Goal: Task Accomplishment & Management: Use online tool/utility

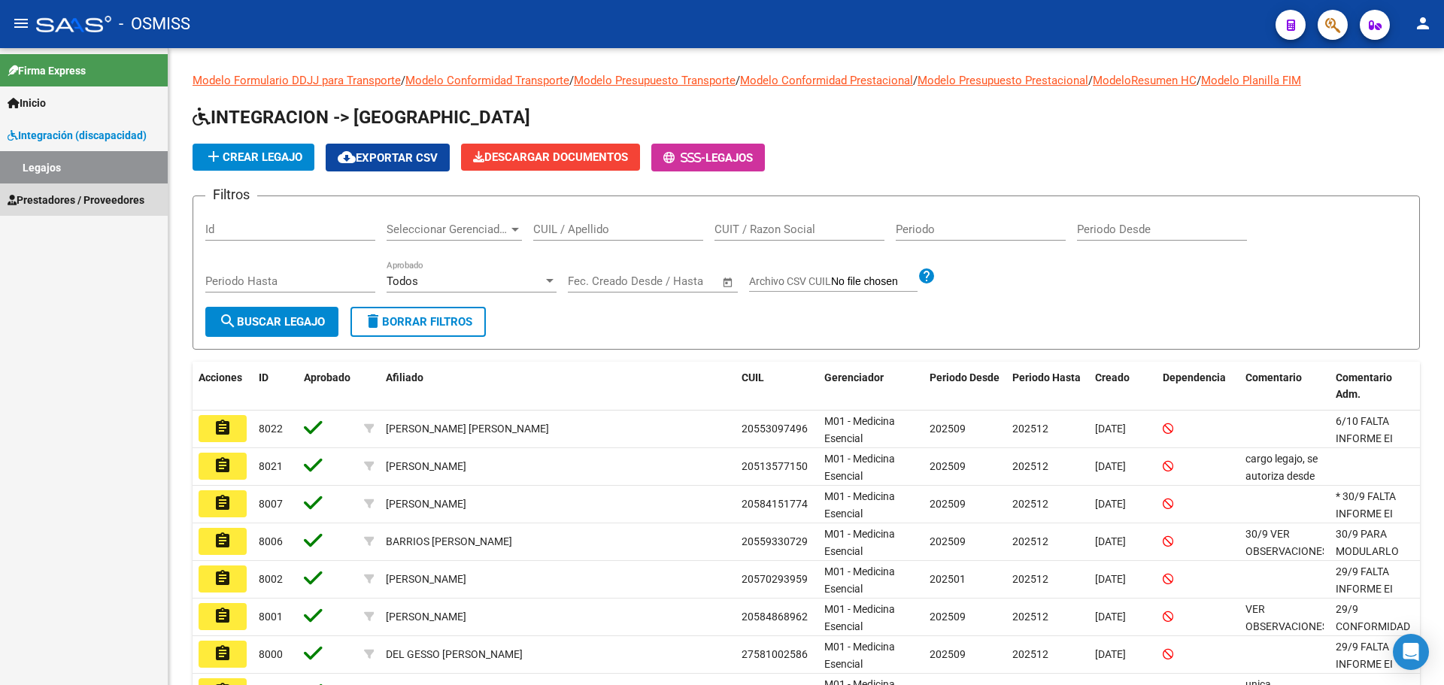
click at [73, 189] on link "Prestadores / Proveedores" at bounding box center [84, 200] width 168 height 32
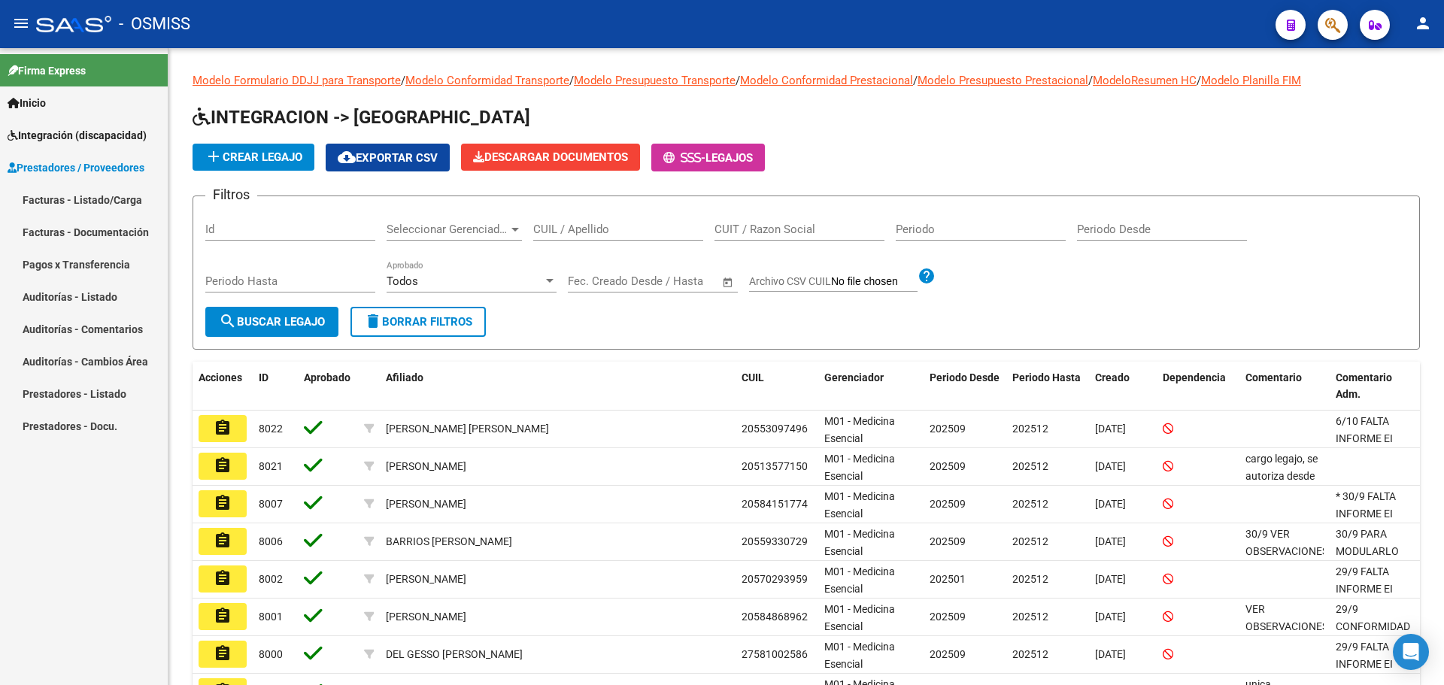
click at [75, 194] on link "Facturas - Listado/Carga" at bounding box center [84, 200] width 168 height 32
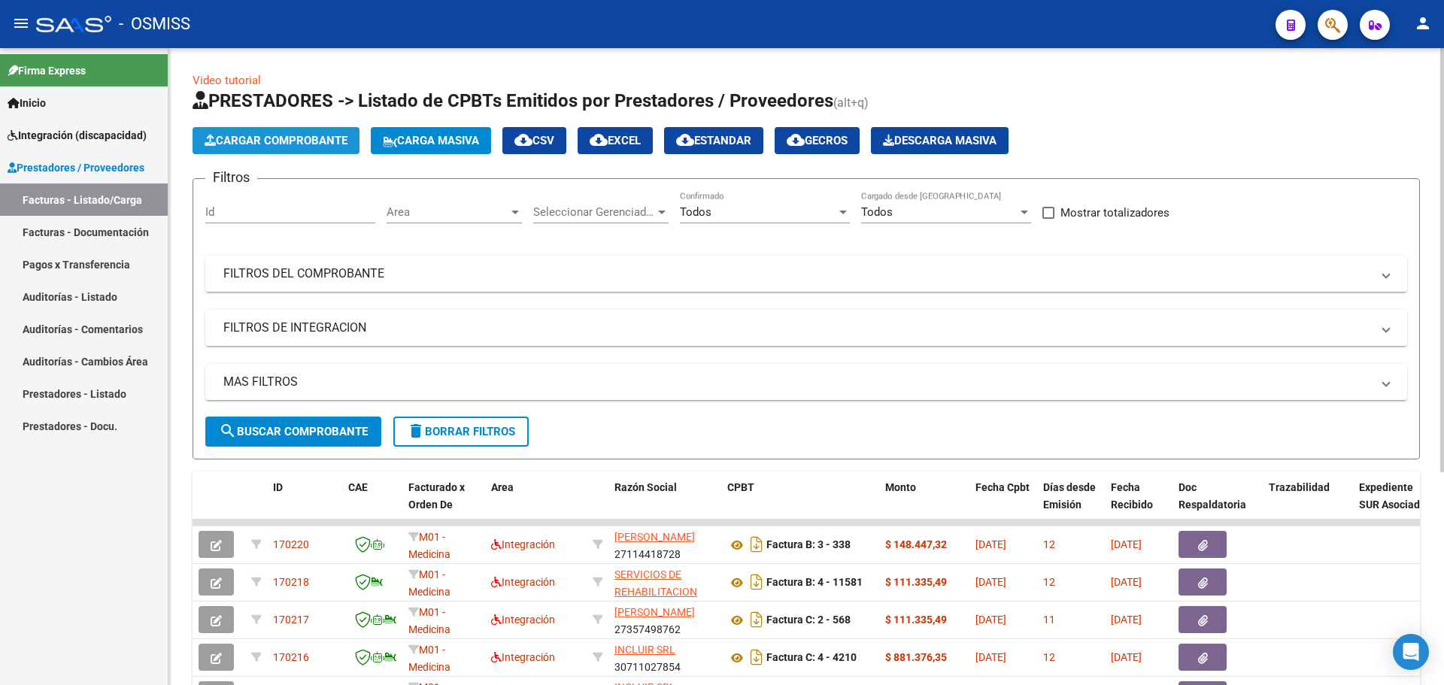
click at [266, 132] on button "Cargar Comprobante" at bounding box center [276, 140] width 167 height 27
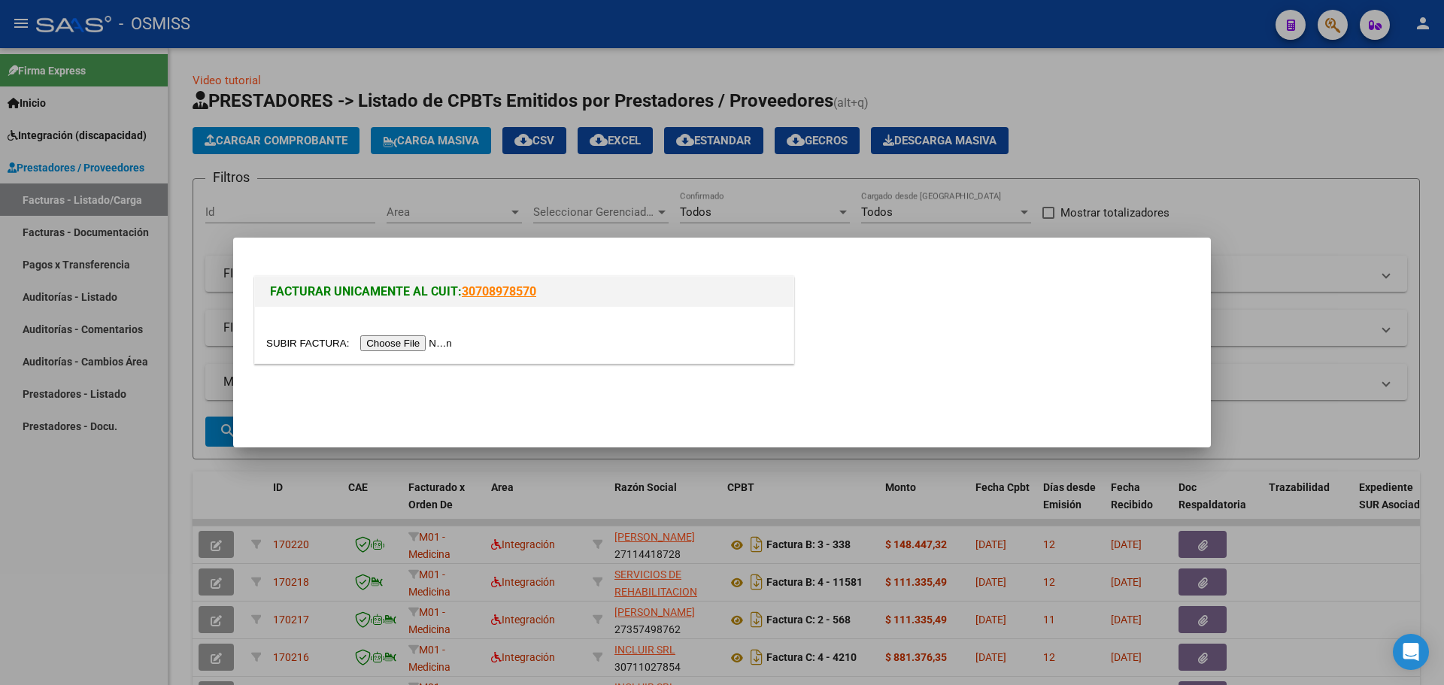
click at [419, 343] on input "file" at bounding box center [361, 343] width 190 height 16
click at [429, 342] on input "file" at bounding box center [361, 343] width 190 height 16
click at [1228, 135] on div at bounding box center [722, 342] width 1444 height 685
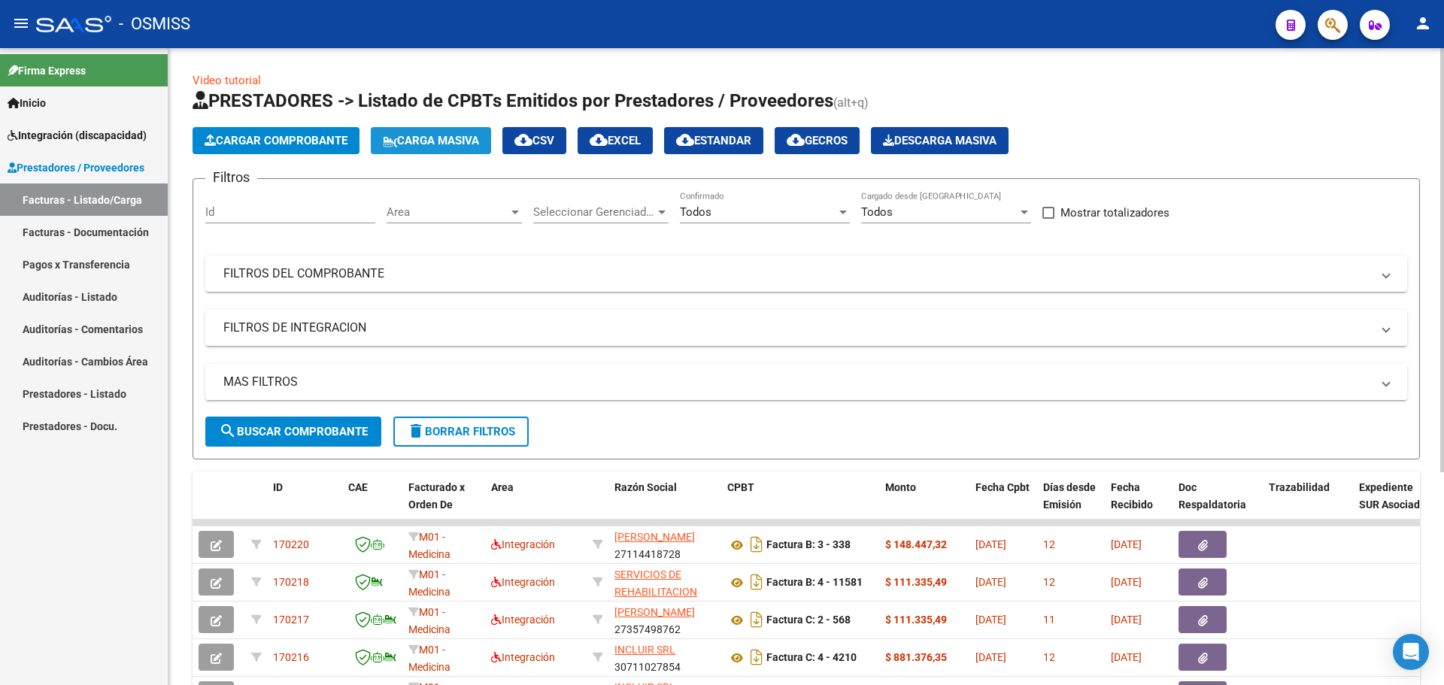
click at [429, 140] on span "Carga Masiva" at bounding box center [431, 141] width 96 height 14
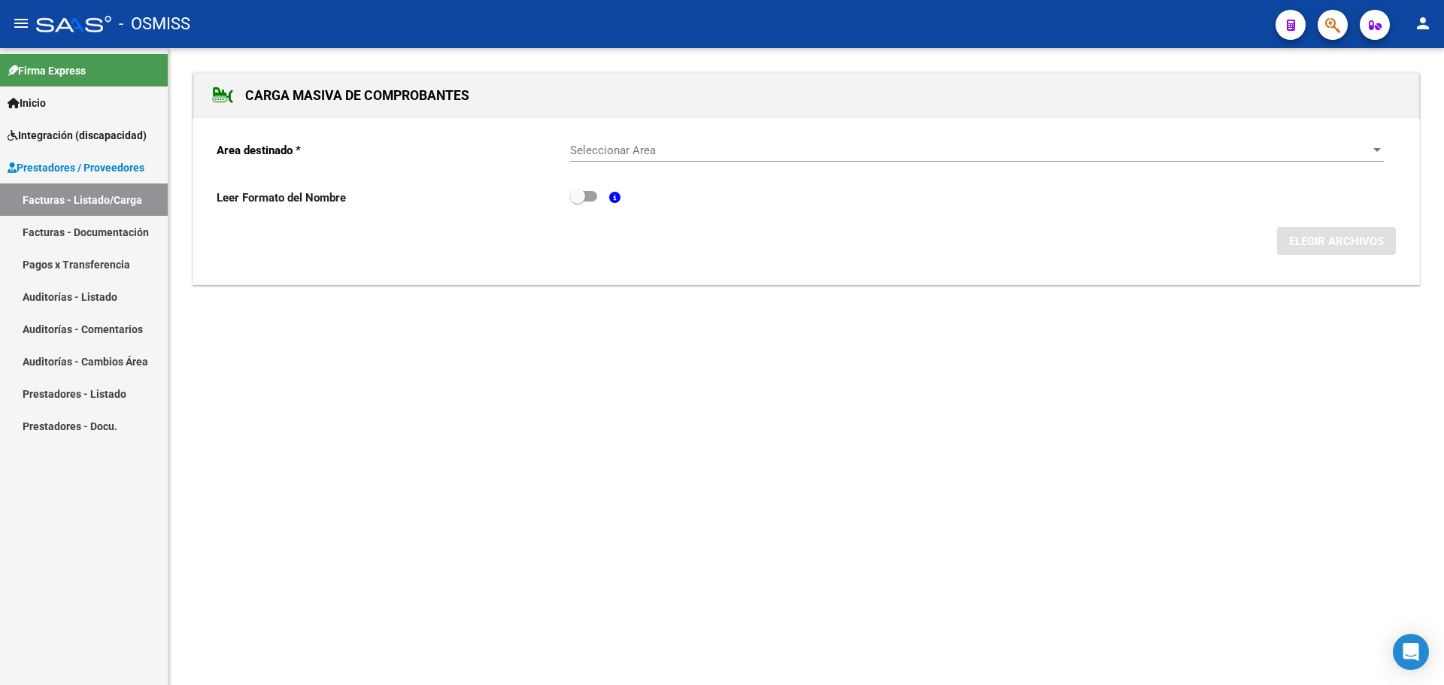
click at [1088, 141] on div "Seleccionar Area Seleccionar Area" at bounding box center [977, 145] width 814 height 32
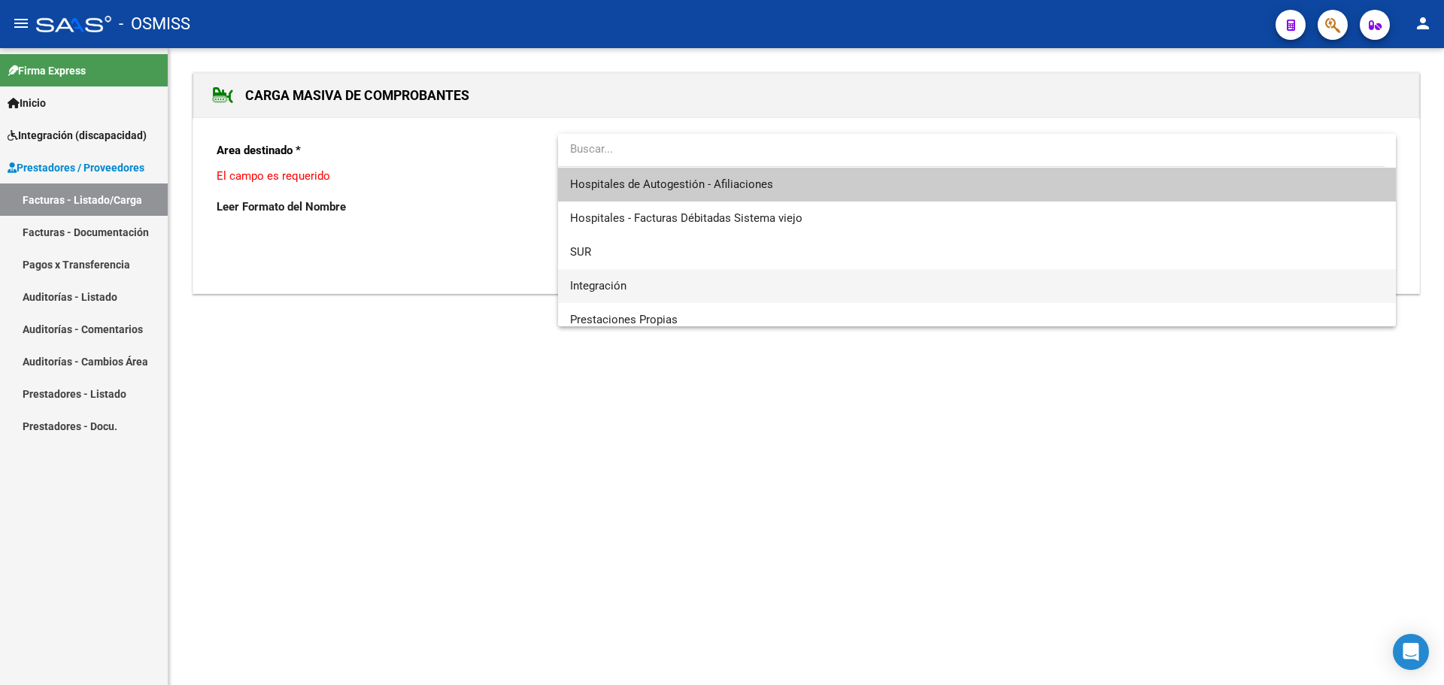
click at [921, 272] on span "Integración" at bounding box center [977, 286] width 814 height 34
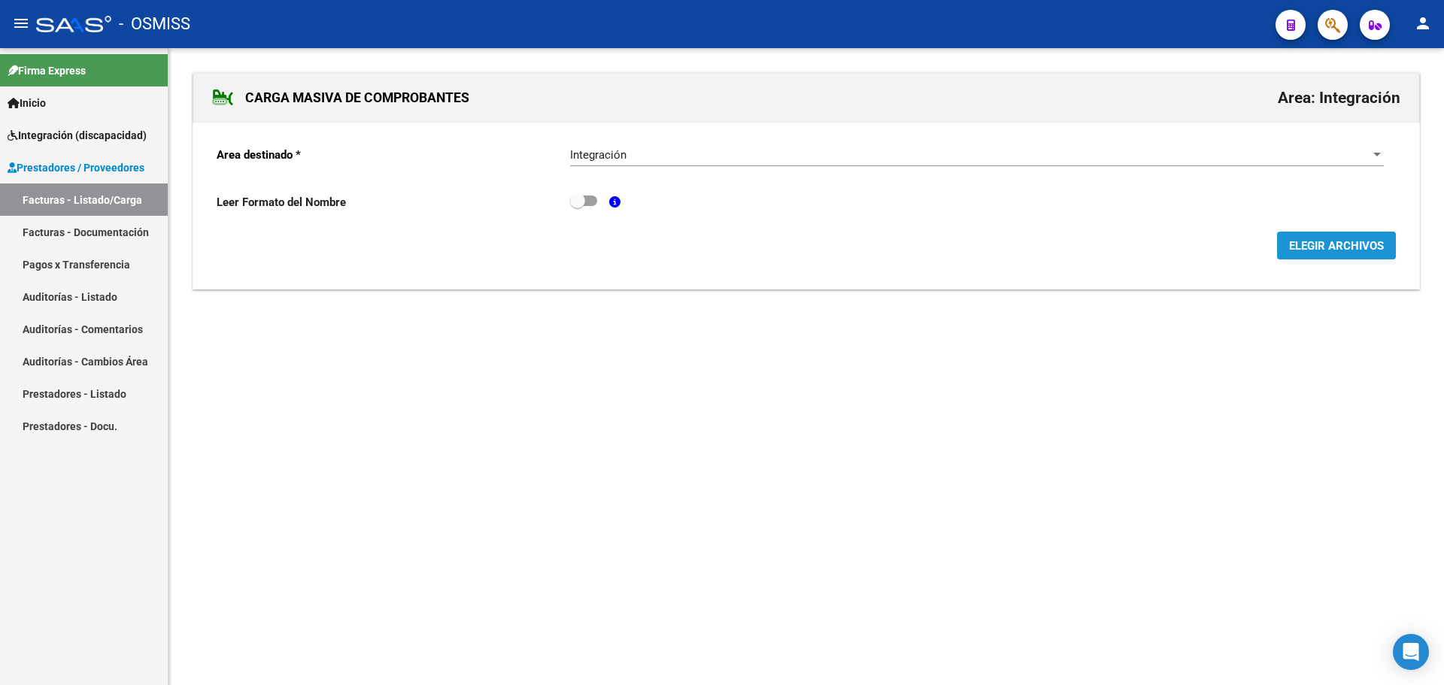
click at [1326, 244] on span "ELEGIR ARCHIVOS" at bounding box center [1336, 246] width 95 height 14
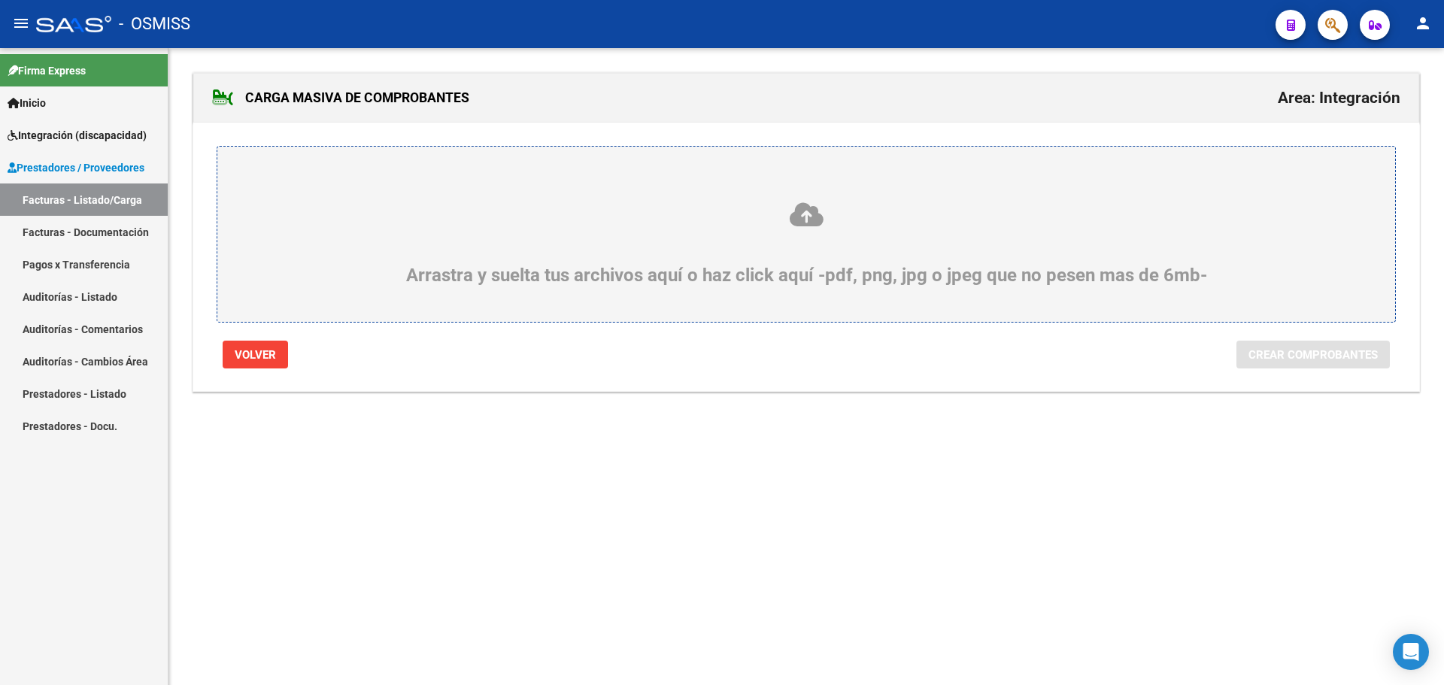
click at [460, 252] on div "Arrastra y suelta tus archivos aquí o haz click aquí -pdf, png, jpg o jpeg que …" at bounding box center [806, 243] width 1106 height 85
click at [0, 0] on input "Arrastra y suelta tus archivos aquí o haz click aquí -pdf, png, jpg o jpeg que …" at bounding box center [0, 0] width 0 height 0
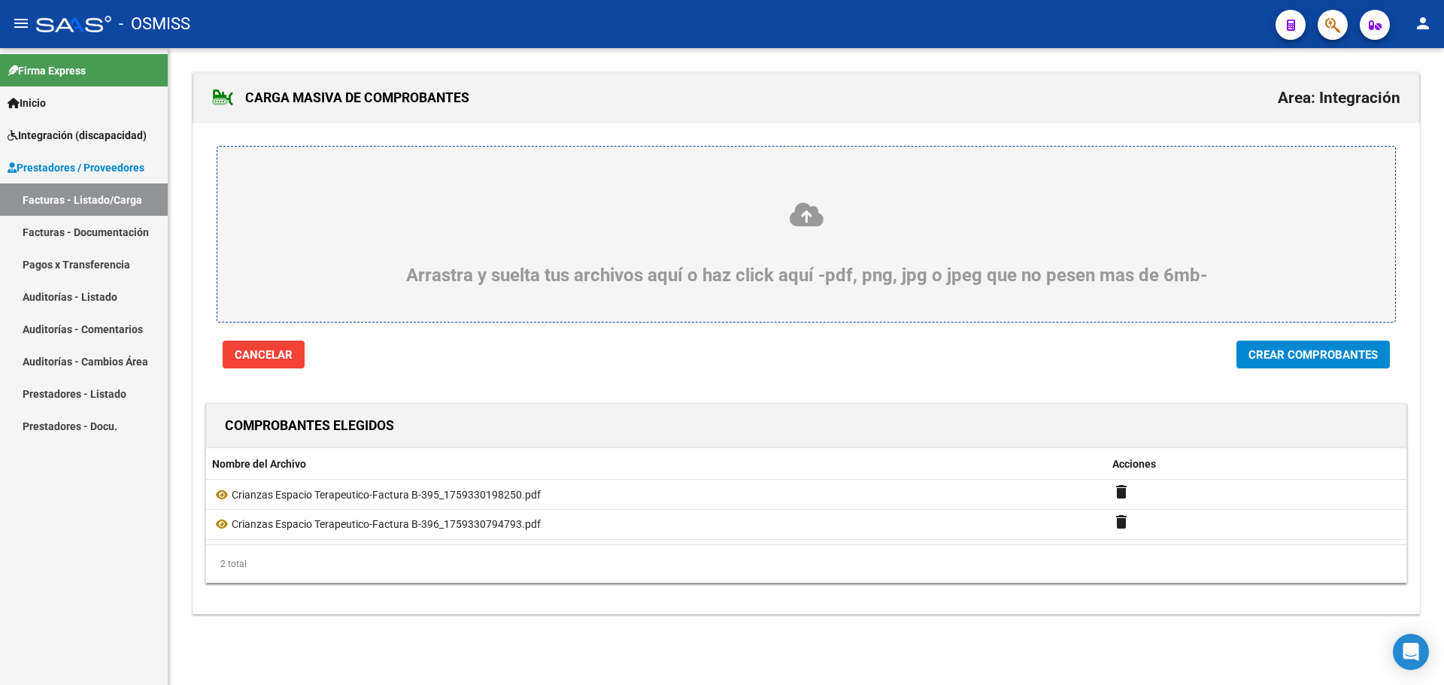
click at [1328, 356] on span "Crear Comprobantes" at bounding box center [1313, 355] width 129 height 14
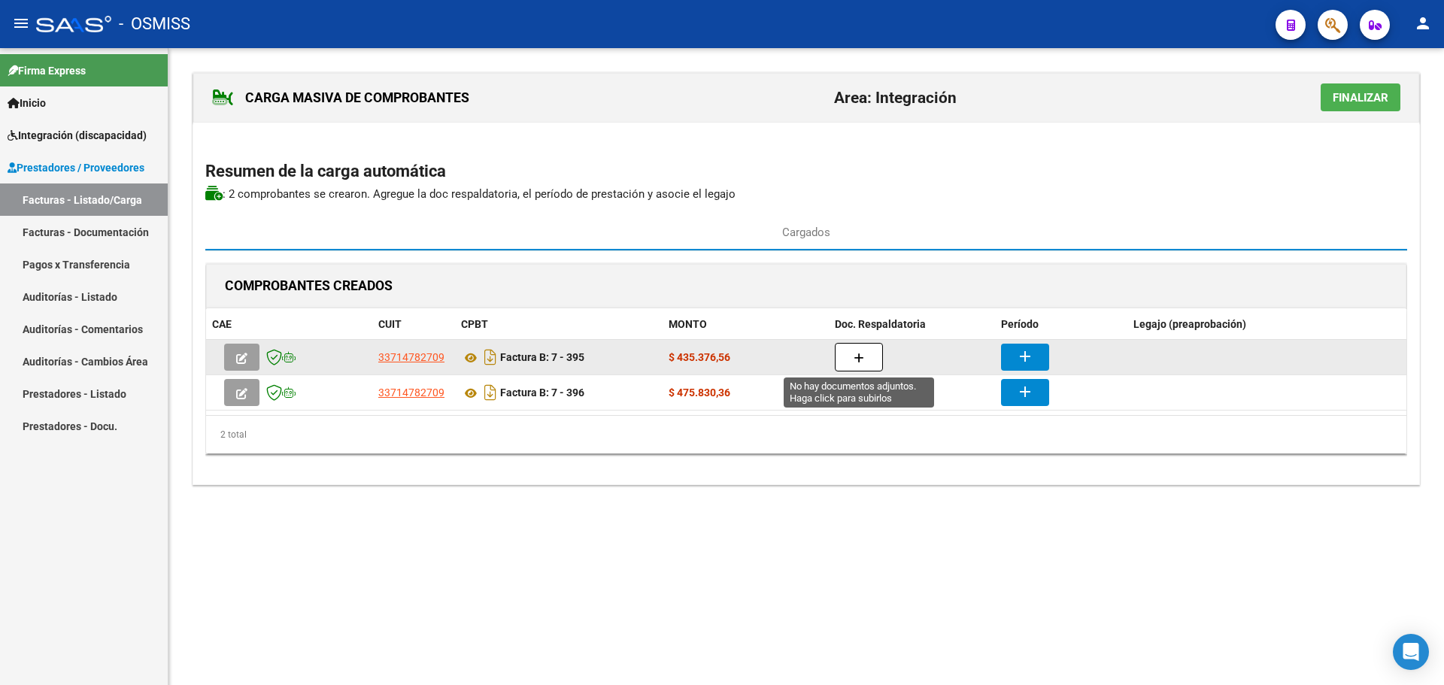
click at [860, 356] on icon "button" at bounding box center [859, 358] width 11 height 11
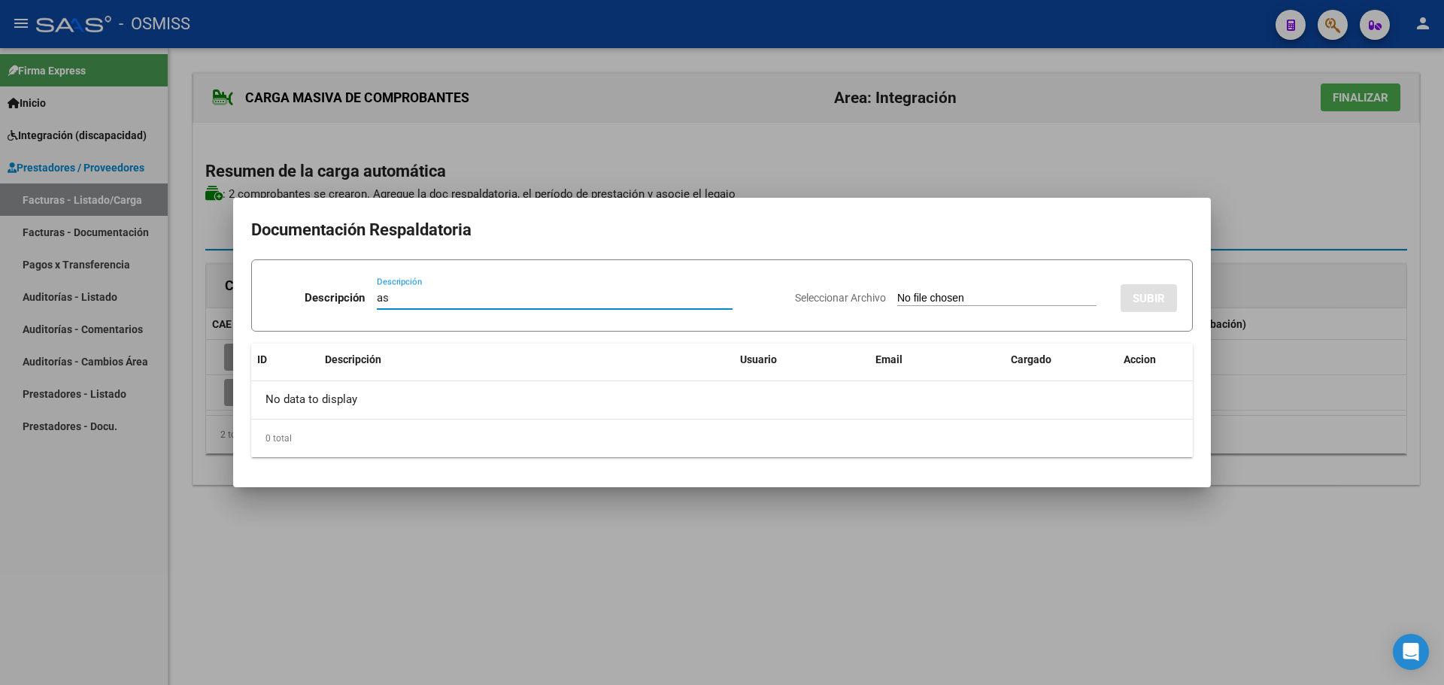
type input "as"
click at [933, 300] on input "Seleccionar Archivo" at bounding box center [996, 299] width 199 height 14
type input "C:\fakepath\scanner_001057.pdf"
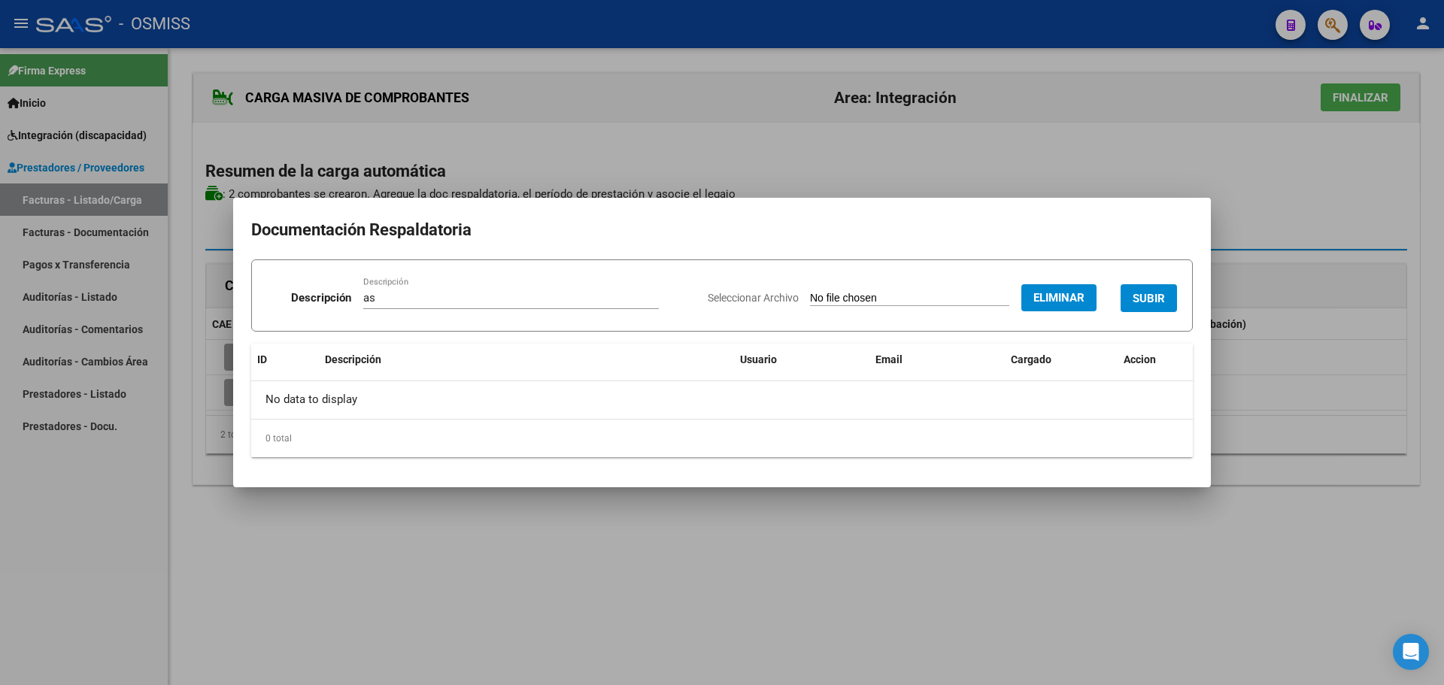
click at [1146, 302] on span "SUBIR" at bounding box center [1149, 299] width 32 height 14
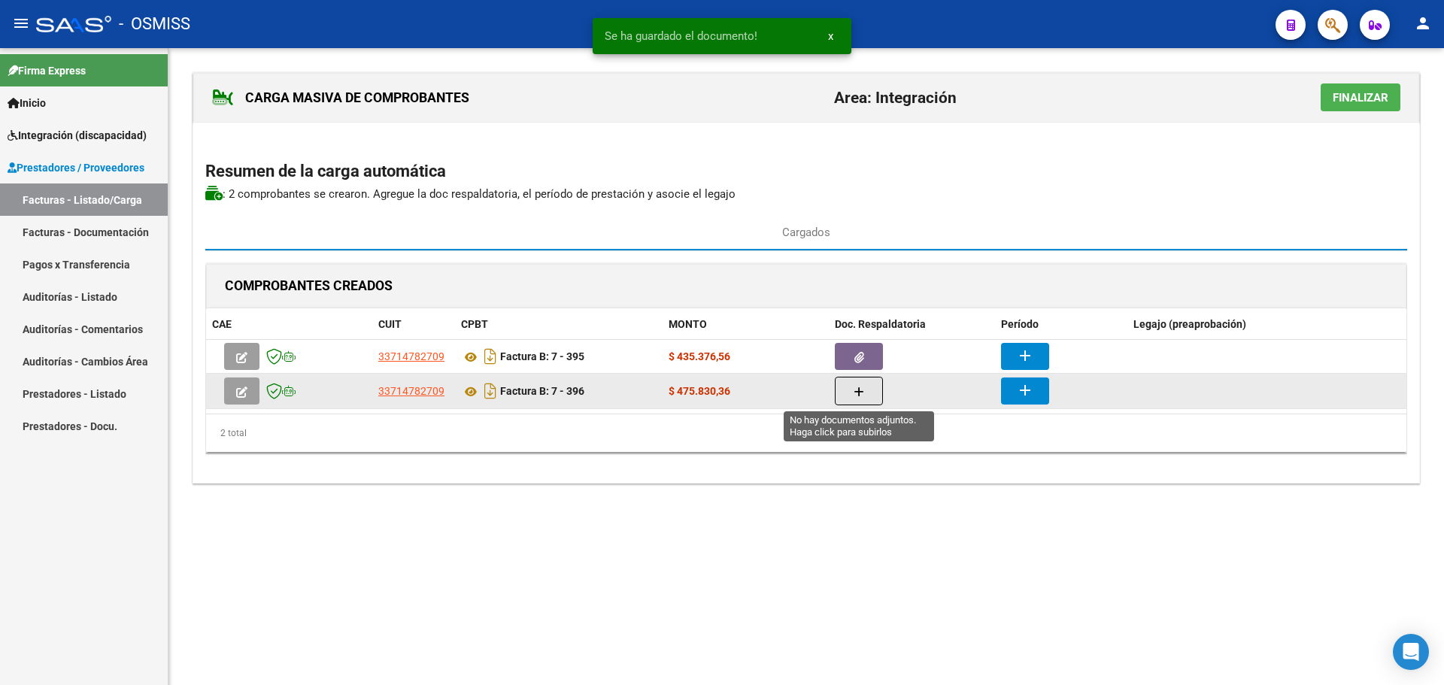
click at [855, 390] on icon "button" at bounding box center [859, 392] width 11 height 11
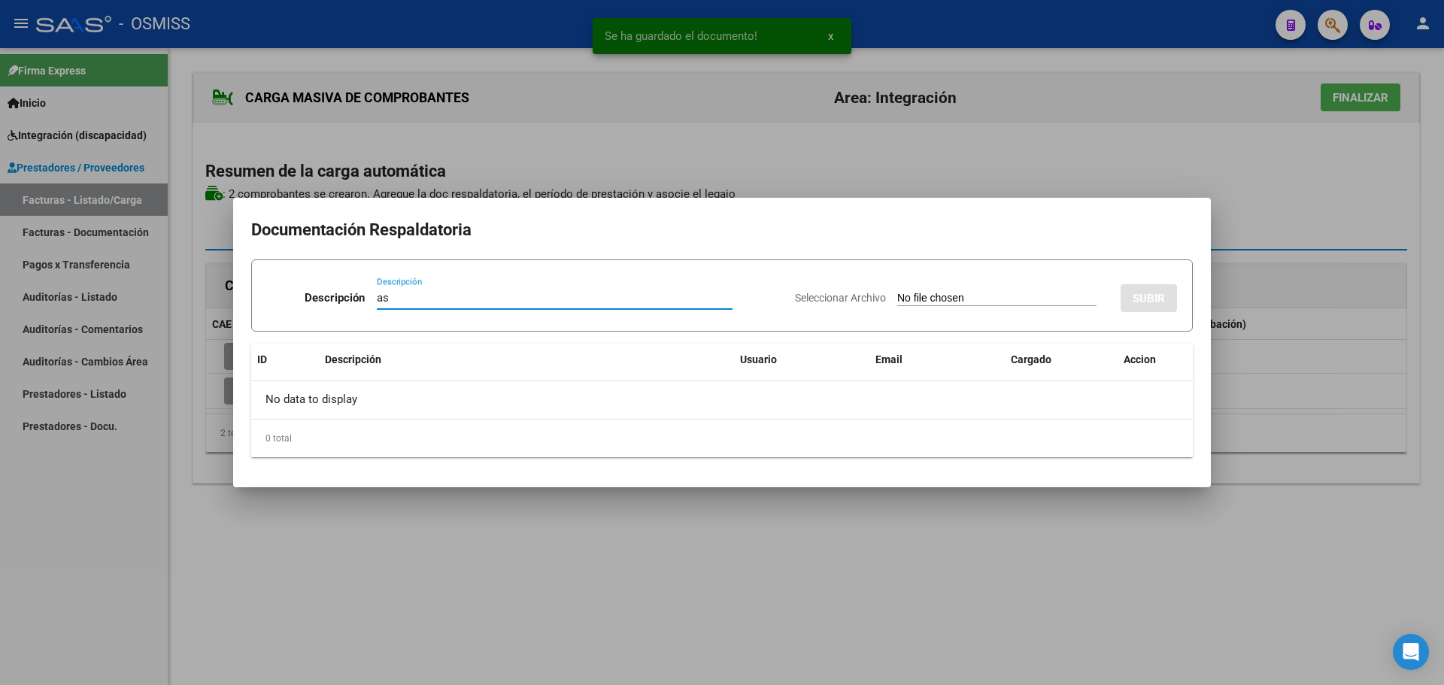
type input "as"
click at [961, 296] on input "Seleccionar Archivo" at bounding box center [996, 299] width 199 height 14
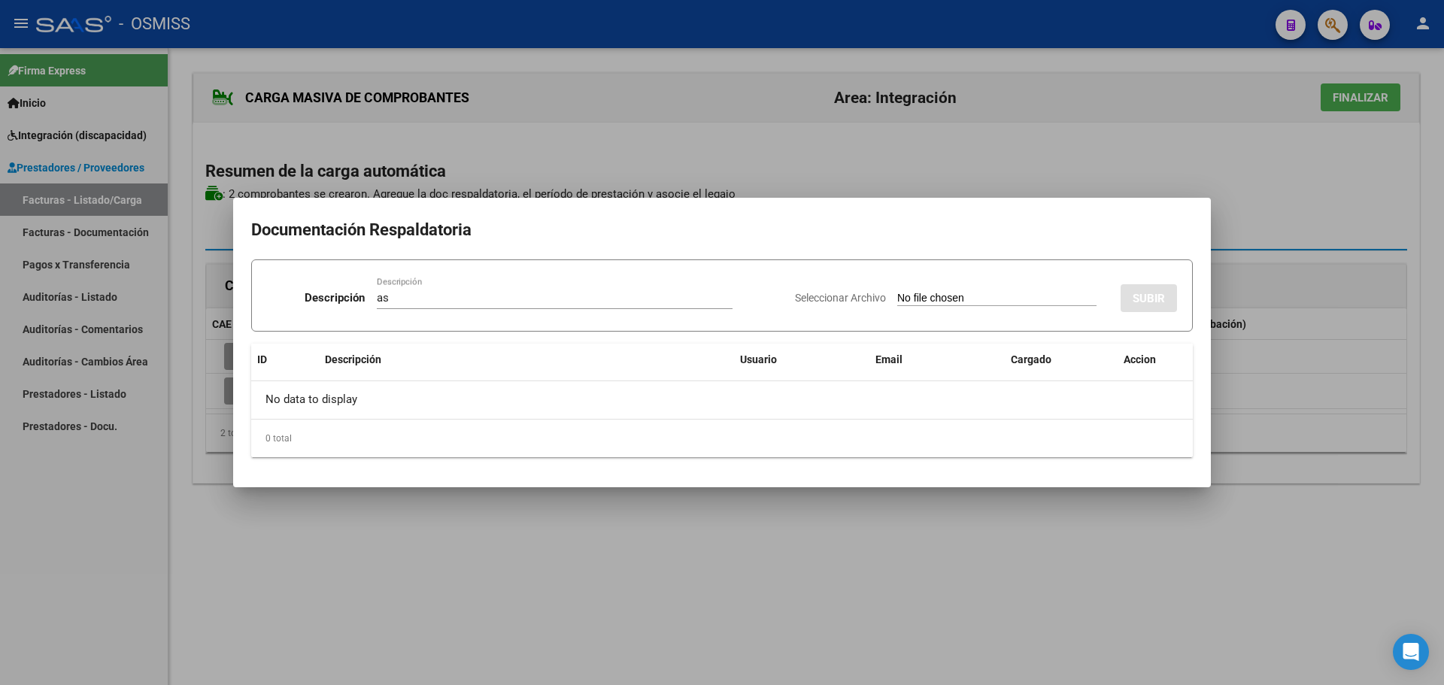
type input "C:\fakepath\scanner_001058.pdf"
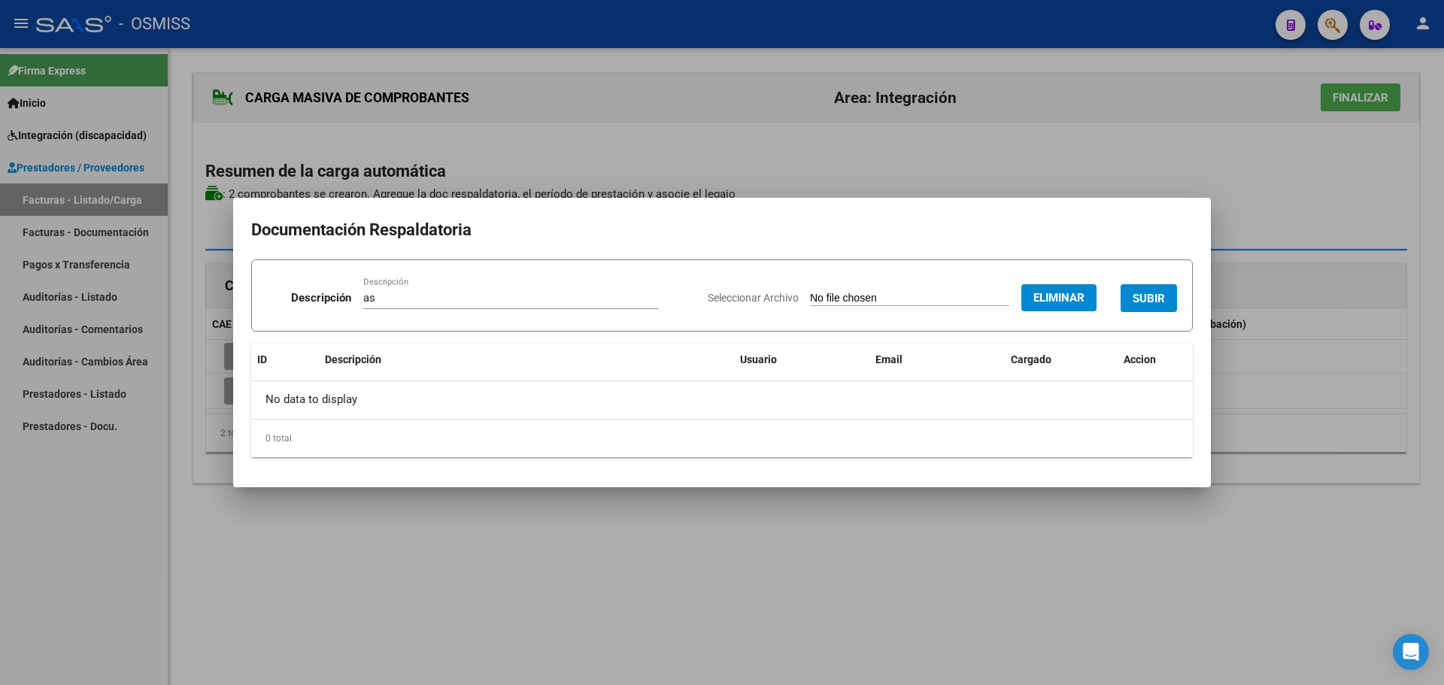
click at [1138, 301] on span "SUBIR" at bounding box center [1149, 299] width 32 height 14
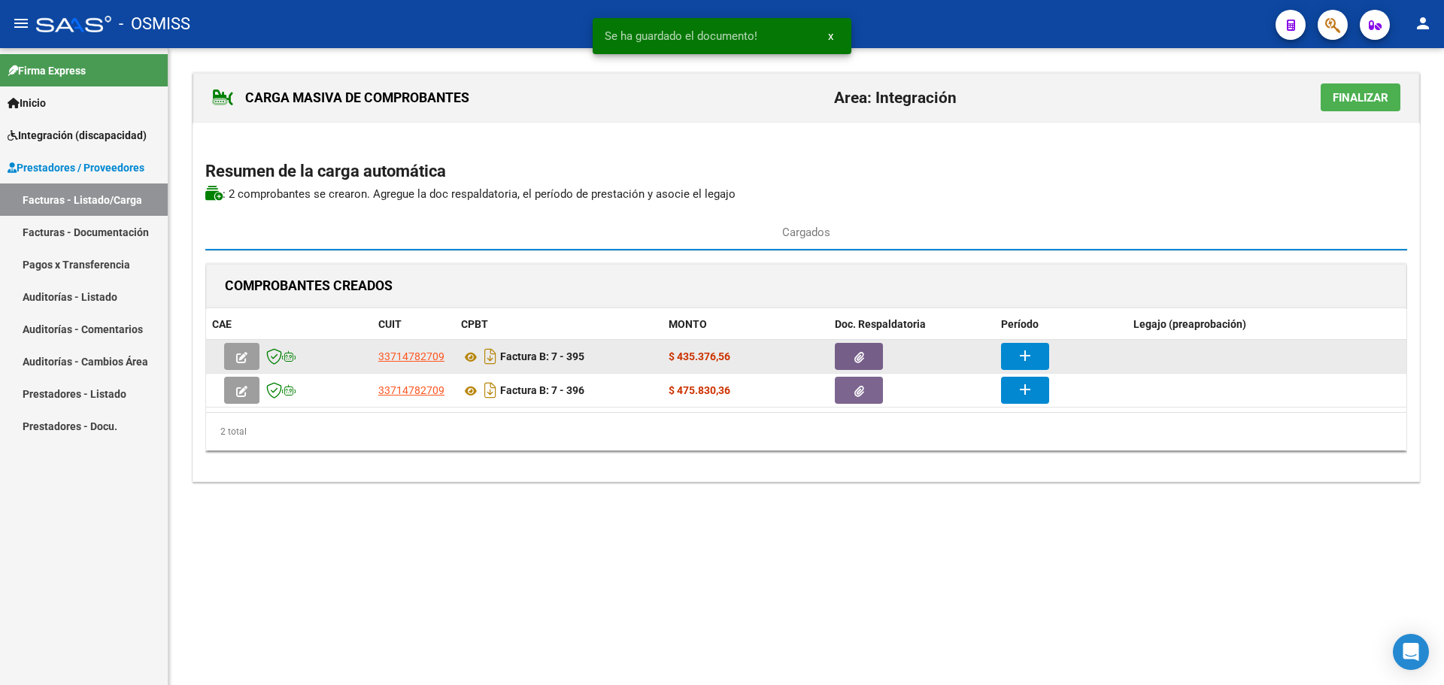
click at [1027, 354] on mat-icon "add" at bounding box center [1025, 356] width 18 height 18
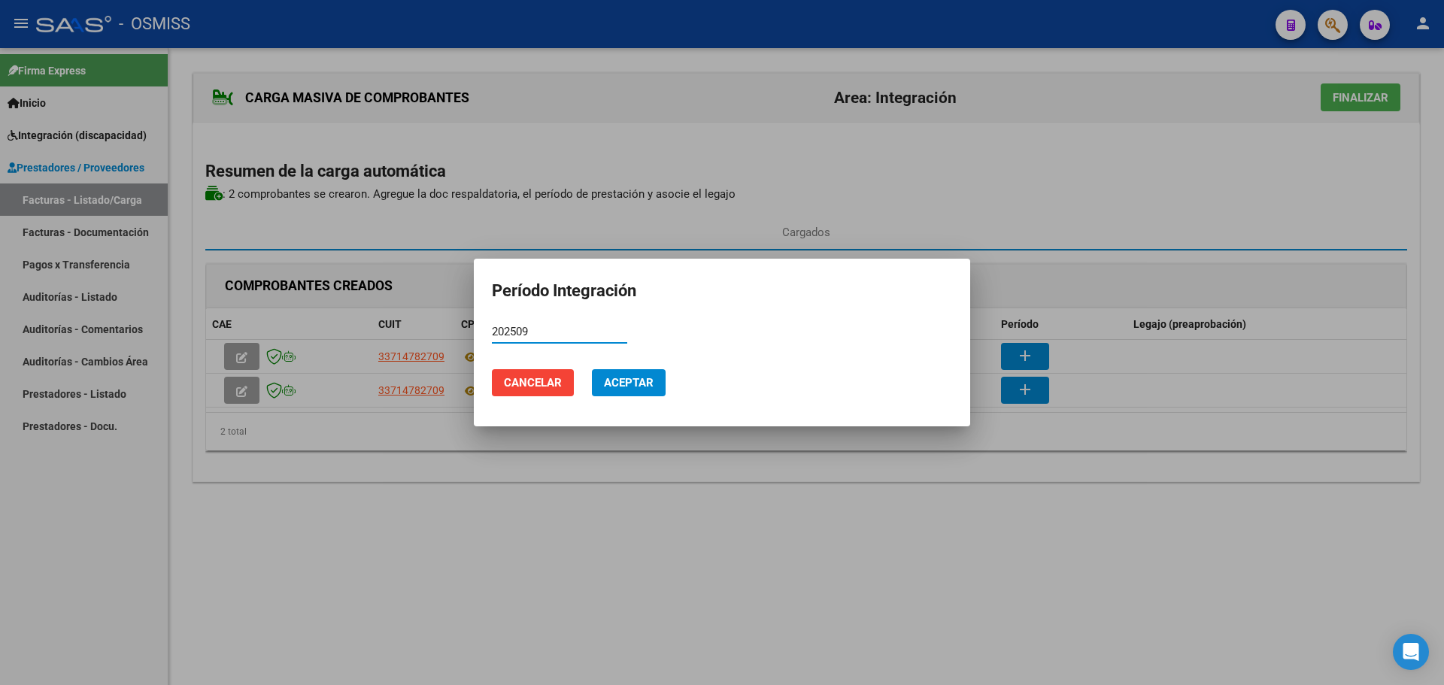
type input "202509"
click at [626, 380] on span "Aceptar" at bounding box center [629, 383] width 50 height 14
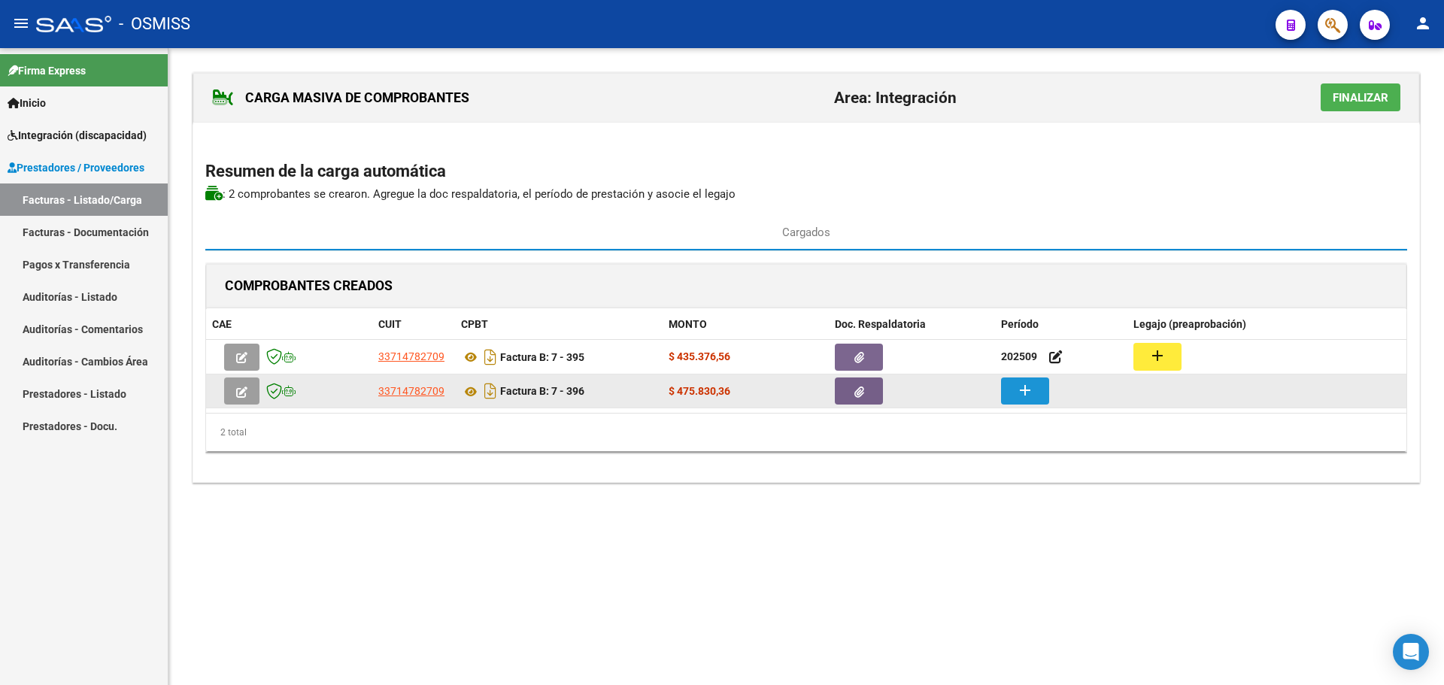
click at [1024, 389] on mat-icon "add" at bounding box center [1025, 390] width 18 height 18
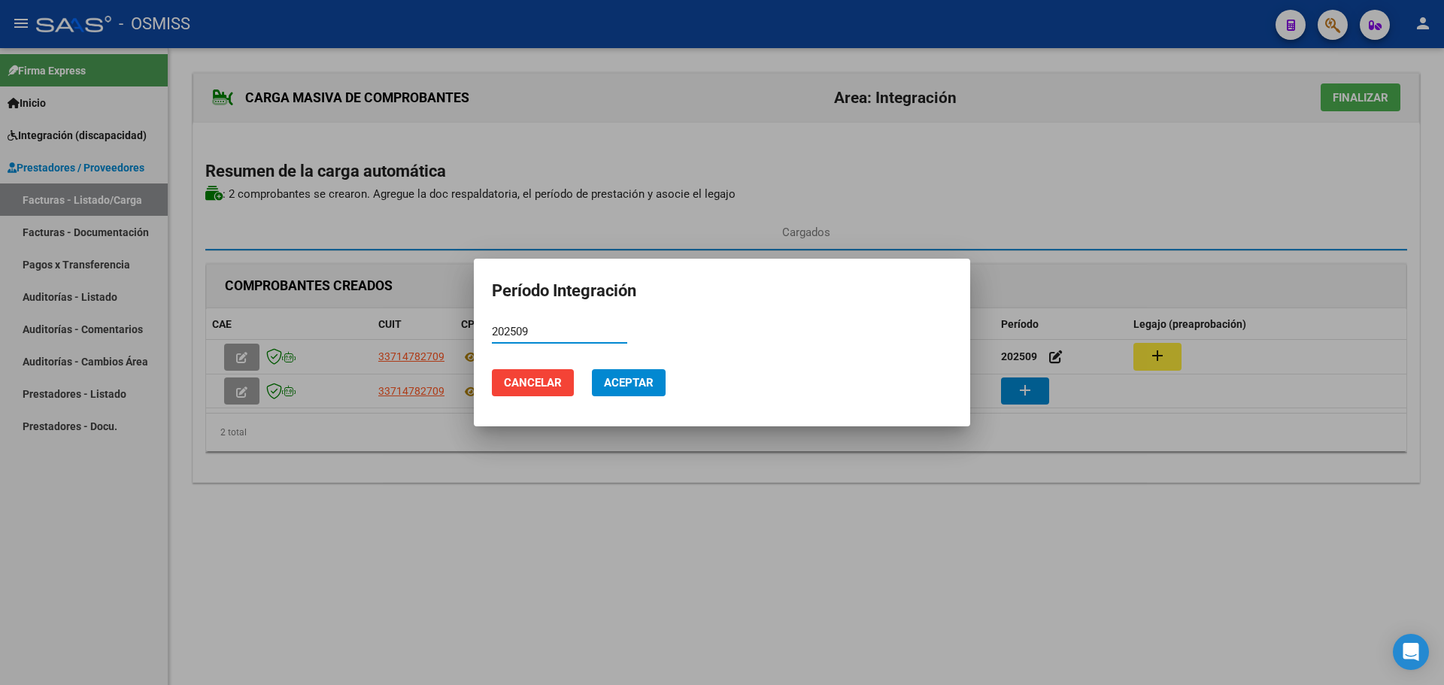
type input "202509"
click at [648, 381] on span "Aceptar" at bounding box center [629, 383] width 50 height 14
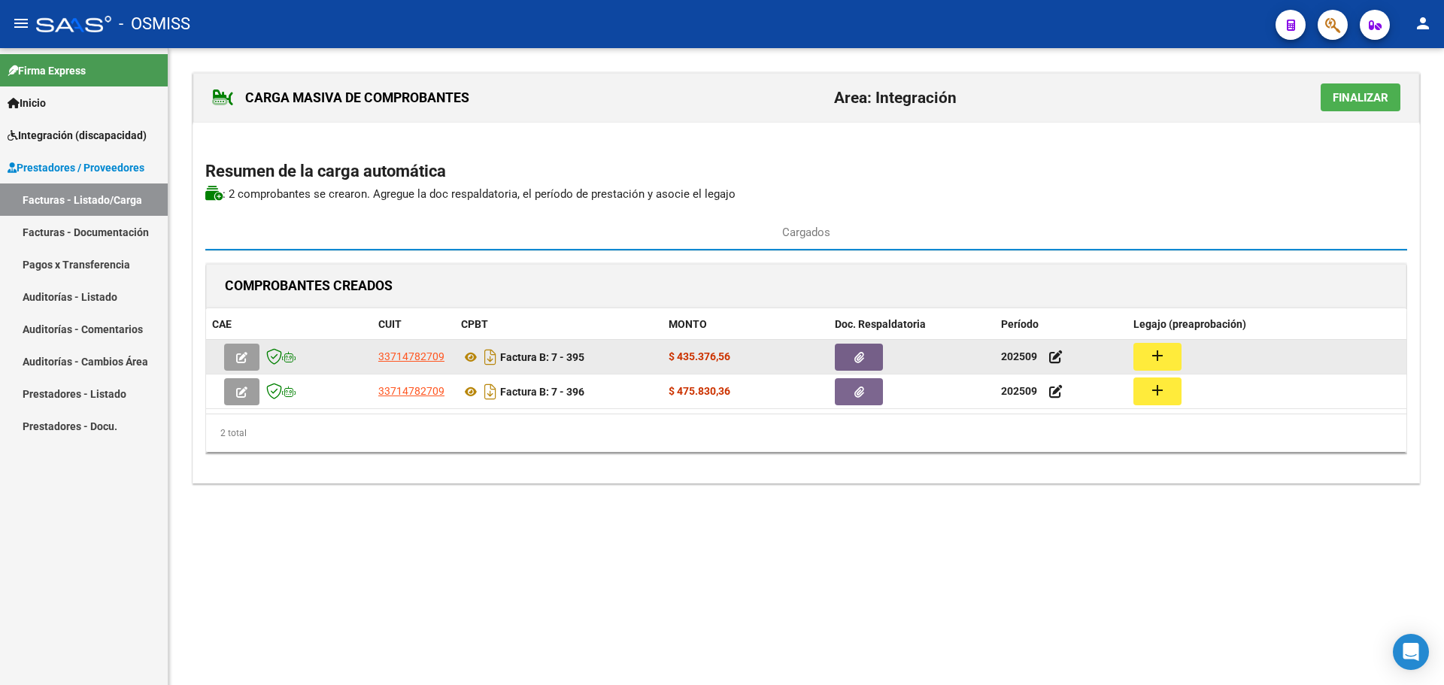
click at [1150, 352] on mat-icon "add" at bounding box center [1158, 356] width 18 height 18
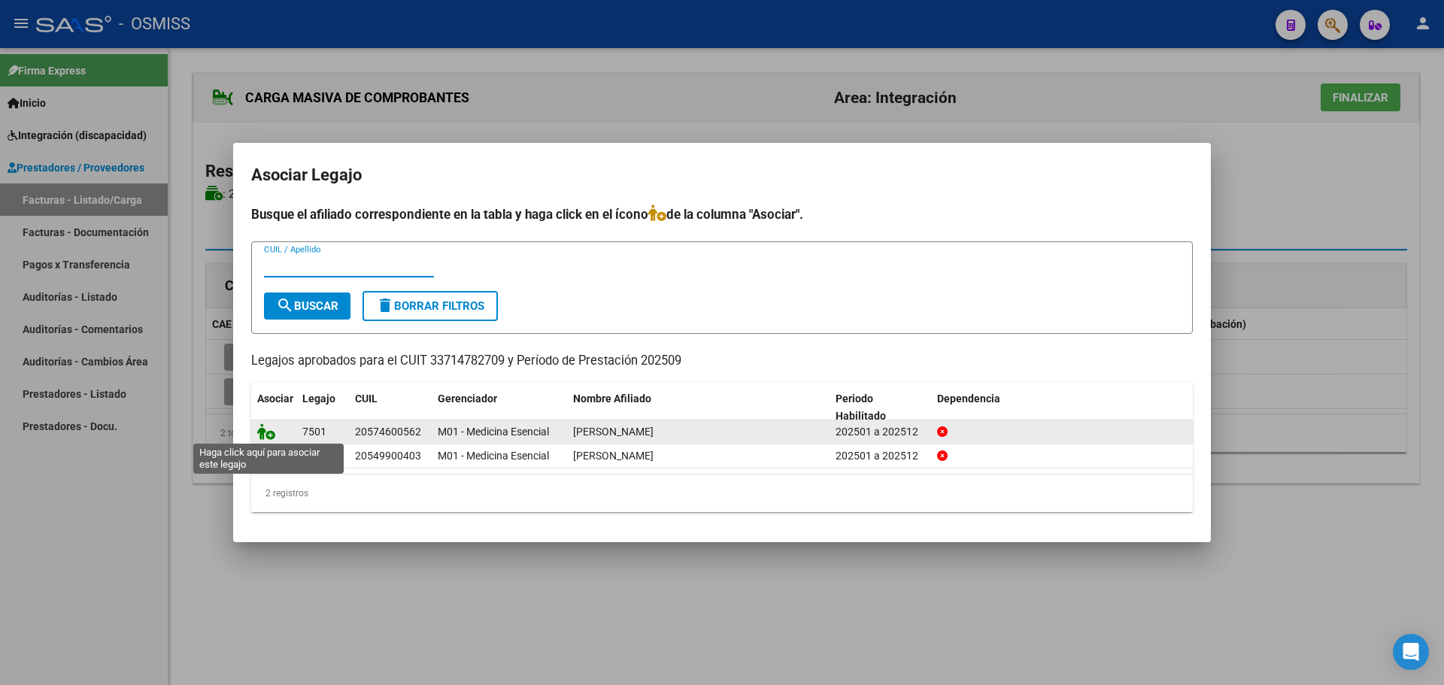
click at [264, 425] on icon at bounding box center [266, 431] width 18 height 17
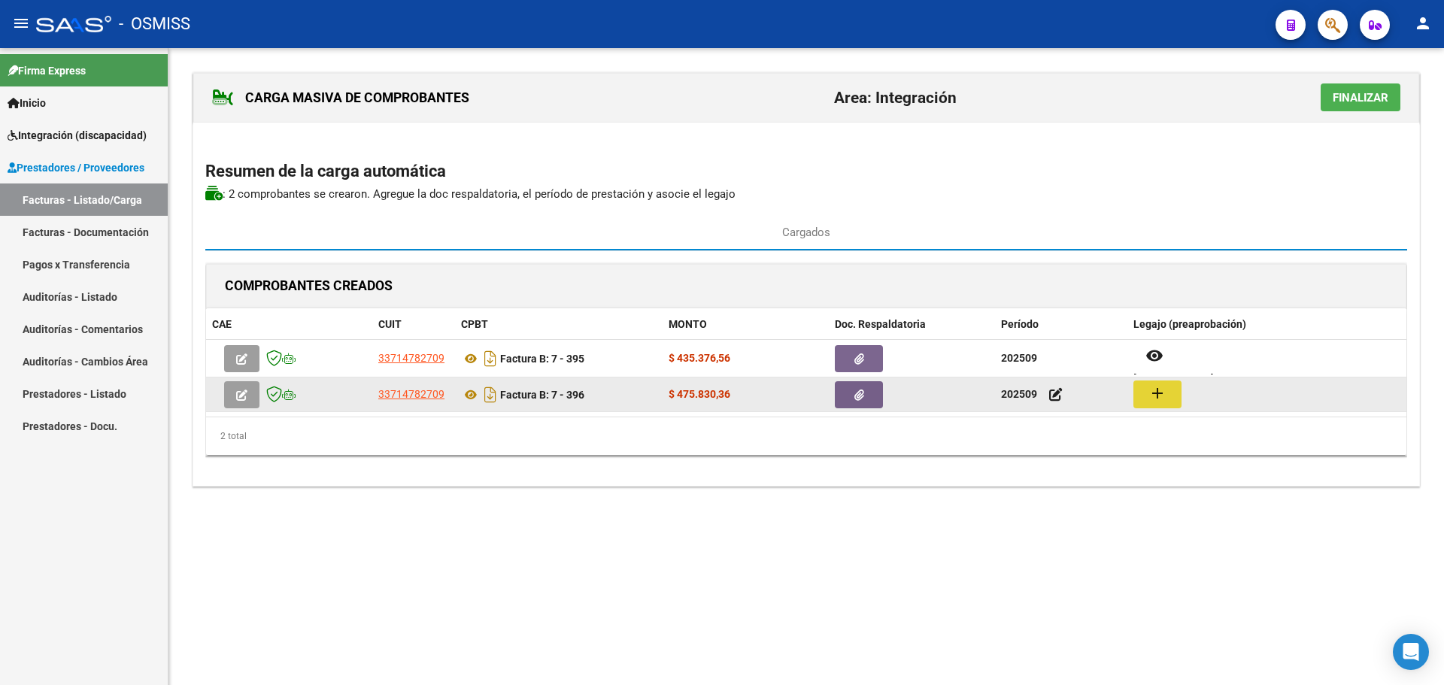
click at [1152, 393] on mat-icon "add" at bounding box center [1158, 393] width 18 height 18
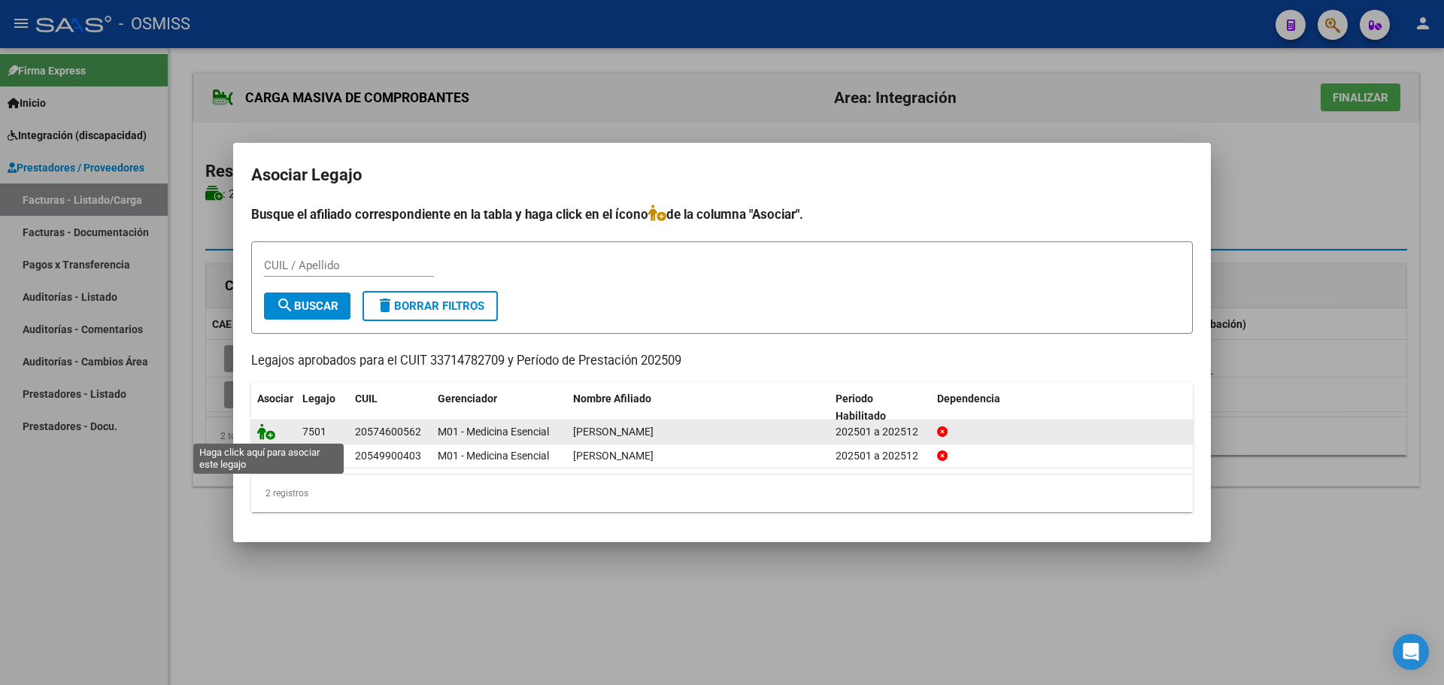
click at [264, 427] on icon at bounding box center [266, 431] width 18 height 17
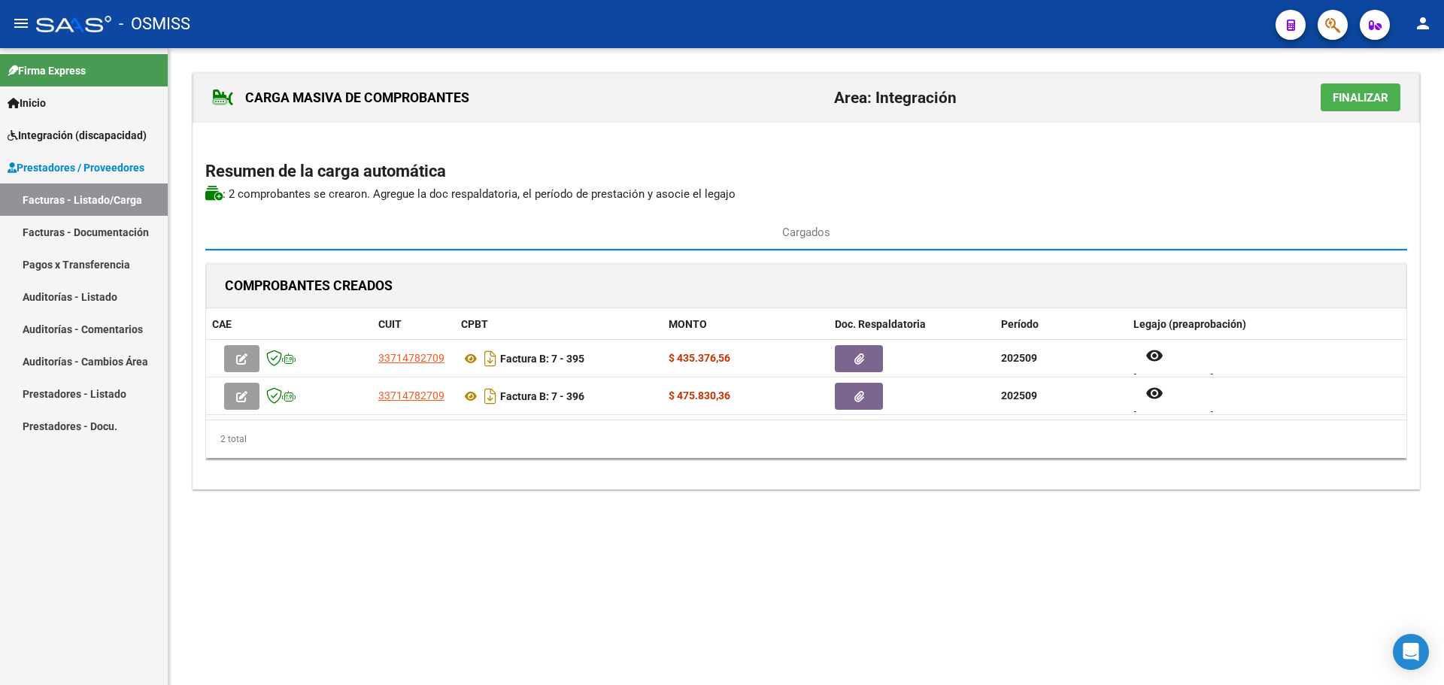
click at [1359, 98] on span "Finalizar" at bounding box center [1361, 98] width 56 height 14
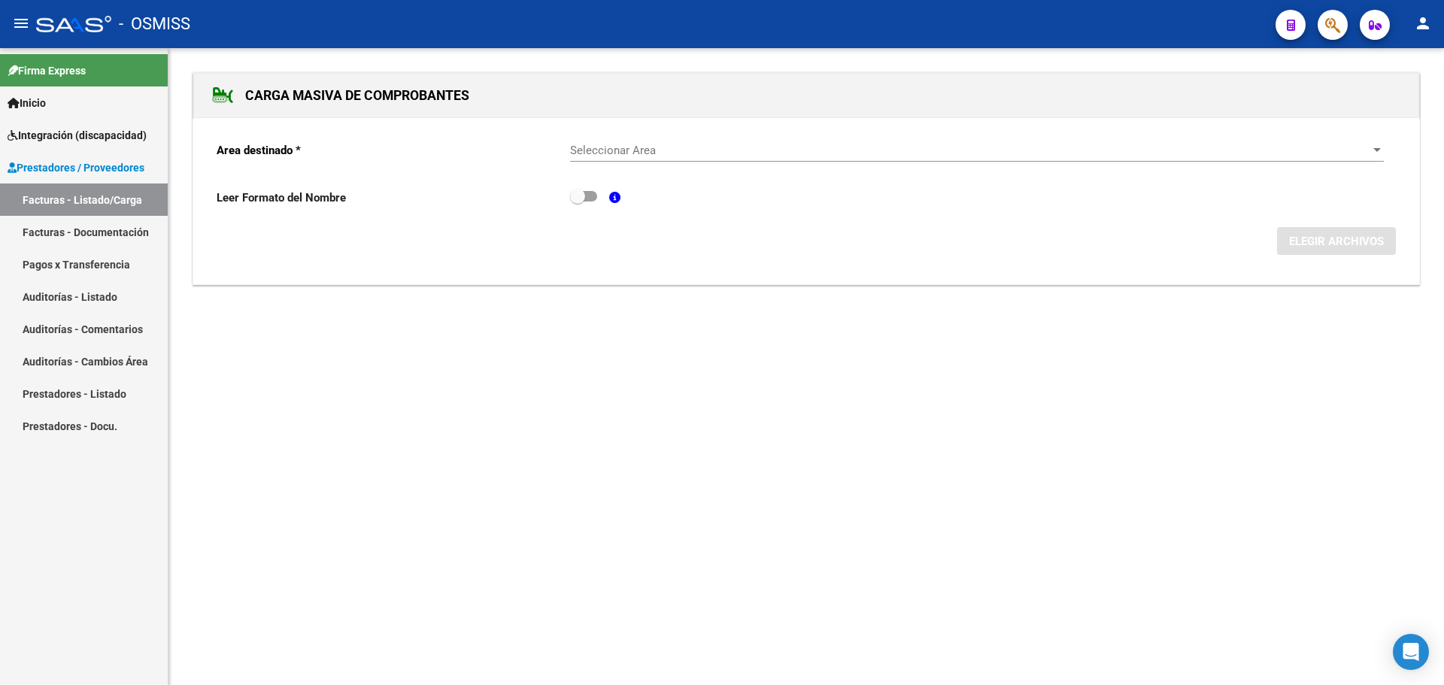
click at [1363, 149] on span "Seleccionar Area" at bounding box center [970, 151] width 800 height 14
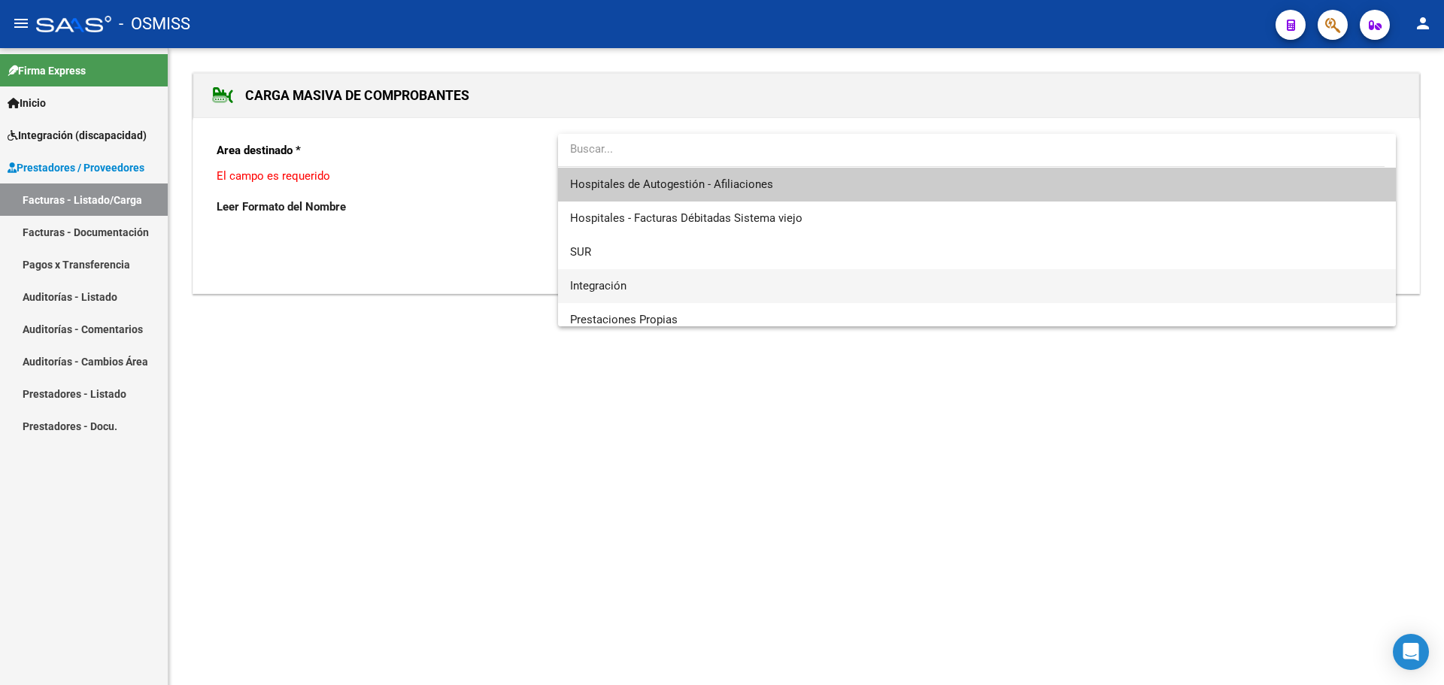
click at [786, 290] on span "Integración" at bounding box center [977, 286] width 814 height 34
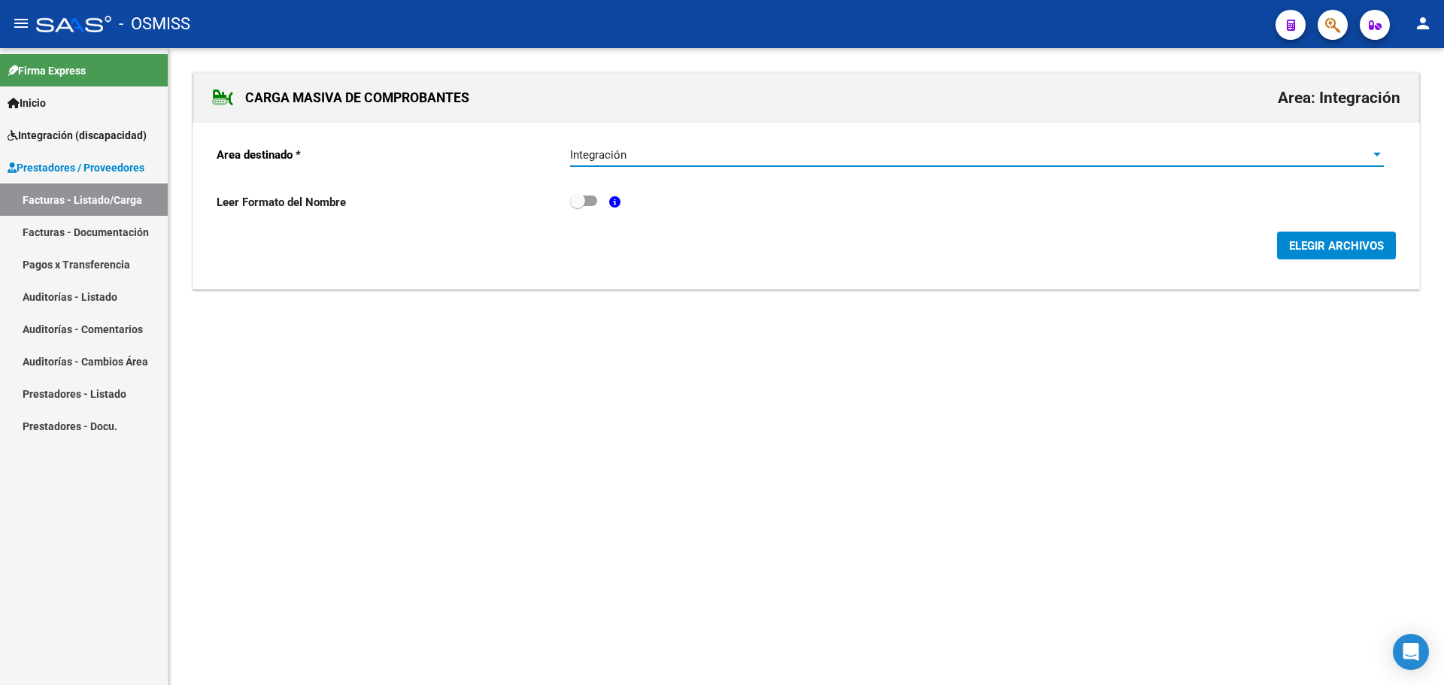
click at [1319, 243] on span "ELEGIR ARCHIVOS" at bounding box center [1336, 246] width 95 height 14
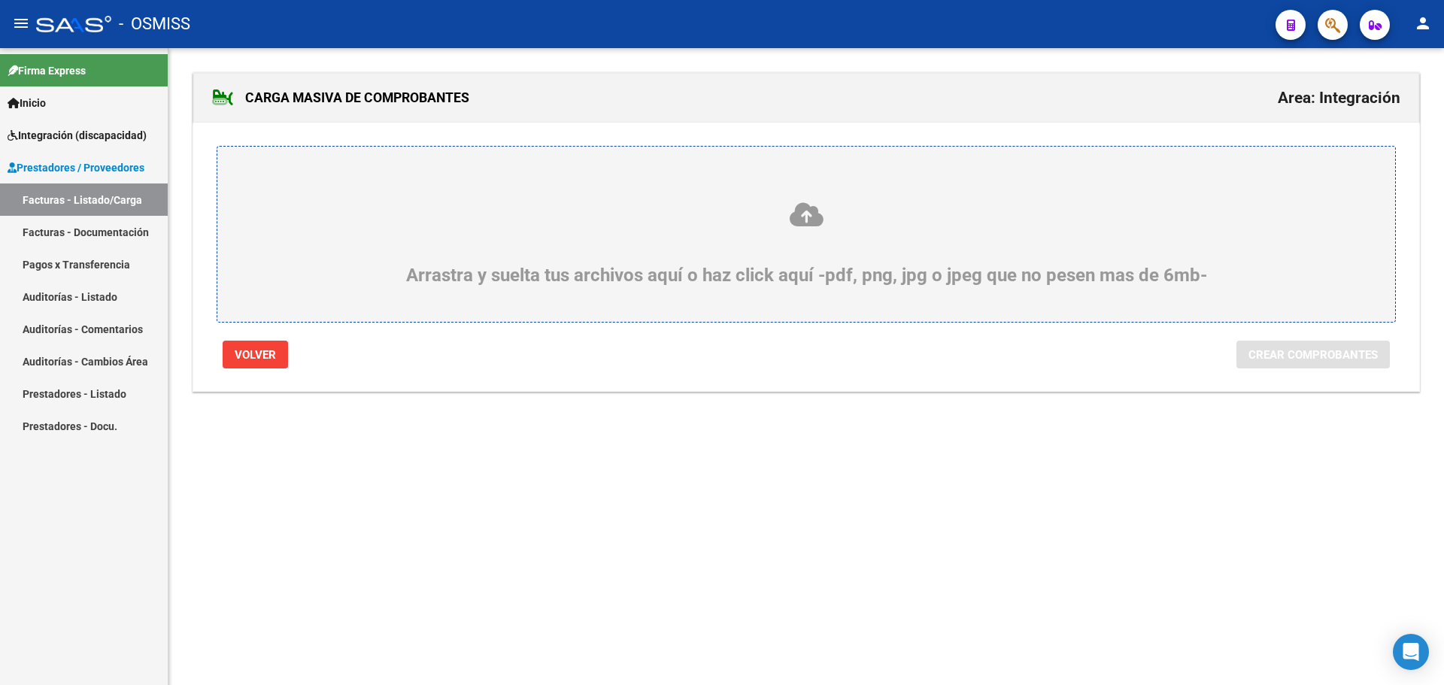
click at [436, 262] on div "Arrastra y suelta tus archivos aquí o haz click aquí -pdf, png, jpg o jpeg que …" at bounding box center [806, 243] width 1106 height 85
click at [0, 0] on input "Arrastra y suelta tus archivos aquí o haz click aquí -pdf, png, jpg o jpeg que …" at bounding box center [0, 0] width 0 height 0
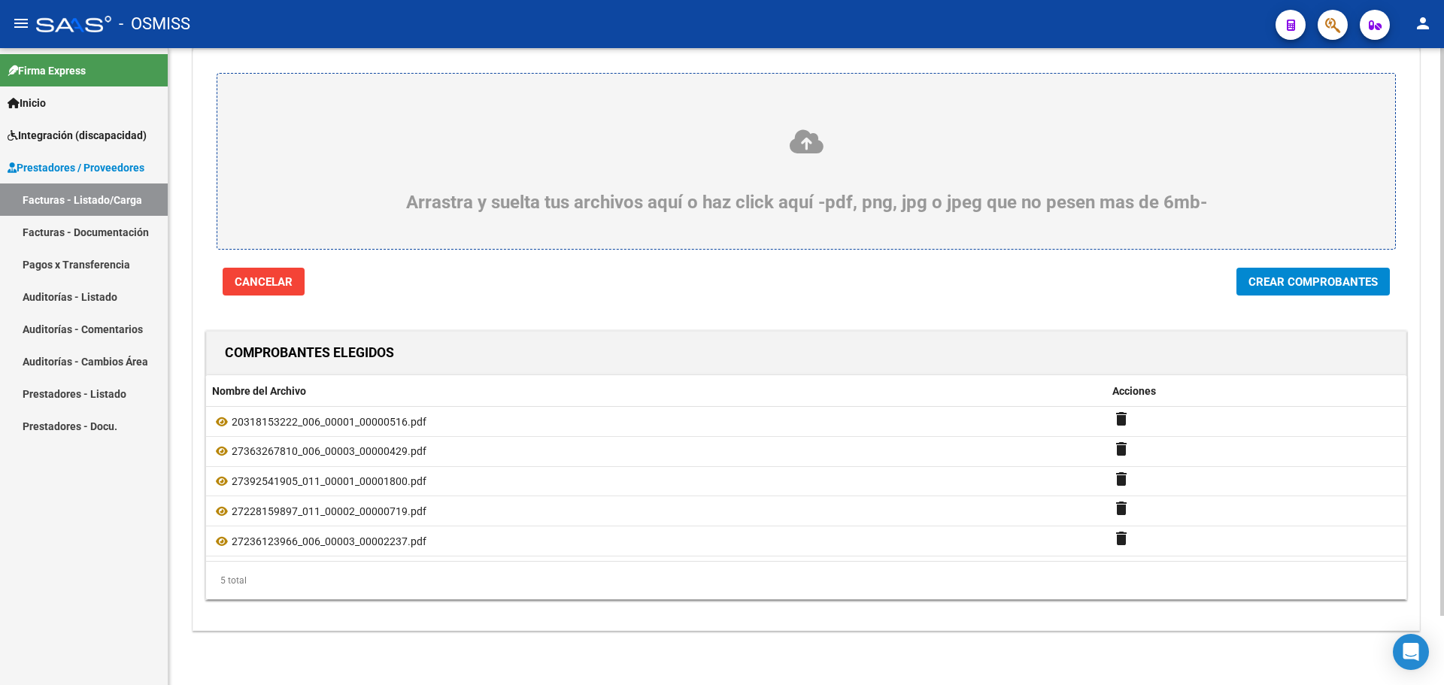
scroll to position [77, 0]
click at [1299, 278] on span "Crear Comprobantes" at bounding box center [1313, 282] width 129 height 14
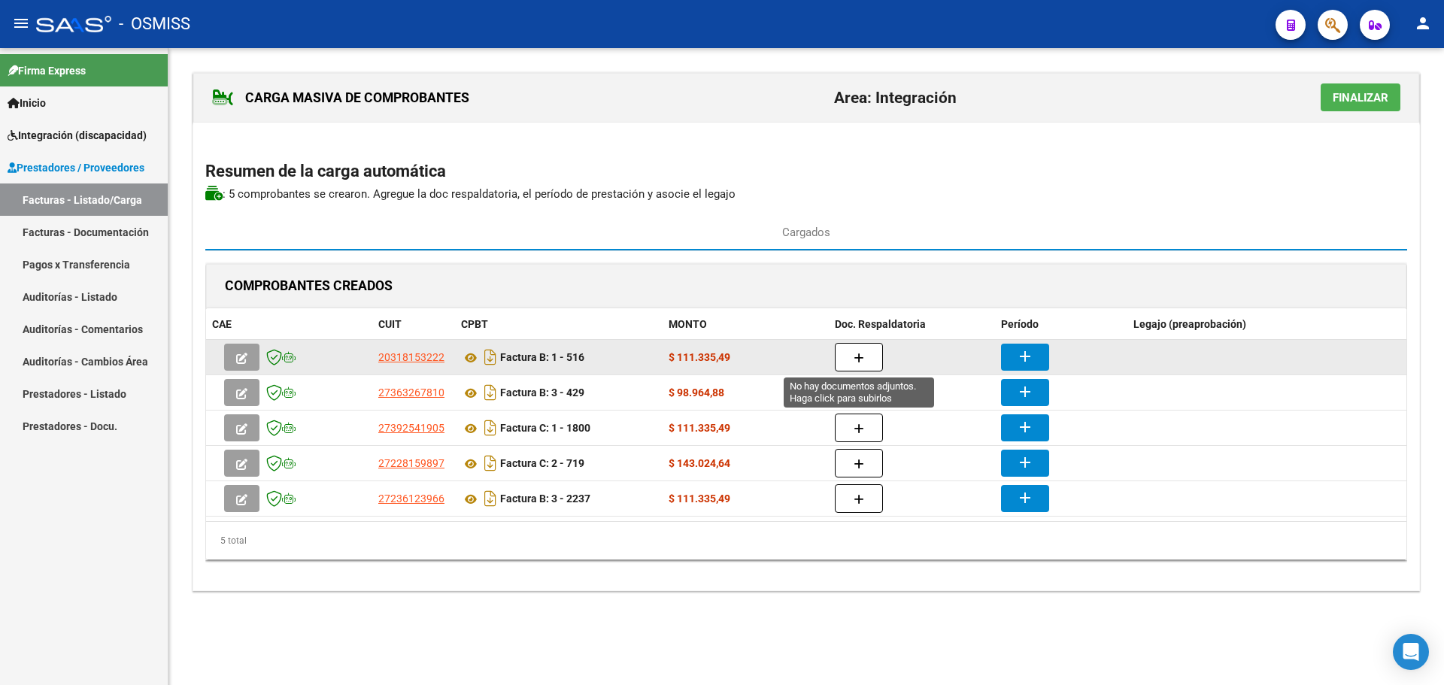
click at [854, 358] on icon "button" at bounding box center [859, 358] width 11 height 11
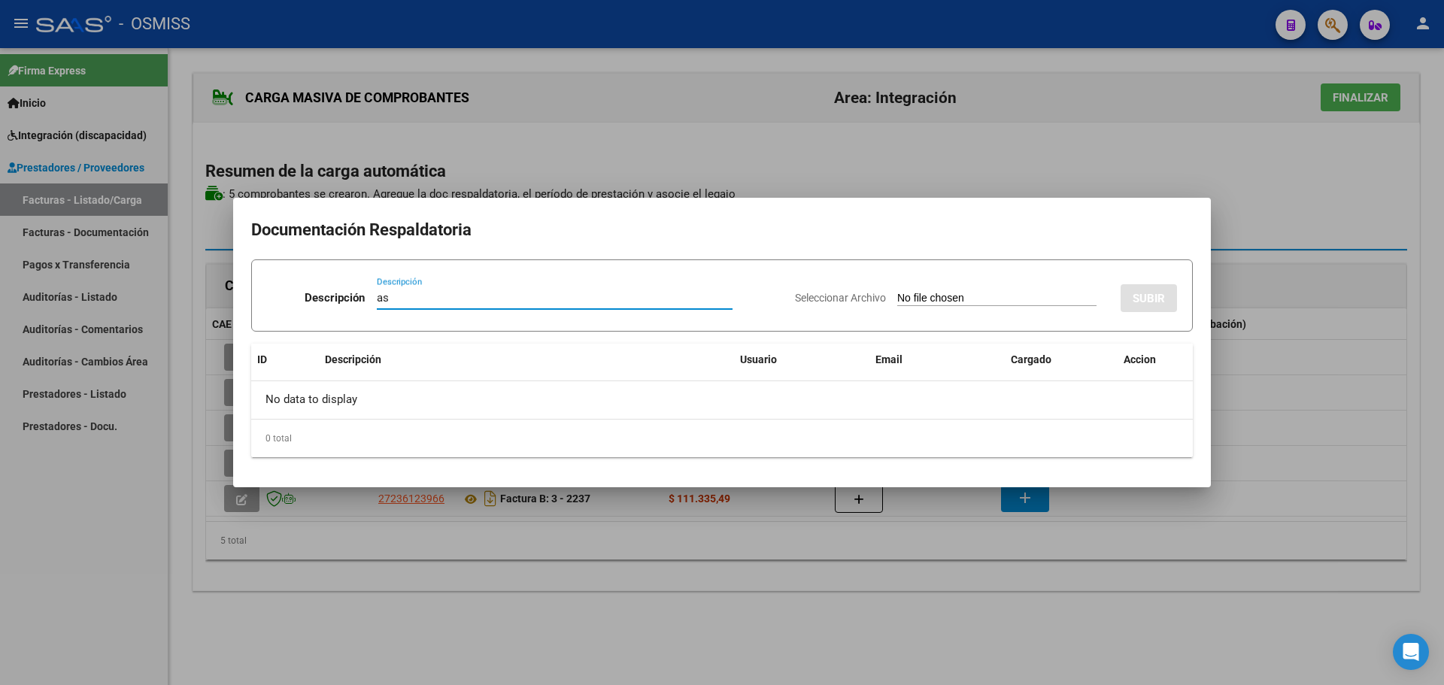
type input "as"
click at [899, 290] on div "Seleccionar Archivo SUBIR" at bounding box center [986, 295] width 382 height 46
click at [900, 292] on input "Seleccionar Archivo" at bounding box center [996, 299] width 199 height 14
type input "C:\fakepath\MOZZONI MILO, , PLANILLA DE ASISTENCIA, .pdf"
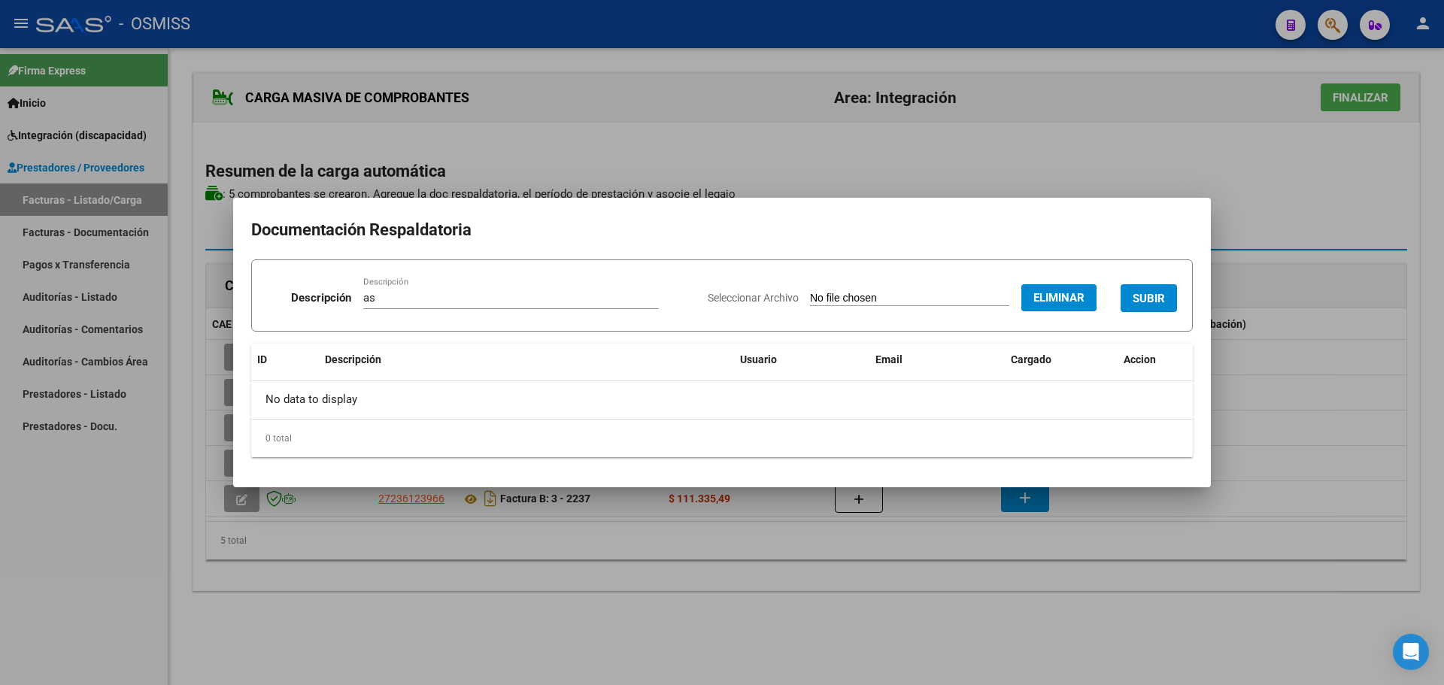
click at [1152, 300] on span "SUBIR" at bounding box center [1149, 299] width 32 height 14
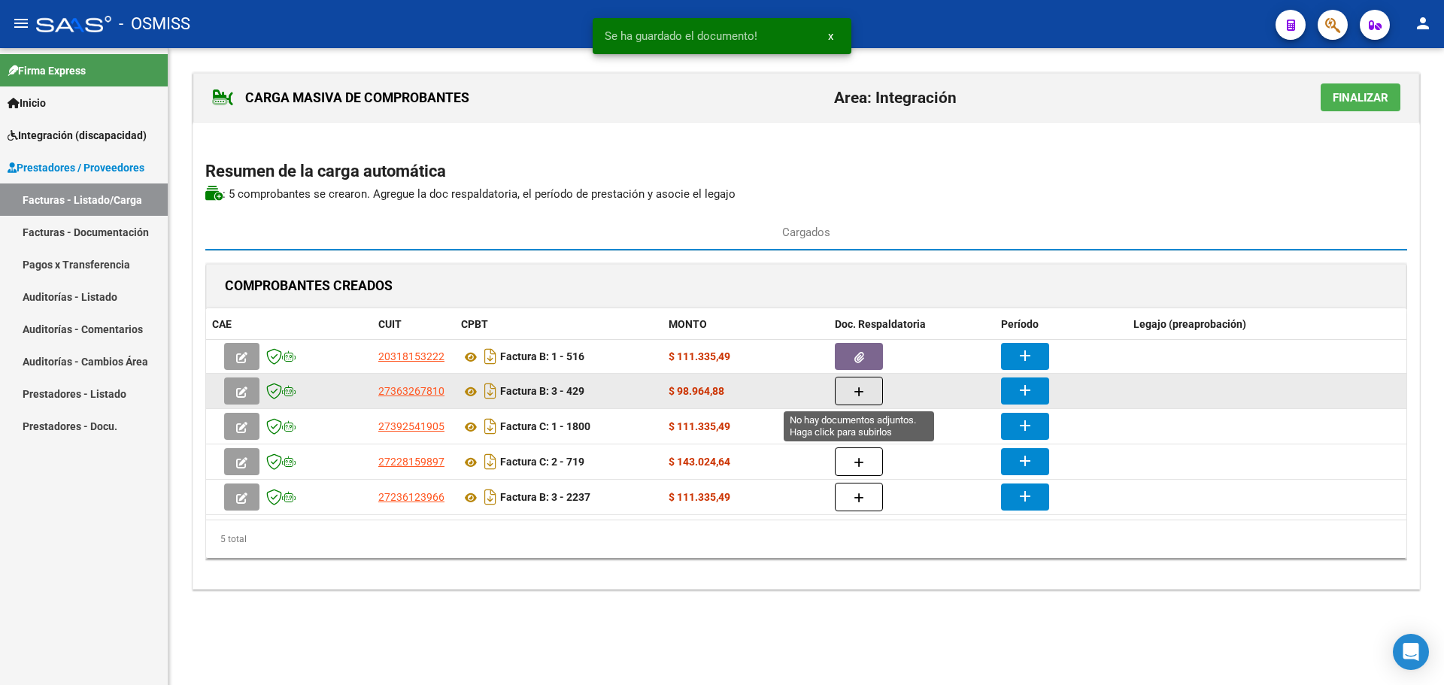
click at [862, 391] on icon "button" at bounding box center [859, 392] width 11 height 11
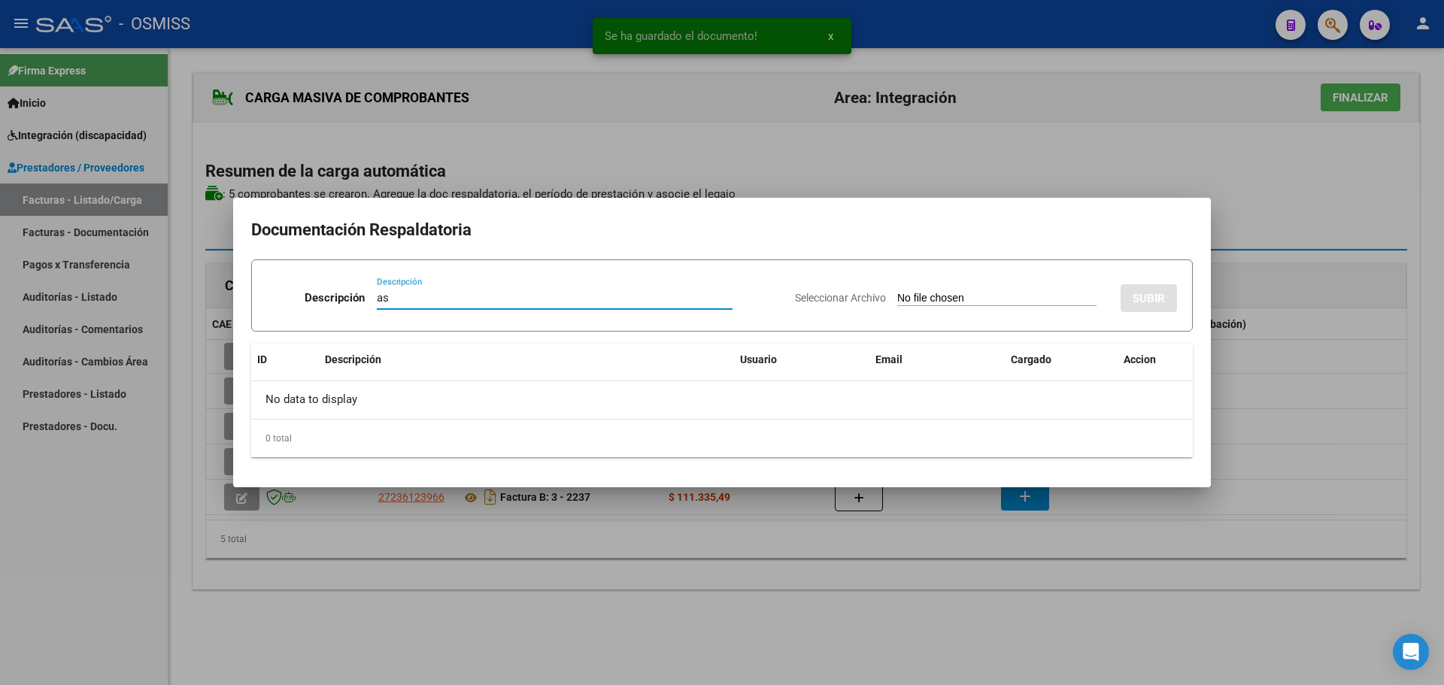
type input "as"
click at [916, 302] on input "Seleccionar Archivo" at bounding box center [996, 299] width 199 height 14
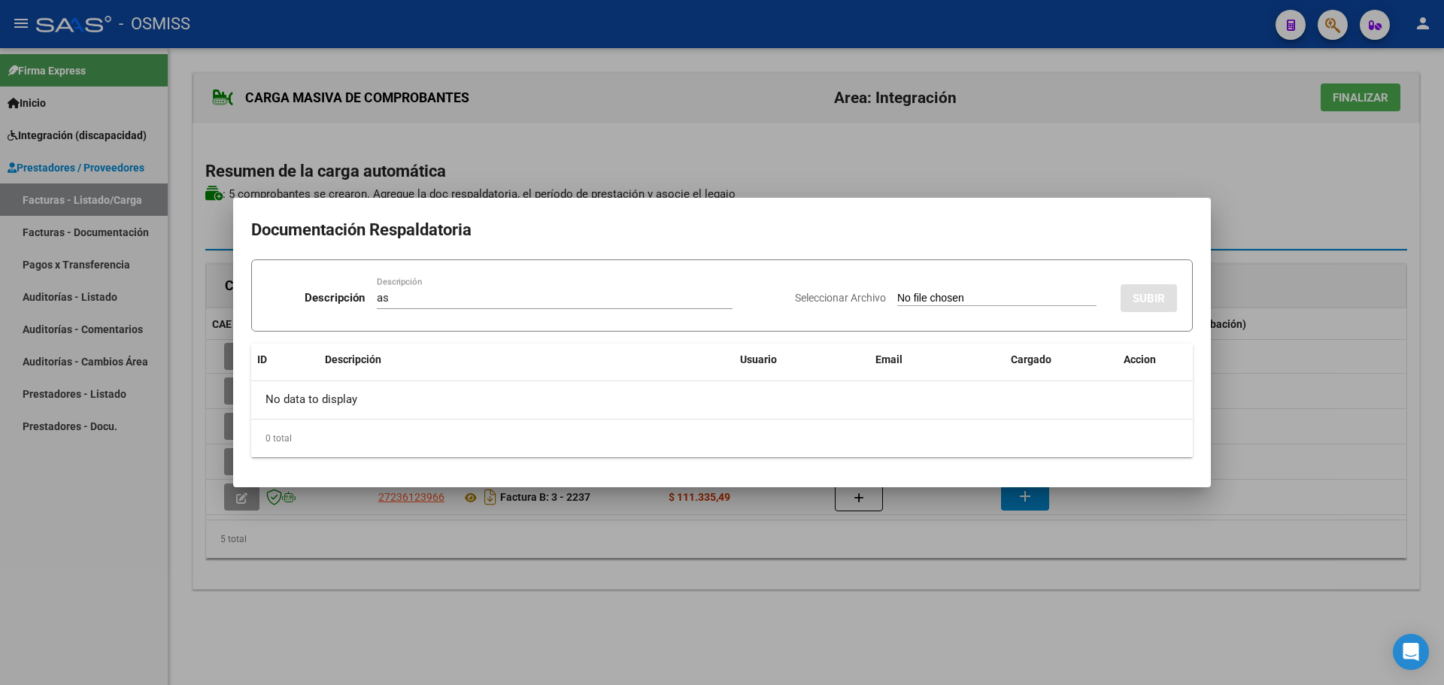
type input "C:\fakepath\MOZZONI MILO , PLANILLA DE ASISTENCIA.pdf"
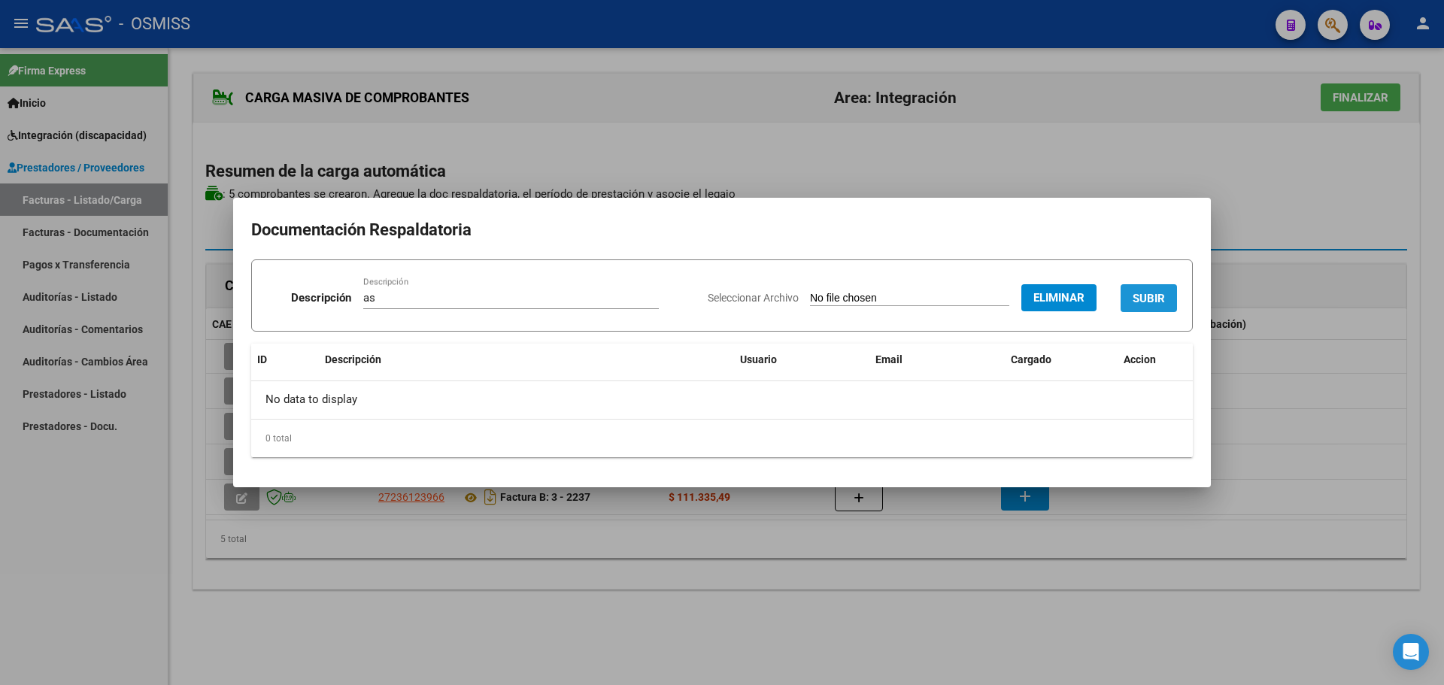
click at [1139, 301] on span "SUBIR" at bounding box center [1149, 299] width 32 height 14
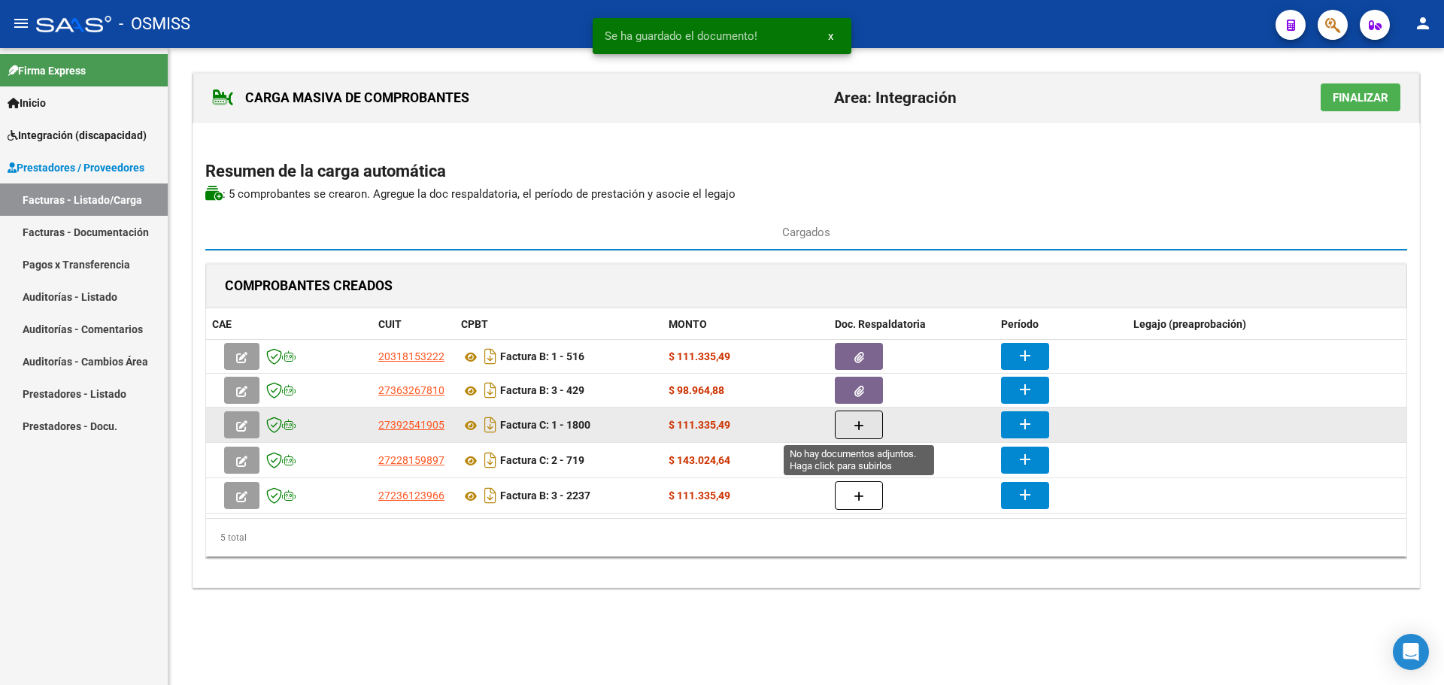
click at [863, 420] on icon "button" at bounding box center [859, 425] width 11 height 11
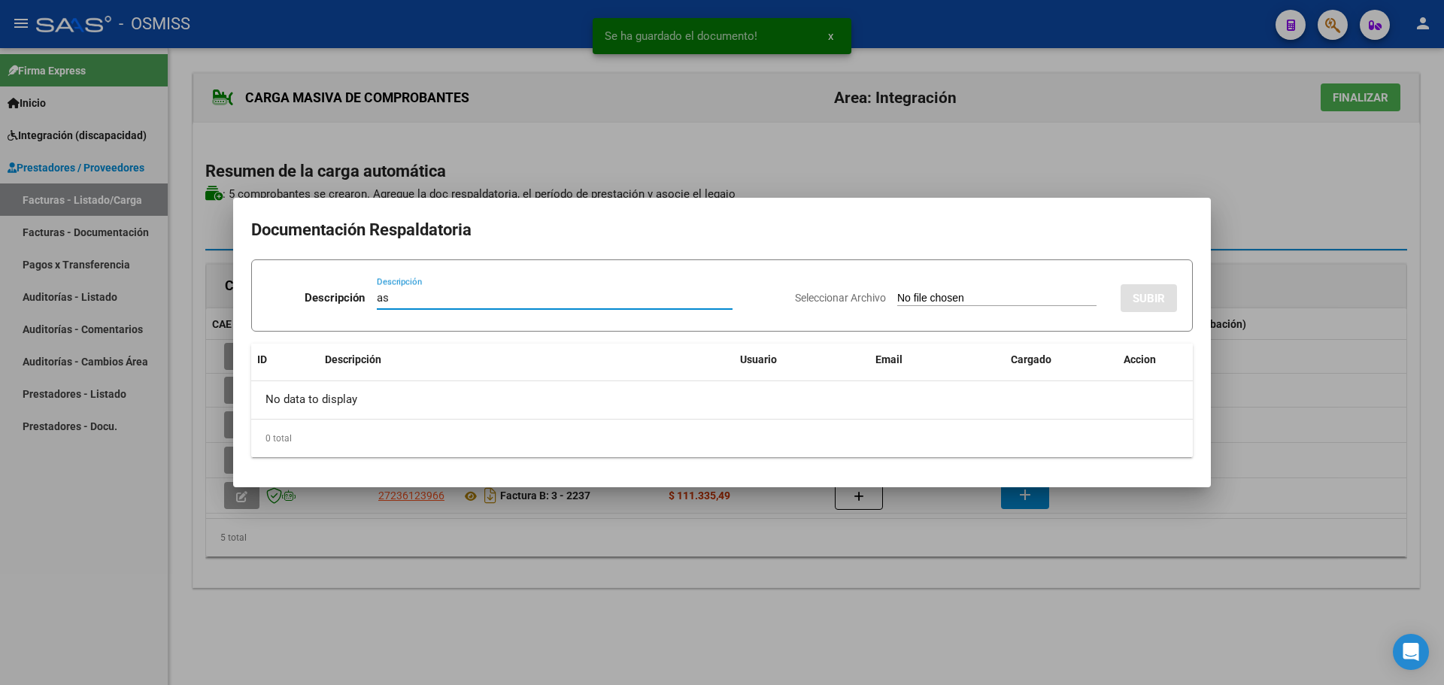
type input "as"
click at [909, 302] on input "Seleccionar Archivo" at bounding box center [996, 299] width 199 height 14
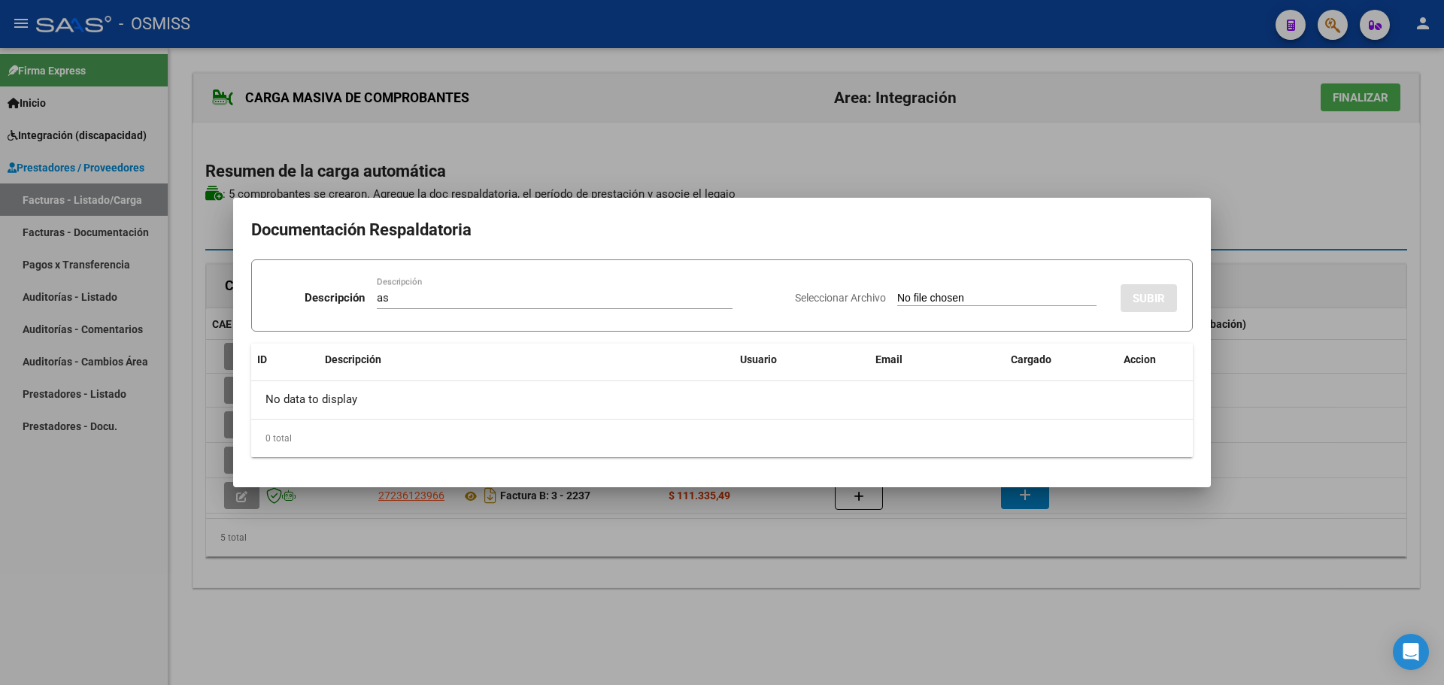
type input "C:\fakepath\MOZZONI MILO , PLANILLA DE ASISTENCIA, S.pdf"
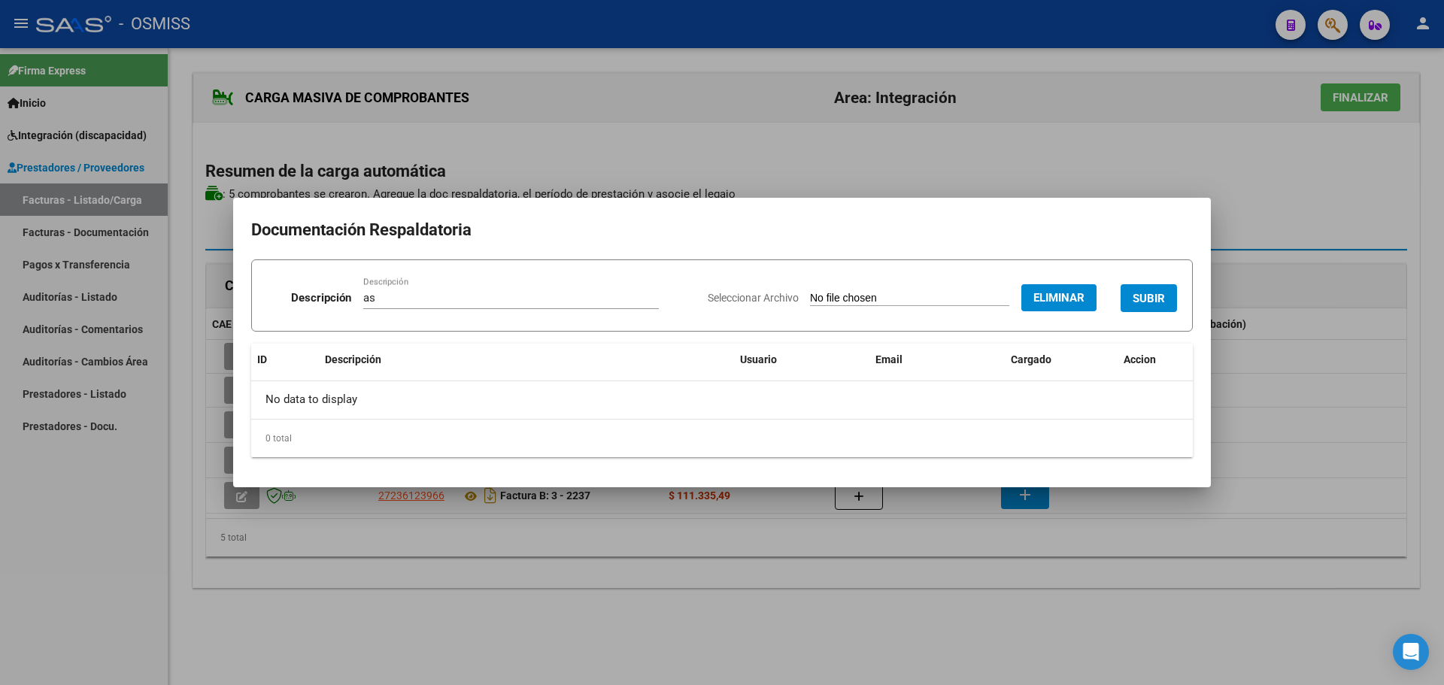
click at [1146, 294] on span "SUBIR" at bounding box center [1149, 299] width 32 height 14
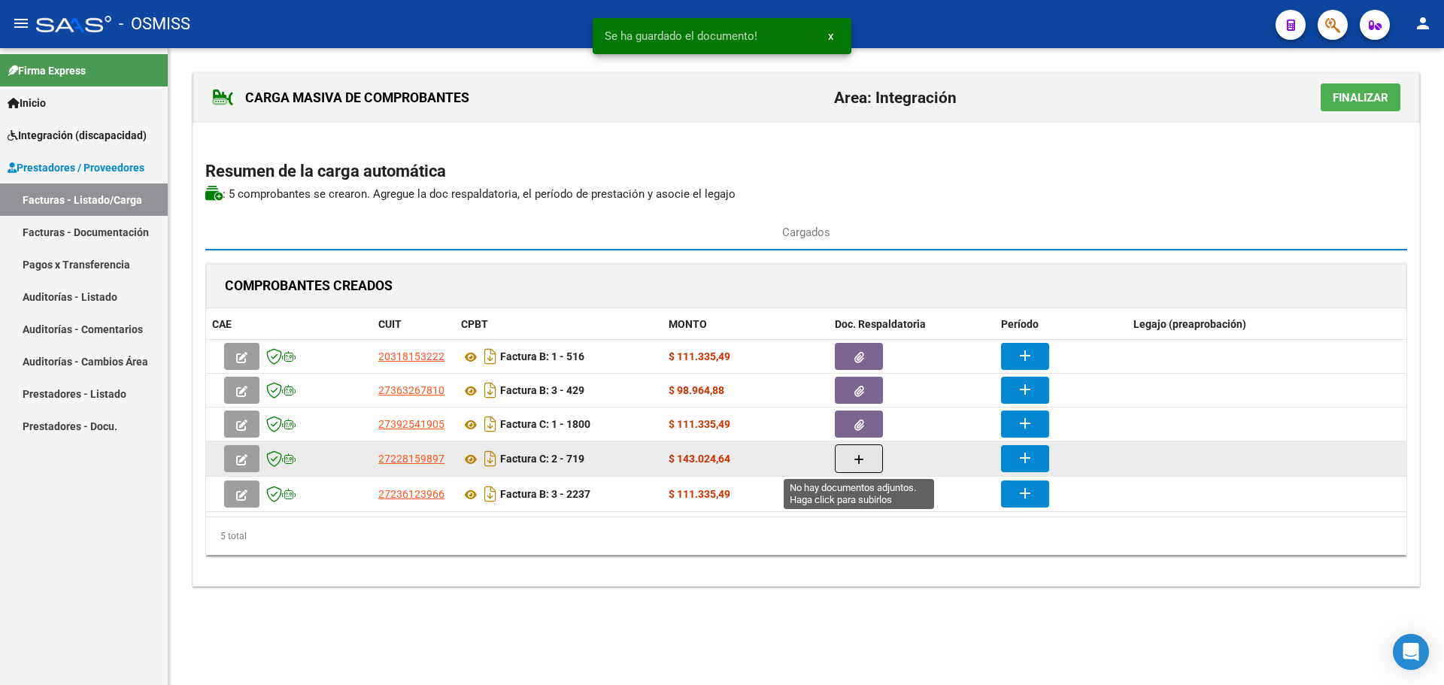
click at [861, 454] on icon "button" at bounding box center [859, 459] width 11 height 11
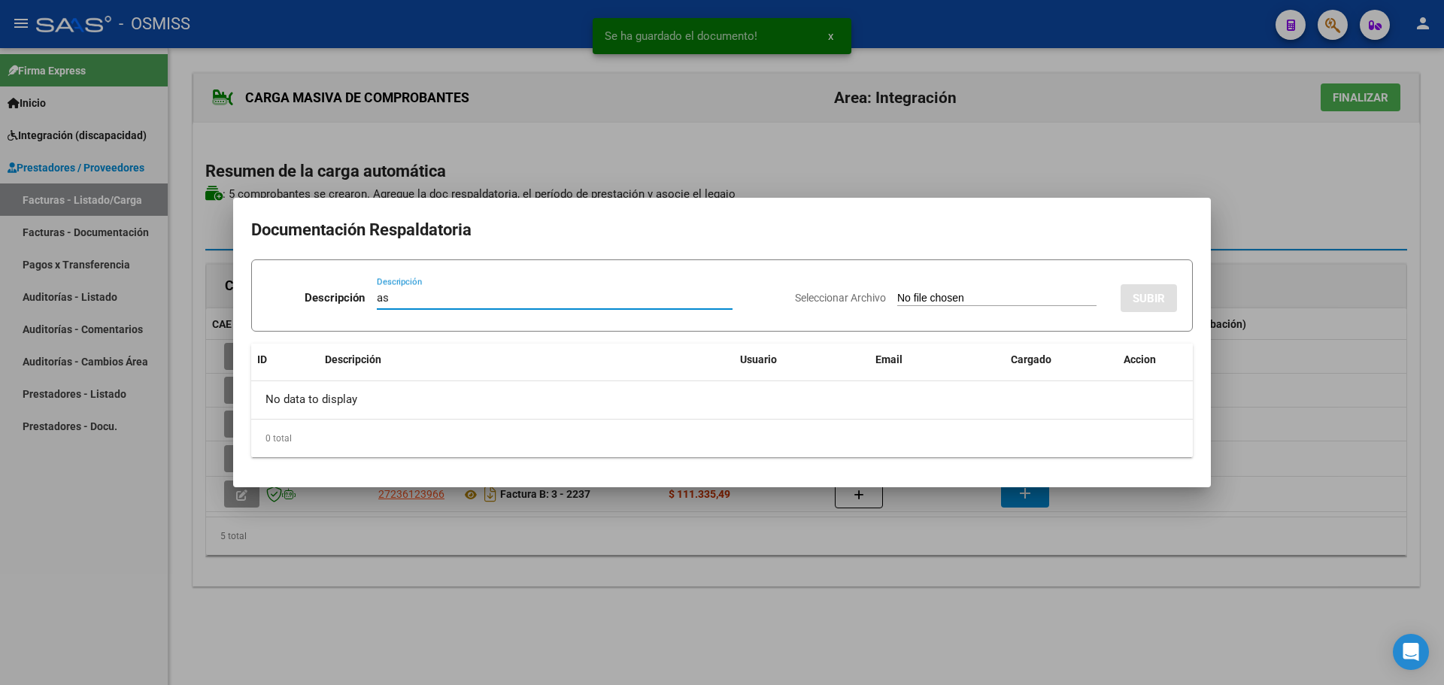
type input "as"
click at [900, 303] on input "Seleccionar Archivo" at bounding box center [996, 299] width 199 height 14
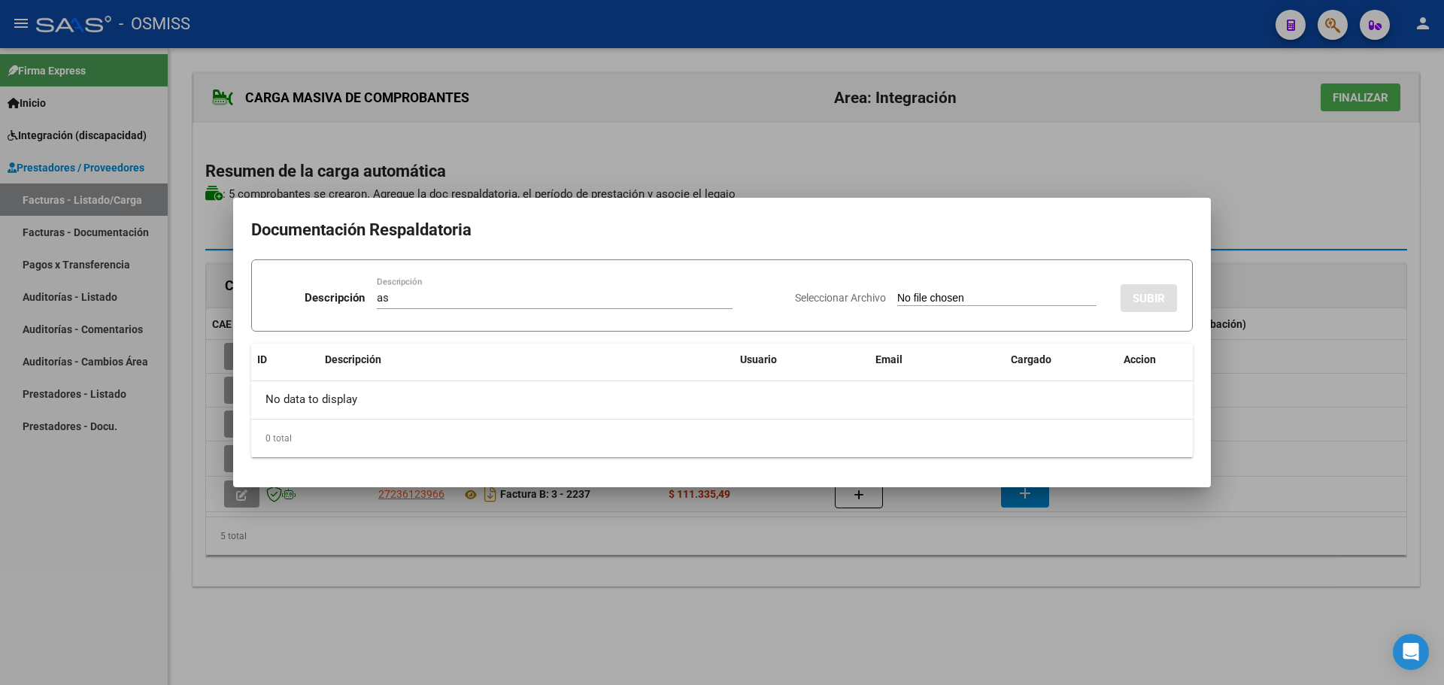
type input "C:\fakepath\MOZZONI ASISTENCIA 09-25.pdf"
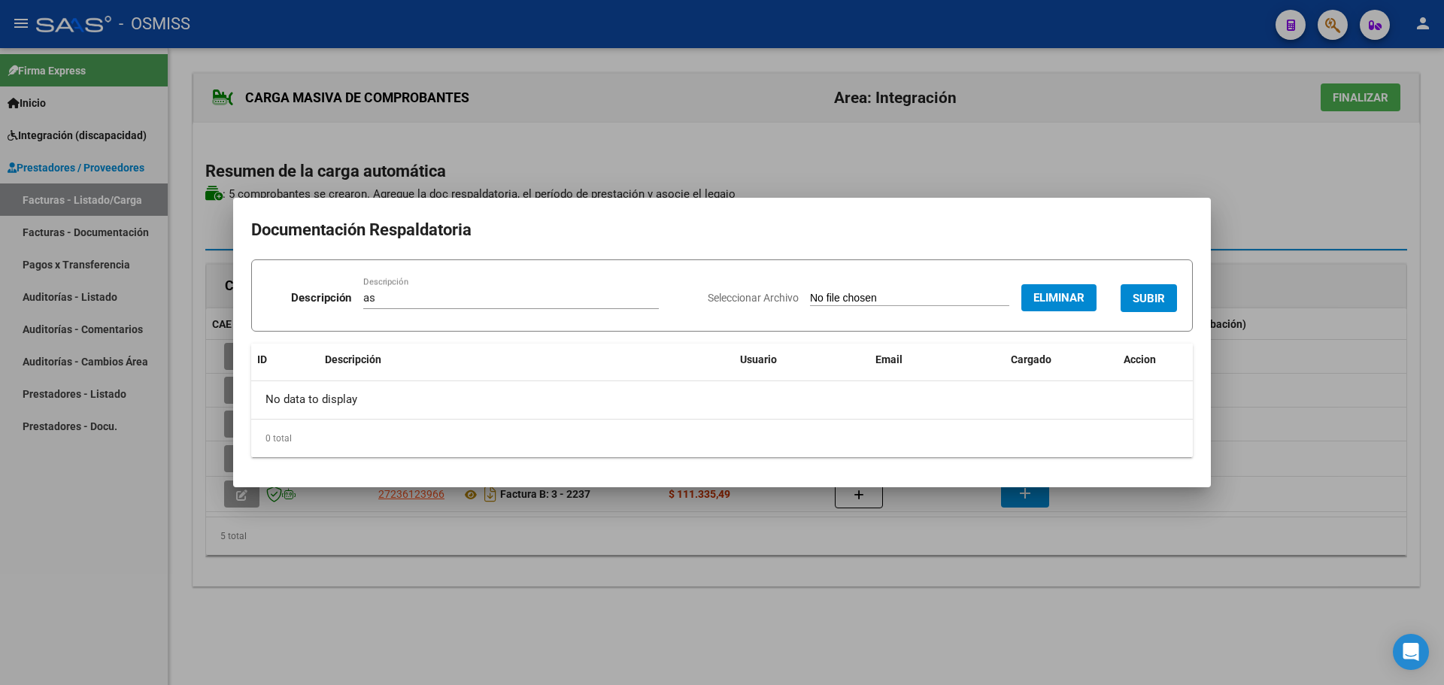
click at [1164, 296] on span "SUBIR" at bounding box center [1149, 299] width 32 height 14
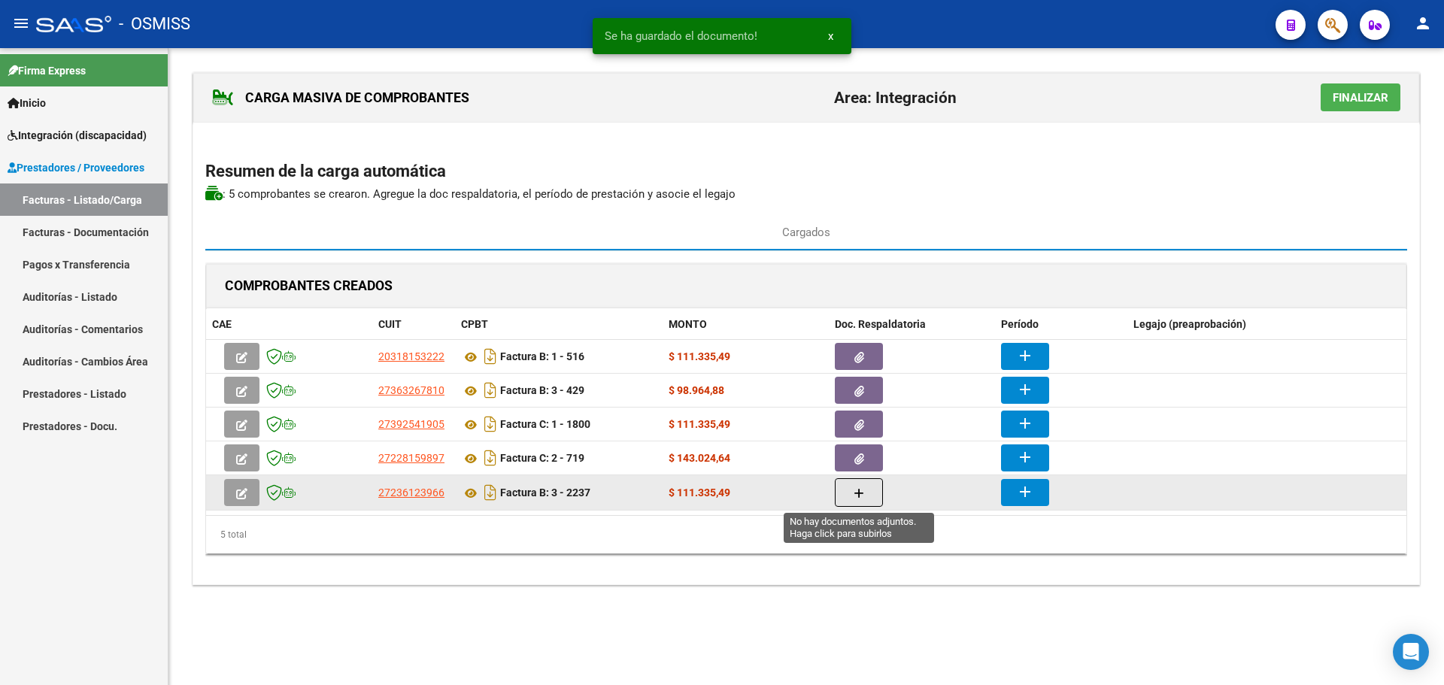
click at [843, 490] on button "button" at bounding box center [859, 492] width 48 height 29
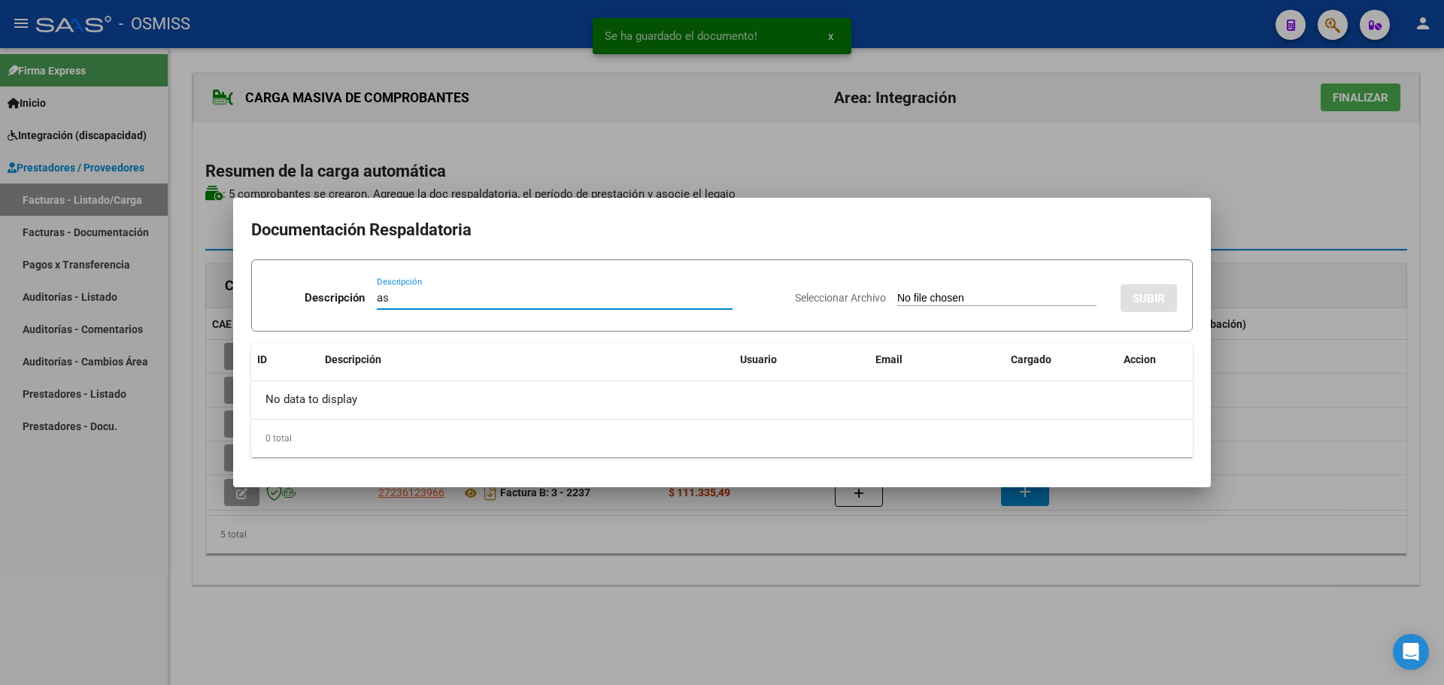
type input "as"
click at [906, 298] on input "Seleccionar Archivo" at bounding box center [996, 299] width 199 height 14
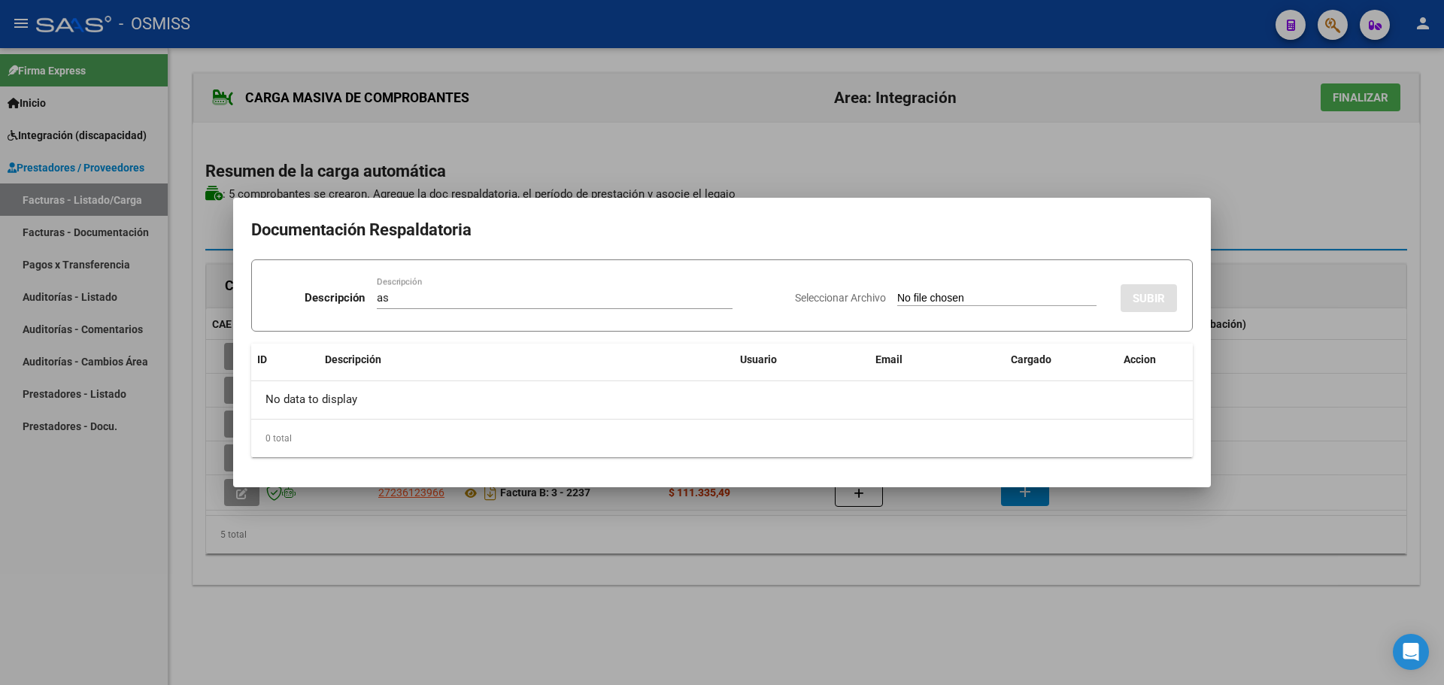
type input "C:\fakepath\MOZZONI MILO , PLANILLA DE ASISTENCIA.pdf"
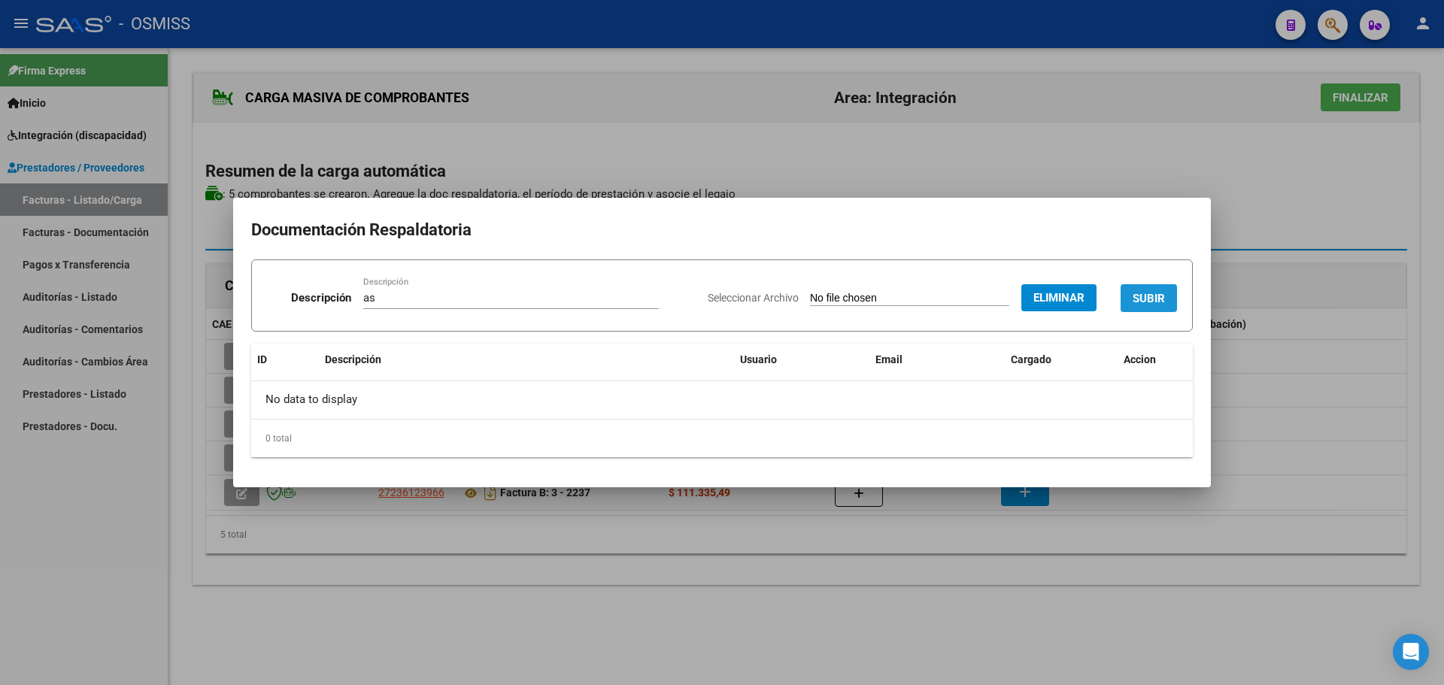
click at [1153, 296] on span "SUBIR" at bounding box center [1149, 299] width 32 height 14
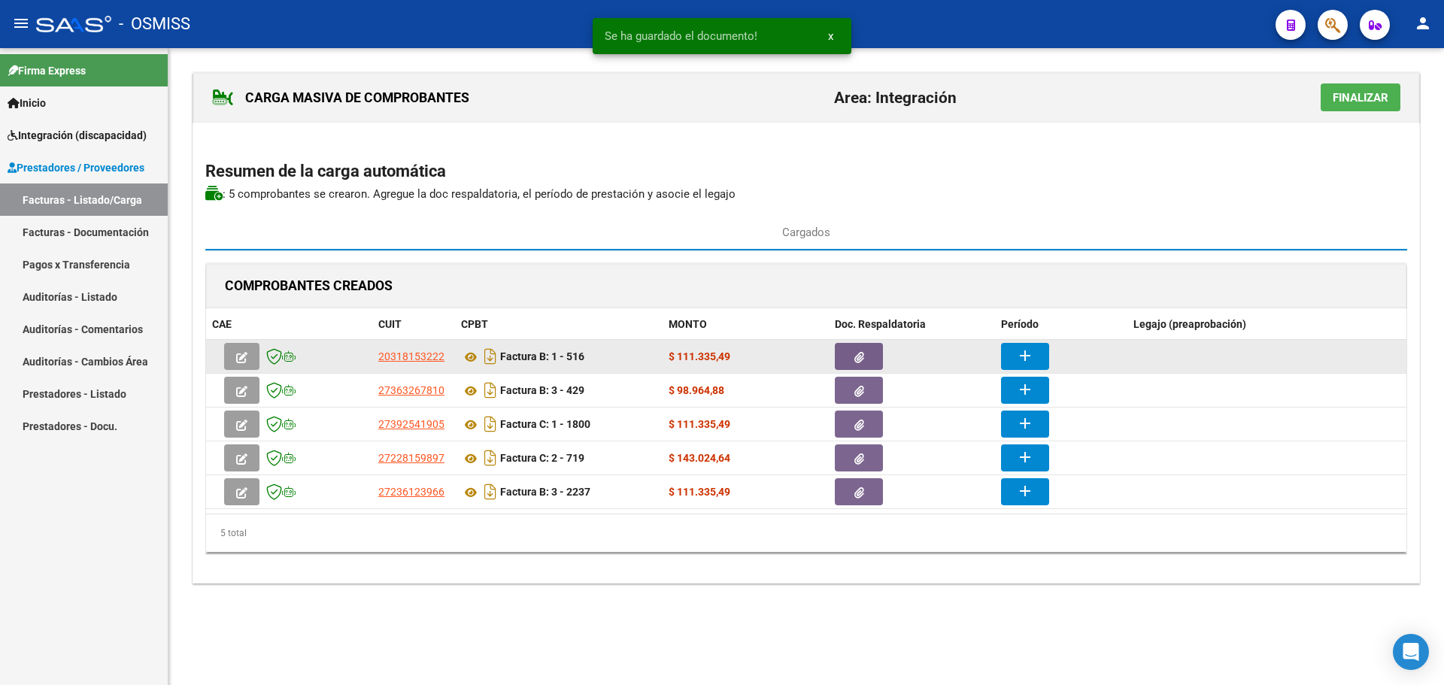
click at [1024, 351] on mat-icon "add" at bounding box center [1025, 356] width 18 height 18
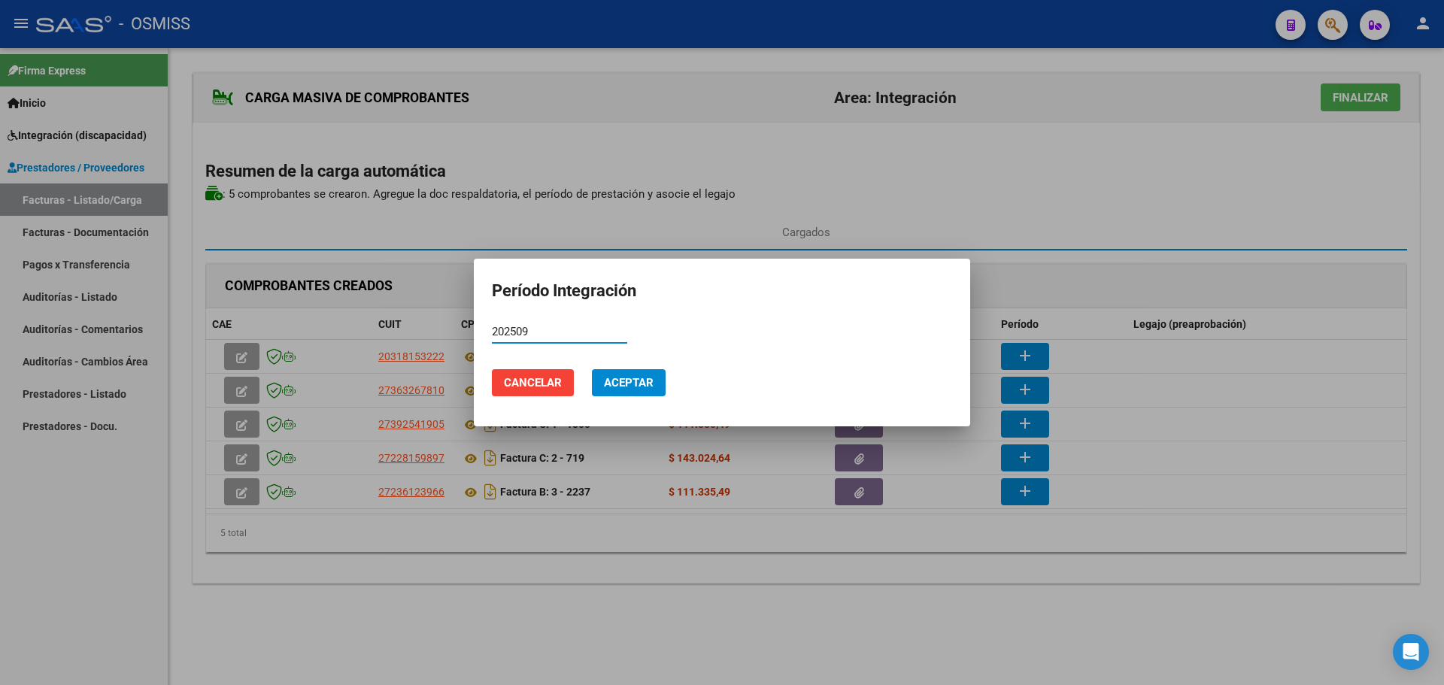
drag, startPoint x: 541, startPoint y: 333, endPoint x: 487, endPoint y: 327, distance: 54.5
click at [487, 327] on mat-dialog-content "202509 Período (AAAAMM)" at bounding box center [722, 338] width 496 height 37
type input "202509"
click at [638, 378] on span "Aceptar" at bounding box center [629, 383] width 50 height 14
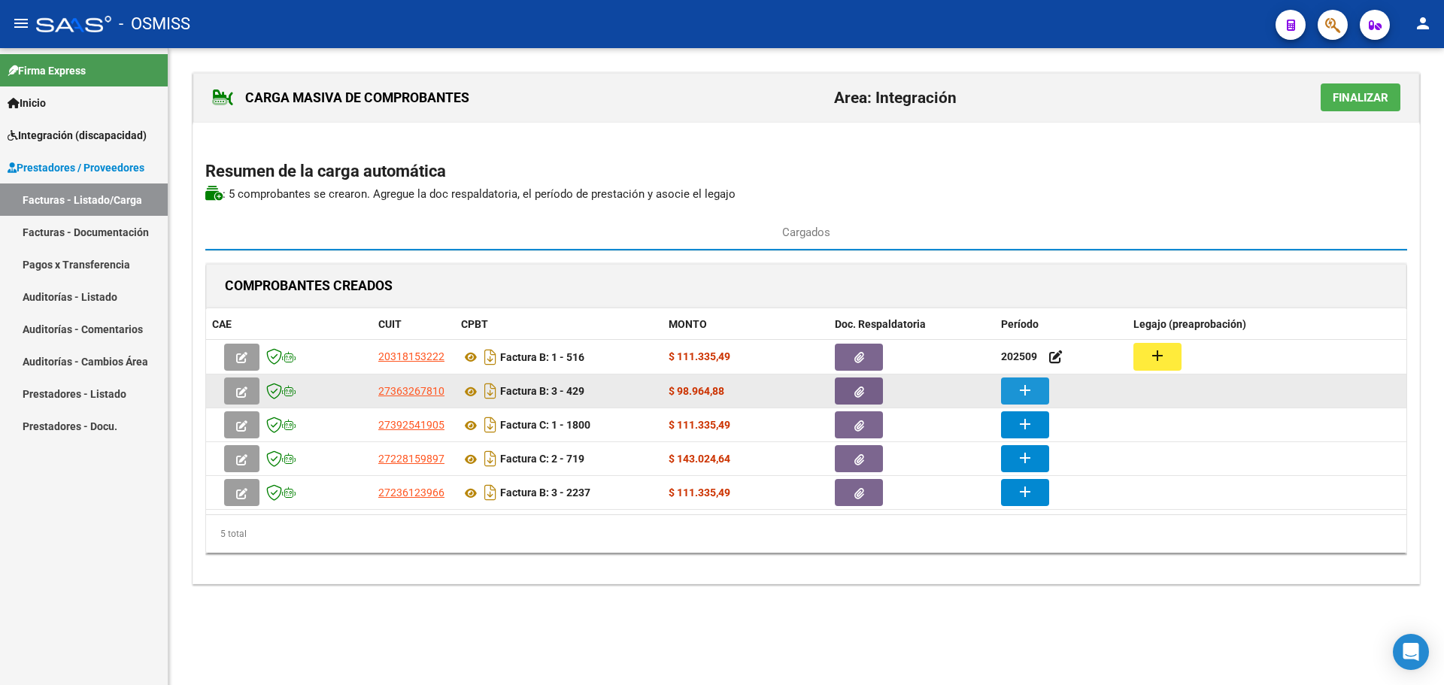
click at [1028, 396] on mat-icon "add" at bounding box center [1025, 390] width 18 height 18
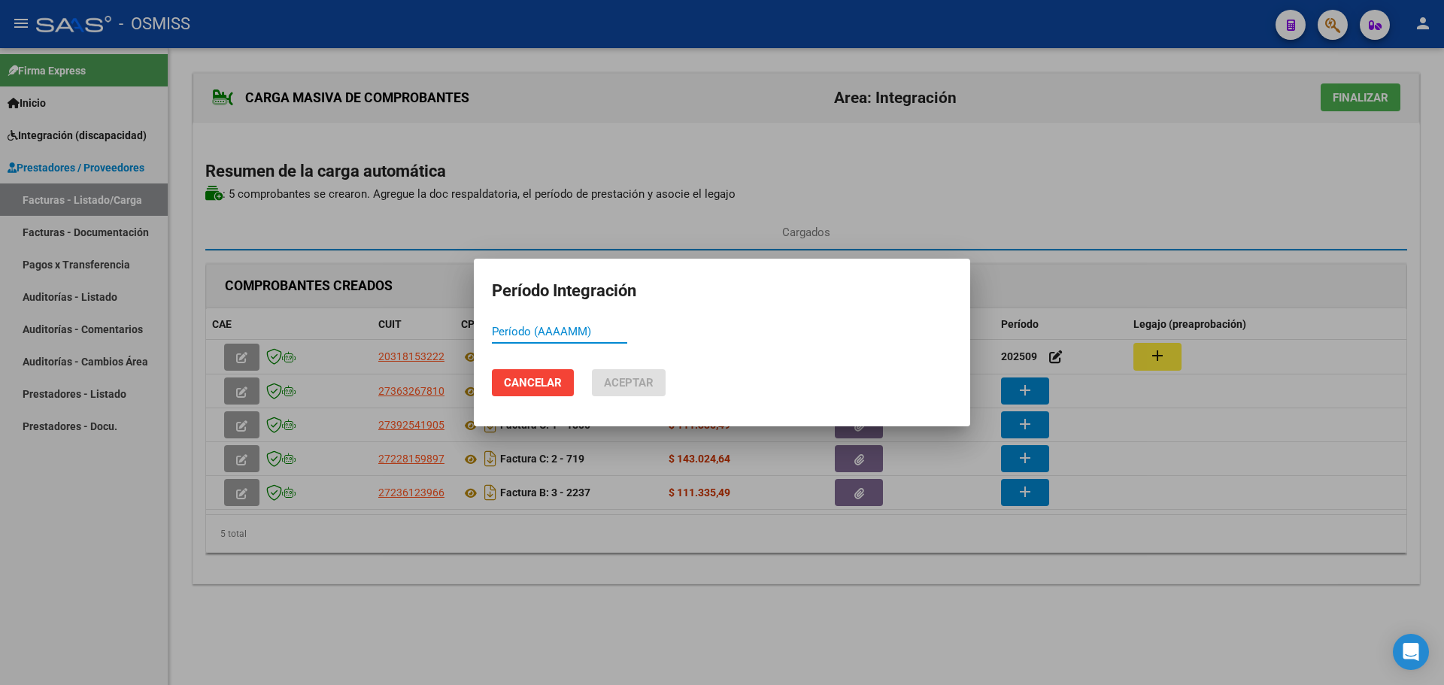
paste input "202509"
type input "202509"
click at [624, 386] on span "Aceptar" at bounding box center [629, 383] width 50 height 14
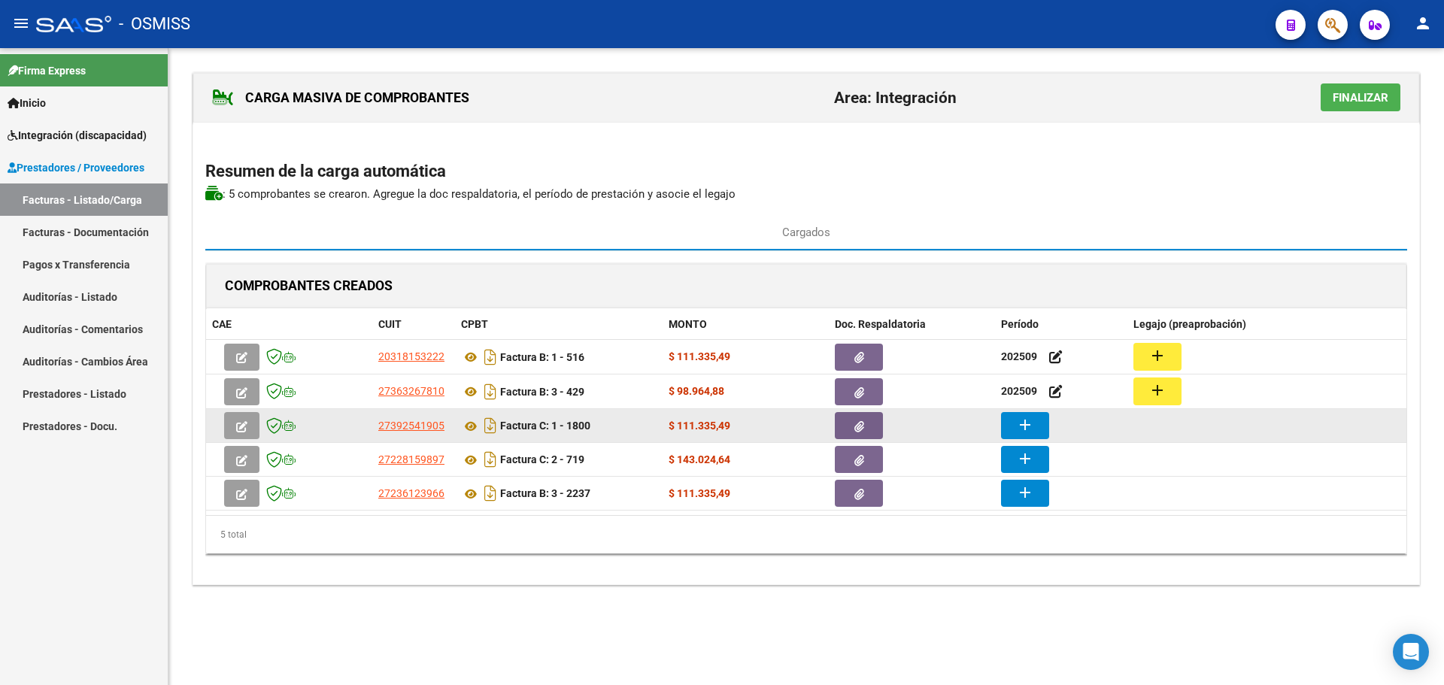
click at [1039, 429] on button "add" at bounding box center [1025, 425] width 48 height 27
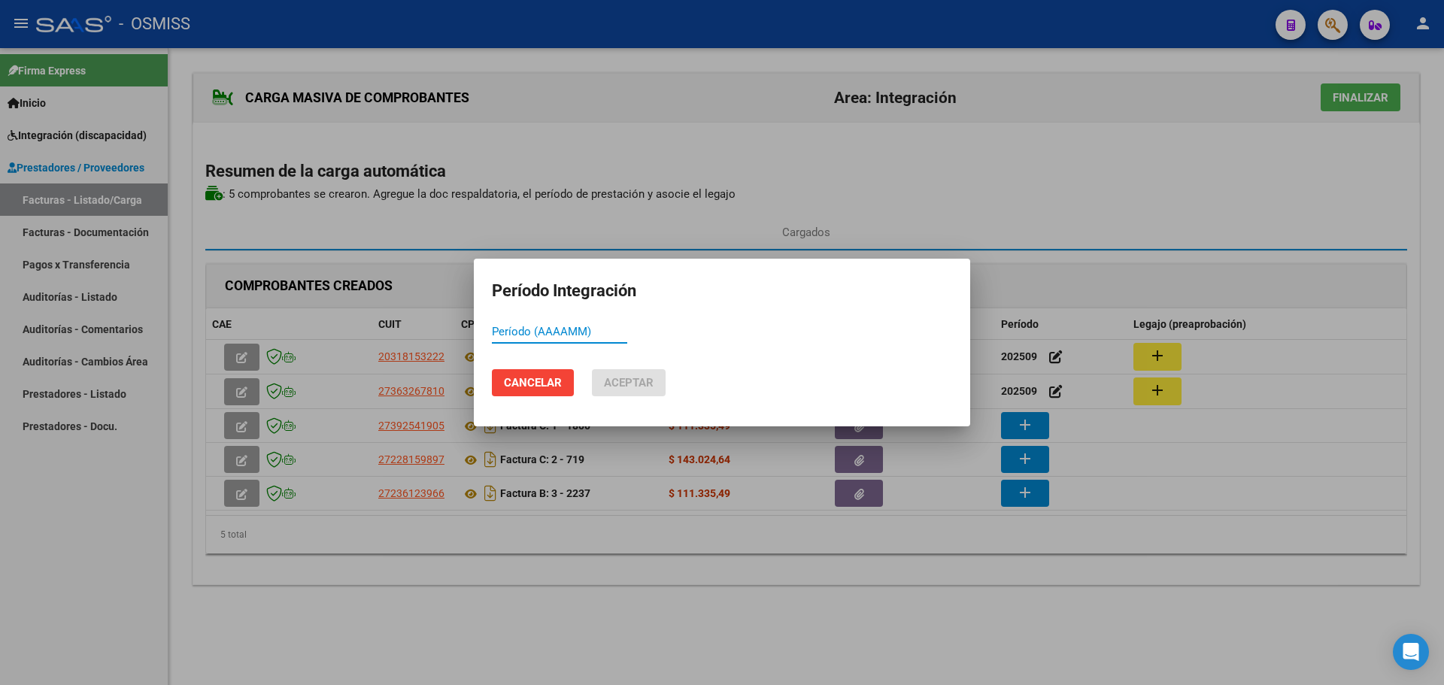
paste input "202509"
type input "202509"
click at [638, 384] on span "Aceptar" at bounding box center [629, 383] width 50 height 14
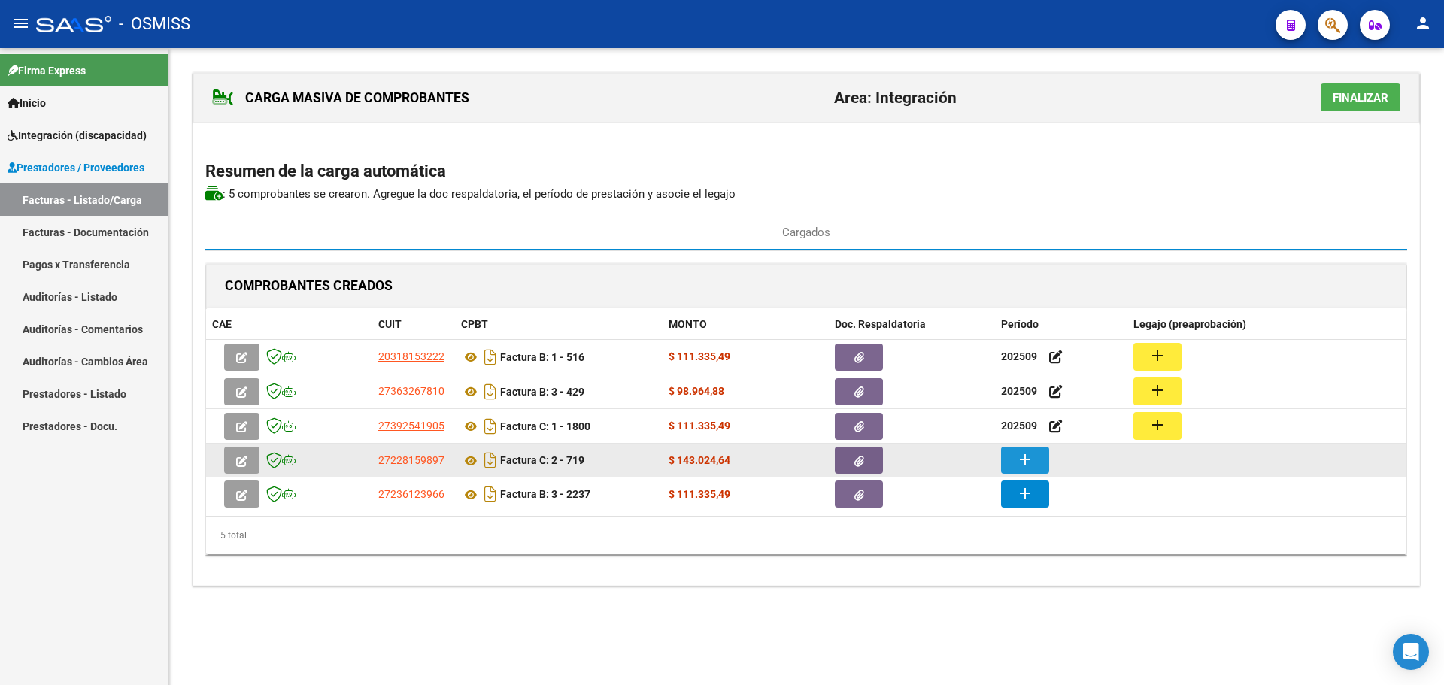
click at [1036, 461] on button "add" at bounding box center [1025, 460] width 48 height 27
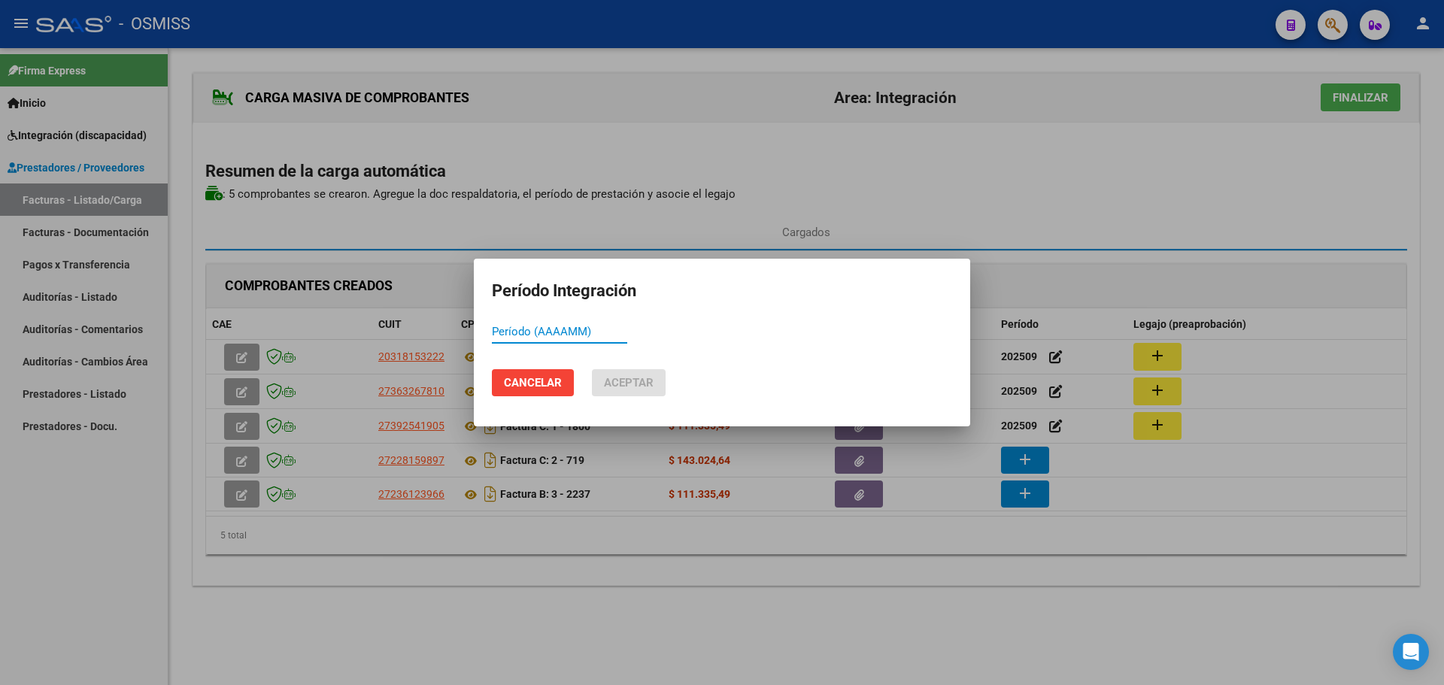
paste input "202509"
type input "202509"
click at [633, 378] on span "Aceptar" at bounding box center [629, 383] width 50 height 14
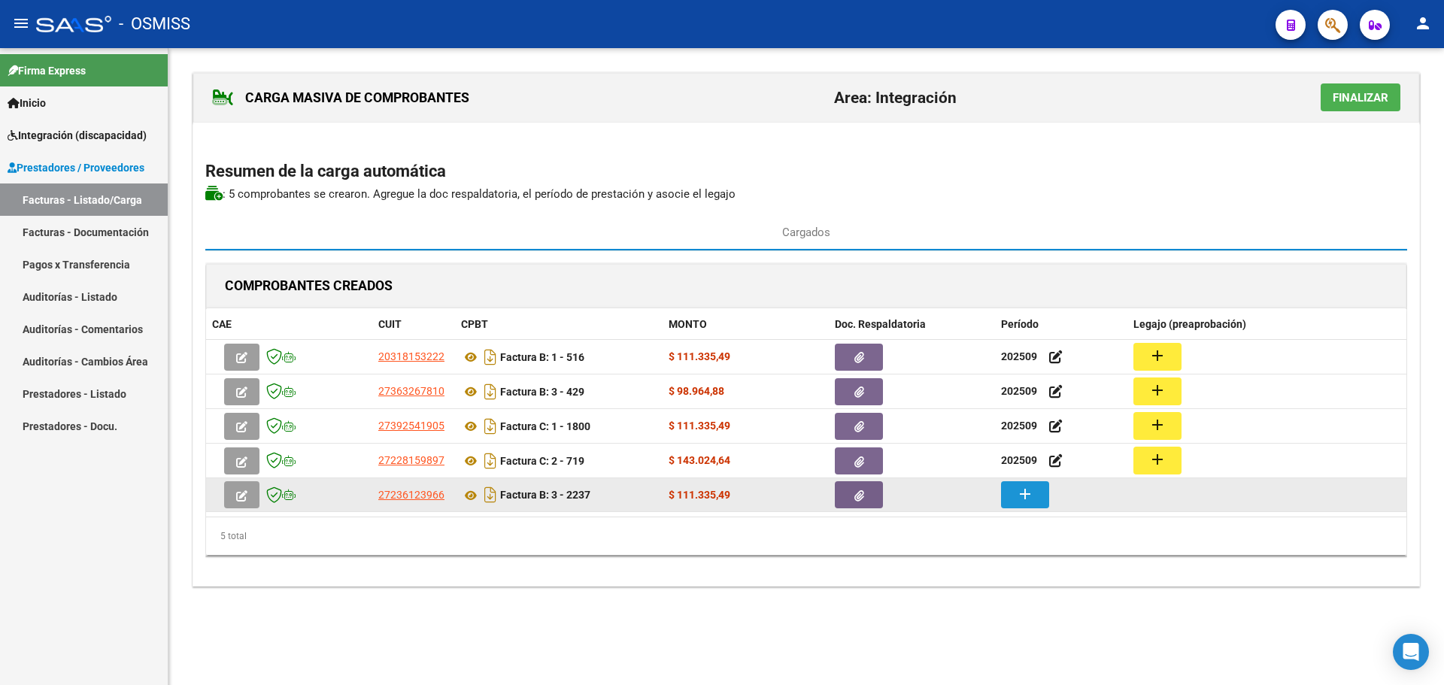
click at [1027, 499] on mat-icon "add" at bounding box center [1025, 494] width 18 height 18
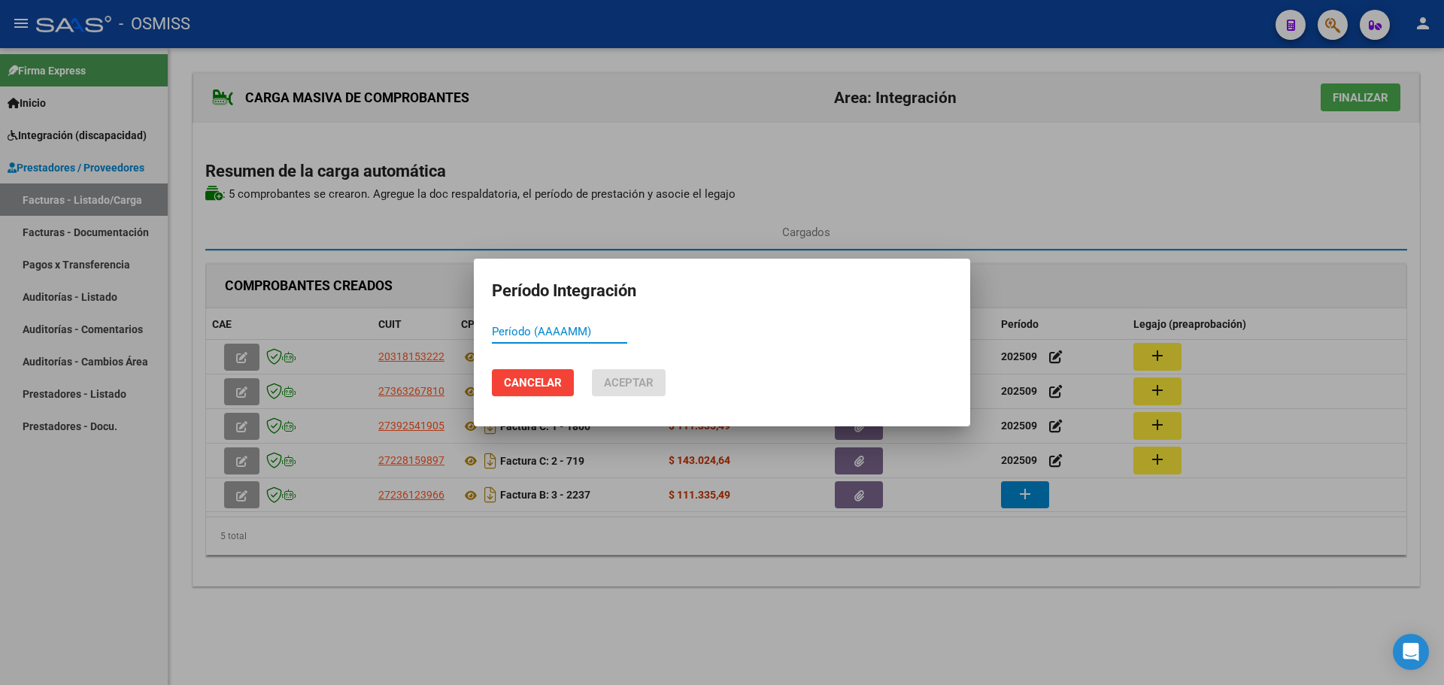
paste input "202509"
type input "202509"
click at [636, 377] on span "Aceptar" at bounding box center [629, 383] width 50 height 14
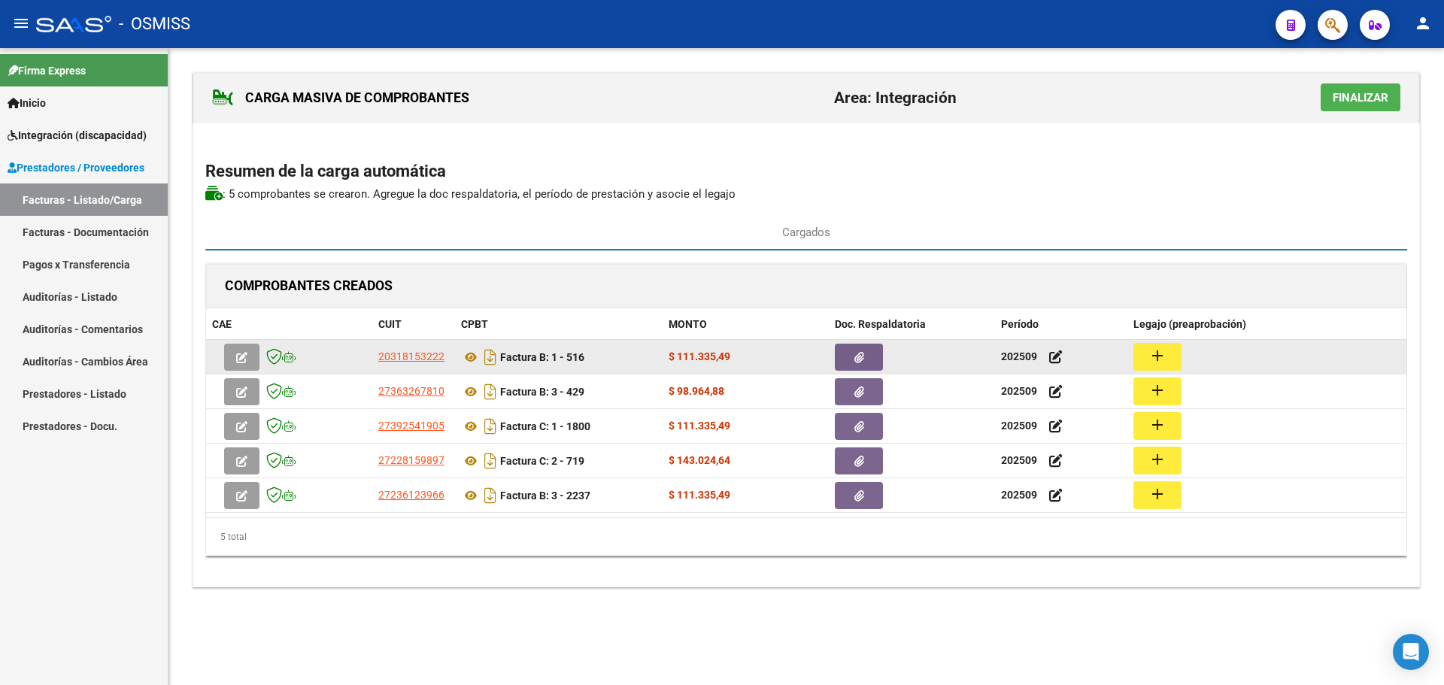
click at [1140, 355] on button "add" at bounding box center [1157, 357] width 48 height 28
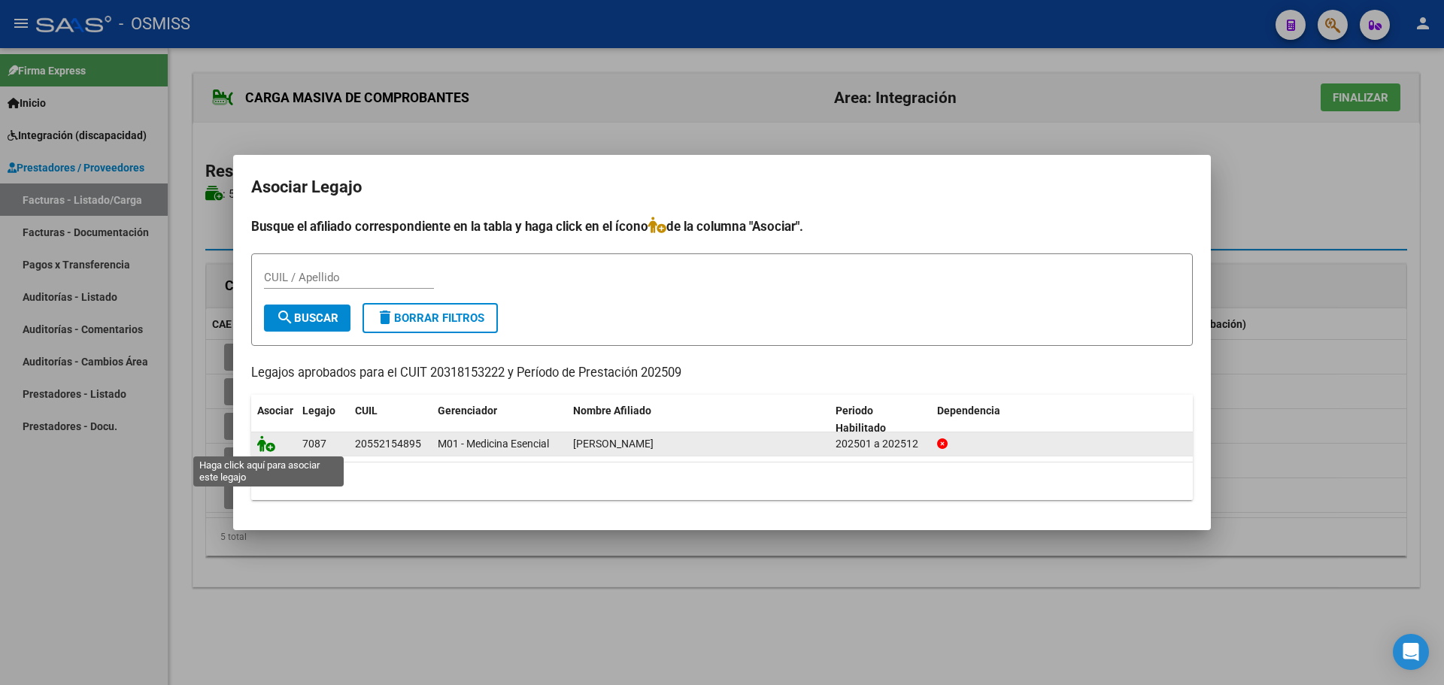
click at [270, 438] on icon at bounding box center [266, 443] width 18 height 17
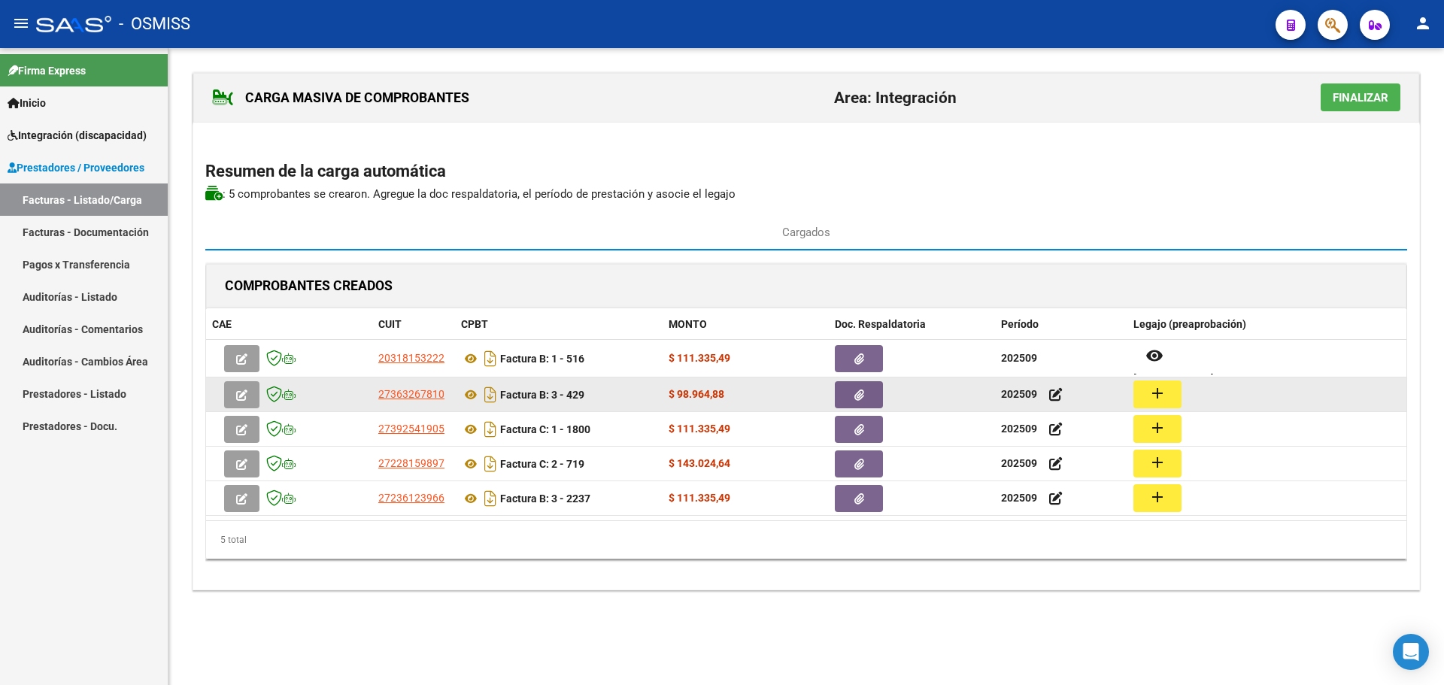
click at [1169, 387] on button "add" at bounding box center [1157, 395] width 48 height 28
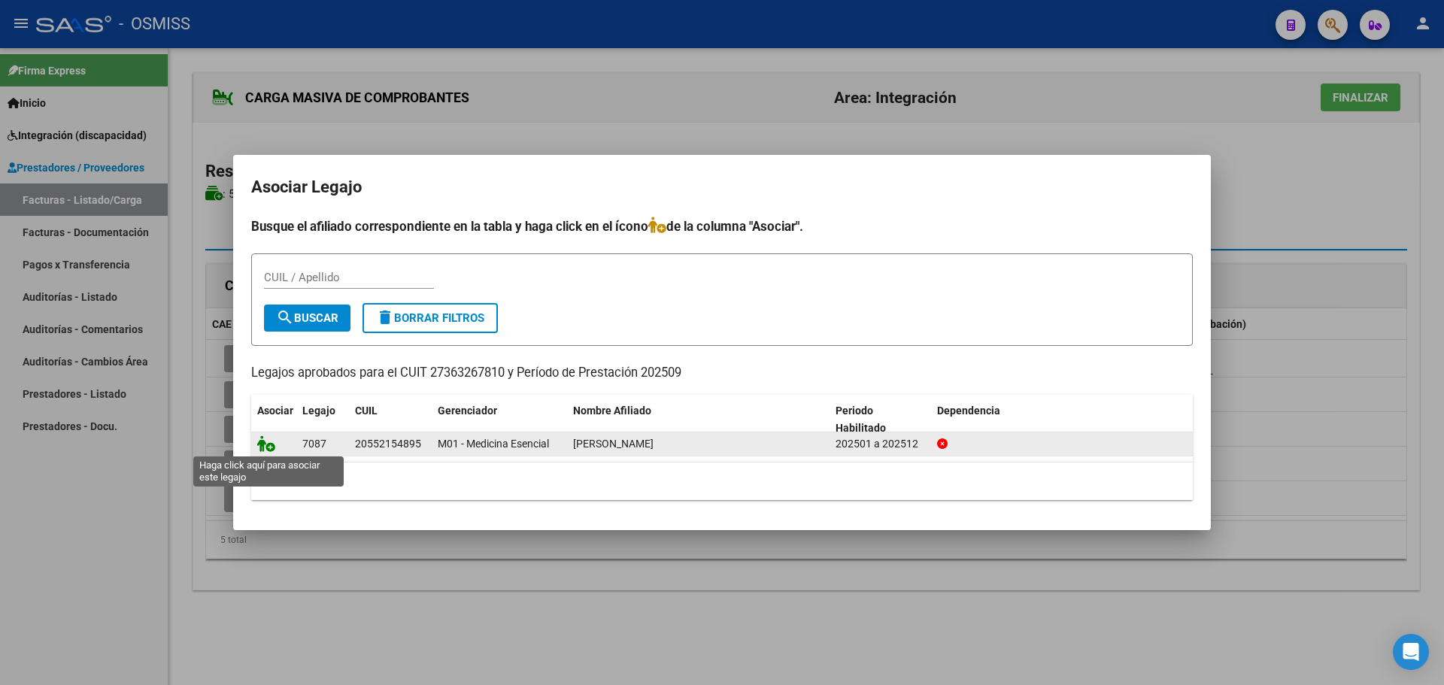
click at [267, 443] on icon at bounding box center [266, 443] width 18 height 17
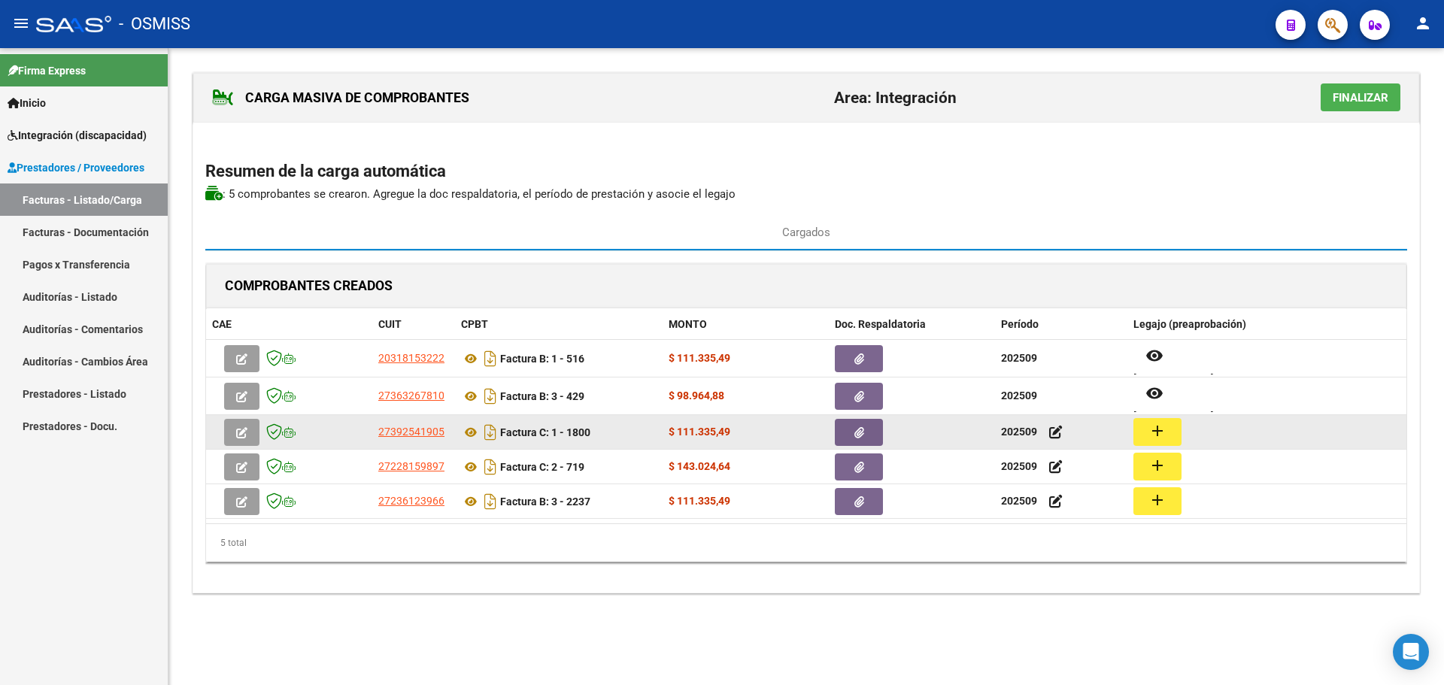
click at [1158, 432] on mat-icon "add" at bounding box center [1158, 431] width 18 height 18
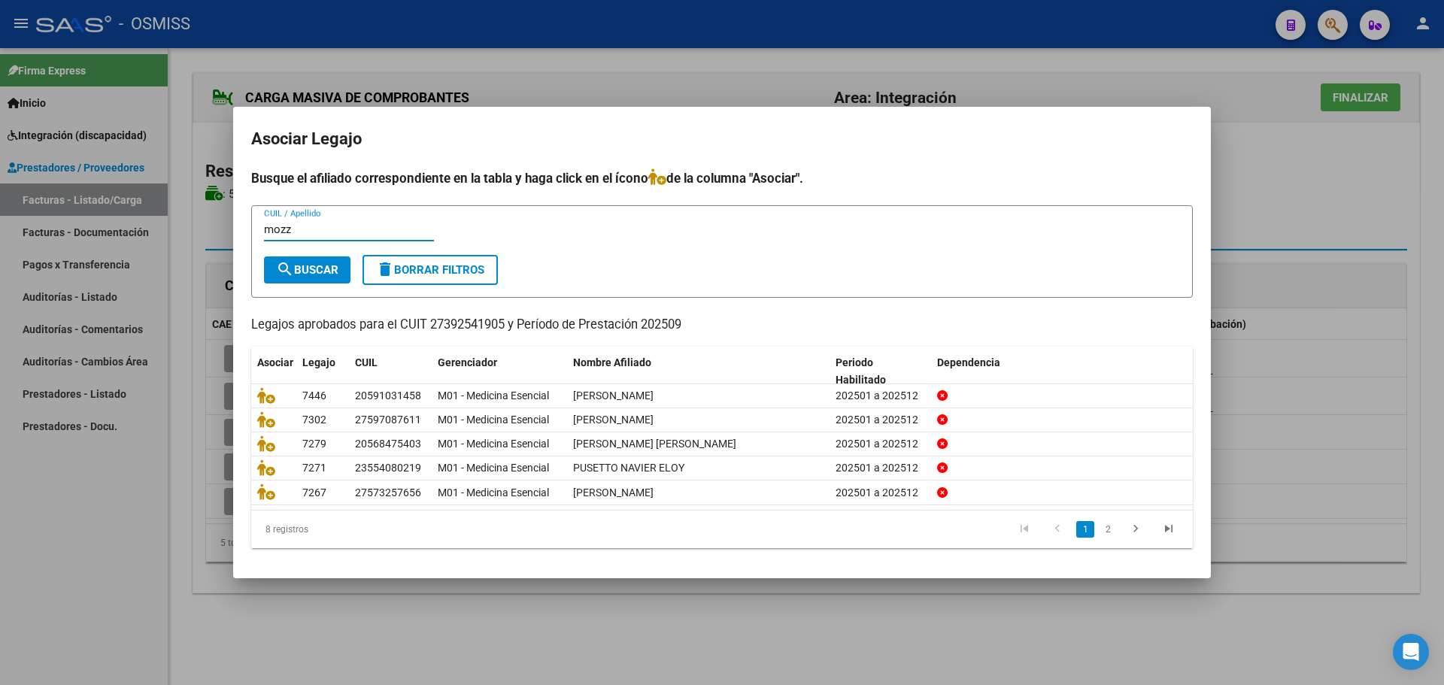
type input "mozz"
click at [304, 264] on span "search Buscar" at bounding box center [307, 270] width 62 height 14
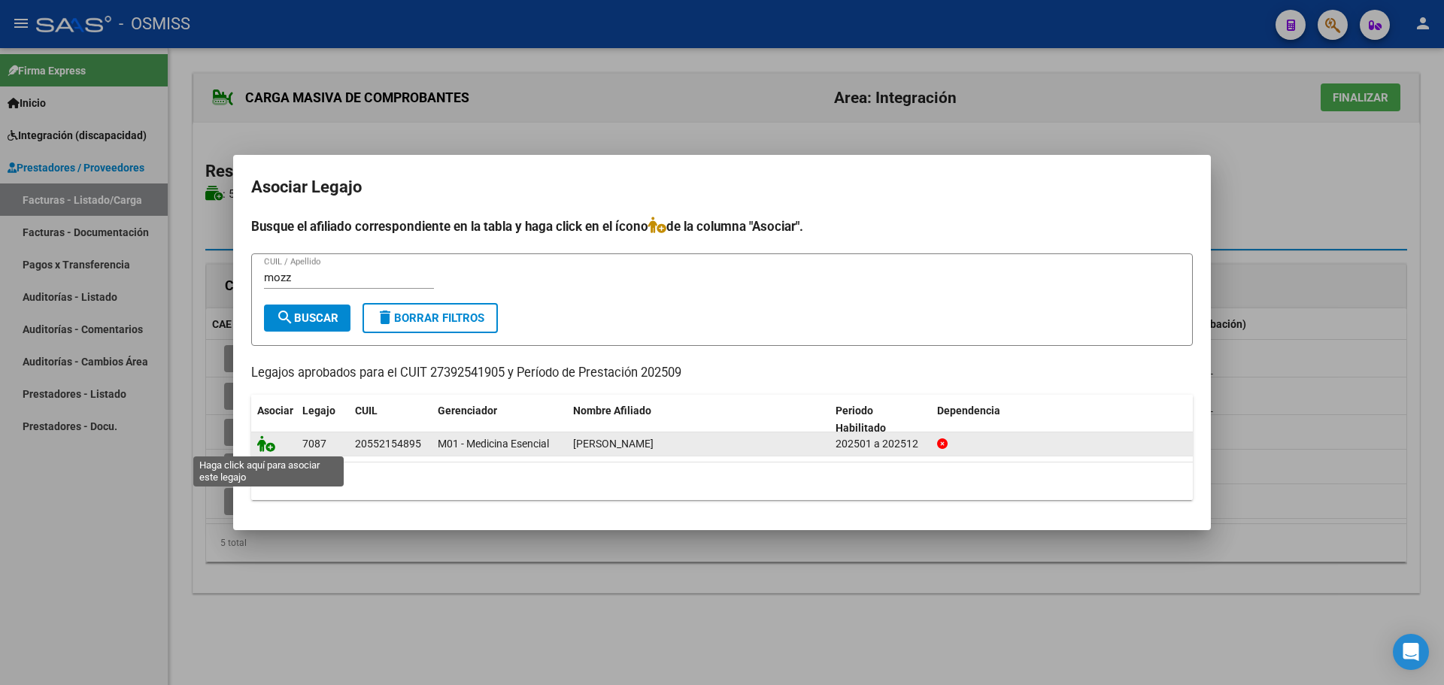
click at [265, 440] on icon at bounding box center [266, 443] width 18 height 17
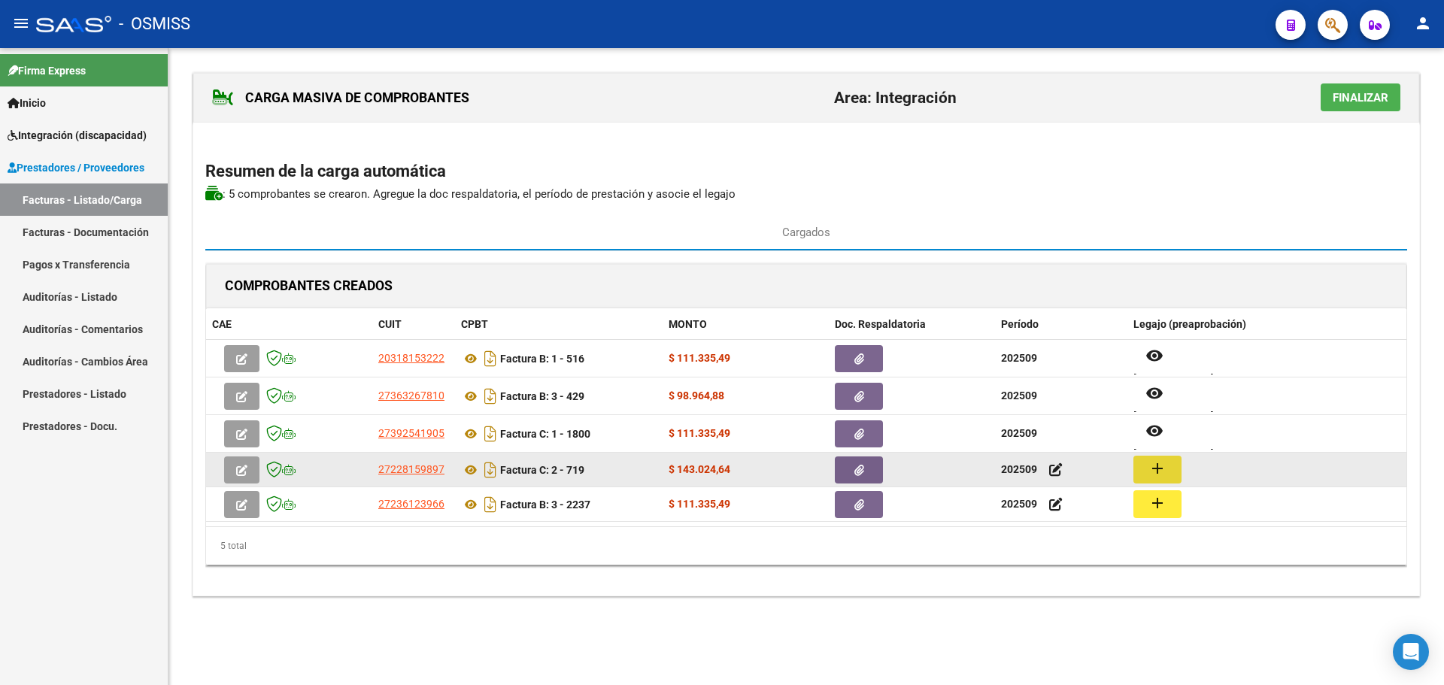
click at [1155, 469] on mat-icon "add" at bounding box center [1158, 469] width 18 height 18
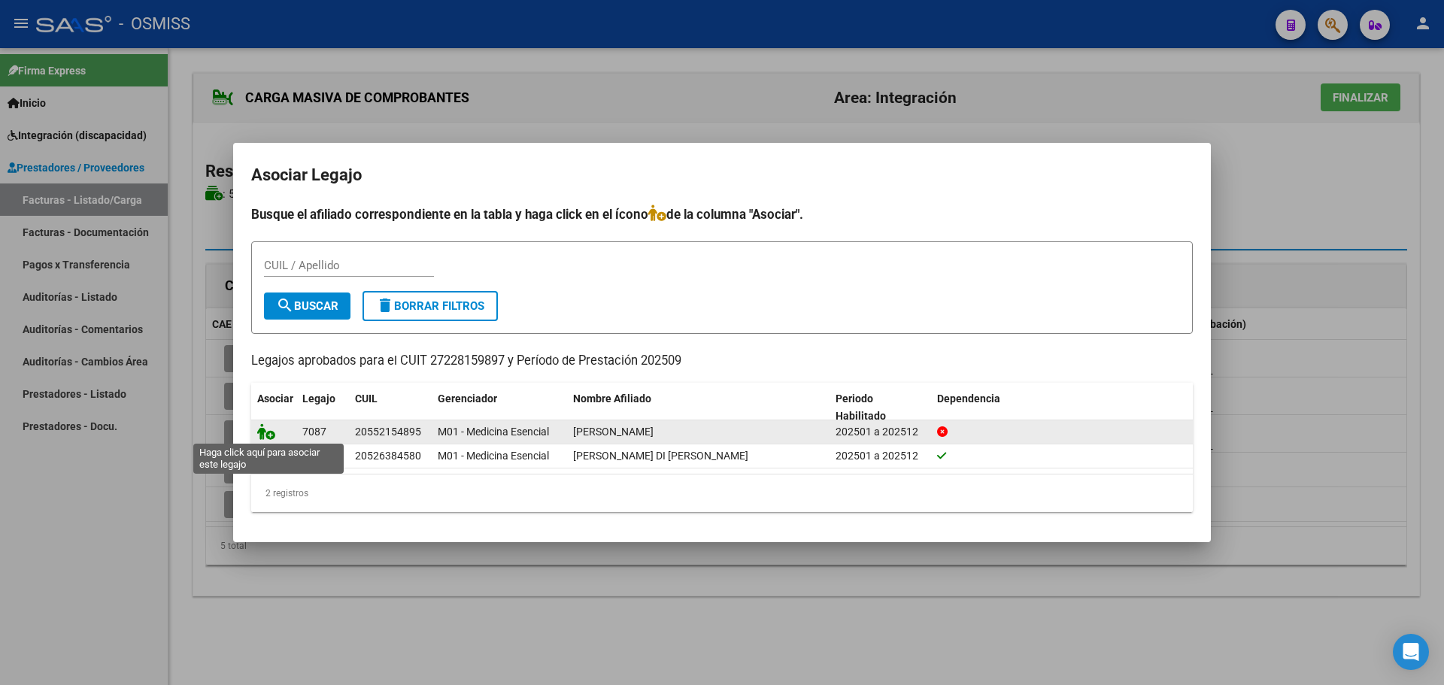
click at [265, 426] on icon at bounding box center [266, 431] width 18 height 17
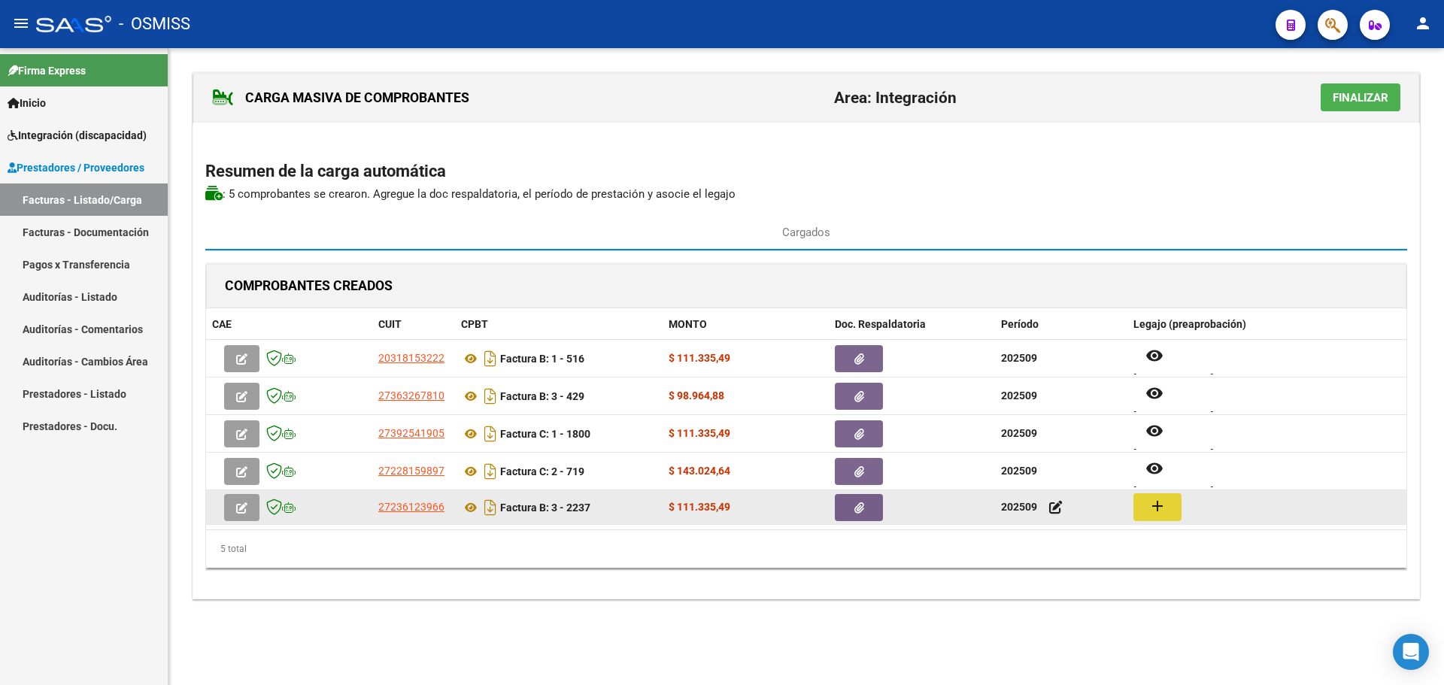
click at [1151, 506] on mat-icon "add" at bounding box center [1158, 506] width 18 height 18
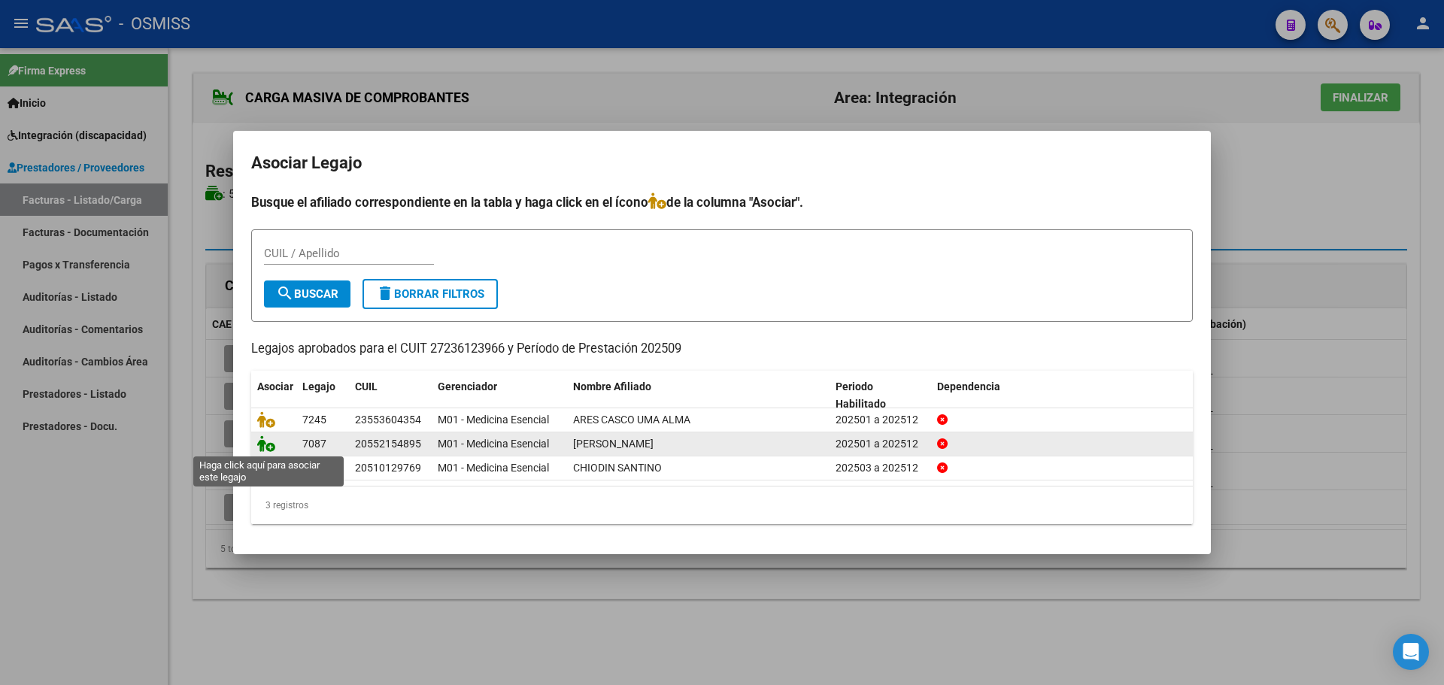
click at [267, 442] on icon at bounding box center [266, 443] width 18 height 17
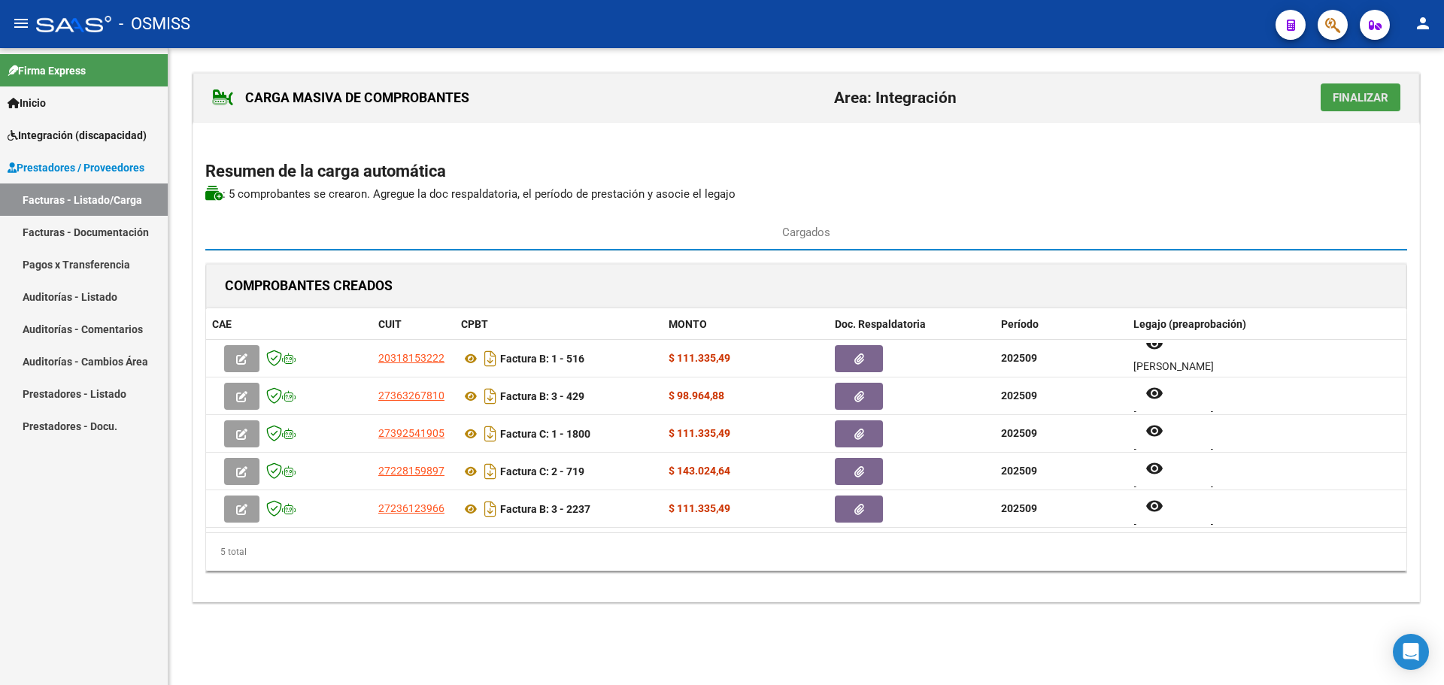
click at [1370, 103] on span "Finalizar" at bounding box center [1361, 98] width 56 height 14
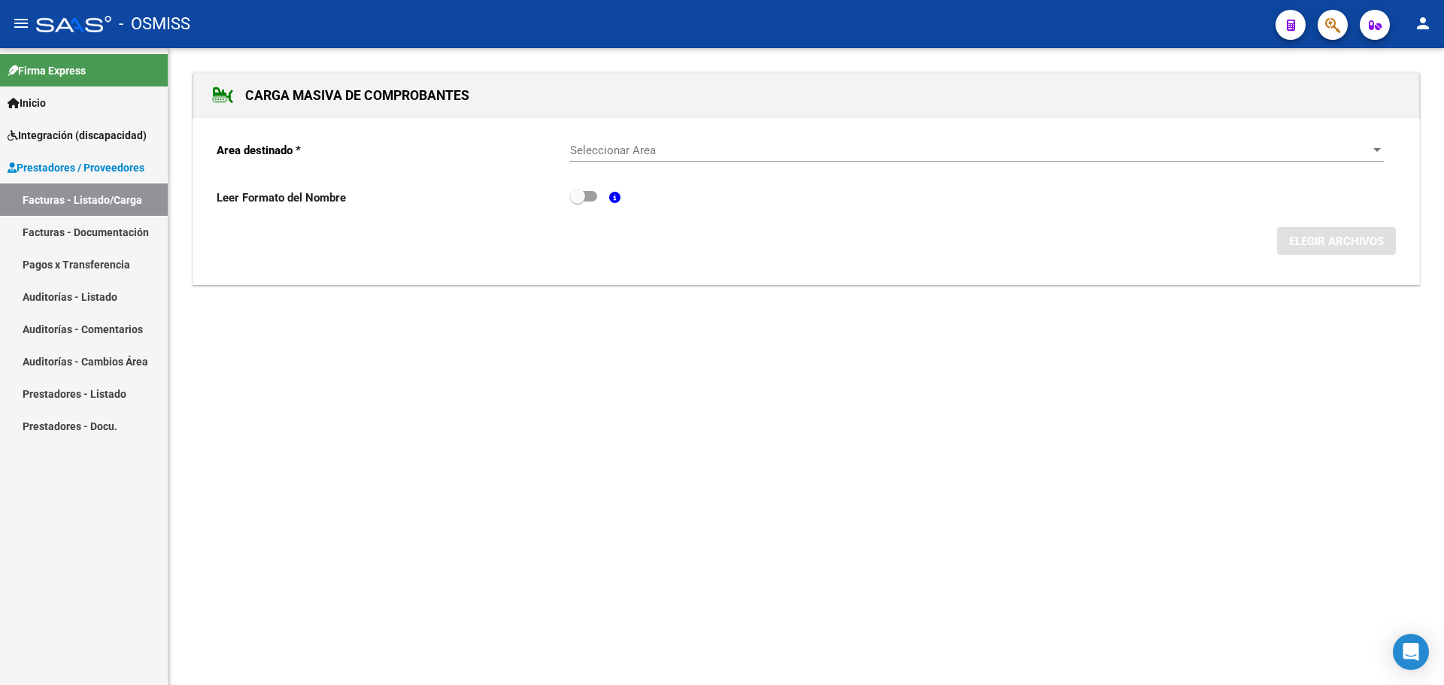
click at [1383, 152] on div at bounding box center [1377, 150] width 14 height 12
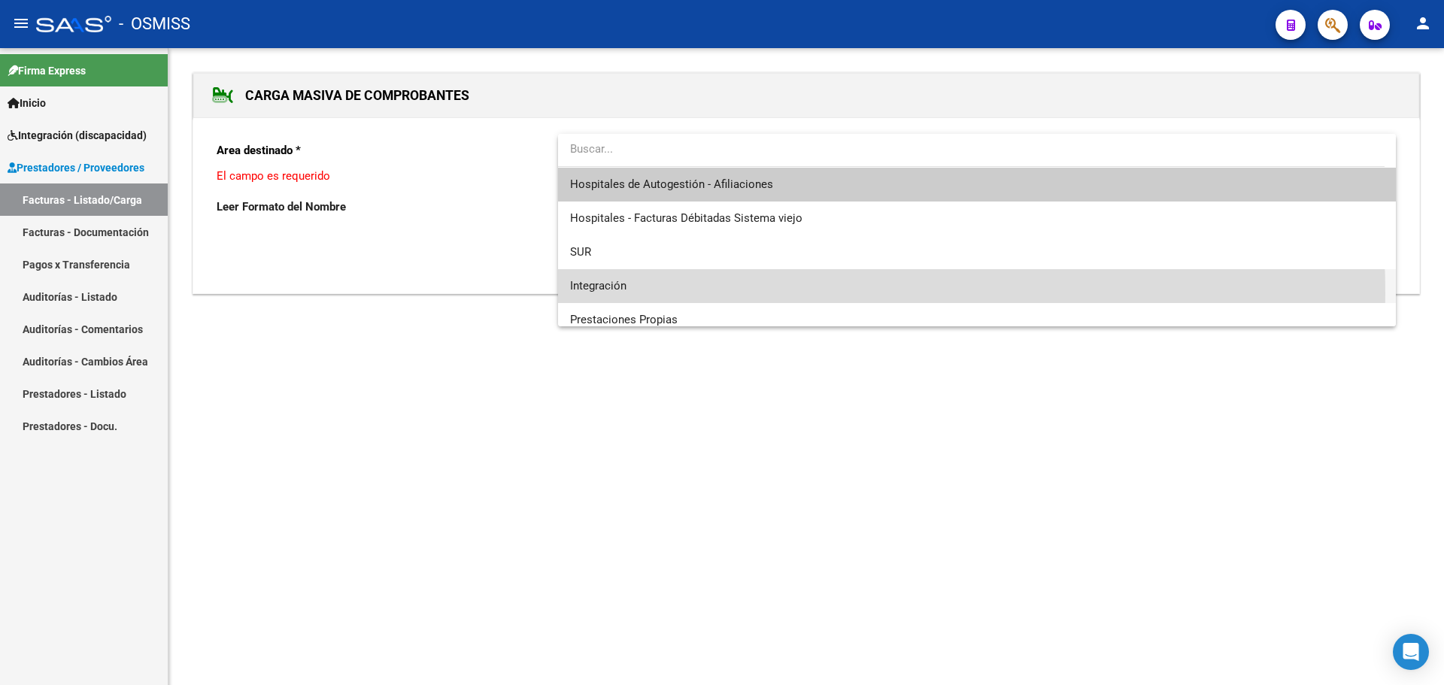
click at [666, 294] on span "Integración" at bounding box center [977, 286] width 814 height 34
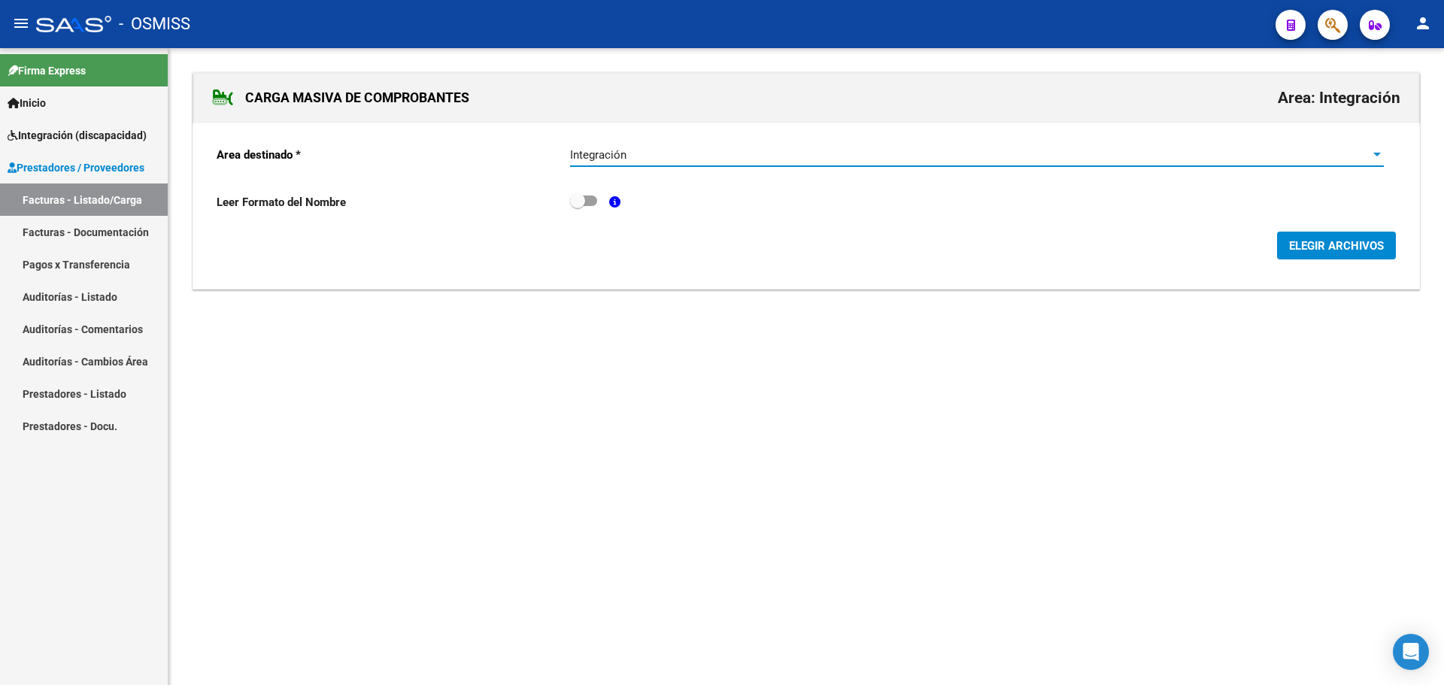
click at [1355, 249] on span "ELEGIR ARCHIVOS" at bounding box center [1336, 246] width 95 height 14
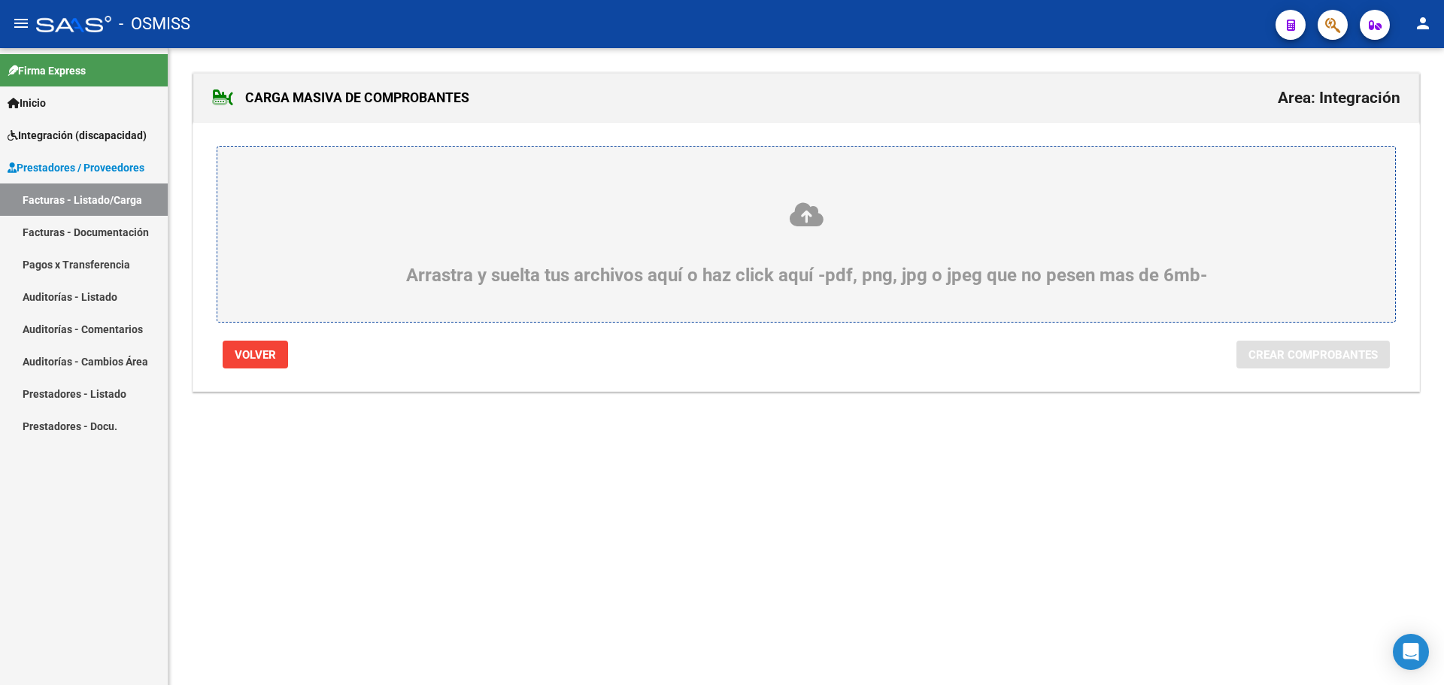
click at [605, 268] on div "Arrastra y suelta tus archivos aquí o haz click aquí -pdf, png, jpg o jpeg que …" at bounding box center [806, 243] width 1106 height 85
click at [0, 0] on input "Arrastra y suelta tus archivos aquí o haz click aquí -pdf, png, jpg o jpeg que …" at bounding box center [0, 0] width 0 height 0
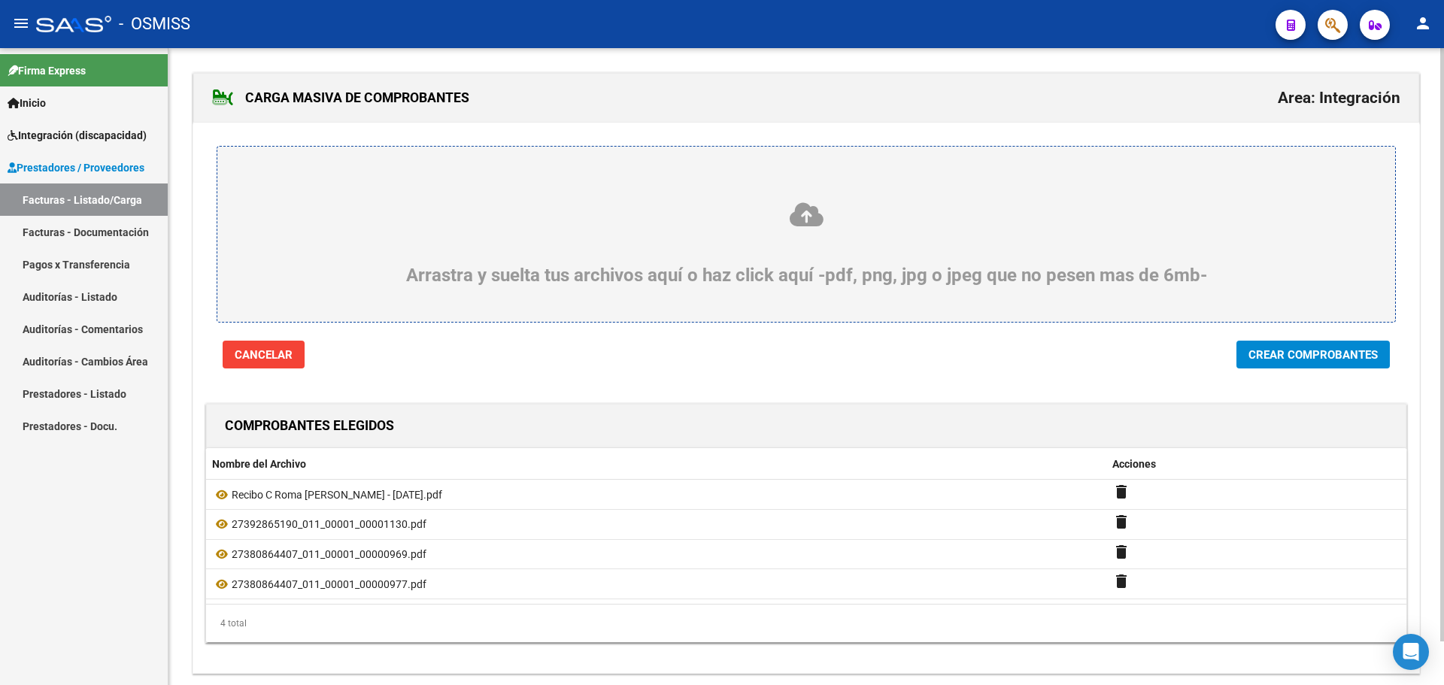
click at [1280, 355] on span "Crear Comprobantes" at bounding box center [1313, 355] width 129 height 14
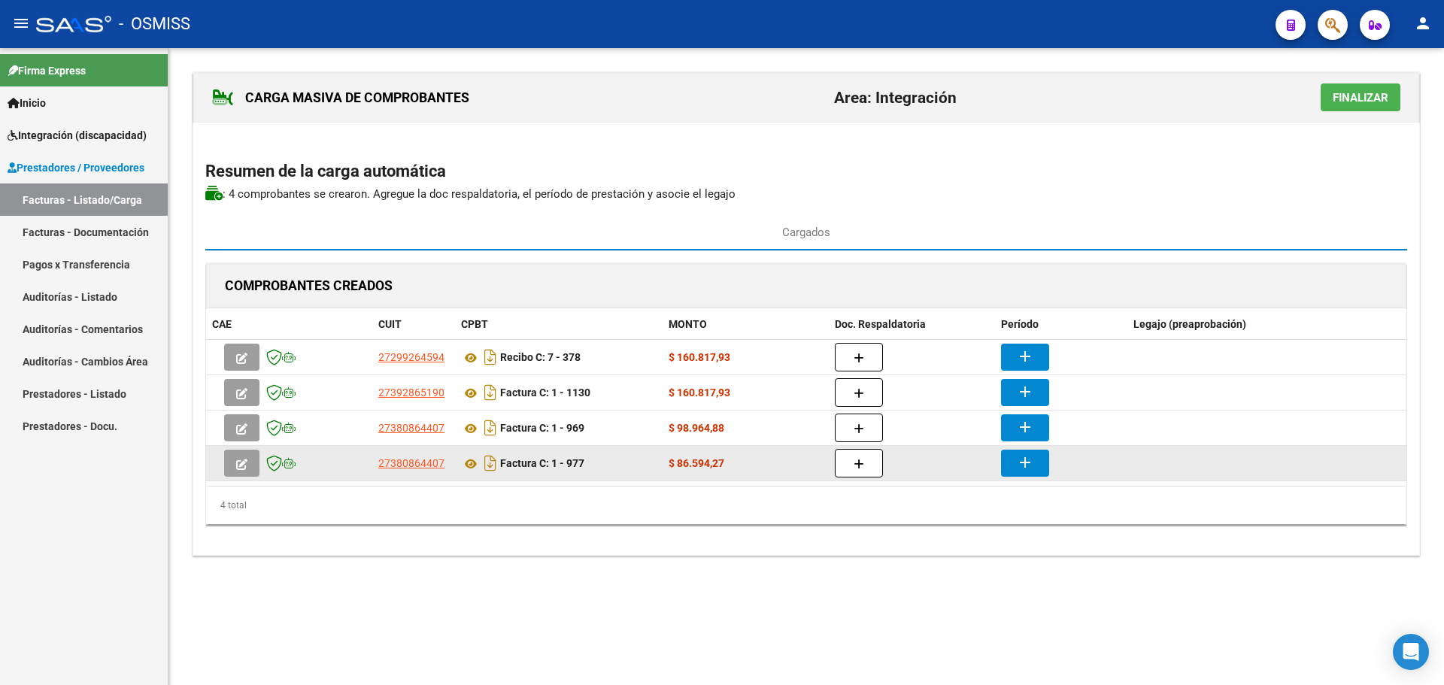
click at [1026, 465] on mat-icon "add" at bounding box center [1025, 463] width 18 height 18
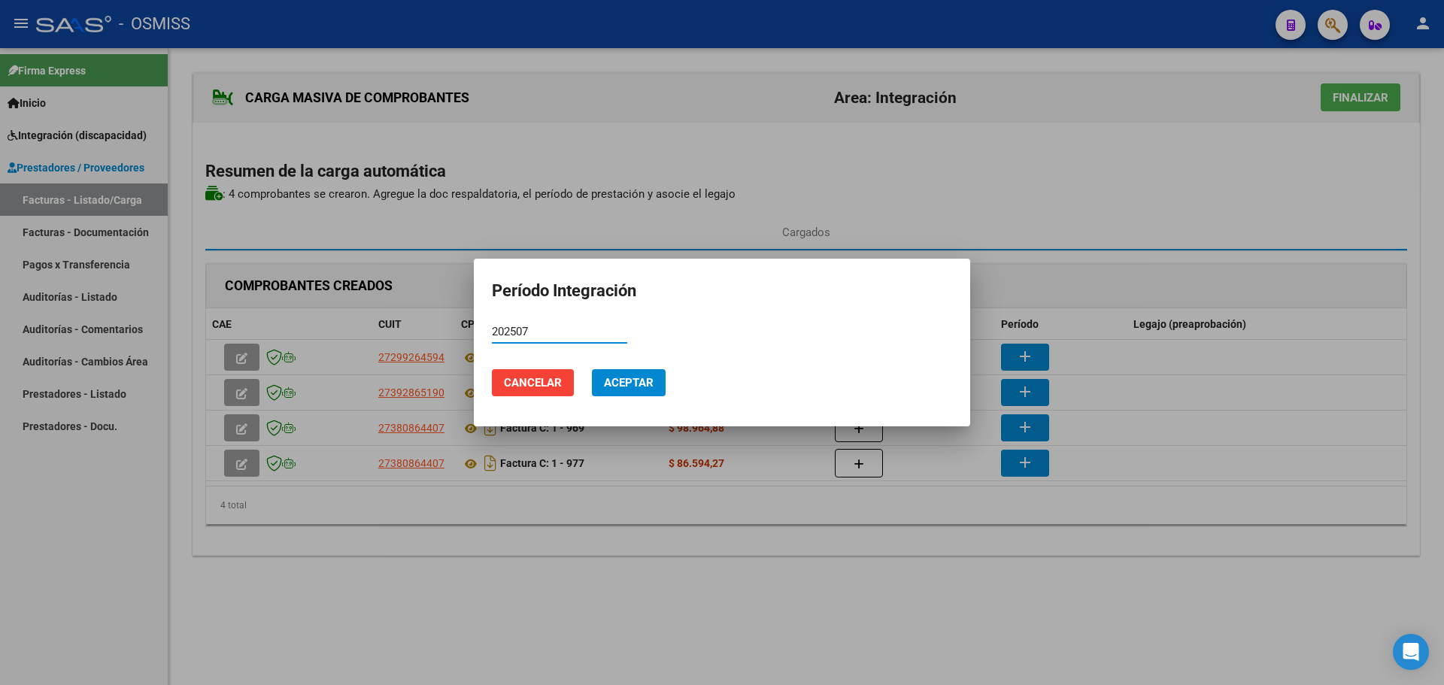
type input "202507"
click at [637, 383] on span "Aceptar" at bounding box center [629, 383] width 50 height 14
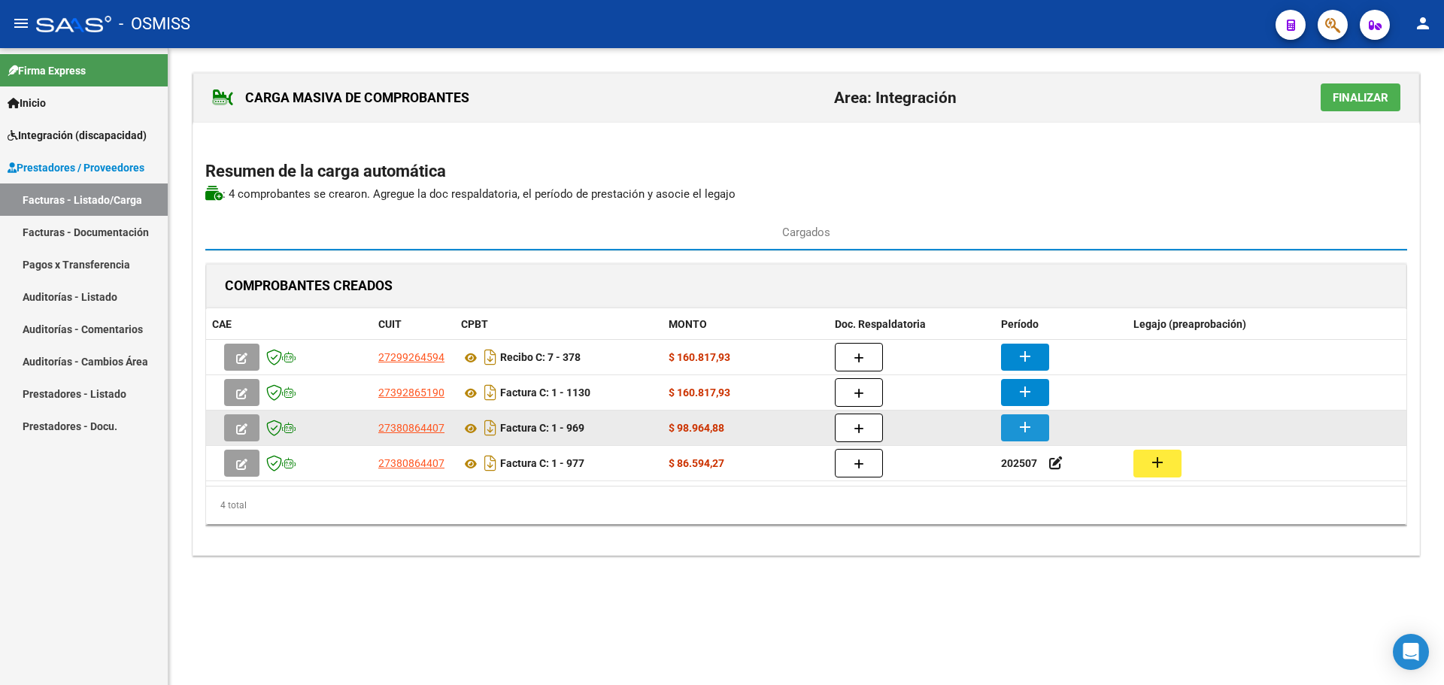
click at [1018, 424] on mat-icon "add" at bounding box center [1025, 427] width 18 height 18
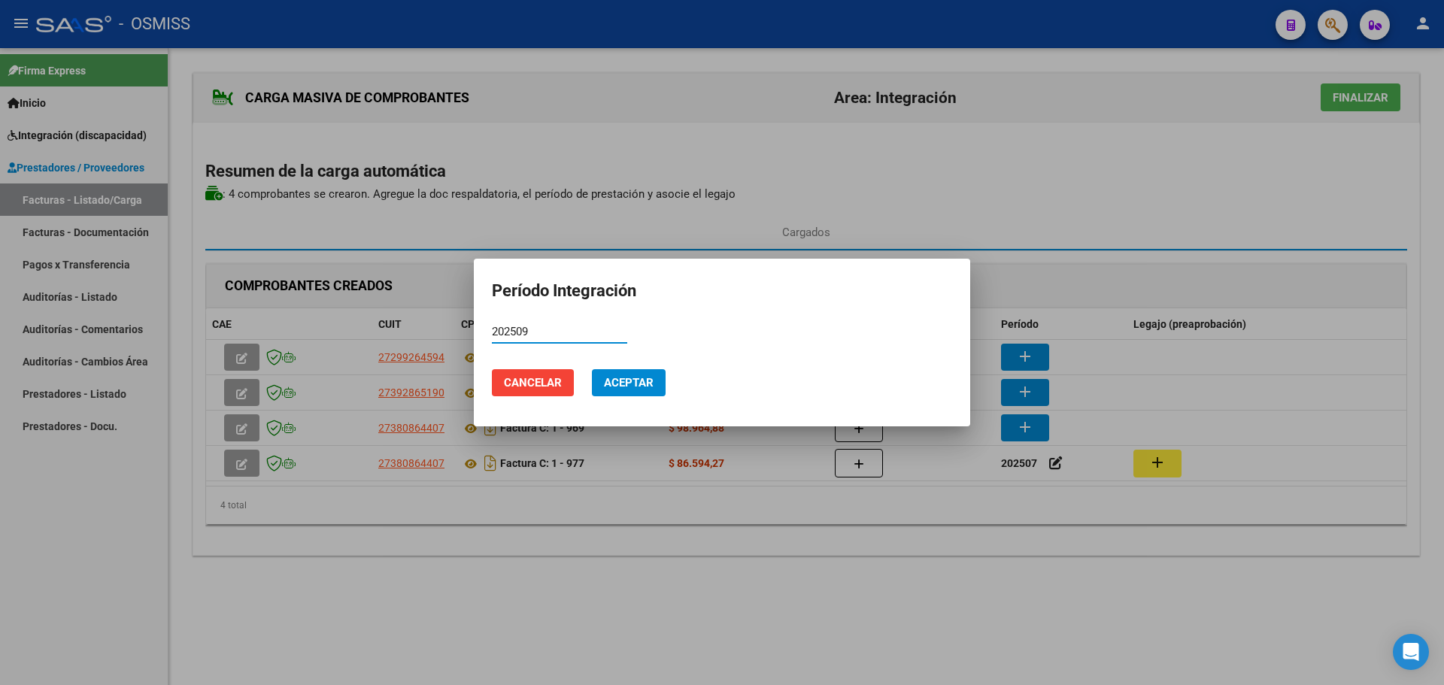
type input "202509"
click at [610, 376] on span "Aceptar" at bounding box center [629, 383] width 50 height 14
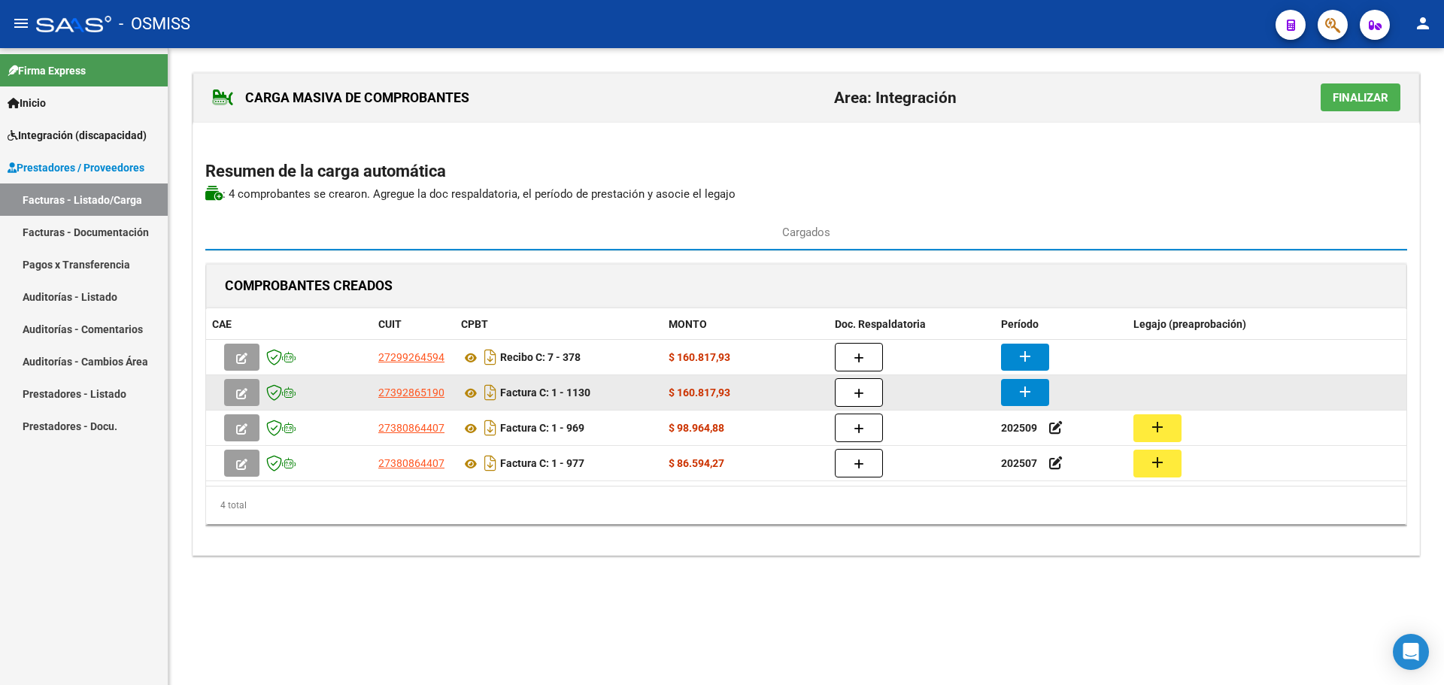
click at [1015, 392] on button "add" at bounding box center [1025, 392] width 48 height 27
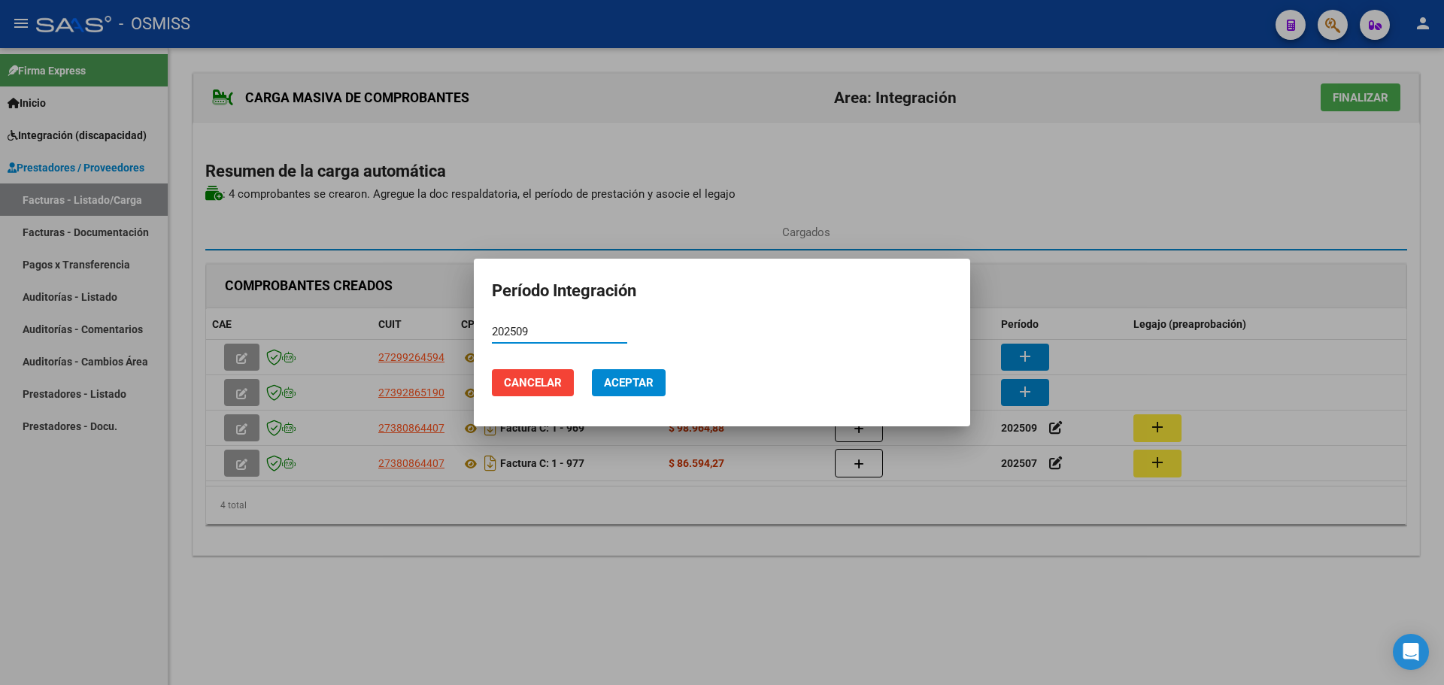
type input "202509"
click at [624, 384] on span "Aceptar" at bounding box center [629, 383] width 50 height 14
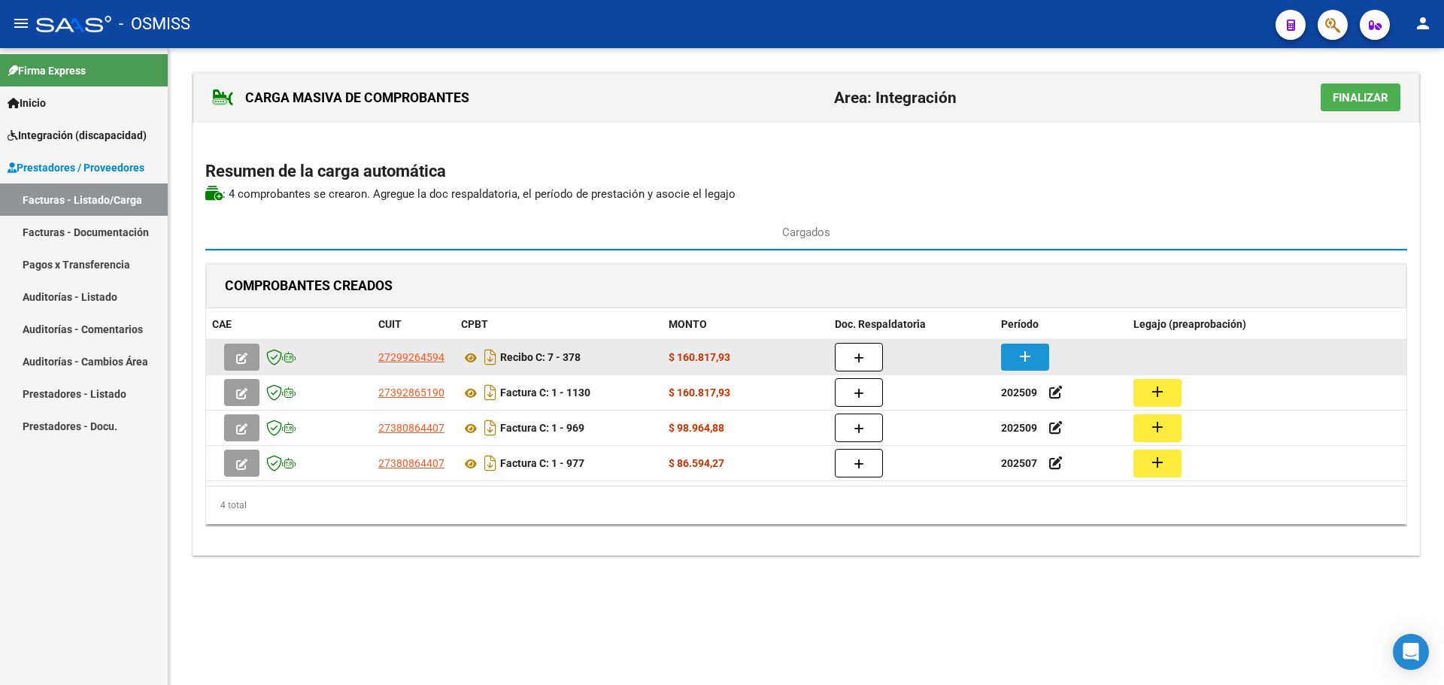
click at [1015, 357] on button "add" at bounding box center [1025, 357] width 48 height 27
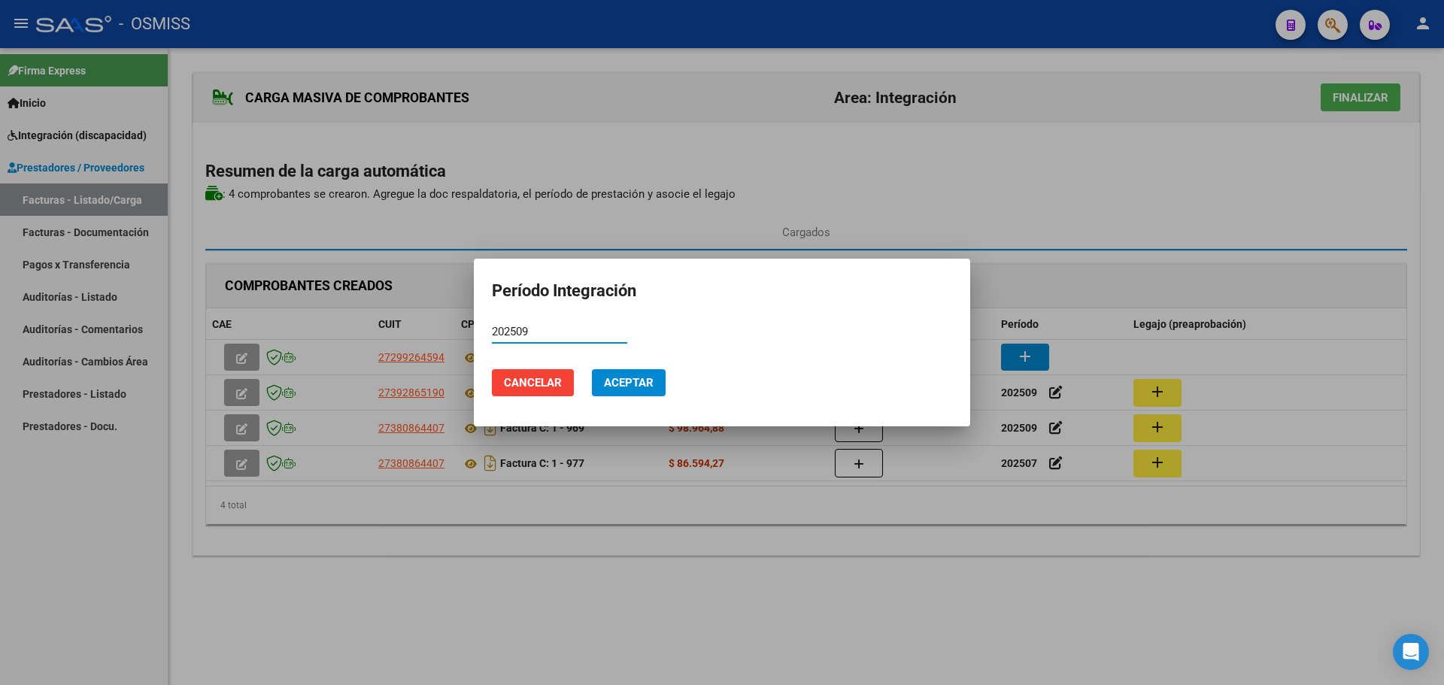
type input "202509"
click at [642, 386] on span "Aceptar" at bounding box center [629, 383] width 50 height 14
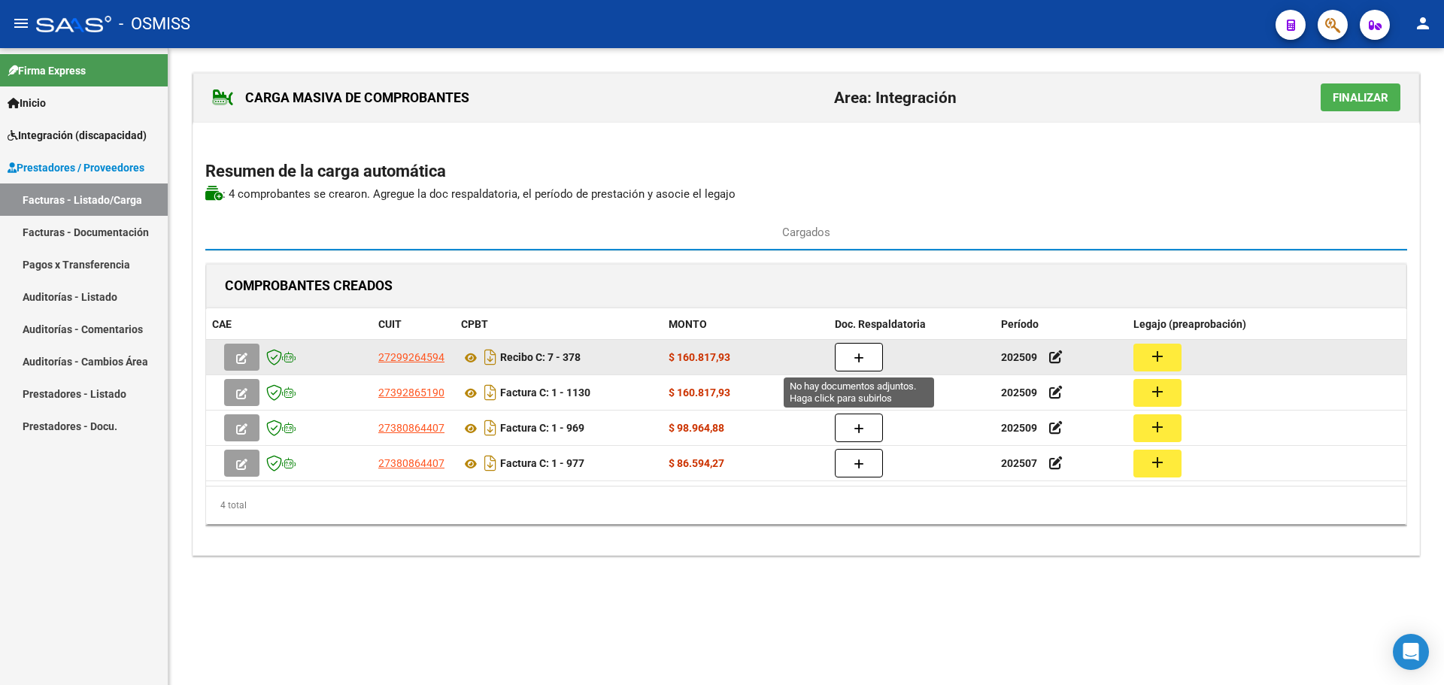
click at [869, 358] on button "button" at bounding box center [859, 357] width 48 height 29
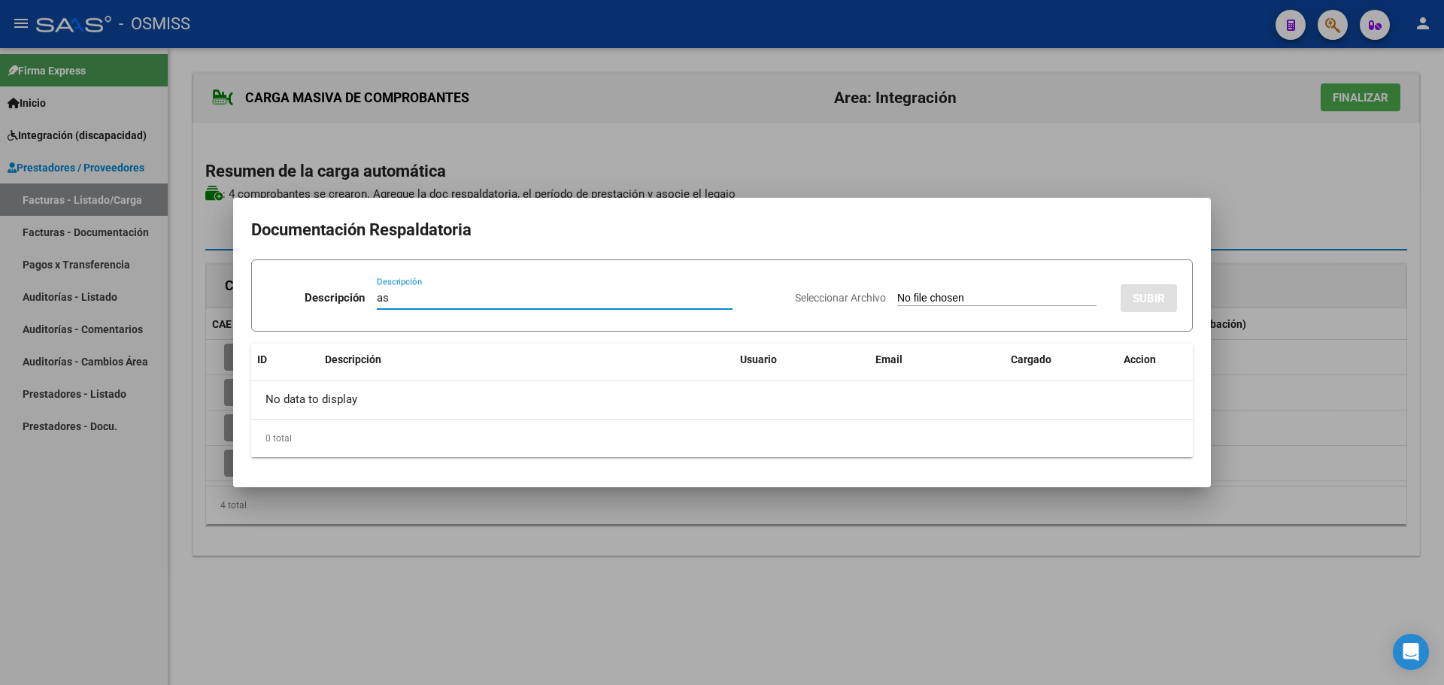
type input "as"
click at [897, 297] on input "Seleccionar Archivo" at bounding box center [996, 299] width 199 height 14
type input "C:\fakepath\Asistencia Roma Morreale Septiembre 2025 (1).pdf"
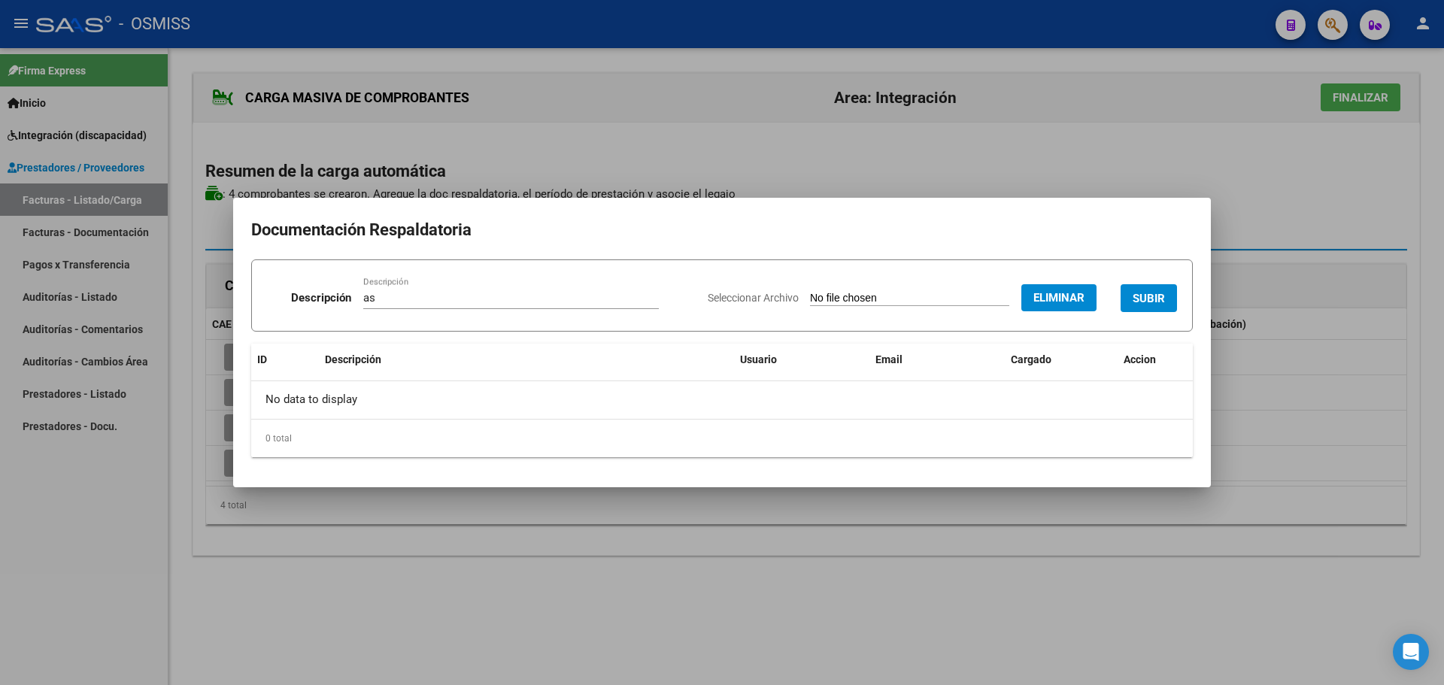
click at [1155, 300] on span "SUBIR" at bounding box center [1149, 299] width 32 height 14
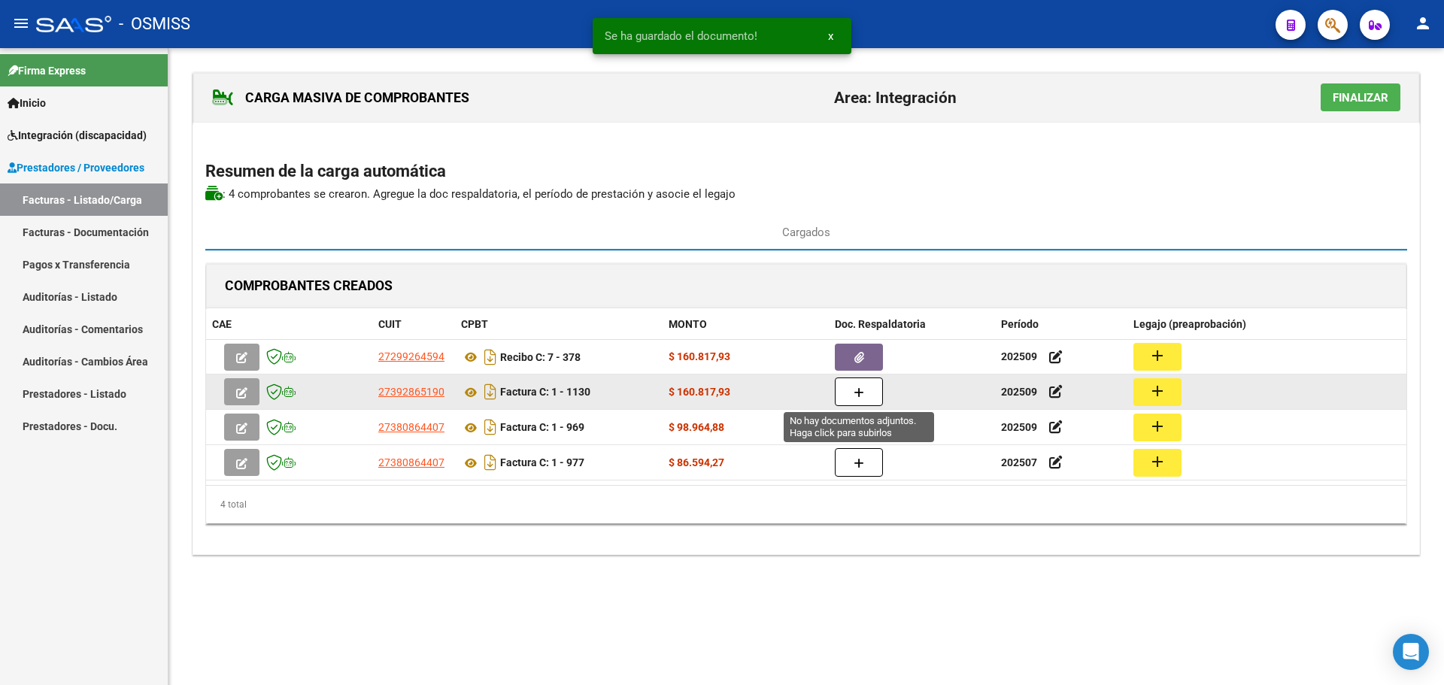
click at [860, 391] on icon "button" at bounding box center [859, 392] width 11 height 11
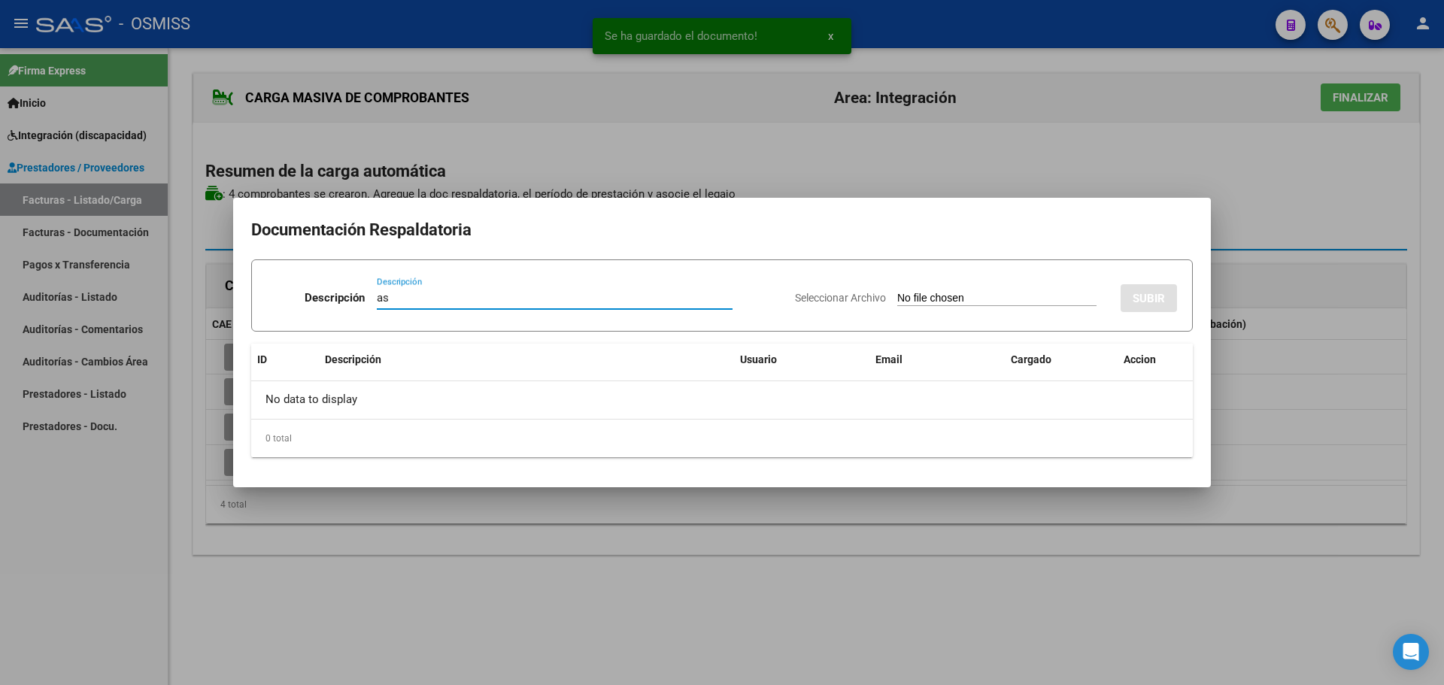
type input "as"
click at [962, 296] on input "Seleccionar Archivo" at bounding box center [996, 299] width 199 height 14
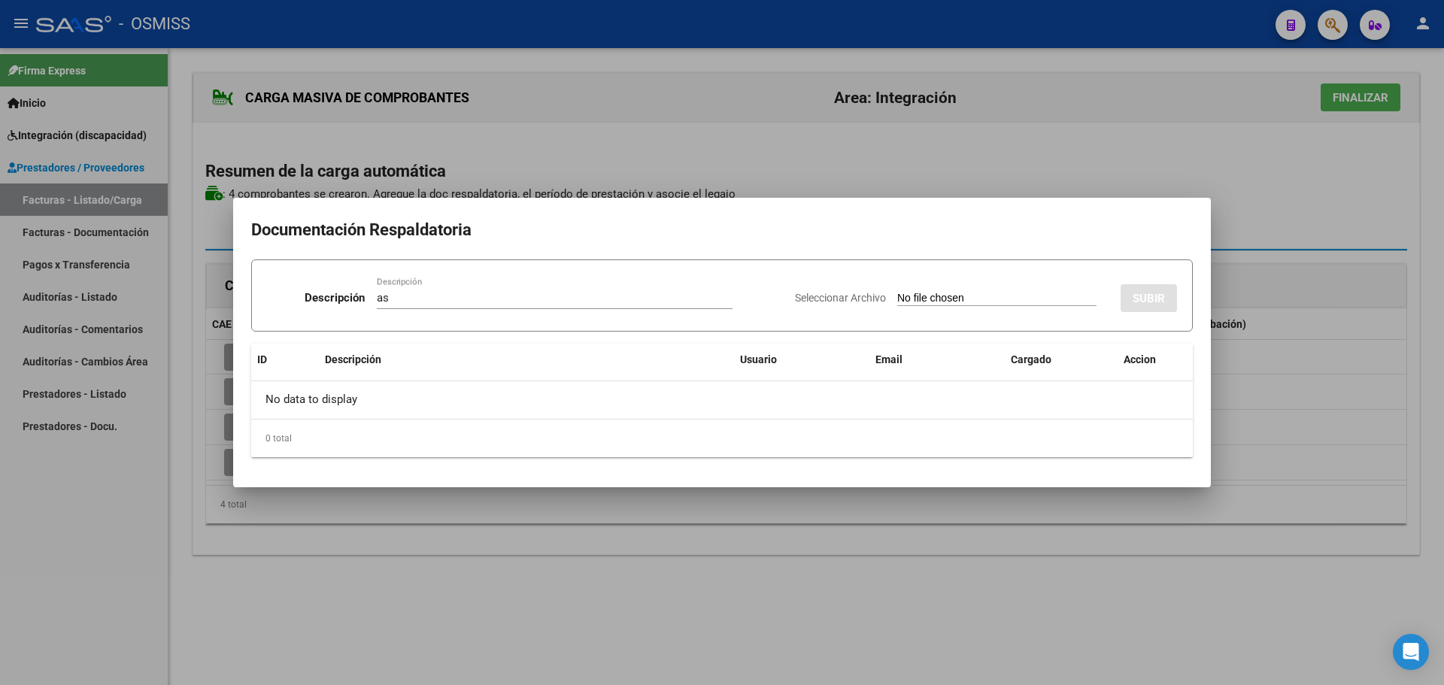
type input "C:\fakepath\roma sep.pdf"
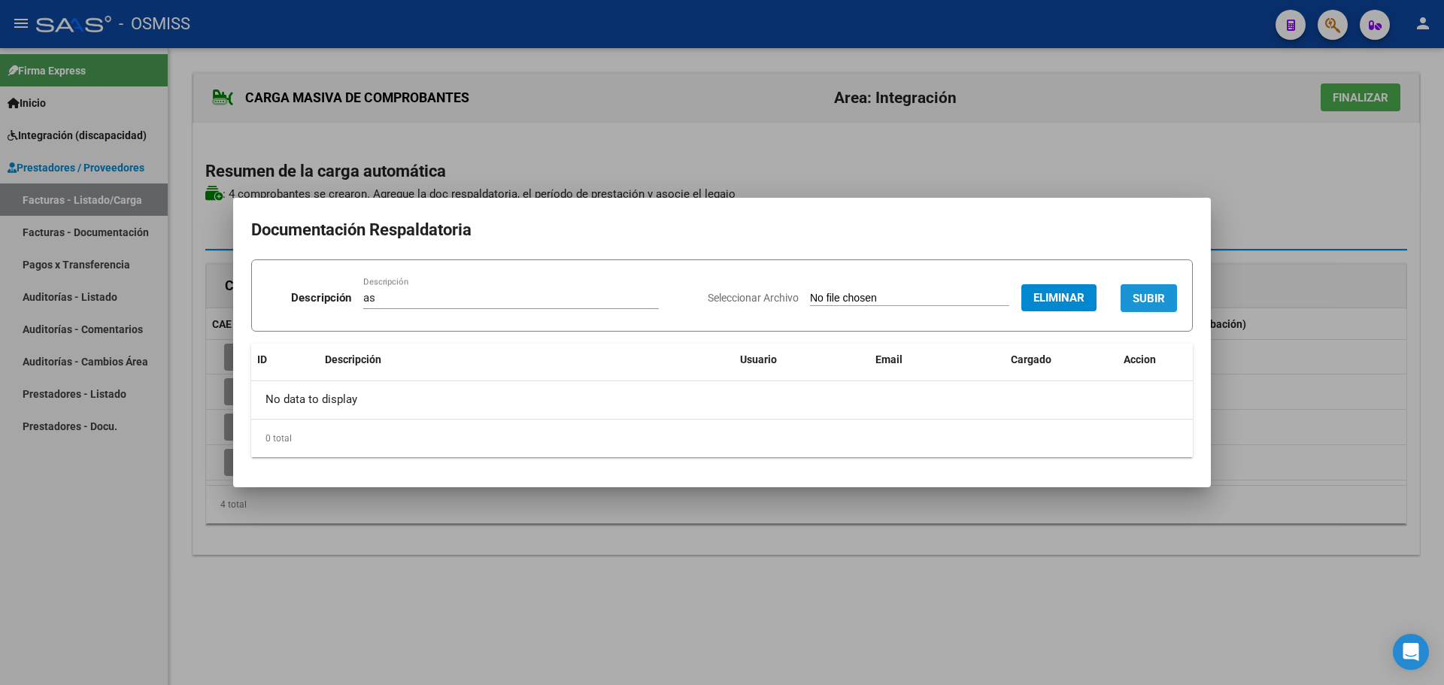
click at [1145, 296] on span "SUBIR" at bounding box center [1149, 299] width 32 height 14
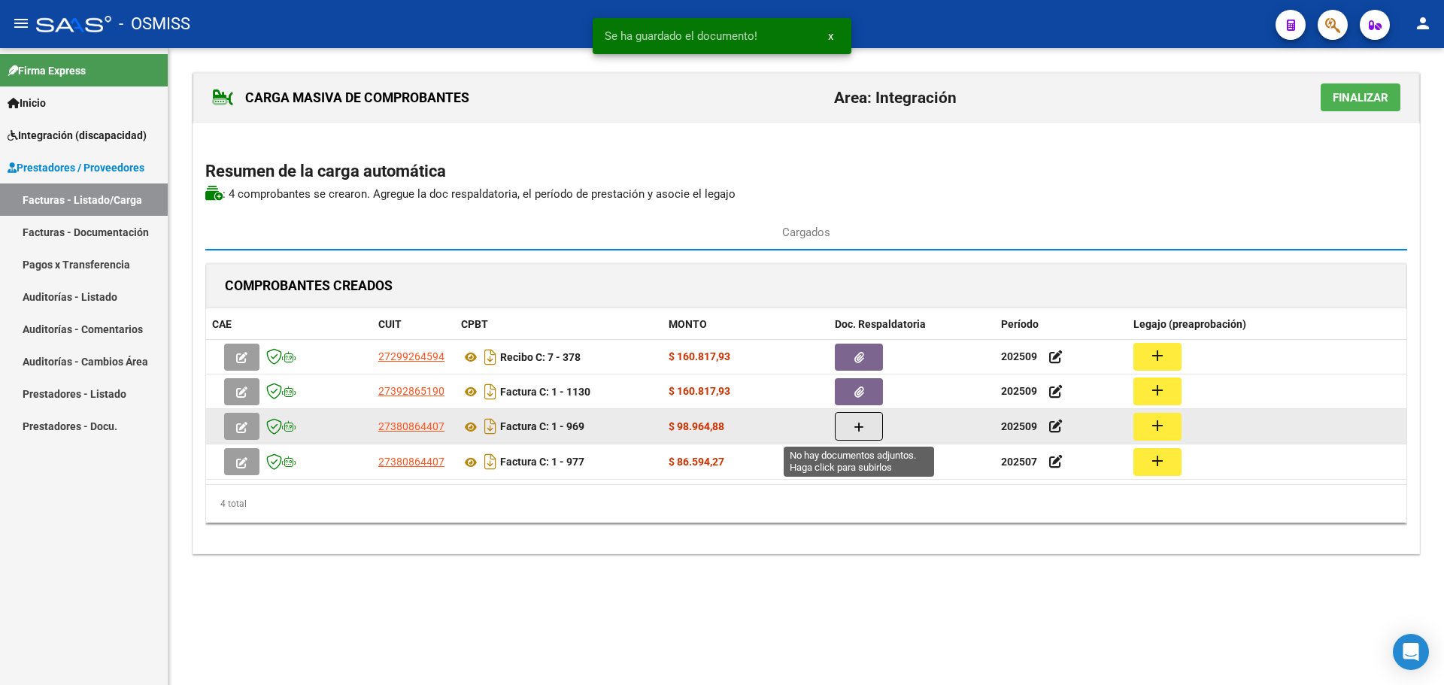
click at [848, 433] on button "button" at bounding box center [859, 426] width 48 height 29
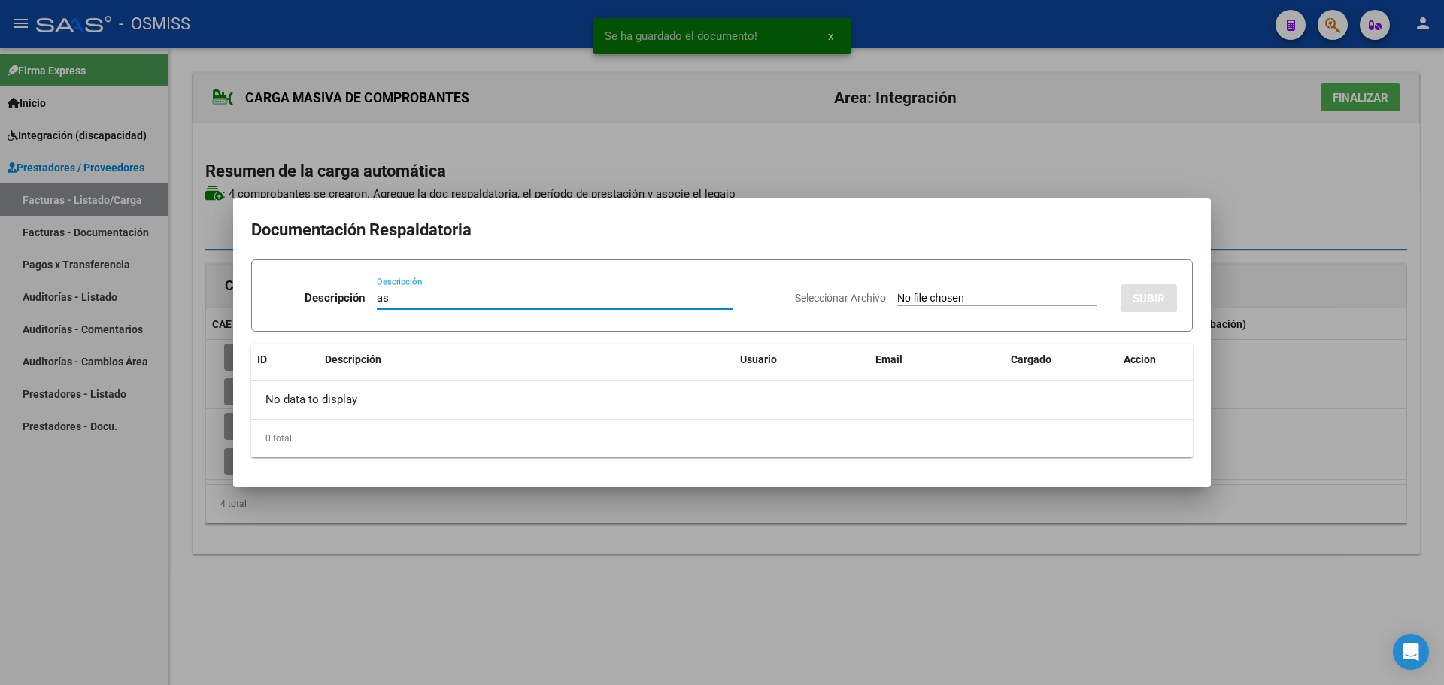
type input "as"
click at [961, 299] on input "Seleccionar Archivo" at bounding box center [996, 299] width 199 height 14
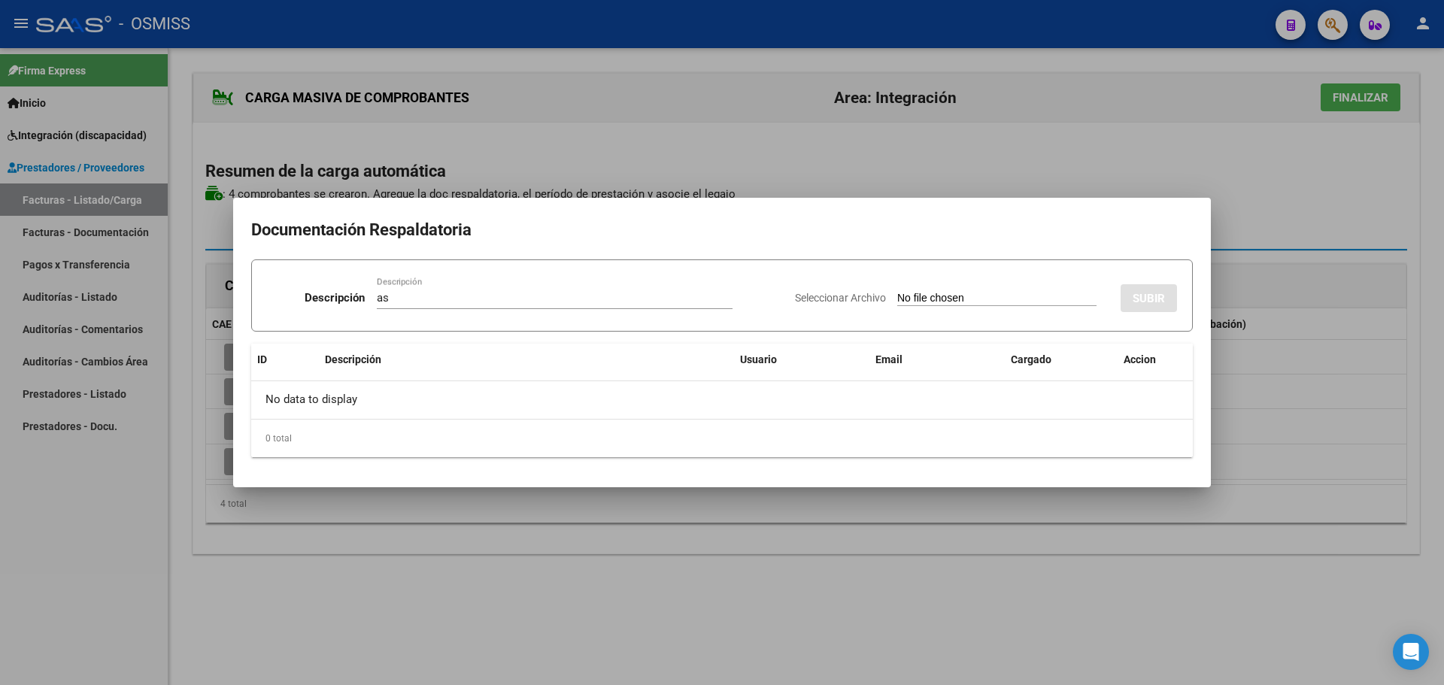
type input "C:\fakepath\Planilla de asistencia.pdf"
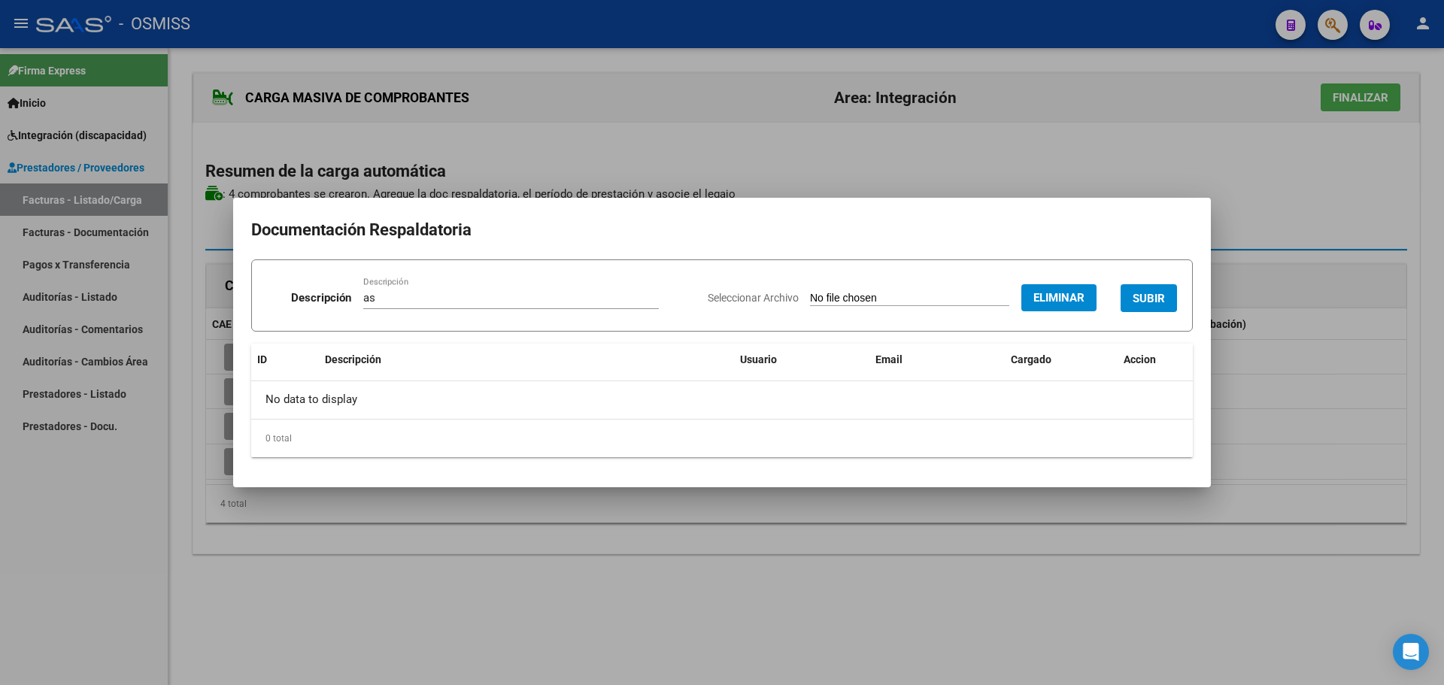
click at [1160, 299] on span "SUBIR" at bounding box center [1149, 299] width 32 height 14
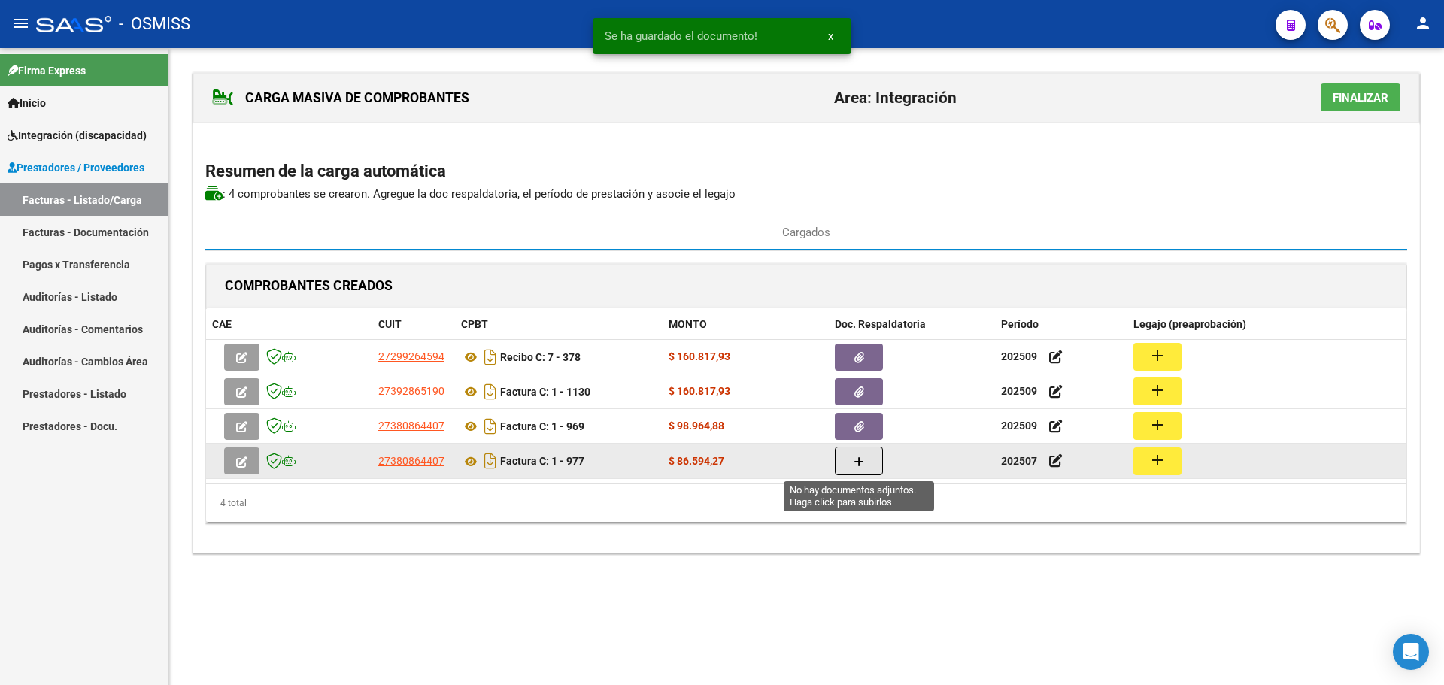
click at [872, 468] on button "button" at bounding box center [859, 461] width 48 height 29
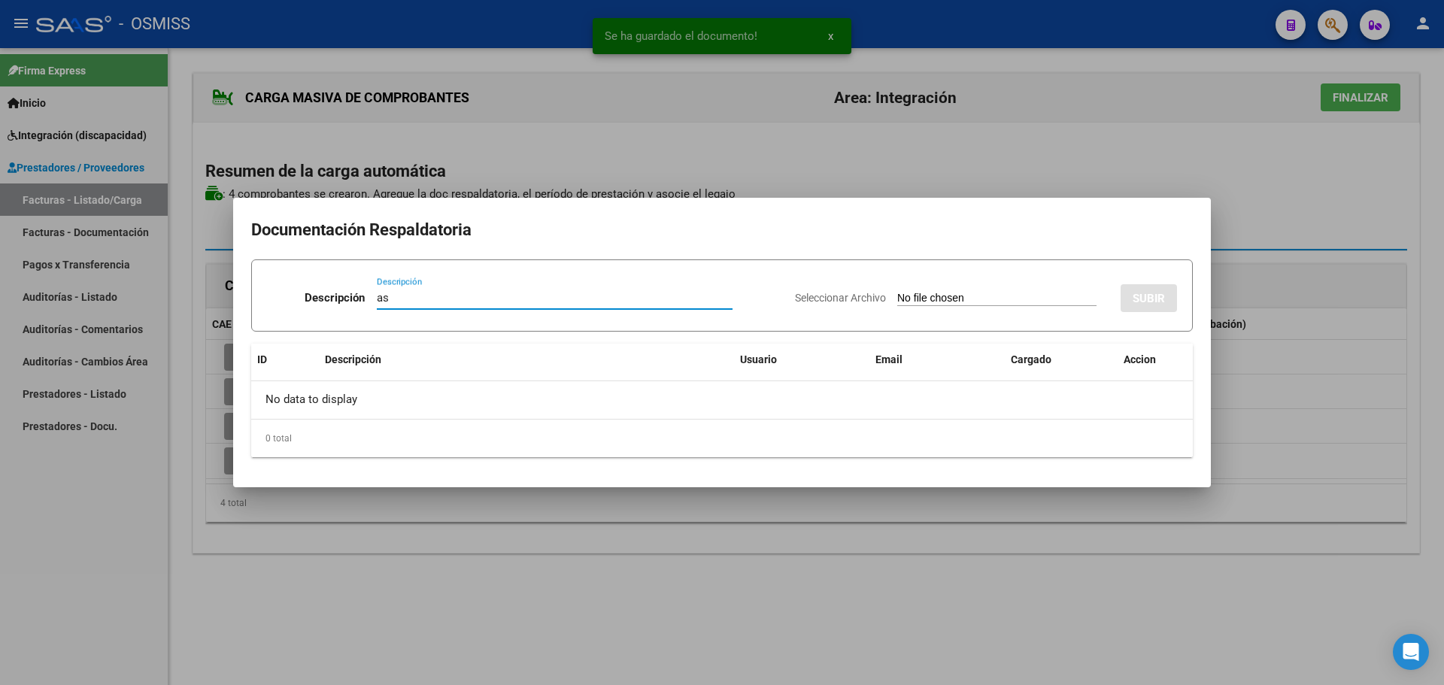
type input "as"
click at [927, 306] on input "Seleccionar Archivo" at bounding box center [996, 299] width 199 height 14
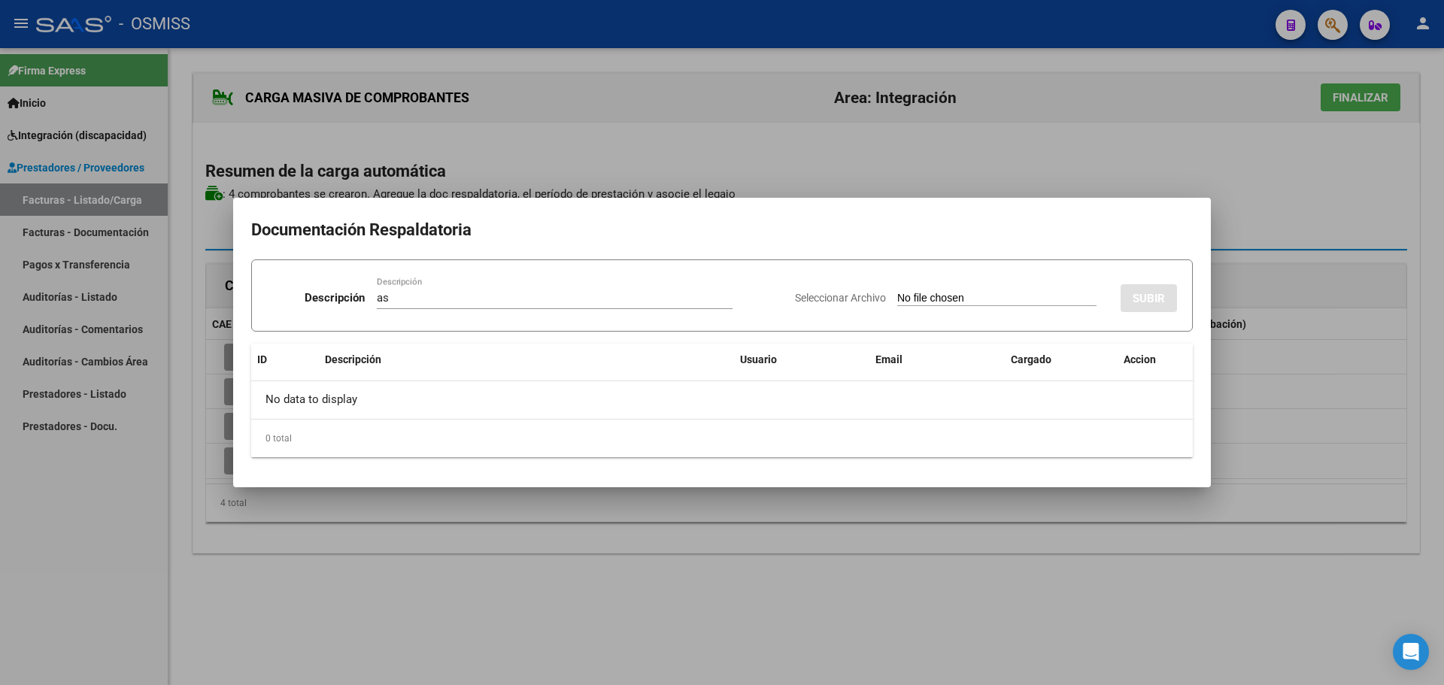
type input "C:\fakepath\Planilla de asistencia.pdf"
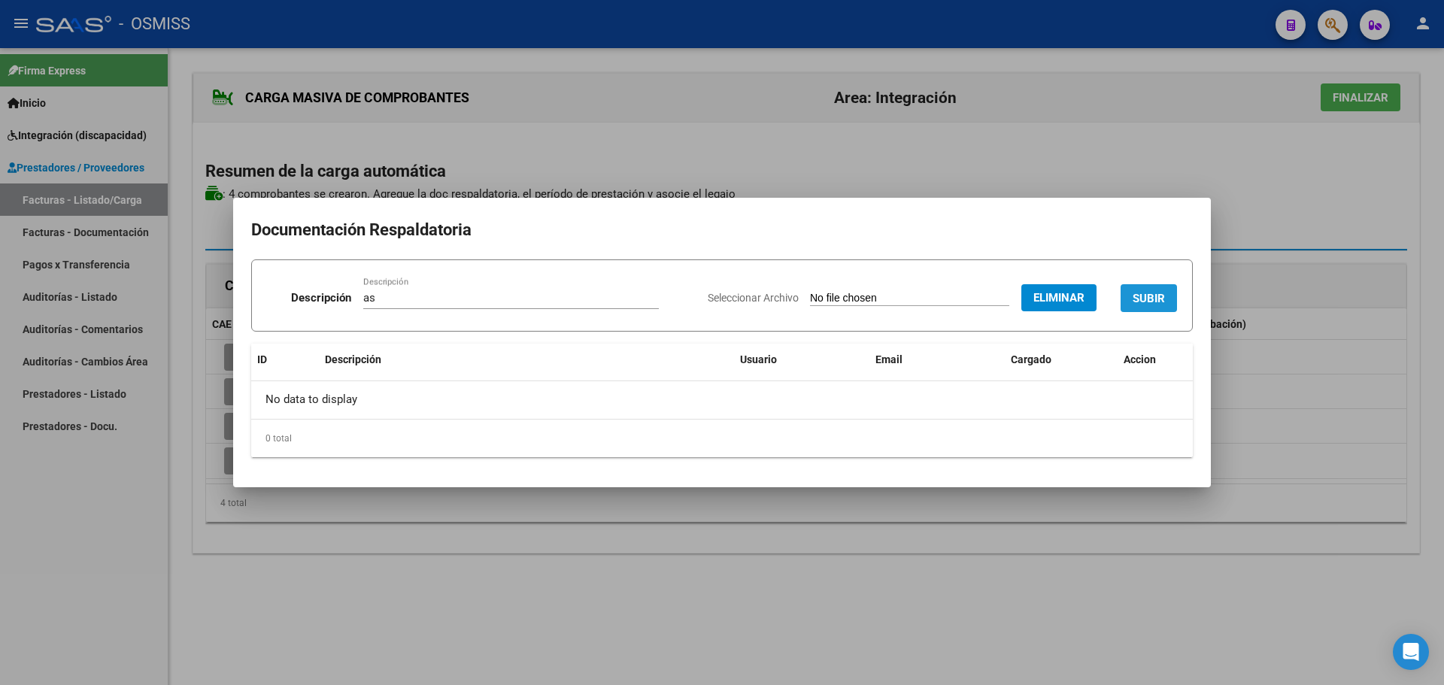
drag, startPoint x: 1151, startPoint y: 299, endPoint x: 1009, endPoint y: 395, distance: 171.3
click at [1149, 300] on span "SUBIR" at bounding box center [1149, 299] width 32 height 14
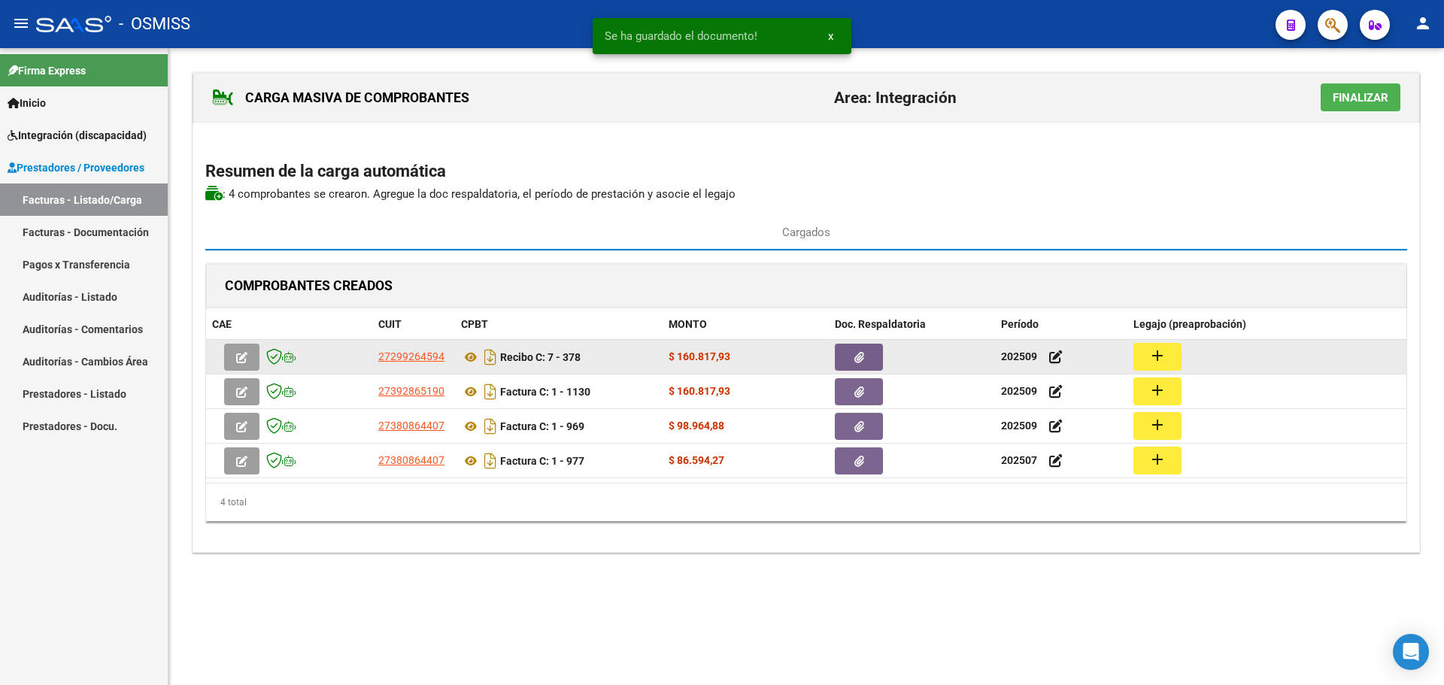
click at [1155, 360] on mat-icon "add" at bounding box center [1158, 356] width 18 height 18
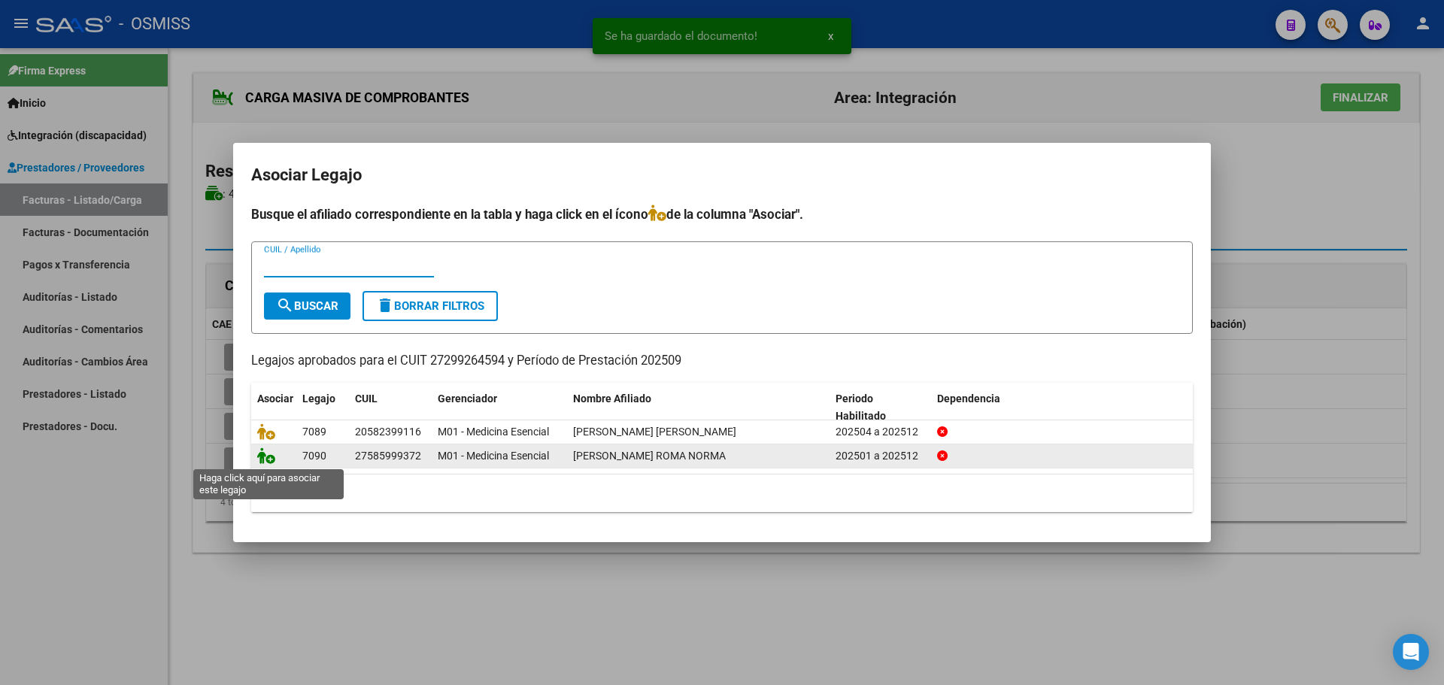
click at [265, 456] on icon at bounding box center [266, 456] width 18 height 17
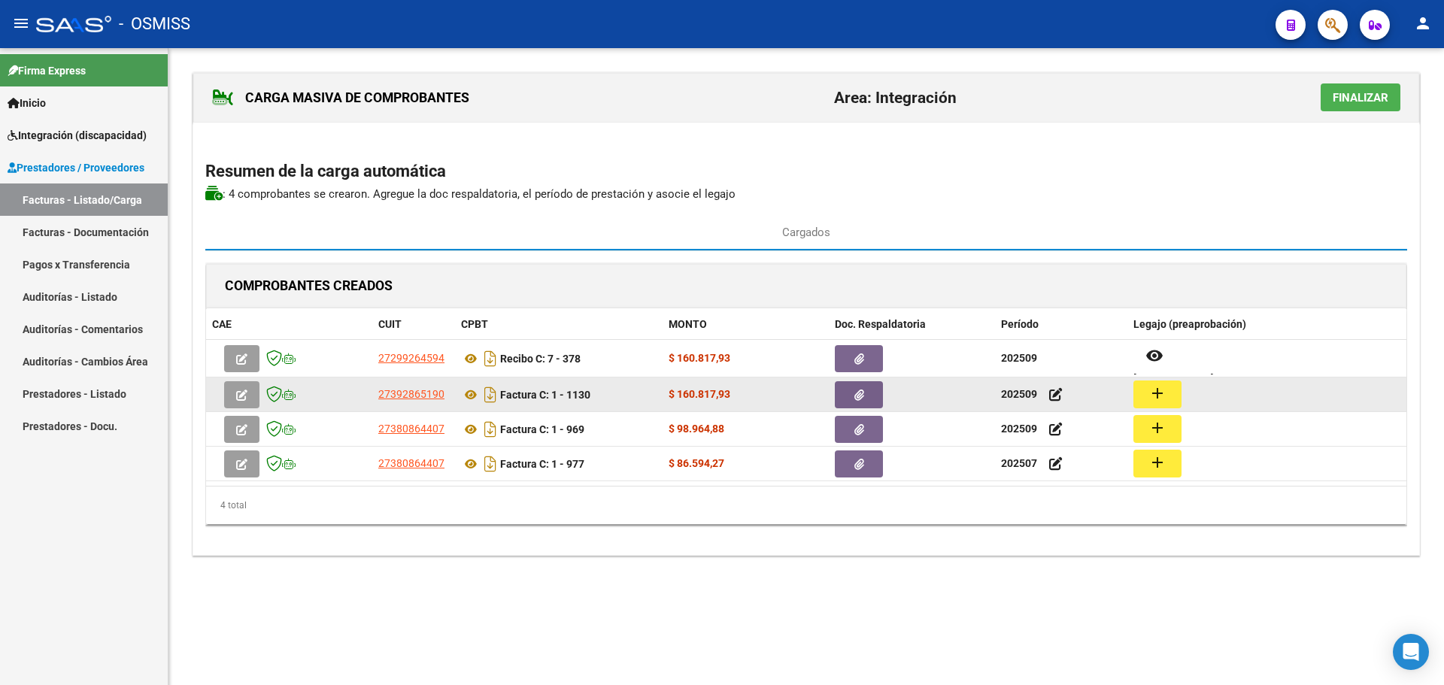
click at [1164, 399] on mat-icon "add" at bounding box center [1158, 393] width 18 height 18
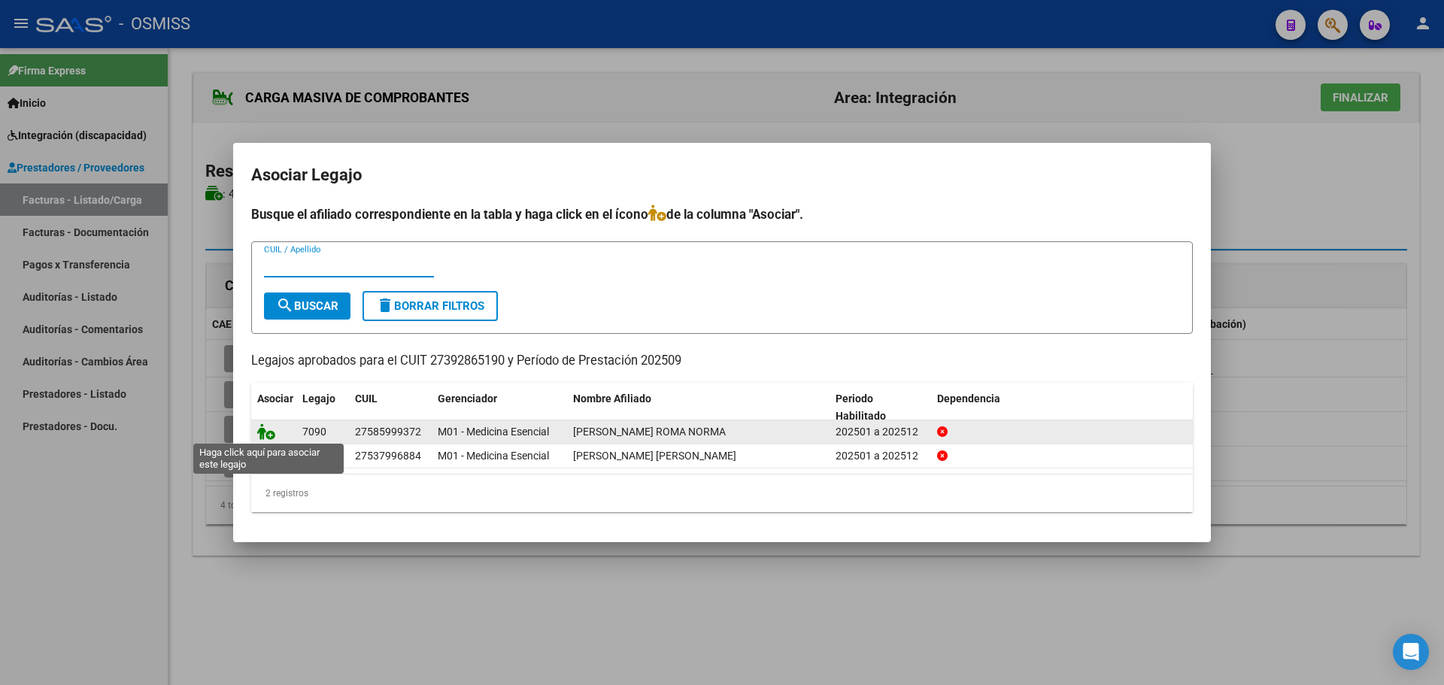
click at [261, 430] on icon at bounding box center [266, 431] width 18 height 17
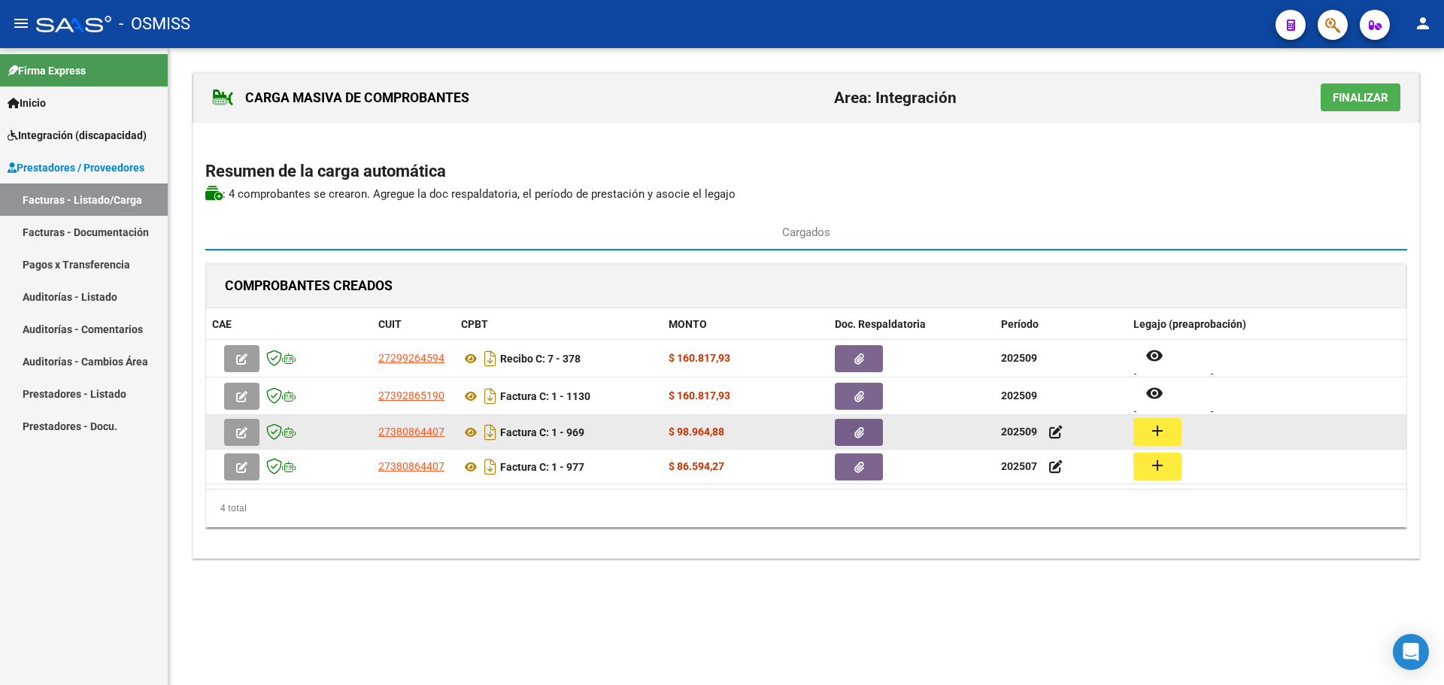
click at [1161, 429] on mat-icon "add" at bounding box center [1158, 431] width 18 height 18
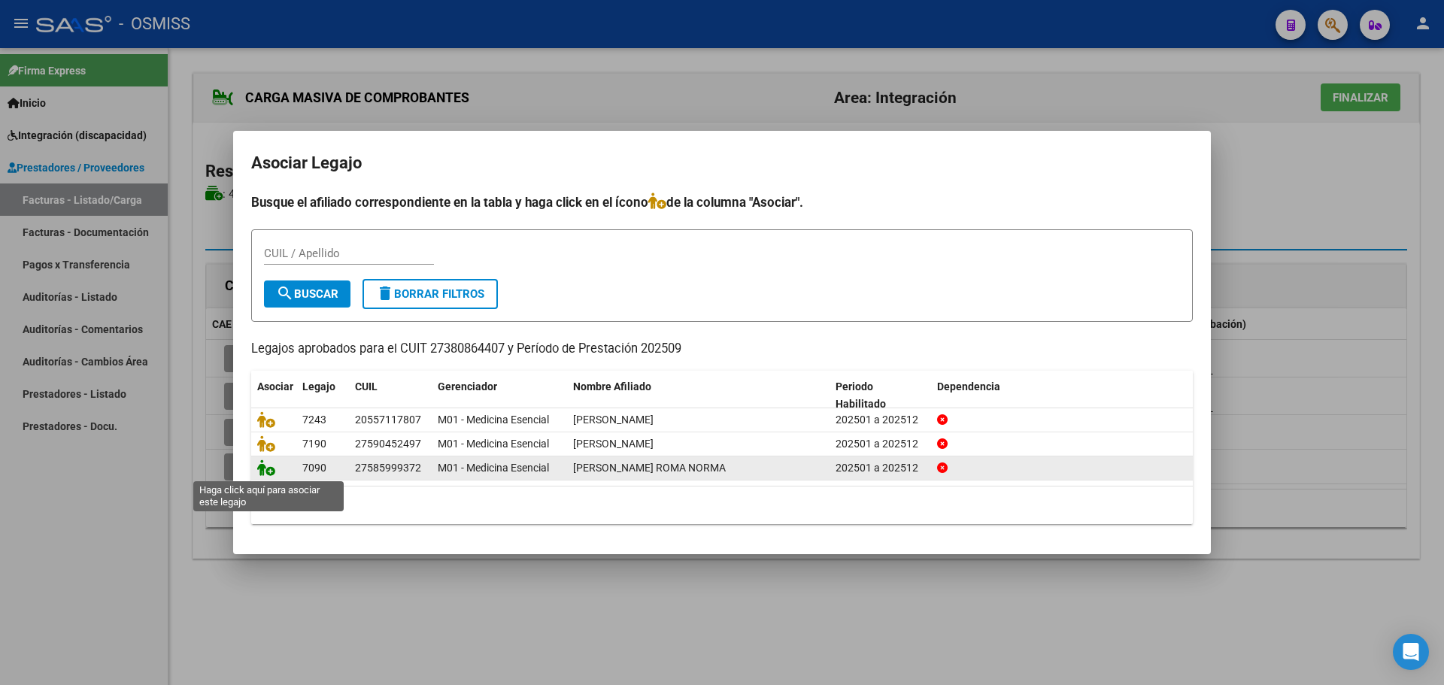
click at [261, 468] on icon at bounding box center [266, 468] width 18 height 17
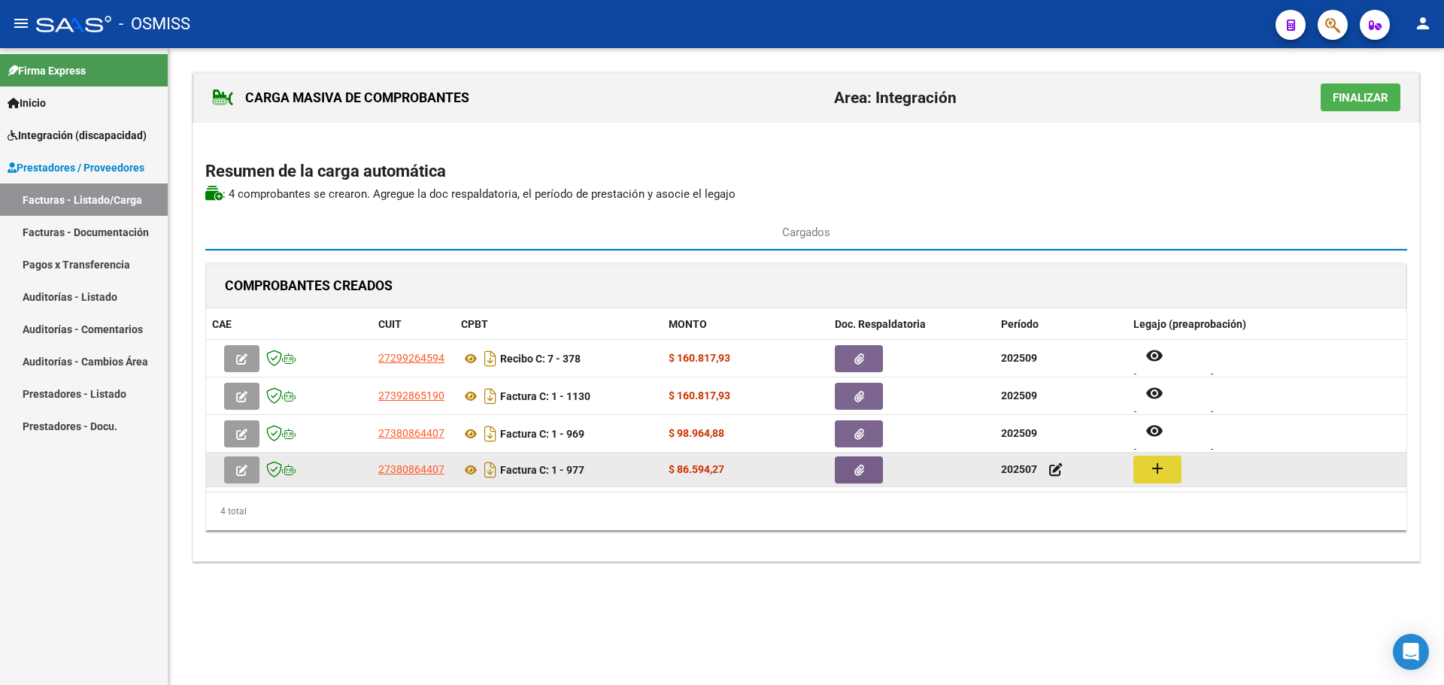
drag, startPoint x: 1161, startPoint y: 465, endPoint x: 1148, endPoint y: 465, distance: 12.8
click at [1148, 465] on button "add" at bounding box center [1157, 470] width 48 height 28
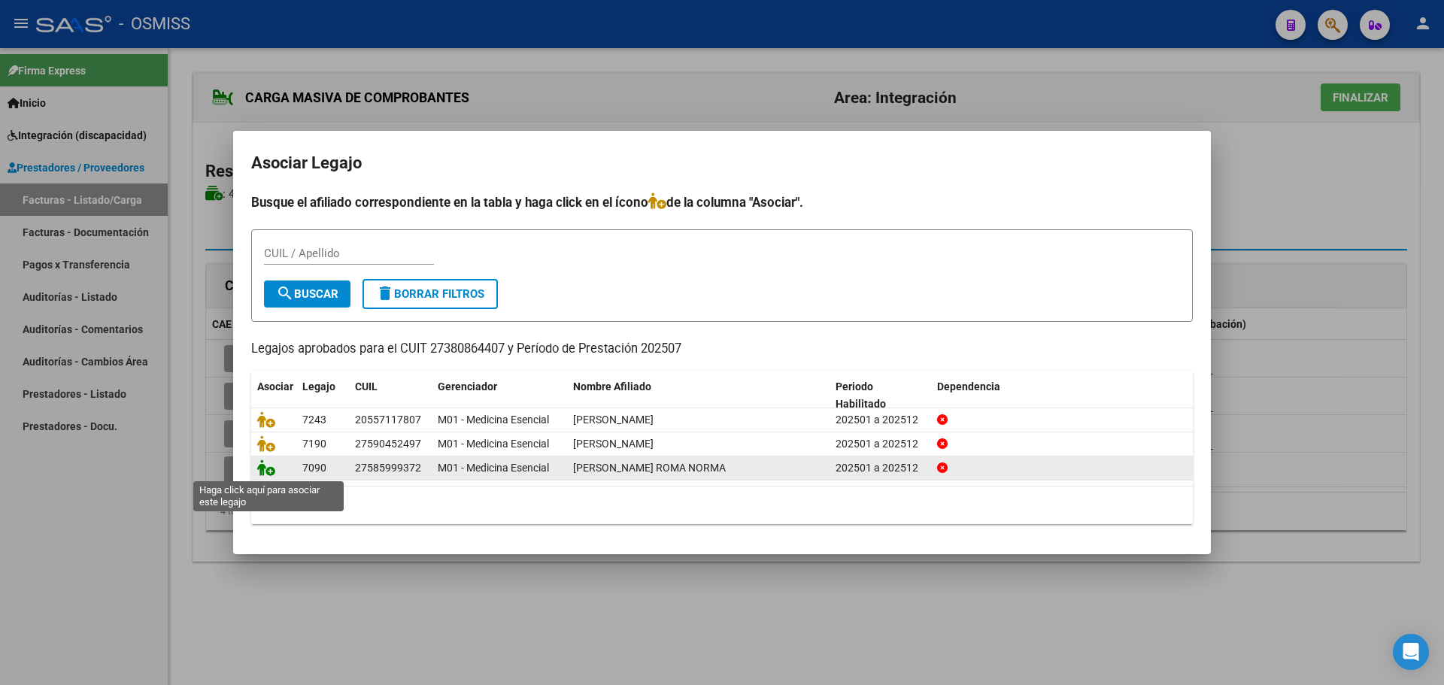
click at [266, 466] on icon at bounding box center [266, 468] width 18 height 17
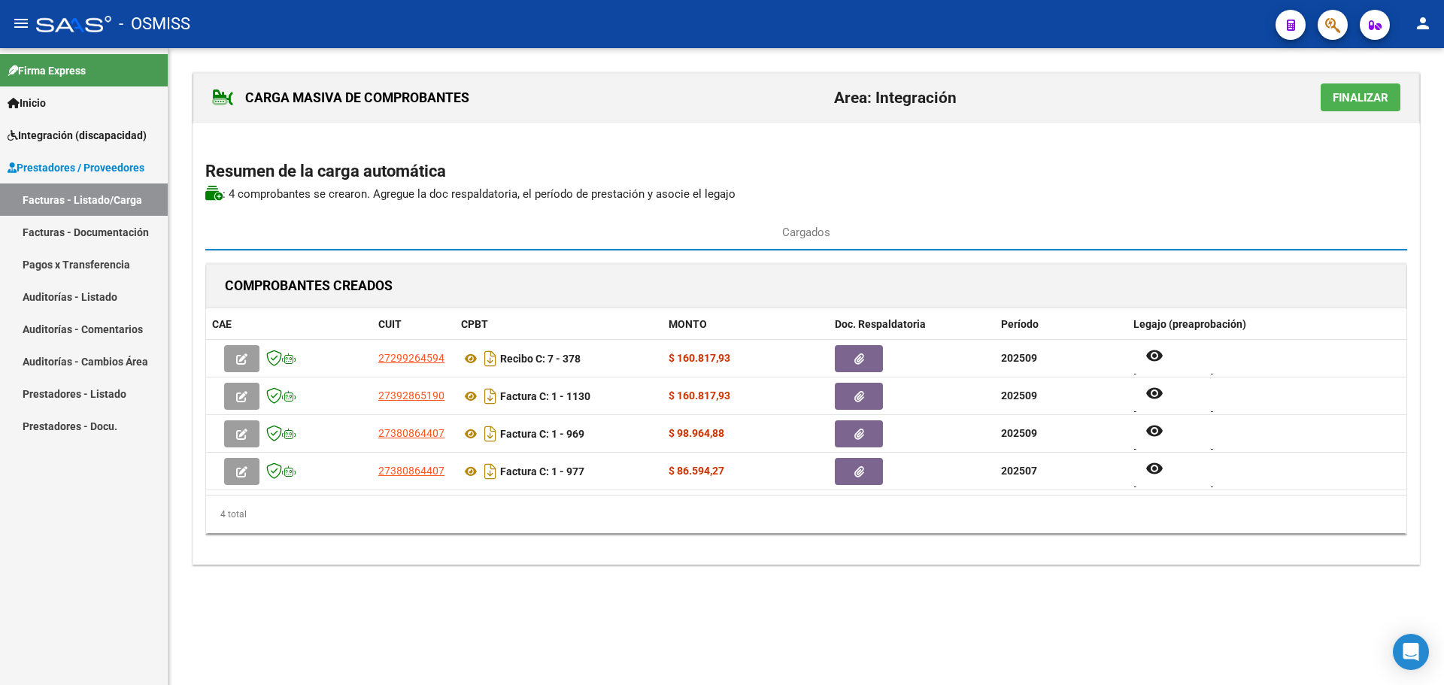
click at [1352, 102] on span "Finalizar" at bounding box center [1361, 98] width 56 height 14
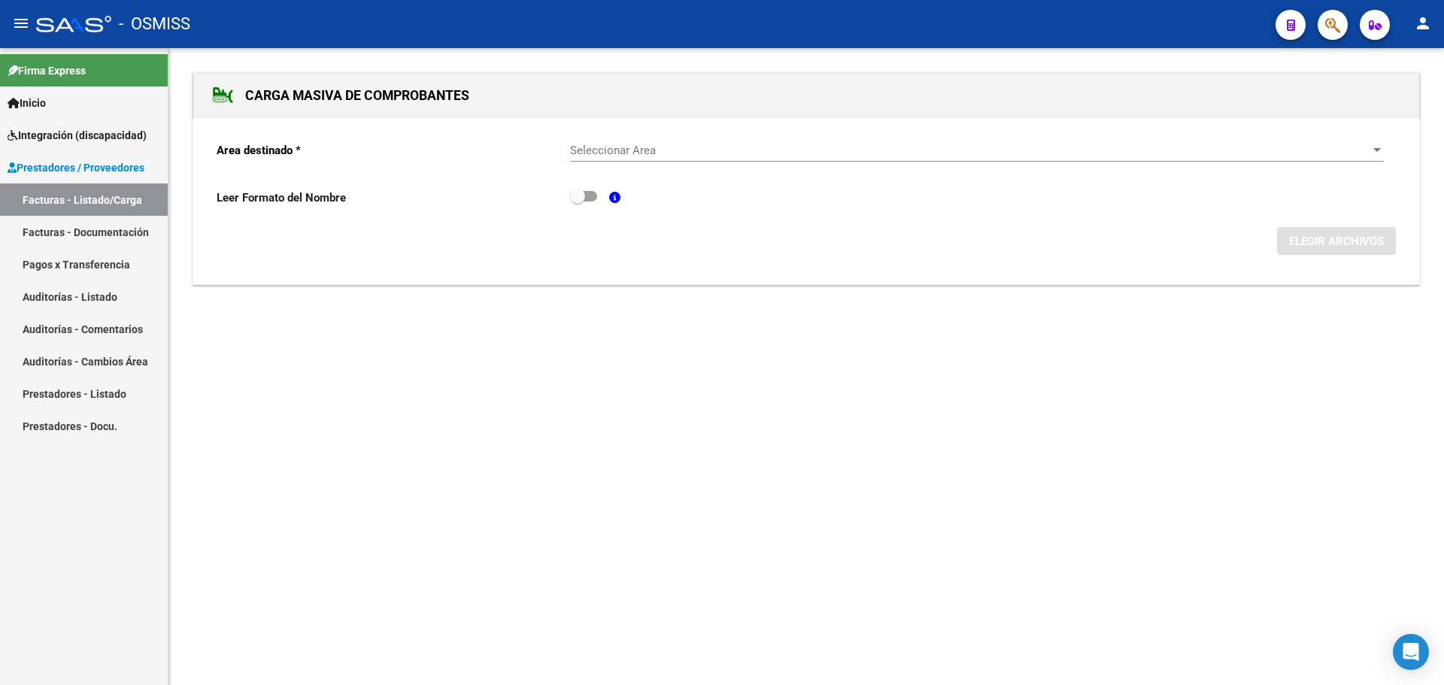
click at [1379, 145] on div at bounding box center [1377, 150] width 14 height 12
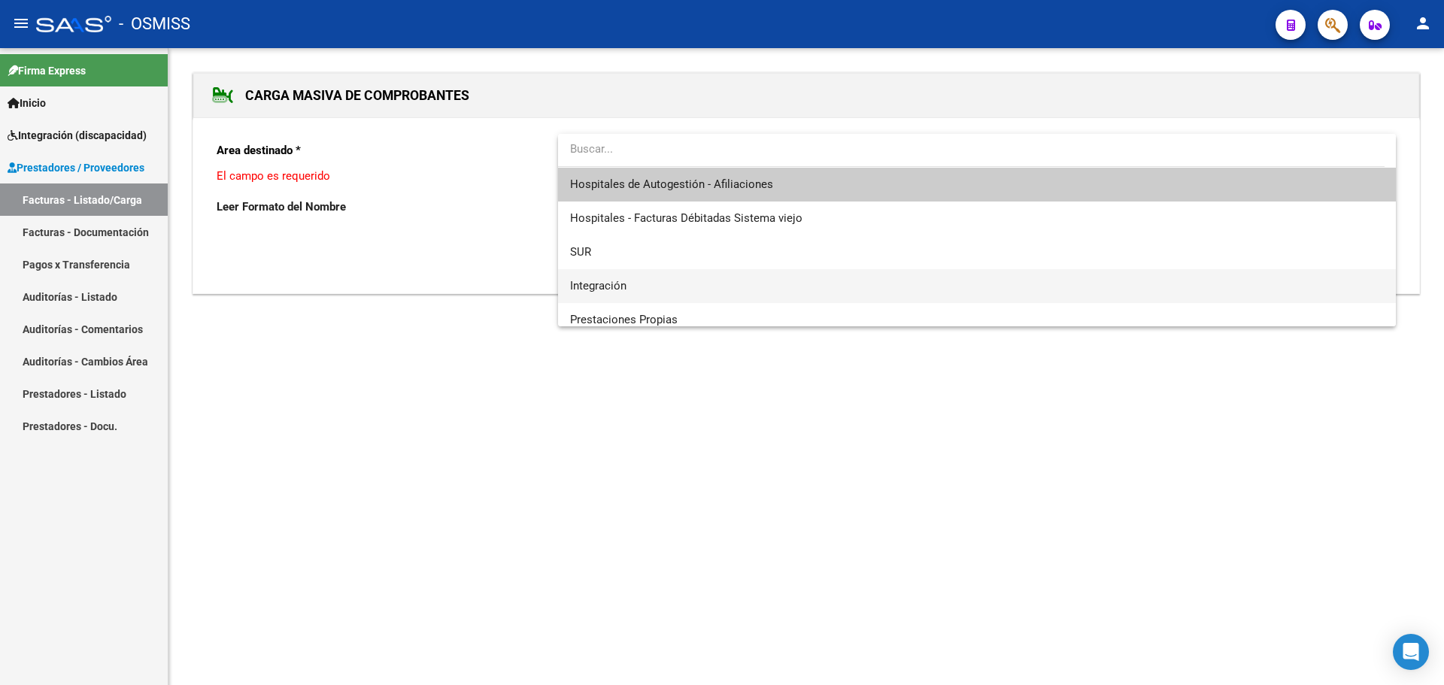
click at [669, 282] on span "Integración" at bounding box center [977, 286] width 814 height 34
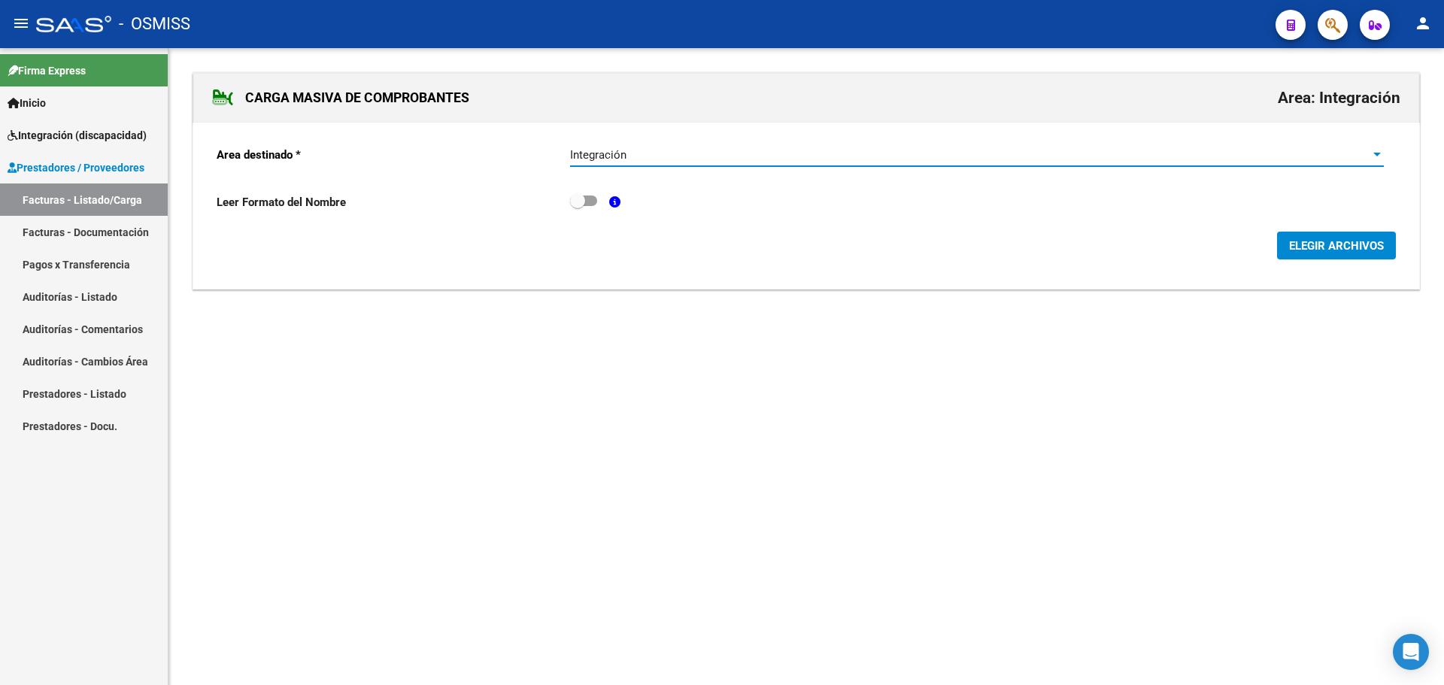
click at [1331, 245] on span "ELEGIR ARCHIVOS" at bounding box center [1336, 246] width 95 height 14
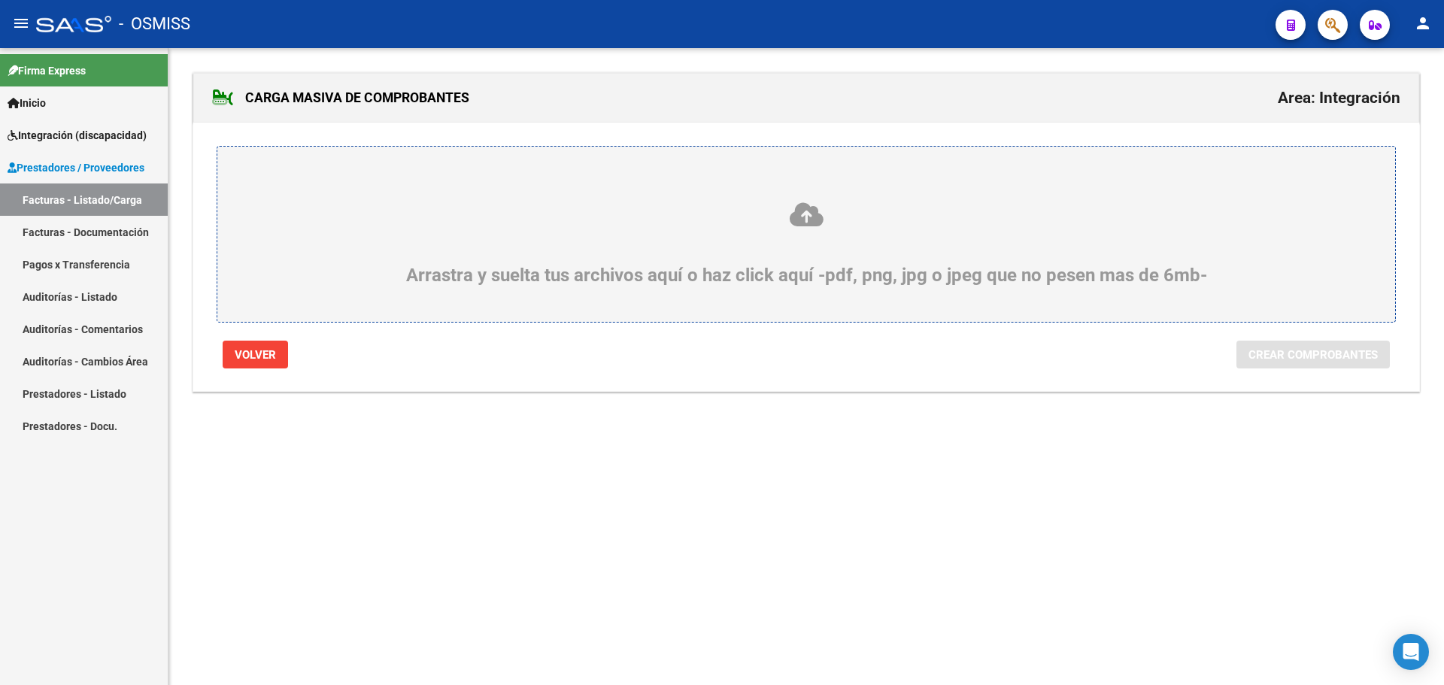
click at [326, 269] on div "Arrastra y suelta tus archivos aquí o haz click aquí -pdf, png, jpg o jpeg que …" at bounding box center [806, 243] width 1106 height 85
click at [0, 0] on input "Arrastra y suelta tus archivos aquí o haz click aquí -pdf, png, jpg o jpeg que …" at bounding box center [0, 0] width 0 height 0
click at [467, 266] on div "Arrastra y suelta tus archivos aquí o haz click aquí -pdf, png, jpg o jpeg que …" at bounding box center [806, 243] width 1106 height 85
click at [0, 0] on input "Arrastra y suelta tus archivos aquí o haz click aquí -pdf, png, jpg o jpeg que …" at bounding box center [0, 0] width 0 height 0
click at [352, 247] on div "Arrastra y suelta tus archivos aquí o haz click aquí -pdf, png, jpg o jpeg que …" at bounding box center [806, 243] width 1106 height 85
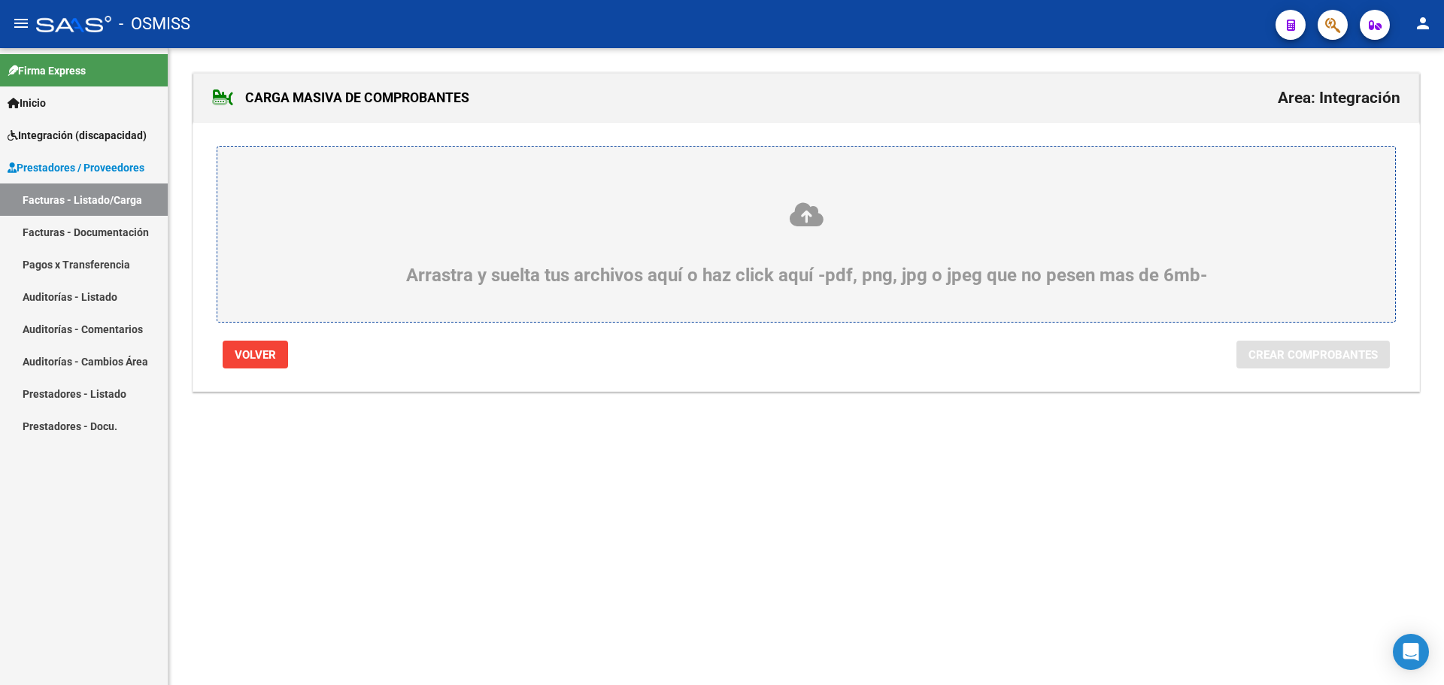
click at [0, 0] on input "Arrastra y suelta tus archivos aquí o haz click aquí -pdf, png, jpg o jpeg que …" at bounding box center [0, 0] width 0 height 0
click at [345, 257] on div "Arrastra y suelta tus archivos aquí o haz click aquí -pdf, png, jpg o jpeg que …" at bounding box center [806, 243] width 1106 height 85
click at [0, 0] on input "Arrastra y suelta tus archivos aquí o haz click aquí -pdf, png, jpg o jpeg que …" at bounding box center [0, 0] width 0 height 0
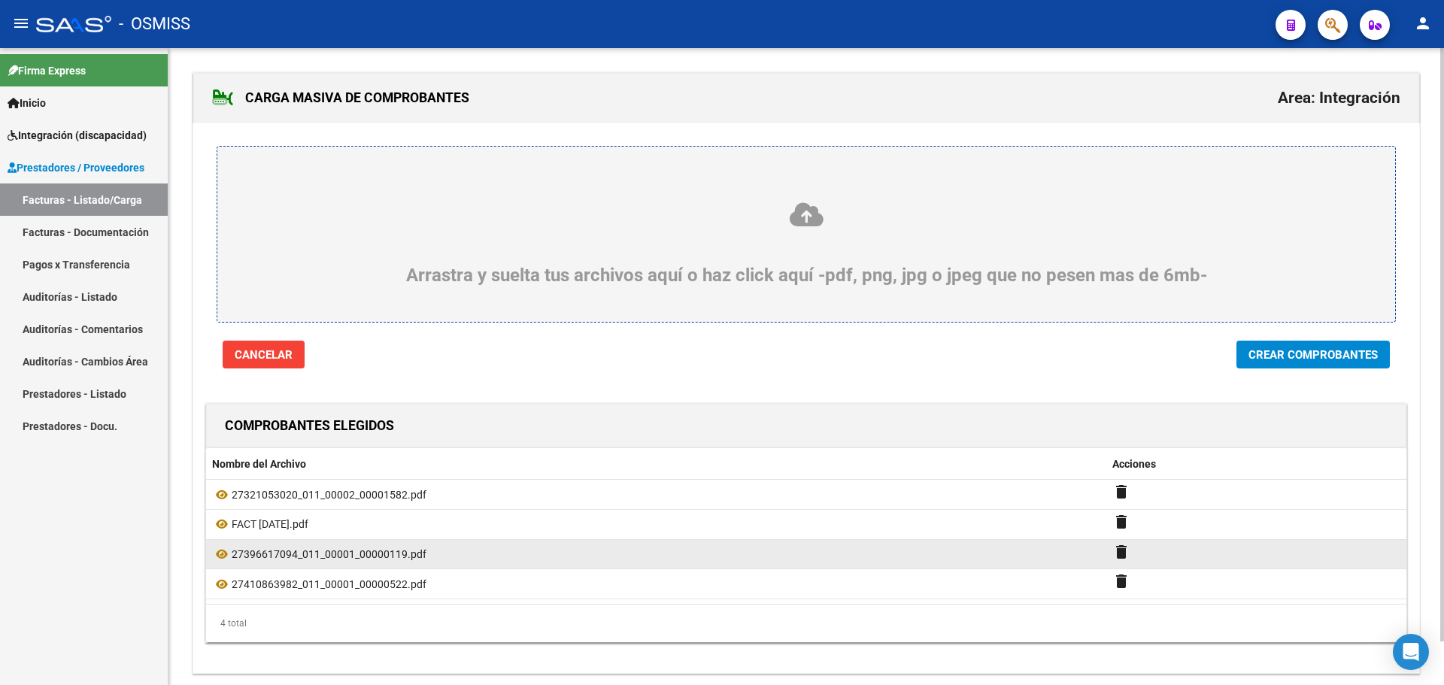
scroll to position [47, 0]
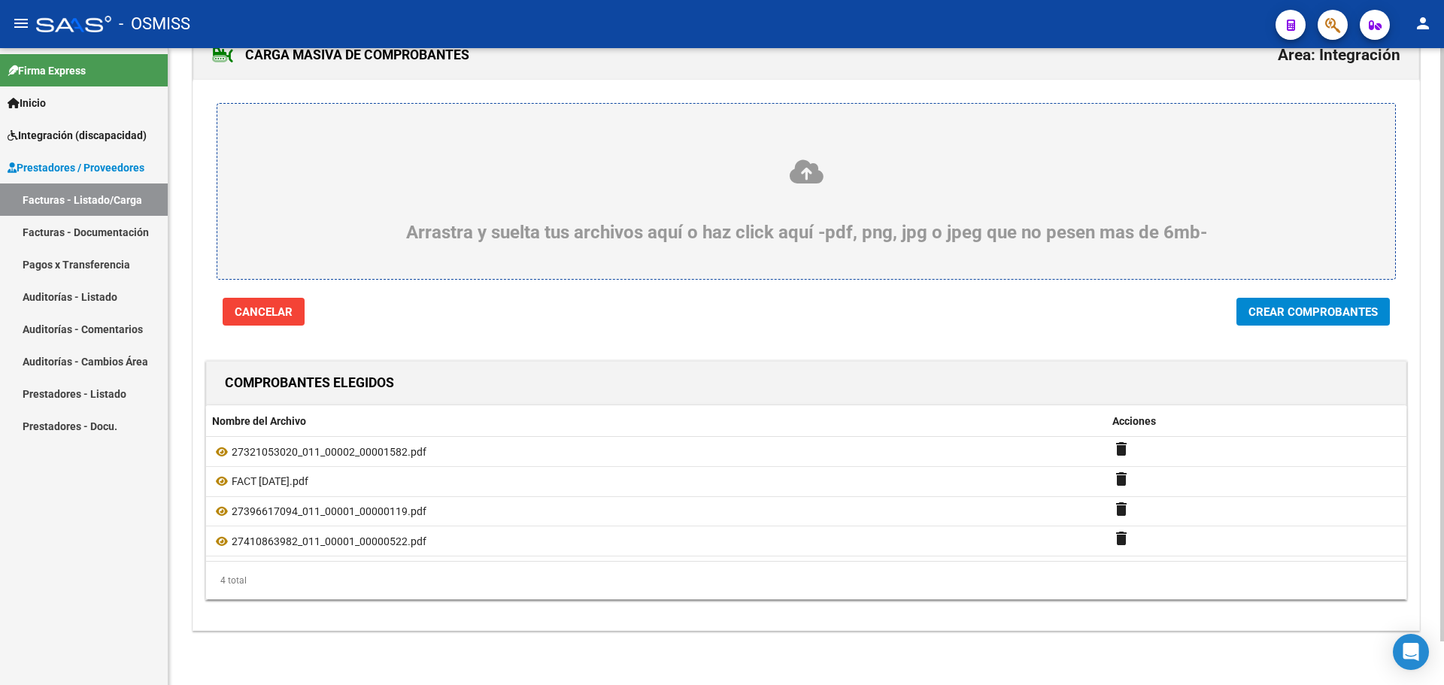
click at [1272, 305] on span "Crear Comprobantes" at bounding box center [1313, 312] width 129 height 14
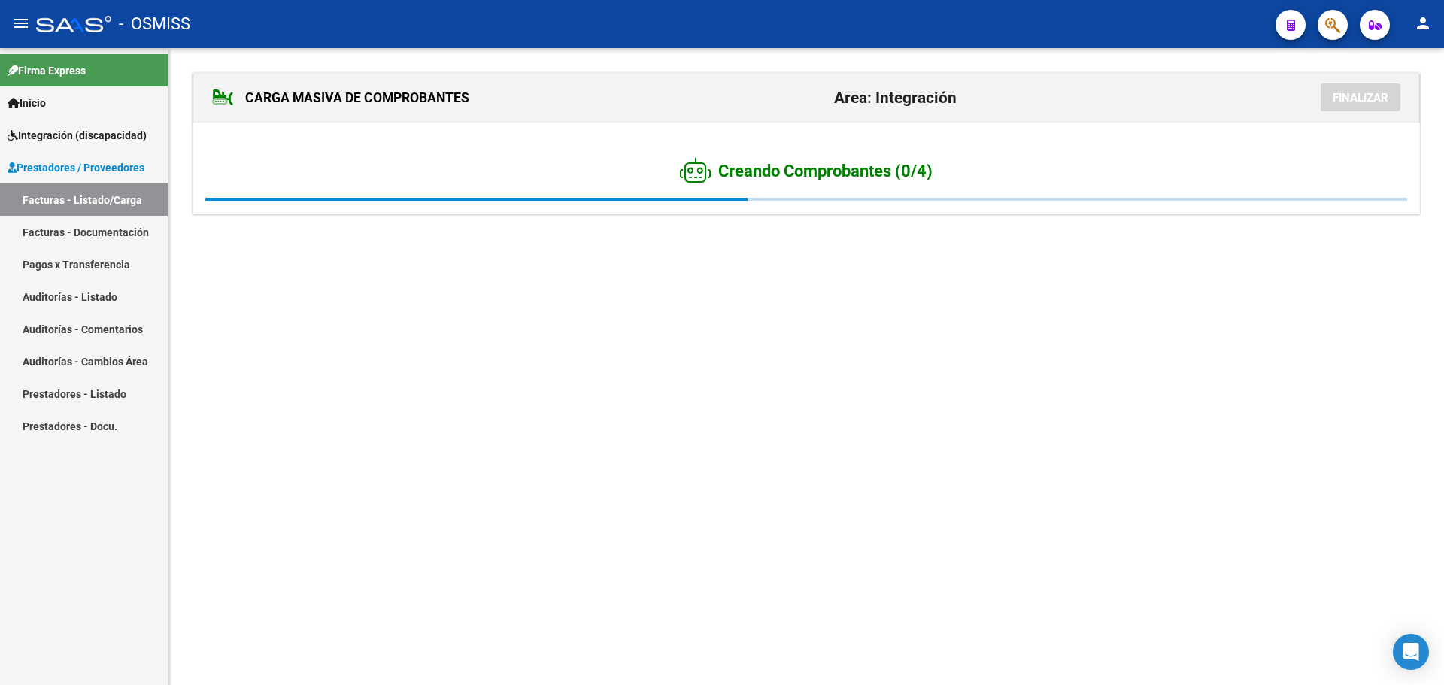
scroll to position [0, 0]
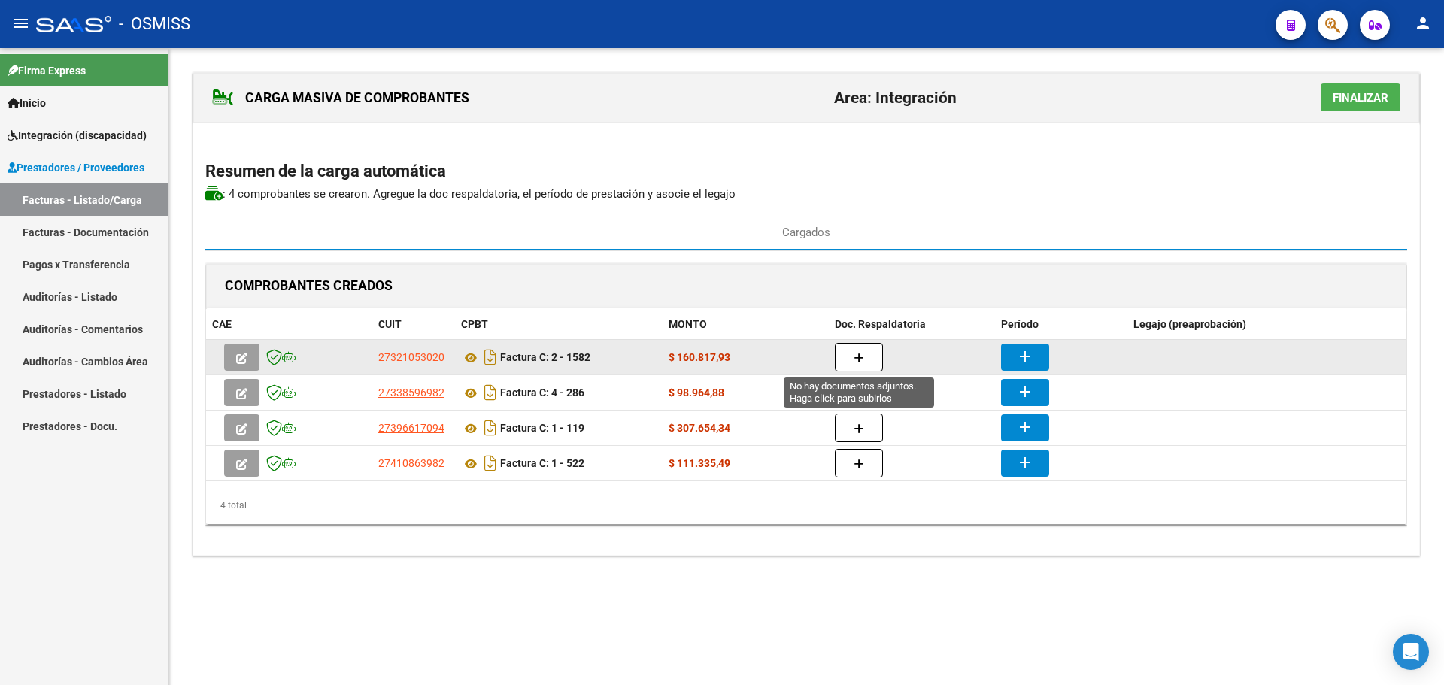
click at [855, 360] on icon "button" at bounding box center [859, 358] width 11 height 11
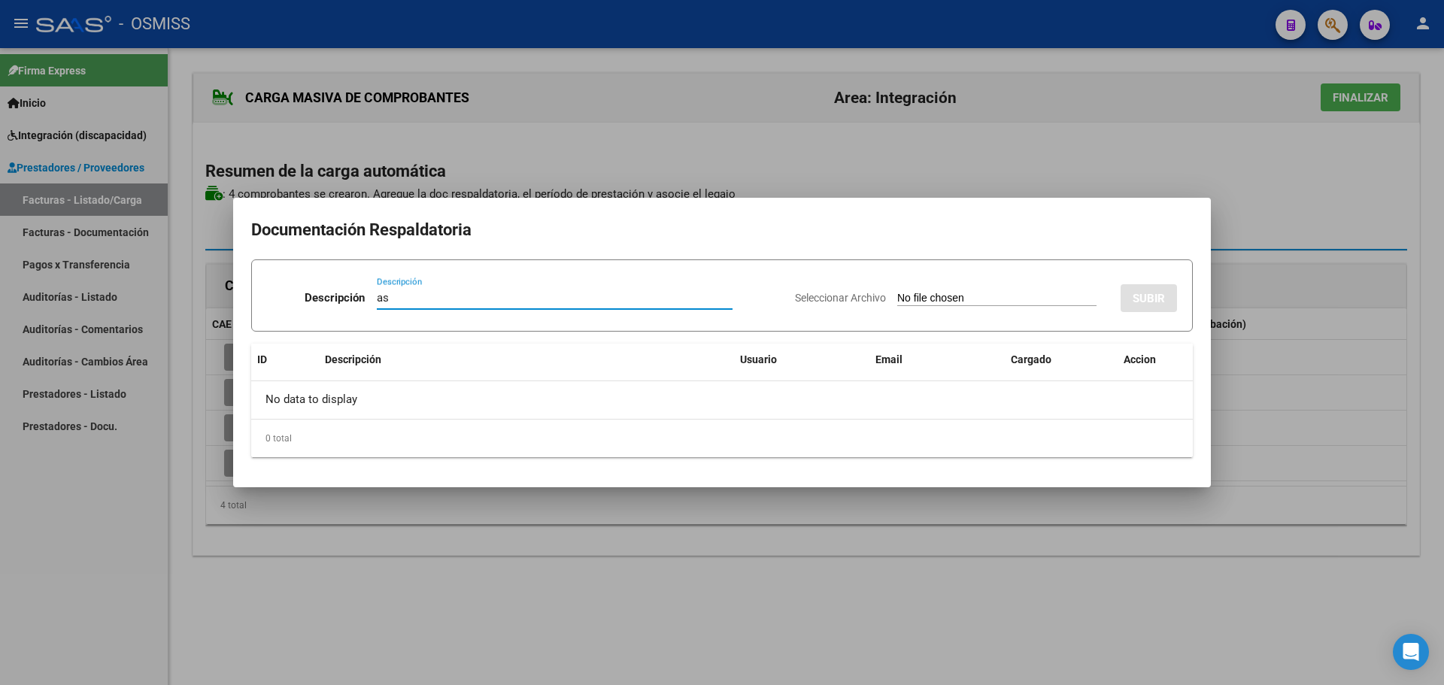
type input "as"
click at [907, 303] on input "Seleccionar Archivo" at bounding box center [996, 299] width 199 height 14
type input "C:\fakepath\Asistencia.pdf"
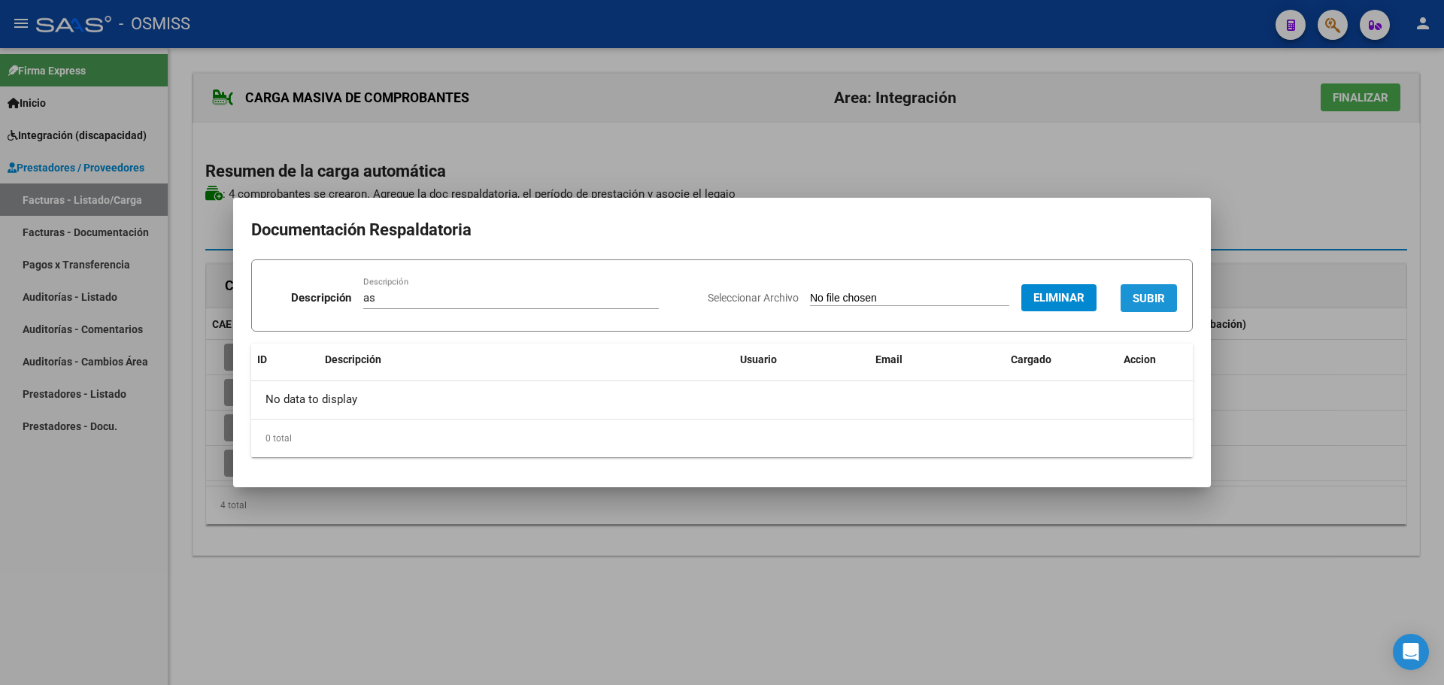
drag, startPoint x: 1152, startPoint y: 302, endPoint x: 1145, endPoint y: 326, distance: 25.0
click at [1153, 301] on span "SUBIR" at bounding box center [1149, 299] width 32 height 14
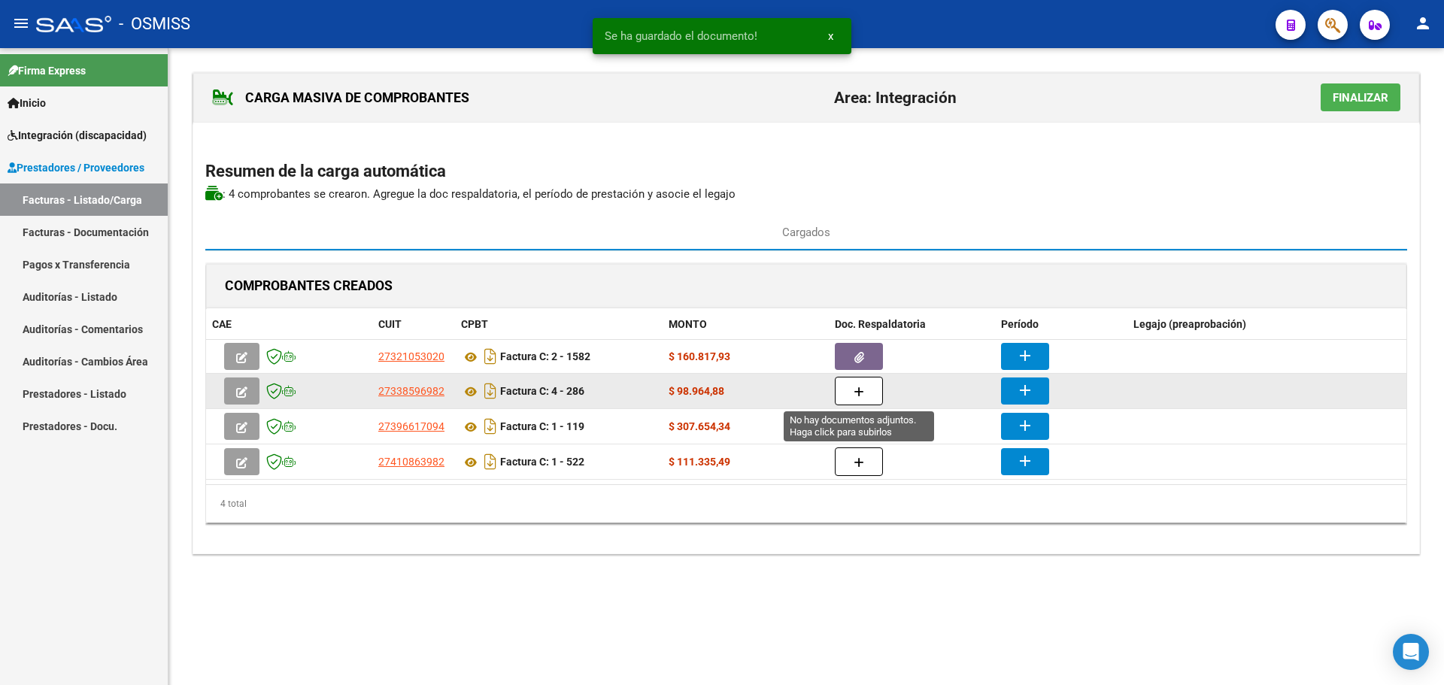
click at [865, 390] on button "button" at bounding box center [859, 391] width 48 height 29
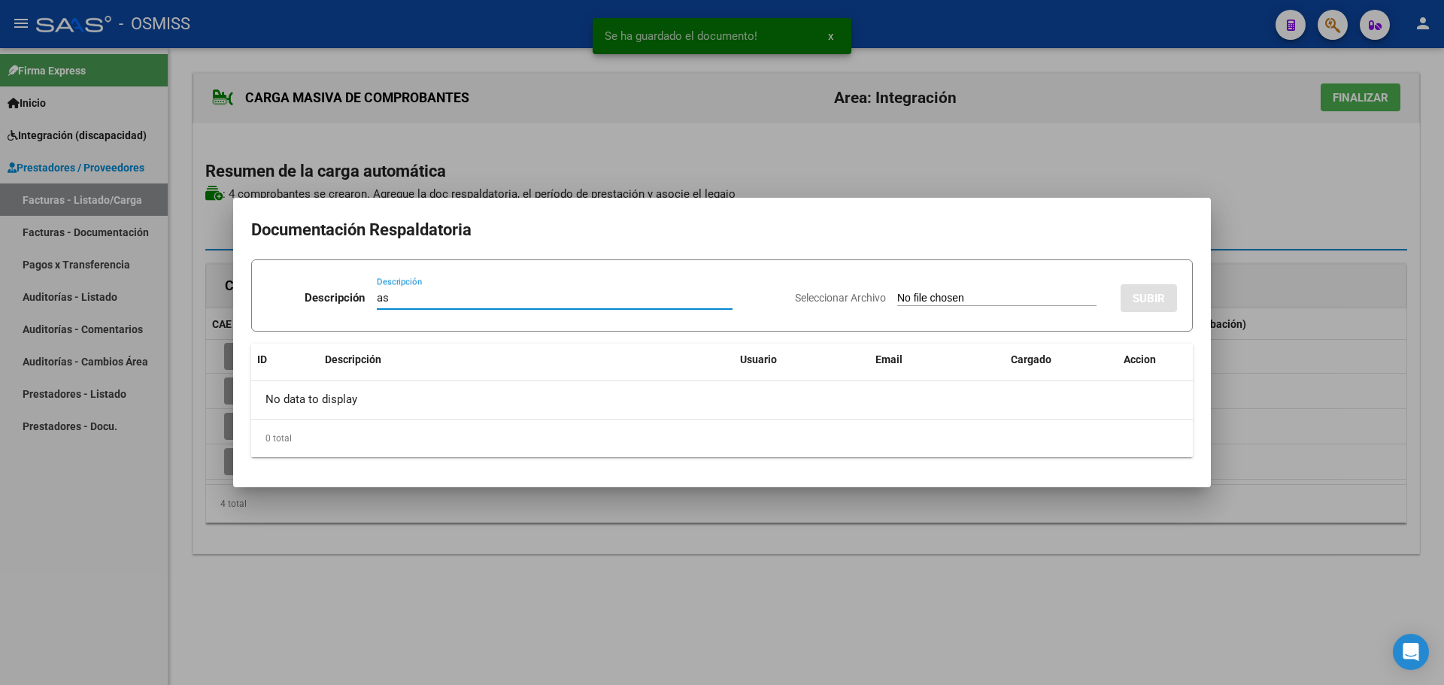
type input "as"
click at [965, 297] on input "Seleccionar Archivo" at bounding box center [996, 299] width 199 height 14
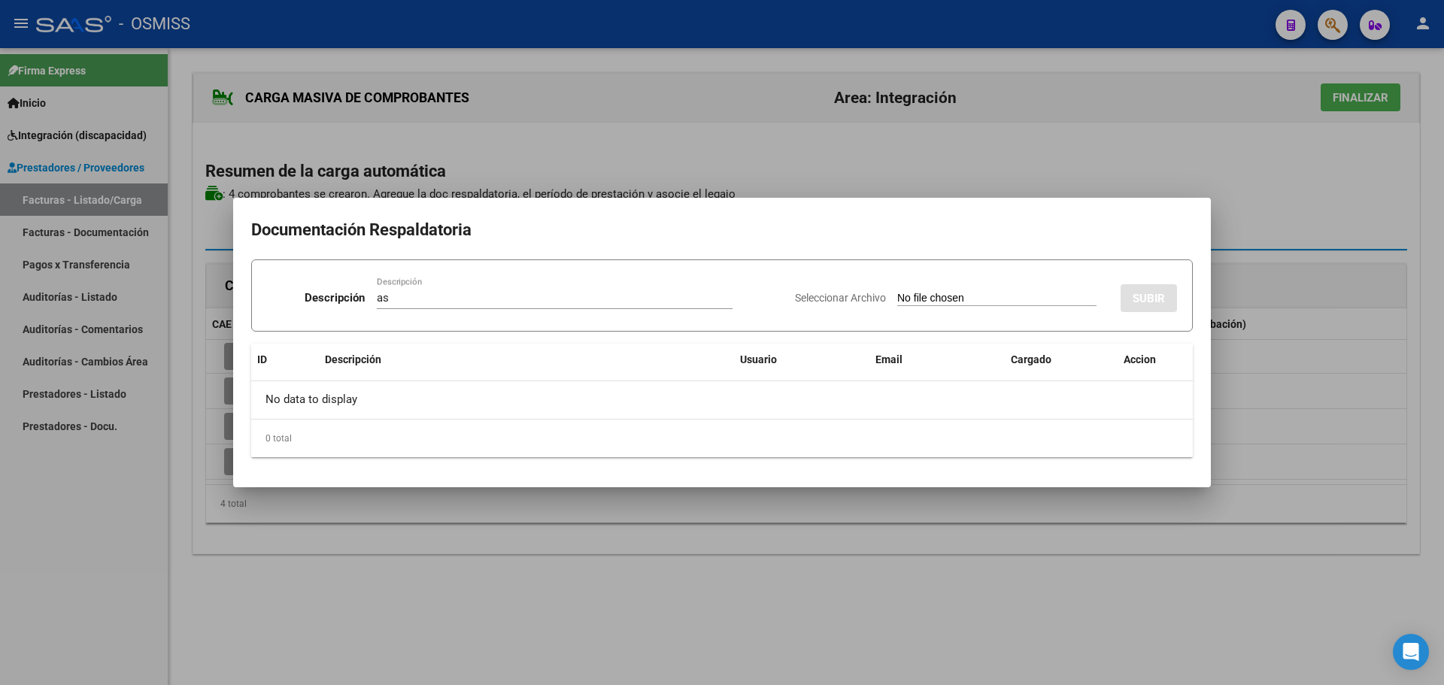
type input "C:\fakepath\ASIST SEP 2025.pdf"
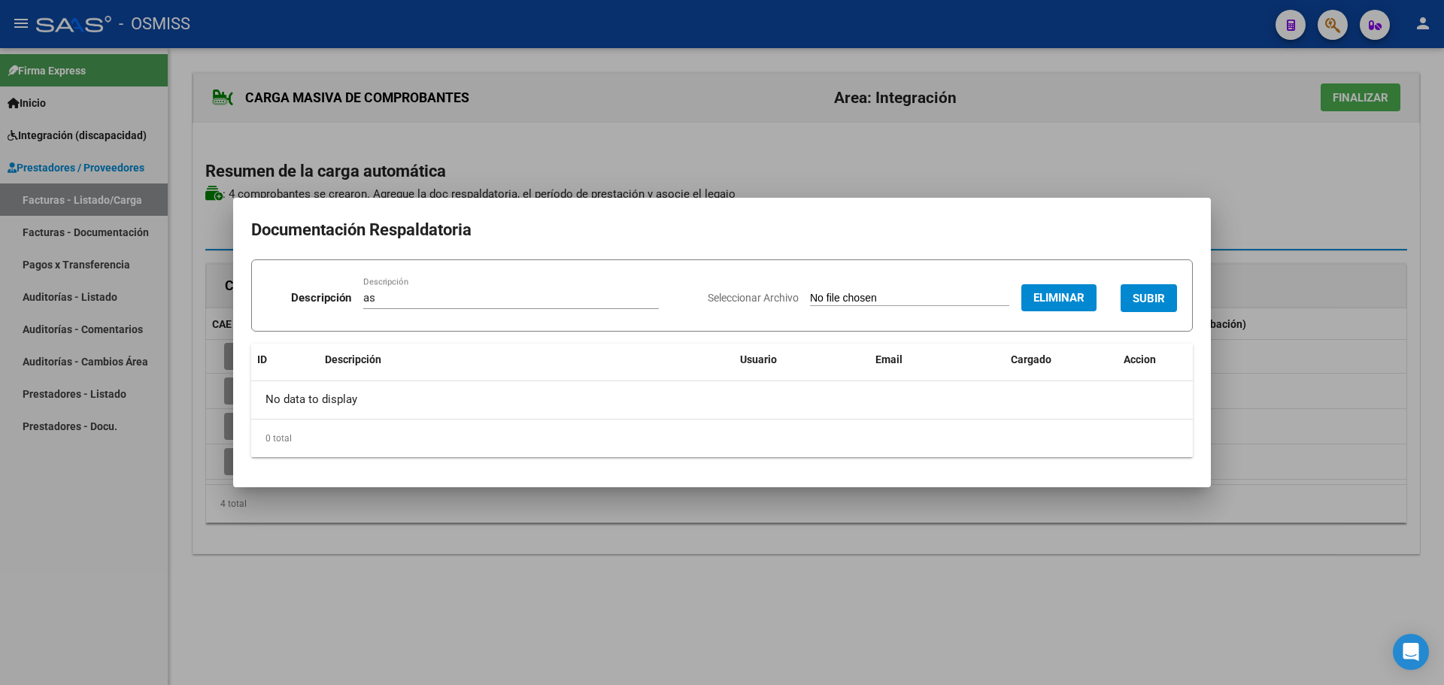
click at [1159, 301] on span "SUBIR" at bounding box center [1149, 299] width 32 height 14
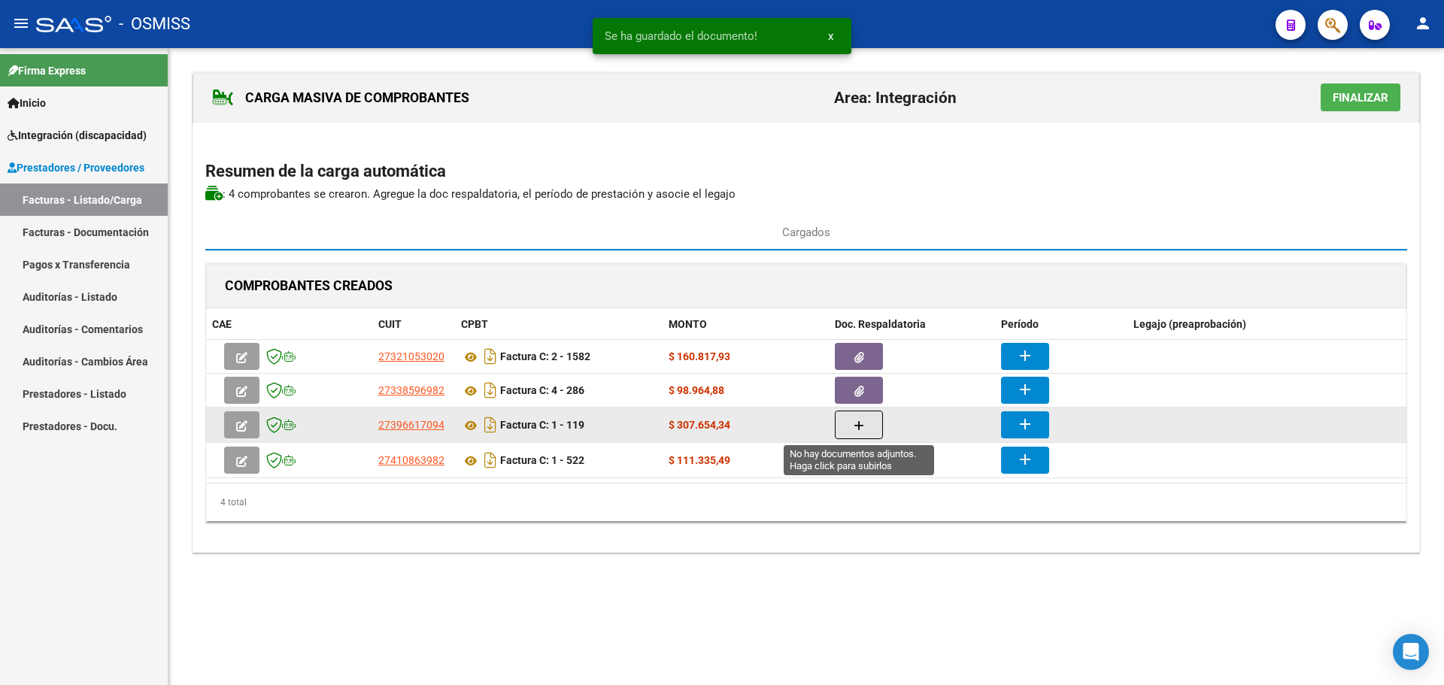
click at [861, 425] on icon "button" at bounding box center [859, 425] width 11 height 11
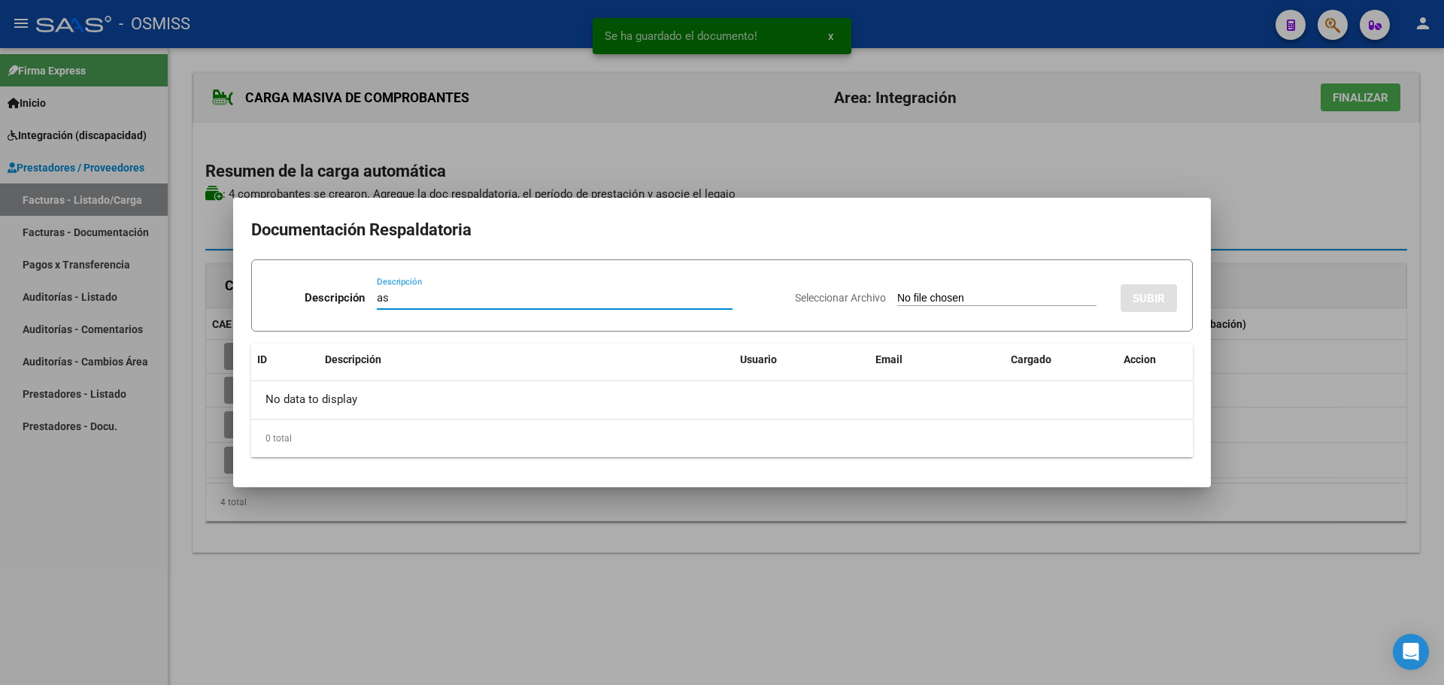
type input "as"
click at [922, 303] on input "Seleccionar Archivo" at bounding box center [996, 299] width 199 height 14
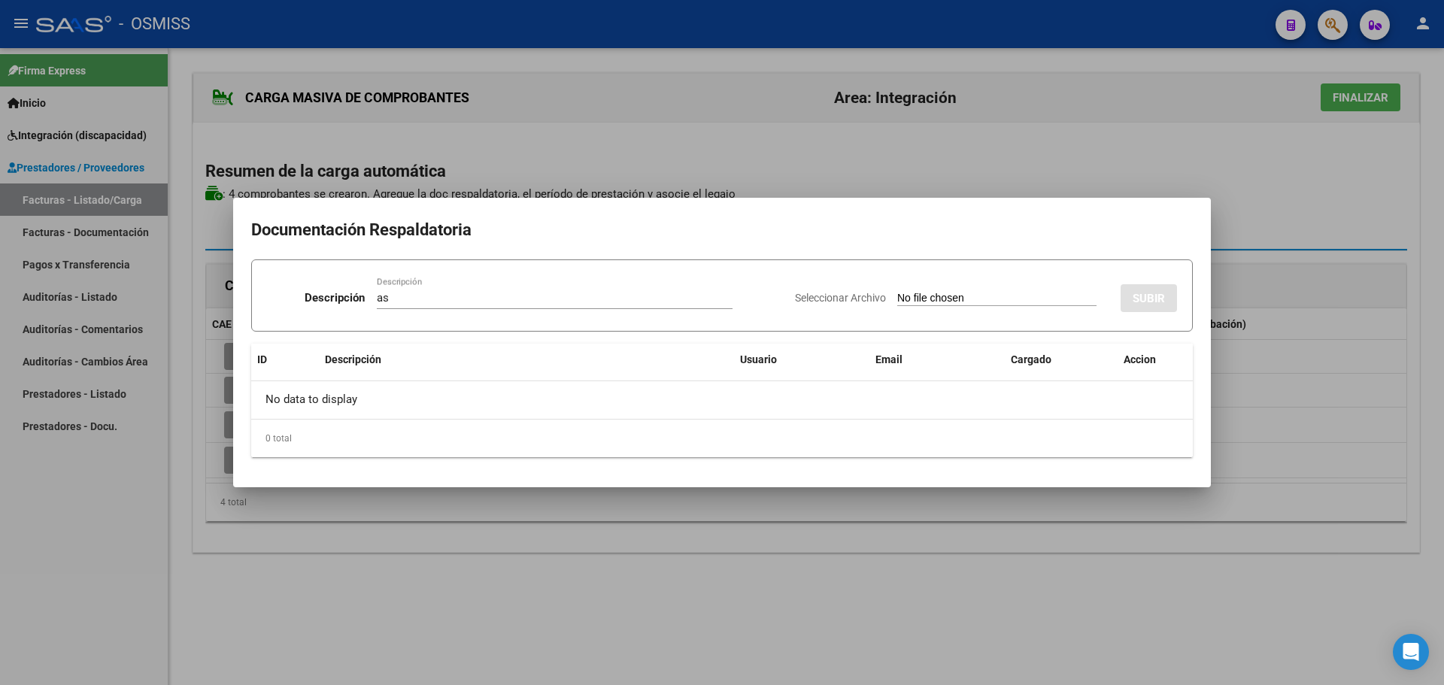
type input "C:\fakepath\Asistencia del mes de Septiembre- 2025-.pdf"
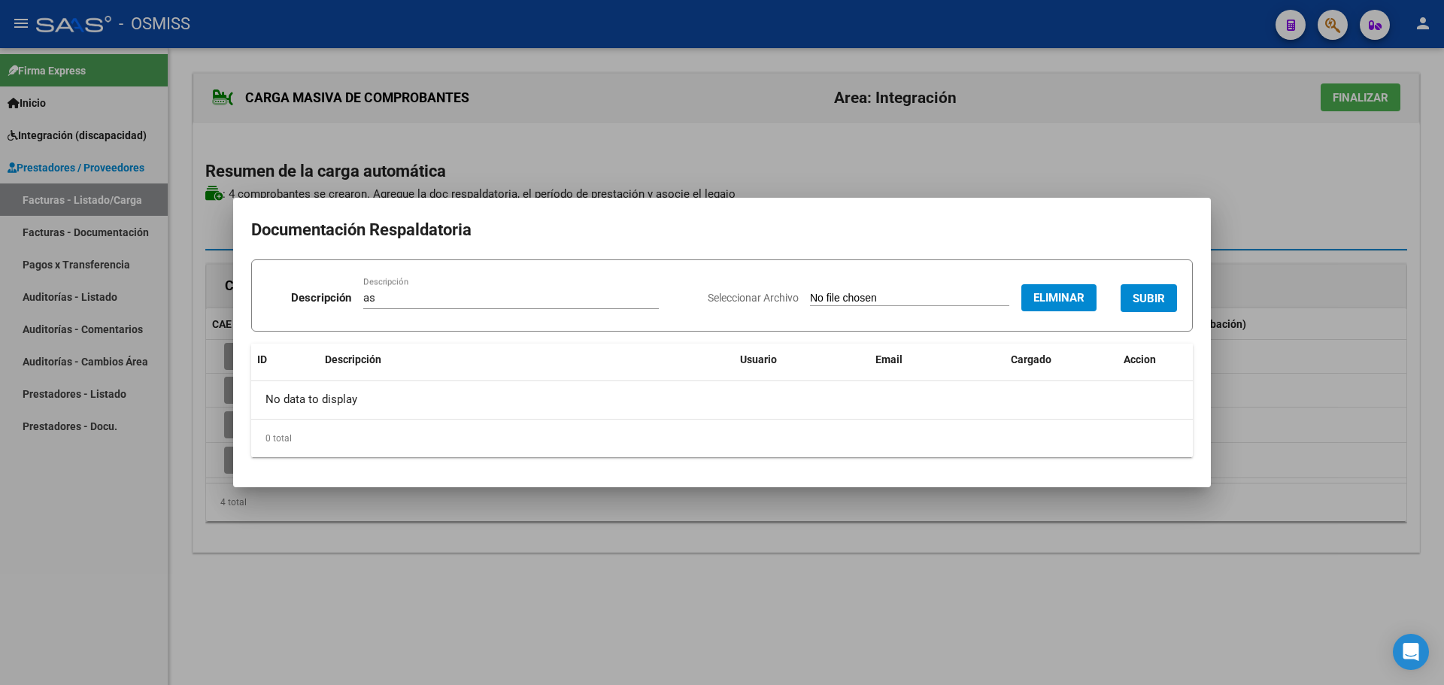
drag, startPoint x: 1153, startPoint y: 302, endPoint x: 1143, endPoint y: 311, distance: 14.4
click at [1154, 303] on span "SUBIR" at bounding box center [1149, 299] width 32 height 14
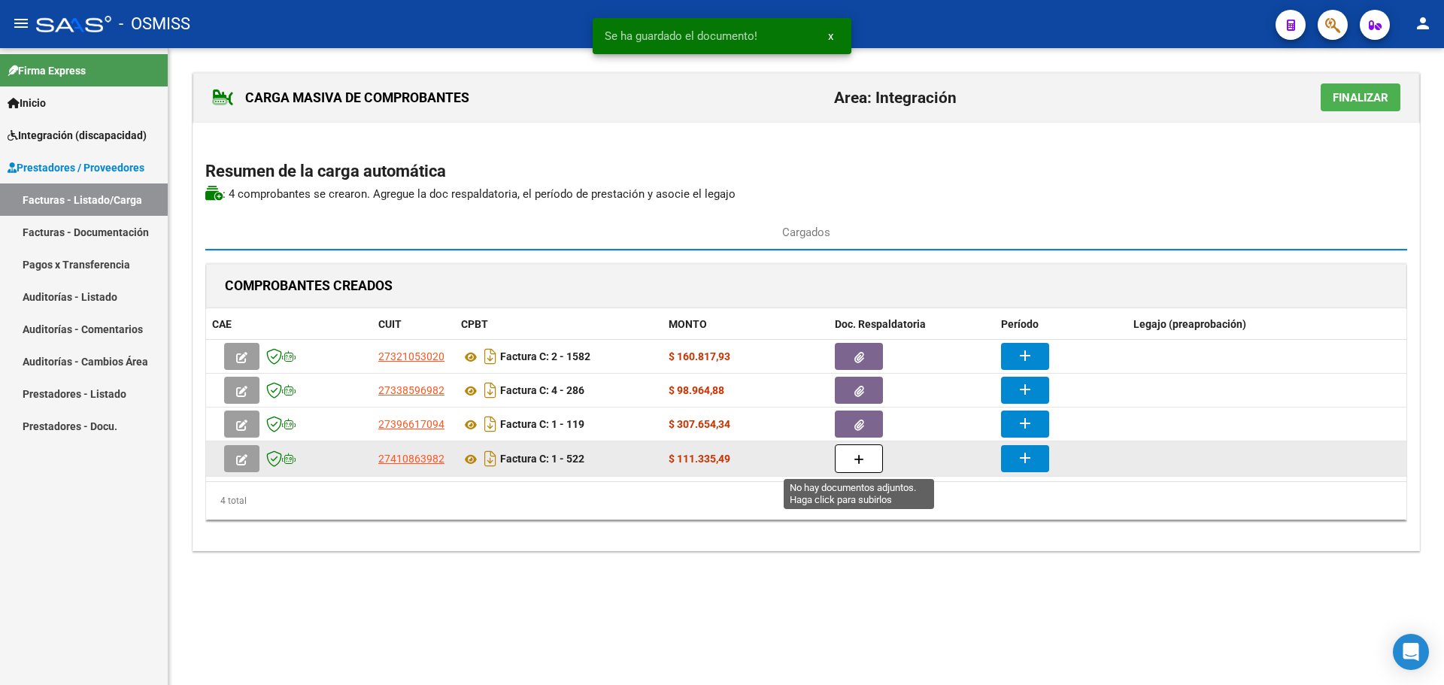
click at [855, 465] on icon "button" at bounding box center [859, 459] width 11 height 11
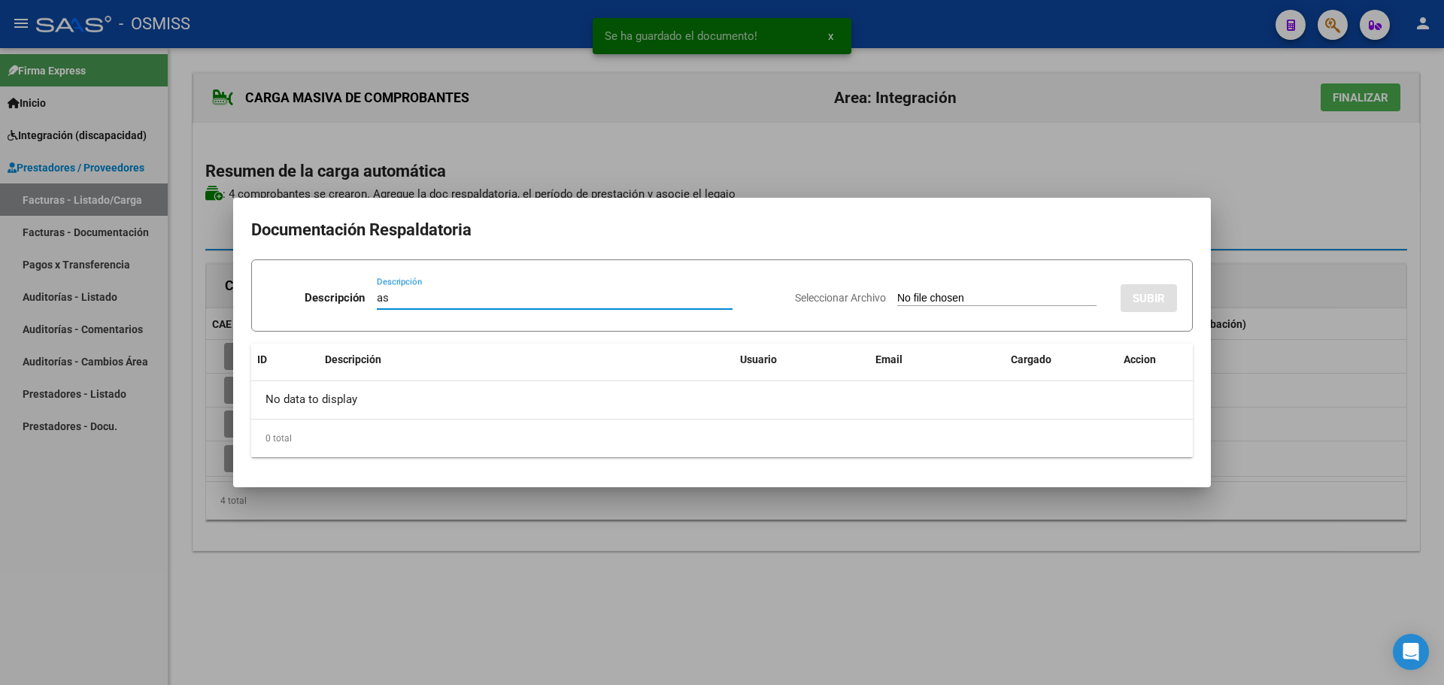
type input "as"
click at [945, 299] on input "Seleccionar Archivo" at bounding box center [996, 299] width 199 height 14
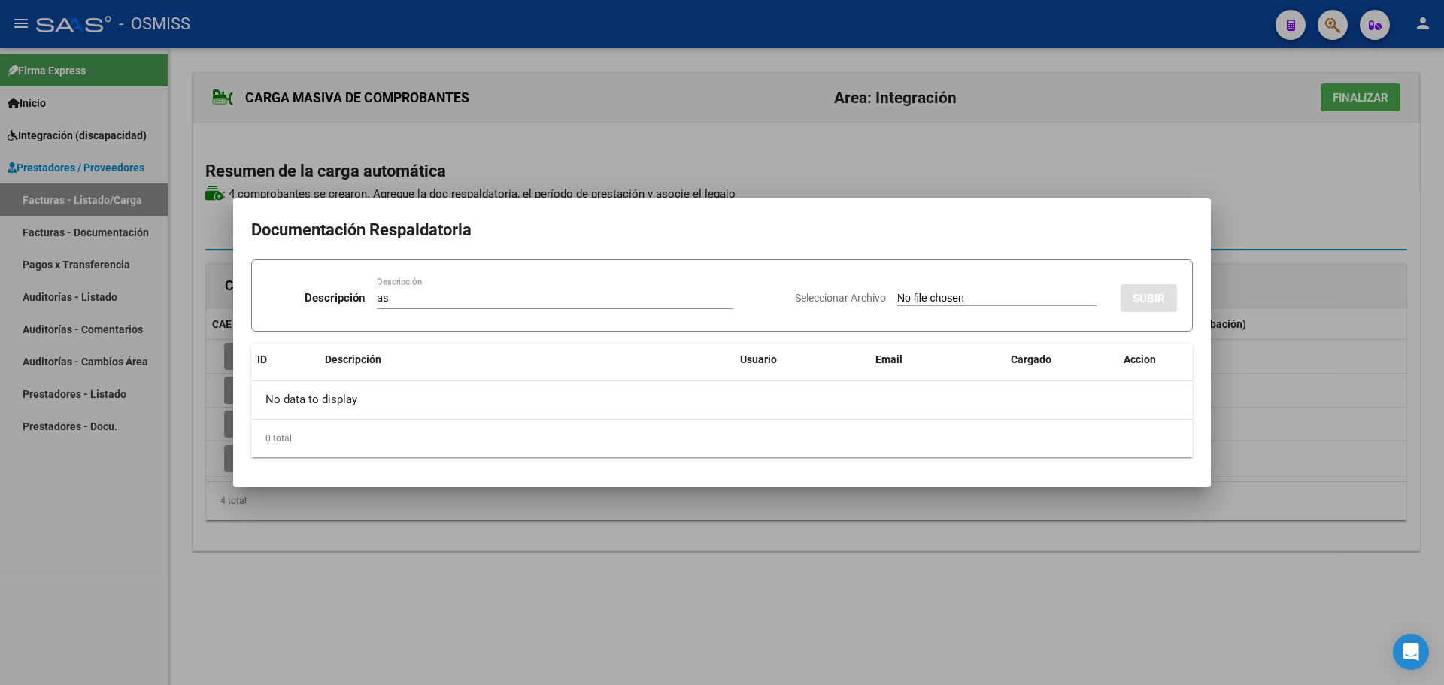
type input "C:\fakepath\Moreno Pilar - Planilla de Asistencia - Psicologia - SEP 2025.pdf"
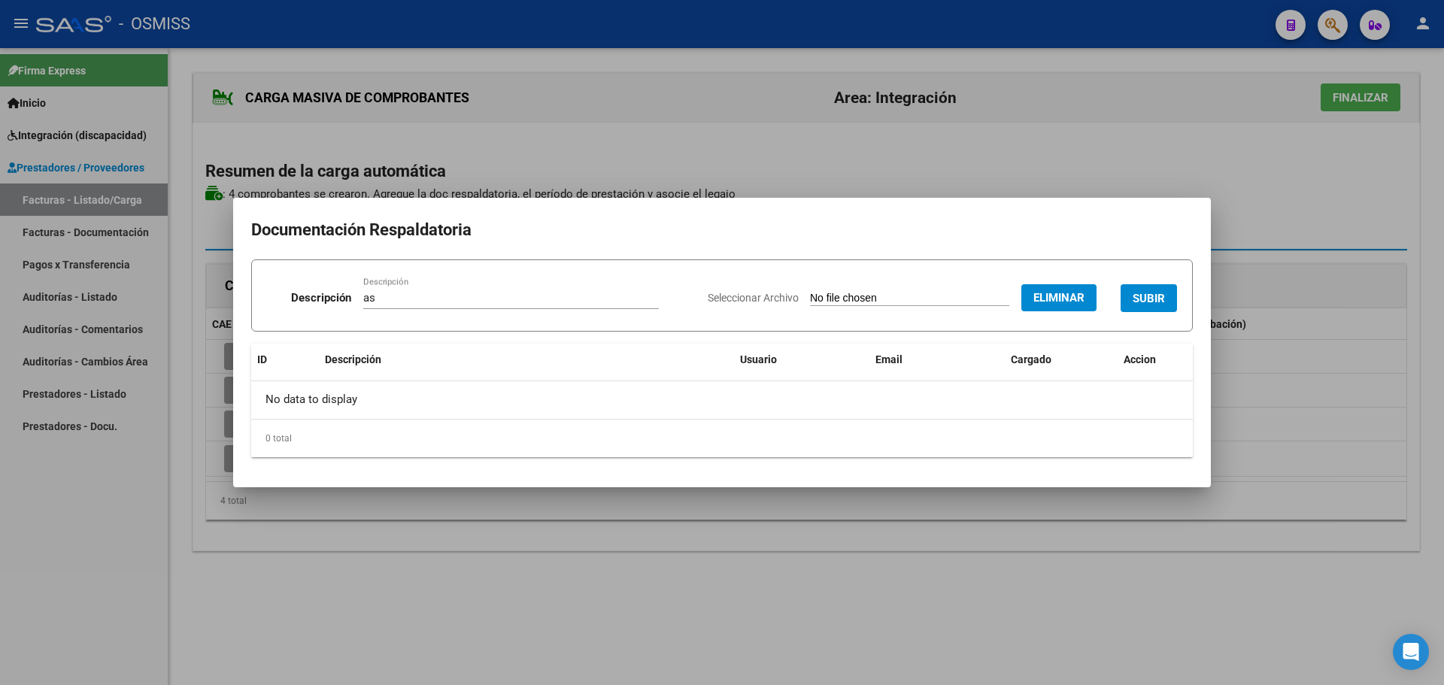
click at [1158, 290] on button "SUBIR" at bounding box center [1149, 298] width 56 height 28
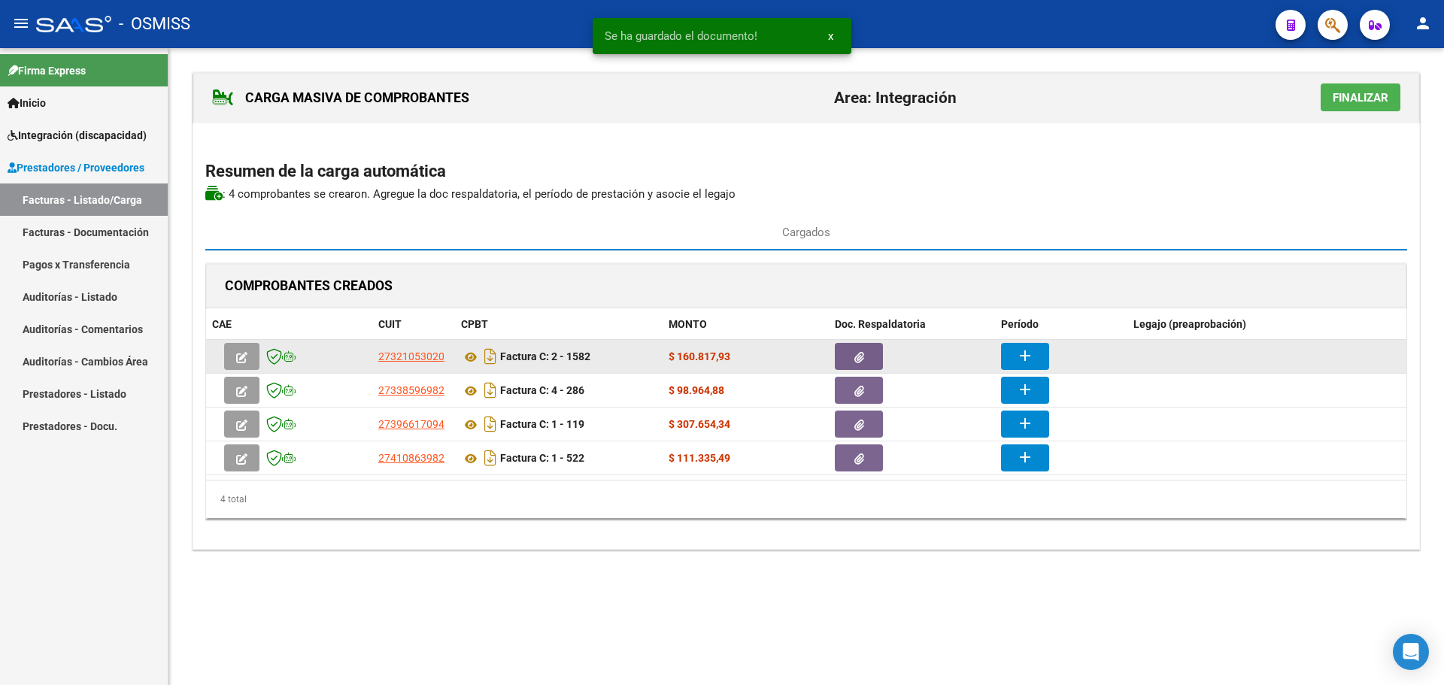
click at [1027, 352] on mat-icon "add" at bounding box center [1025, 356] width 18 height 18
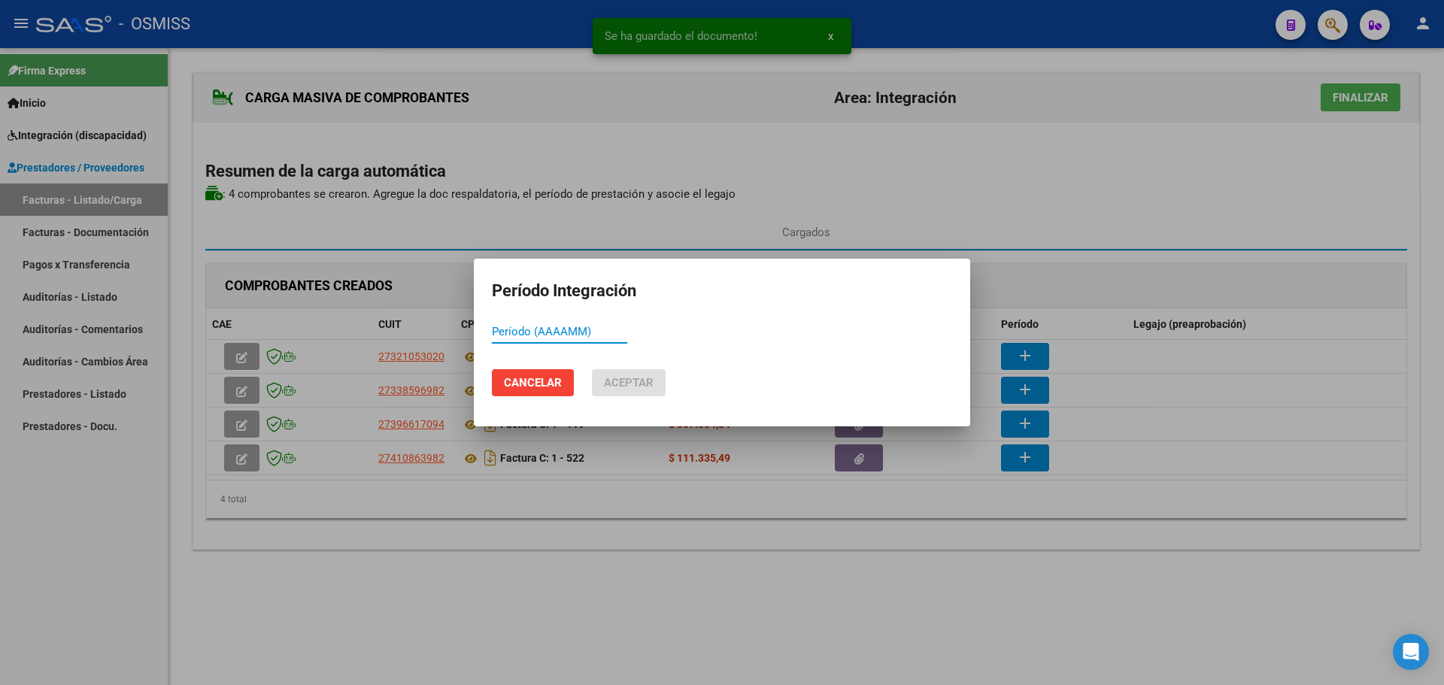
paste input "205450"
drag, startPoint x: 556, startPoint y: 333, endPoint x: 308, endPoint y: 327, distance: 248.3
click at [308, 327] on div "Período Integración 205450 Período (AAAAMM) Cancelar Aceptar" at bounding box center [722, 342] width 1444 height 685
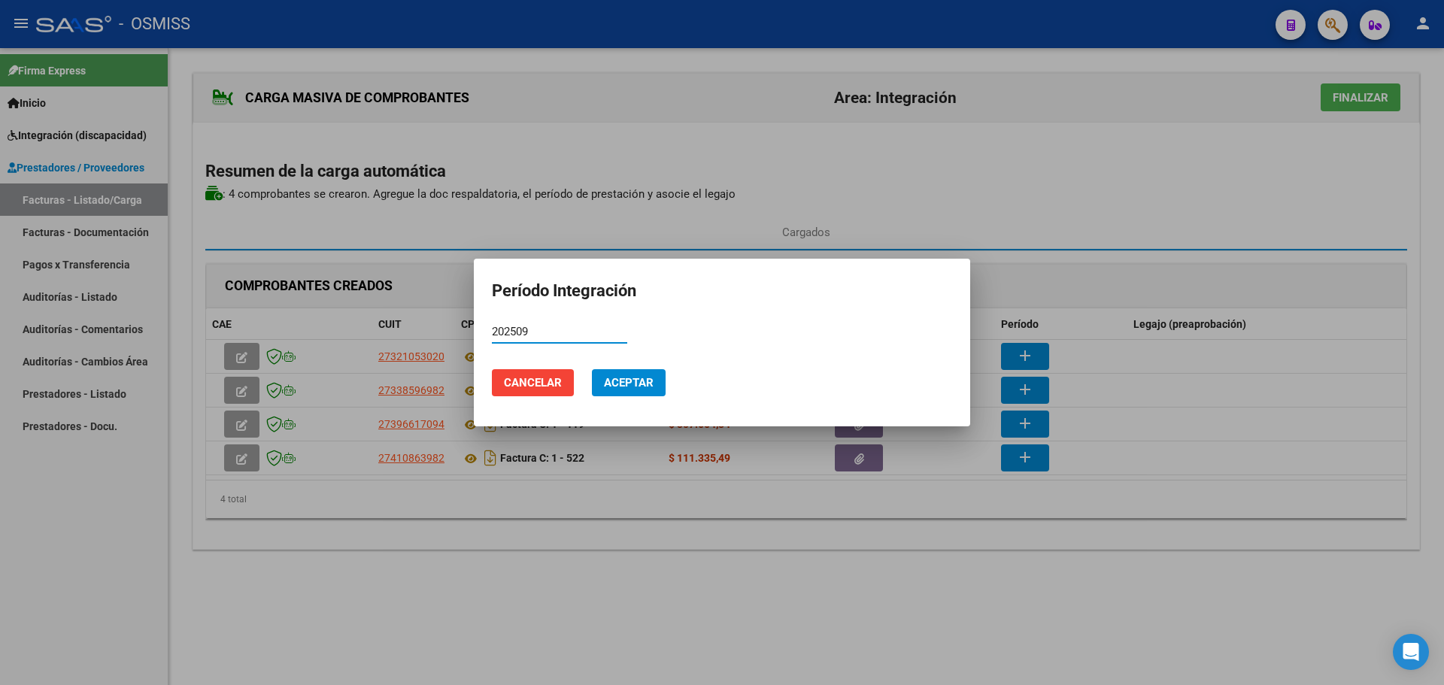
drag, startPoint x: 530, startPoint y: 329, endPoint x: 493, endPoint y: 329, distance: 37.6
click at [493, 329] on input "202509" at bounding box center [559, 332] width 135 height 14
type input "202509"
click at [620, 378] on span "Aceptar" at bounding box center [629, 383] width 50 height 14
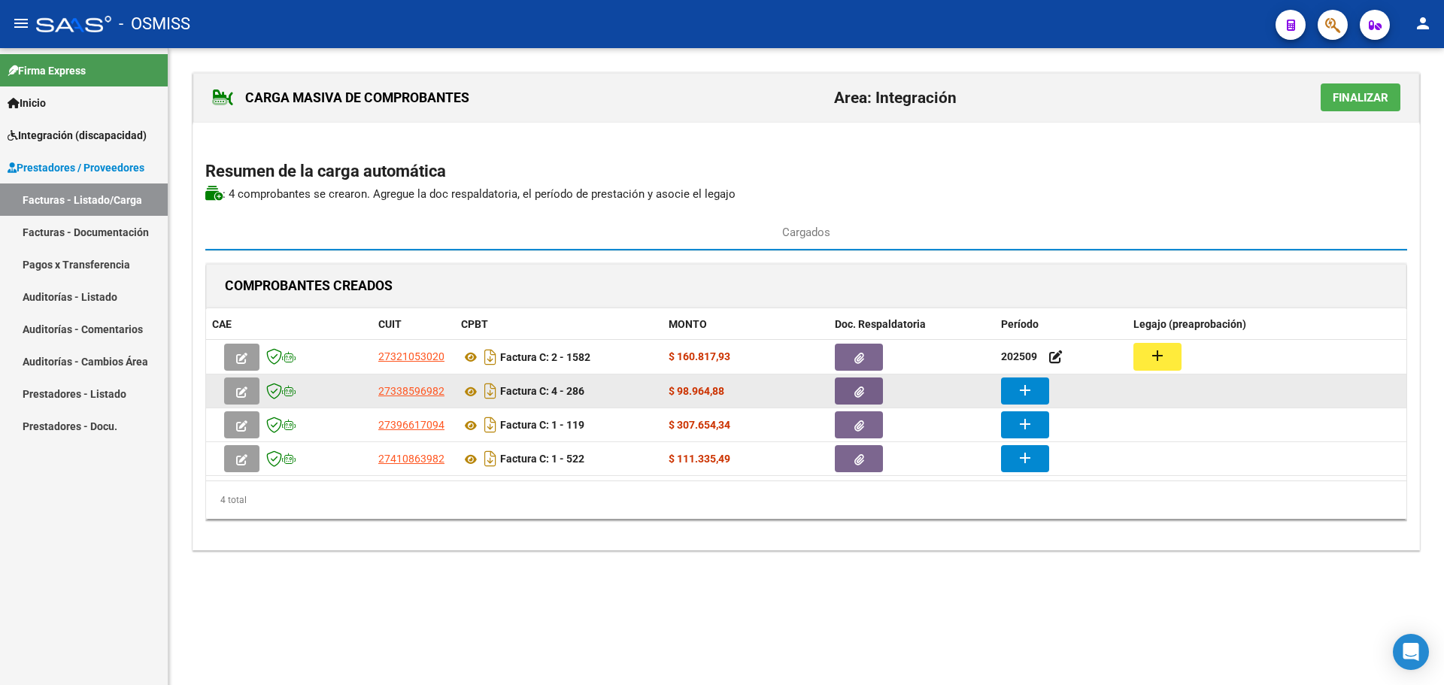
click at [1038, 390] on button "add" at bounding box center [1025, 391] width 48 height 27
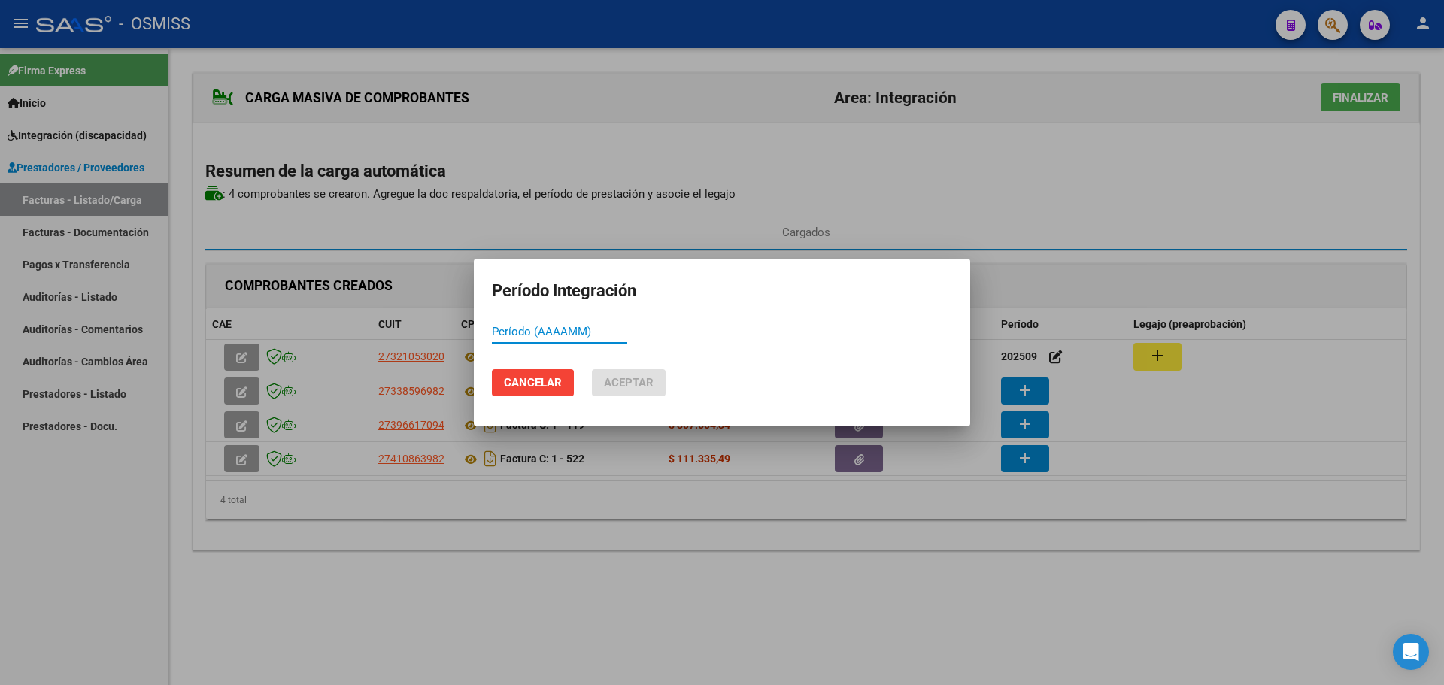
paste input "202509"
type input "202509"
click at [621, 383] on span "Aceptar" at bounding box center [629, 383] width 50 height 14
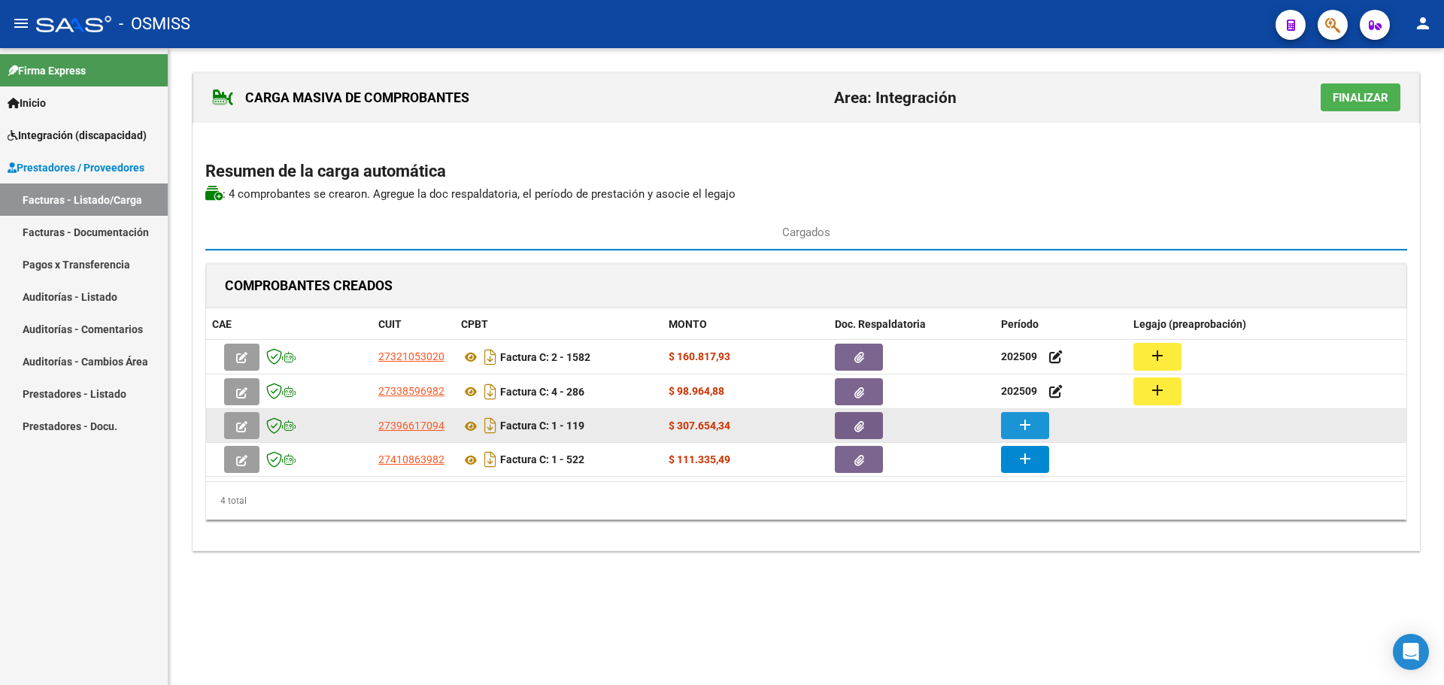
click at [1036, 425] on button "add" at bounding box center [1025, 425] width 48 height 27
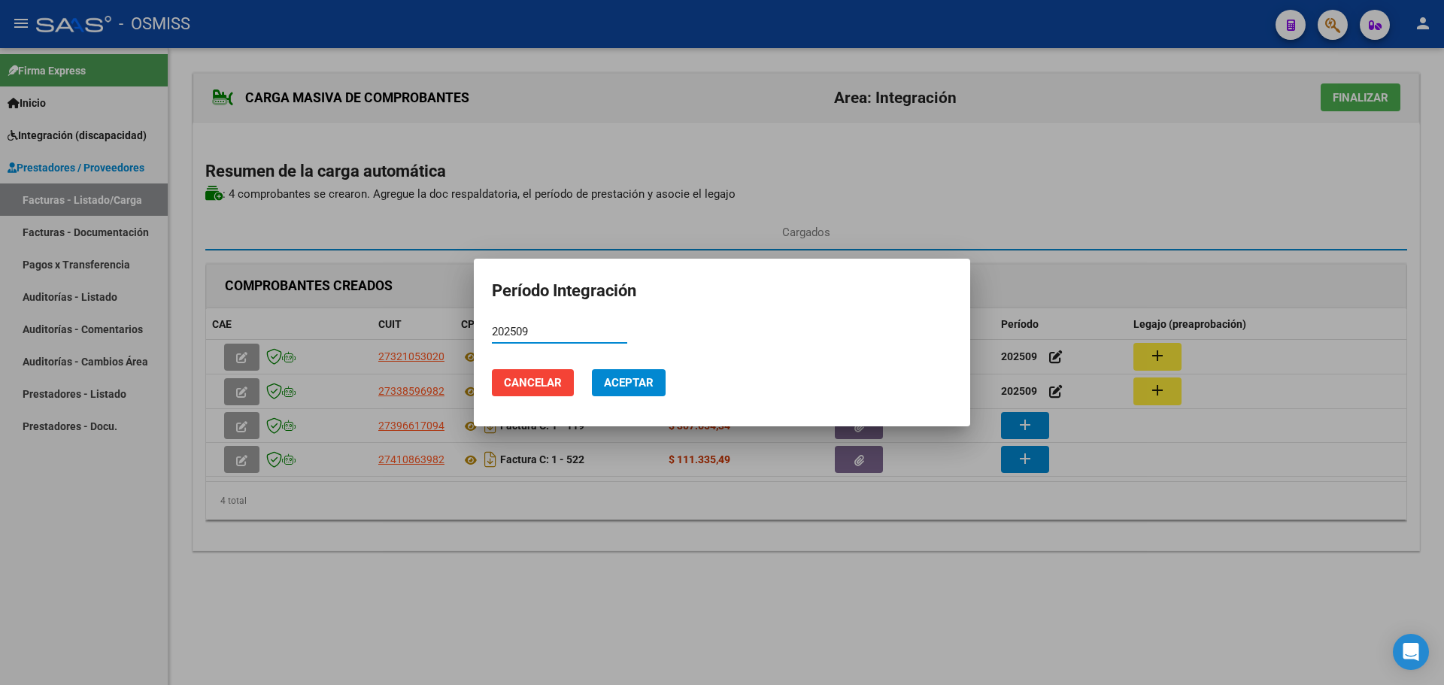
type input "202509"
click at [621, 382] on span "Aceptar" at bounding box center [629, 383] width 50 height 14
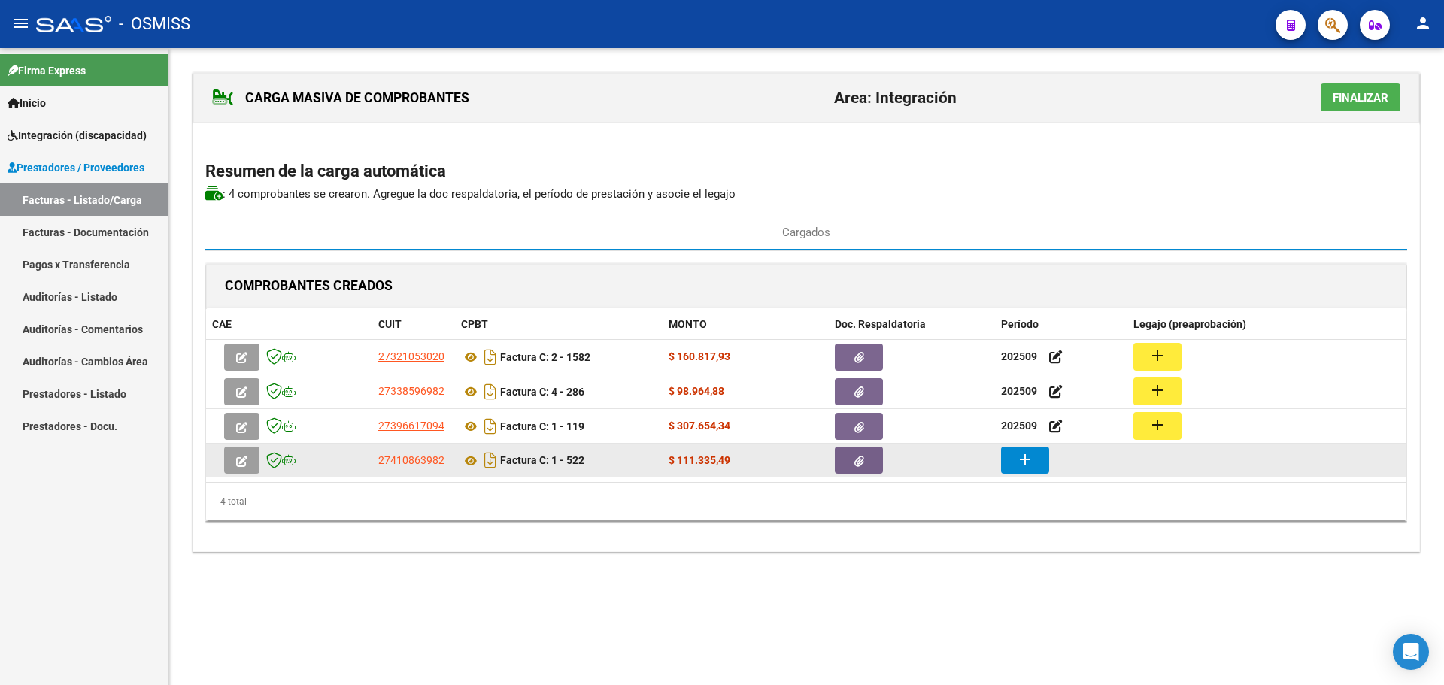
click at [1030, 456] on mat-icon "add" at bounding box center [1025, 460] width 18 height 18
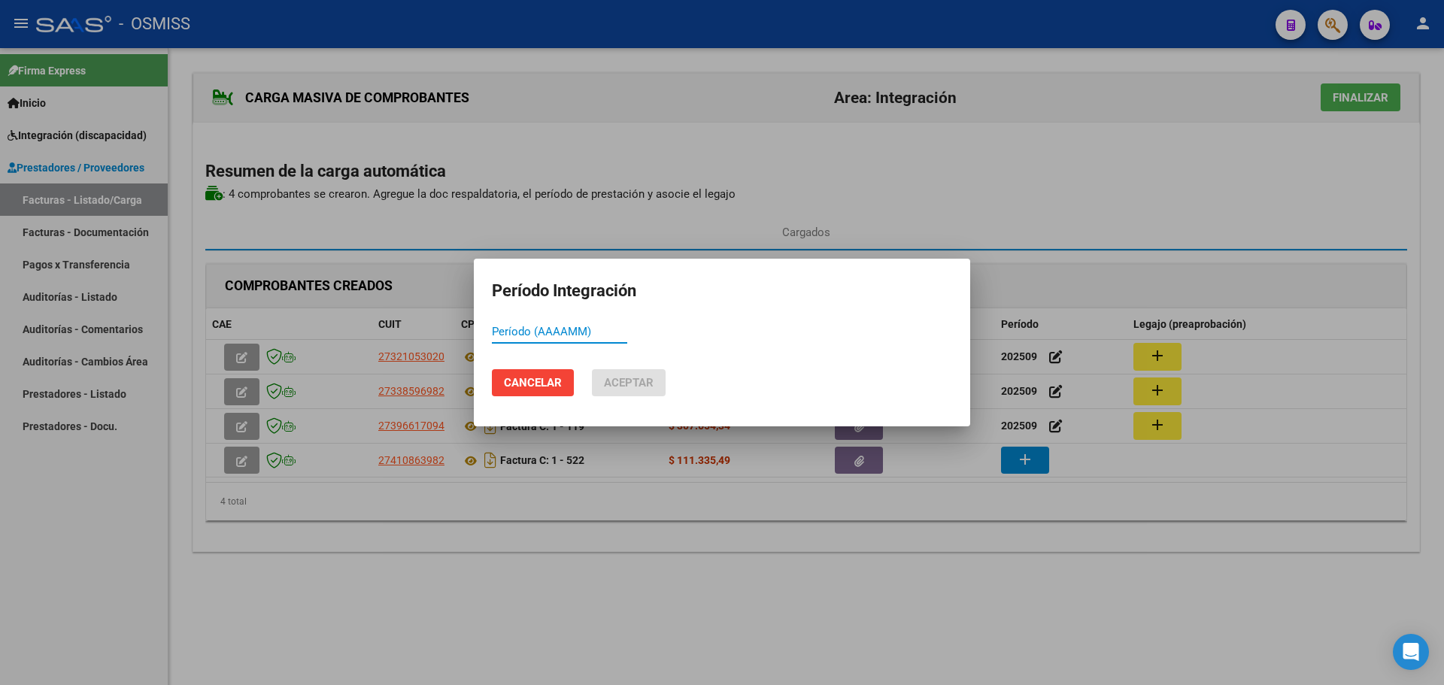
paste input "202509"
type input "202509"
click at [642, 377] on span "Aceptar" at bounding box center [629, 383] width 50 height 14
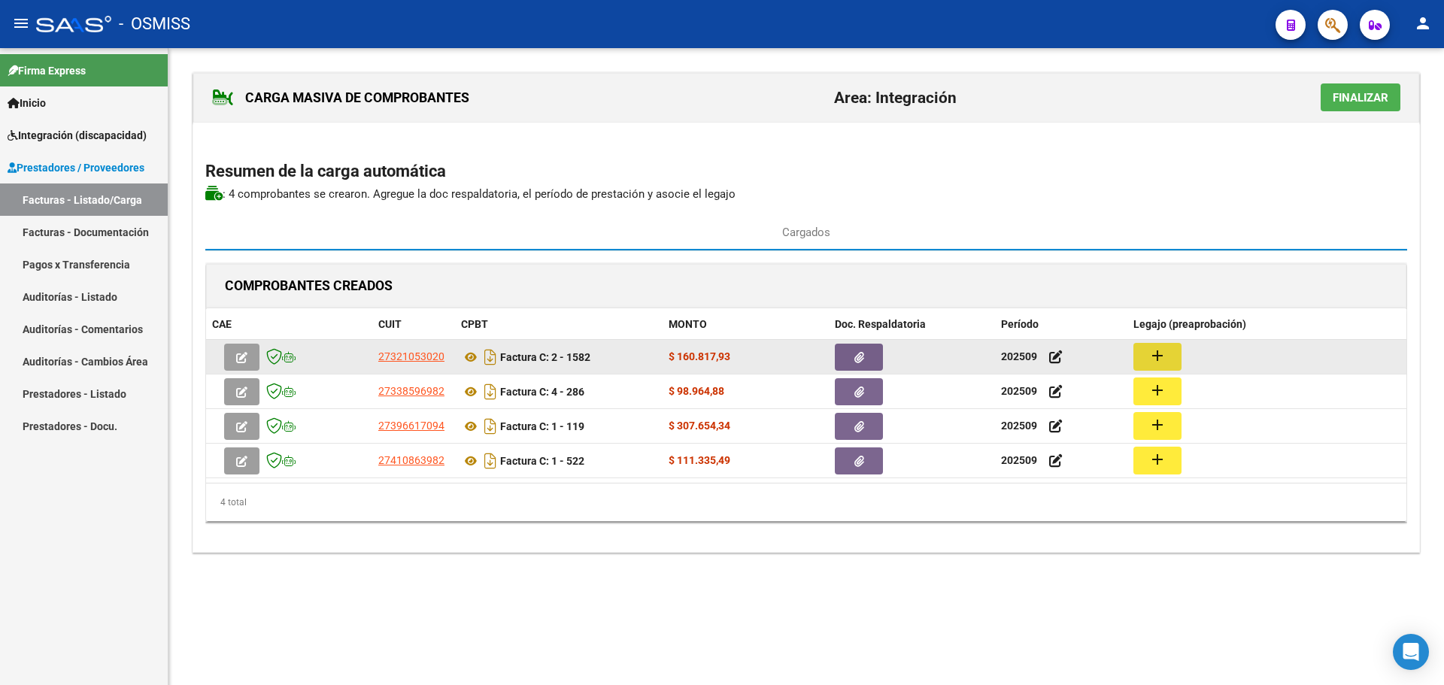
click at [1180, 349] on button "add" at bounding box center [1157, 357] width 48 height 28
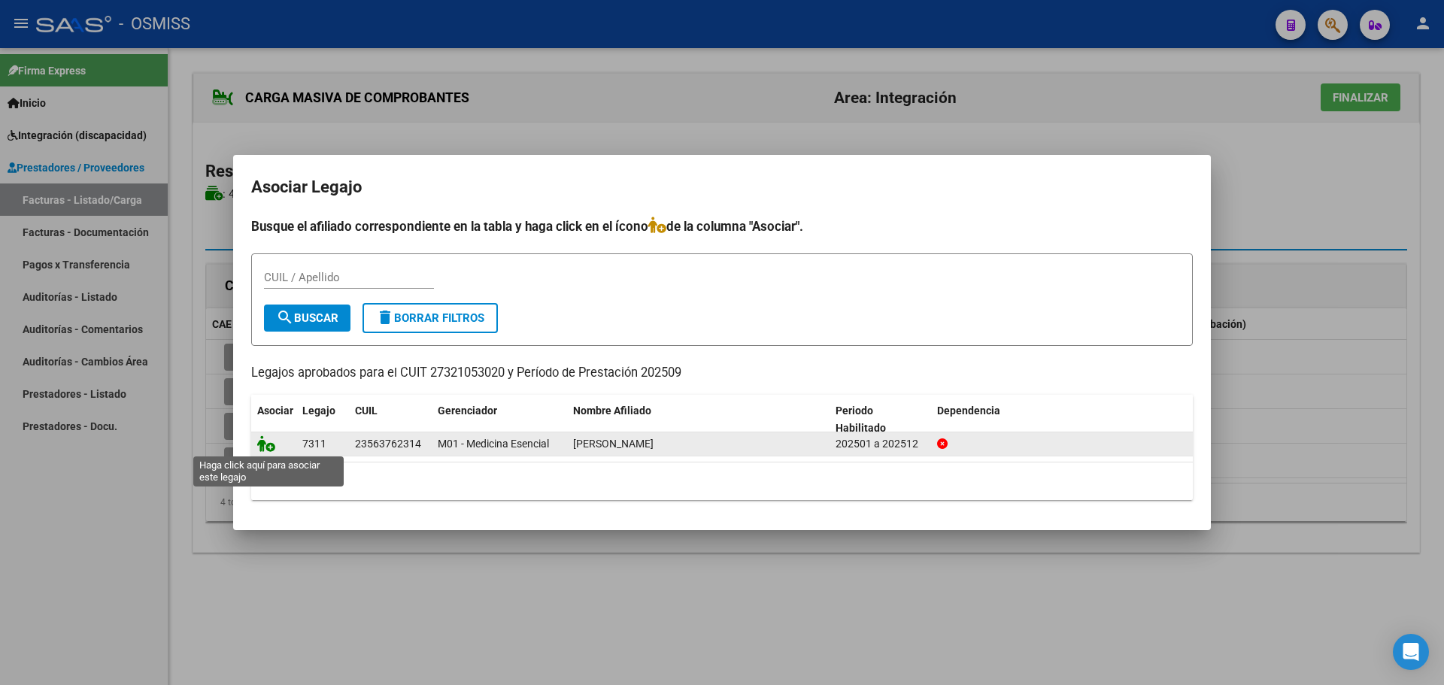
click at [266, 447] on icon at bounding box center [266, 443] width 18 height 17
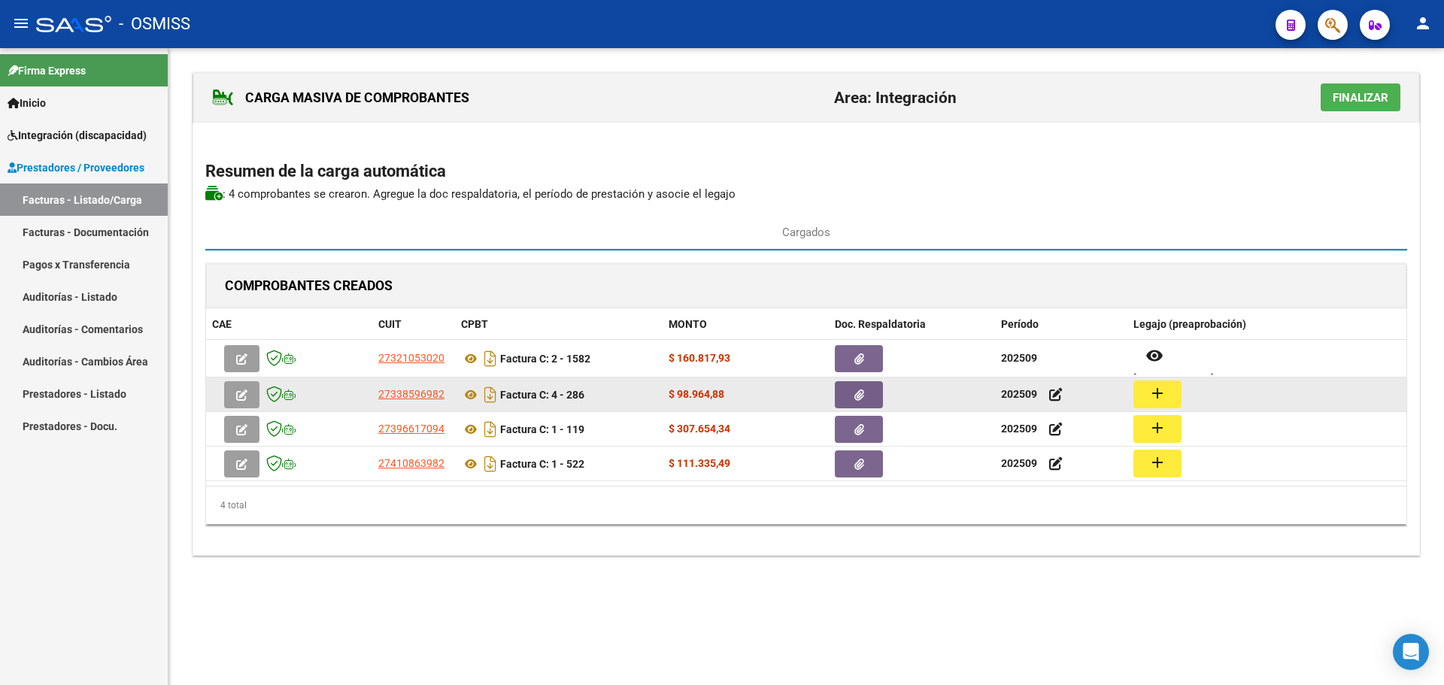
click at [1159, 385] on mat-icon "add" at bounding box center [1158, 393] width 18 height 18
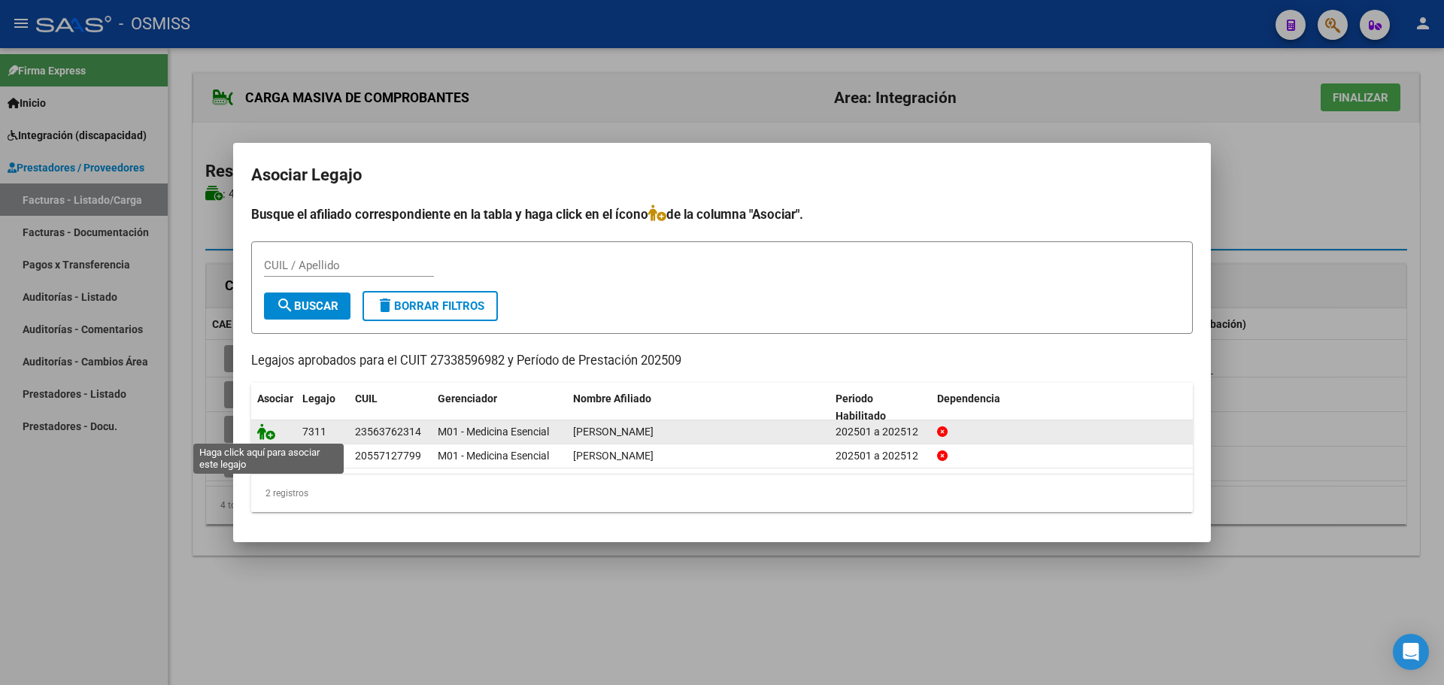
click at [266, 429] on icon at bounding box center [266, 431] width 18 height 17
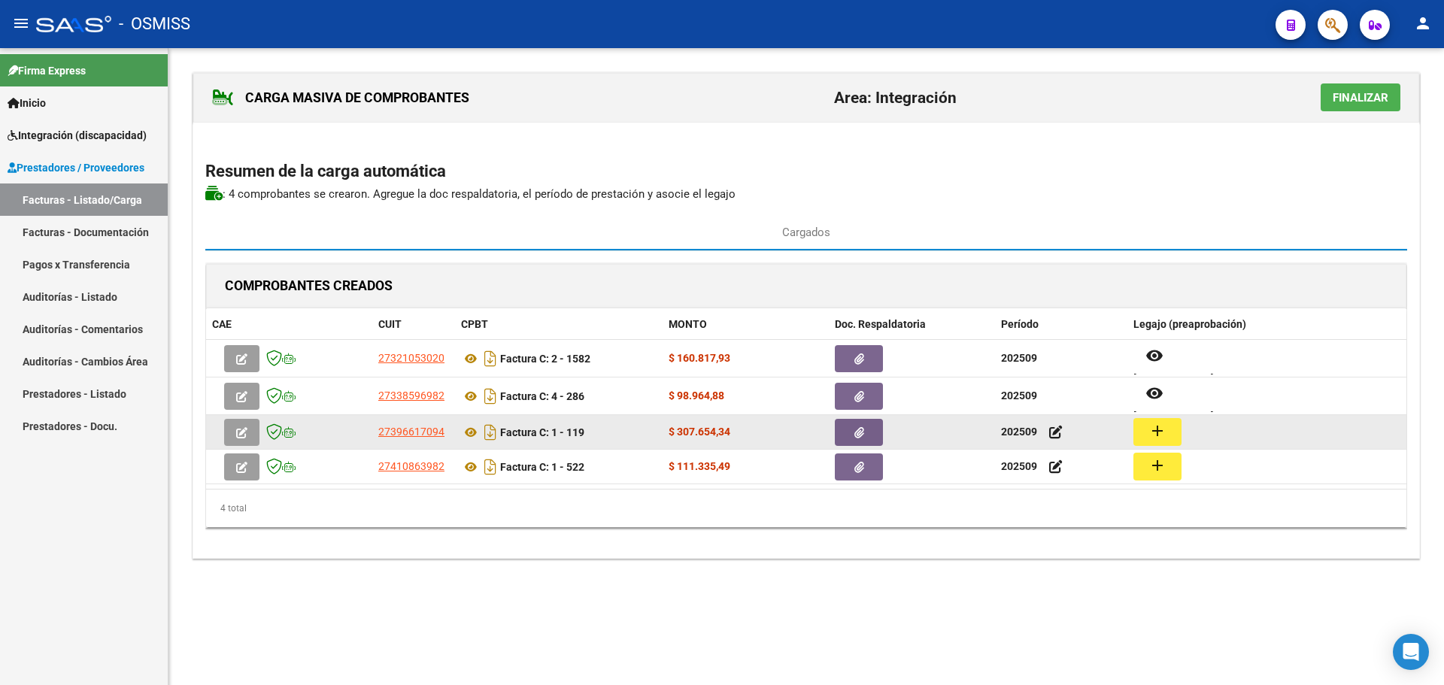
click at [1148, 439] on button "add" at bounding box center [1157, 432] width 48 height 28
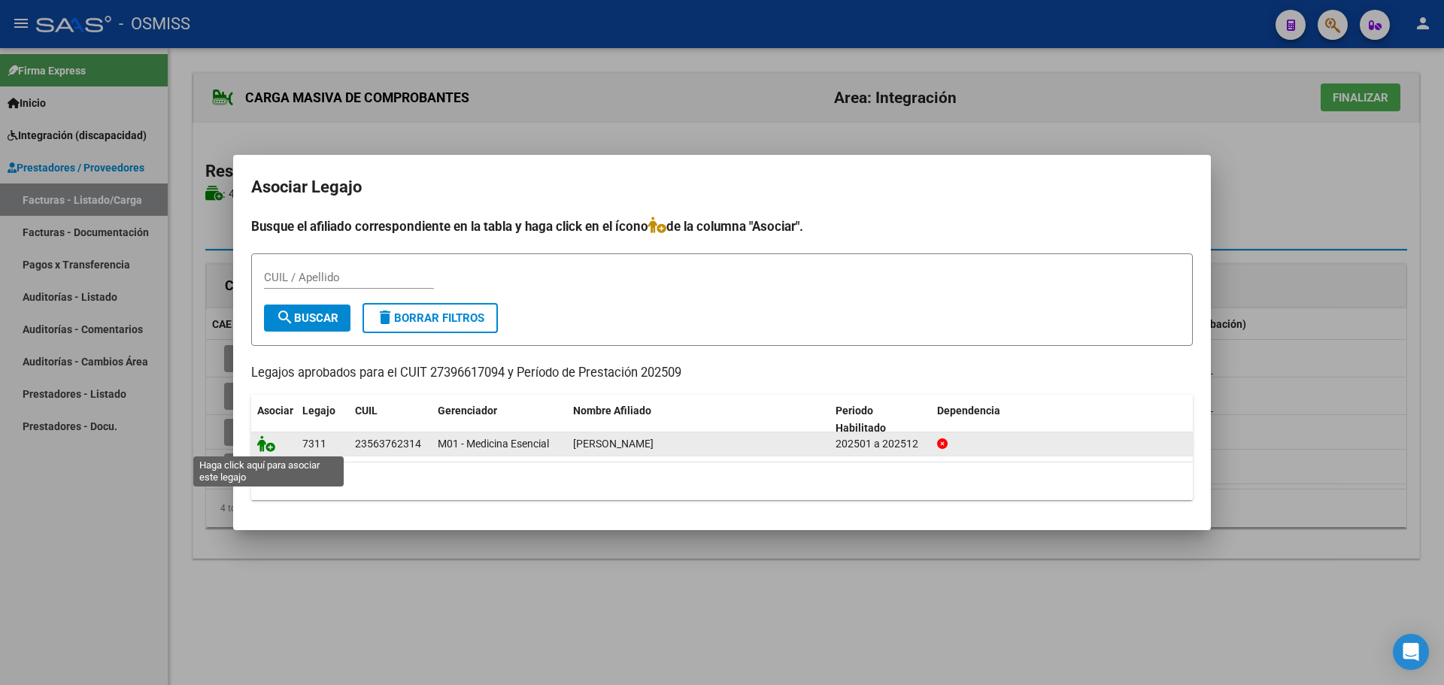
click at [263, 437] on icon at bounding box center [266, 443] width 18 height 17
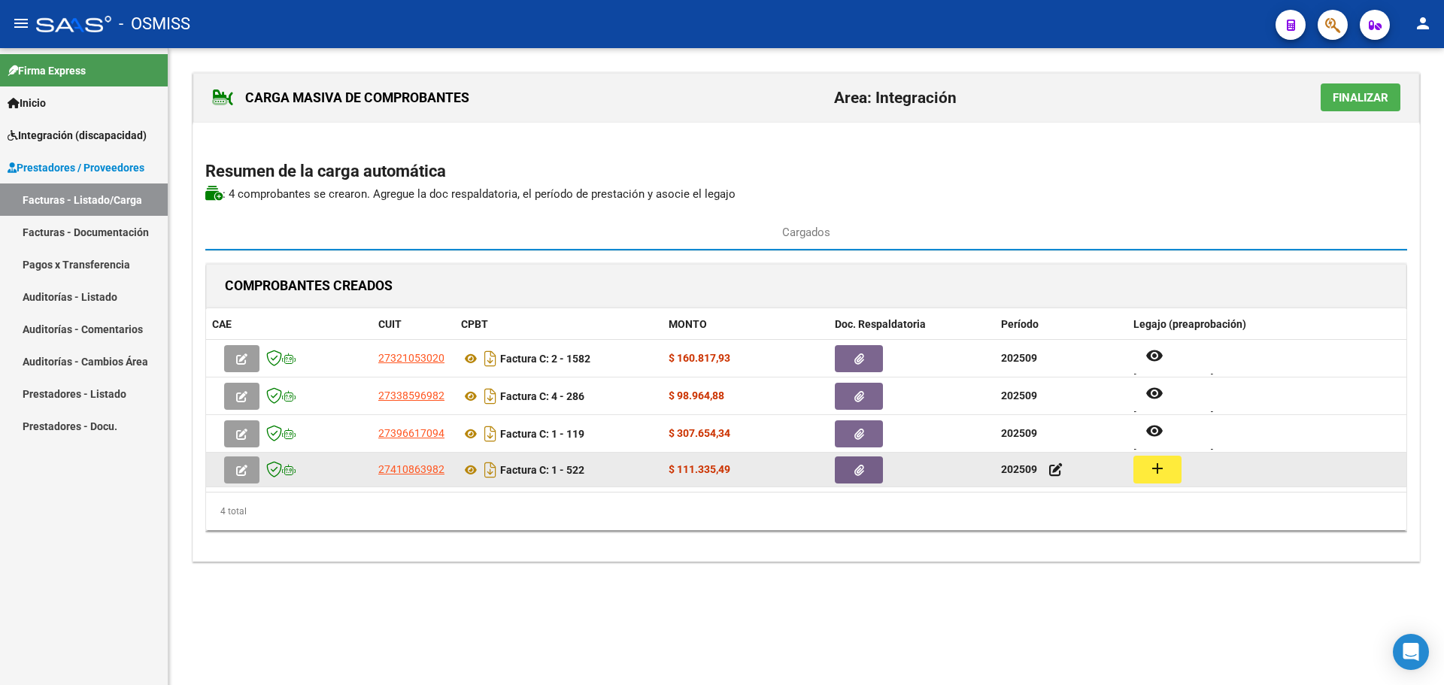
click at [1158, 461] on mat-icon "add" at bounding box center [1158, 469] width 18 height 18
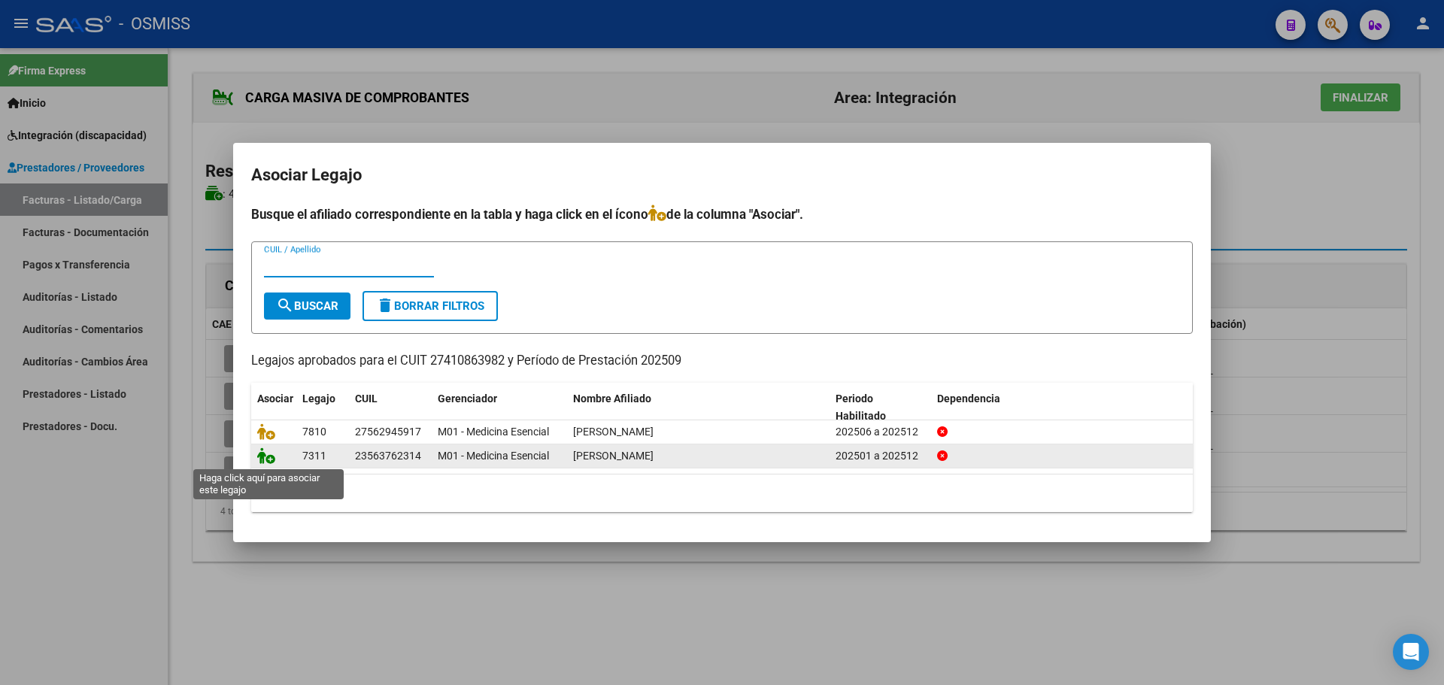
click at [265, 451] on icon at bounding box center [266, 456] width 18 height 17
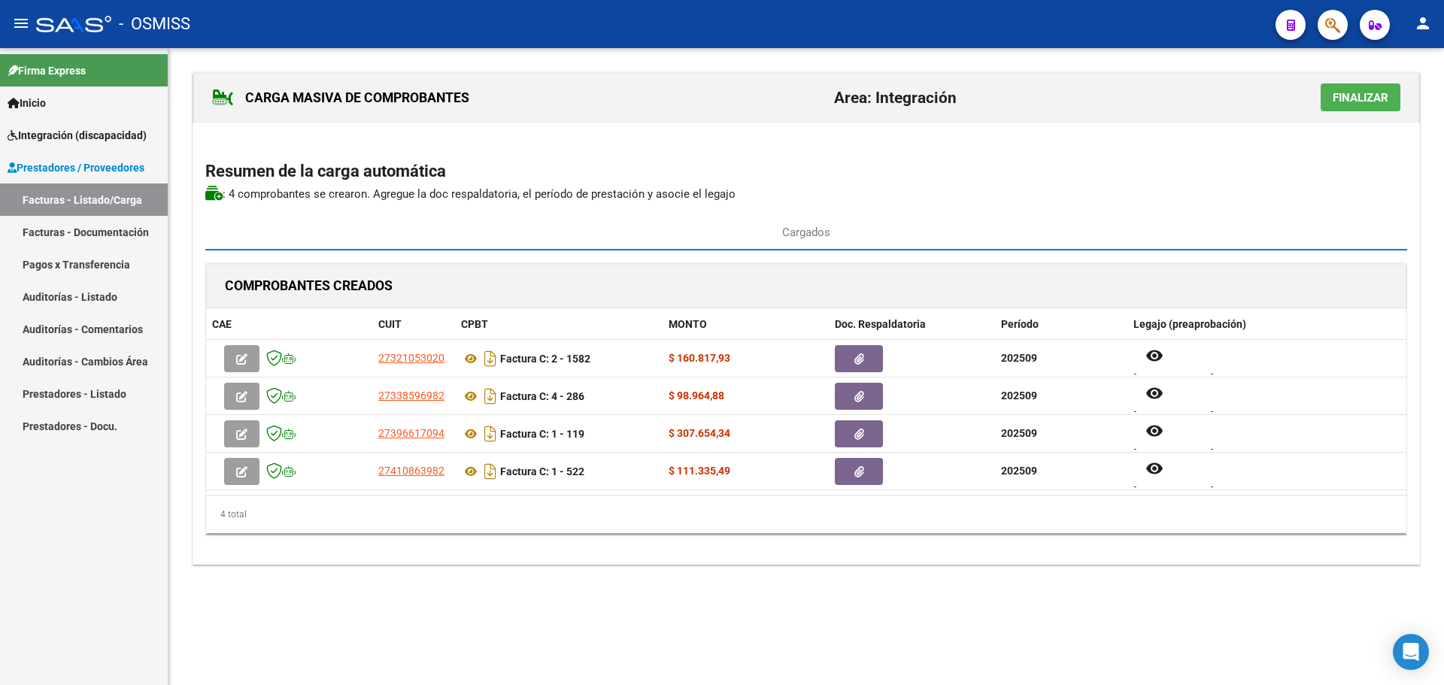
click at [1334, 96] on span "Finalizar" at bounding box center [1361, 98] width 56 height 14
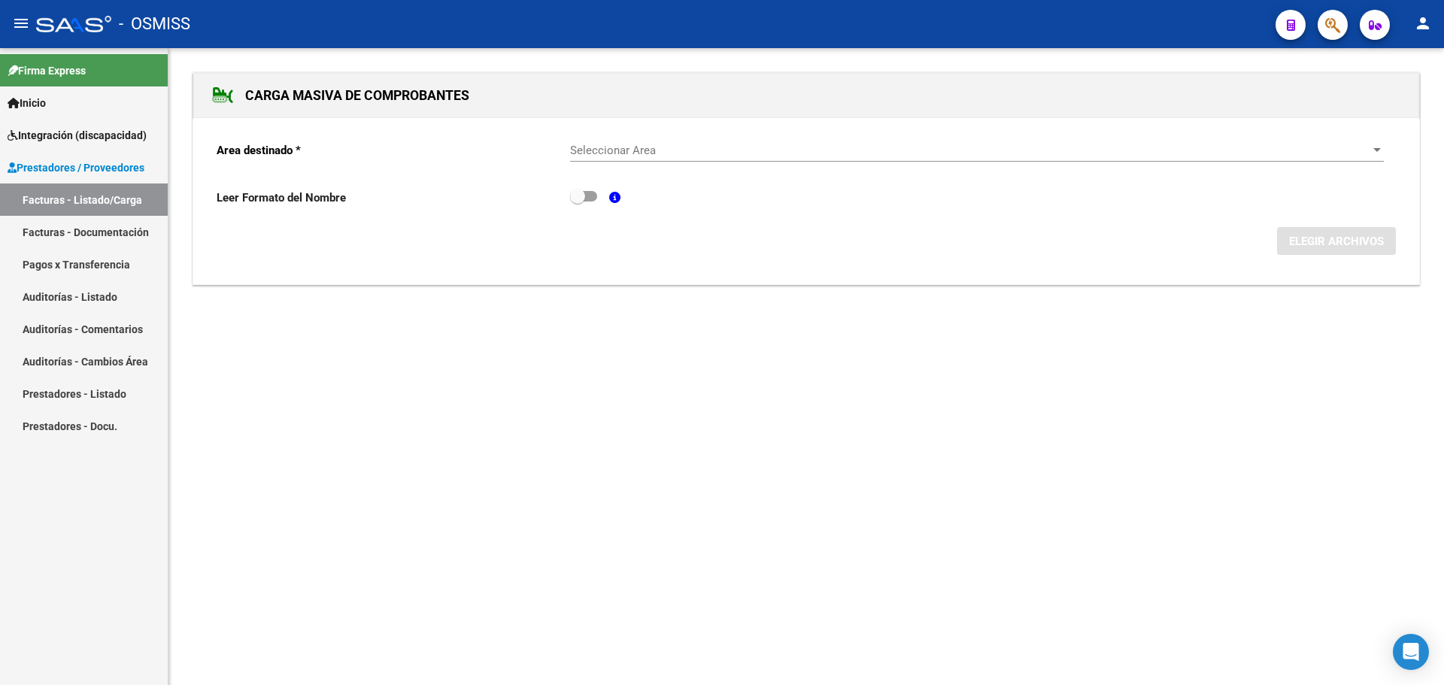
click at [1368, 141] on div "Seleccionar Area Seleccionar Area" at bounding box center [977, 145] width 814 height 32
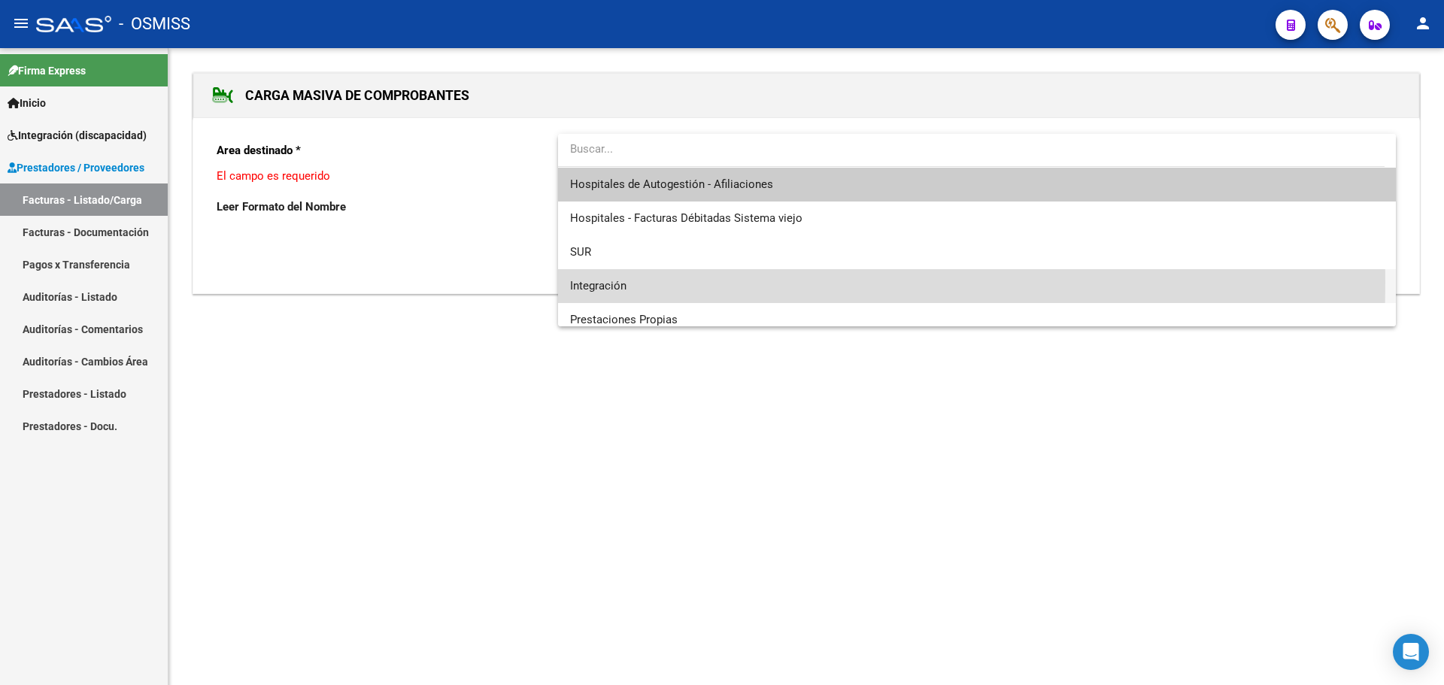
click at [657, 282] on span "Integración" at bounding box center [977, 286] width 814 height 34
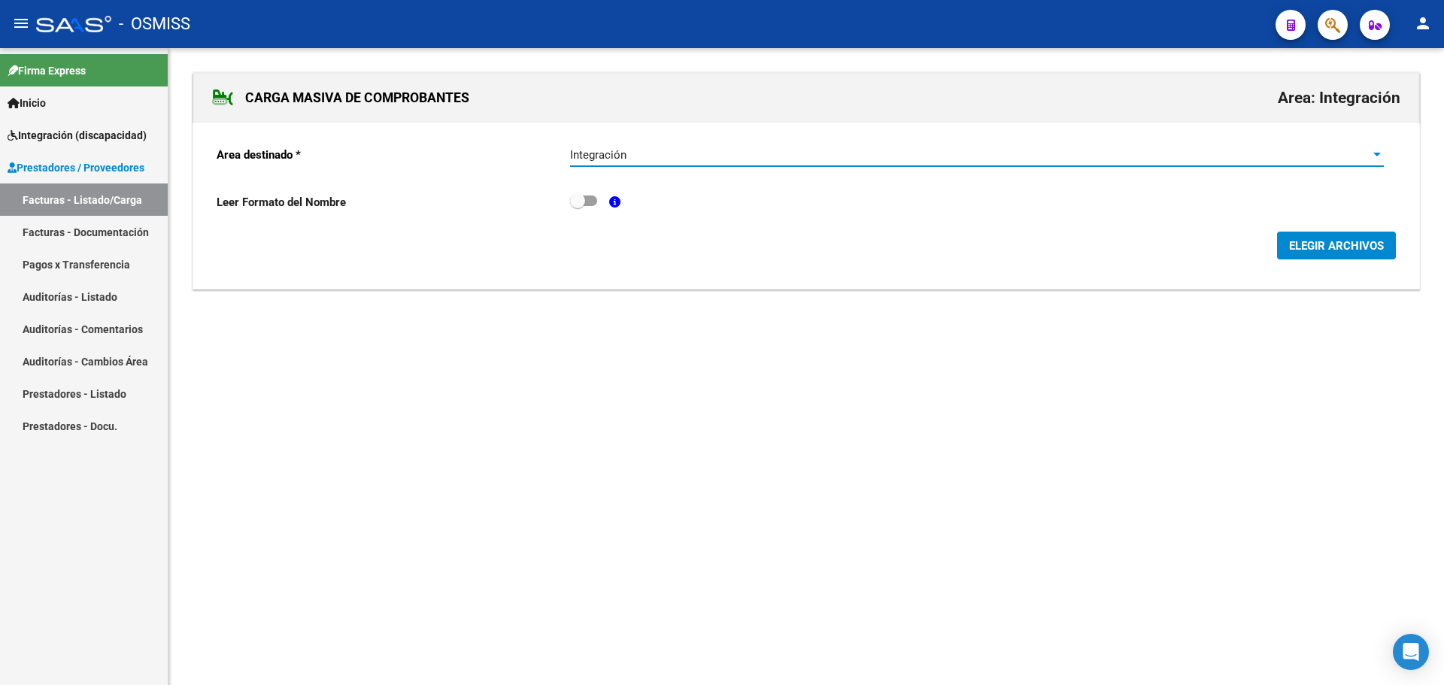
click at [1366, 249] on span "ELEGIR ARCHIVOS" at bounding box center [1336, 246] width 95 height 14
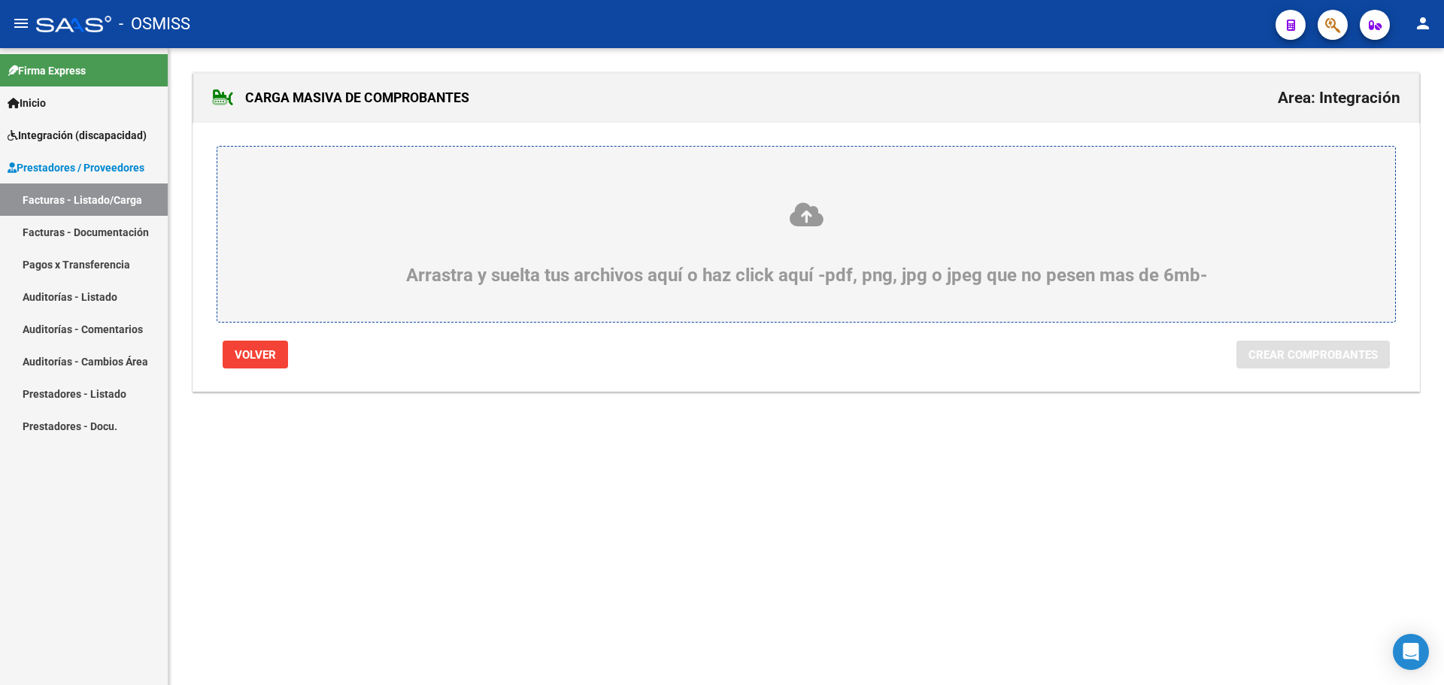
click at [325, 244] on div "Arrastra y suelta tus archivos aquí o haz click aquí -pdf, png, jpg o jpeg que …" at bounding box center [806, 243] width 1106 height 85
click at [0, 0] on input "Arrastra y suelta tus archivos aquí o haz click aquí -pdf, png, jpg o jpeg que …" at bounding box center [0, 0] width 0 height 0
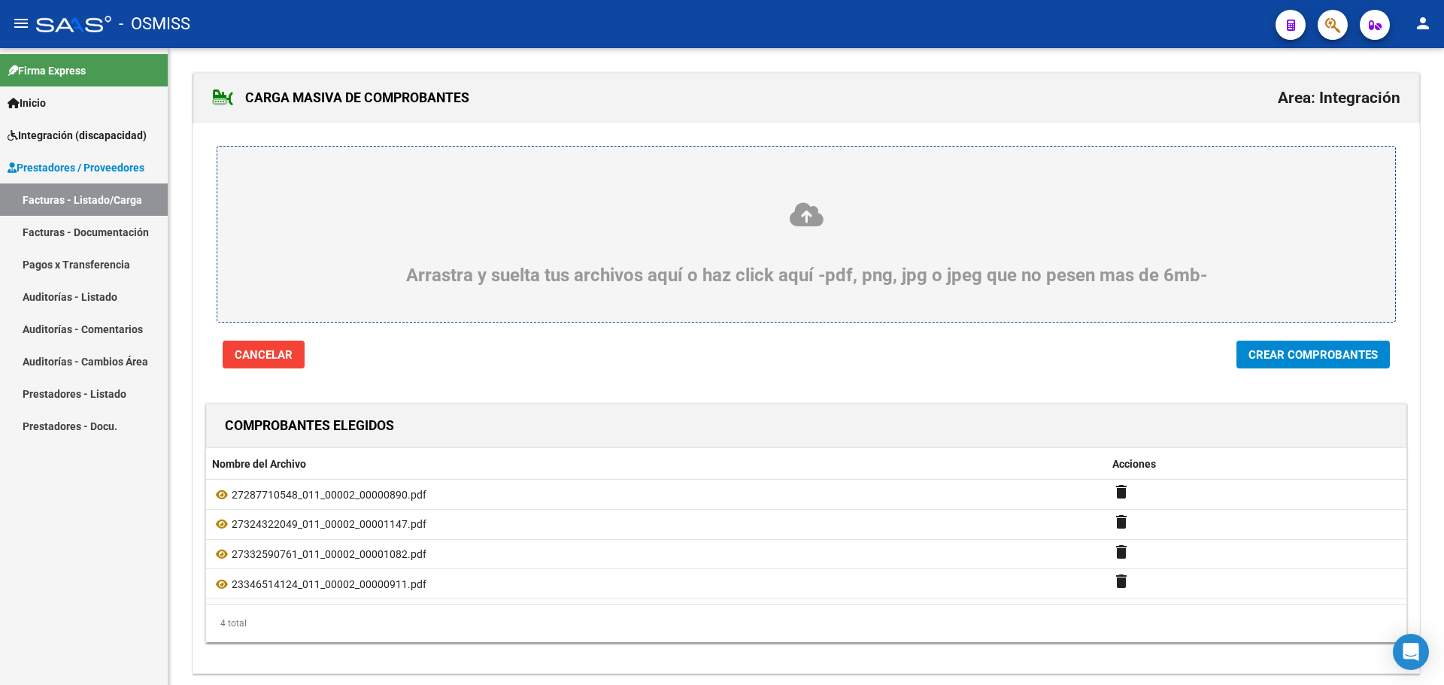
click at [1336, 360] on span "Crear Comprobantes" at bounding box center [1313, 355] width 129 height 14
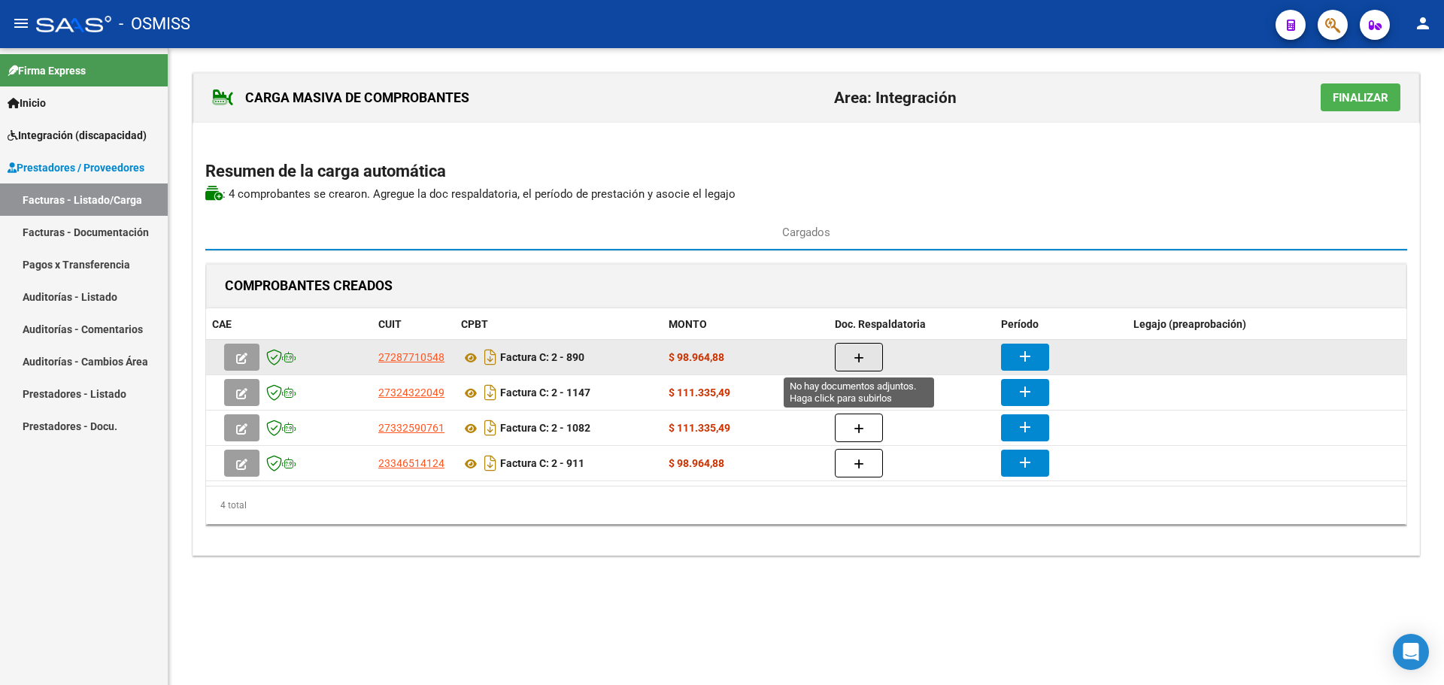
click at [869, 358] on button "button" at bounding box center [859, 357] width 48 height 29
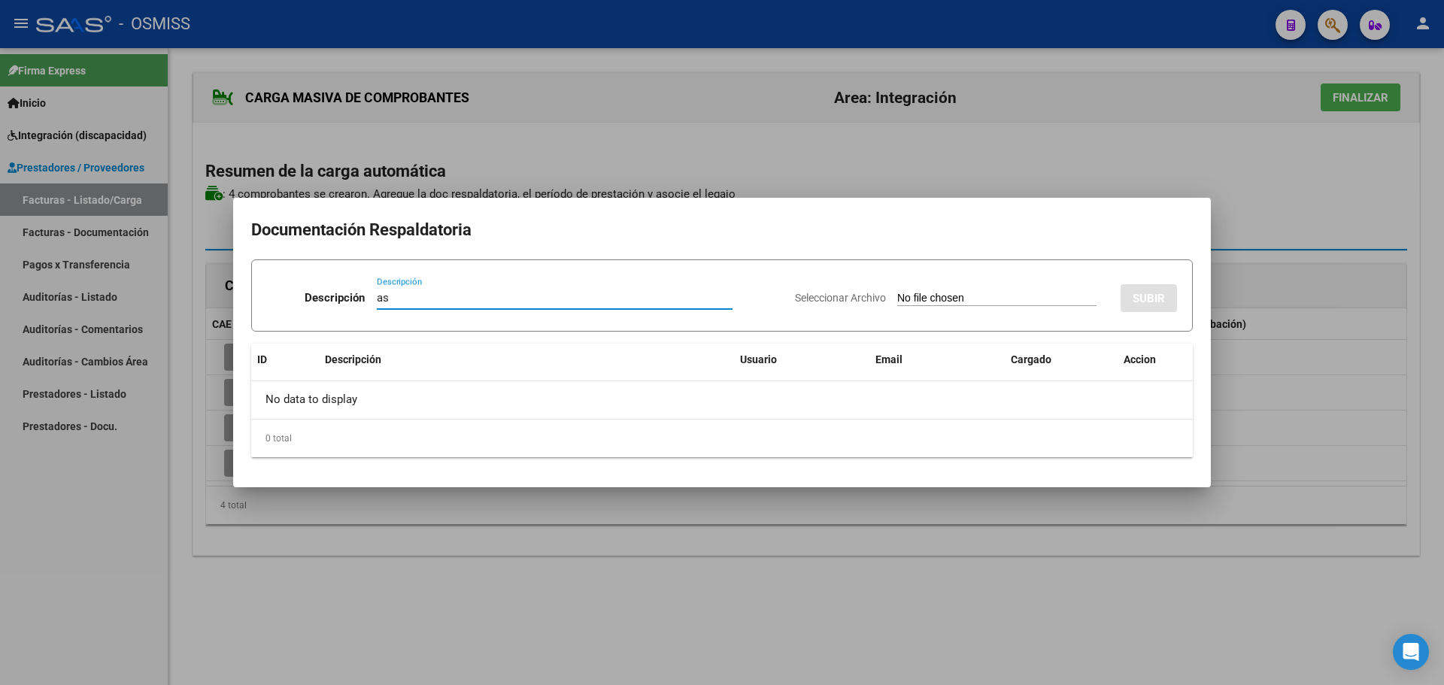
type input "as"
click at [935, 298] on input "Seleccionar Archivo" at bounding box center [996, 299] width 199 height 14
type input "C:\fakepath\PLANILLA ASISTENCIA.pdf"
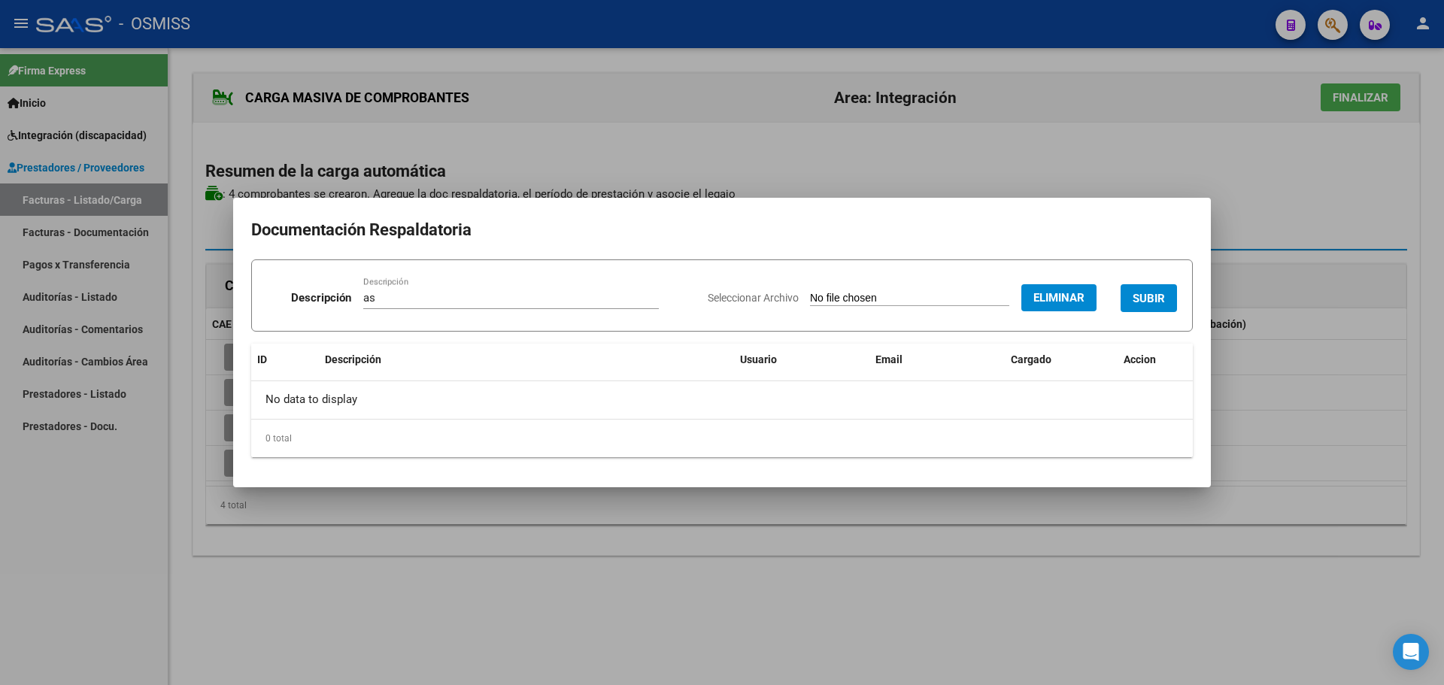
click at [1152, 287] on button "SUBIR" at bounding box center [1149, 298] width 56 height 28
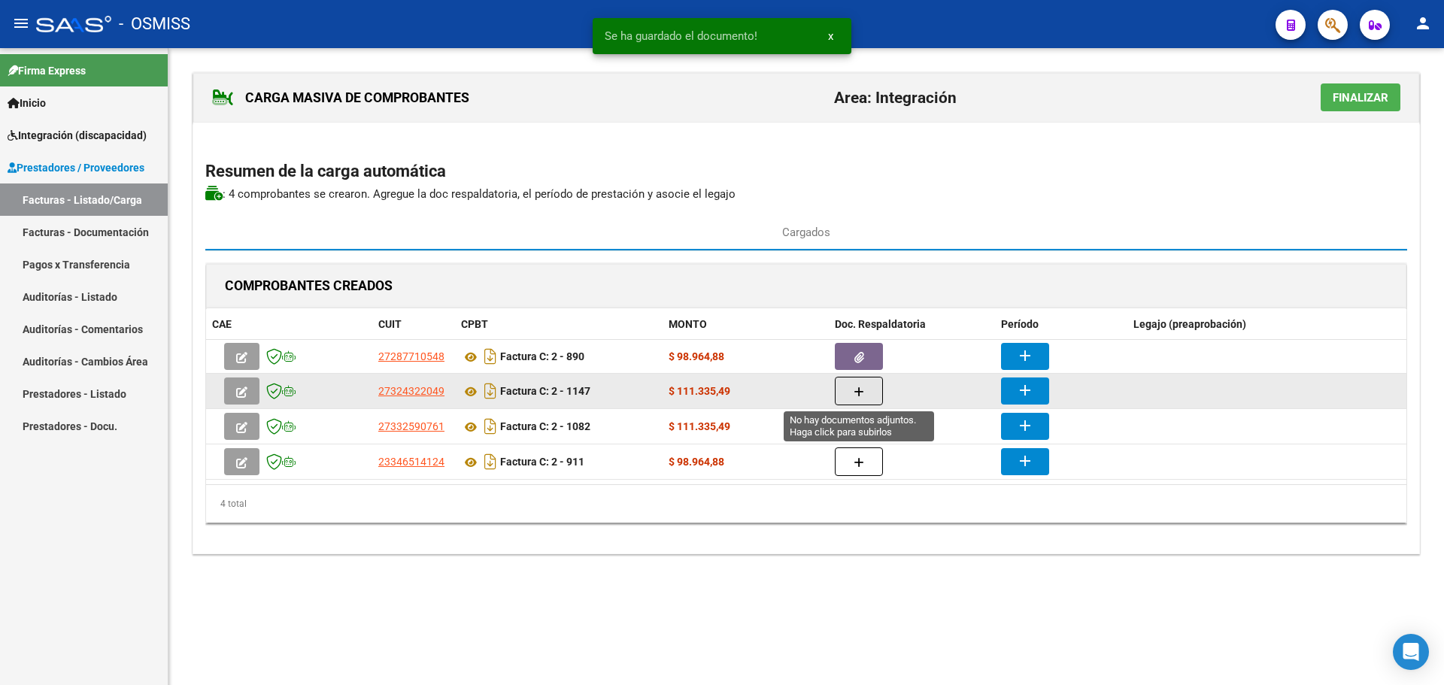
click at [861, 384] on span "button" at bounding box center [859, 391] width 11 height 14
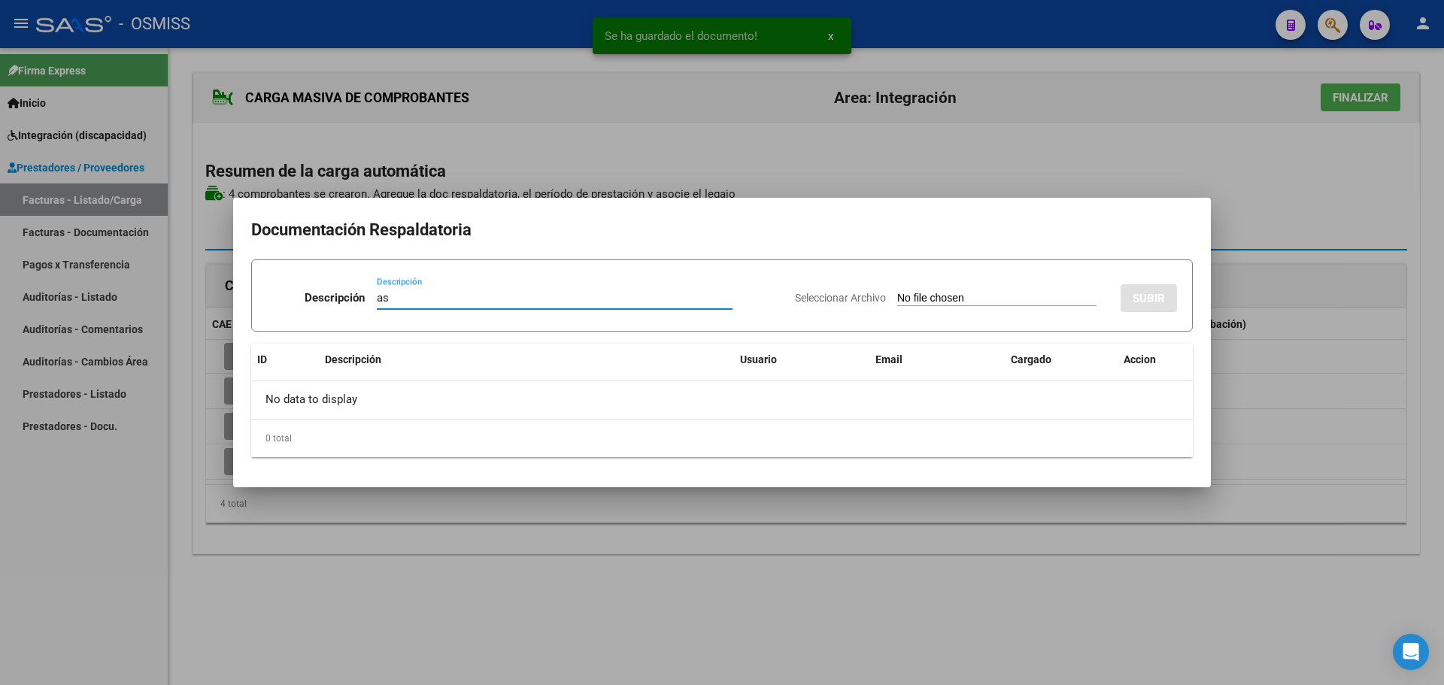
type input "as"
click at [973, 300] on input "Seleccionar Archivo" at bounding box center [996, 299] width 199 height 14
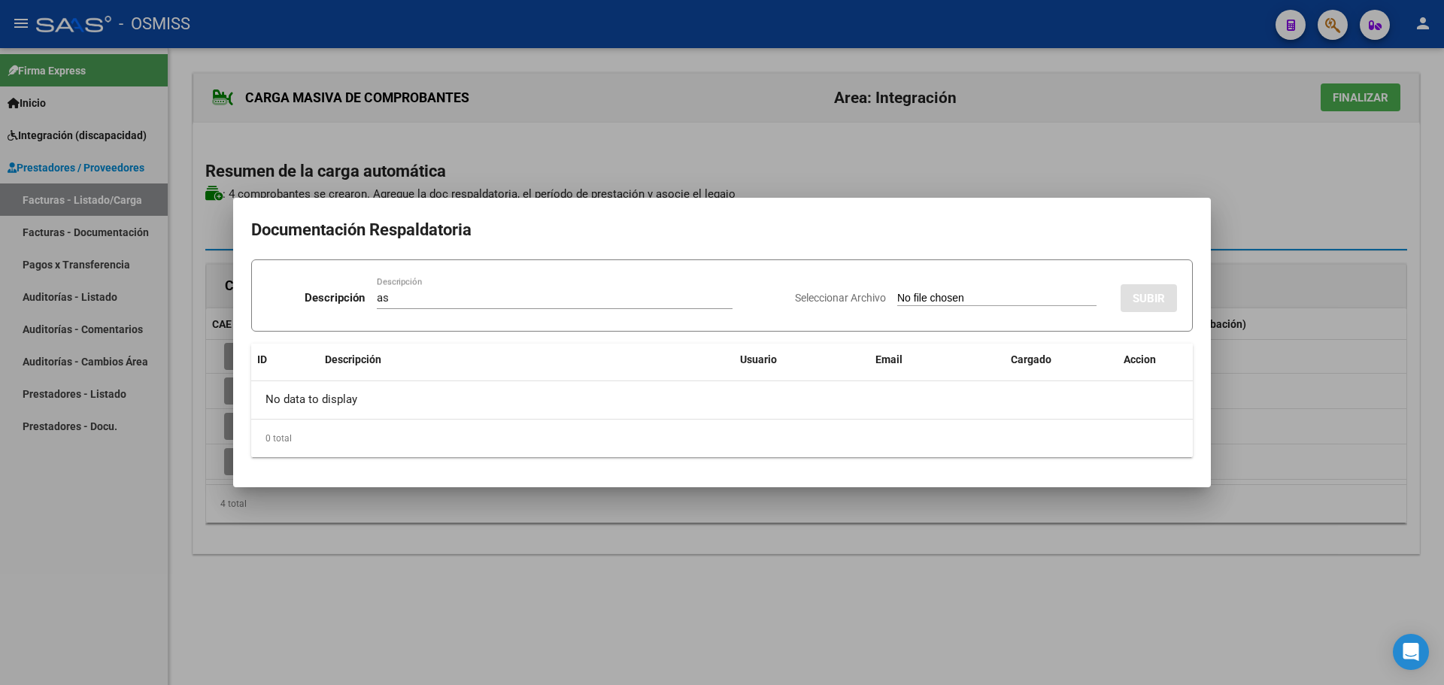
type input "C:\fakepath\aidan sep.pdf"
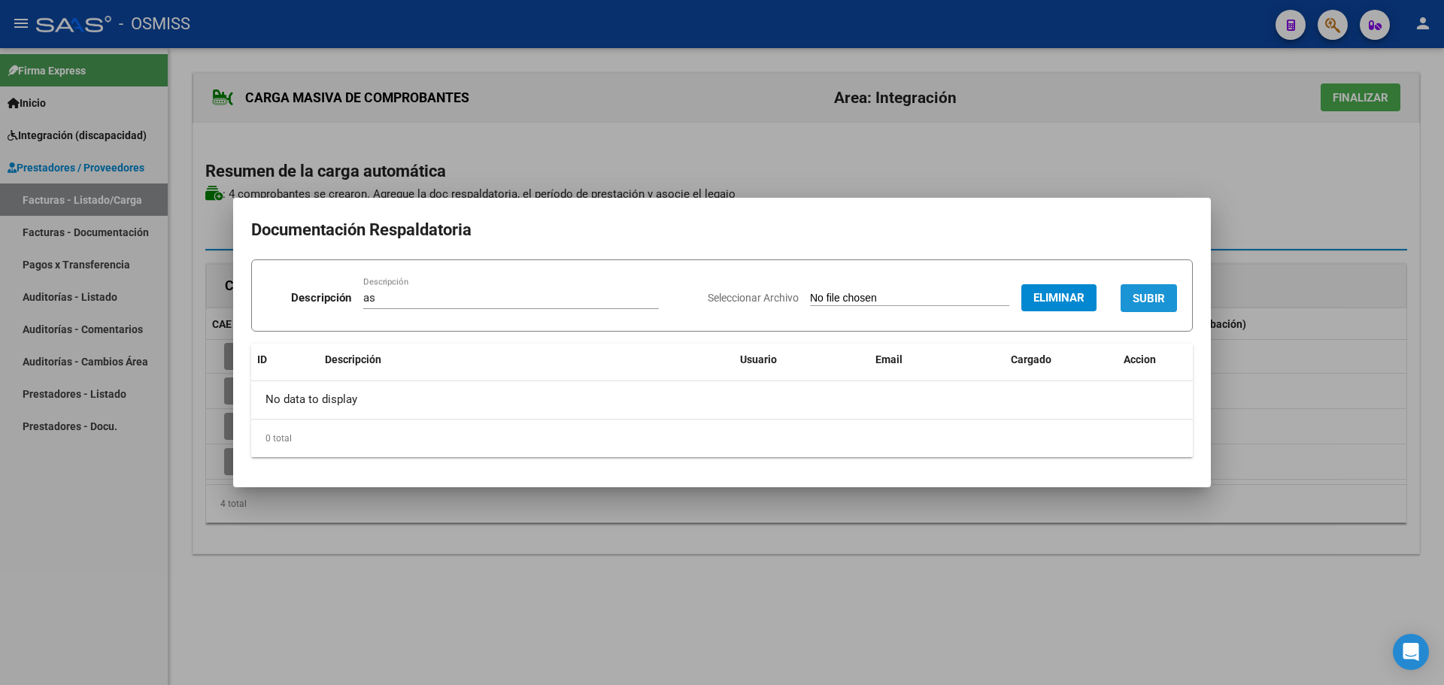
click at [1154, 300] on span "SUBIR" at bounding box center [1149, 299] width 32 height 14
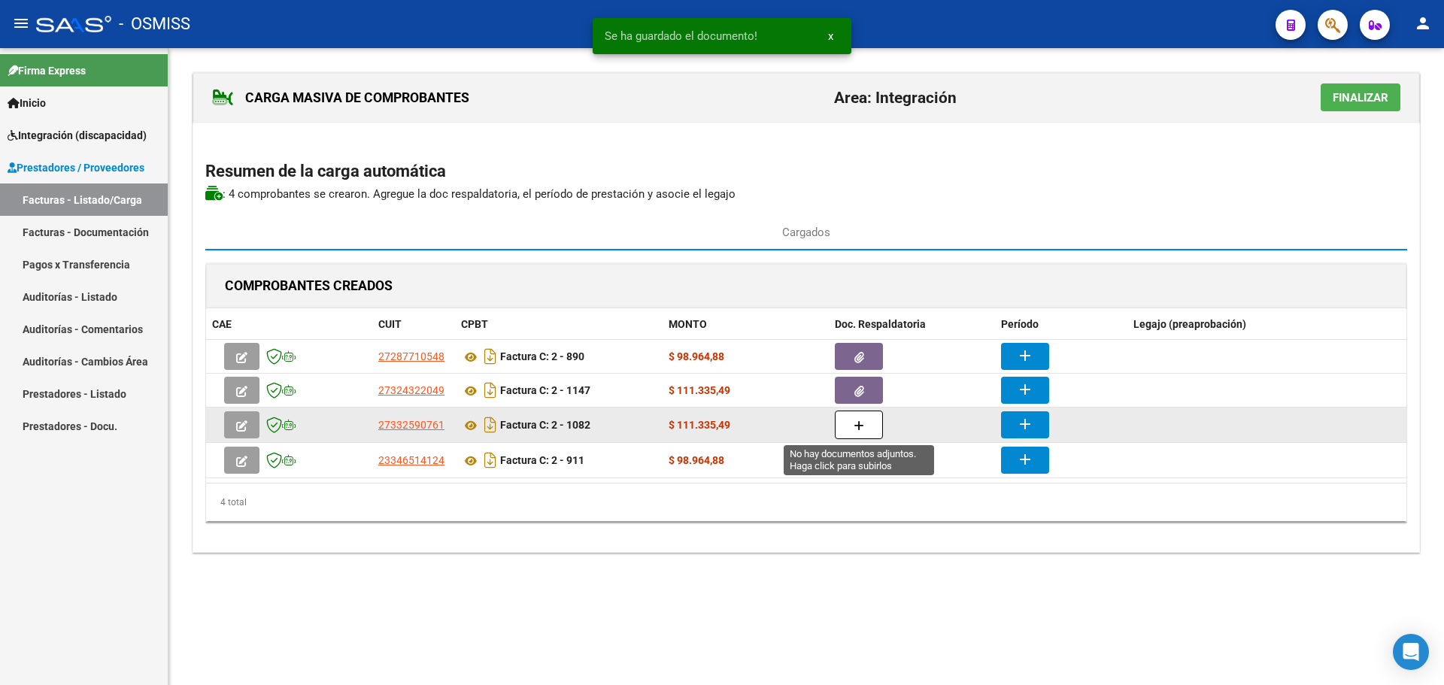
click at [862, 420] on icon "button" at bounding box center [859, 425] width 11 height 11
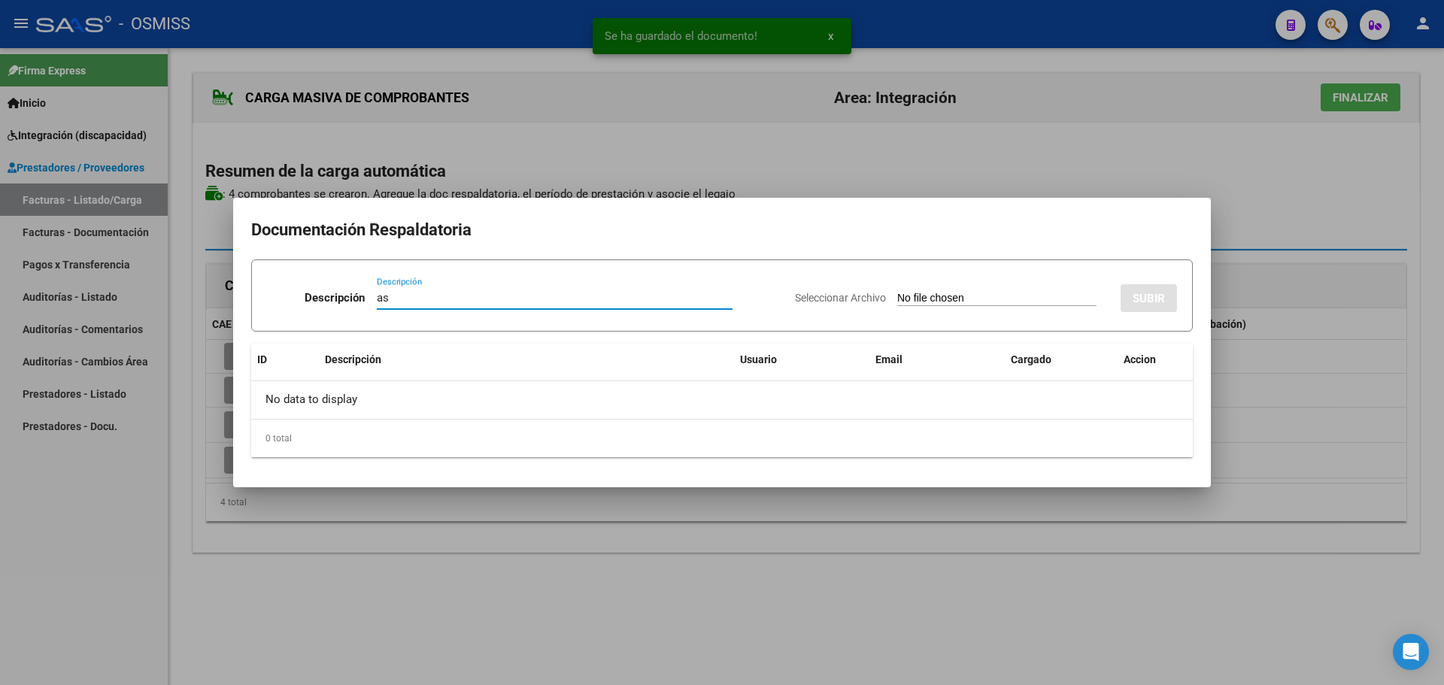
type input "as"
click at [938, 296] on input "Seleccionar Archivo" at bounding box center [996, 299] width 199 height 14
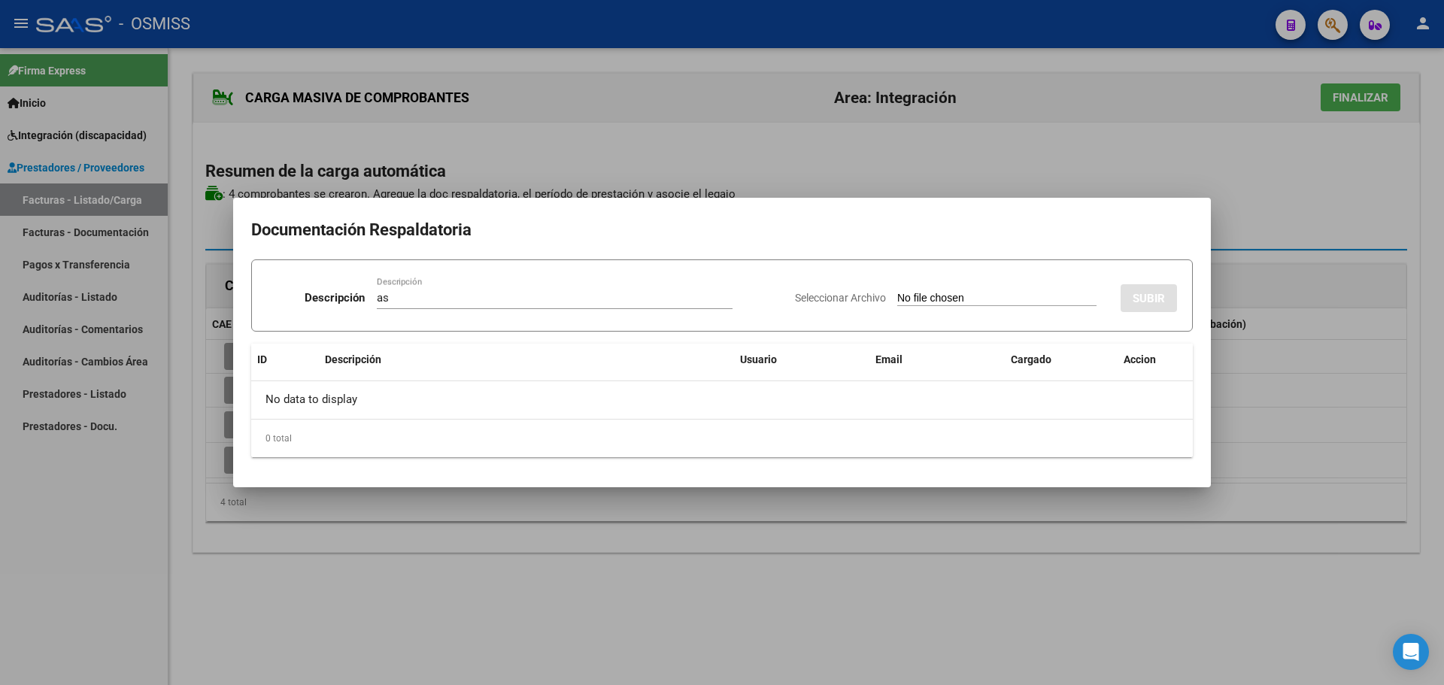
type input "C:\fakepath\Planilla de asistencia Septiembre Aidan Moran Psp.pdf"
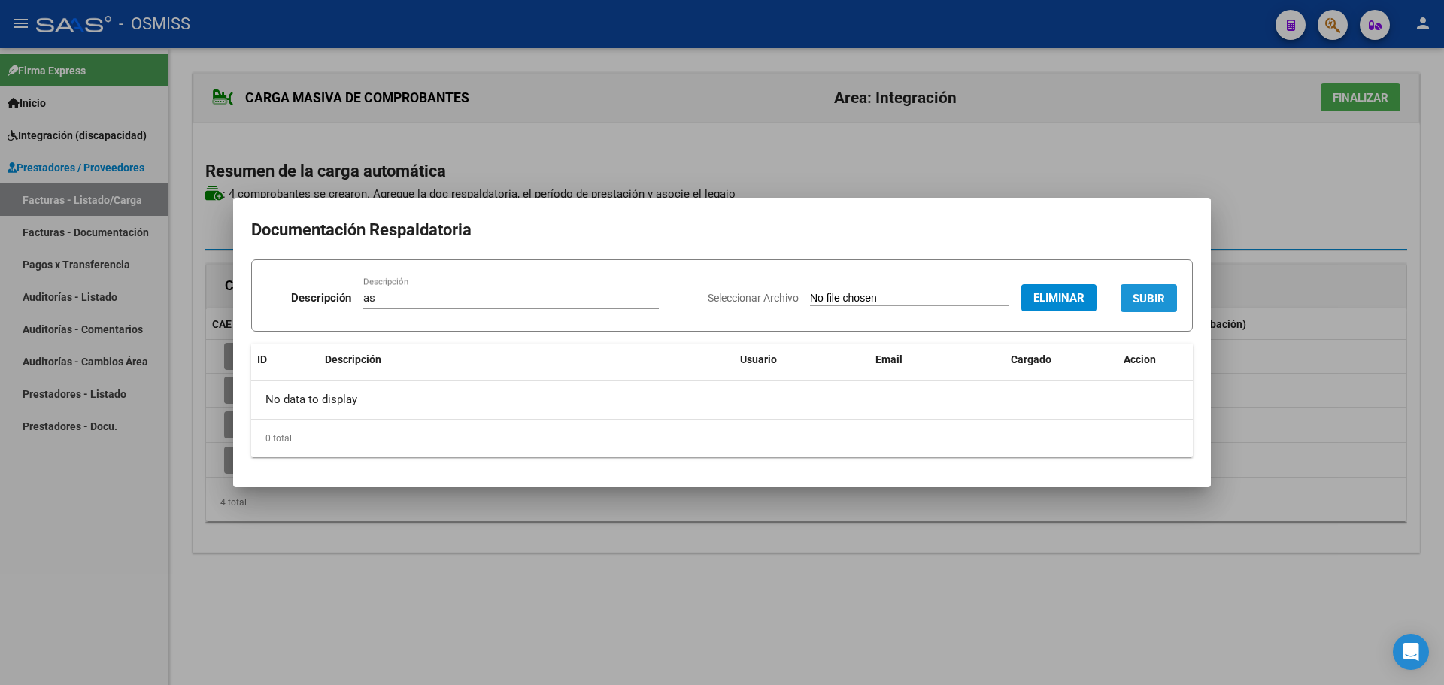
click at [1143, 297] on span "SUBIR" at bounding box center [1149, 299] width 32 height 14
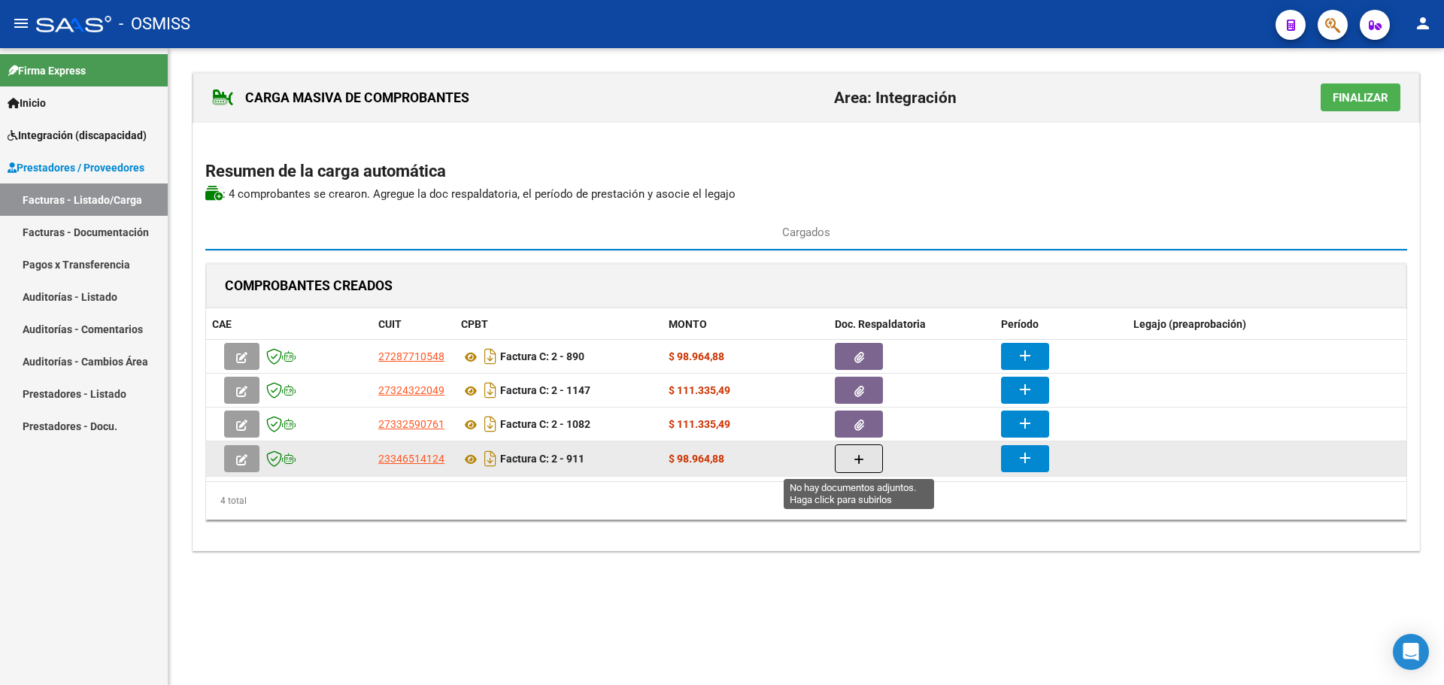
click at [865, 455] on button "button" at bounding box center [859, 459] width 48 height 29
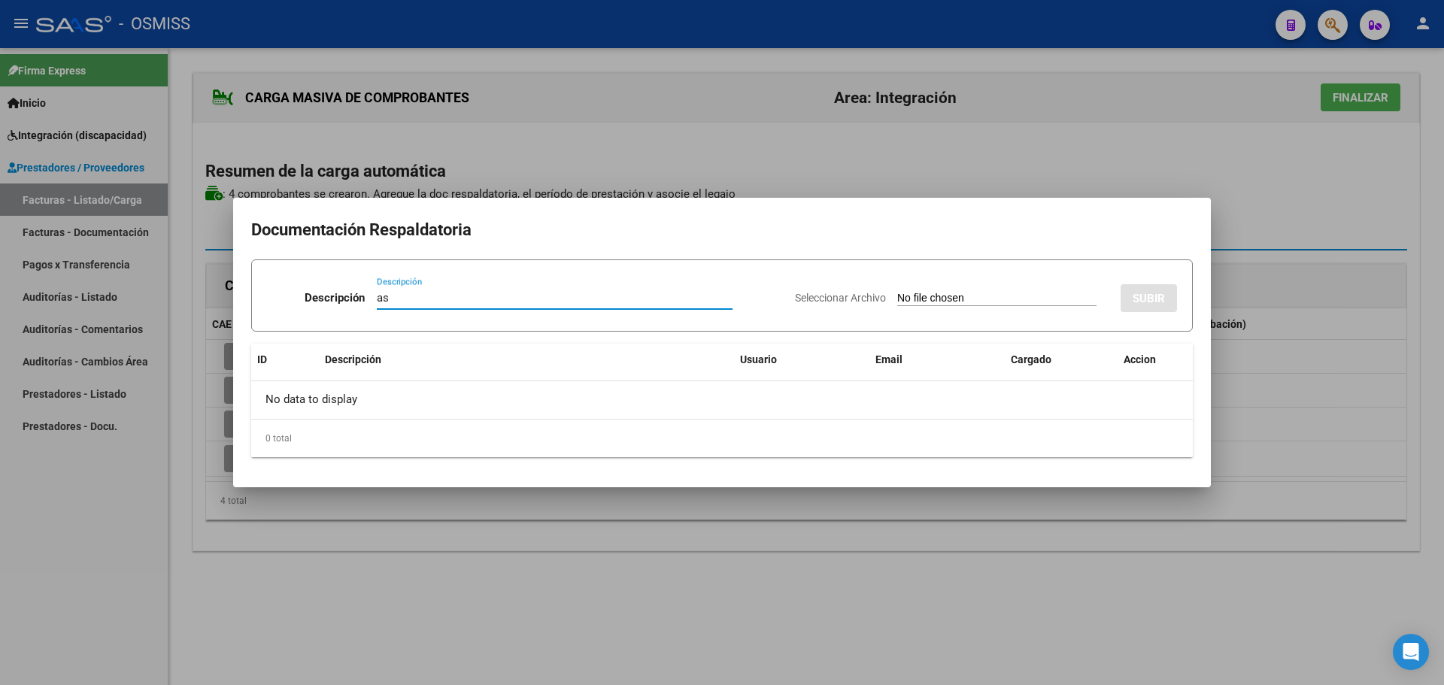
type input "as"
click at [928, 300] on input "Seleccionar Archivo" at bounding box center [996, 299] width 199 height 14
type input "C:\fakepath\Asistencia Moran.pdf"
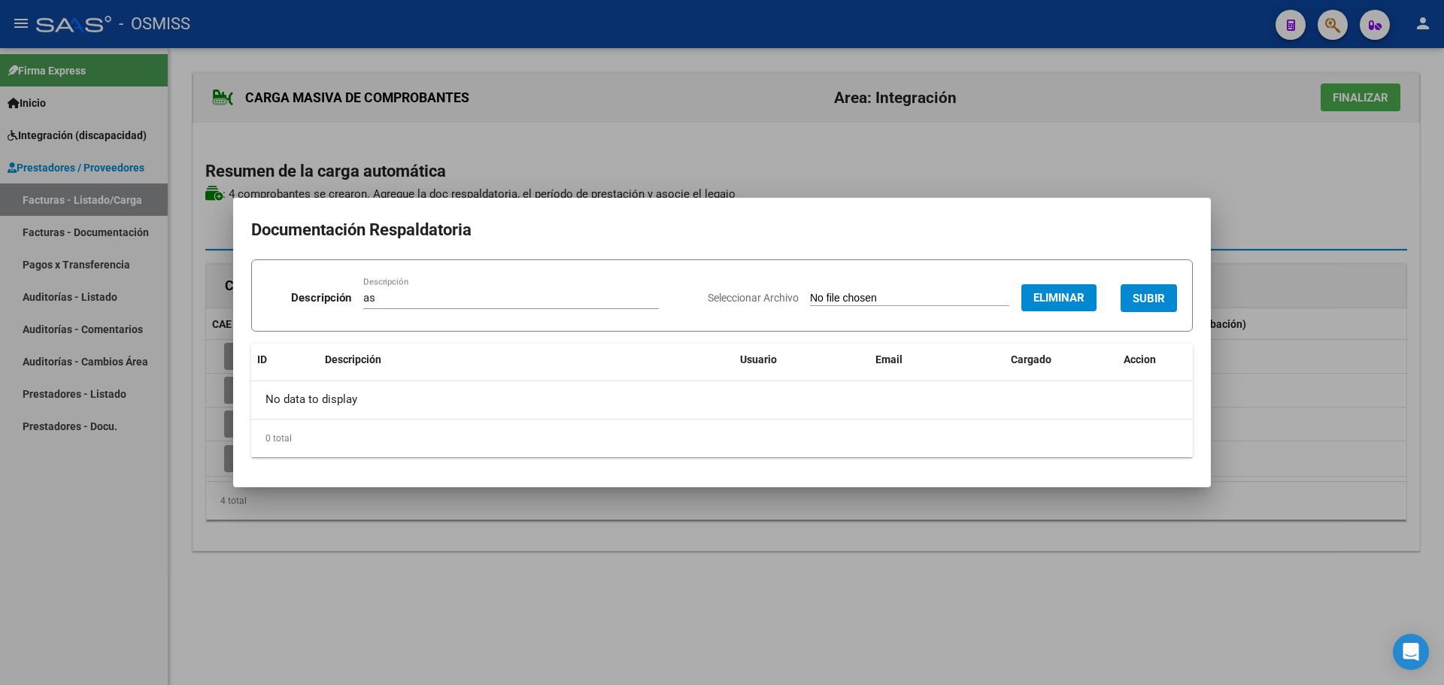
click at [1151, 296] on span "SUBIR" at bounding box center [1149, 299] width 32 height 14
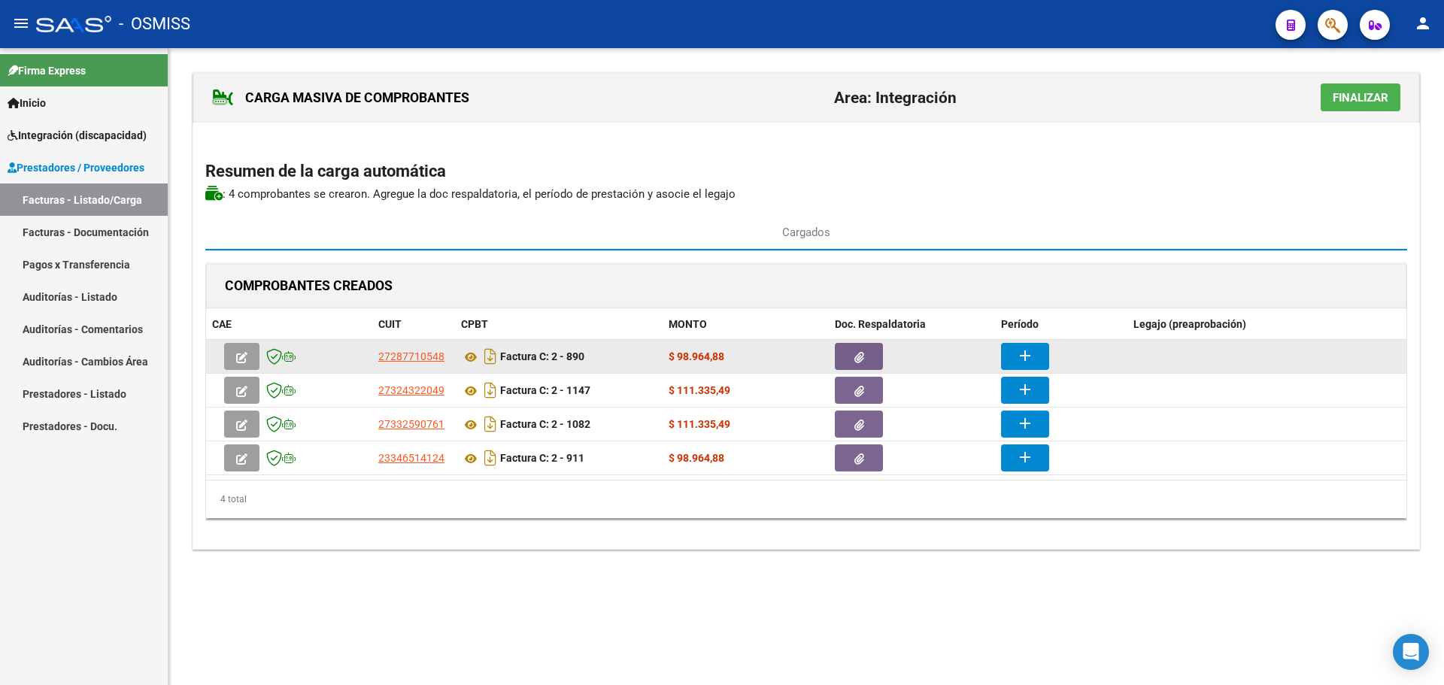
click at [1042, 358] on button "add" at bounding box center [1025, 356] width 48 height 27
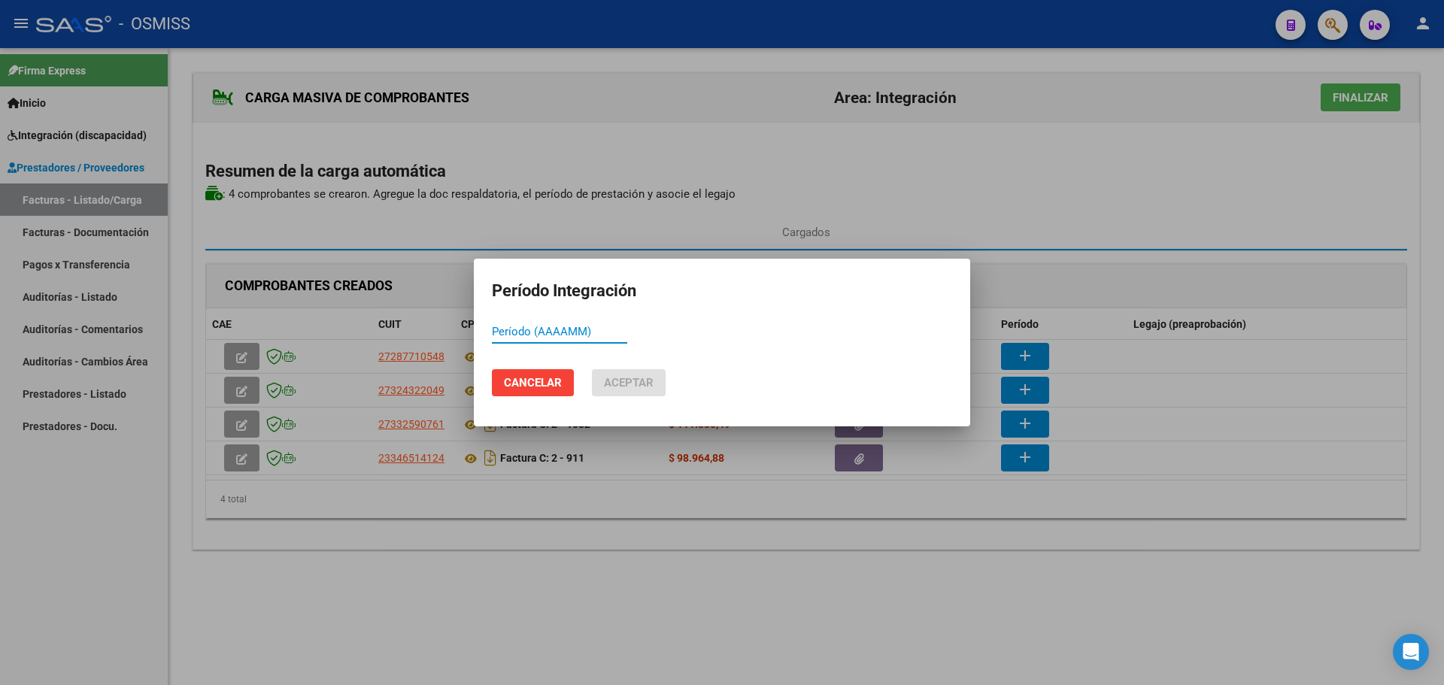
paste input "202509"
type input "202509"
click at [625, 390] on button "Aceptar" at bounding box center [629, 382] width 74 height 27
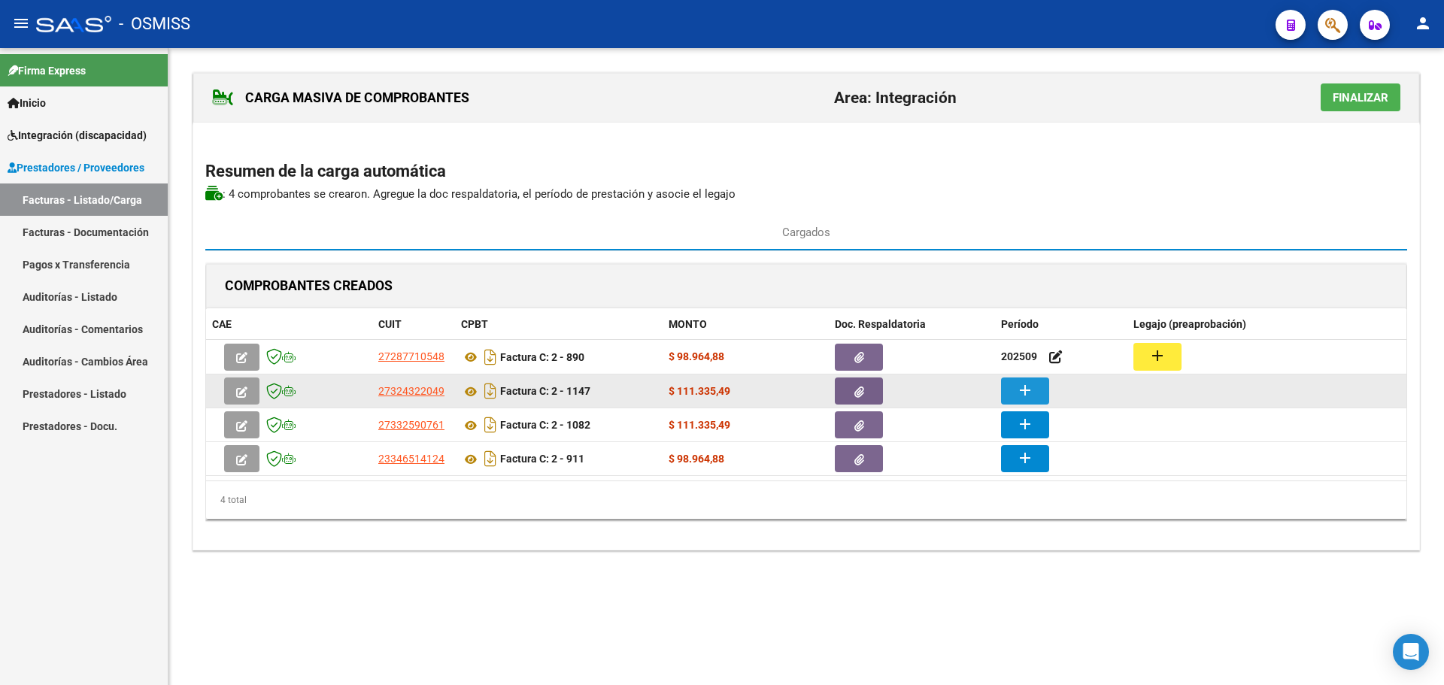
click at [1010, 384] on button "add" at bounding box center [1025, 391] width 48 height 27
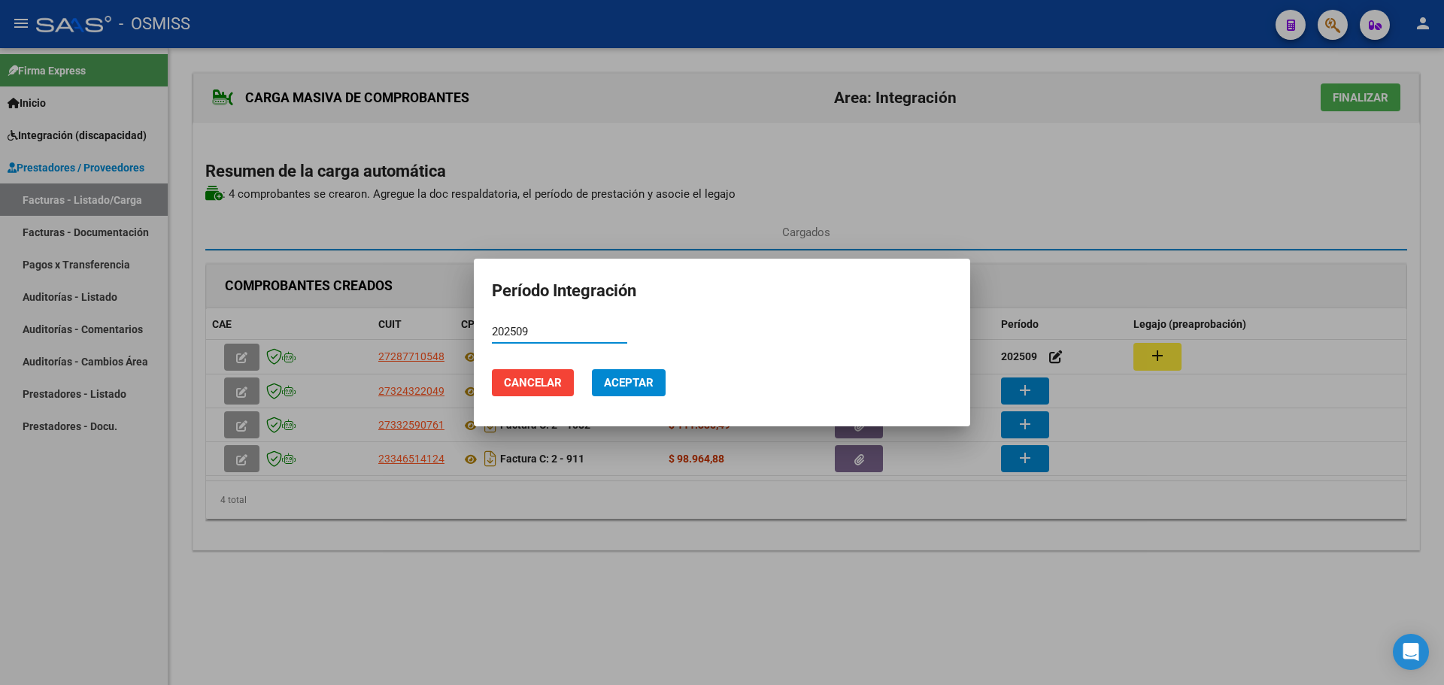
type input "202509"
click at [630, 386] on span "Aceptar" at bounding box center [629, 383] width 50 height 14
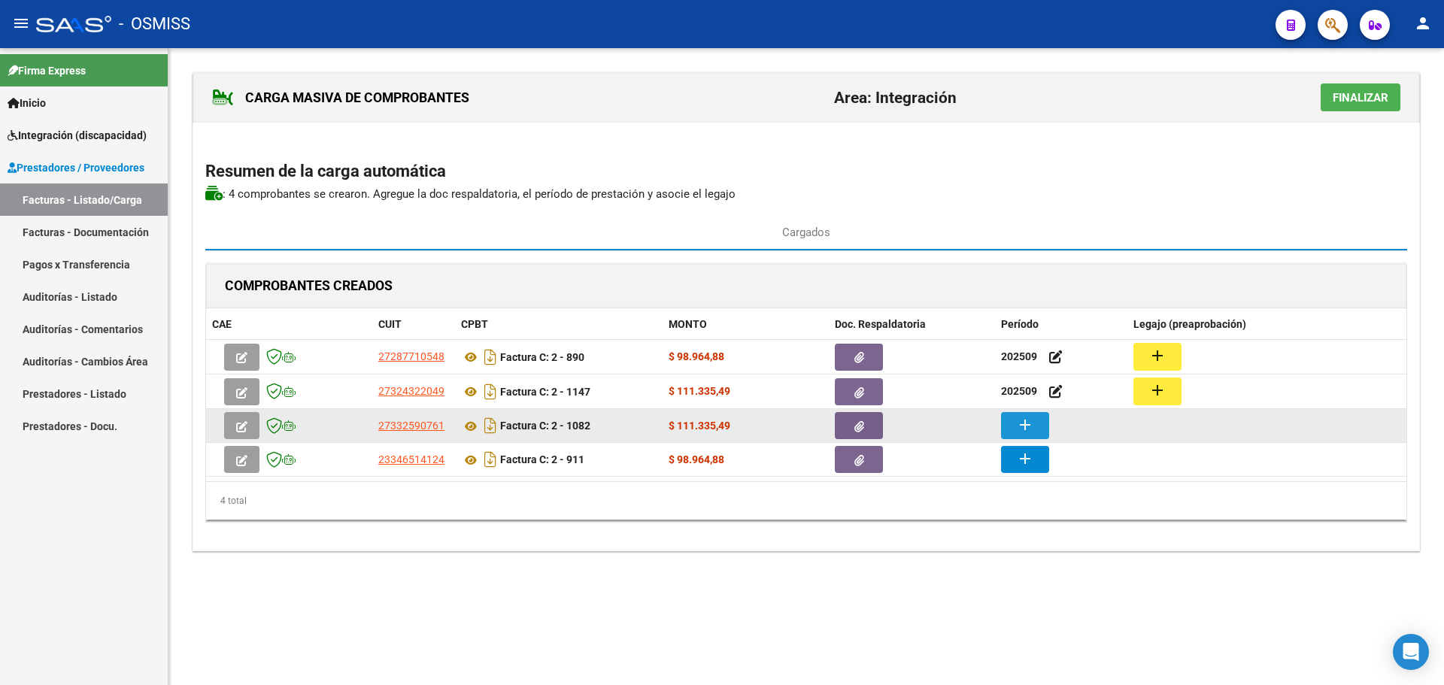
click at [1020, 430] on mat-icon "add" at bounding box center [1025, 425] width 18 height 18
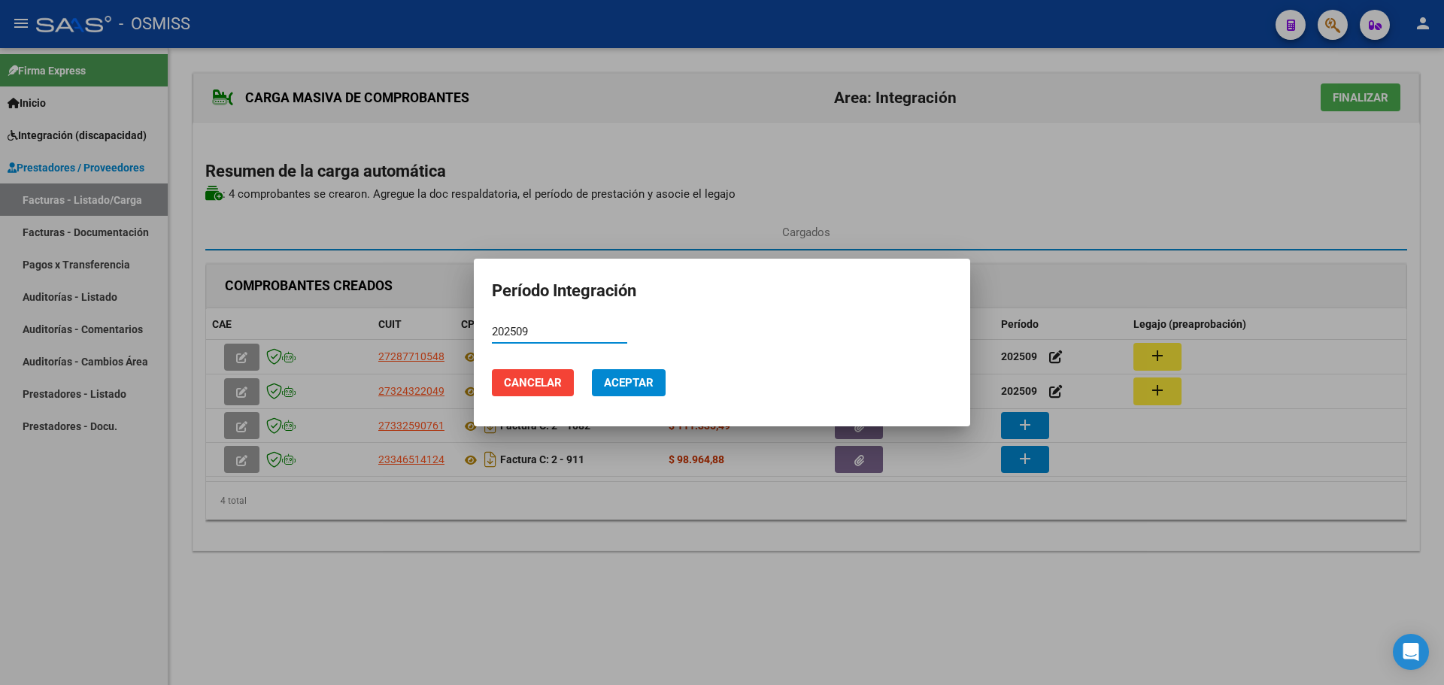
type input "202509"
click at [631, 381] on span "Aceptar" at bounding box center [629, 383] width 50 height 14
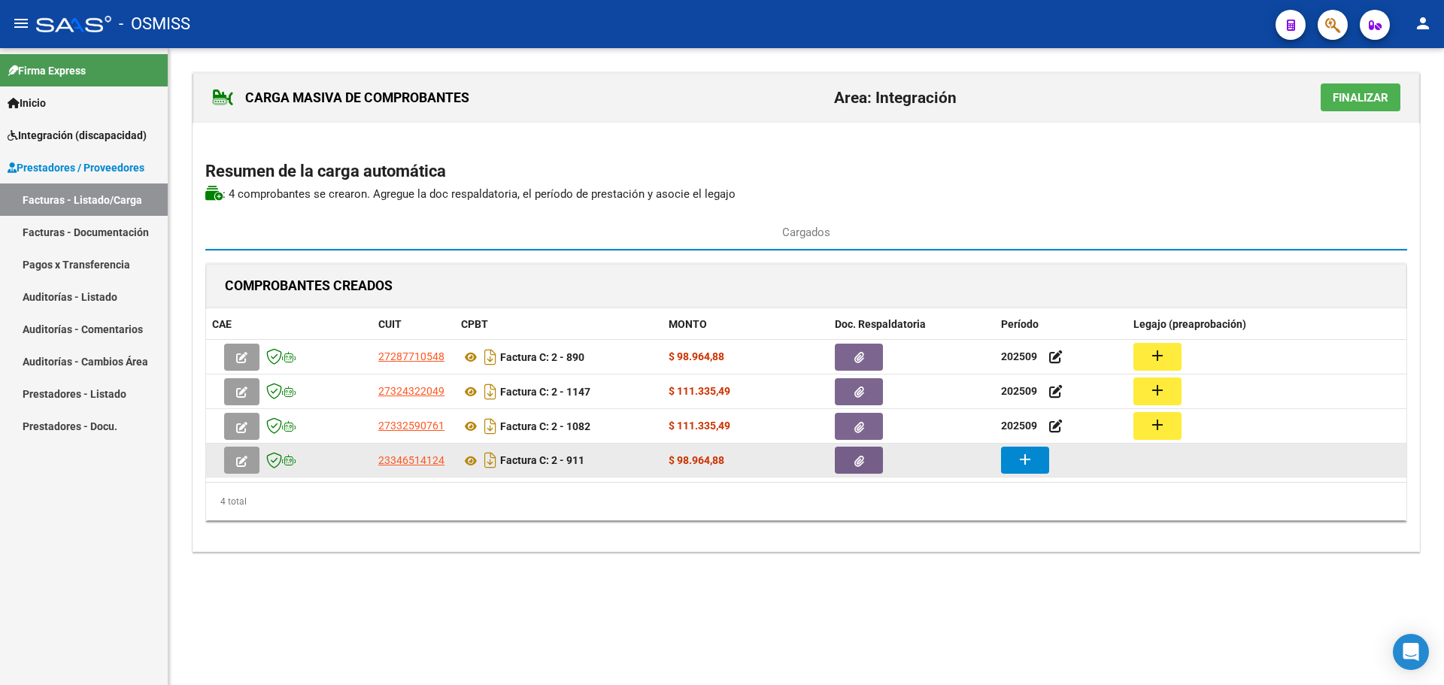
click at [1022, 458] on mat-icon "add" at bounding box center [1025, 460] width 18 height 18
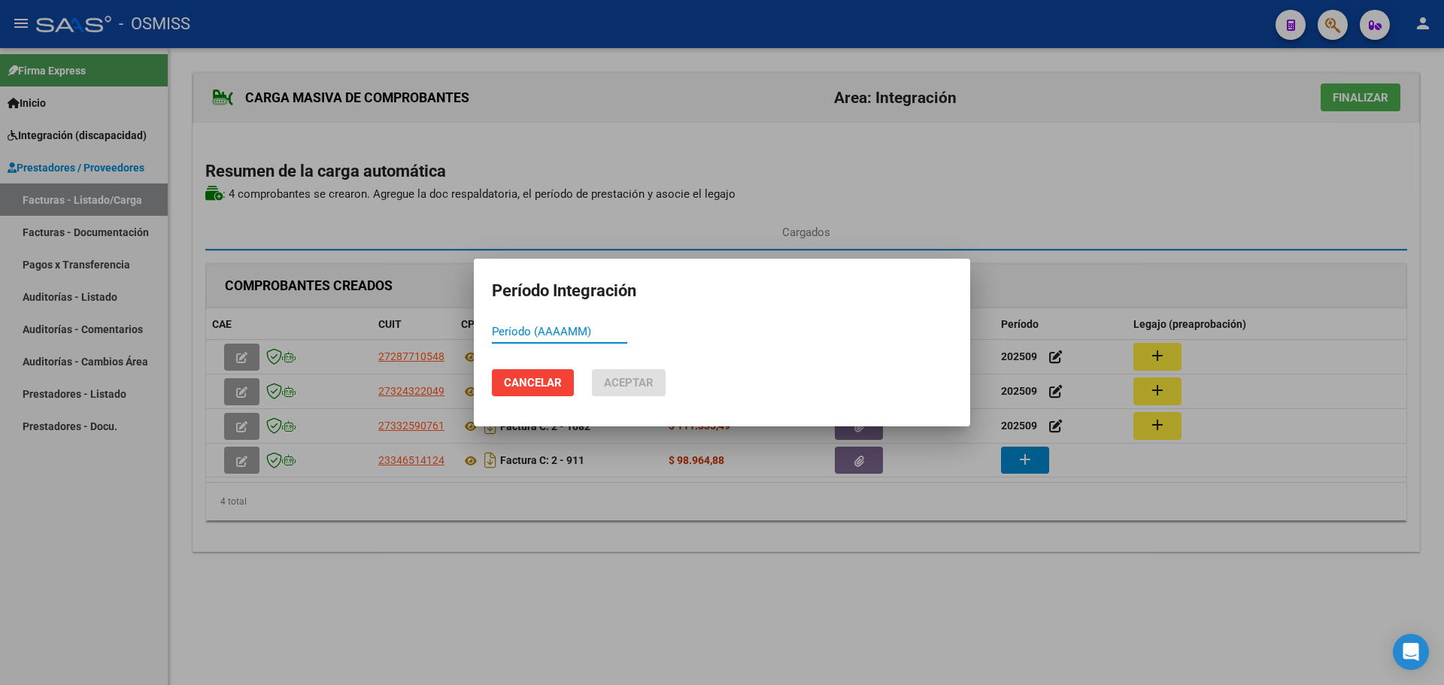
paste input "202509"
type input "202509"
click at [636, 376] on span "Aceptar" at bounding box center [629, 383] width 50 height 14
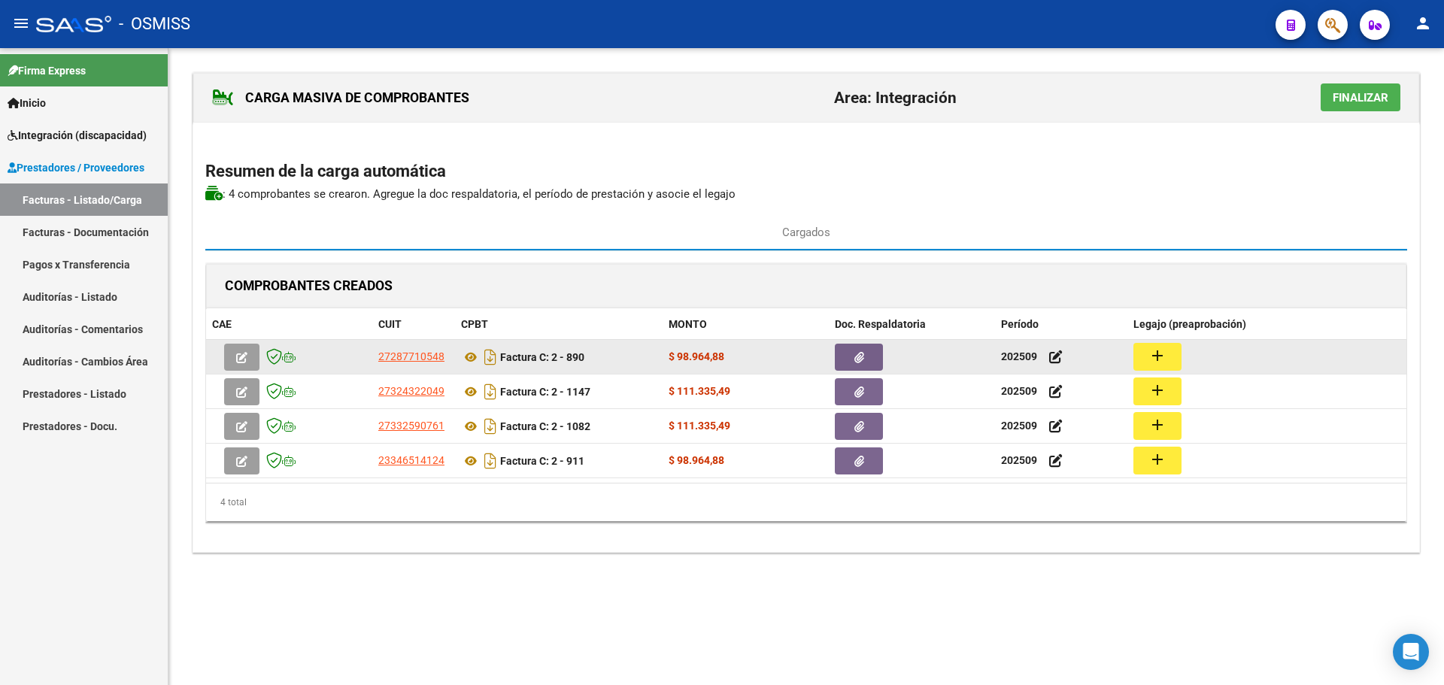
click at [1159, 358] on mat-icon "add" at bounding box center [1158, 356] width 18 height 18
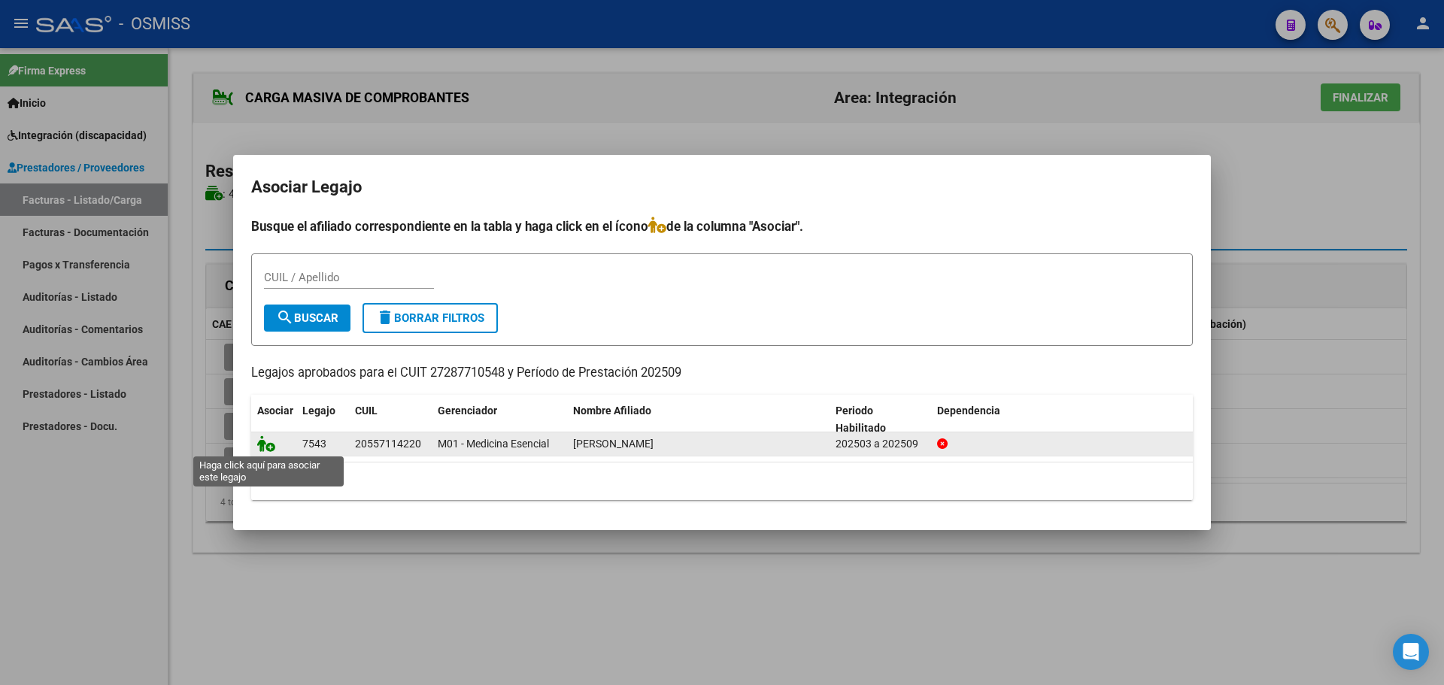
click at [265, 444] on icon at bounding box center [266, 443] width 18 height 17
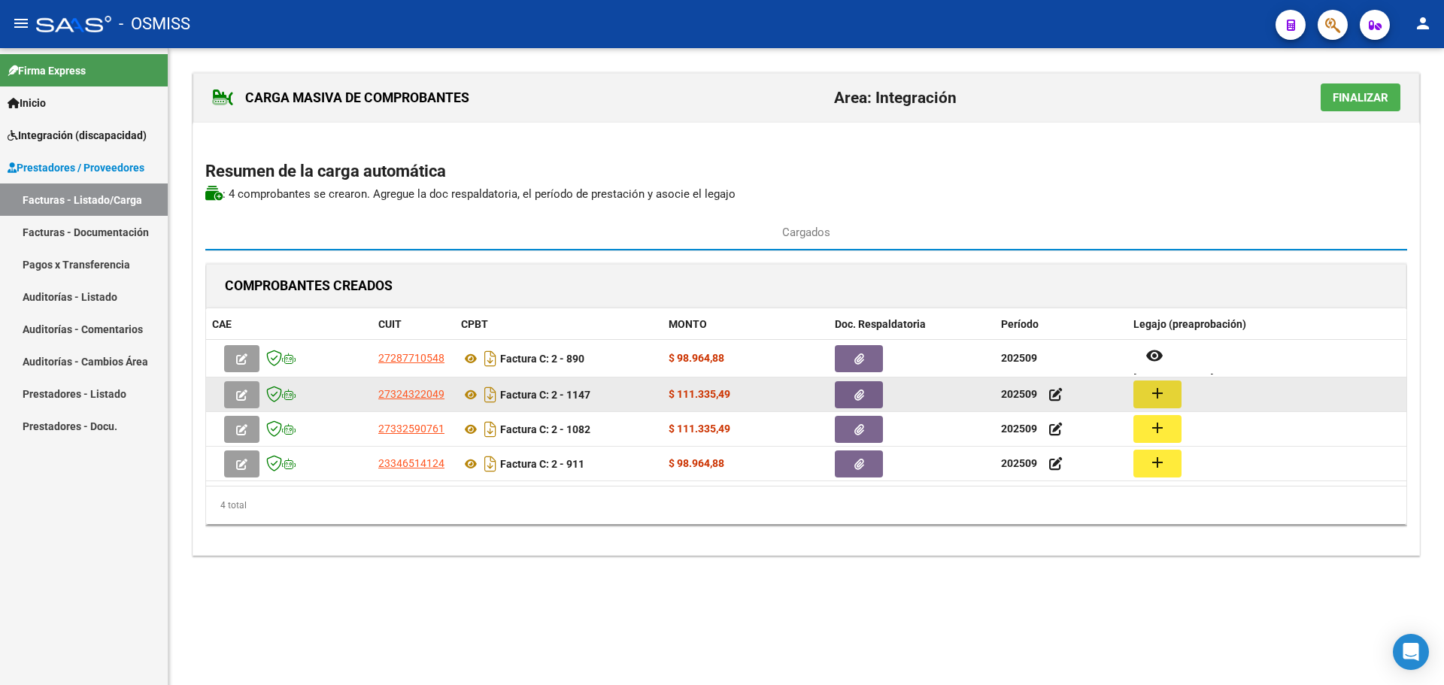
click at [1161, 390] on mat-icon "add" at bounding box center [1158, 393] width 18 height 18
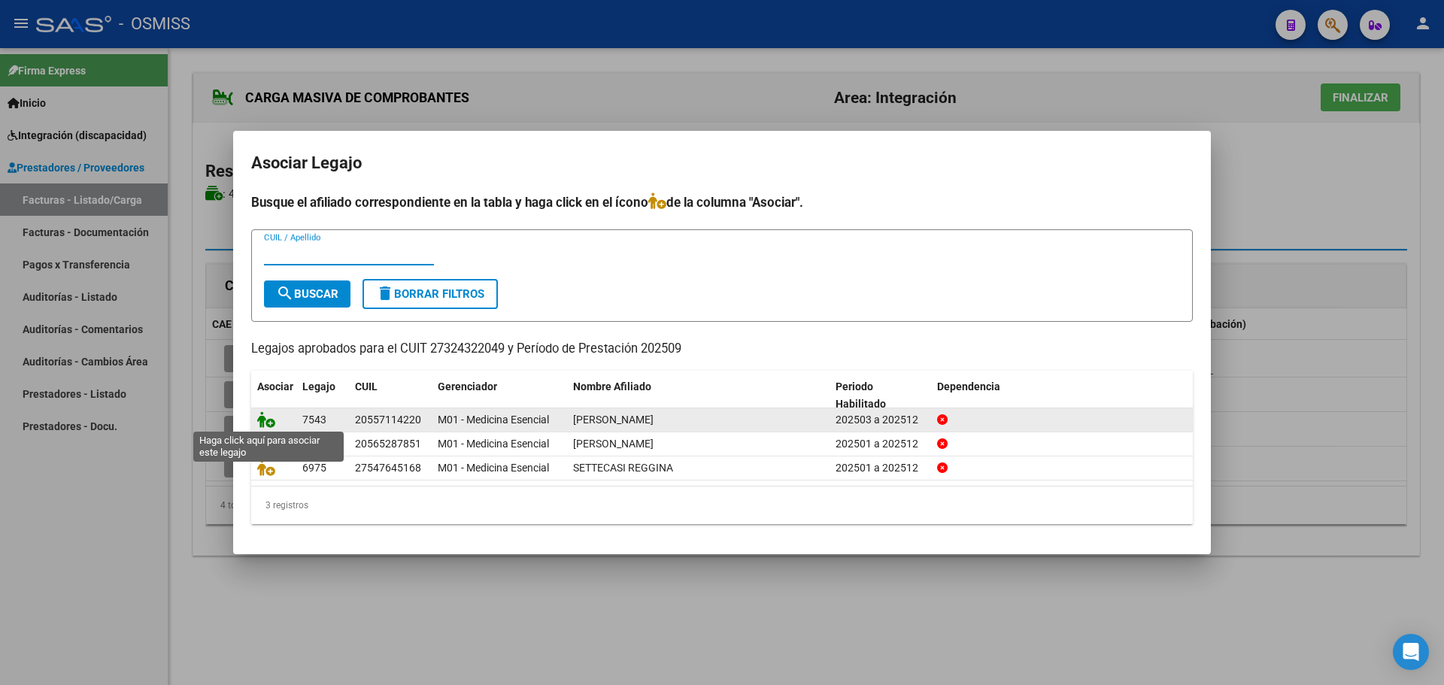
click at [262, 422] on icon at bounding box center [266, 419] width 18 height 17
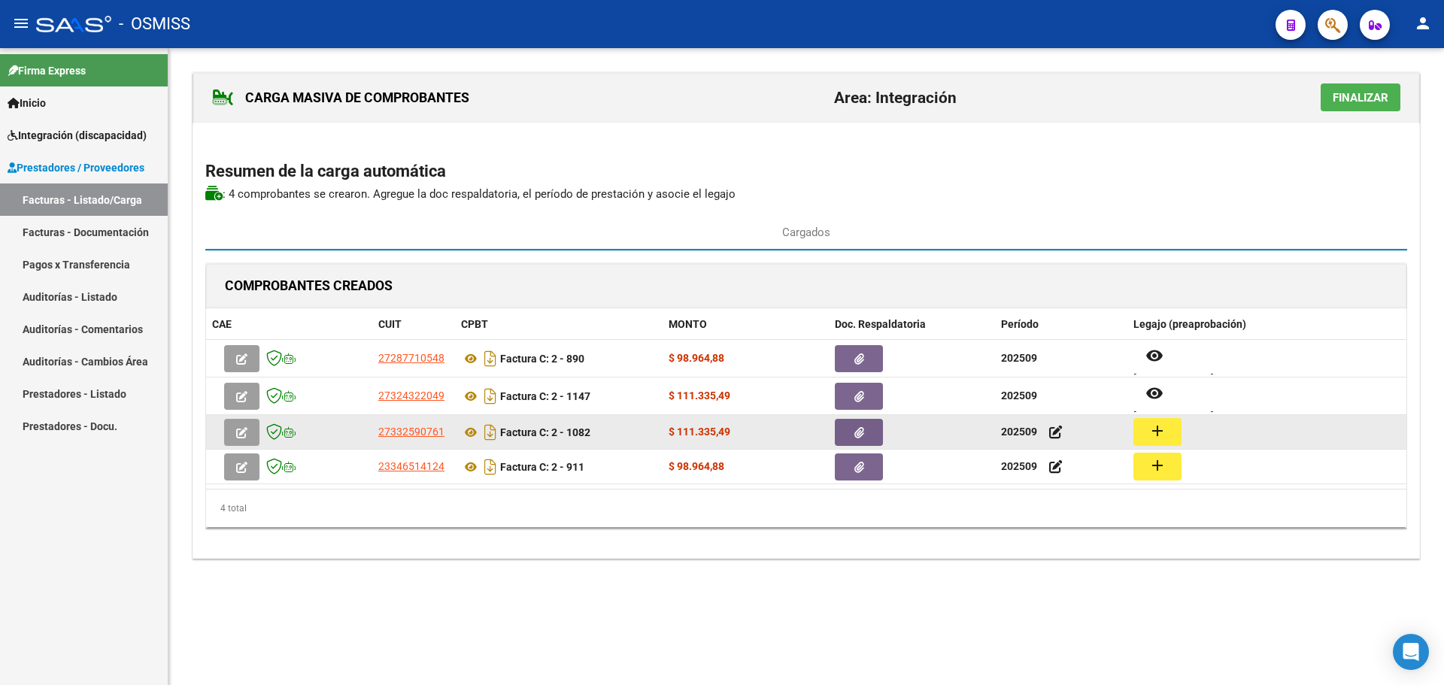
click at [1141, 430] on button "add" at bounding box center [1157, 432] width 48 height 28
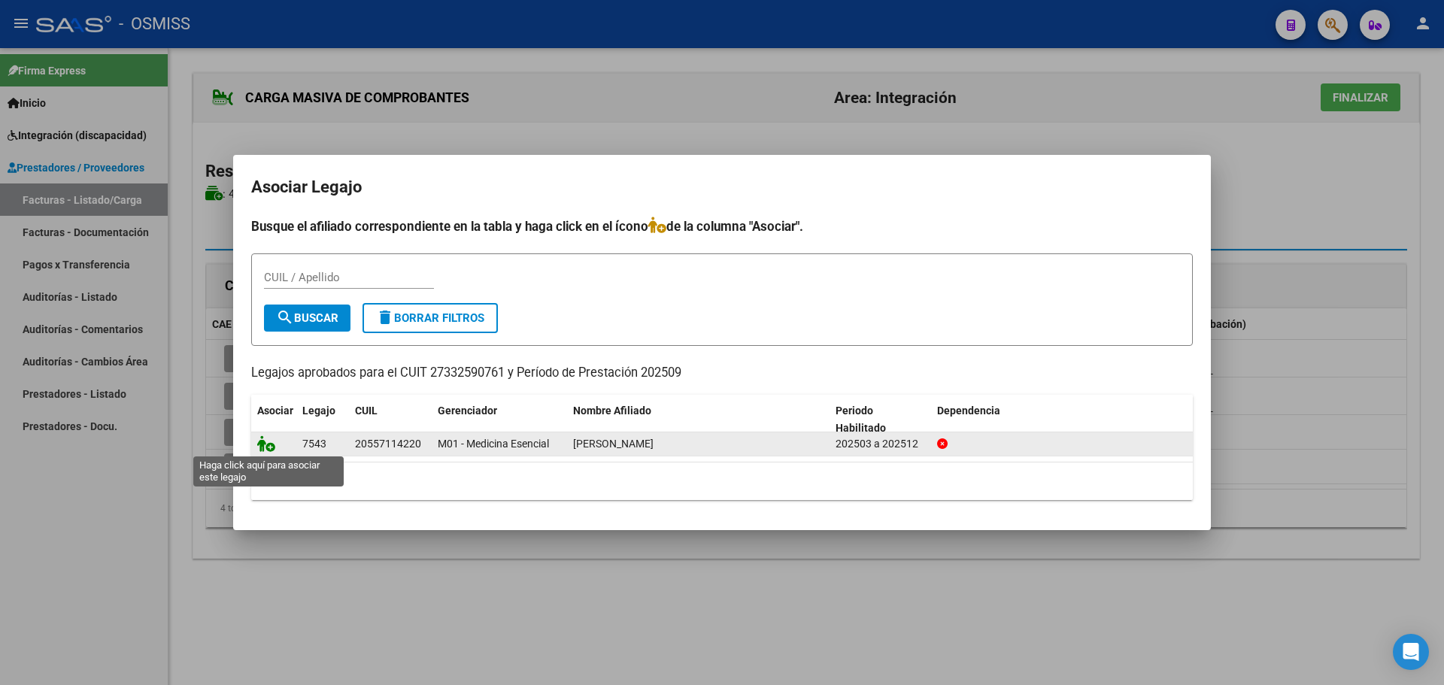
click at [263, 445] on icon at bounding box center [266, 443] width 18 height 17
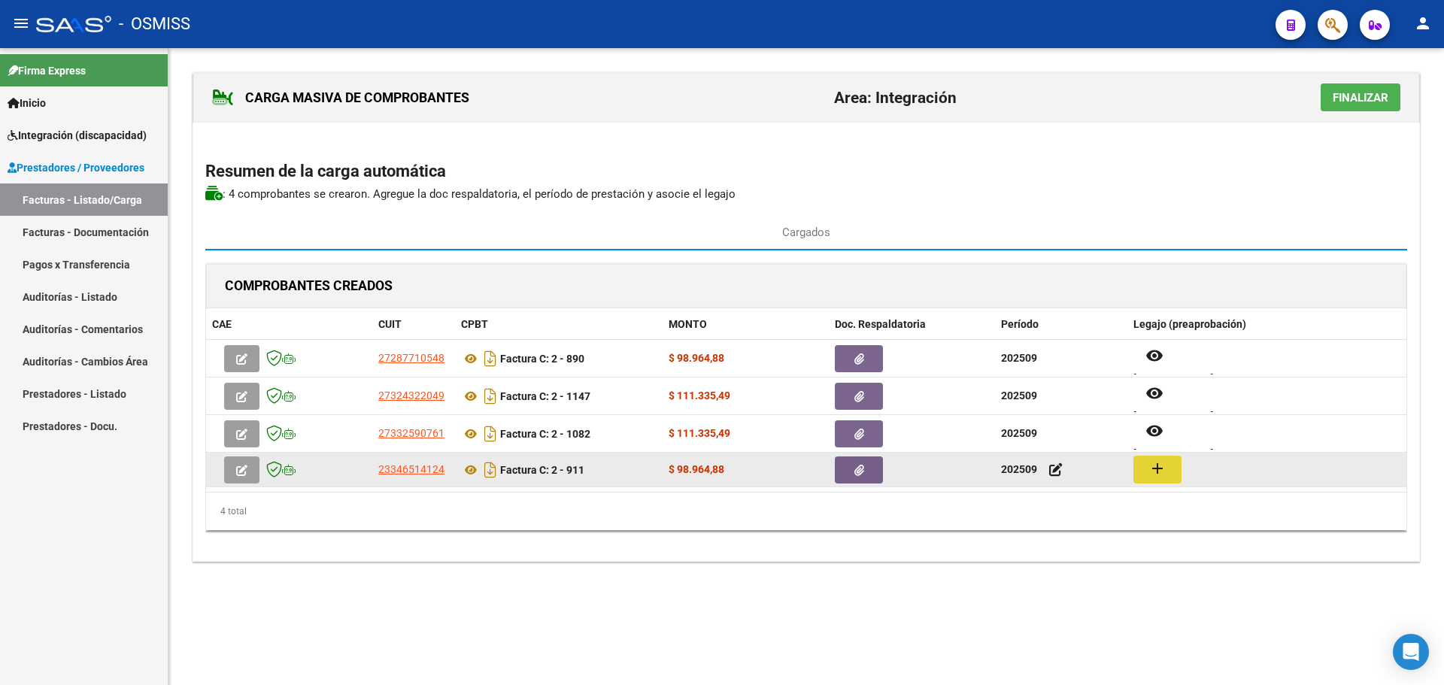
click at [1157, 471] on mat-icon "add" at bounding box center [1158, 469] width 18 height 18
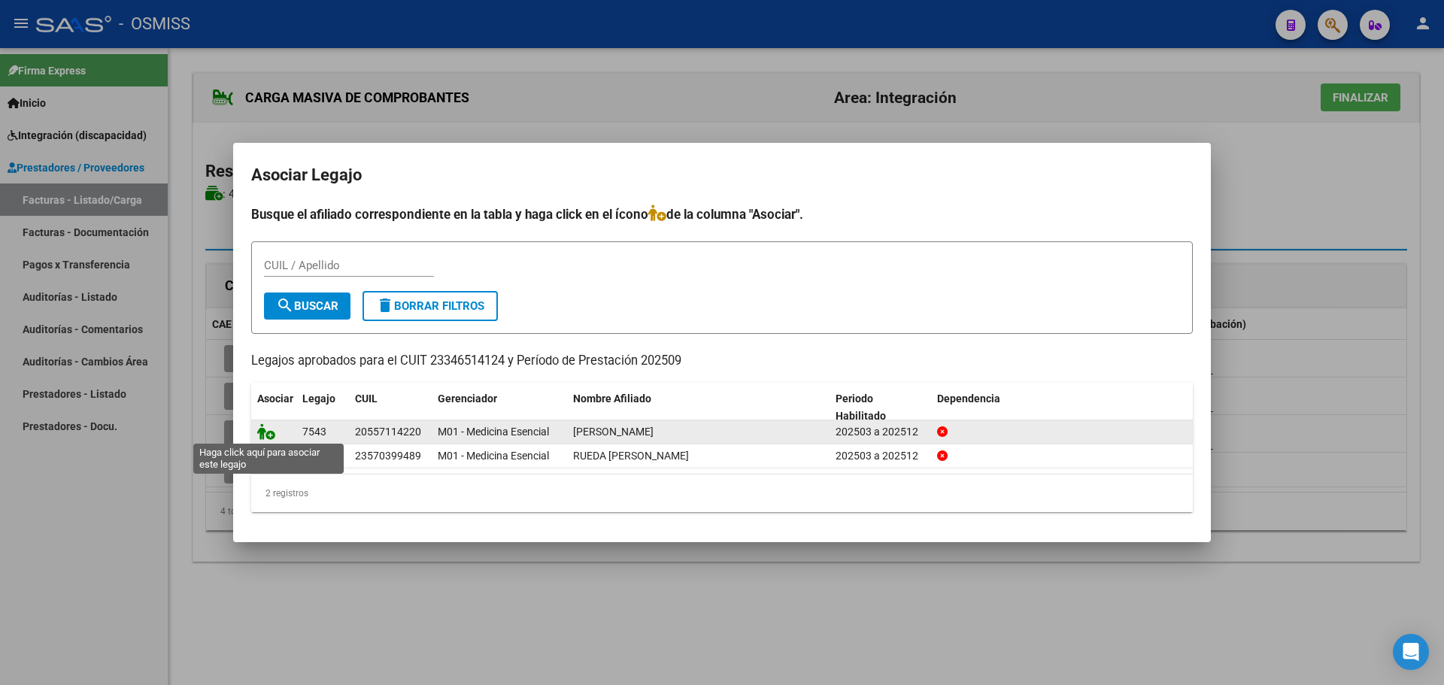
click at [267, 426] on icon at bounding box center [266, 431] width 18 height 17
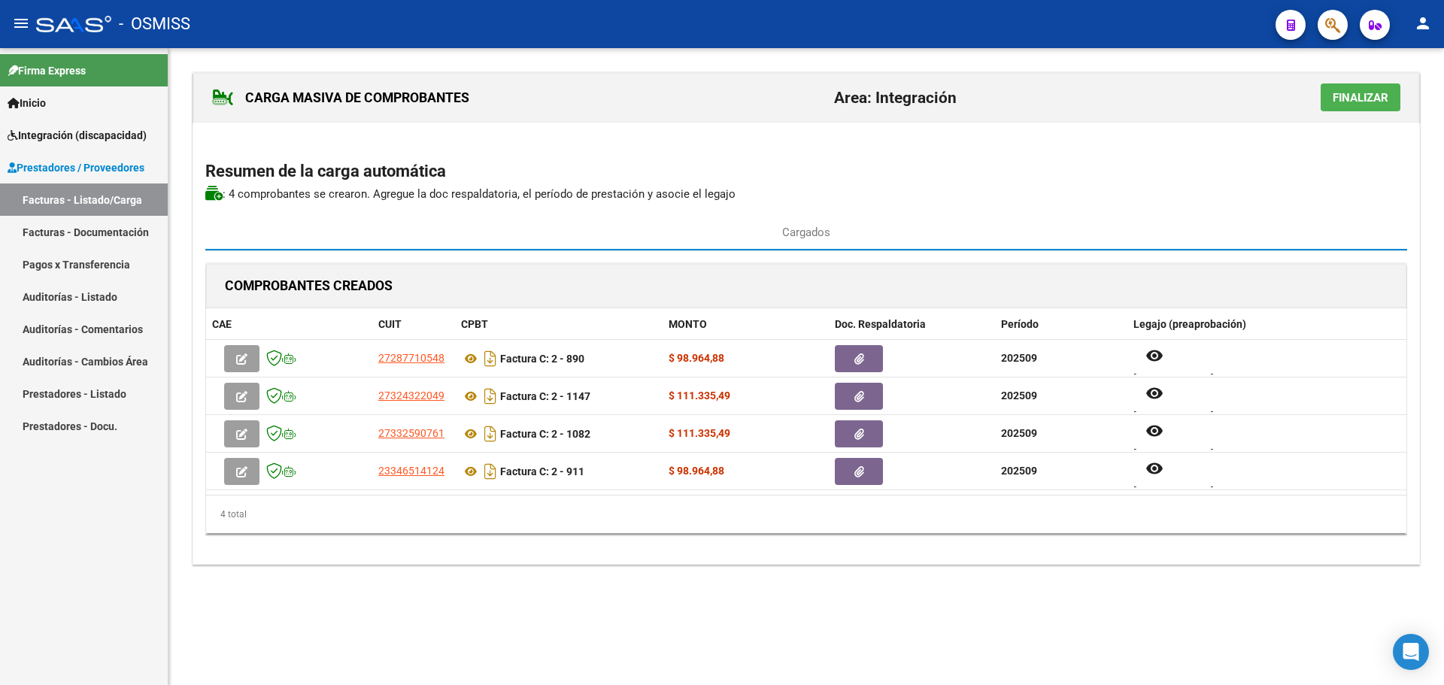
click at [1356, 96] on span "Finalizar" at bounding box center [1361, 98] width 56 height 14
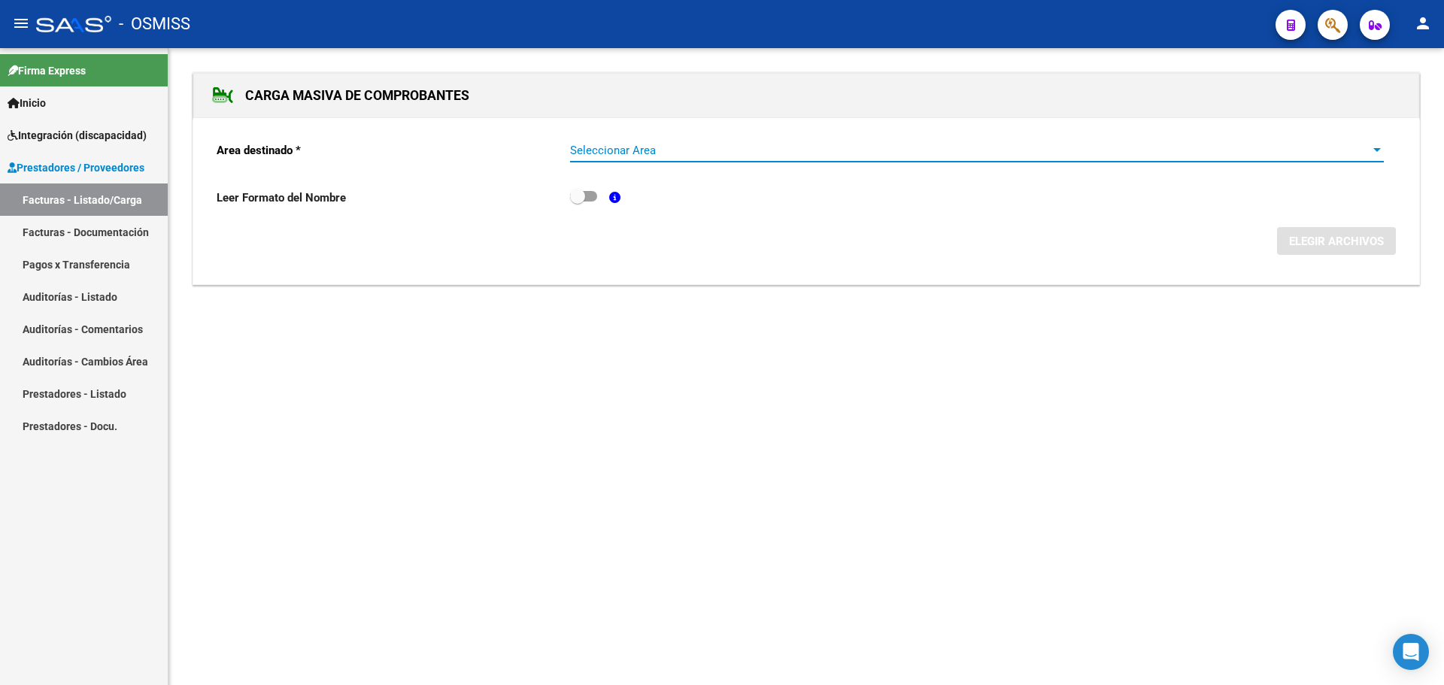
click at [1380, 147] on div at bounding box center [1377, 150] width 14 height 12
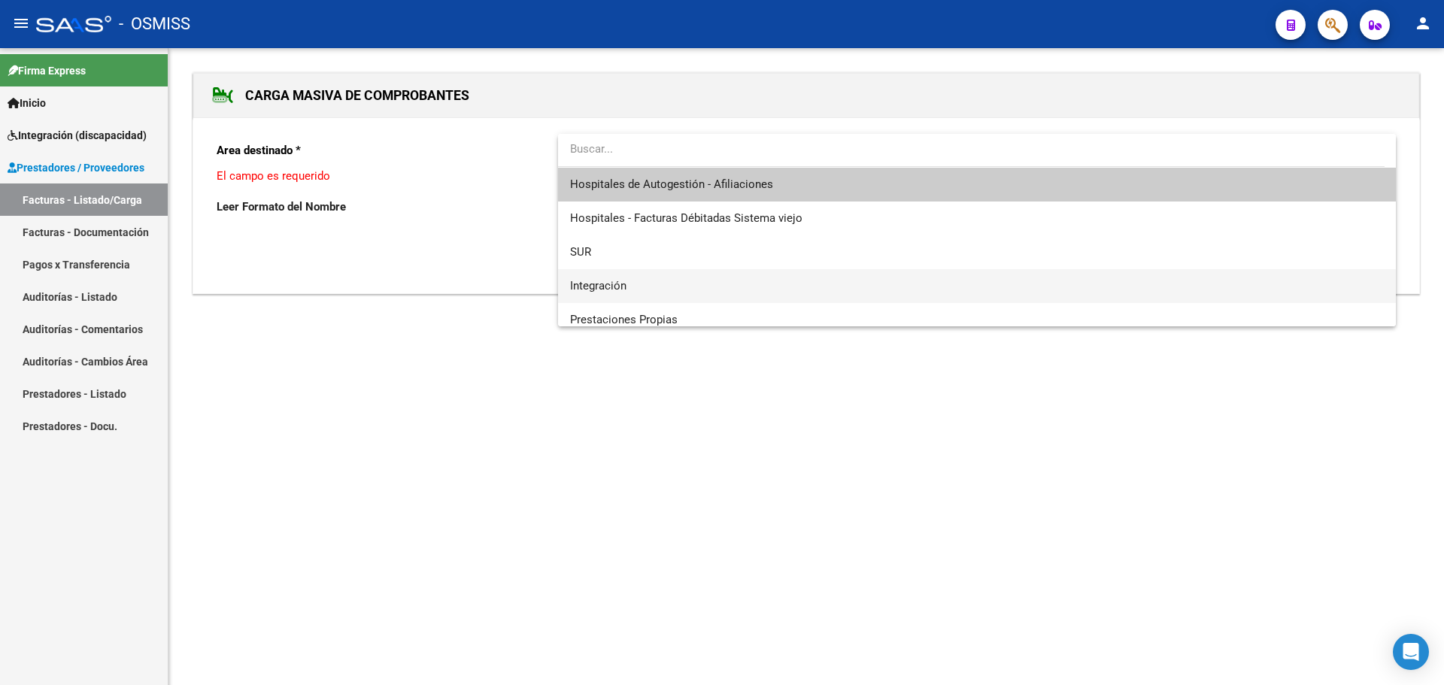
click at [706, 289] on span "Integración" at bounding box center [977, 286] width 814 height 34
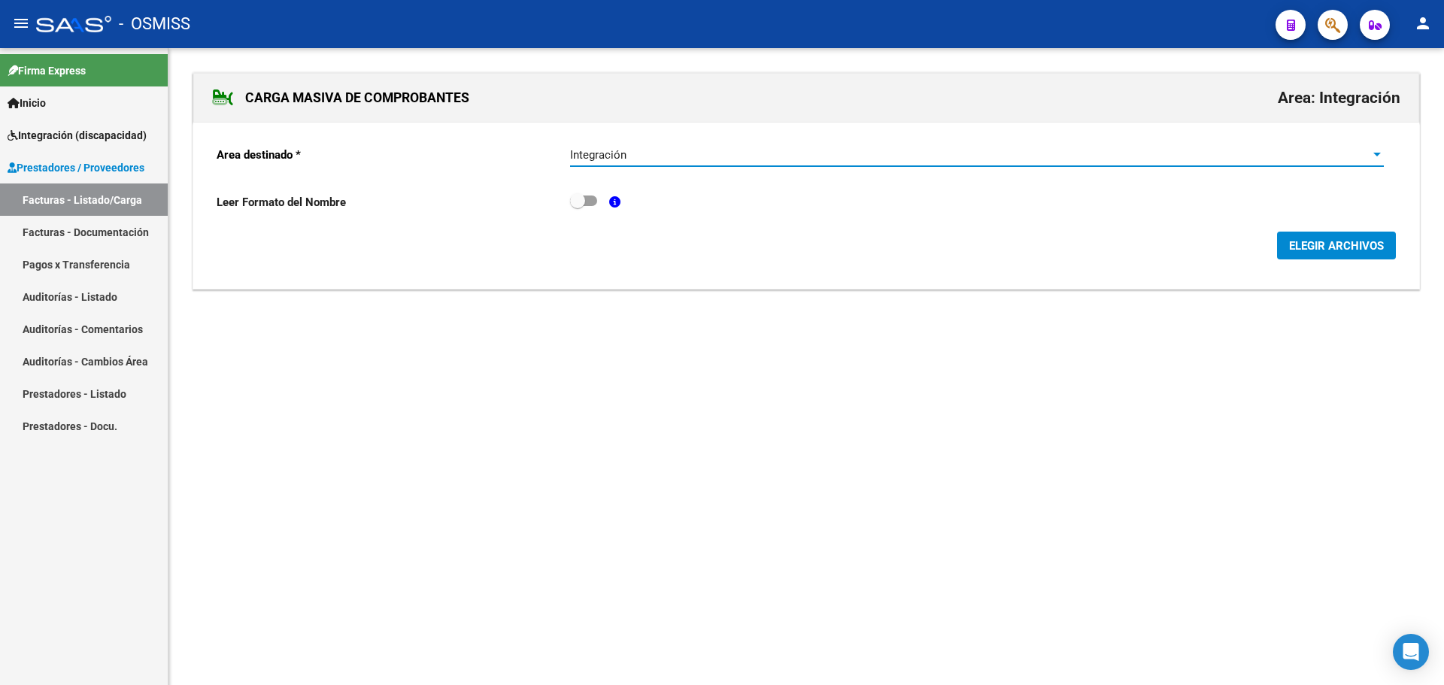
click at [1332, 247] on span "ELEGIR ARCHIVOS" at bounding box center [1336, 246] width 95 height 14
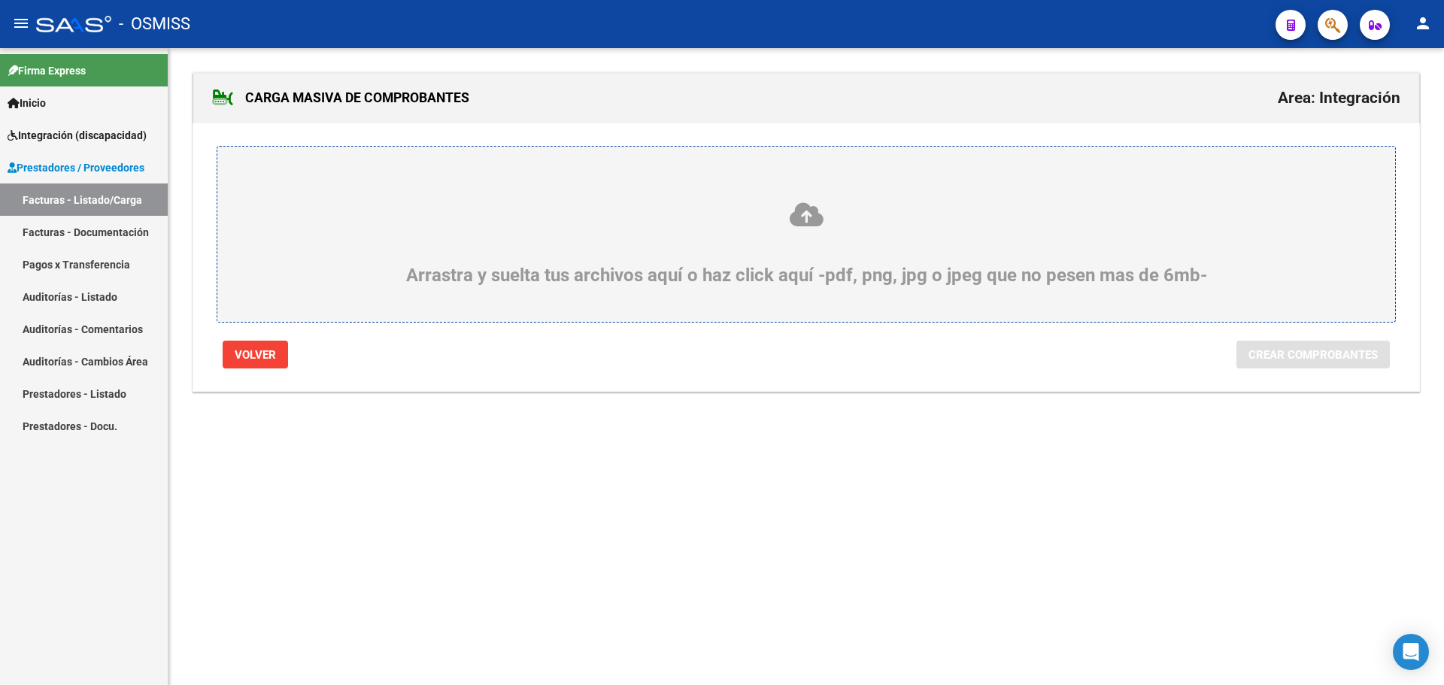
click at [466, 254] on div "Arrastra y suelta tus archivos aquí o haz click aquí -pdf, png, jpg o jpeg que …" at bounding box center [806, 243] width 1106 height 85
click at [0, 0] on input "Arrastra y suelta tus archivos aquí o haz click aquí -pdf, png, jpg o jpeg que …" at bounding box center [0, 0] width 0 height 0
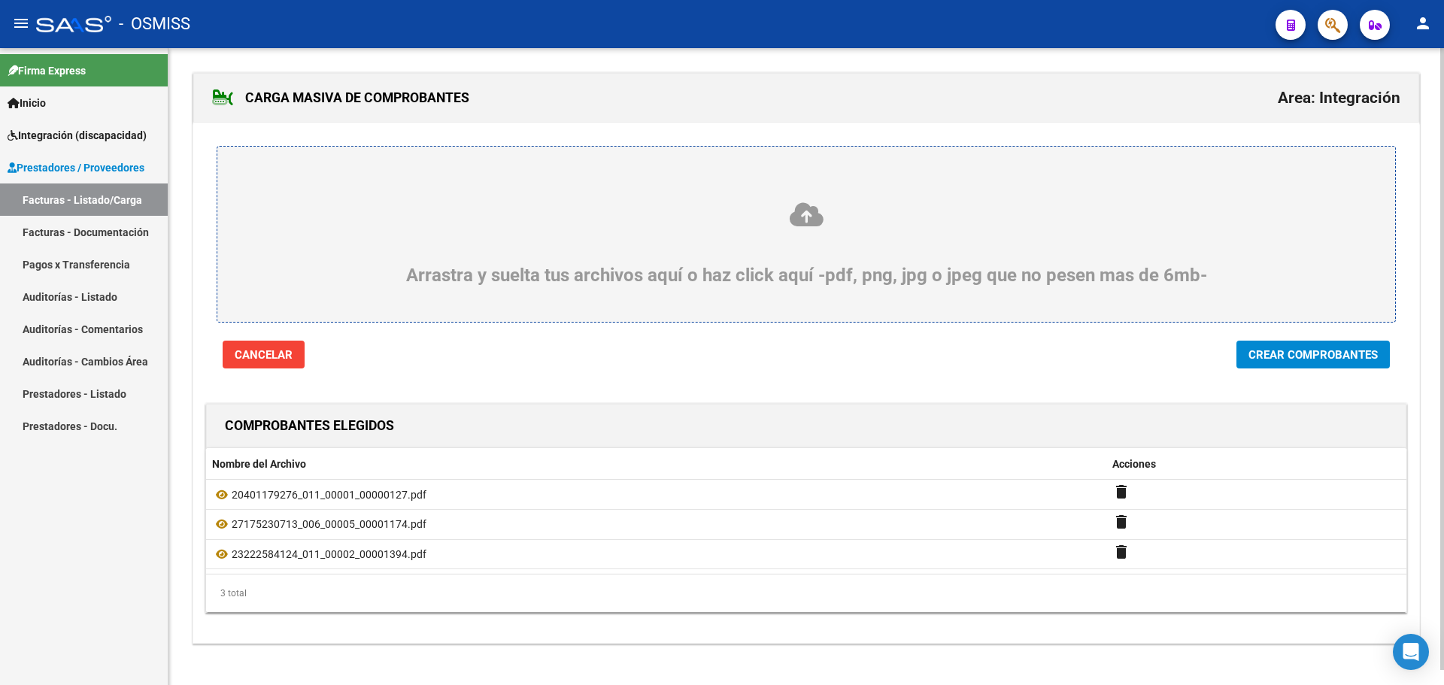
click at [1298, 352] on span "Crear Comprobantes" at bounding box center [1313, 355] width 129 height 14
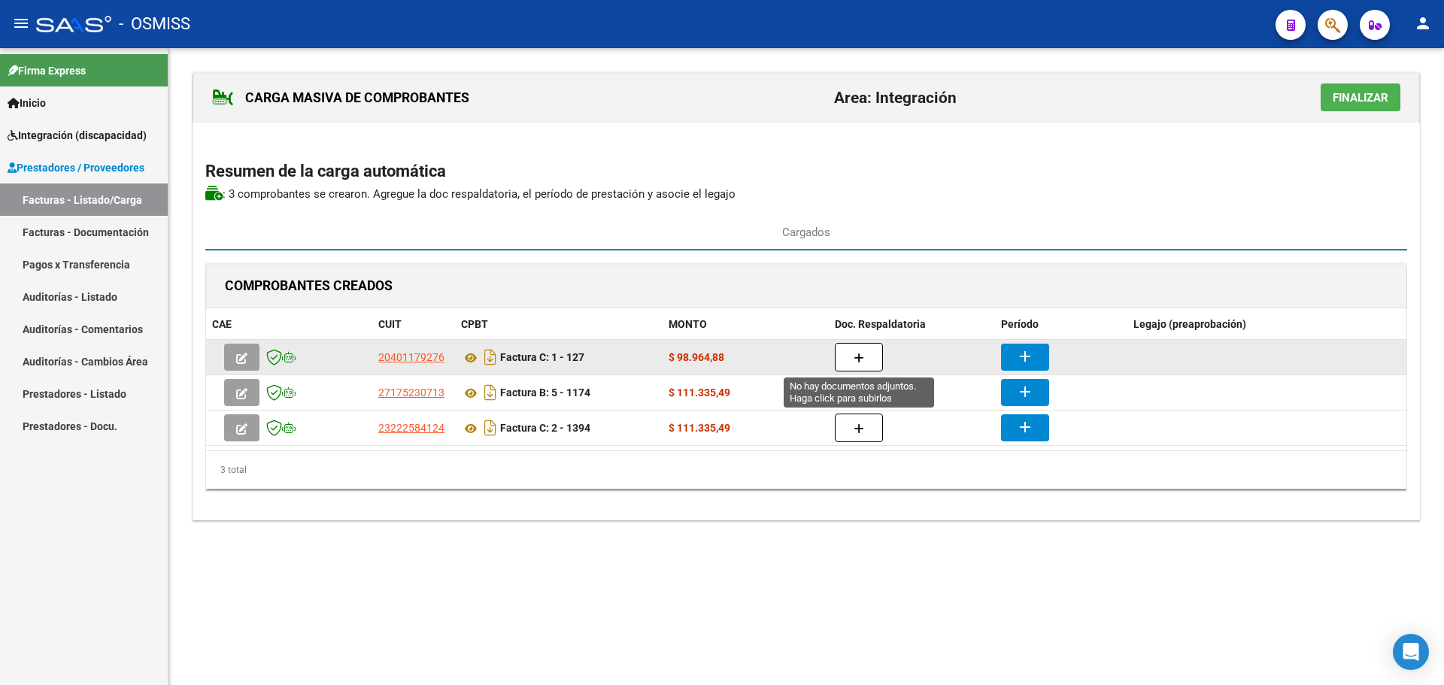
click at [858, 355] on icon "button" at bounding box center [859, 358] width 11 height 11
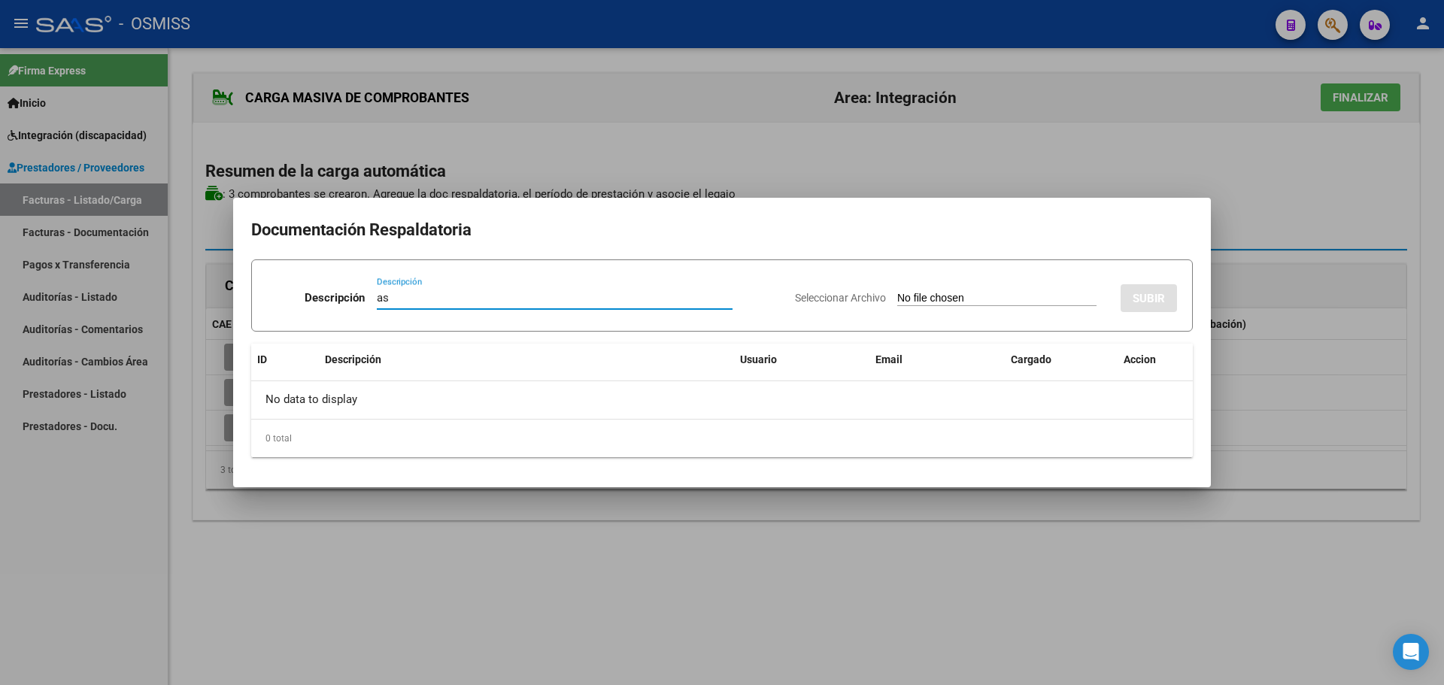
type input "as"
click at [909, 300] on input "Seleccionar Archivo" at bounding box center [996, 299] width 199 height 14
type input "C:\fakepath\asist montesanto sep 25.pdf"
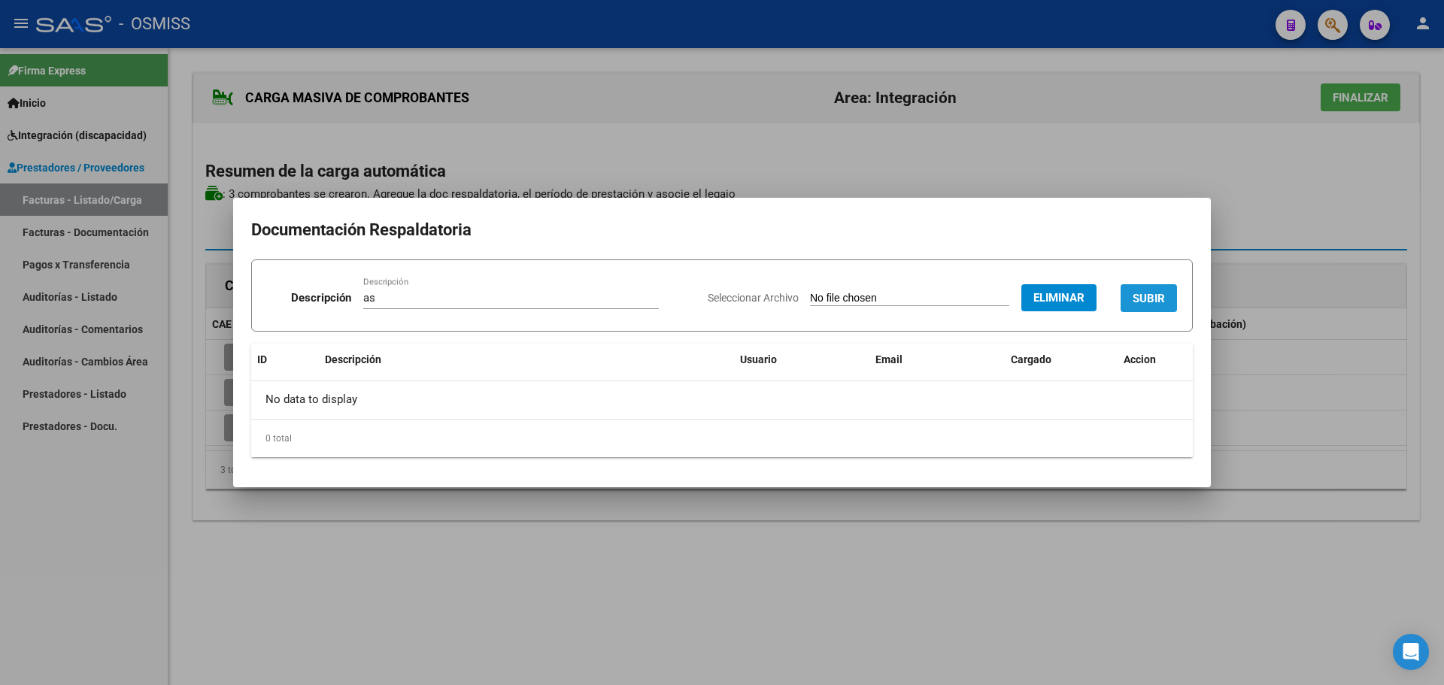
click at [1153, 304] on span "SUBIR" at bounding box center [1149, 299] width 32 height 14
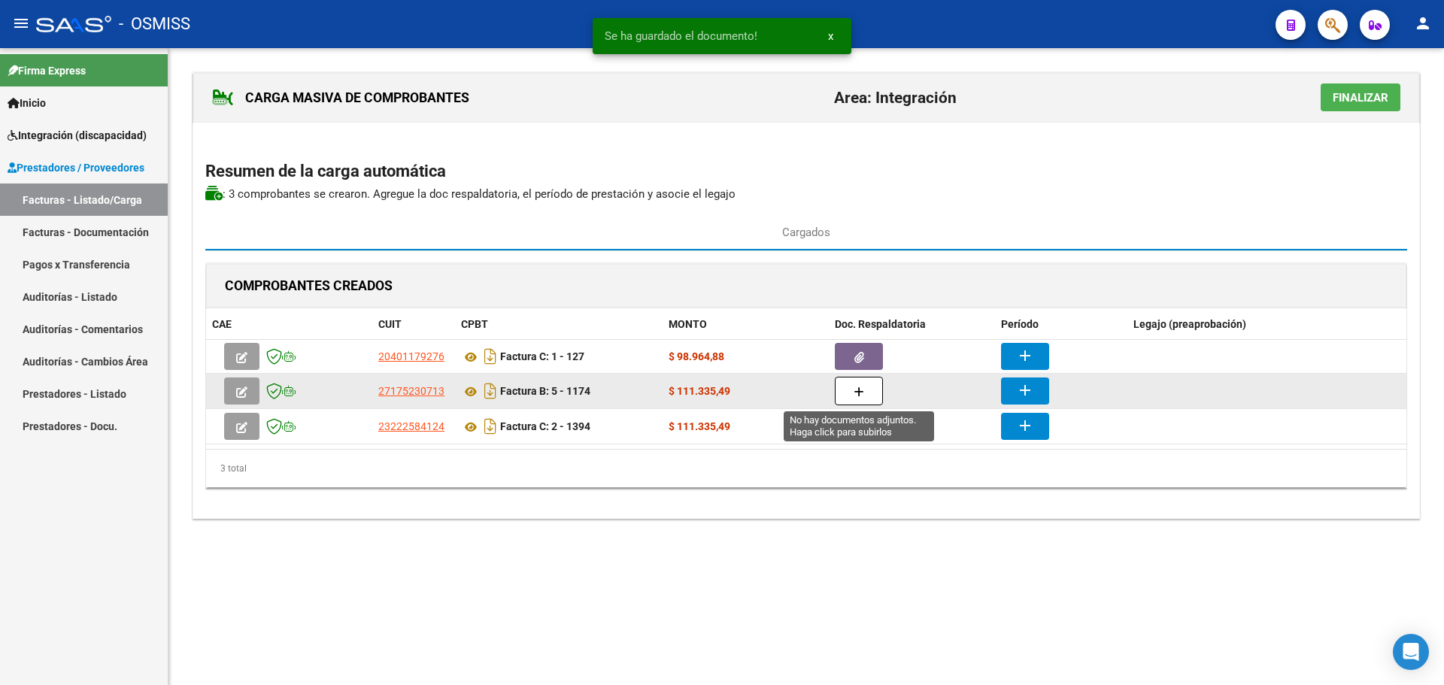
click at [863, 387] on icon "button" at bounding box center [859, 392] width 11 height 11
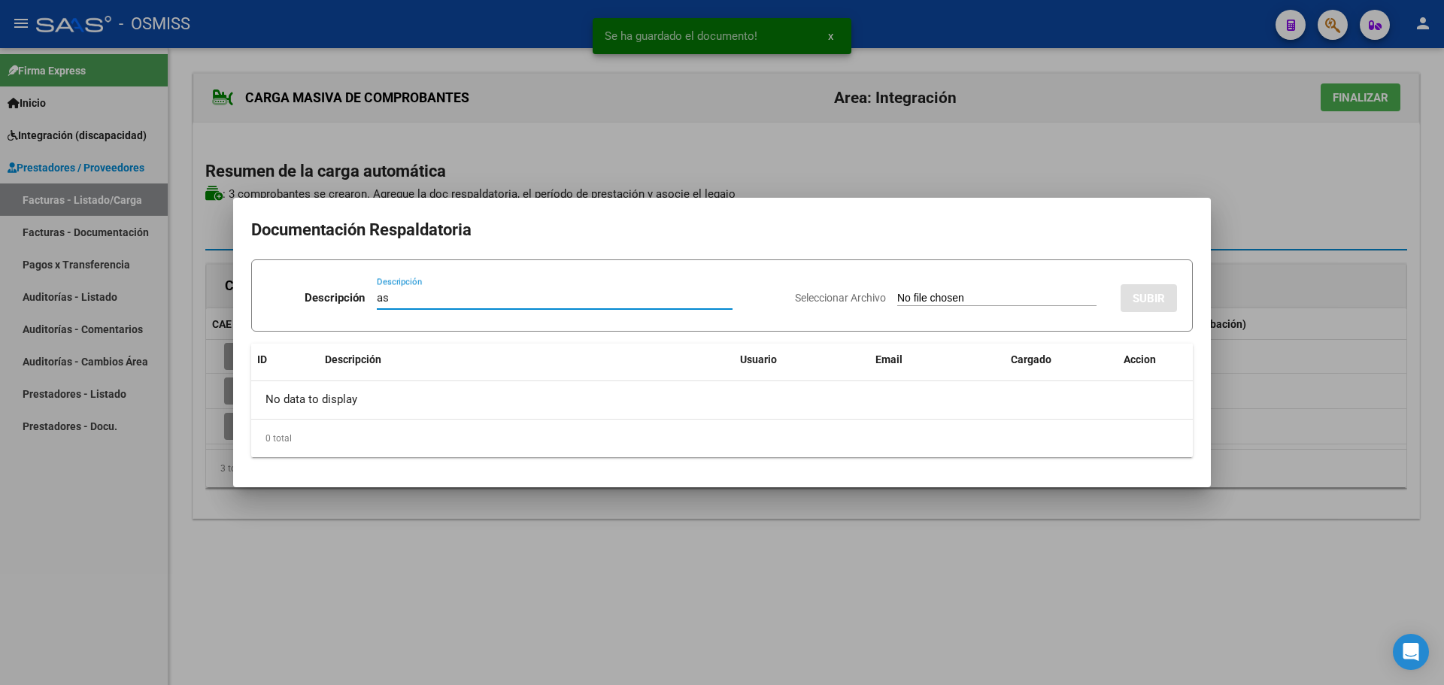
type input "as"
click at [946, 296] on input "Seleccionar Archivo" at bounding box center [996, 299] width 199 height 14
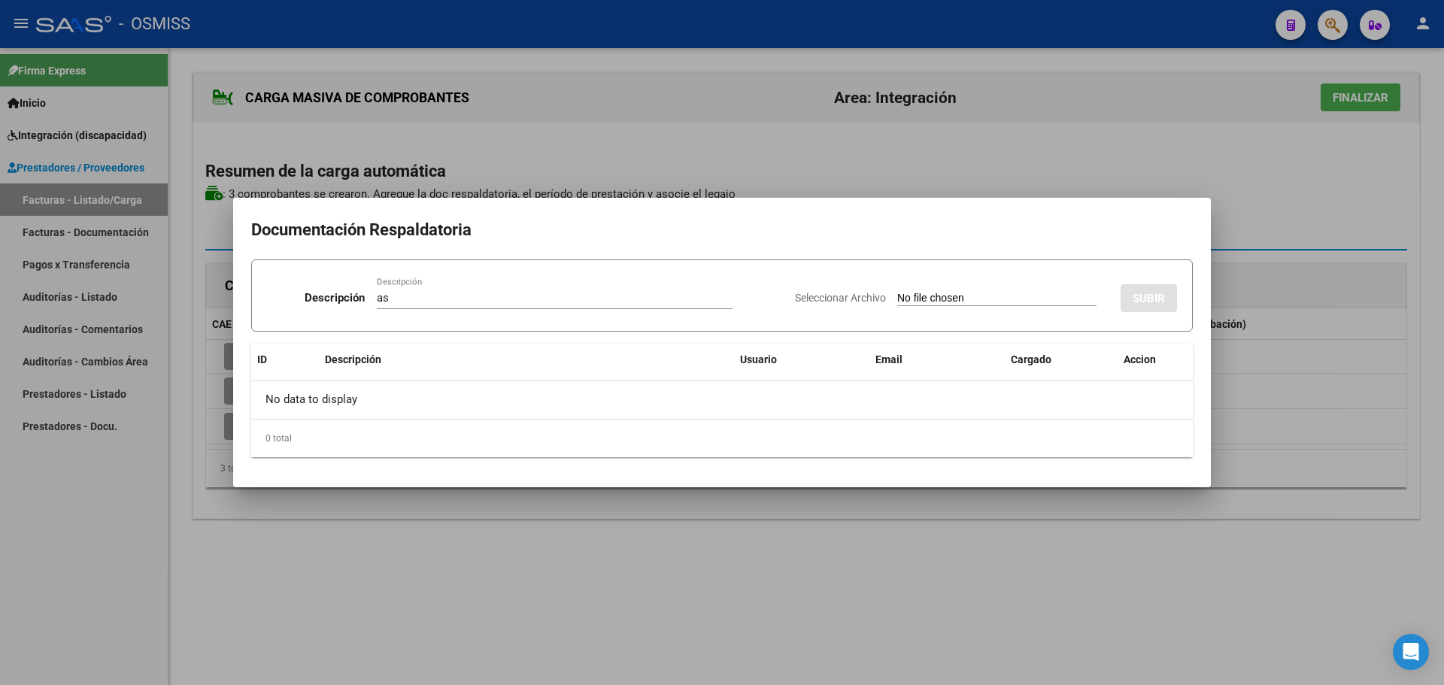
type input "C:\fakepath\Asistencia Septiembre.pdf"
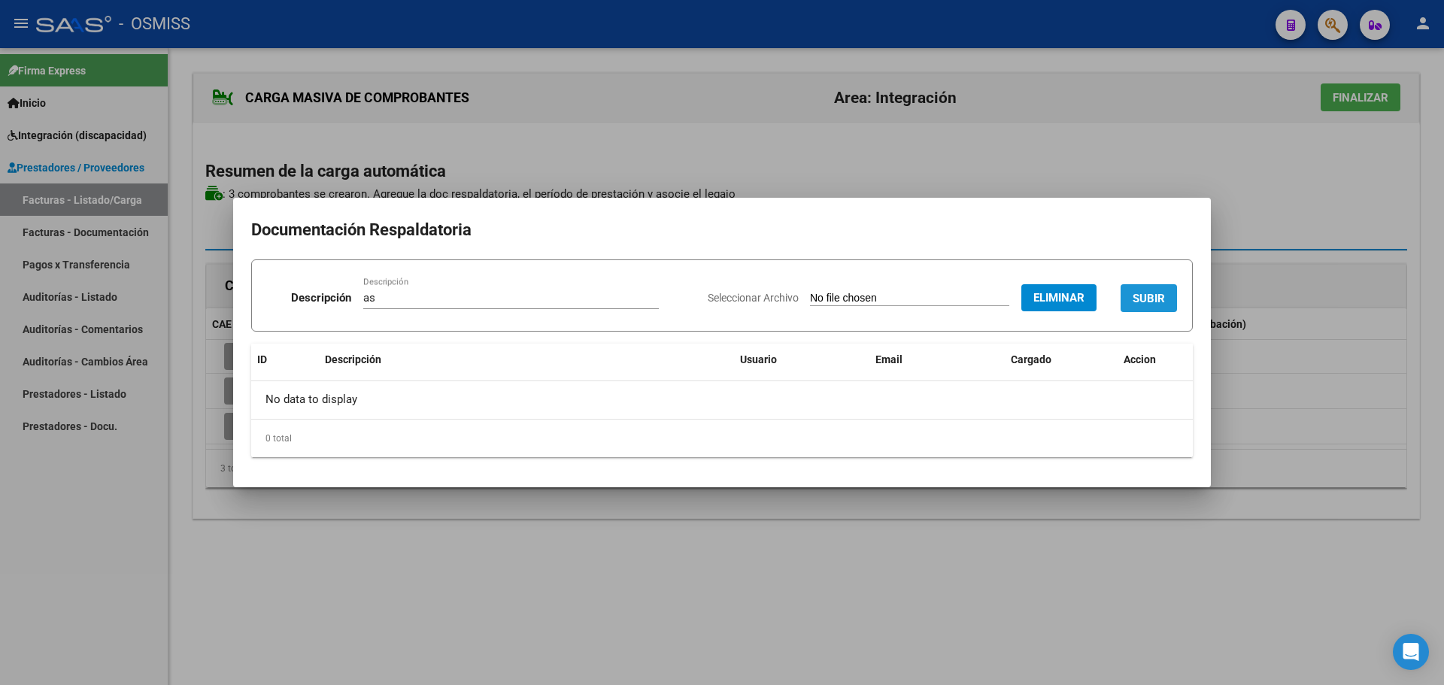
click at [1147, 293] on span "SUBIR" at bounding box center [1149, 299] width 32 height 14
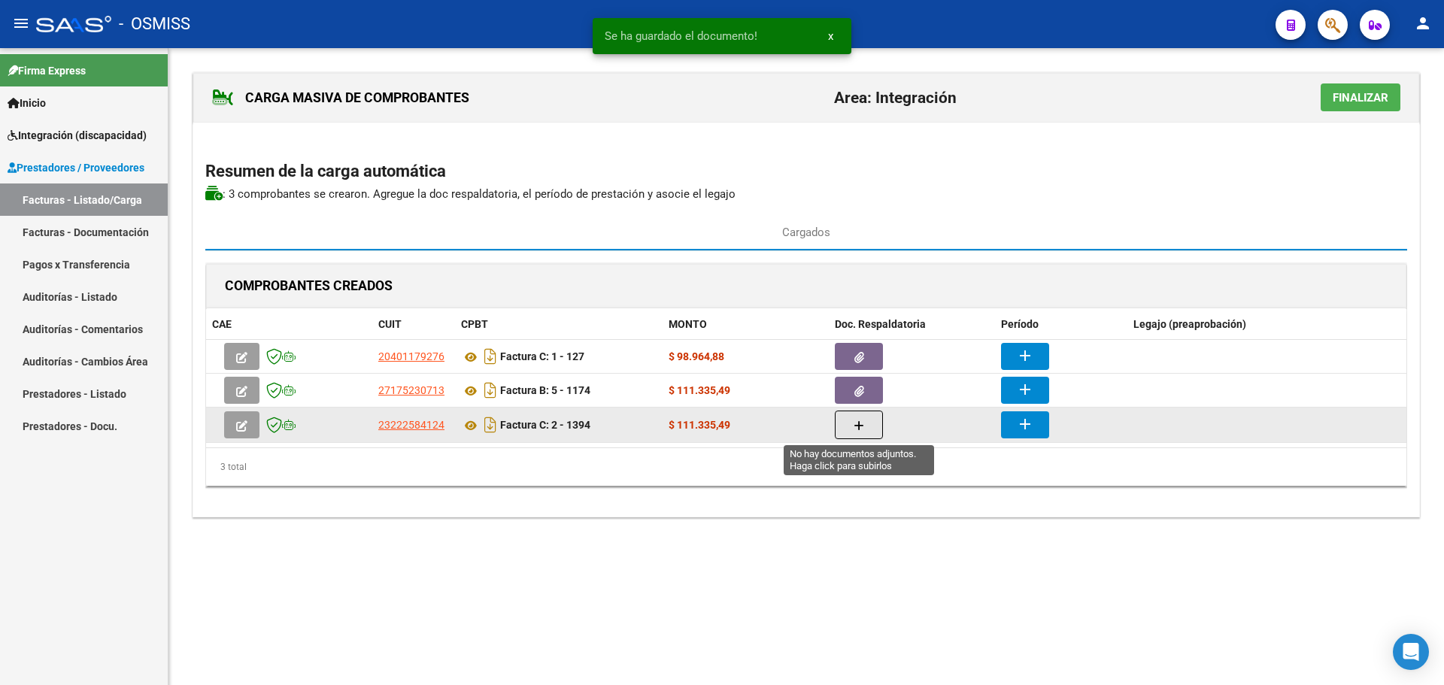
click at [854, 421] on icon "button" at bounding box center [859, 425] width 11 height 11
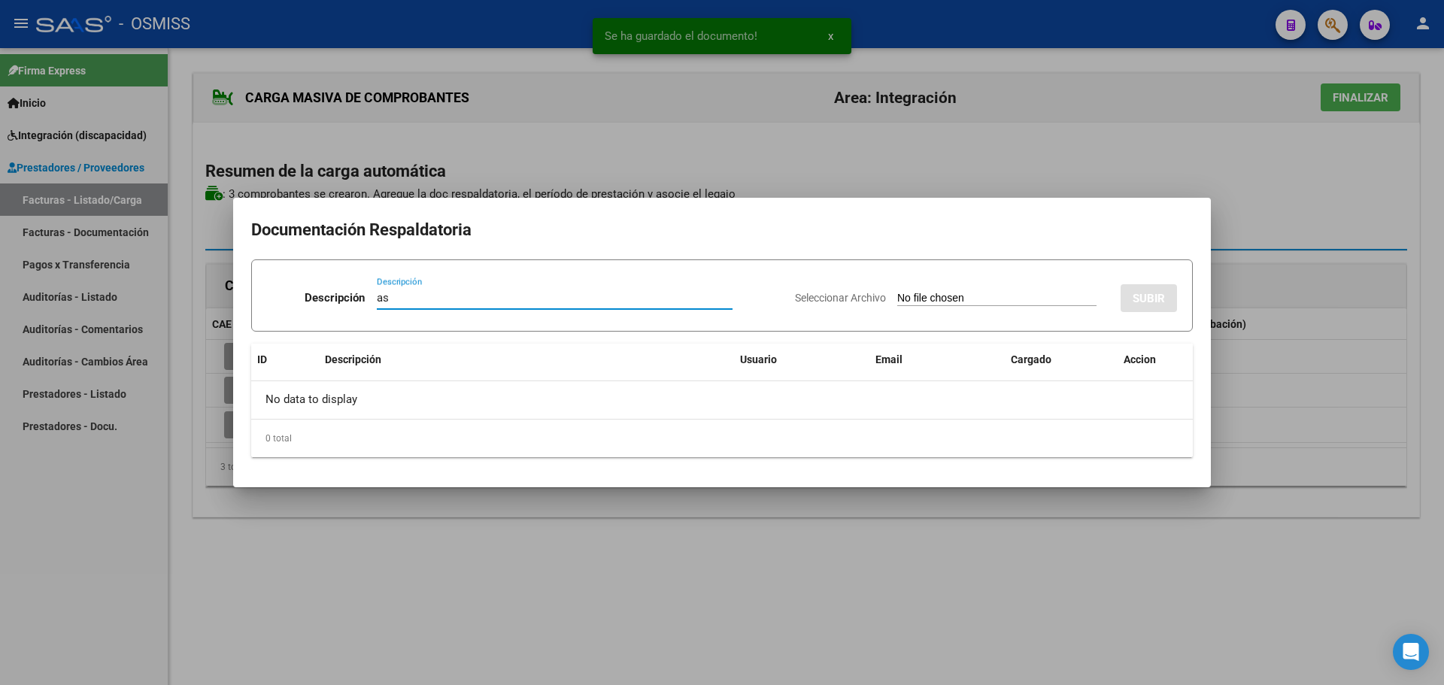
type input "as"
click at [957, 297] on input "Seleccionar Archivo" at bounding box center [996, 299] width 199 height 14
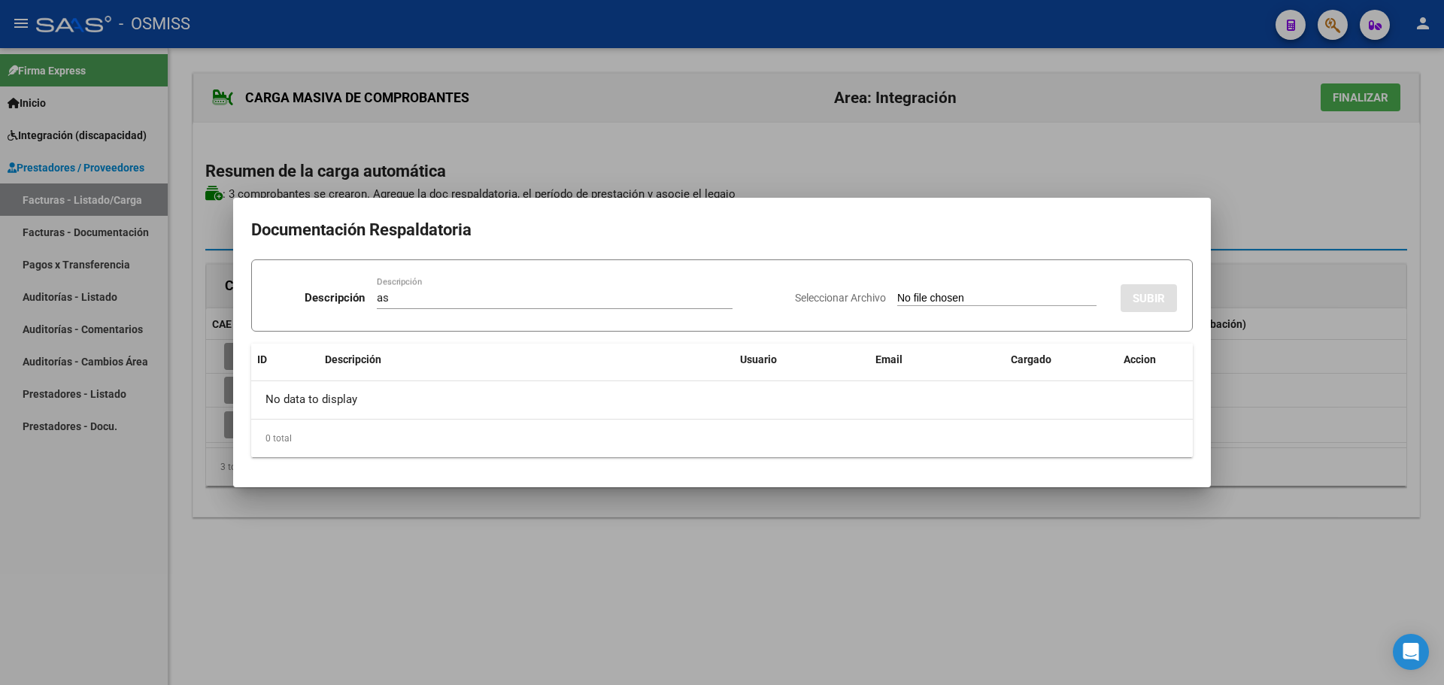
type input "C:\fakepath\Asistencia septiembre 2025.pdf"
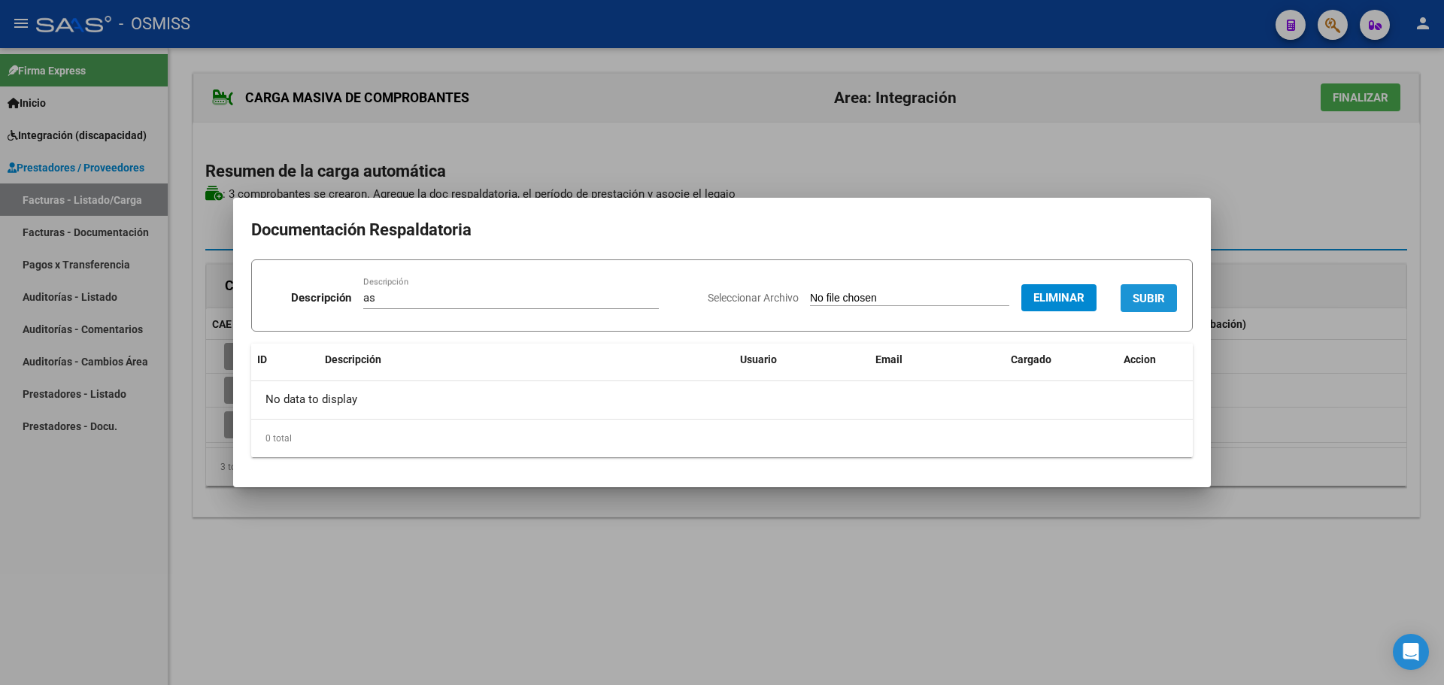
drag, startPoint x: 1143, startPoint y: 298, endPoint x: 993, endPoint y: 396, distance: 179.8
click at [1144, 298] on span "SUBIR" at bounding box center [1149, 299] width 32 height 14
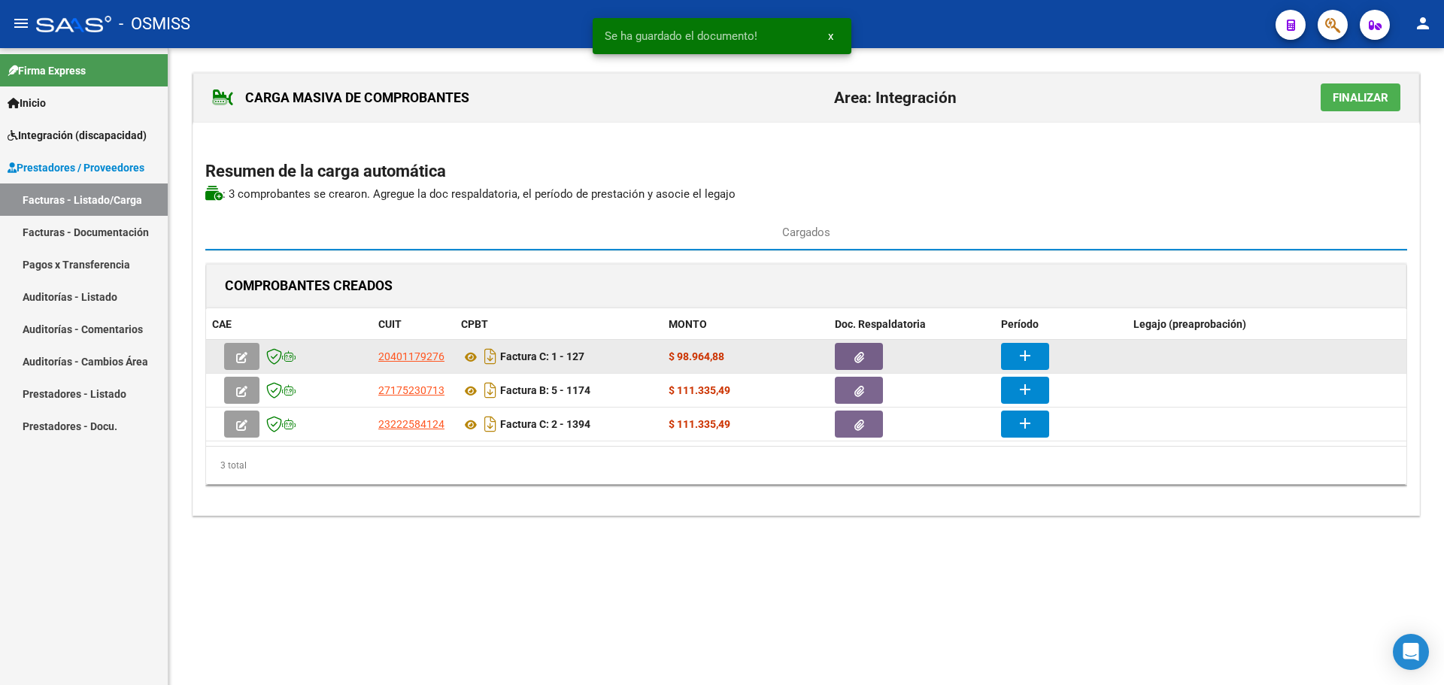
click at [1023, 360] on mat-icon "add" at bounding box center [1025, 356] width 18 height 18
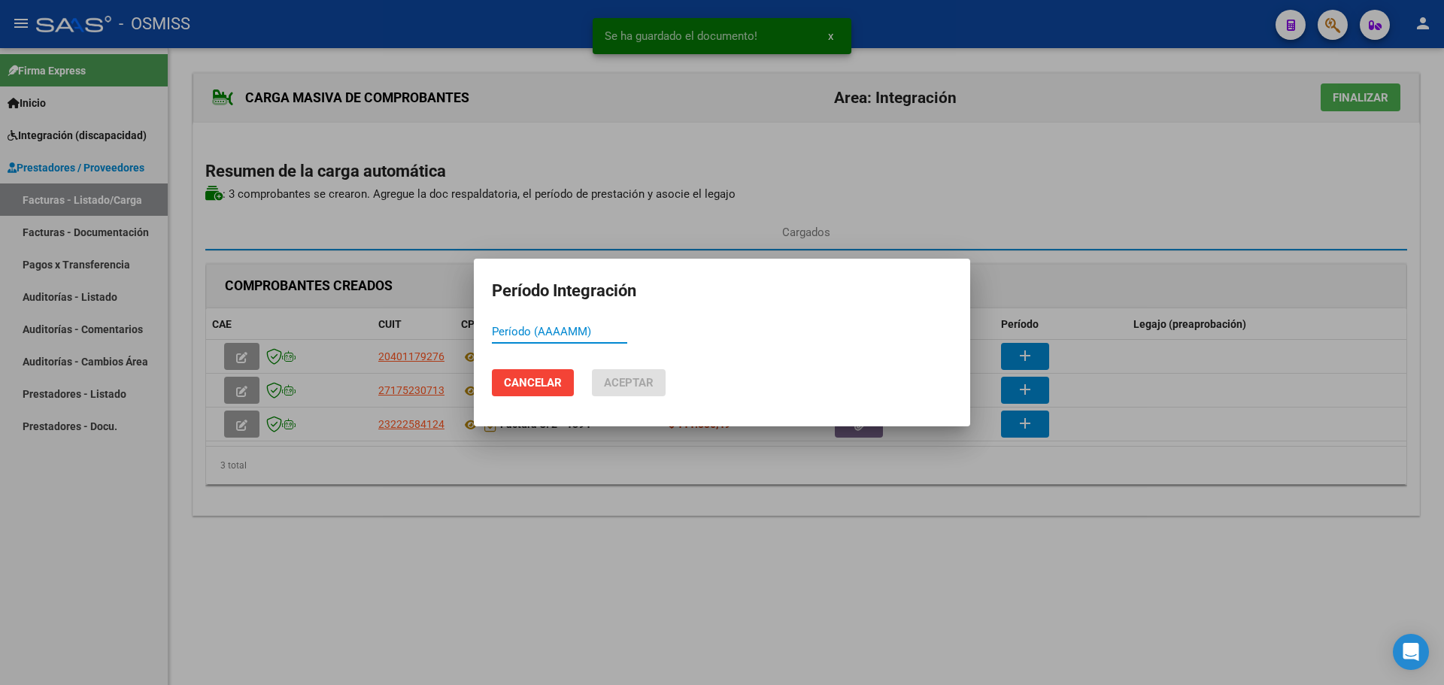
paste input "202509"
type input "202509"
click at [628, 387] on span "Aceptar" at bounding box center [629, 383] width 50 height 14
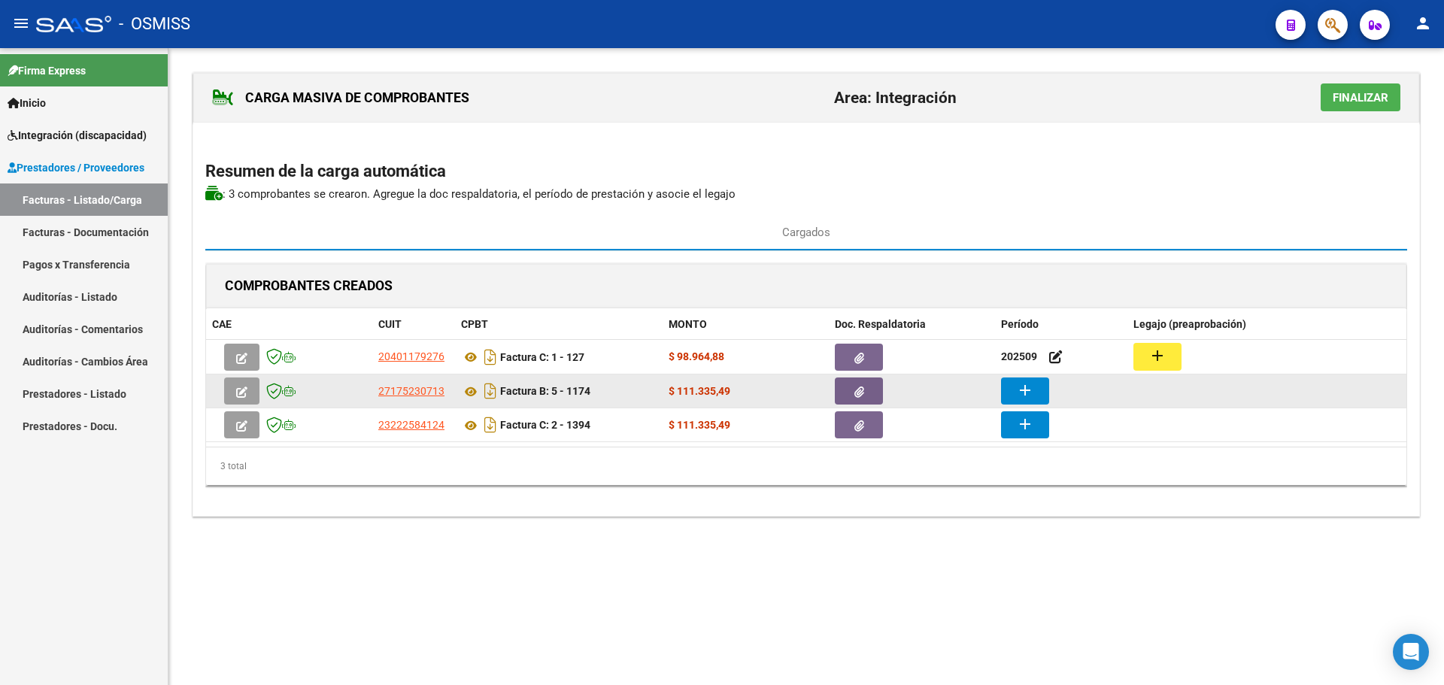
click at [1014, 391] on button "add" at bounding box center [1025, 391] width 48 height 27
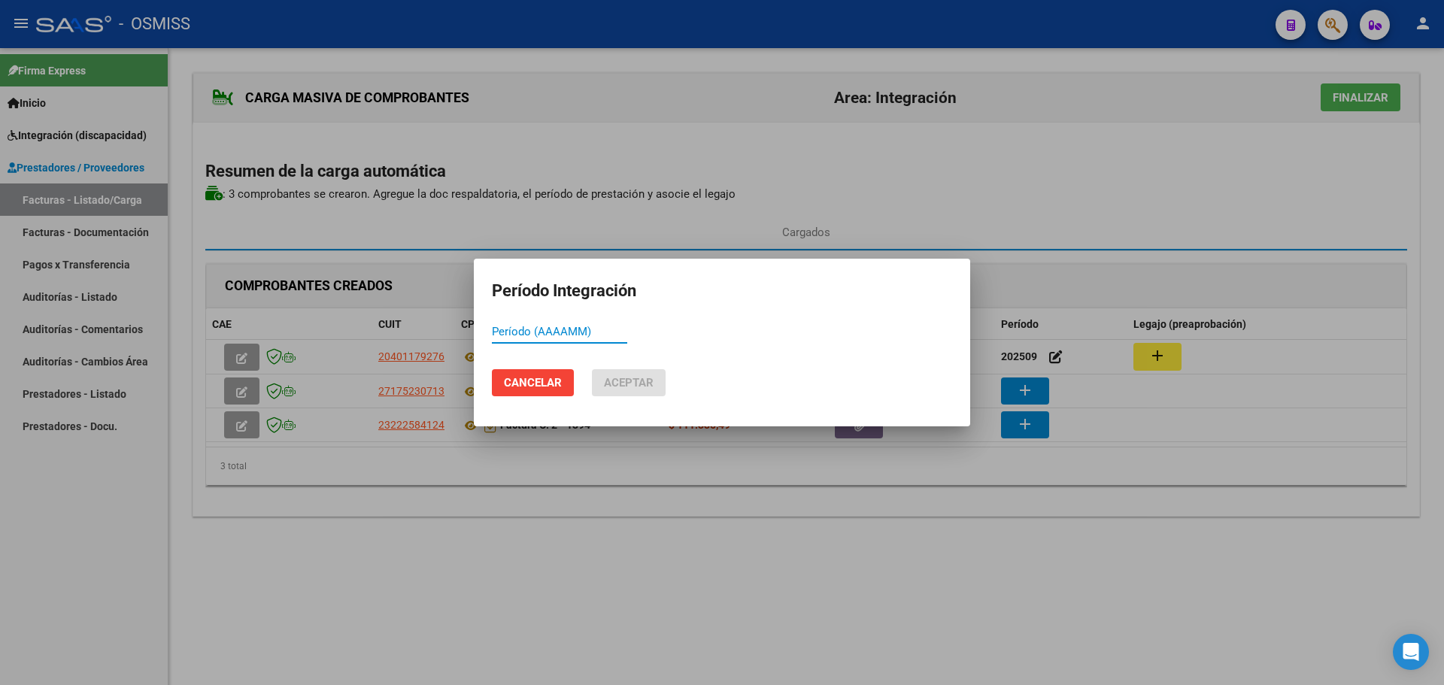
paste input "202509"
type input "202509"
click at [639, 388] on span "Aceptar" at bounding box center [629, 383] width 50 height 14
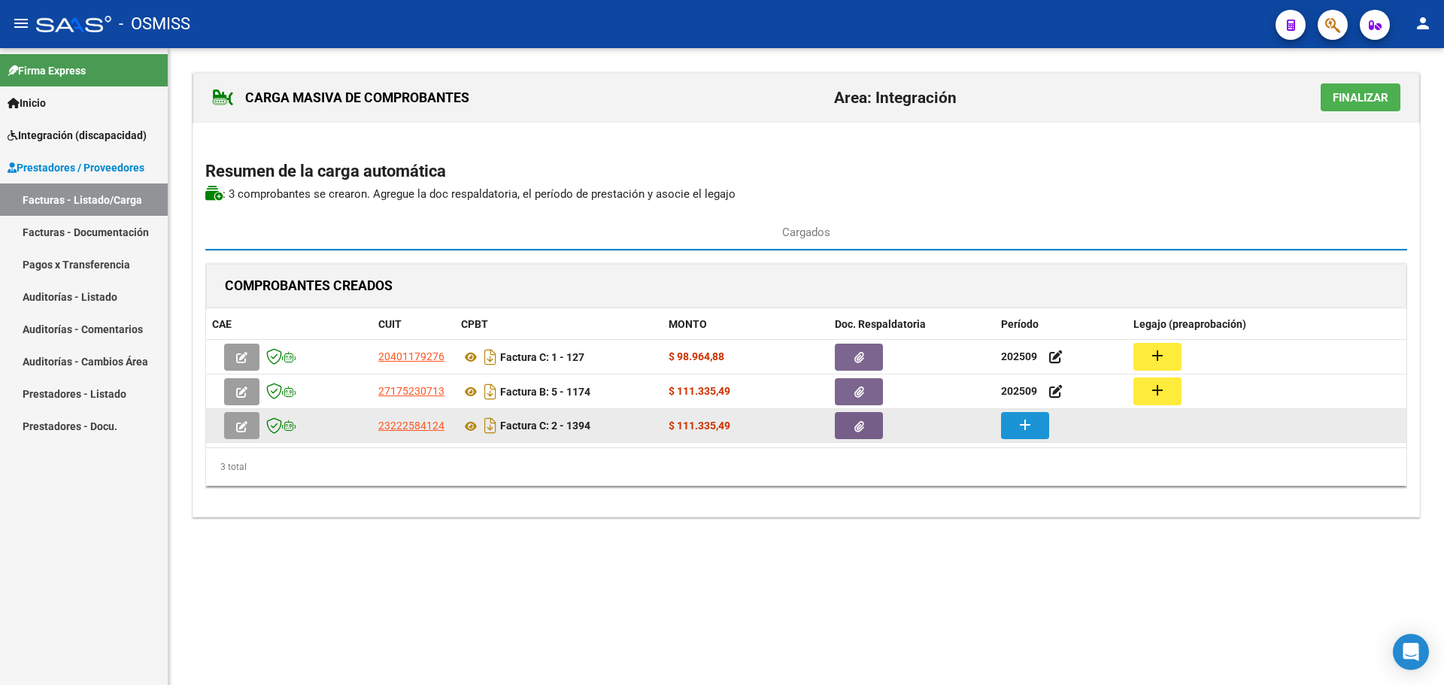
click at [1013, 428] on button "add" at bounding box center [1025, 425] width 48 height 27
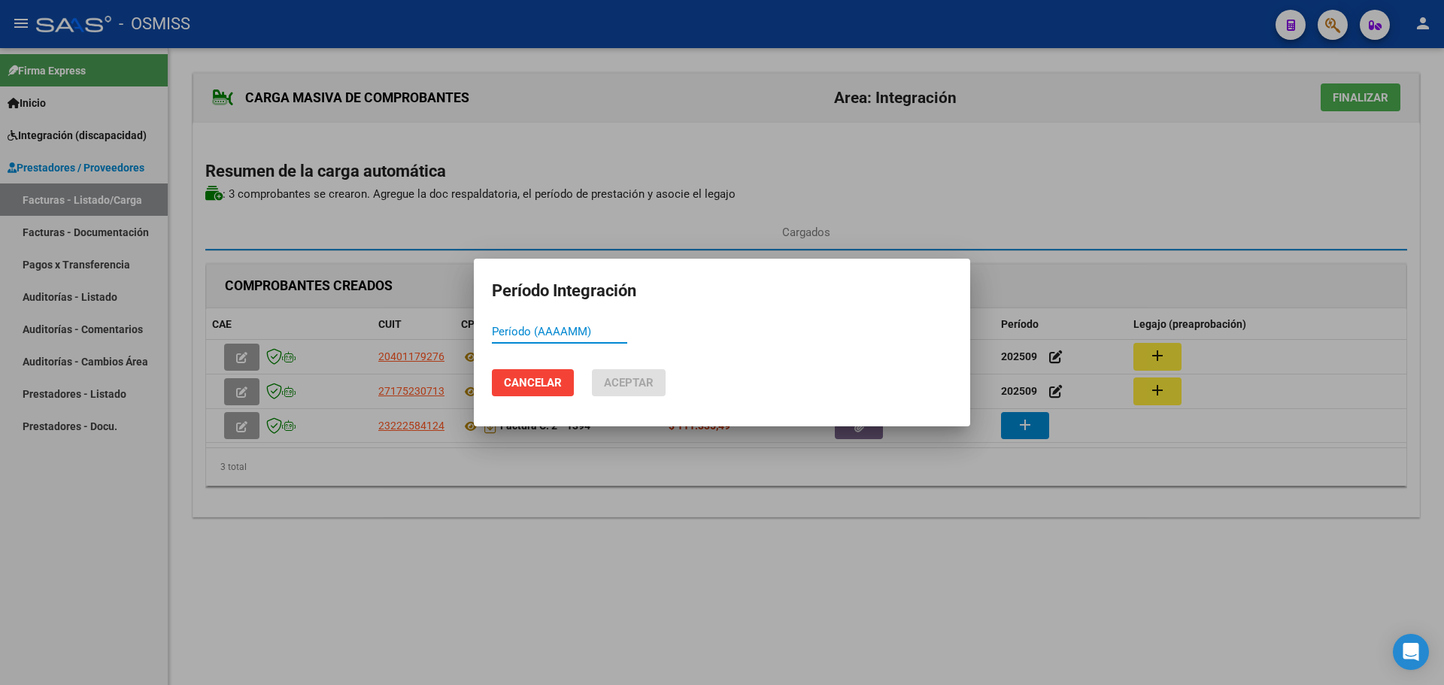
paste input "202509"
type input "202509"
click at [627, 381] on span "Aceptar" at bounding box center [629, 383] width 50 height 14
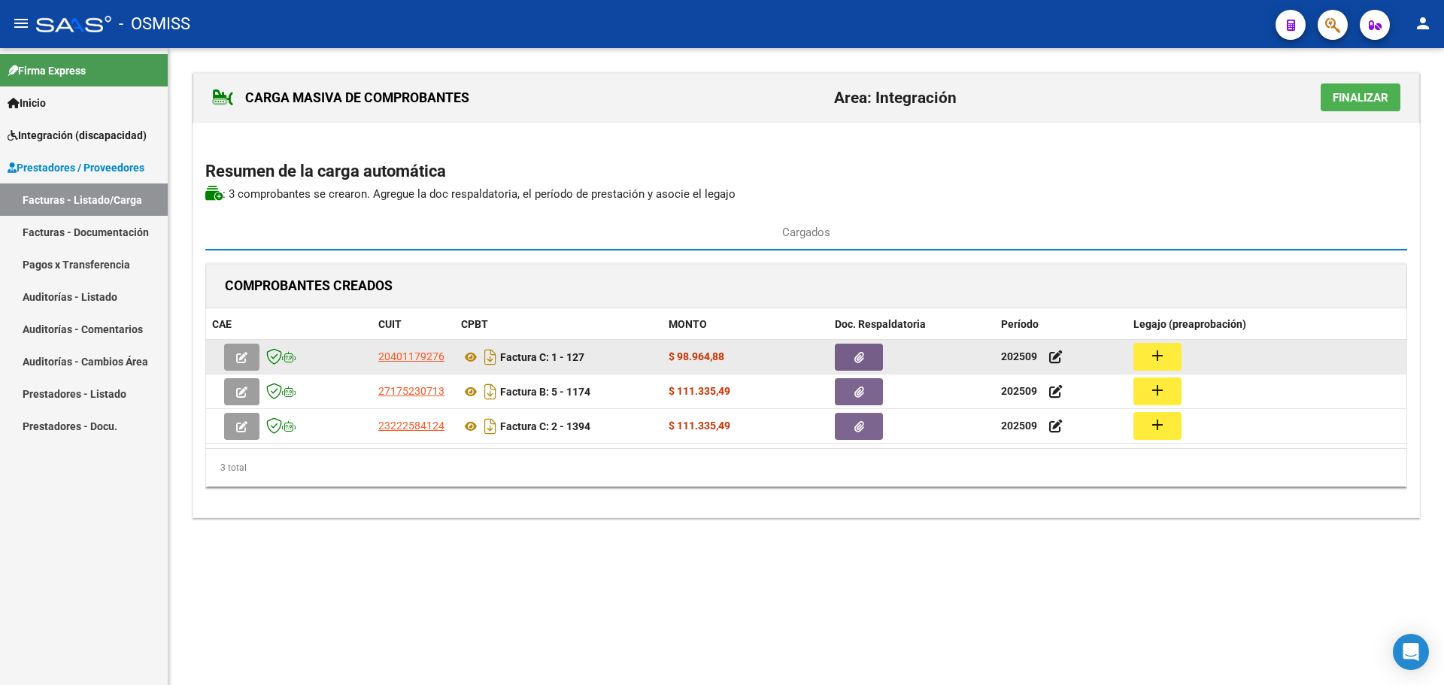
click at [1164, 351] on mat-icon "add" at bounding box center [1158, 356] width 18 height 18
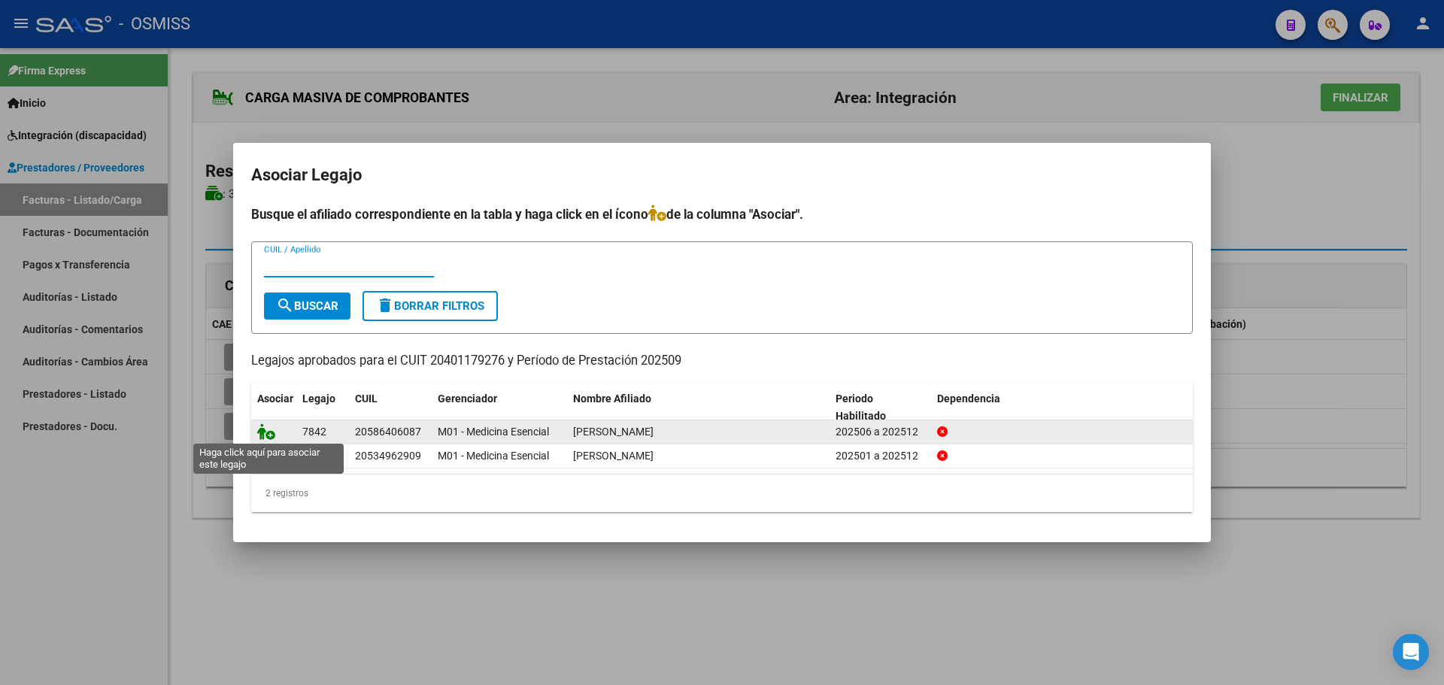
click at [270, 434] on icon at bounding box center [266, 431] width 18 height 17
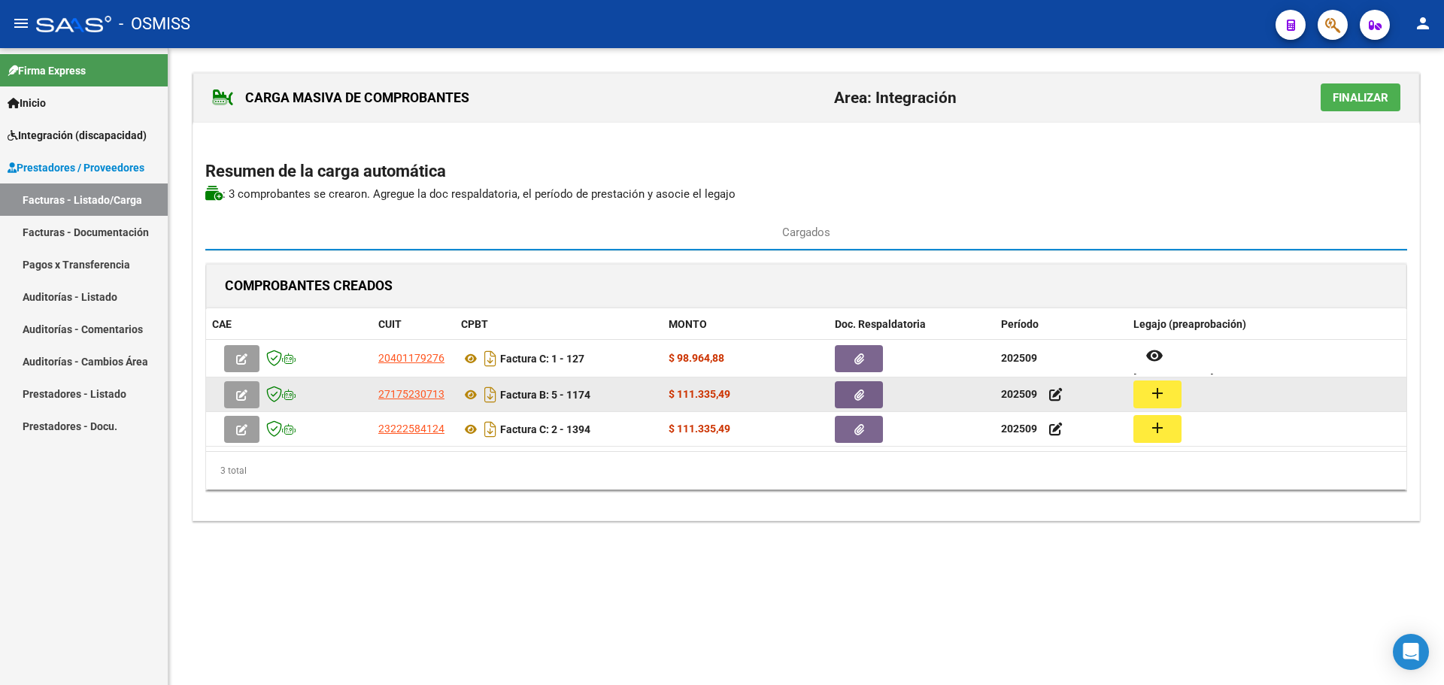
click at [1147, 394] on button "add" at bounding box center [1157, 395] width 48 height 28
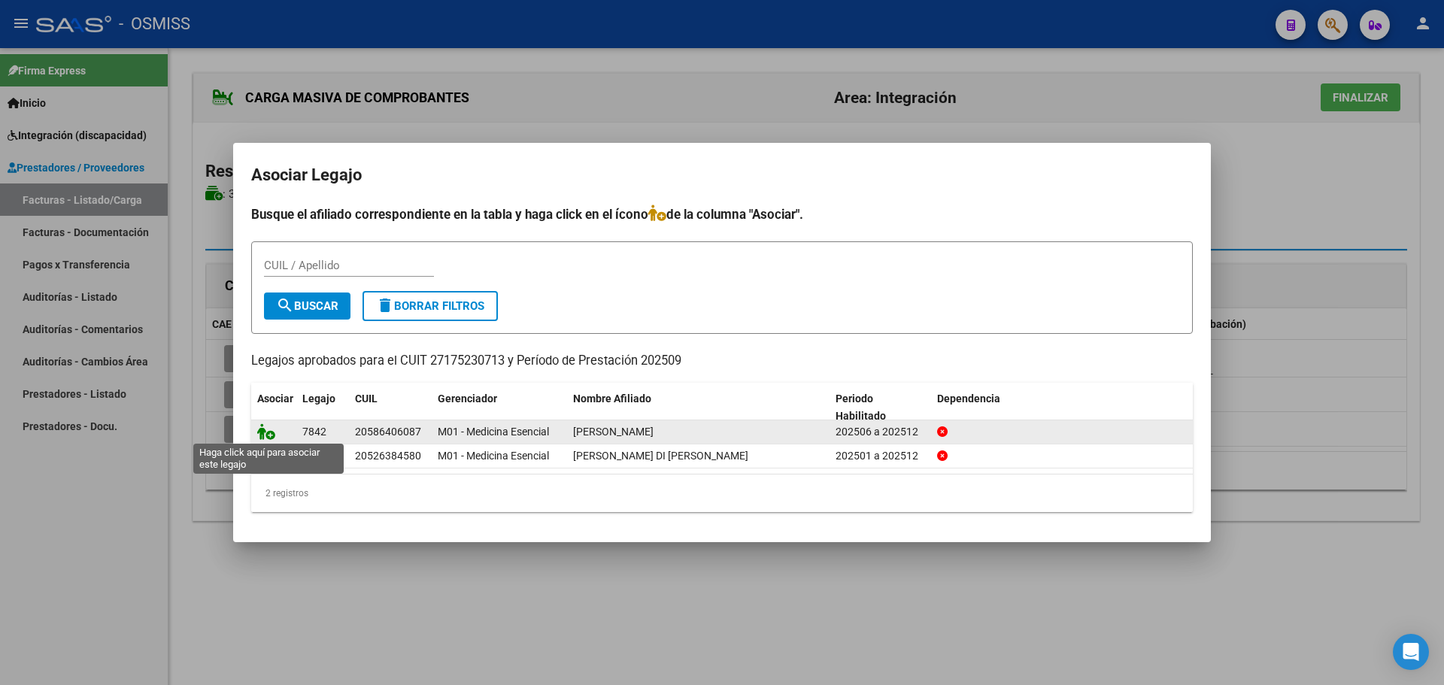
click at [267, 429] on icon at bounding box center [266, 431] width 18 height 17
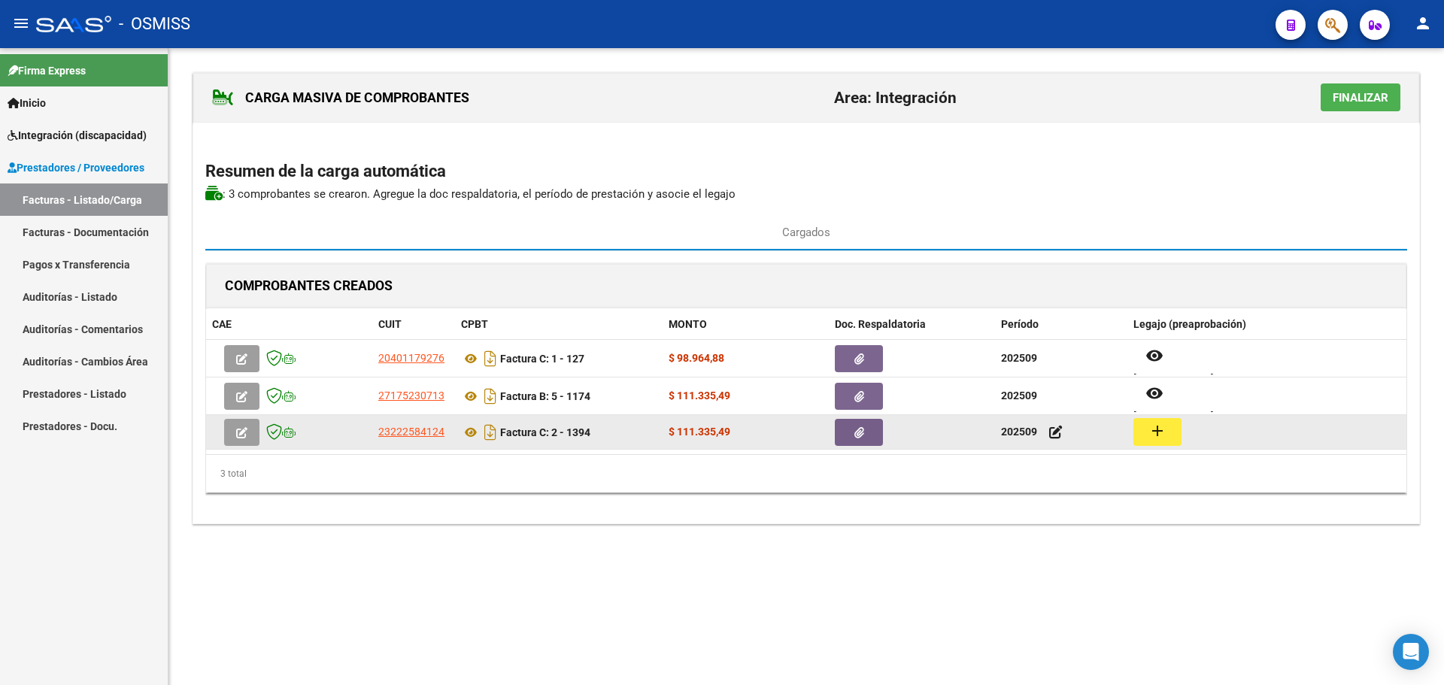
click at [1150, 429] on mat-icon "add" at bounding box center [1158, 431] width 18 height 18
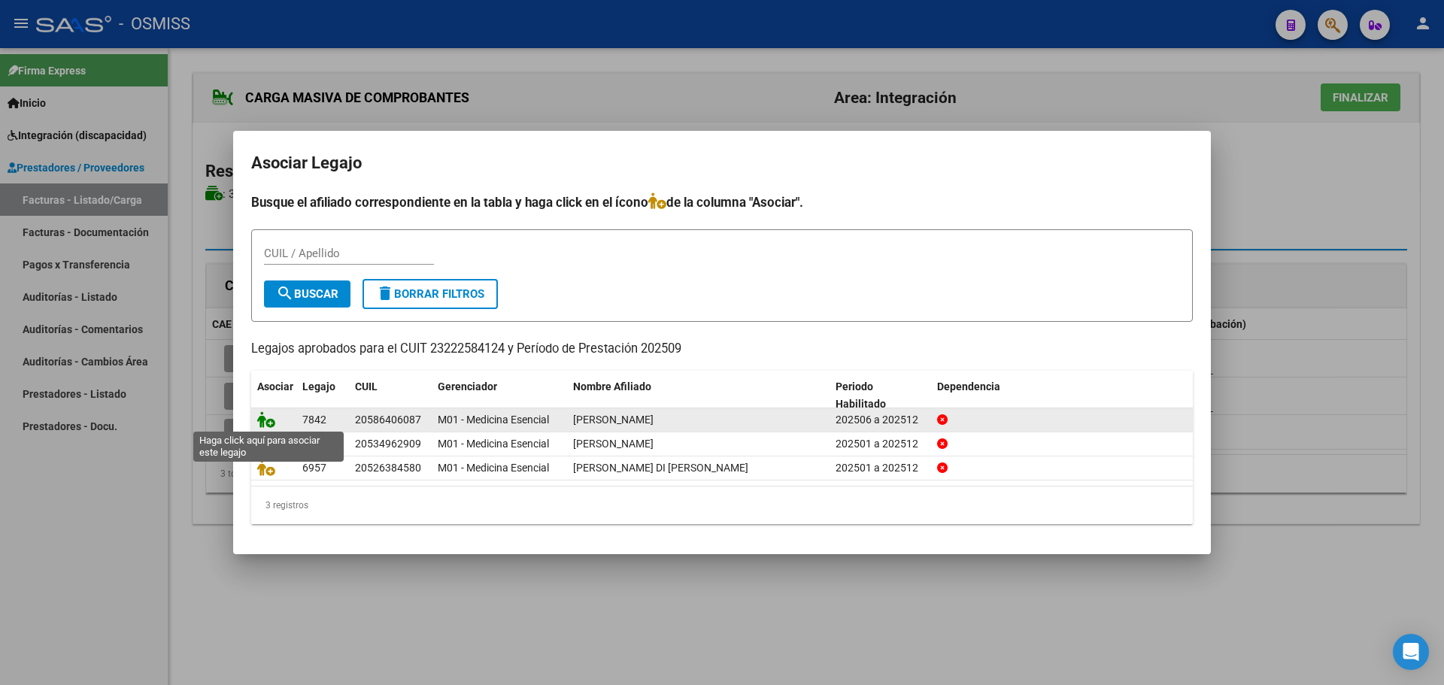
click at [266, 416] on icon at bounding box center [266, 419] width 18 height 17
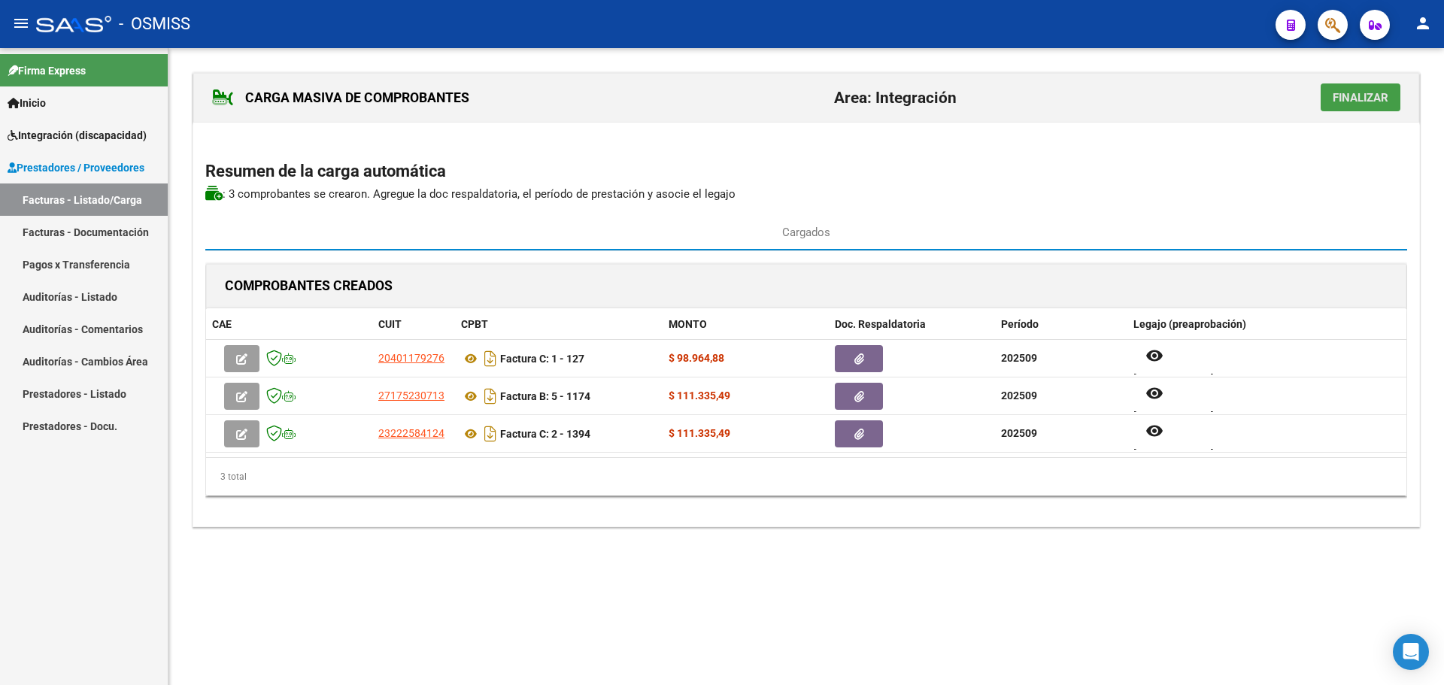
click at [1367, 102] on span "Finalizar" at bounding box center [1361, 98] width 56 height 14
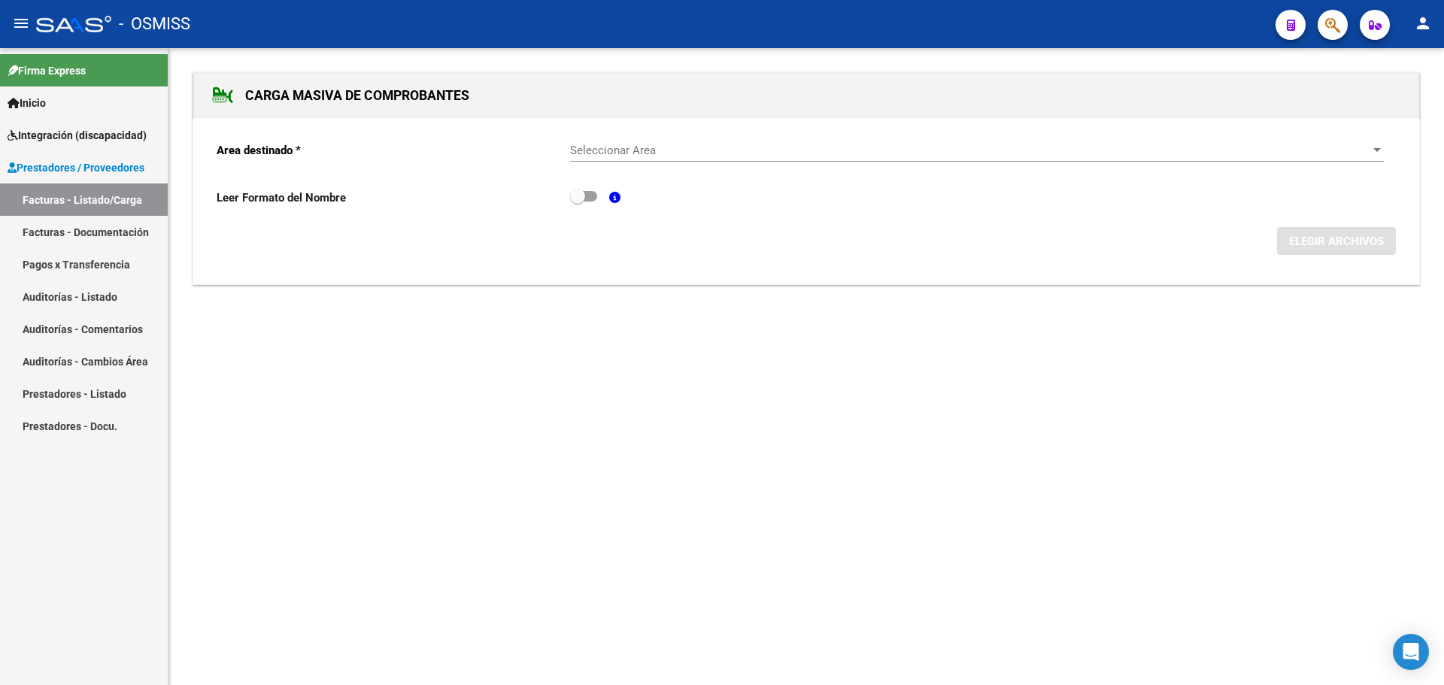
click at [1372, 144] on div "Seleccionar Area" at bounding box center [977, 151] width 814 height 14
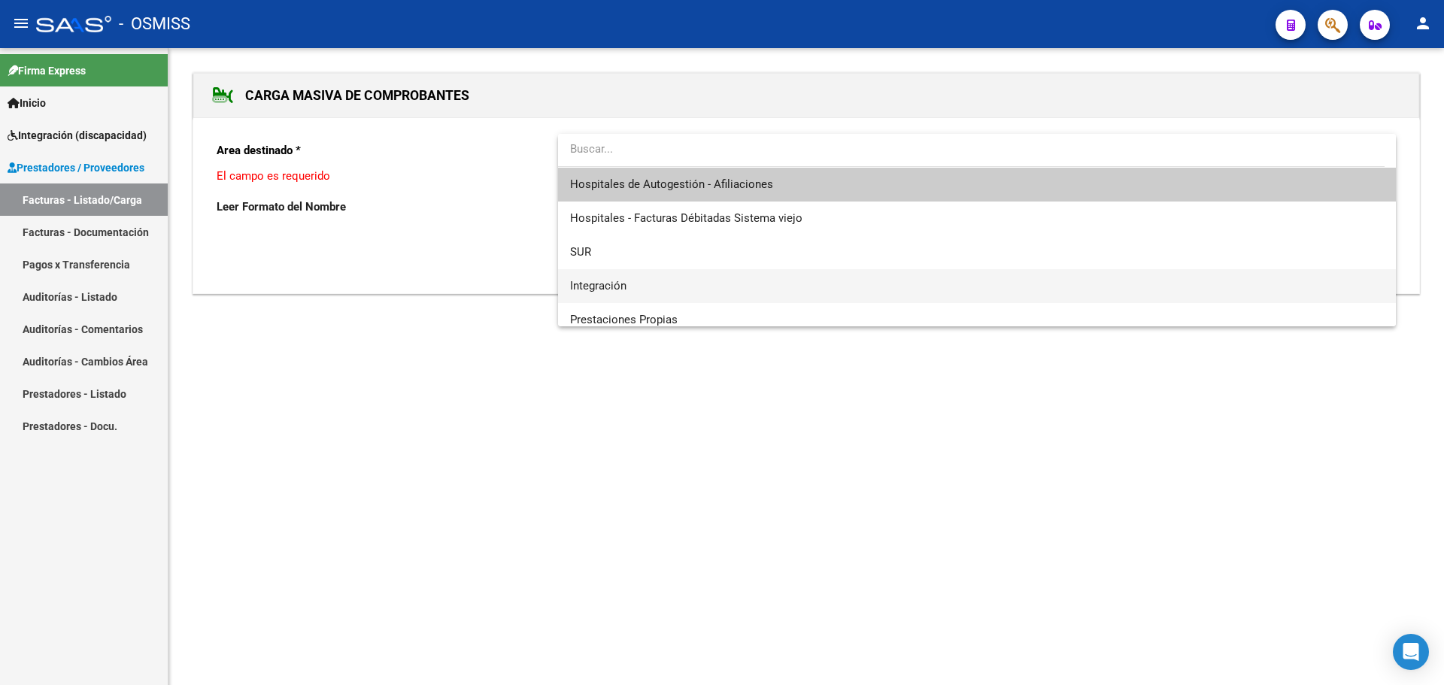
click at [775, 277] on span "Integración" at bounding box center [977, 286] width 814 height 34
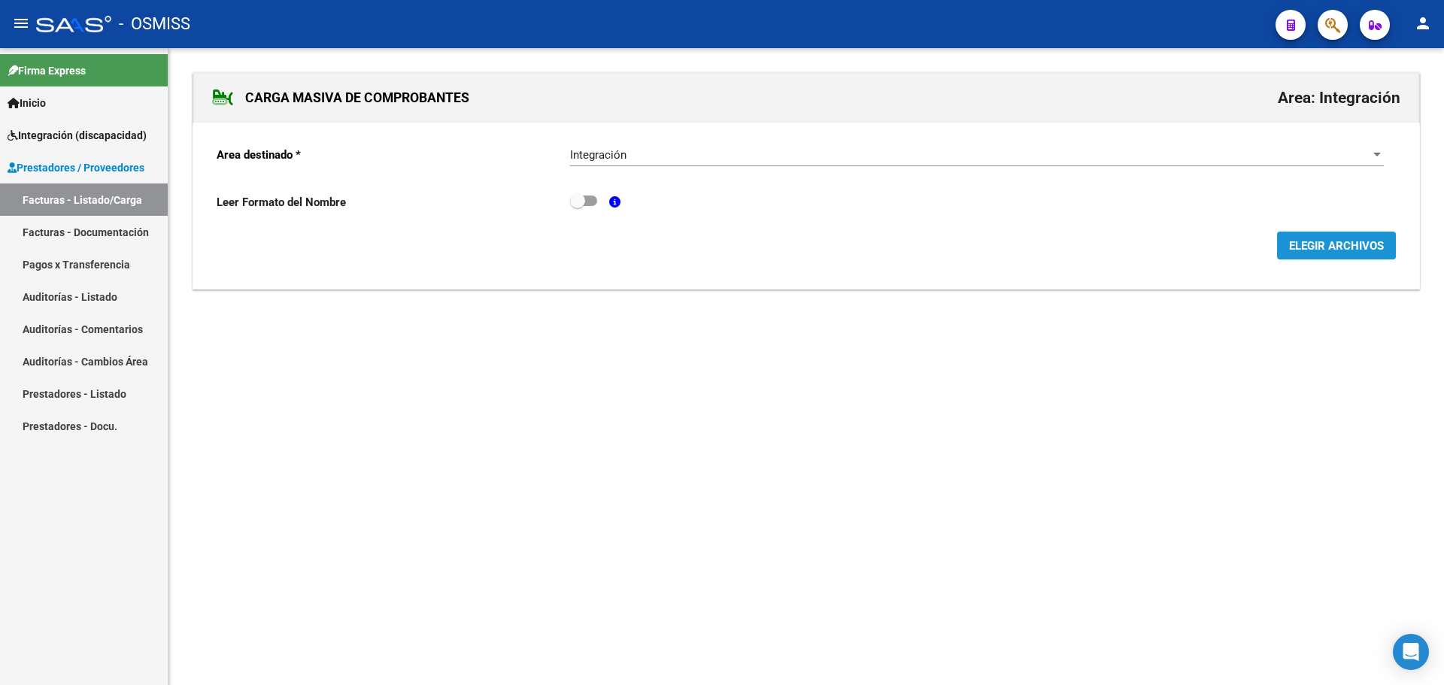
click at [1319, 253] on span "ELEGIR ARCHIVOS" at bounding box center [1336, 246] width 95 height 14
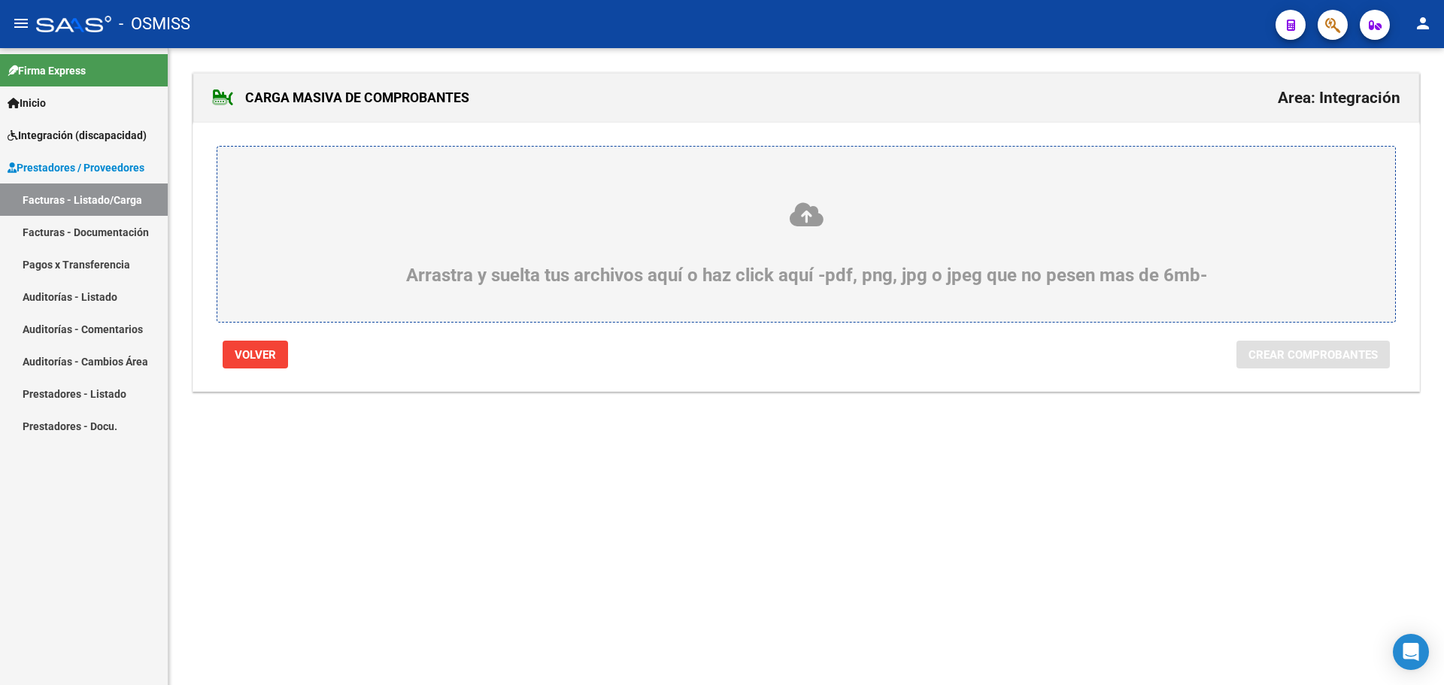
click at [501, 241] on div "Arrastra y suelta tus archivos aquí o haz click aquí -pdf, png, jpg o jpeg que …" at bounding box center [806, 243] width 1106 height 85
click at [0, 0] on input "Arrastra y suelta tus archivos aquí o haz click aquí -pdf, png, jpg o jpeg que …" at bounding box center [0, 0] width 0 height 0
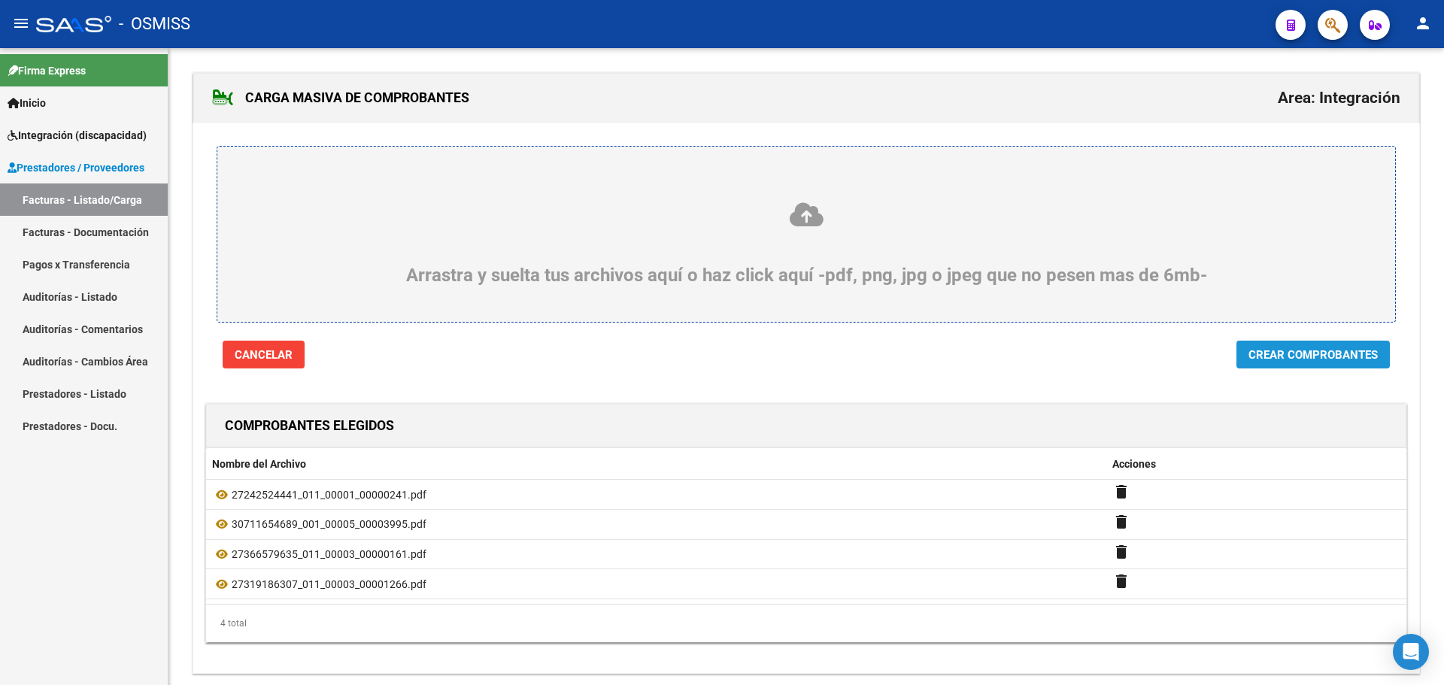
click at [1292, 350] on span "Crear Comprobantes" at bounding box center [1313, 355] width 129 height 14
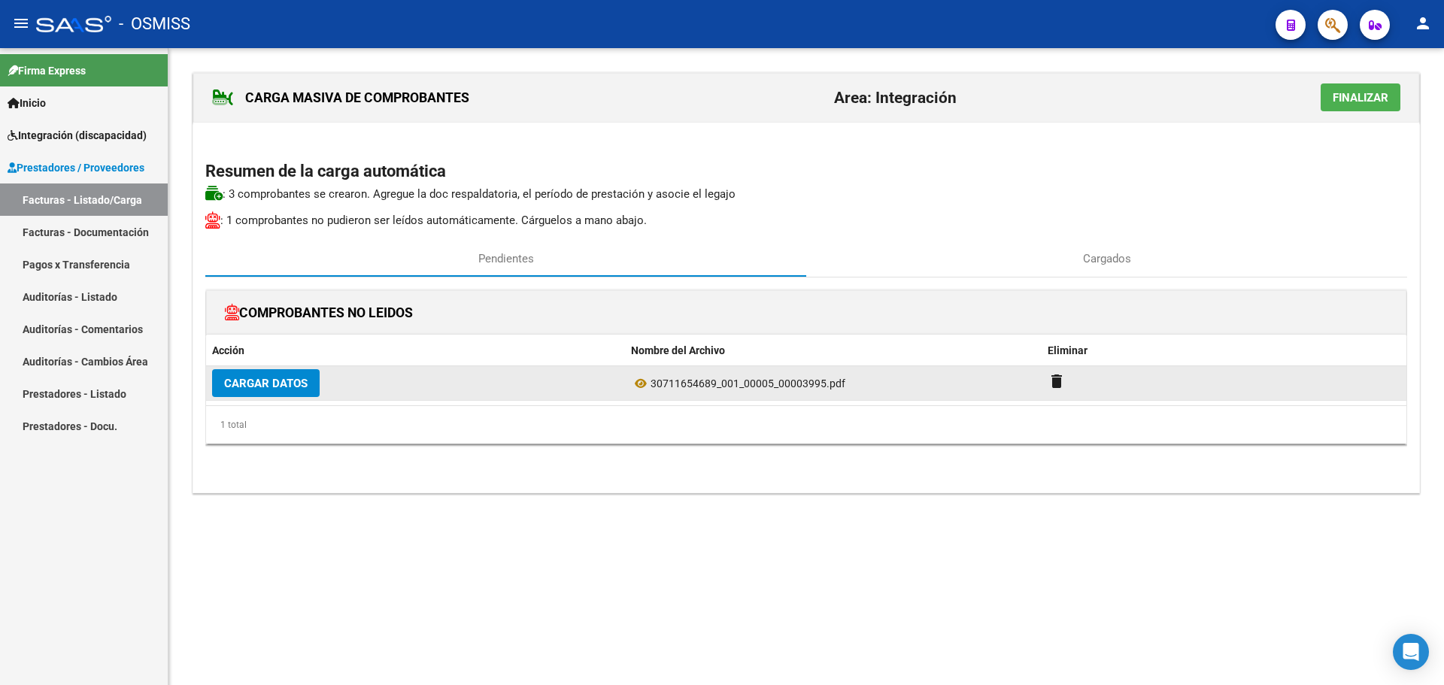
click at [274, 383] on span "Cargar Datos" at bounding box center [265, 384] width 83 height 14
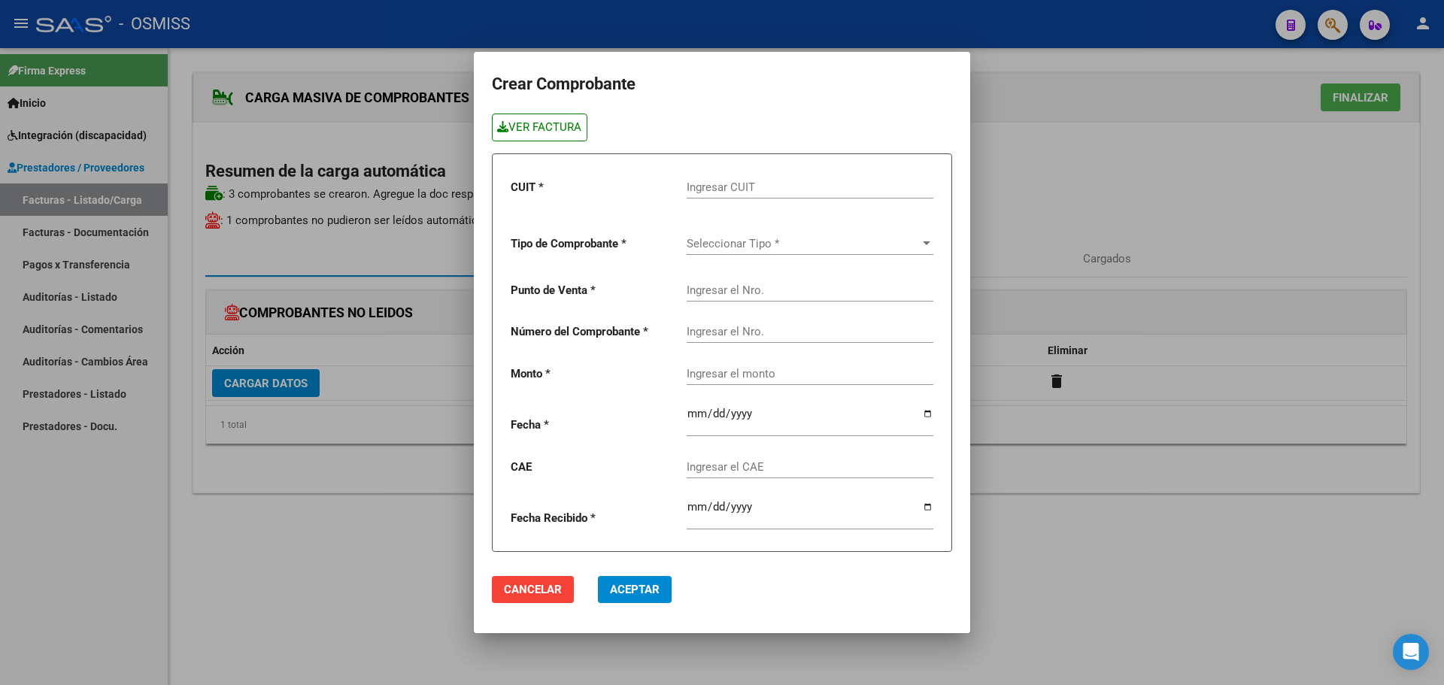
click at [536, 128] on link "VER FACTURA" at bounding box center [540, 128] width 96 height 28
paste input "30-71165468-9"
type input "30-71165468-9"
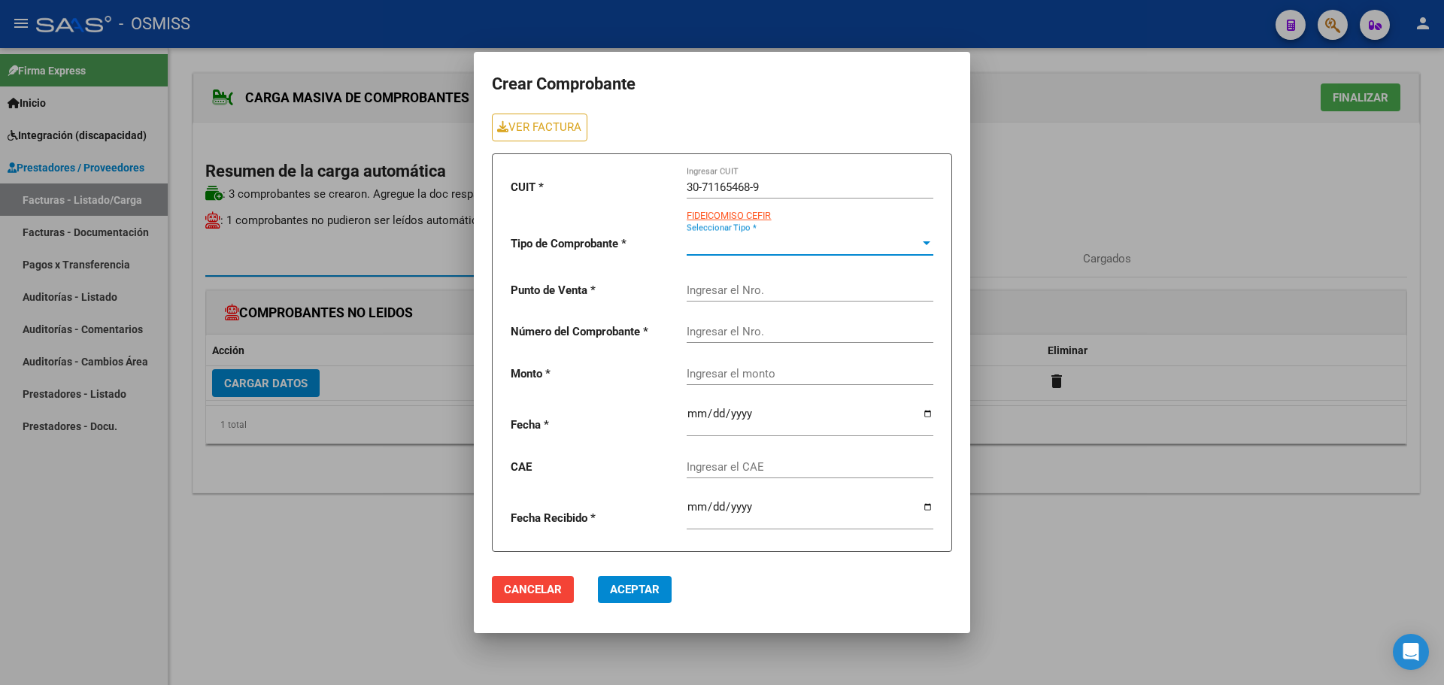
click at [755, 250] on span "Seleccionar Tipo *" at bounding box center [803, 244] width 233 height 14
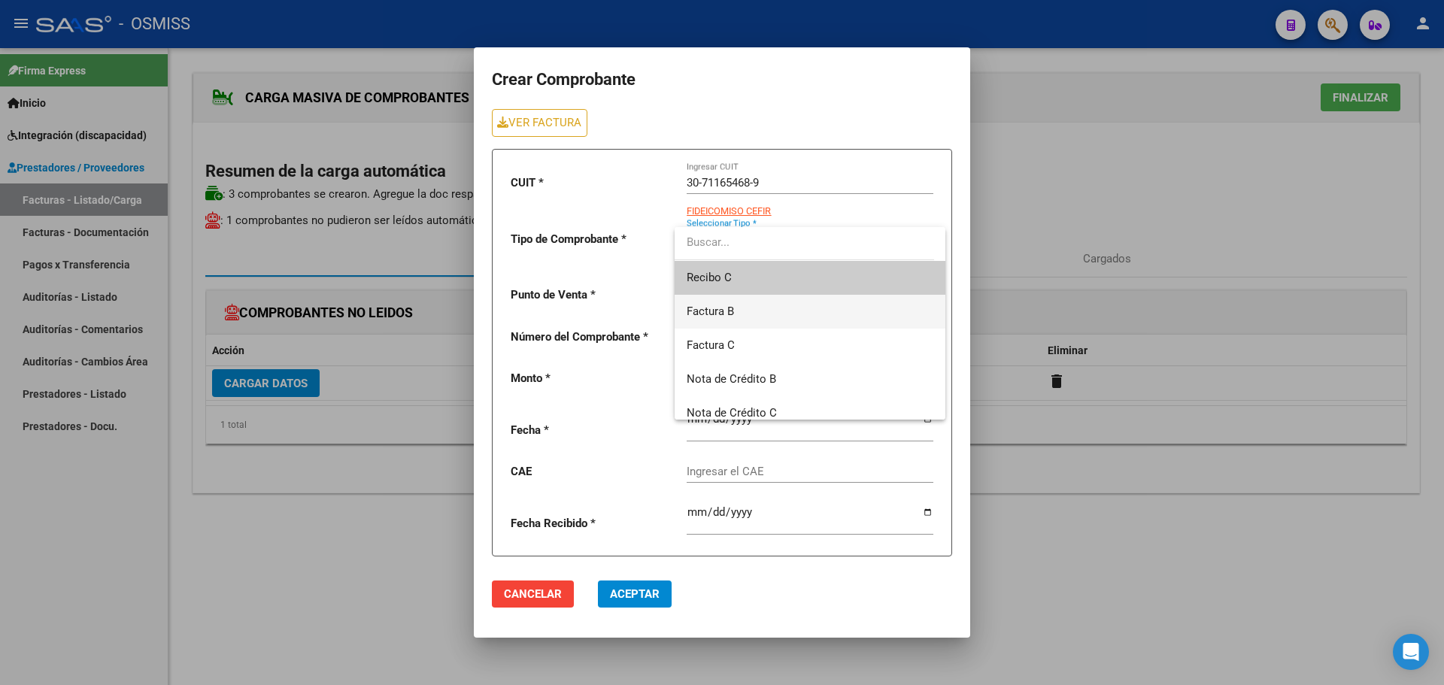
click at [748, 313] on span "Factura B" at bounding box center [810, 312] width 247 height 34
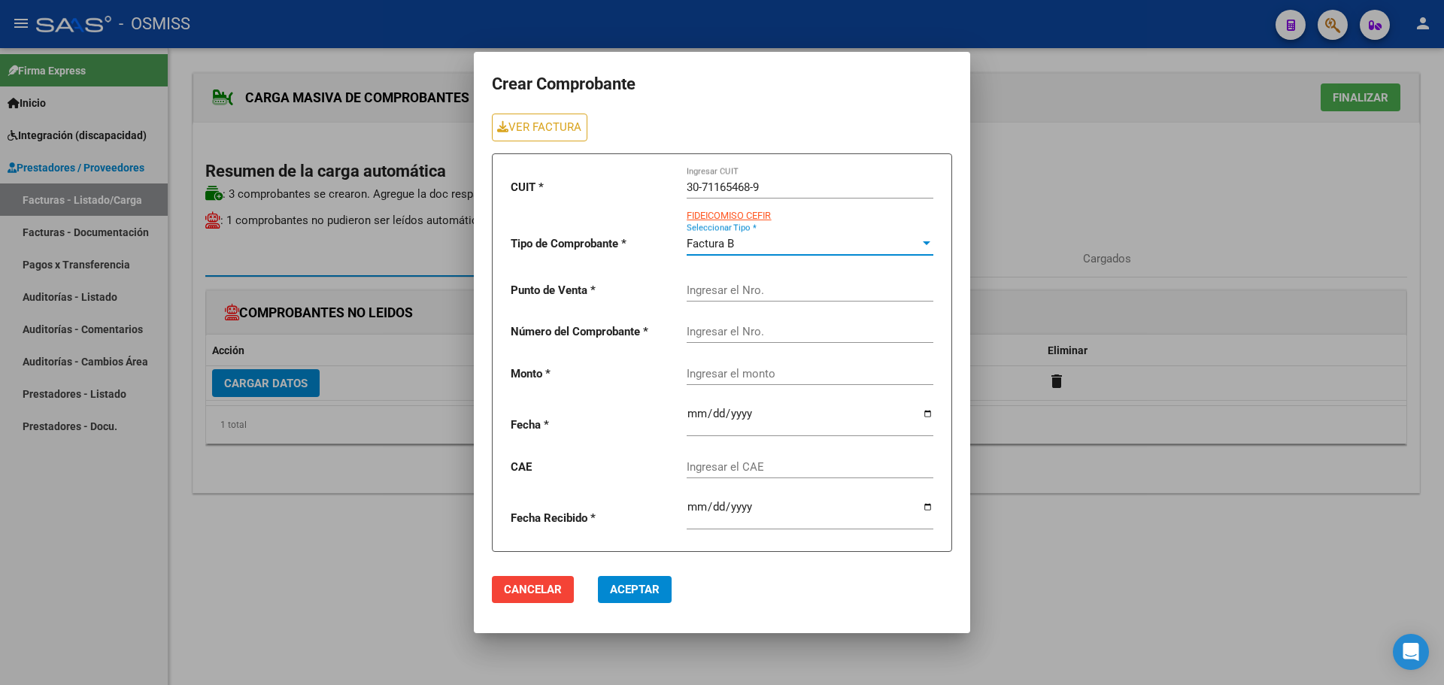
click at [725, 292] on input "Ingresar el Nro." at bounding box center [810, 291] width 247 height 14
type input "5"
click at [770, 325] on input "Ingresar el Nro." at bounding box center [810, 332] width 247 height 14
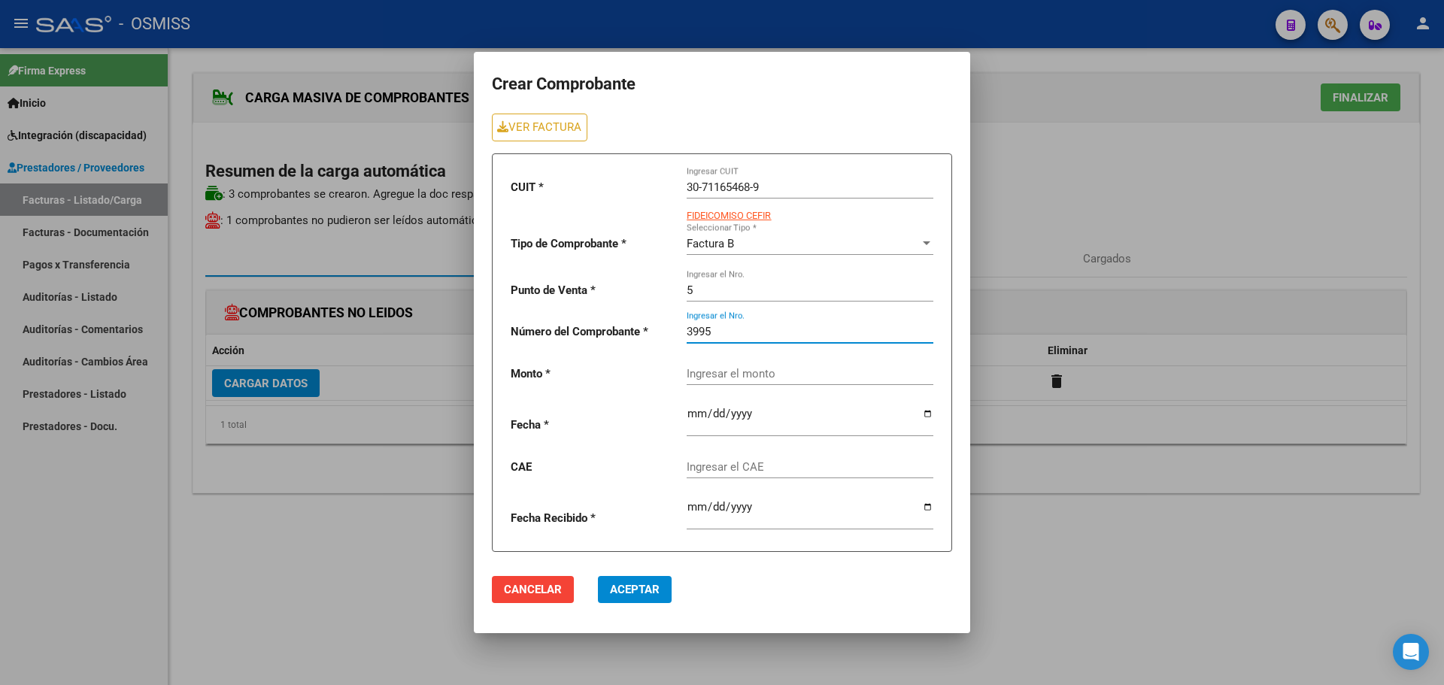
type input "3995"
click at [767, 369] on input "Ingresar el monto" at bounding box center [810, 374] width 247 height 14
paste input "475830.36"
type input "475830.36"
drag, startPoint x: 927, startPoint y: 411, endPoint x: 913, endPoint y: 407, distance: 14.8
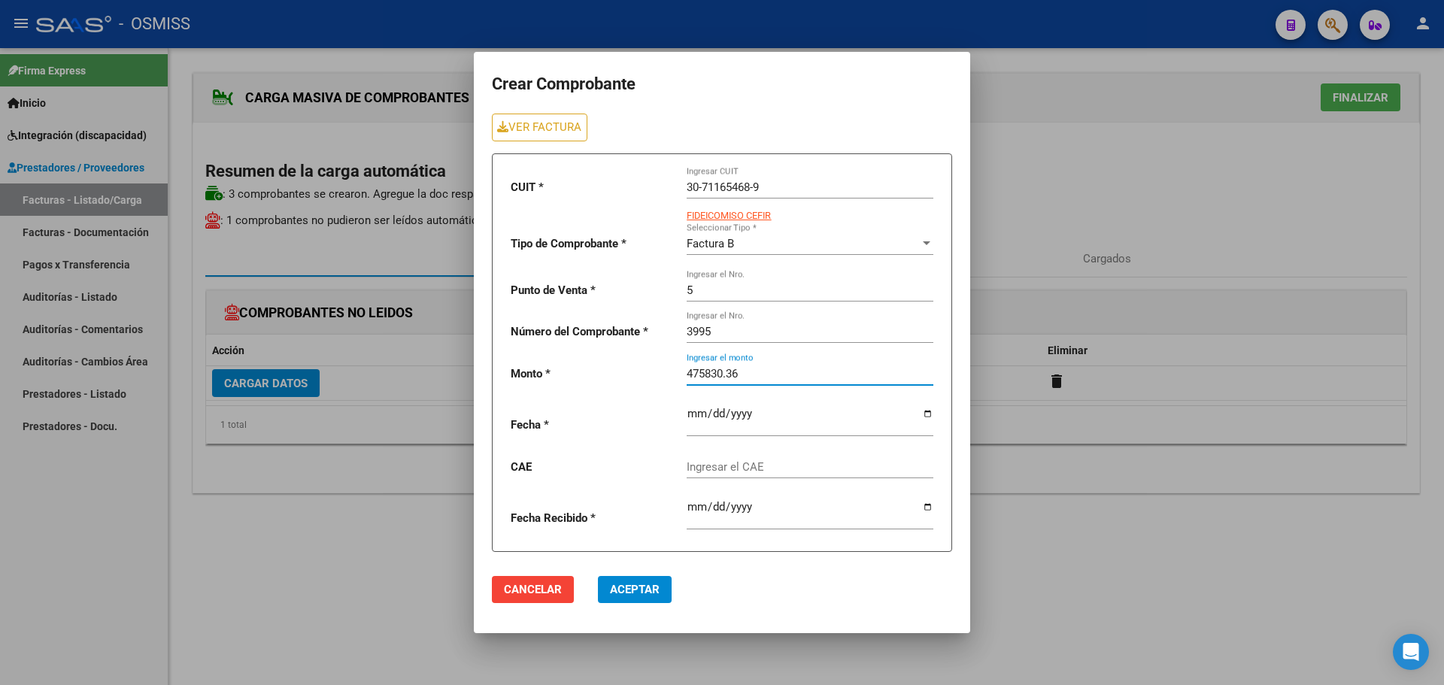
click at [926, 411] on input "date" at bounding box center [810, 420] width 247 height 24
type input "[DATE]"
click at [727, 472] on input "Ingresar el CAE" at bounding box center [810, 467] width 247 height 14
paste input "75399949481595"
type input "75399949481595"
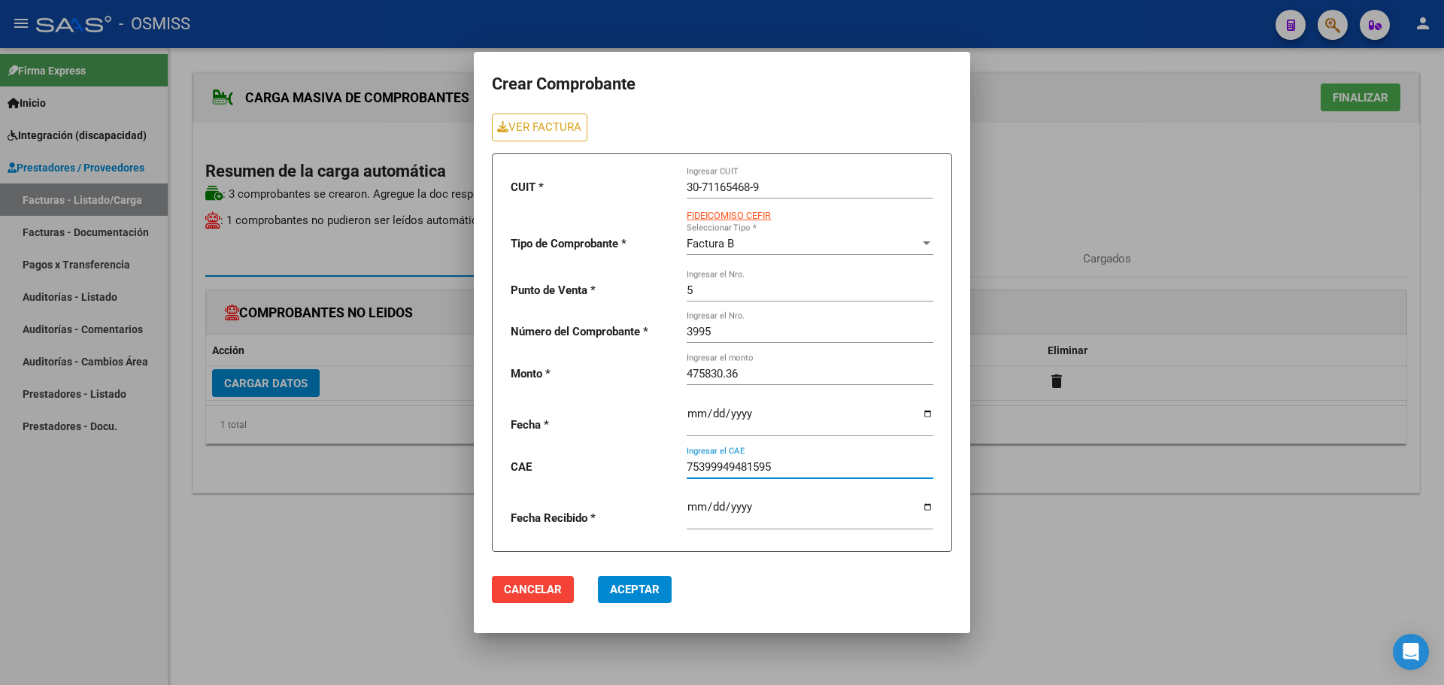
click at [655, 591] on span "Aceptar" at bounding box center [635, 590] width 50 height 14
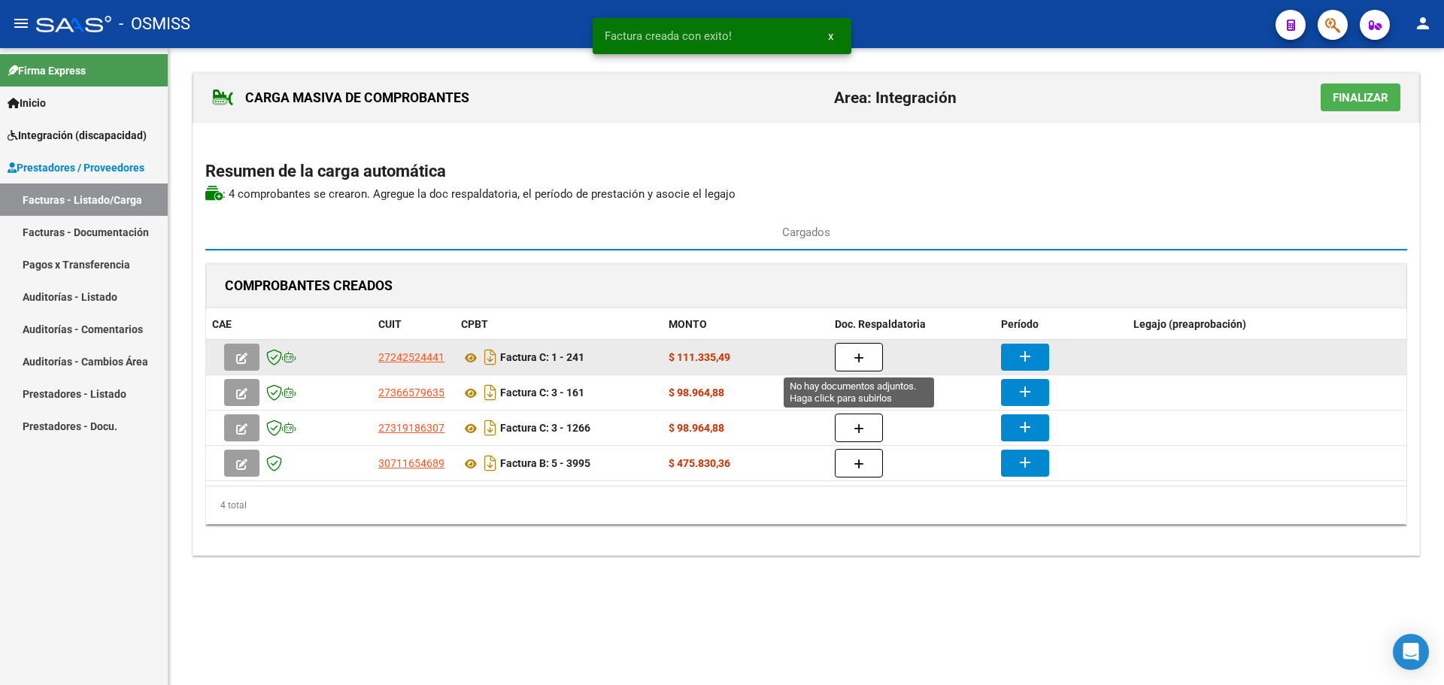
click at [847, 350] on button "button" at bounding box center [859, 357] width 48 height 29
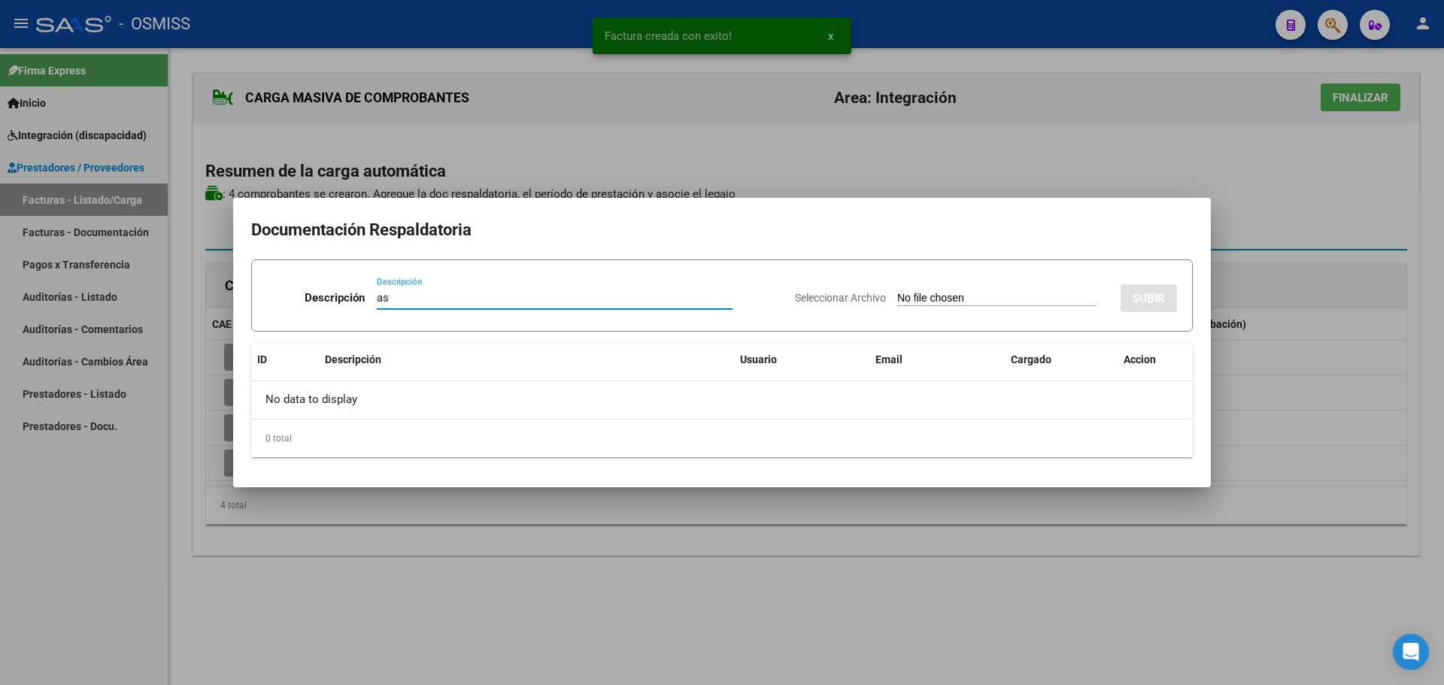
type input "as"
click at [933, 296] on input "Seleccionar Archivo" at bounding box center [996, 299] width 199 height 14
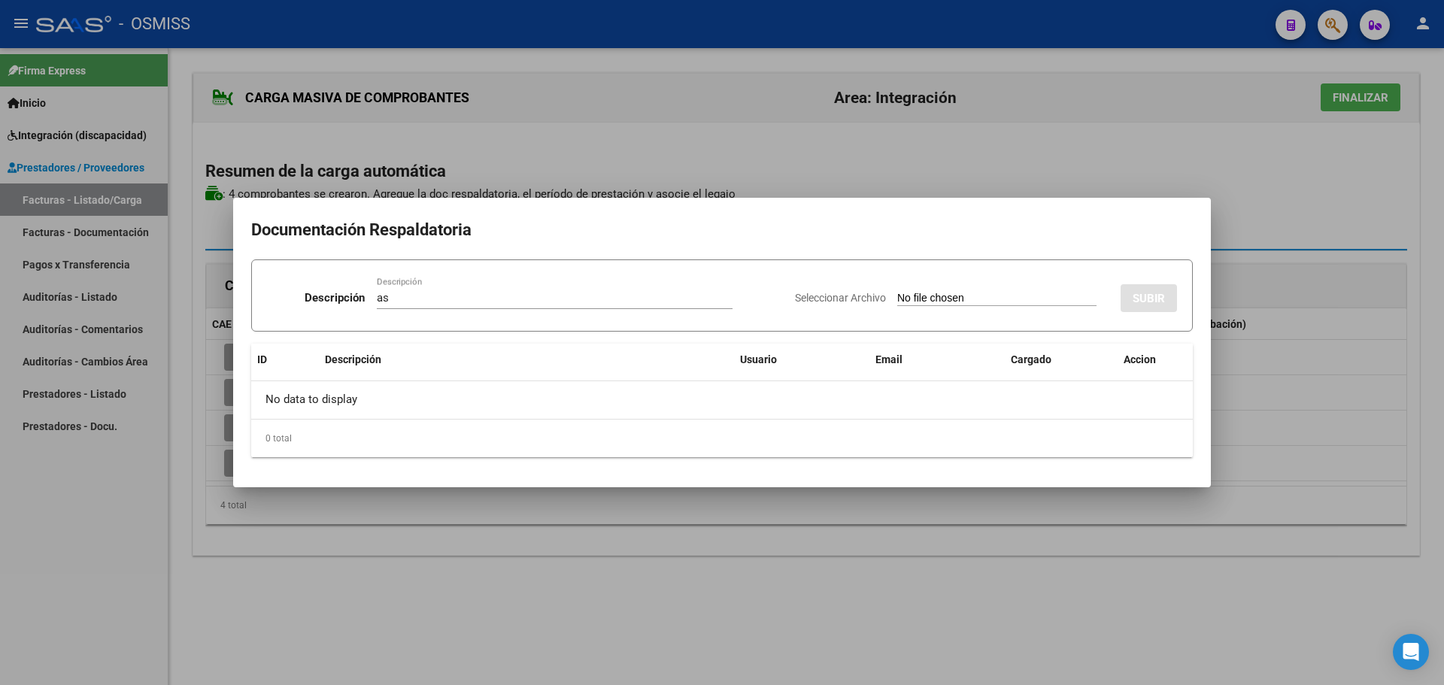
type input "C:\fakepath\planilla y consentimiento sept.2025.pdf"
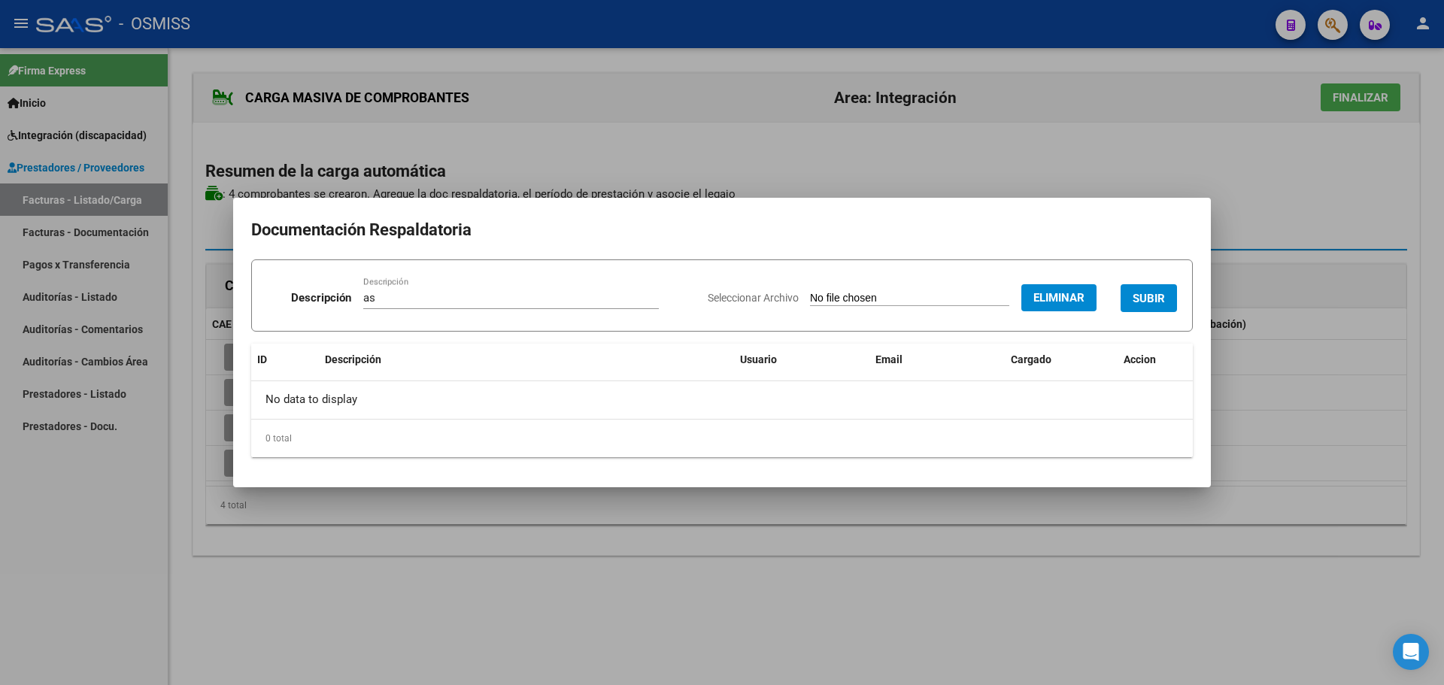
click at [1142, 293] on span "SUBIR" at bounding box center [1149, 299] width 32 height 14
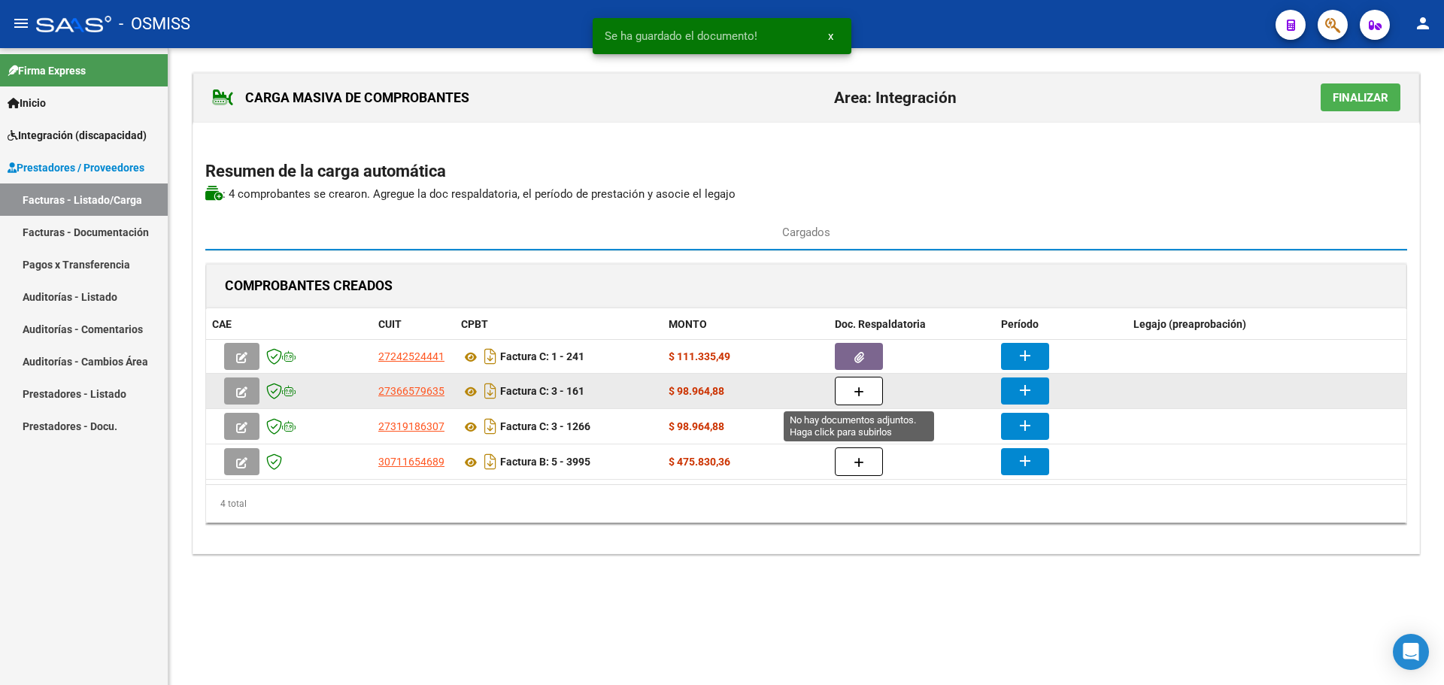
click at [847, 395] on button "button" at bounding box center [859, 391] width 48 height 29
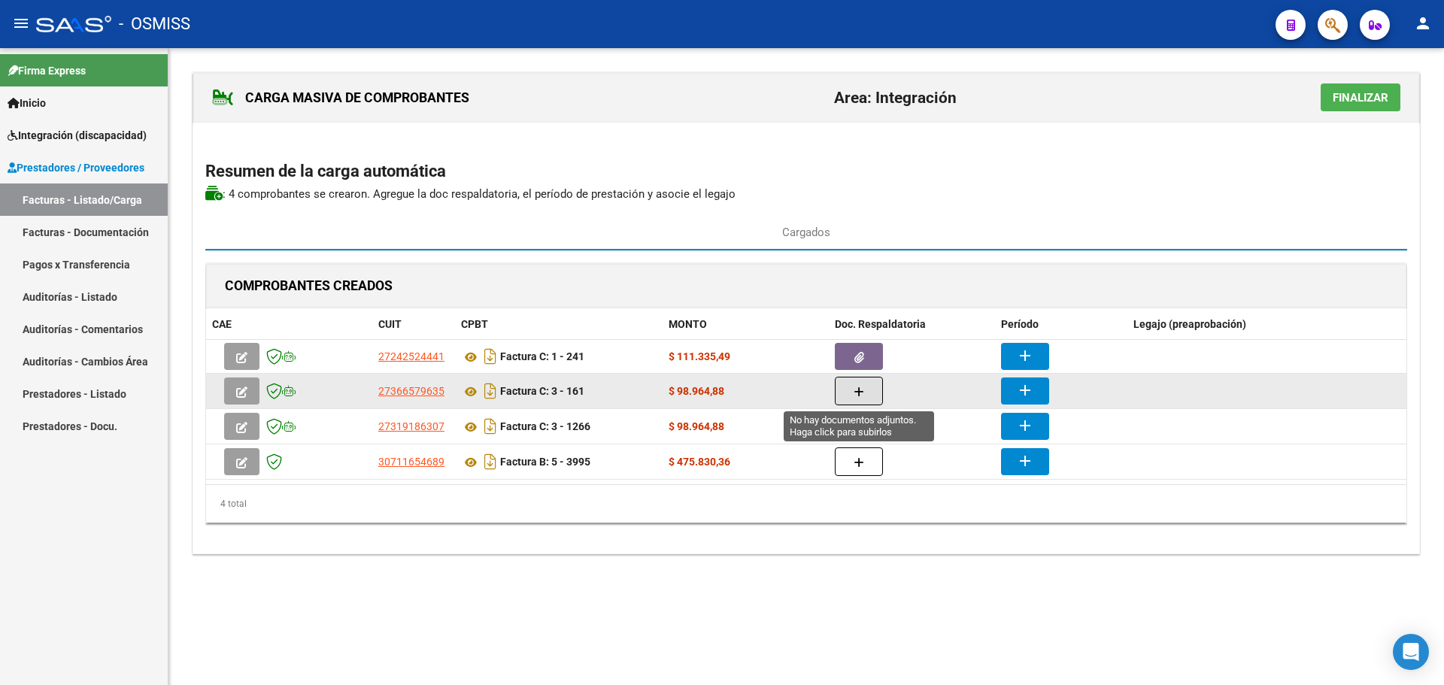
click at [864, 384] on button "button" at bounding box center [859, 391] width 48 height 29
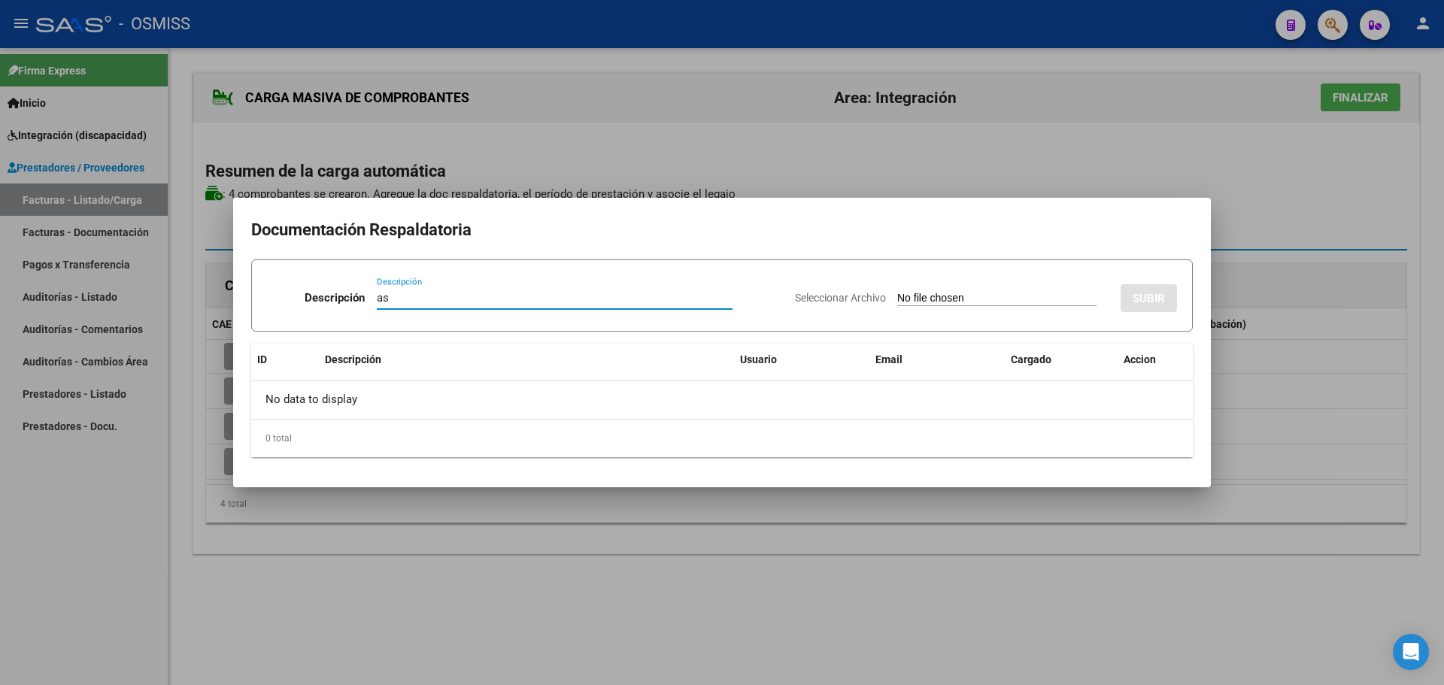
type input "as"
click at [945, 304] on input "Seleccionar Archivo" at bounding box center [996, 299] width 199 height 14
type input "C:\fakepath\Montenegro Giano- Asistencia & CI mes de Septiembre 2025.pdf"
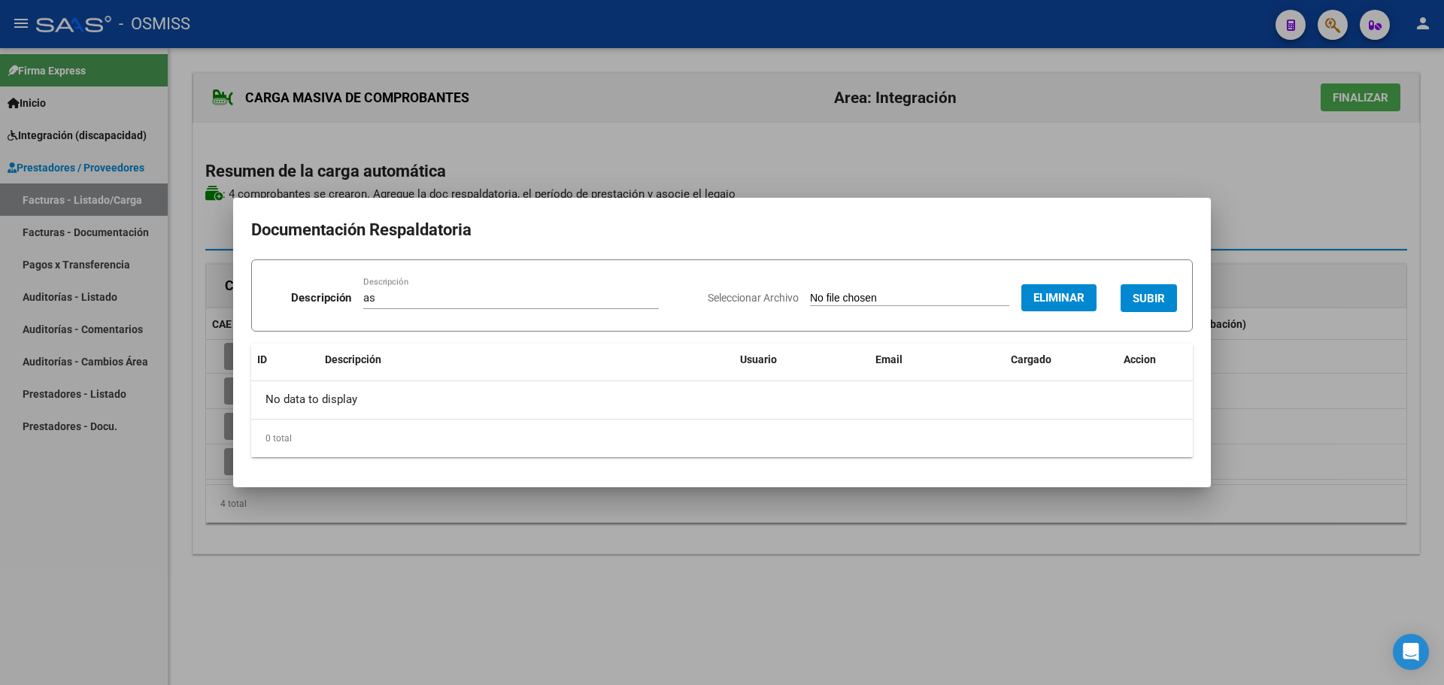
click at [1154, 294] on span "SUBIR" at bounding box center [1149, 299] width 32 height 14
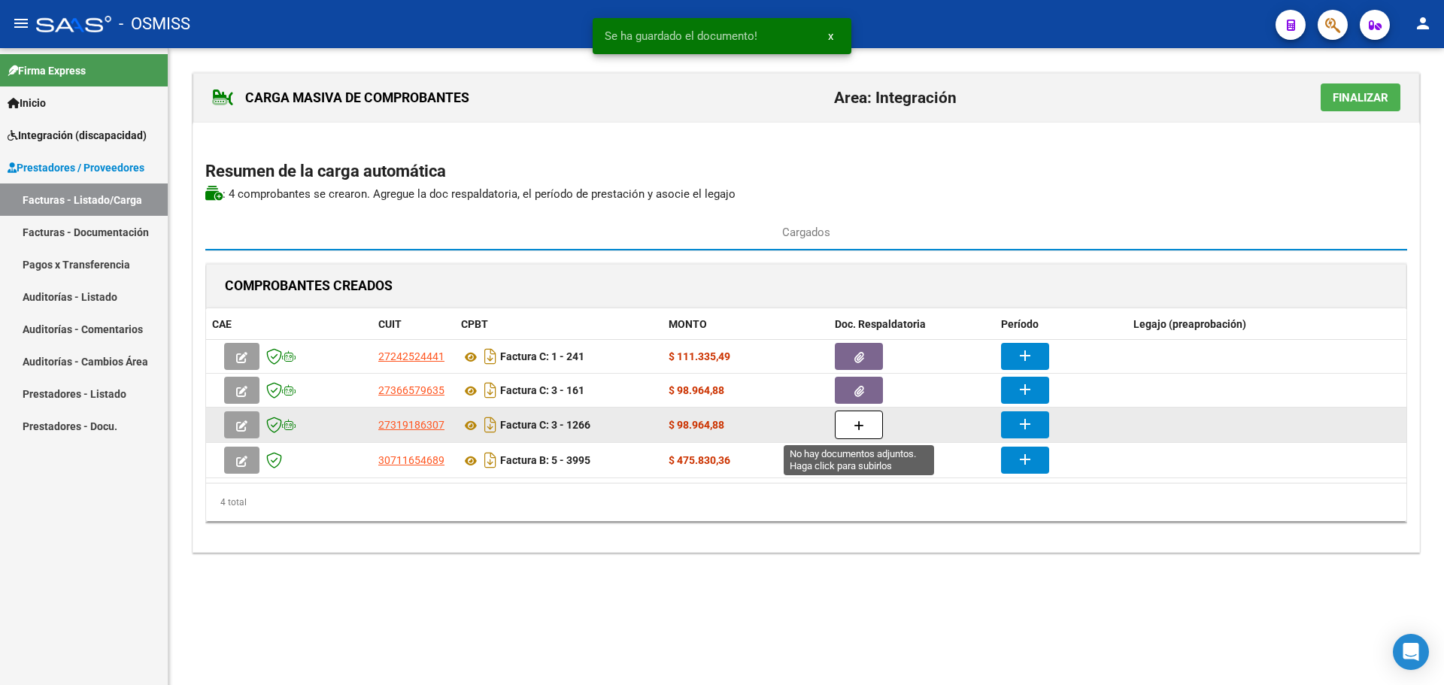
click at [862, 437] on button "button" at bounding box center [859, 425] width 48 height 29
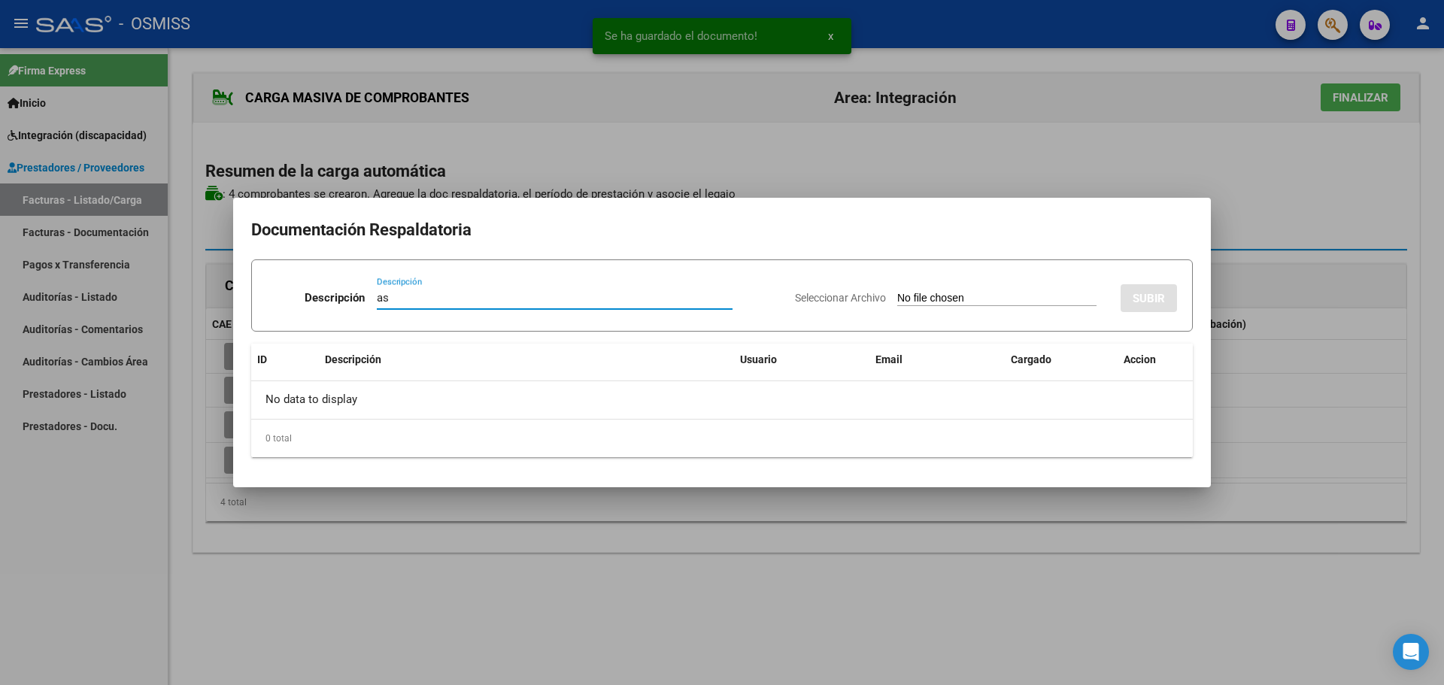
type input "as"
click at [950, 302] on input "Seleccionar Archivo" at bounding box center [996, 299] width 199 height 14
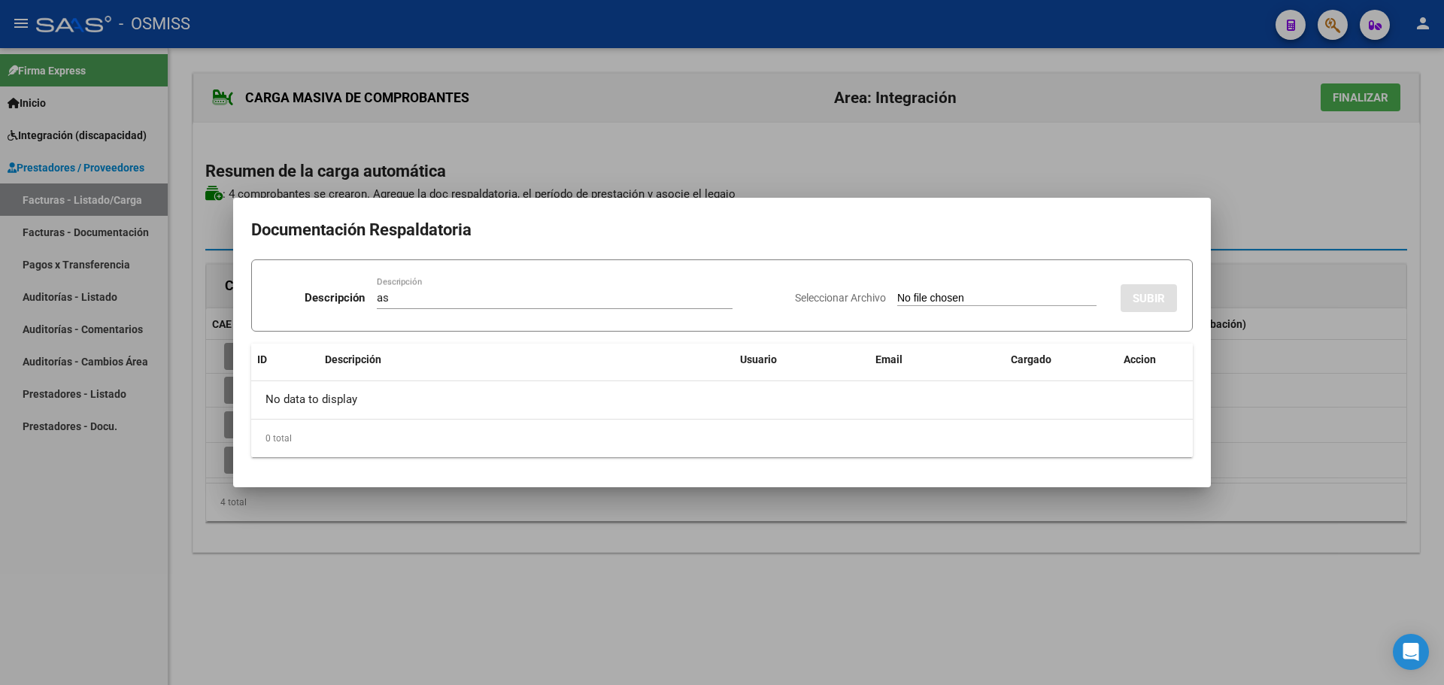
type input "C:\fakepath\MONTENEGRO - SEPT.pdf"
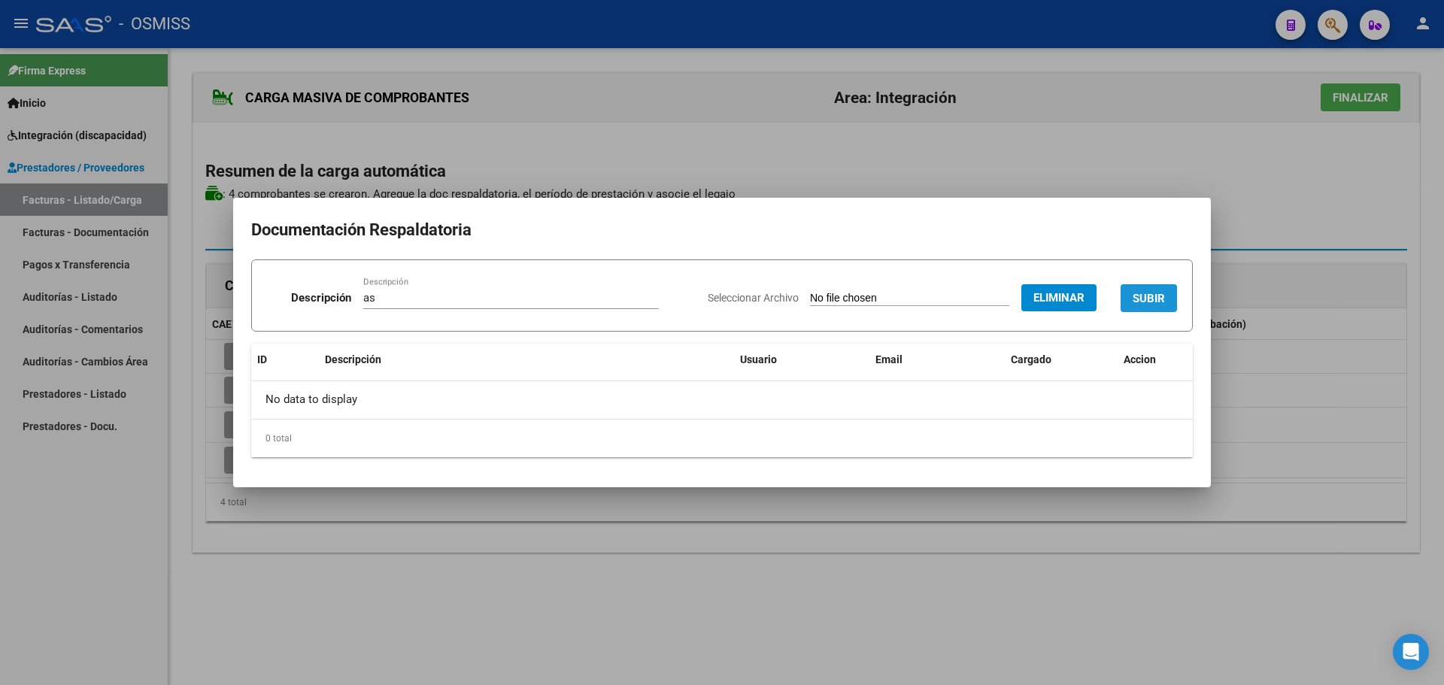
click at [1172, 305] on button "SUBIR" at bounding box center [1149, 298] width 56 height 28
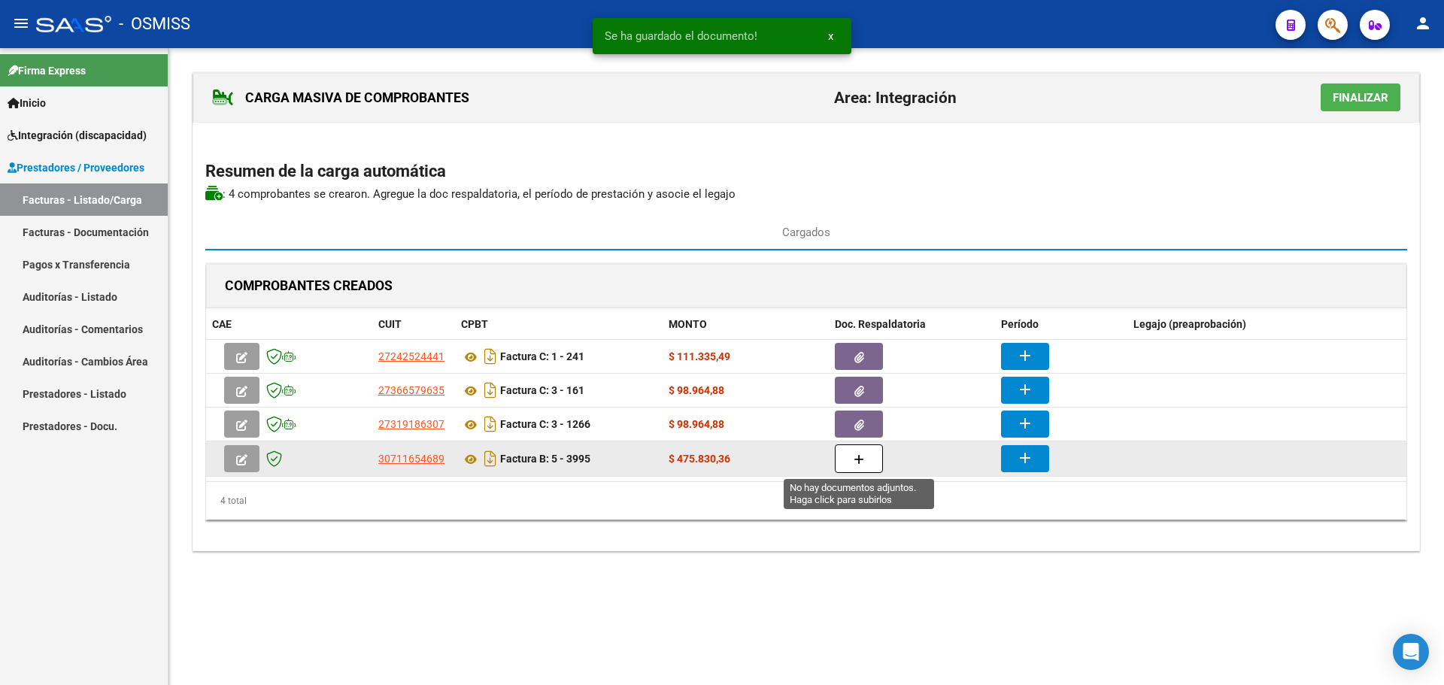
click at [862, 462] on icon "button" at bounding box center [859, 459] width 11 height 11
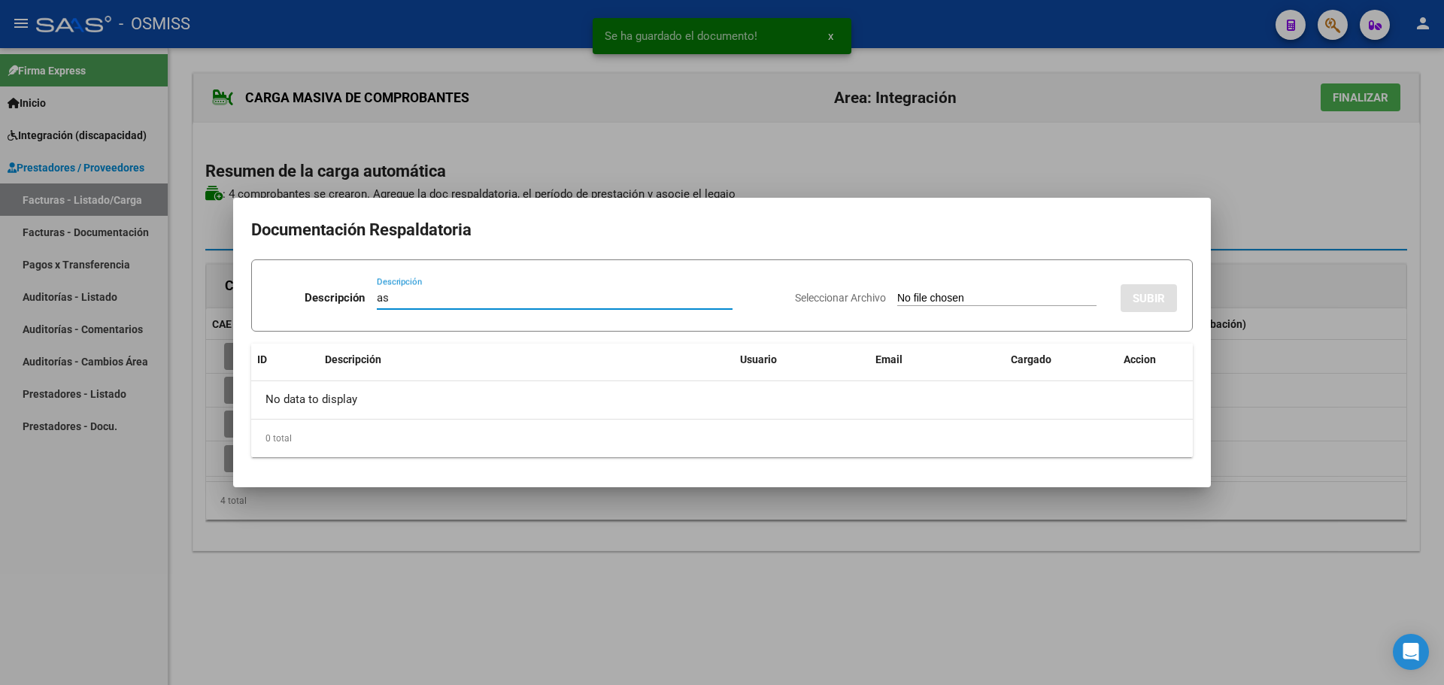
type input "as"
click at [909, 301] on input "Seleccionar Archivo" at bounding box center [996, 299] width 199 height 14
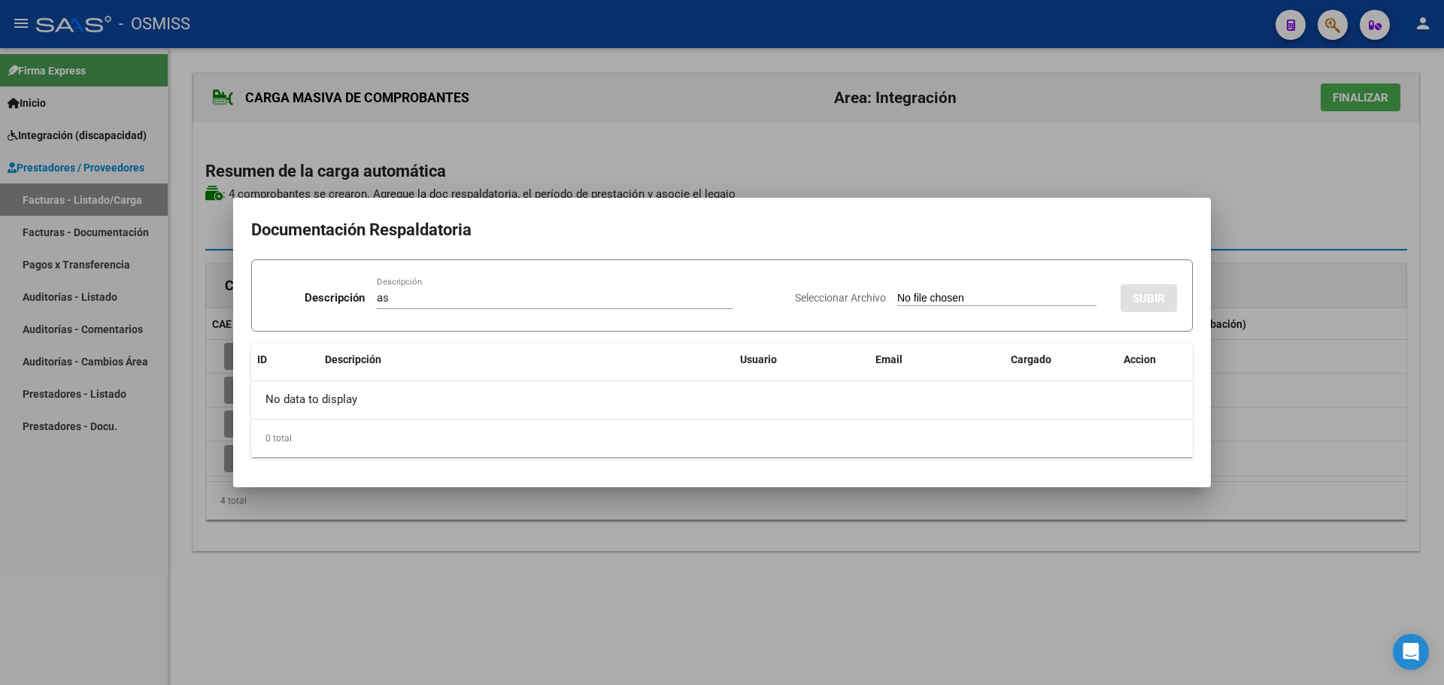
type input "C:\fakepath\SAIE ASISTENCIA.pdf"
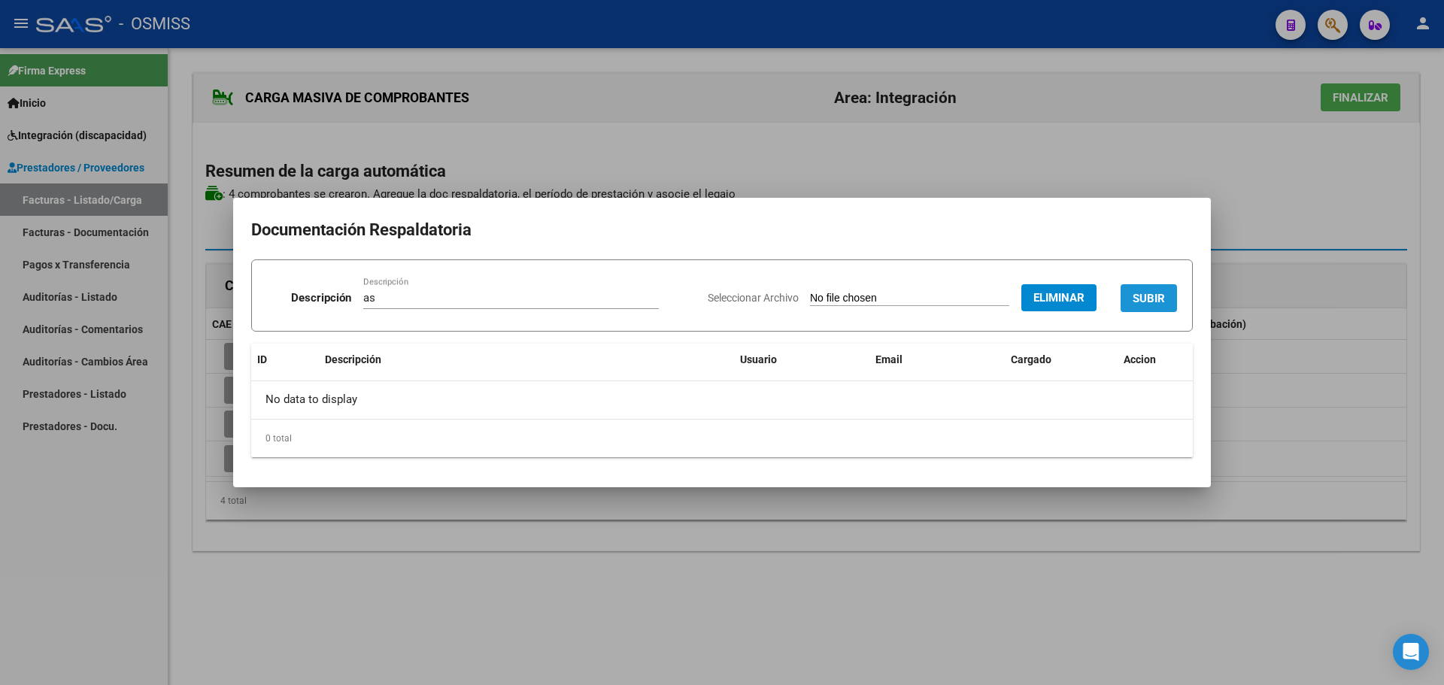
click at [1141, 300] on span "SUBIR" at bounding box center [1149, 299] width 32 height 14
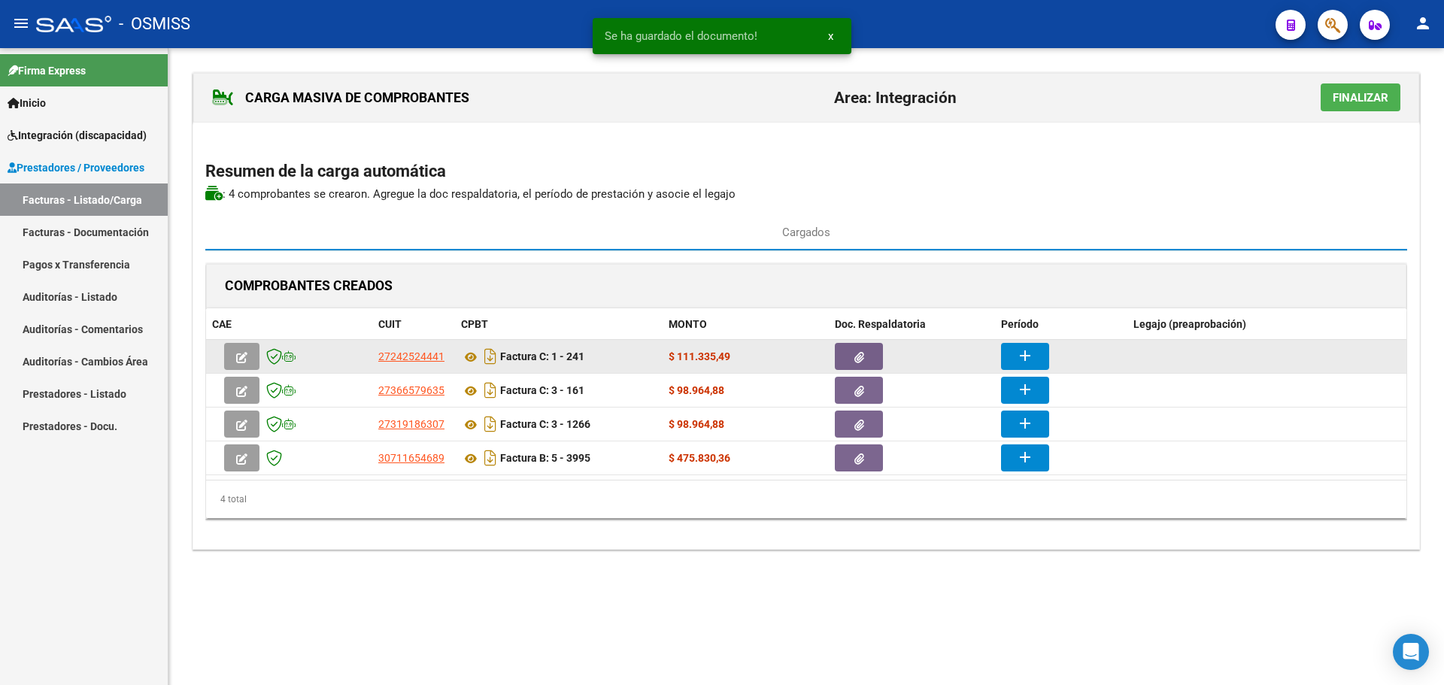
click at [1030, 357] on mat-icon "add" at bounding box center [1025, 356] width 18 height 18
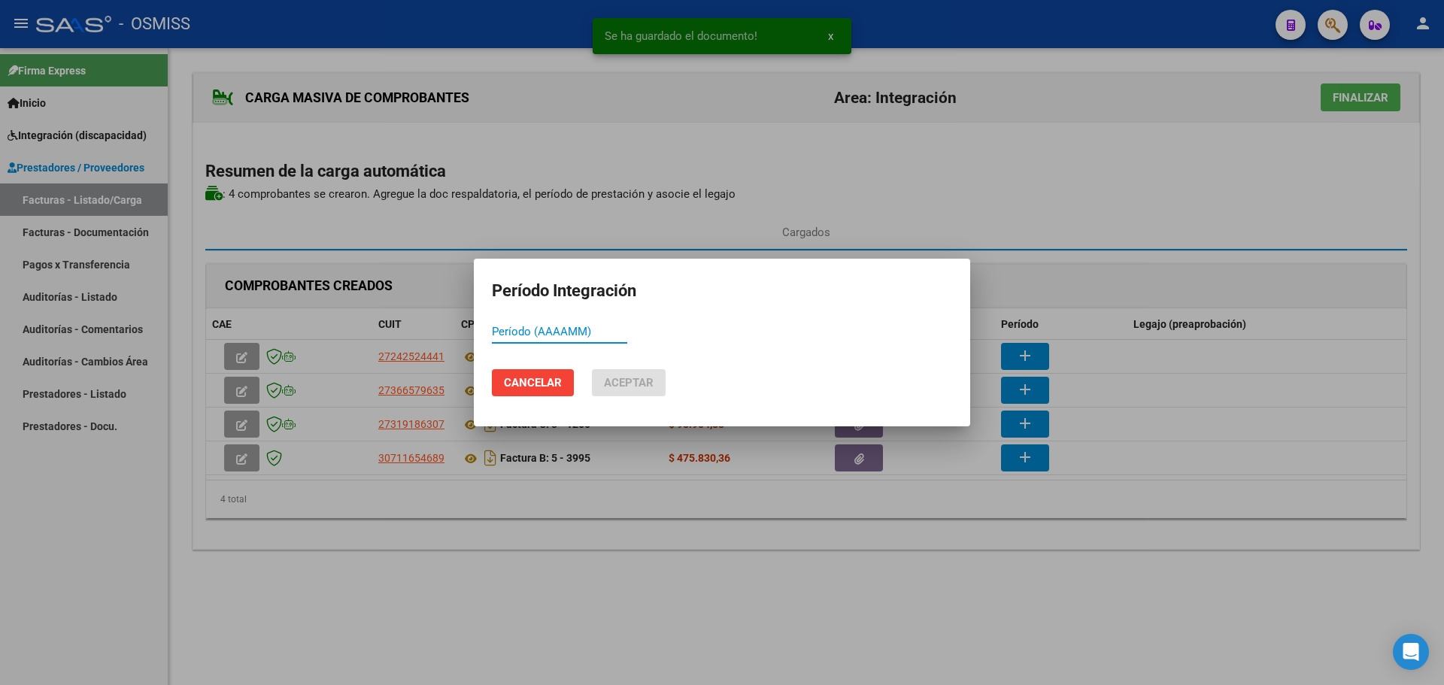
paste input "753999"
drag, startPoint x: 554, startPoint y: 337, endPoint x: 71, endPoint y: 335, distance: 483.6
click at [71, 335] on div "Se ha guardado el documento! x Período Integración 753999 Período (AAAAMM) Canc…" at bounding box center [722, 342] width 1444 height 685
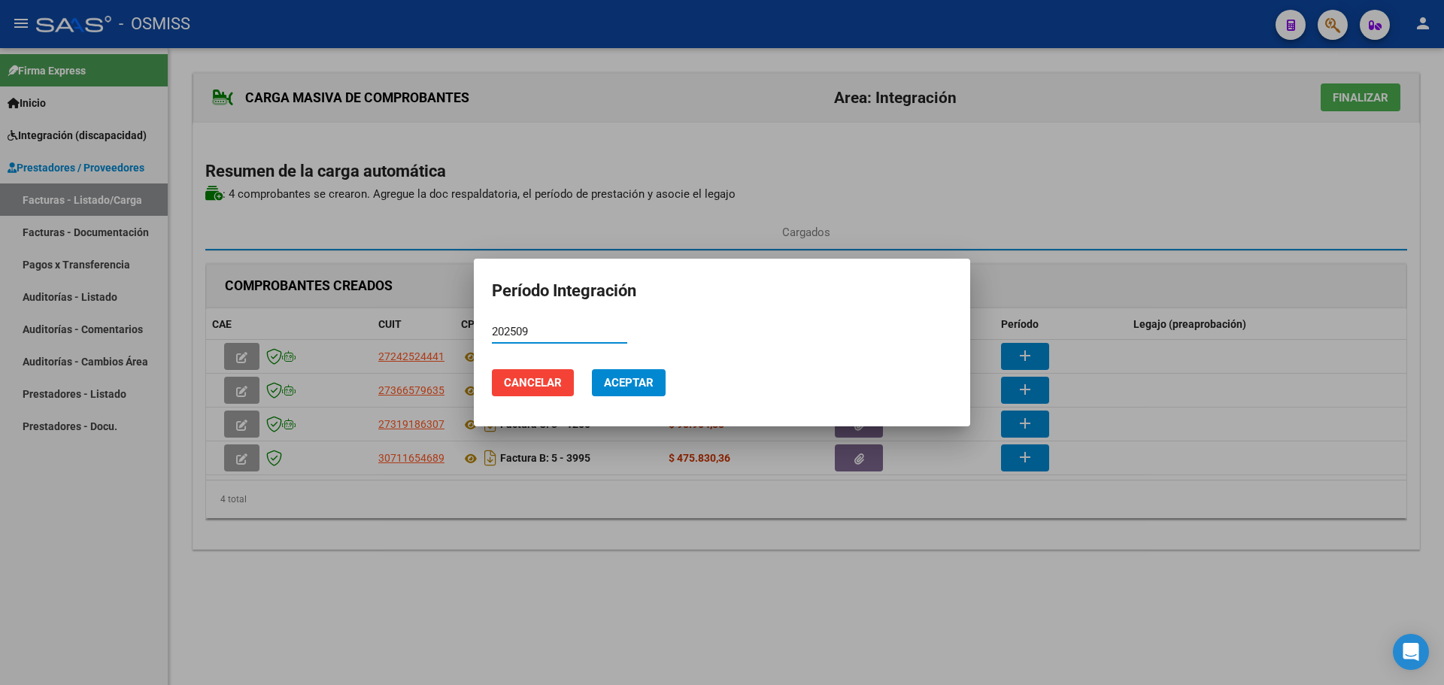
drag, startPoint x: 538, startPoint y: 326, endPoint x: 489, endPoint y: 326, distance: 48.9
click at [489, 326] on mat-dialog-content "202509 Período (AAAAMM)" at bounding box center [722, 338] width 496 height 37
type input "202509"
click at [633, 392] on button "Aceptar" at bounding box center [629, 382] width 74 height 27
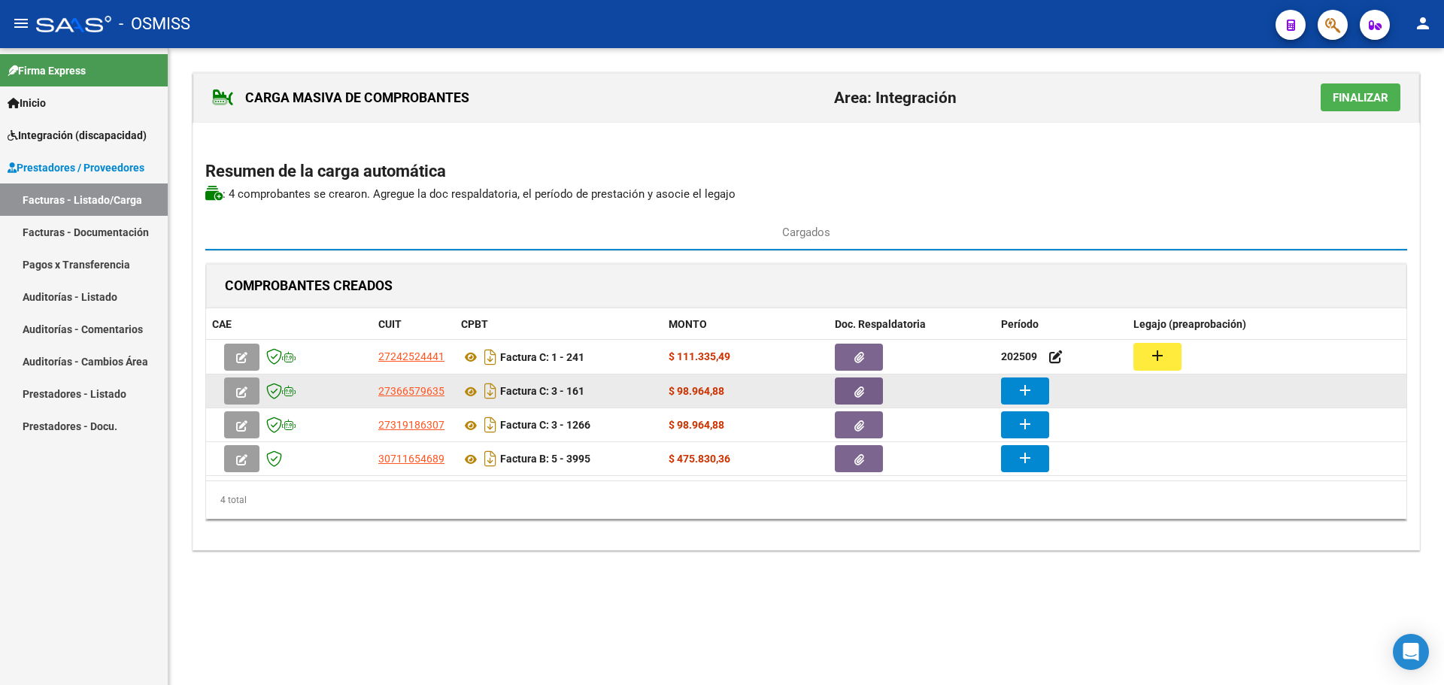
click at [1018, 393] on mat-icon "add" at bounding box center [1025, 390] width 18 height 18
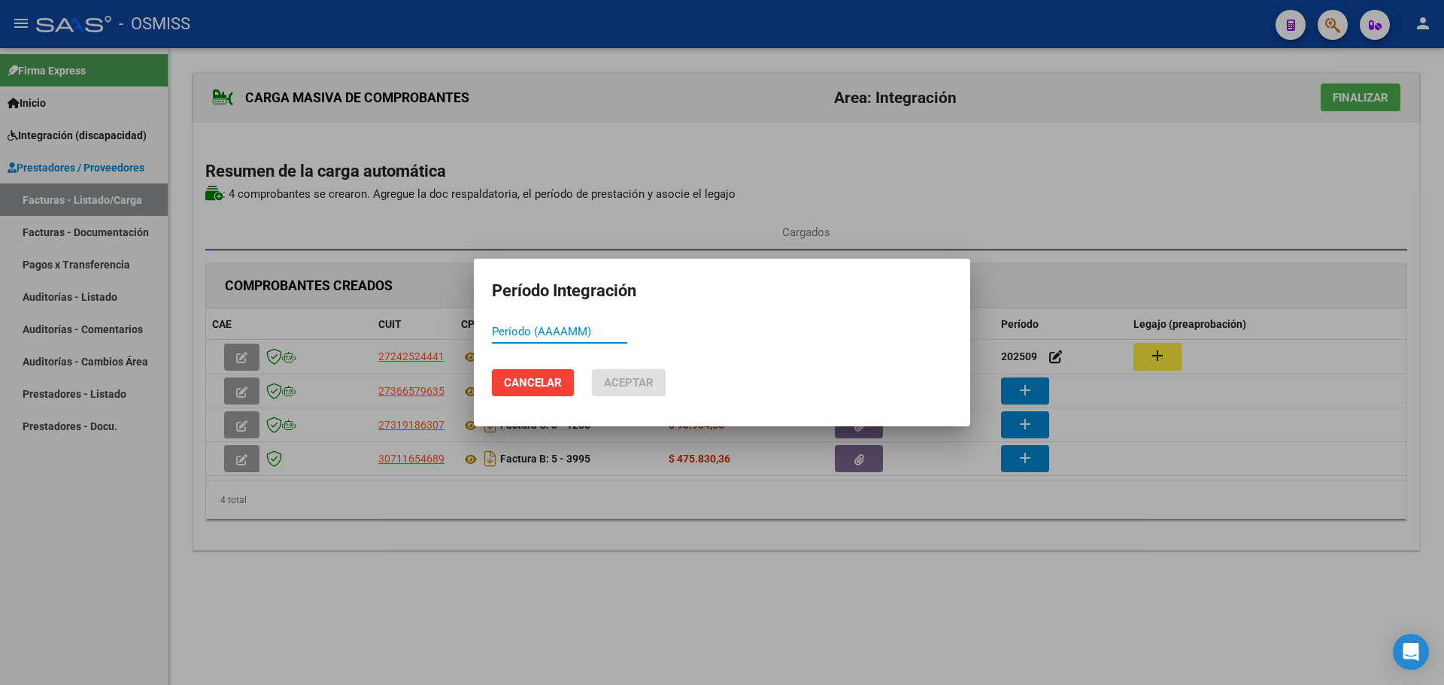
paste input "202509"
type input "202509"
click at [639, 377] on span "Aceptar" at bounding box center [629, 383] width 50 height 14
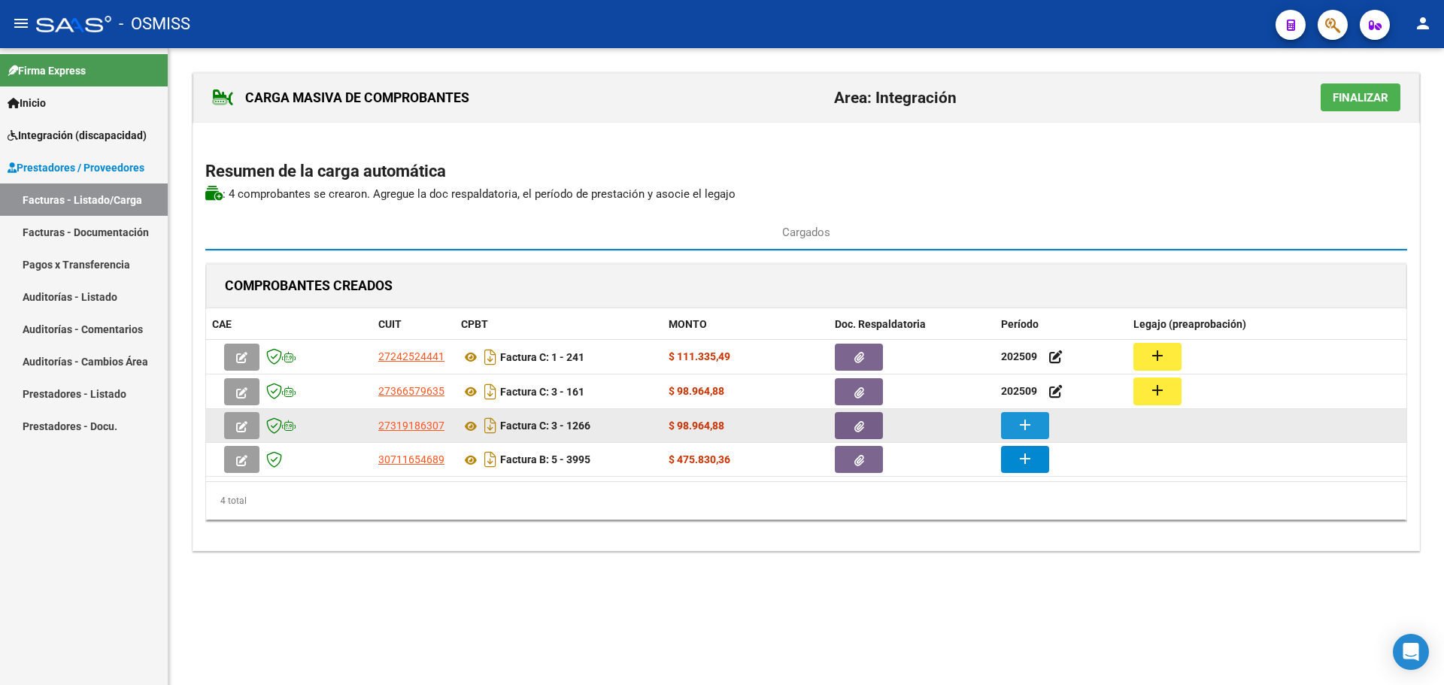
click at [1046, 431] on button "add" at bounding box center [1025, 425] width 48 height 27
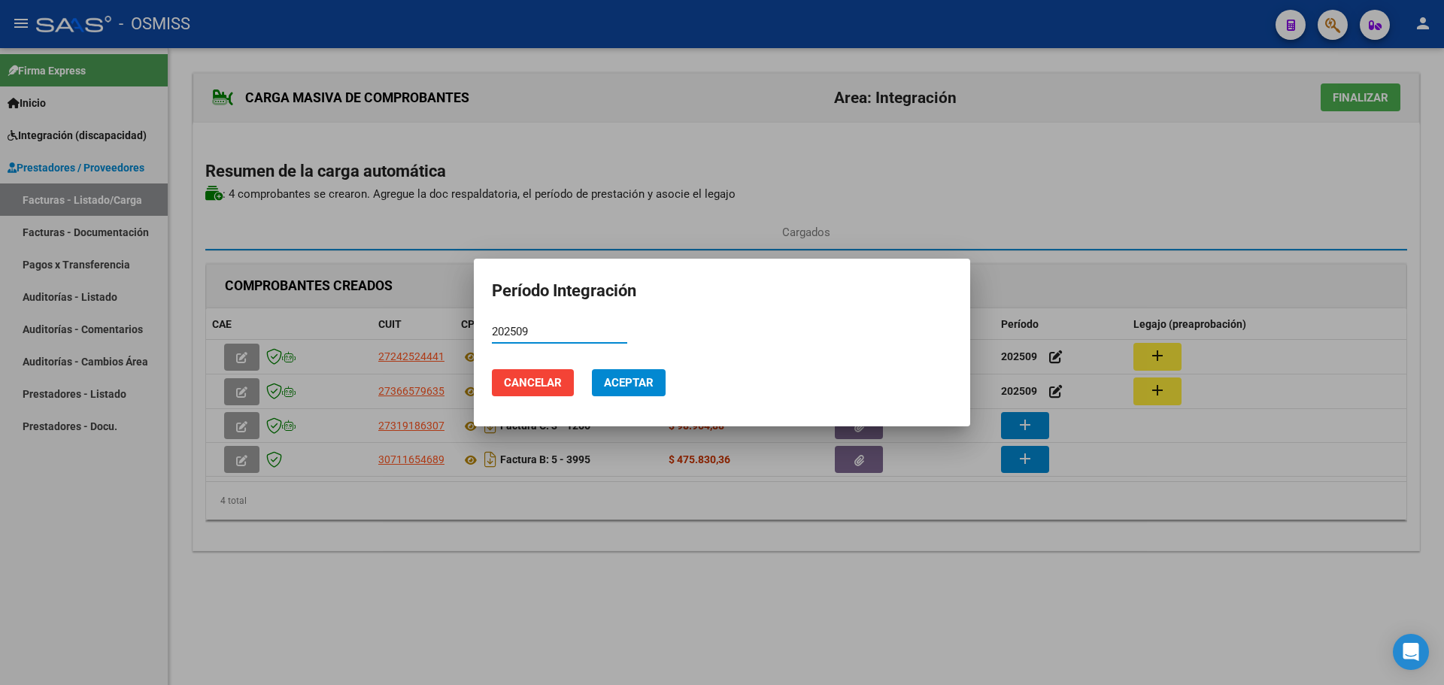
type input "202509"
click at [639, 390] on button "Aceptar" at bounding box center [629, 382] width 74 height 27
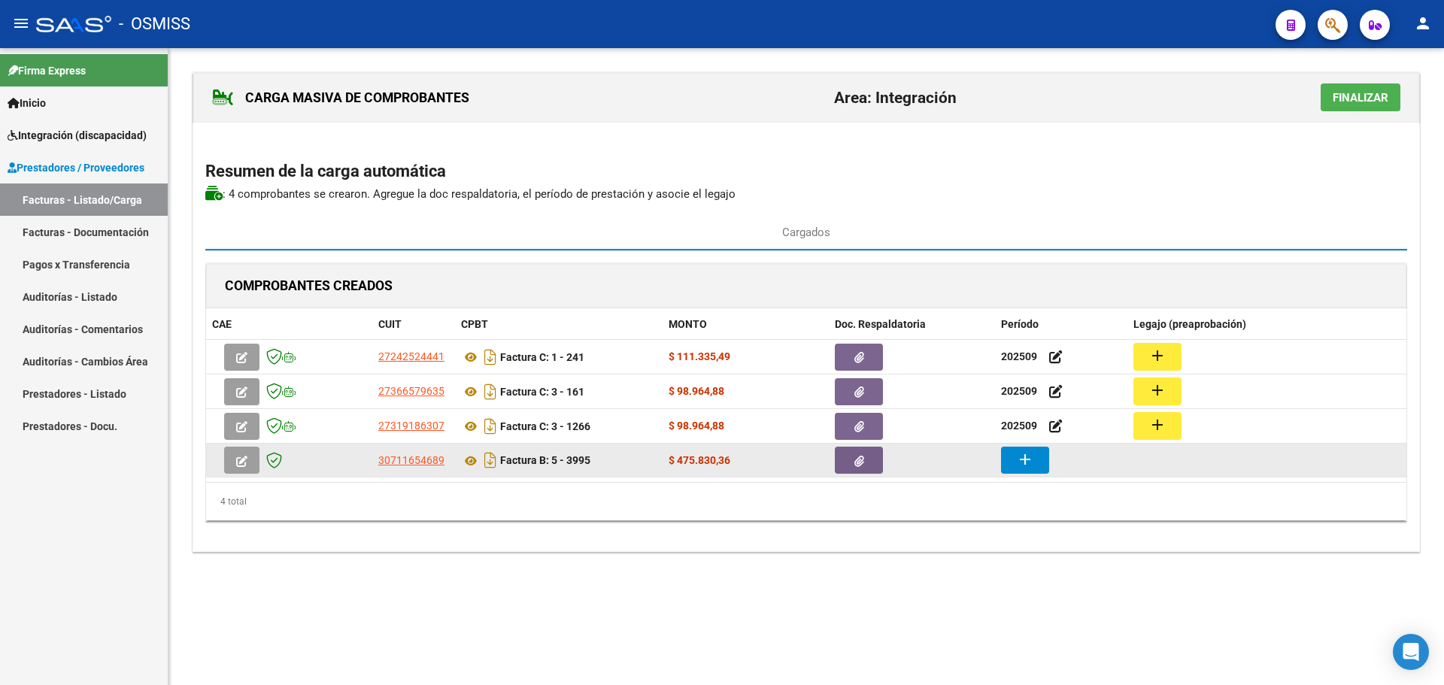
click at [1033, 456] on mat-icon "add" at bounding box center [1025, 460] width 18 height 18
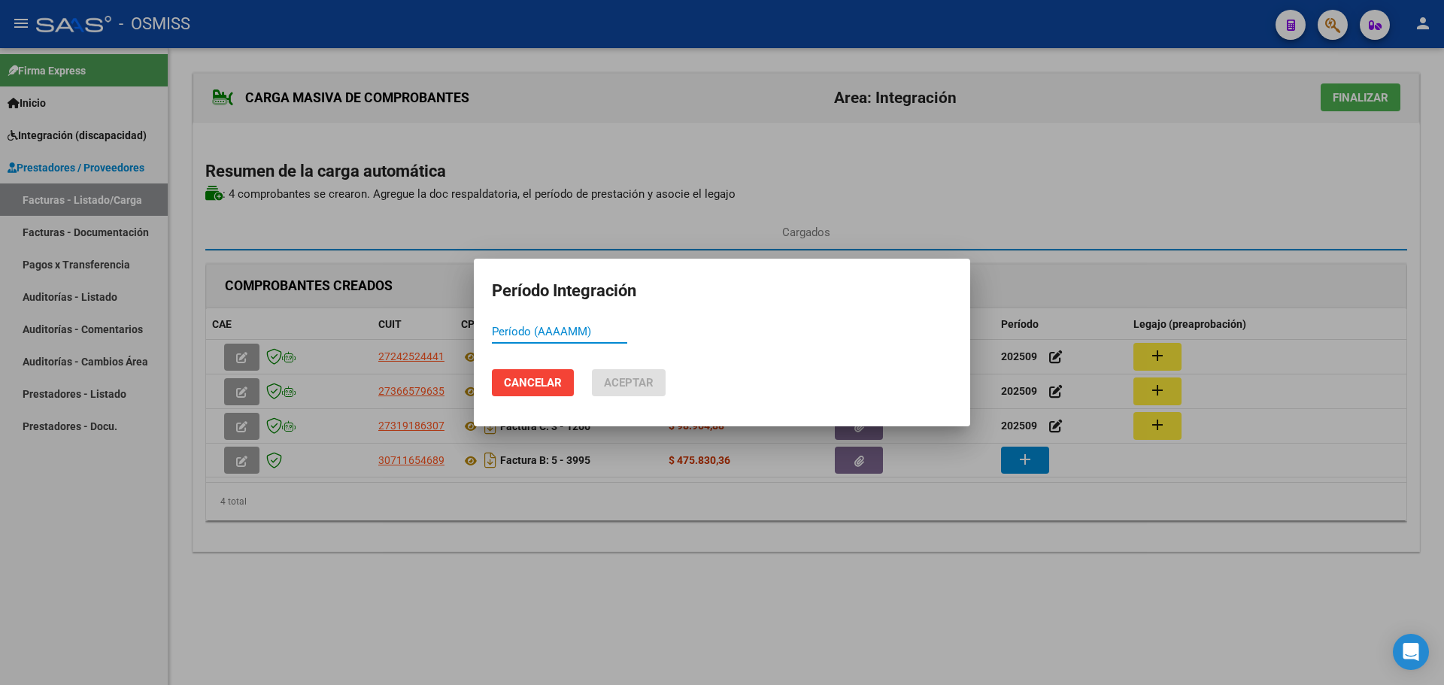
paste input "202509"
type input "202509"
click at [639, 386] on span "Aceptar" at bounding box center [629, 383] width 50 height 14
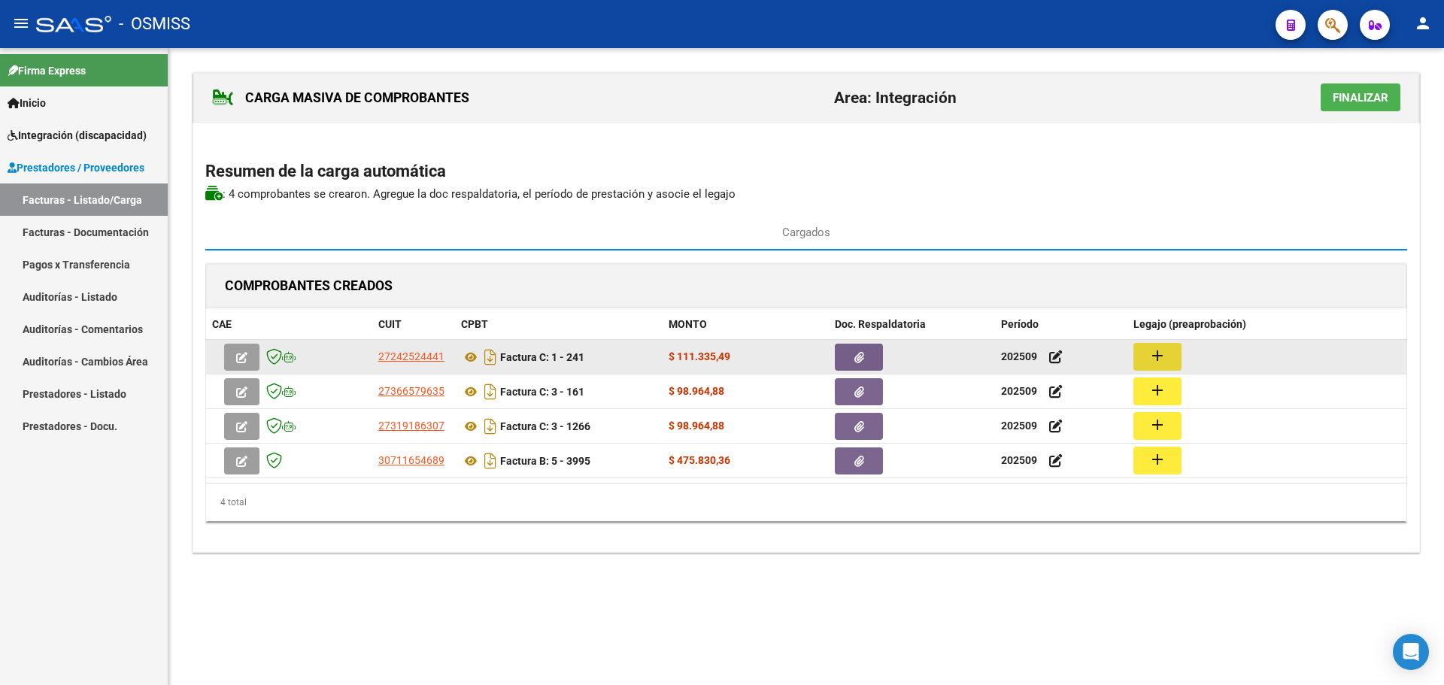
click at [1158, 354] on mat-icon "add" at bounding box center [1158, 356] width 18 height 18
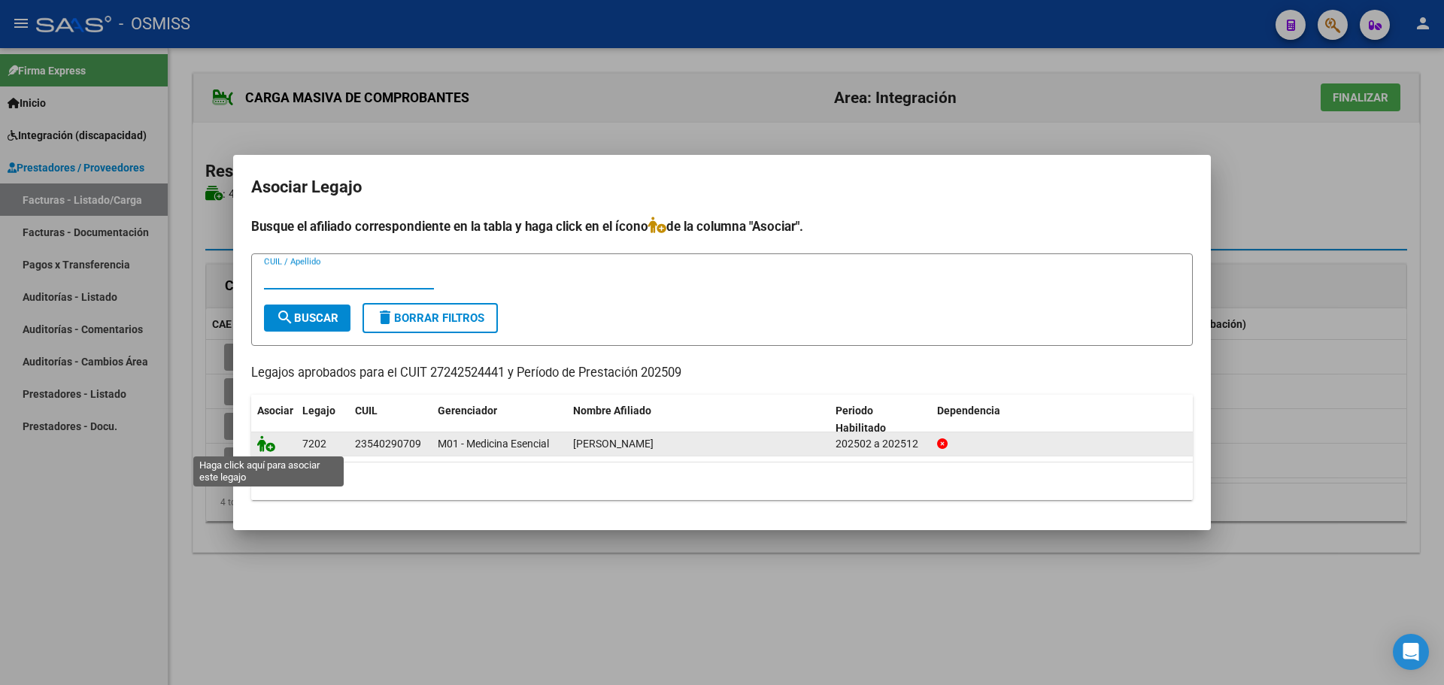
click at [263, 442] on icon at bounding box center [266, 443] width 18 height 17
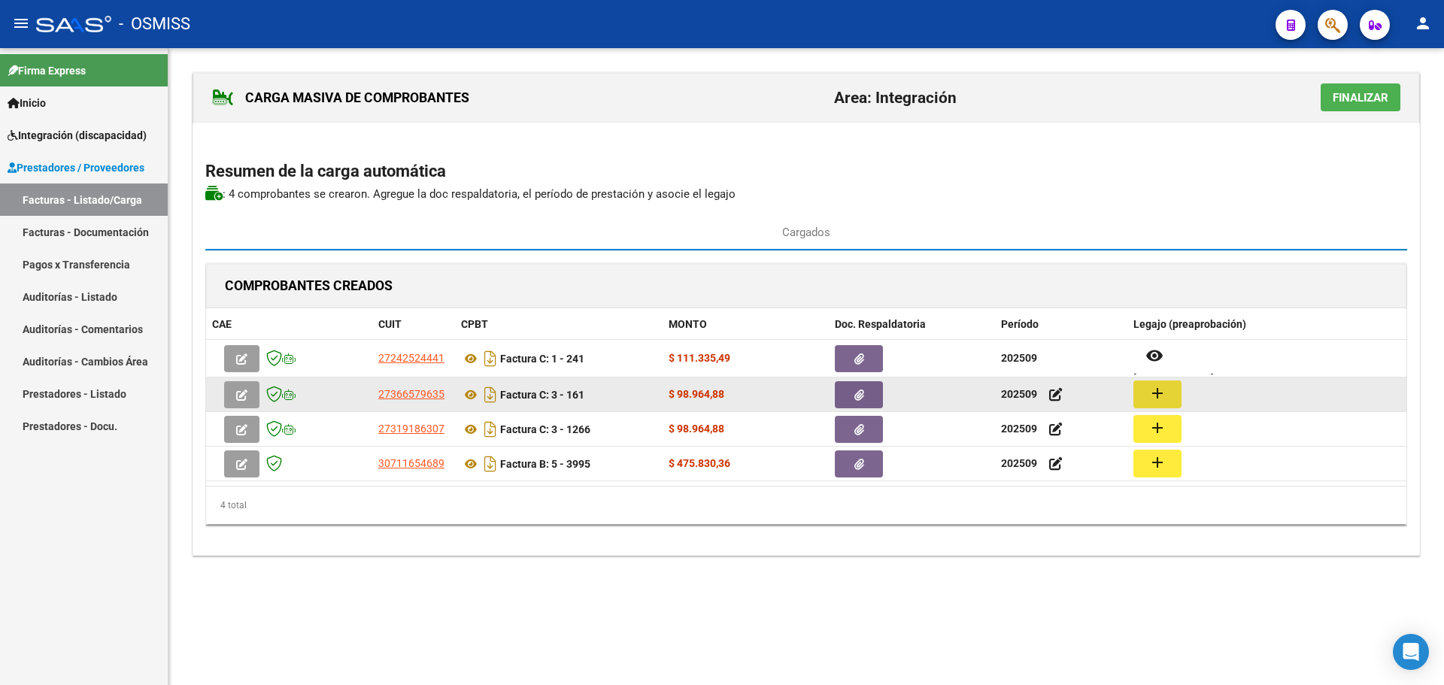
click at [1163, 394] on mat-icon "add" at bounding box center [1158, 393] width 18 height 18
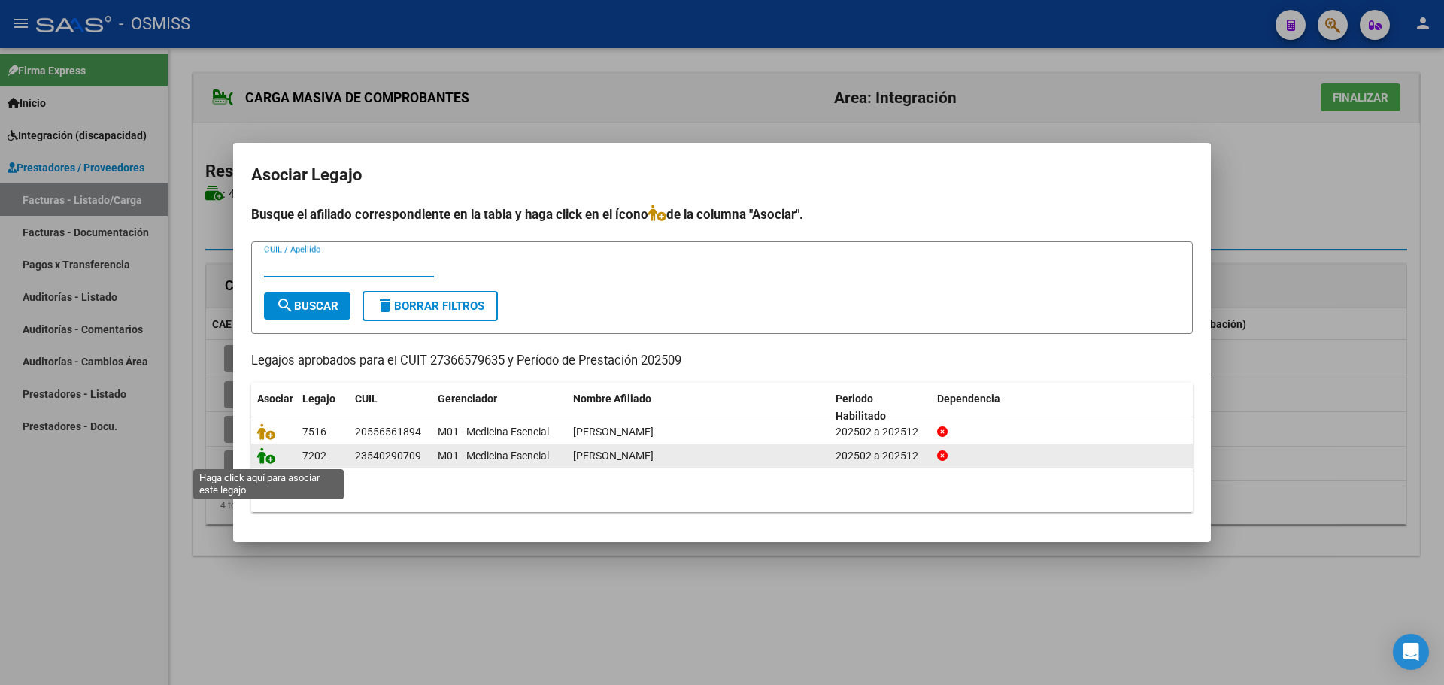
click at [266, 457] on icon at bounding box center [266, 456] width 18 height 17
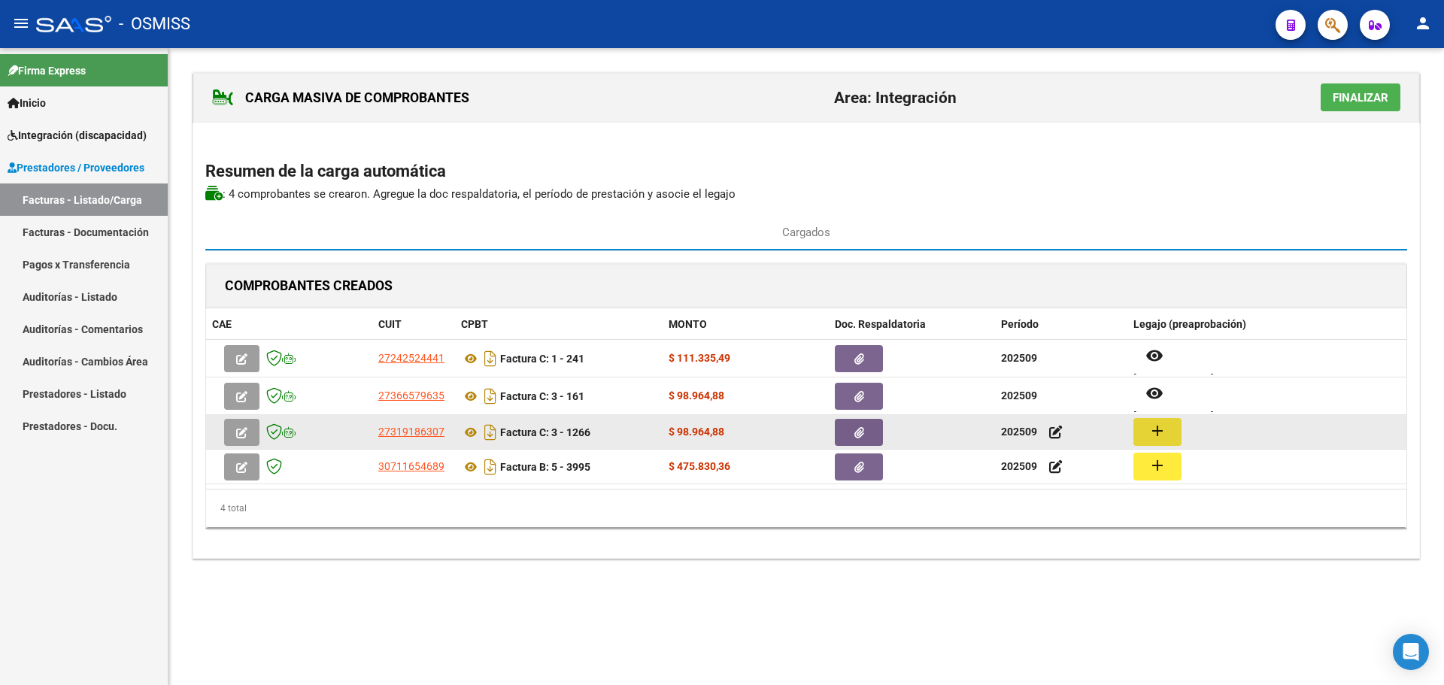
click at [1156, 435] on mat-icon "add" at bounding box center [1158, 431] width 18 height 18
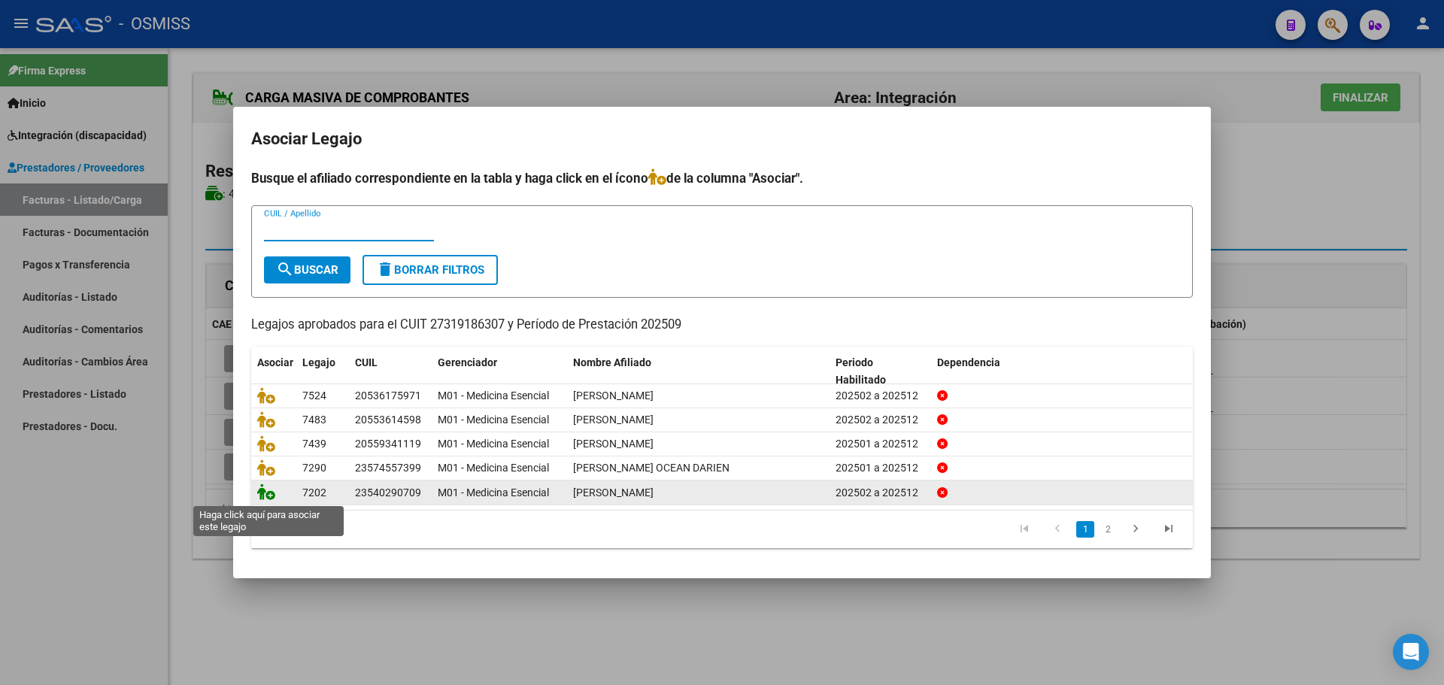
click at [263, 489] on icon at bounding box center [266, 492] width 18 height 17
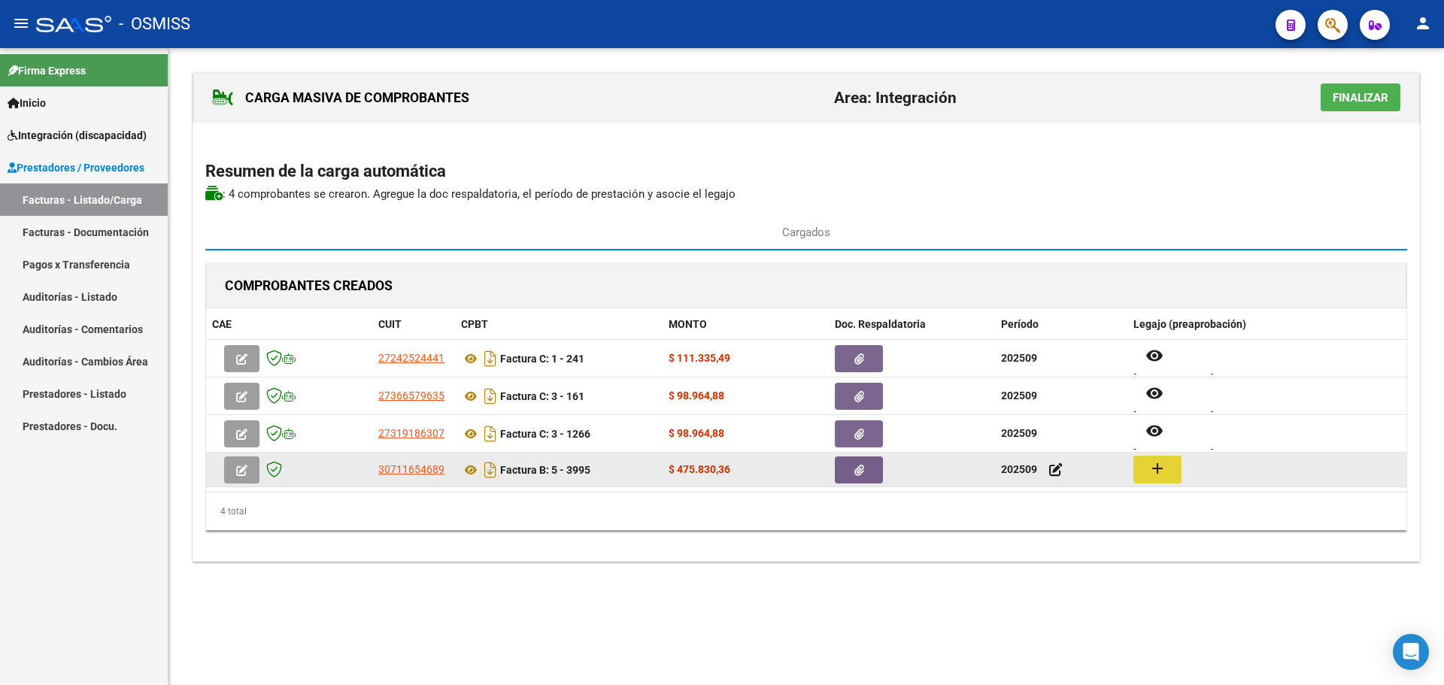
click at [1169, 475] on button "add" at bounding box center [1157, 470] width 48 height 28
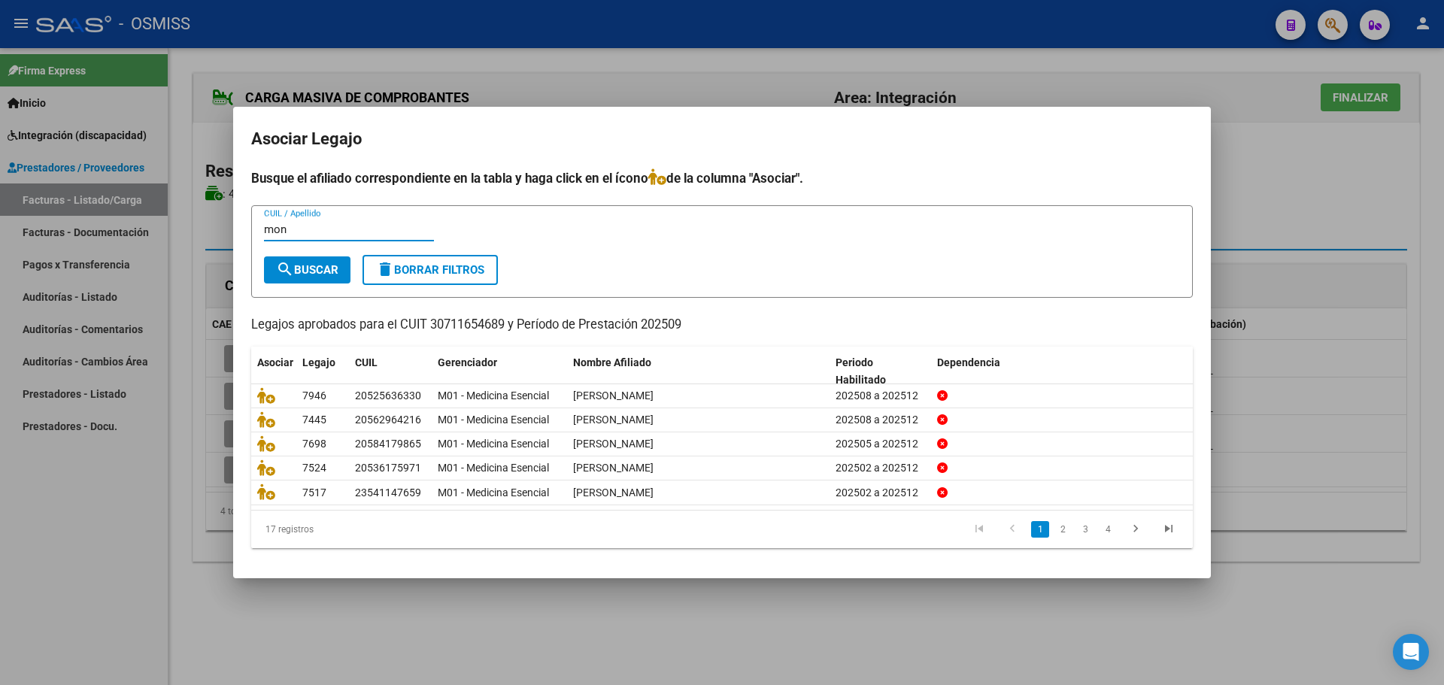
type input "mon"
click at [326, 271] on span "search Buscar" at bounding box center [307, 270] width 62 height 14
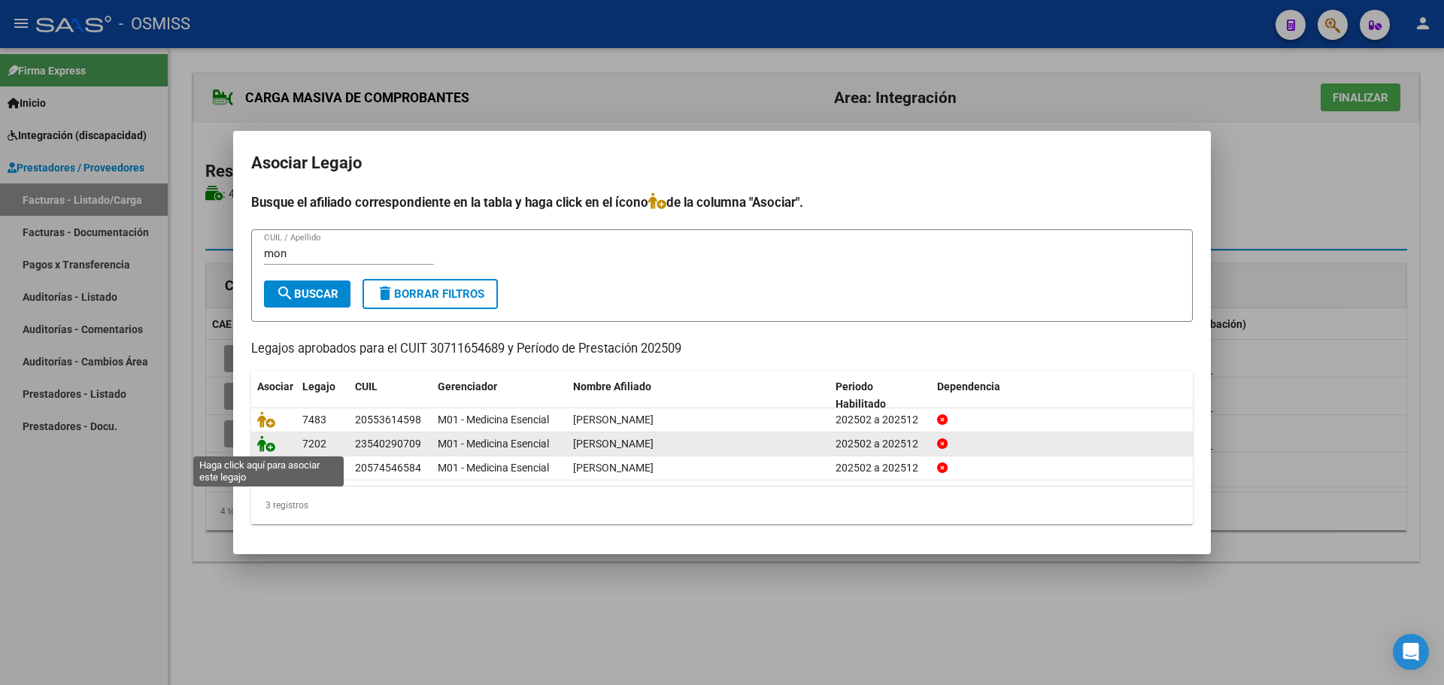
click at [265, 444] on icon at bounding box center [266, 443] width 18 height 17
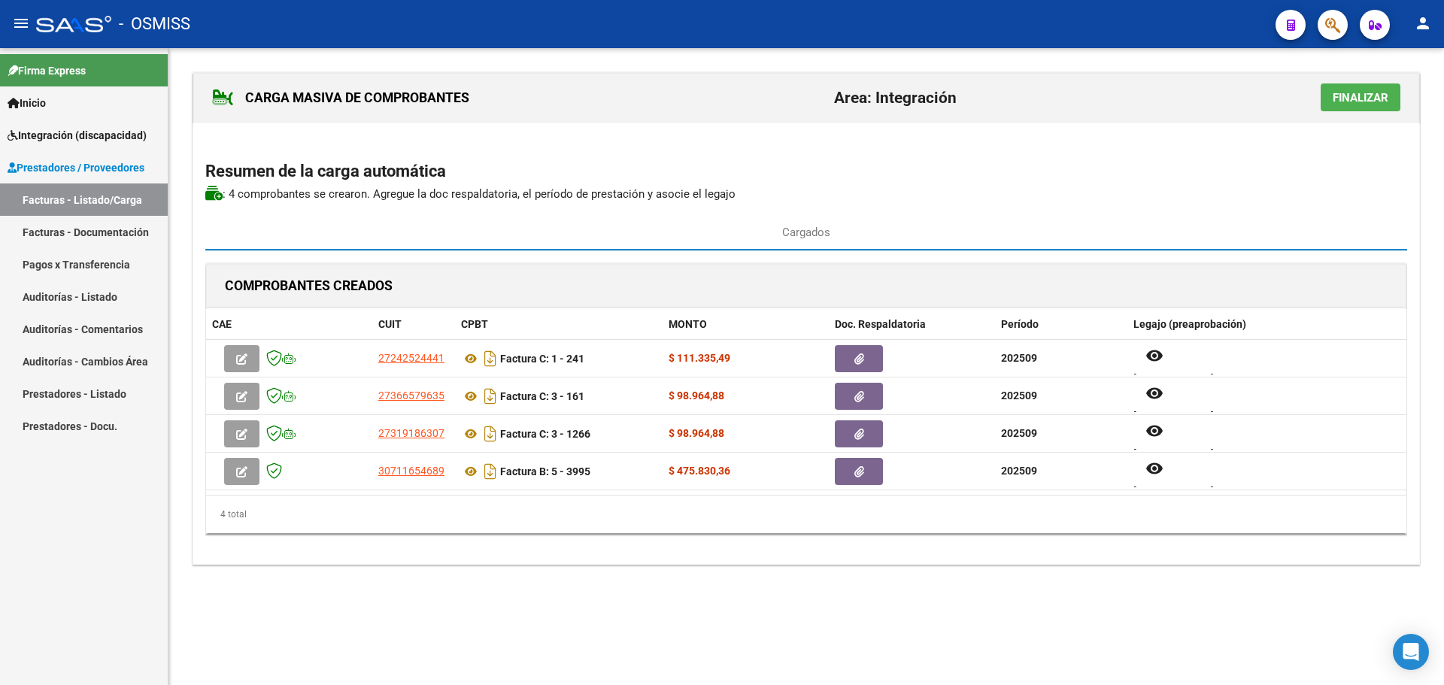
click at [1340, 96] on span "Finalizar" at bounding box center [1361, 98] width 56 height 14
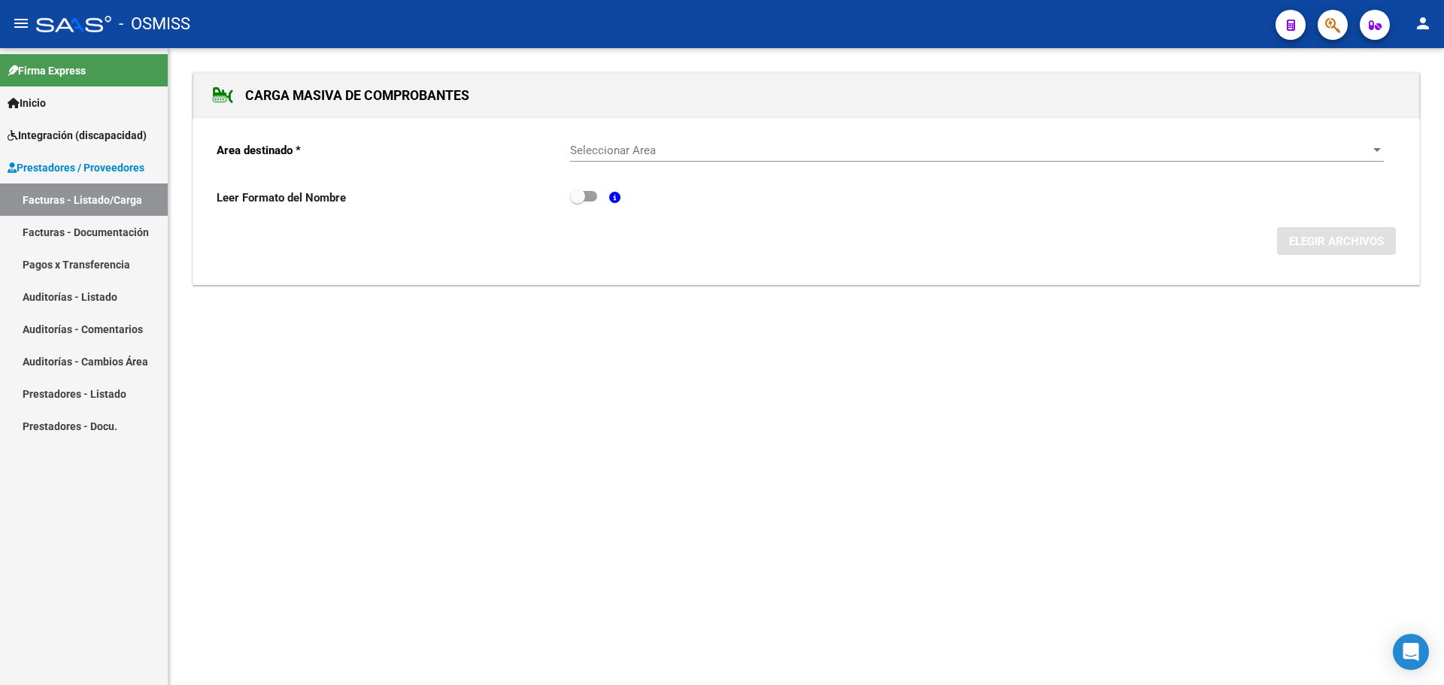
click at [1368, 147] on span "Seleccionar Area" at bounding box center [970, 151] width 800 height 14
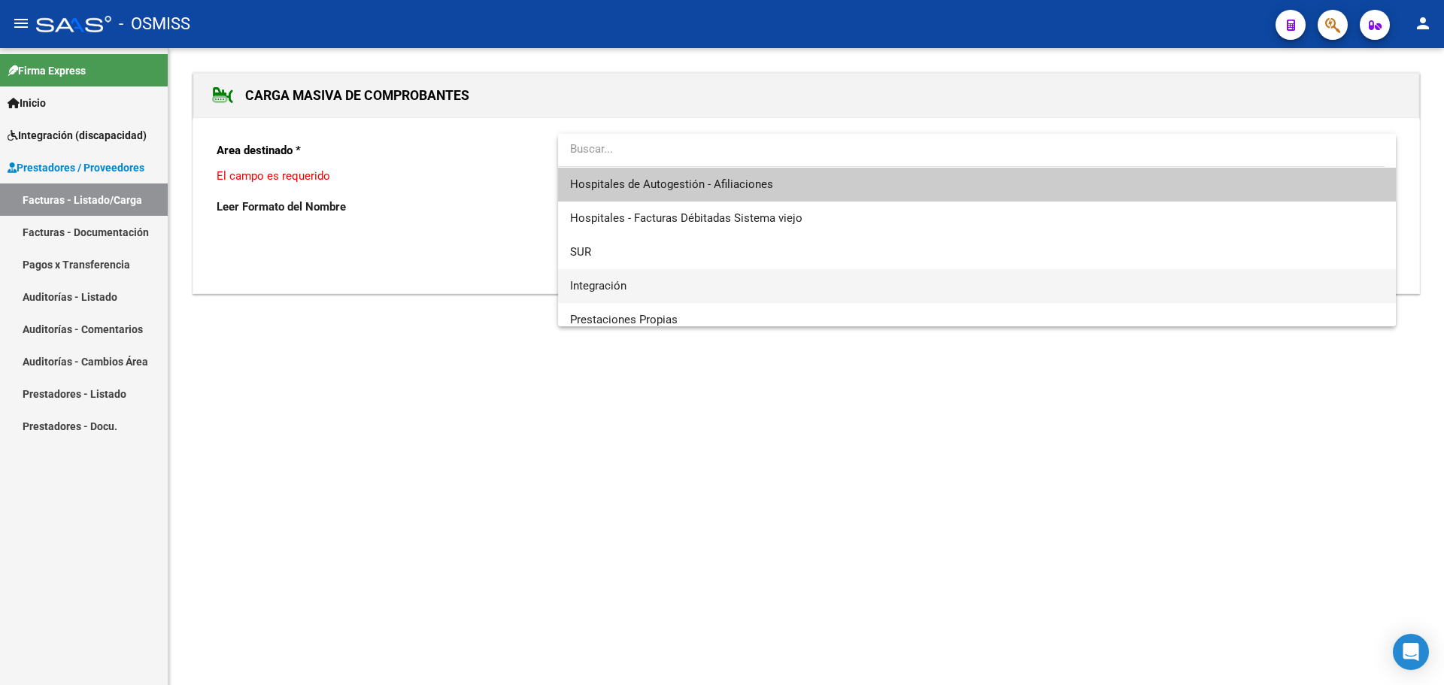
click at [803, 290] on span "Integración" at bounding box center [977, 286] width 814 height 34
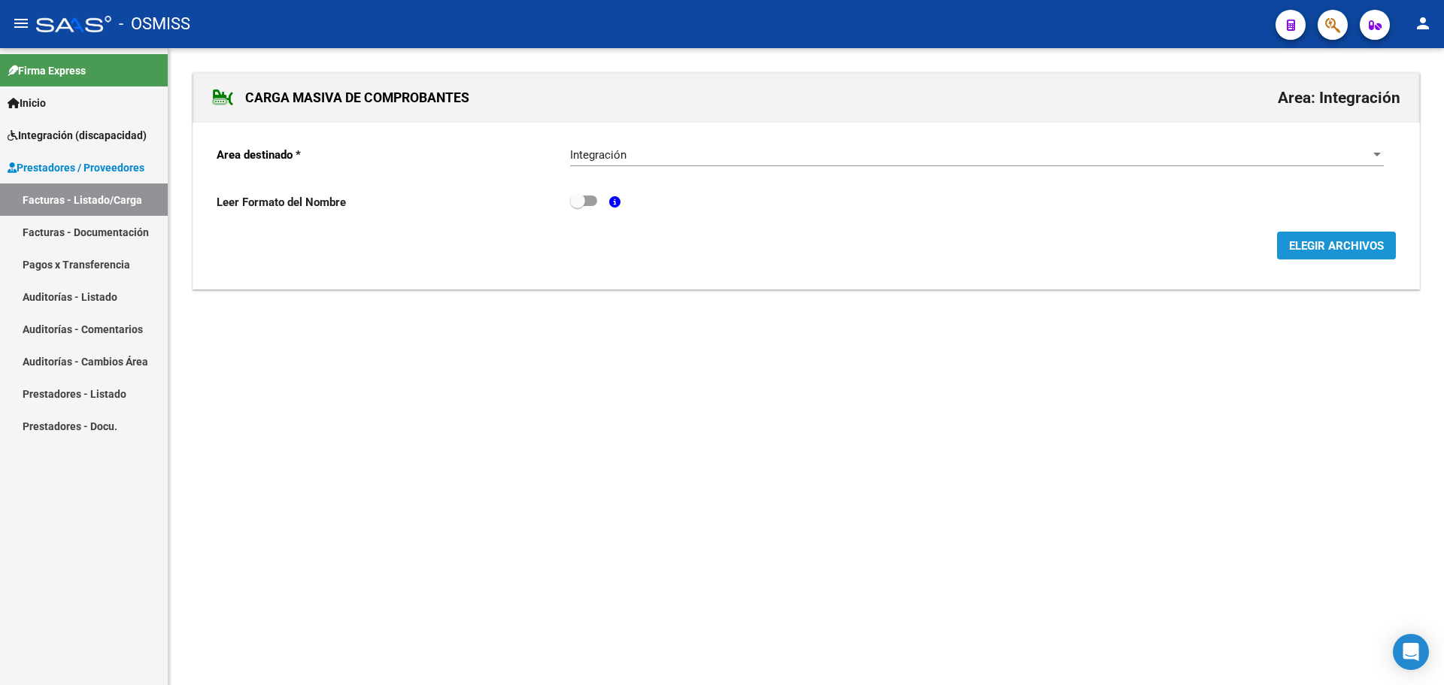
click at [1334, 245] on span "ELEGIR ARCHIVOS" at bounding box center [1336, 246] width 95 height 14
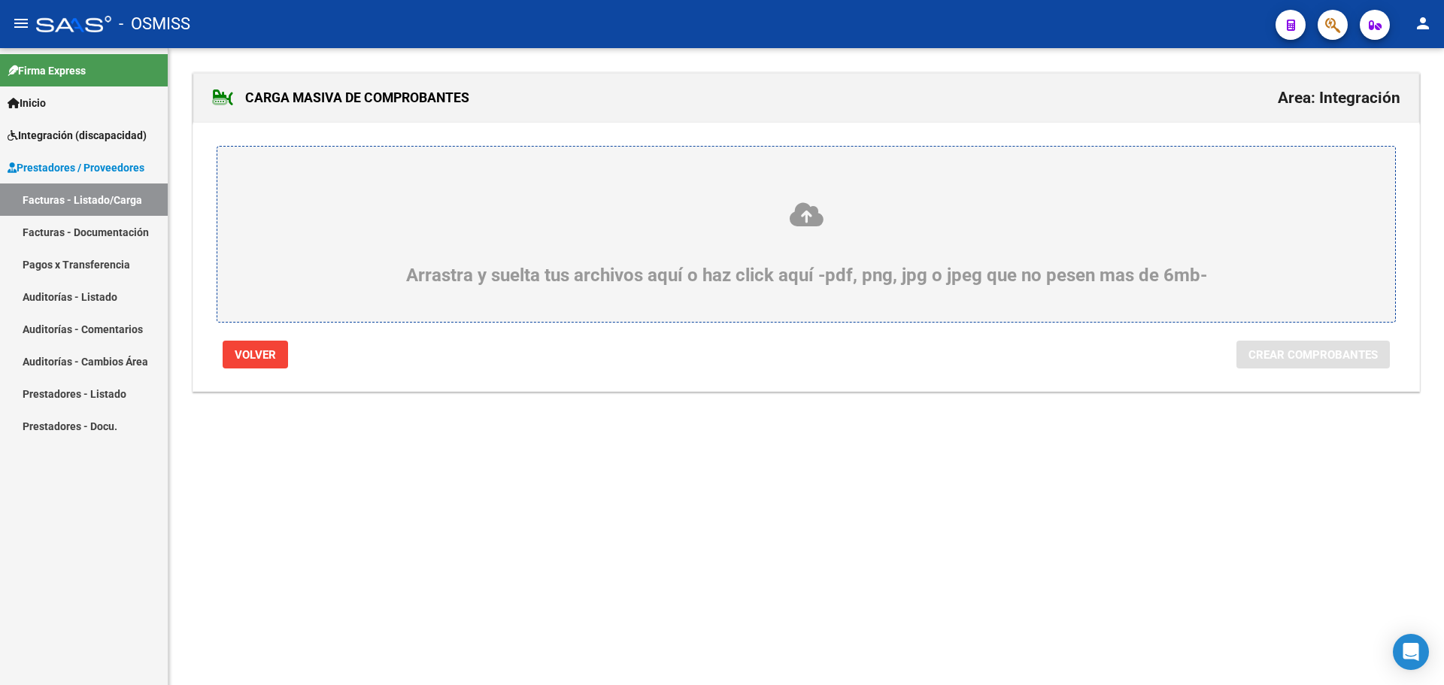
click at [515, 239] on div "Arrastra y suelta tus archivos aquí o haz click aquí -pdf, png, jpg o jpeg que …" at bounding box center [806, 243] width 1106 height 85
click at [0, 0] on input "Arrastra y suelta tus archivos aquí o haz click aquí -pdf, png, jpg o jpeg que …" at bounding box center [0, 0] width 0 height 0
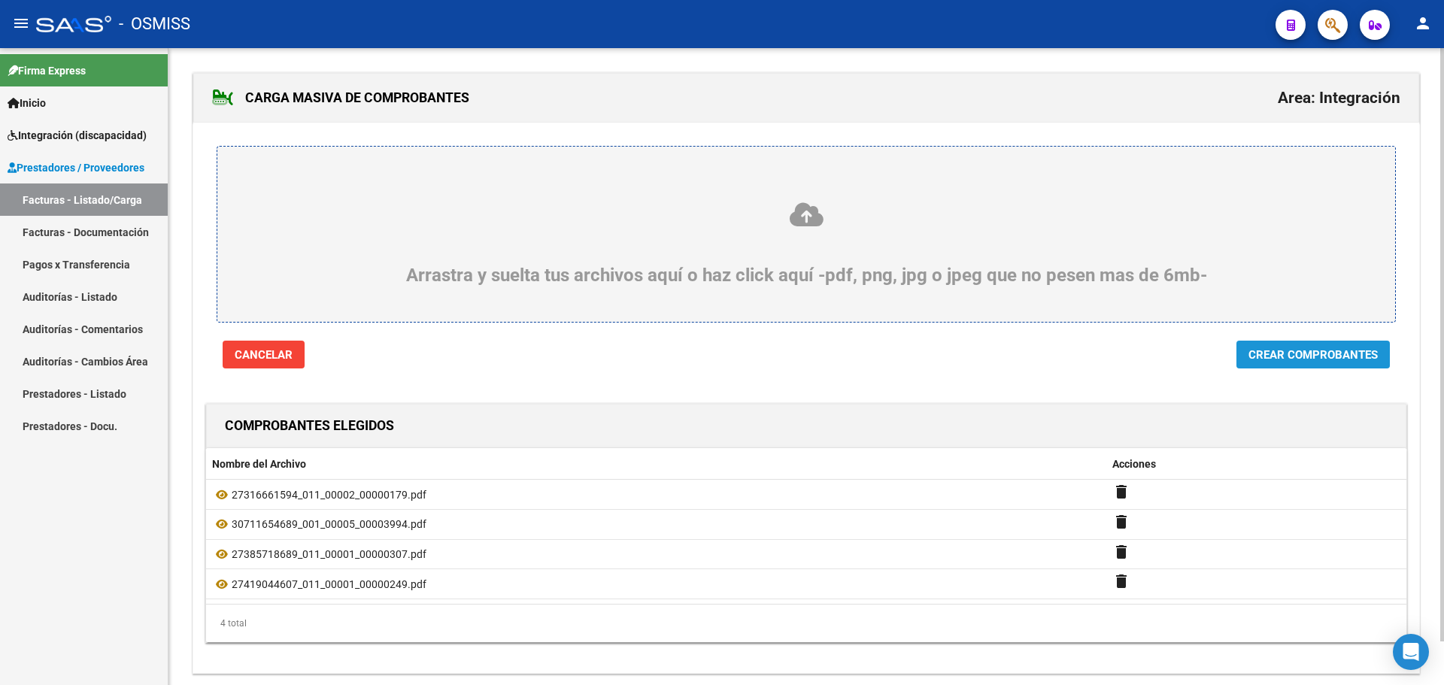
click at [1293, 354] on span "Crear Comprobantes" at bounding box center [1313, 355] width 129 height 14
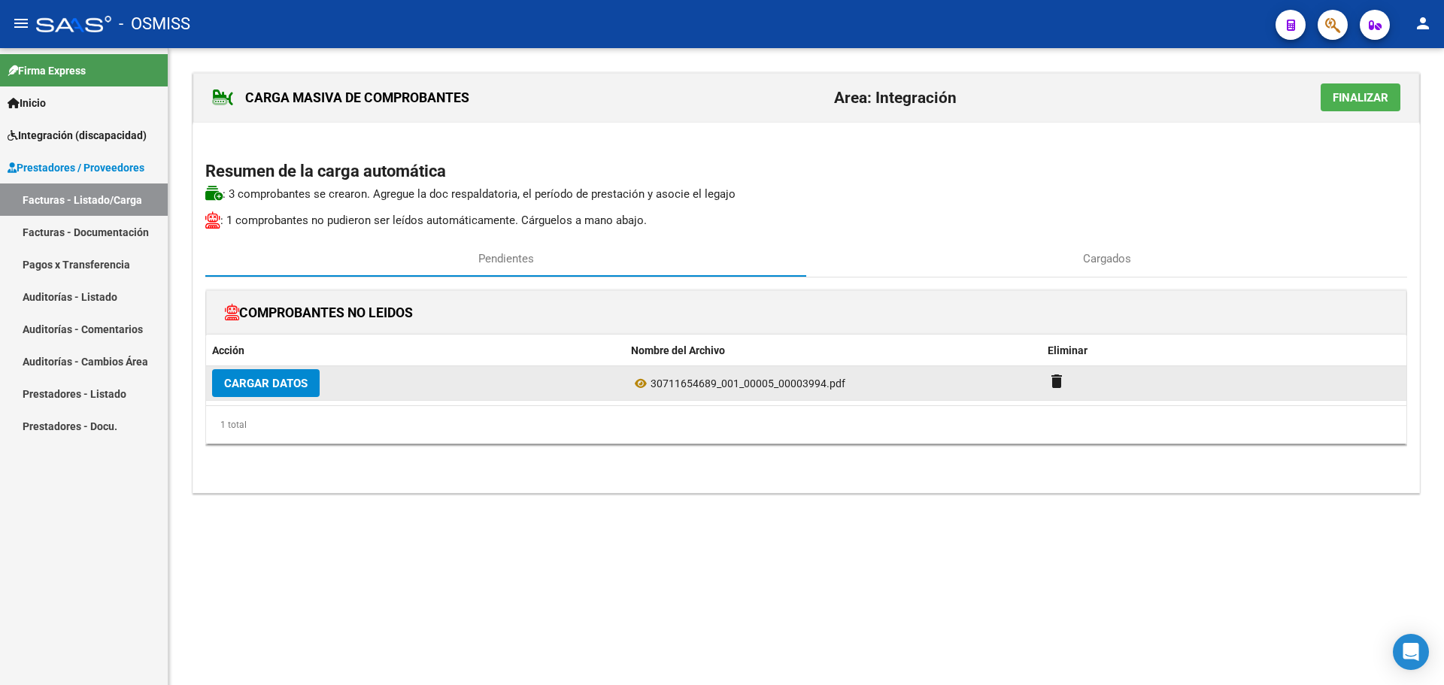
click at [268, 381] on span "Cargar Datos" at bounding box center [265, 384] width 83 height 14
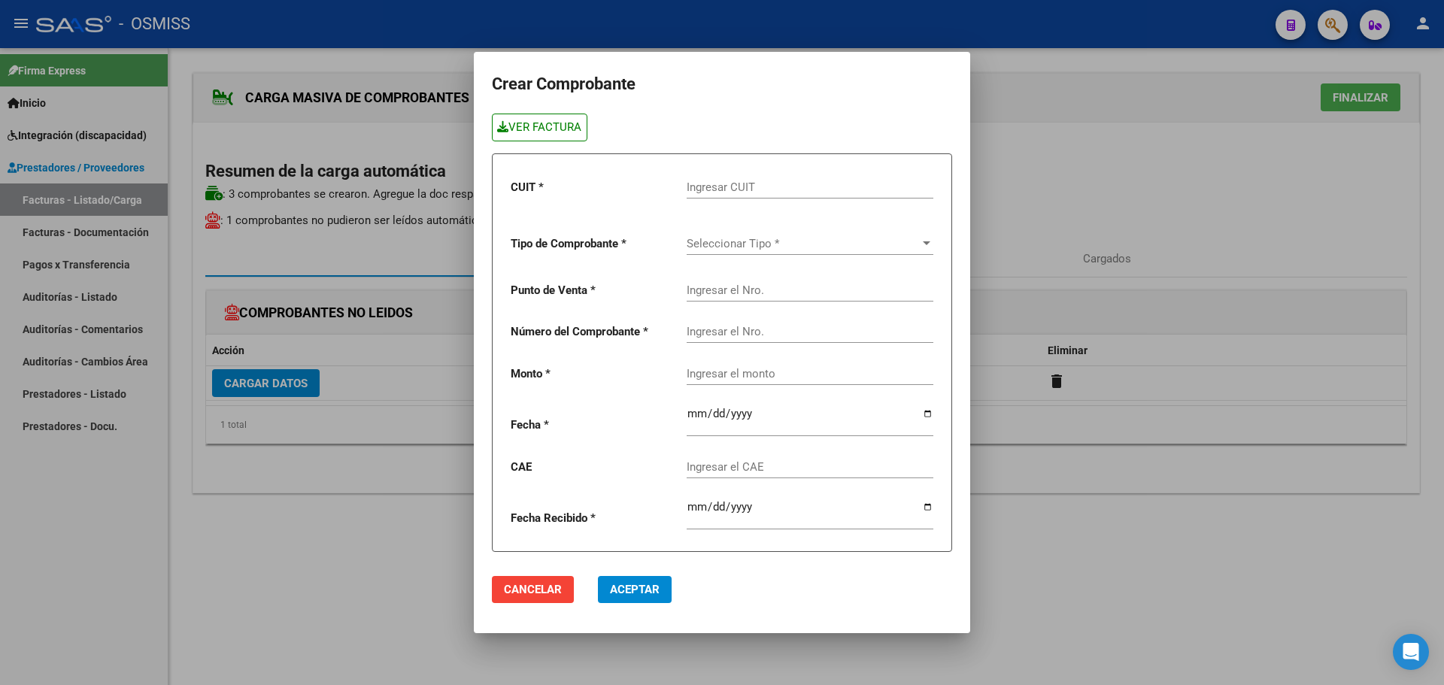
click at [554, 131] on link "VER FACTURA" at bounding box center [540, 128] width 96 height 28
paste input "30-71165468-9"
type input "30-71165468-9"
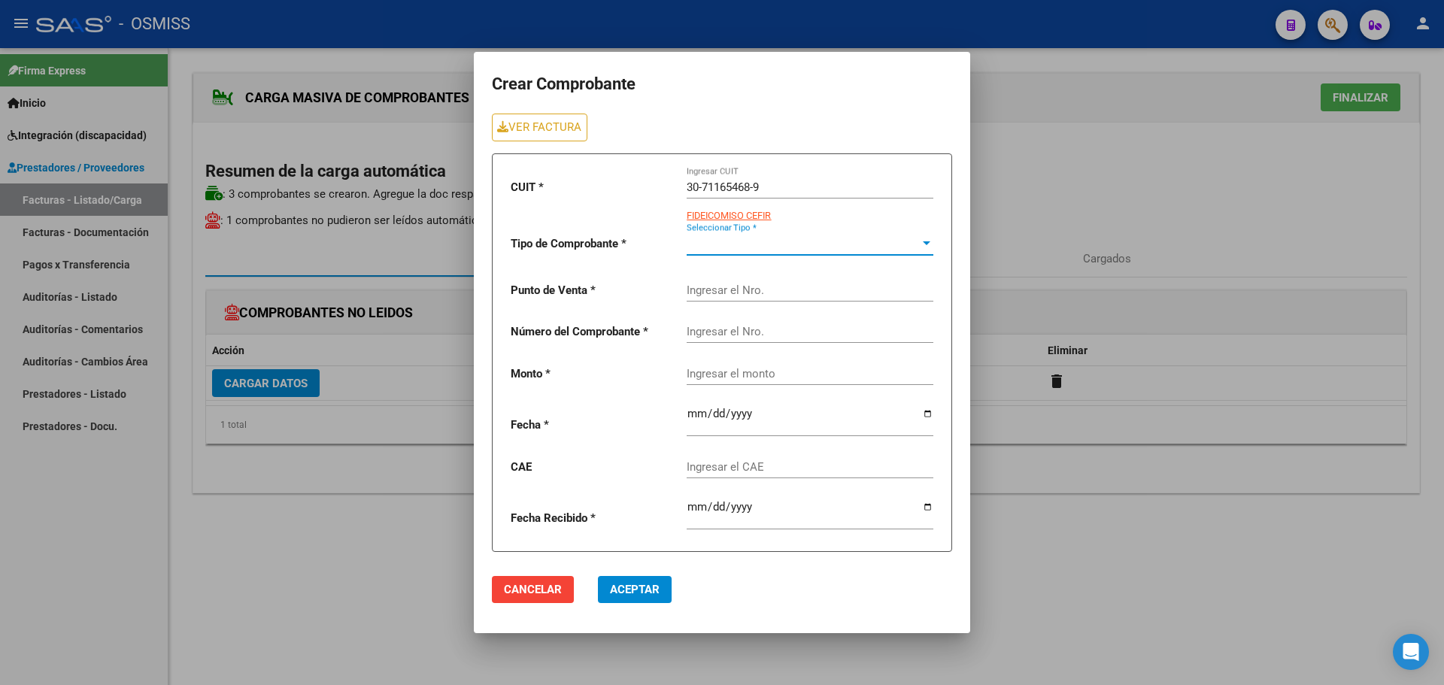
click at [712, 245] on span "Seleccionar Tipo *" at bounding box center [803, 244] width 233 height 14
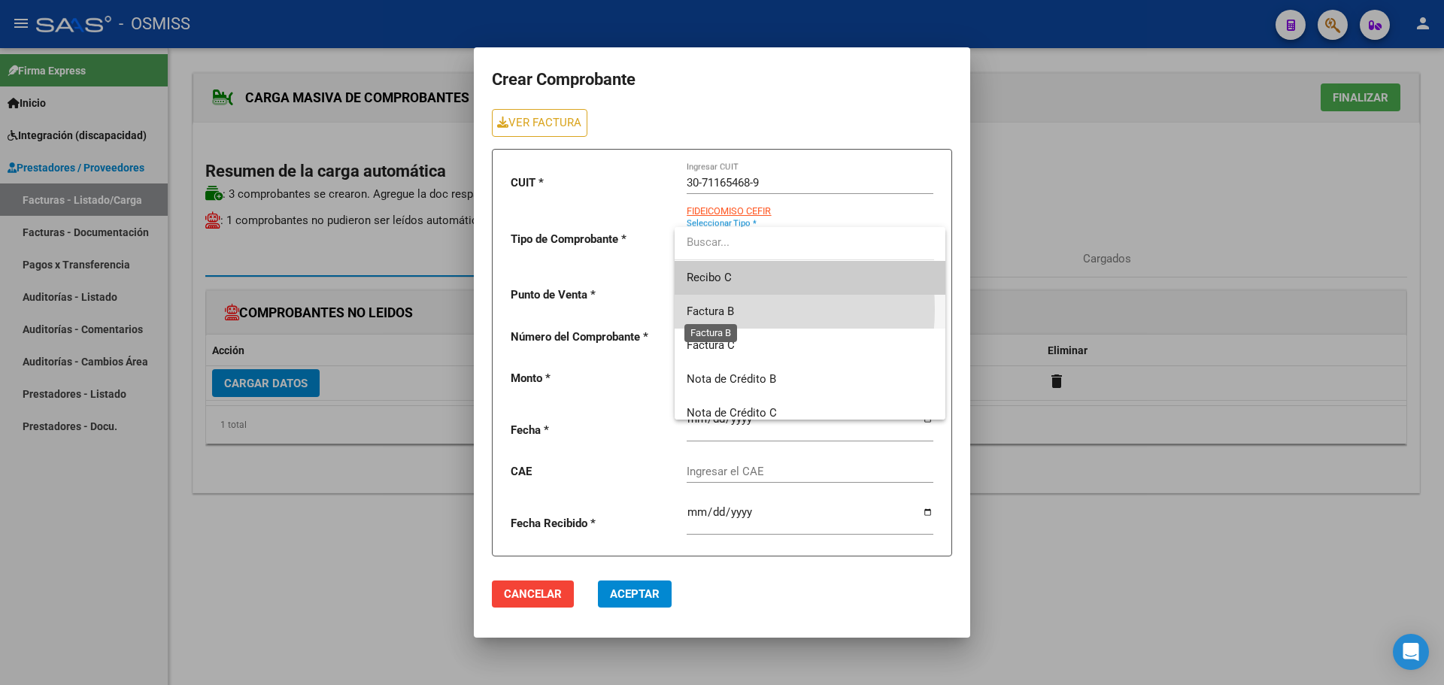
click at [709, 309] on span "Factura B" at bounding box center [710, 312] width 47 height 14
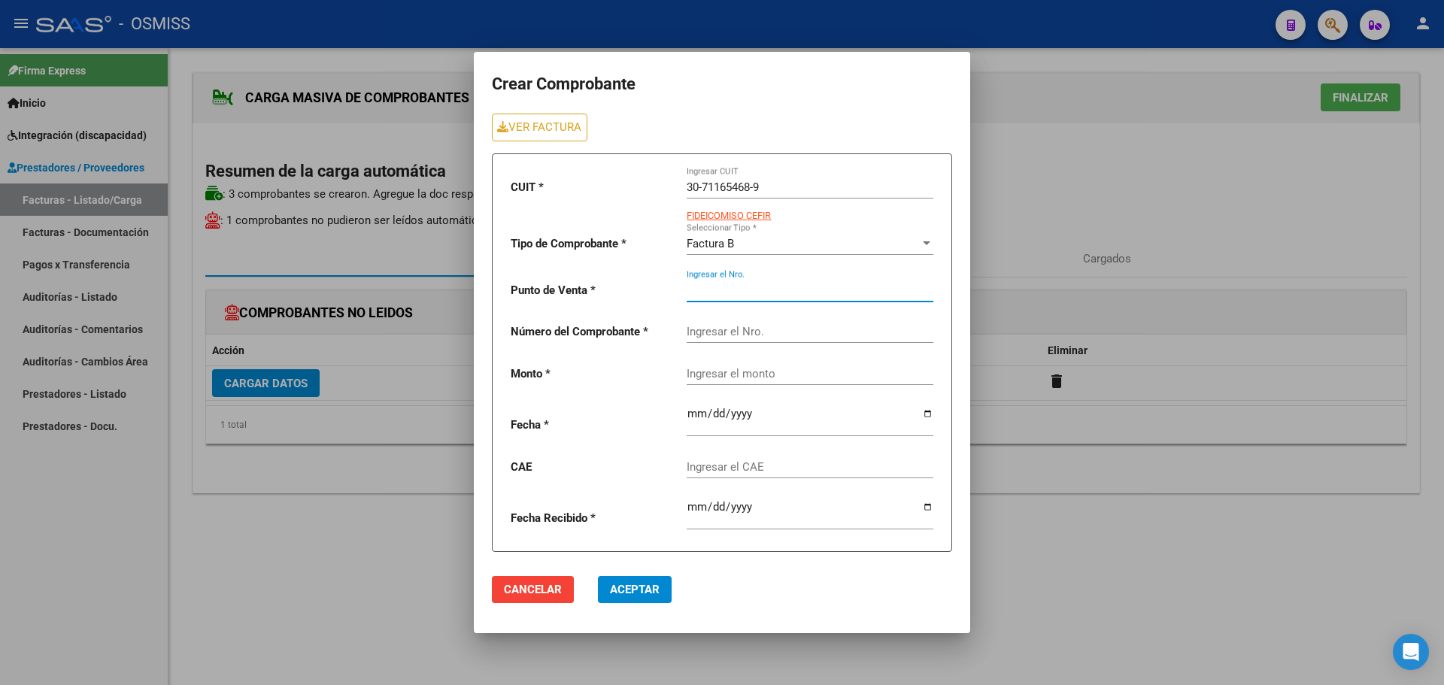
click at [704, 284] on input "Ingresar el Nro." at bounding box center [810, 291] width 247 height 14
type input "5"
click at [751, 329] on input "Ingresar el Nro." at bounding box center [810, 332] width 247 height 14
type input "3994"
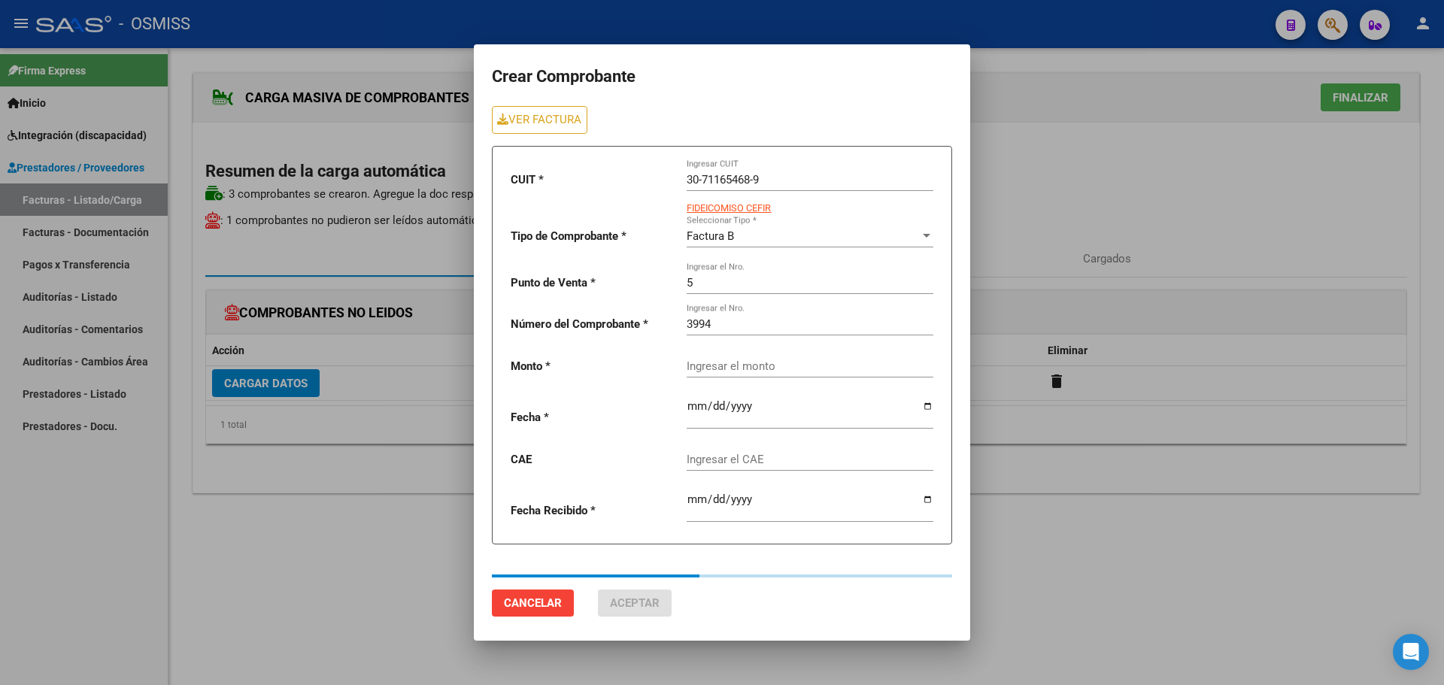
click at [748, 365] on div "Ingresar el monto" at bounding box center [810, 361] width 247 height 32
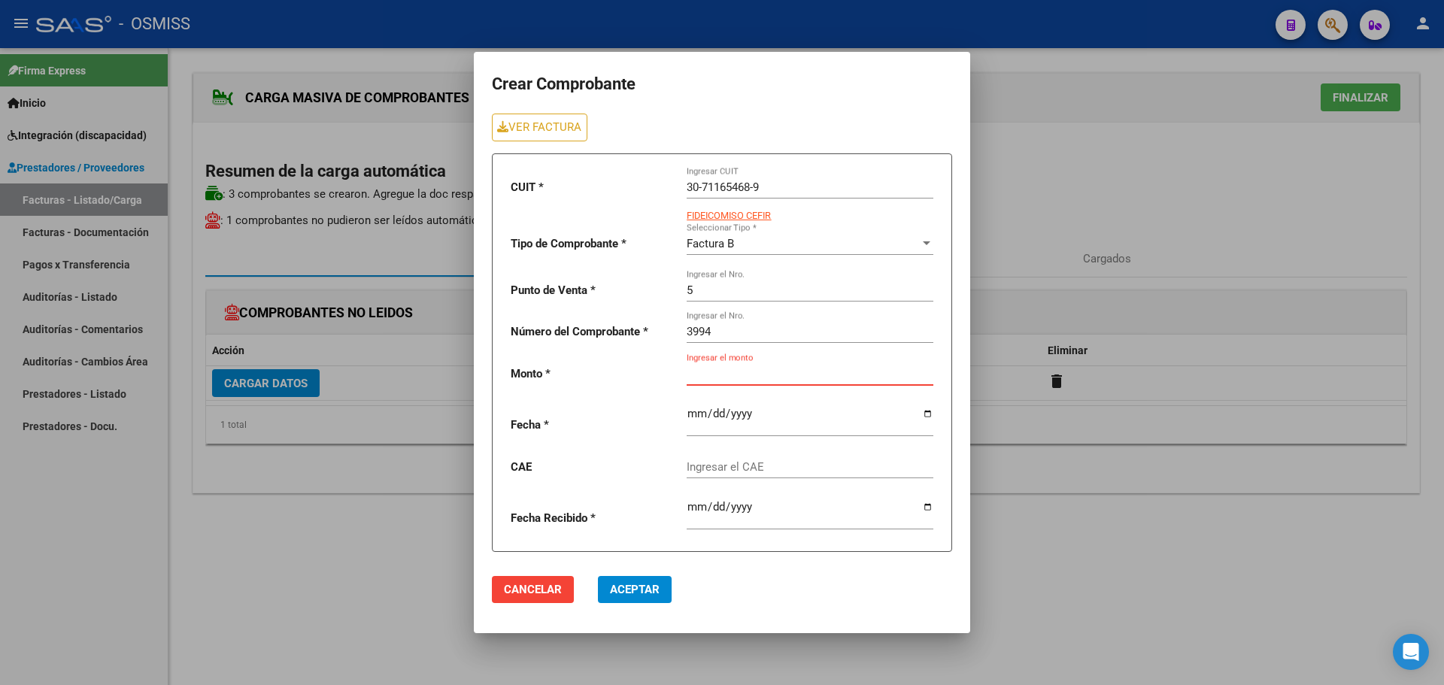
paste input "475830.36"
type input "475830.36"
drag, startPoint x: 745, startPoint y: 427, endPoint x: 789, endPoint y: 157, distance: 273.5
click at [745, 426] on input "date" at bounding box center [810, 420] width 247 height 24
click at [924, 411] on input "date" at bounding box center [810, 420] width 247 height 24
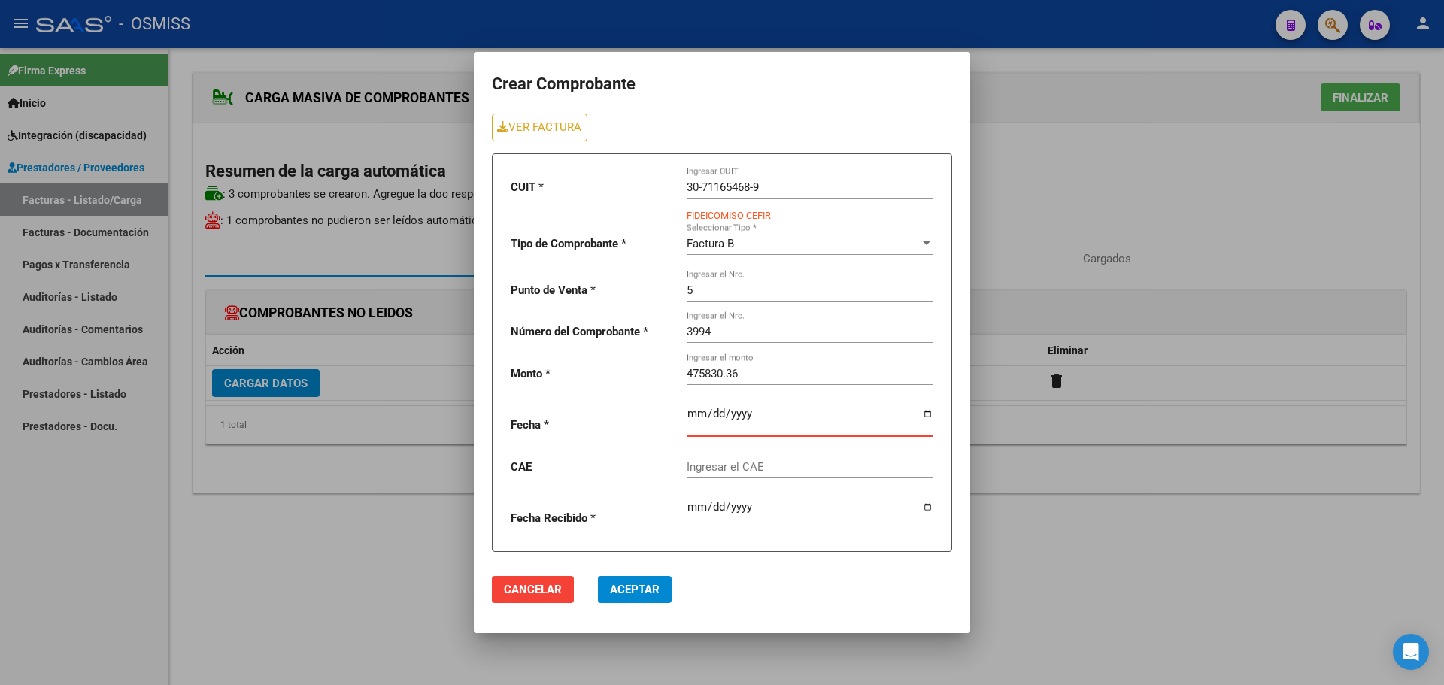
type input "[DATE]"
click at [722, 457] on div "Ingresar el CAE" at bounding box center [810, 462] width 247 height 32
paste input "75399949329878"
type input "75399949329878"
click at [636, 592] on span "Aceptar" at bounding box center [635, 590] width 50 height 14
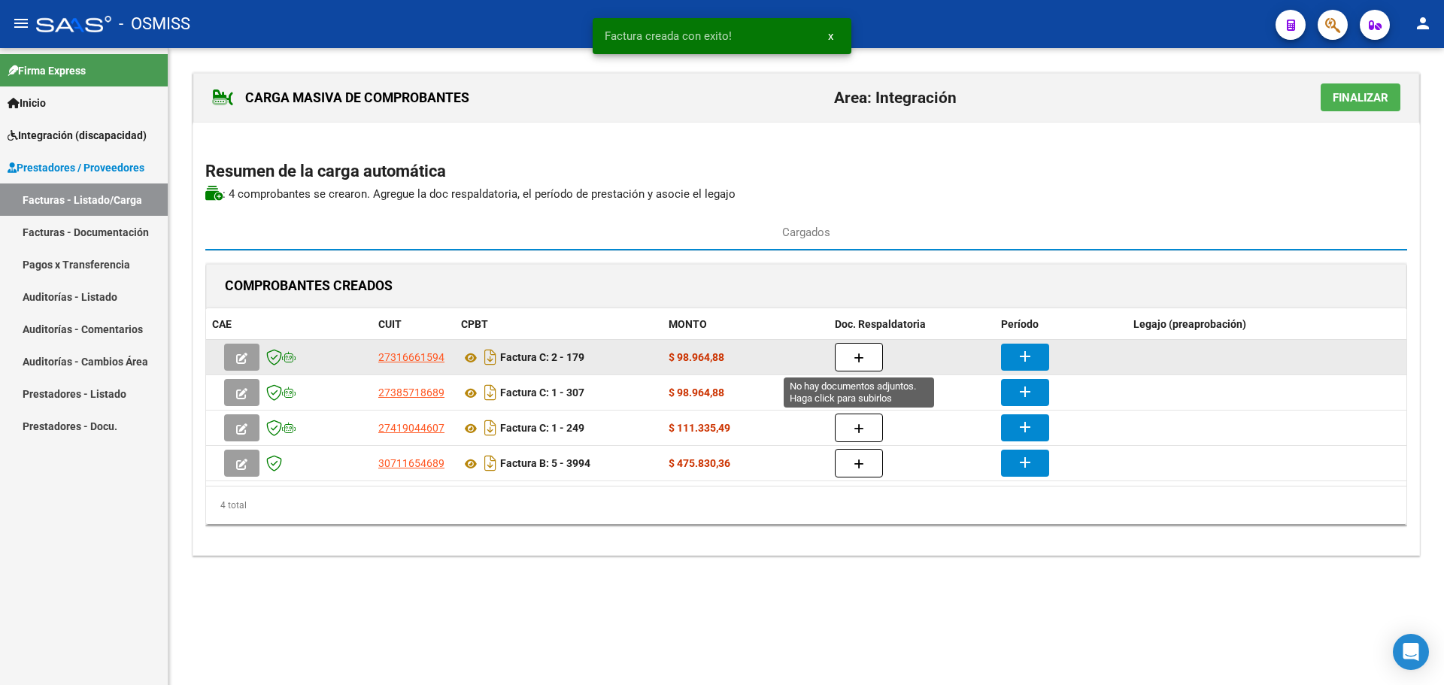
click at [873, 353] on button "button" at bounding box center [859, 357] width 48 height 29
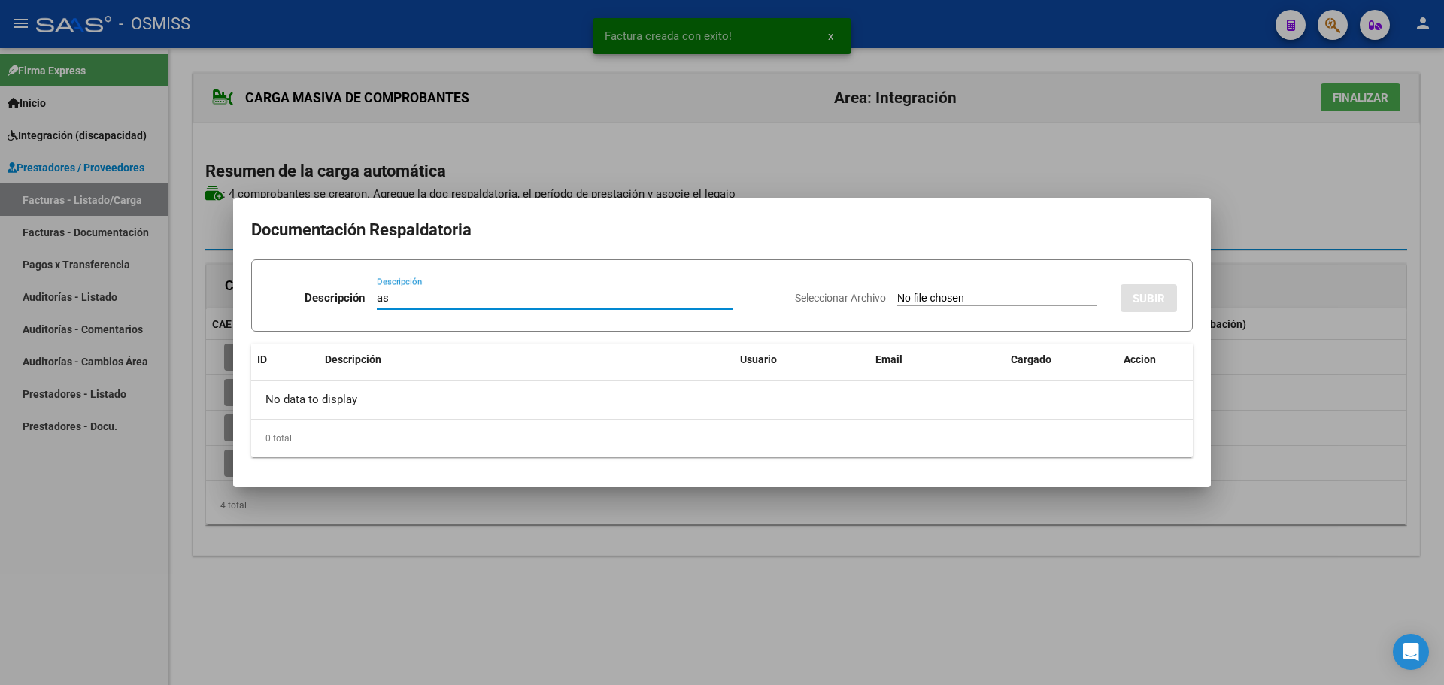
type input "as"
click at [927, 302] on input "Seleccionar Archivo" at bounding box center [996, 299] width 199 height 14
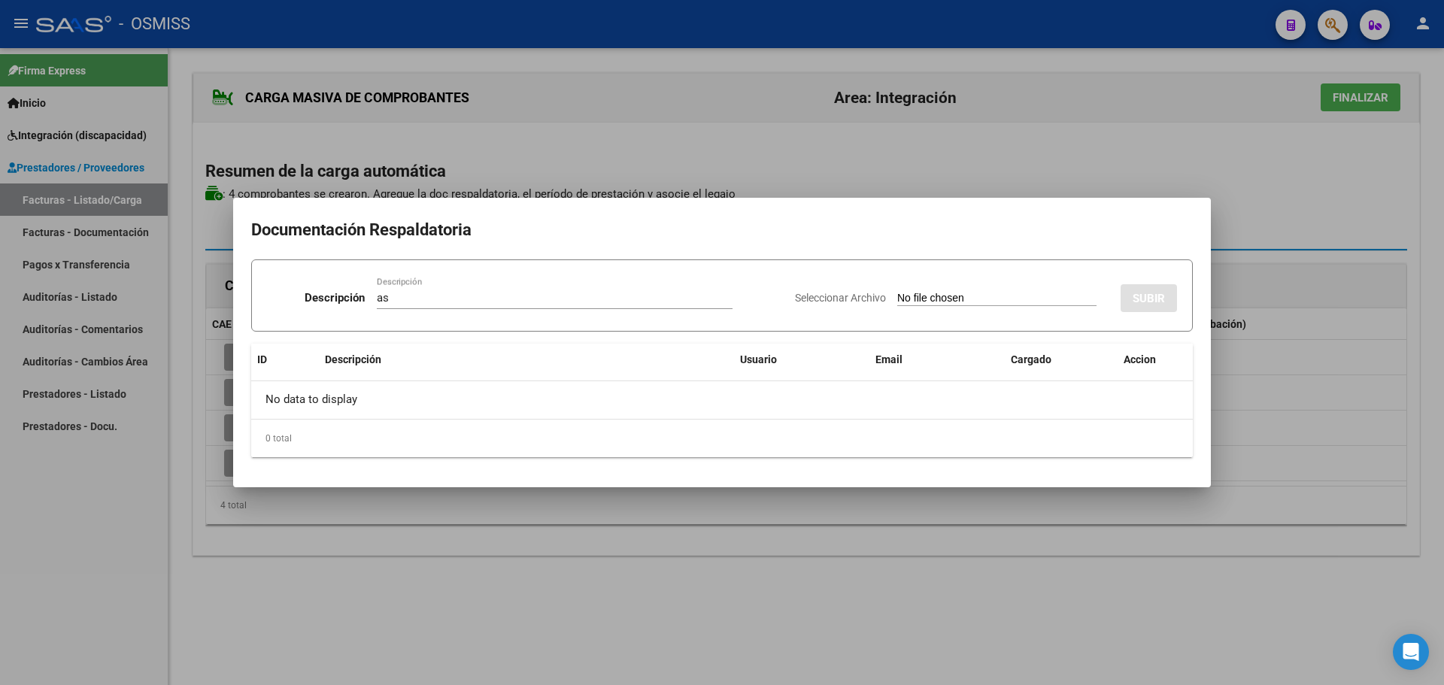
type input "C:\fakepath\Asistencia Septiembre 2025.pdf"
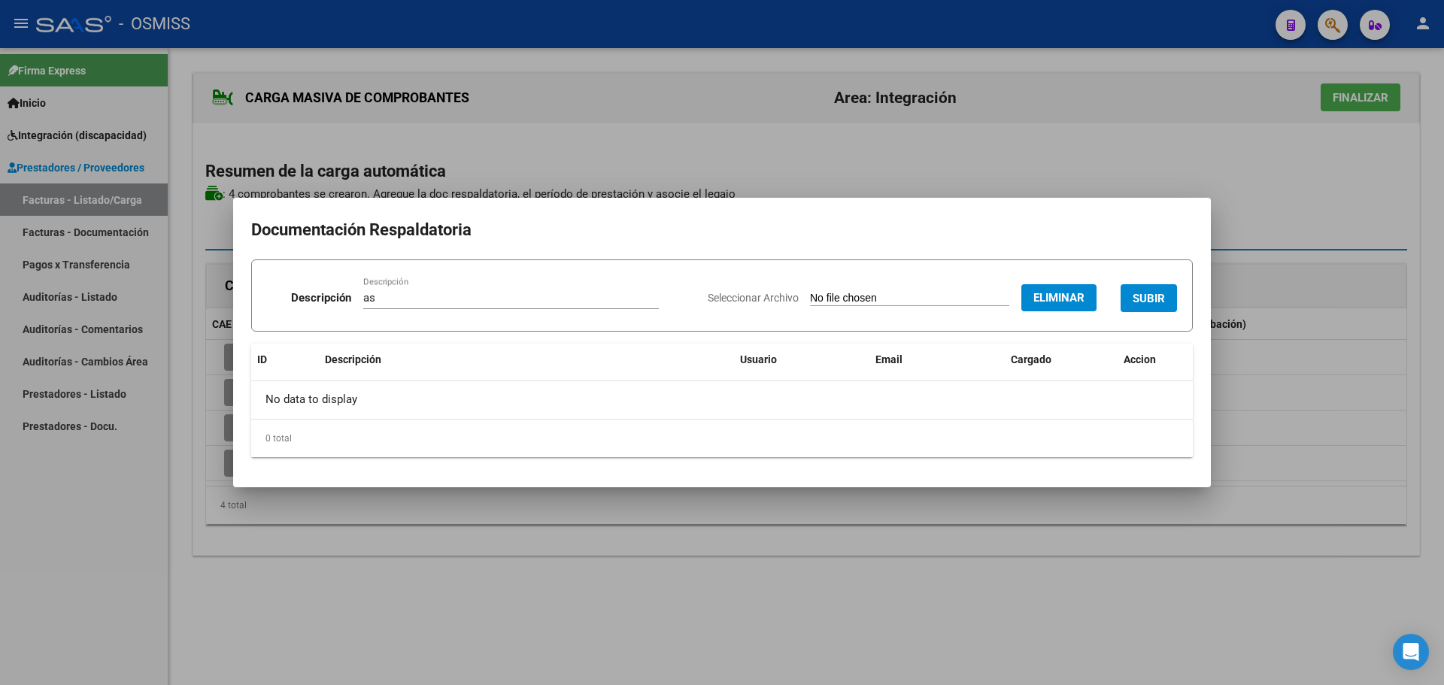
click at [1149, 292] on span "SUBIR" at bounding box center [1149, 299] width 32 height 14
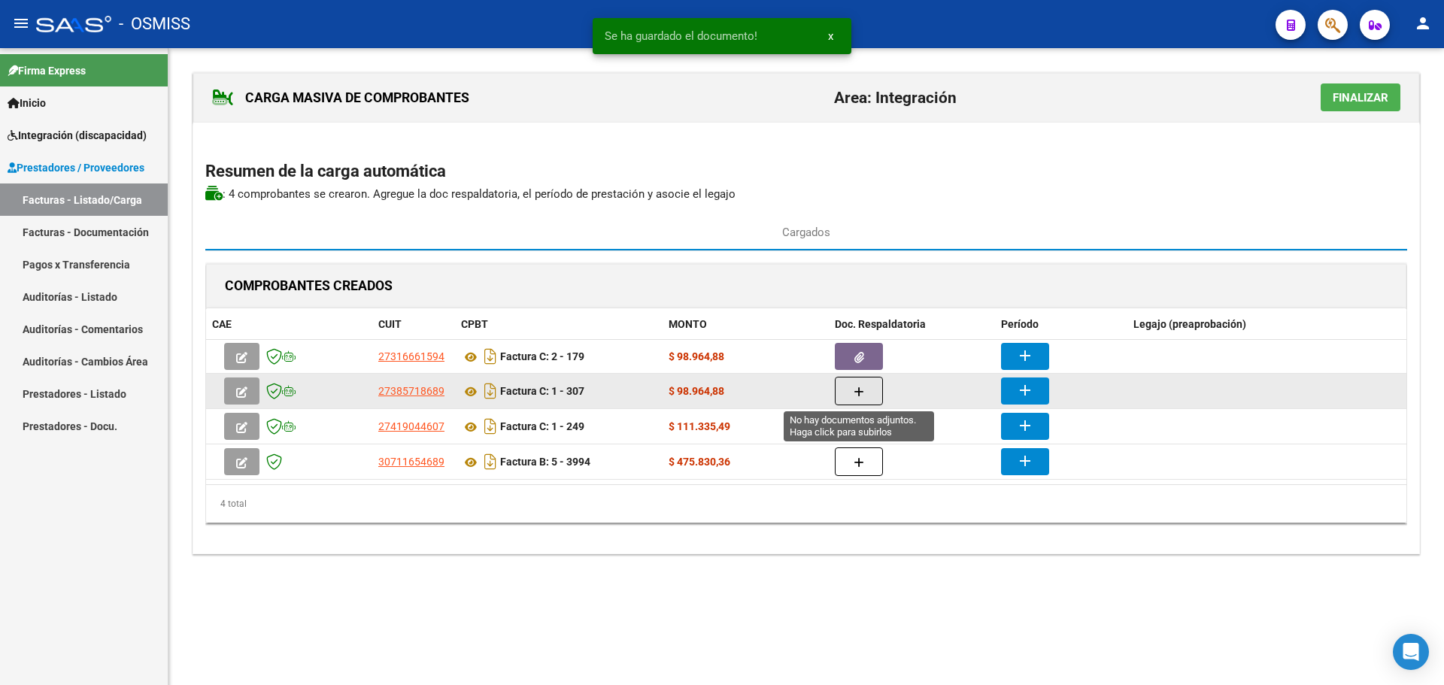
click at [857, 398] on span "button" at bounding box center [859, 391] width 11 height 14
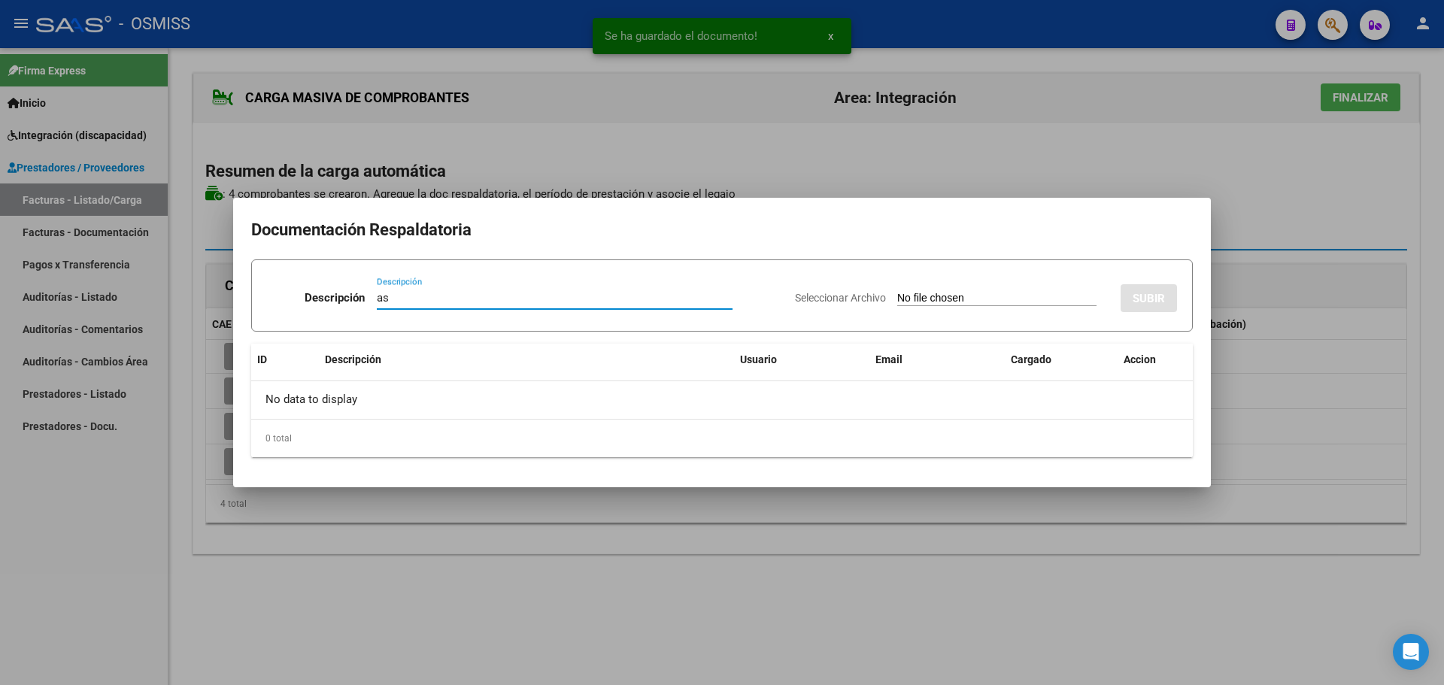
type input "as"
click at [915, 295] on input "Seleccionar Archivo" at bounding box center [996, 299] width 199 height 14
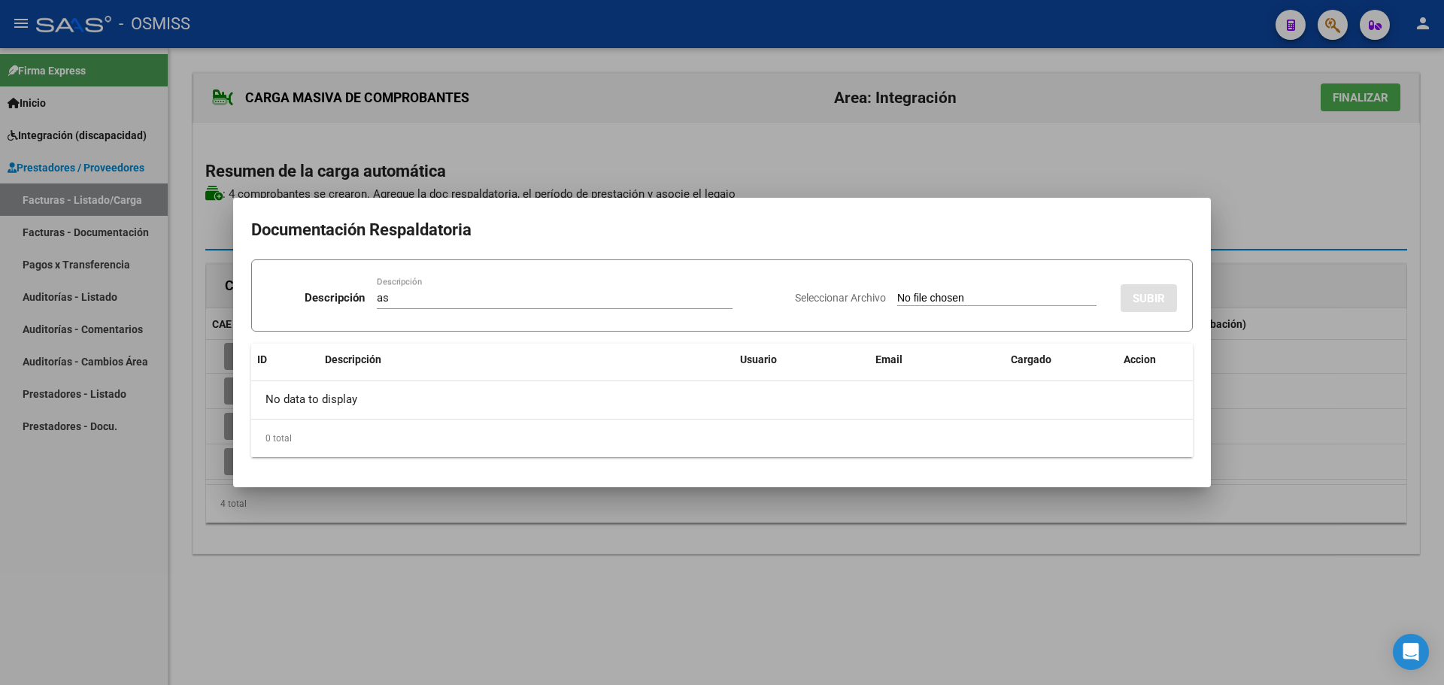
type input "C:\fakepath\Ian Montaño Fruet septiembre.pdf"
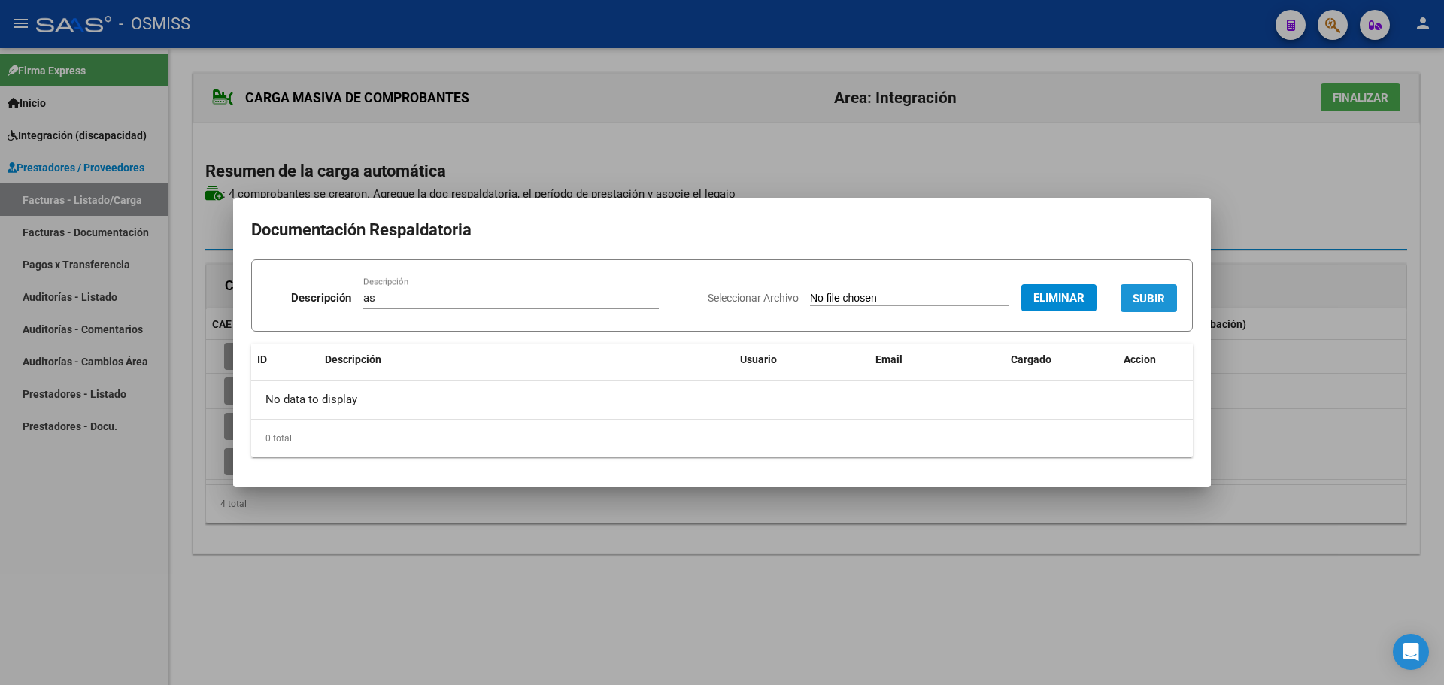
click at [1161, 302] on span "SUBIR" at bounding box center [1149, 299] width 32 height 14
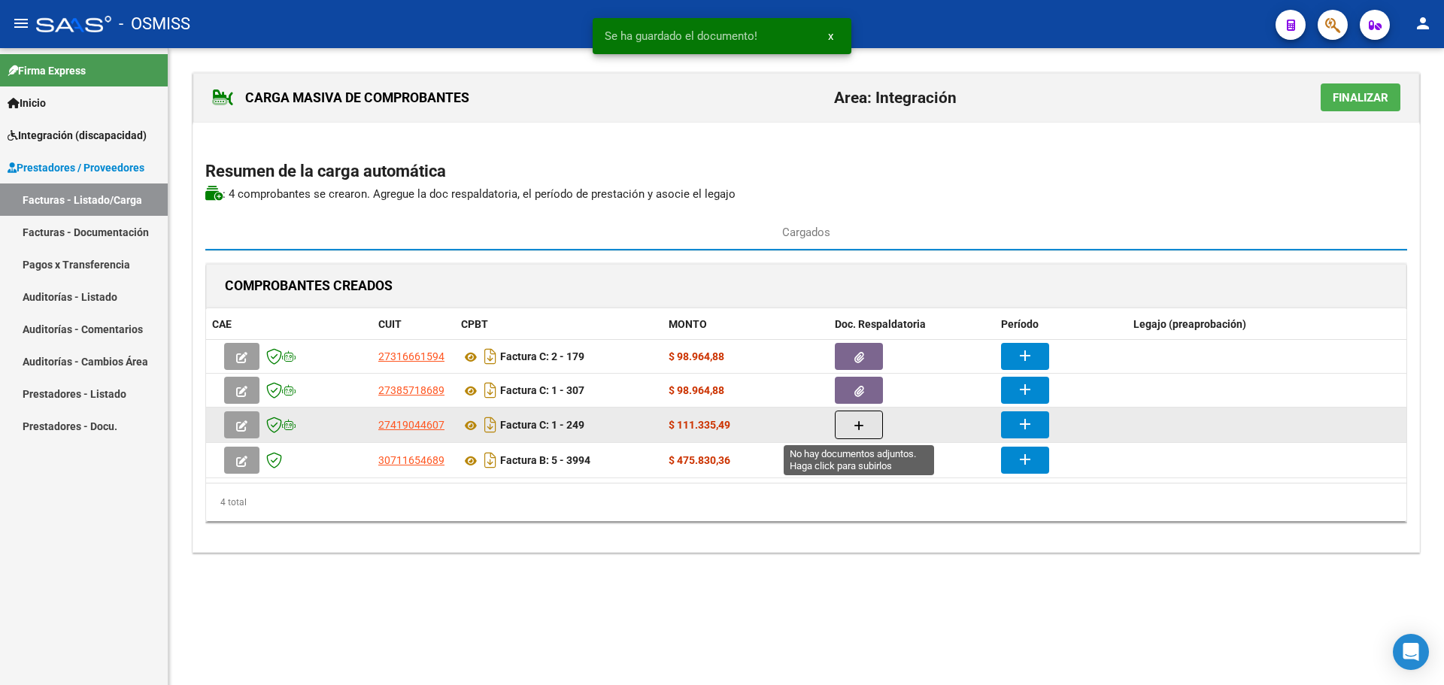
click at [855, 432] on span "button" at bounding box center [859, 425] width 11 height 14
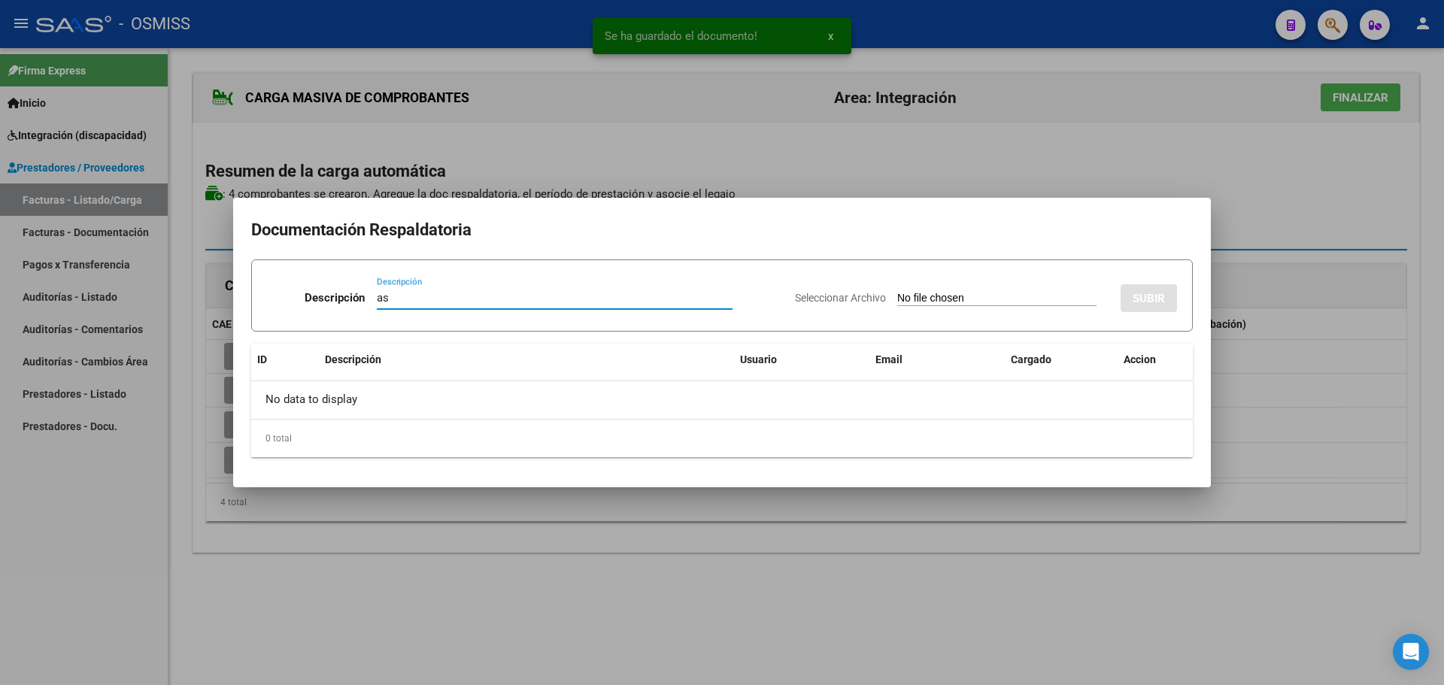
type input "as"
click at [931, 291] on app-file-uploader "Seleccionar Archivo" at bounding box center [952, 298] width 314 height 14
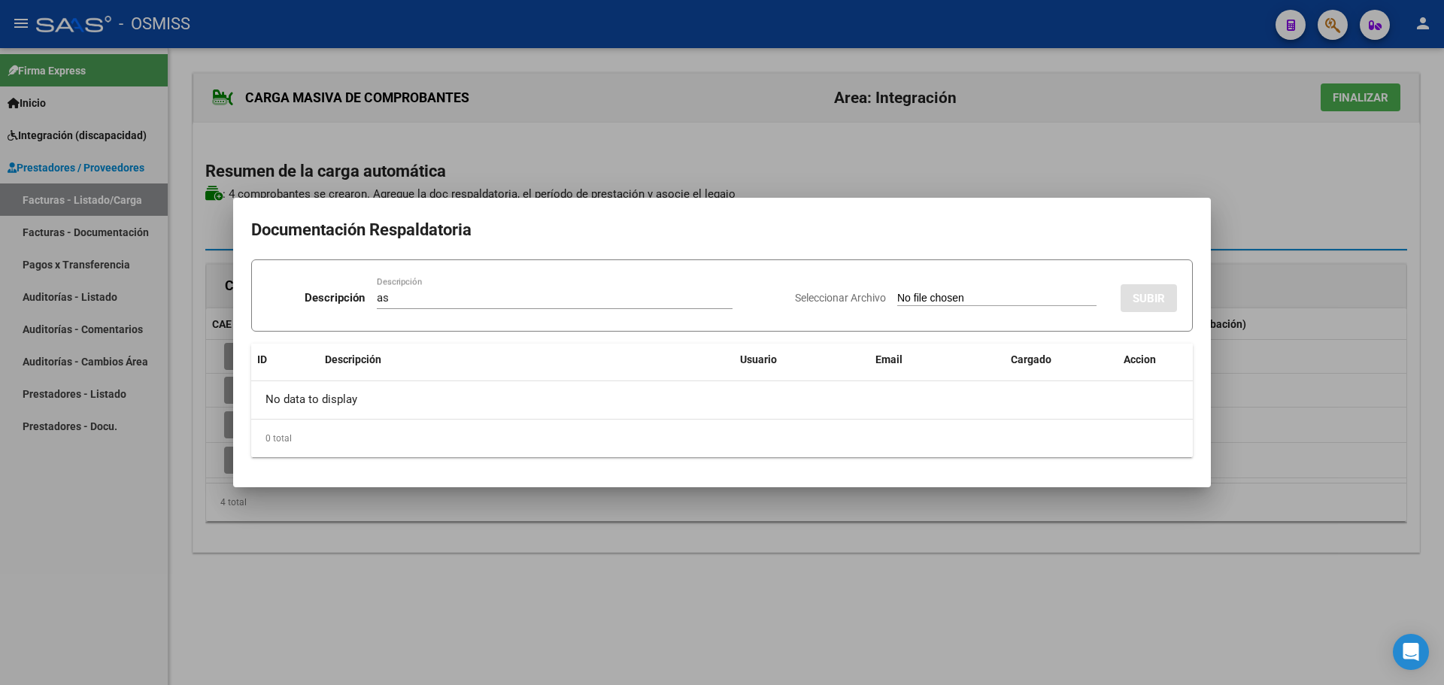
click at [931, 296] on input "Seleccionar Archivo" at bounding box center [996, 299] width 199 height 14
type input "C:\fakepath\CamScanner 1-10-25 12.35.pdf"
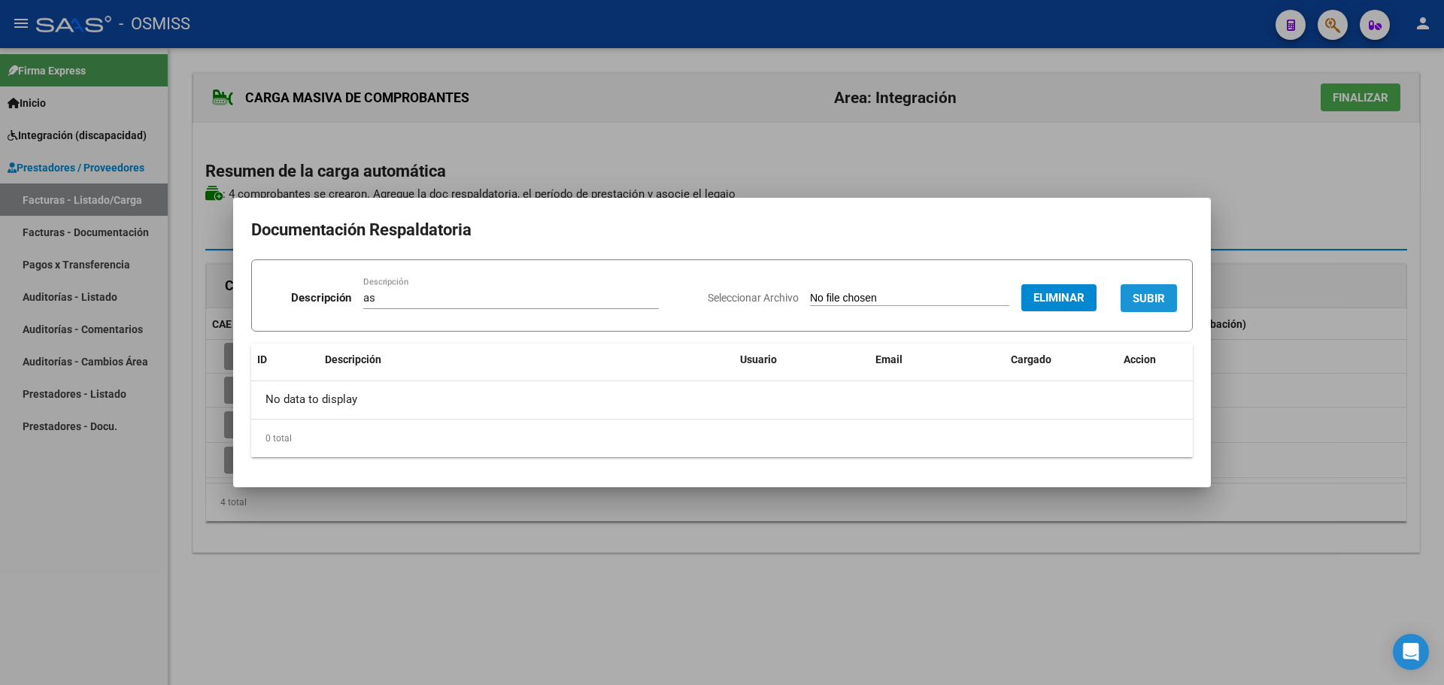
click at [1132, 295] on button "SUBIR" at bounding box center [1149, 298] width 56 height 28
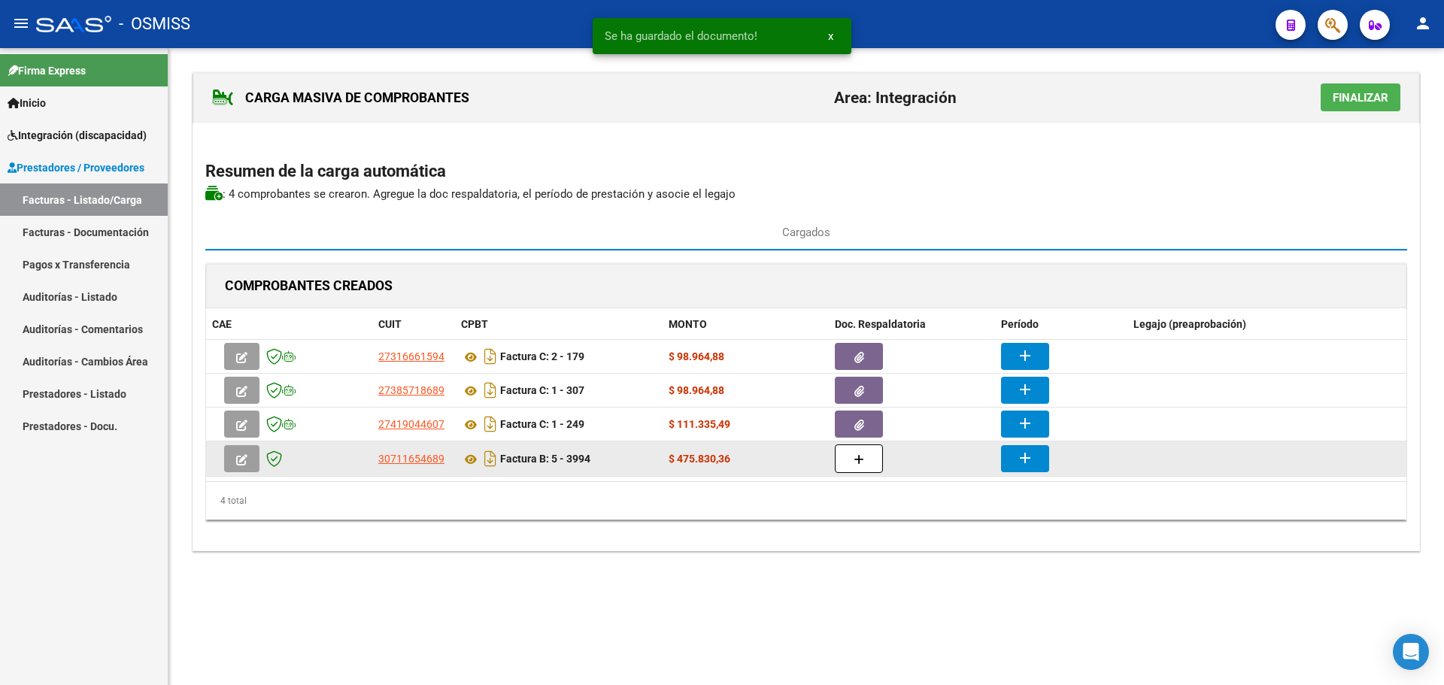
click at [840, 466] on button "button" at bounding box center [859, 459] width 48 height 29
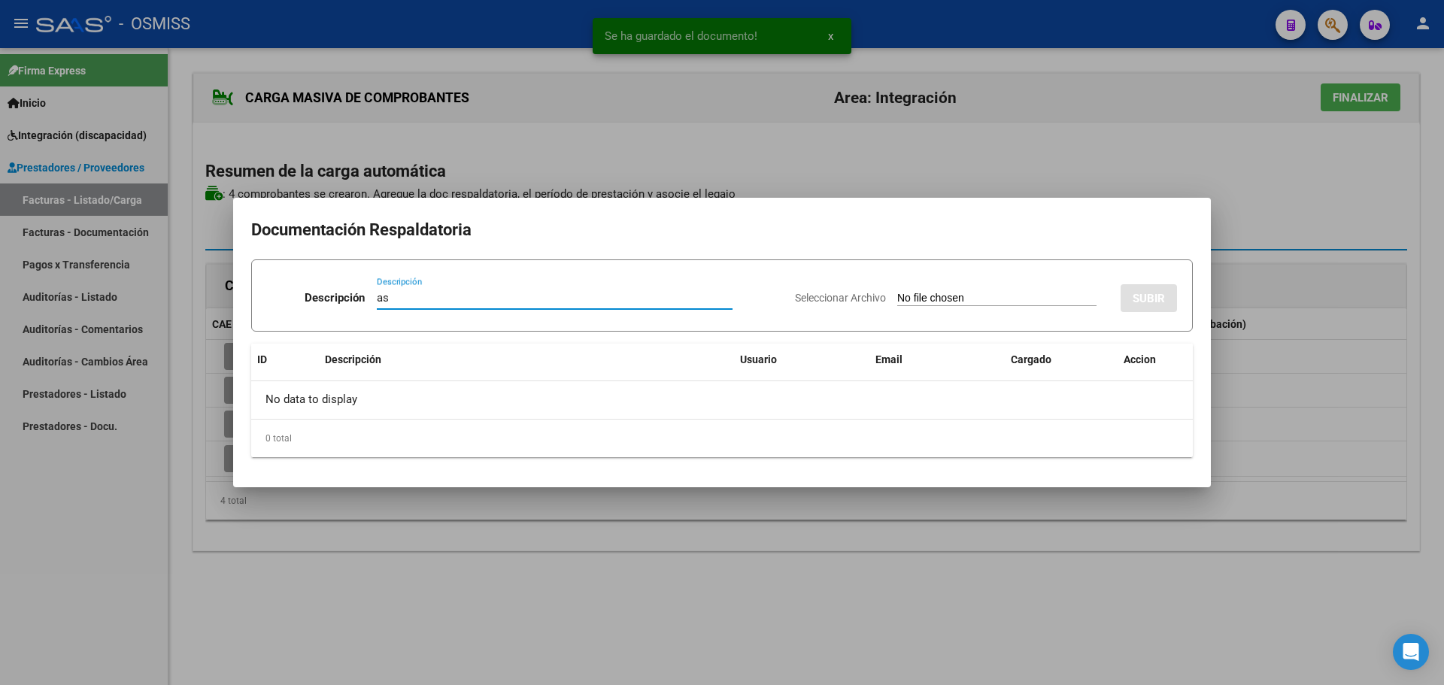
type input "as"
click at [919, 297] on input "Seleccionar Archivo" at bounding box center [996, 299] width 199 height 14
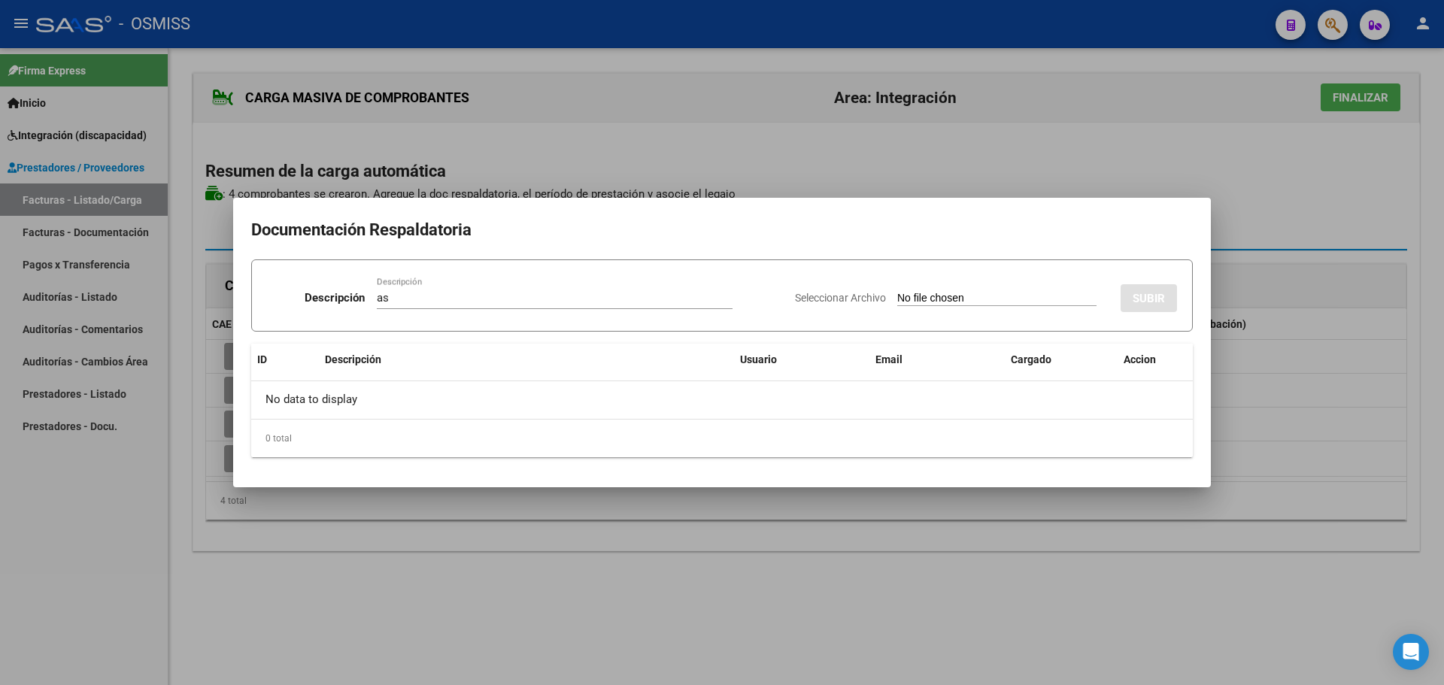
type input "C:\fakepath\SAIE ASISTENCIA.pdf"
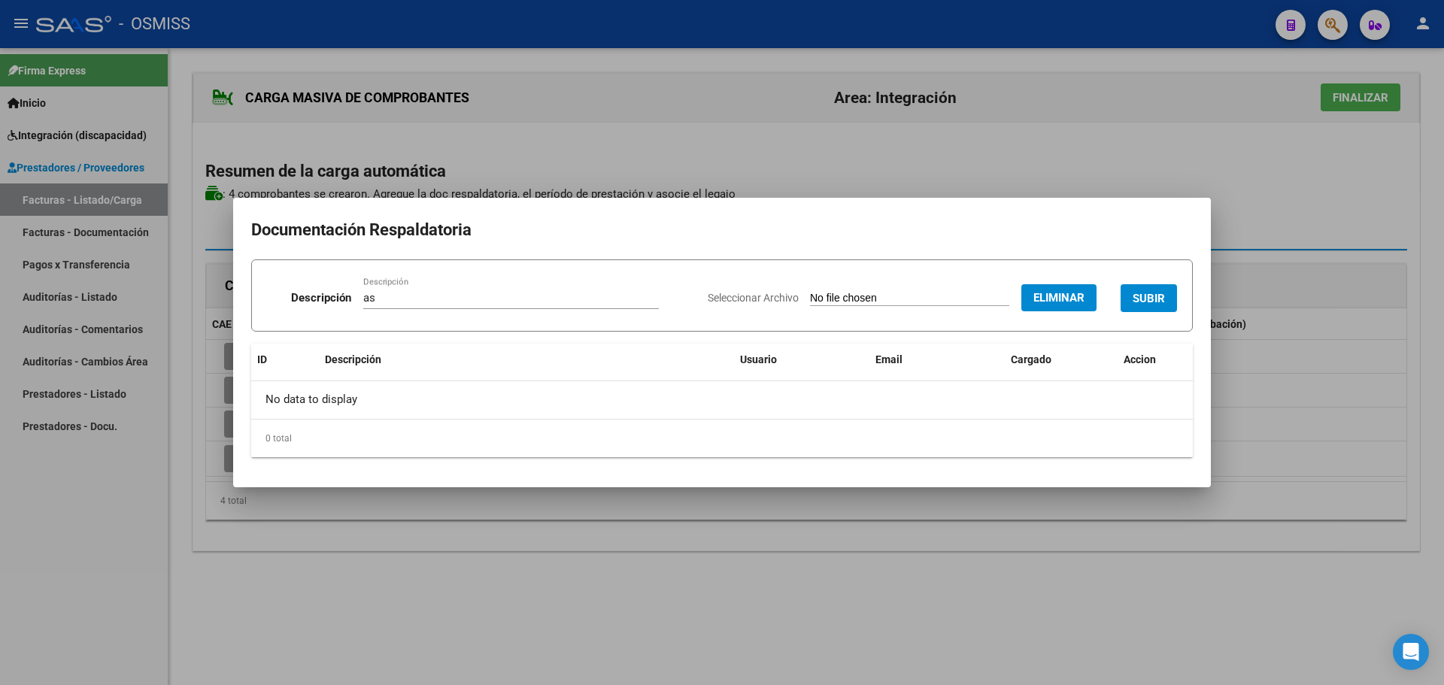
click at [1146, 296] on span "SUBIR" at bounding box center [1149, 299] width 32 height 14
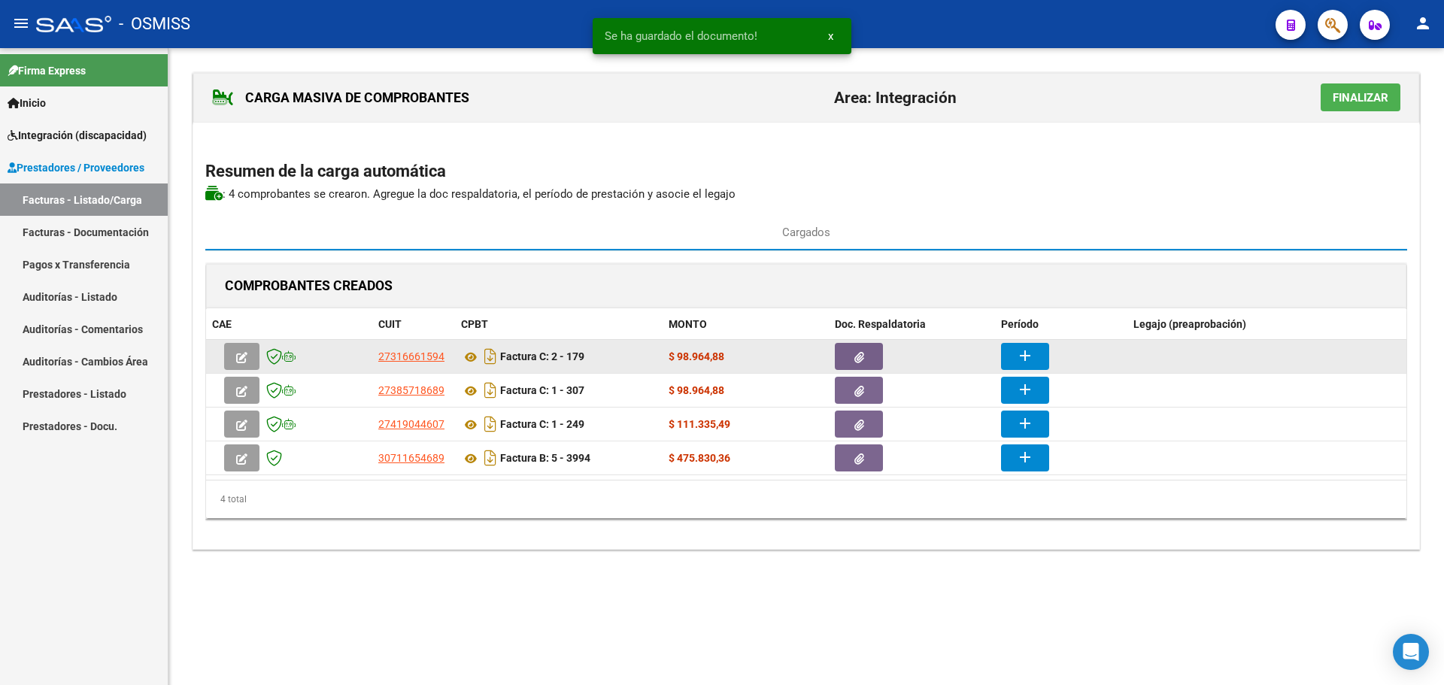
click at [1015, 354] on button "add" at bounding box center [1025, 356] width 48 height 27
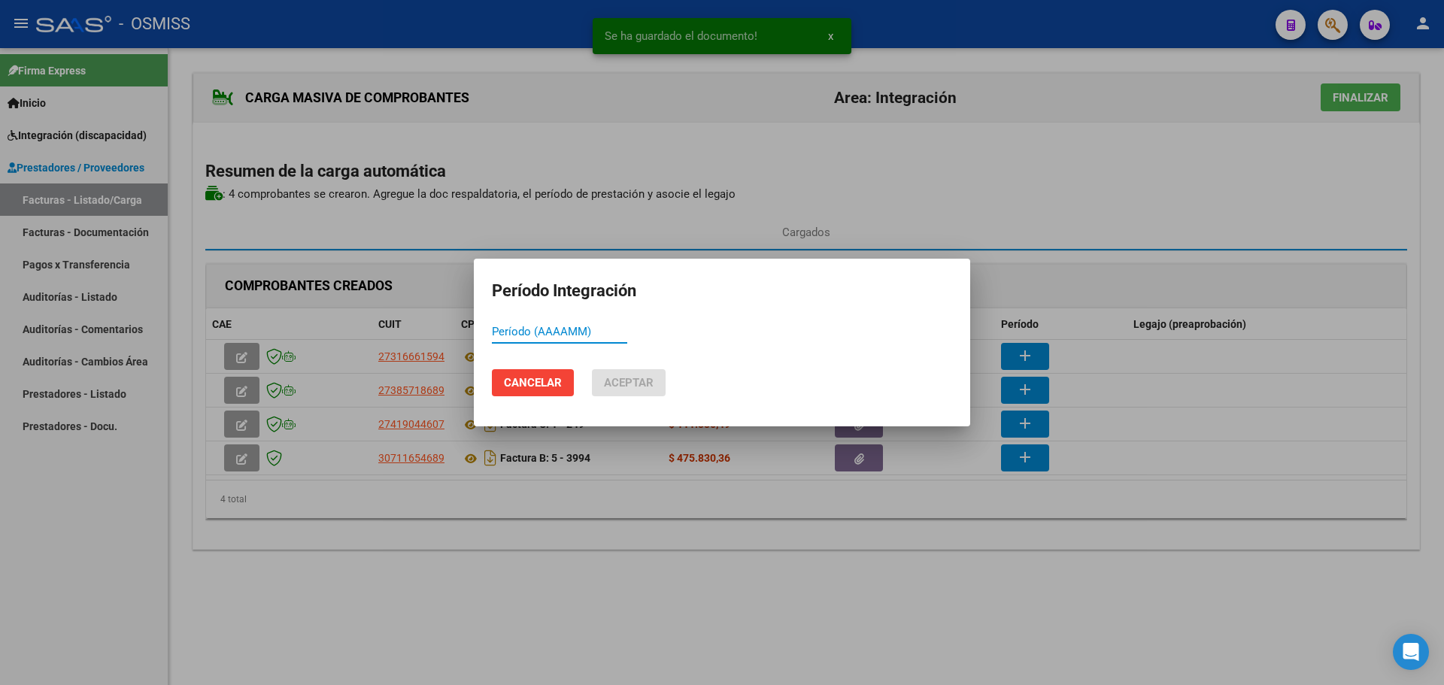
paste input "753999"
drag, startPoint x: 542, startPoint y: 329, endPoint x: 41, endPoint y: 335, distance: 501.0
click at [44, 338] on div "Se ha guardado el documento! x Período Integración 753999 Período (AAAAMM) Canc…" at bounding box center [722, 342] width 1444 height 685
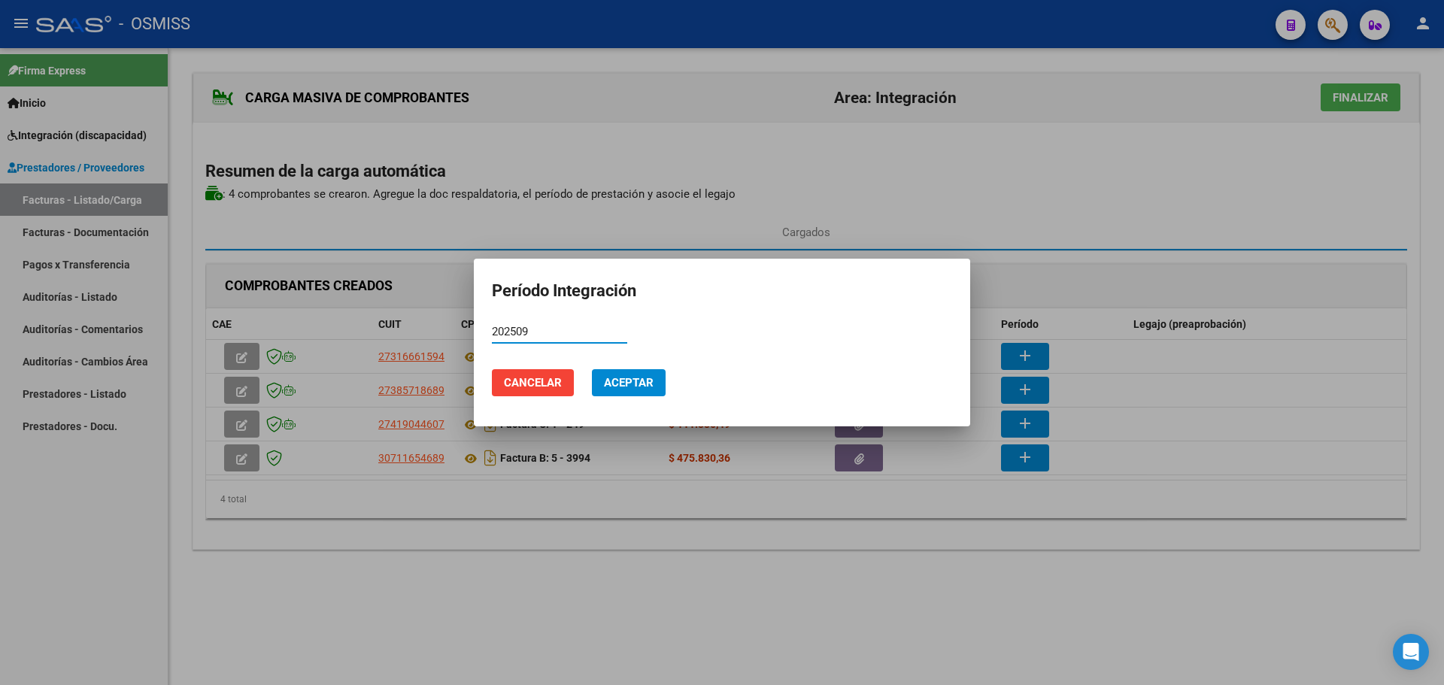
drag, startPoint x: 534, startPoint y: 332, endPoint x: 469, endPoint y: 334, distance: 65.5
click at [466, 333] on div "Período Integración 202509 Período (AAAAMM) Cancelar Aceptar" at bounding box center [722, 342] width 1444 height 685
type input "202509"
click at [634, 383] on span "Aceptar" at bounding box center [629, 383] width 50 height 14
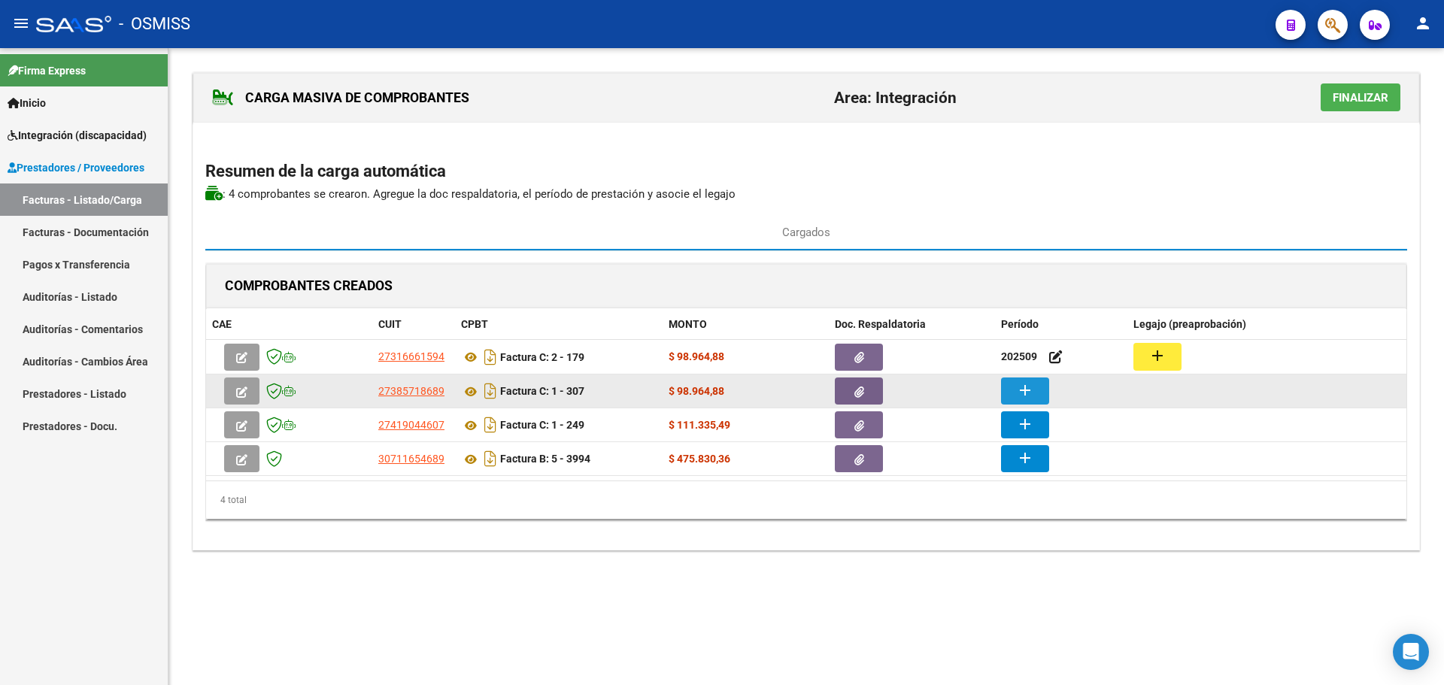
click at [1036, 386] on button "add" at bounding box center [1025, 391] width 48 height 27
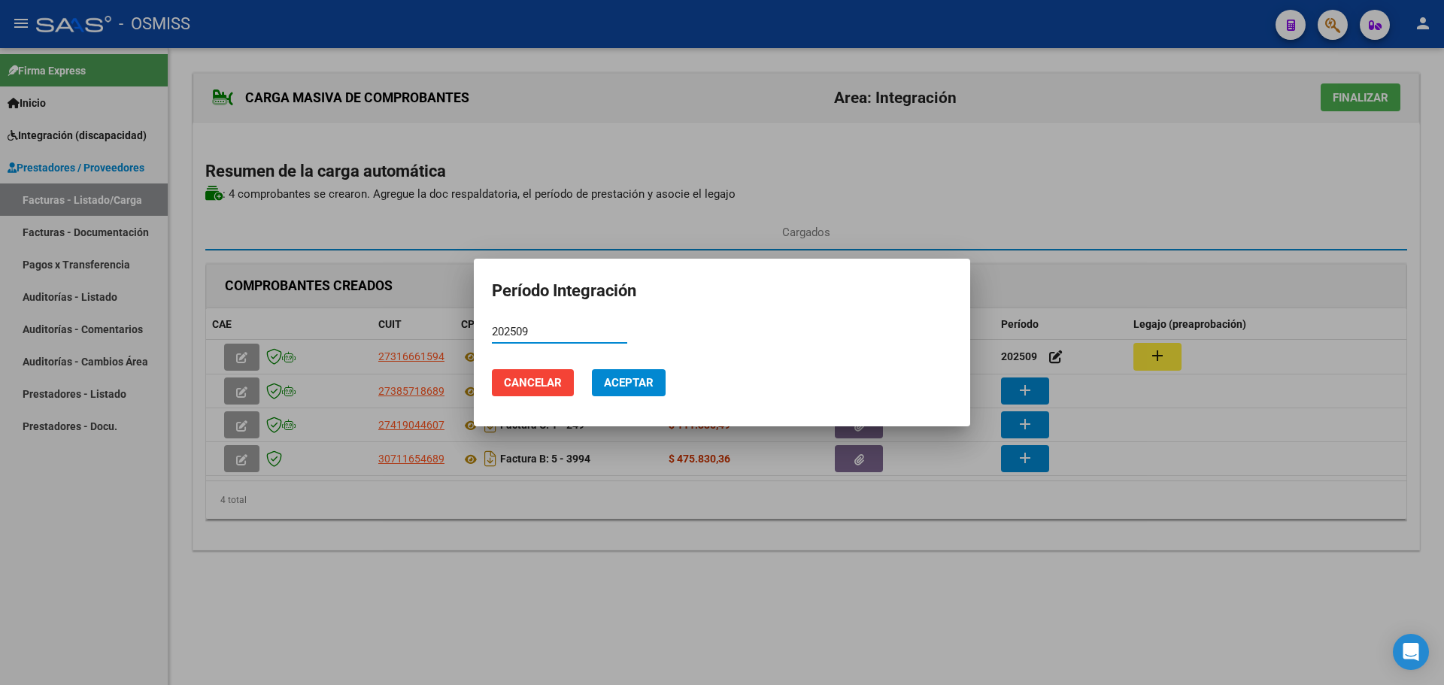
type input "202509"
click at [642, 384] on span "Aceptar" at bounding box center [629, 383] width 50 height 14
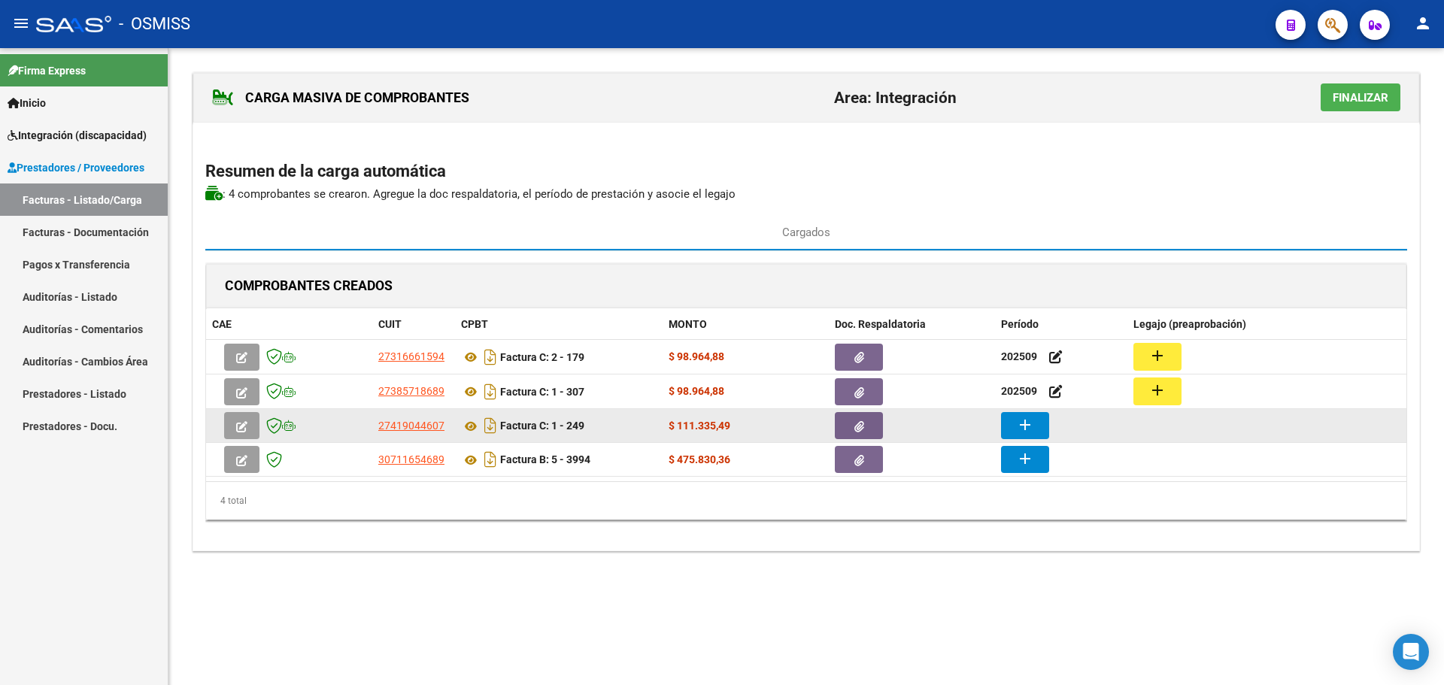
click at [1039, 420] on button "add" at bounding box center [1025, 425] width 48 height 27
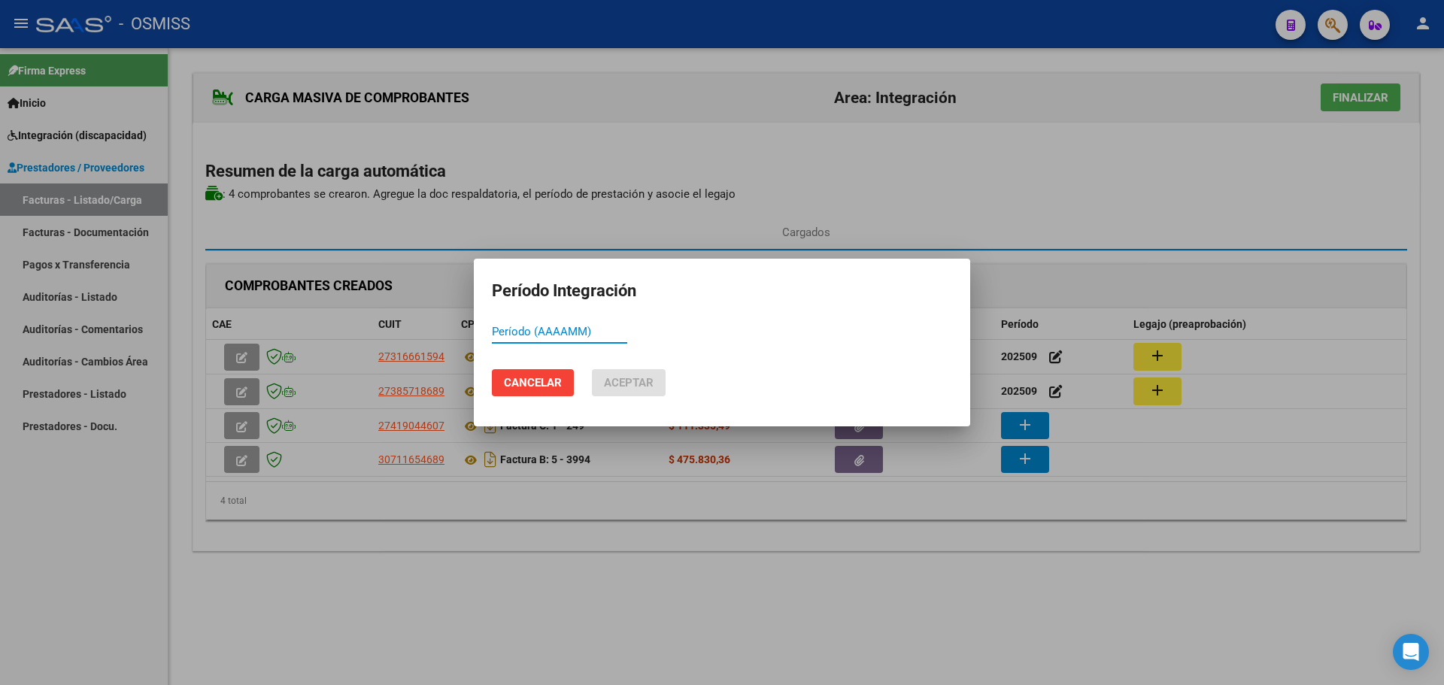
paste input "202509"
type input "202509"
click at [630, 384] on span "Aceptar" at bounding box center [629, 383] width 50 height 14
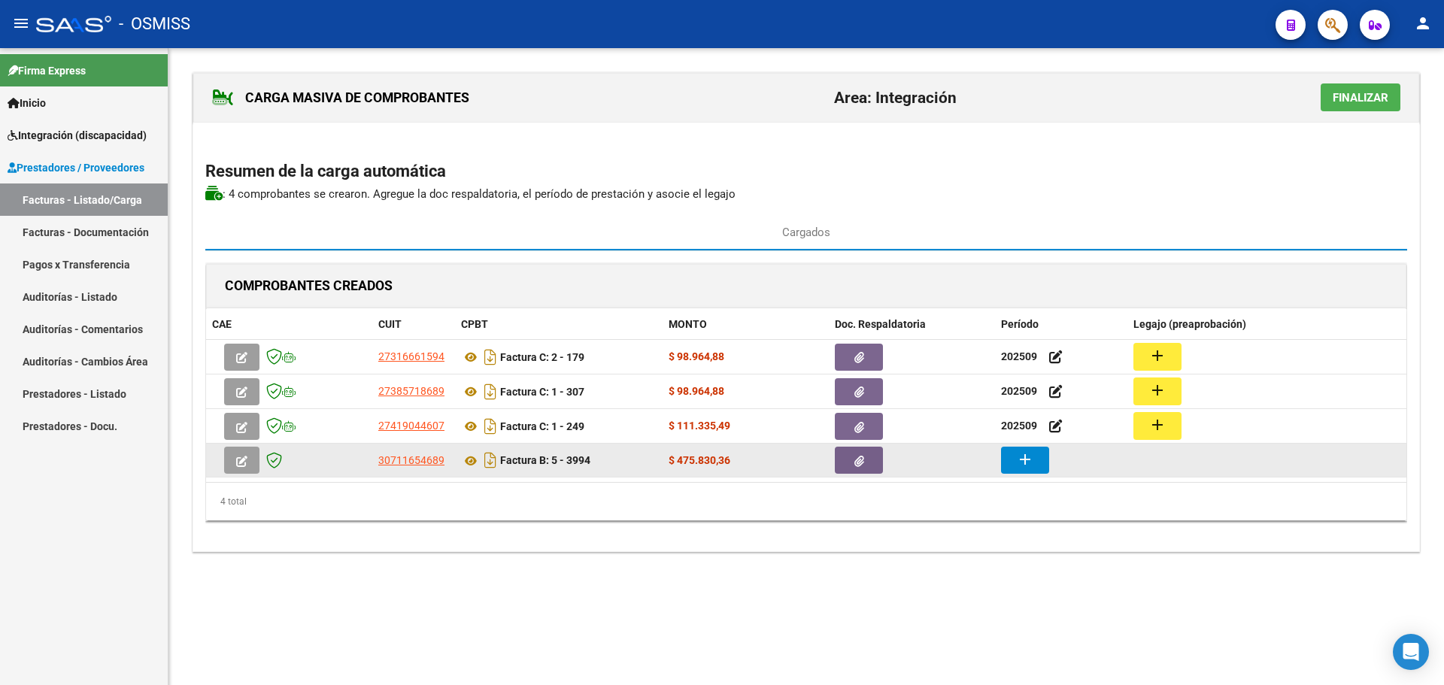
click at [1021, 455] on mat-icon "add" at bounding box center [1025, 460] width 18 height 18
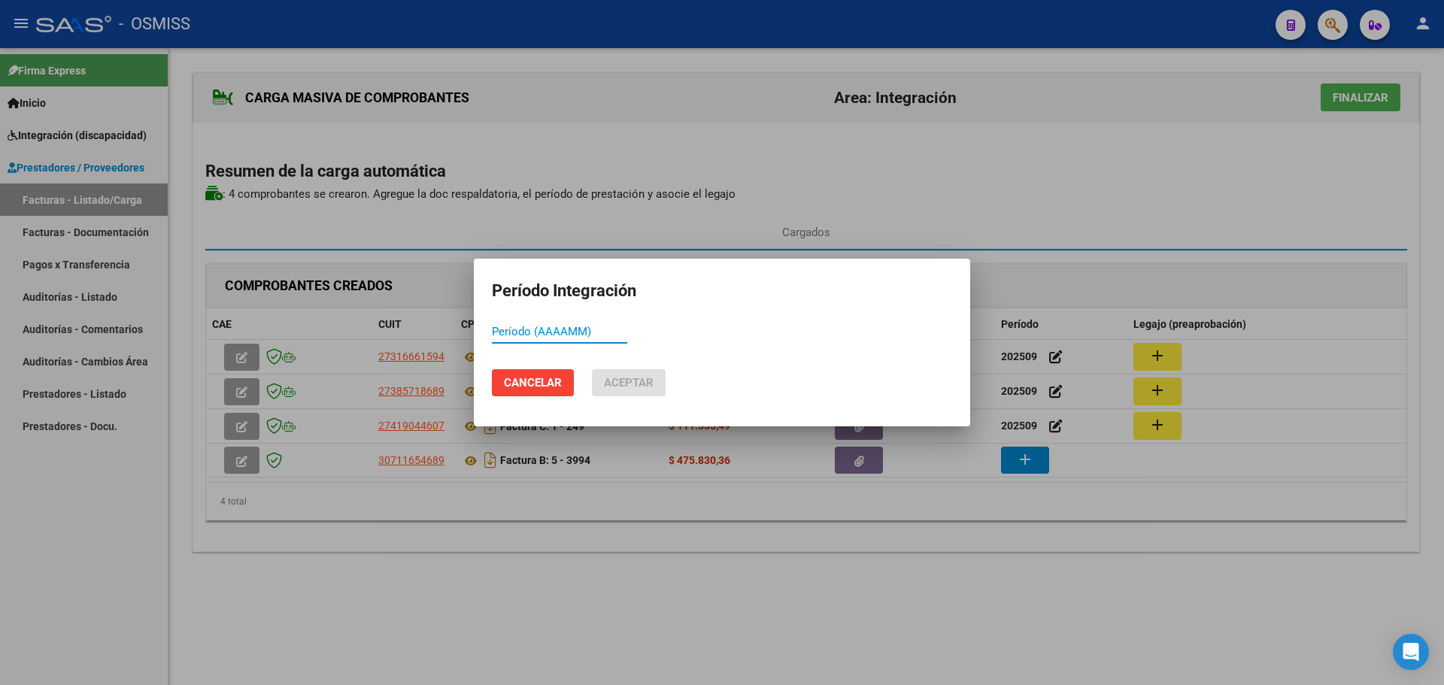
paste input "202509"
type input "202509"
click at [646, 381] on span "Aceptar" at bounding box center [629, 383] width 50 height 14
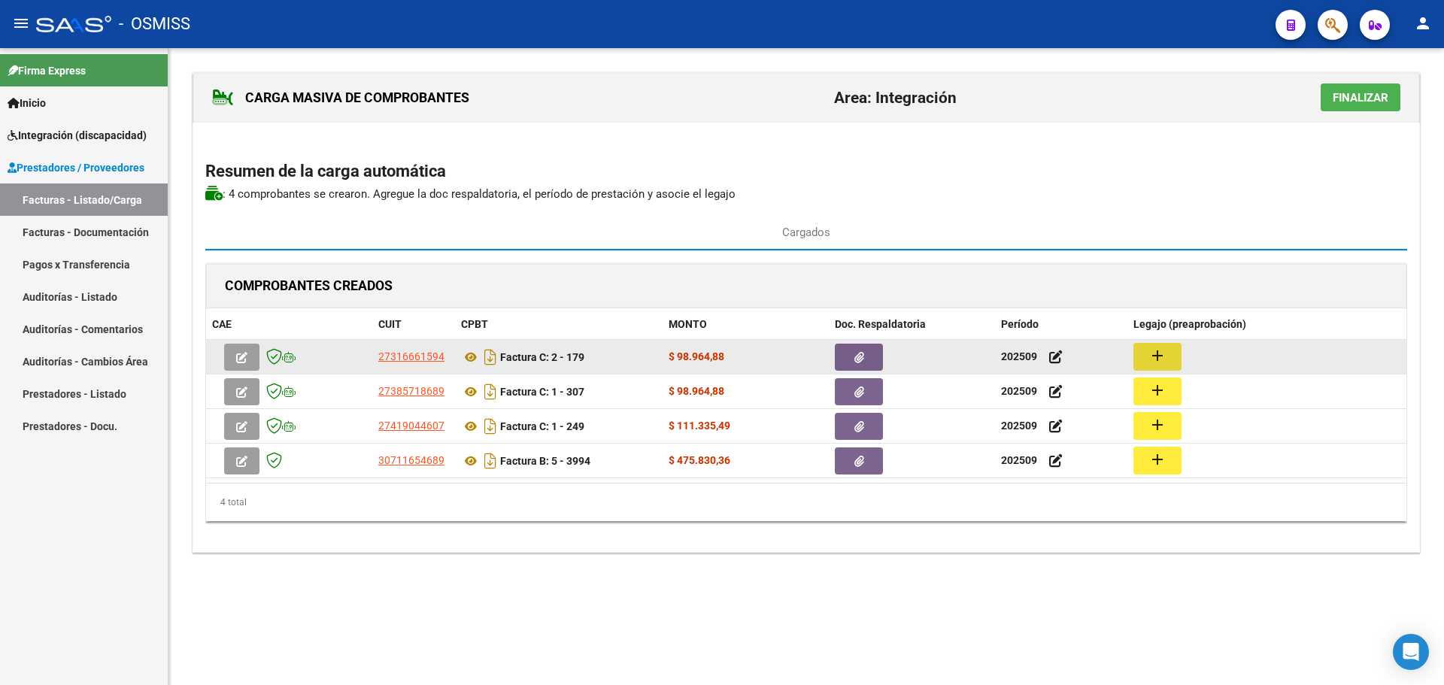
click at [1155, 348] on mat-icon "add" at bounding box center [1158, 356] width 18 height 18
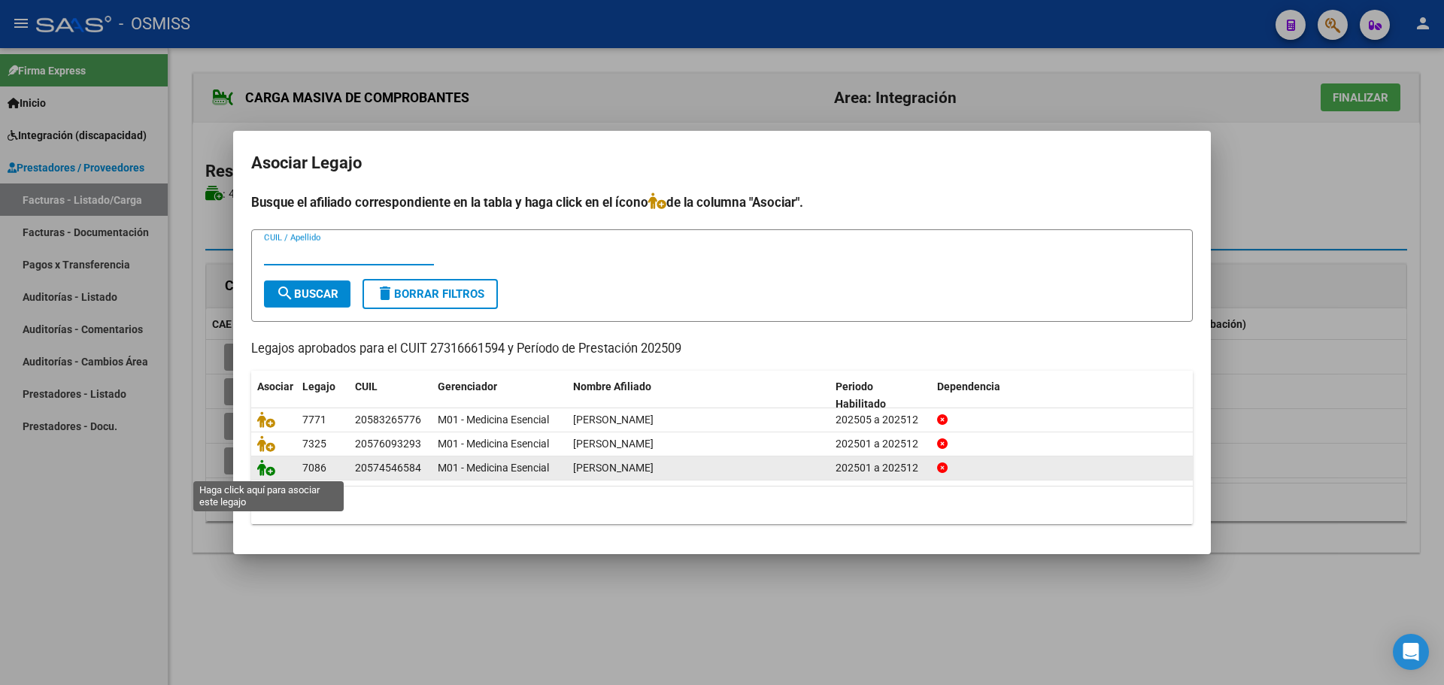
click at [262, 469] on icon at bounding box center [266, 468] width 18 height 17
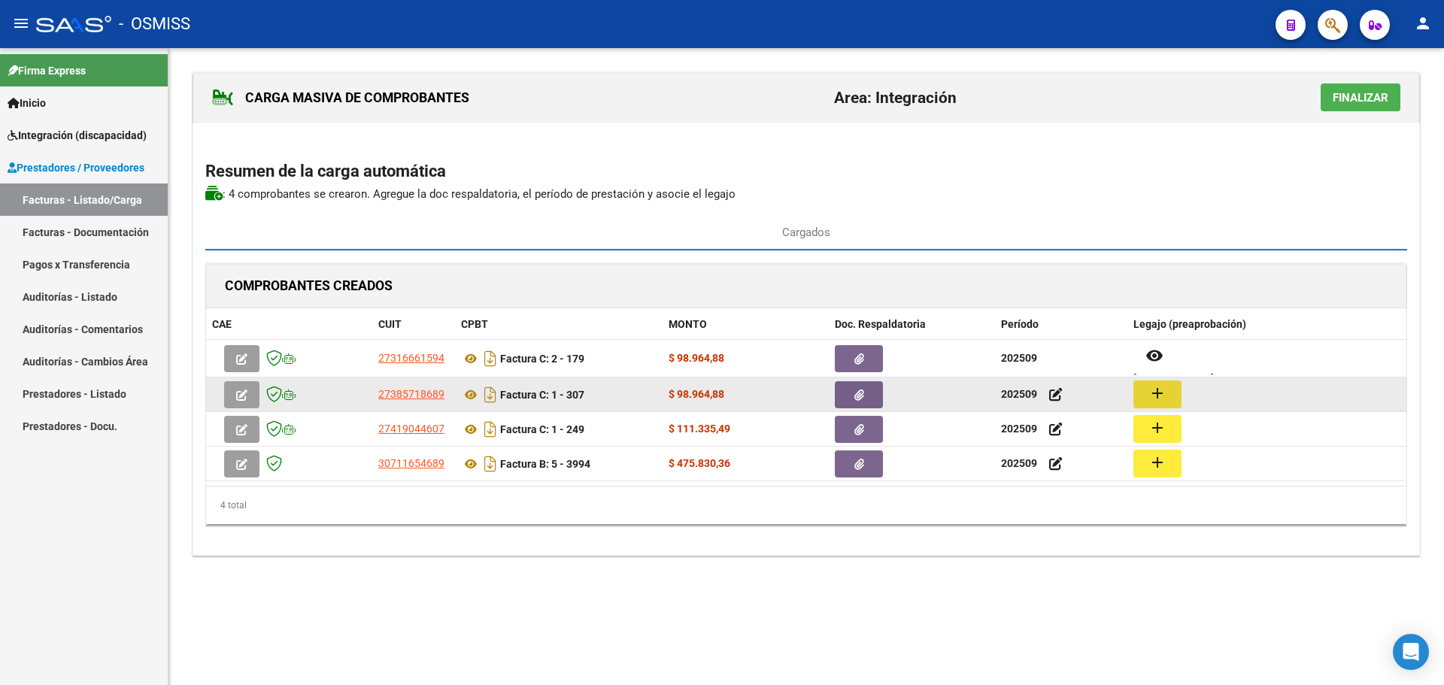
click at [1152, 390] on mat-icon "add" at bounding box center [1158, 393] width 18 height 18
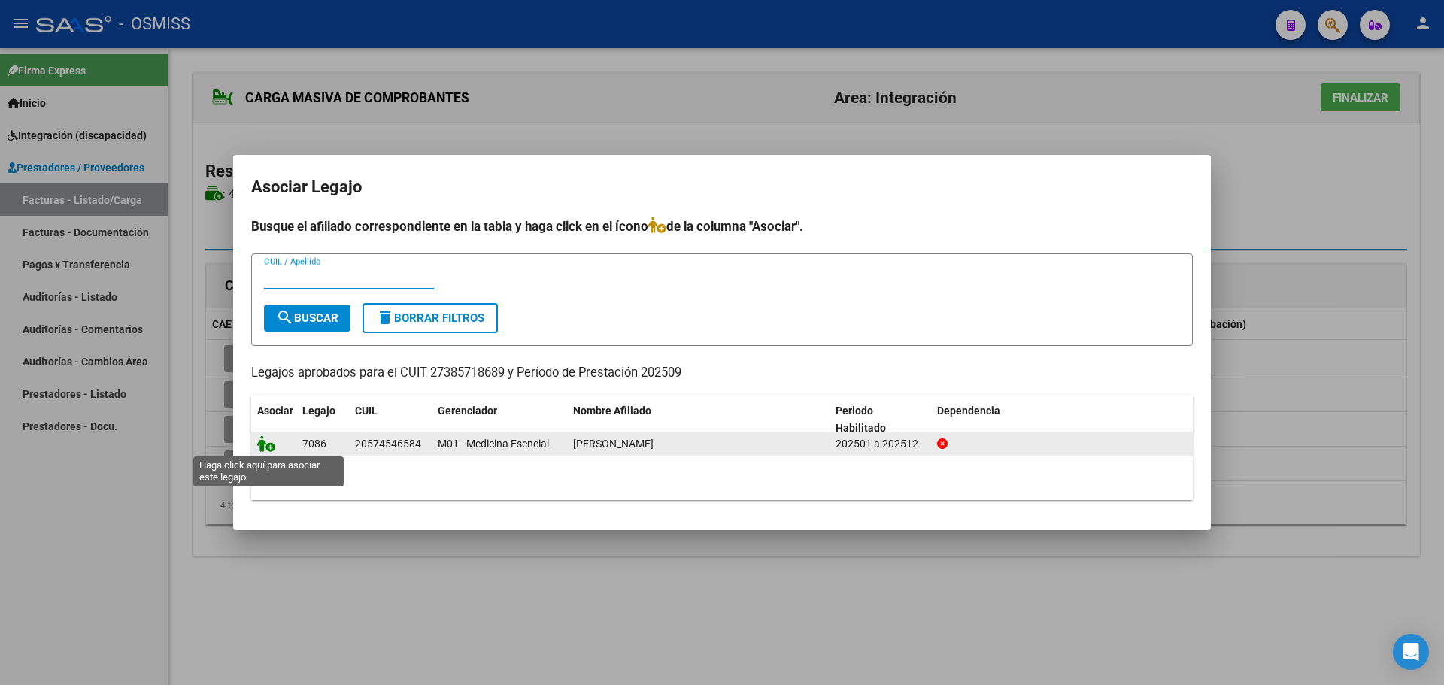
click at [264, 442] on icon at bounding box center [266, 443] width 18 height 17
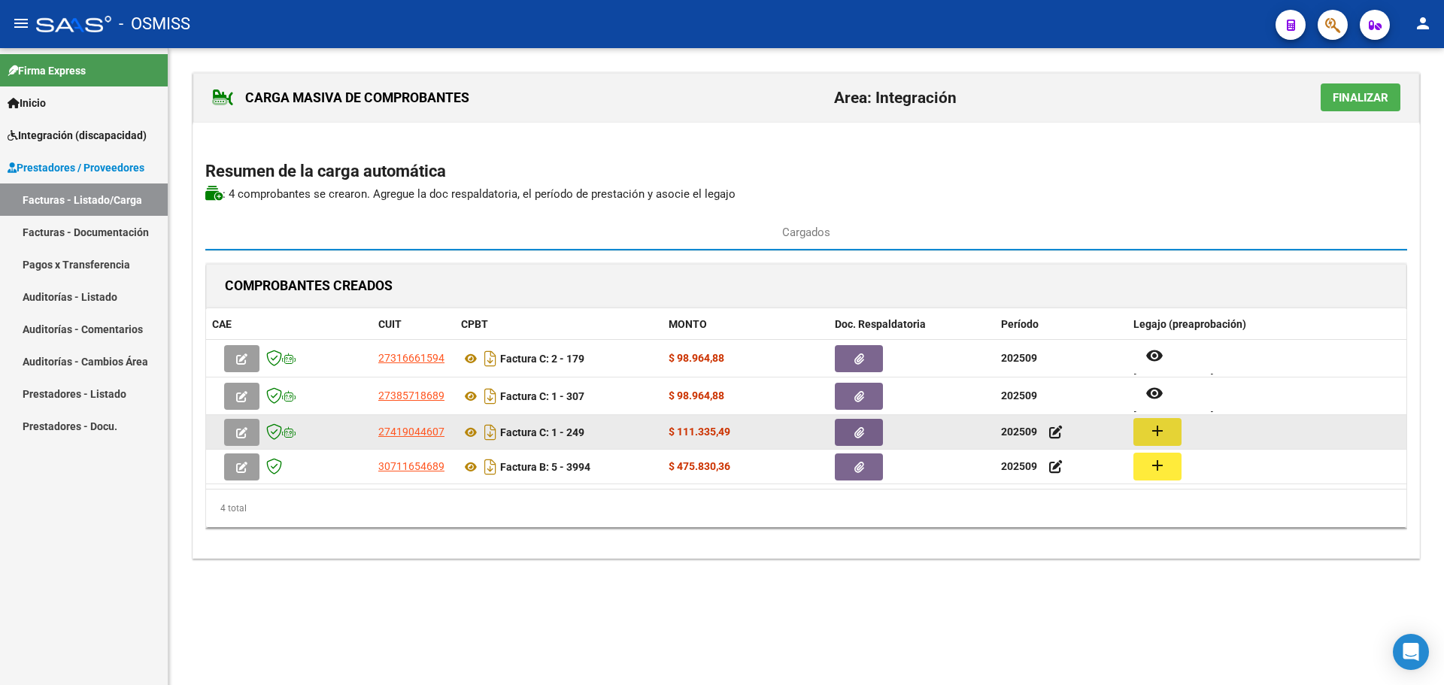
click at [1161, 436] on button "add" at bounding box center [1157, 432] width 48 height 28
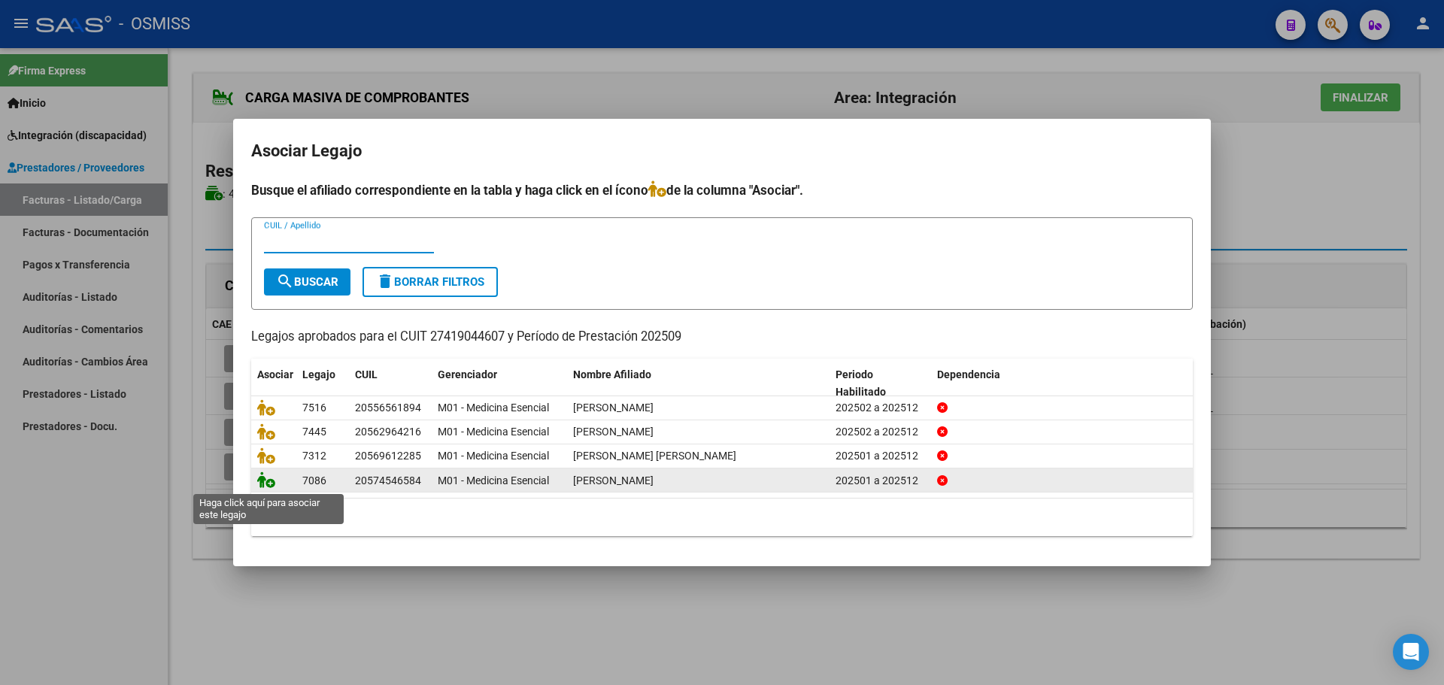
click at [266, 477] on icon at bounding box center [266, 480] width 18 height 17
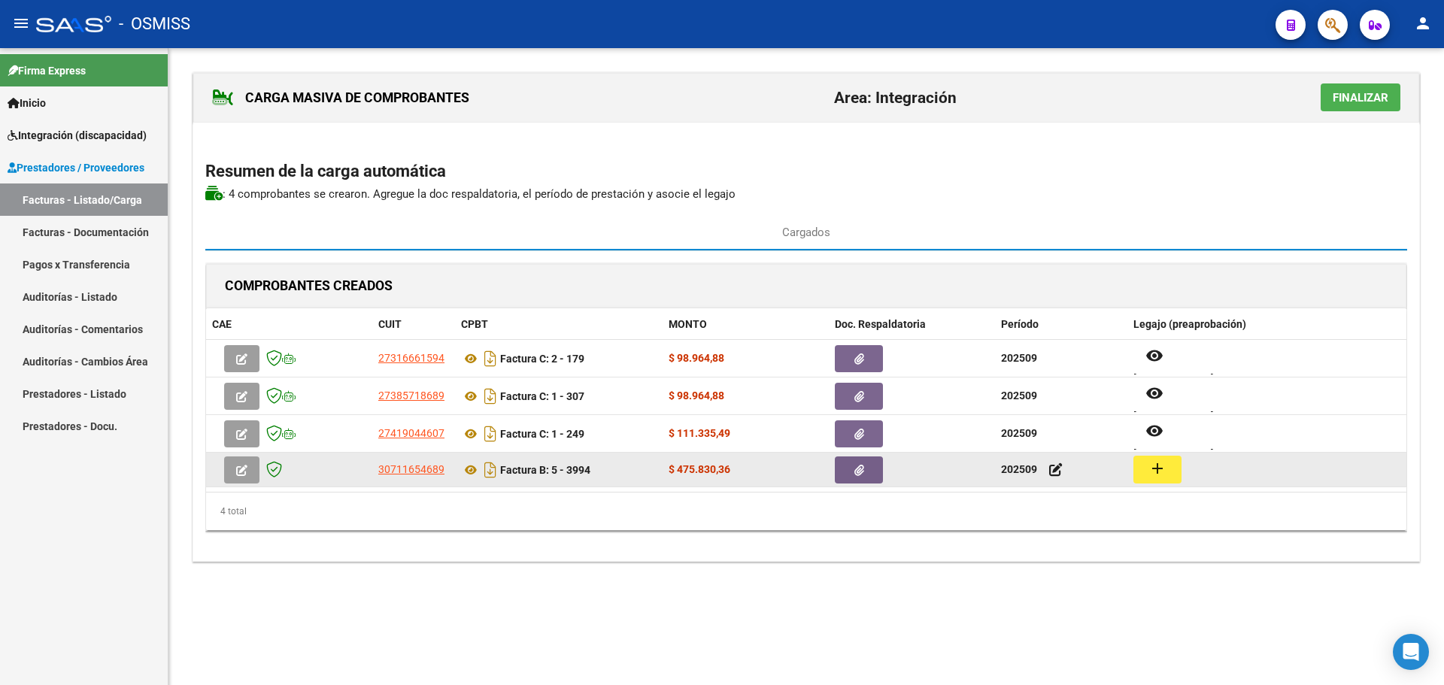
click at [1159, 467] on mat-icon "add" at bounding box center [1158, 469] width 18 height 18
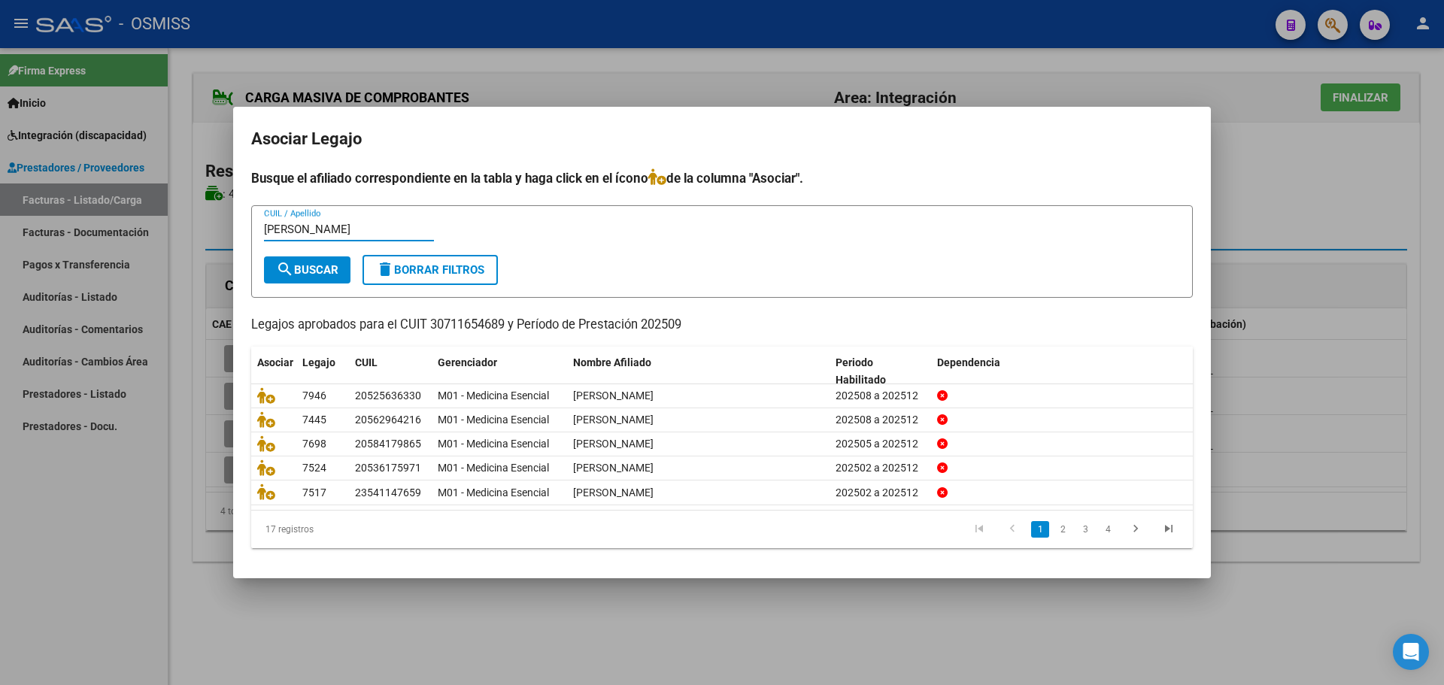
type input "fruet"
click at [298, 260] on button "search Buscar" at bounding box center [307, 269] width 86 height 27
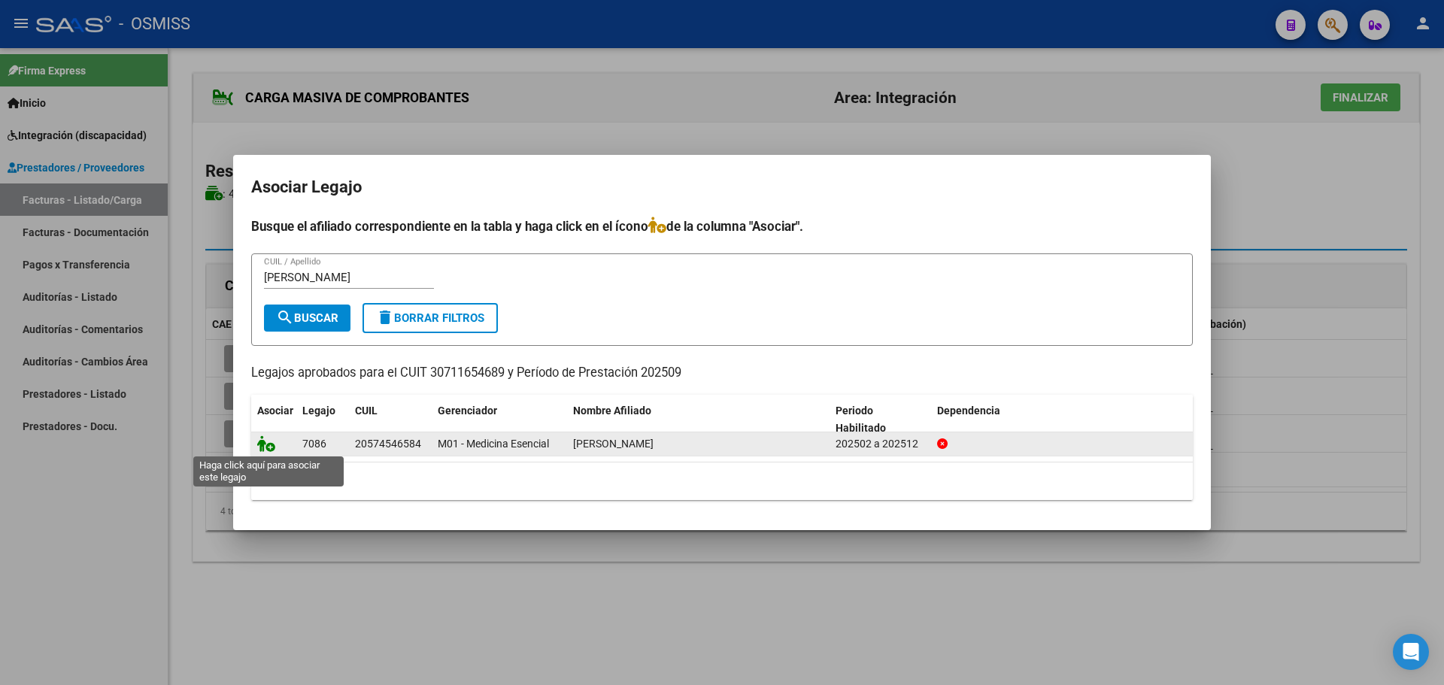
click at [268, 442] on icon at bounding box center [266, 443] width 18 height 17
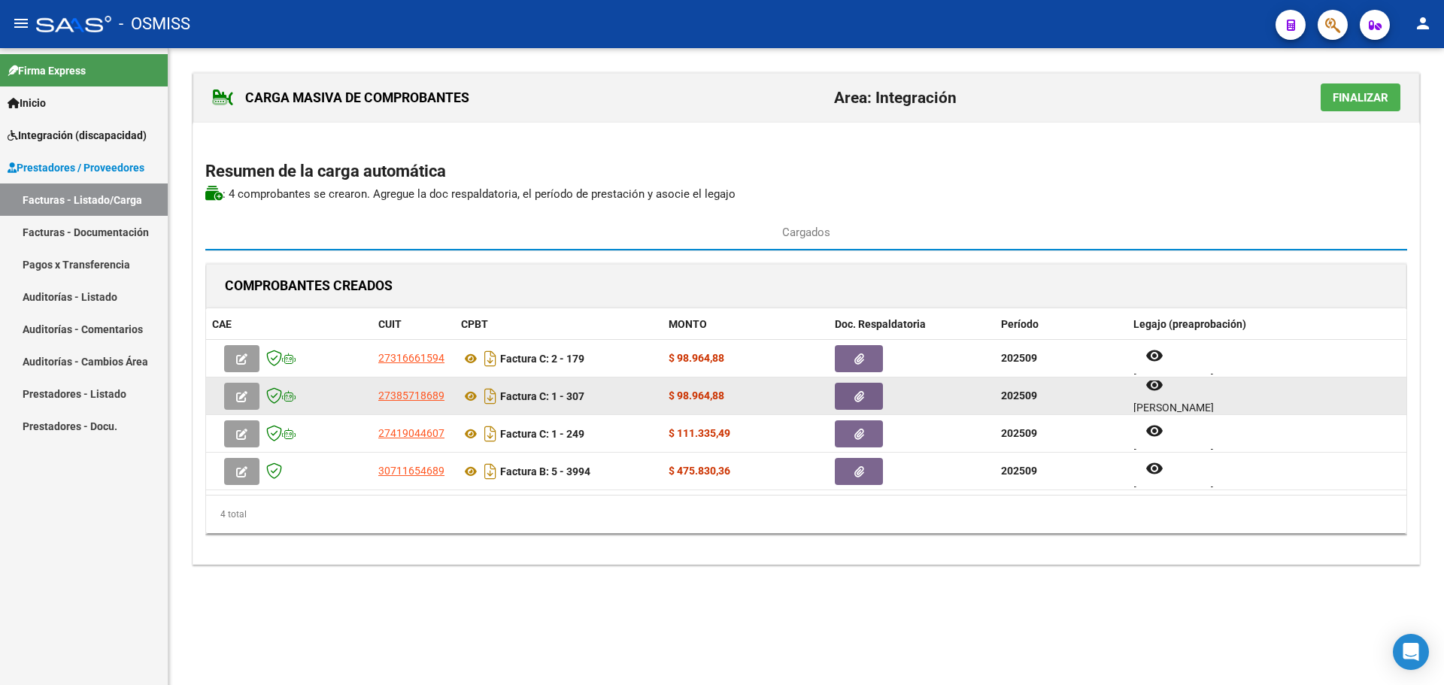
scroll to position [12, 0]
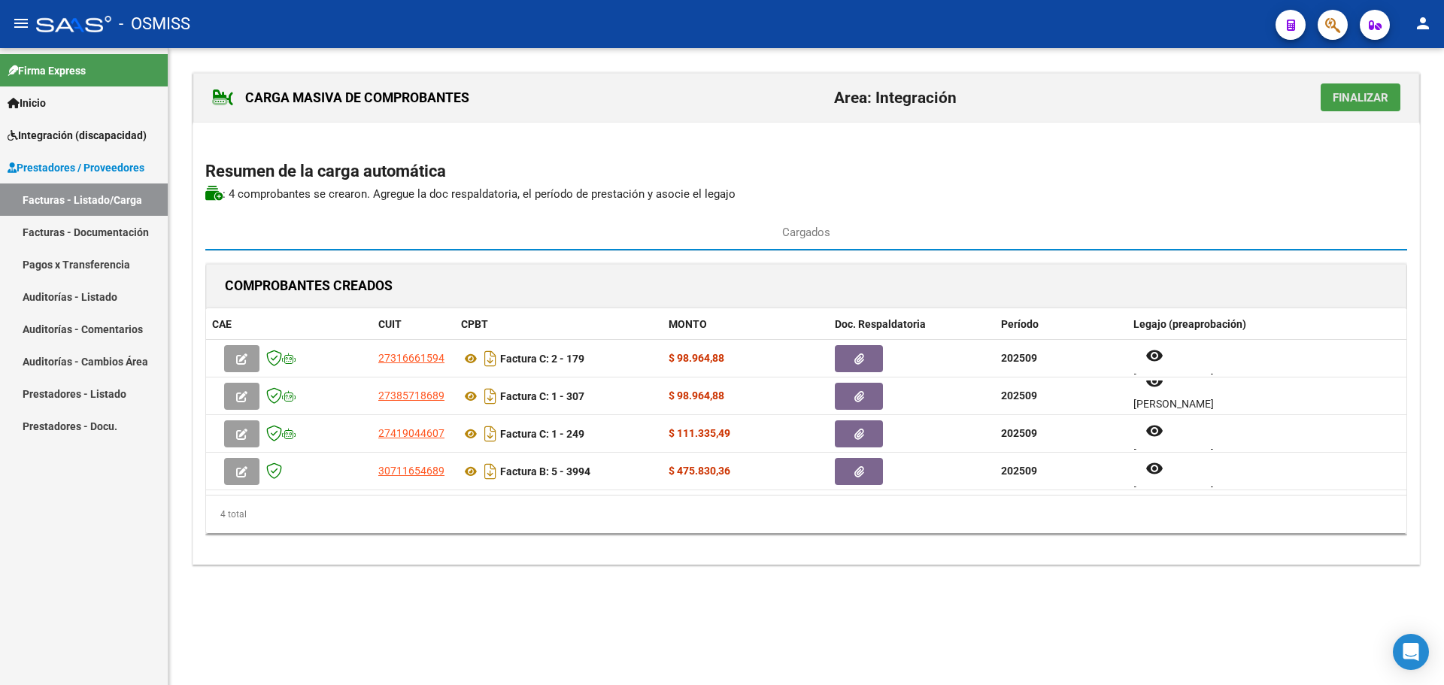
click at [1346, 100] on span "Finalizar" at bounding box center [1361, 98] width 56 height 14
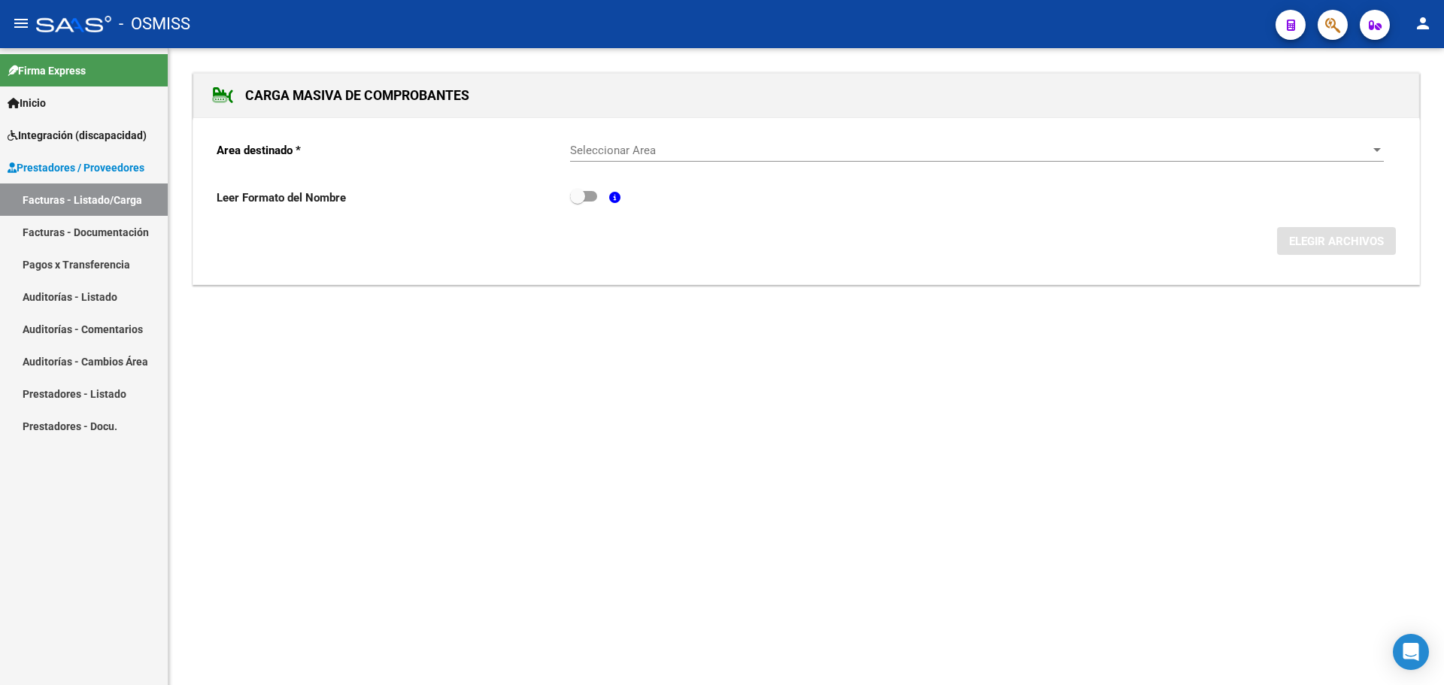
click at [1378, 145] on div at bounding box center [1377, 150] width 14 height 12
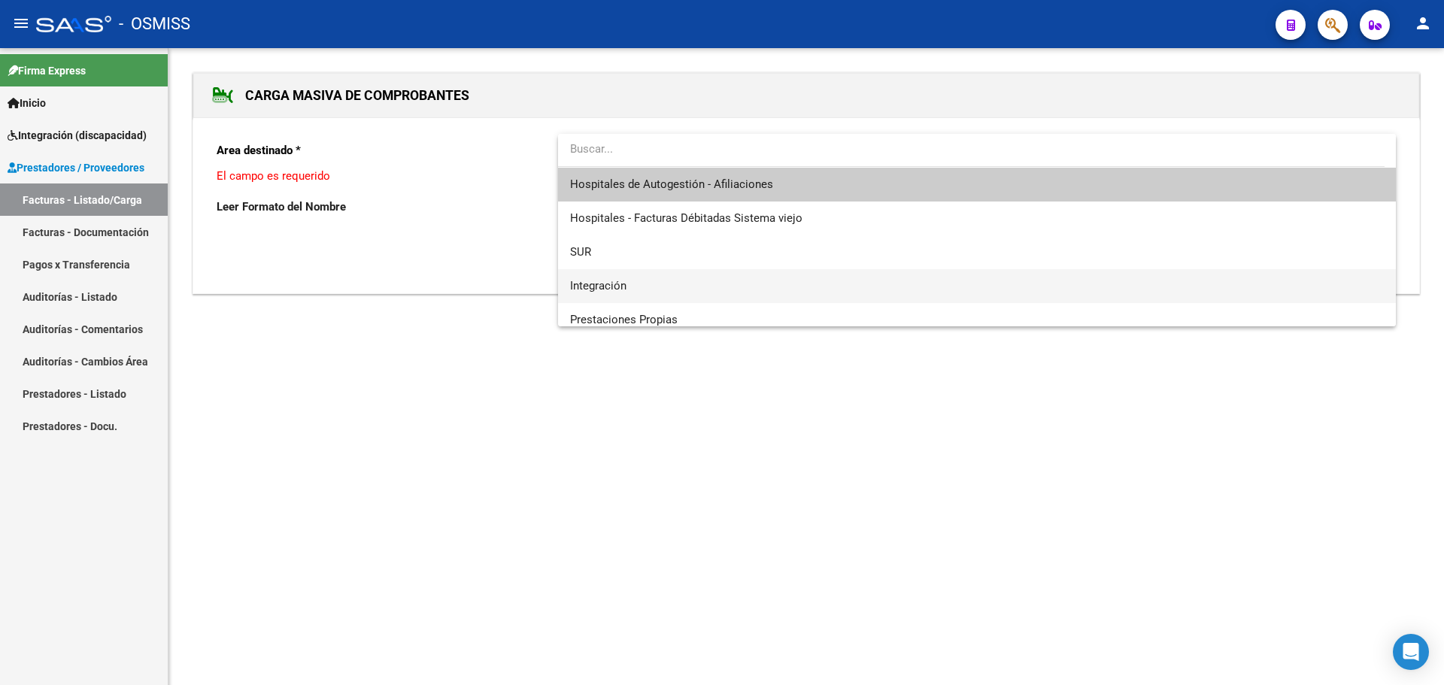
click at [751, 278] on span "Integración" at bounding box center [977, 286] width 814 height 34
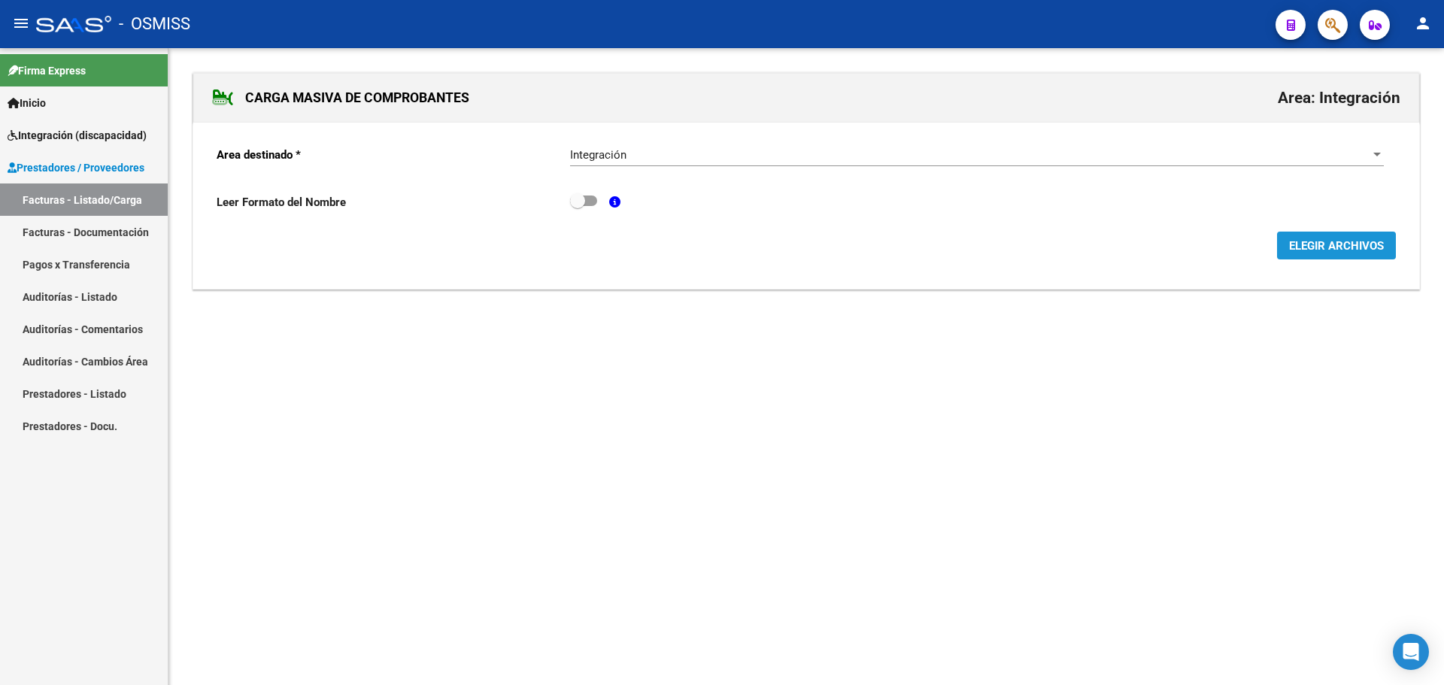
click at [1313, 245] on span "ELEGIR ARCHIVOS" at bounding box center [1336, 246] width 95 height 14
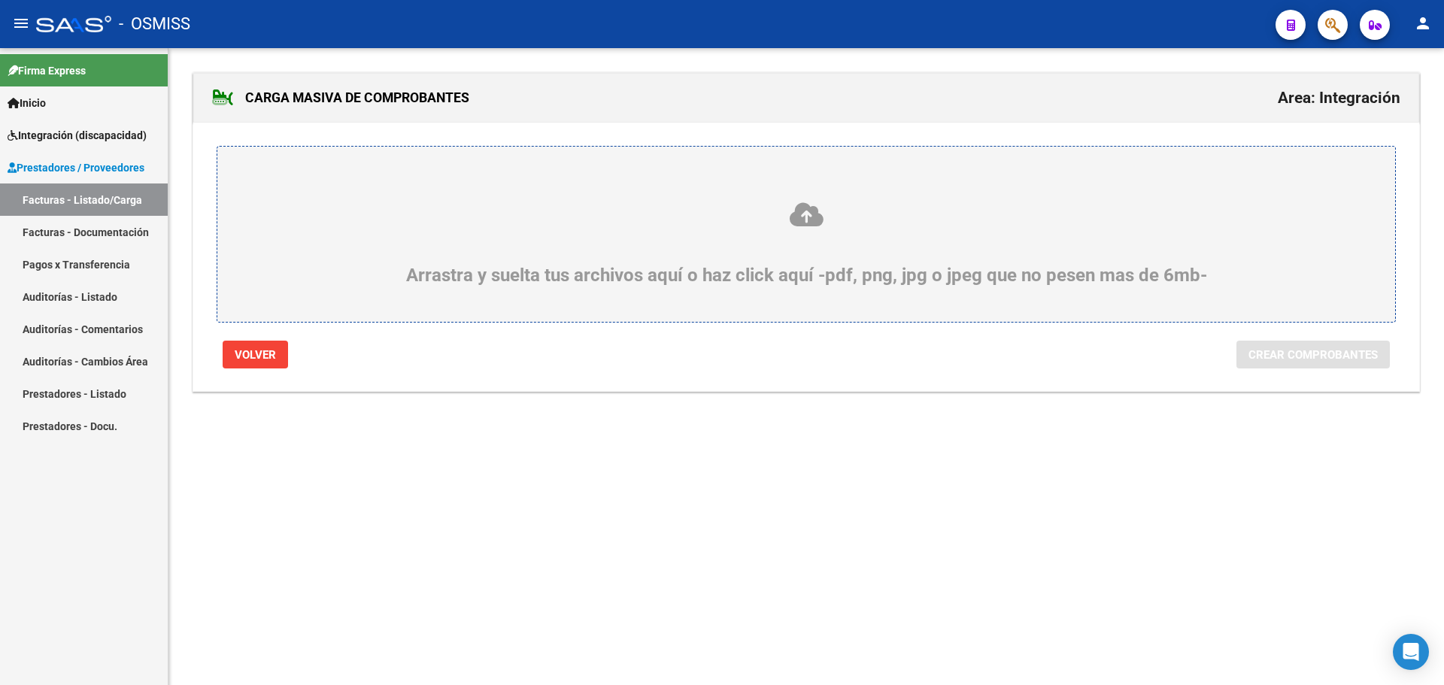
click at [462, 203] on icon at bounding box center [806, 215] width 1106 height 28
click at [0, 0] on input "Arrastra y suelta tus archivos aquí o haz click aquí -pdf, png, jpg o jpeg que …" at bounding box center [0, 0] width 0 height 0
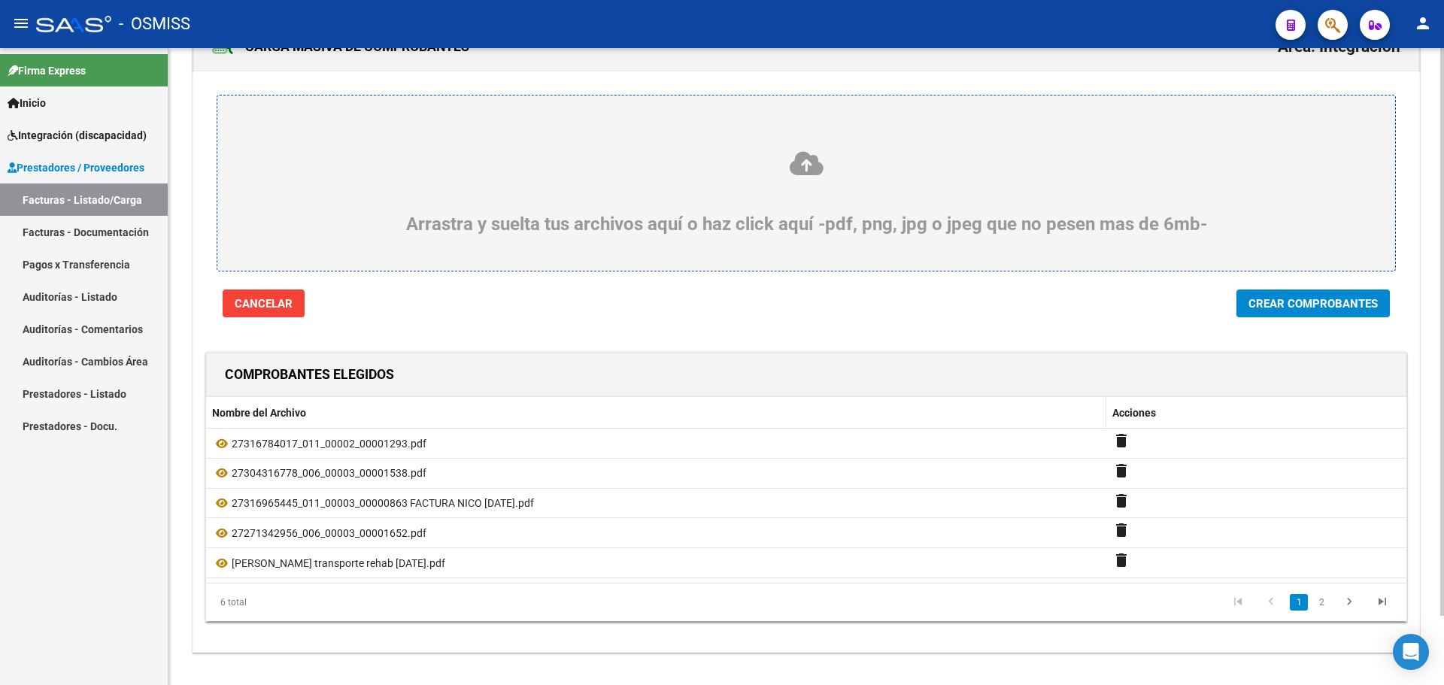
scroll to position [77, 0]
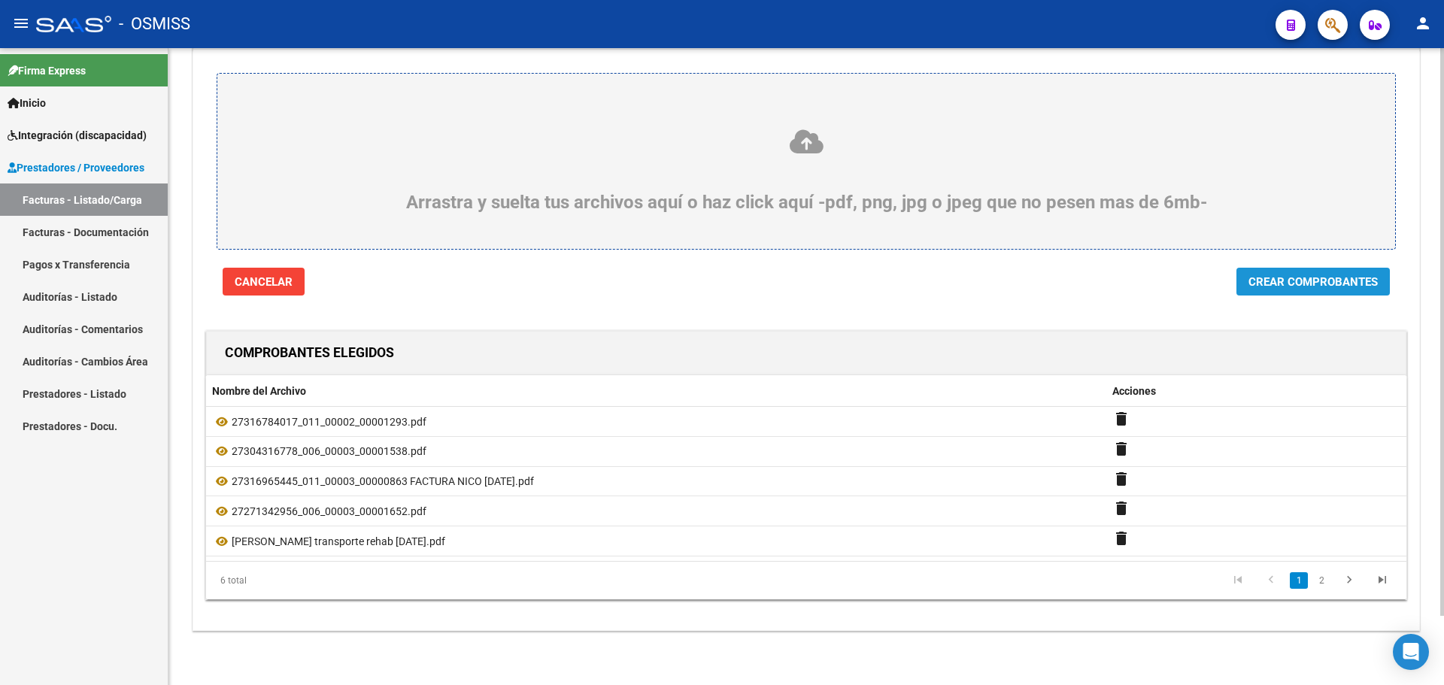
click at [1316, 281] on span "Crear Comprobantes" at bounding box center [1313, 282] width 129 height 14
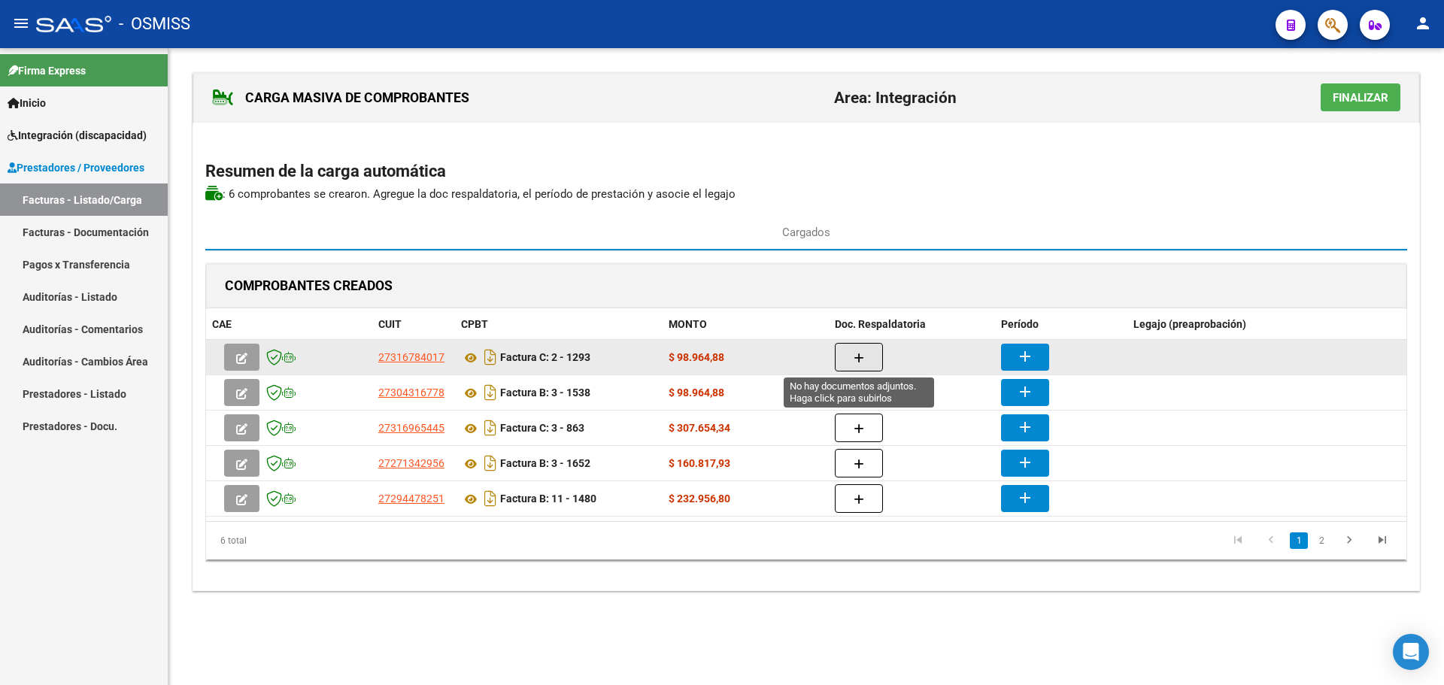
click at [869, 354] on button "button" at bounding box center [859, 357] width 48 height 29
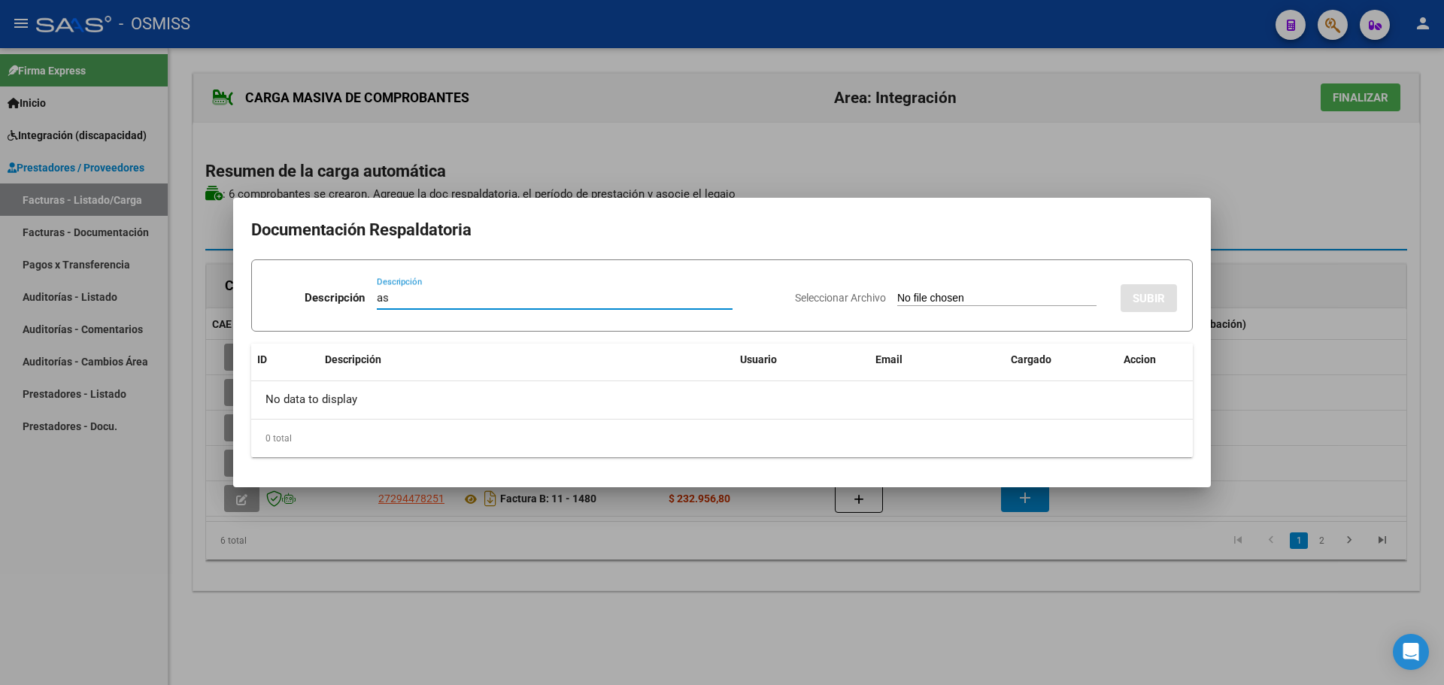
type input "as"
click at [939, 299] on input "Seleccionar Archivo" at bounding box center [996, 299] width 199 height 14
type input "C:\fakepath\asist nico sept 25.pdf"
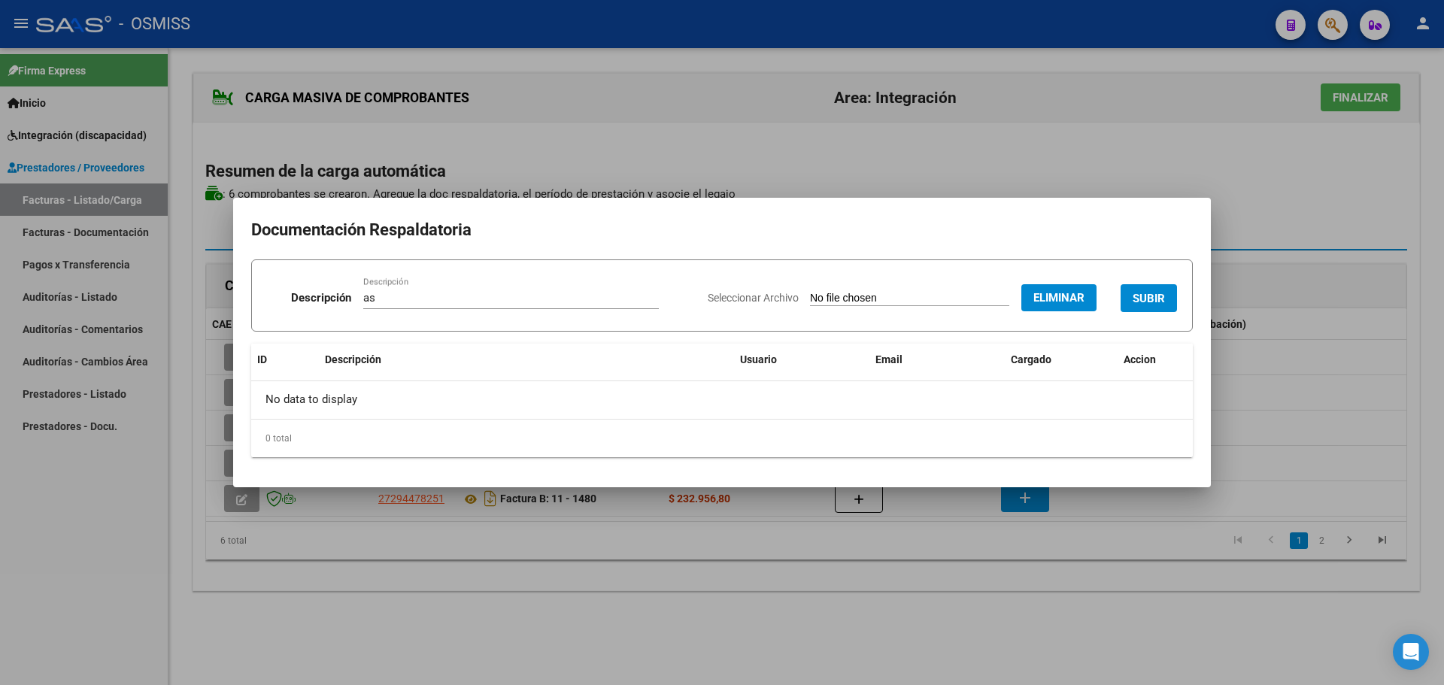
drag, startPoint x: 1152, startPoint y: 295, endPoint x: 1144, endPoint y: 300, distance: 9.2
click at [1153, 295] on span "SUBIR" at bounding box center [1149, 299] width 32 height 14
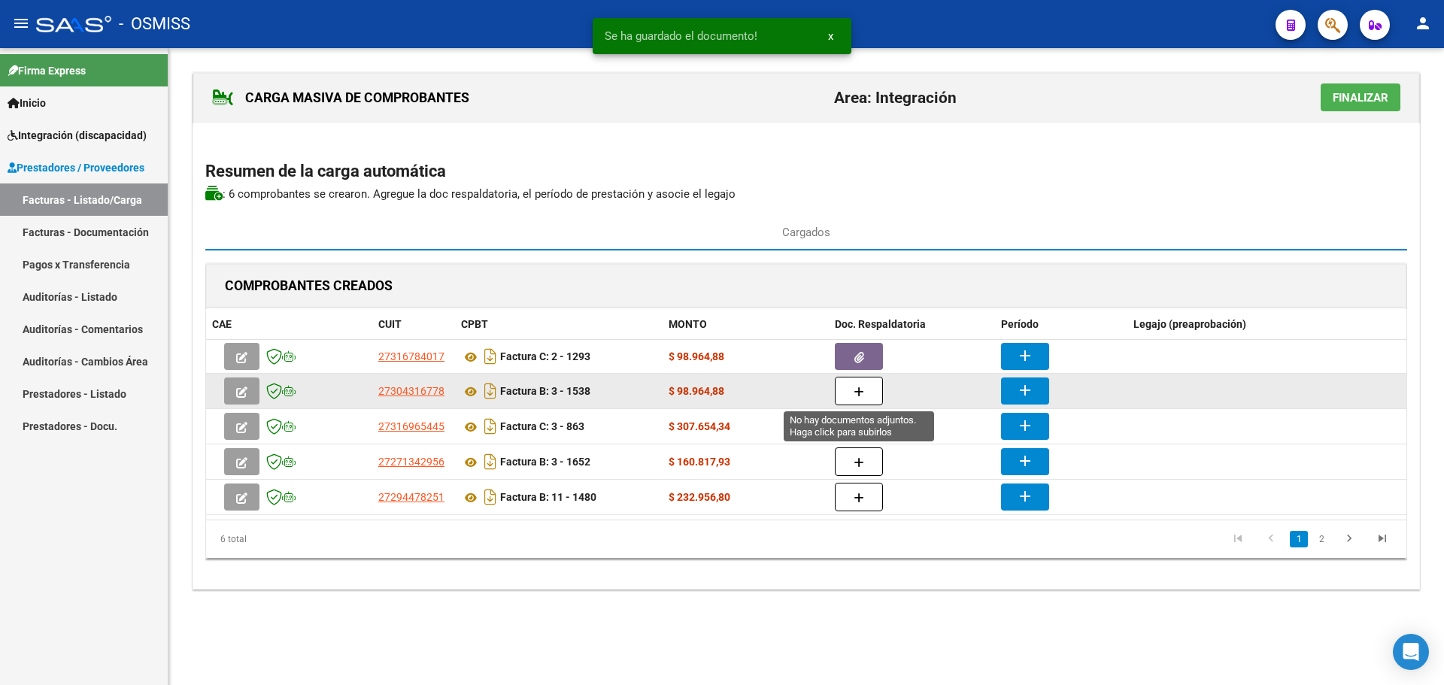
click at [865, 388] on button "button" at bounding box center [859, 391] width 48 height 29
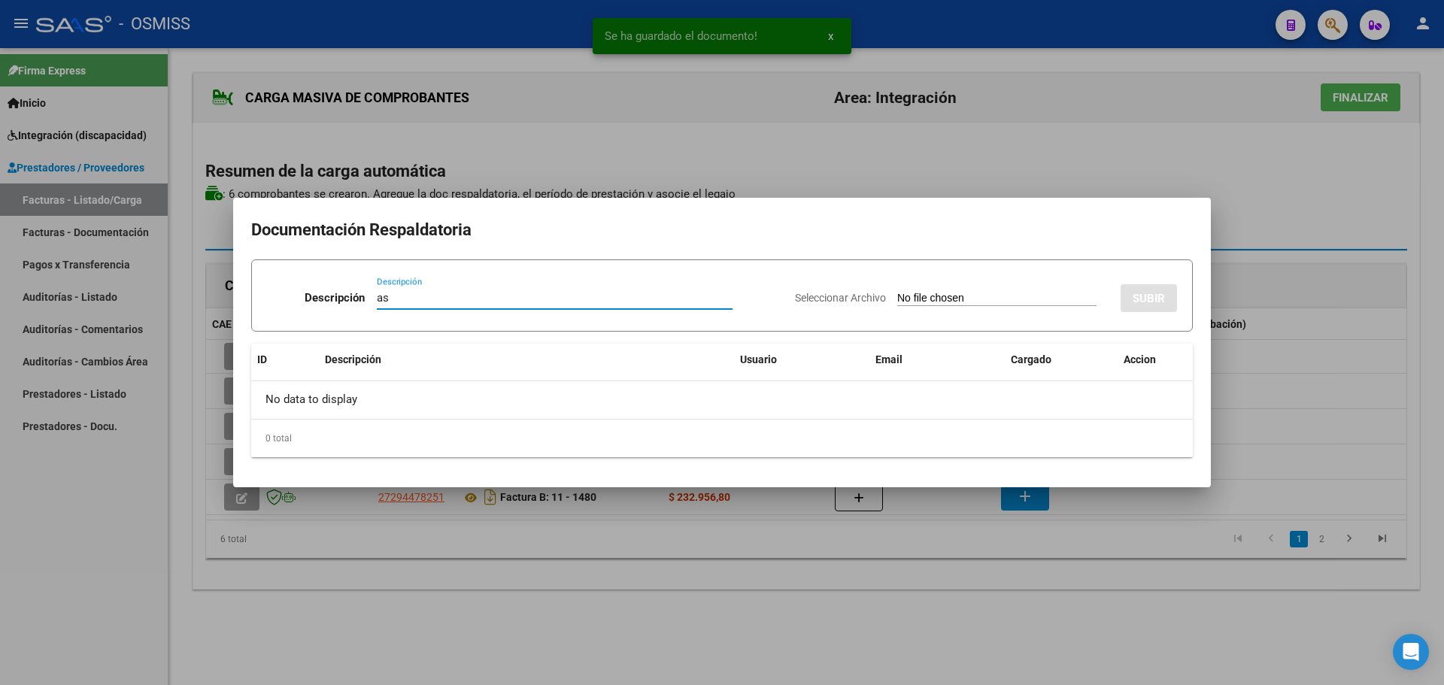
type input "as"
click at [901, 299] on input "Seleccionar Archivo" at bounding box center [996, 299] width 199 height 14
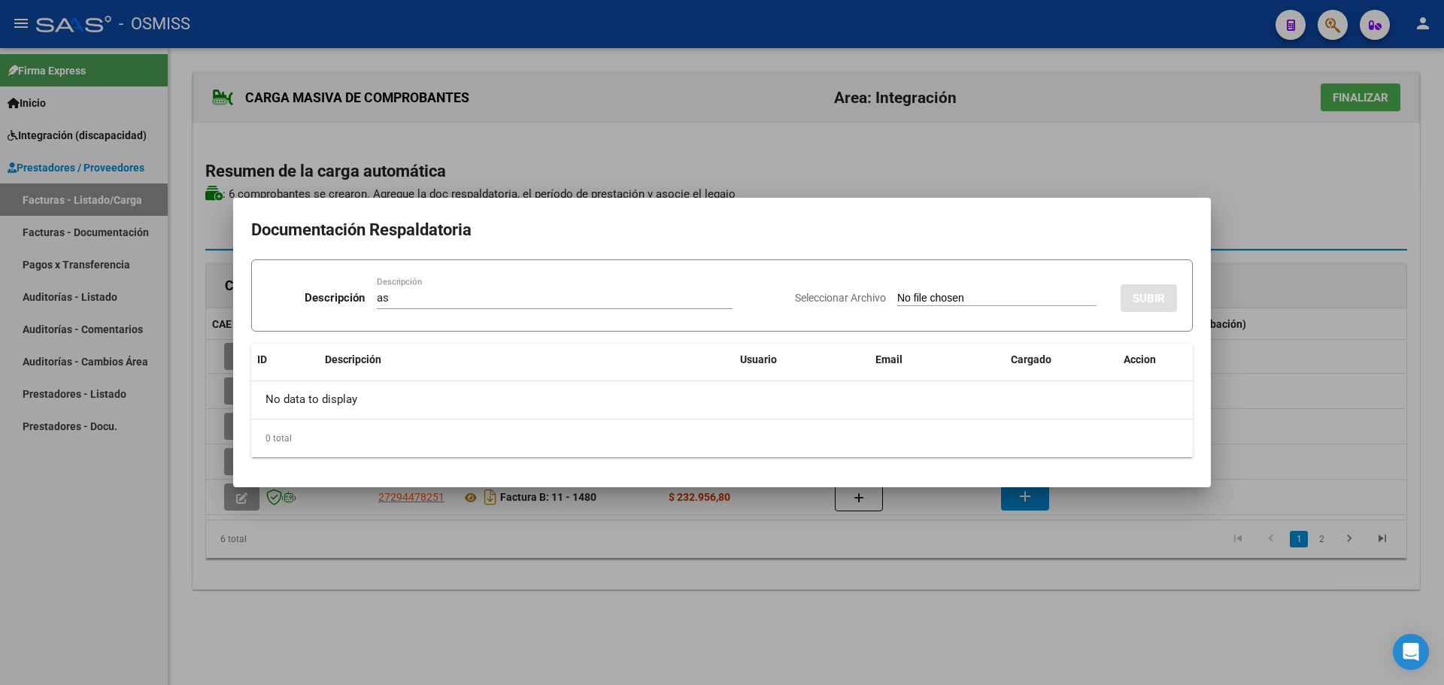
type input "C:\fakepath\MIRANDA N.pdf"
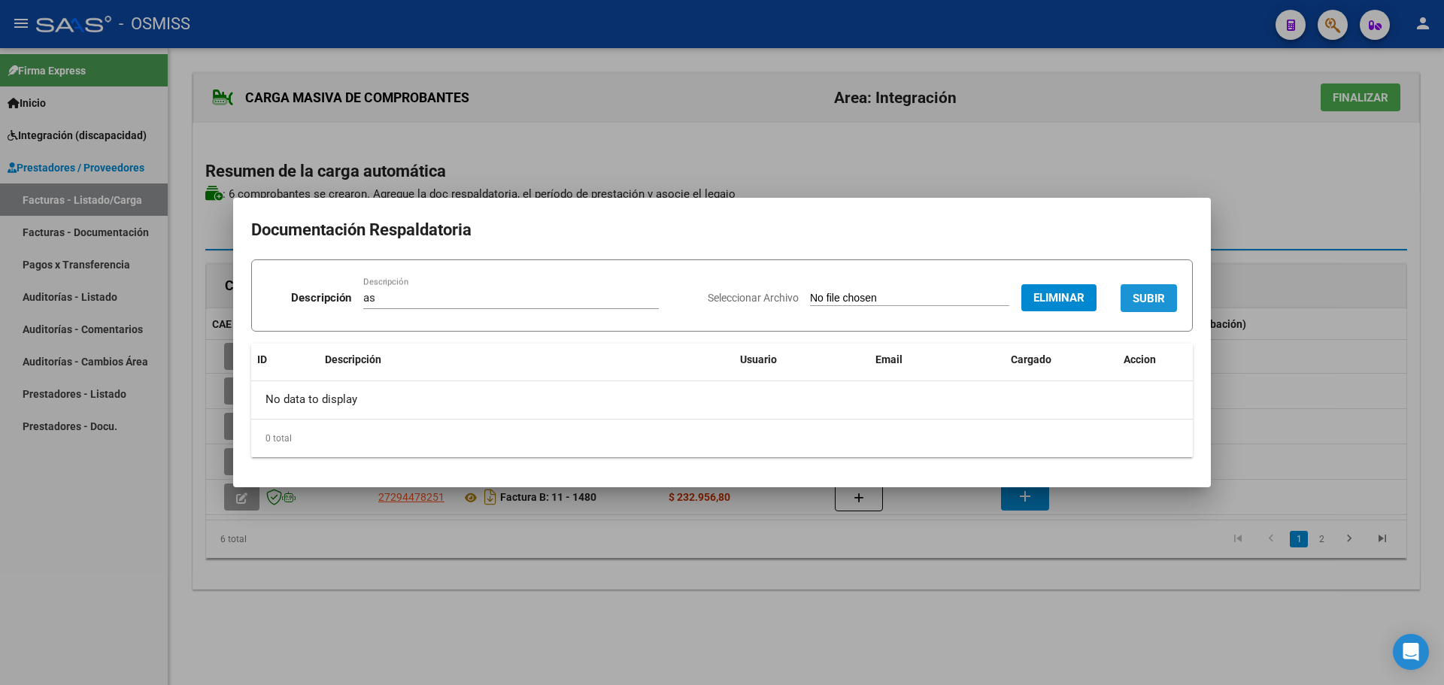
click at [1144, 301] on span "SUBIR" at bounding box center [1149, 299] width 32 height 14
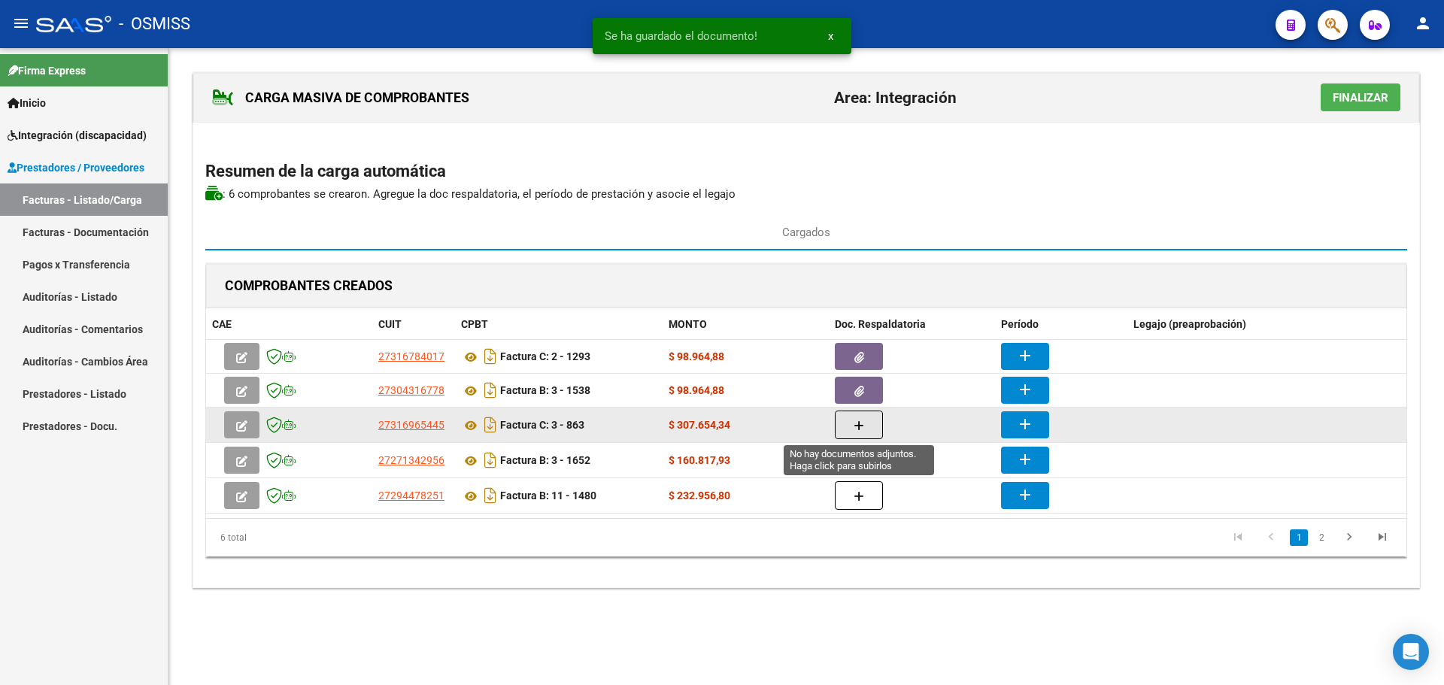
click at [866, 429] on button "button" at bounding box center [859, 425] width 48 height 29
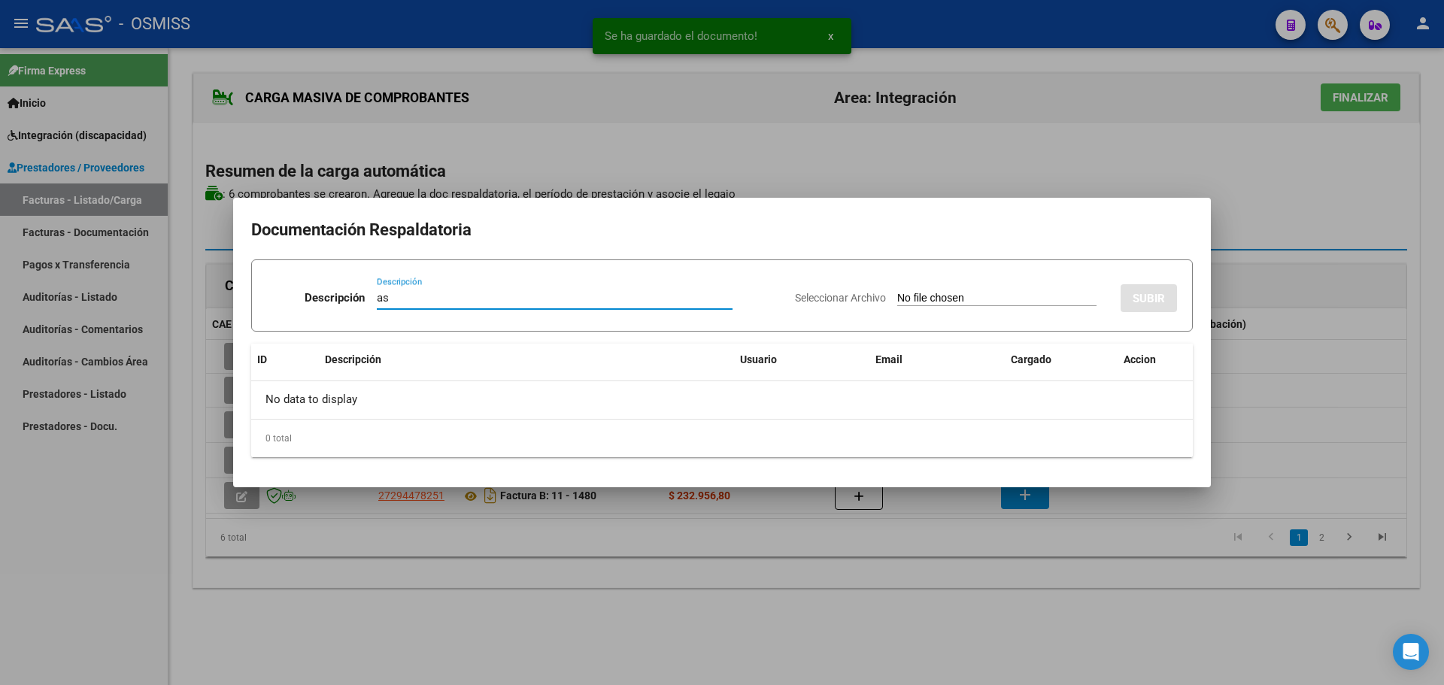
type input "as"
click at [897, 301] on input "Seleccionar Archivo" at bounding box center [996, 299] width 199 height 14
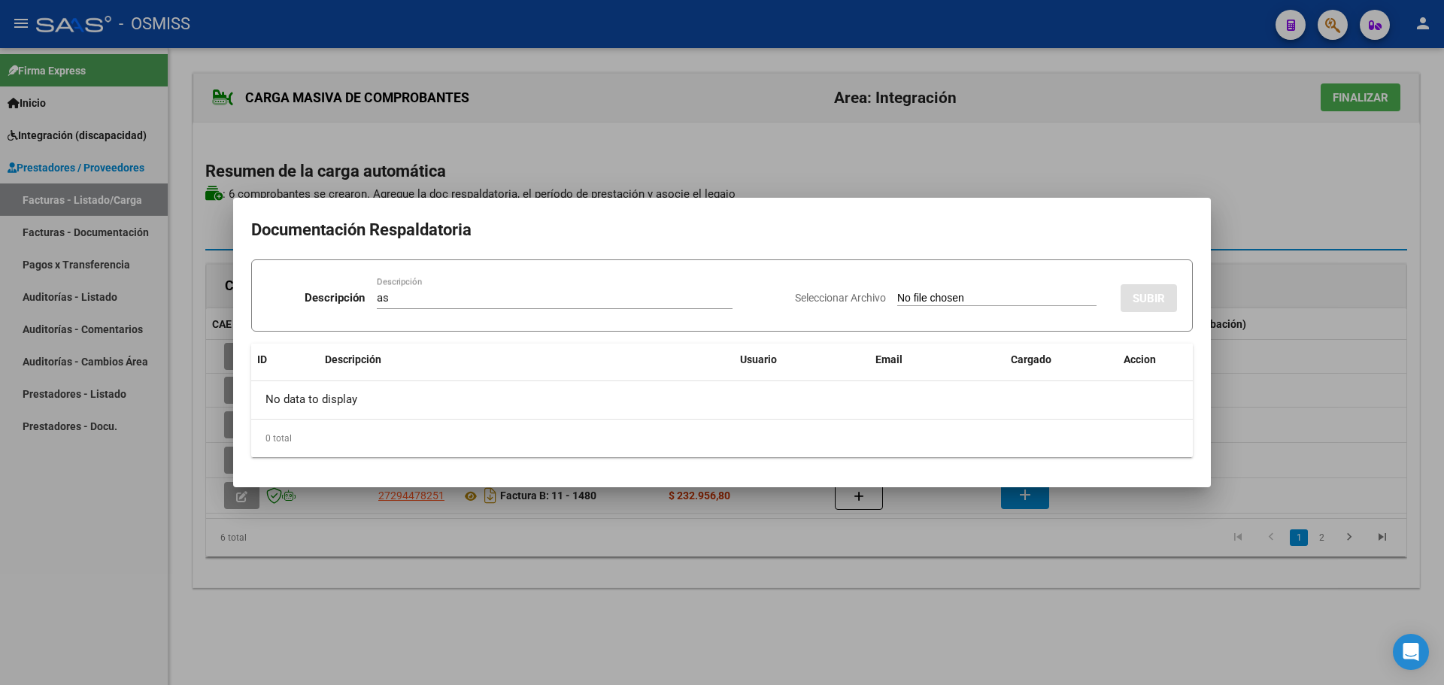
type input "C:\fakepath\ASIS NICO SEP 2025.pdf"
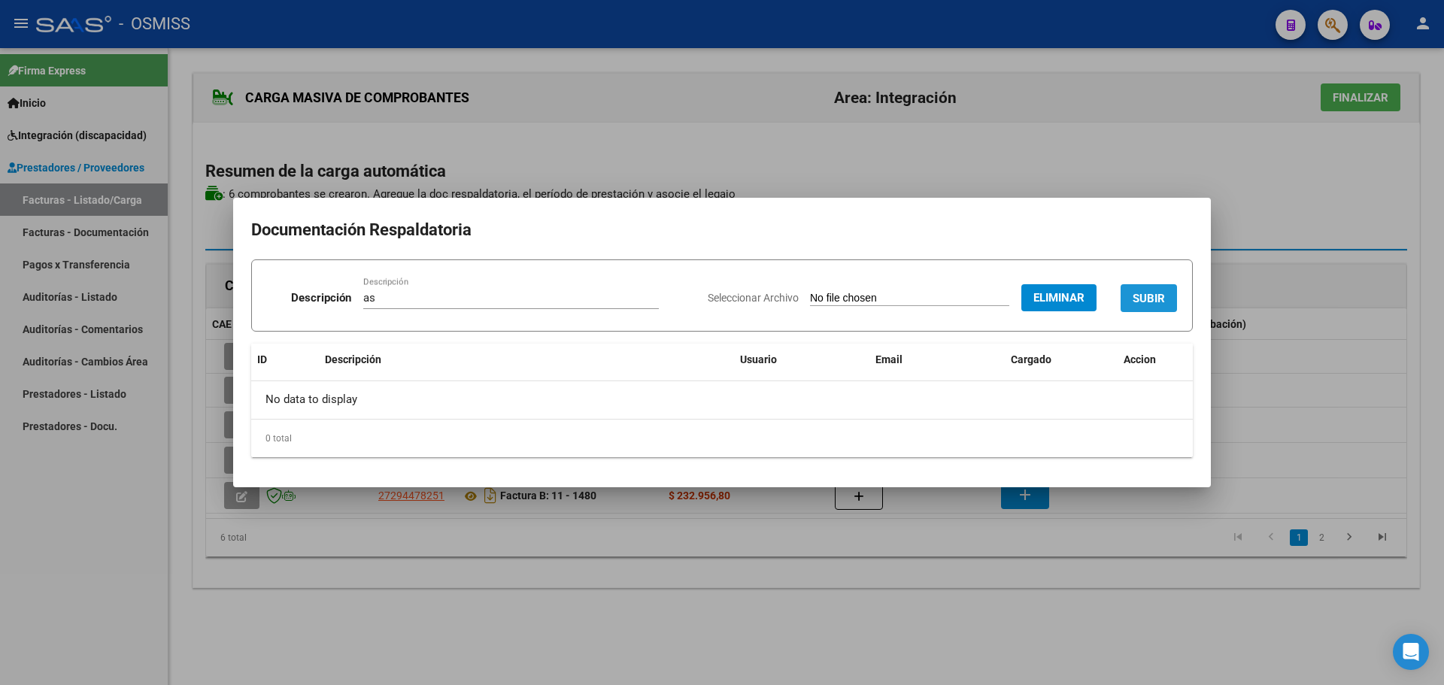
click at [1155, 304] on span "SUBIR" at bounding box center [1149, 299] width 32 height 14
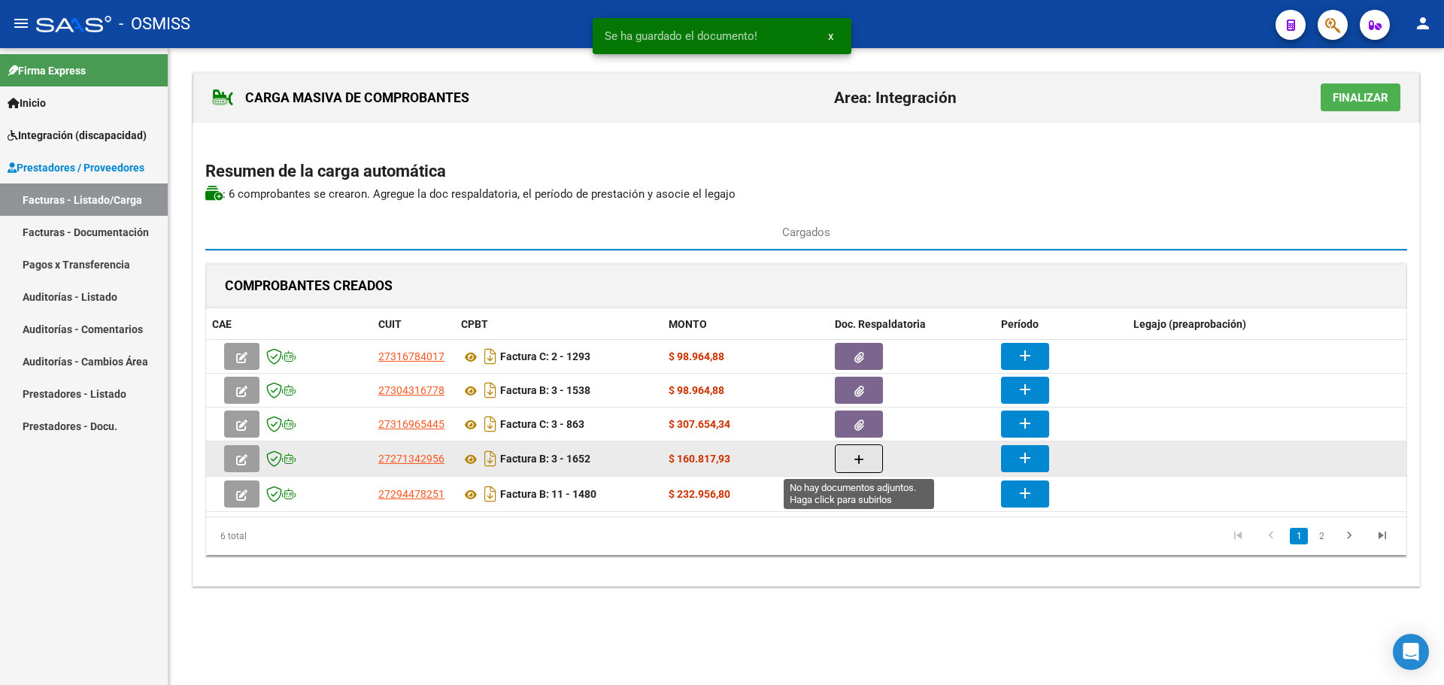
click at [845, 457] on button "button" at bounding box center [859, 459] width 48 height 29
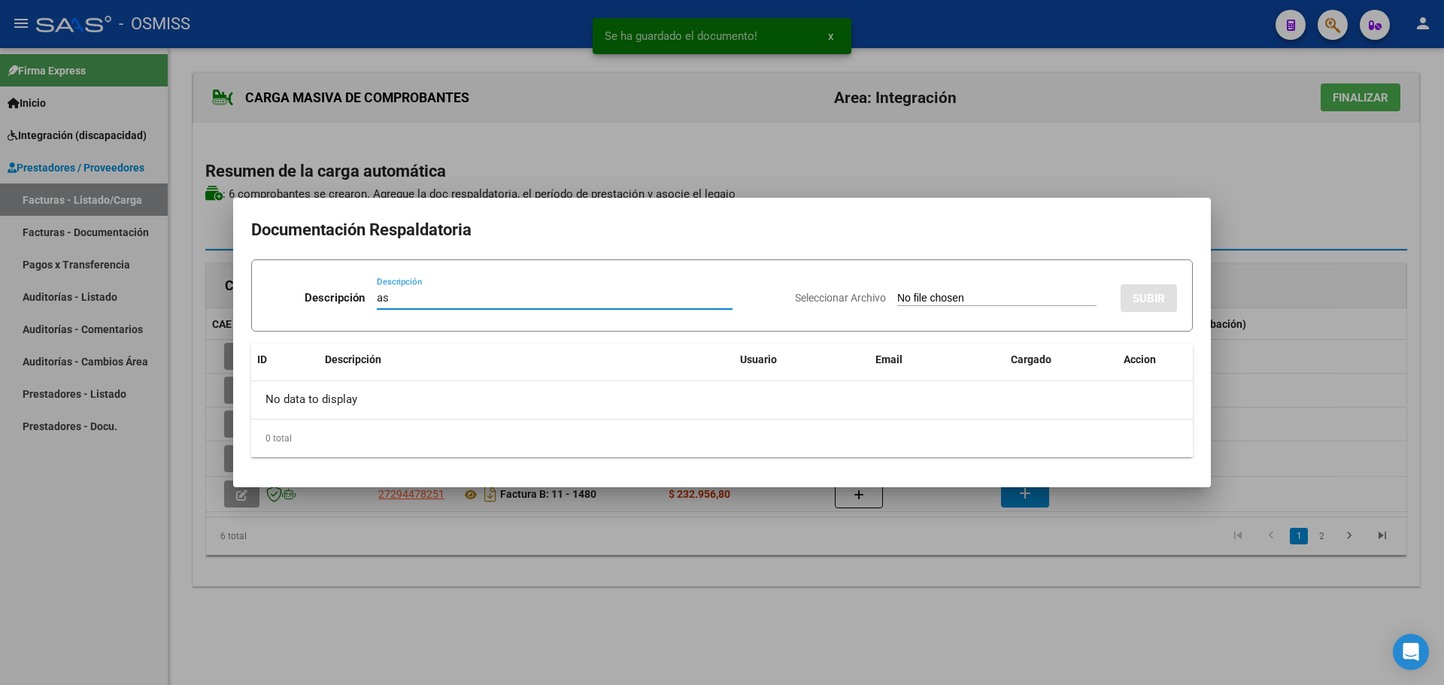
type input "as"
click at [900, 305] on input "Seleccionar Archivo" at bounding box center [996, 299] width 199 height 14
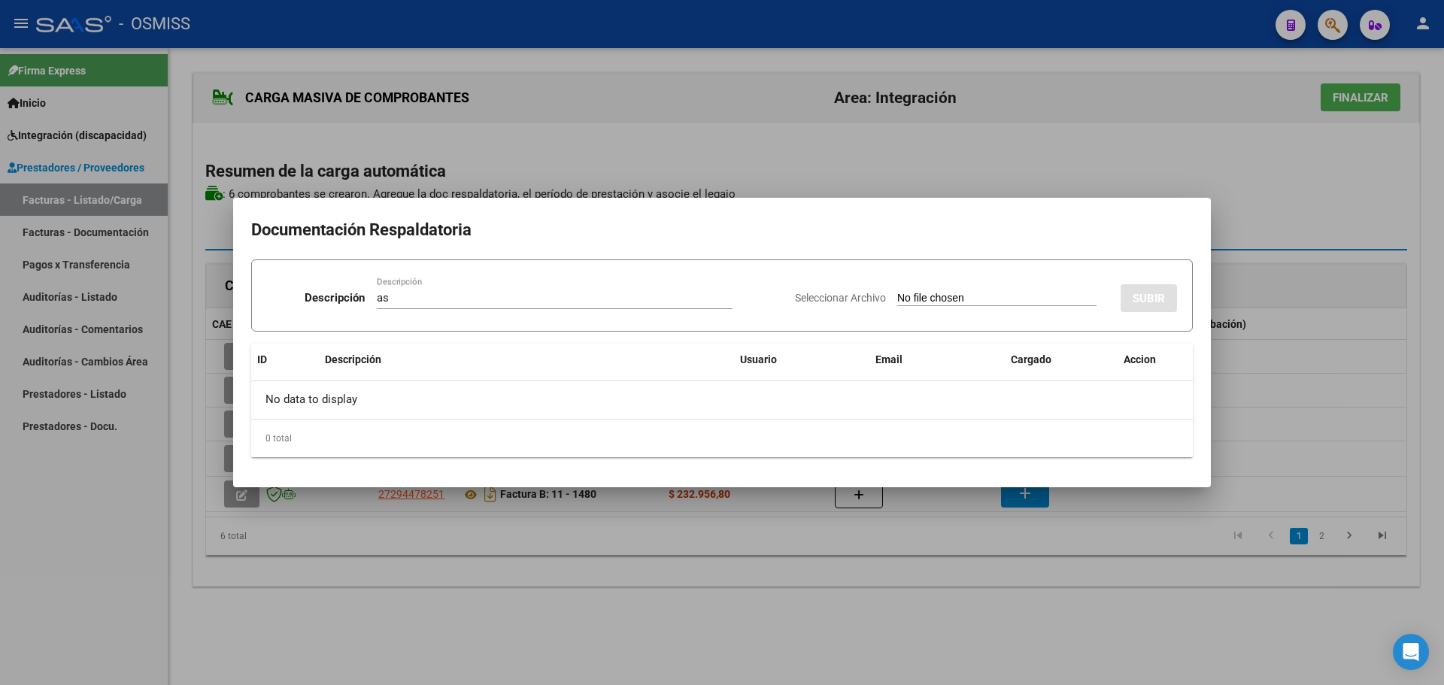
type input "C:\fakepath\NICOLAS ASISTENCIA SEPTIEMBRE 2025.pdf"
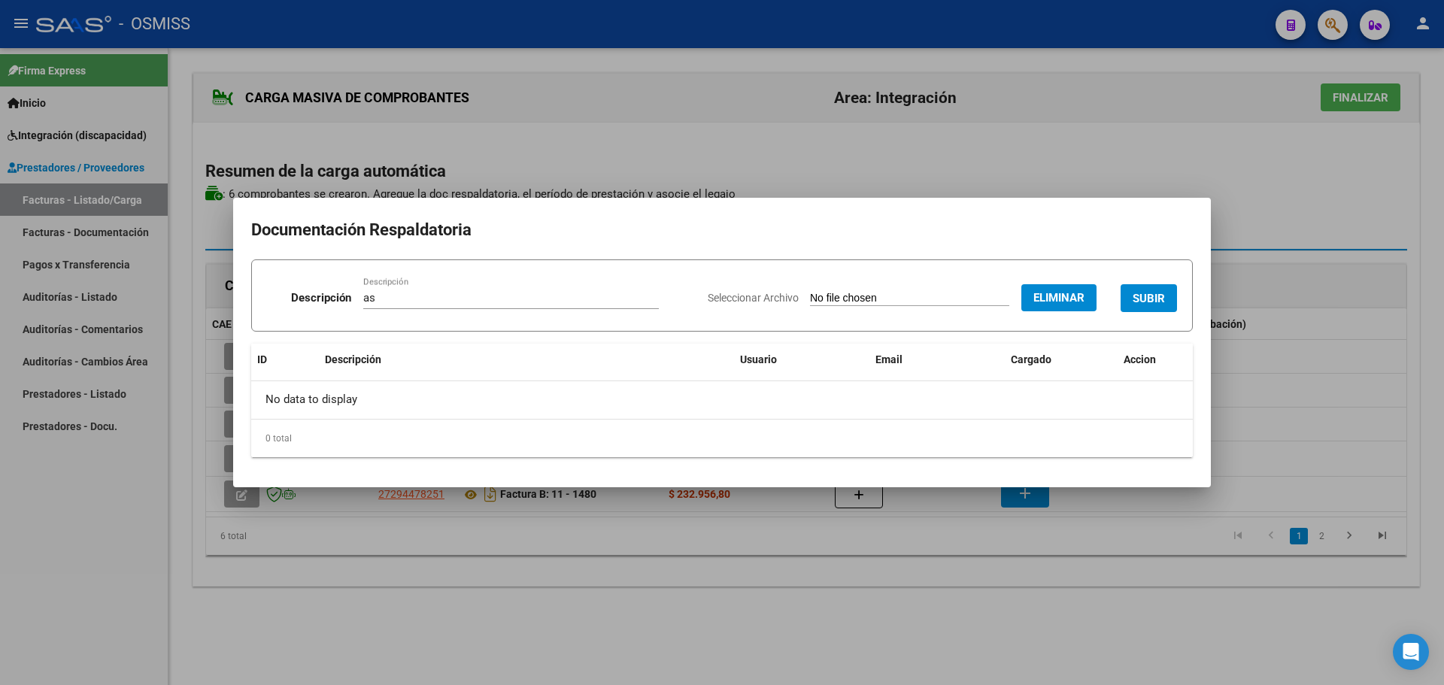
click at [1150, 292] on span "SUBIR" at bounding box center [1149, 299] width 32 height 14
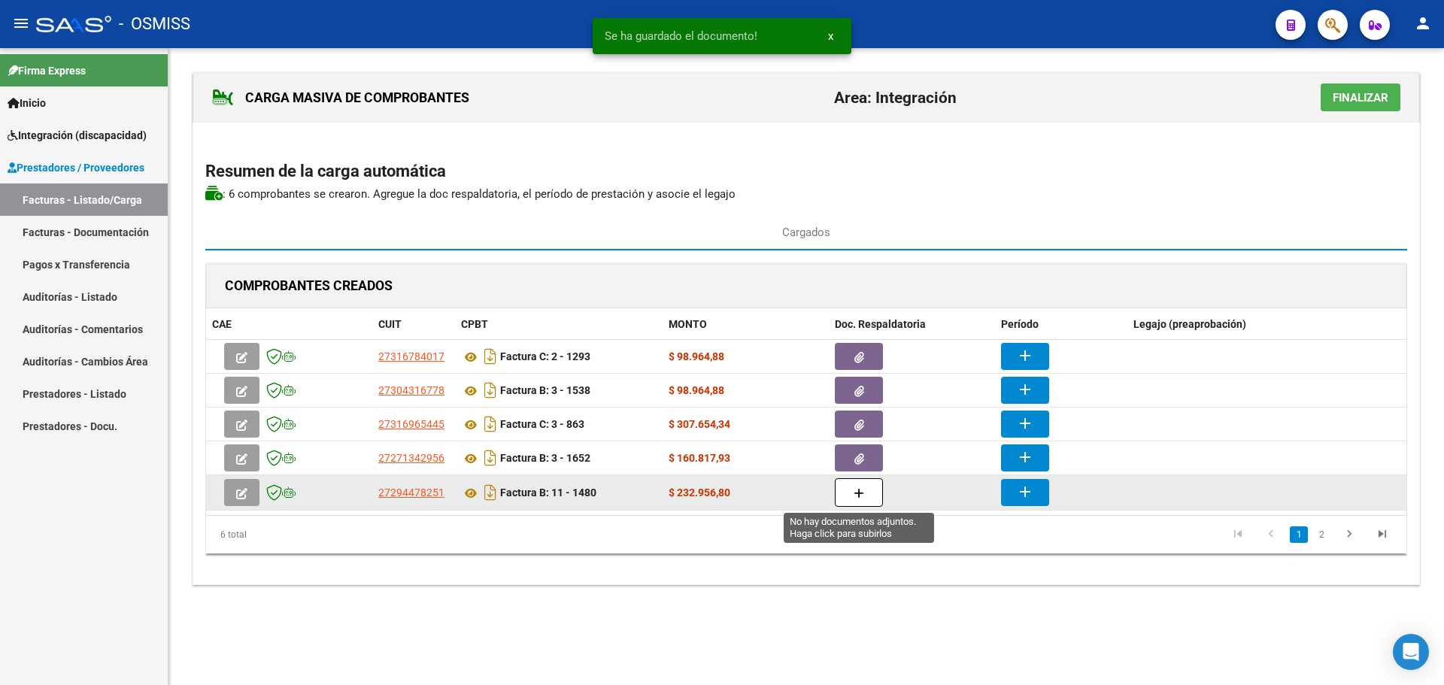
click at [863, 486] on button "button" at bounding box center [859, 492] width 48 height 29
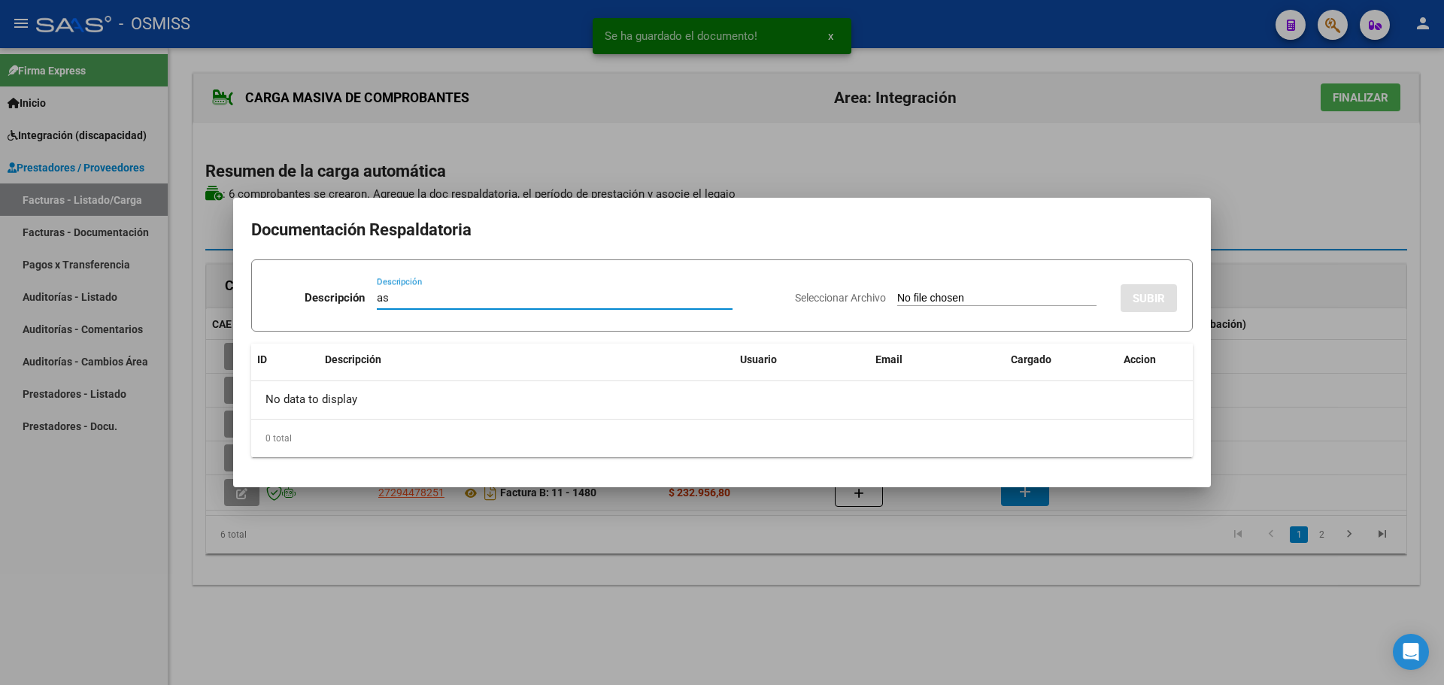
type input "as"
click at [905, 296] on input "Seleccionar Archivo" at bounding box center [996, 299] width 199 height 14
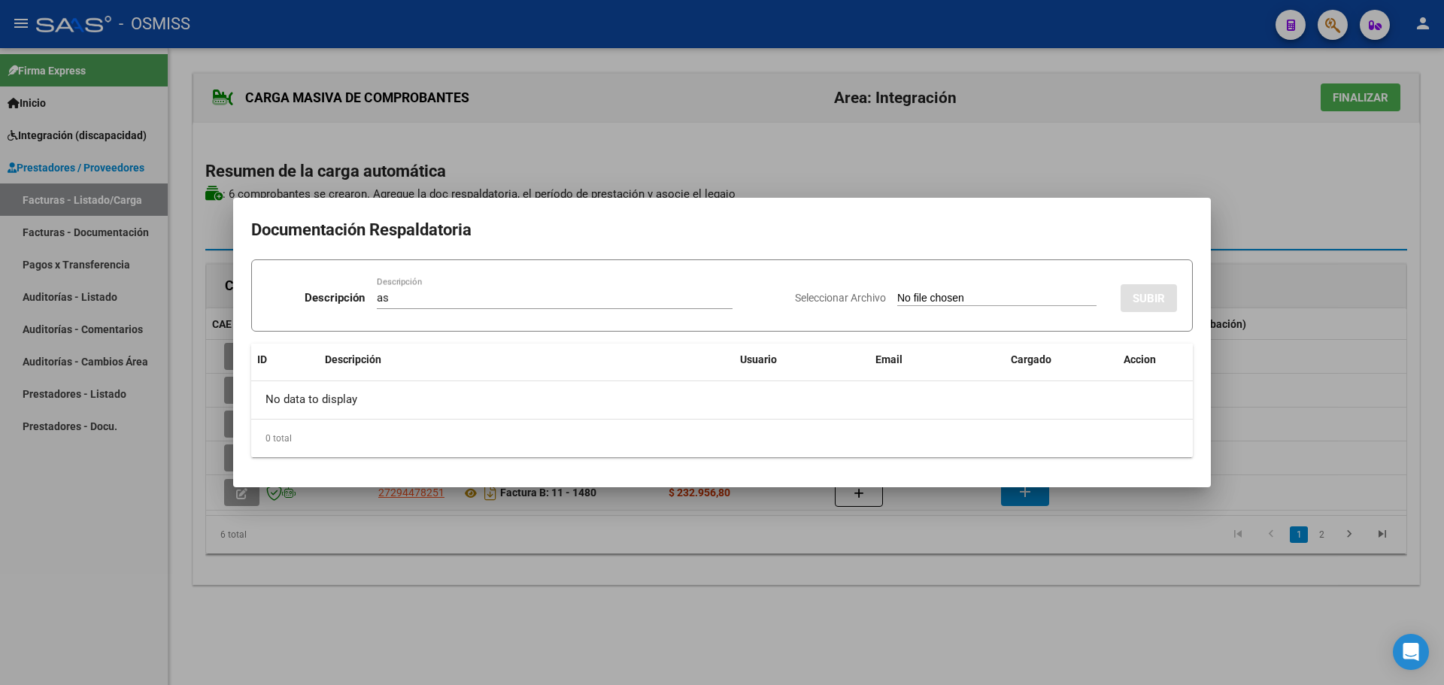
type input "C:\fakepath\asistencia Nico Miranda transporte rehab SEP 2025.pdf"
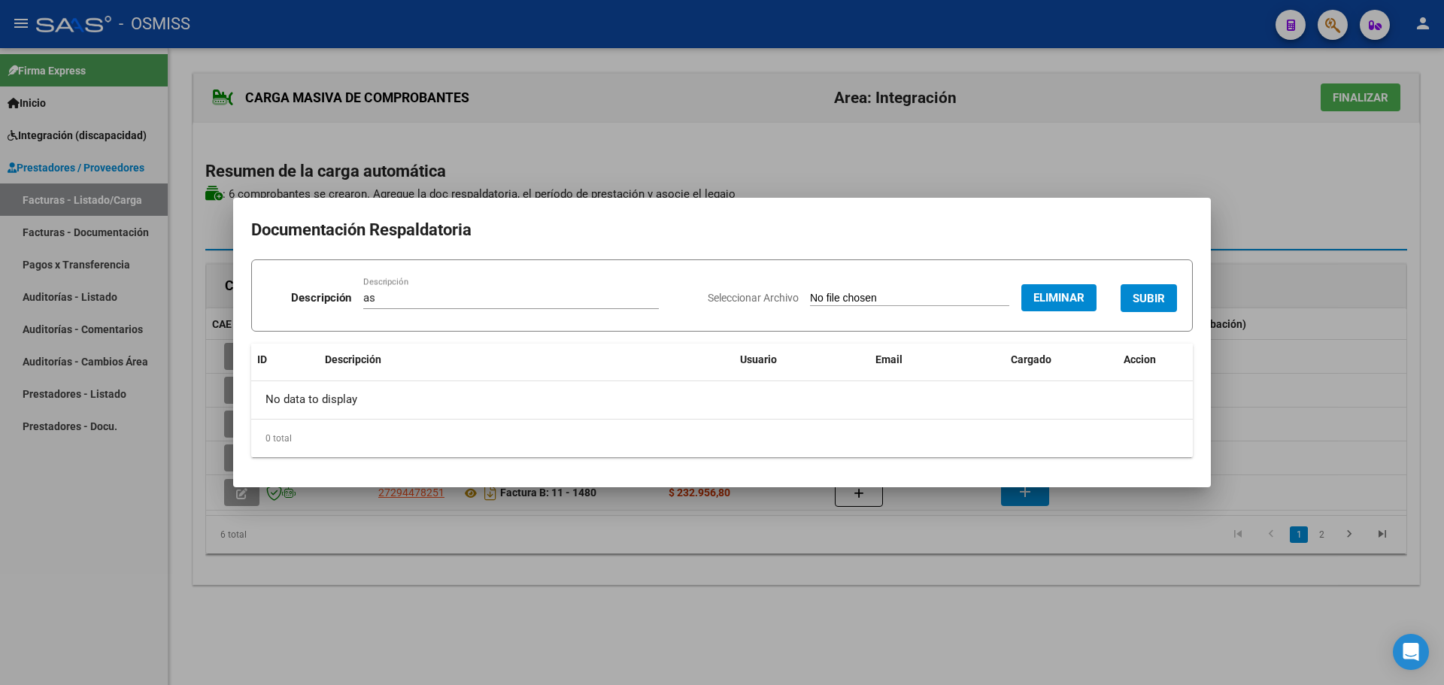
click at [1147, 294] on span "SUBIR" at bounding box center [1149, 299] width 32 height 14
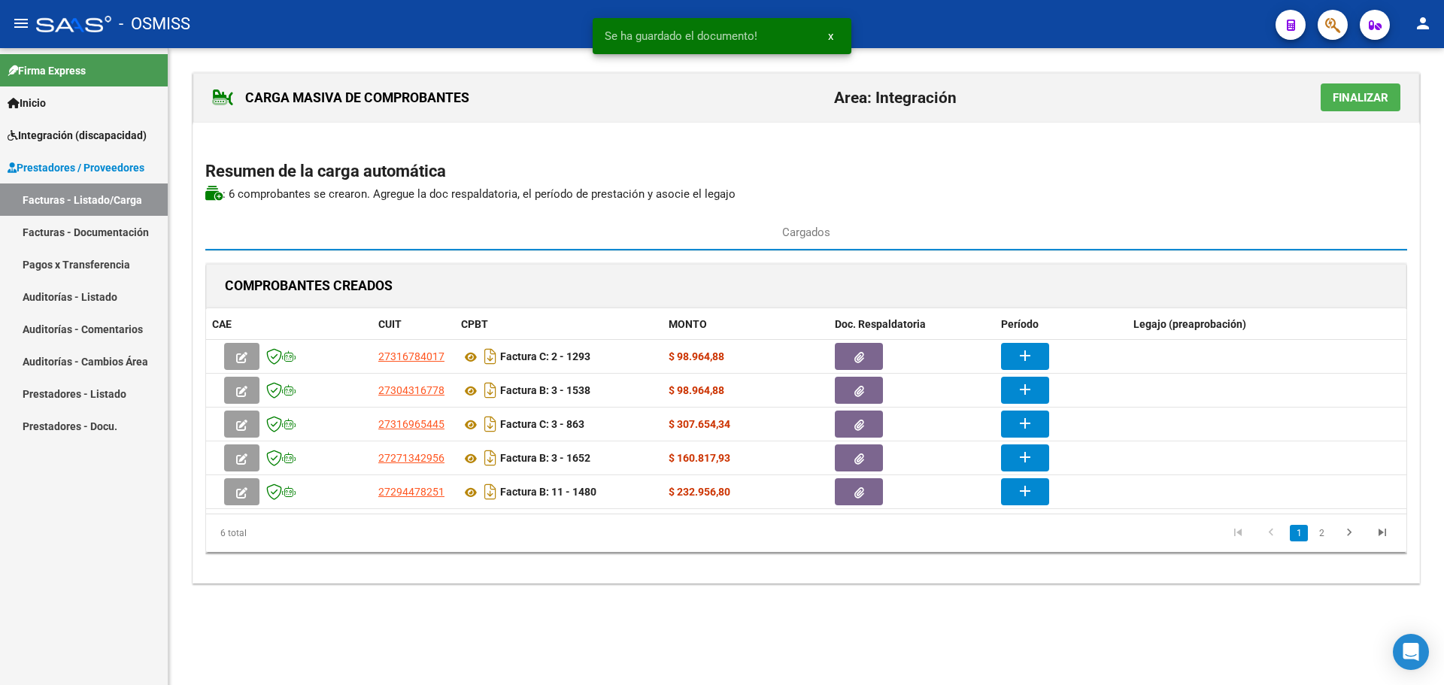
click at [1316, 533] on link "2" at bounding box center [1322, 533] width 18 height 17
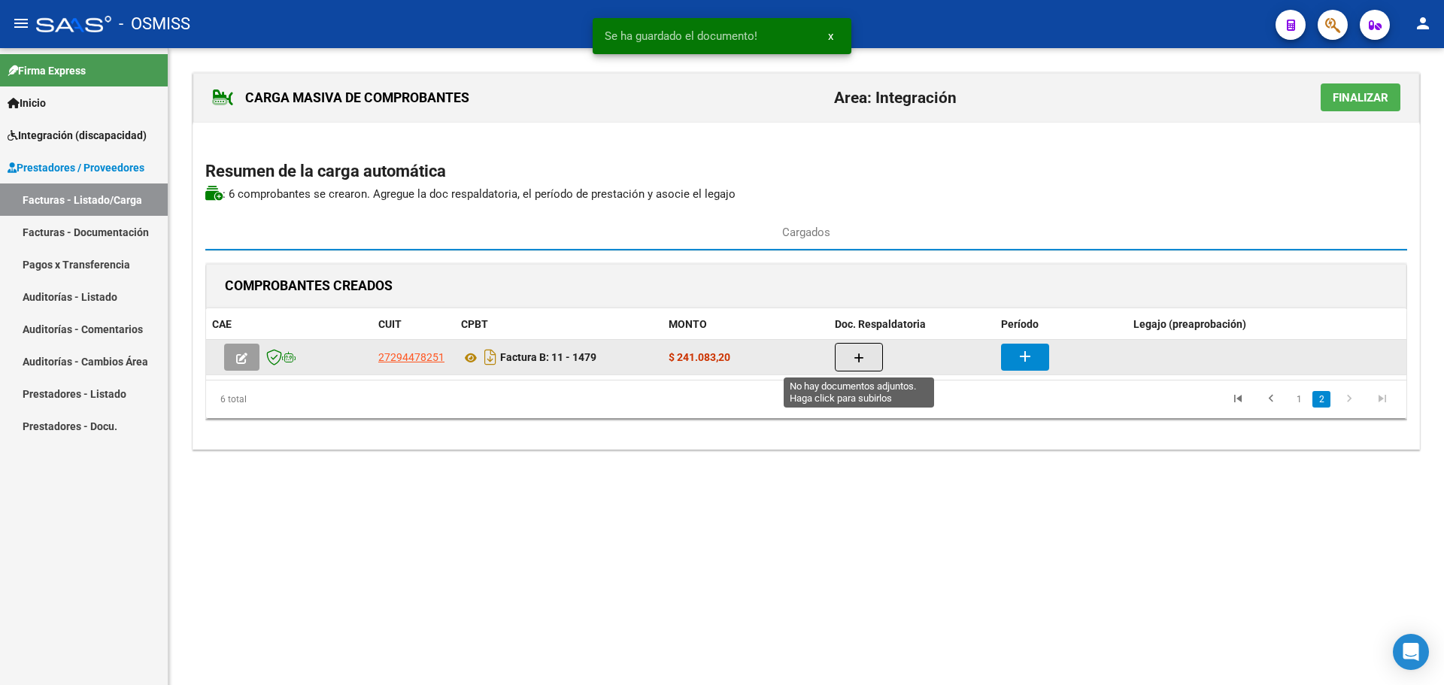
click at [847, 354] on button "button" at bounding box center [859, 357] width 48 height 29
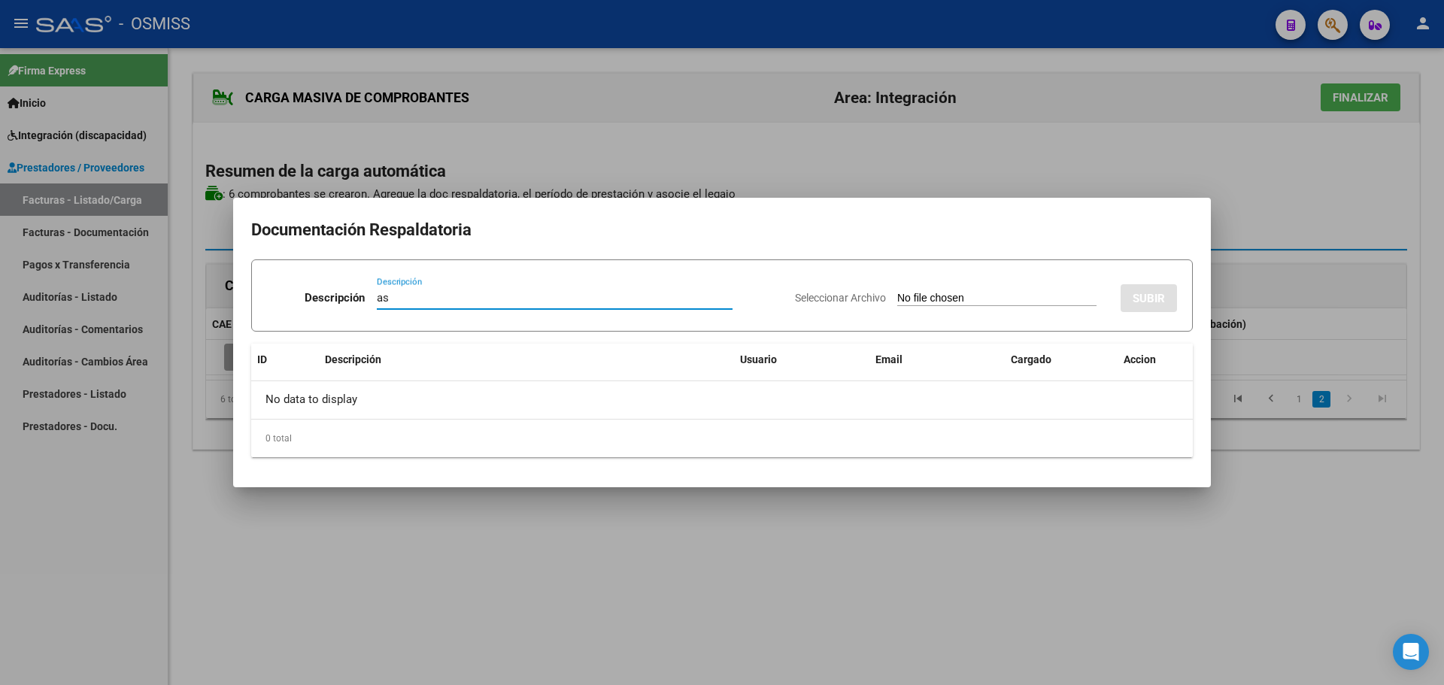
type input "as"
click at [928, 302] on input "Seleccionar Archivo" at bounding box center [996, 299] width 199 height 14
type input "C:\fakepath\asistencia Nico Miranda transporte esc SEP 2025.pdf"
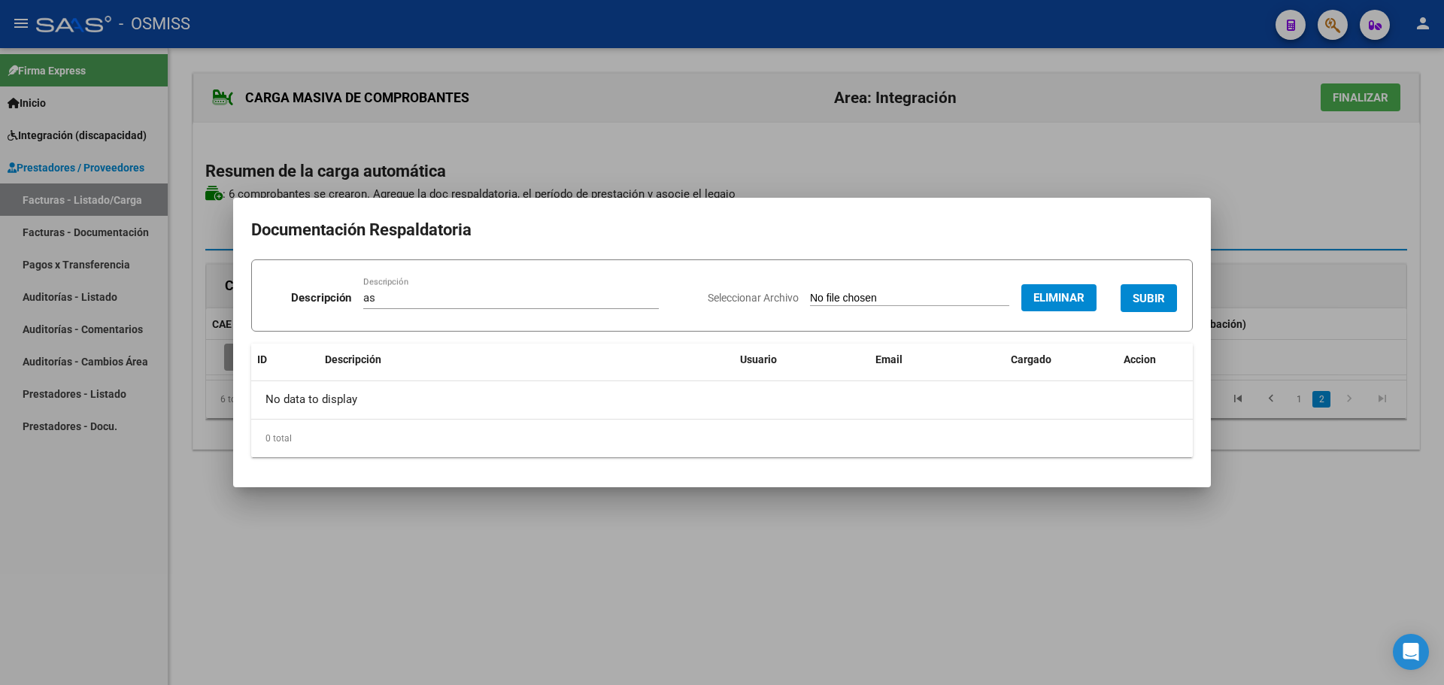
click at [1169, 297] on button "SUBIR" at bounding box center [1149, 298] width 56 height 28
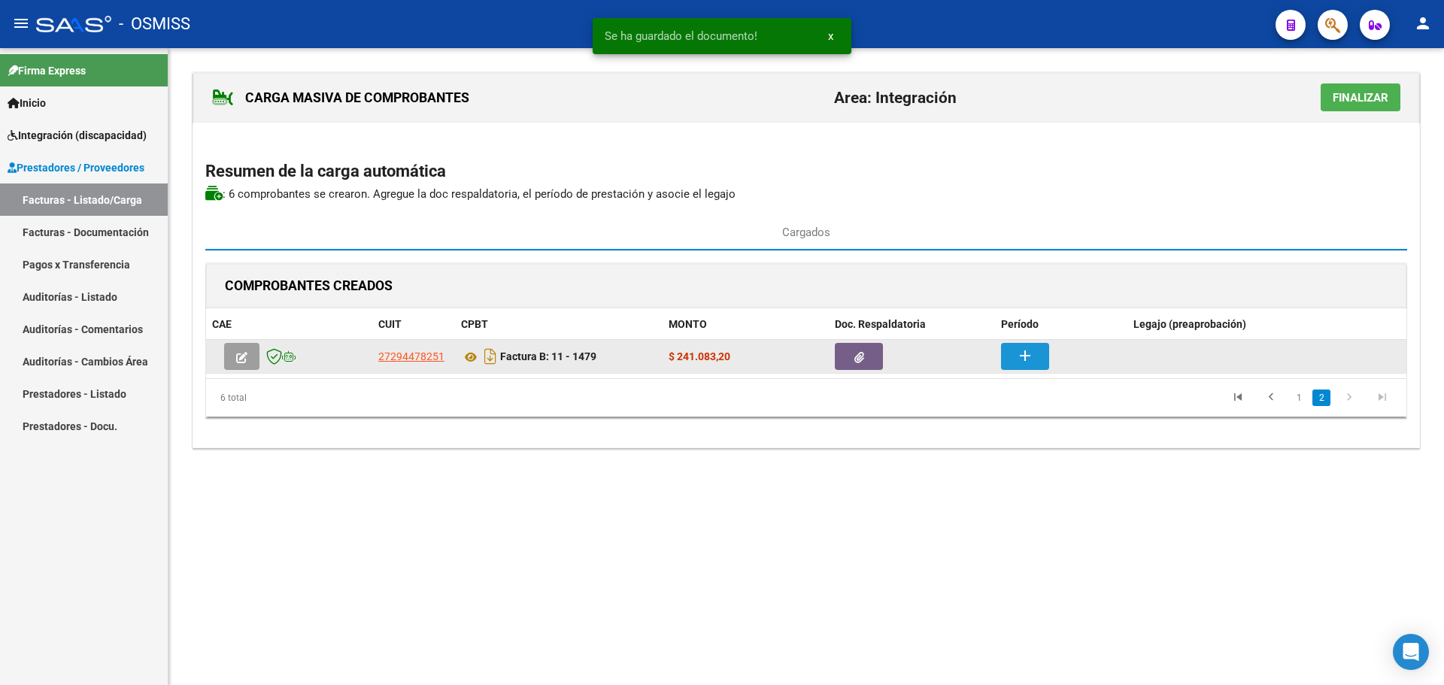
click at [1027, 360] on mat-icon "add" at bounding box center [1025, 356] width 18 height 18
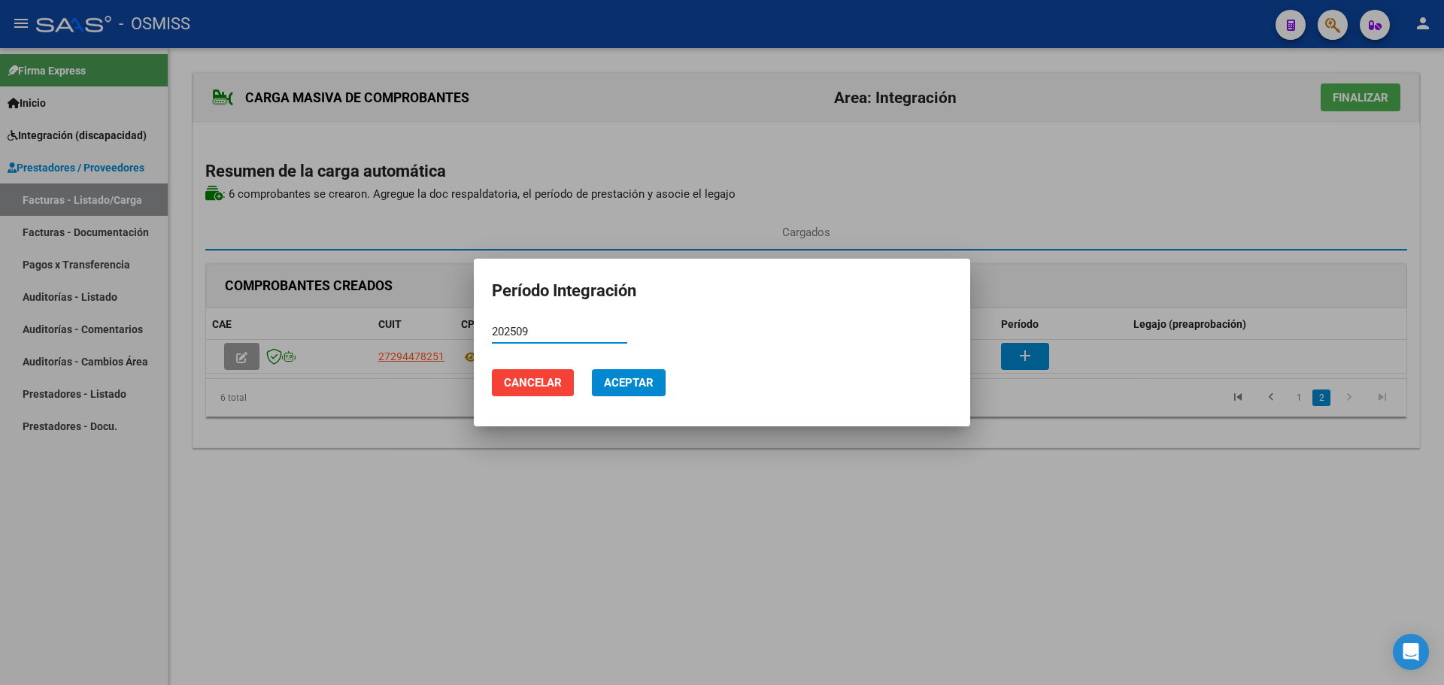
type input "202509"
click at [608, 380] on span "Aceptar" at bounding box center [629, 383] width 50 height 14
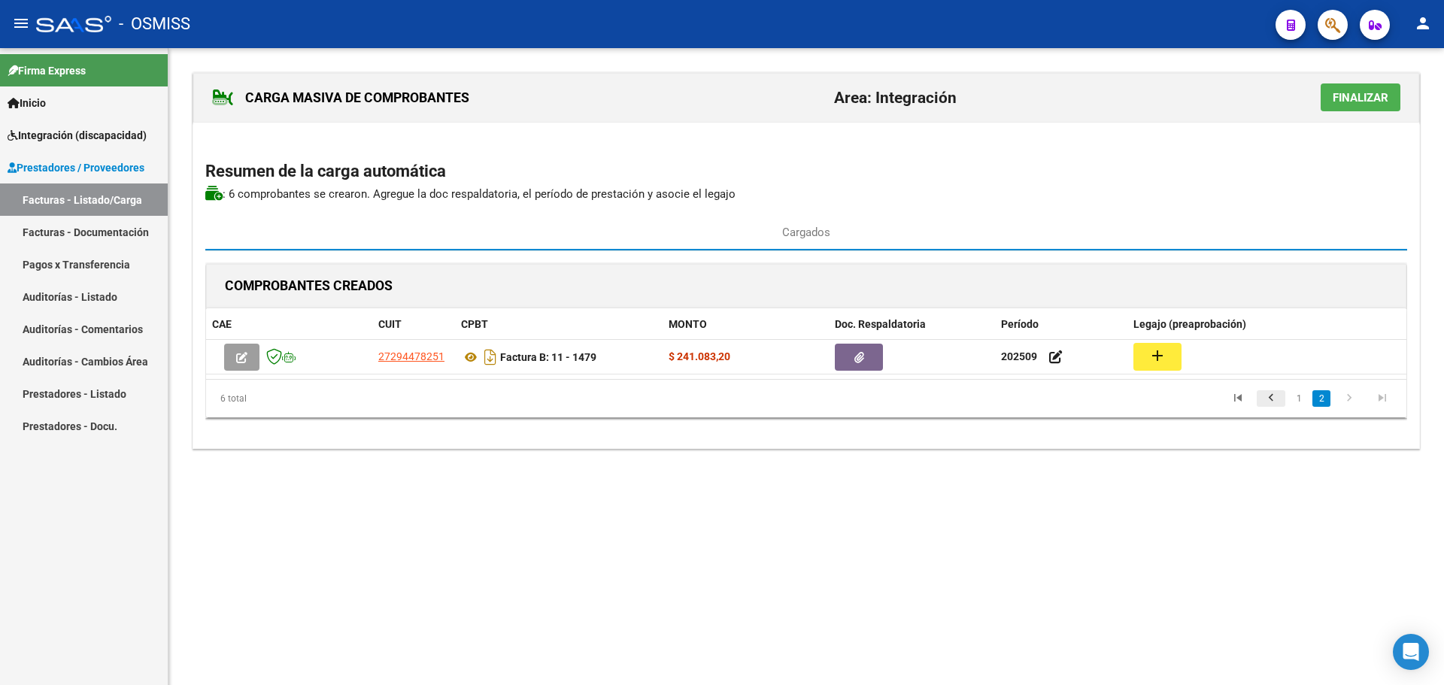
click at [1279, 399] on icon "go to previous page" at bounding box center [1271, 400] width 20 height 18
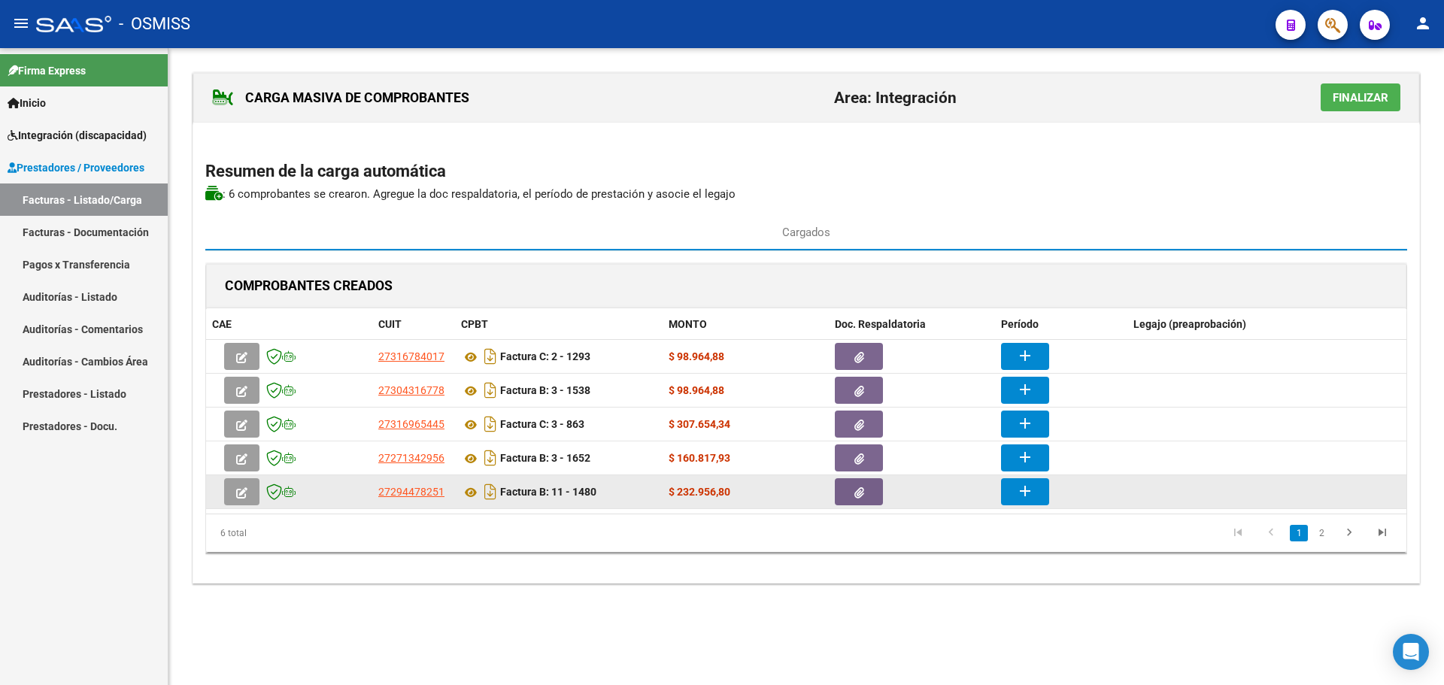
click at [1030, 497] on mat-icon "add" at bounding box center [1025, 491] width 18 height 18
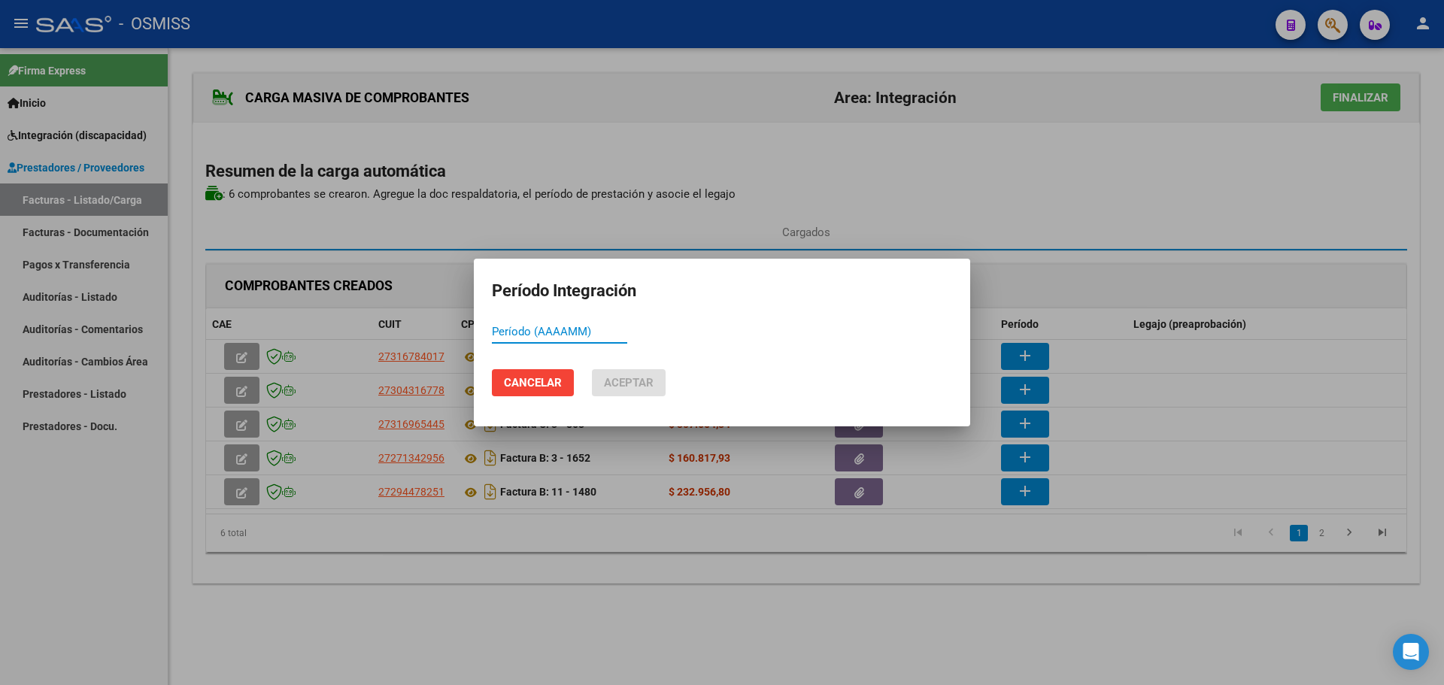
paste input "202509"
type input "202509"
drag, startPoint x: 634, startPoint y: 384, endPoint x: 687, endPoint y: 399, distance: 55.0
click at [635, 384] on span "Aceptar" at bounding box center [629, 383] width 50 height 14
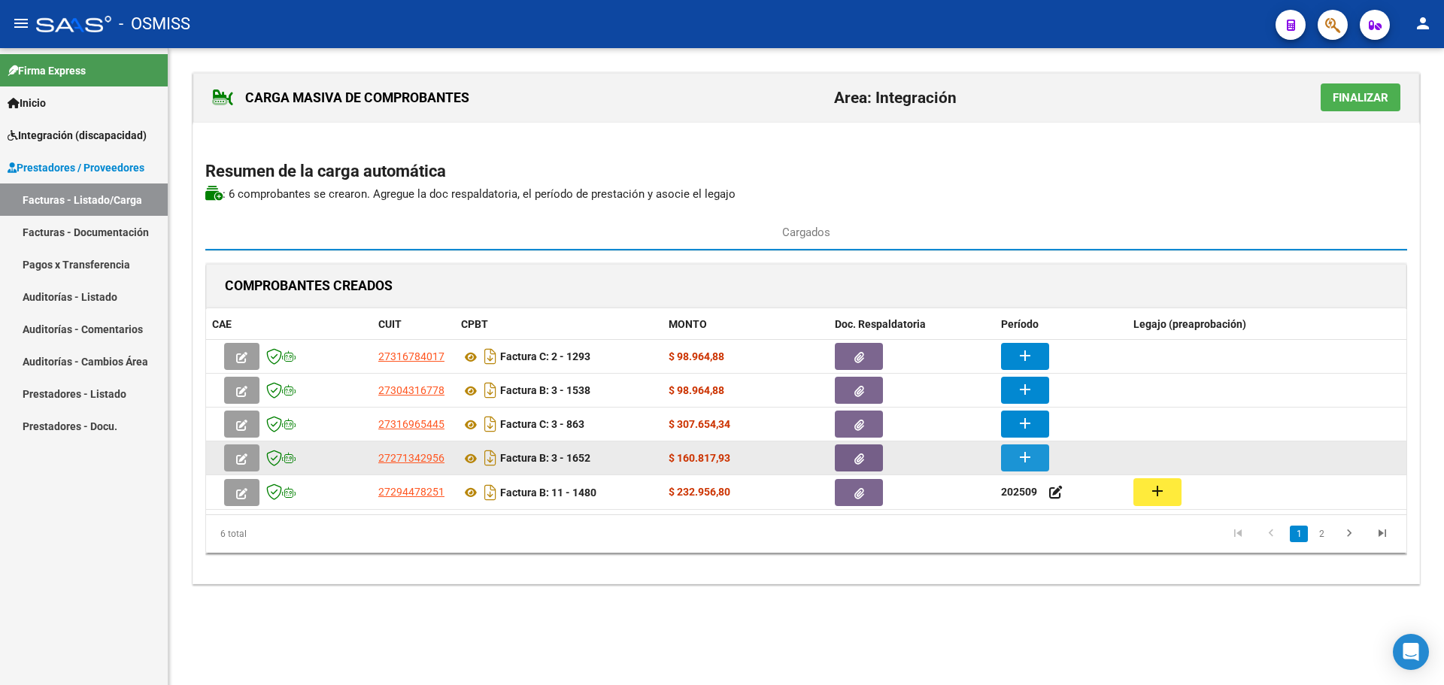
click at [1021, 453] on mat-icon "add" at bounding box center [1025, 457] width 18 height 18
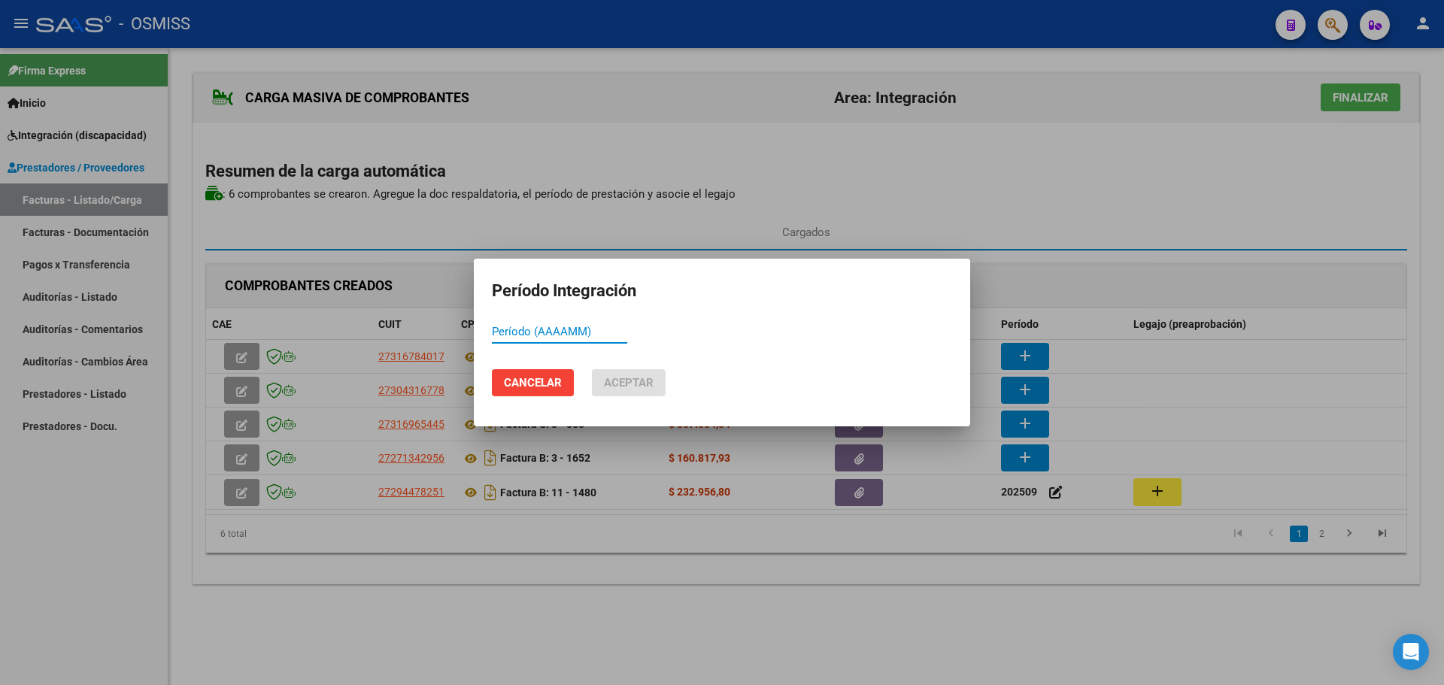
paste input "202509"
type input "202509"
click at [630, 379] on span "Aceptar" at bounding box center [629, 383] width 50 height 14
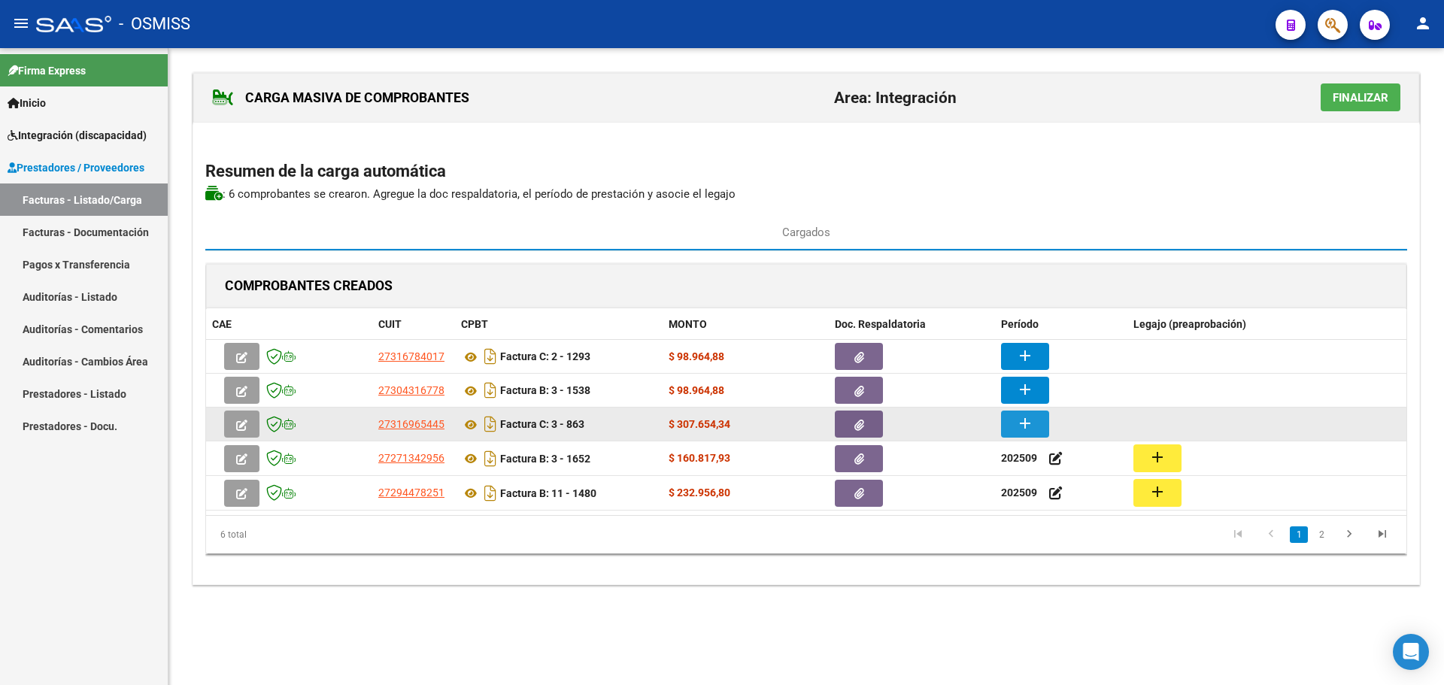
click at [1030, 419] on mat-icon "add" at bounding box center [1025, 423] width 18 height 18
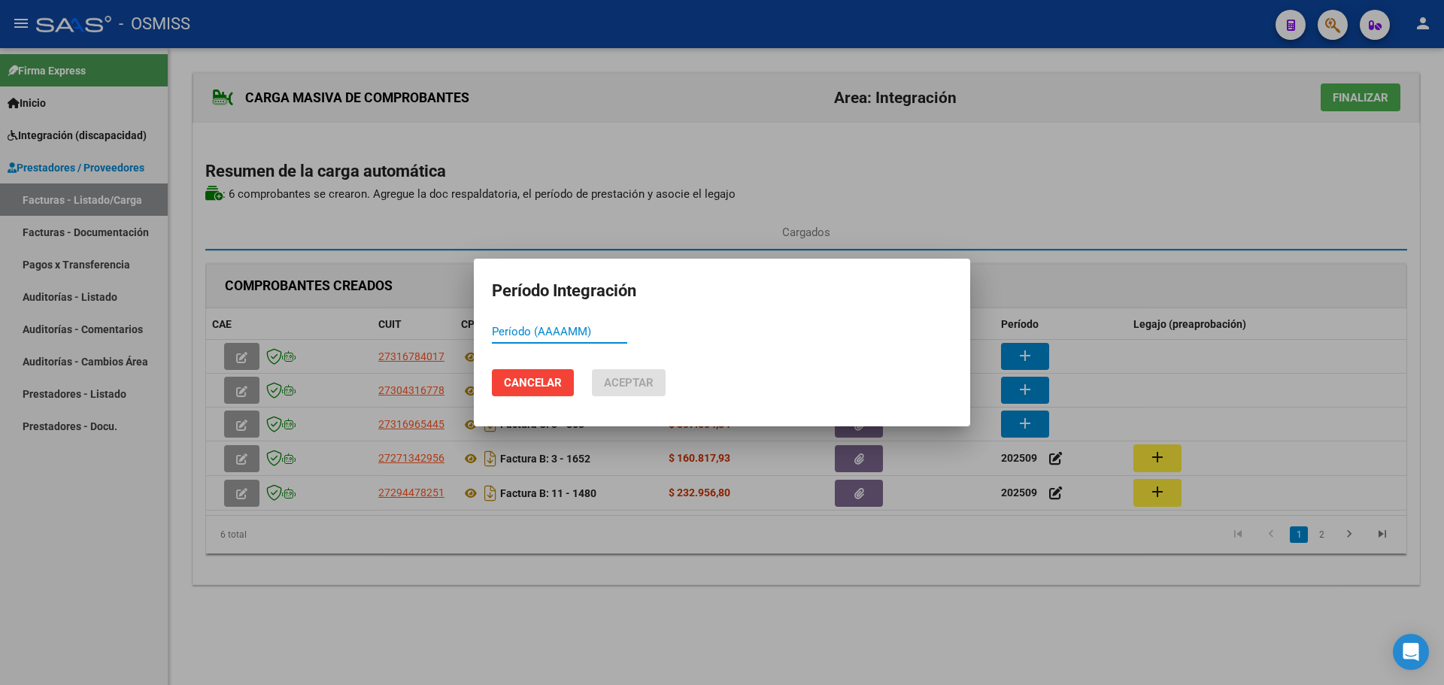
paste input "202509"
type input "202509"
click at [632, 381] on span "Aceptar" at bounding box center [629, 383] width 50 height 14
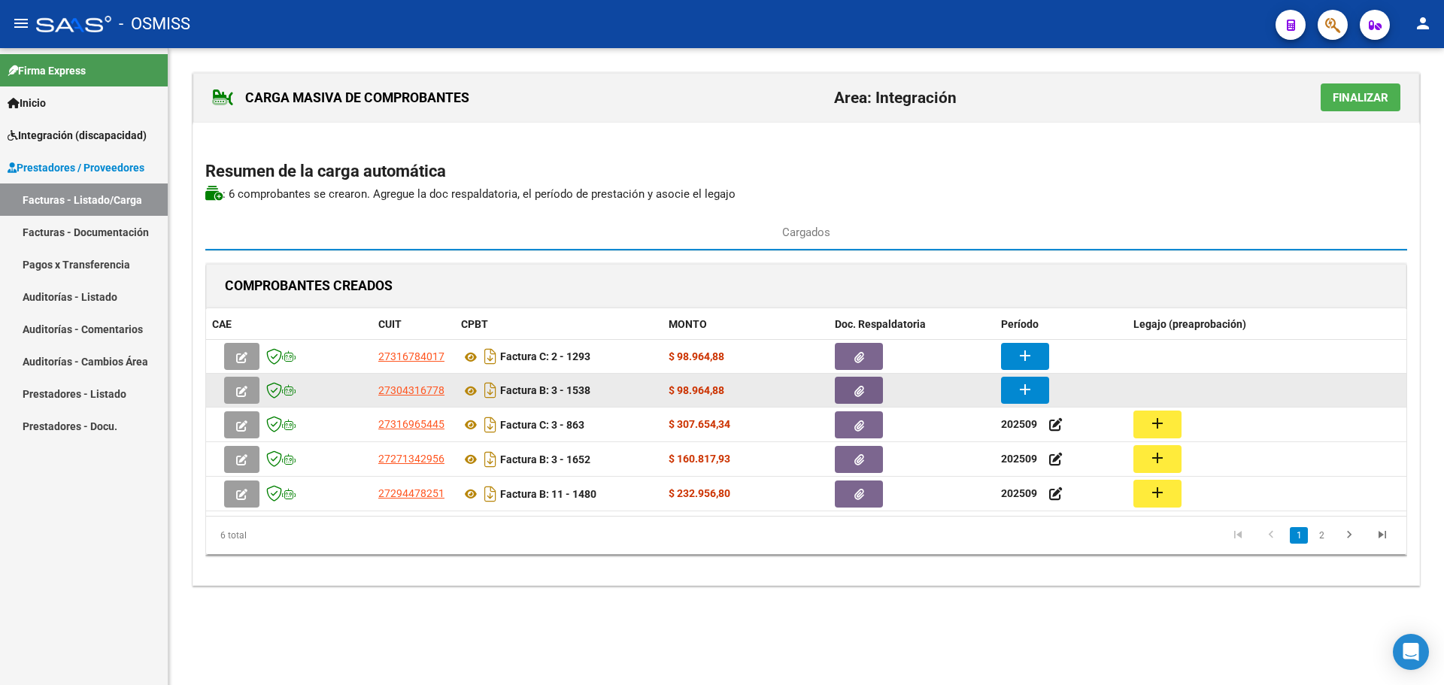
click at [1031, 391] on mat-icon "add" at bounding box center [1025, 390] width 18 height 18
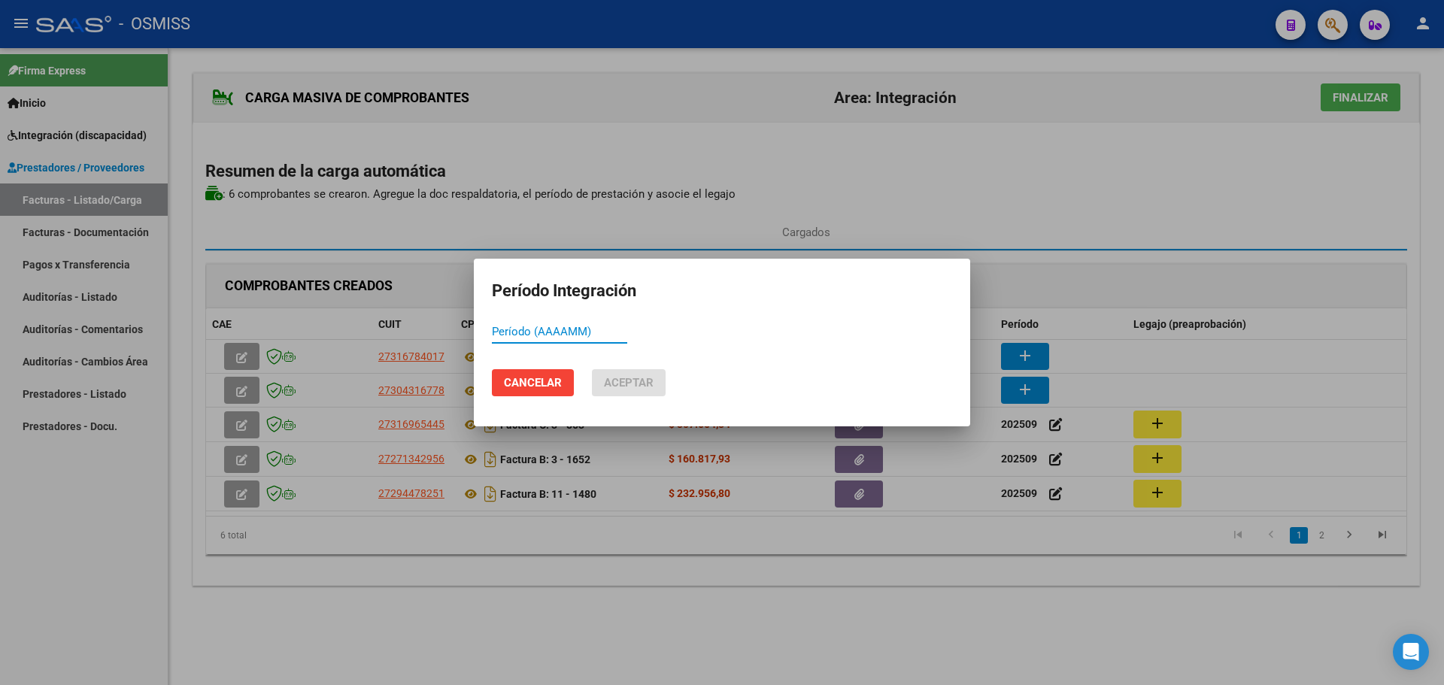
paste input "202509"
type input "202509"
click at [626, 385] on span "Aceptar" at bounding box center [629, 383] width 50 height 14
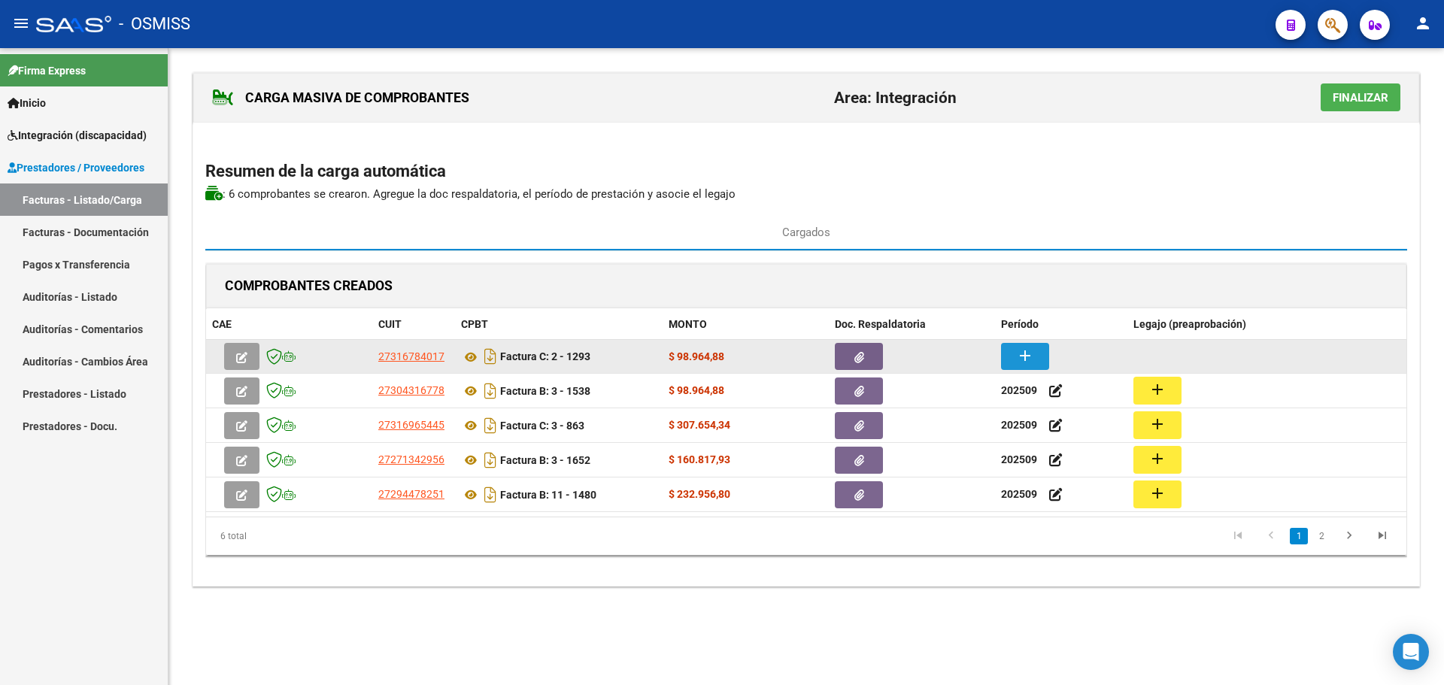
click at [1026, 357] on mat-icon "add" at bounding box center [1025, 356] width 18 height 18
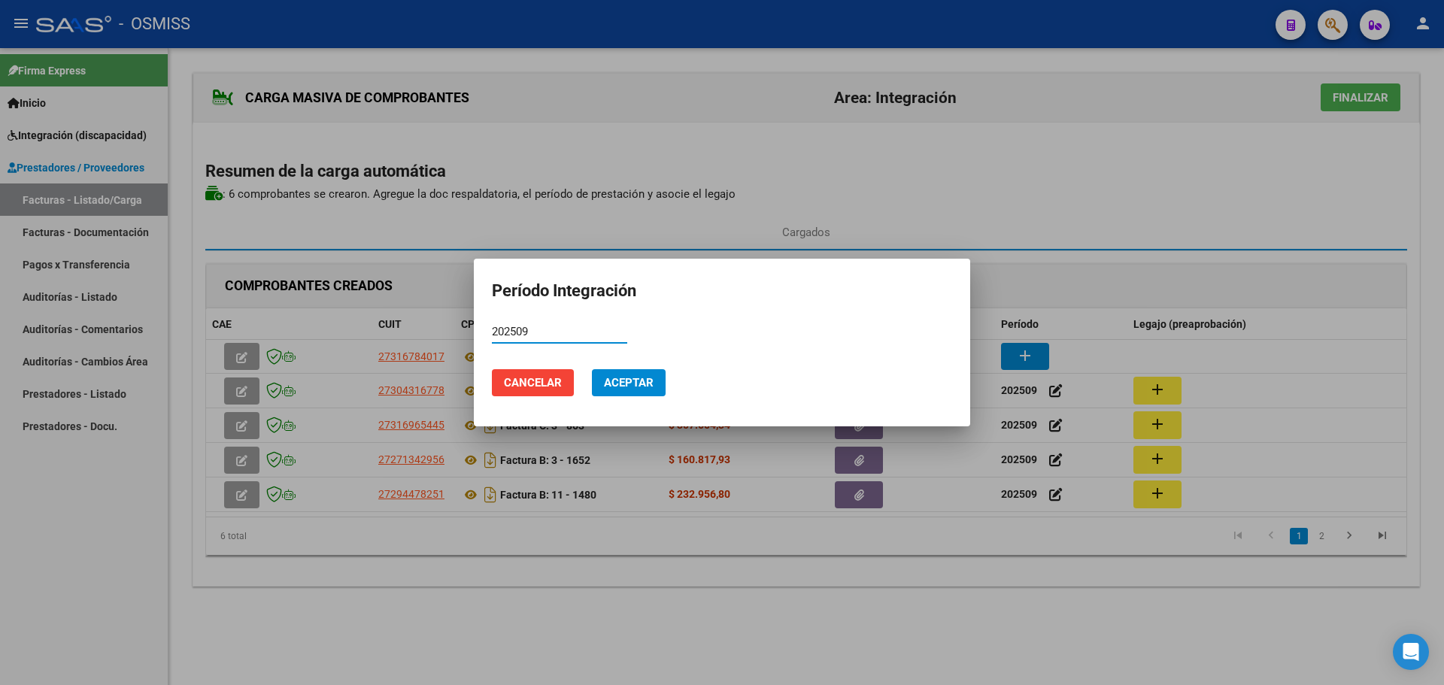
type input "202509"
click at [618, 387] on span "Aceptar" at bounding box center [629, 383] width 50 height 14
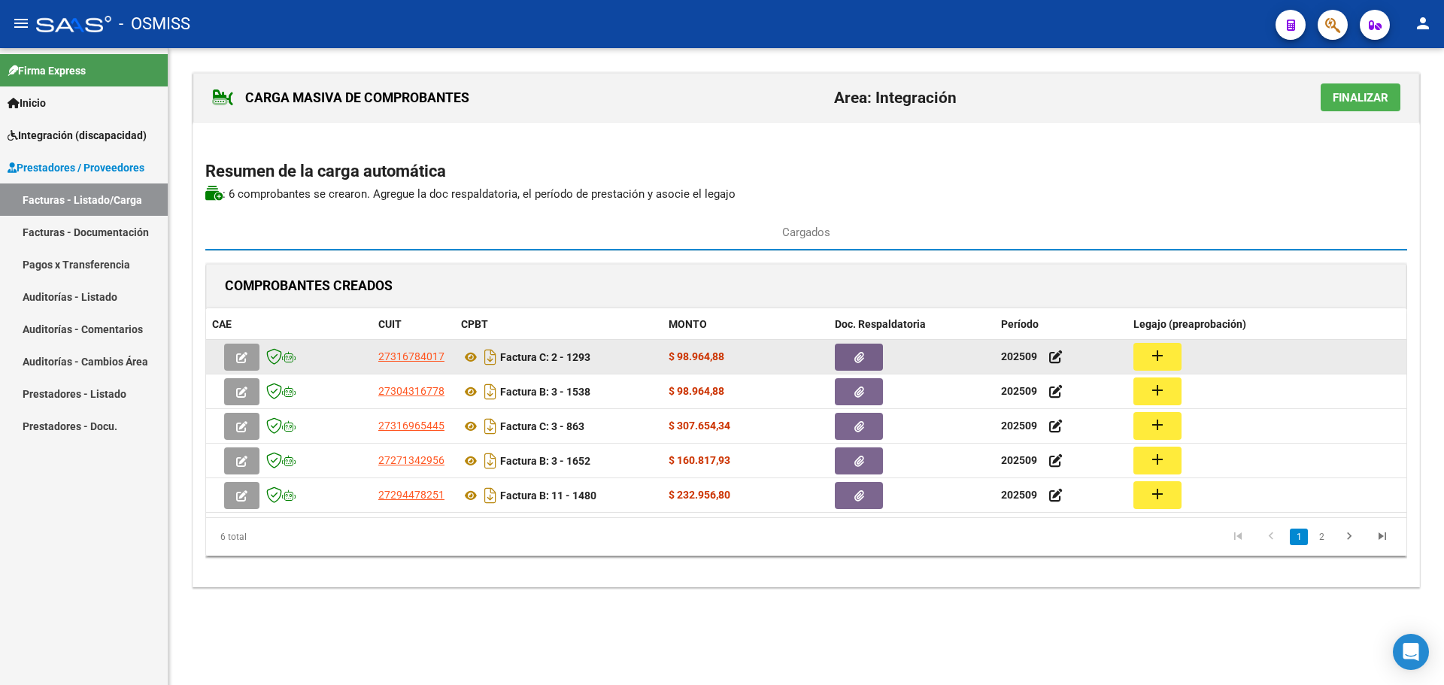
click at [1145, 353] on button "add" at bounding box center [1157, 357] width 48 height 28
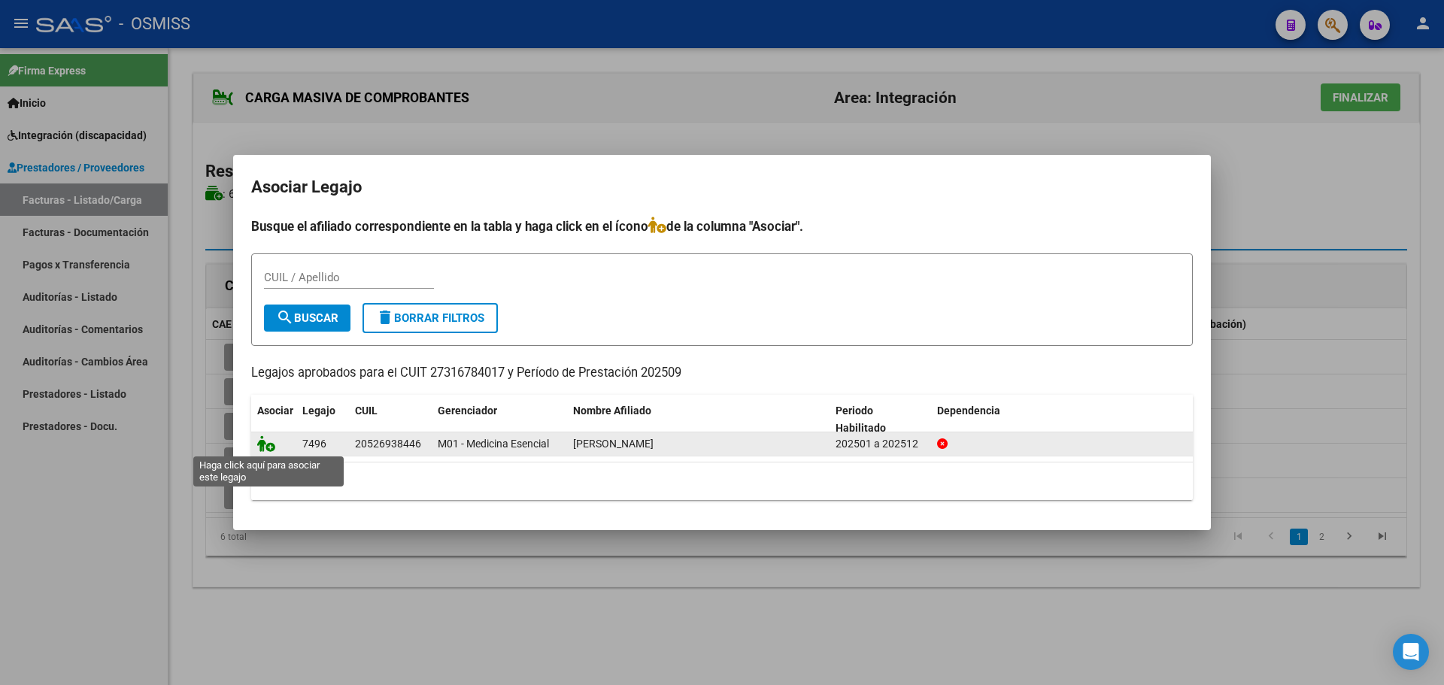
click at [263, 441] on icon at bounding box center [266, 443] width 18 height 17
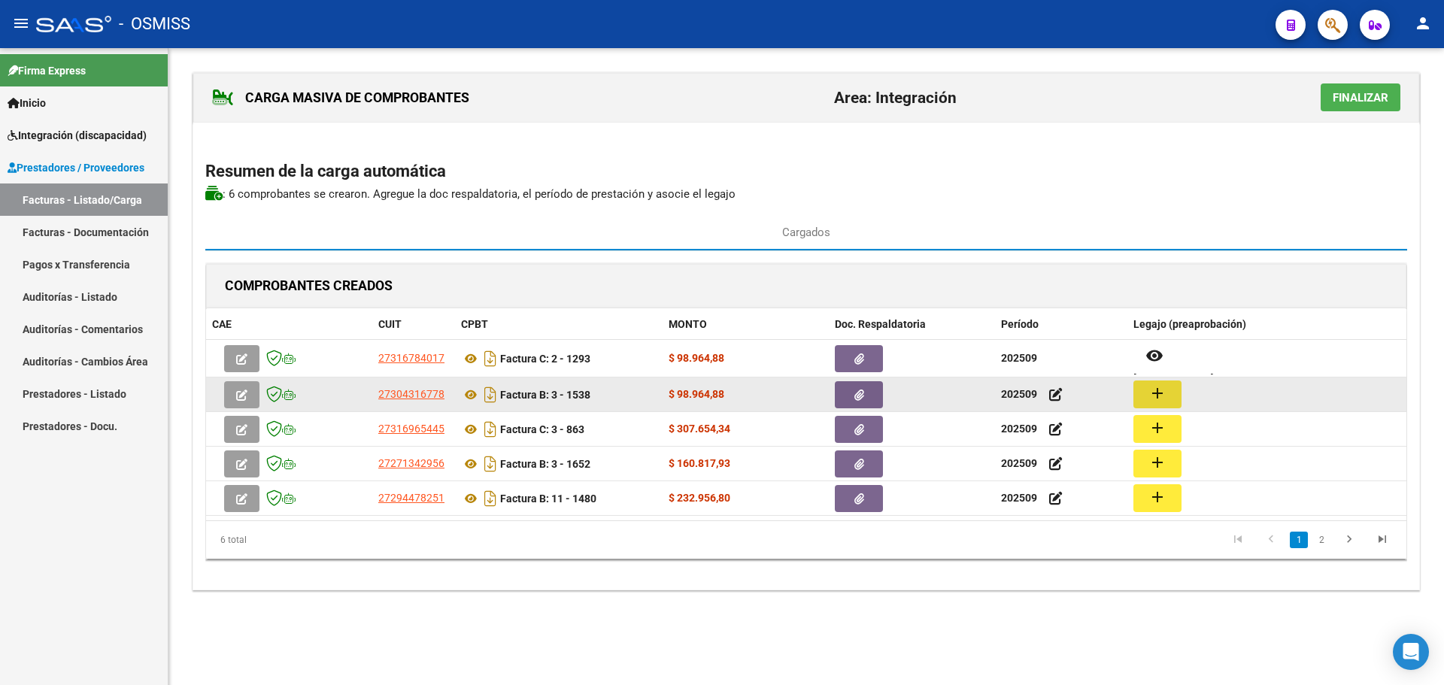
drag, startPoint x: 1164, startPoint y: 386, endPoint x: 1156, endPoint y: 384, distance: 7.7
click at [1156, 384] on mat-icon "add" at bounding box center [1158, 393] width 18 height 18
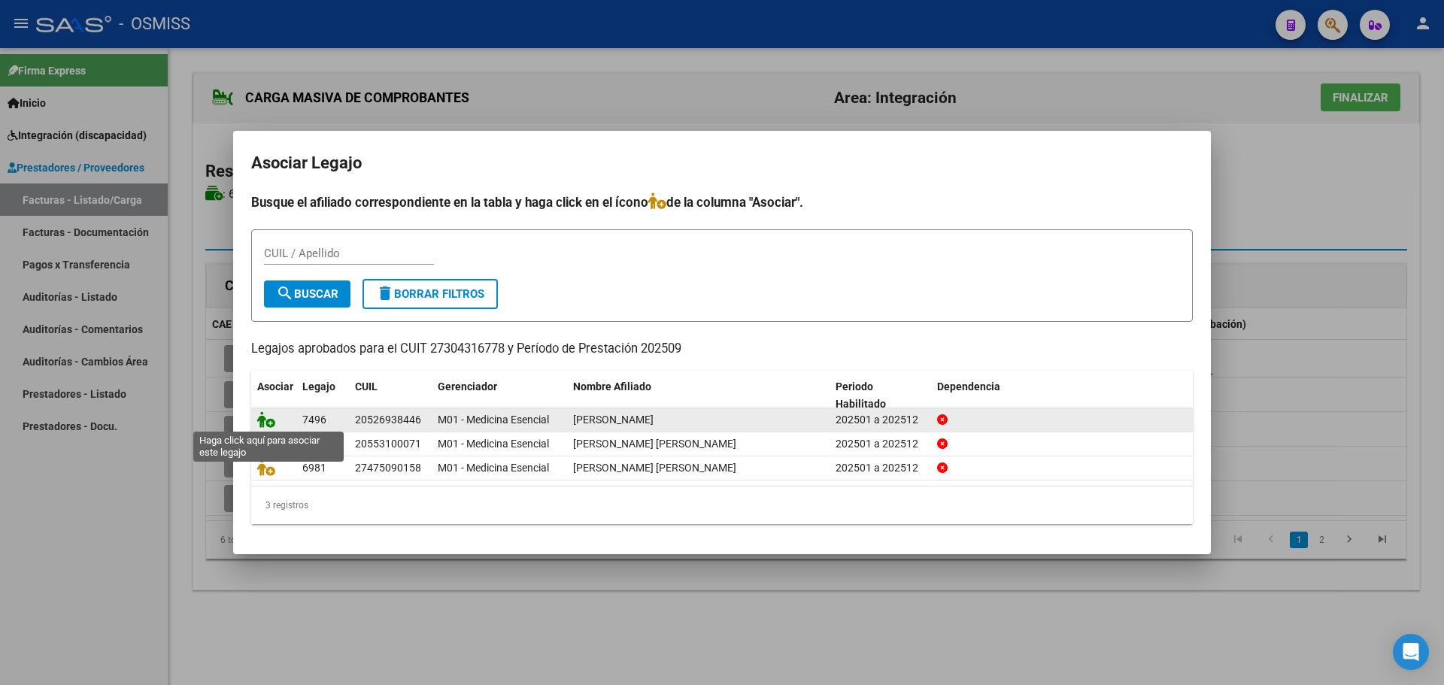
click at [267, 418] on icon at bounding box center [266, 419] width 18 height 17
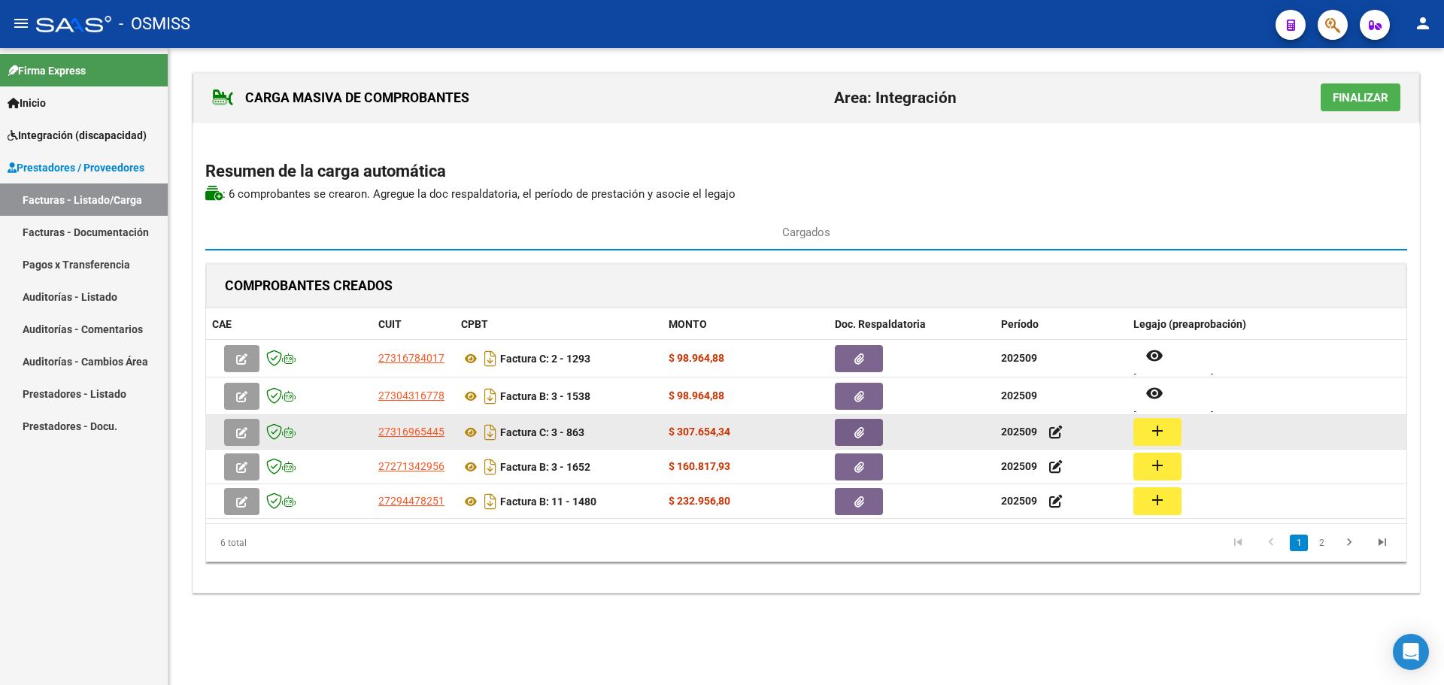
click at [1154, 429] on mat-icon "add" at bounding box center [1158, 431] width 18 height 18
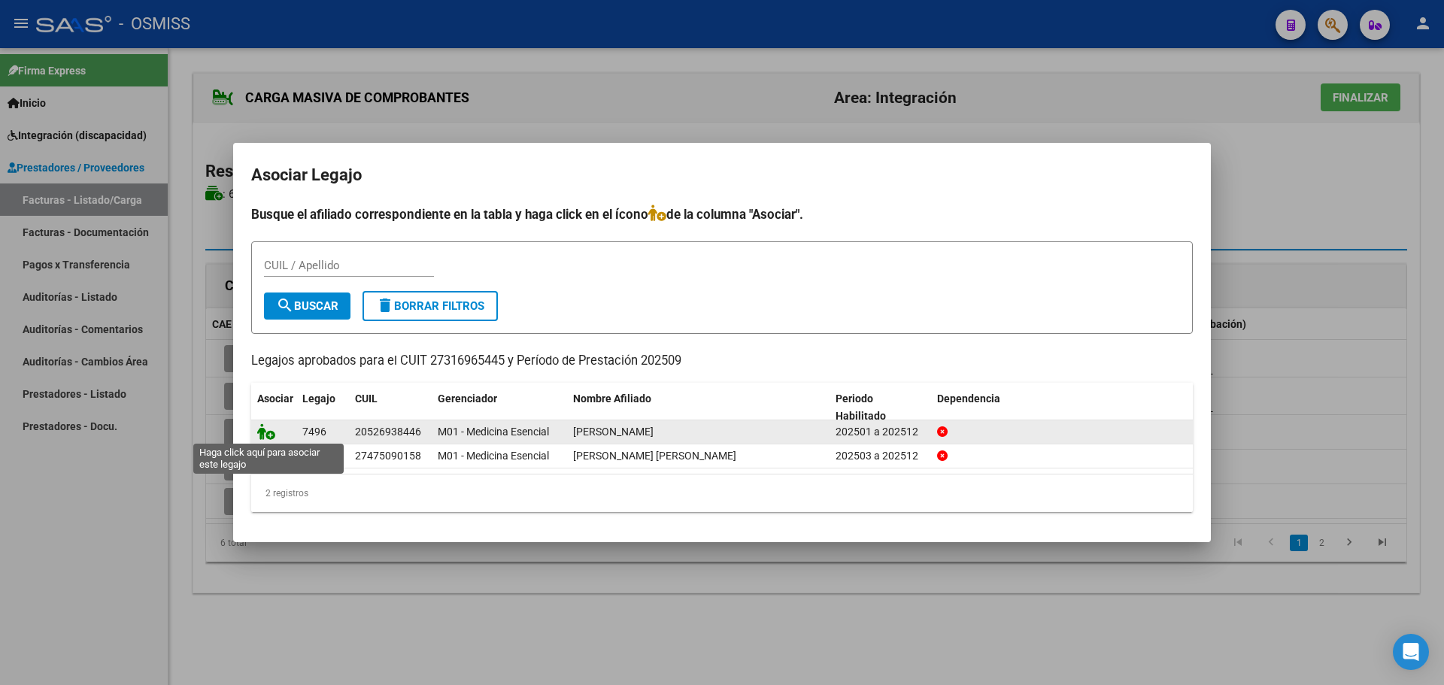
click at [263, 423] on icon at bounding box center [266, 431] width 18 height 17
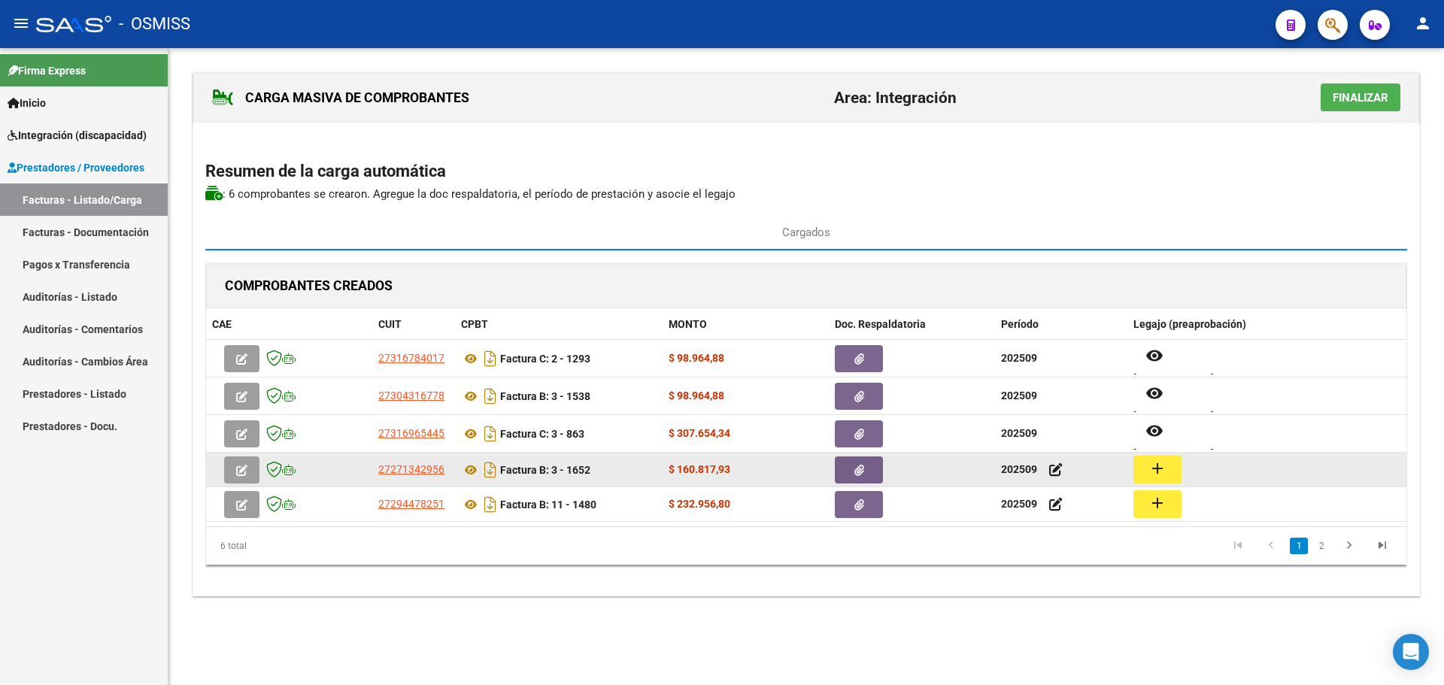
click at [1167, 466] on button "add" at bounding box center [1157, 470] width 48 height 28
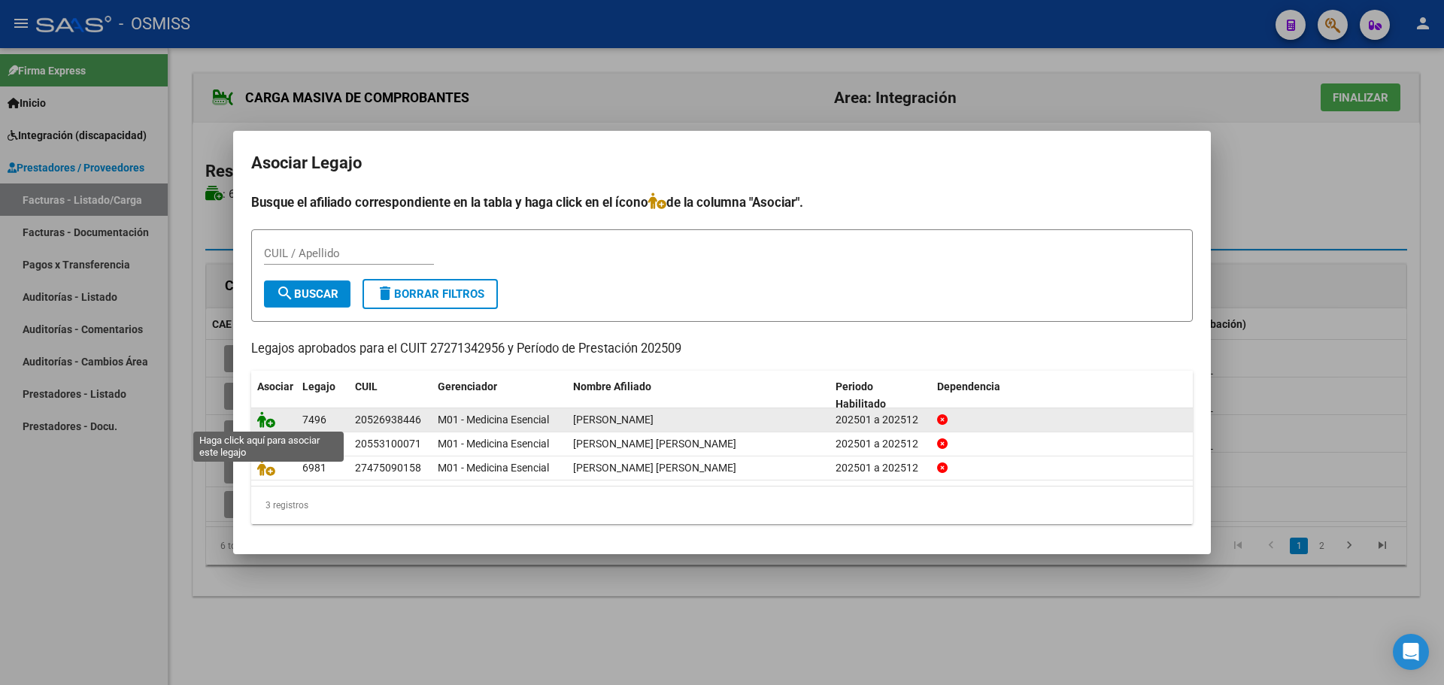
click at [268, 420] on icon at bounding box center [266, 419] width 18 height 17
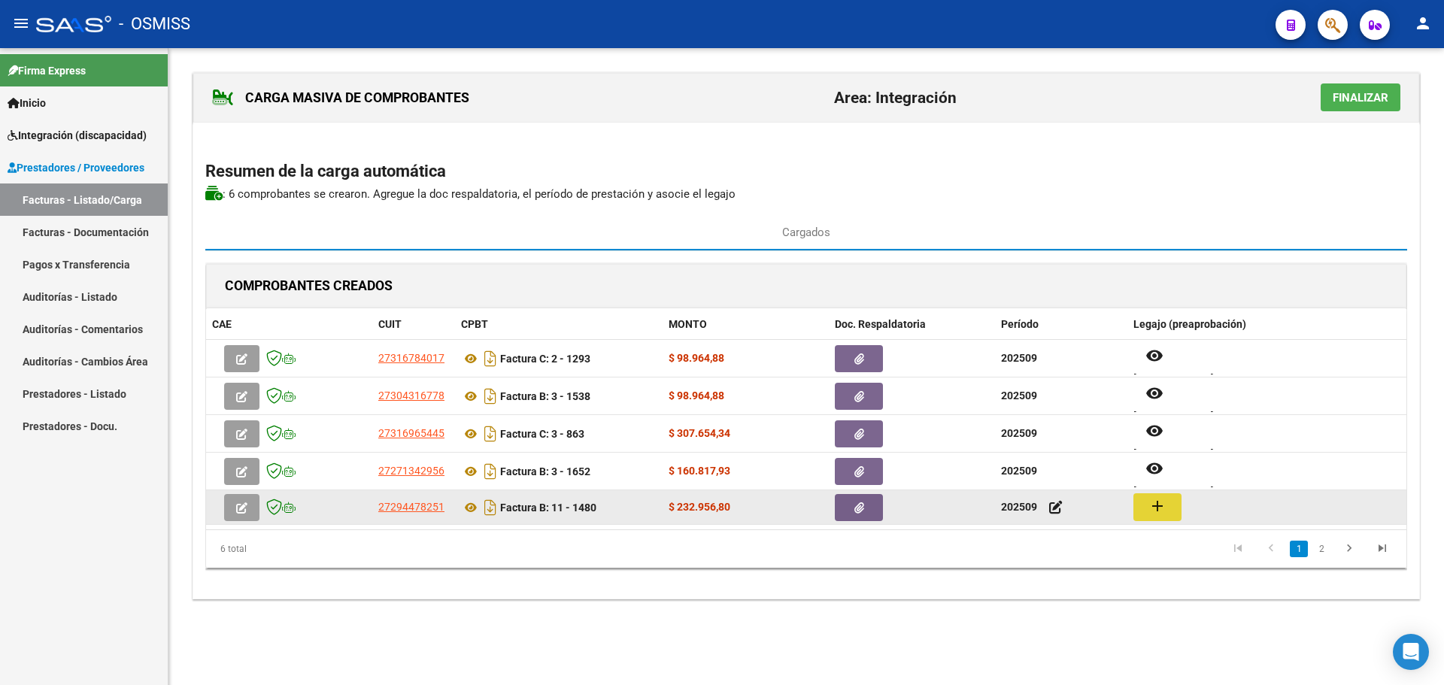
click at [1158, 505] on mat-icon "add" at bounding box center [1158, 506] width 18 height 18
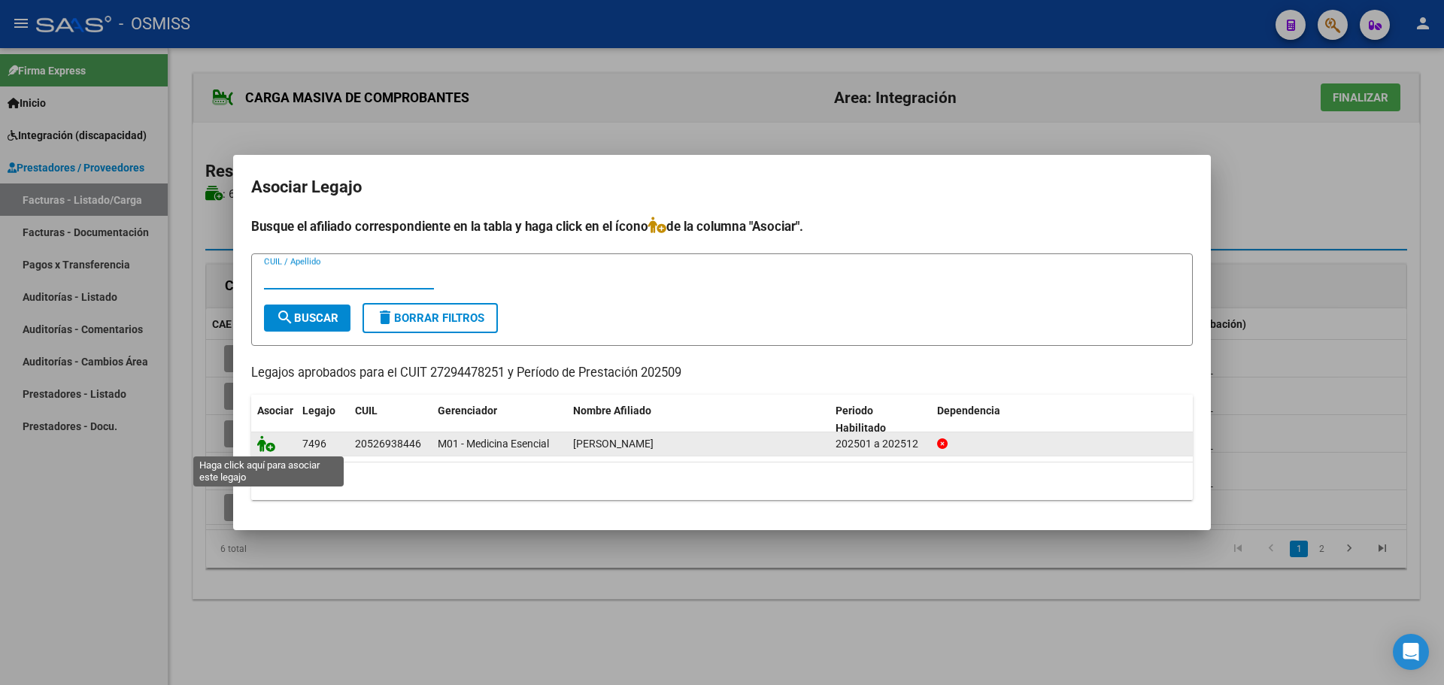
click at [268, 439] on icon at bounding box center [266, 443] width 18 height 17
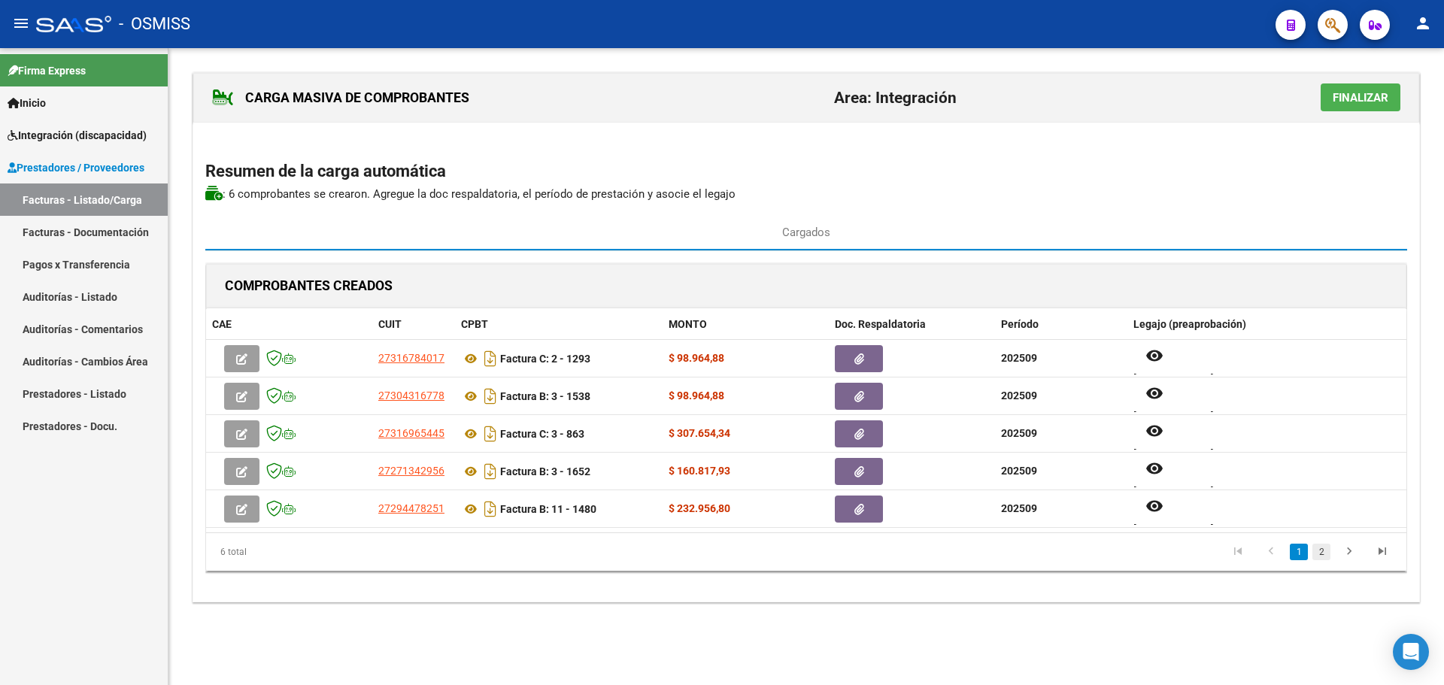
click at [1325, 550] on link "2" at bounding box center [1322, 552] width 18 height 17
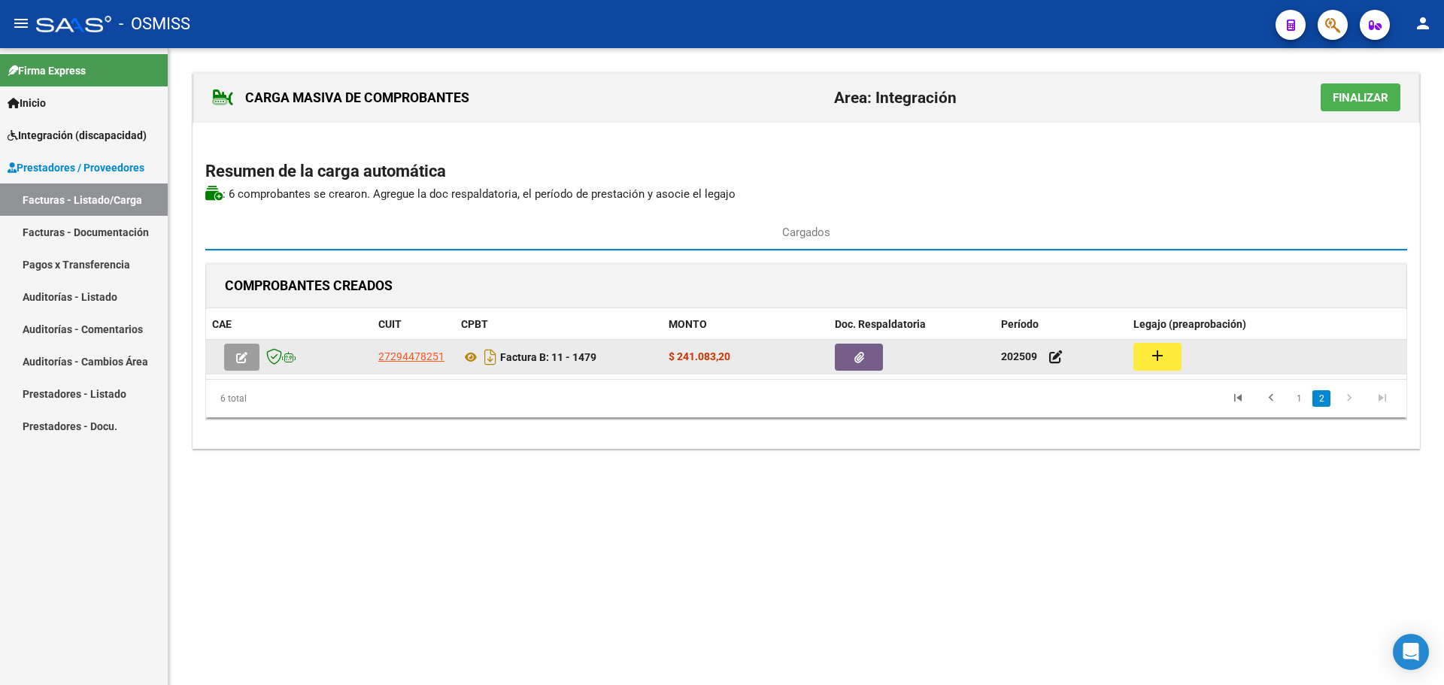
click at [1163, 354] on mat-icon "add" at bounding box center [1158, 356] width 18 height 18
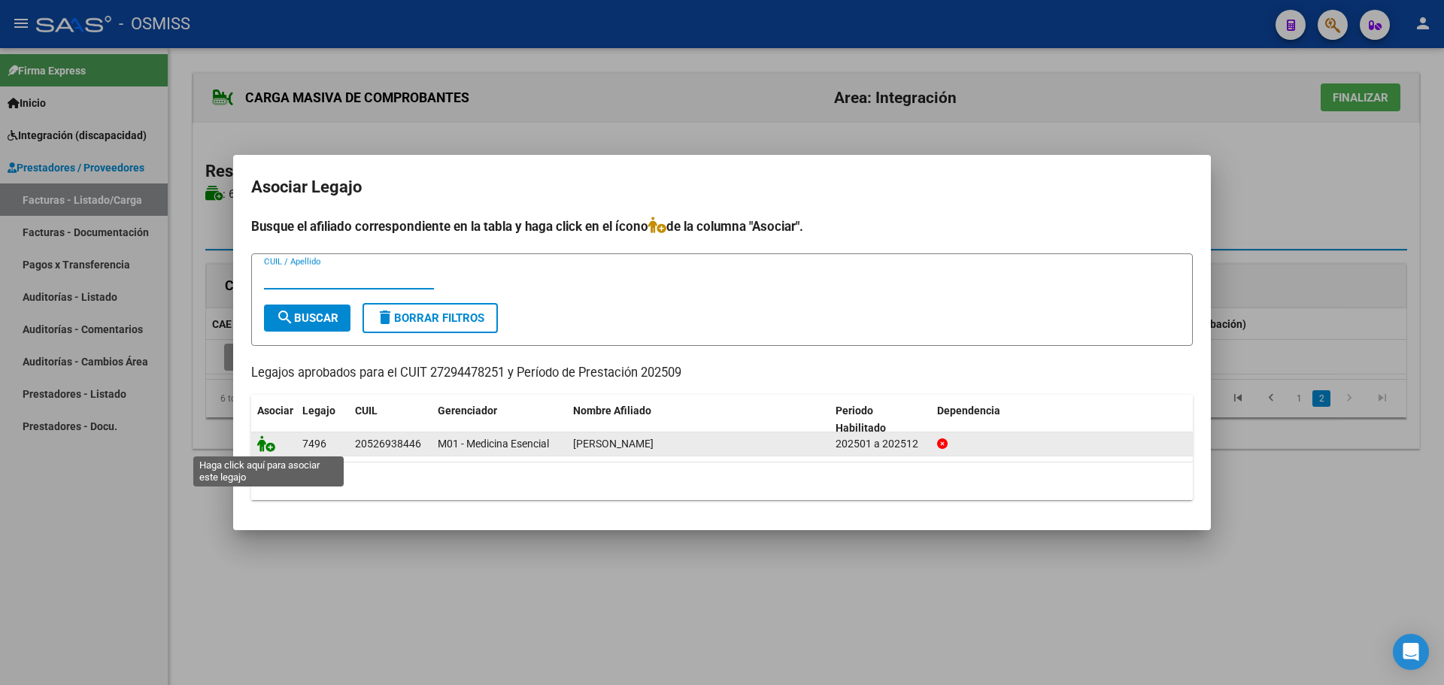
click at [267, 441] on icon at bounding box center [266, 443] width 18 height 17
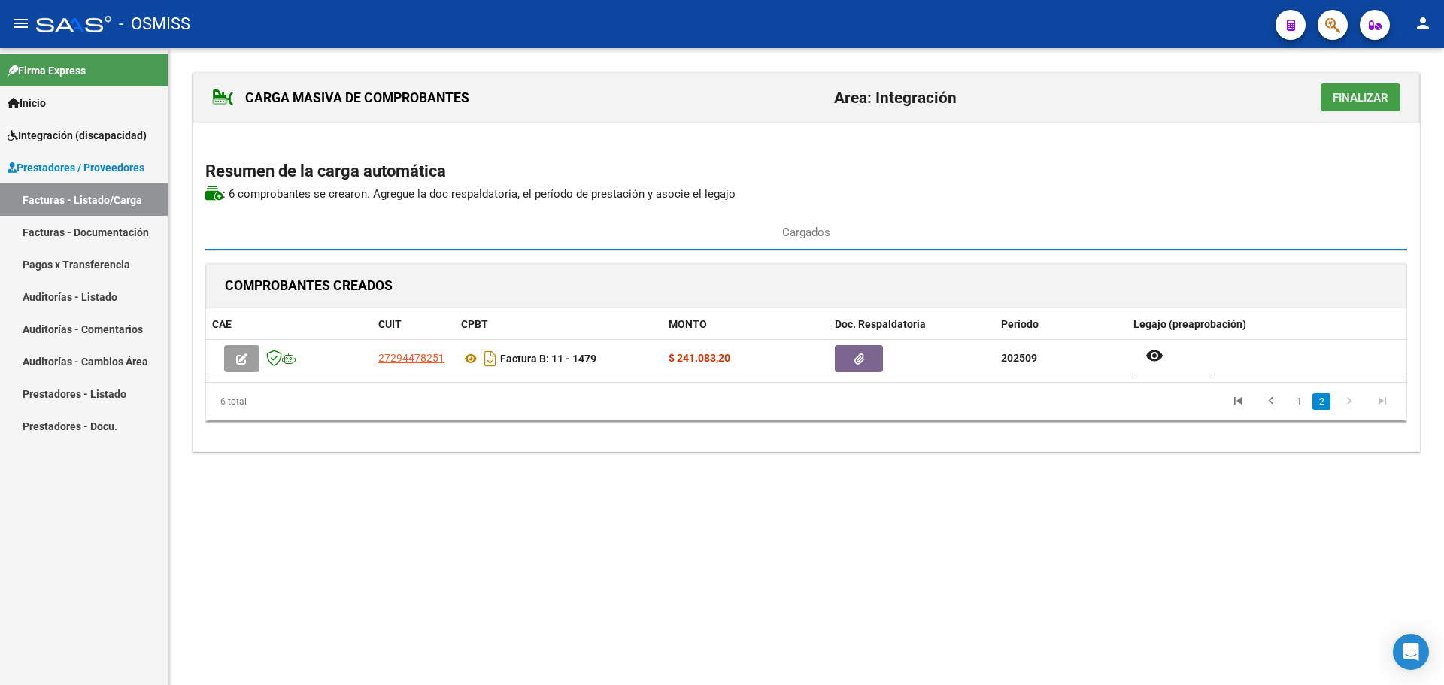
click at [1363, 97] on span "Finalizar" at bounding box center [1361, 98] width 56 height 14
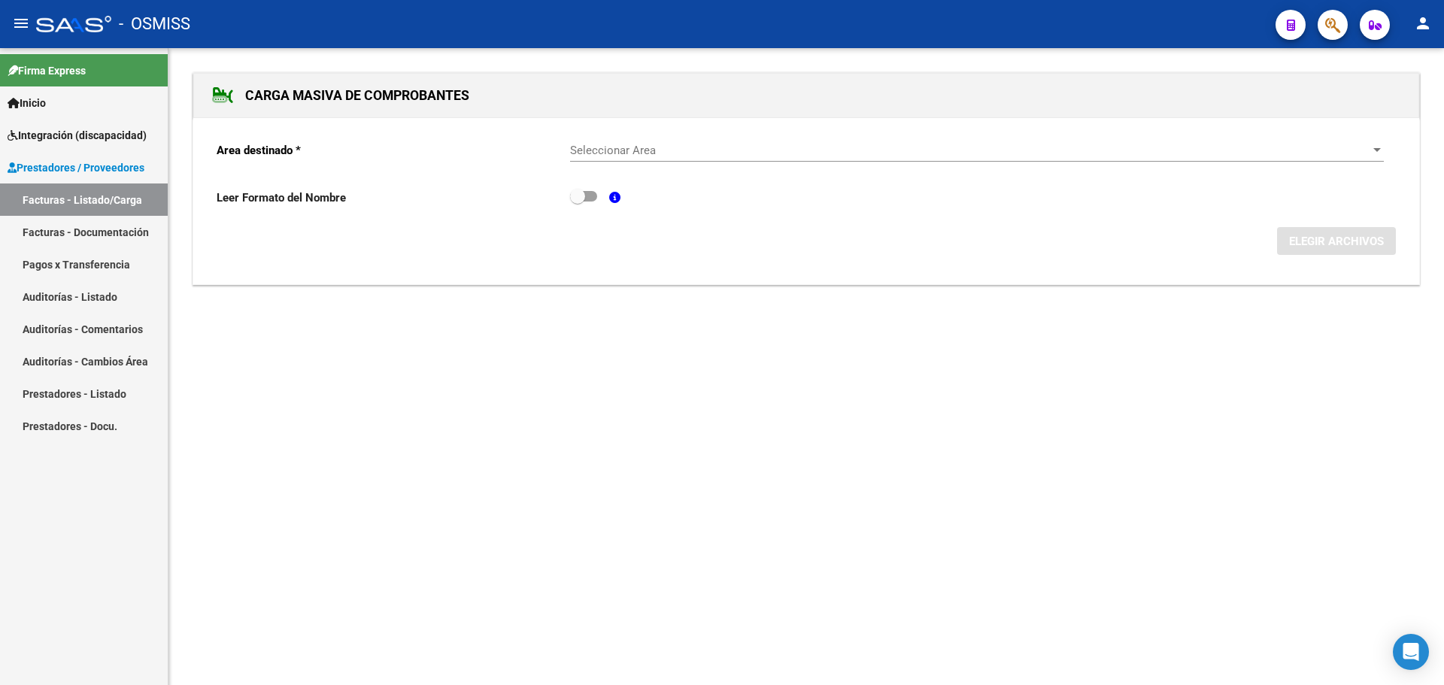
click at [1377, 144] on div "Seleccionar Area" at bounding box center [977, 151] width 814 height 14
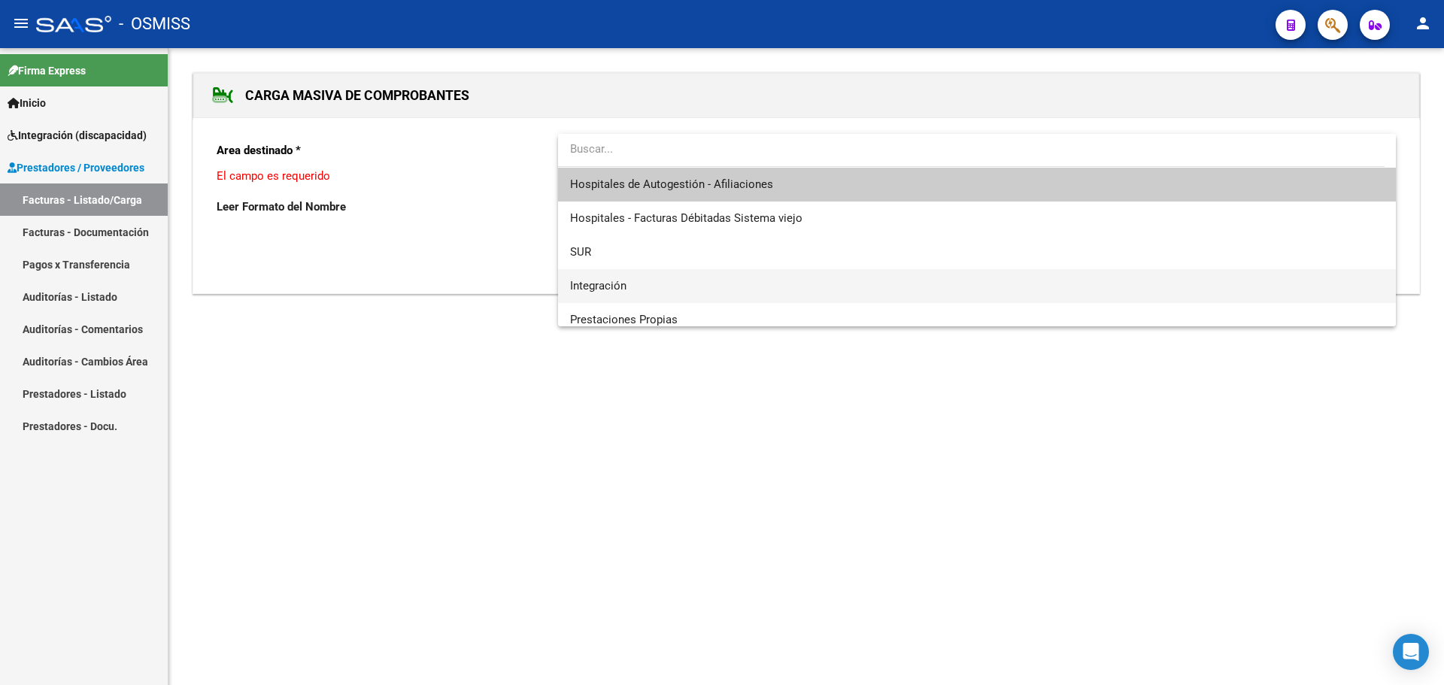
click at [710, 296] on span "Integración" at bounding box center [977, 286] width 814 height 34
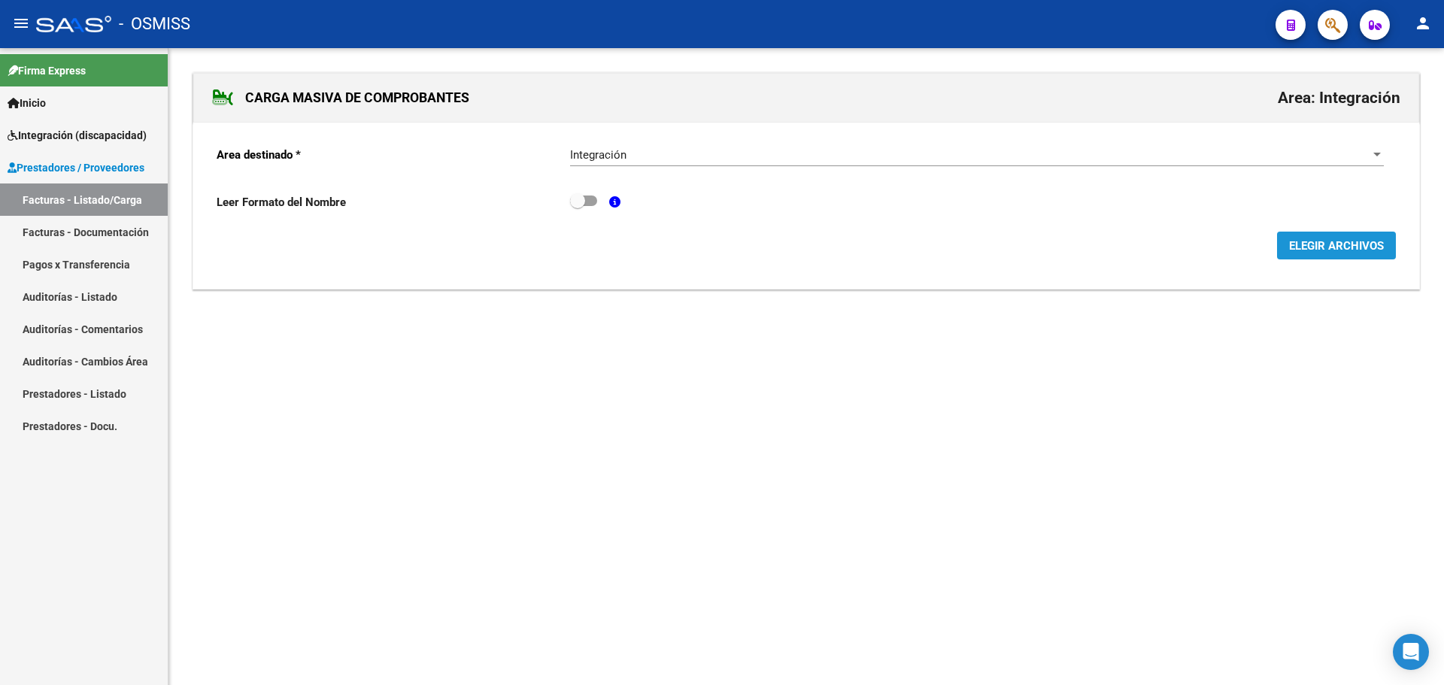
click at [1343, 244] on span "ELEGIR ARCHIVOS" at bounding box center [1336, 246] width 95 height 14
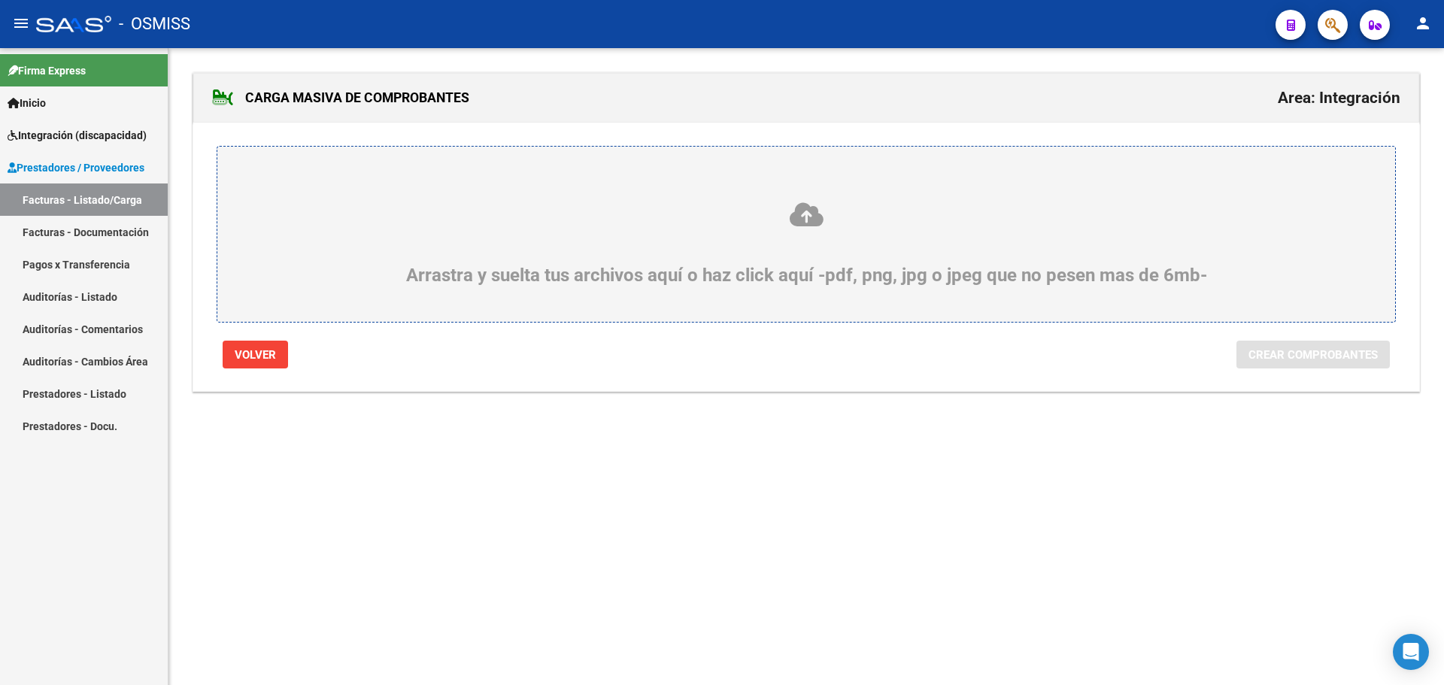
click at [373, 219] on icon at bounding box center [806, 215] width 1106 height 28
click at [0, 0] on input "Arrastra y suelta tus archivos aquí o haz click aquí -pdf, png, jpg o jpeg que …" at bounding box center [0, 0] width 0 height 0
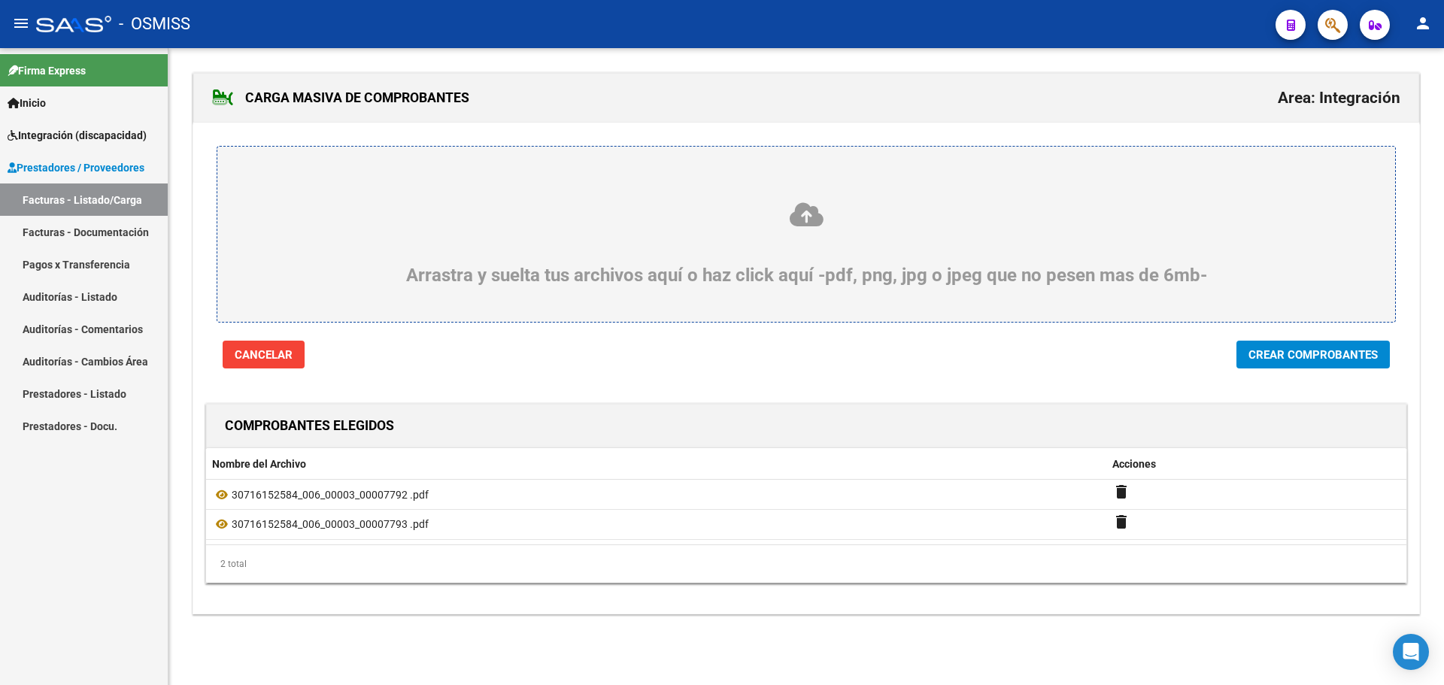
click at [1280, 357] on span "Crear Comprobantes" at bounding box center [1313, 355] width 129 height 14
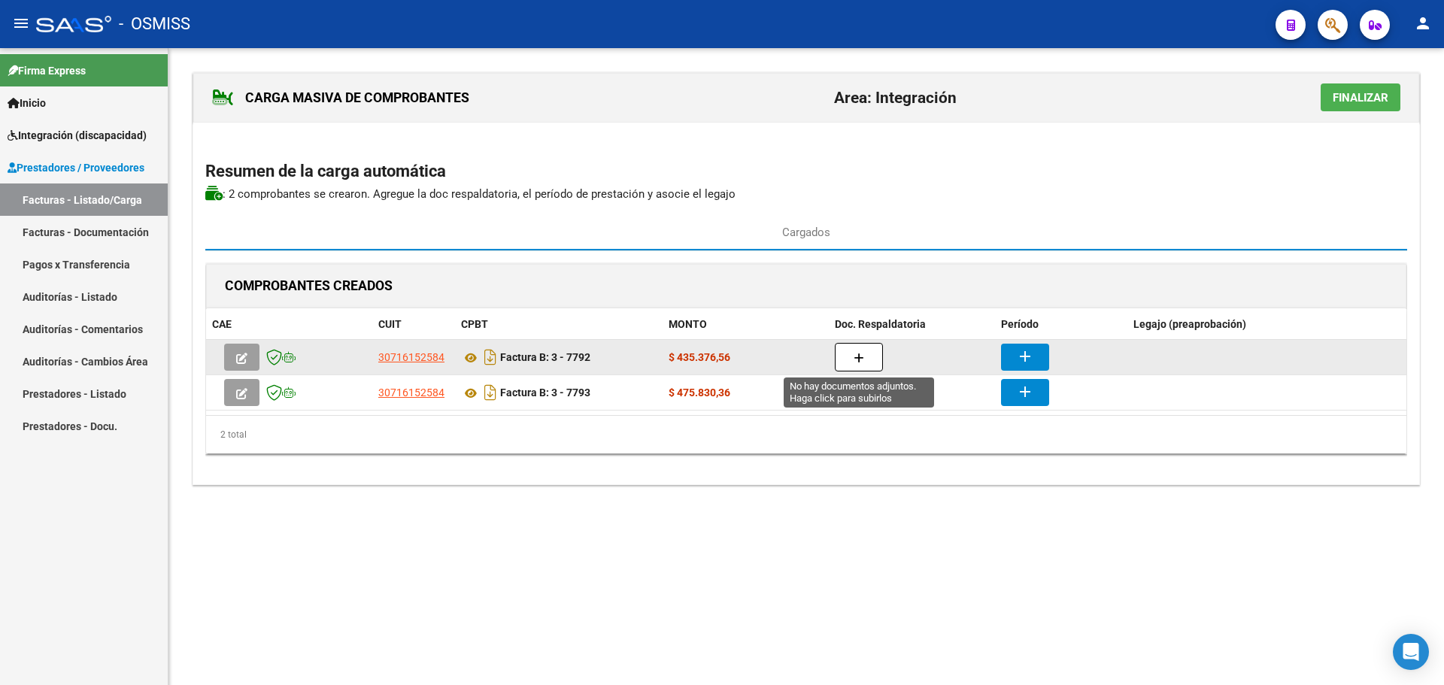
click at [865, 351] on button "button" at bounding box center [859, 357] width 48 height 29
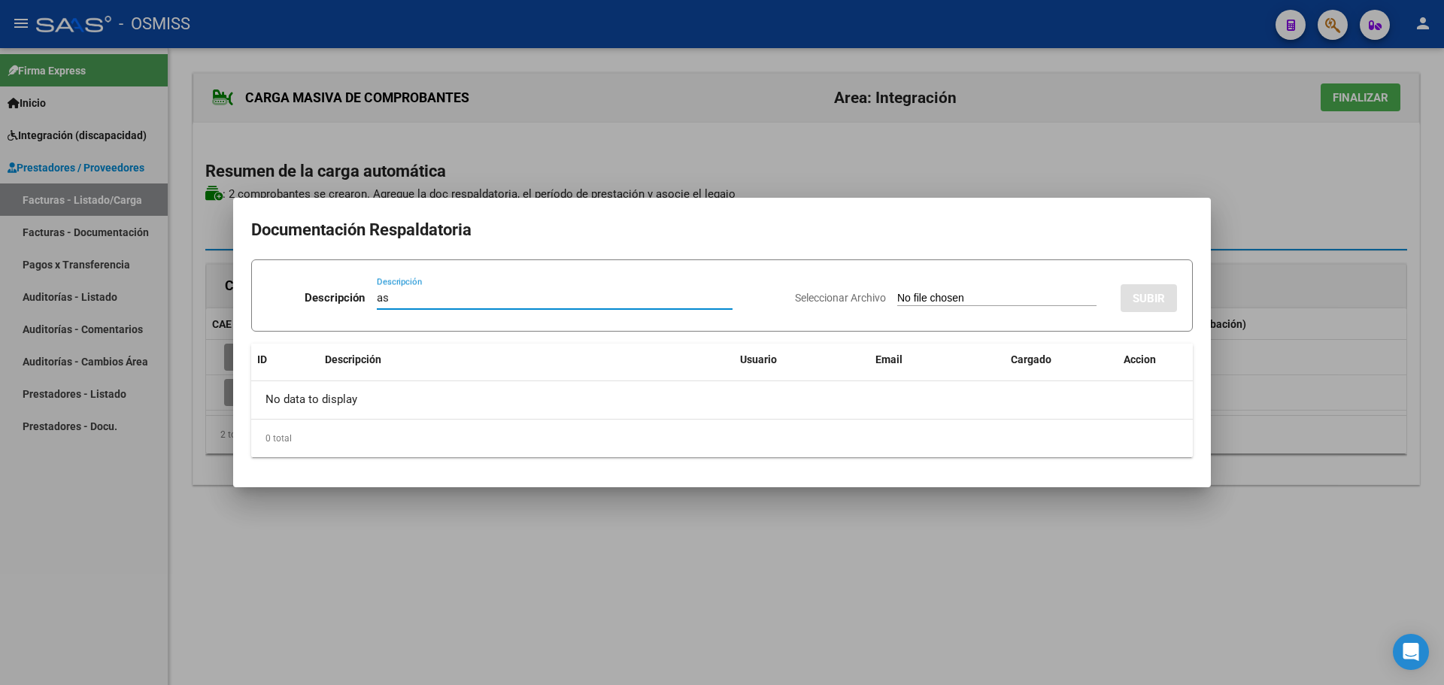
type input "as"
click at [914, 295] on input "Seleccionar Archivo" at bounding box center [996, 299] width 199 height 14
type input "C:\fakepath\09-2025.pdf"
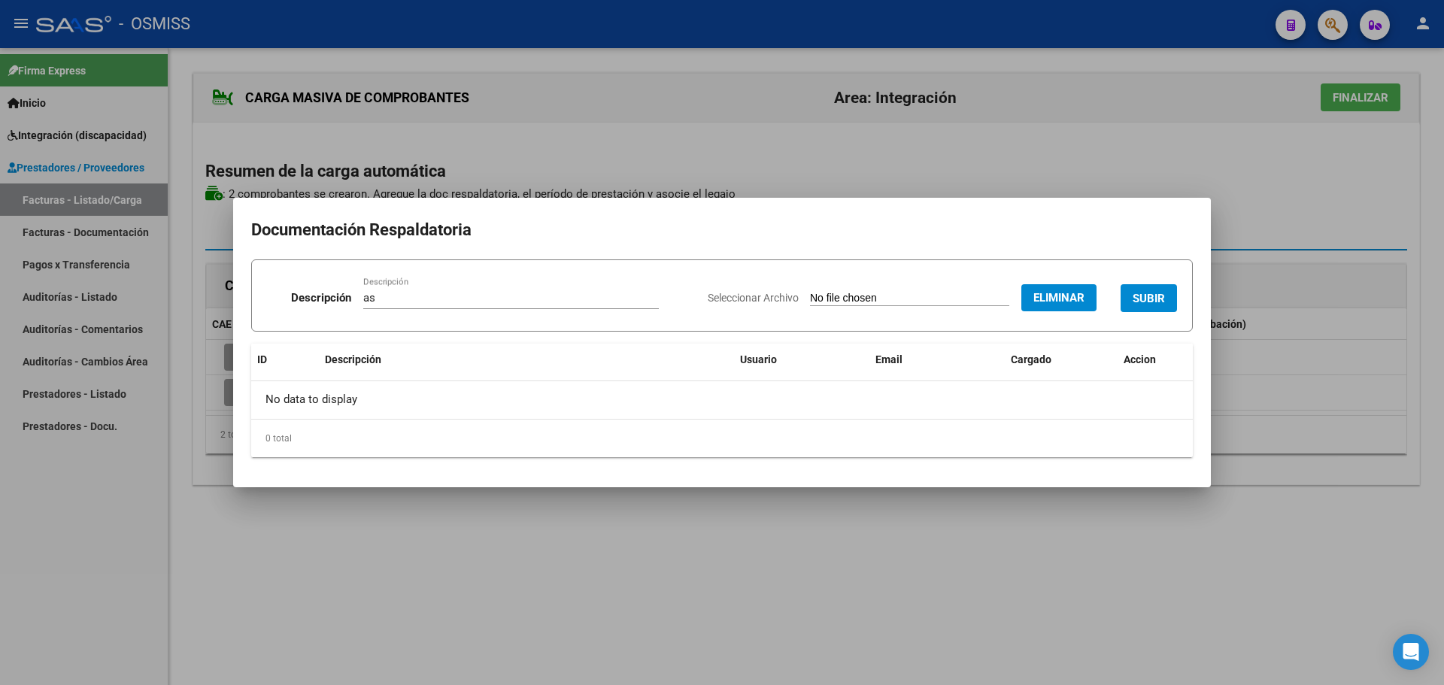
click at [1163, 295] on span "SUBIR" at bounding box center [1149, 299] width 32 height 14
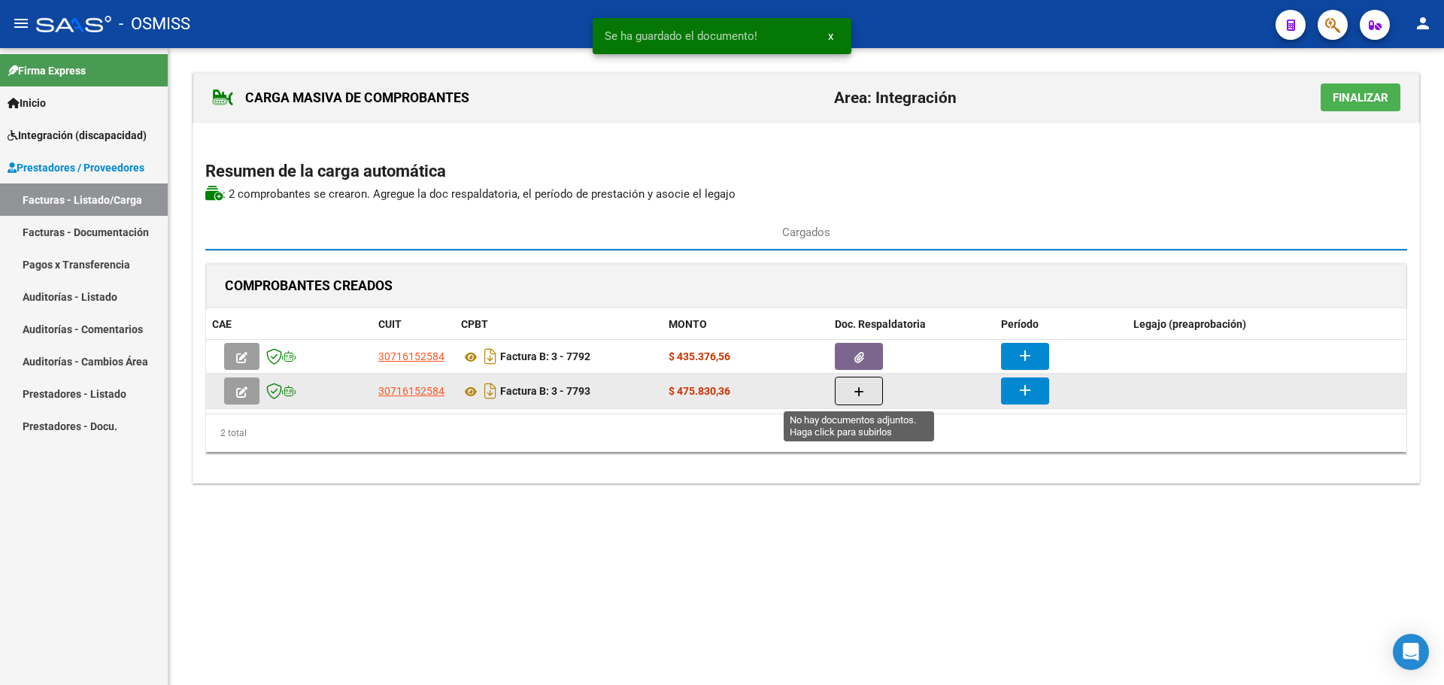
click at [857, 390] on icon "button" at bounding box center [859, 392] width 11 height 11
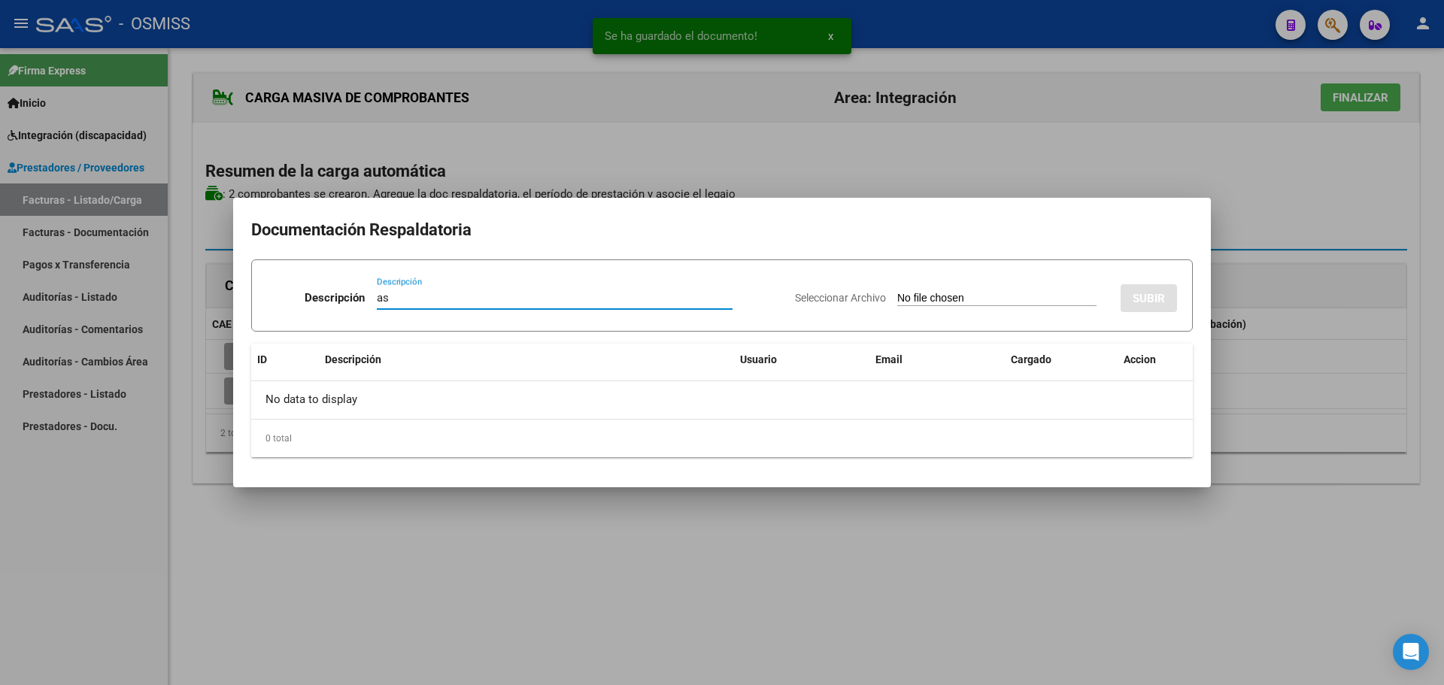
type input "as"
click at [979, 301] on input "Seleccionar Archivo" at bounding box center [996, 299] width 199 height 14
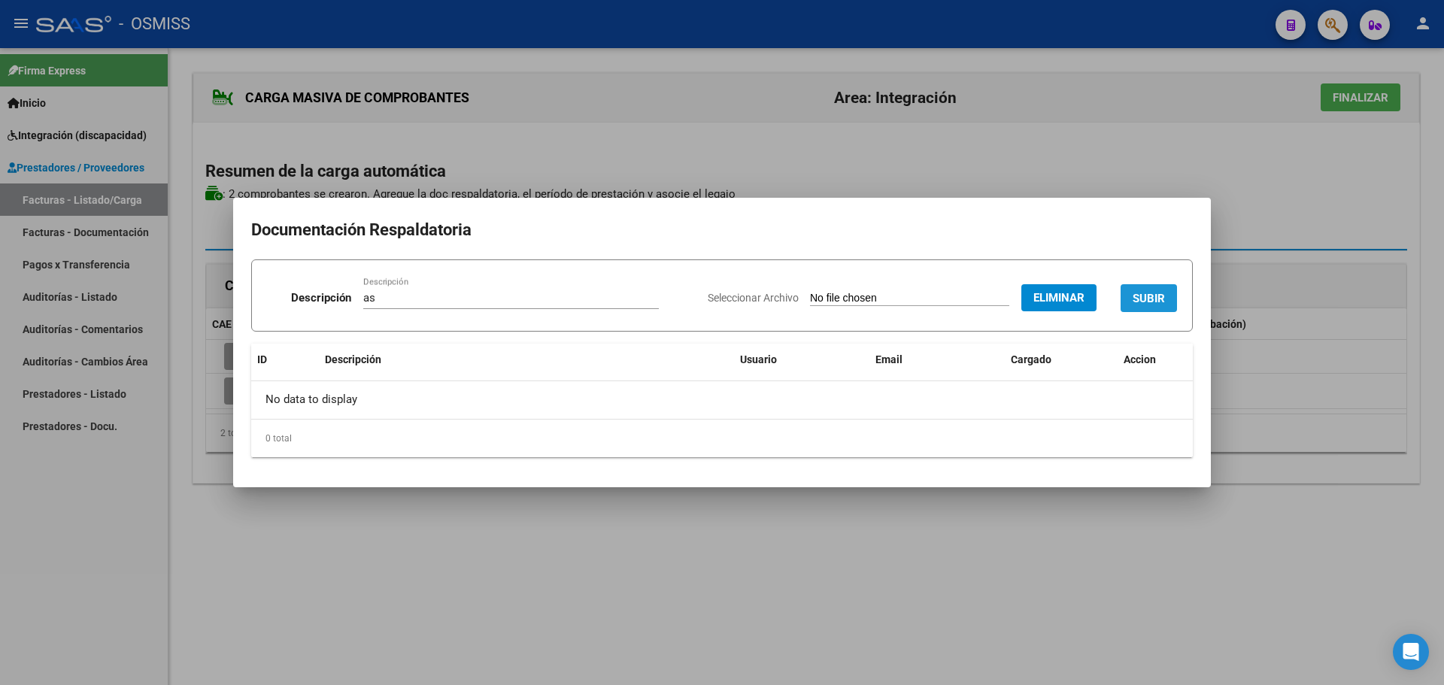
click at [1161, 296] on span "SUBIR" at bounding box center [1149, 299] width 32 height 14
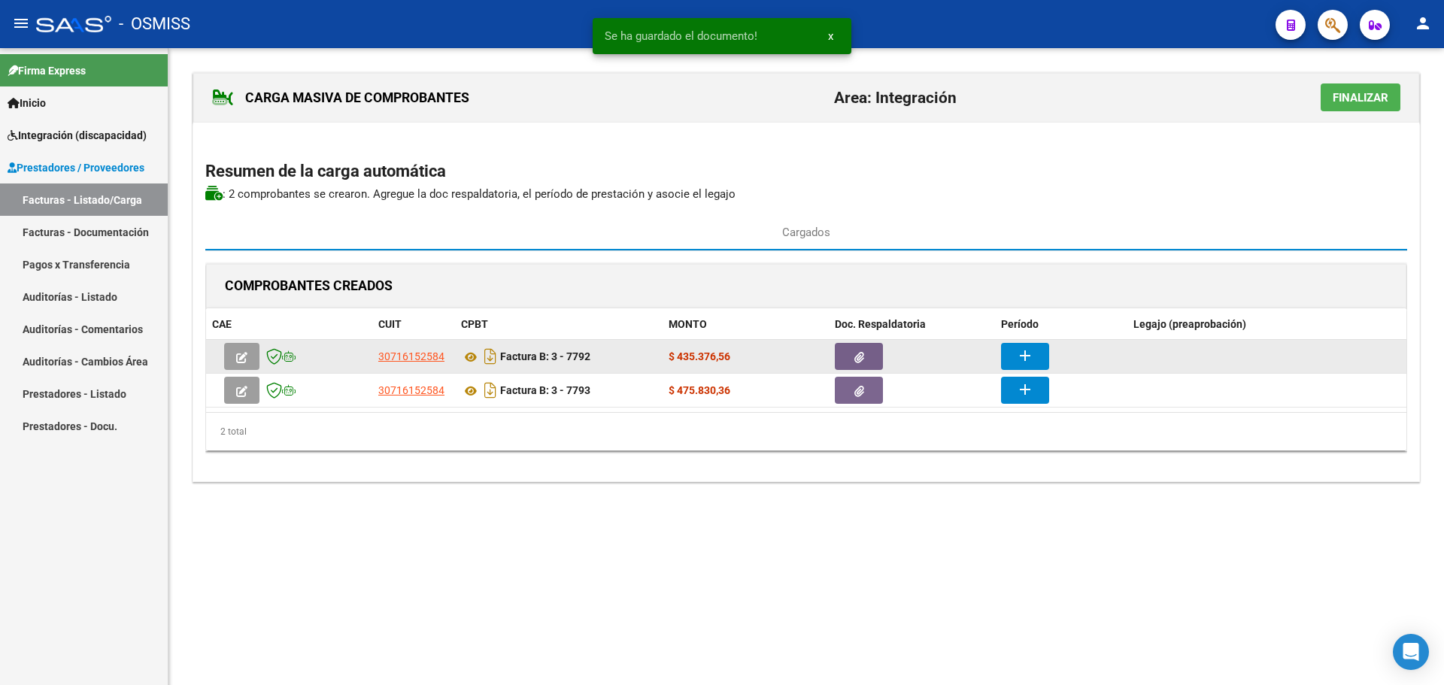
click at [1035, 353] on button "add" at bounding box center [1025, 356] width 48 height 27
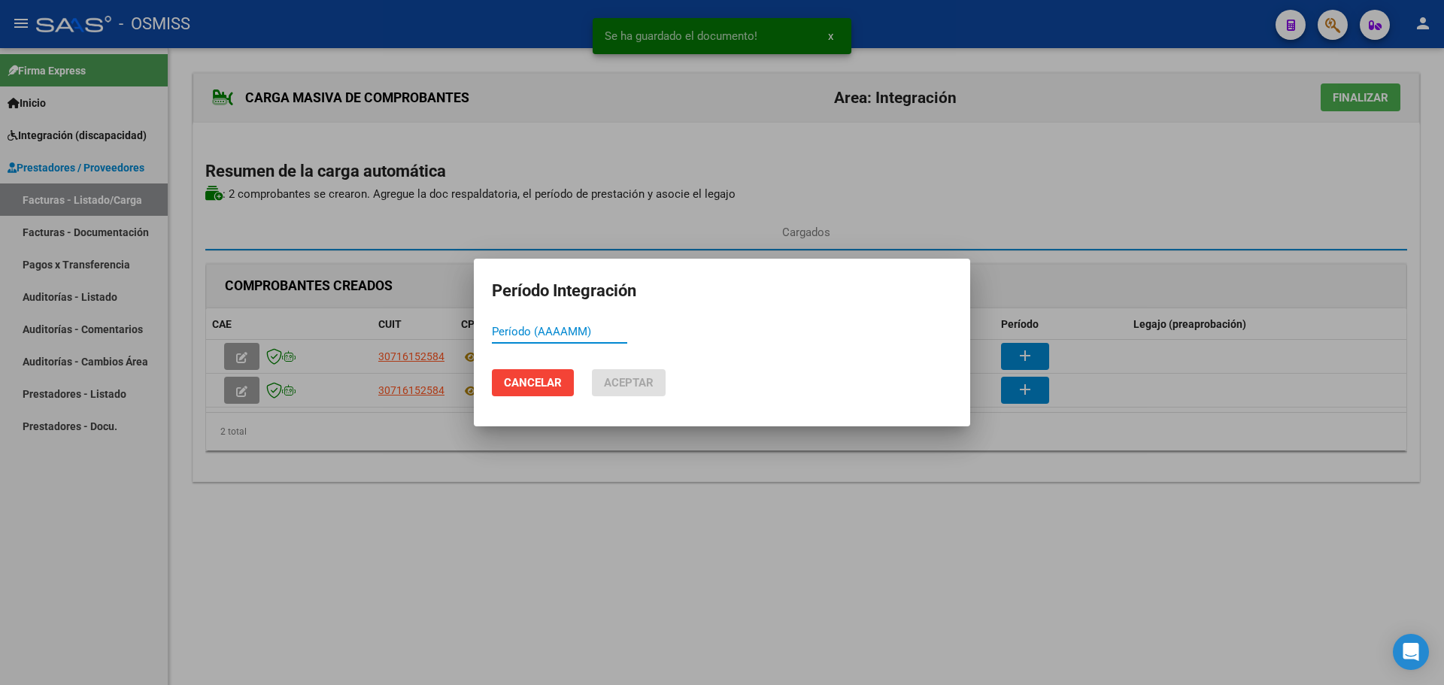
paste input "202509"
click at [642, 382] on span "Aceptar" at bounding box center [629, 383] width 50 height 14
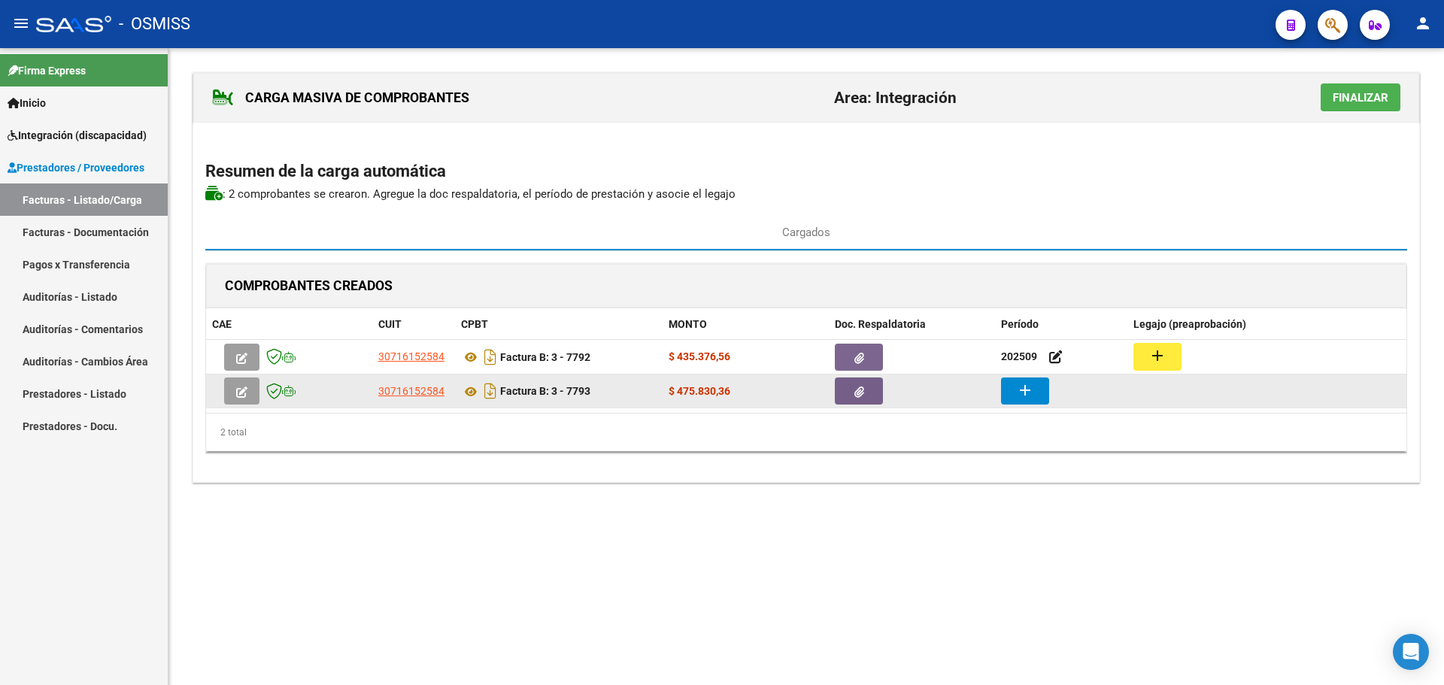
click at [1013, 387] on button "add" at bounding box center [1025, 391] width 48 height 27
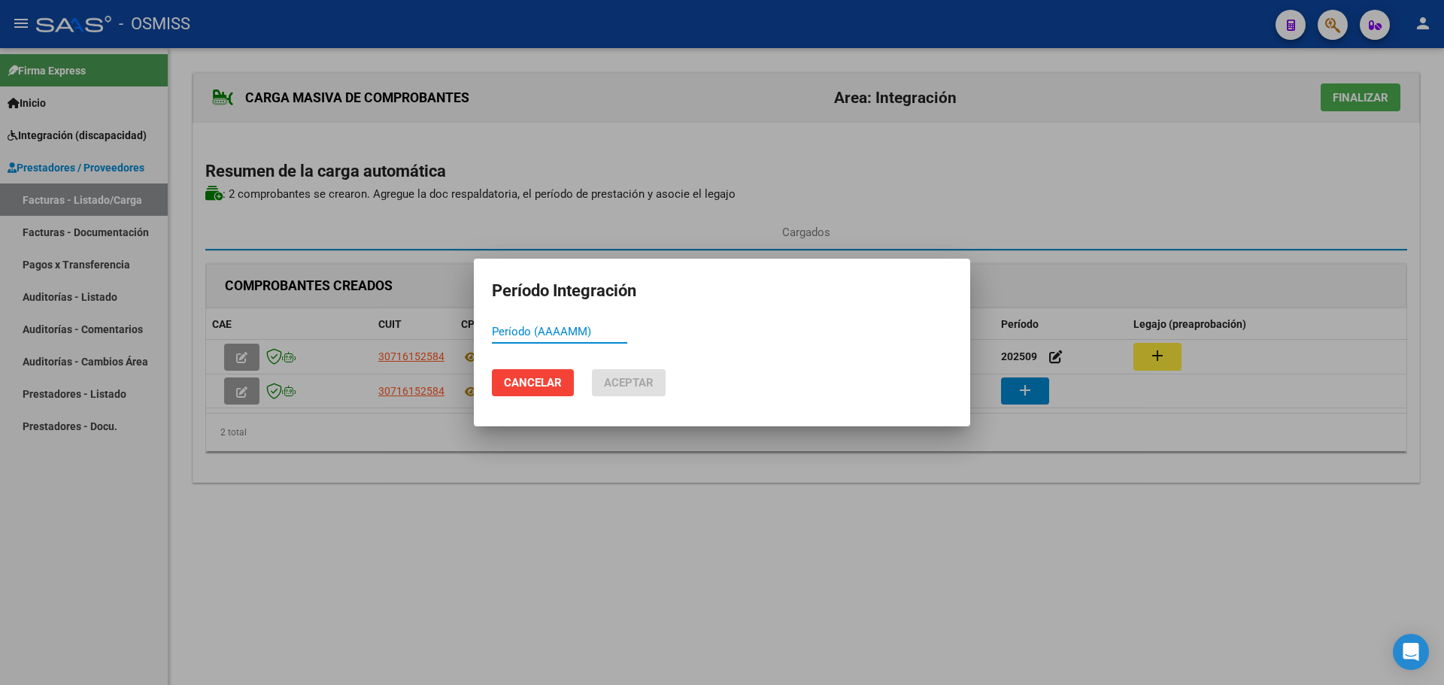
paste input "202509"
click at [634, 380] on span "Aceptar" at bounding box center [629, 383] width 50 height 14
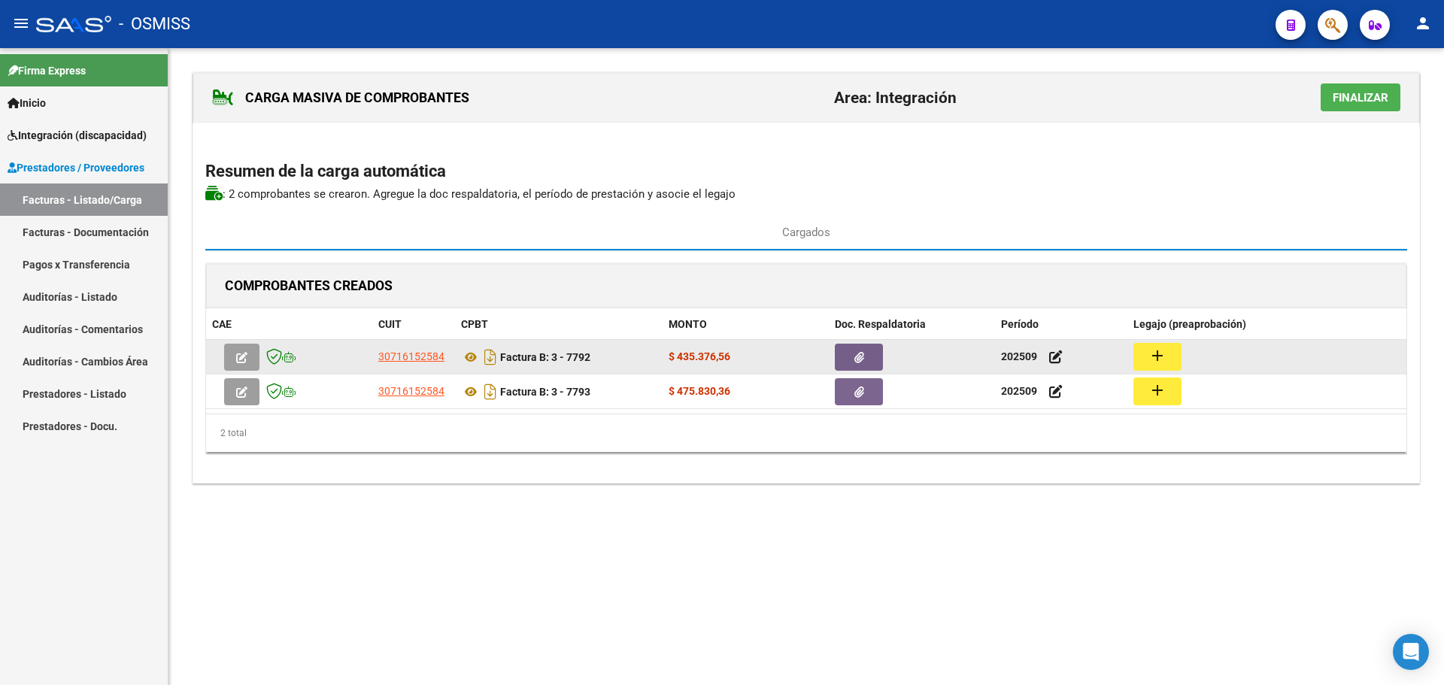
click at [1150, 351] on mat-icon "add" at bounding box center [1158, 356] width 18 height 18
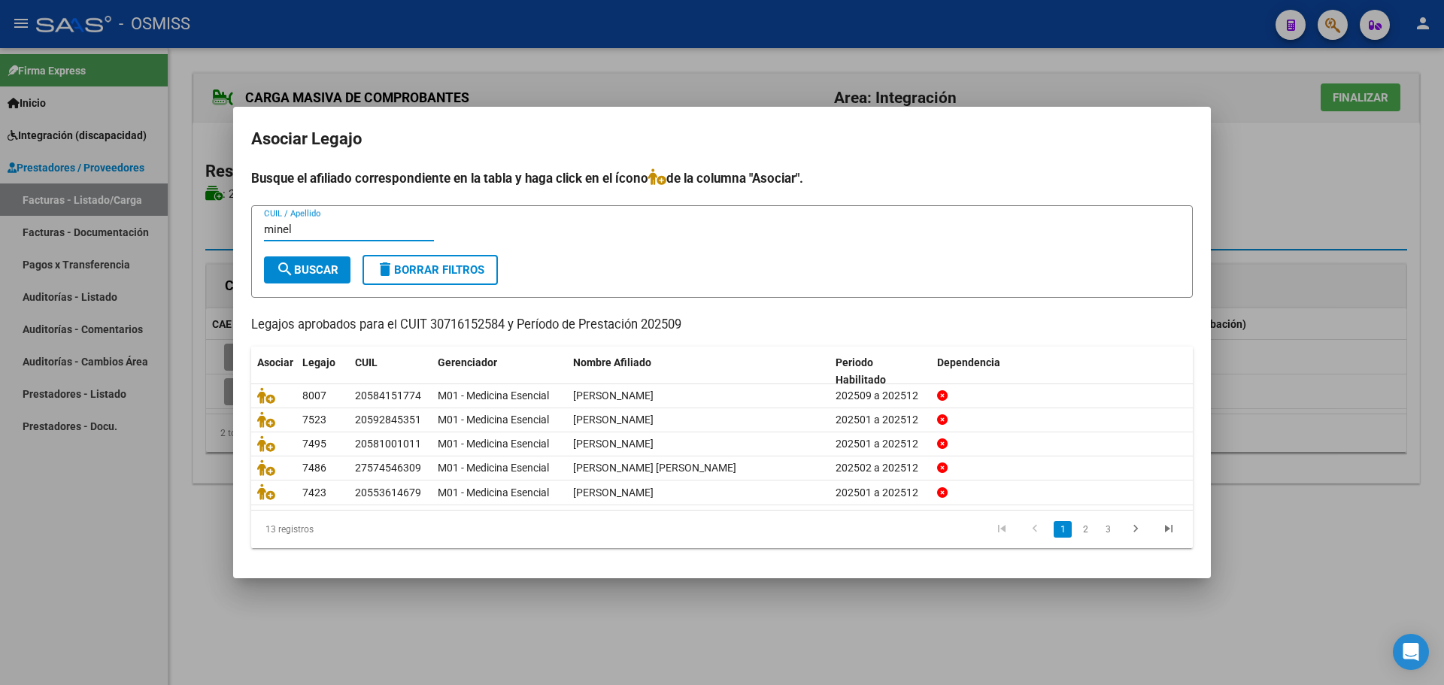
click at [329, 266] on span "search Buscar" at bounding box center [307, 270] width 62 height 14
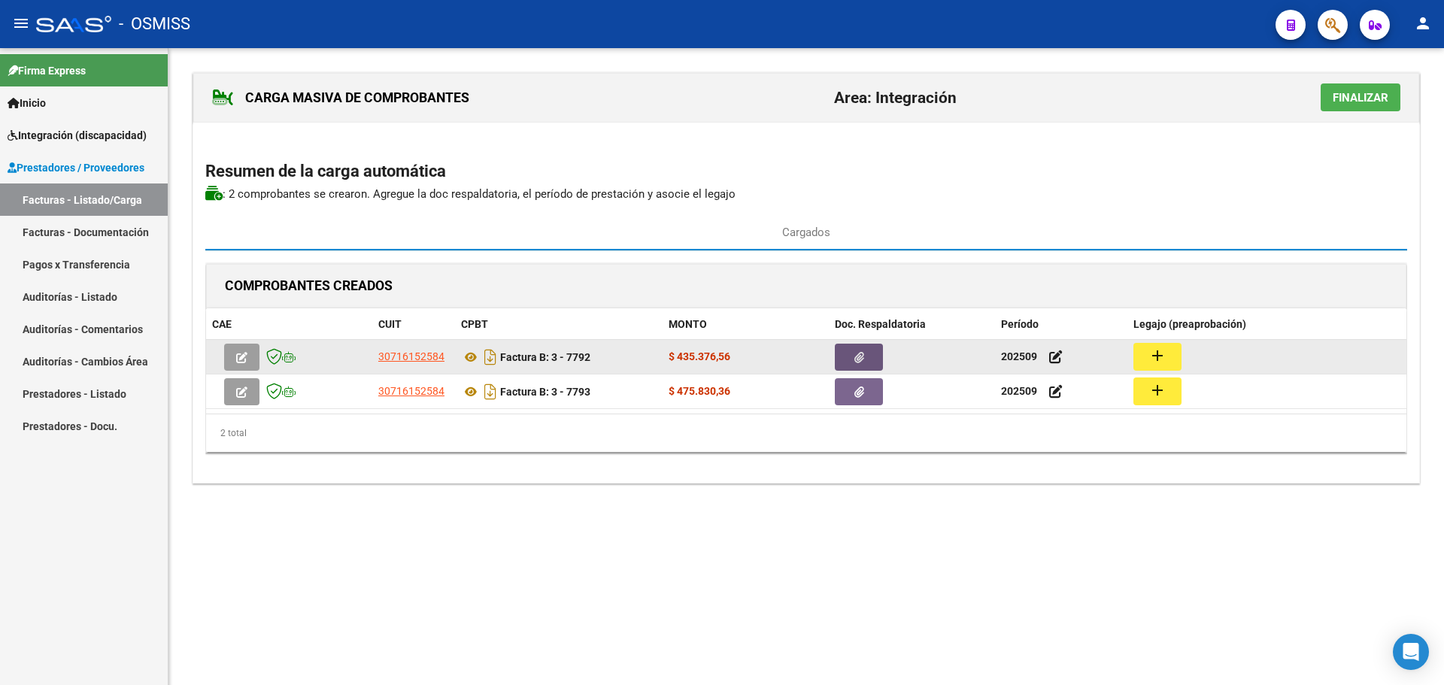
click at [874, 354] on button "button" at bounding box center [859, 357] width 48 height 27
click at [1167, 361] on button "add" at bounding box center [1157, 357] width 48 height 28
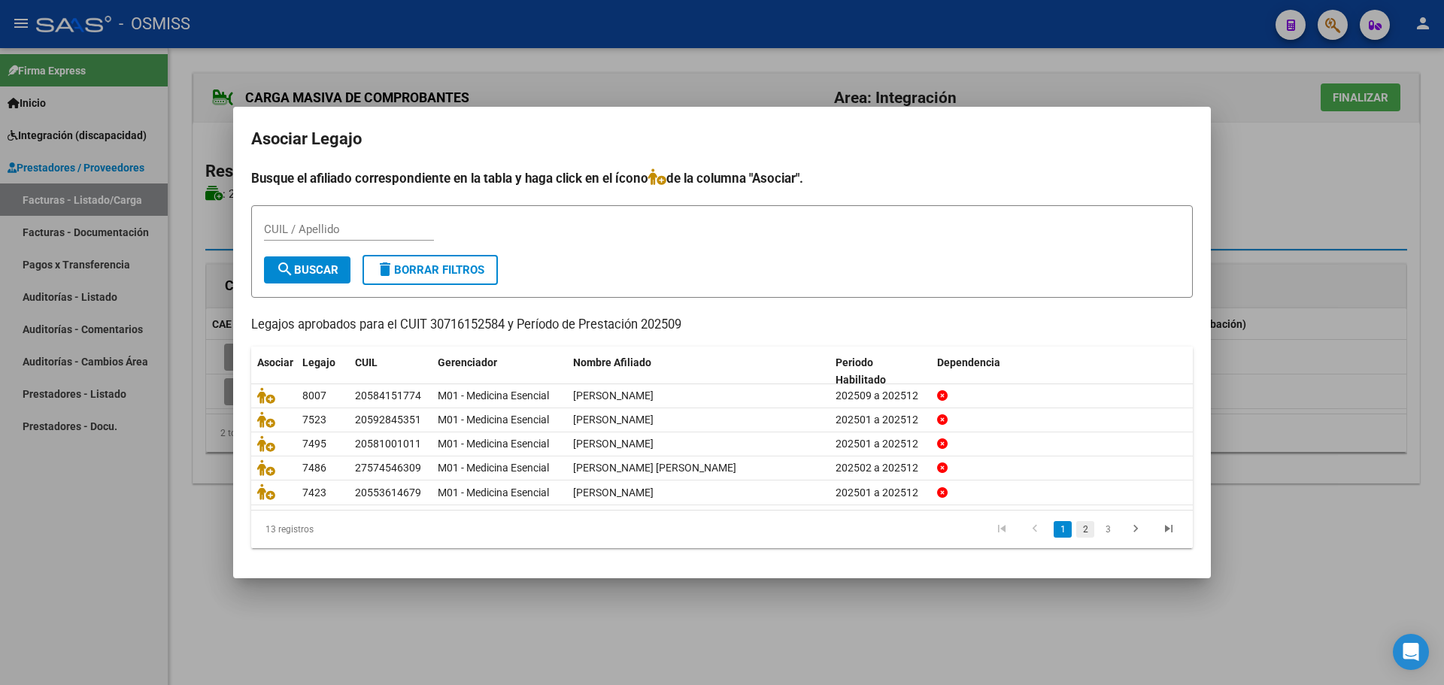
click at [1083, 530] on link "2" at bounding box center [1085, 529] width 18 height 17
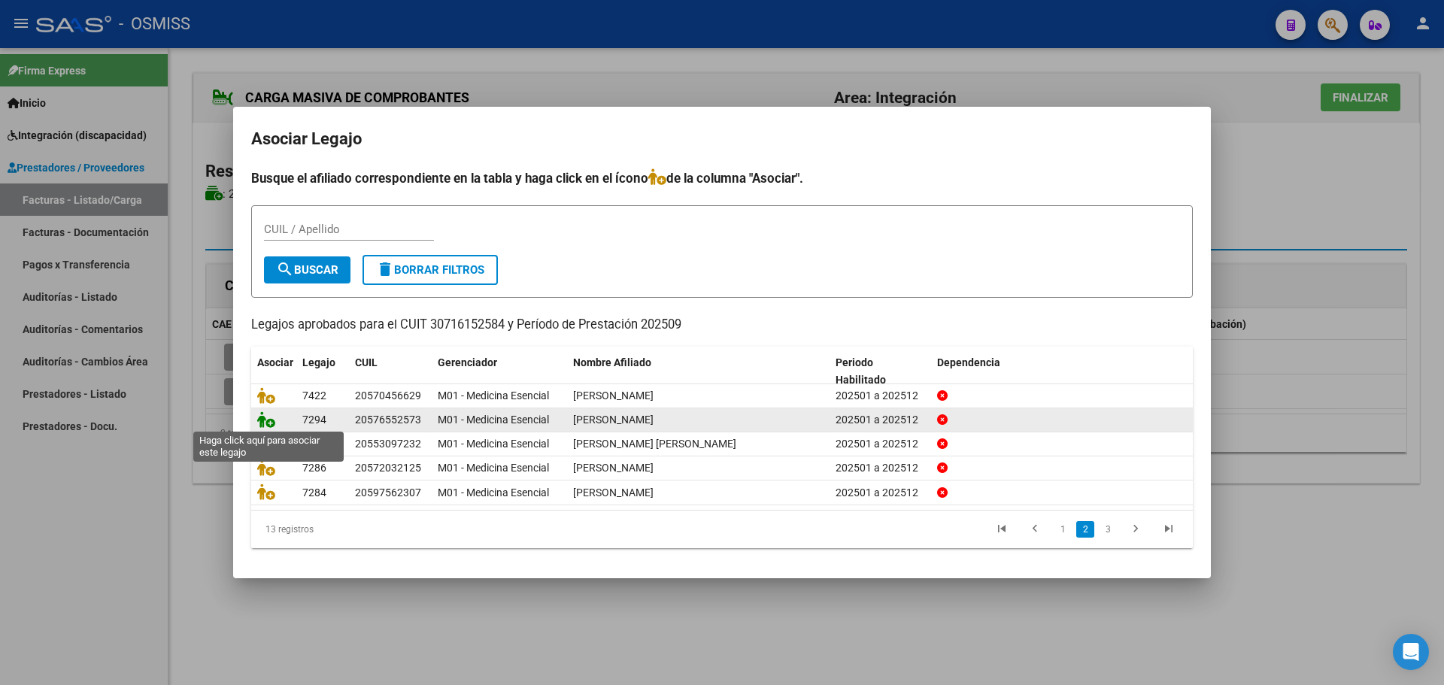
click at [261, 420] on icon at bounding box center [266, 419] width 18 height 17
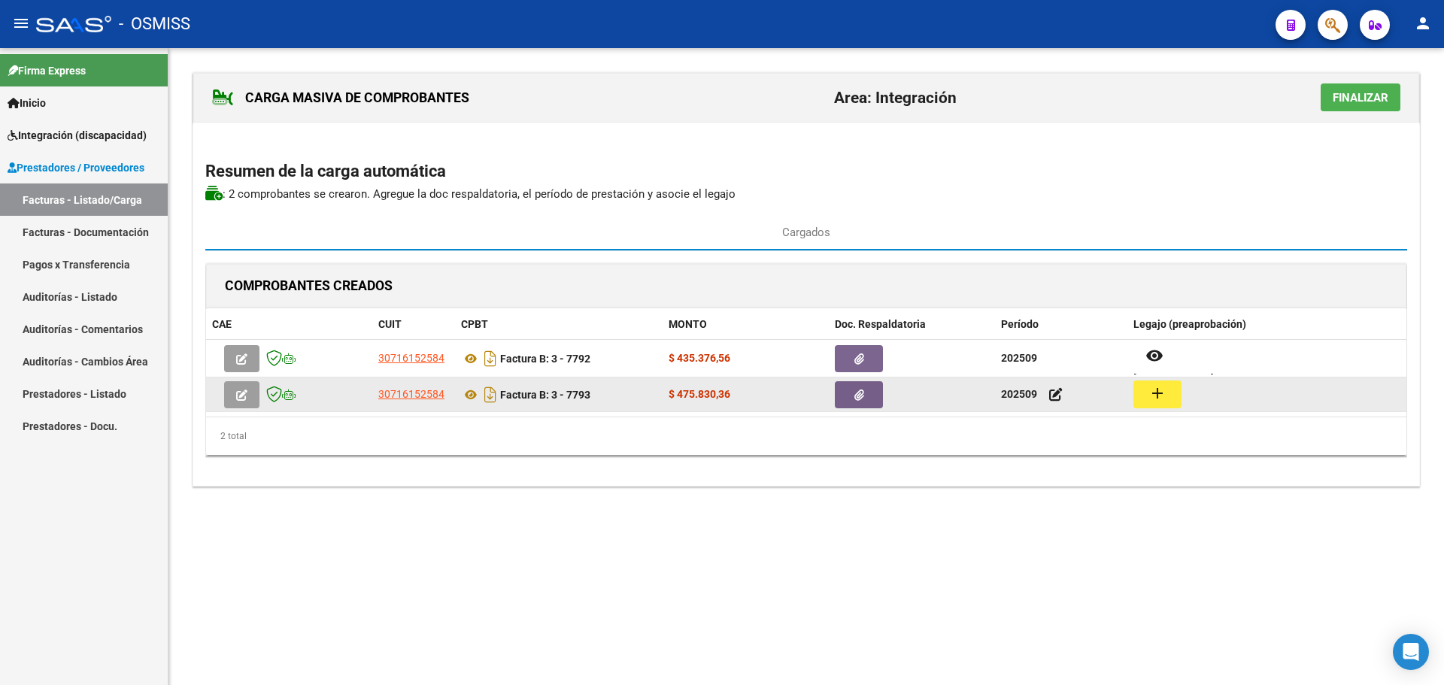
click at [1152, 391] on mat-icon "add" at bounding box center [1158, 393] width 18 height 18
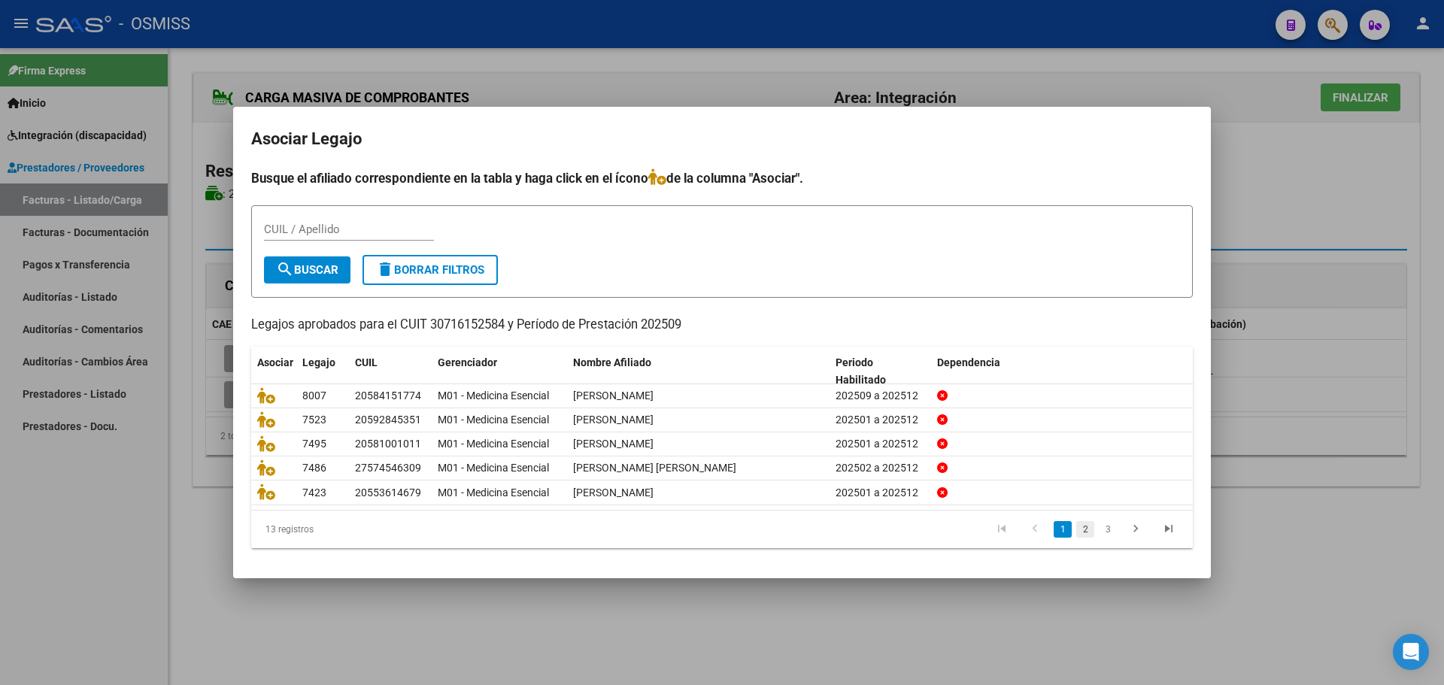
click at [1083, 529] on link "2" at bounding box center [1085, 529] width 18 height 17
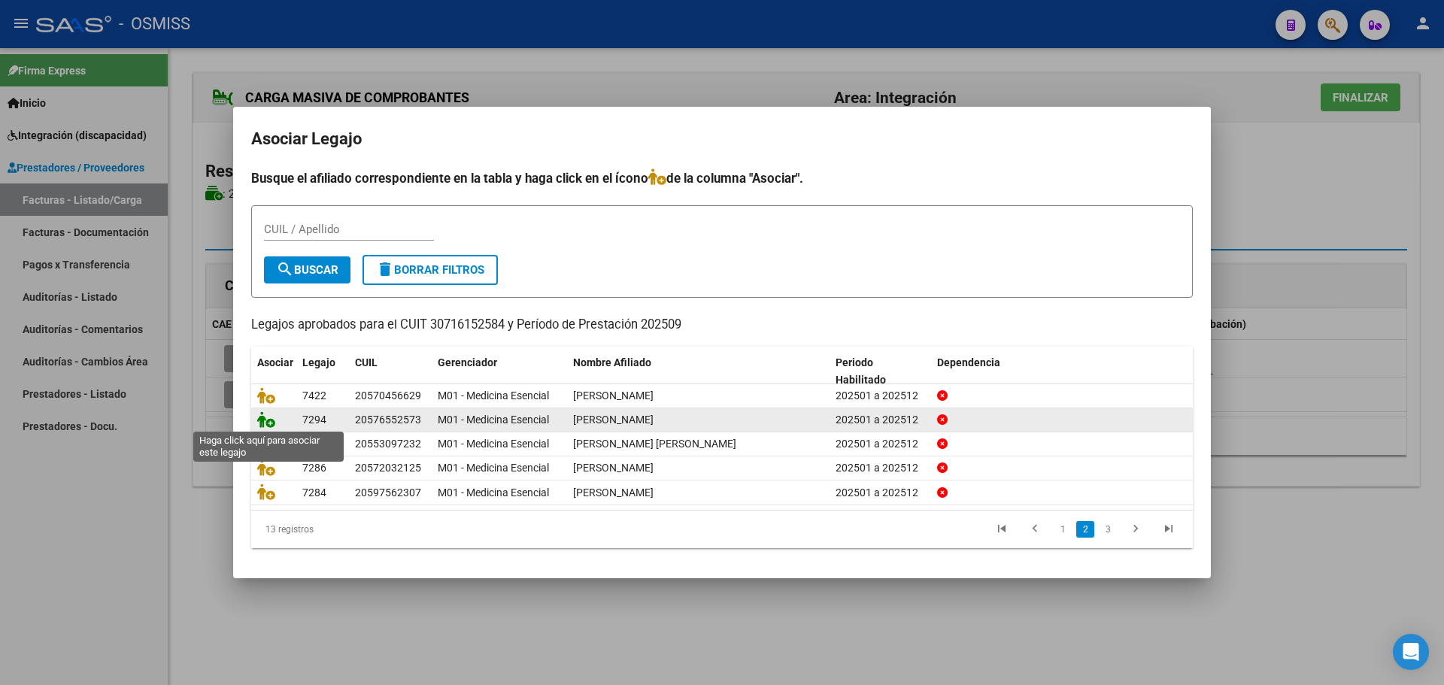
click at [266, 414] on icon at bounding box center [266, 419] width 18 height 17
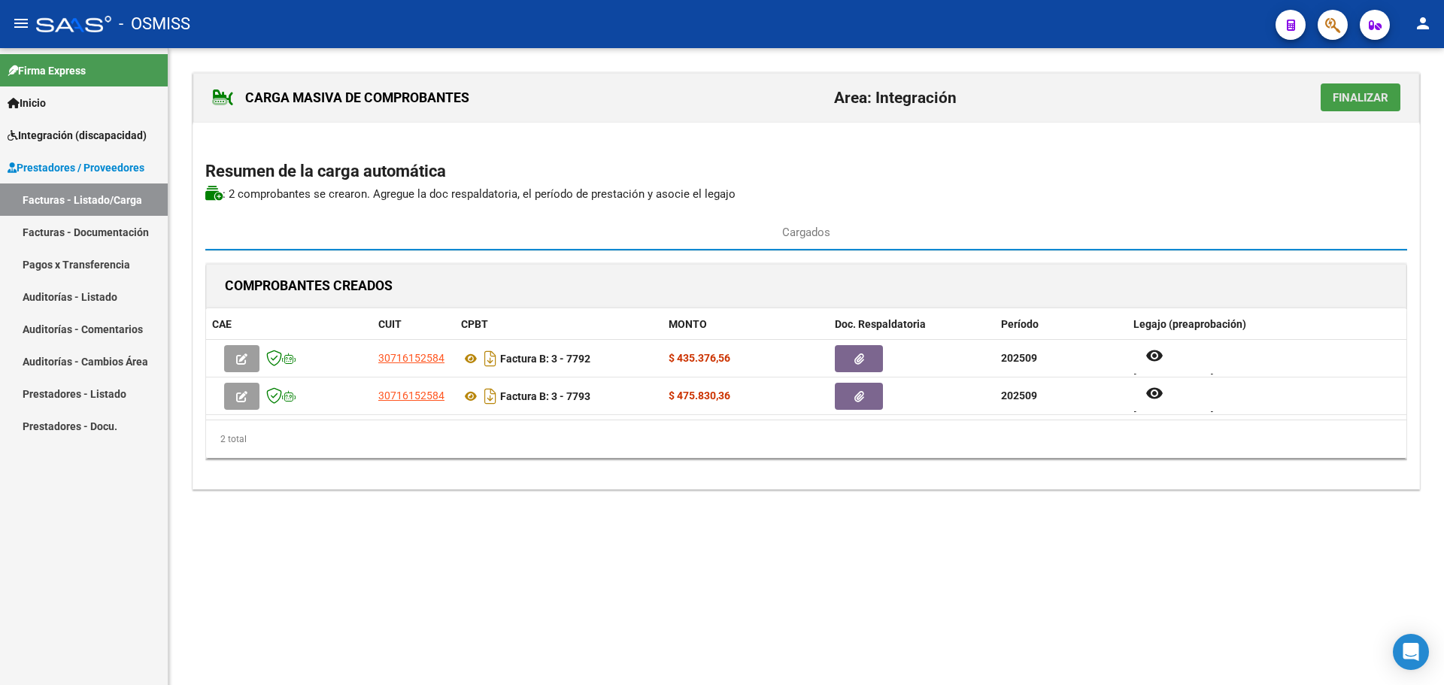
click at [1351, 97] on span "Finalizar" at bounding box center [1361, 98] width 56 height 14
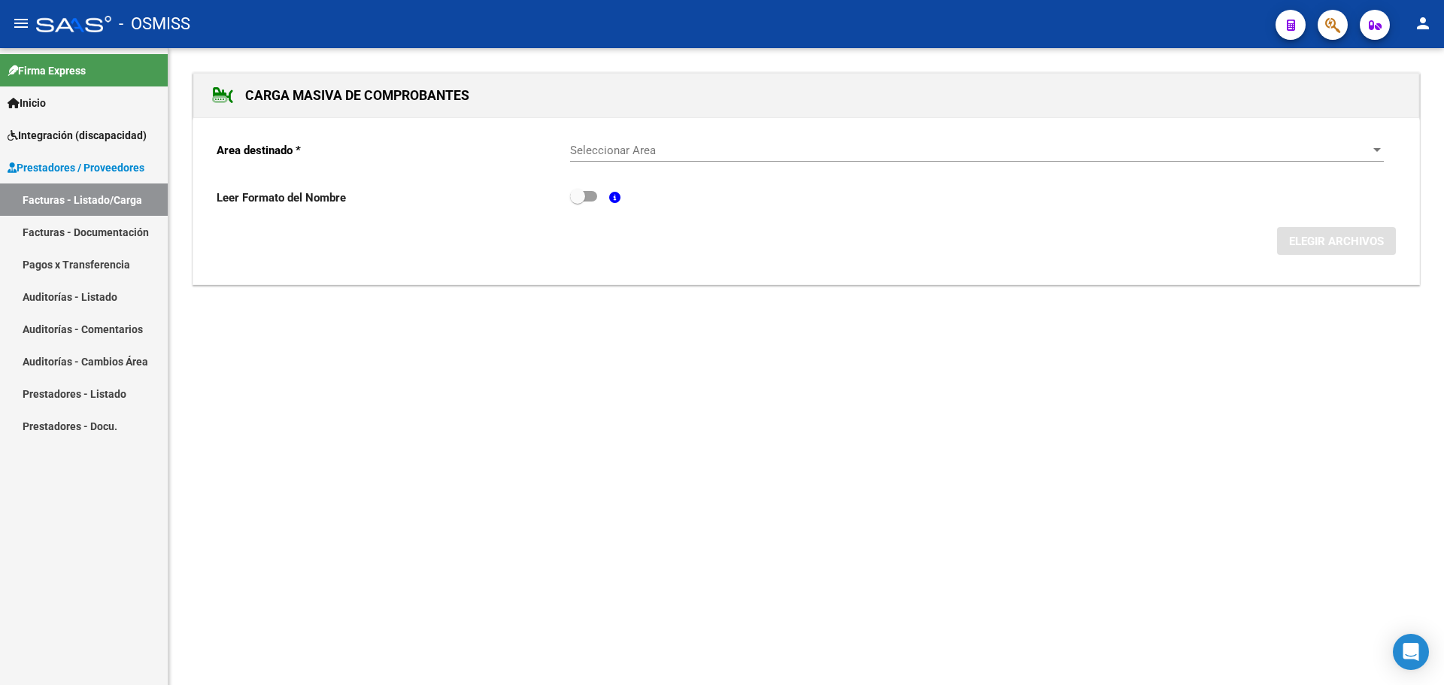
click at [1372, 150] on div at bounding box center [1377, 150] width 14 height 12
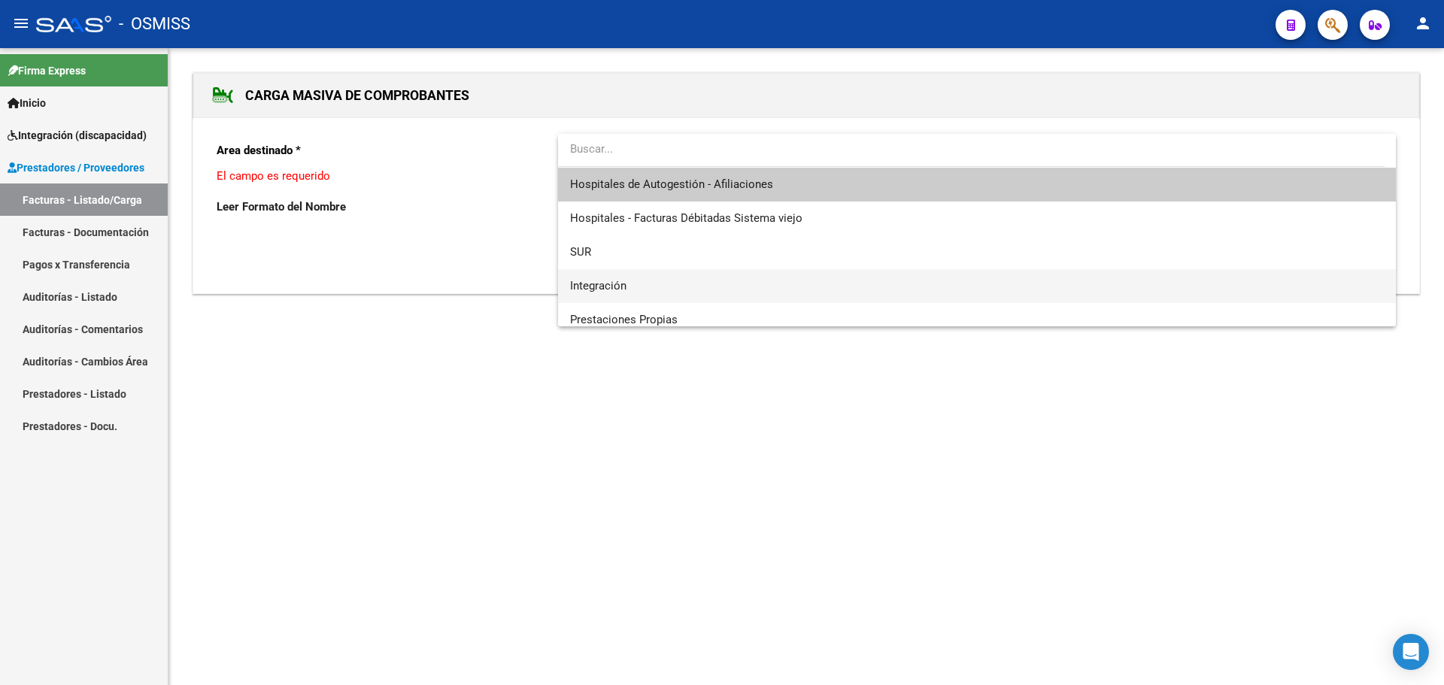
click at [792, 287] on span "Integración" at bounding box center [977, 286] width 814 height 34
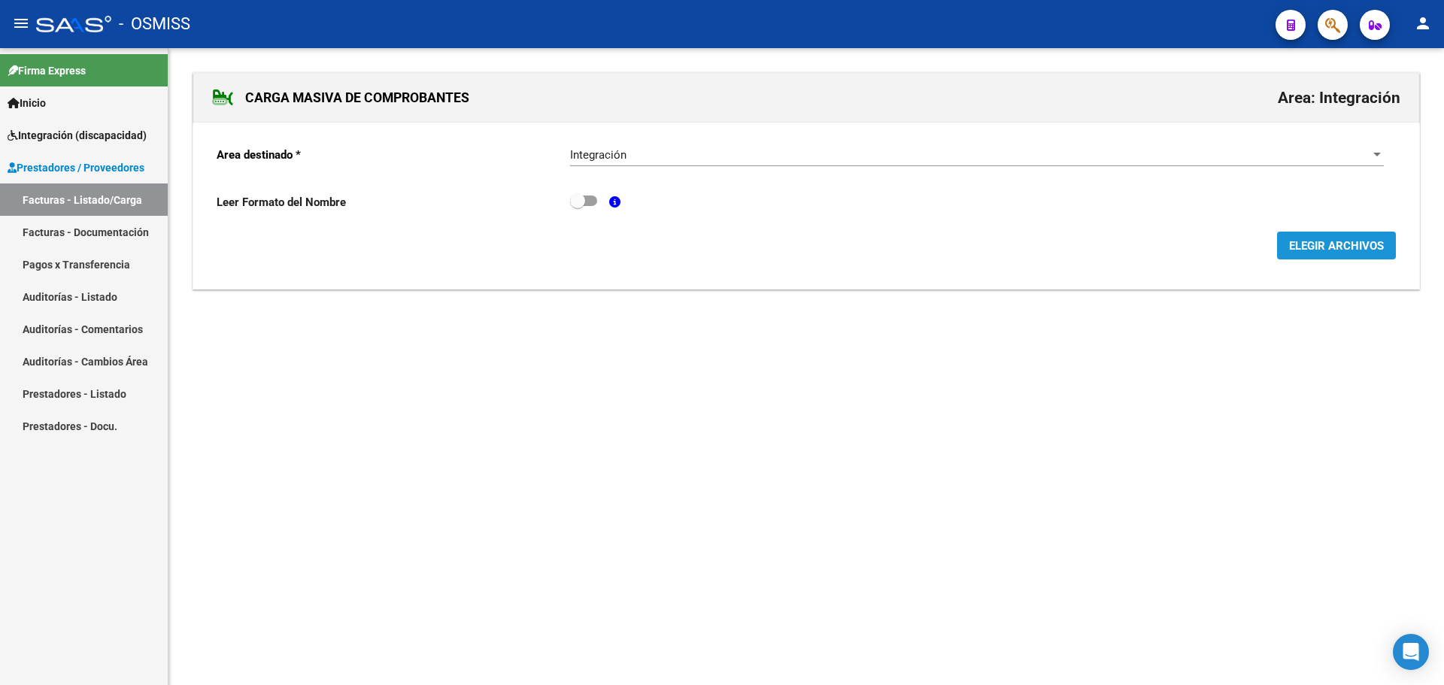
click at [1349, 244] on span "ELEGIR ARCHIVOS" at bounding box center [1336, 246] width 95 height 14
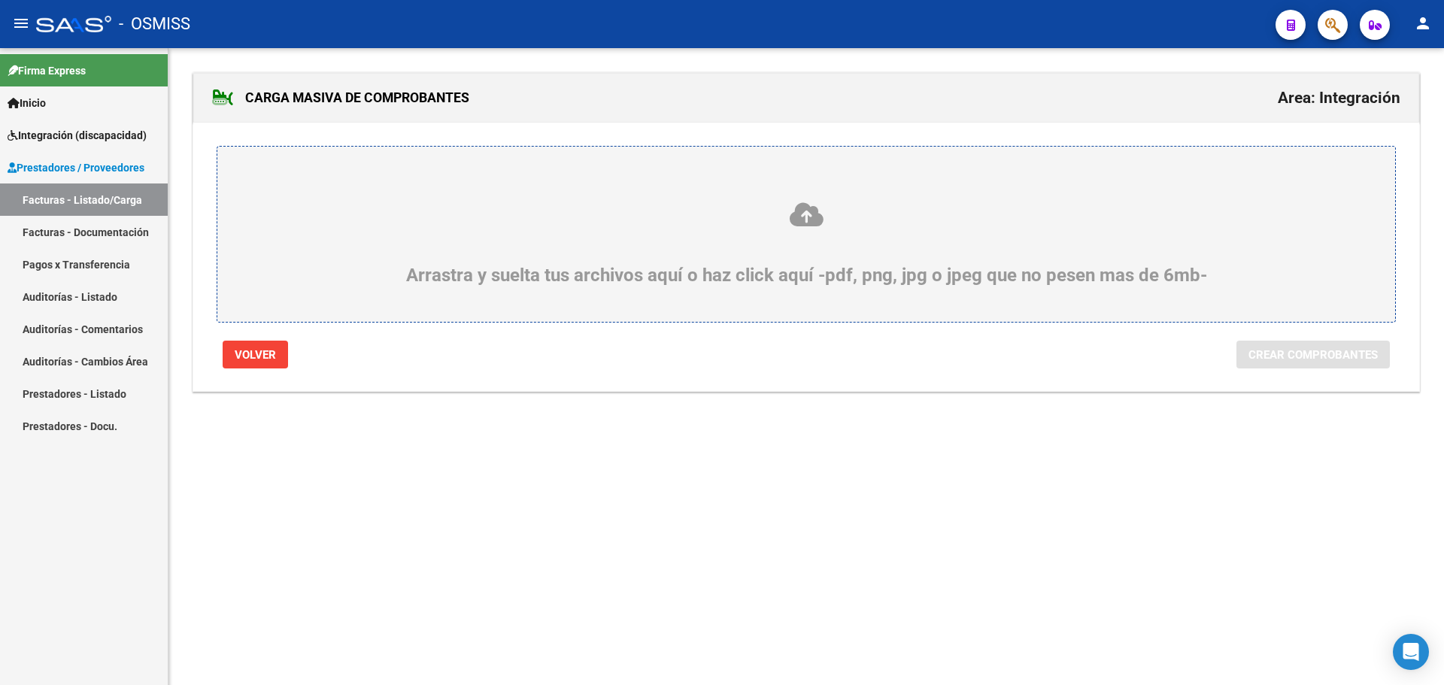
click at [489, 259] on div "Arrastra y suelta tus archivos aquí o haz click aquí -pdf, png, jpg o jpeg que …" at bounding box center [806, 243] width 1106 height 85
click at [0, 0] on input "Arrastra y suelta tus archivos aquí o haz click aquí -pdf, png, jpg o jpeg que …" at bounding box center [0, 0] width 0 height 0
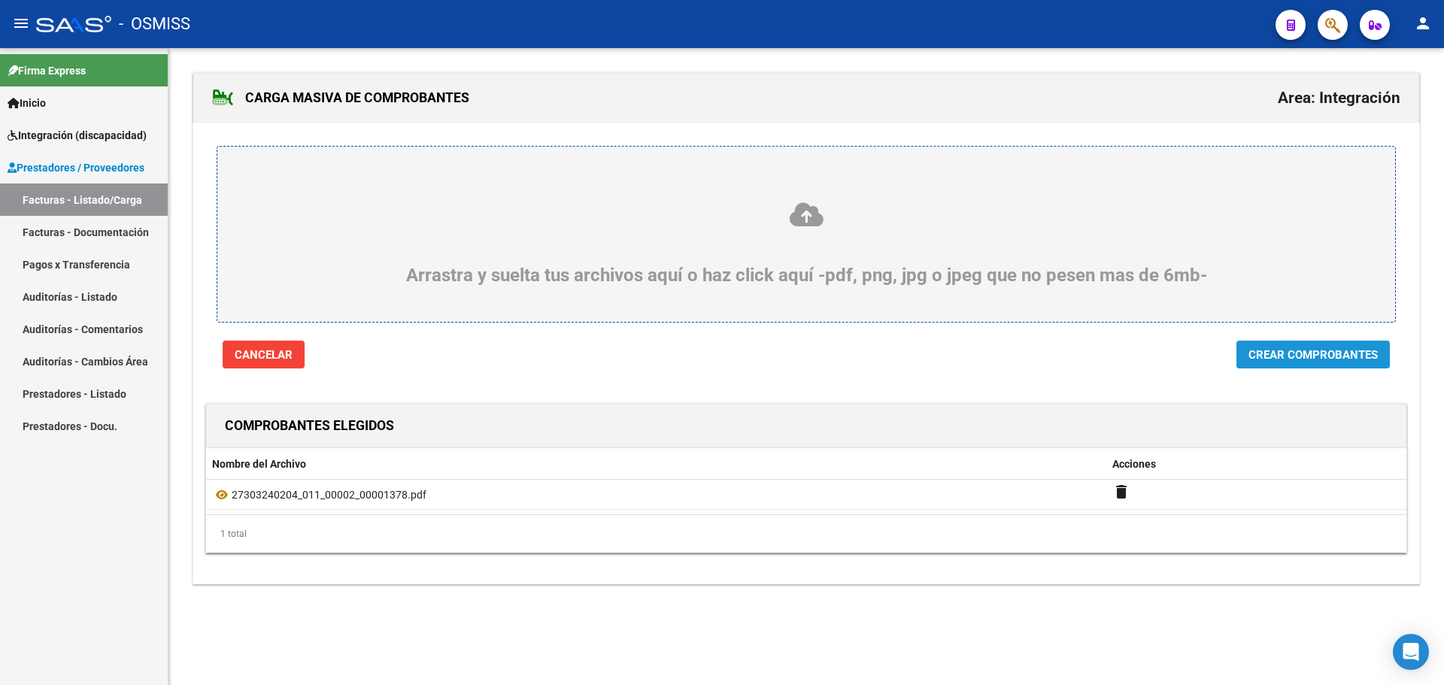
click at [1321, 347] on span "Crear Comprobantes" at bounding box center [1313, 354] width 129 height 14
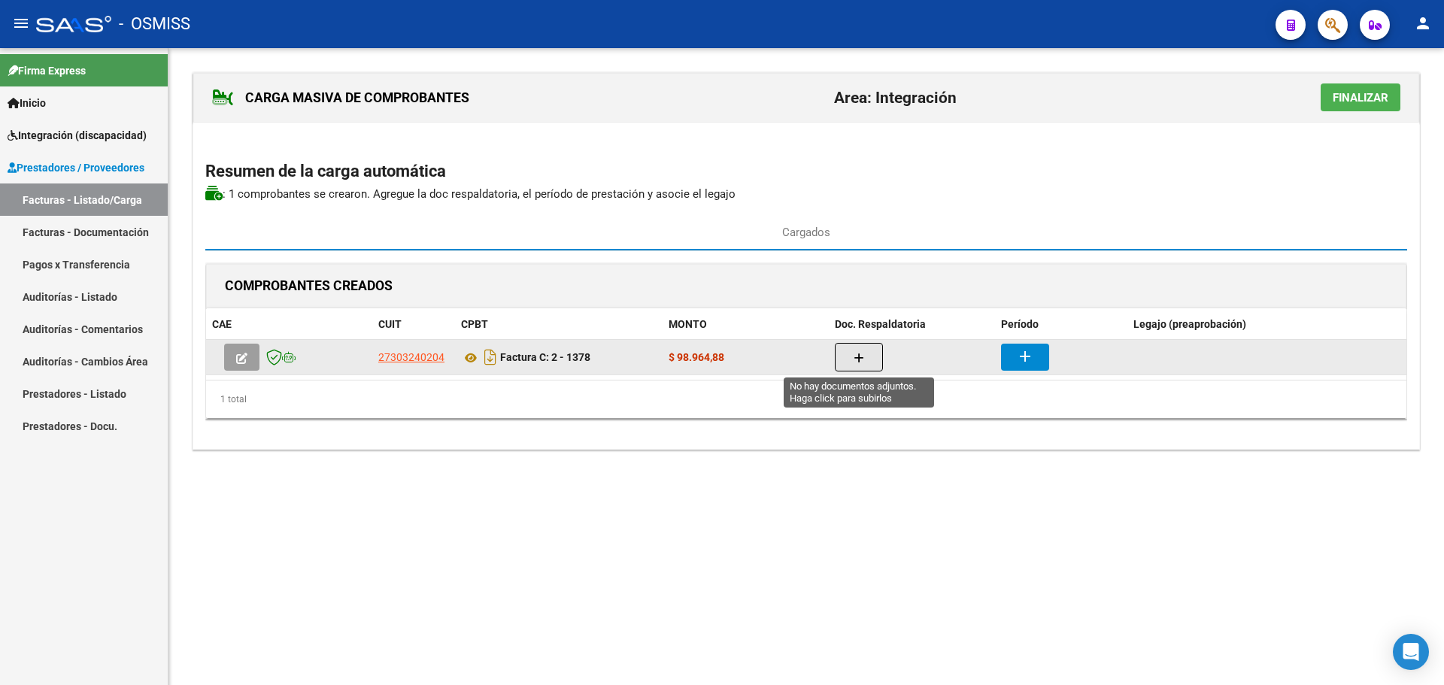
click at [865, 356] on button "button" at bounding box center [859, 357] width 48 height 29
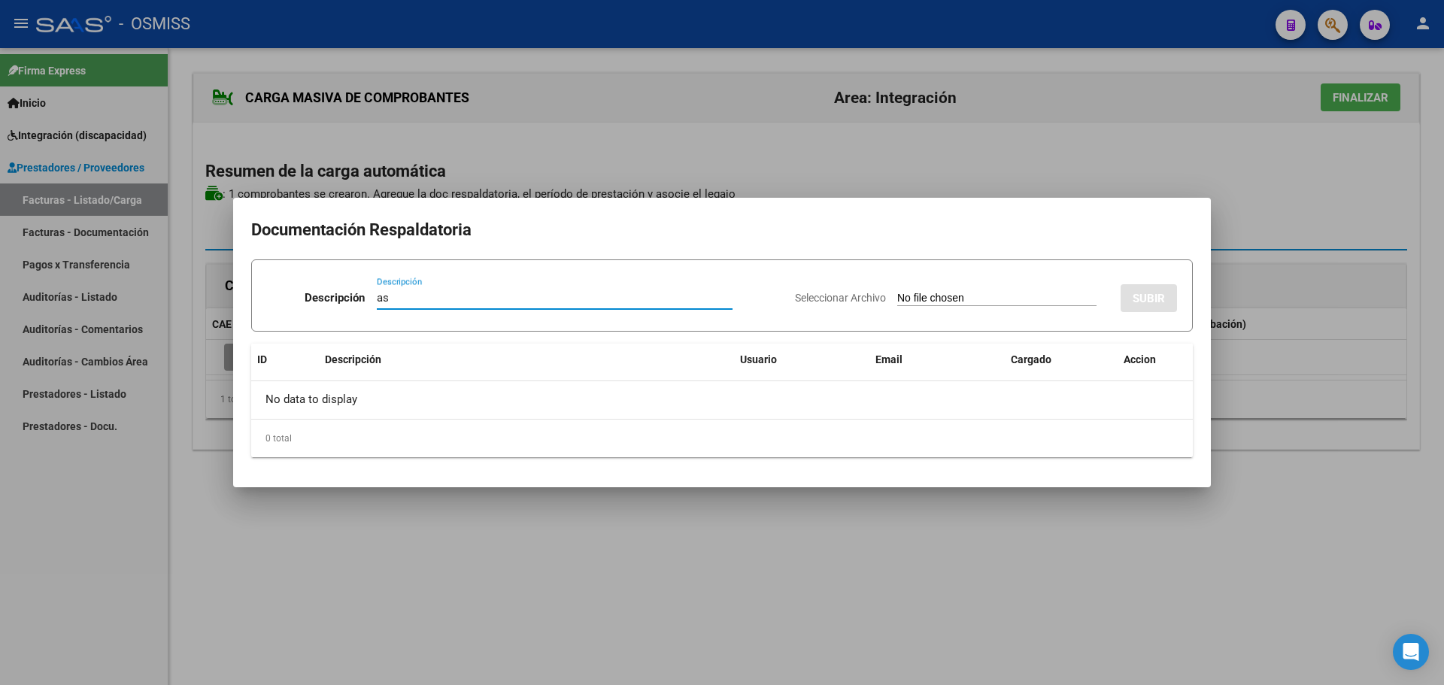
click at [916, 298] on input "Seleccionar Archivo" at bounding box center [996, 299] width 199 height 14
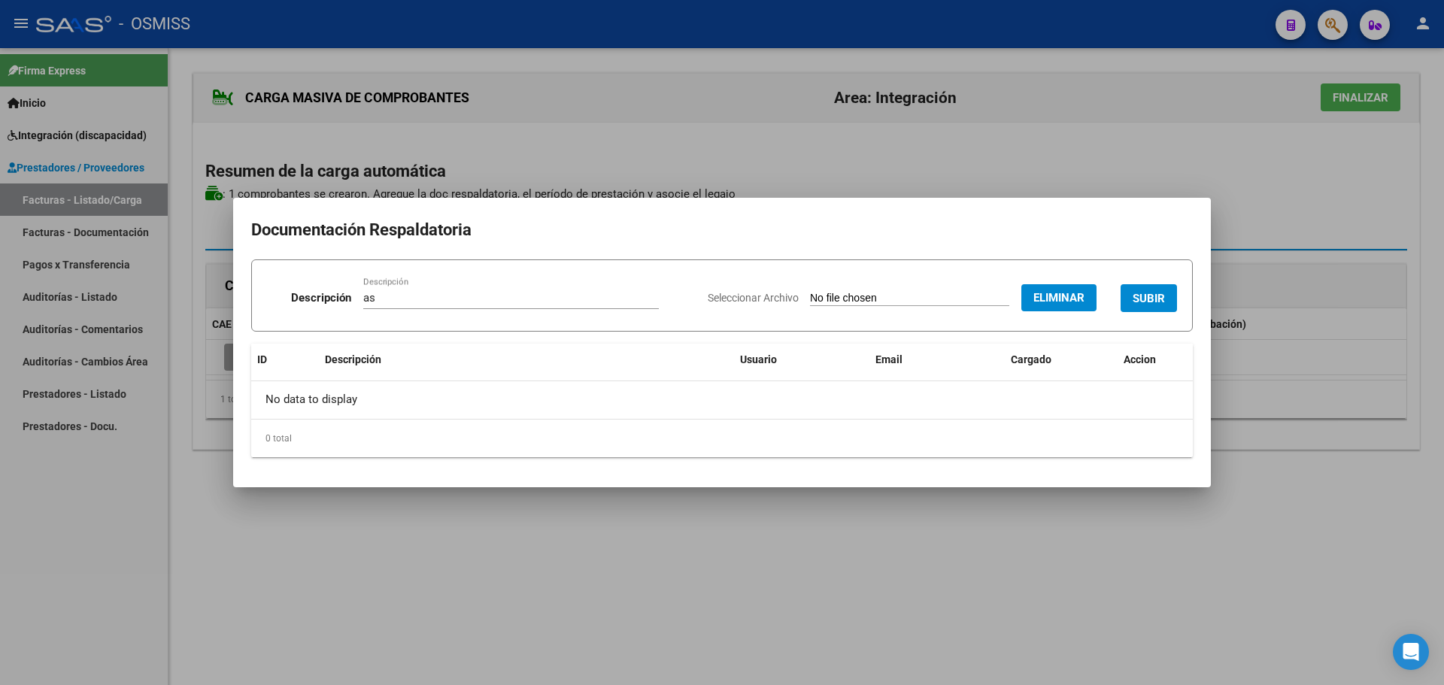
click at [1158, 299] on span "SUBIR" at bounding box center [1149, 299] width 32 height 14
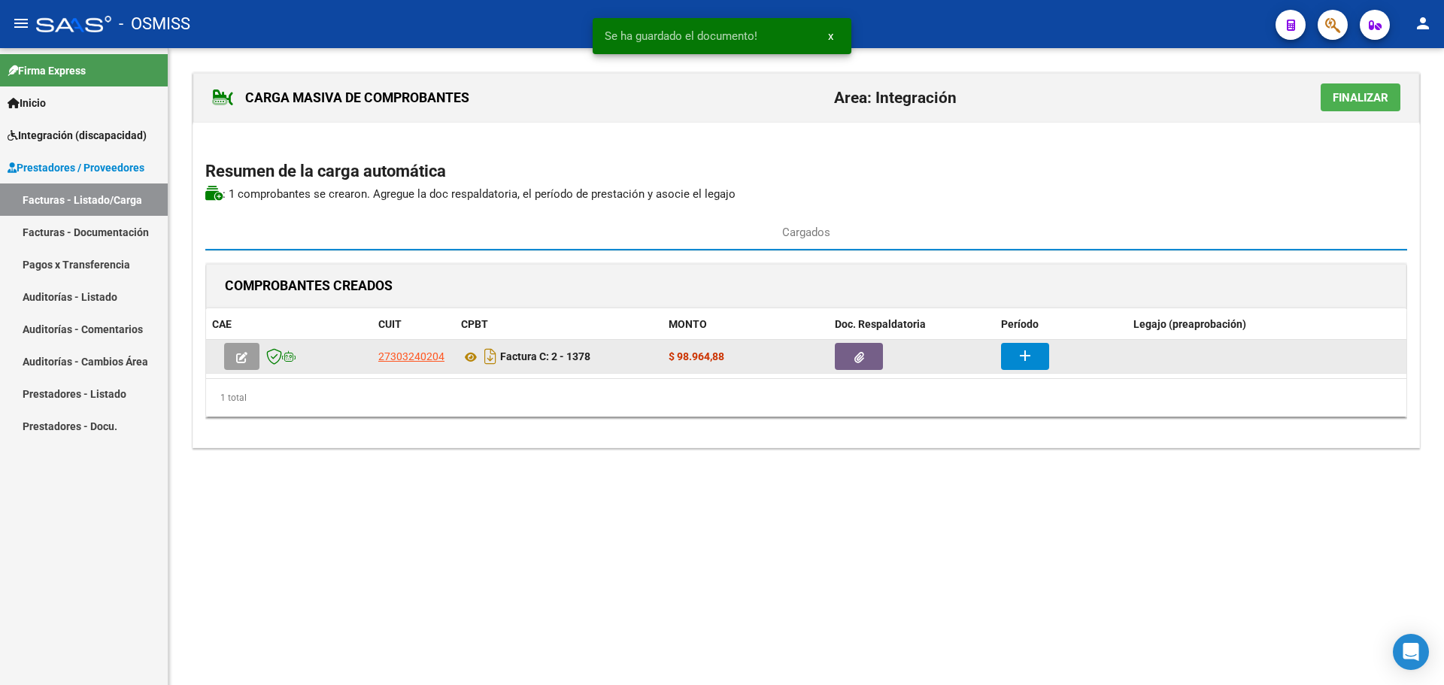
click at [1035, 361] on button "add" at bounding box center [1025, 356] width 48 height 27
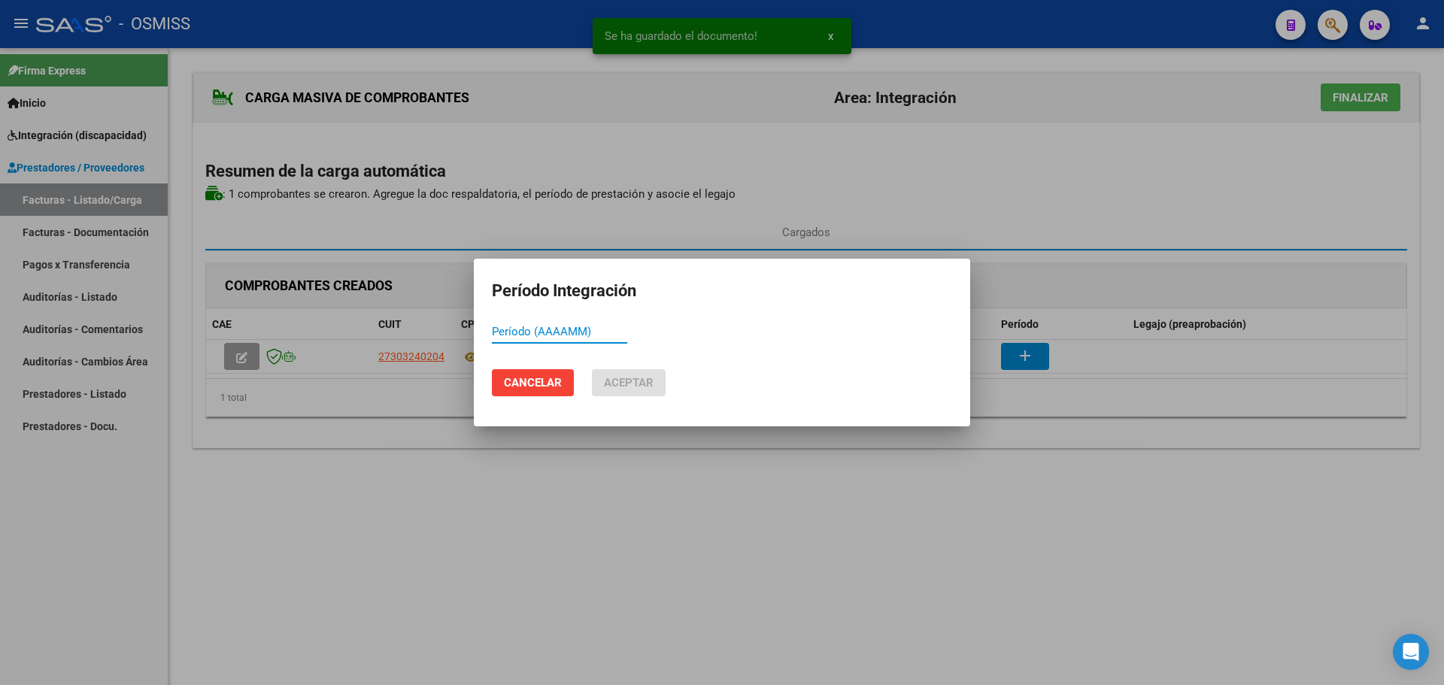
paste input "202509"
click at [617, 380] on span "Aceptar" at bounding box center [629, 383] width 50 height 14
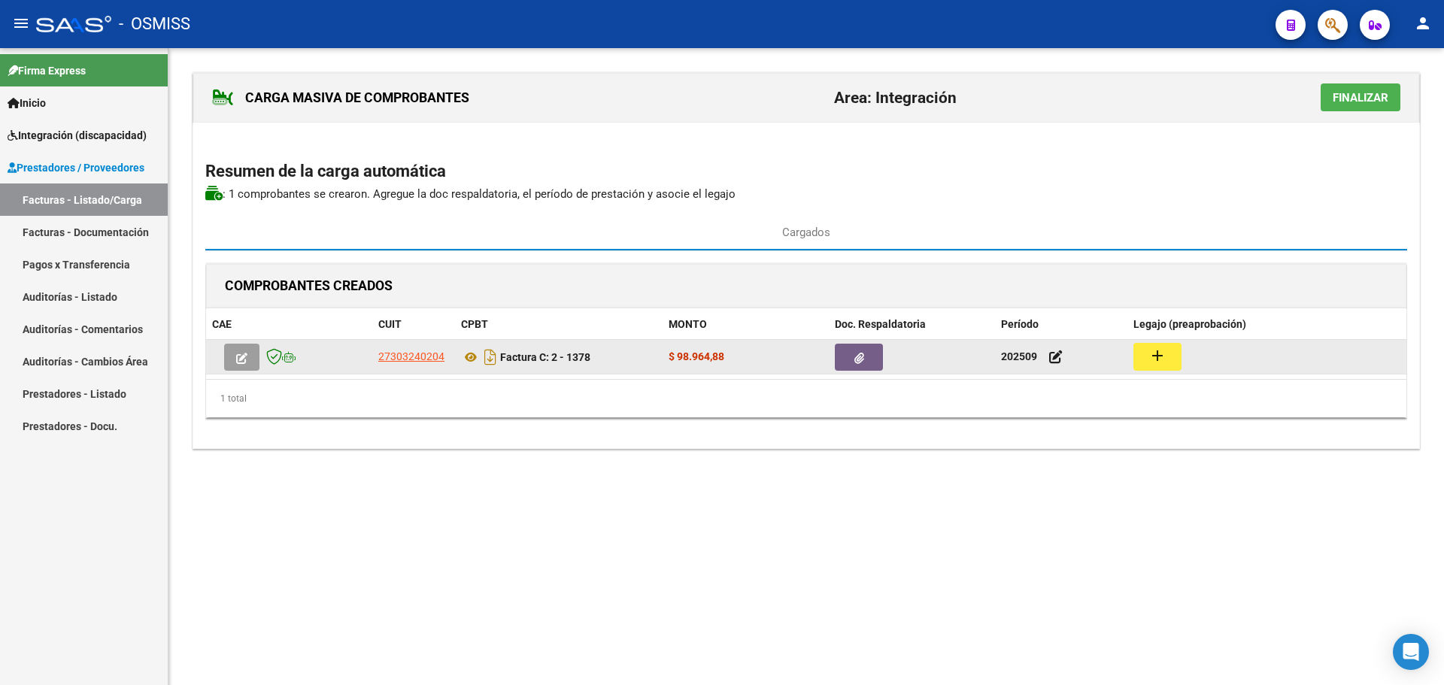
click at [1154, 351] on mat-icon "add" at bounding box center [1158, 356] width 18 height 18
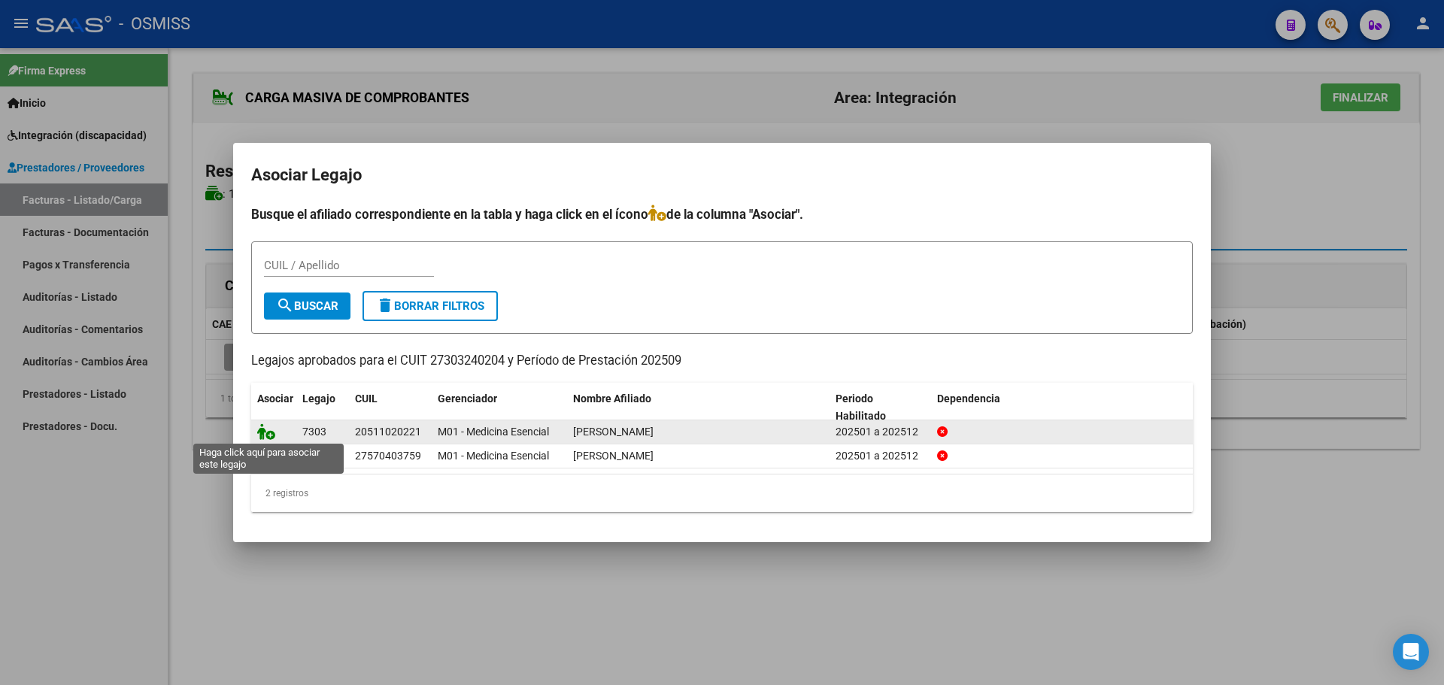
click at [264, 432] on icon at bounding box center [266, 431] width 18 height 17
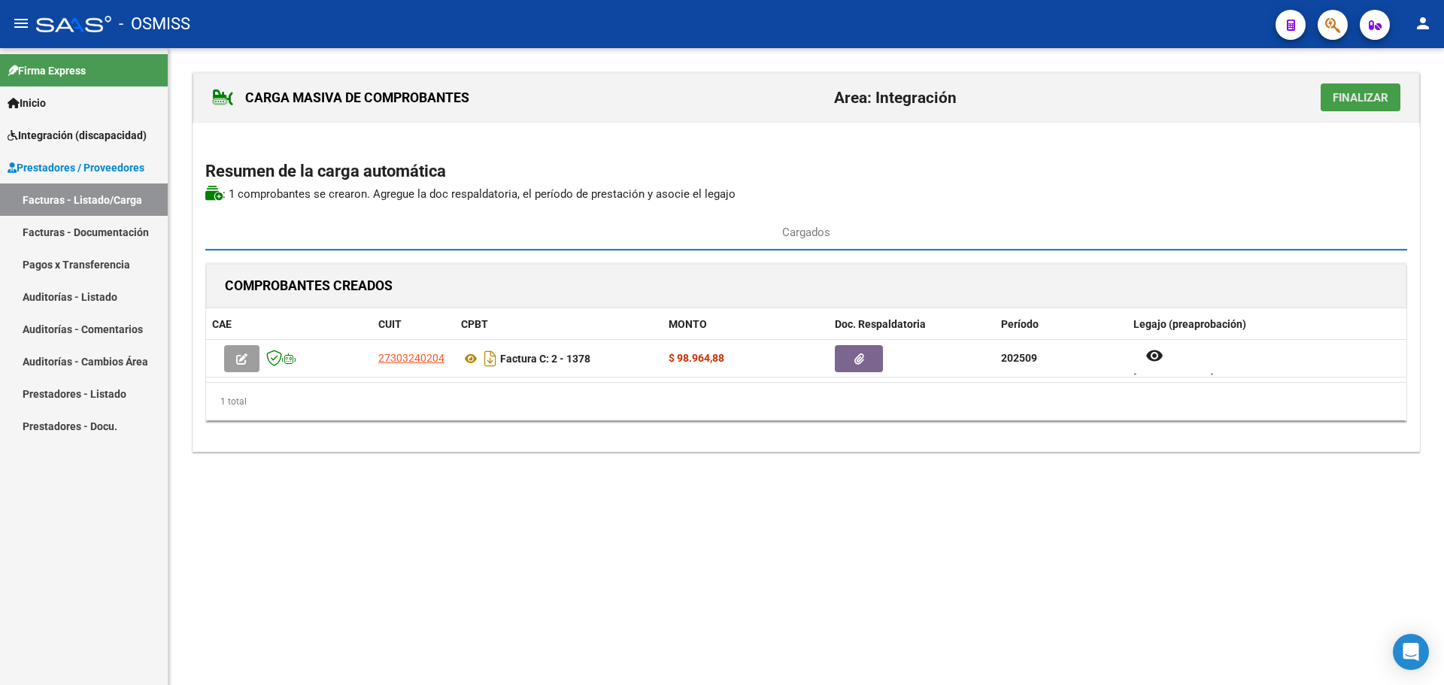
click at [1355, 104] on span "Finalizar" at bounding box center [1361, 98] width 56 height 14
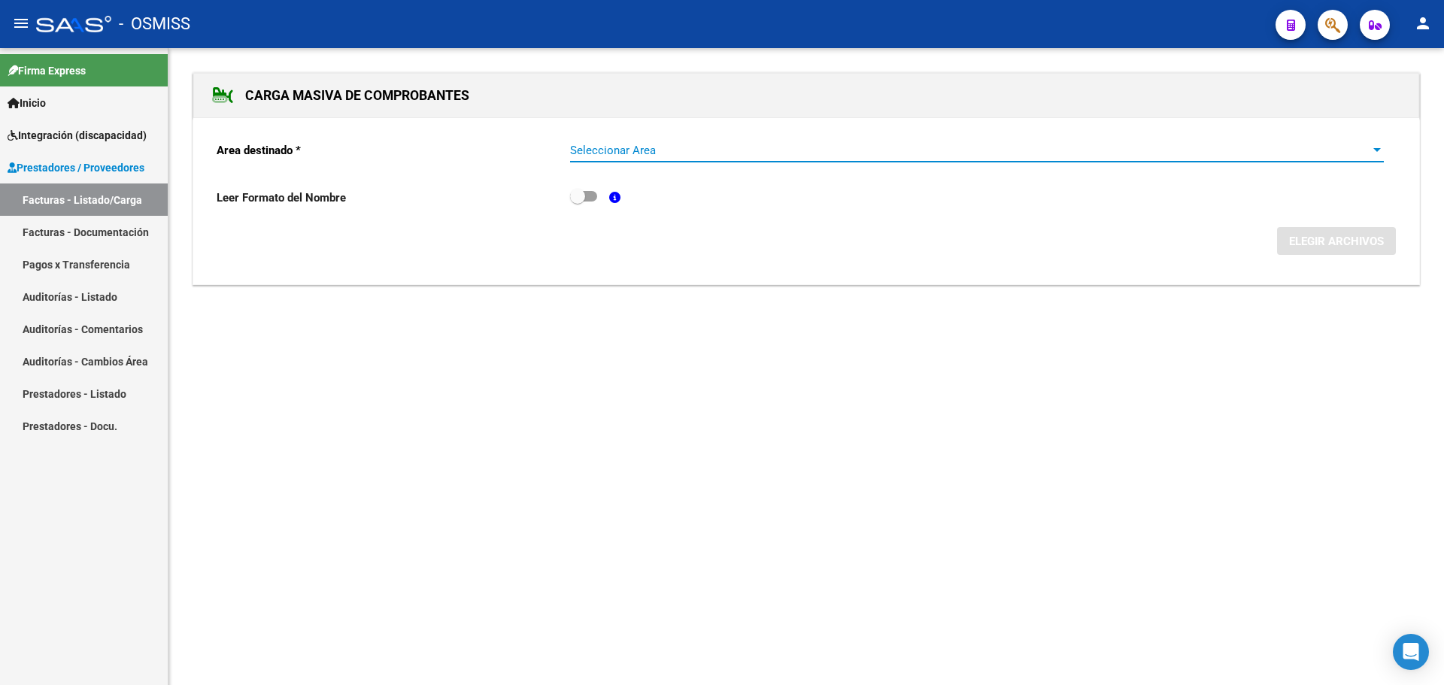
click at [1356, 148] on span "Seleccionar Area" at bounding box center [970, 151] width 800 height 14
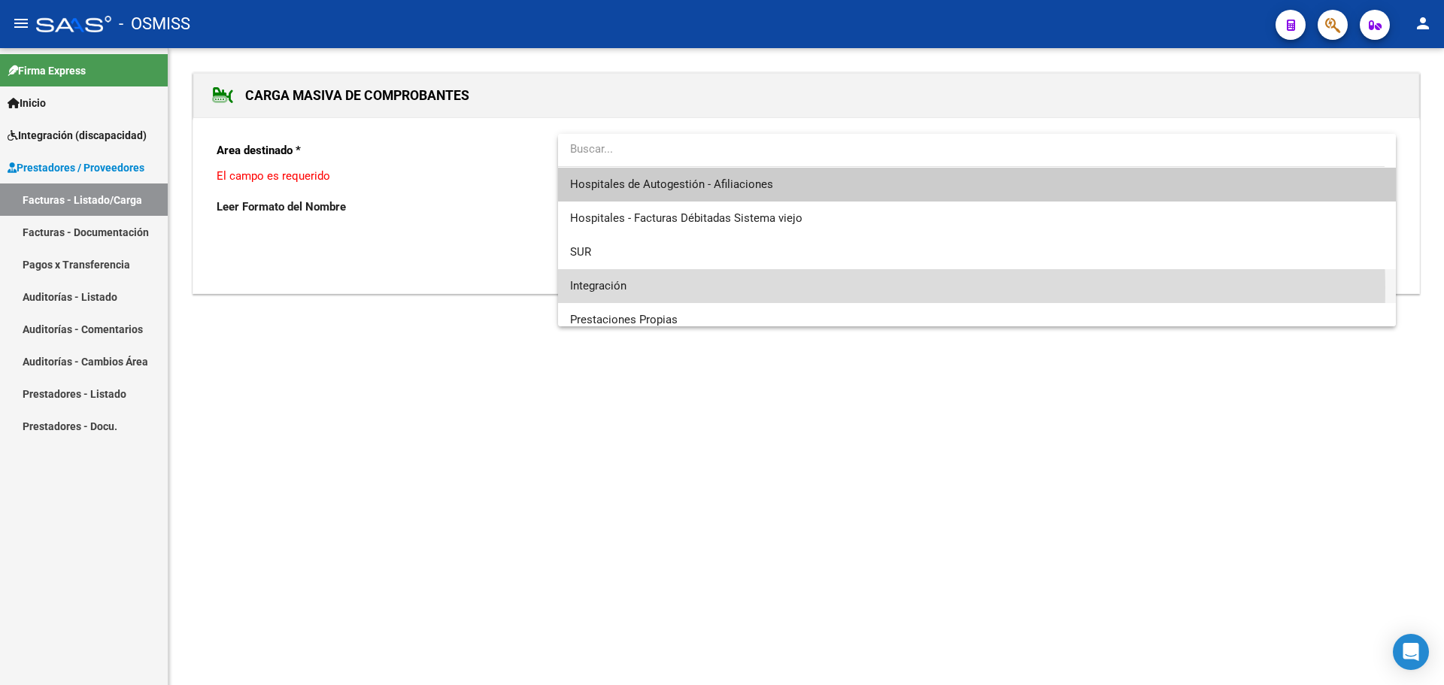
click at [758, 287] on span "Integración" at bounding box center [977, 286] width 814 height 34
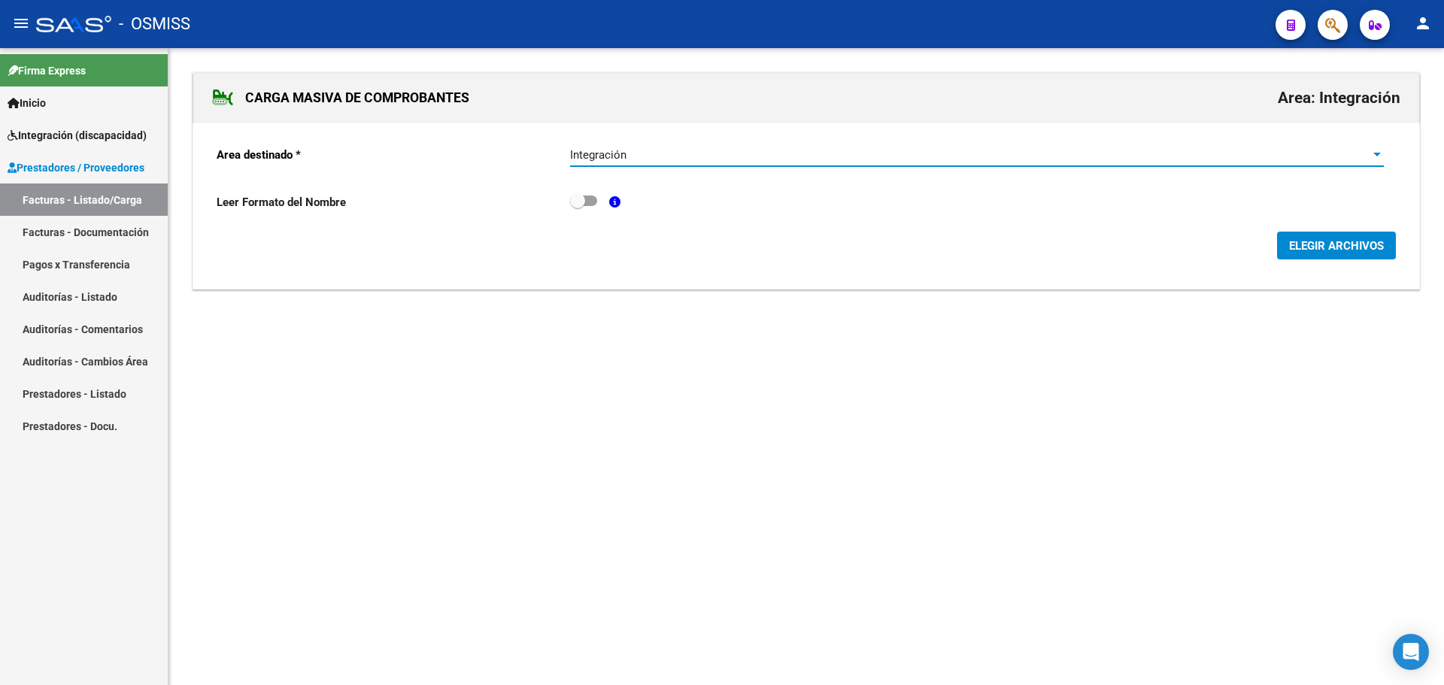
click at [1337, 249] on span "ELEGIR ARCHIVOS" at bounding box center [1336, 246] width 95 height 14
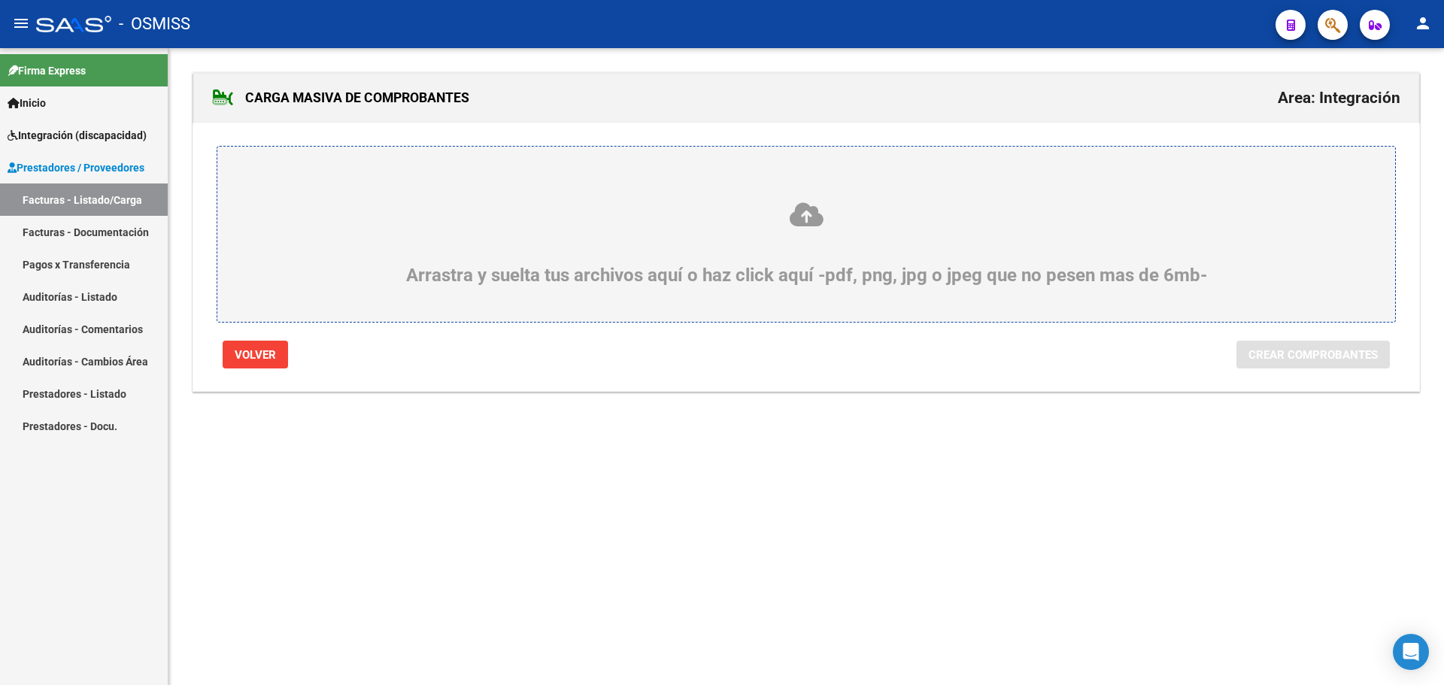
click at [475, 236] on div "Arrastra y suelta tus archivos aquí o haz click aquí -pdf, png, jpg o jpeg que …" at bounding box center [806, 243] width 1106 height 85
click at [0, 0] on input "Arrastra y suelta tus archivos aquí o haz click aquí -pdf, png, jpg o jpeg que …" at bounding box center [0, 0] width 0 height 0
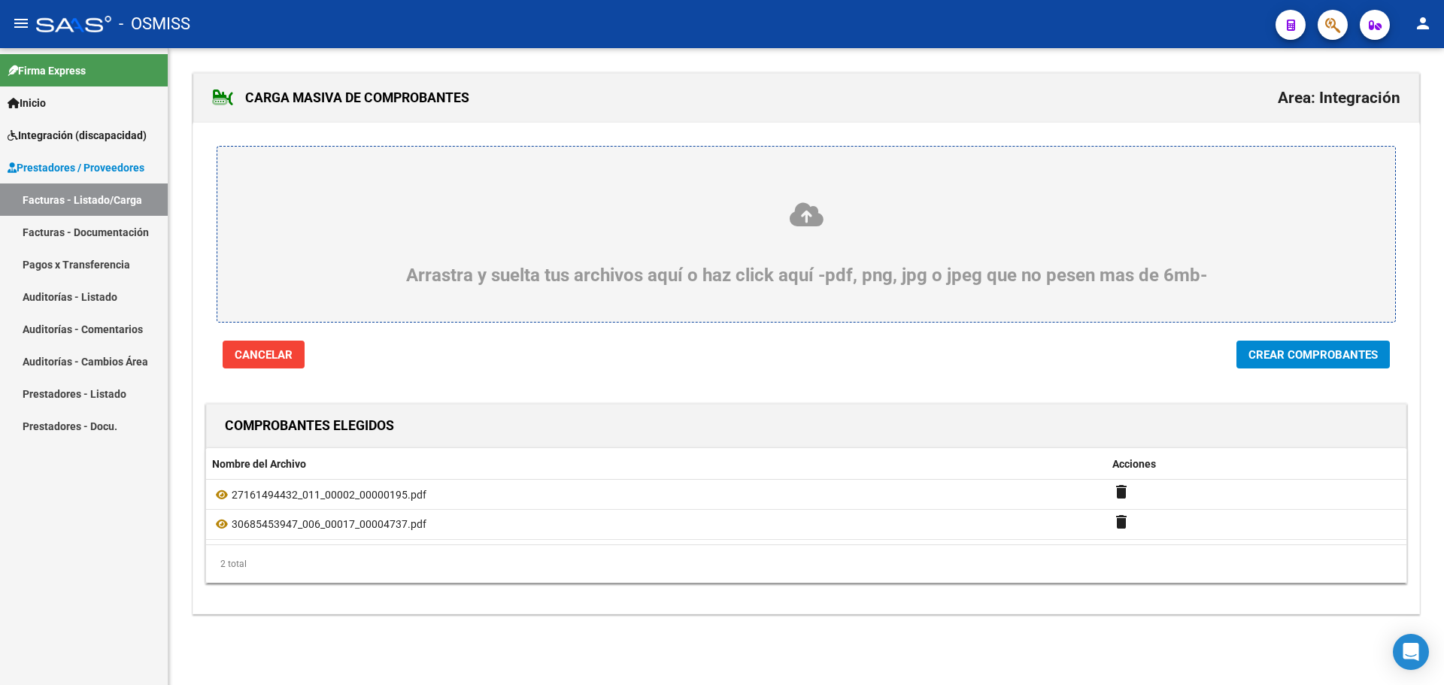
click at [1303, 357] on span "Crear Comprobantes" at bounding box center [1313, 355] width 129 height 14
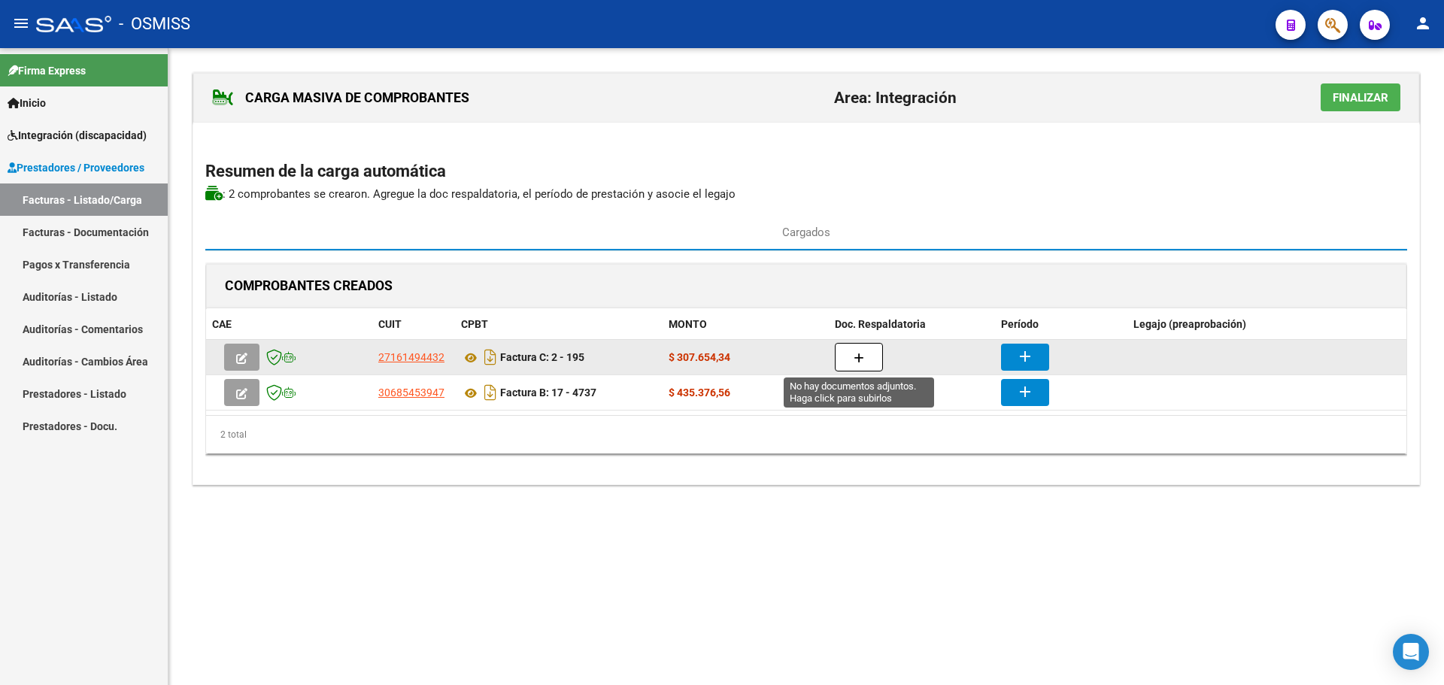
click at [850, 352] on button "button" at bounding box center [859, 357] width 48 height 29
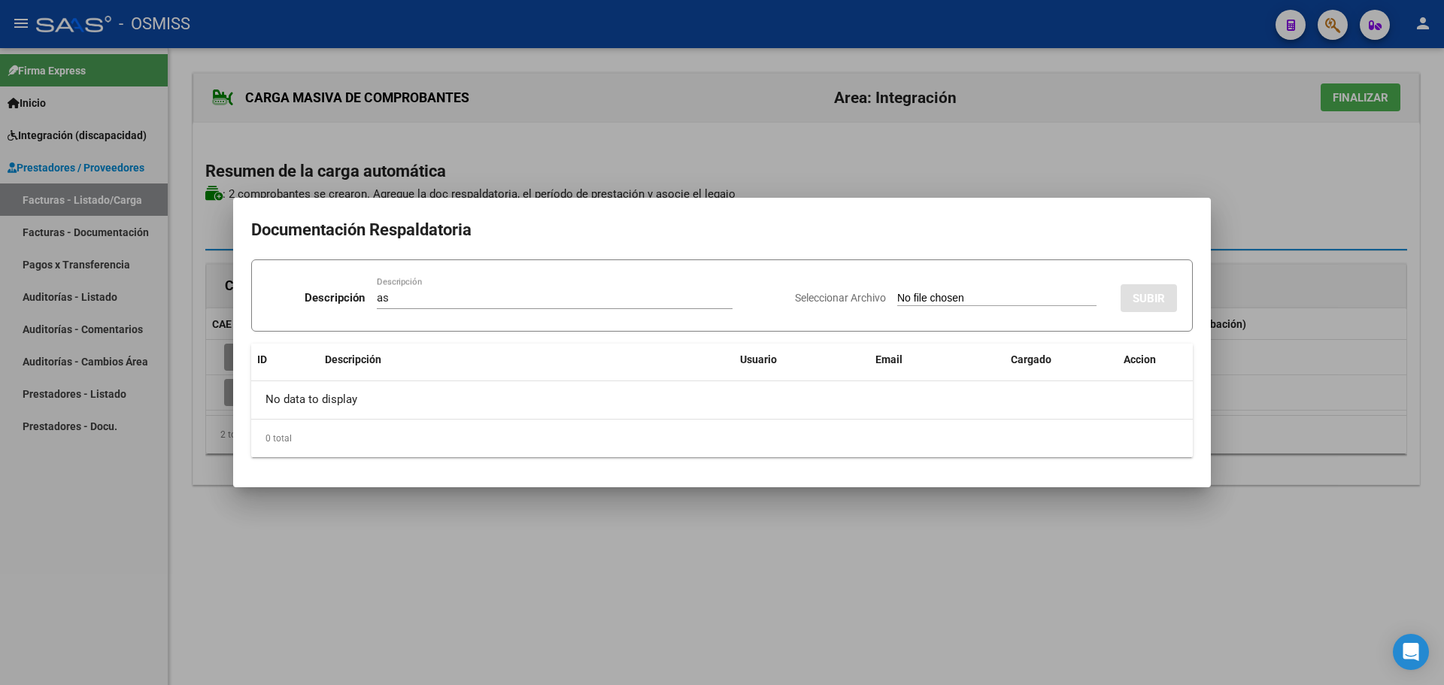
click at [967, 293] on input "Seleccionar Archivo" at bounding box center [996, 299] width 199 height 14
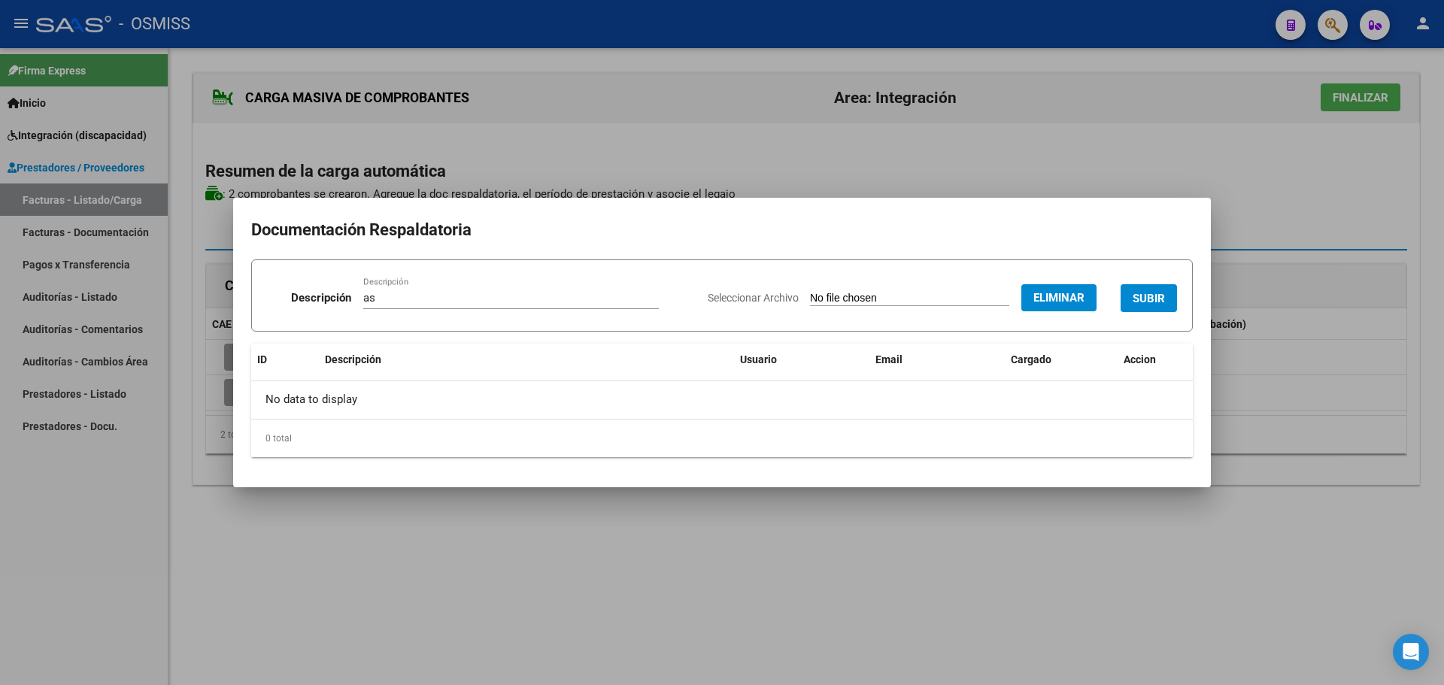
click at [1149, 296] on span "SUBIR" at bounding box center [1149, 299] width 32 height 14
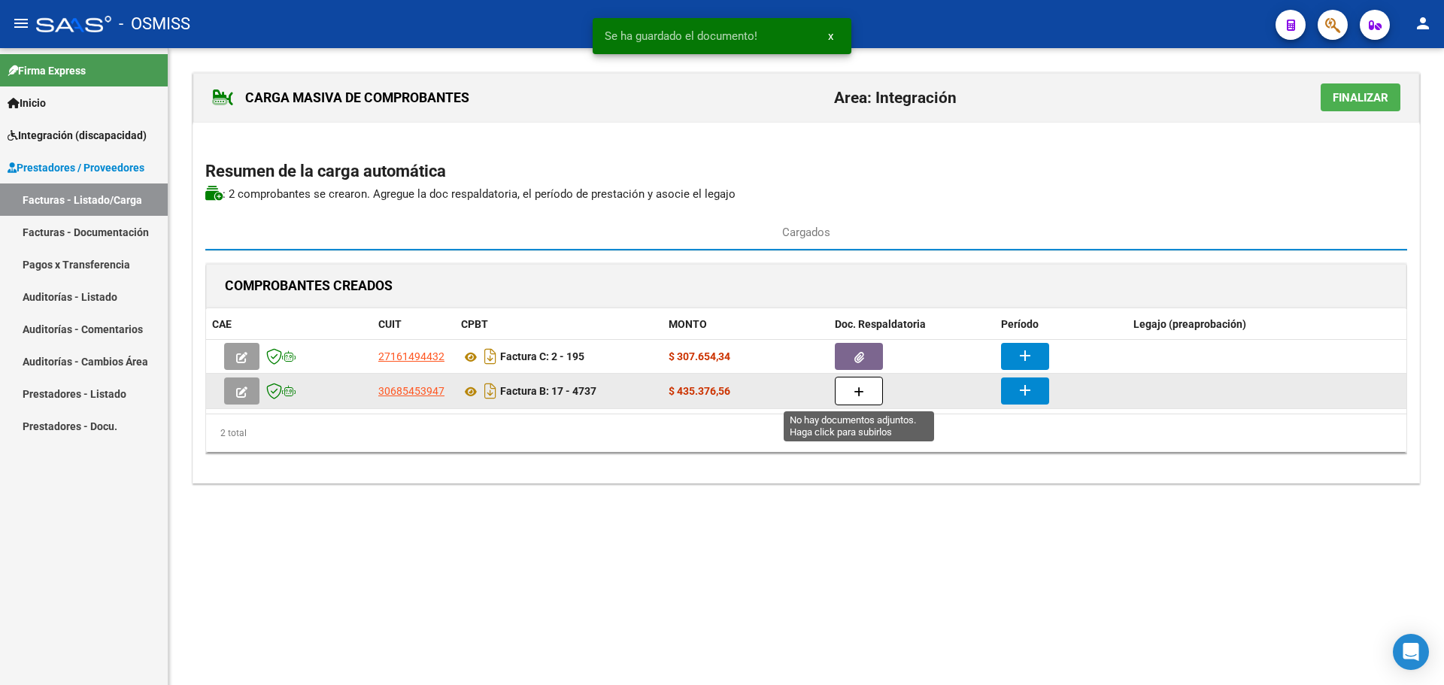
click at [864, 388] on button "button" at bounding box center [859, 391] width 48 height 29
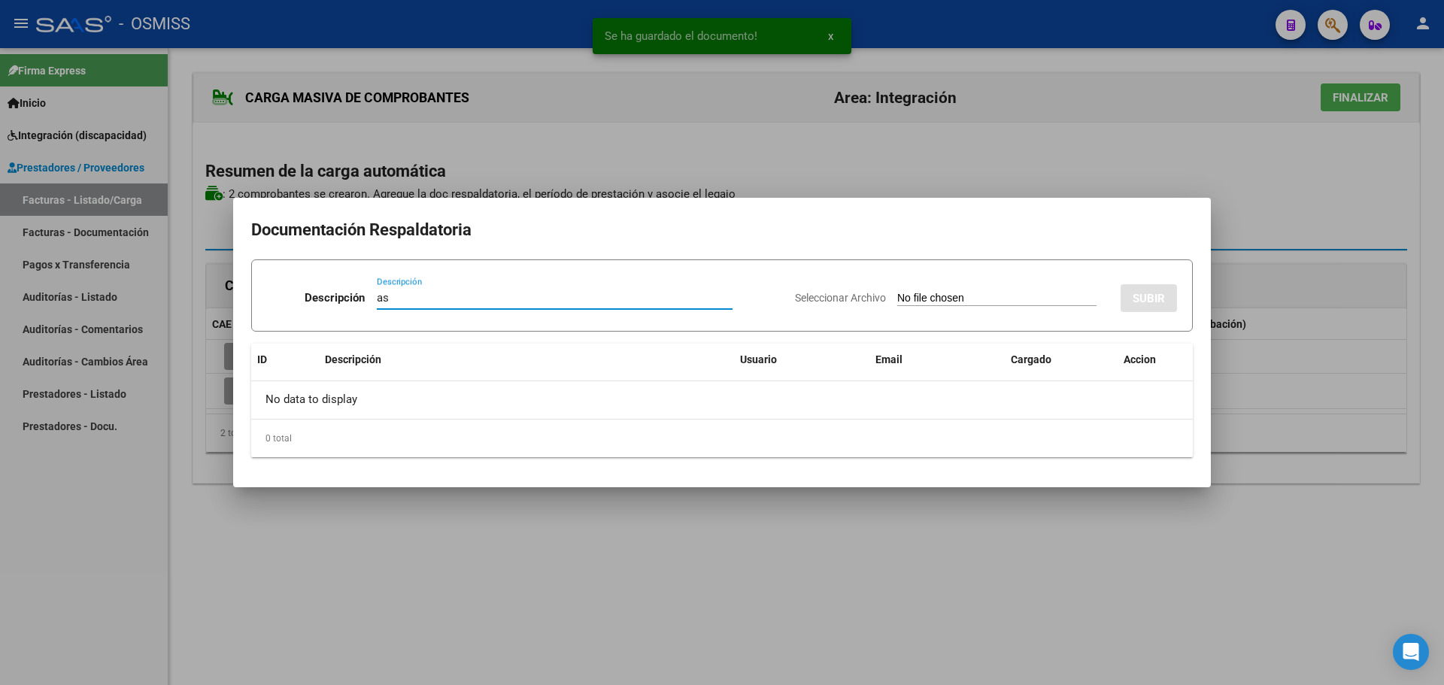
click at [970, 293] on input "Seleccionar Archivo" at bounding box center [996, 299] width 199 height 14
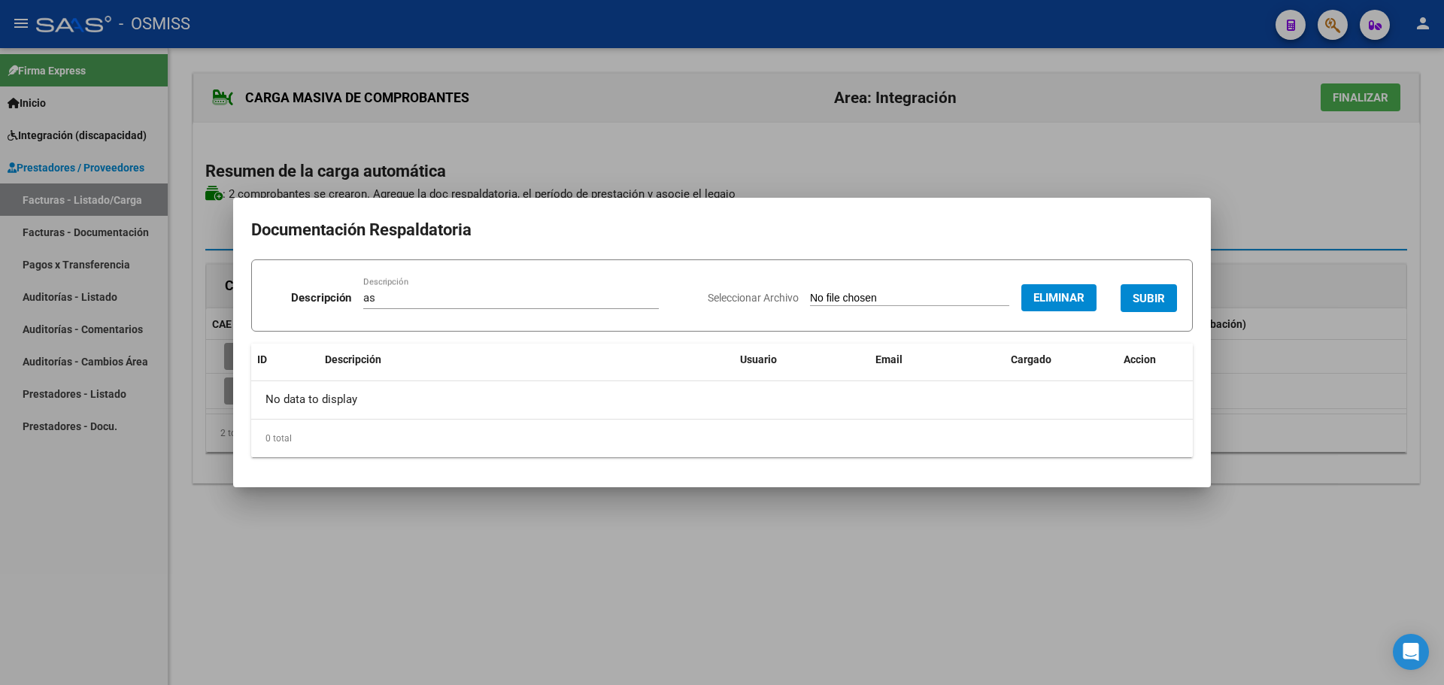
click at [1146, 290] on button "SUBIR" at bounding box center [1149, 298] width 56 height 28
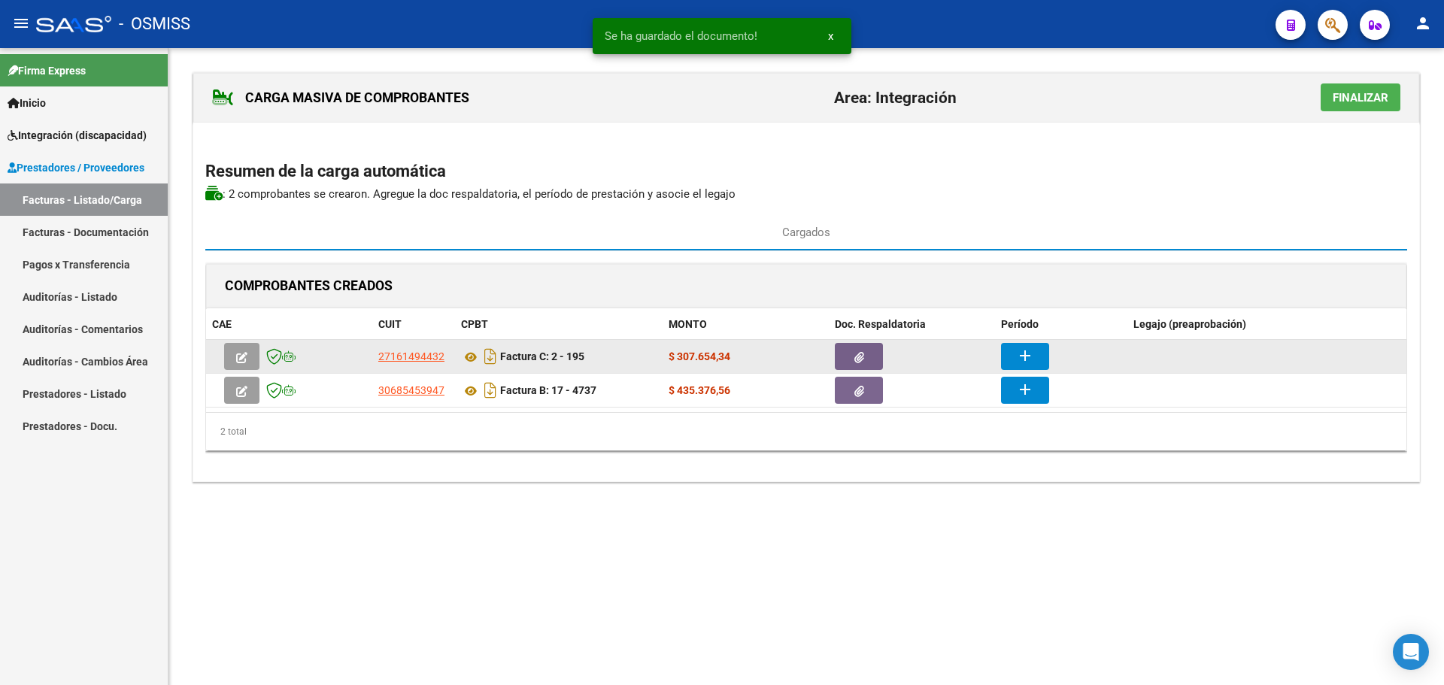
click at [1020, 350] on mat-icon "add" at bounding box center [1025, 356] width 18 height 18
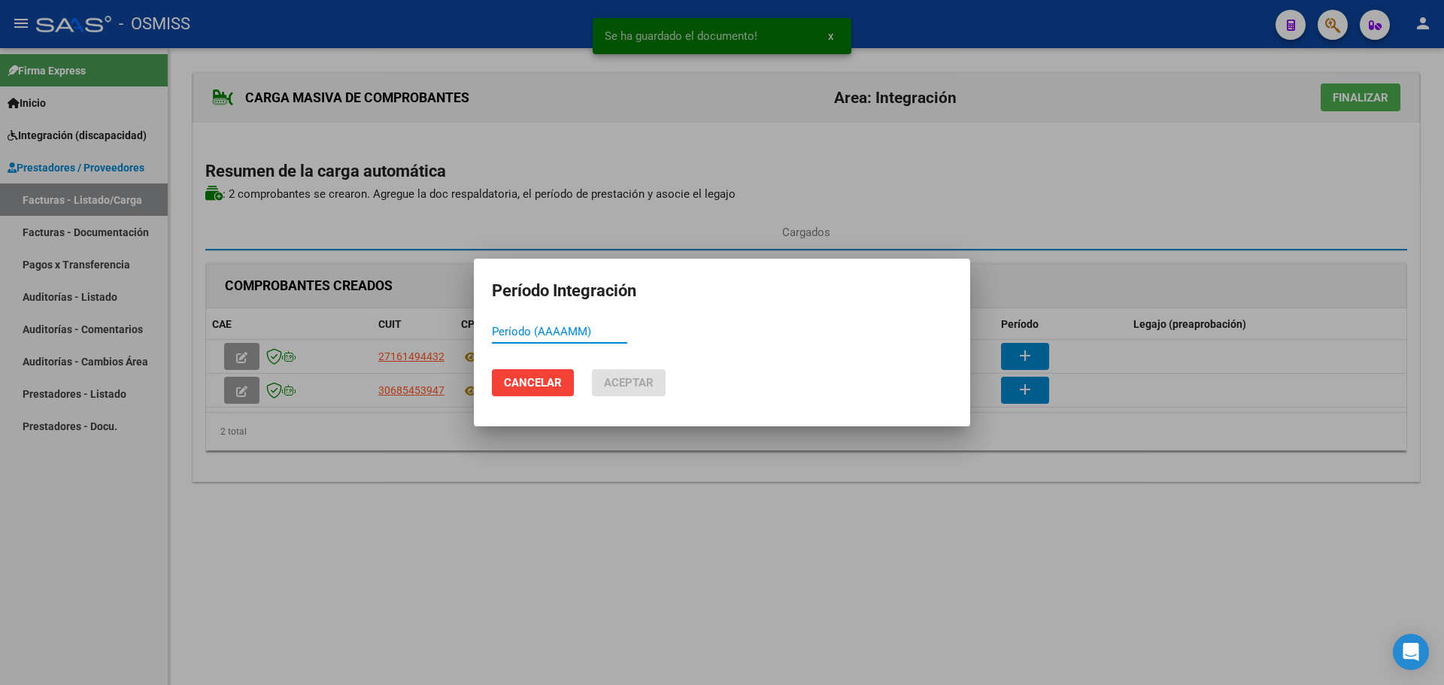
paste input "202509"
click at [598, 374] on button "Aceptar" at bounding box center [629, 382] width 74 height 27
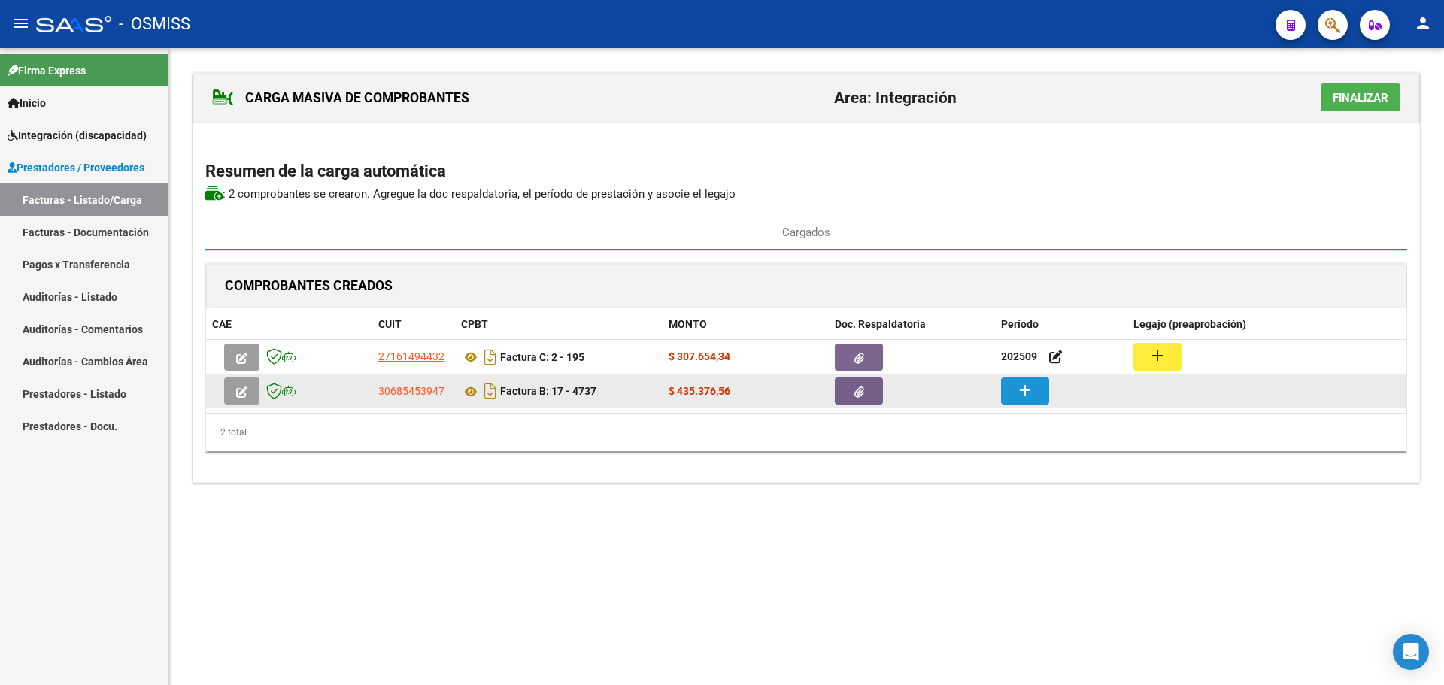
click at [1023, 384] on mat-icon "add" at bounding box center [1025, 390] width 18 height 18
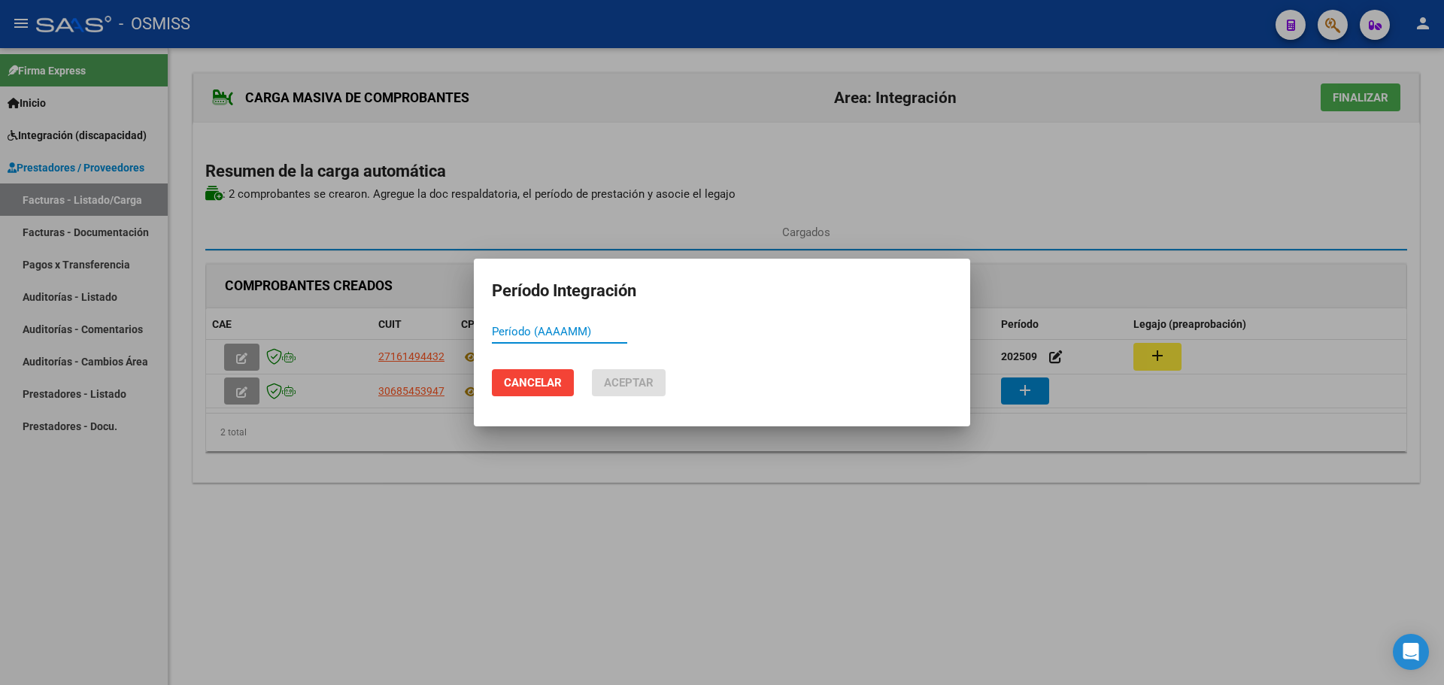
paste input "202509"
click at [617, 370] on button "Aceptar" at bounding box center [629, 382] width 74 height 27
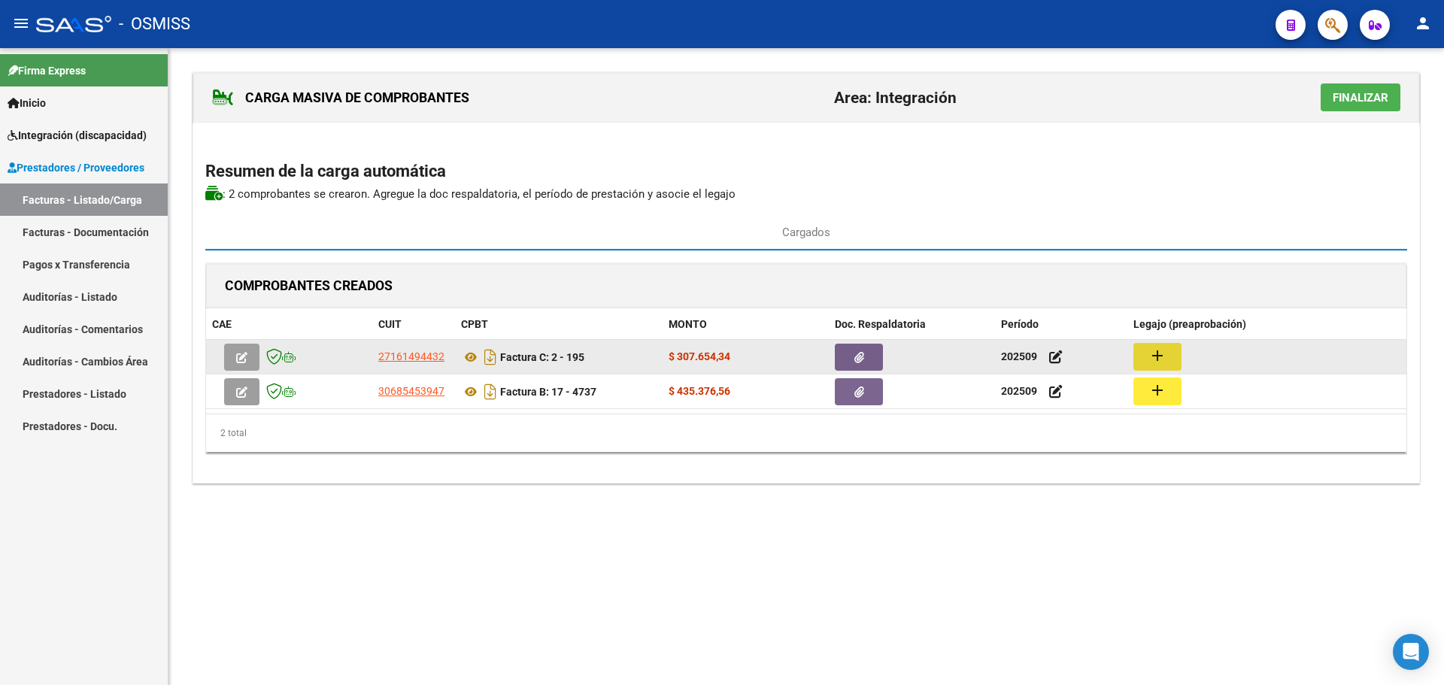
click at [1169, 354] on button "add" at bounding box center [1157, 357] width 48 height 28
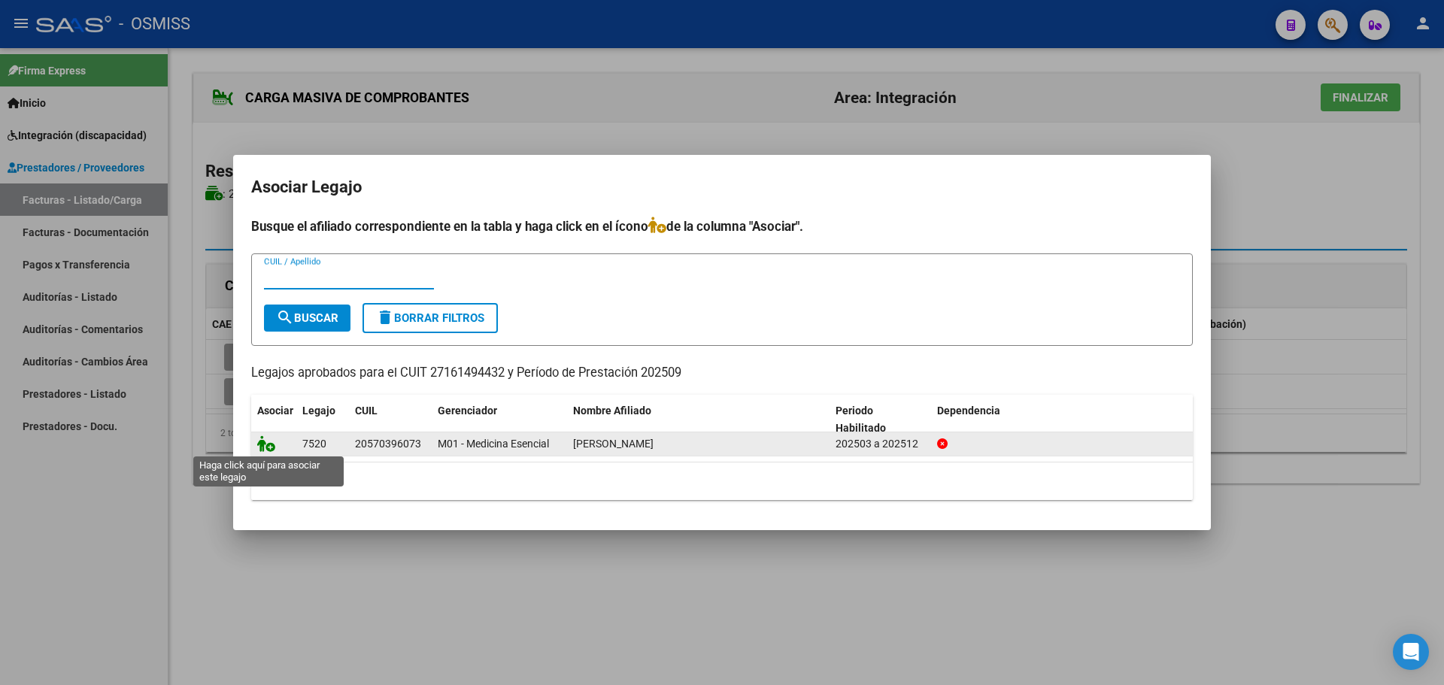
click at [266, 444] on icon at bounding box center [266, 443] width 18 height 17
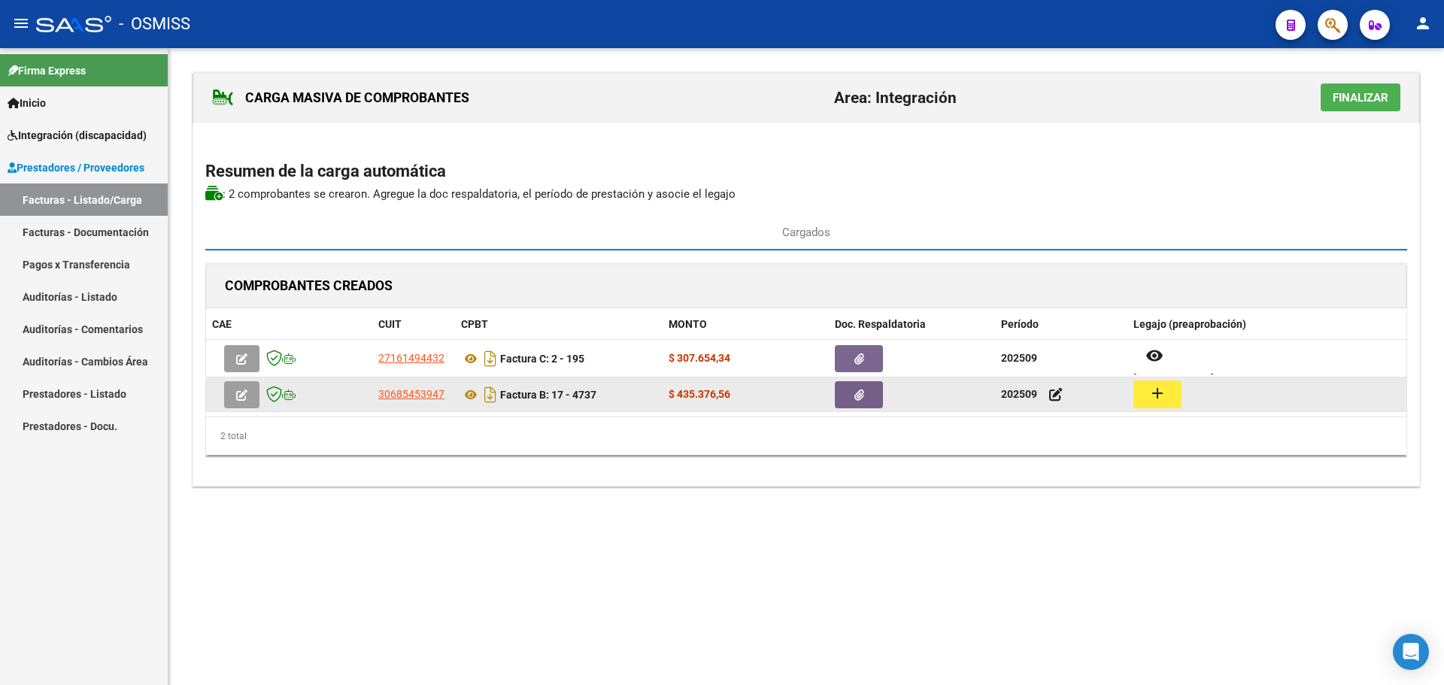
click at [1159, 387] on mat-icon "add" at bounding box center [1158, 393] width 18 height 18
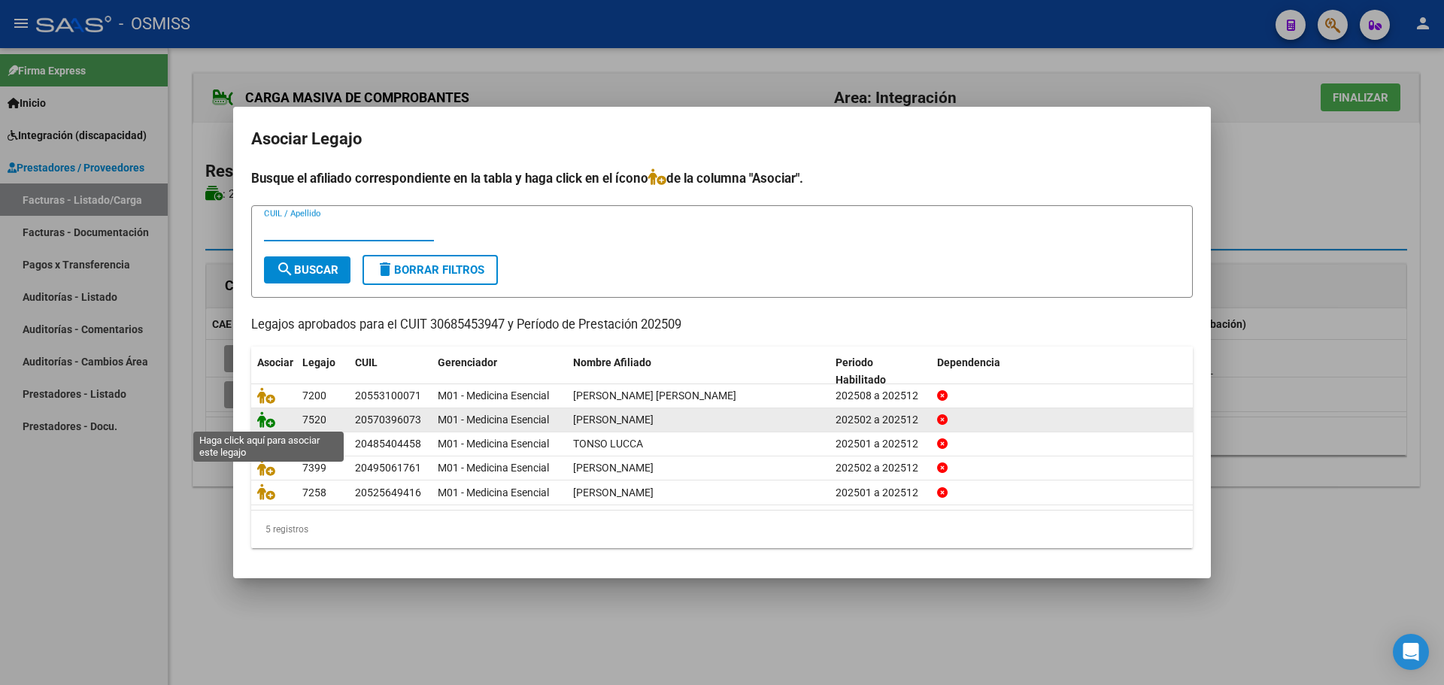
click at [259, 417] on icon at bounding box center [266, 419] width 18 height 17
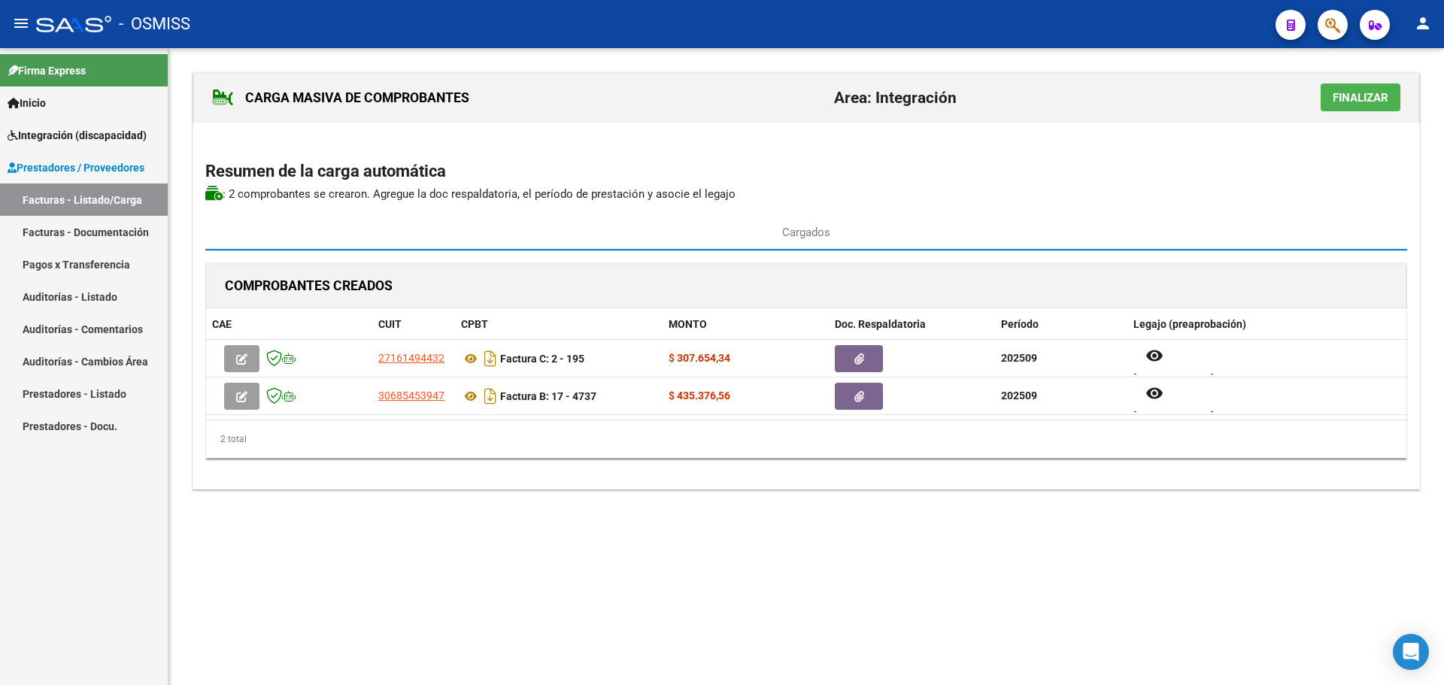
click at [1356, 97] on span "Finalizar" at bounding box center [1361, 98] width 56 height 14
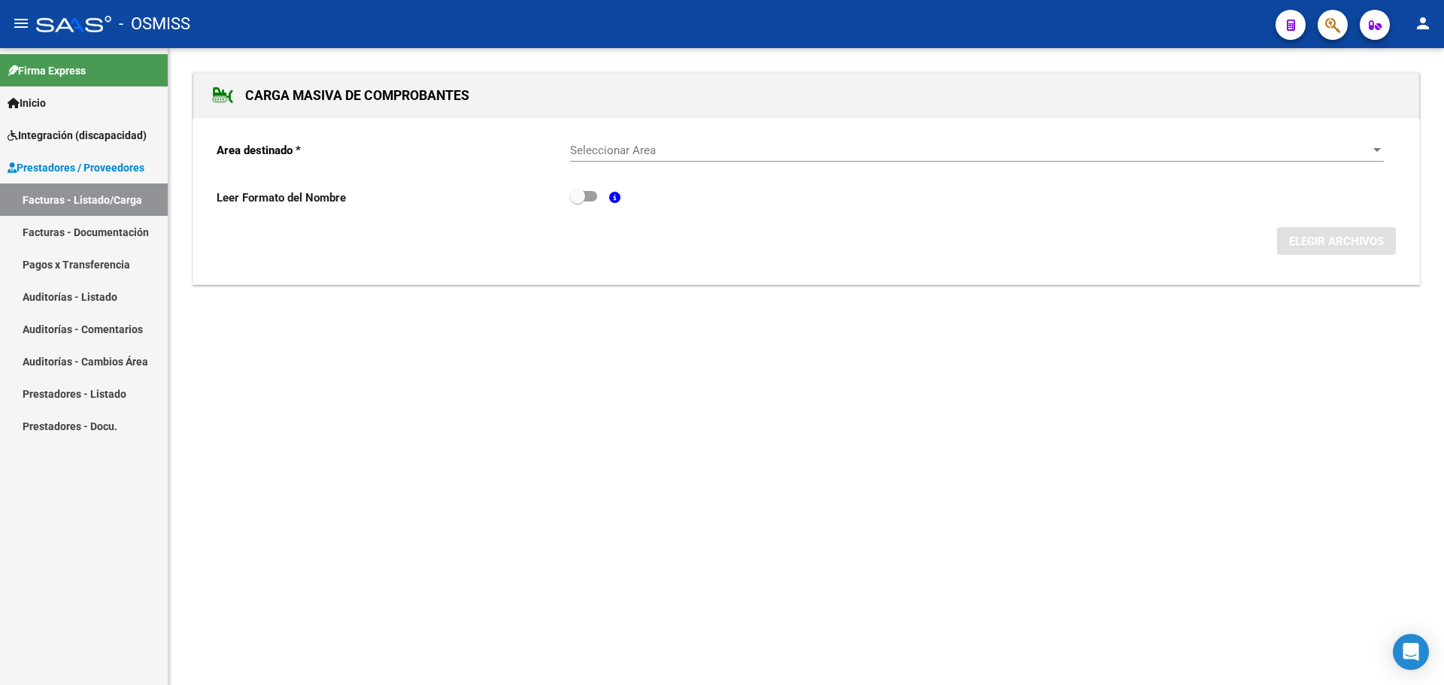
click at [1369, 147] on span "Seleccionar Area" at bounding box center [970, 151] width 800 height 14
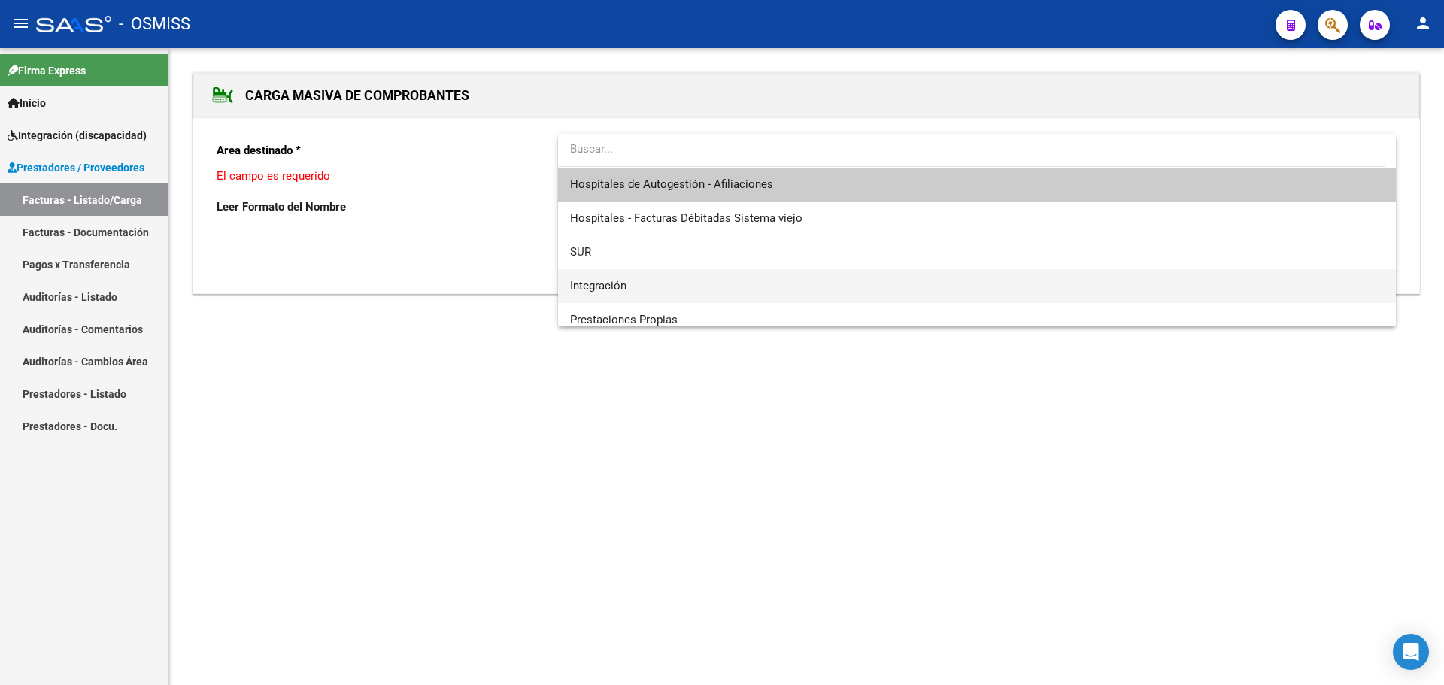
drag, startPoint x: 887, startPoint y: 275, endPoint x: 964, endPoint y: 271, distance: 77.6
click at [897, 275] on span "Integración" at bounding box center [977, 286] width 814 height 34
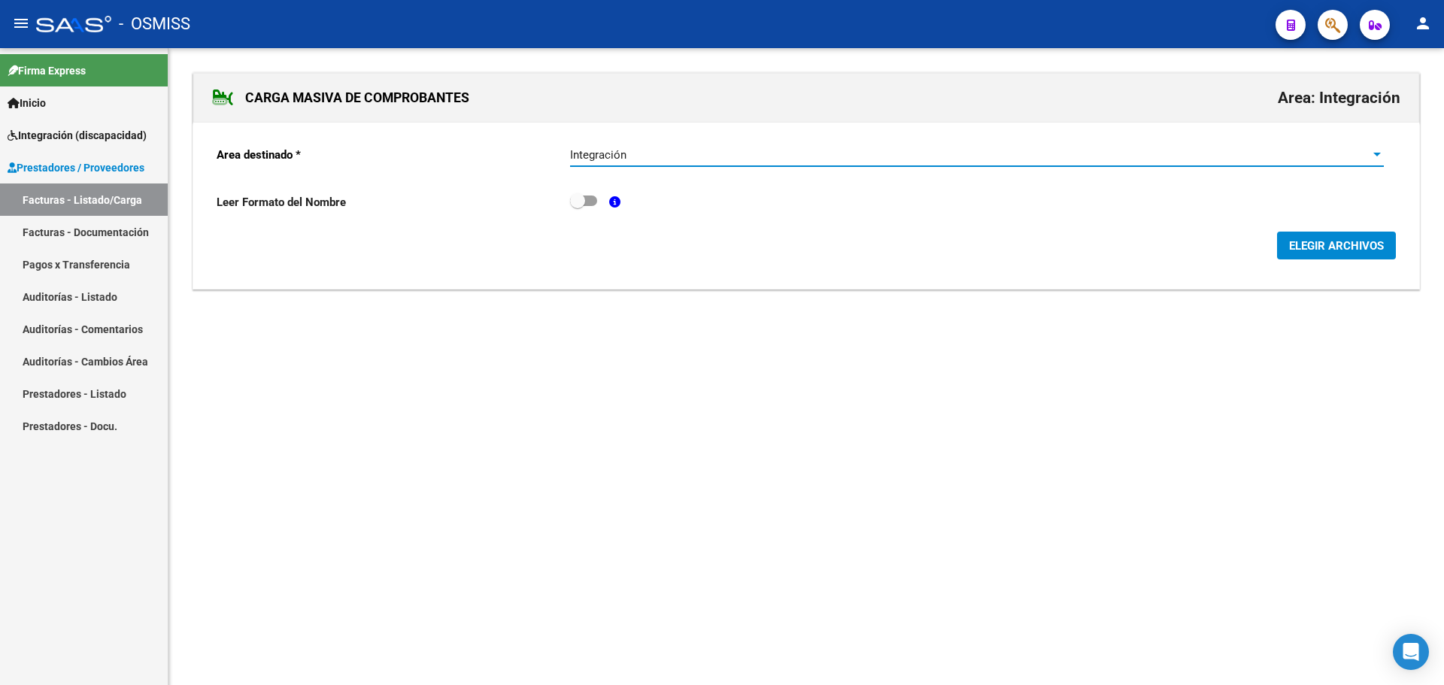
click at [1317, 248] on span "ELEGIR ARCHIVOS" at bounding box center [1336, 246] width 95 height 14
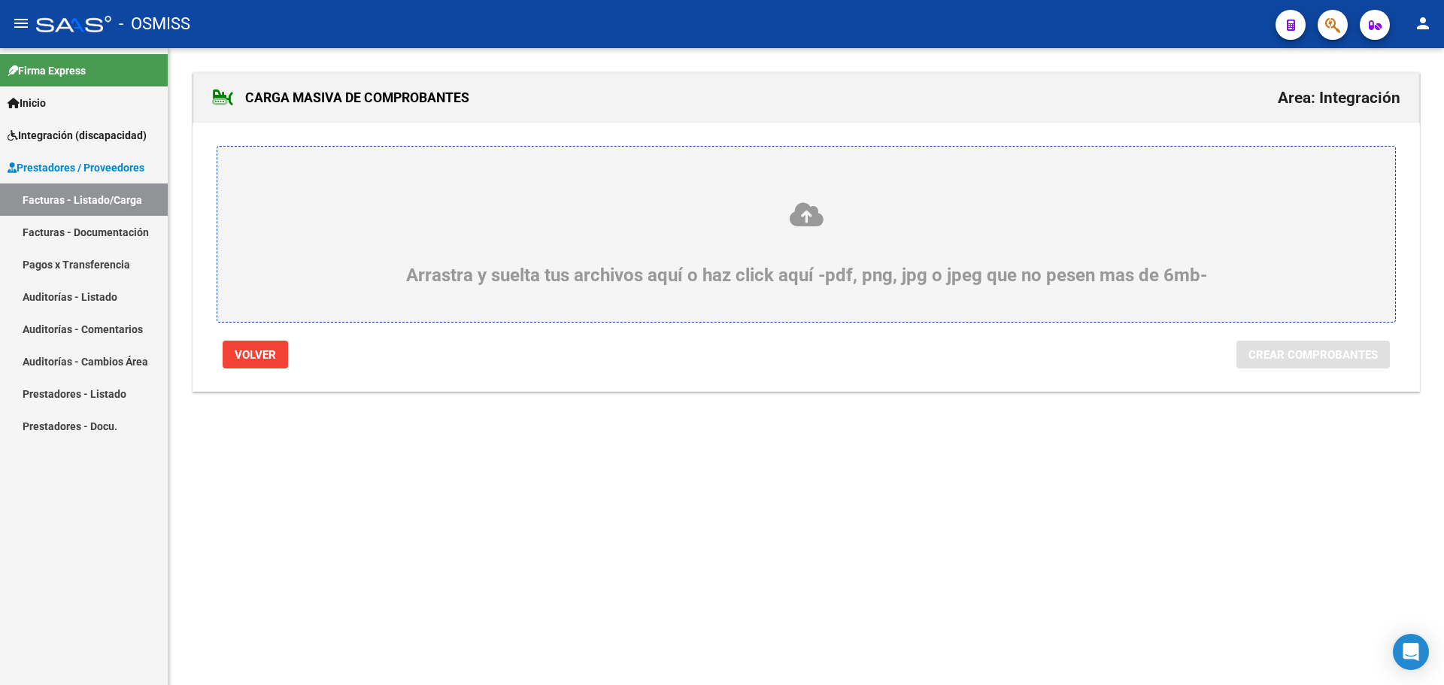
click at [401, 265] on div "Arrastra y suelta tus archivos aquí o haz click aquí -pdf, png, jpg o jpeg que …" at bounding box center [806, 243] width 1106 height 85
click at [0, 0] on input "Arrastra y suelta tus archivos aquí o haz click aquí -pdf, png, jpg o jpeg que …" at bounding box center [0, 0] width 0 height 0
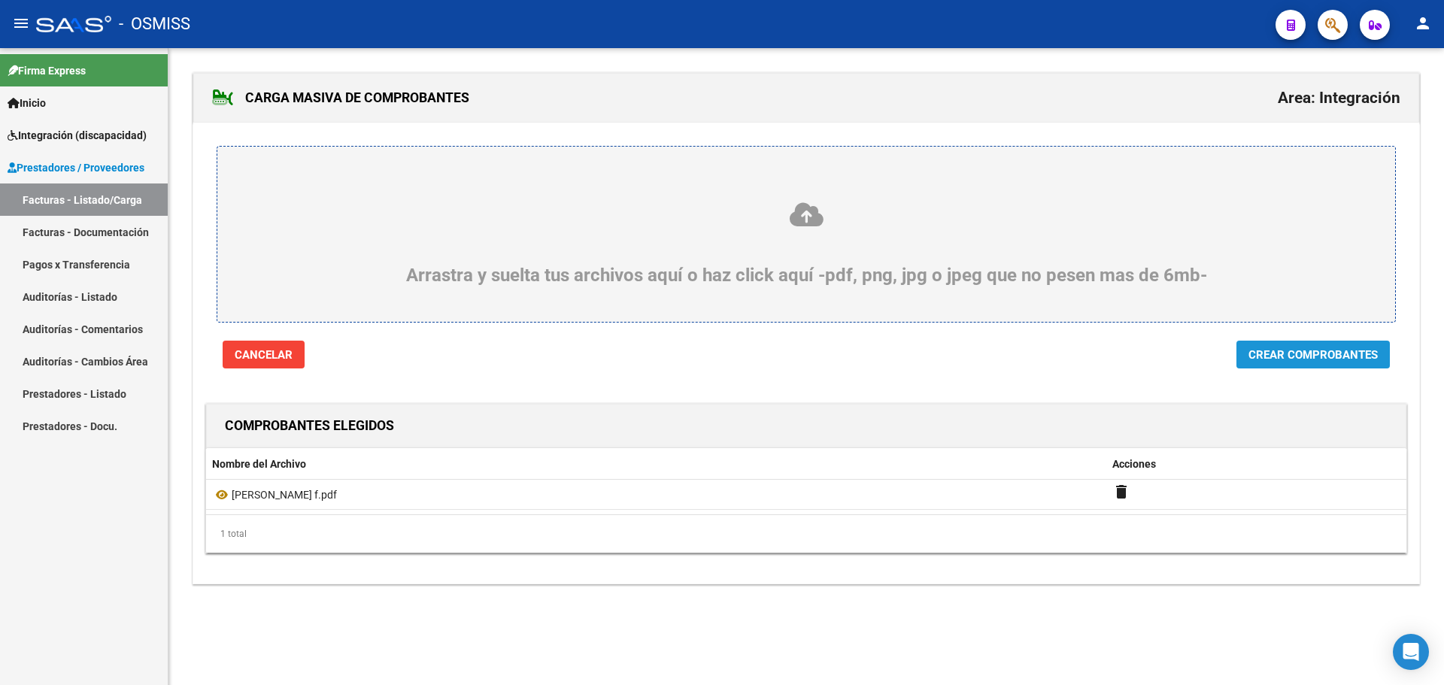
click at [1337, 358] on span "Crear Comprobantes" at bounding box center [1313, 355] width 129 height 14
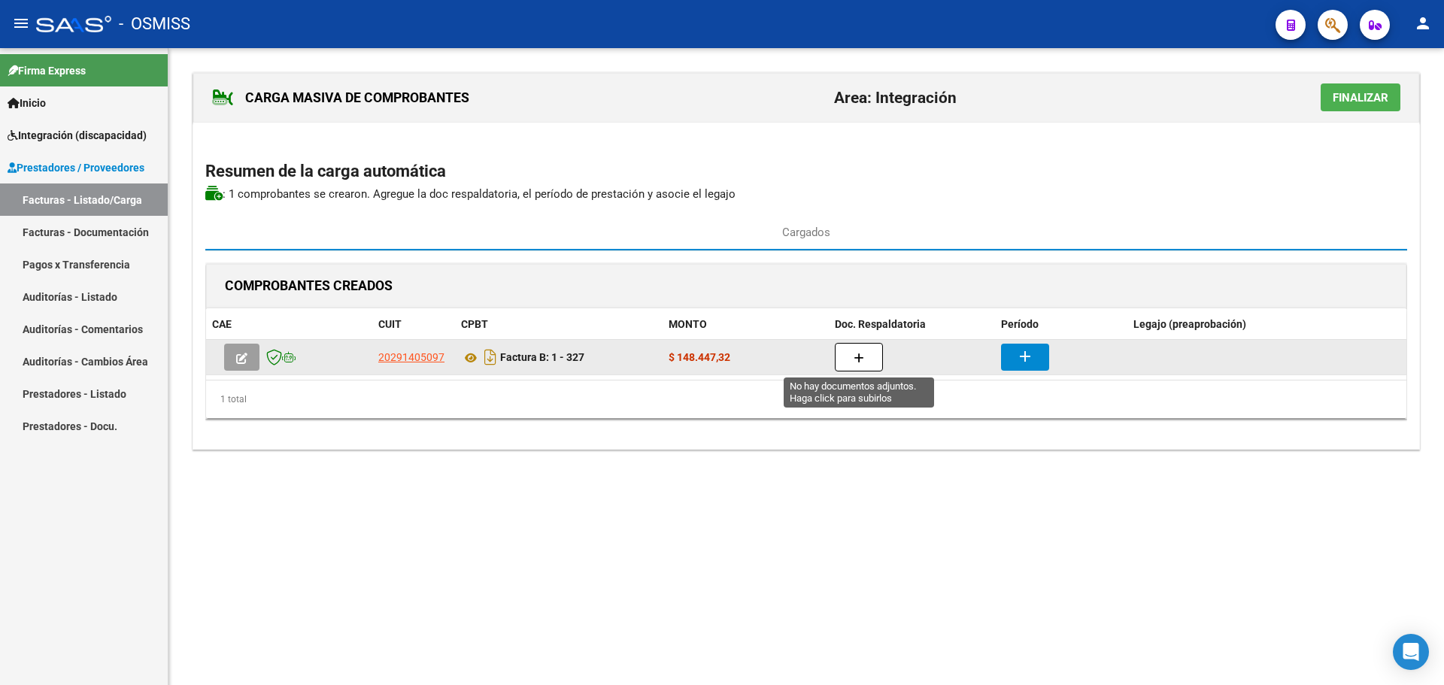
click at [875, 354] on button "button" at bounding box center [859, 357] width 48 height 29
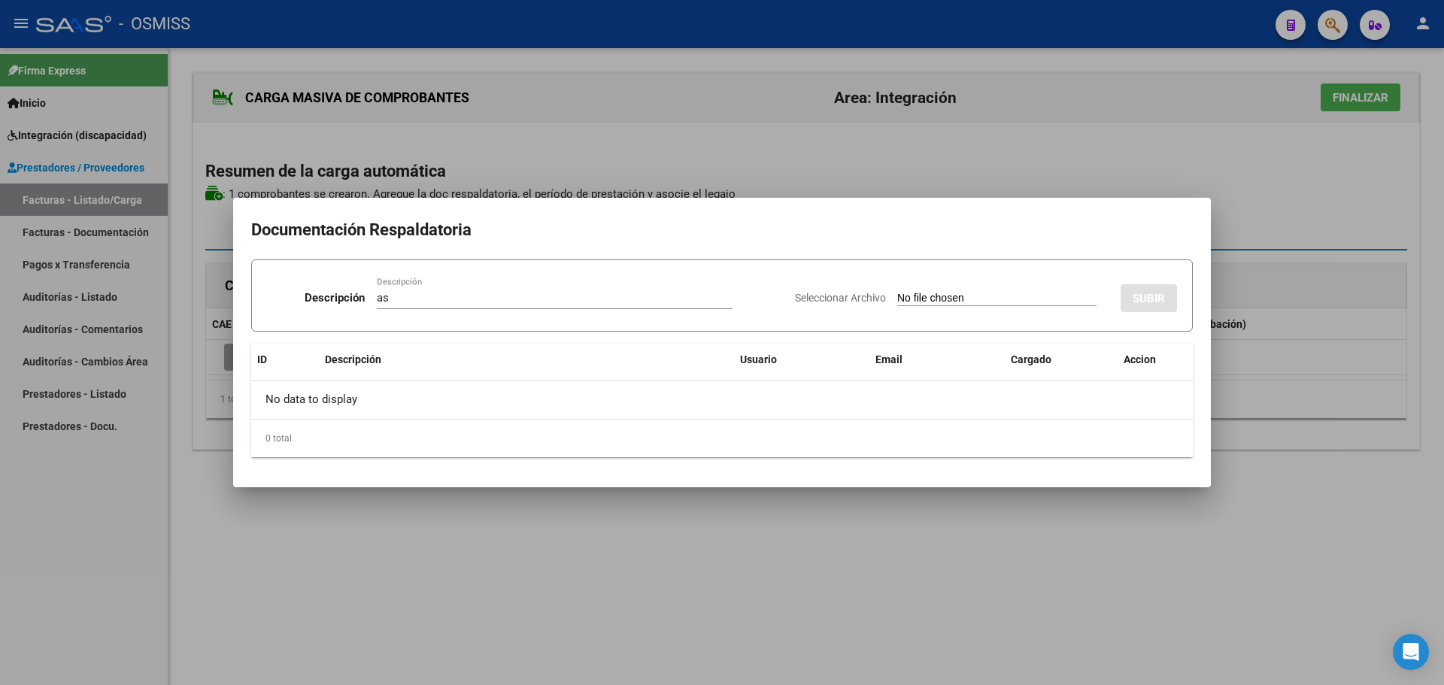
click at [922, 299] on input "Seleccionar Archivo" at bounding box center [996, 299] width 199 height 14
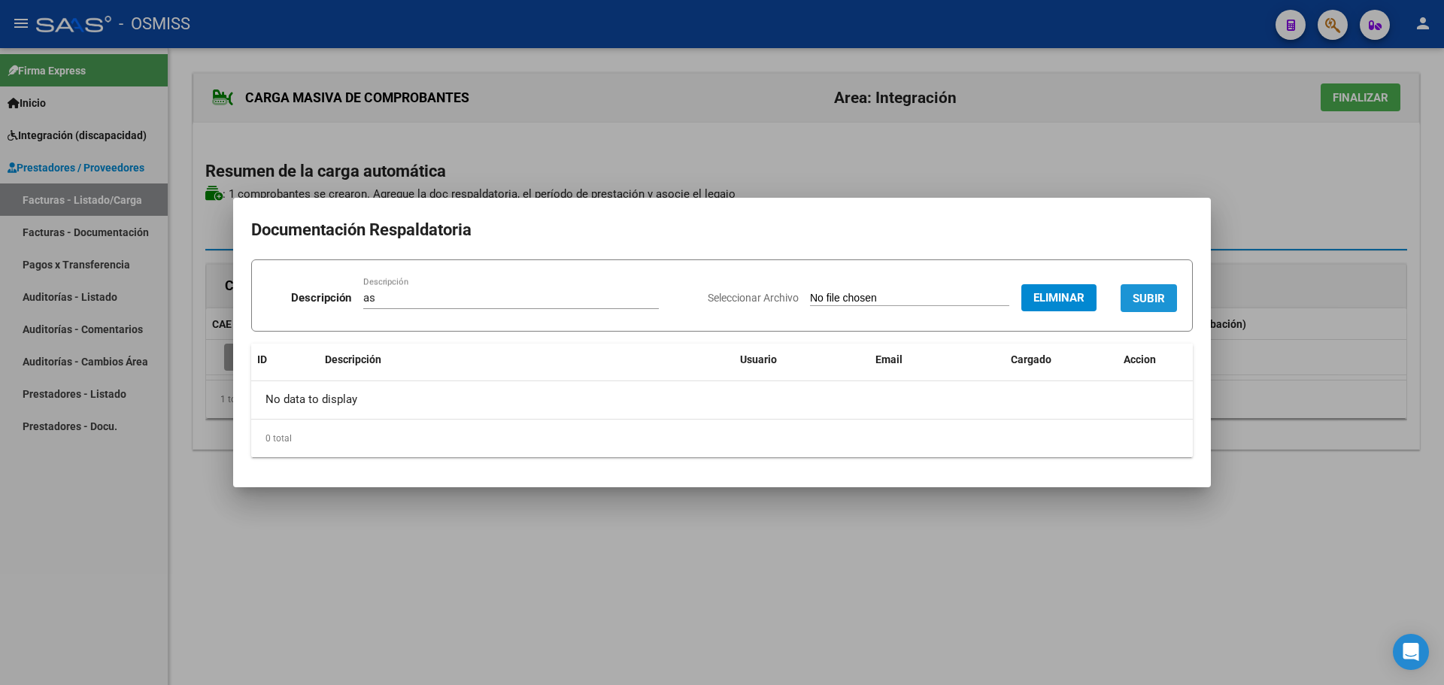
click at [1161, 296] on span "SUBIR" at bounding box center [1149, 299] width 32 height 14
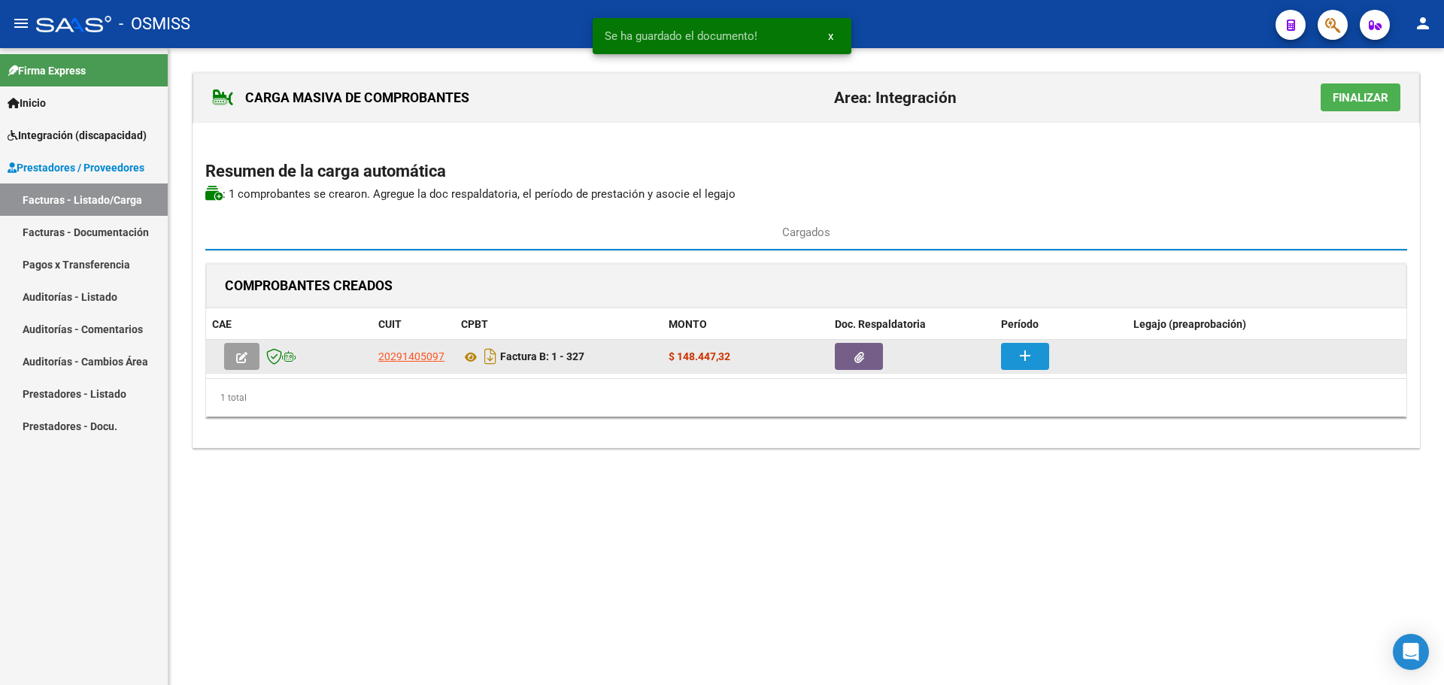
click at [1024, 358] on mat-icon "add" at bounding box center [1025, 356] width 18 height 18
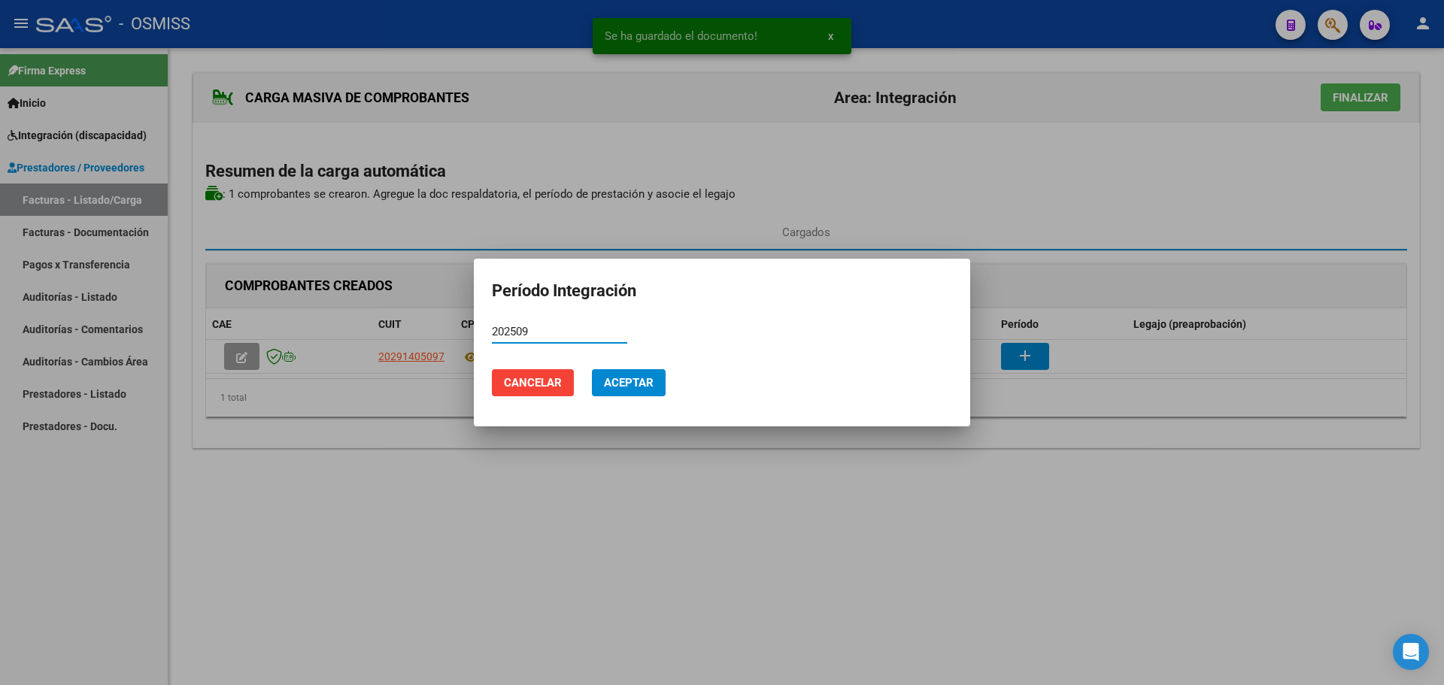
click at [627, 383] on span "Aceptar" at bounding box center [629, 383] width 50 height 14
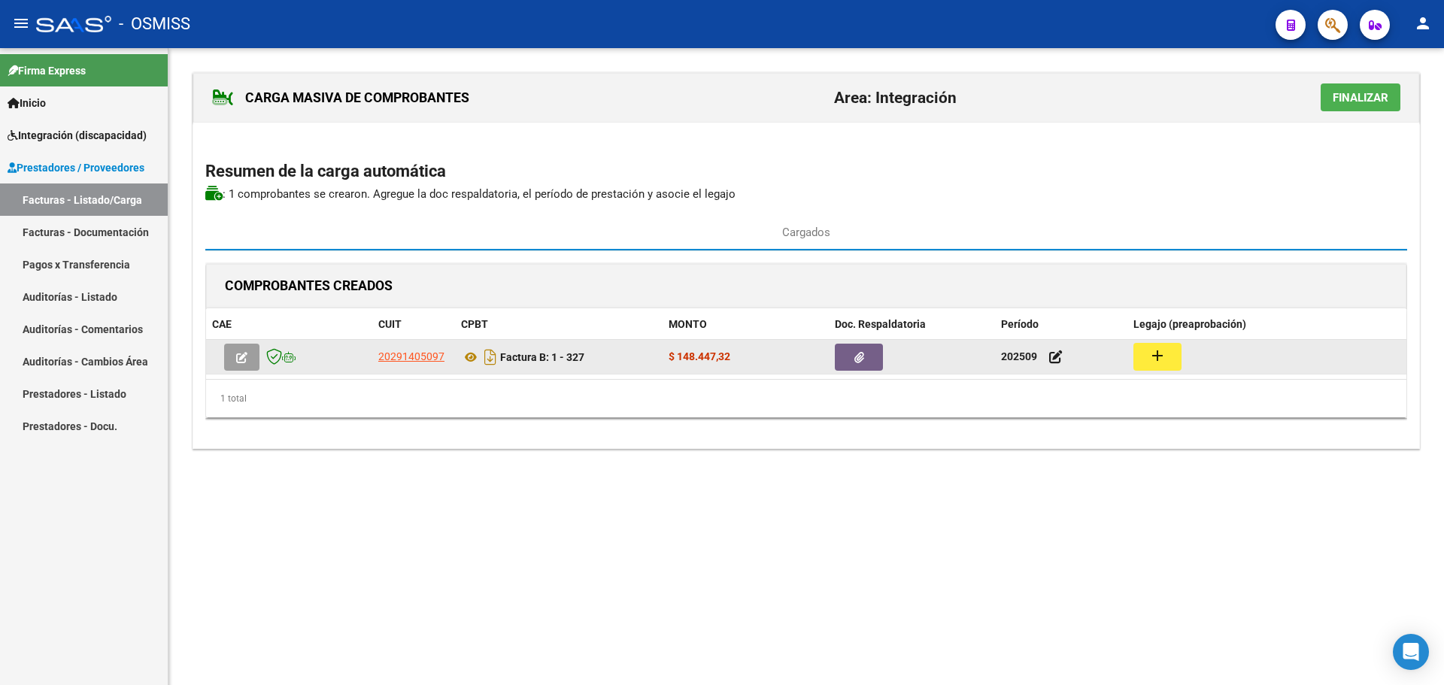
click at [1152, 354] on mat-icon "add" at bounding box center [1158, 356] width 18 height 18
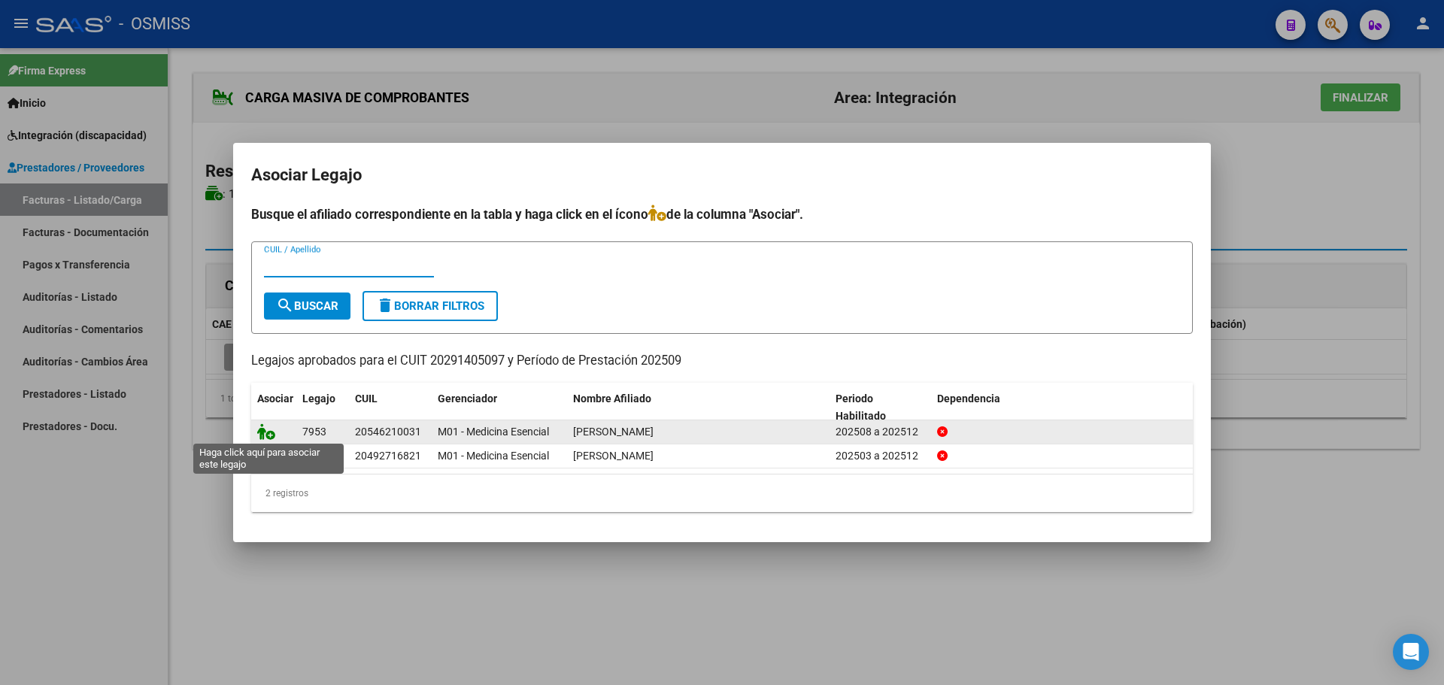
click at [264, 435] on icon at bounding box center [266, 431] width 18 height 17
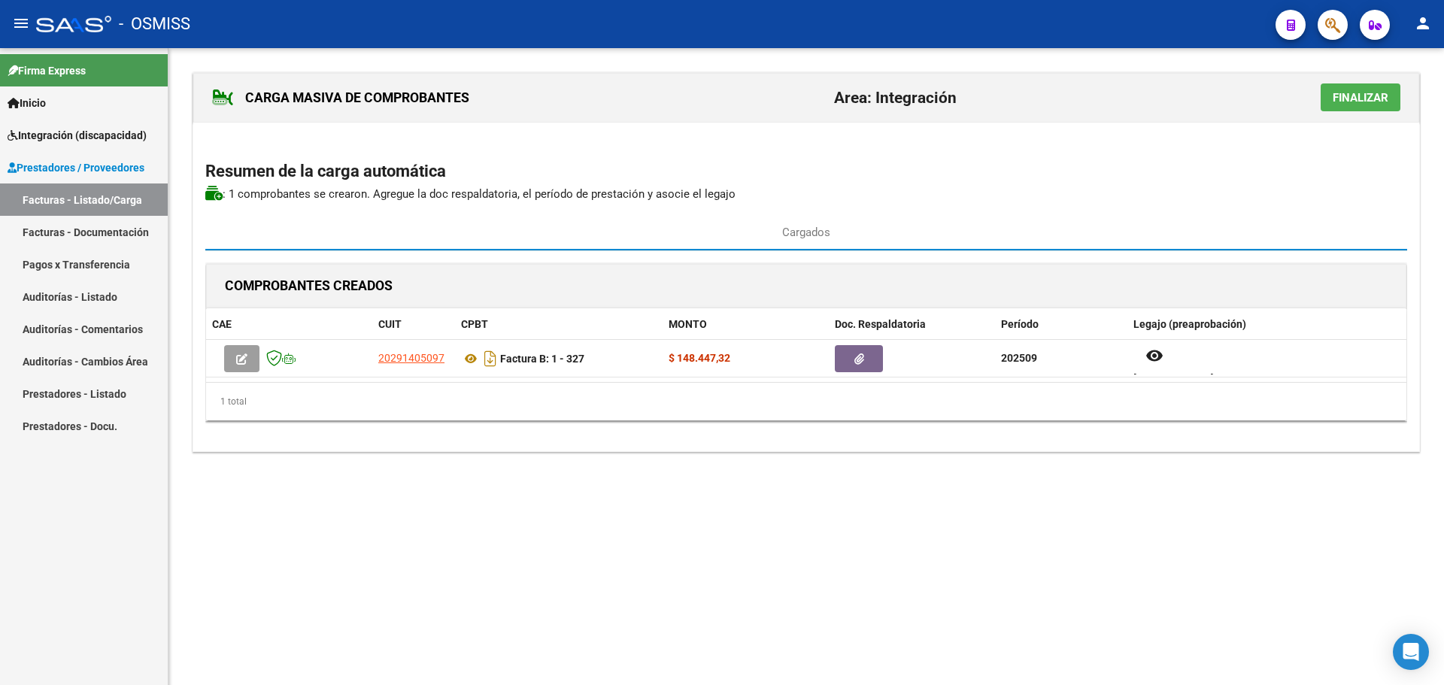
click at [1345, 98] on span "Finalizar" at bounding box center [1361, 98] width 56 height 14
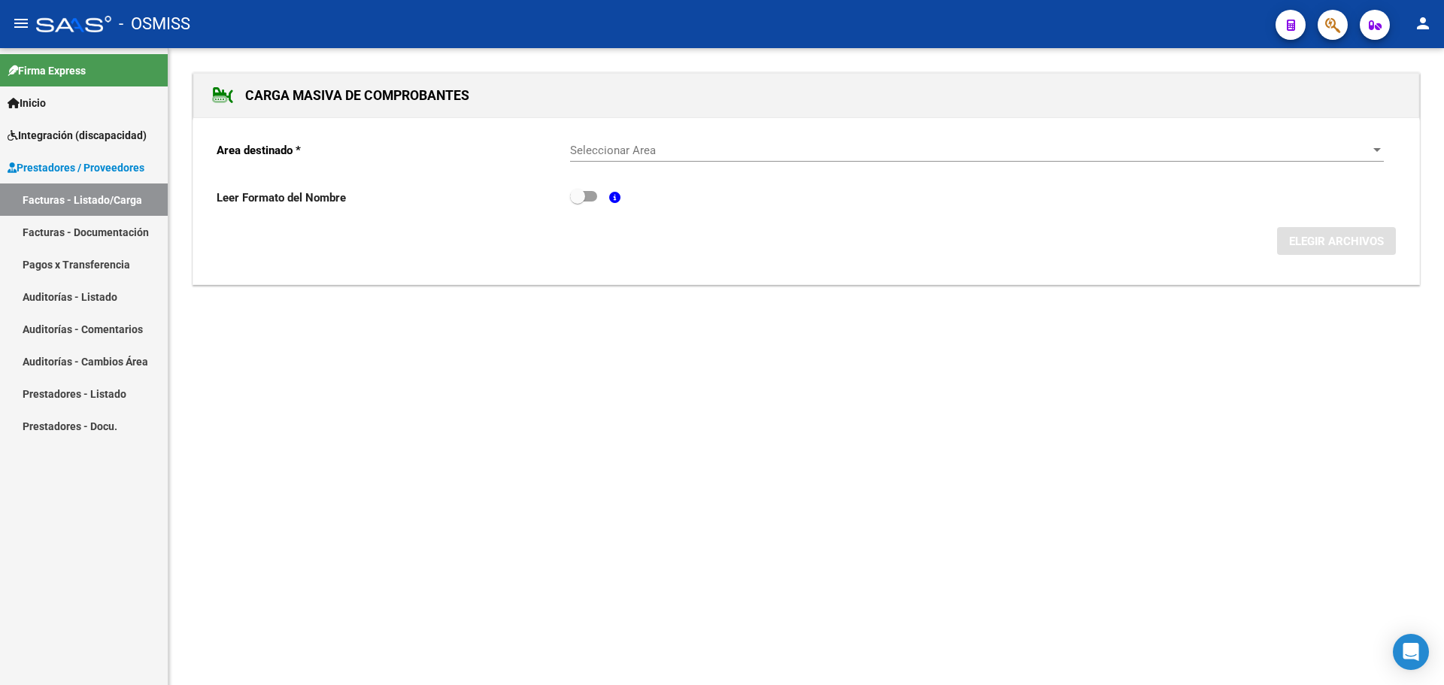
click at [1372, 147] on div at bounding box center [1377, 150] width 14 height 12
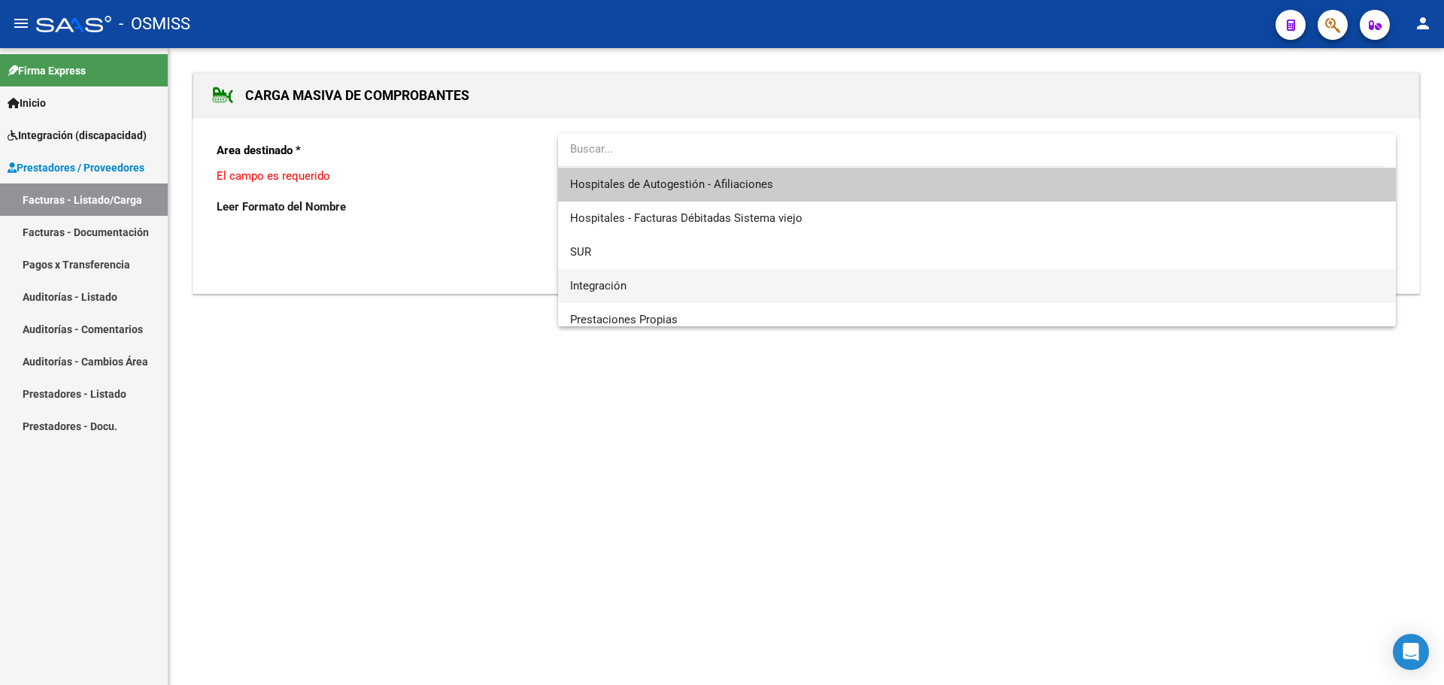
drag, startPoint x: 773, startPoint y: 286, endPoint x: 866, endPoint y: 272, distance: 94.2
click at [774, 287] on span "Integración" at bounding box center [977, 286] width 814 height 34
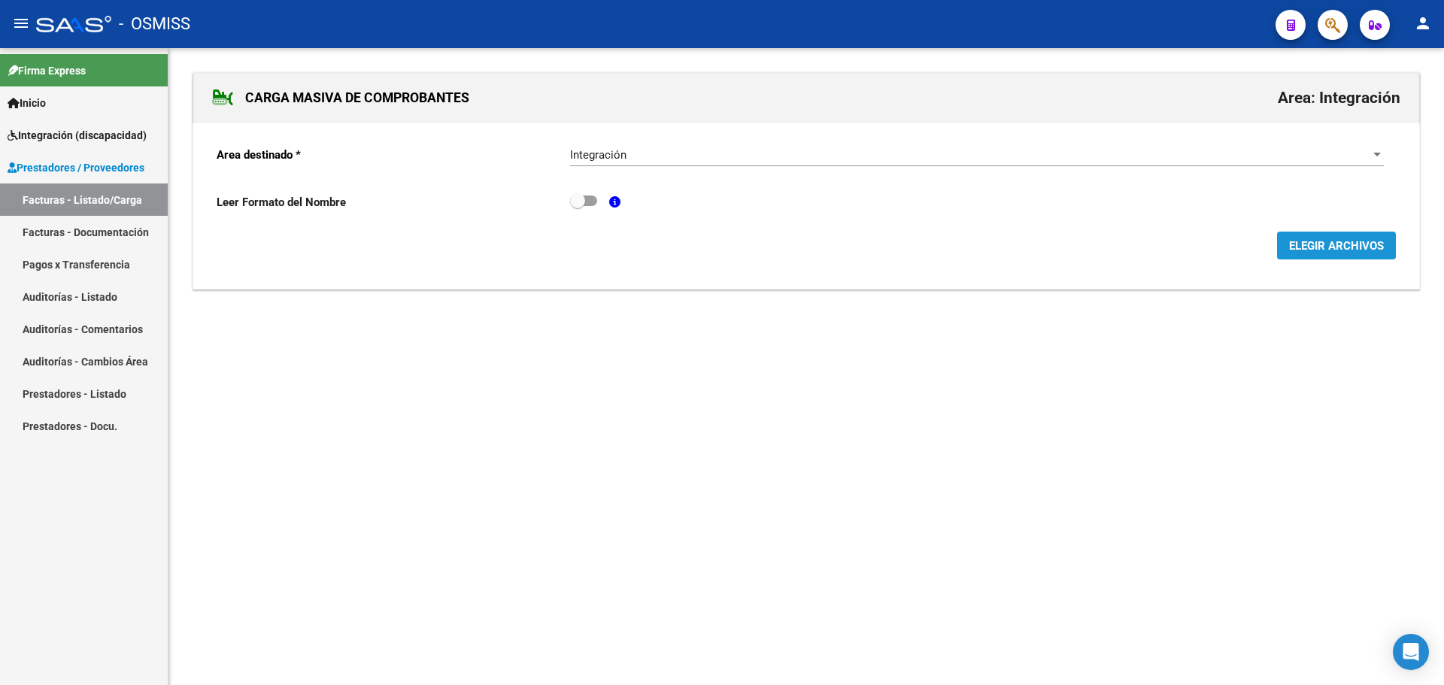
click at [1322, 245] on span "ELEGIR ARCHIVOS" at bounding box center [1336, 246] width 95 height 14
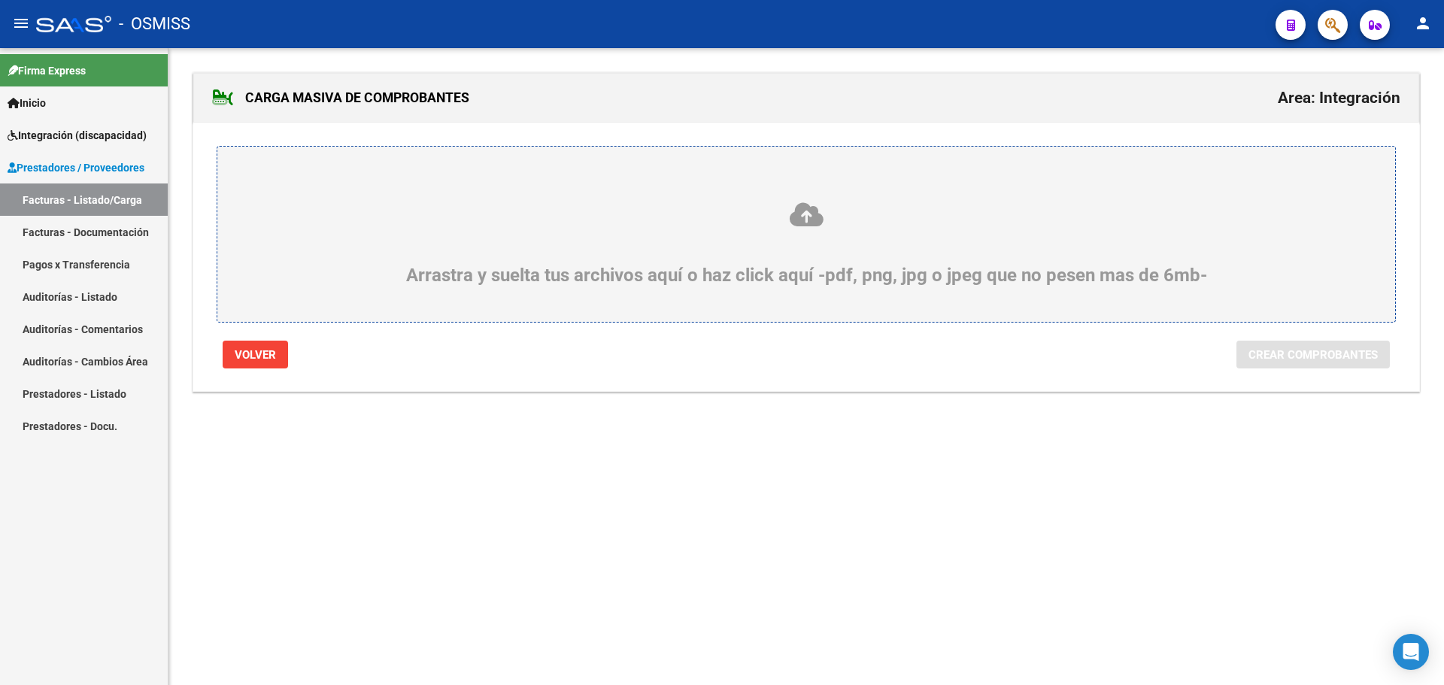
click at [432, 244] on div "Arrastra y suelta tus archivos aquí o haz click aquí -pdf, png, jpg o jpeg que …" at bounding box center [806, 243] width 1106 height 85
click at [0, 0] on input "Arrastra y suelta tus archivos aquí o haz click aquí -pdf, png, jpg o jpeg que …" at bounding box center [0, 0] width 0 height 0
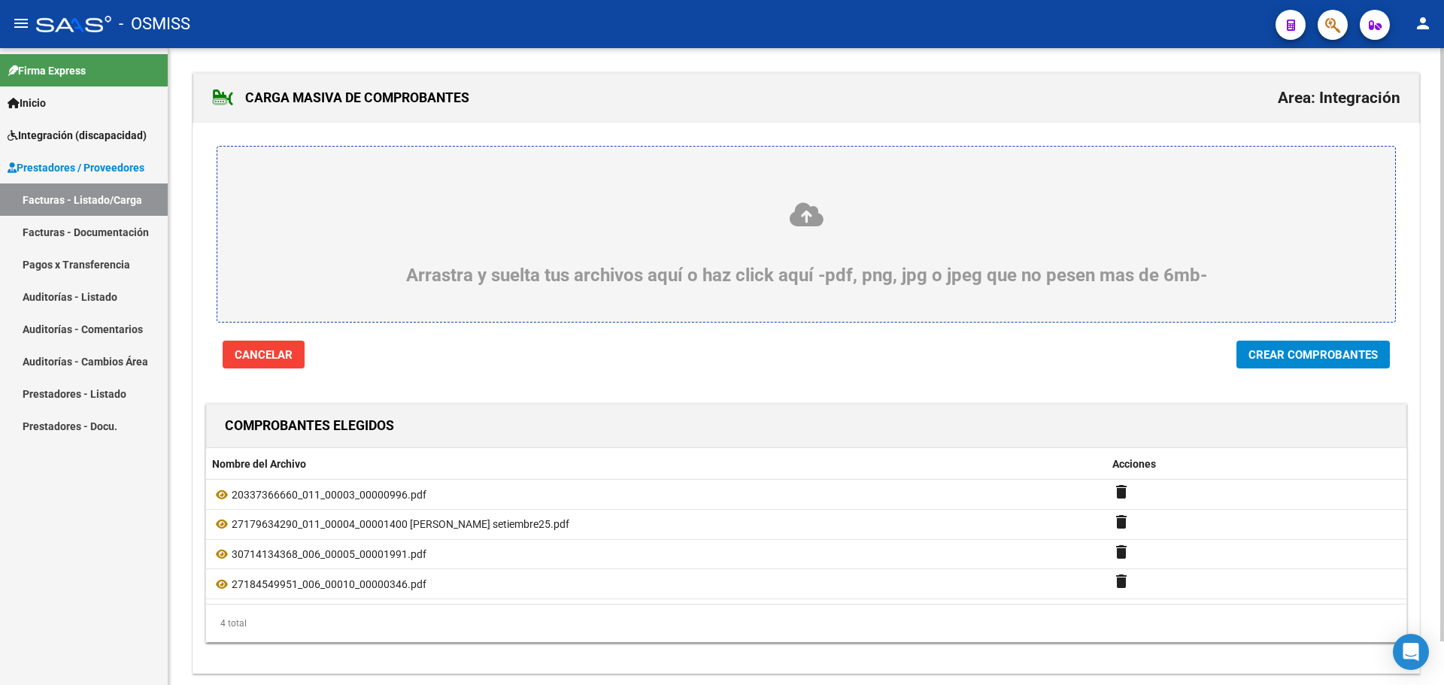
click at [1301, 360] on span "Crear Comprobantes" at bounding box center [1313, 355] width 129 height 14
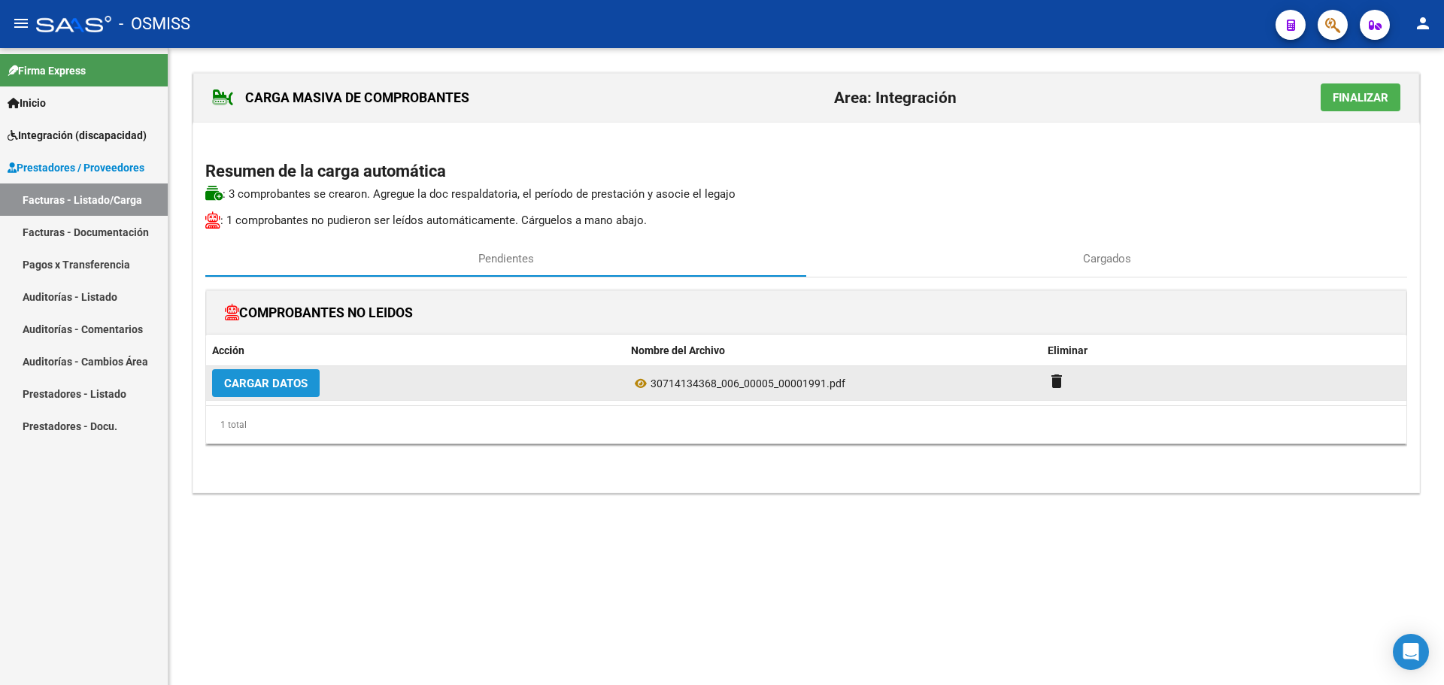
click at [237, 381] on span "Cargar Datos" at bounding box center [265, 384] width 83 height 14
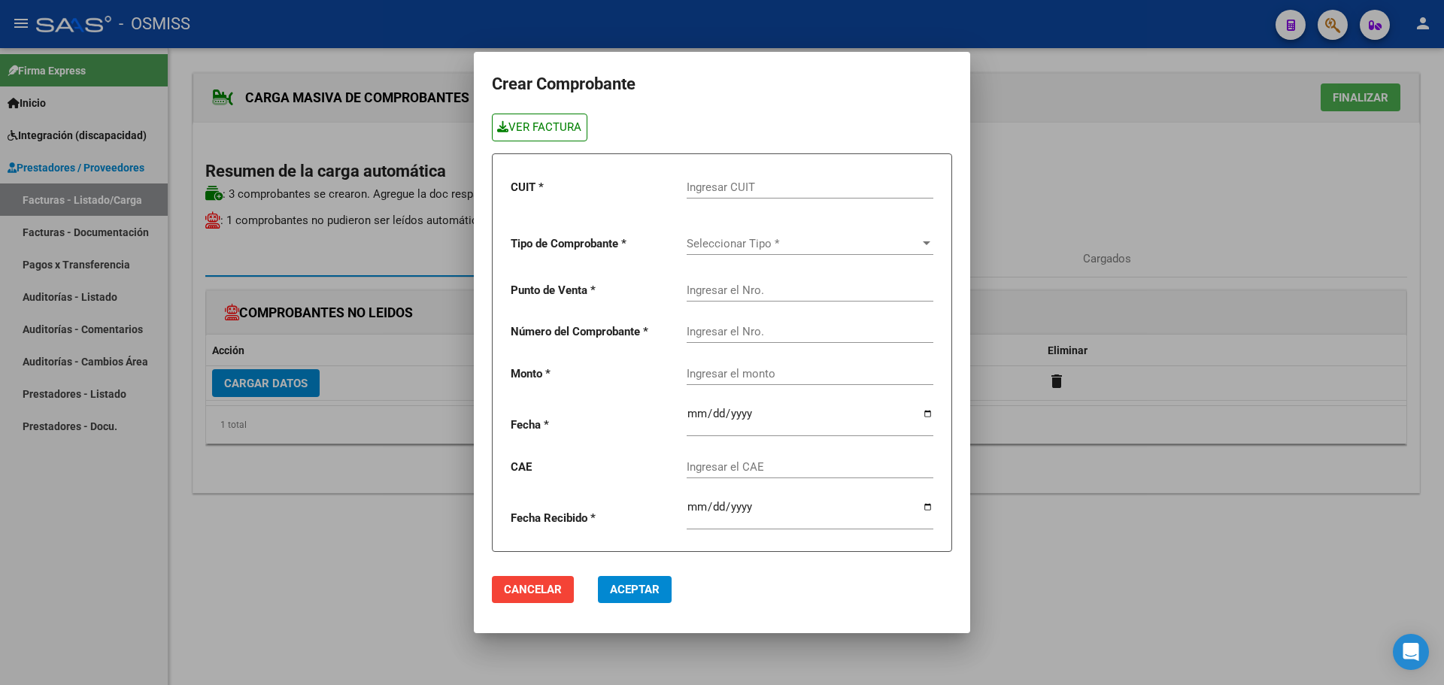
click at [531, 127] on link "VER FACTURA" at bounding box center [540, 128] width 96 height 28
click at [718, 190] on input "Ingresar CUIT" at bounding box center [810, 188] width 247 height 14
click at [735, 240] on span "Seleccionar Tipo *" at bounding box center [803, 244] width 233 height 14
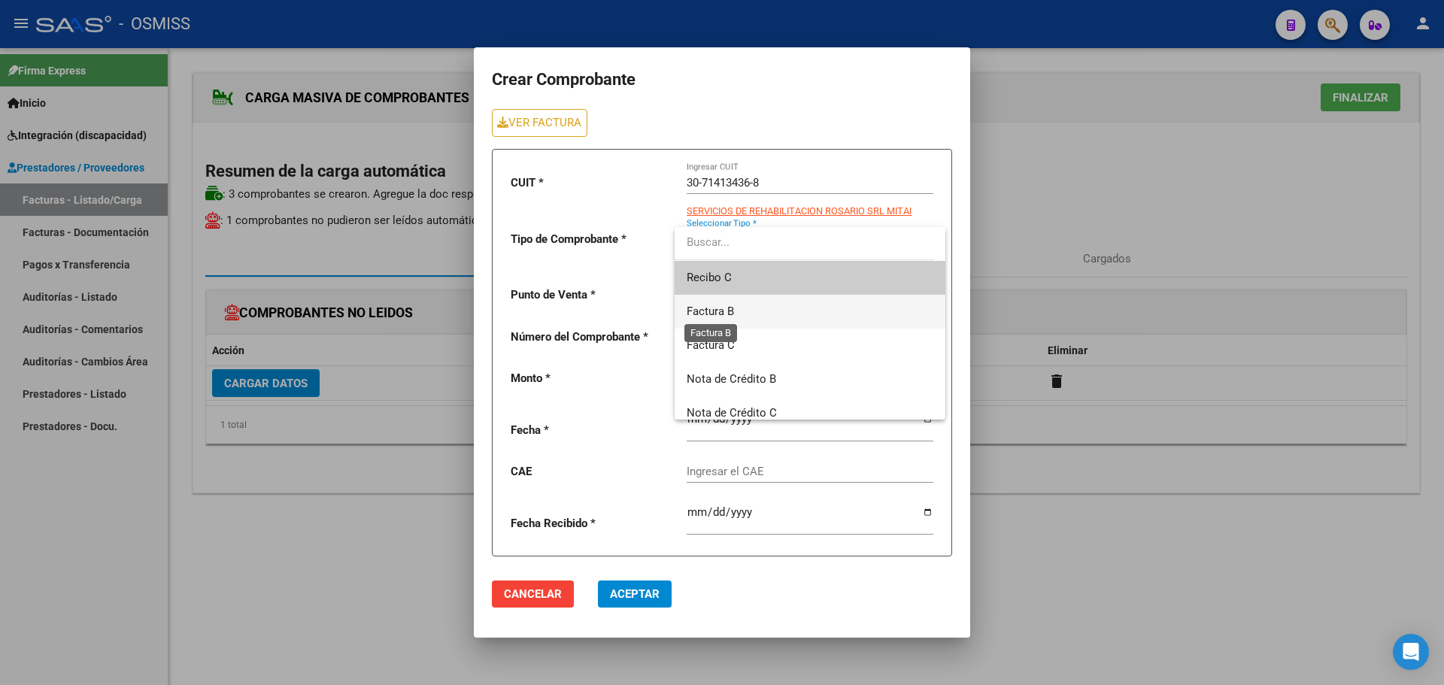
click at [734, 308] on span "Factura B" at bounding box center [710, 312] width 47 height 14
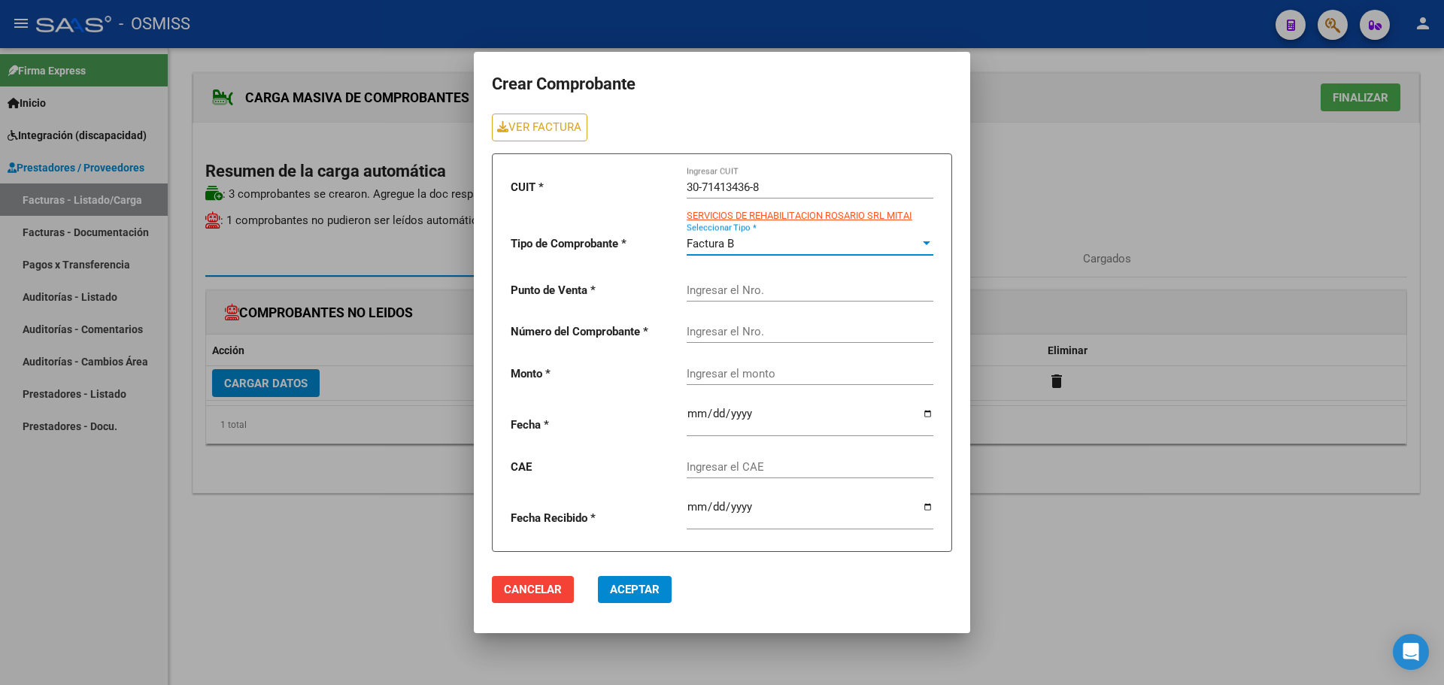
click at [733, 291] on input "Ingresar el Nro." at bounding box center [810, 291] width 247 height 14
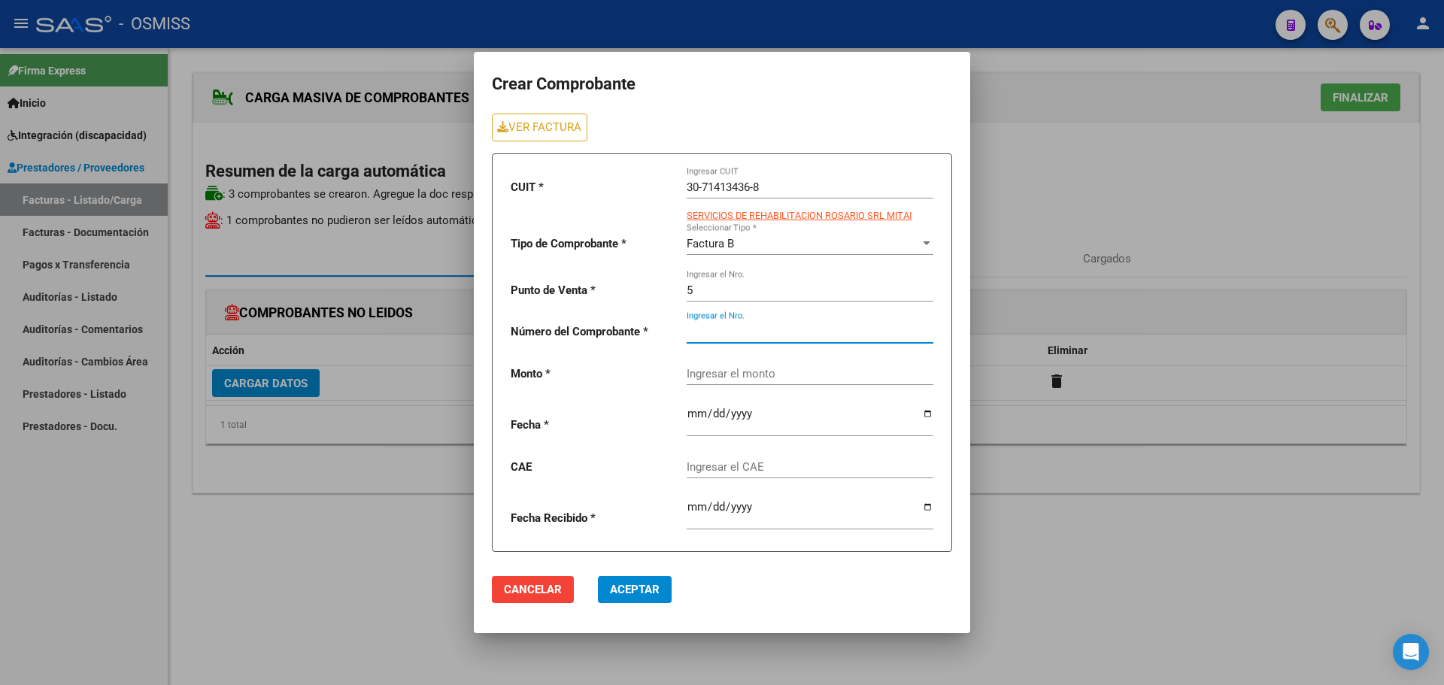
click at [731, 329] on input "Ingresar el Nro." at bounding box center [810, 332] width 247 height 14
click at [738, 381] on div "Ingresar el monto" at bounding box center [810, 376] width 247 height 47
paste input "475830.36"
click at [932, 412] on input "date" at bounding box center [810, 420] width 247 height 24
click at [742, 465] on input "Ingresar el CAE" at bounding box center [810, 467] width 247 height 14
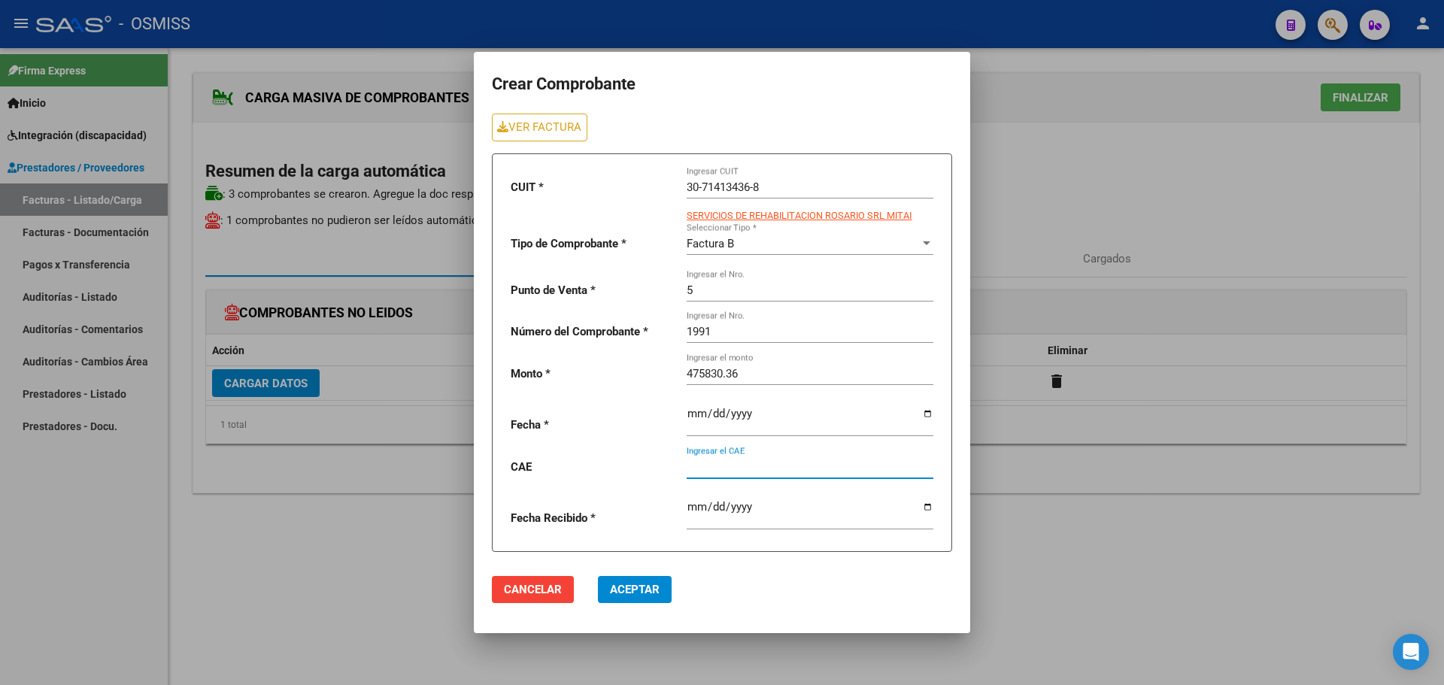
paste input "75408145833779"
click at [645, 592] on span "Aceptar" at bounding box center [635, 590] width 50 height 14
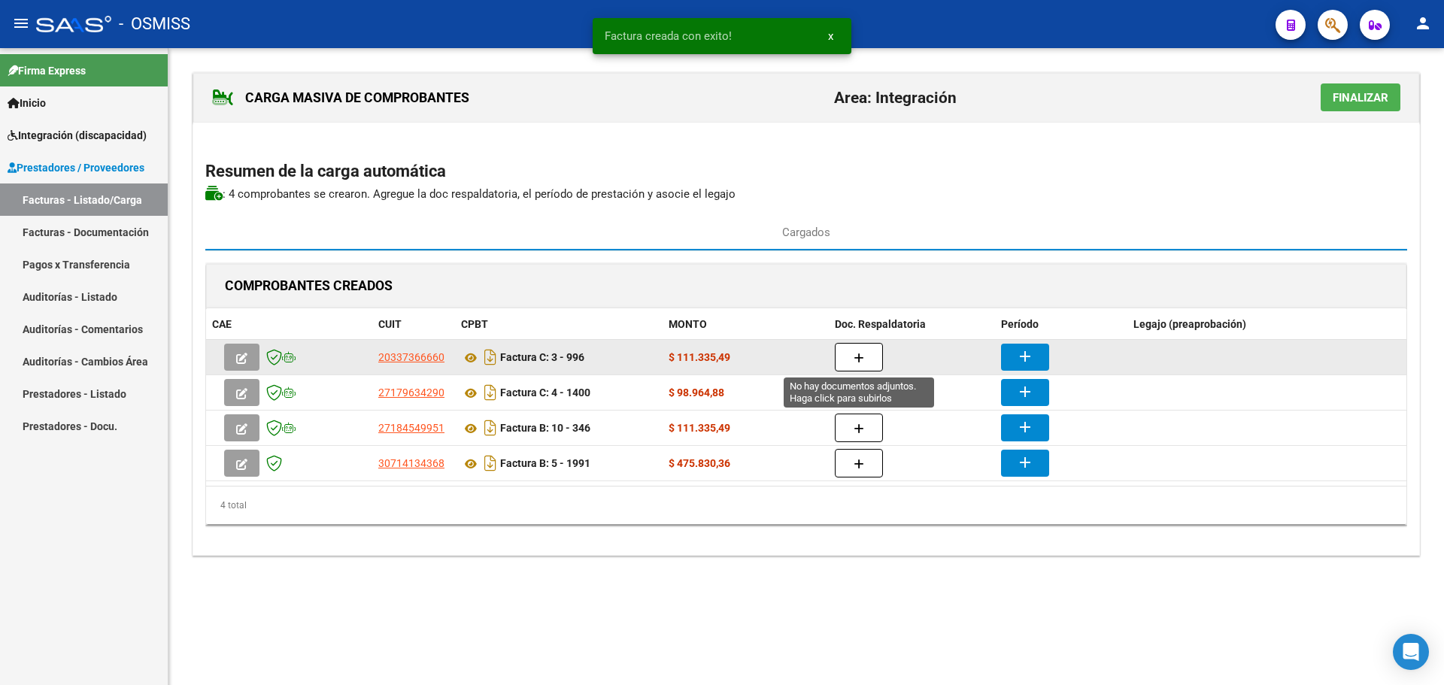
click at [859, 353] on icon "button" at bounding box center [859, 358] width 11 height 11
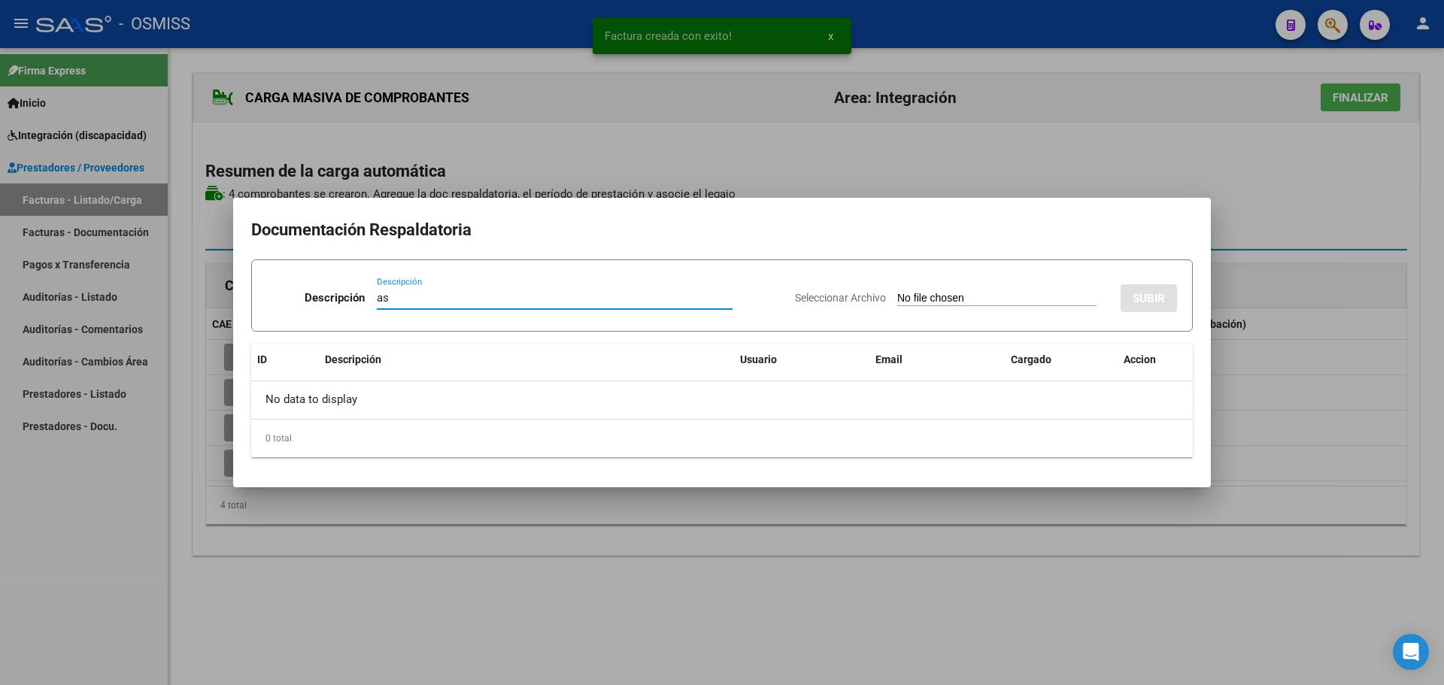
click at [953, 299] on input "Seleccionar Archivo" at bounding box center [996, 299] width 199 height 14
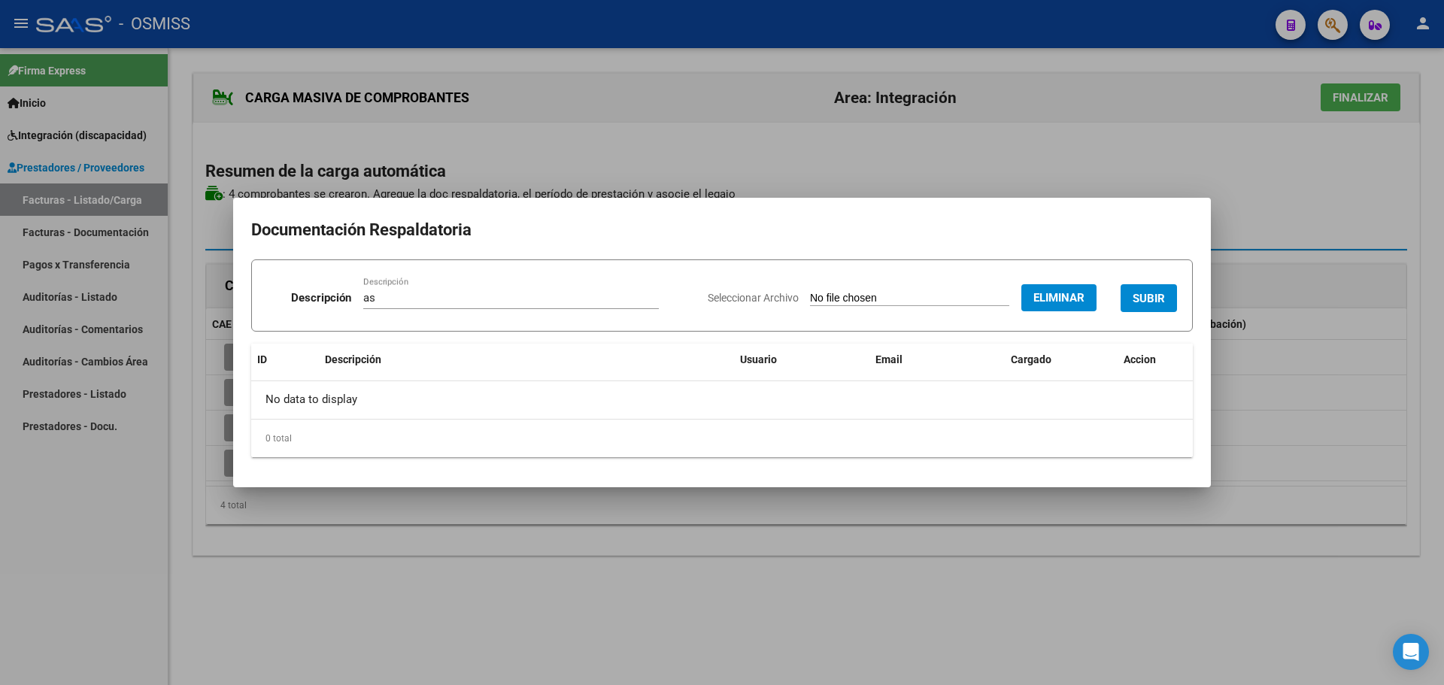
click at [1148, 299] on span "SUBIR" at bounding box center [1149, 299] width 32 height 14
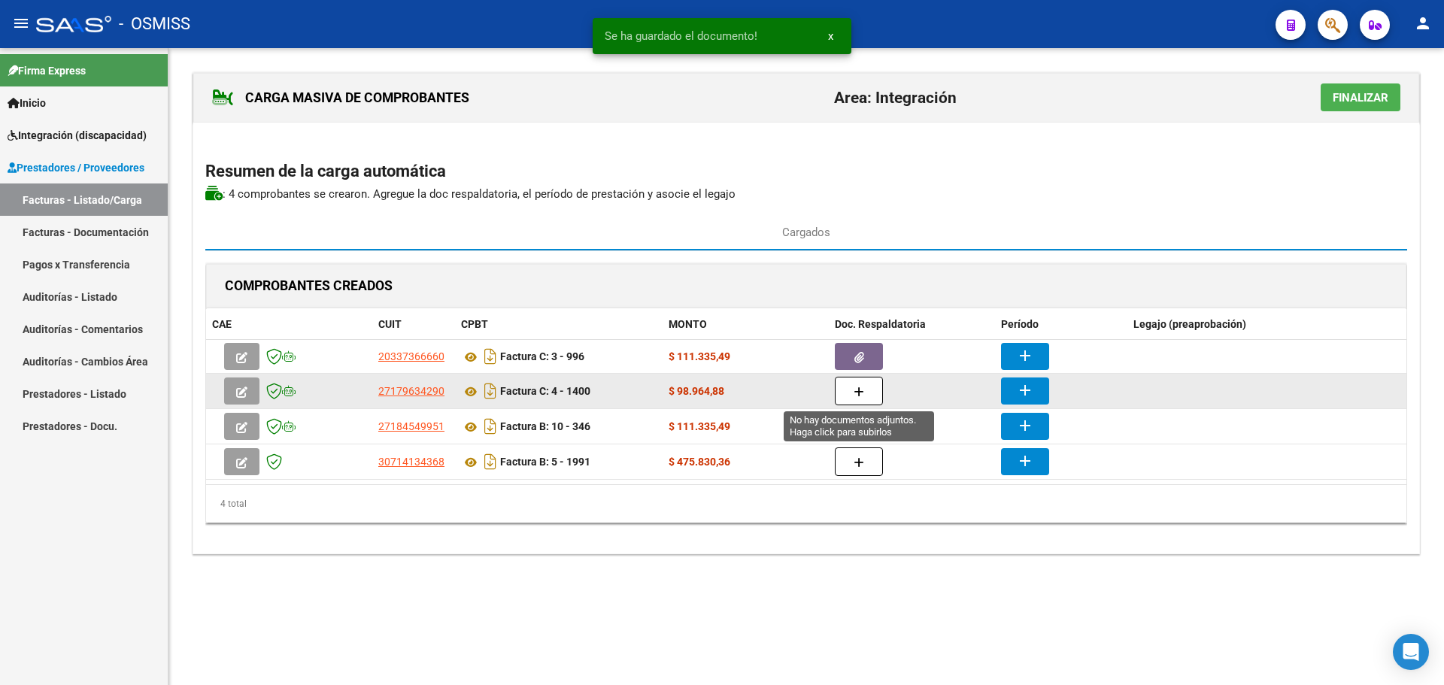
click at [860, 389] on icon "button" at bounding box center [859, 392] width 11 height 11
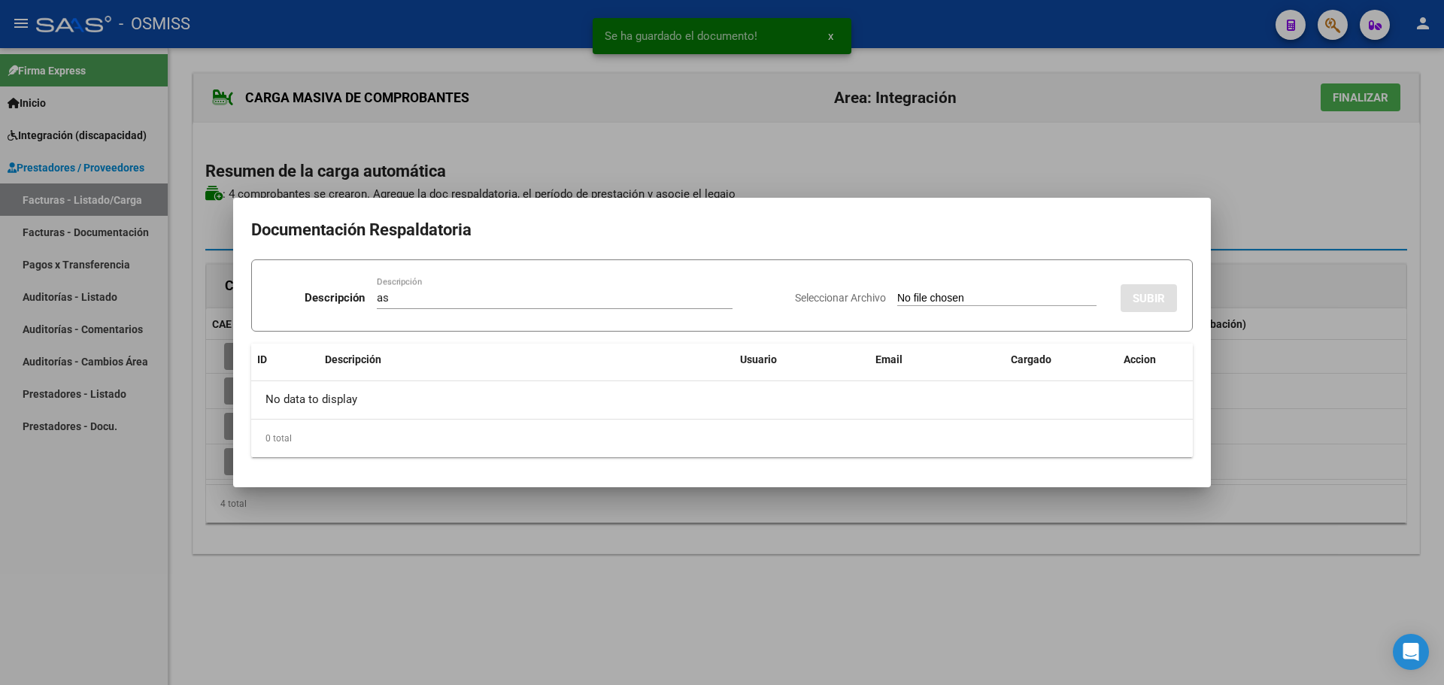
click at [931, 297] on input "Seleccionar Archivo" at bounding box center [996, 299] width 199 height 14
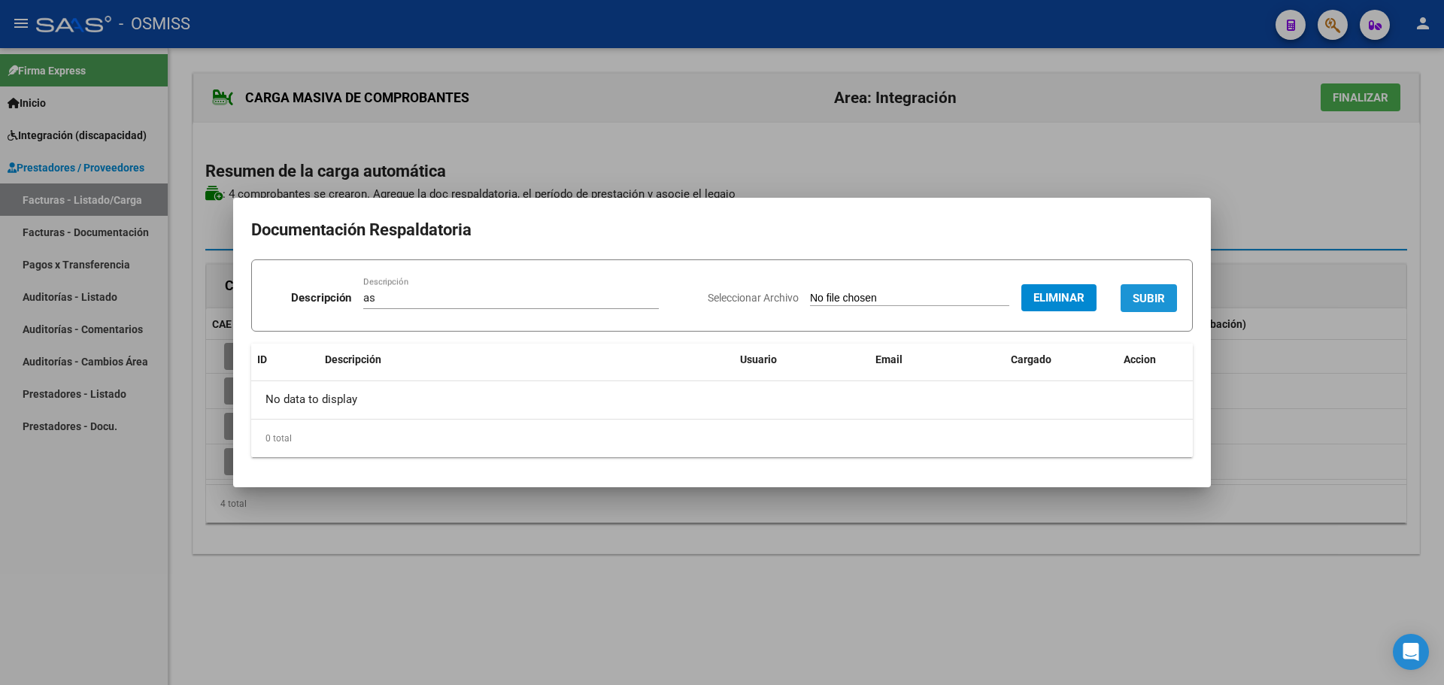
click at [1156, 296] on span "SUBIR" at bounding box center [1149, 299] width 32 height 14
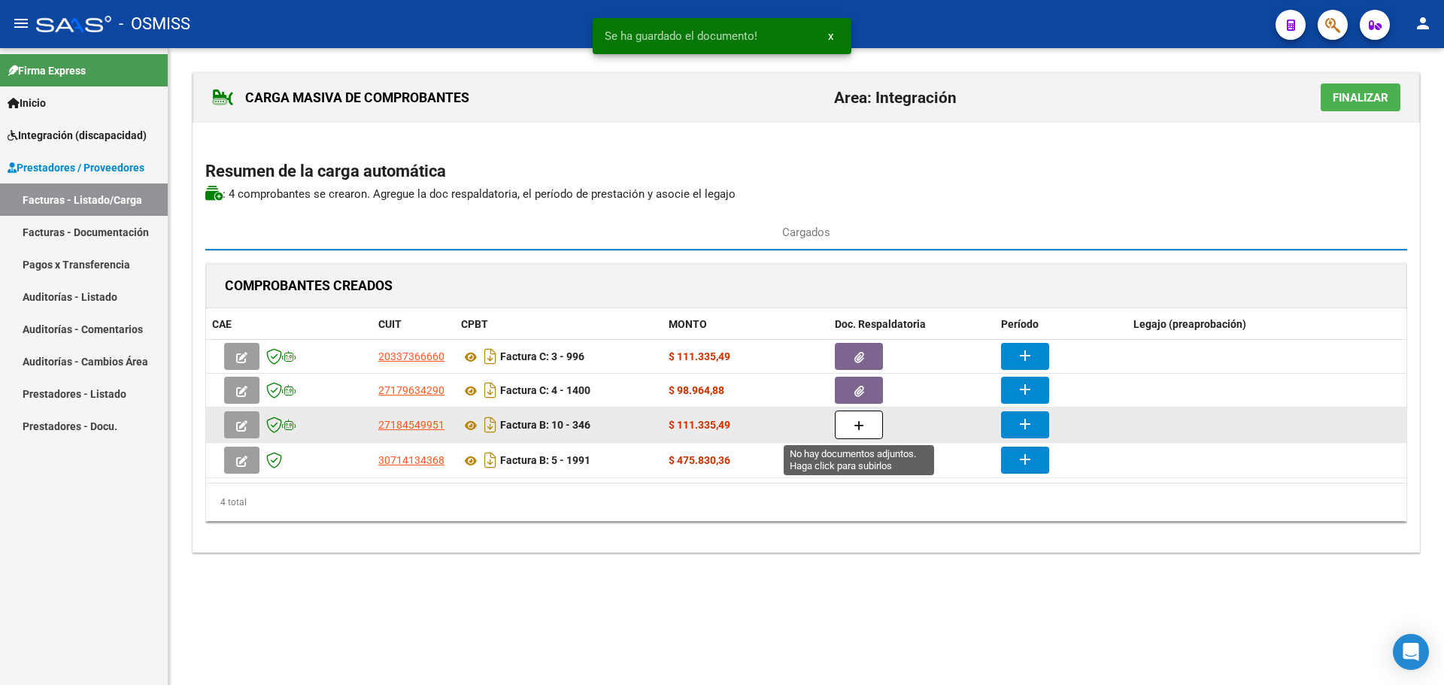
click at [850, 423] on button "button" at bounding box center [859, 425] width 48 height 29
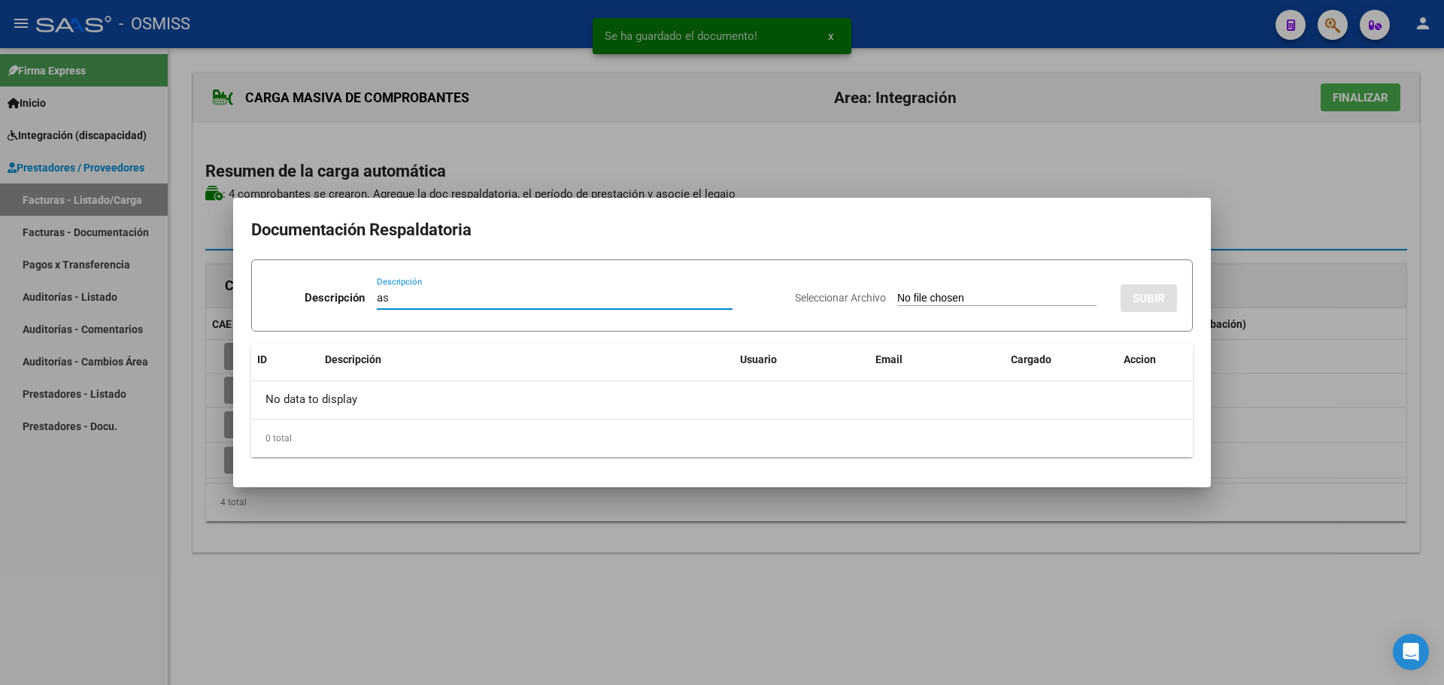
click at [942, 296] on input "Seleccionar Archivo" at bounding box center [996, 299] width 199 height 14
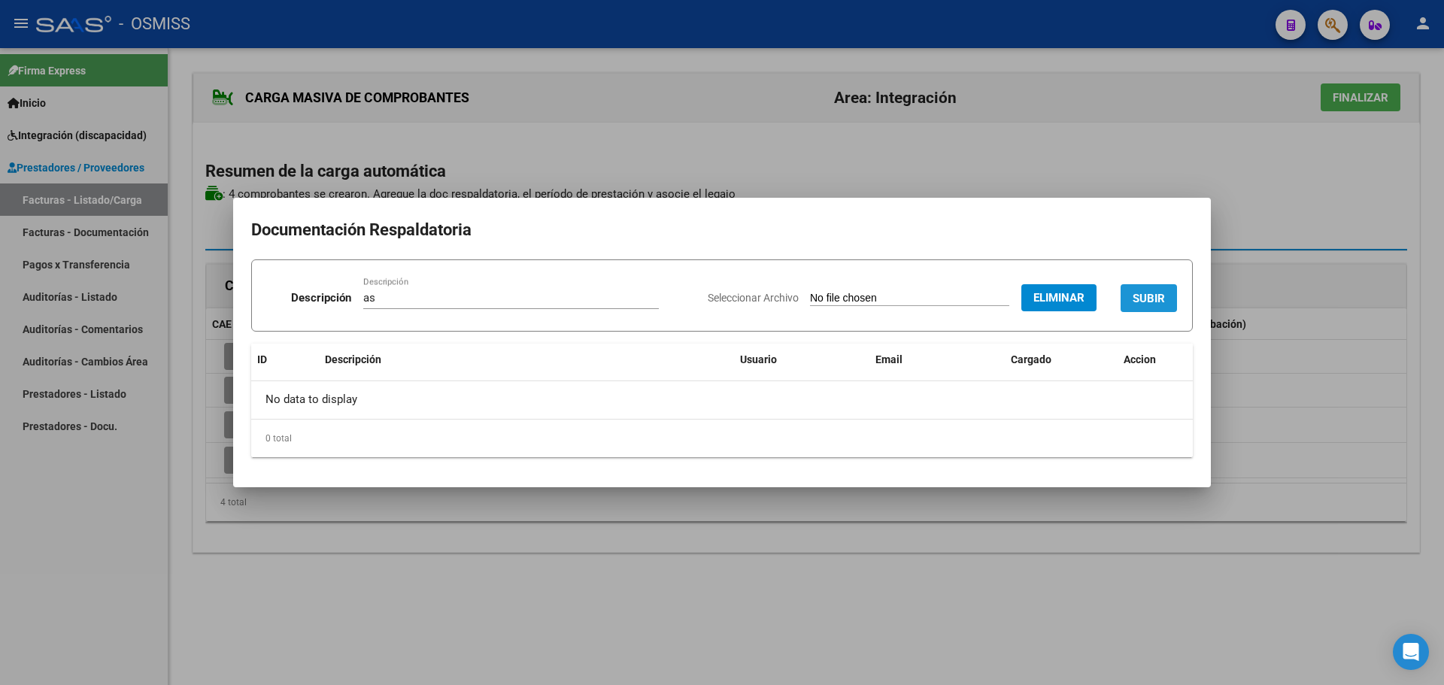
click at [1149, 294] on span "SUBIR" at bounding box center [1149, 299] width 32 height 14
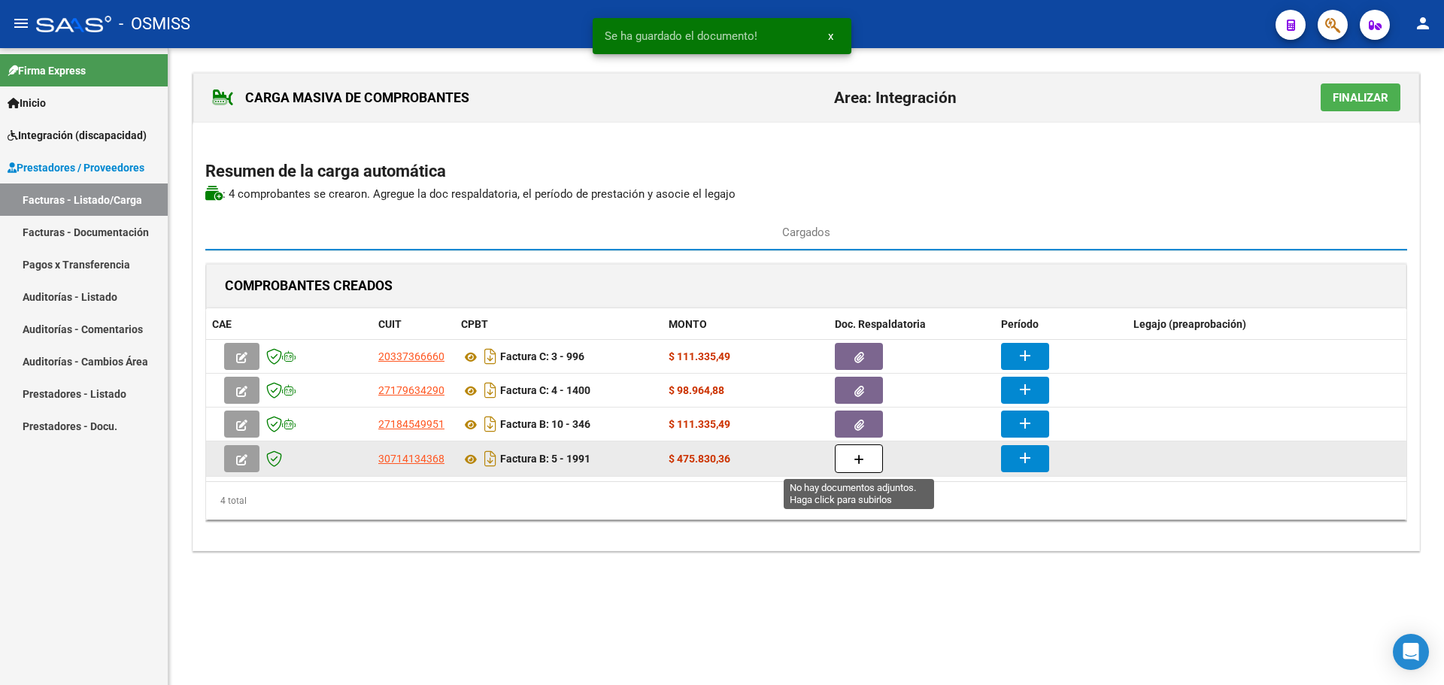
click at [868, 466] on button "button" at bounding box center [859, 459] width 48 height 29
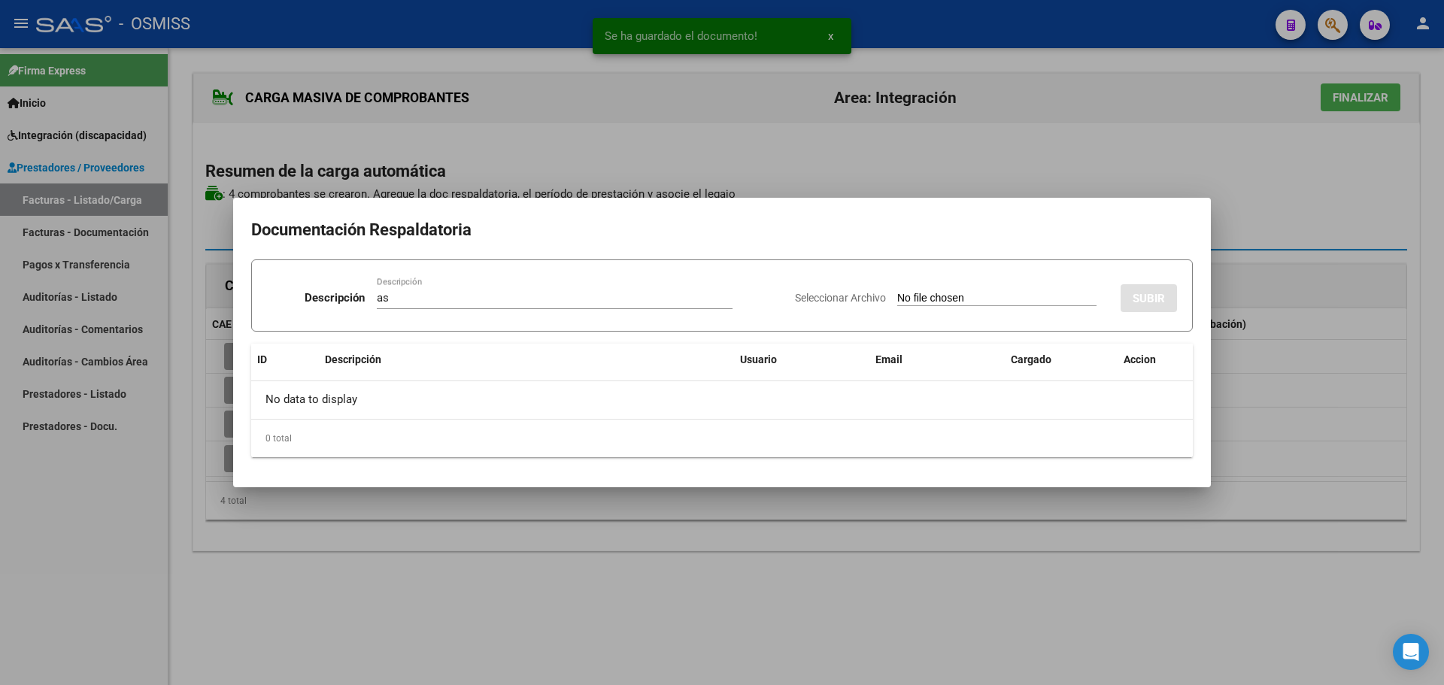
click at [954, 304] on input "Seleccionar Archivo" at bounding box center [996, 299] width 199 height 14
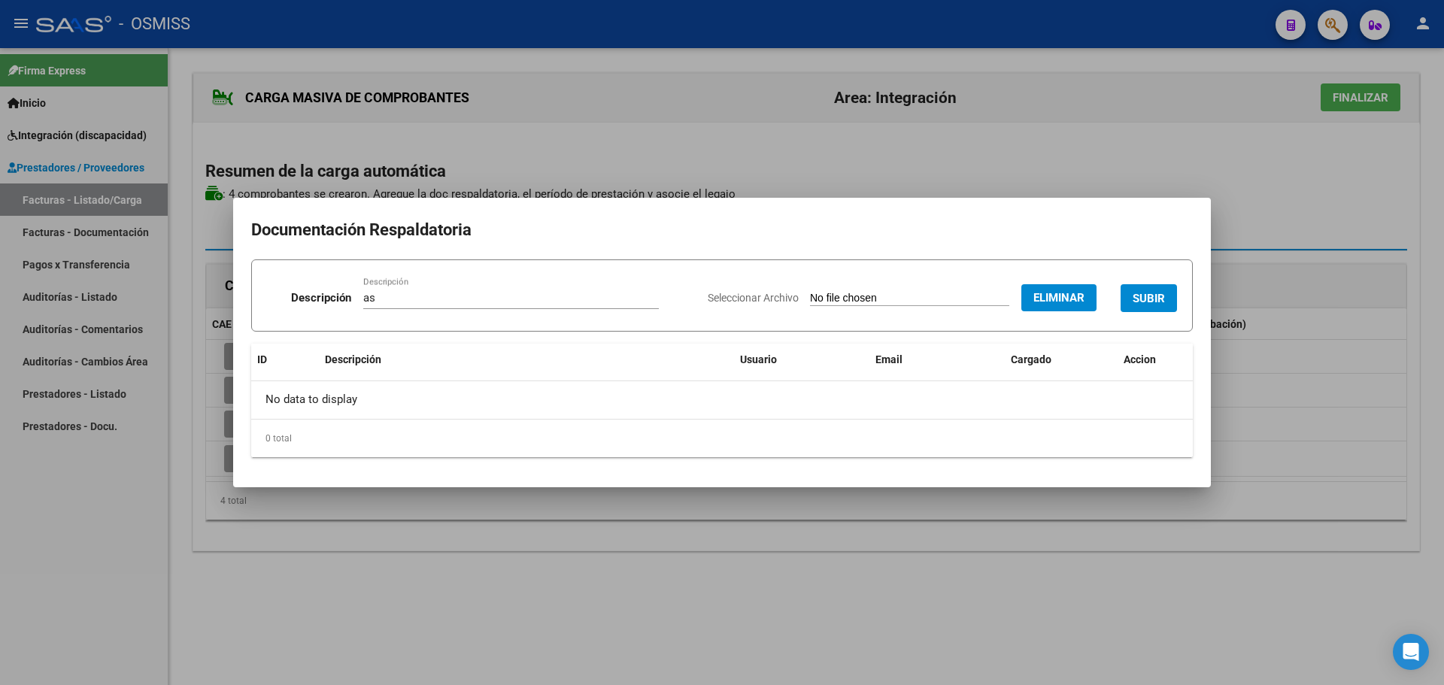
click at [1154, 296] on span "SUBIR" at bounding box center [1149, 299] width 32 height 14
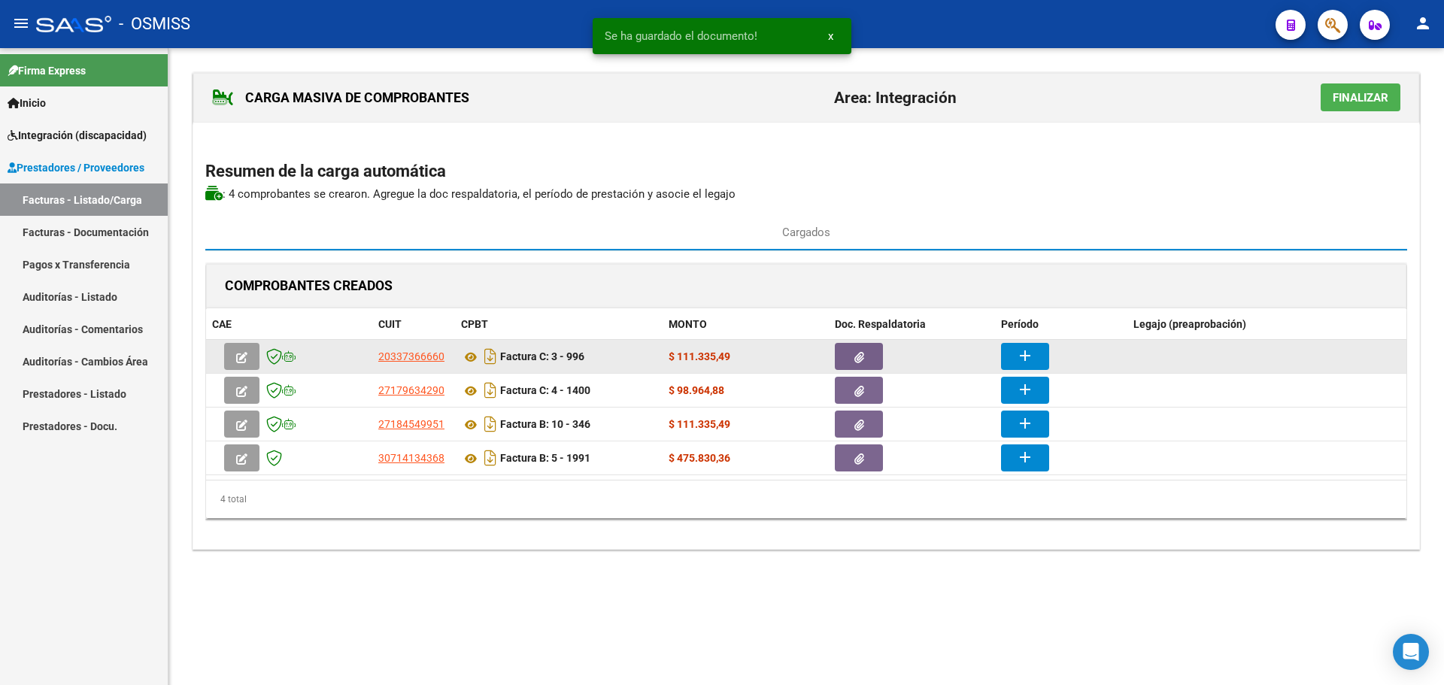
click at [1022, 354] on mat-icon "add" at bounding box center [1025, 356] width 18 height 18
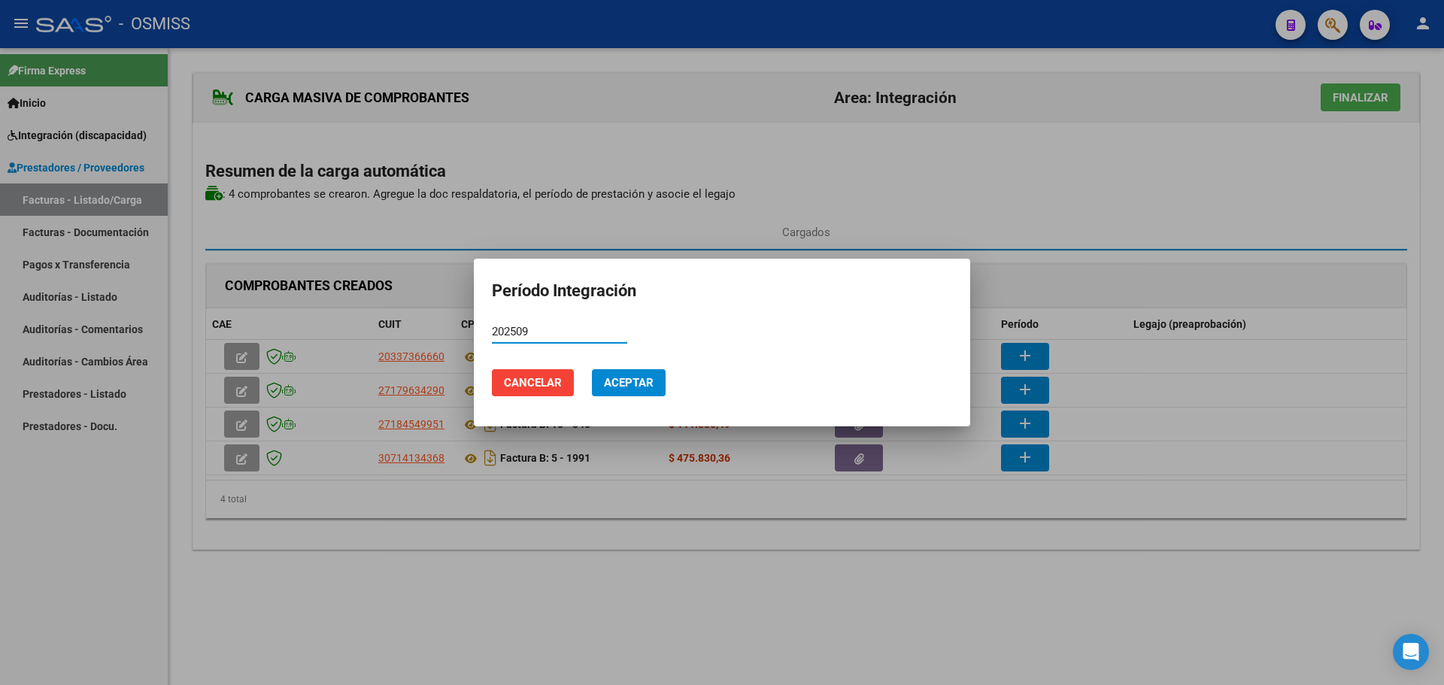
type input "202509"
click at [622, 378] on span "Aceptar" at bounding box center [629, 383] width 50 height 14
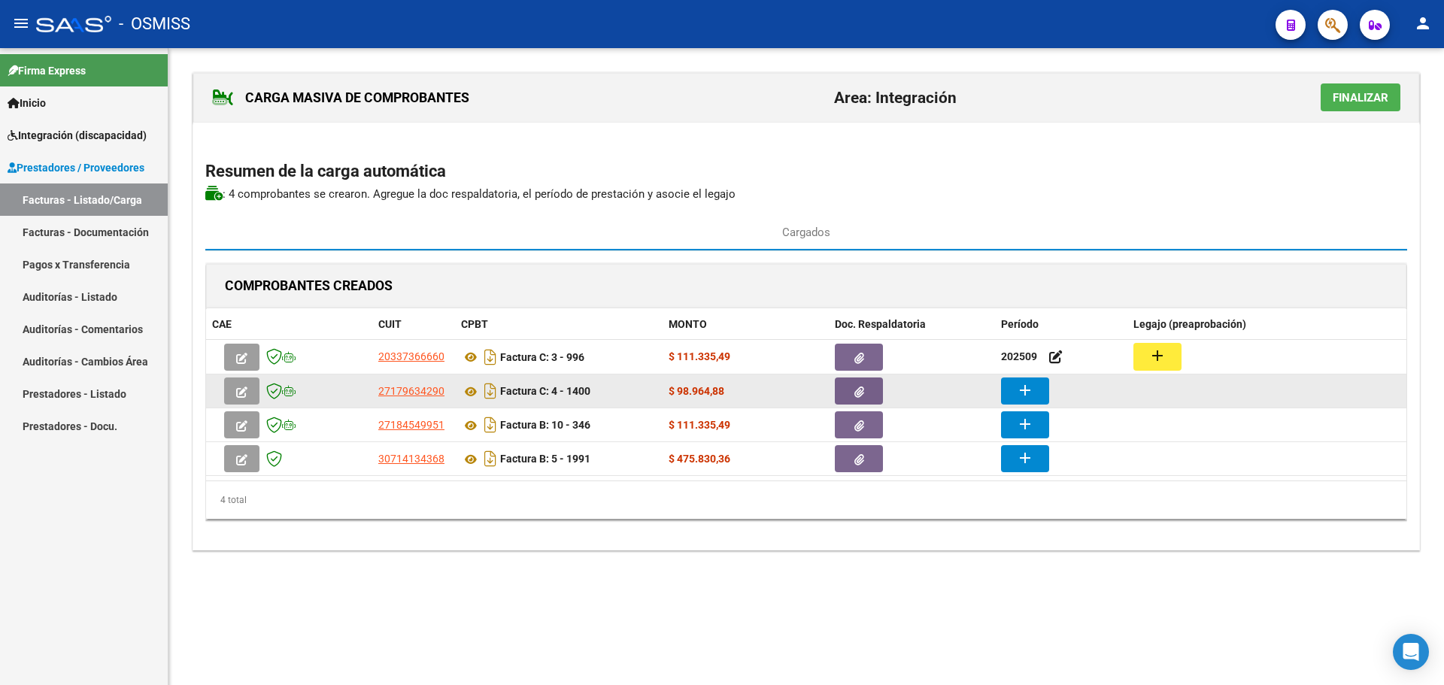
click at [1036, 384] on button "add" at bounding box center [1025, 391] width 48 height 27
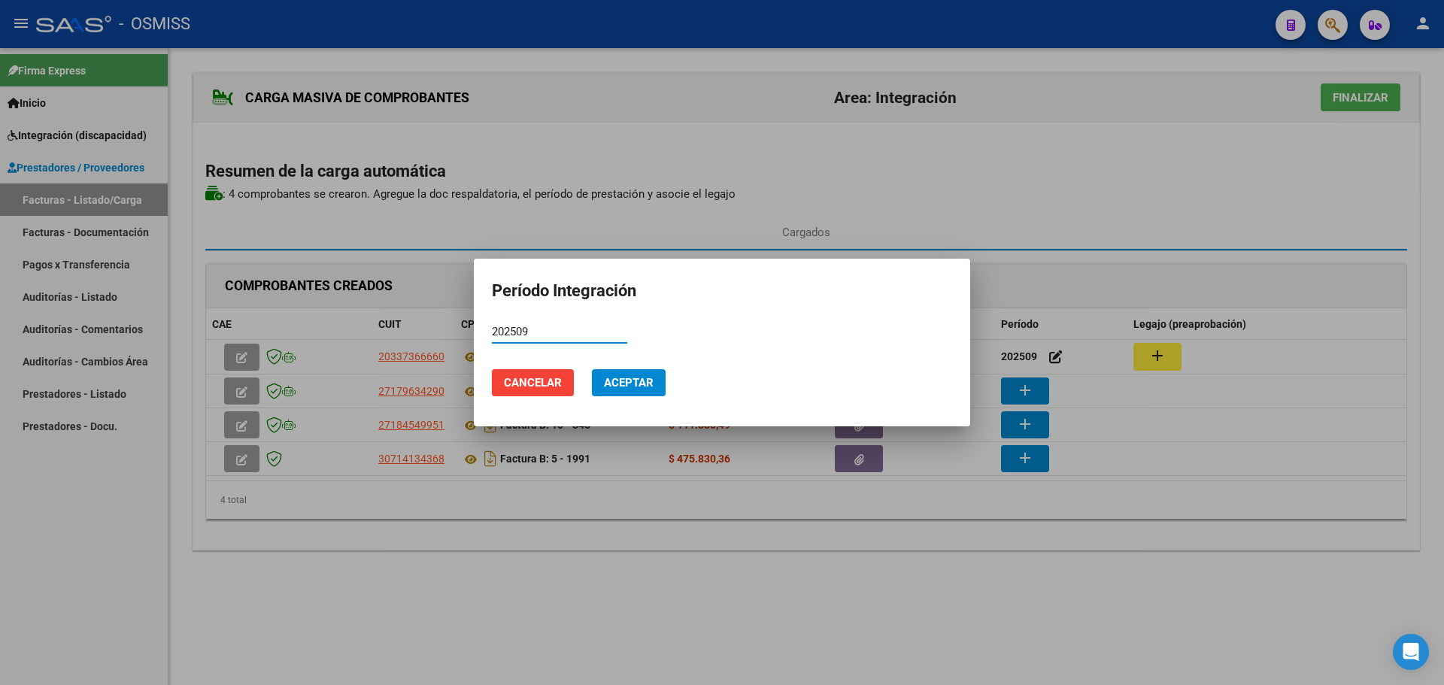
drag, startPoint x: 549, startPoint y: 329, endPoint x: 457, endPoint y: 326, distance: 92.6
click at [417, 317] on div "Período Integración 202509 Período (AAAAMM) Cancelar Aceptar" at bounding box center [722, 342] width 1444 height 685
type input "202509"
click at [606, 378] on span "Aceptar" at bounding box center [629, 383] width 50 height 14
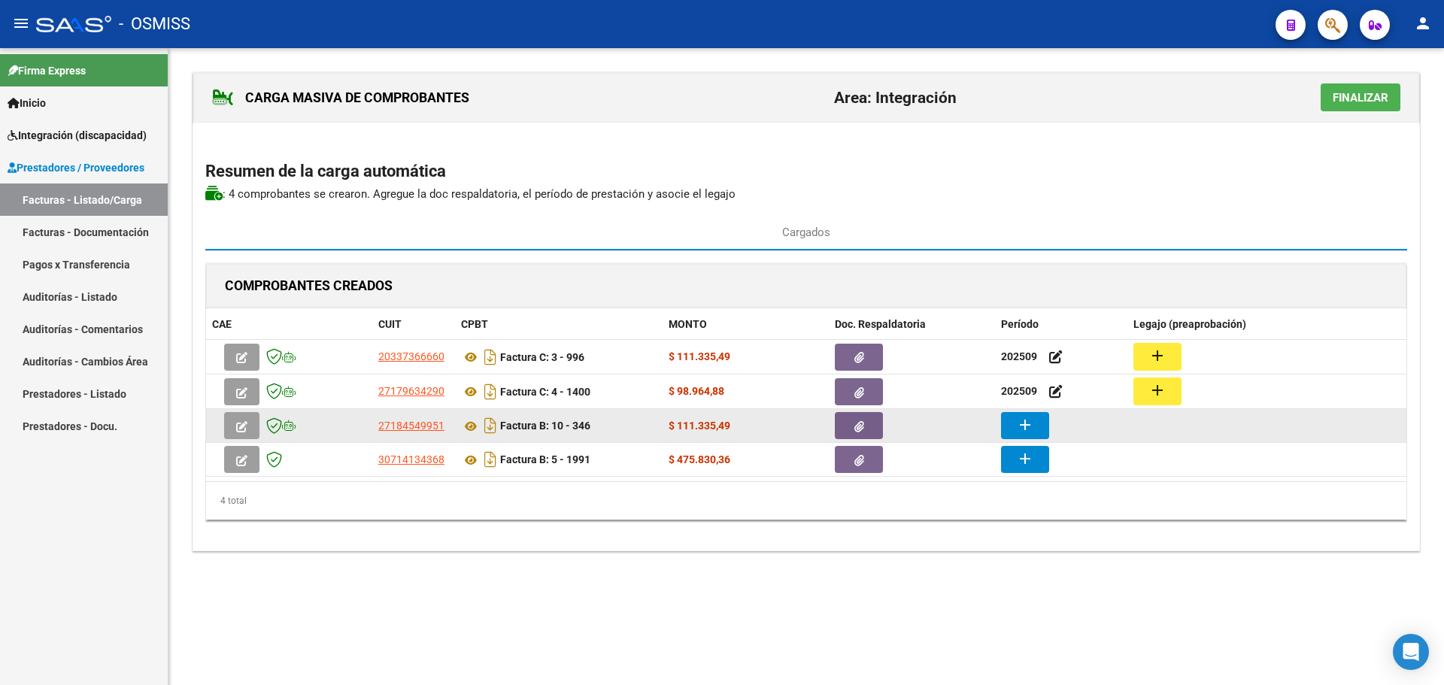
click at [1018, 424] on mat-icon "add" at bounding box center [1025, 425] width 18 height 18
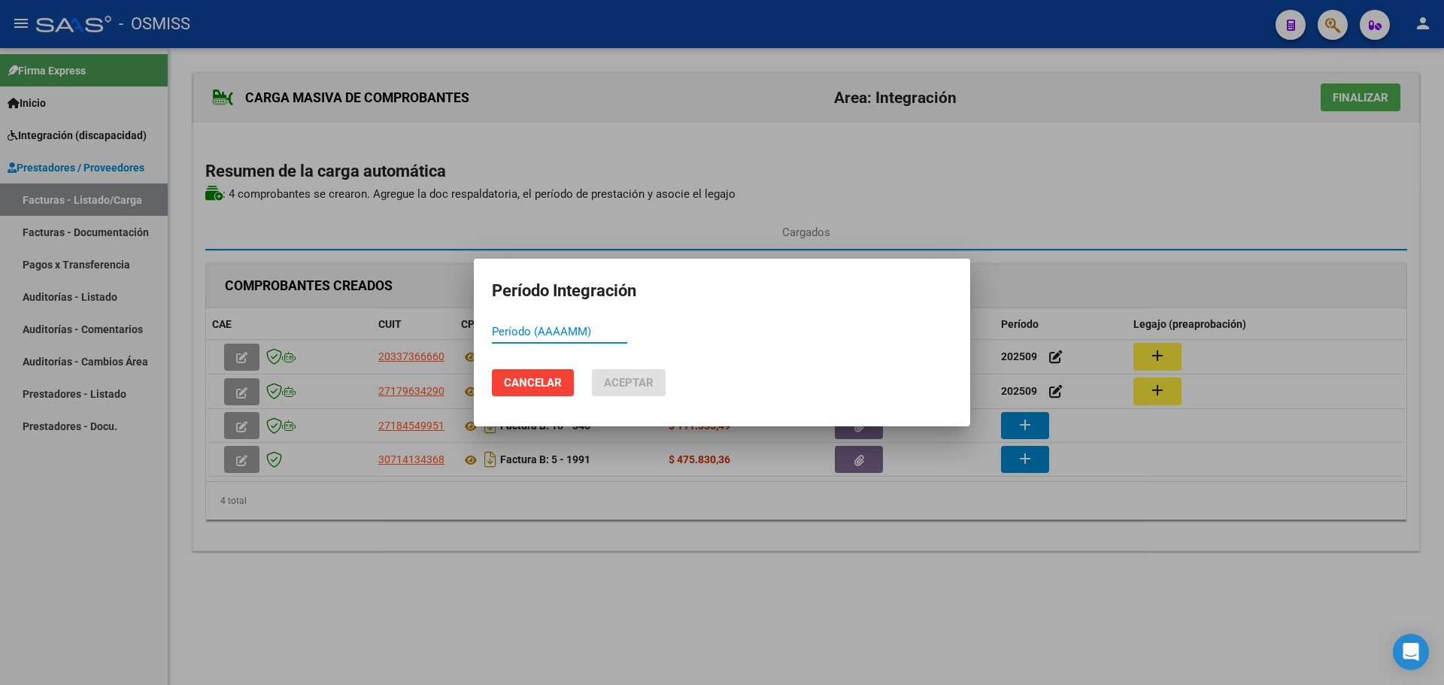
paste input "202509"
type input "202509"
click at [627, 385] on span "Aceptar" at bounding box center [629, 383] width 50 height 14
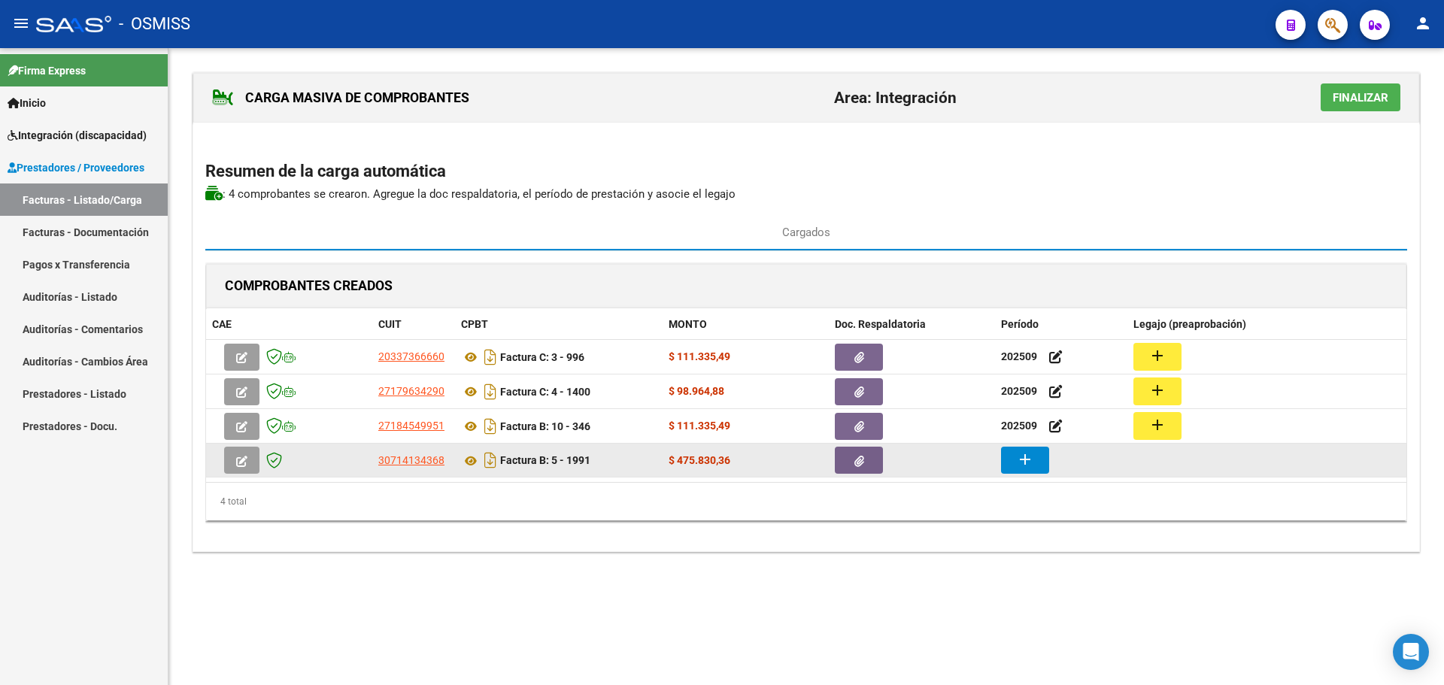
click at [1033, 462] on mat-icon "add" at bounding box center [1025, 460] width 18 height 18
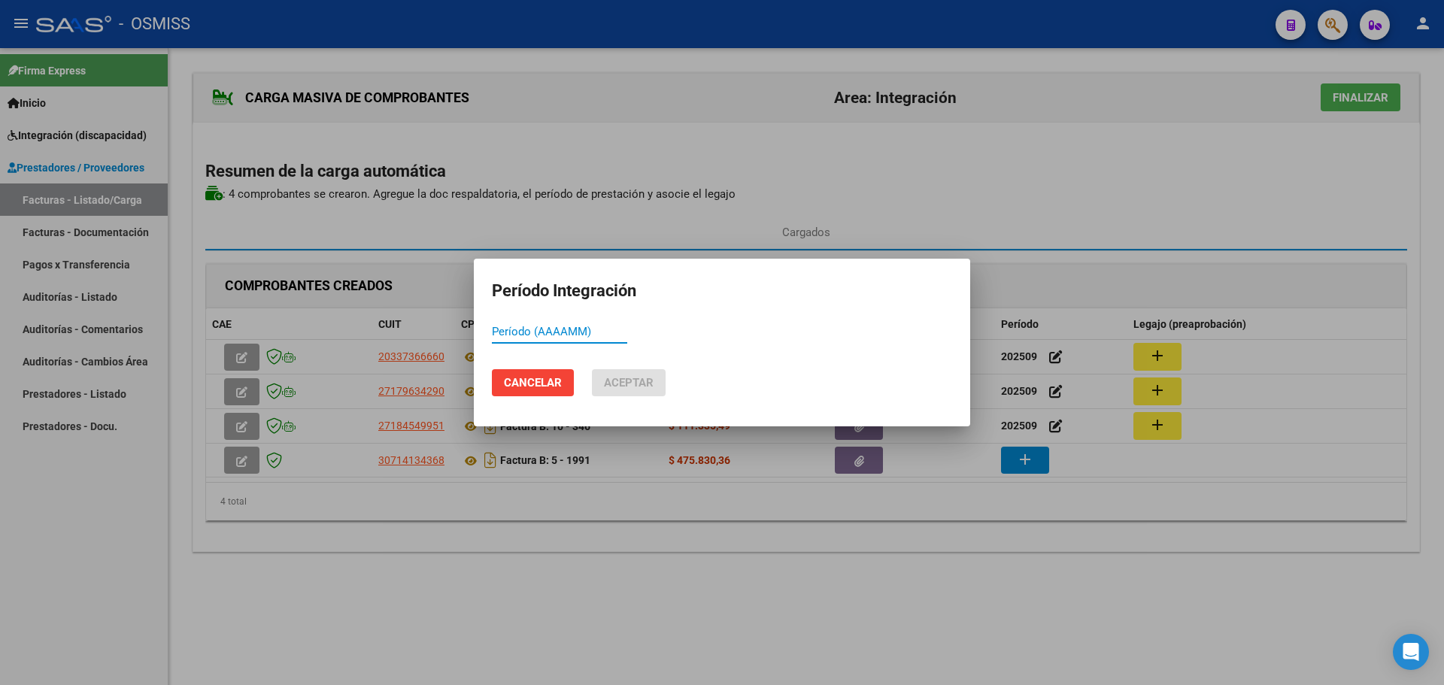
paste input "202509"
type input "202509"
click at [625, 376] on span "Aceptar" at bounding box center [629, 383] width 50 height 14
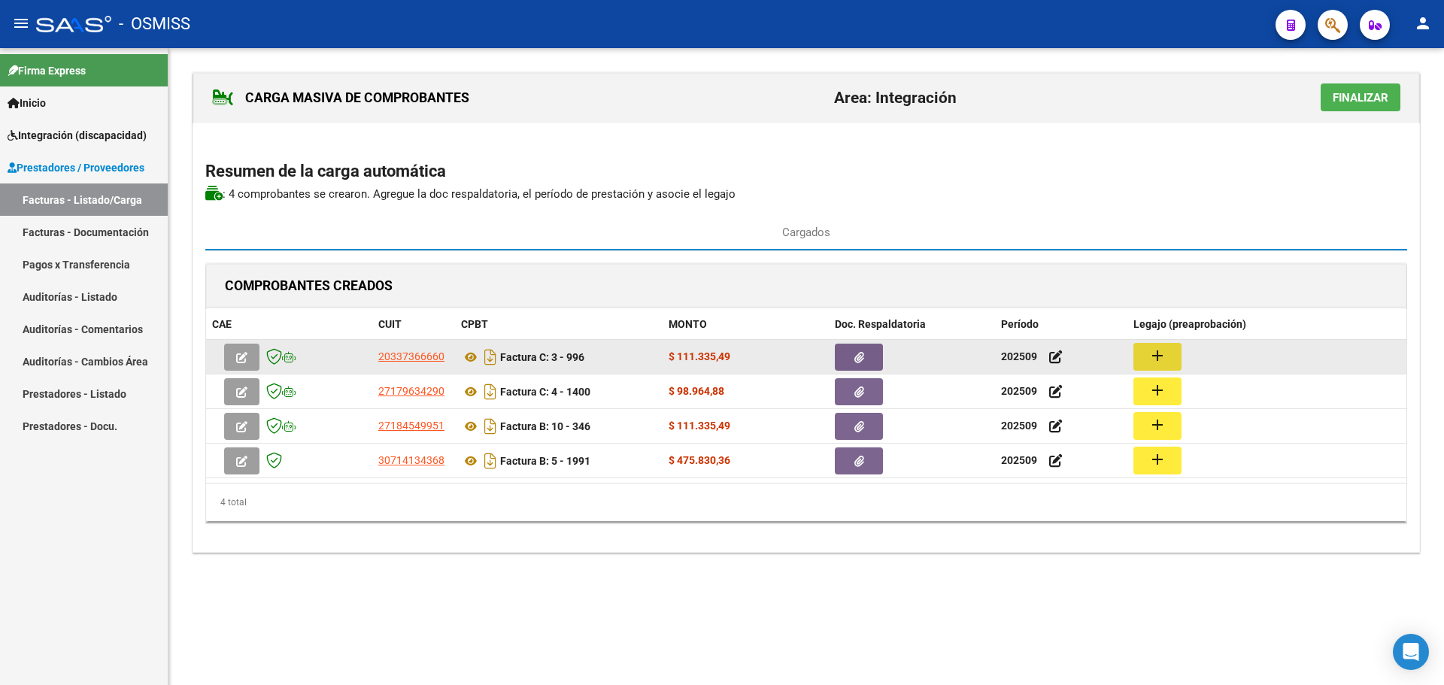
click at [1161, 351] on mat-icon "add" at bounding box center [1158, 356] width 18 height 18
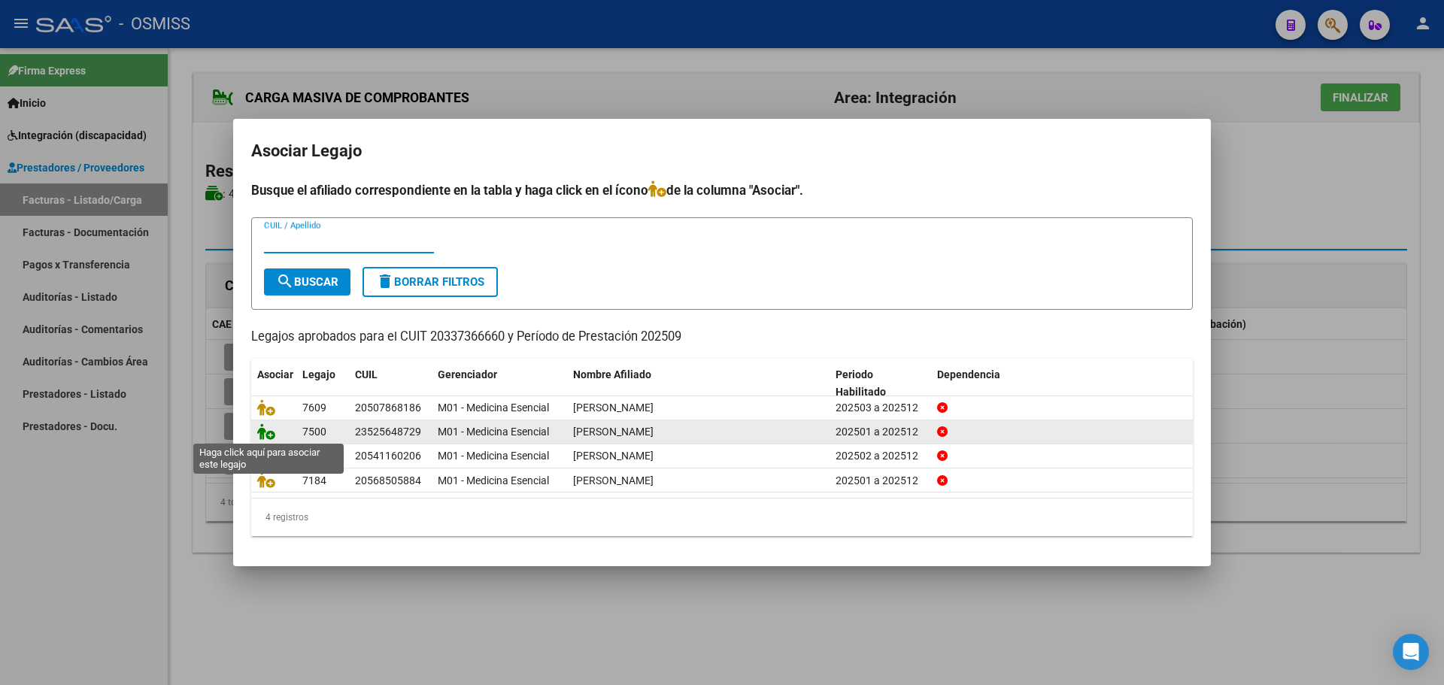
click at [266, 427] on icon at bounding box center [266, 431] width 18 height 17
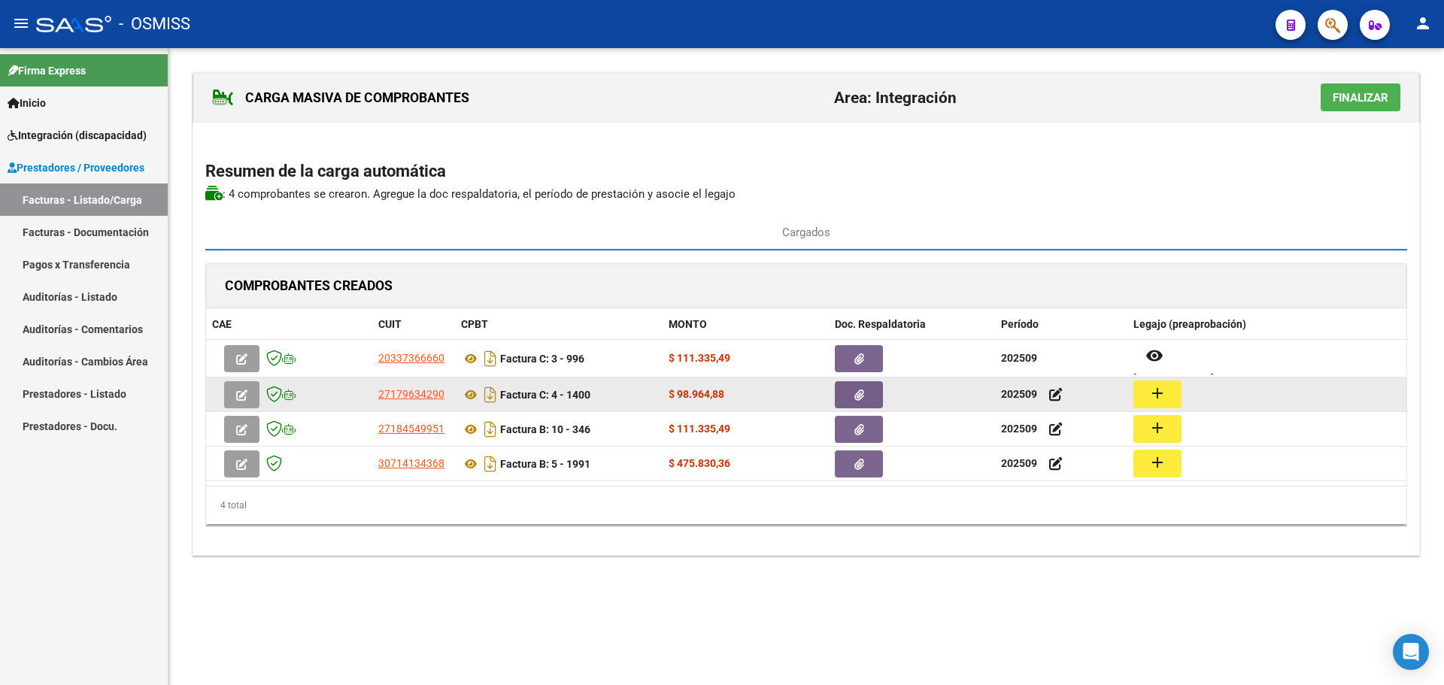
drag, startPoint x: 1147, startPoint y: 390, endPoint x: 1136, endPoint y: 389, distance: 11.4
click at [1136, 389] on button "add" at bounding box center [1157, 395] width 48 height 28
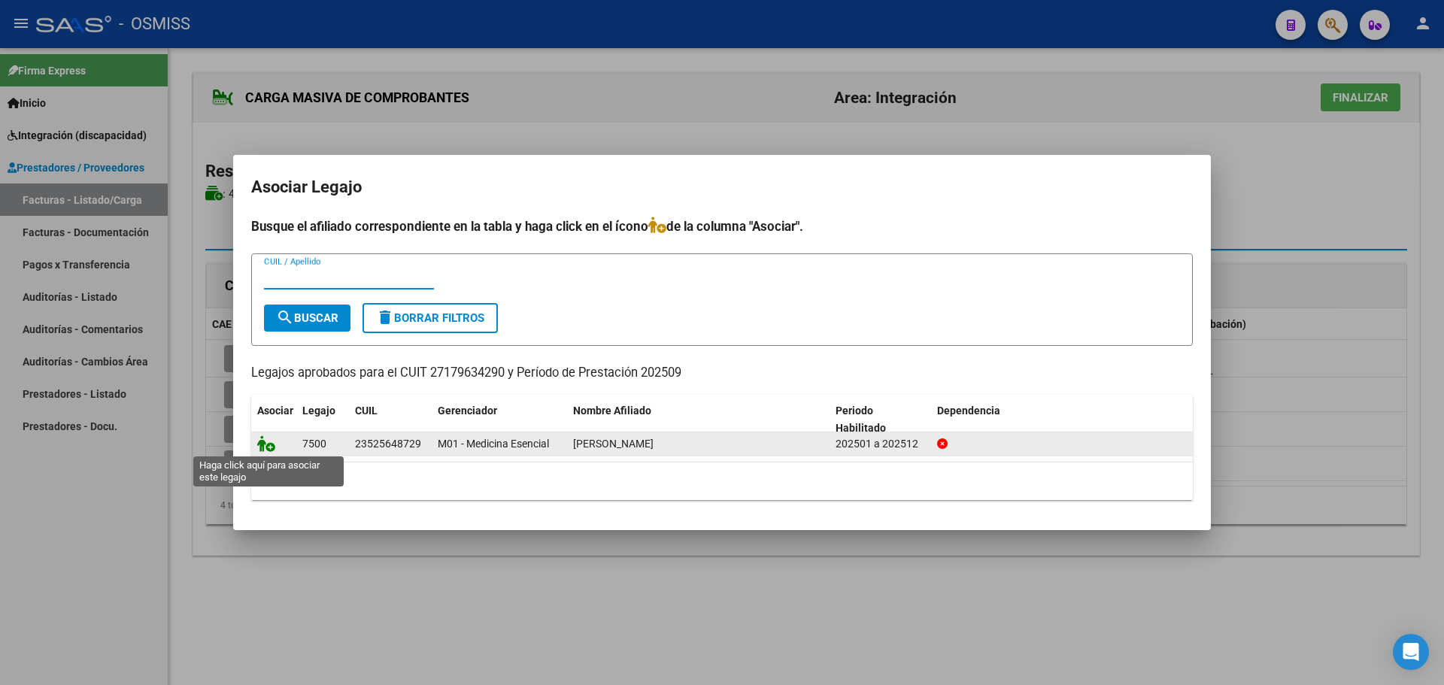
click at [264, 442] on icon at bounding box center [266, 443] width 18 height 17
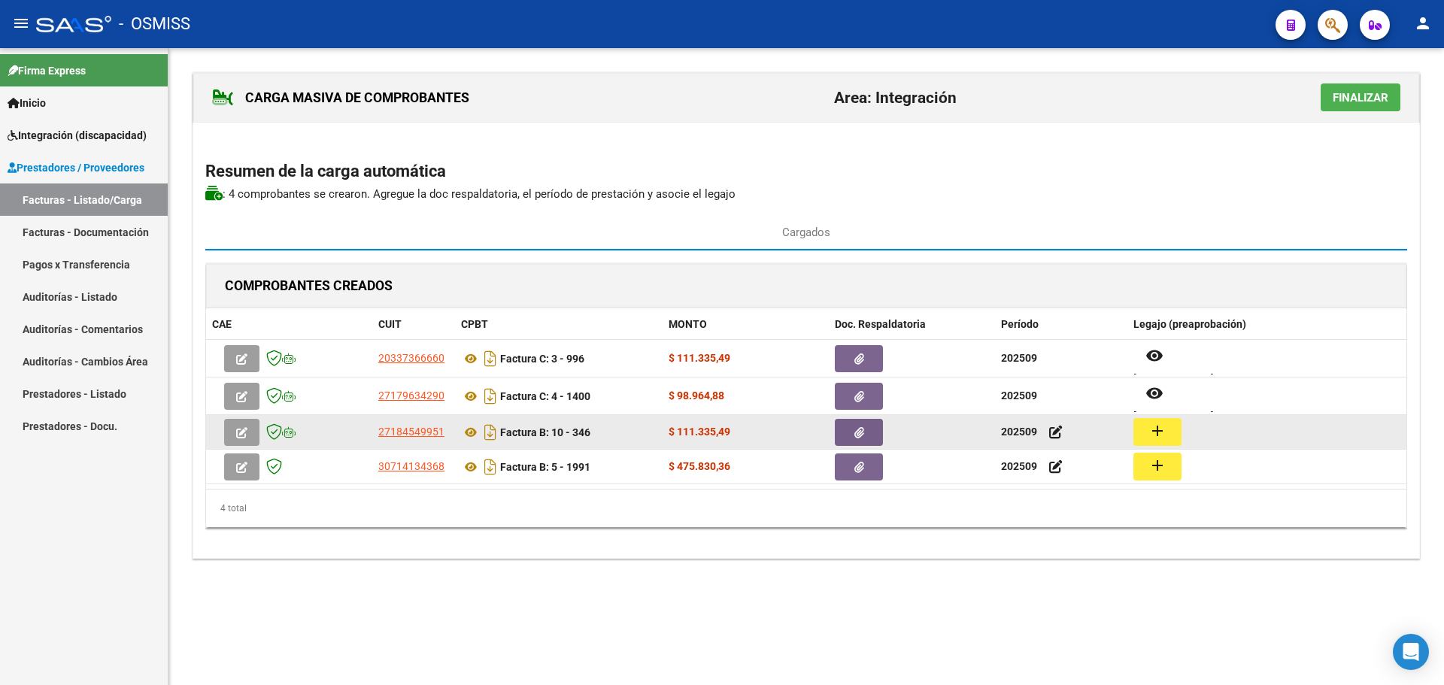
click at [1166, 434] on button "add" at bounding box center [1157, 432] width 48 height 28
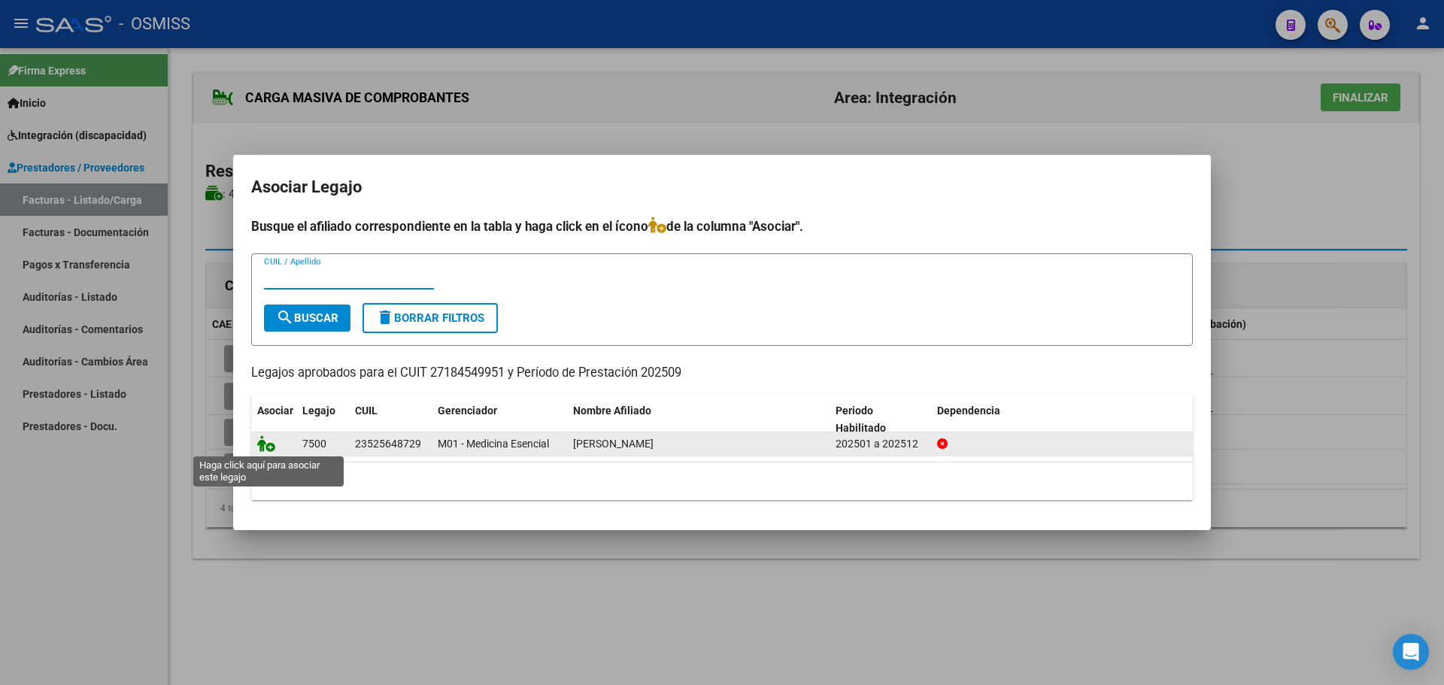
click at [269, 442] on icon at bounding box center [266, 443] width 18 height 17
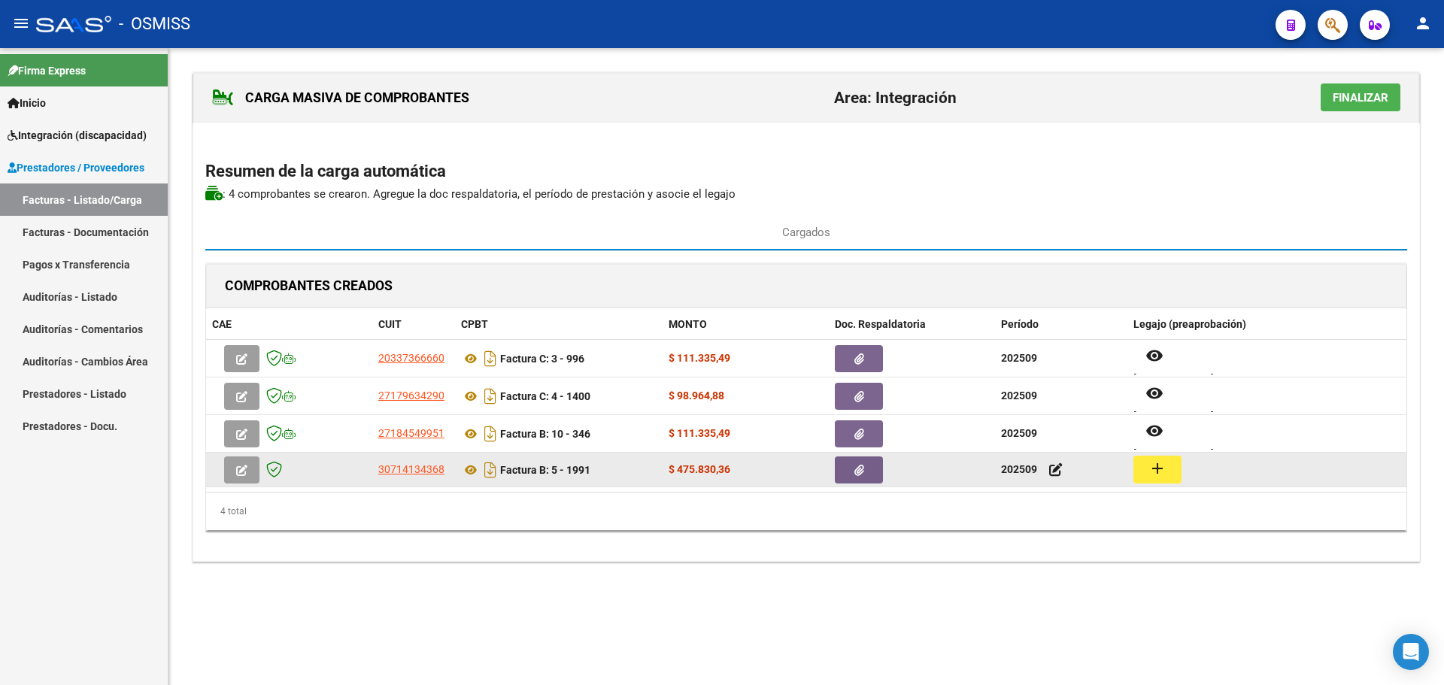
click at [1147, 463] on button "add" at bounding box center [1157, 470] width 48 height 28
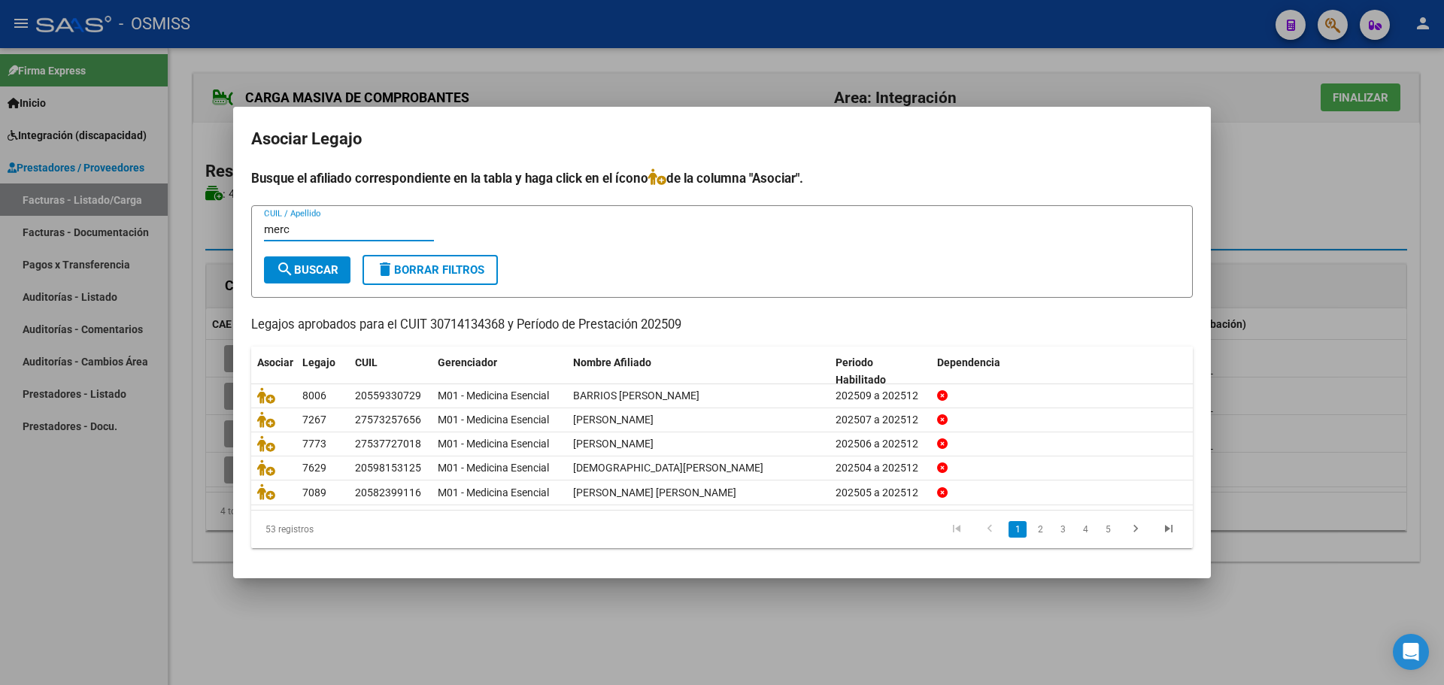
type input "merc"
click at [317, 263] on span "search Buscar" at bounding box center [307, 270] width 62 height 14
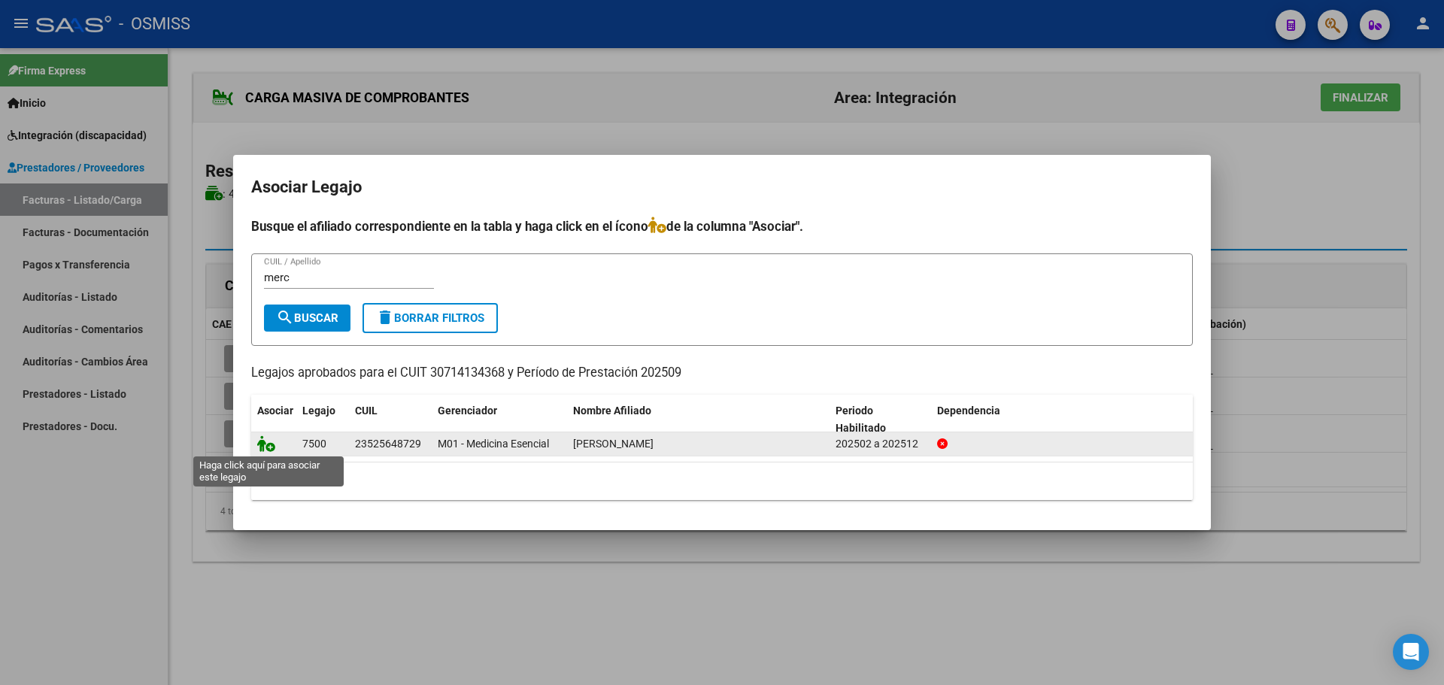
click at [261, 441] on icon at bounding box center [266, 443] width 18 height 17
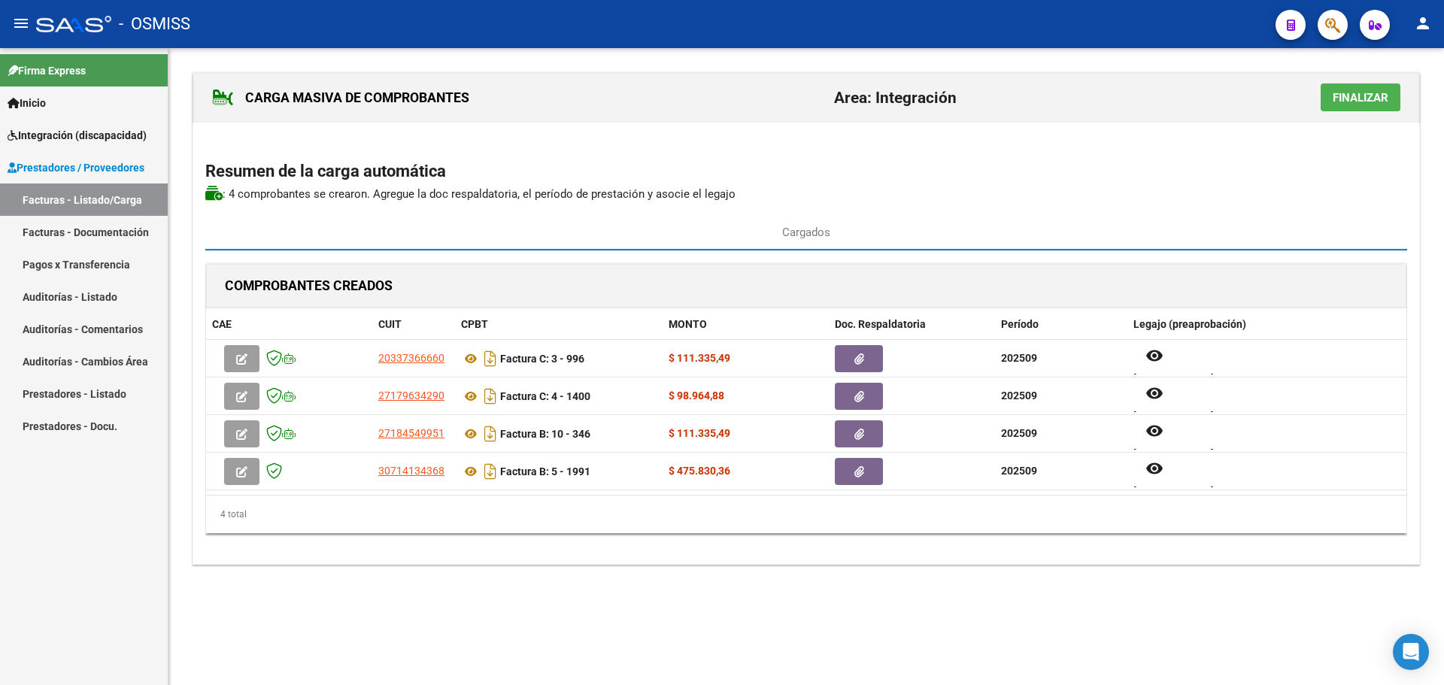
click at [1355, 98] on span "Finalizar" at bounding box center [1361, 98] width 56 height 14
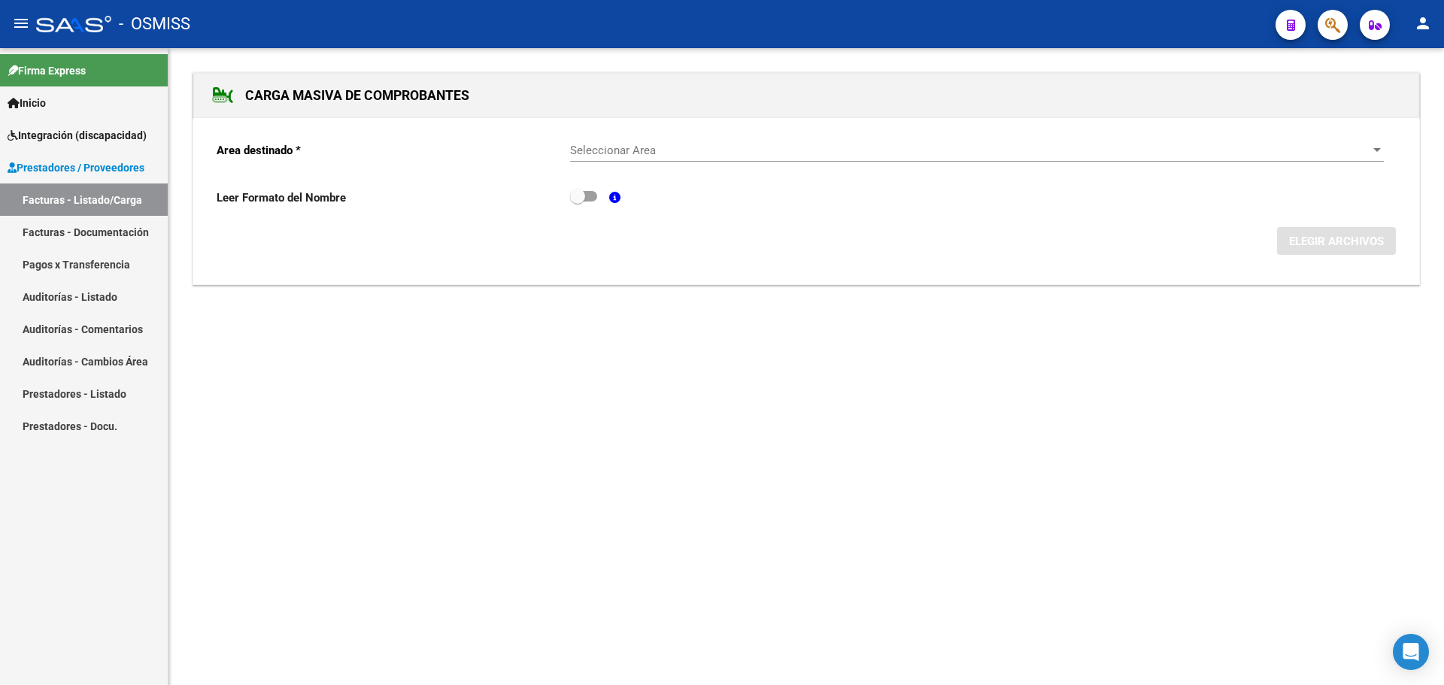
click at [1376, 144] on div at bounding box center [1377, 150] width 14 height 12
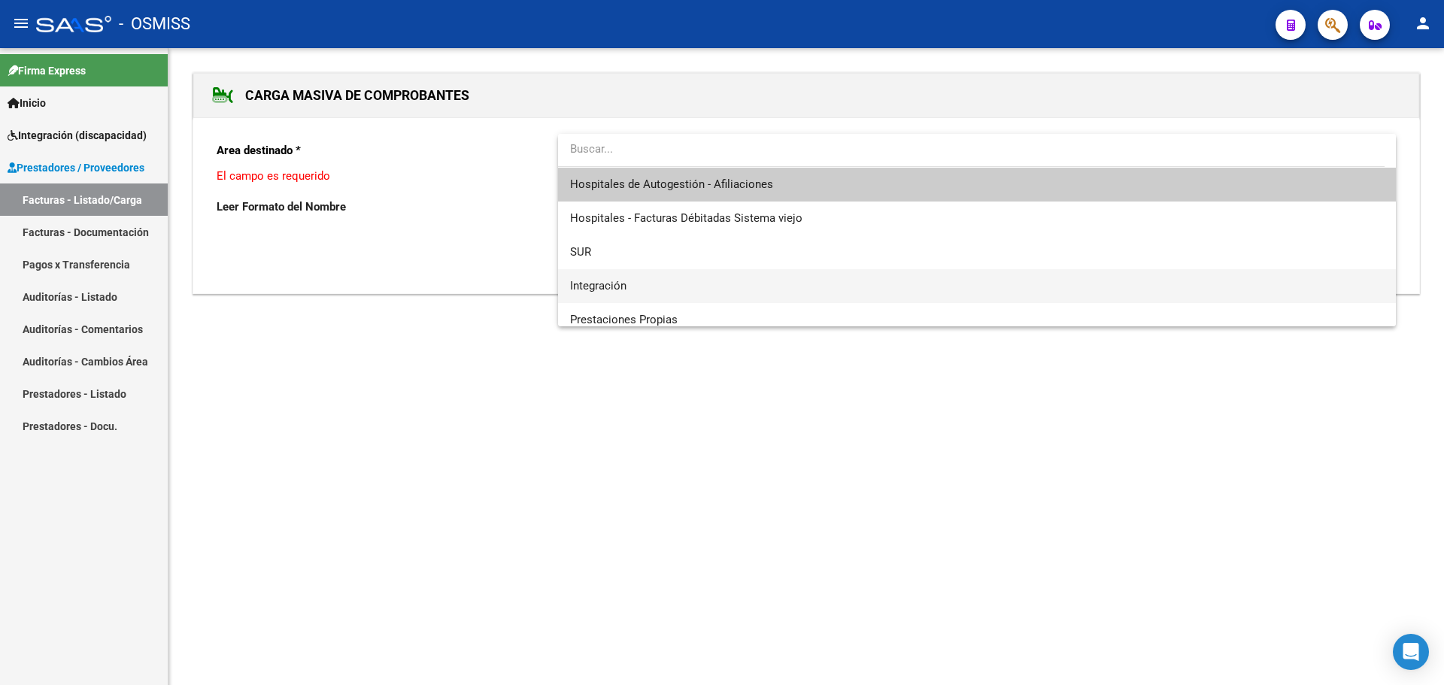
click at [733, 288] on span "Integración" at bounding box center [977, 286] width 814 height 34
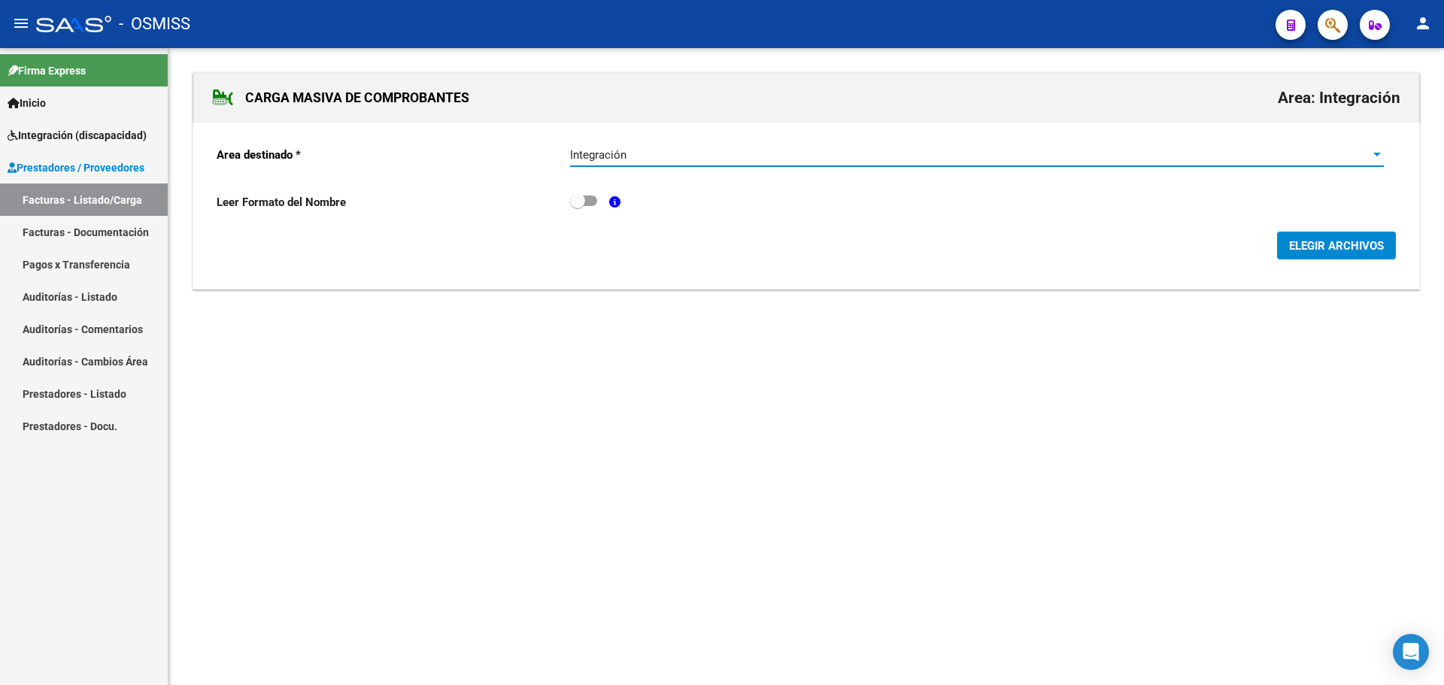
click at [1307, 247] on span "ELEGIR ARCHIVOS" at bounding box center [1336, 246] width 95 height 14
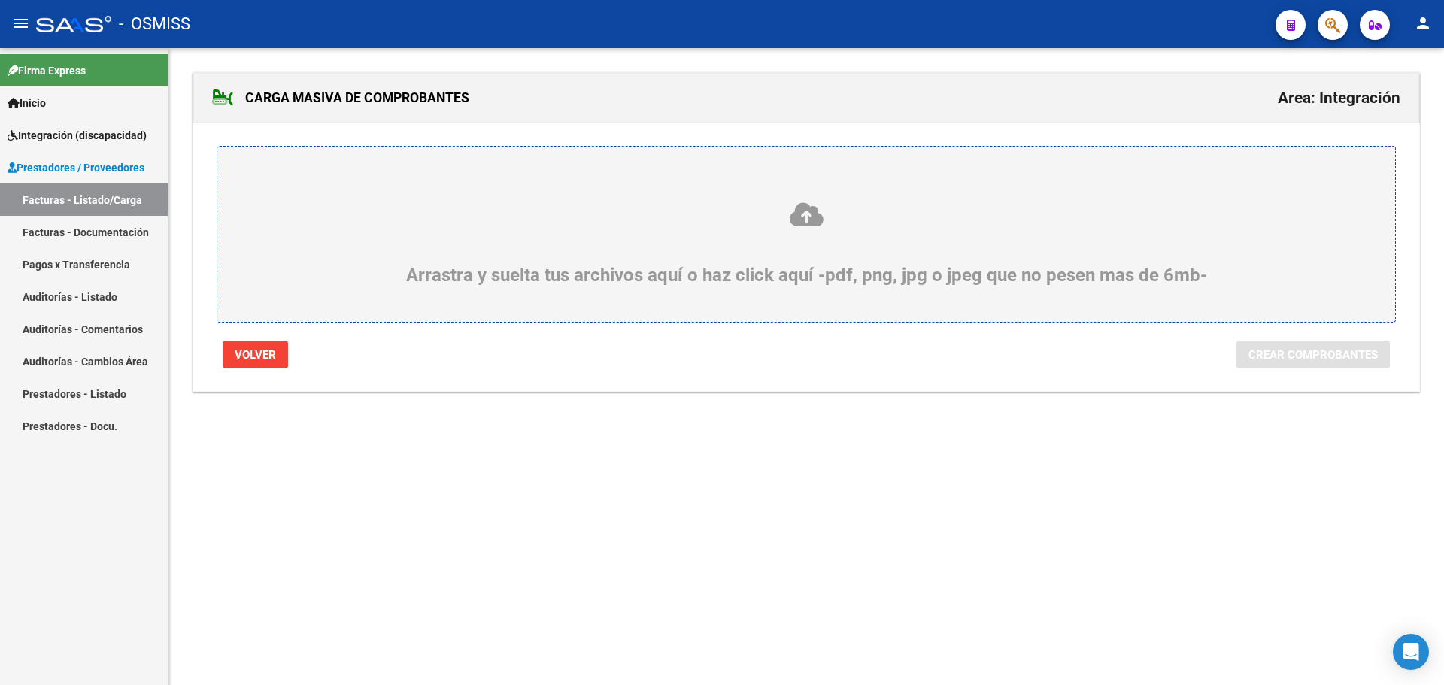
click at [552, 289] on div "Arrastra y suelta tus archivos aquí o haz click aquí -pdf, png, jpg o jpeg que …" at bounding box center [806, 234] width 1179 height 177
click at [355, 225] on icon at bounding box center [806, 215] width 1106 height 28
click at [0, 0] on input "Arrastra y suelta tus archivos aquí o haz click aquí -pdf, png, jpg o jpeg que …" at bounding box center [0, 0] width 0 height 0
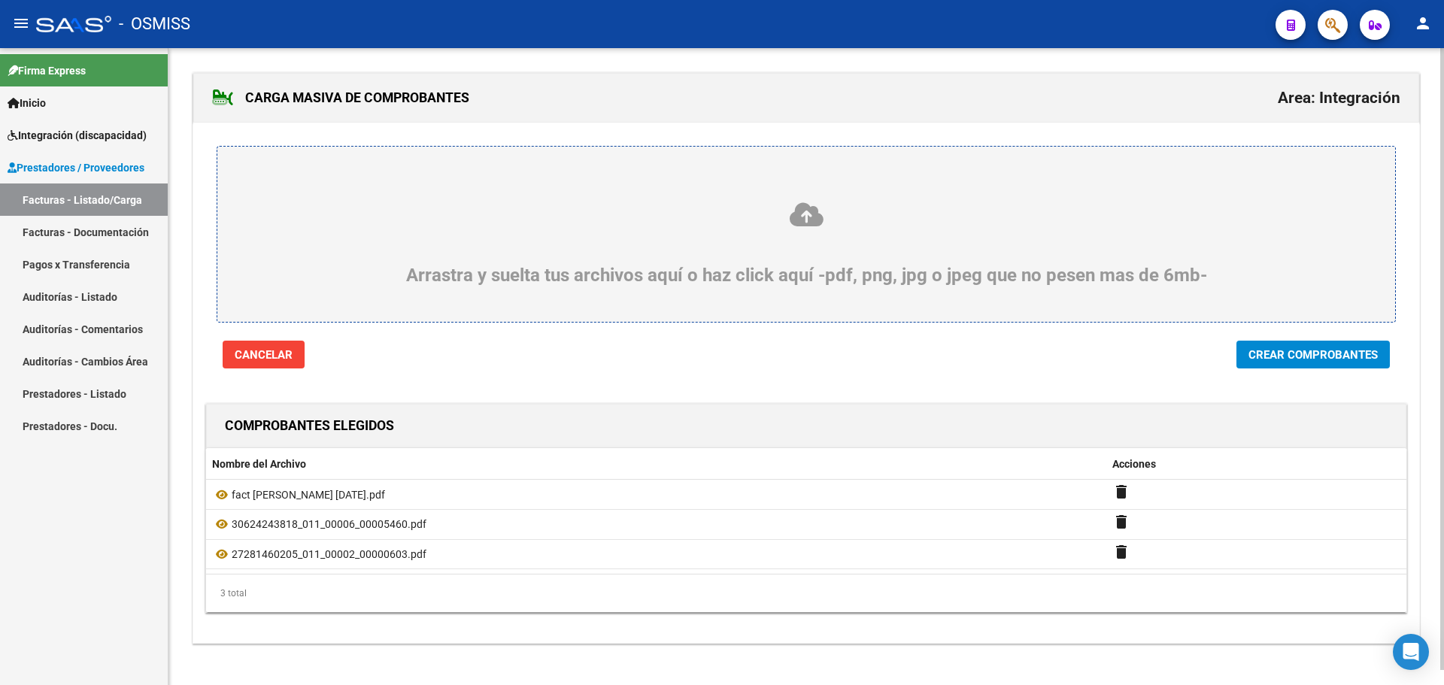
click at [1293, 357] on span "Crear Comprobantes" at bounding box center [1313, 355] width 129 height 14
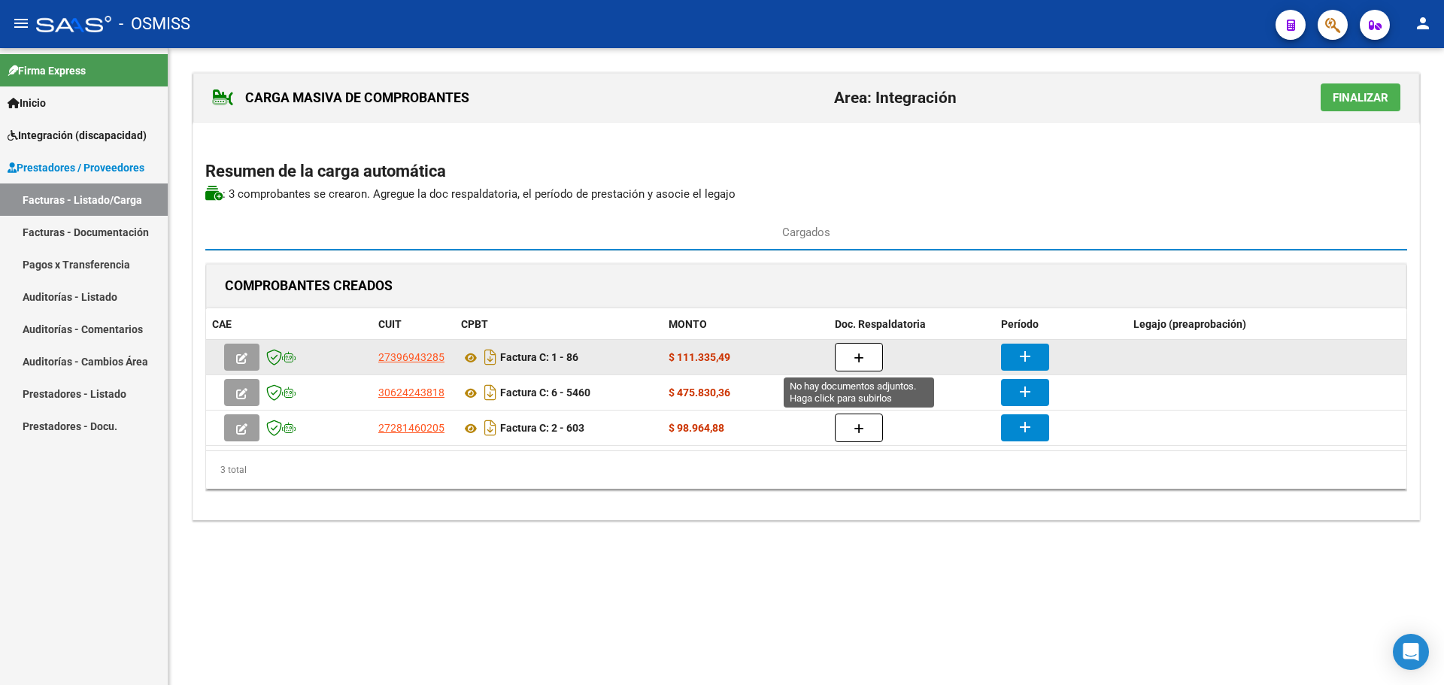
click at [857, 356] on icon "button" at bounding box center [859, 358] width 11 height 11
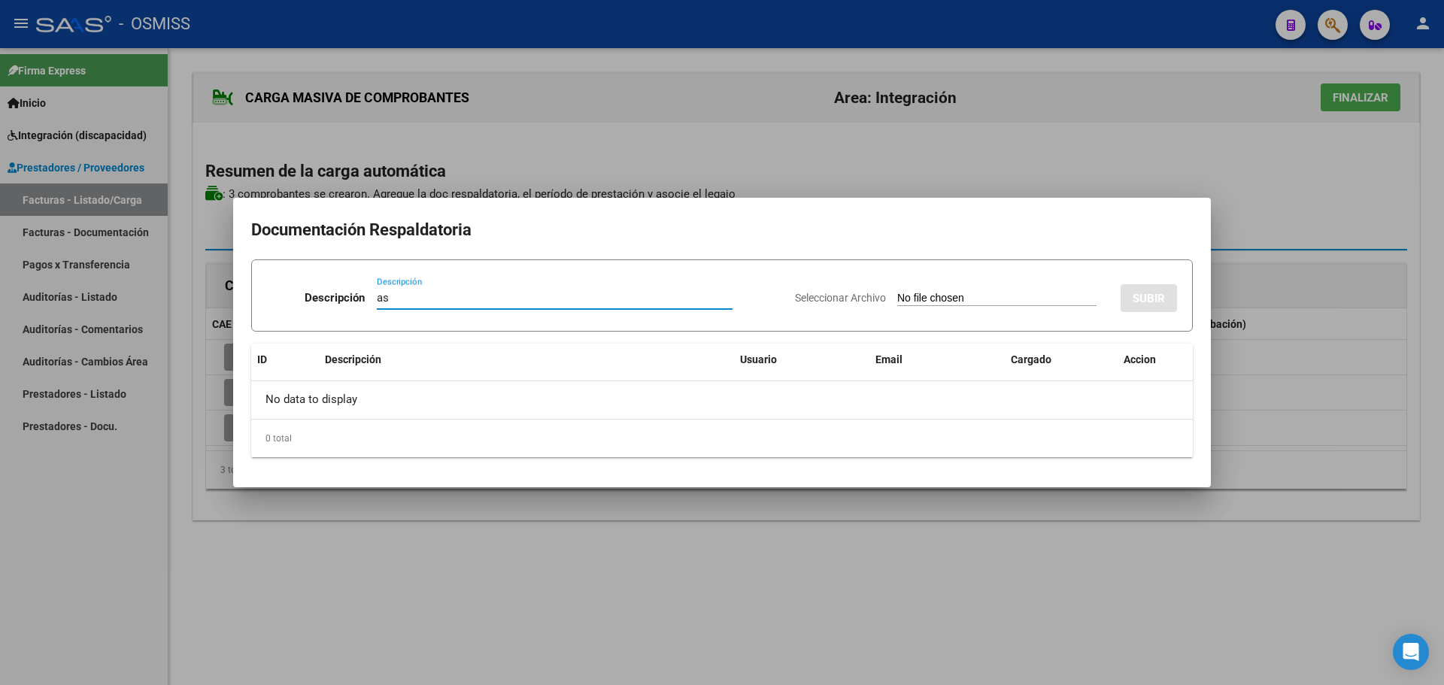
type input "as"
click at [961, 296] on input "Seleccionar Archivo" at bounding box center [996, 299] width 199 height 14
type input "C:\fakepath\Asist [PERSON_NAME] [DATE].pdf"
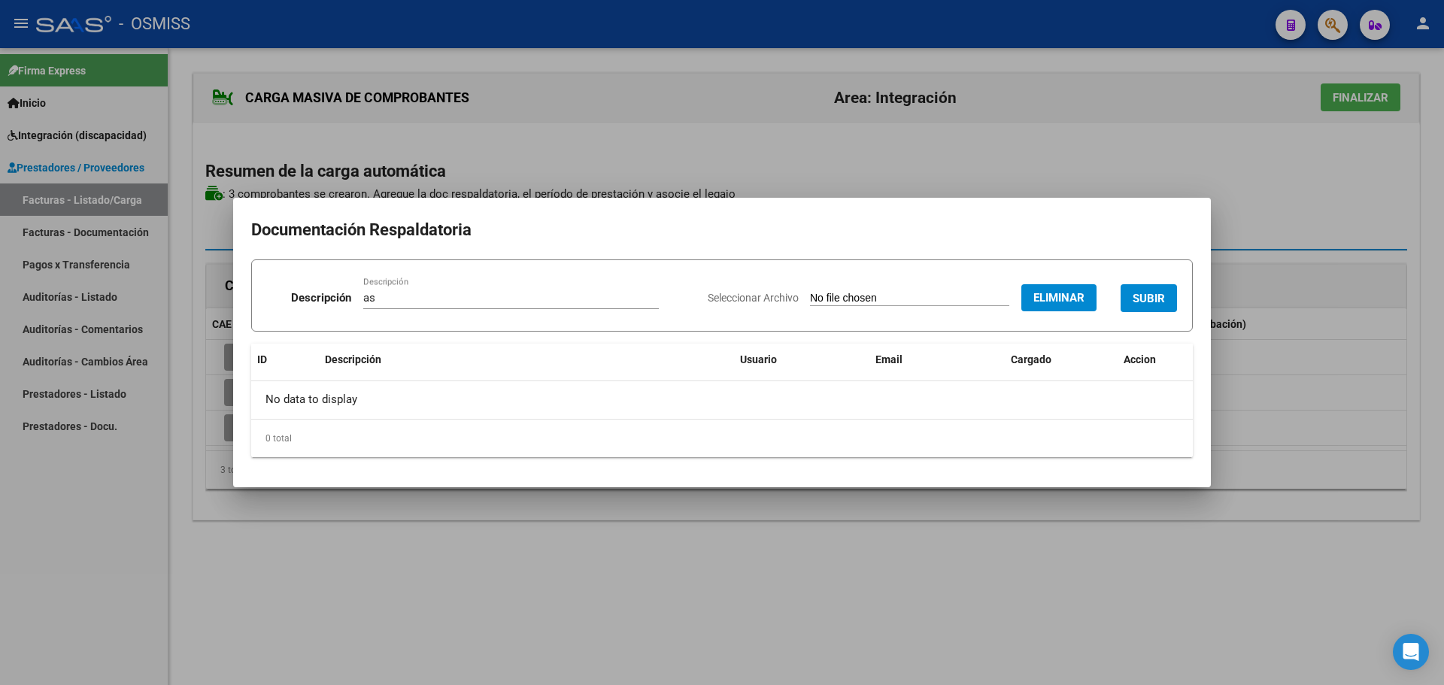
click at [1149, 290] on button "SUBIR" at bounding box center [1149, 298] width 56 height 28
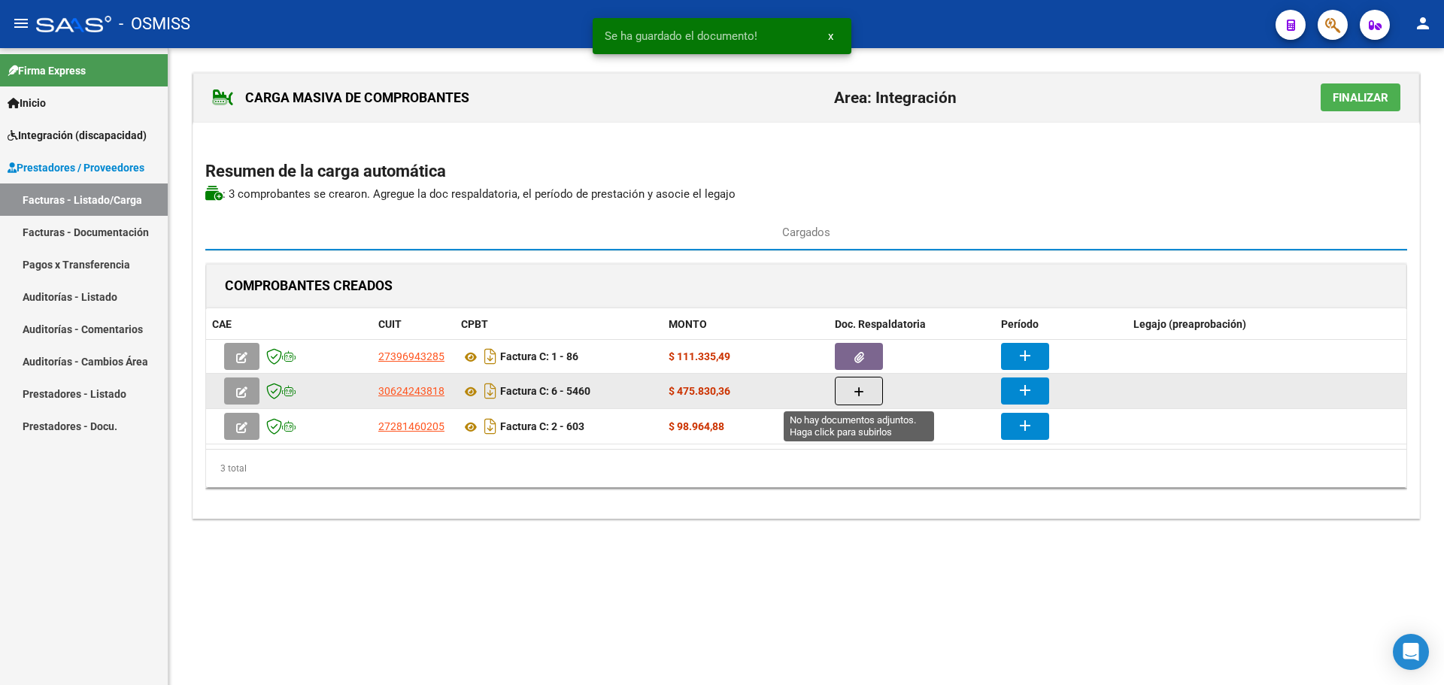
click at [848, 403] on button "button" at bounding box center [859, 391] width 48 height 29
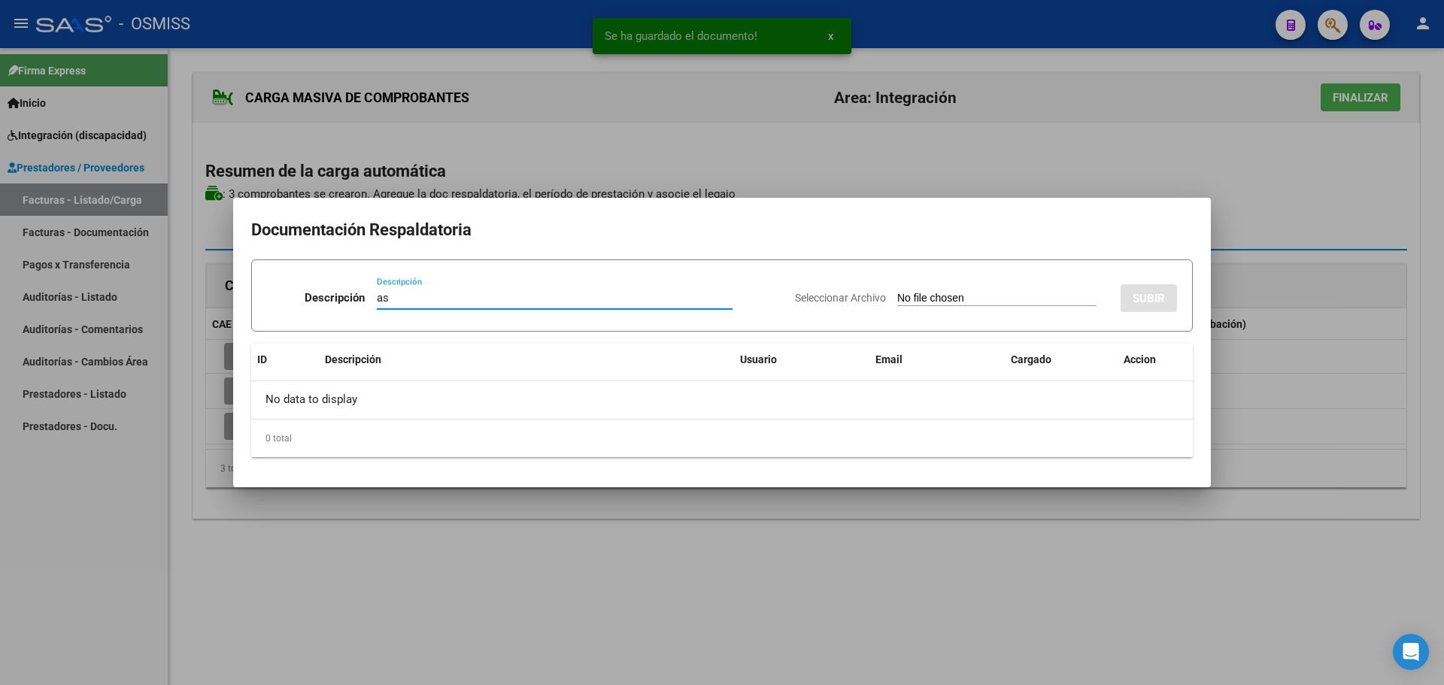
type input "as"
click at [964, 305] on input "Seleccionar Archivo" at bounding box center [996, 299] width 199 height 14
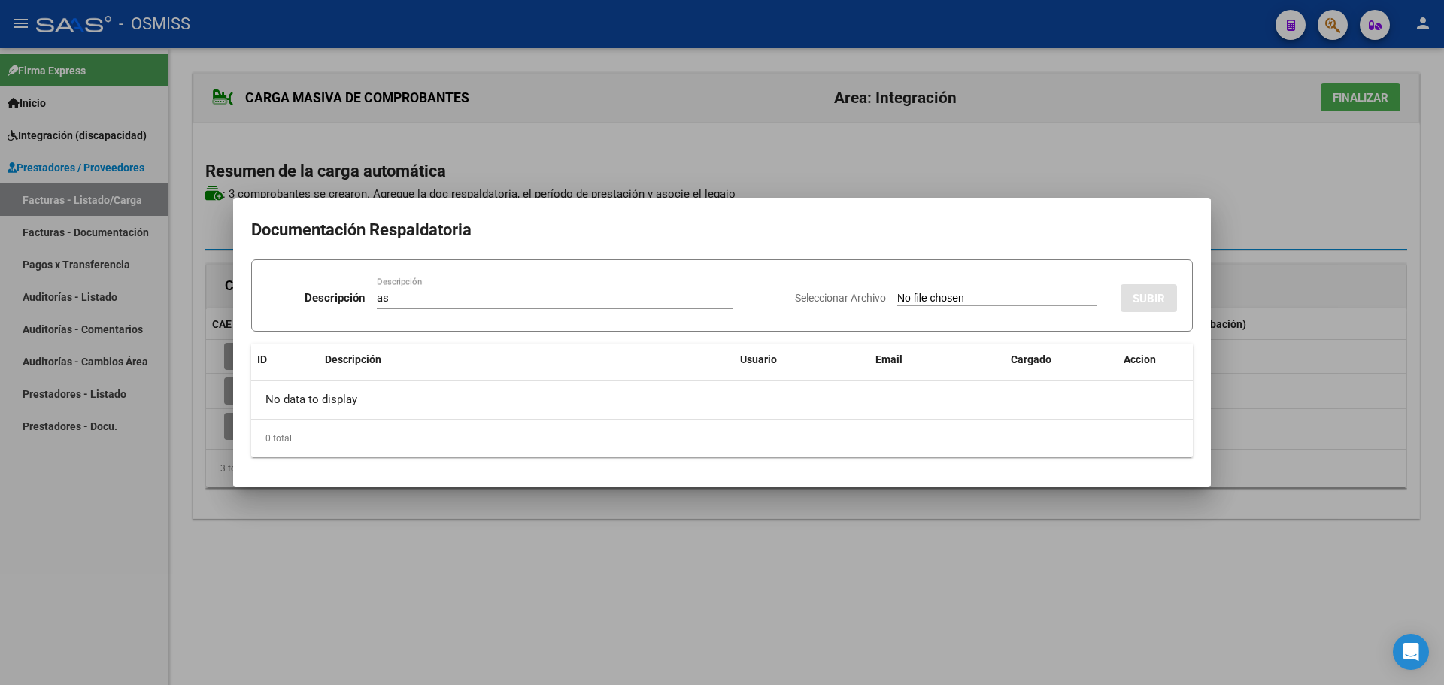
type input "C:\fakepath\Planilla [PERSON_NAME].pdf"
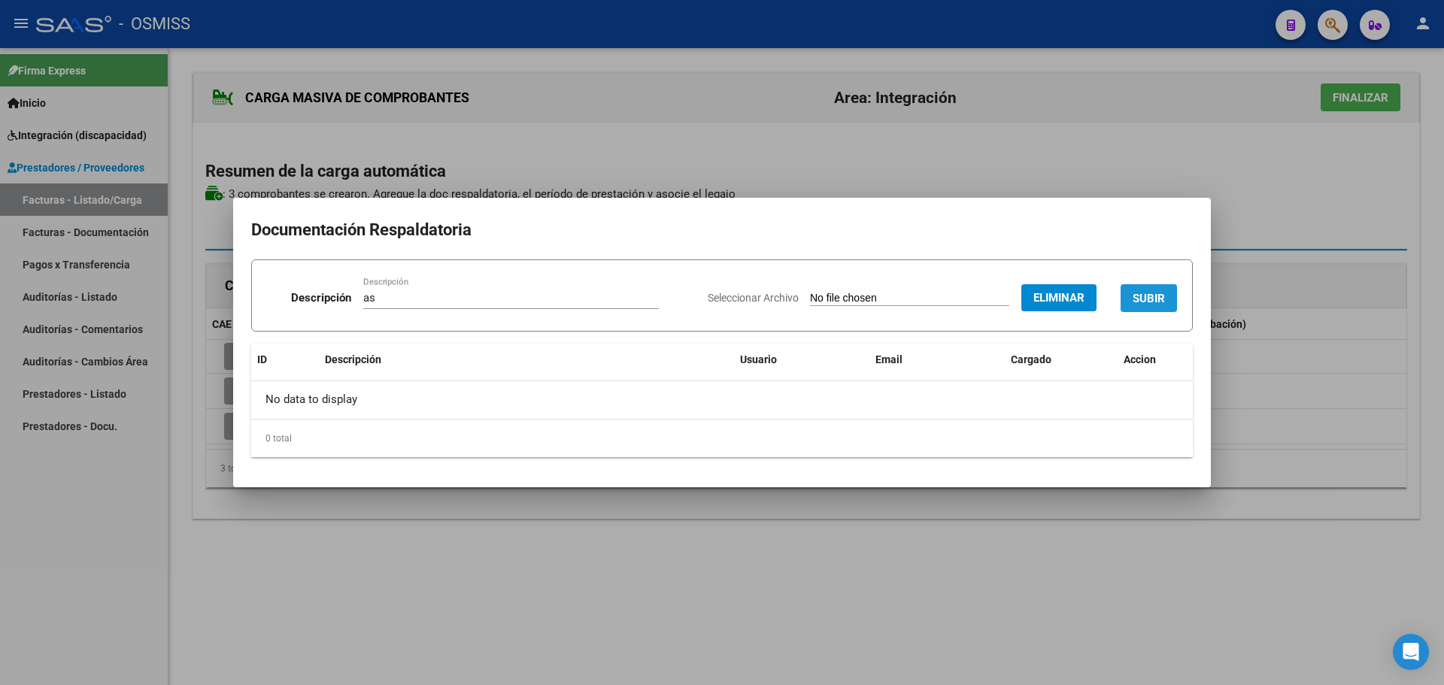
click at [1152, 302] on span "SUBIR" at bounding box center [1149, 299] width 32 height 14
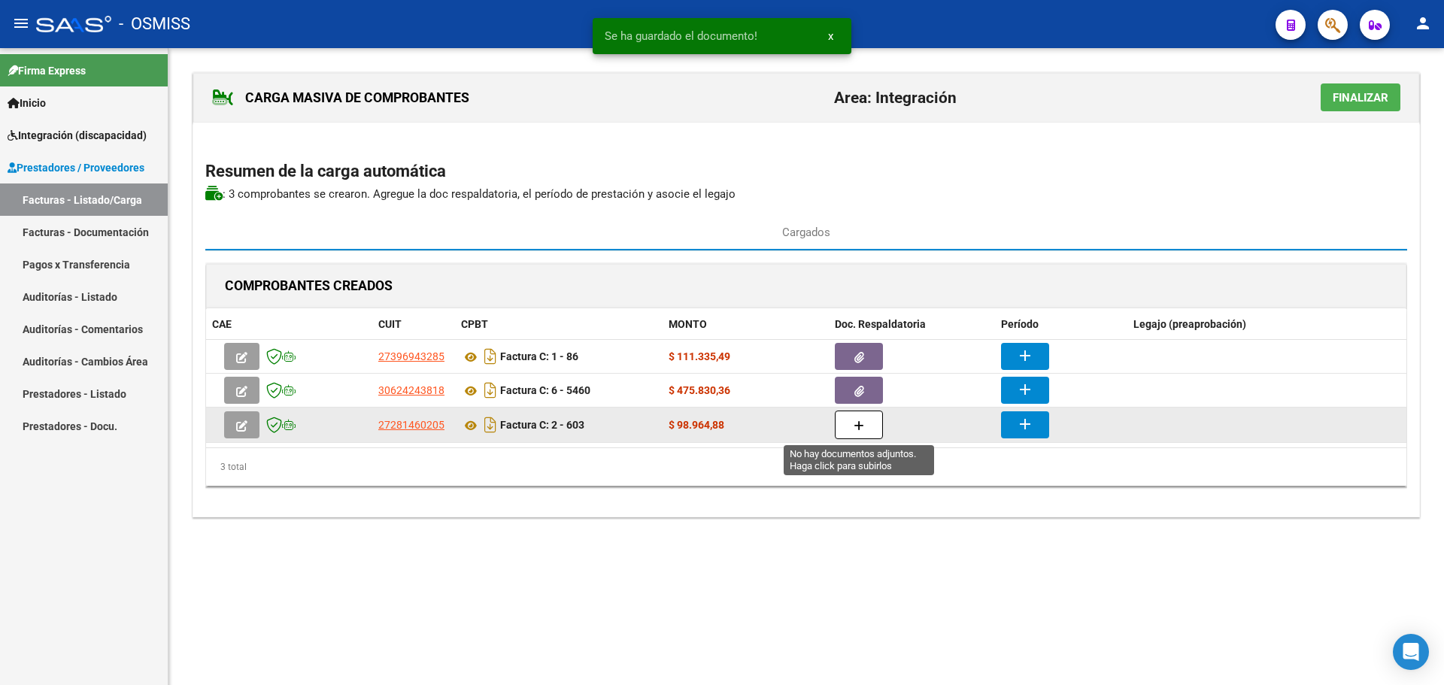
click at [859, 420] on icon "button" at bounding box center [859, 425] width 11 height 11
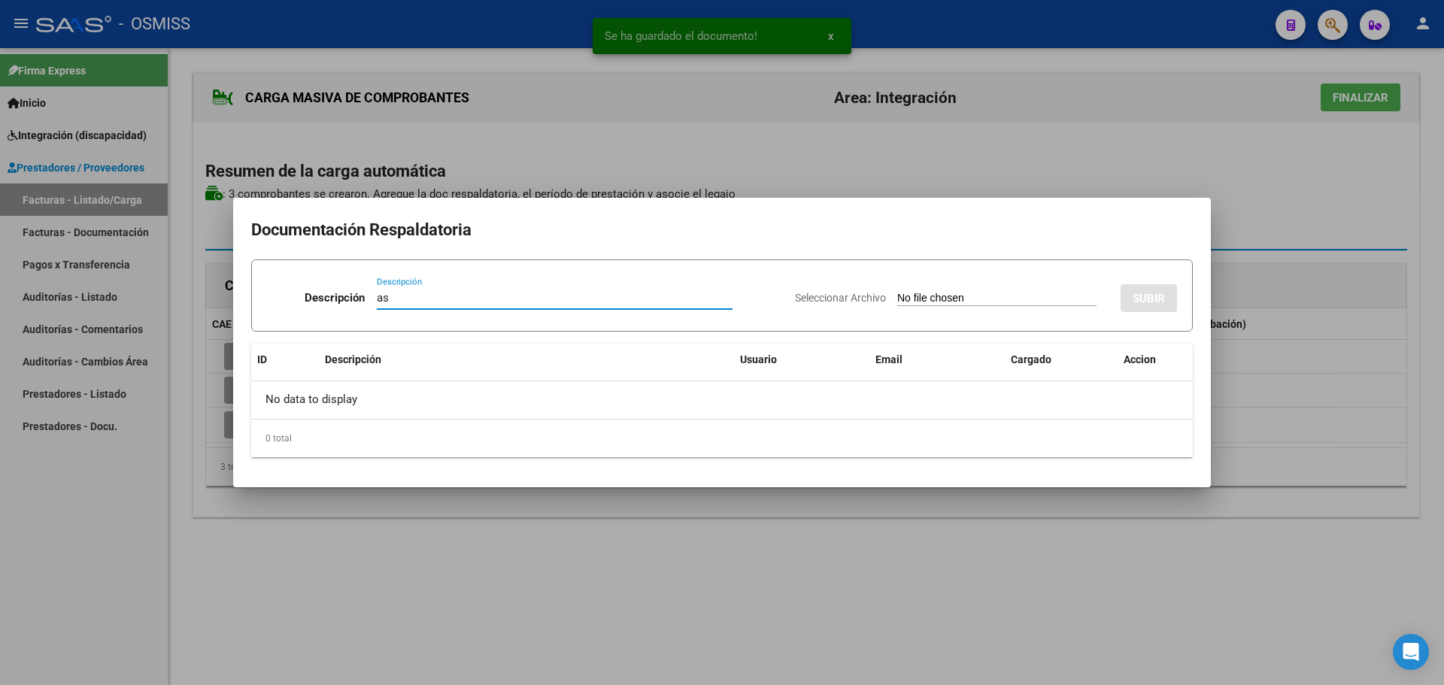
type input "as"
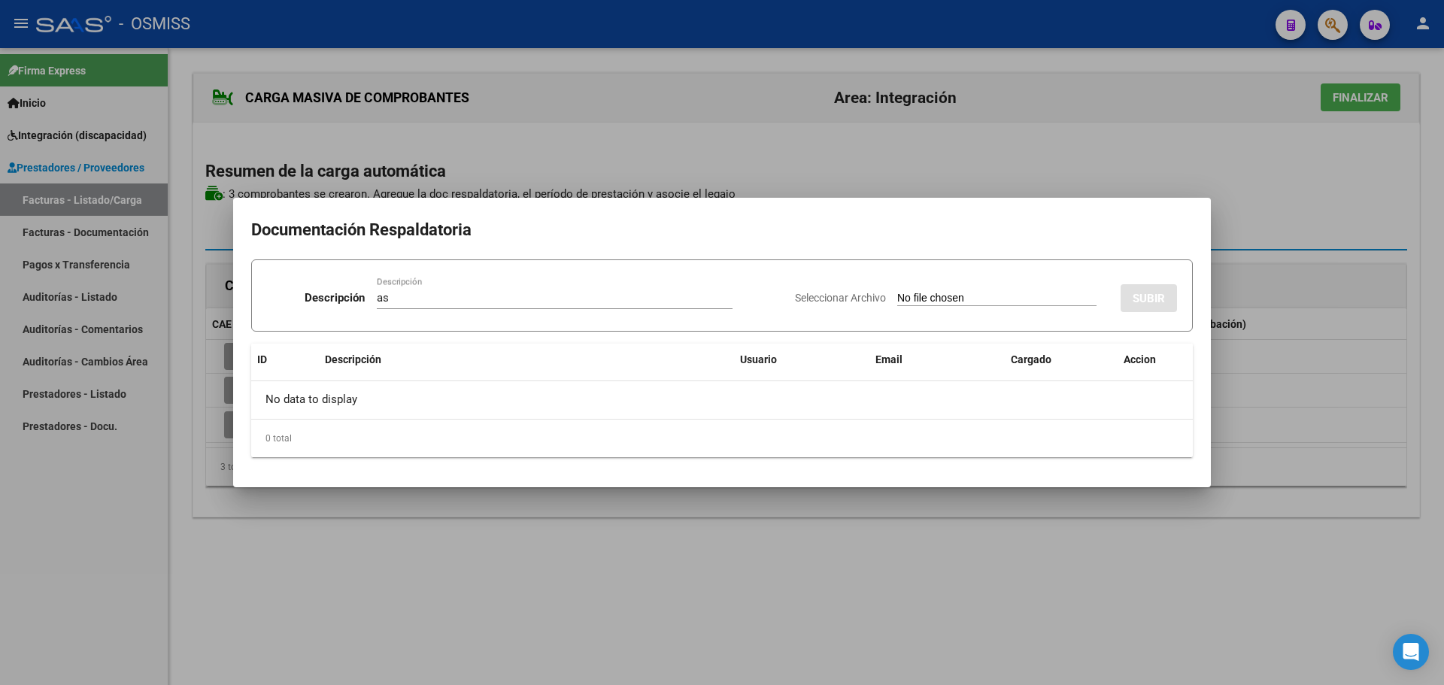
click at [897, 302] on input "Seleccionar Archivo" at bounding box center [996, 299] width 199 height 14
click at [919, 296] on input "Seleccionar Archivo" at bounding box center [996, 299] width 199 height 14
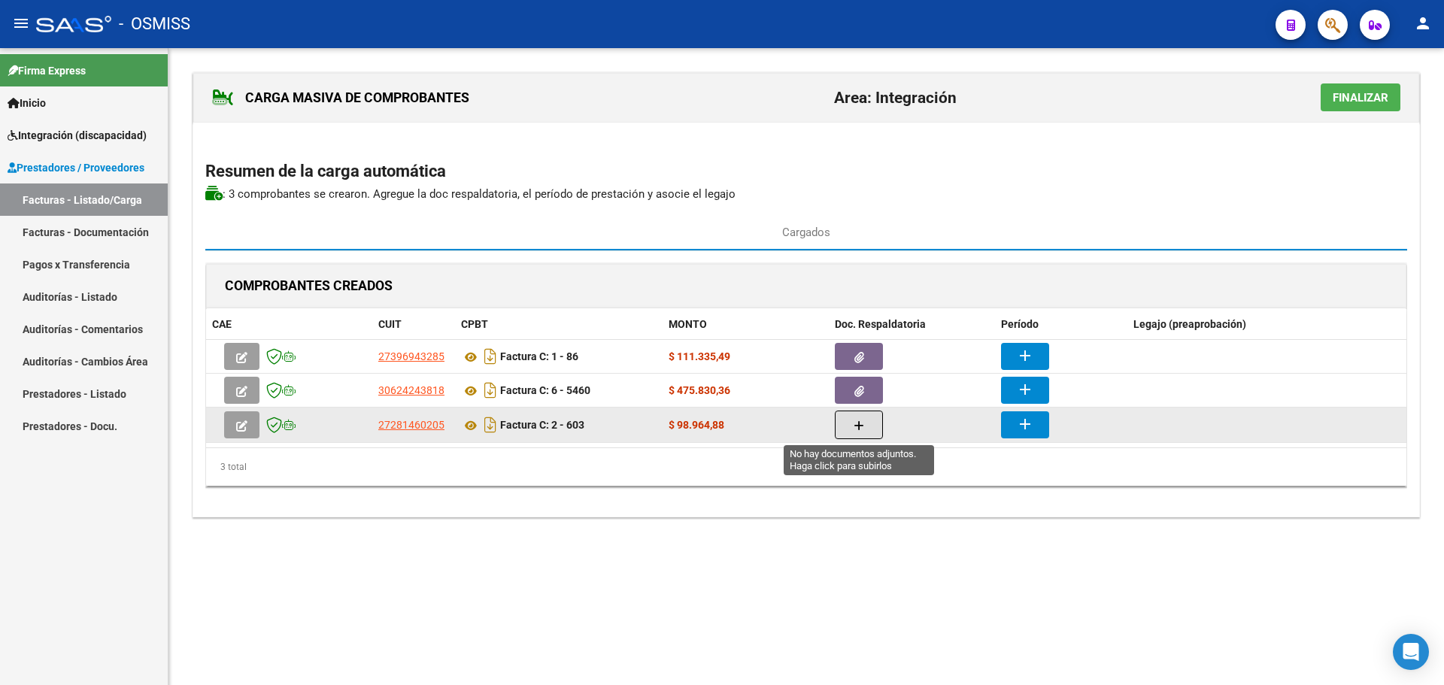
click at [873, 423] on button "button" at bounding box center [859, 425] width 48 height 29
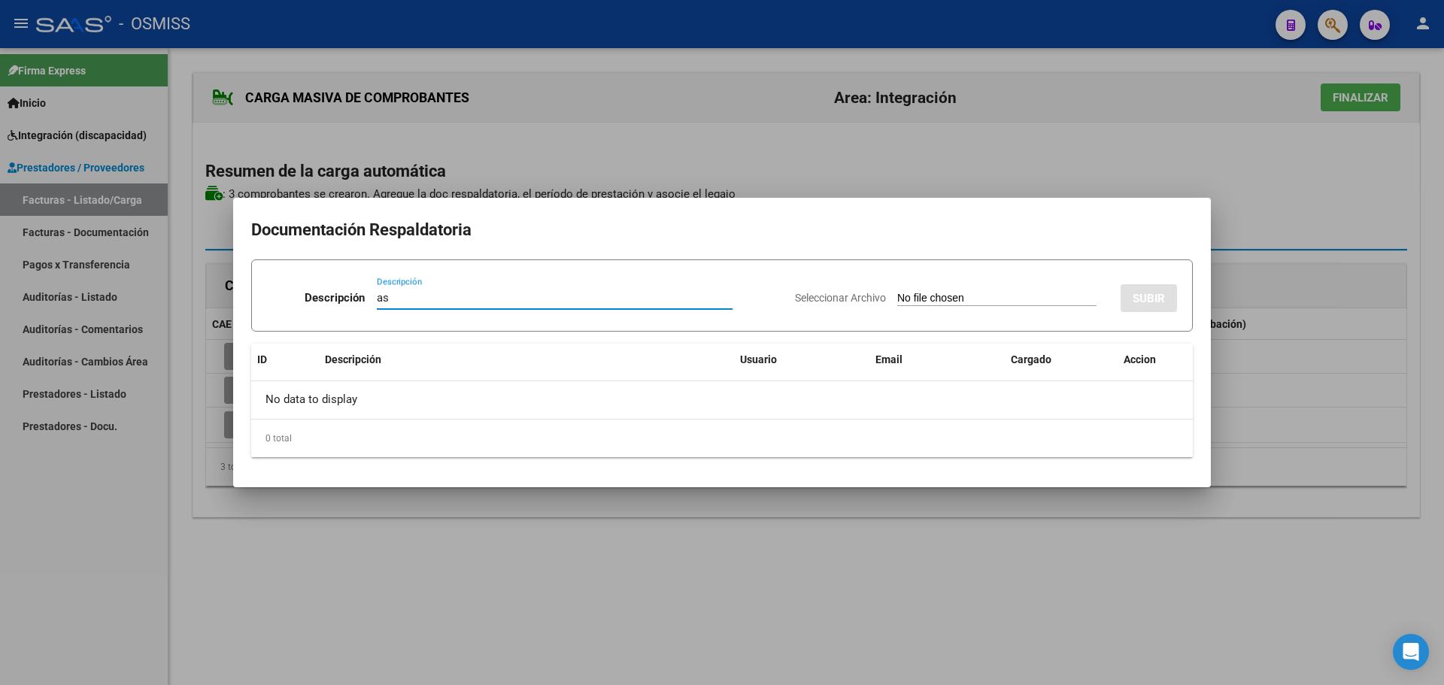
type input "as"
click at [914, 296] on input "Seleccionar Archivo" at bounding box center [996, 299] width 199 height 14
type input "C:\fakepath\asistencia [PERSON_NAME].pdf"
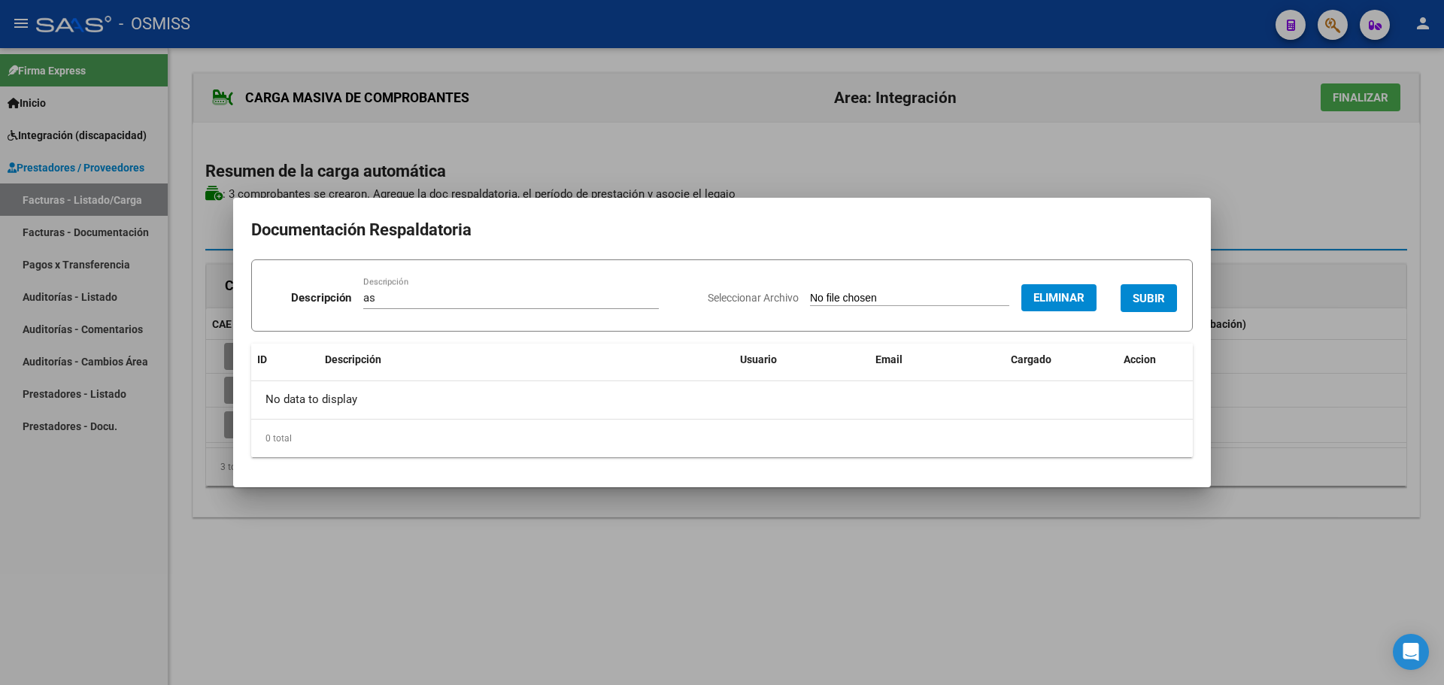
click at [1165, 296] on span "SUBIR" at bounding box center [1149, 299] width 32 height 14
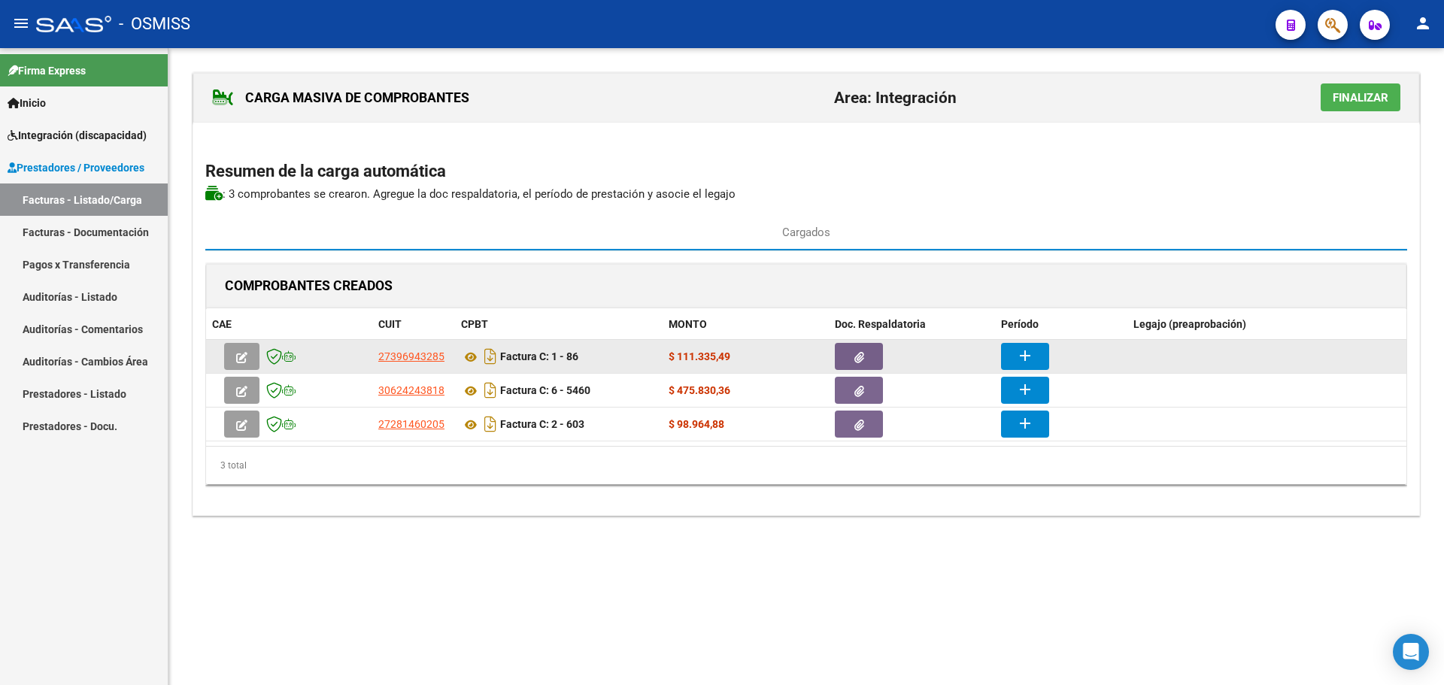
click at [1030, 356] on mat-icon "add" at bounding box center [1025, 356] width 18 height 18
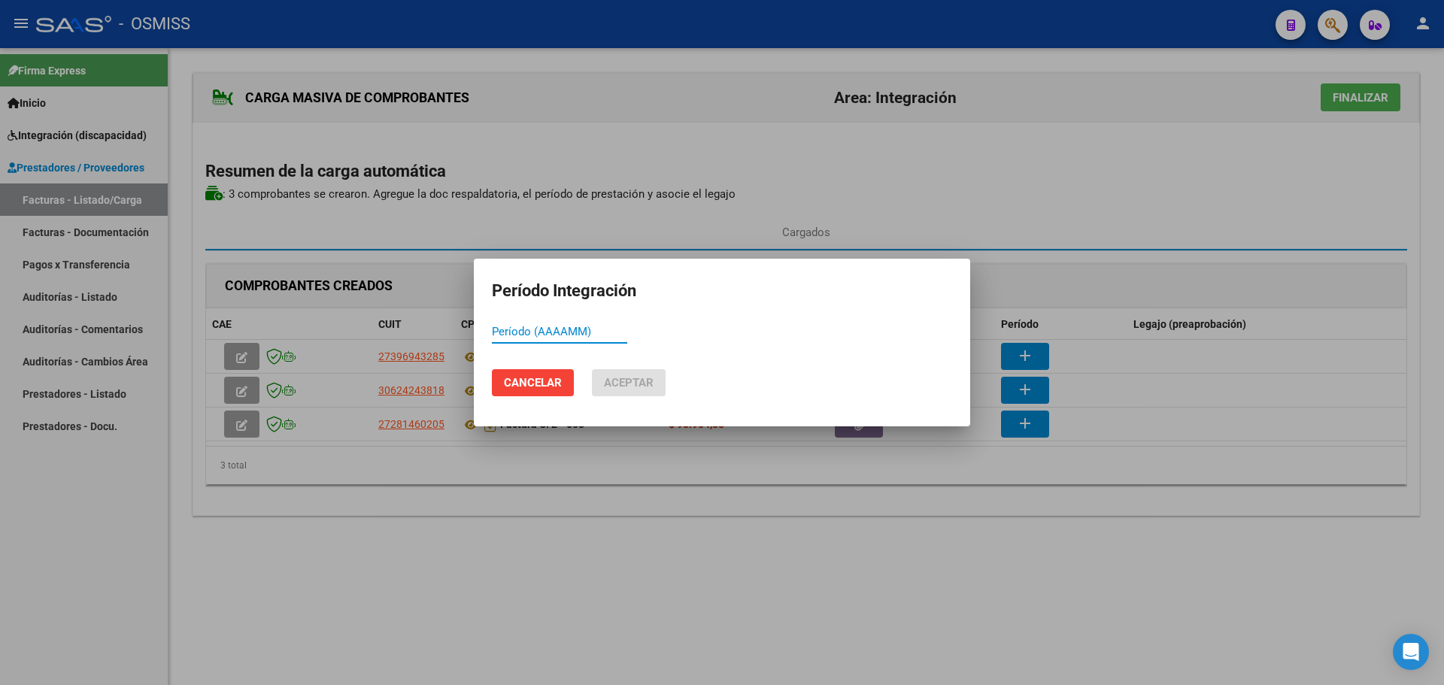
paste input "202509"
type input "202509"
click at [618, 385] on span "Aceptar" at bounding box center [629, 383] width 50 height 14
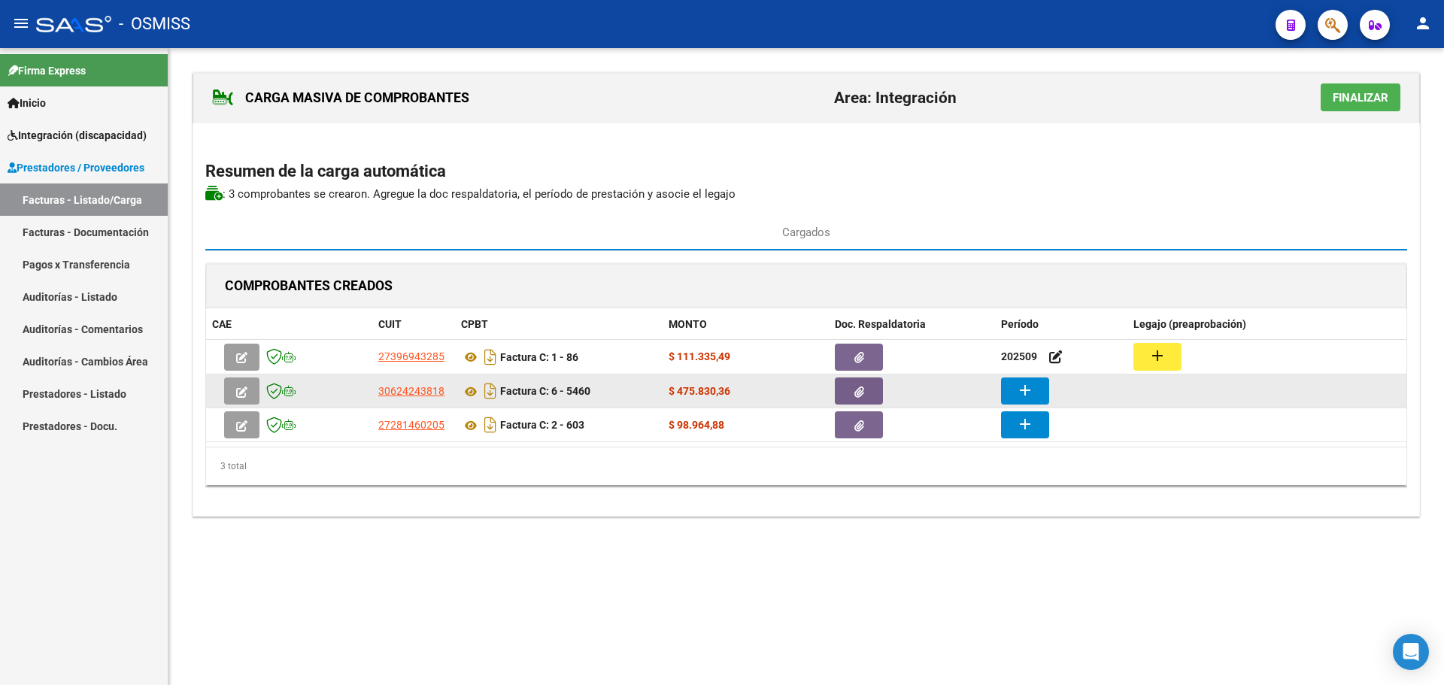
click at [1033, 395] on button "add" at bounding box center [1025, 391] width 48 height 27
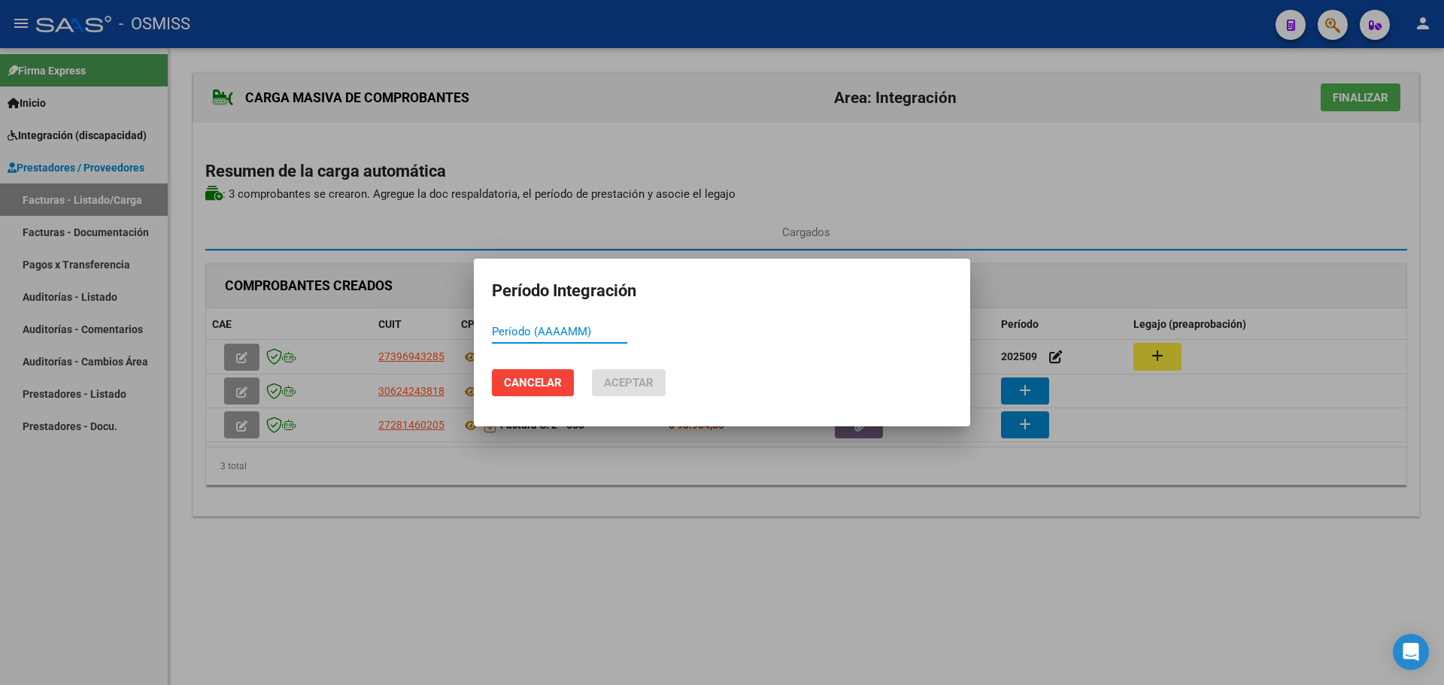
paste input "202509"
type input "202509"
click at [626, 384] on span "Aceptar" at bounding box center [629, 383] width 50 height 14
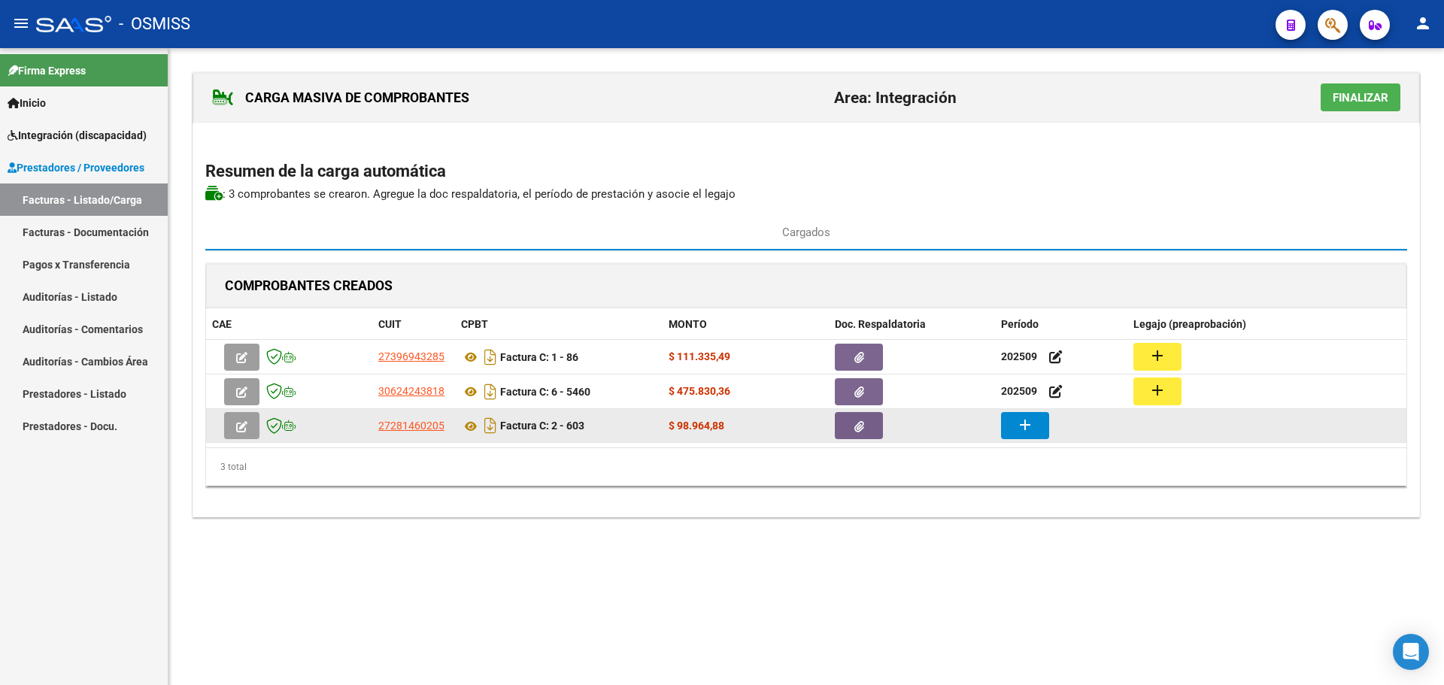
click at [1027, 419] on mat-icon "add" at bounding box center [1025, 425] width 18 height 18
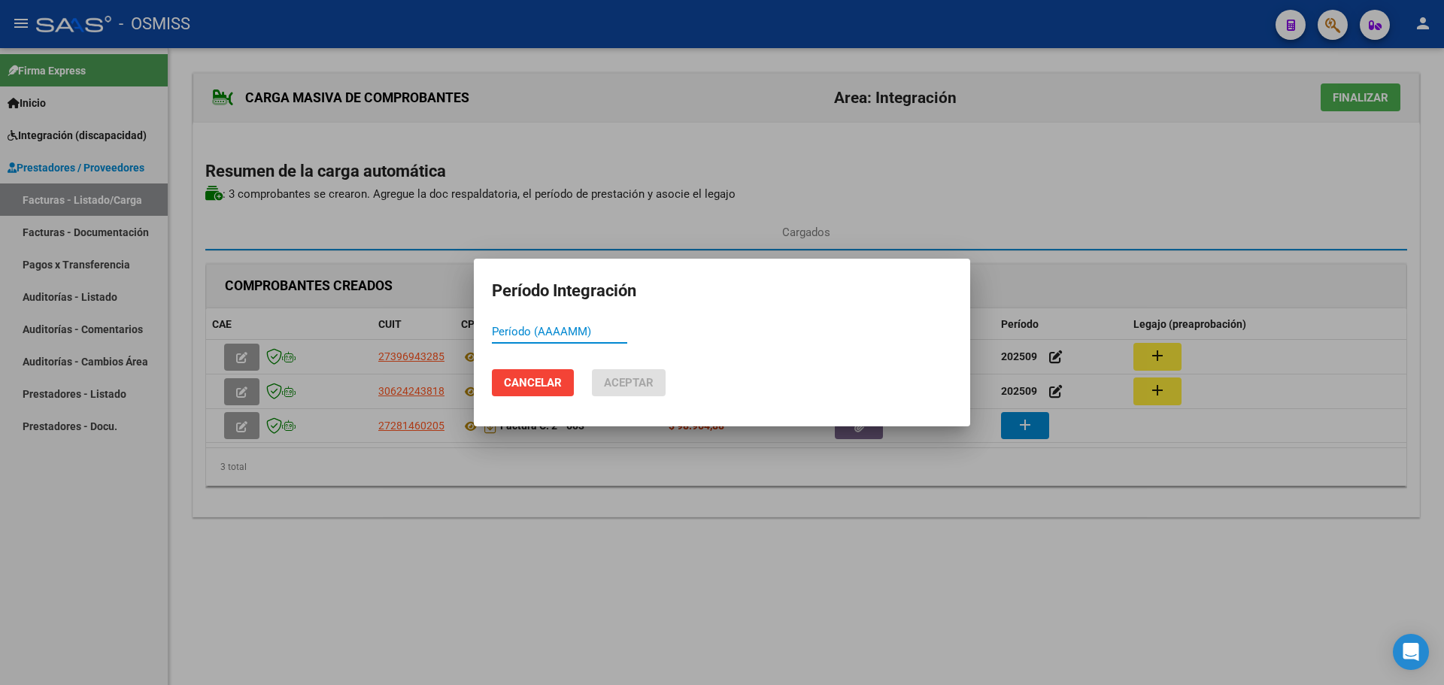
paste input "202509"
type input "202509"
click at [654, 384] on button "Aceptar" at bounding box center [629, 382] width 74 height 27
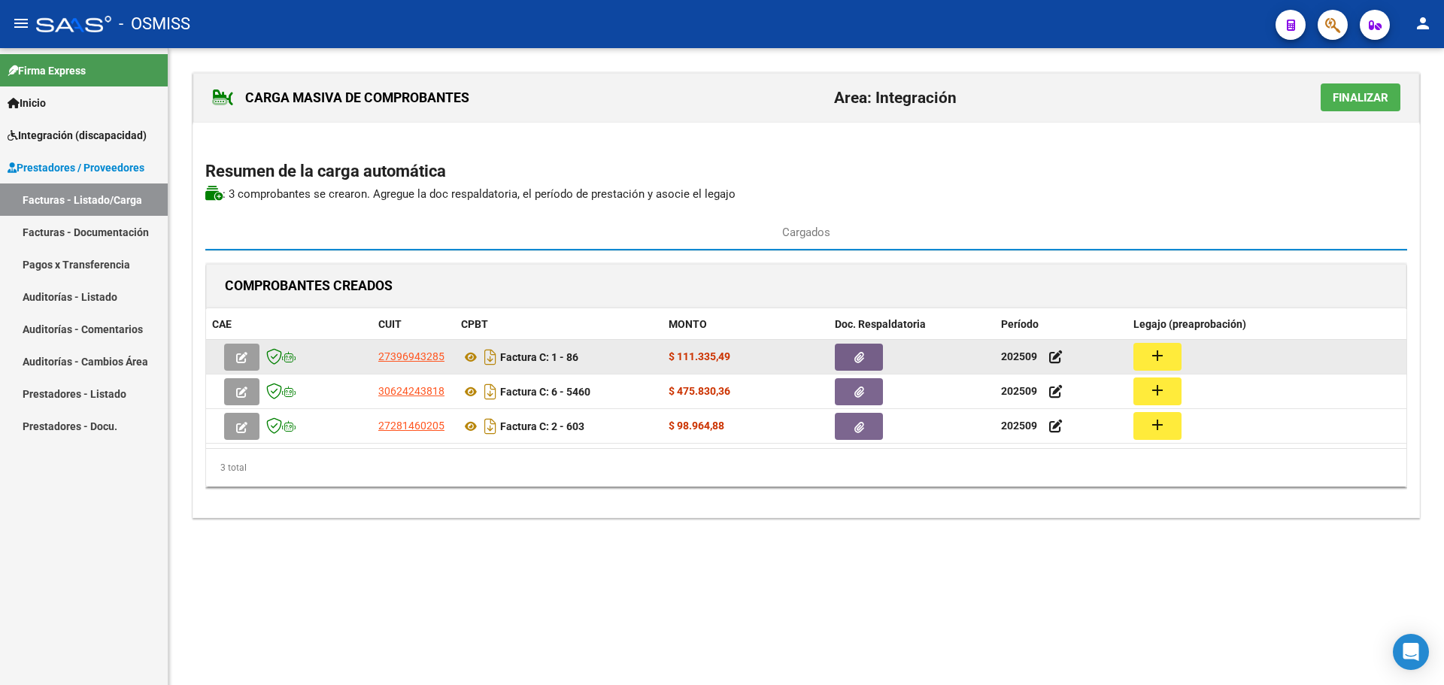
click at [1170, 347] on button "add" at bounding box center [1157, 357] width 48 height 28
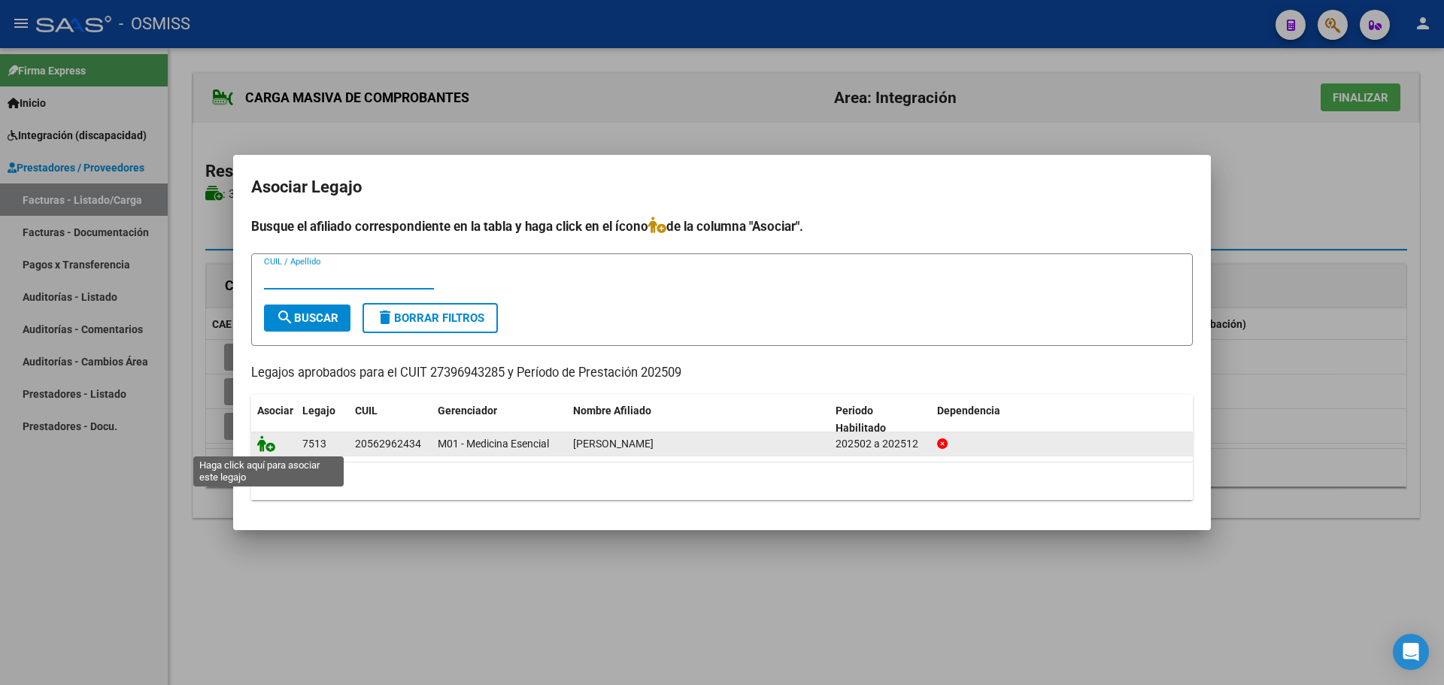
click at [259, 444] on icon at bounding box center [266, 443] width 18 height 17
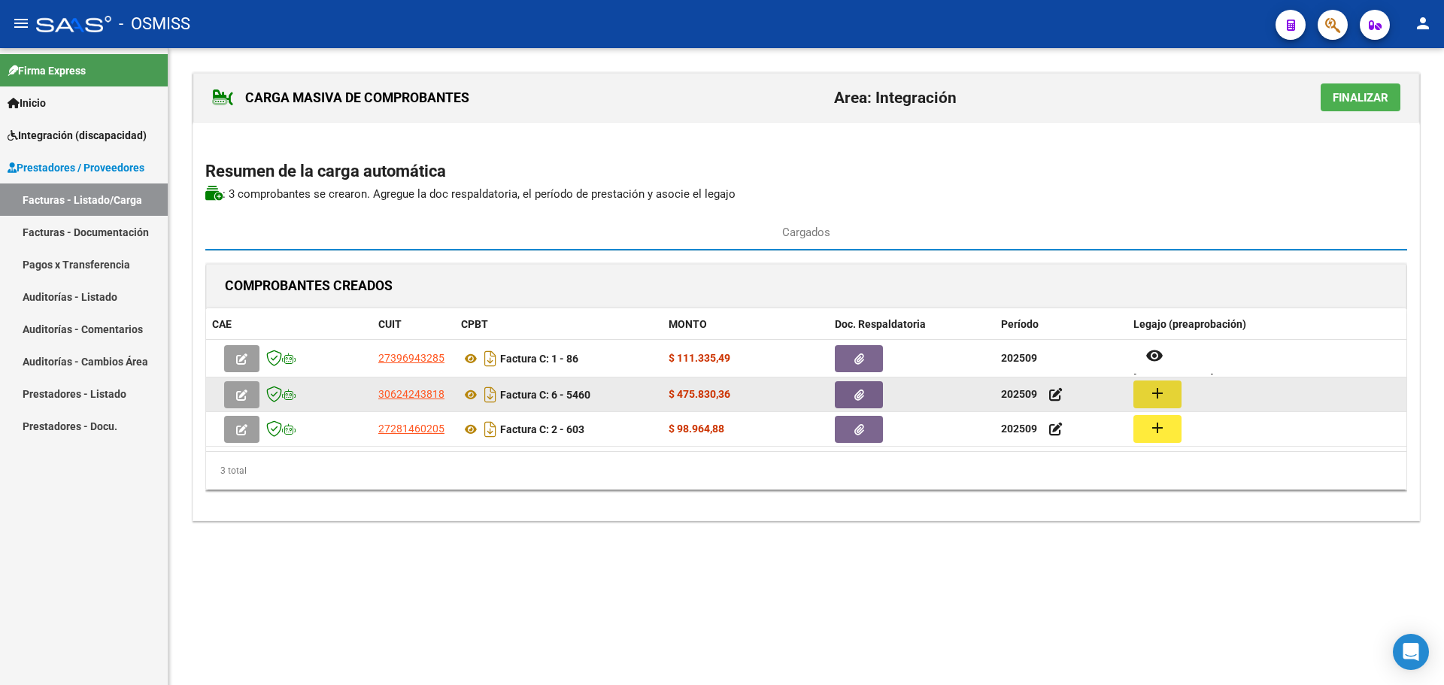
click at [1141, 395] on button "add" at bounding box center [1157, 395] width 48 height 28
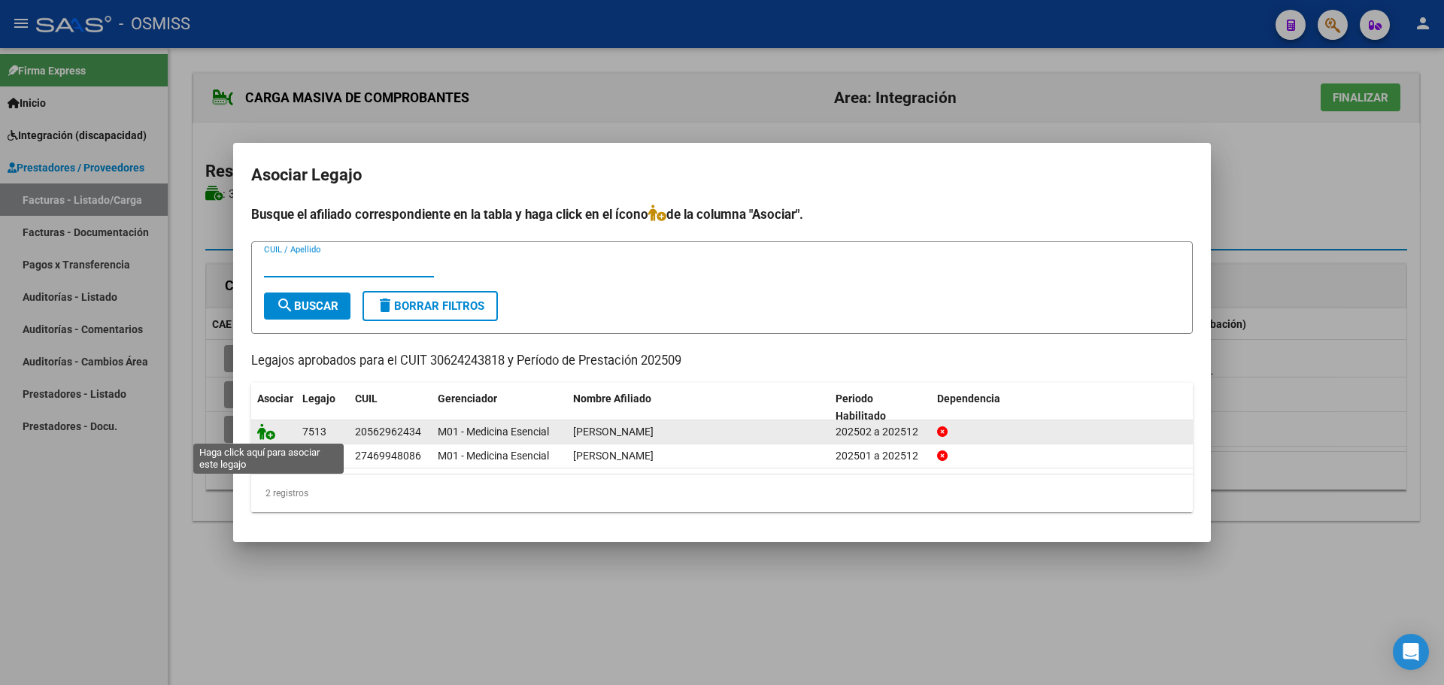
click at [268, 426] on icon at bounding box center [266, 431] width 18 height 17
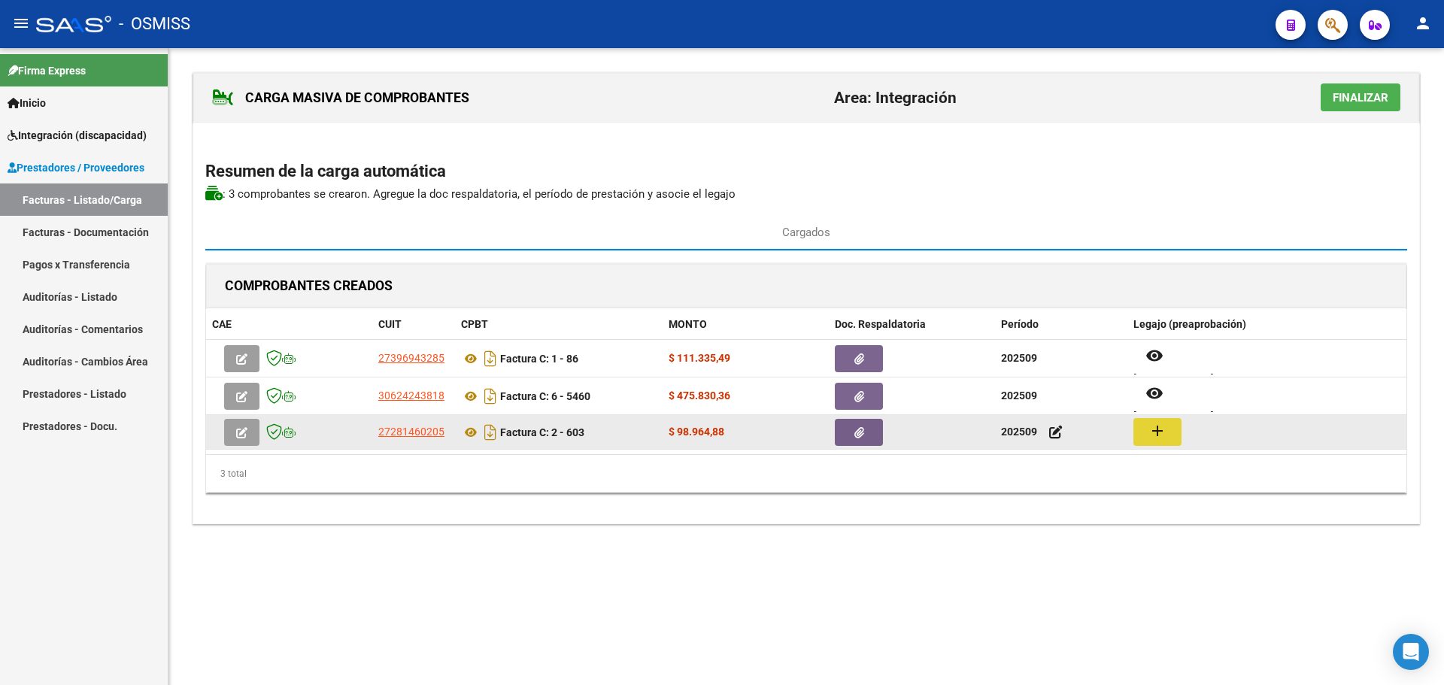
click at [1164, 429] on mat-icon "add" at bounding box center [1158, 431] width 18 height 18
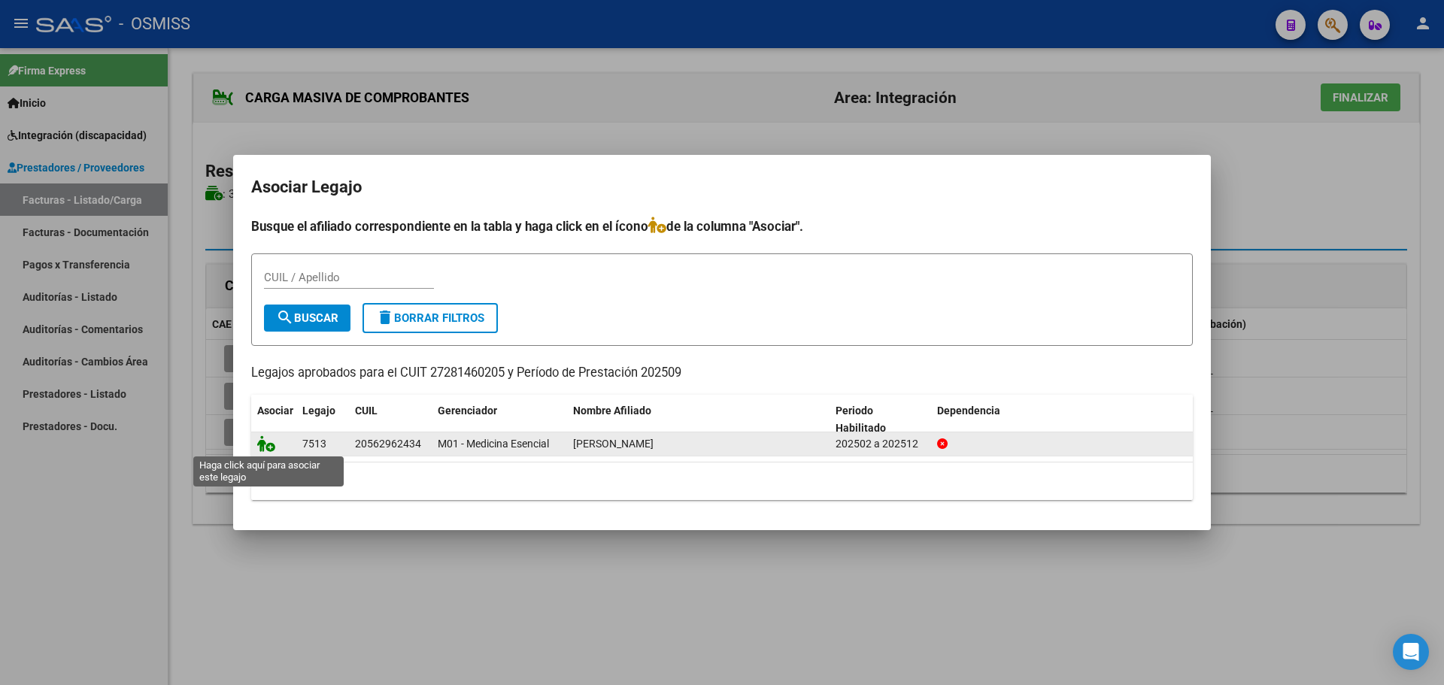
click at [264, 437] on icon at bounding box center [266, 443] width 18 height 17
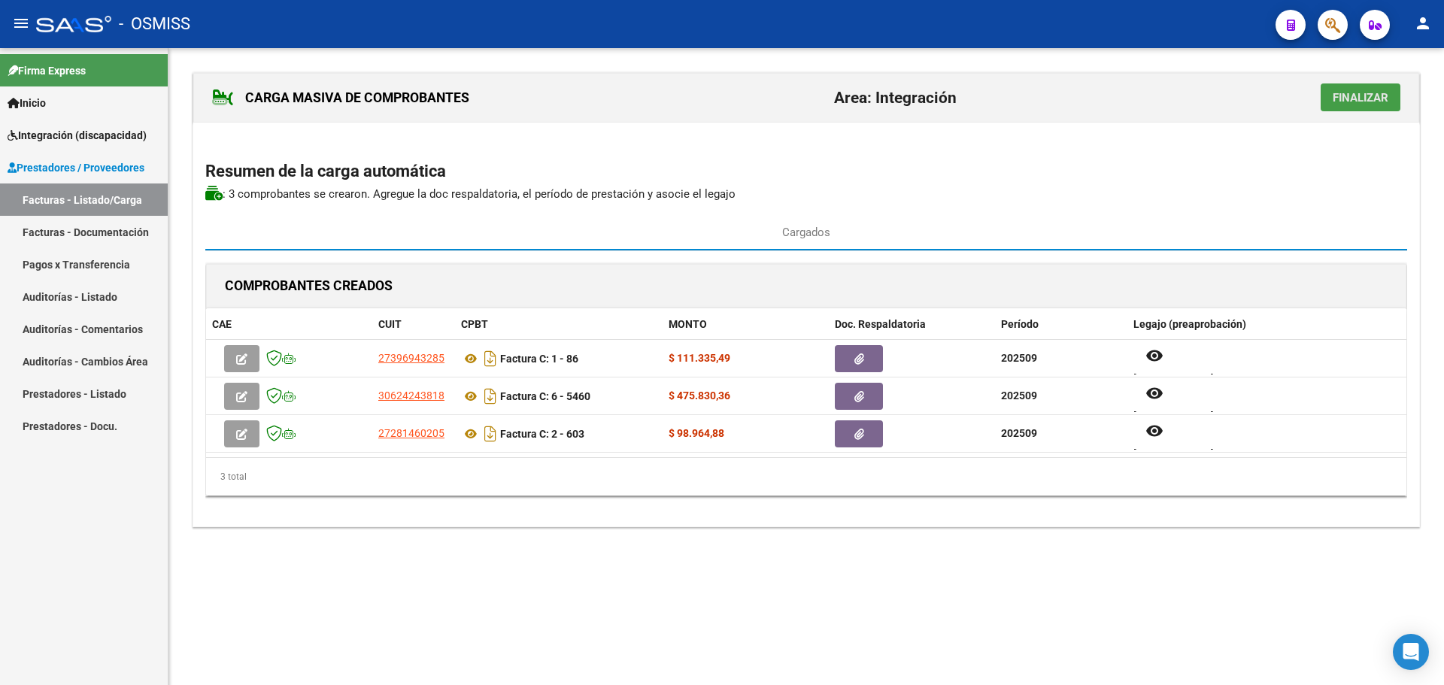
click at [1384, 98] on span "Finalizar" at bounding box center [1361, 98] width 56 height 14
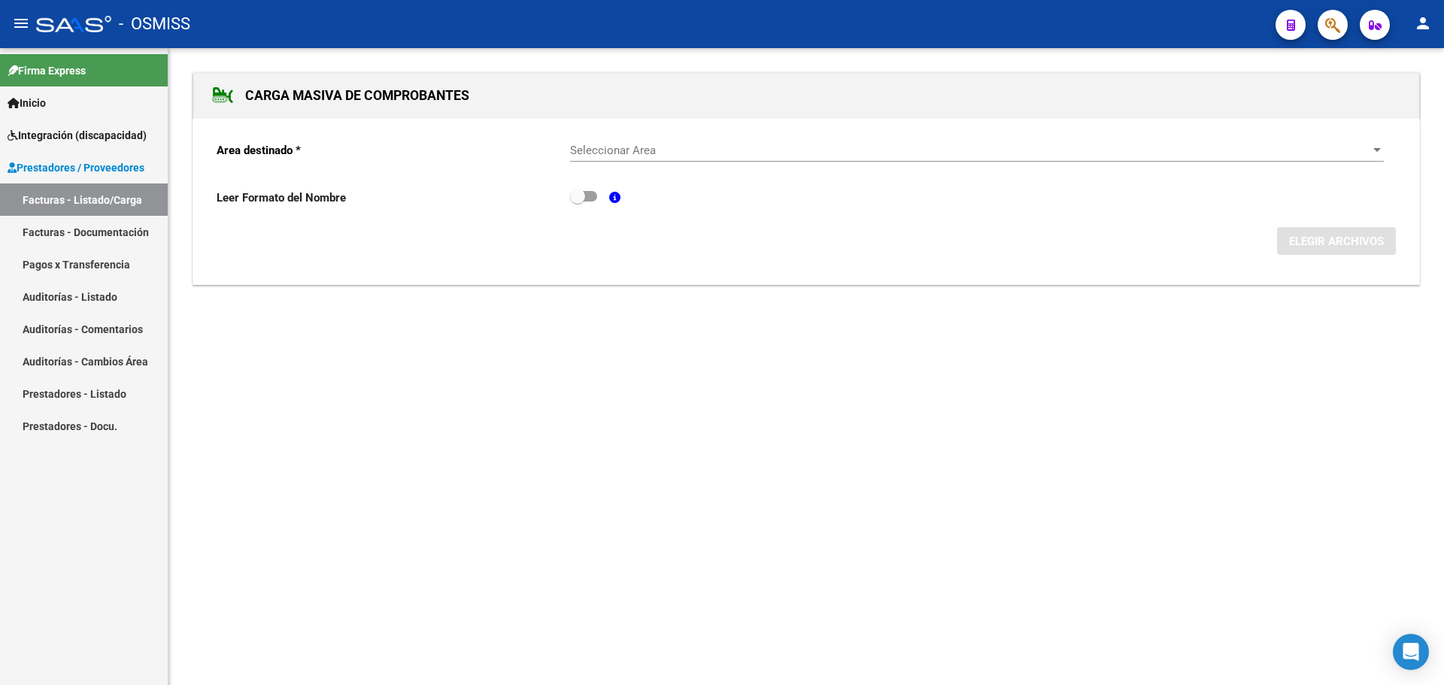
click at [1365, 139] on div "Seleccionar Area Seleccionar Area" at bounding box center [977, 145] width 814 height 32
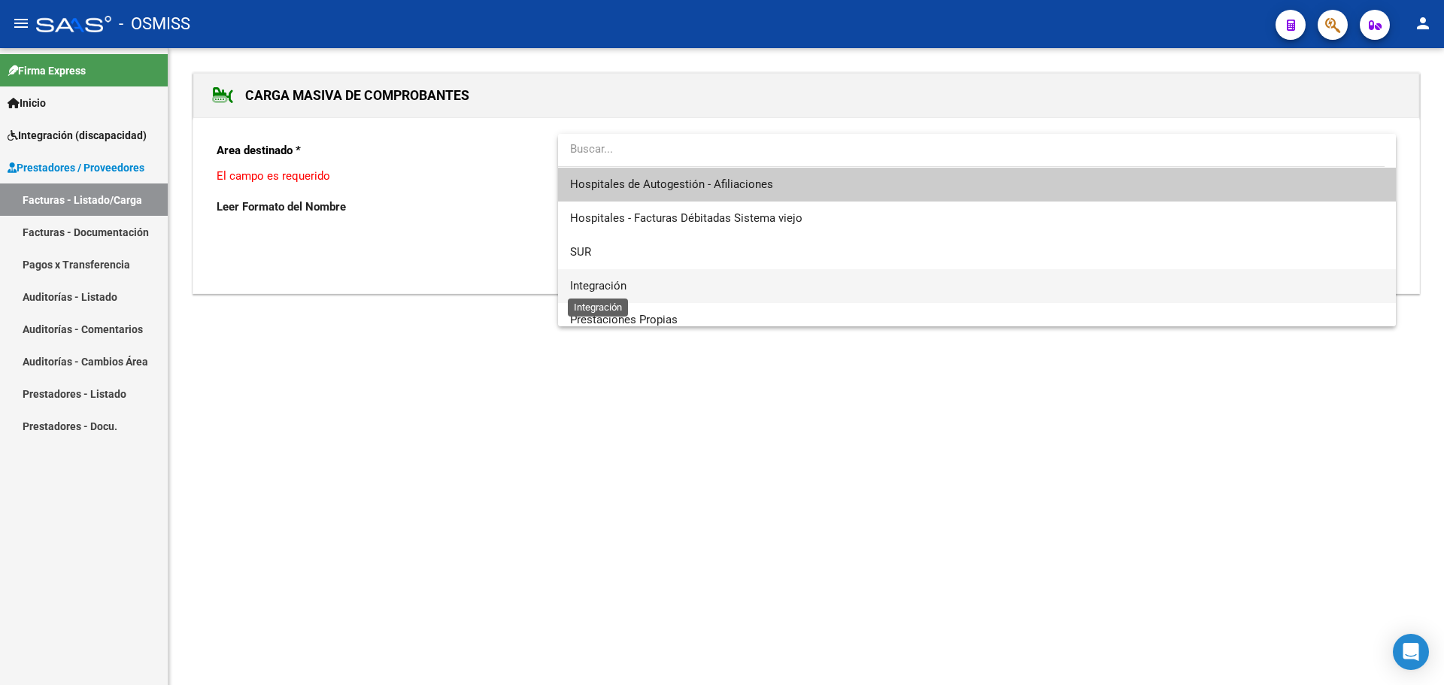
click at [597, 285] on span "Integración" at bounding box center [598, 286] width 56 height 14
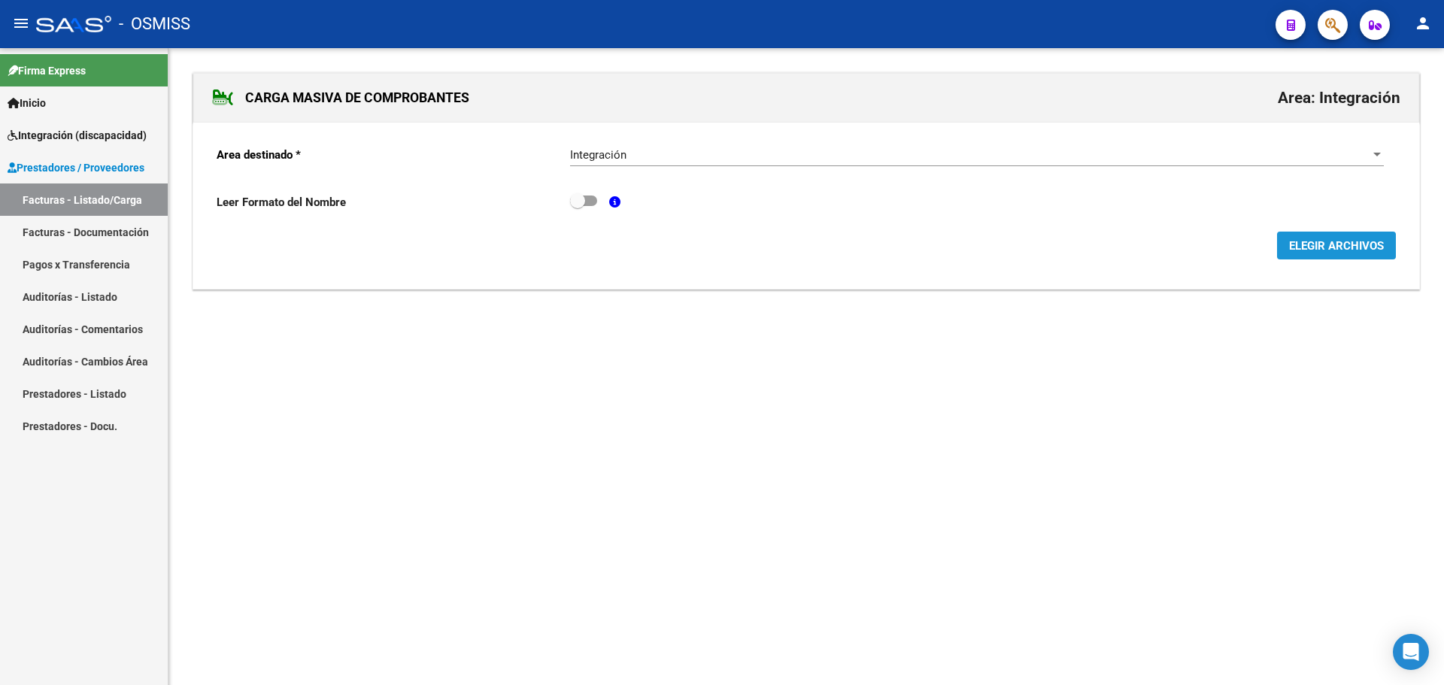
click at [1325, 241] on span "ELEGIR ARCHIVOS" at bounding box center [1336, 246] width 95 height 14
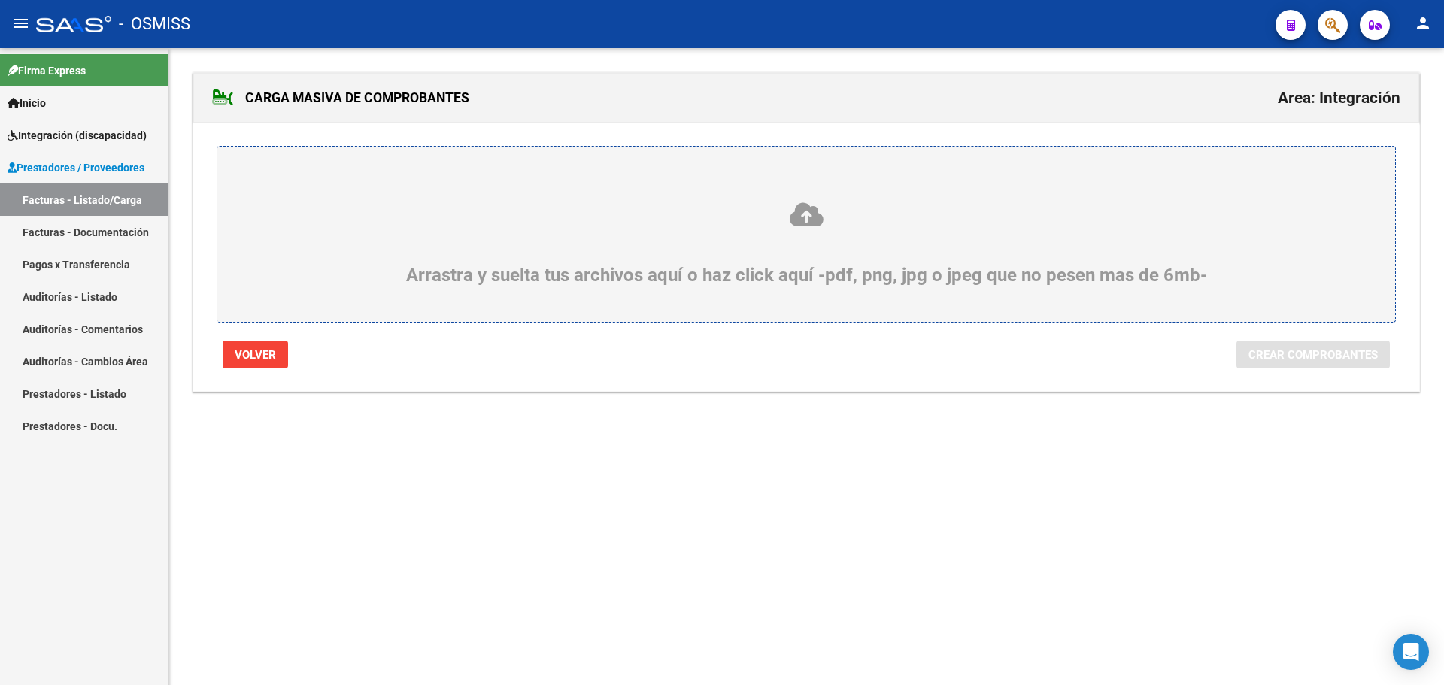
click at [553, 234] on div "Arrastra y suelta tus archivos aquí o haz click aquí -pdf, png, jpg o jpeg que …" at bounding box center [806, 243] width 1106 height 85
click at [0, 0] on input "Arrastra y suelta tus archivos aquí o haz click aquí -pdf, png, jpg o jpeg que …" at bounding box center [0, 0] width 0 height 0
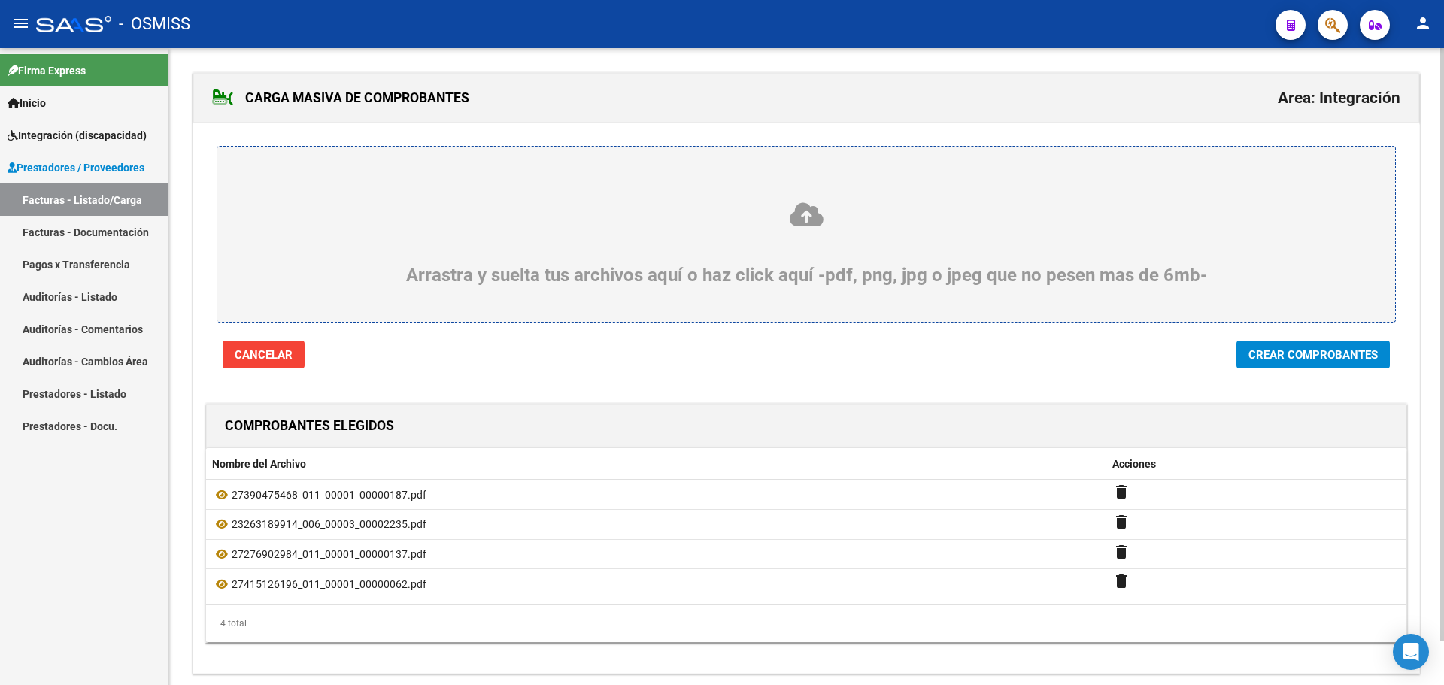
click at [1328, 361] on span "Crear Comprobantes" at bounding box center [1313, 355] width 129 height 14
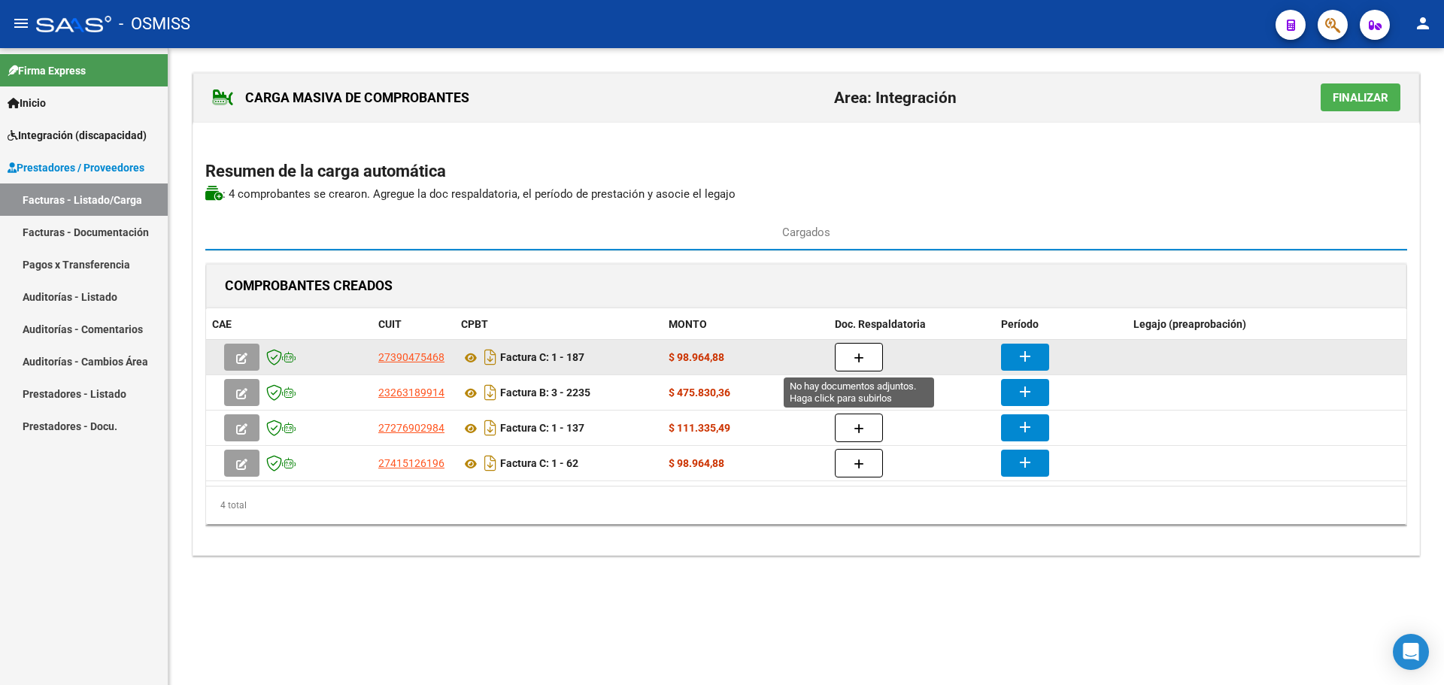
click at [857, 356] on icon "button" at bounding box center [859, 358] width 11 height 11
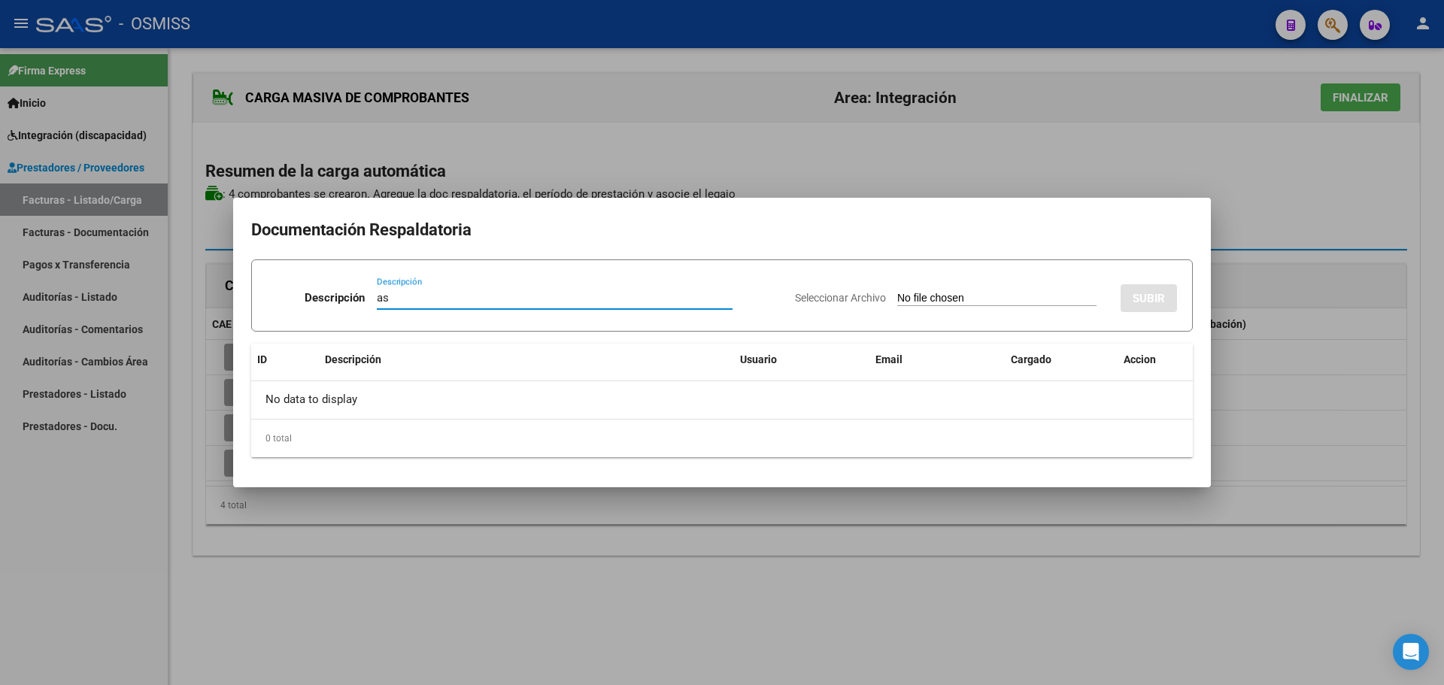
type input "as"
click at [897, 301] on input "Seleccionar Archivo" at bounding box center [996, 299] width 199 height 14
type input "C:\fakepath\[PERSON_NAME].pdf"
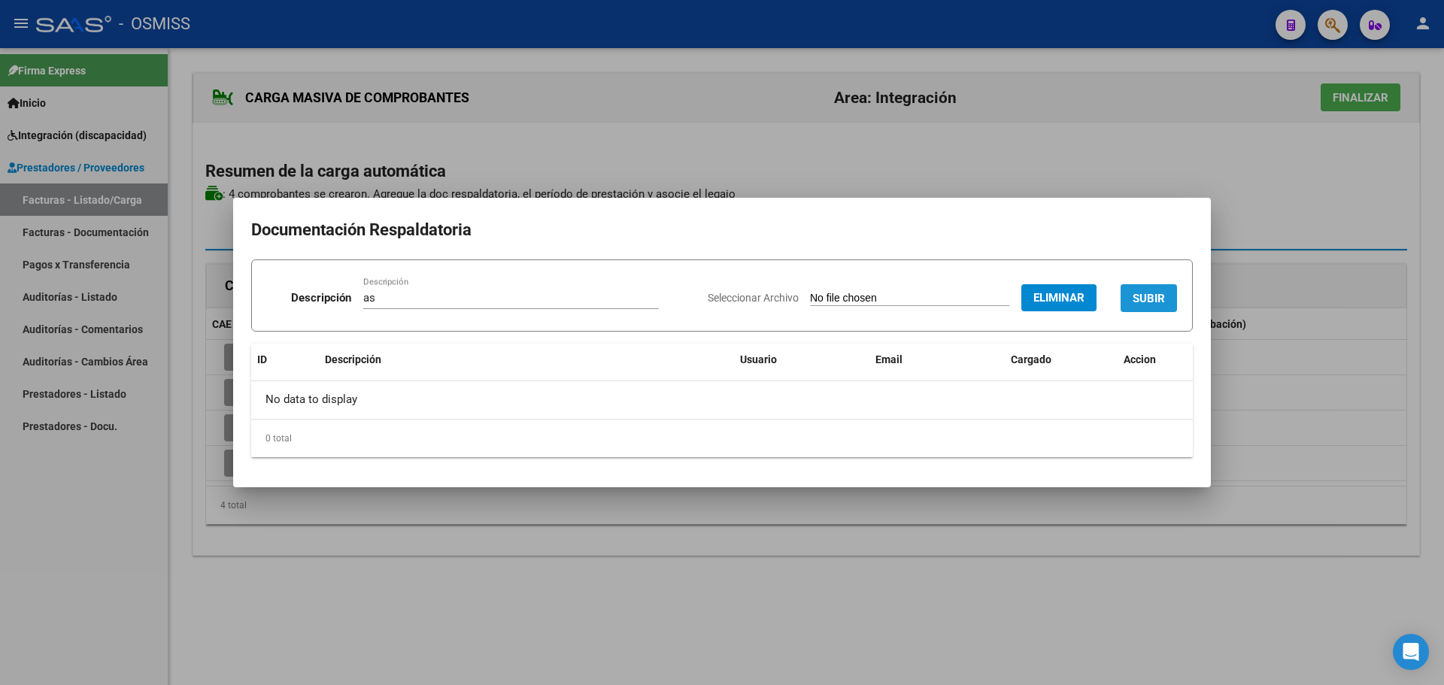
click at [1154, 292] on span "SUBIR" at bounding box center [1149, 299] width 32 height 14
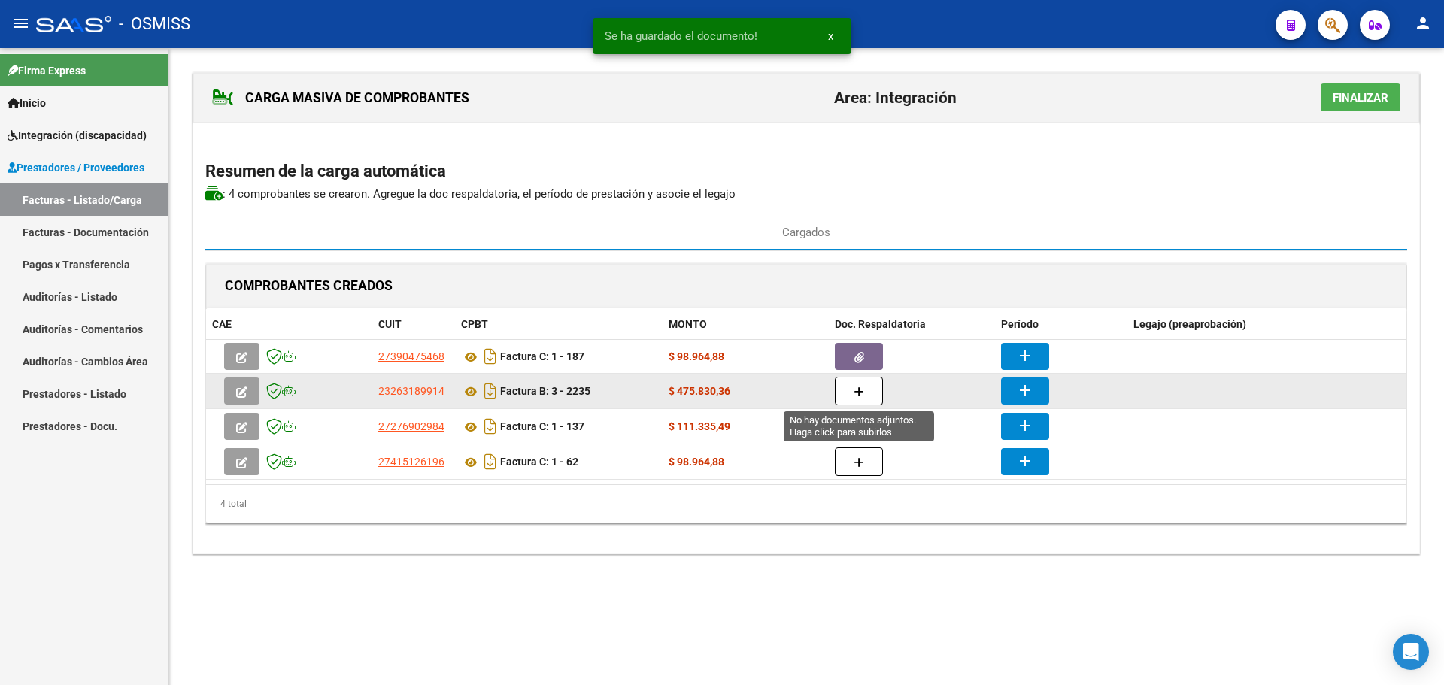
click at [862, 388] on icon "button" at bounding box center [859, 392] width 11 height 11
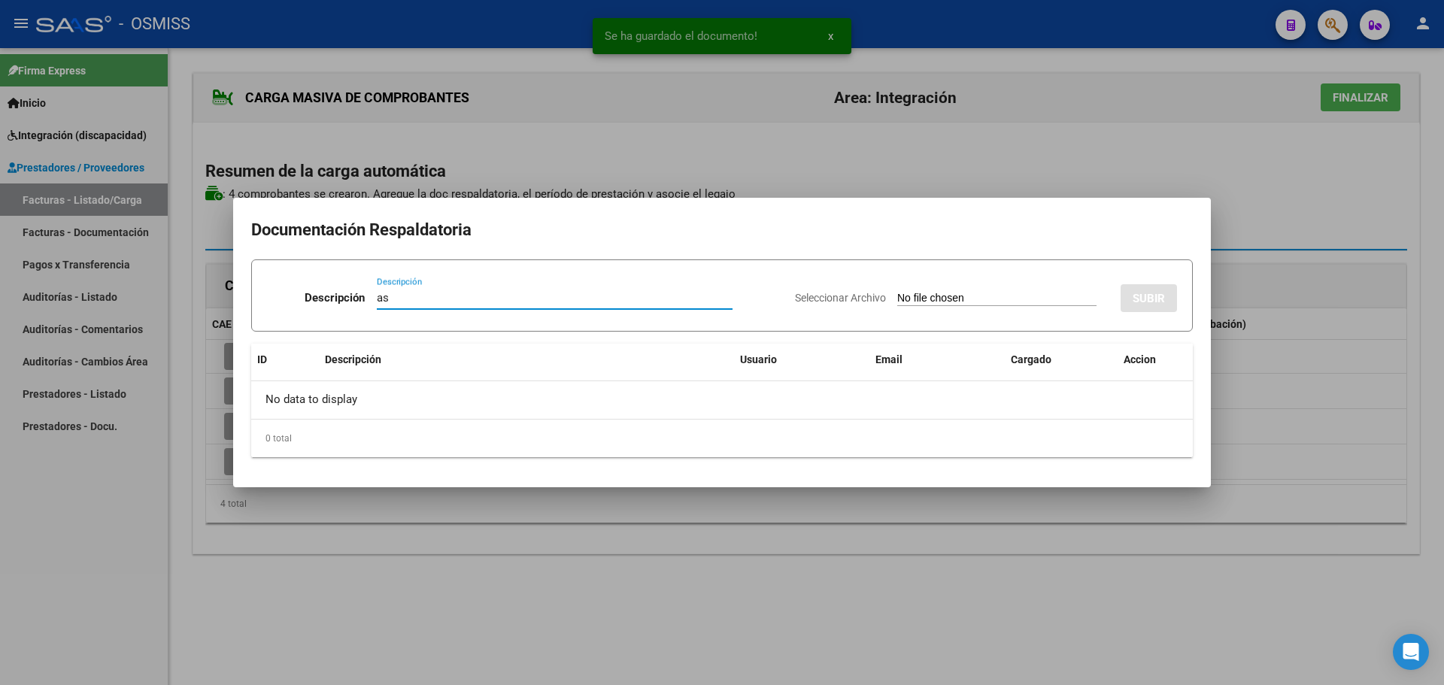
type input "as"
click at [959, 304] on input "Seleccionar Archivo" at bounding box center [996, 299] width 199 height 14
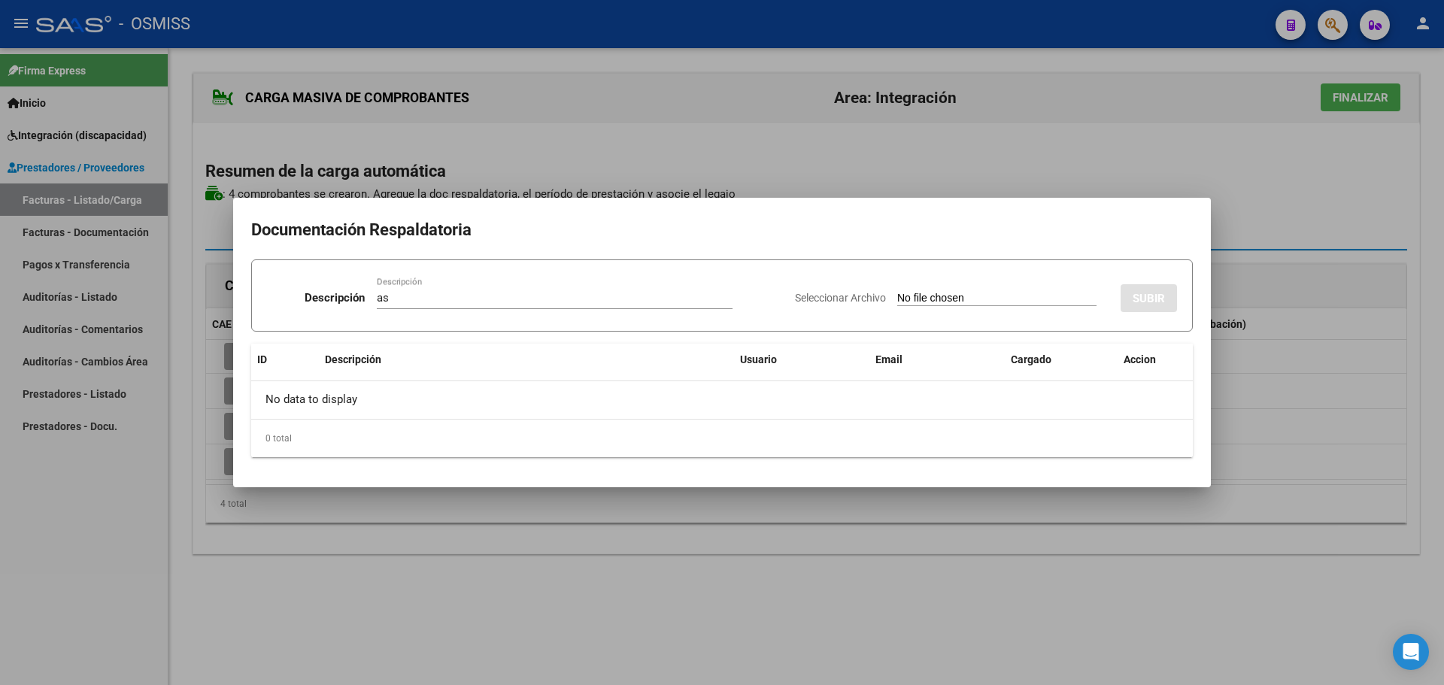
type input "C:\fakepath\Asistencia [PERSON_NAME] [DATE].pdf"
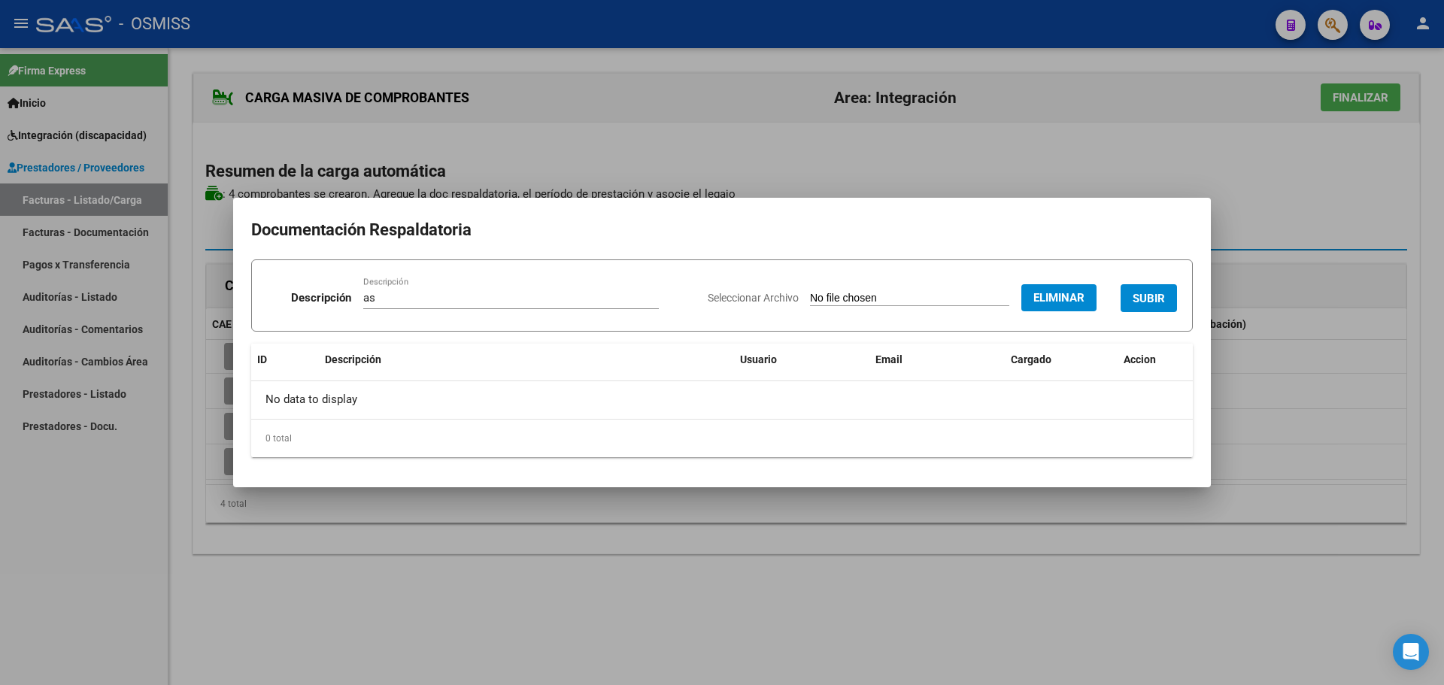
click at [1146, 295] on span "SUBIR" at bounding box center [1149, 299] width 32 height 14
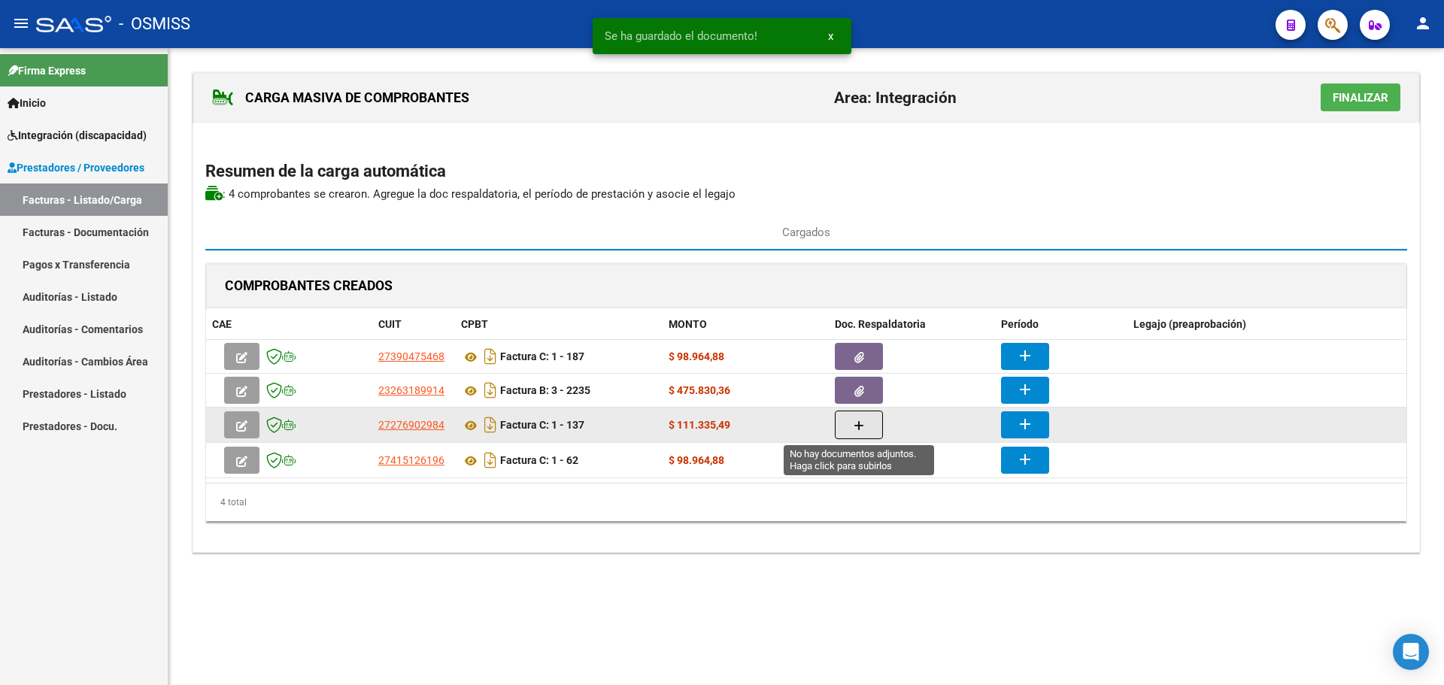
click at [862, 420] on icon "button" at bounding box center [859, 425] width 11 height 11
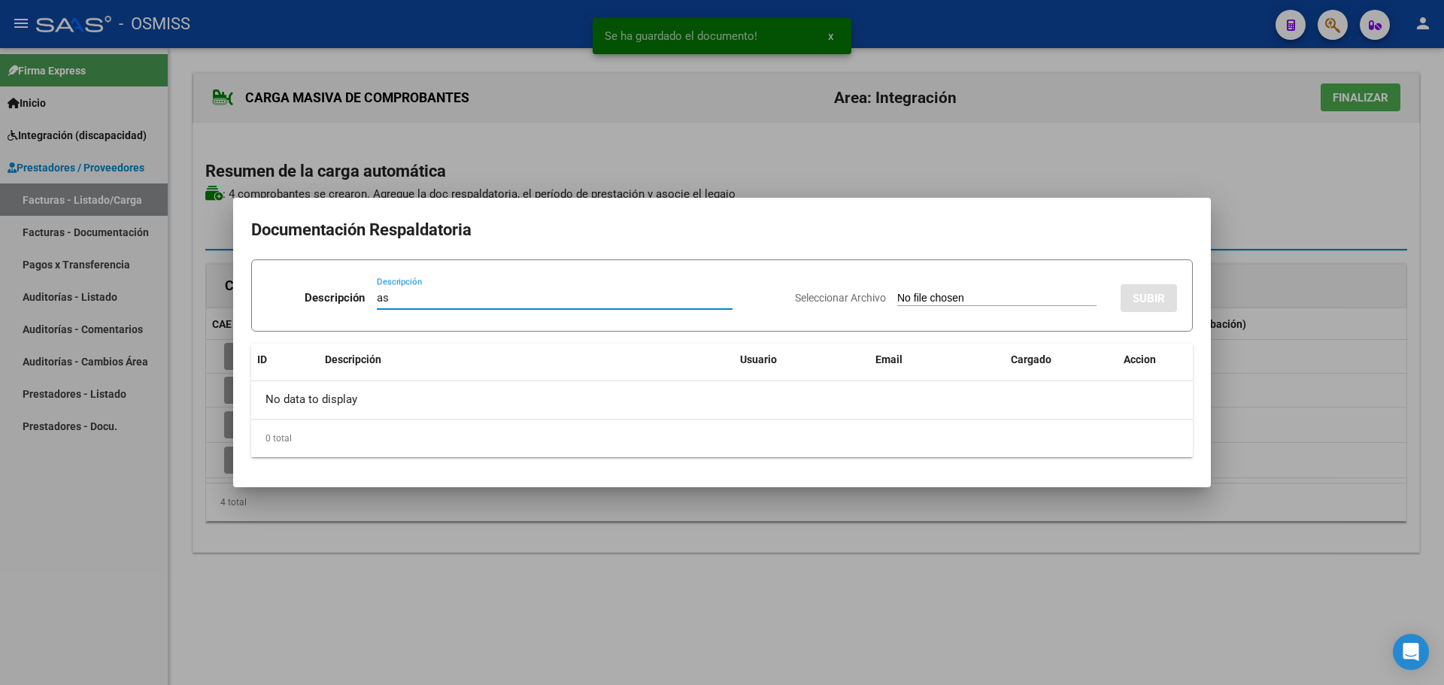
type input "as"
click at [956, 300] on input "Seleccionar Archivo" at bounding box center [996, 299] width 199 height 14
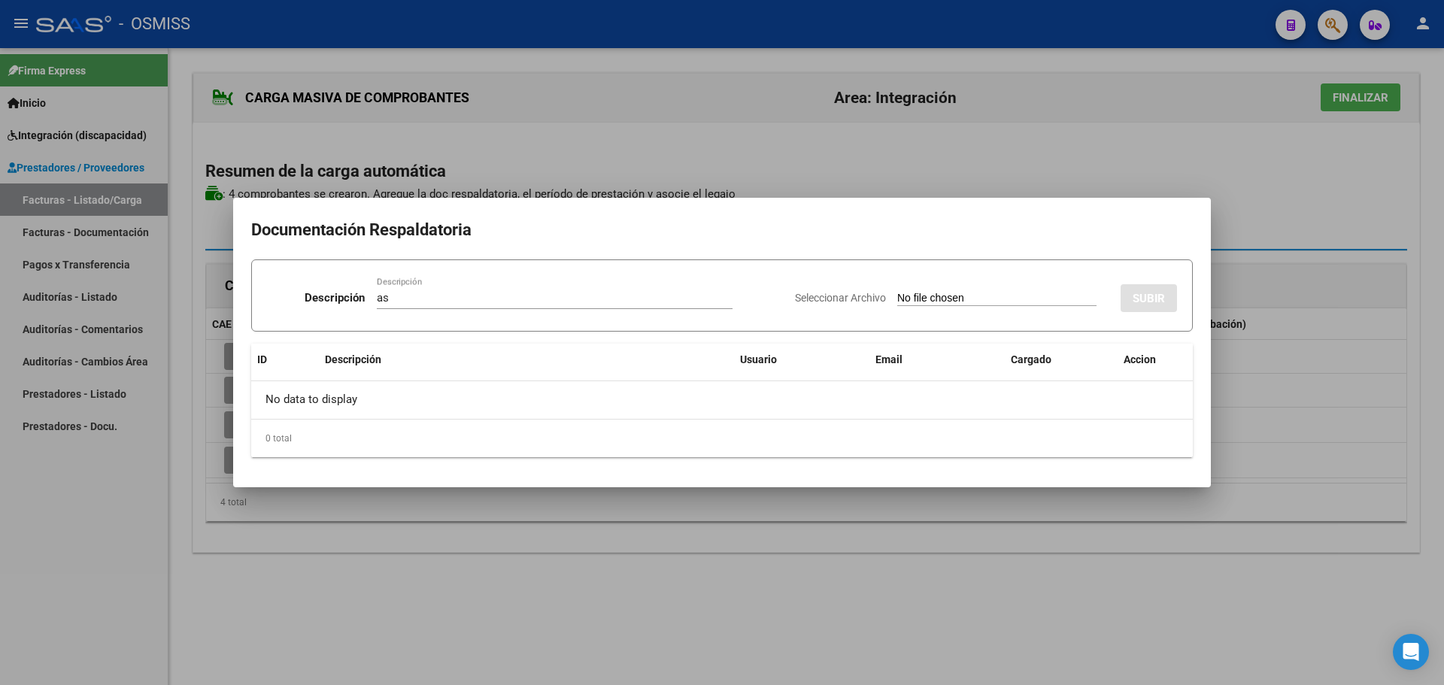
type input "C:\fakepath\asist [PERSON_NAME].pdf"
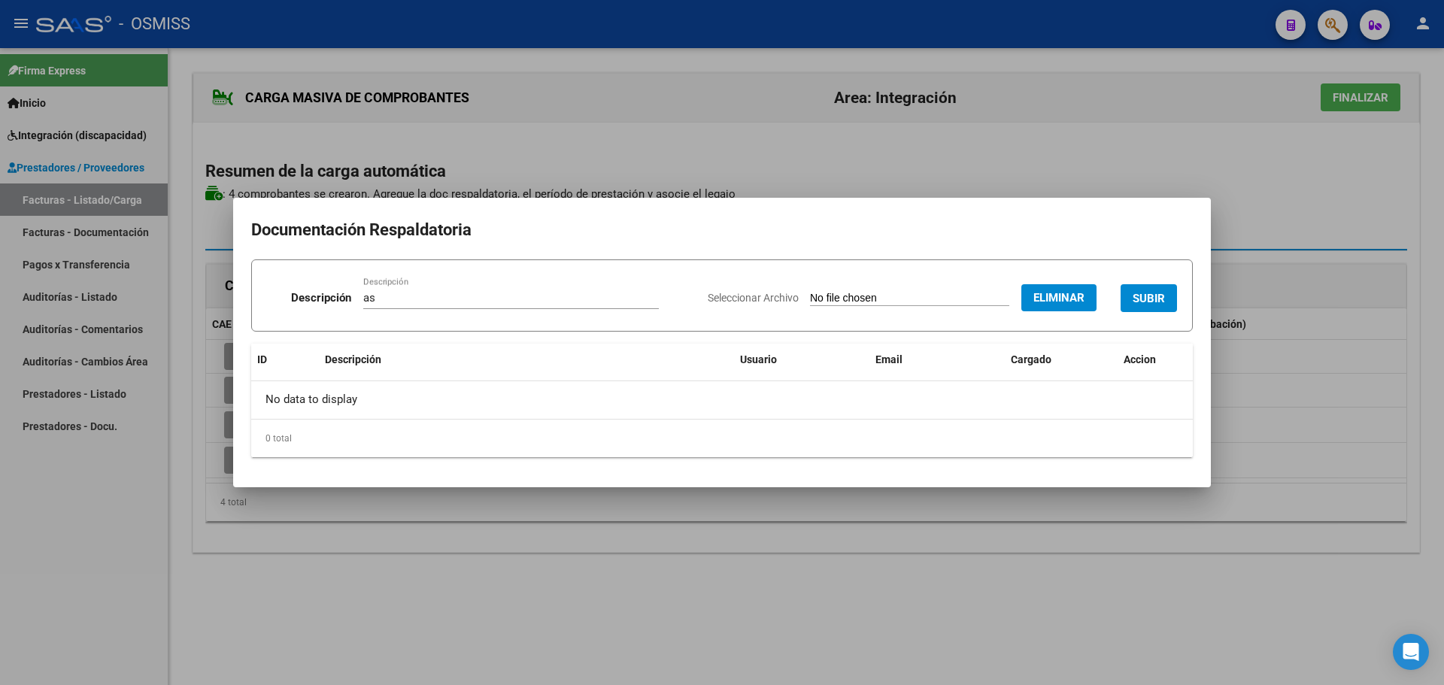
click at [1153, 287] on button "SUBIR" at bounding box center [1149, 298] width 56 height 28
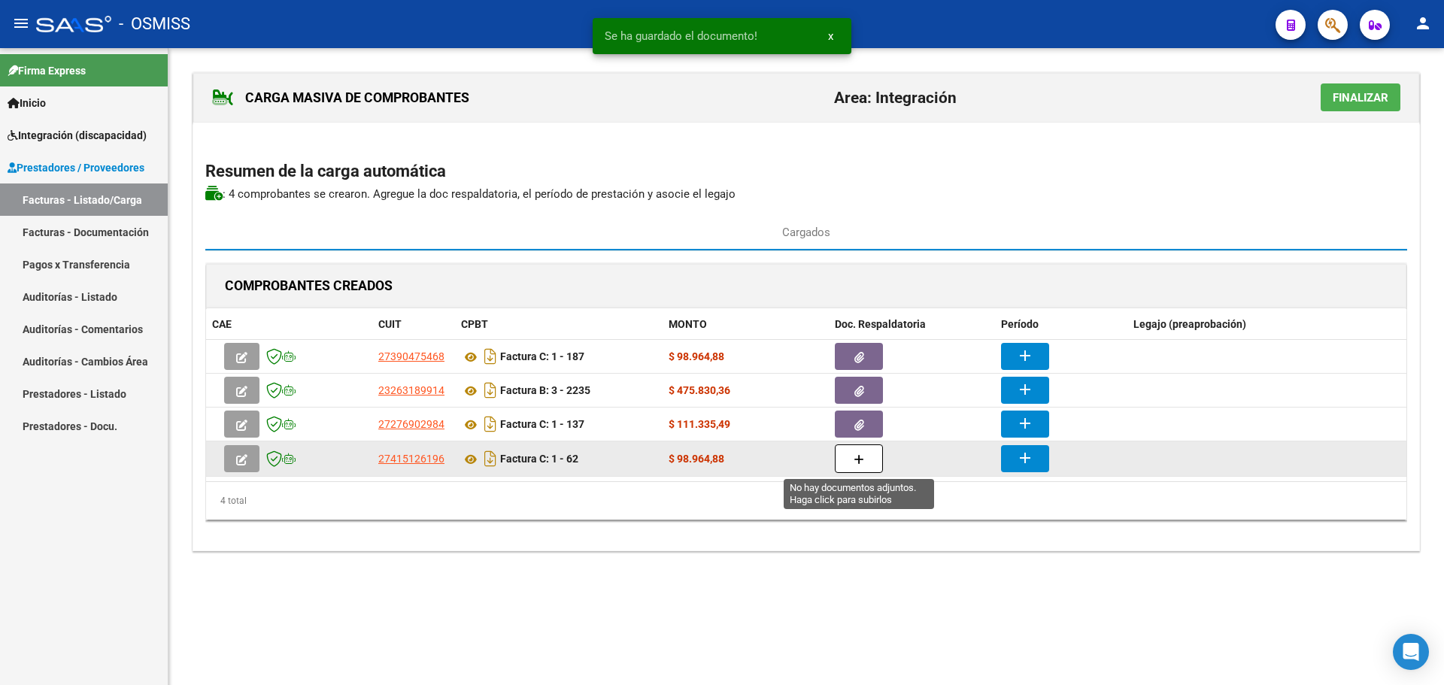
click at [857, 451] on button "button" at bounding box center [859, 459] width 48 height 29
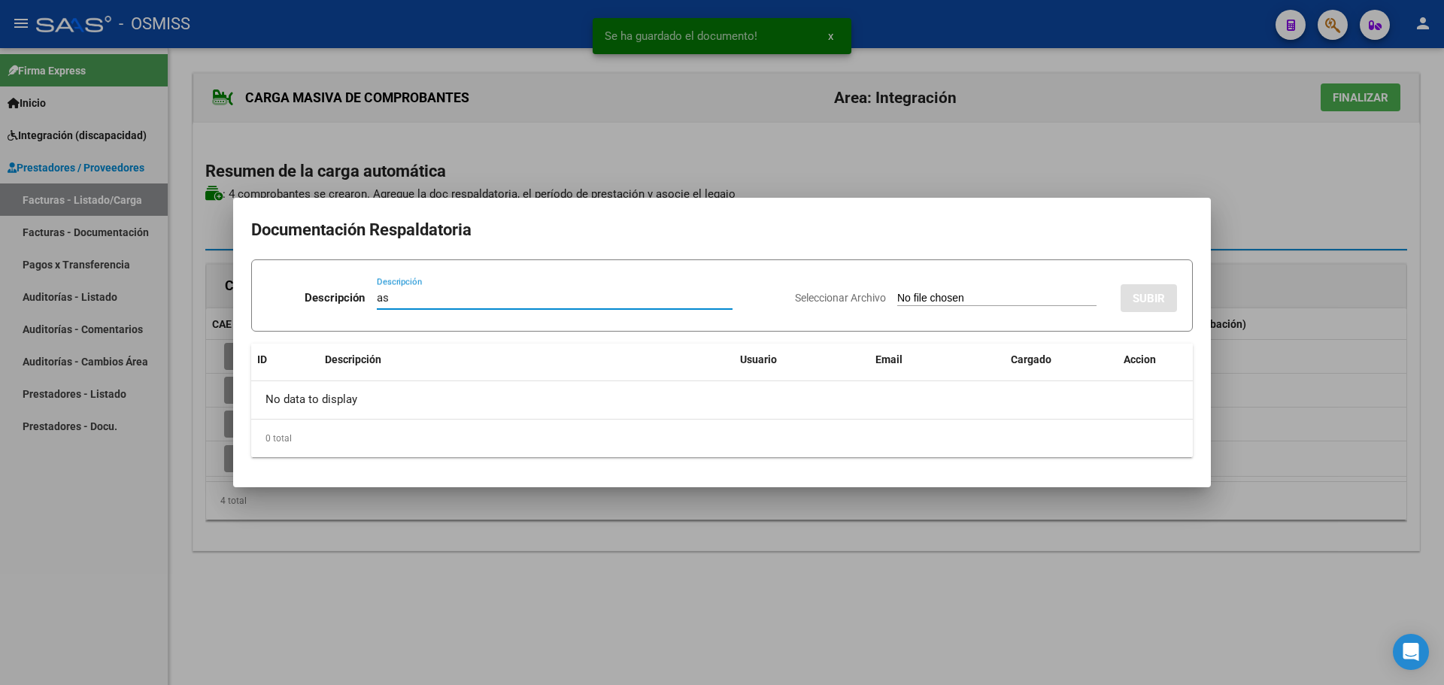
type input "as"
click at [897, 296] on input "Seleccionar Archivo" at bounding box center [996, 299] width 199 height 14
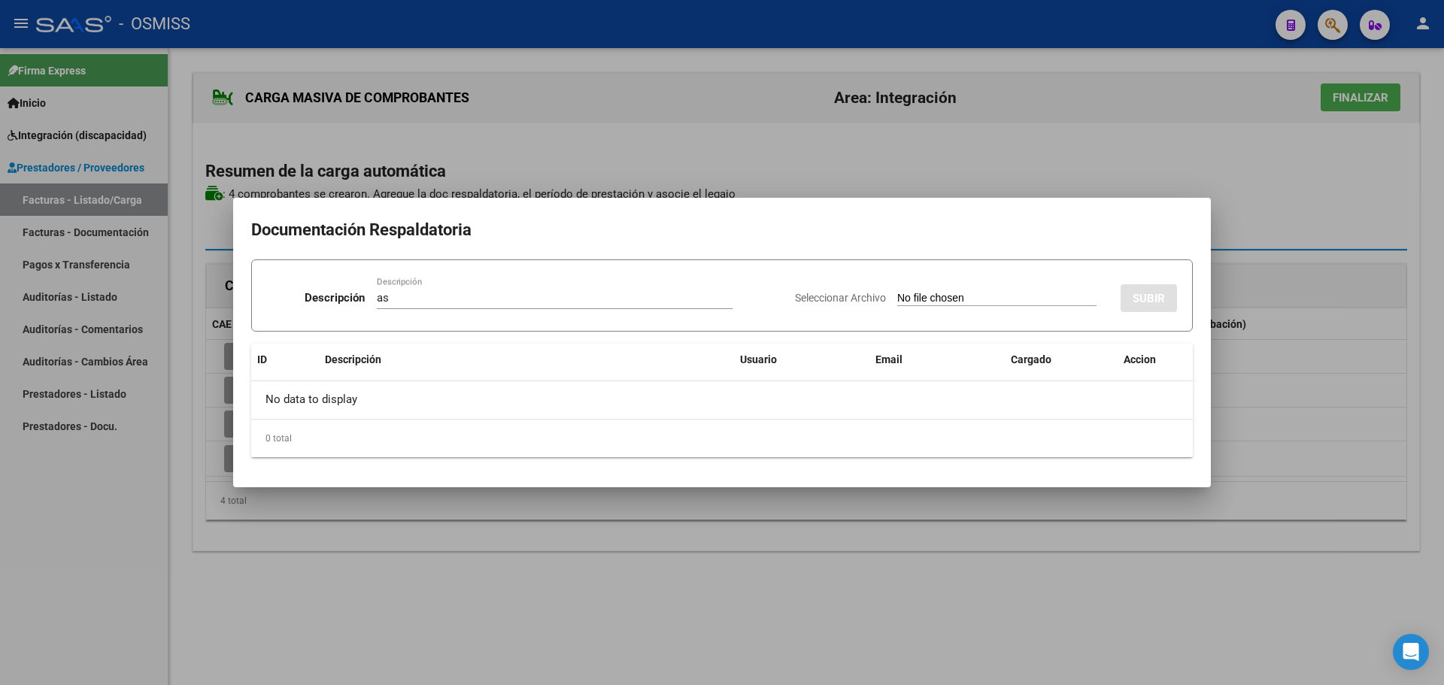
type input "C:\fakepath\Asistencia sept [PERSON_NAME].pdf"
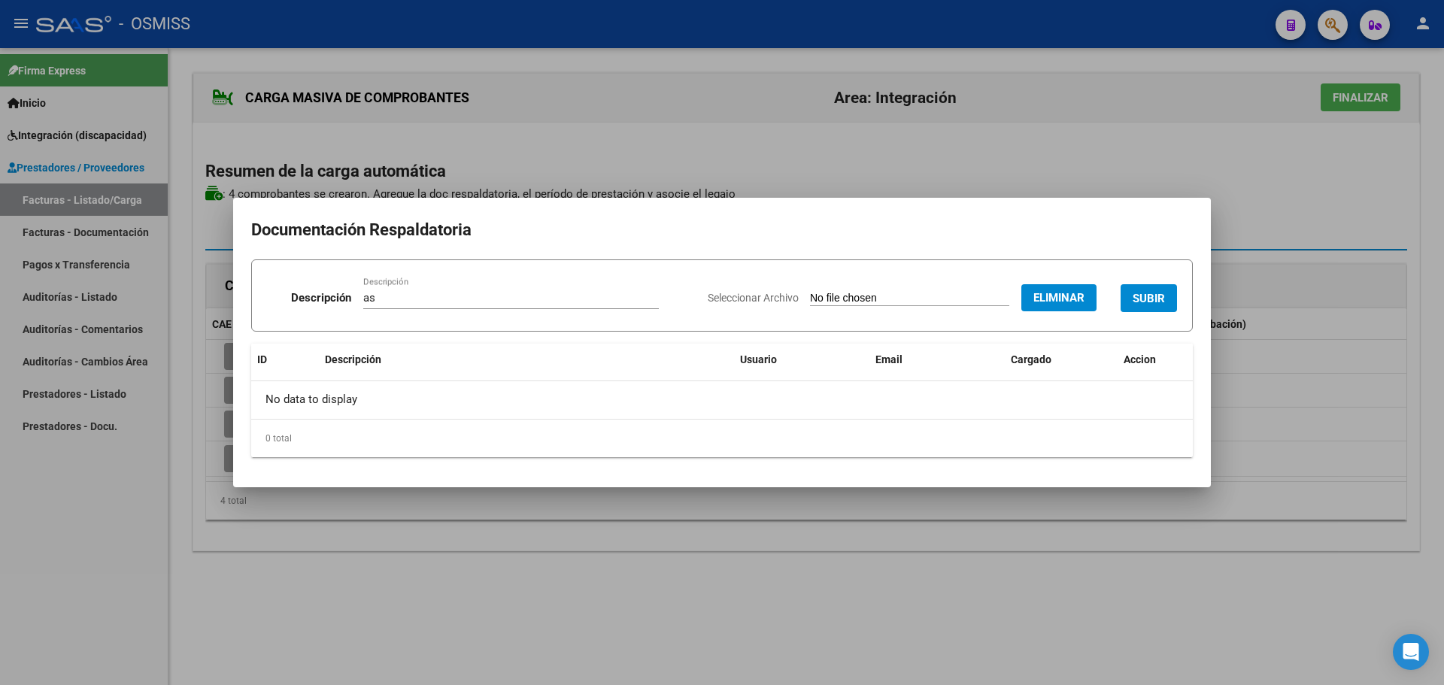
click at [1151, 294] on span "SUBIR" at bounding box center [1149, 299] width 32 height 14
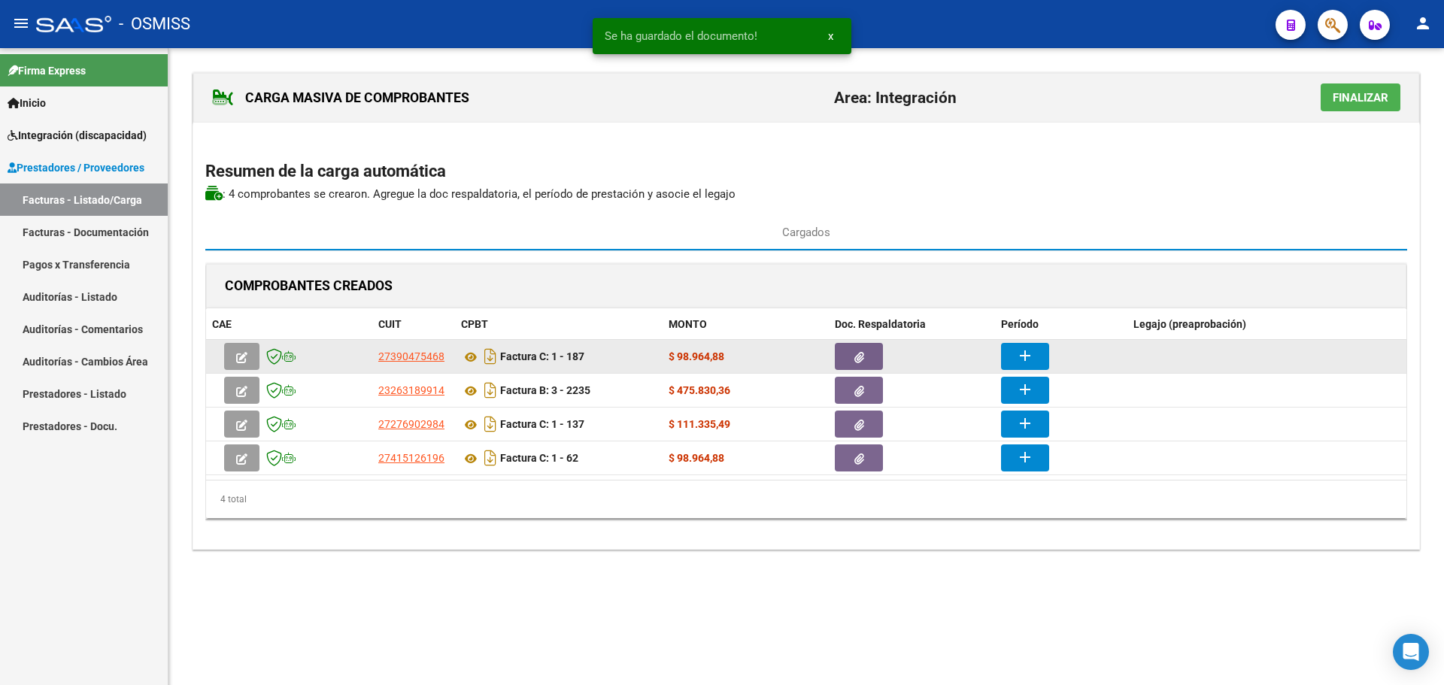
click at [1026, 354] on mat-icon "add" at bounding box center [1025, 356] width 18 height 18
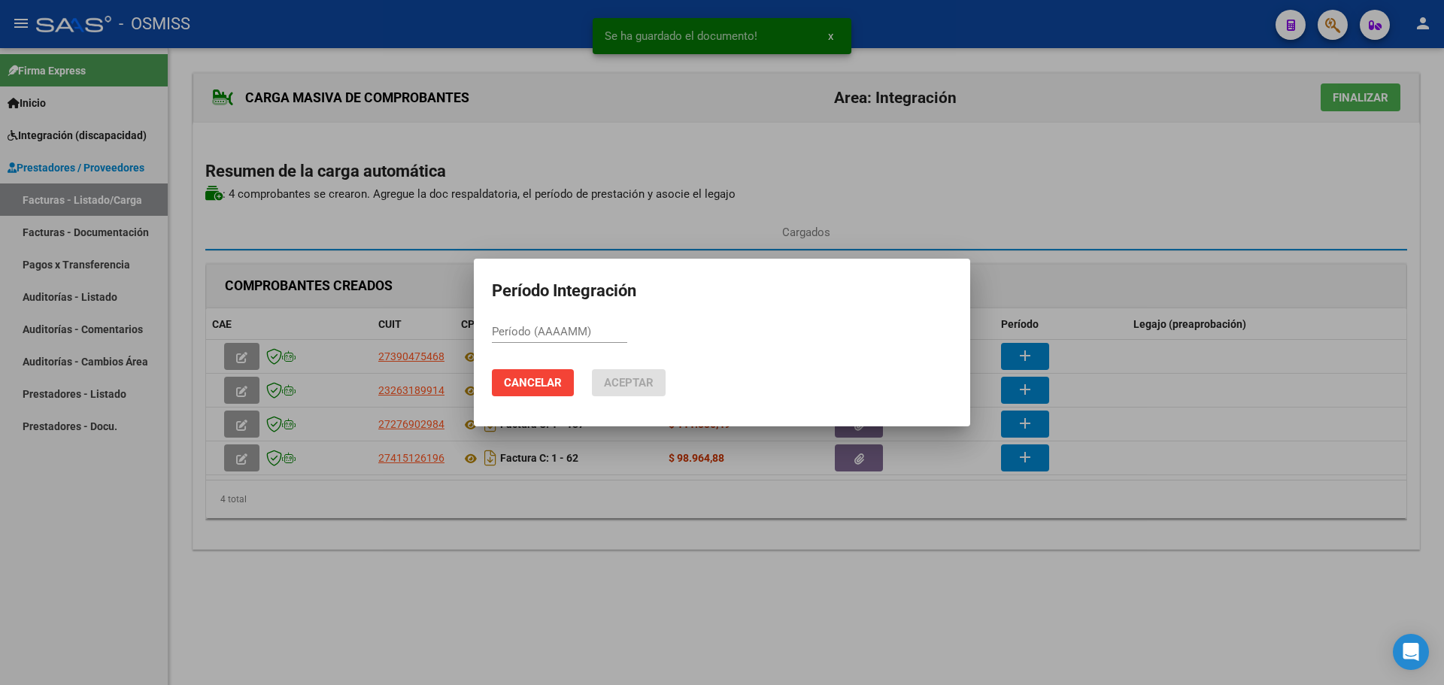
drag, startPoint x: 554, startPoint y: 321, endPoint x: 519, endPoint y: 334, distance: 36.9
paste input "202509"
type input "202509"
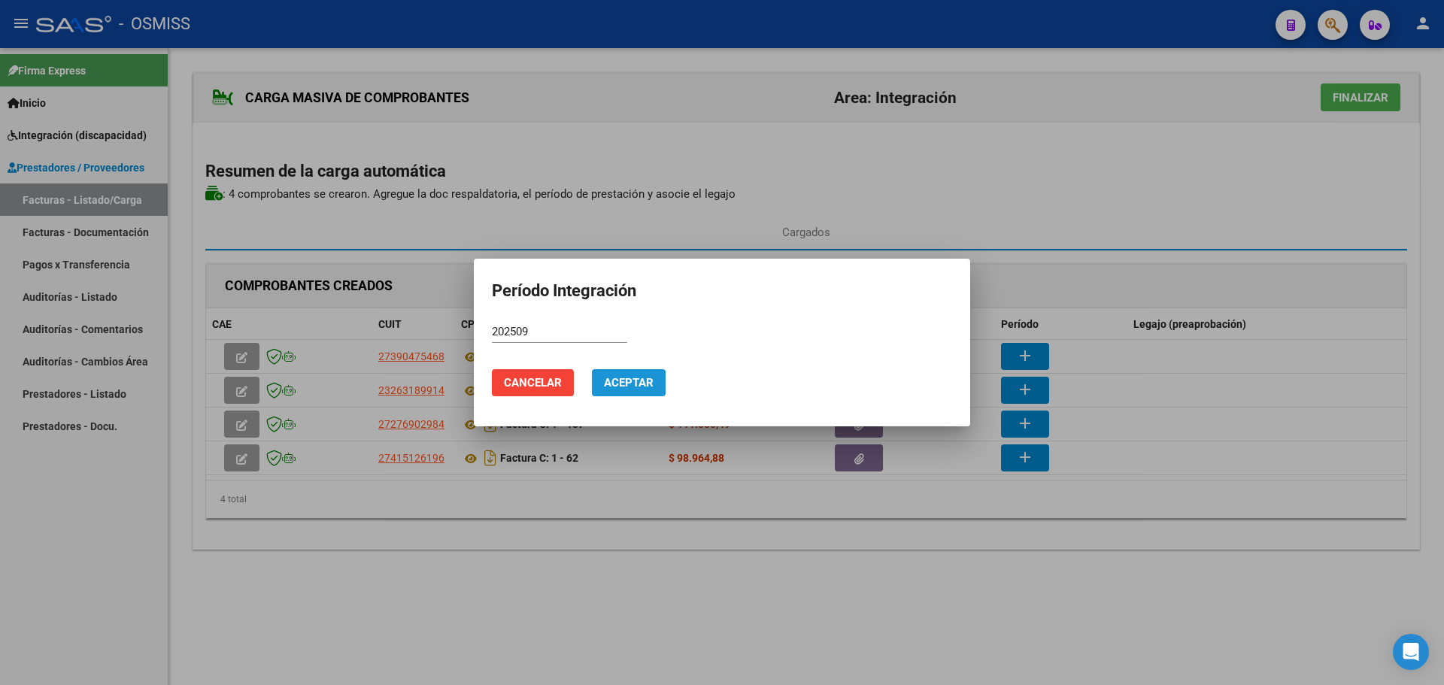
click at [635, 386] on span "Aceptar" at bounding box center [629, 383] width 50 height 14
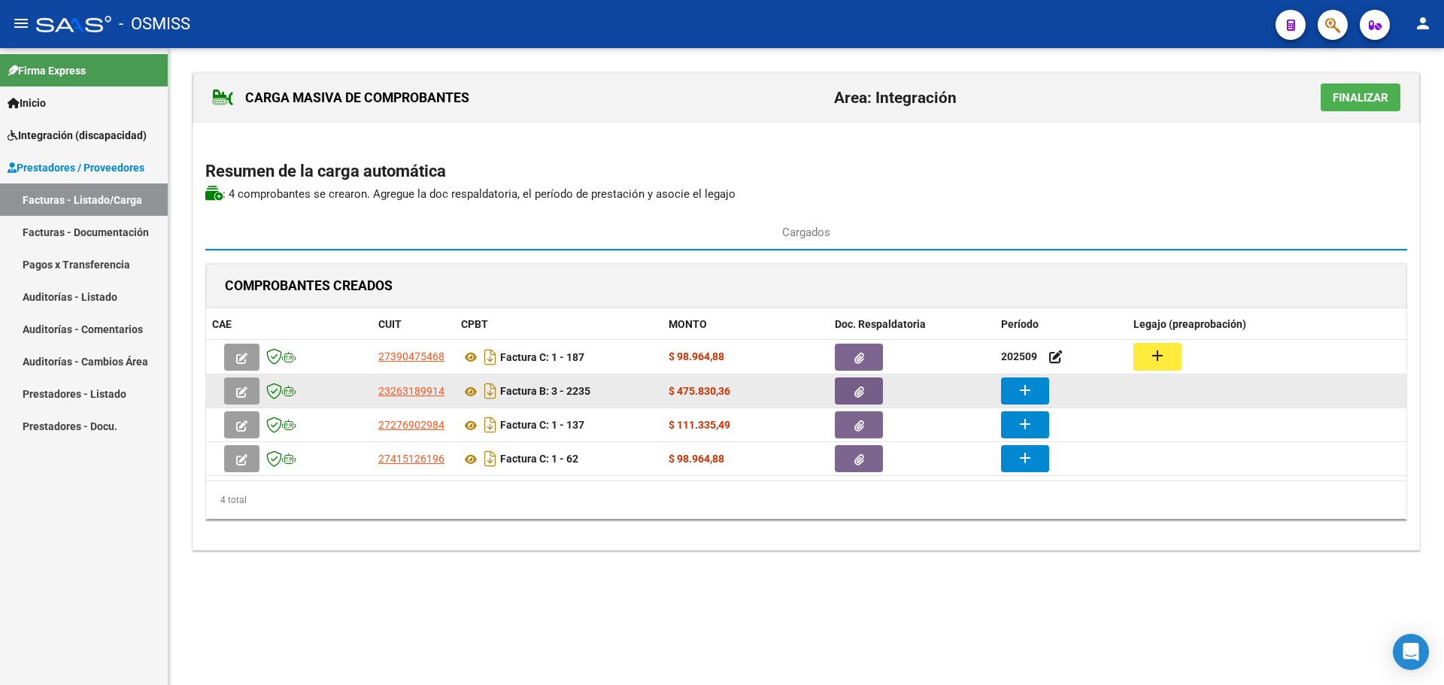
click at [1015, 393] on button "add" at bounding box center [1025, 391] width 48 height 27
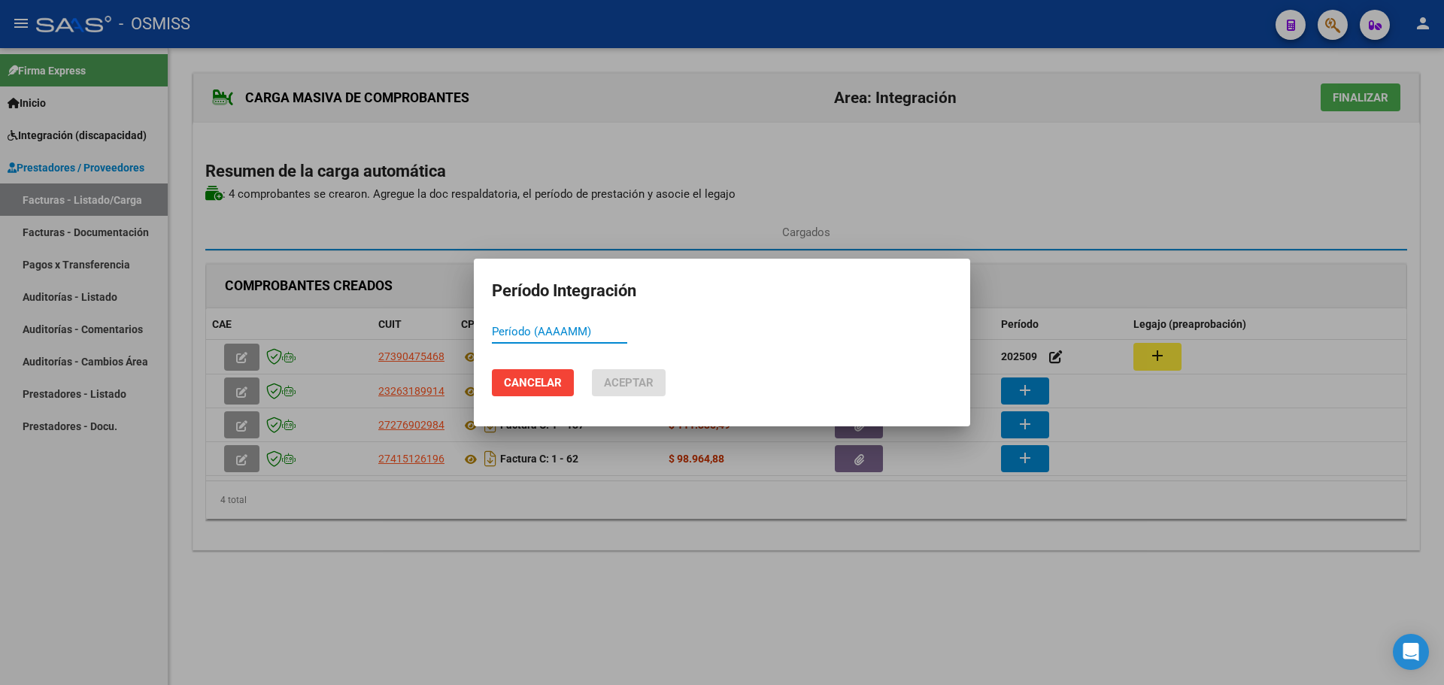
paste input "202509"
type input "202509"
click at [633, 381] on span "Aceptar" at bounding box center [629, 383] width 50 height 14
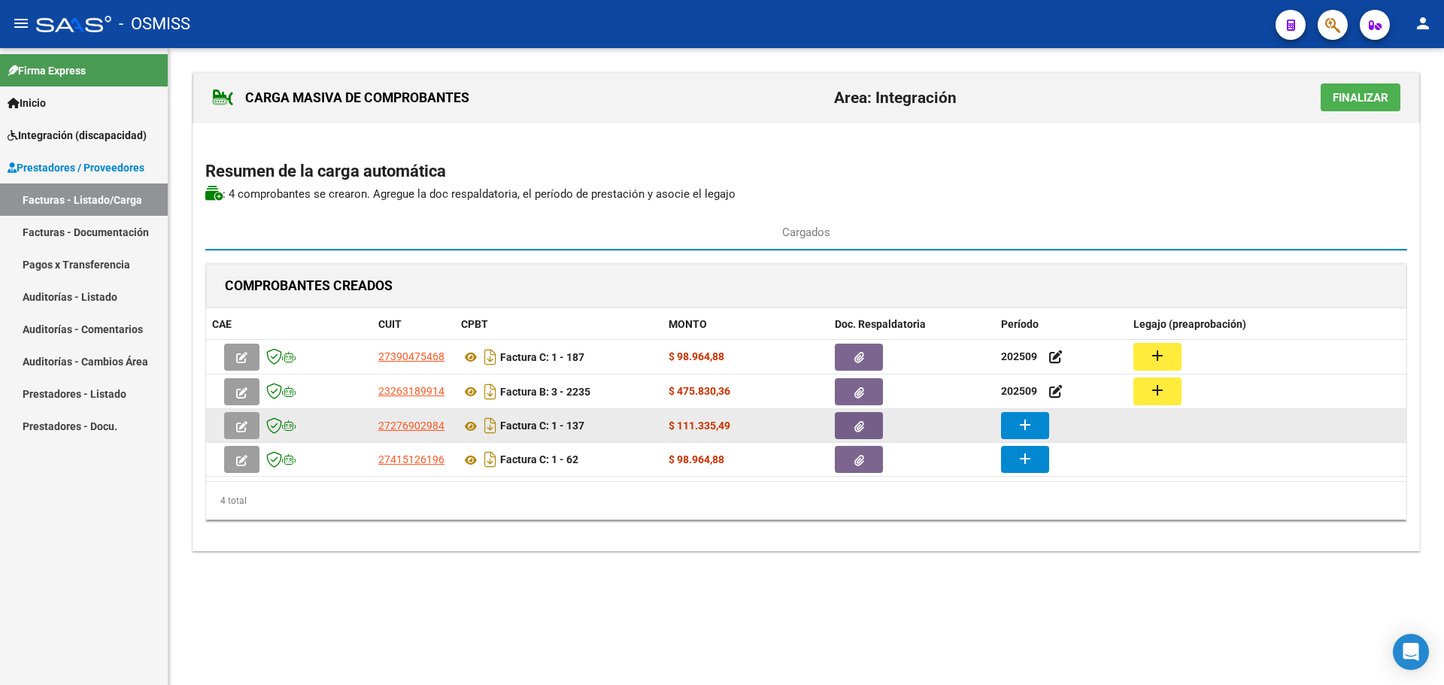
click at [1032, 430] on mat-icon "add" at bounding box center [1025, 425] width 18 height 18
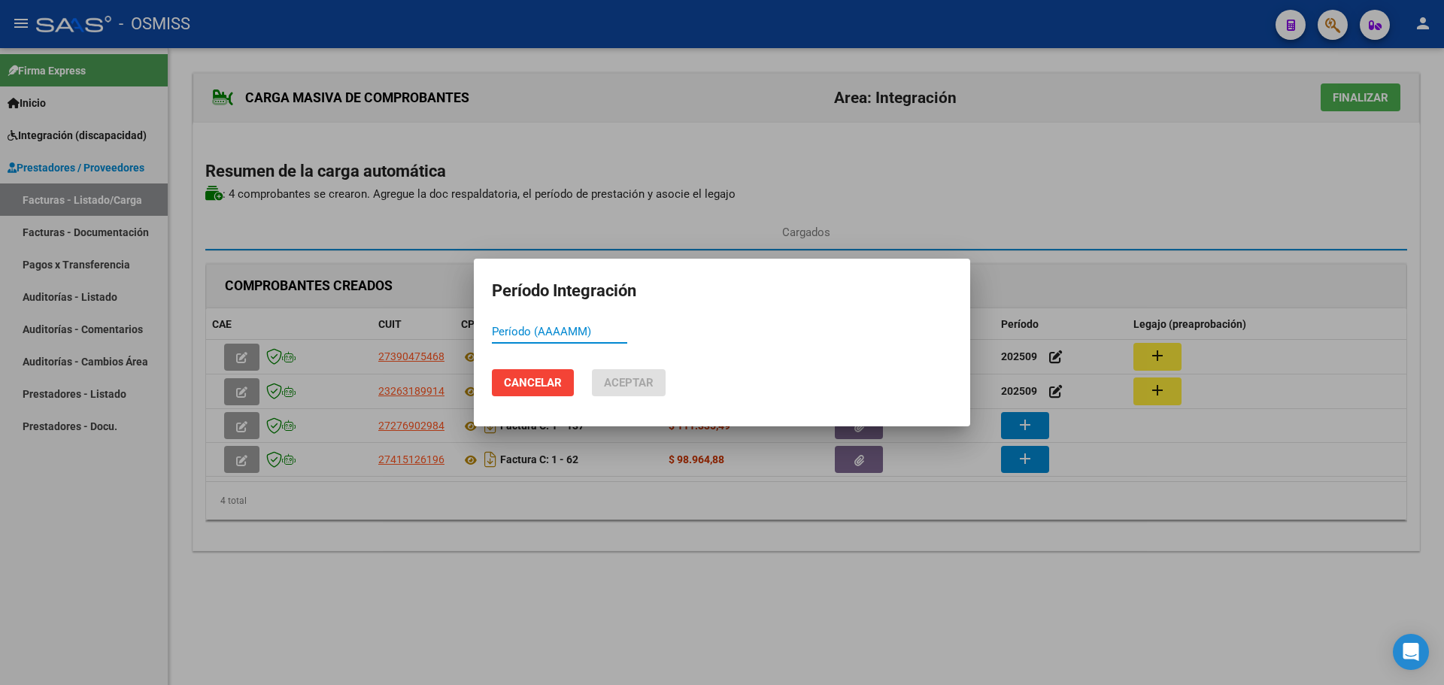
paste input "202509"
type input "202509"
click at [657, 385] on button "Aceptar" at bounding box center [629, 382] width 74 height 27
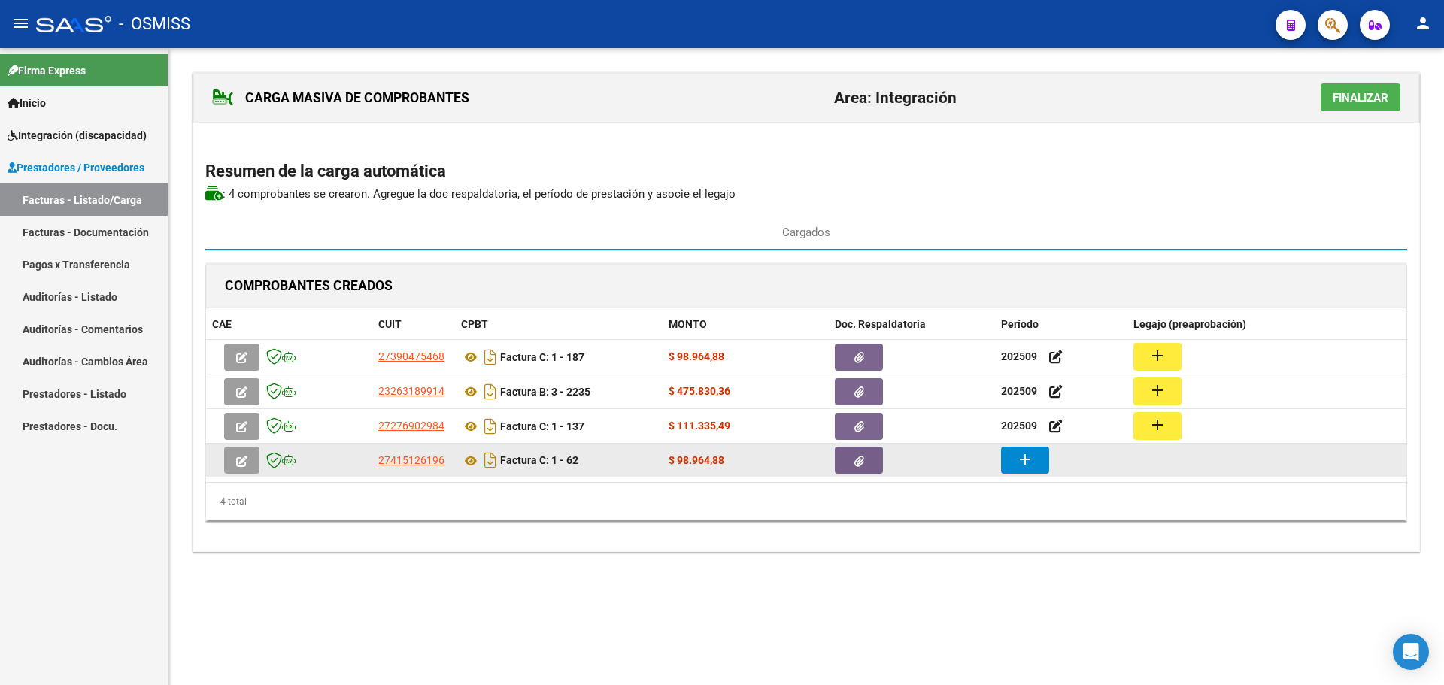
click at [999, 447] on datatable-body-cell "add" at bounding box center [1061, 460] width 132 height 33
click at [1016, 461] on mat-icon "add" at bounding box center [1025, 460] width 18 height 18
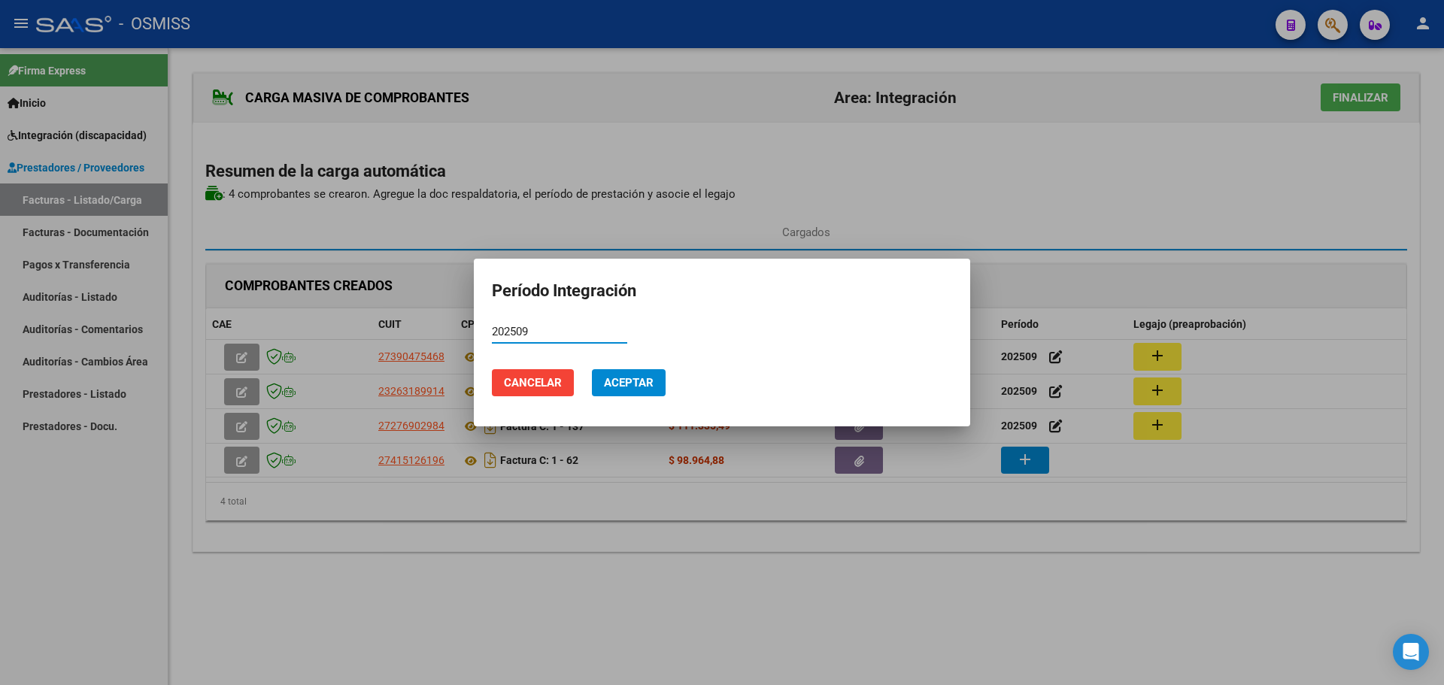
type input "202509"
click at [651, 390] on button "Aceptar" at bounding box center [629, 382] width 74 height 27
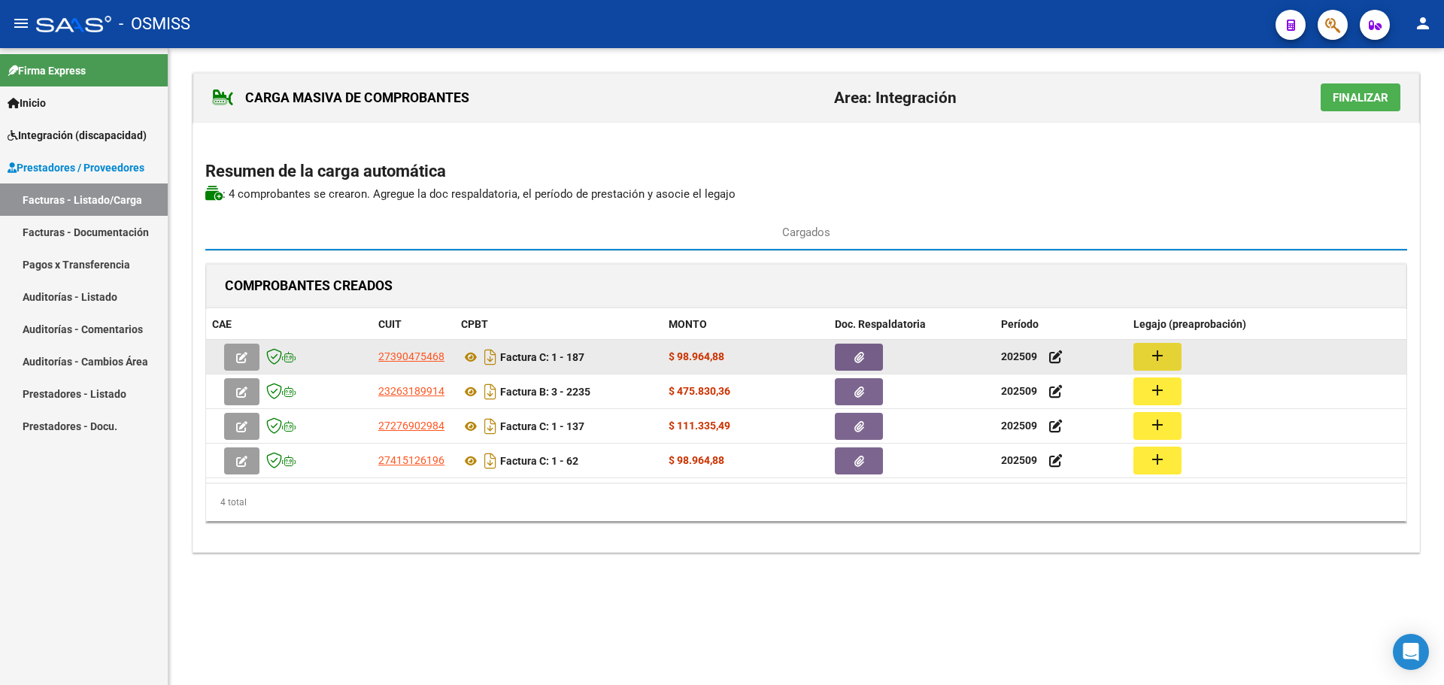
click at [1153, 351] on mat-icon "add" at bounding box center [1158, 356] width 18 height 18
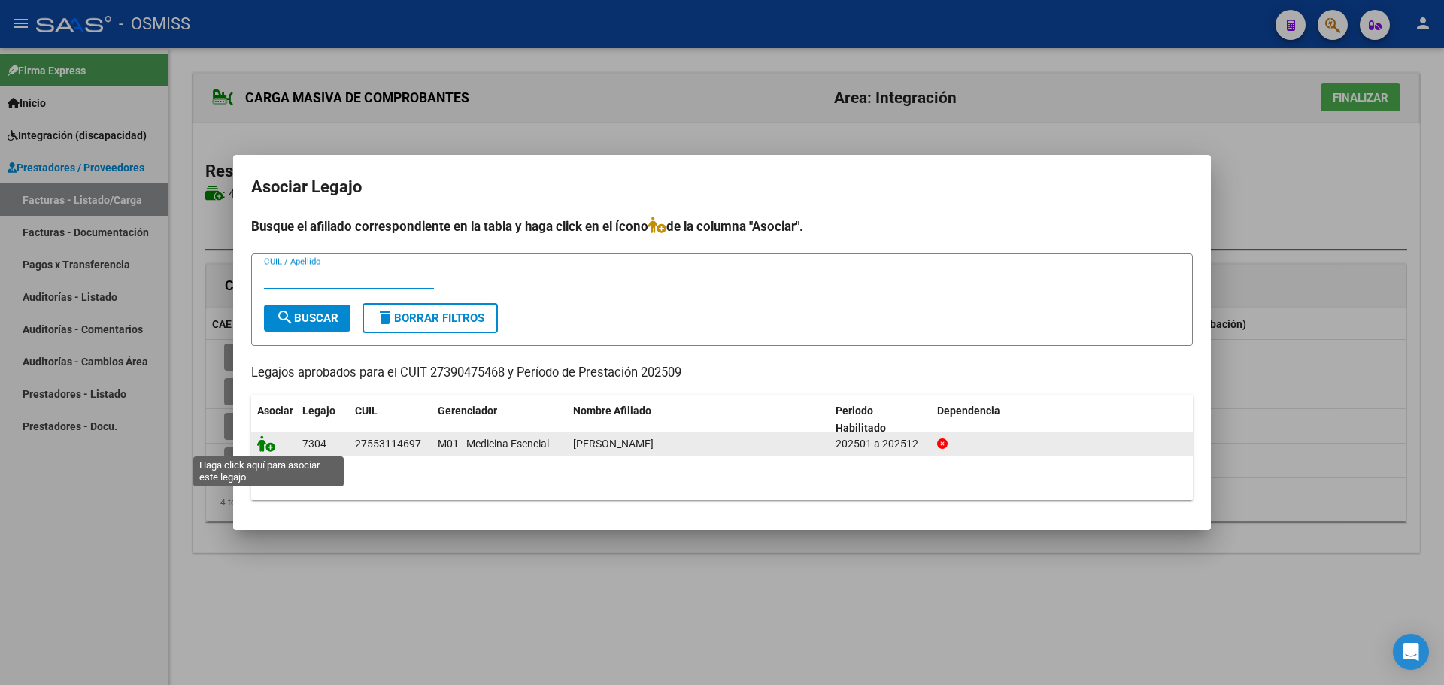
click at [266, 444] on icon at bounding box center [266, 443] width 18 height 17
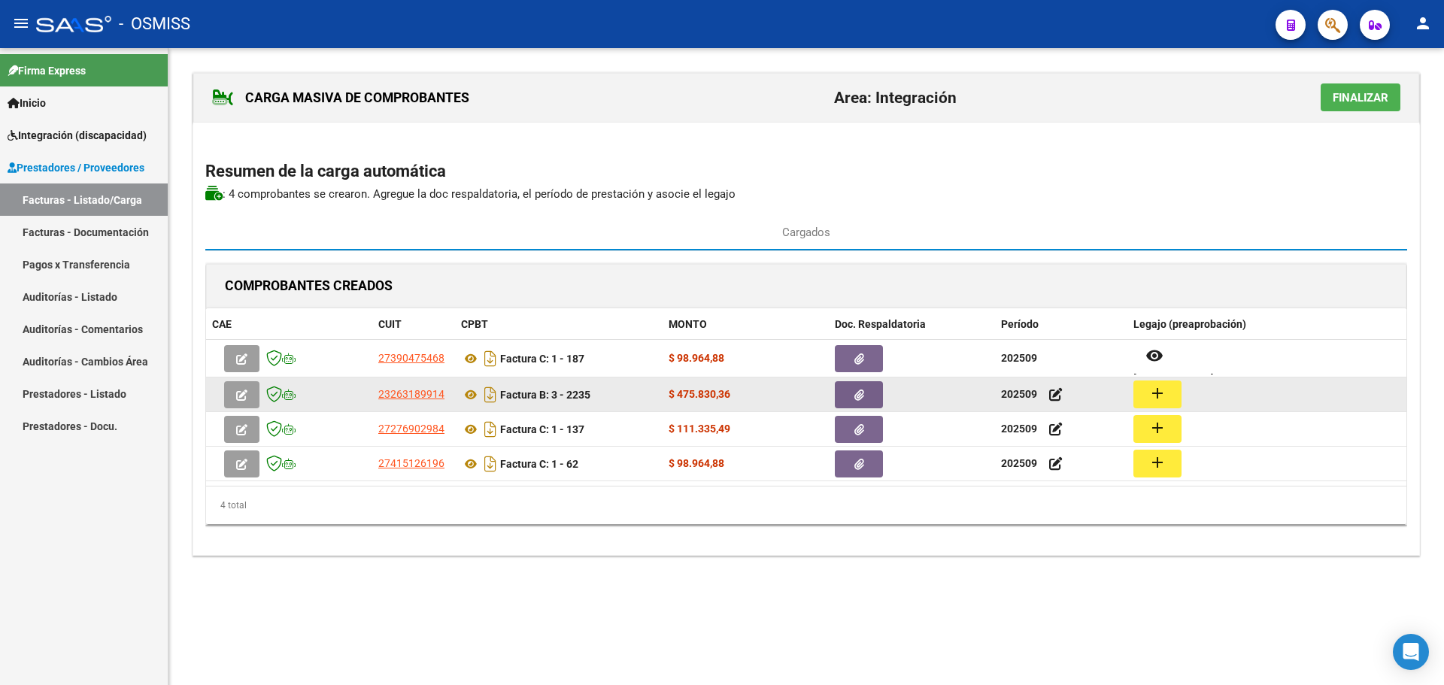
click at [1167, 392] on button "add" at bounding box center [1157, 395] width 48 height 28
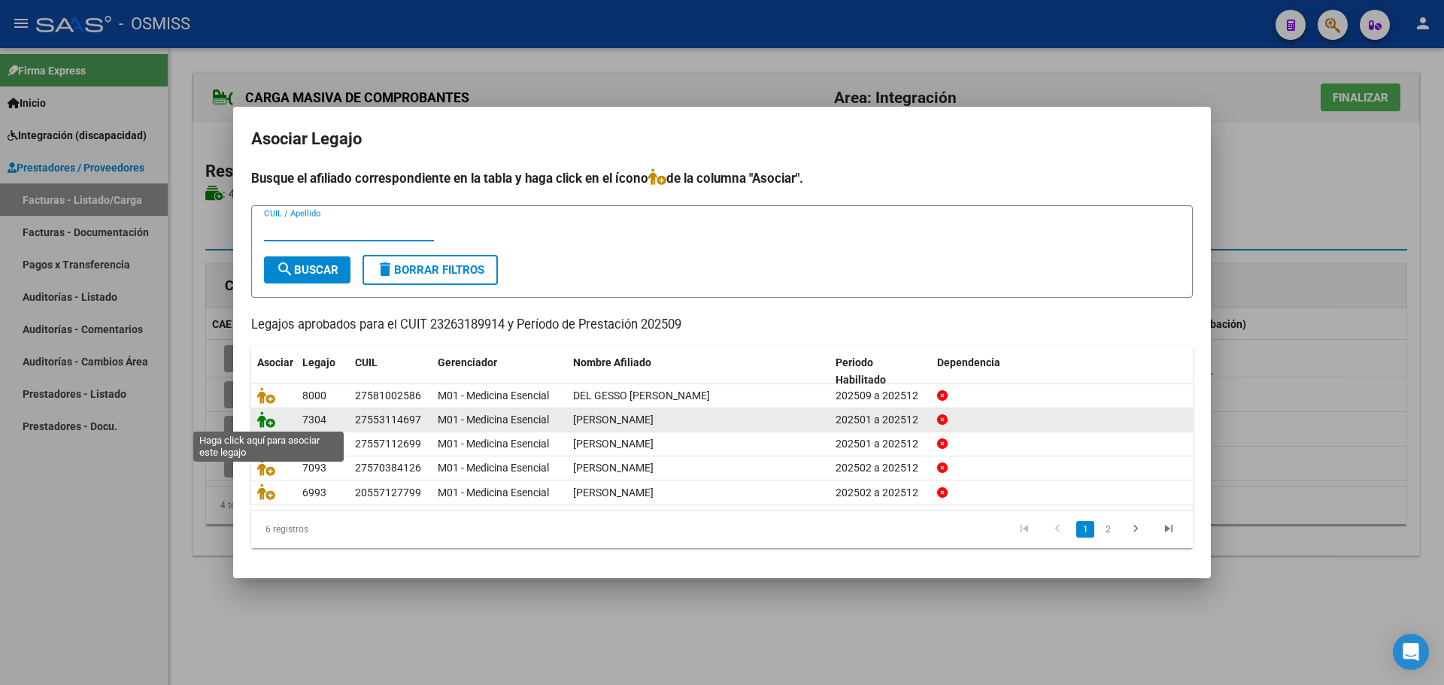
click at [264, 420] on icon at bounding box center [266, 419] width 18 height 17
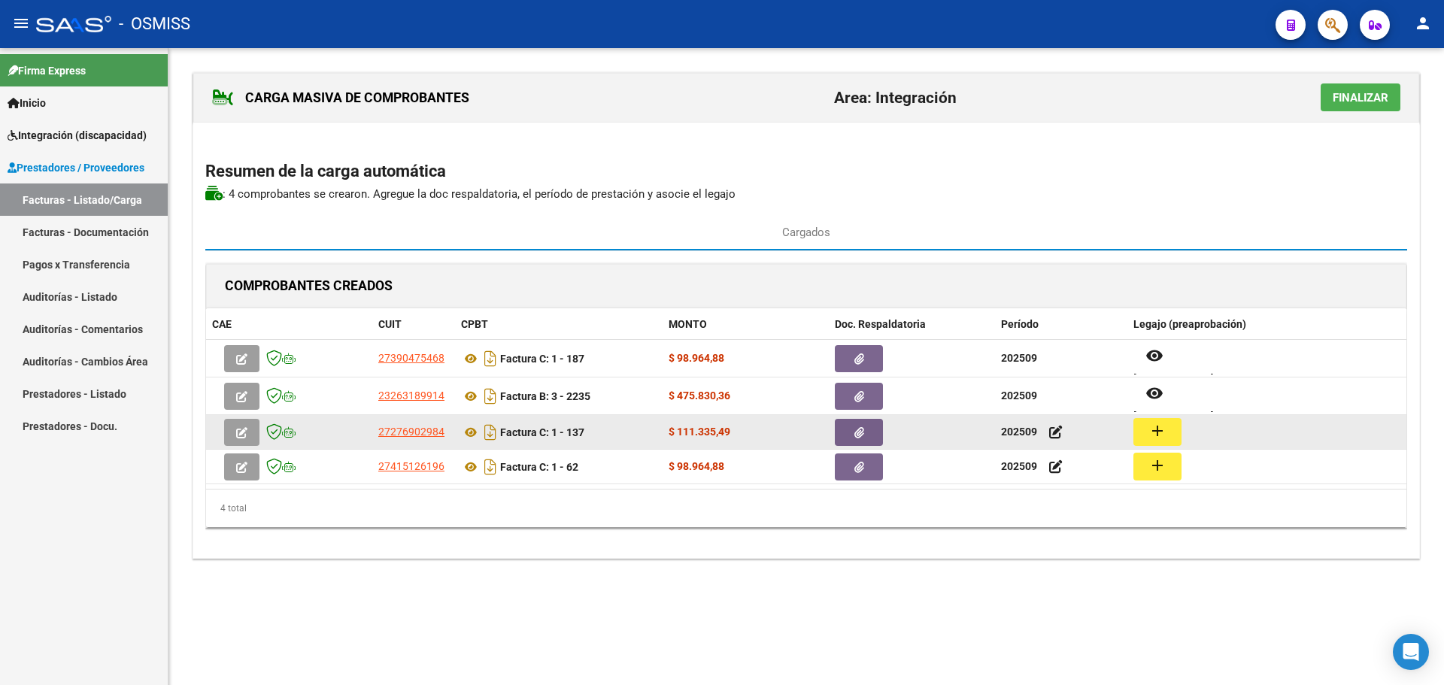
click at [1157, 426] on mat-icon "add" at bounding box center [1158, 431] width 18 height 18
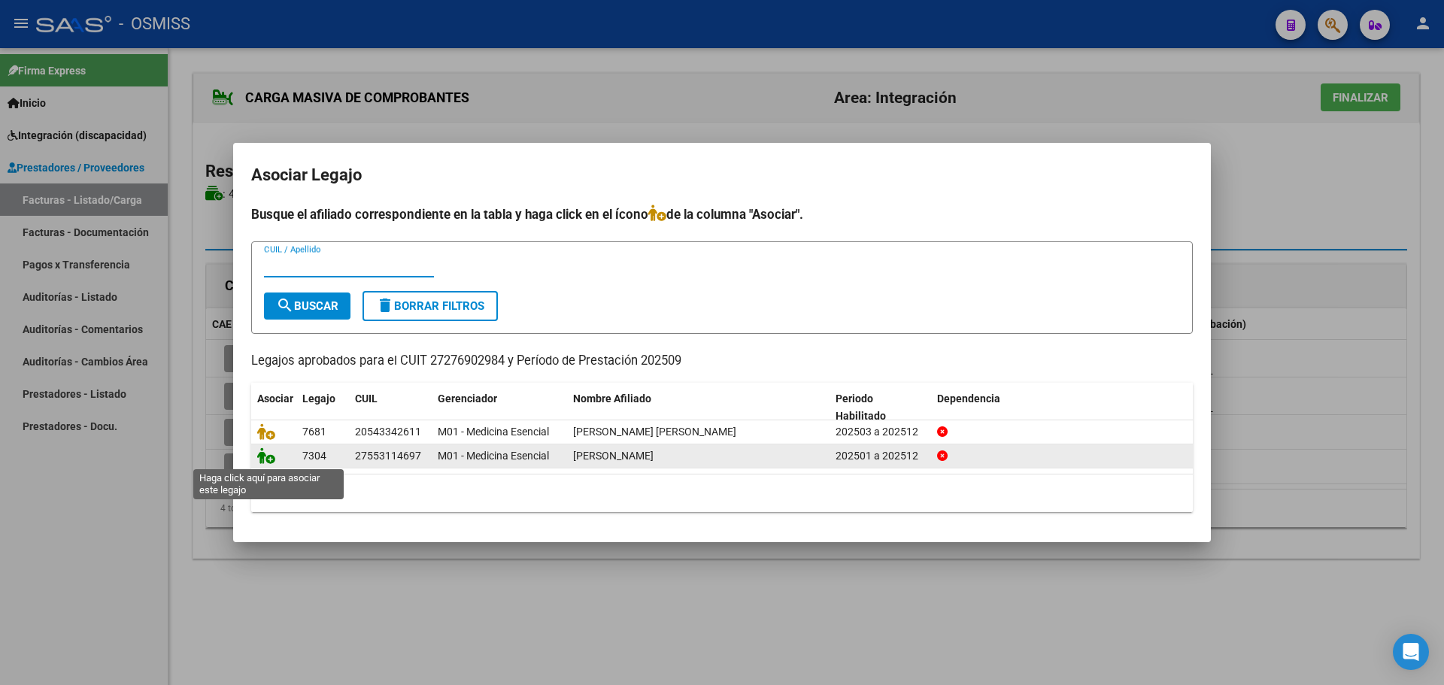
click at [263, 457] on icon at bounding box center [266, 456] width 18 height 17
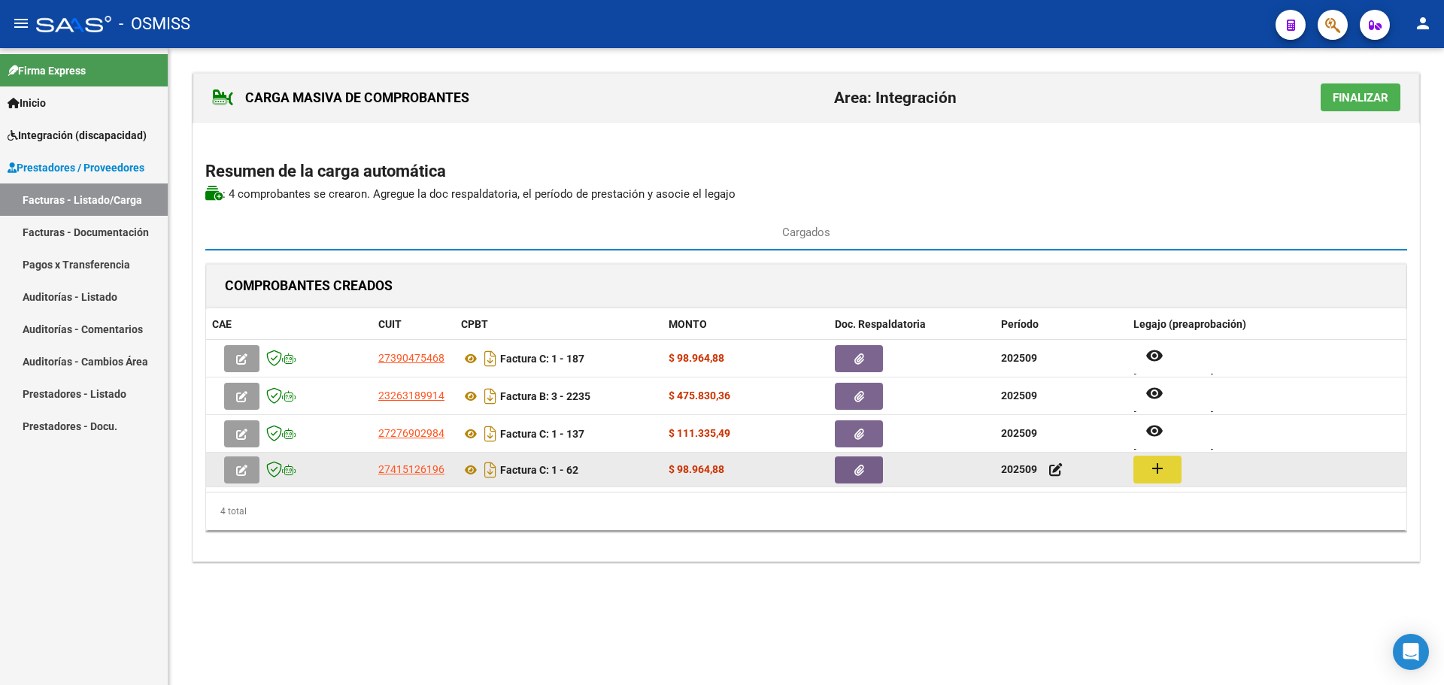
click at [1157, 472] on mat-icon "add" at bounding box center [1158, 469] width 18 height 18
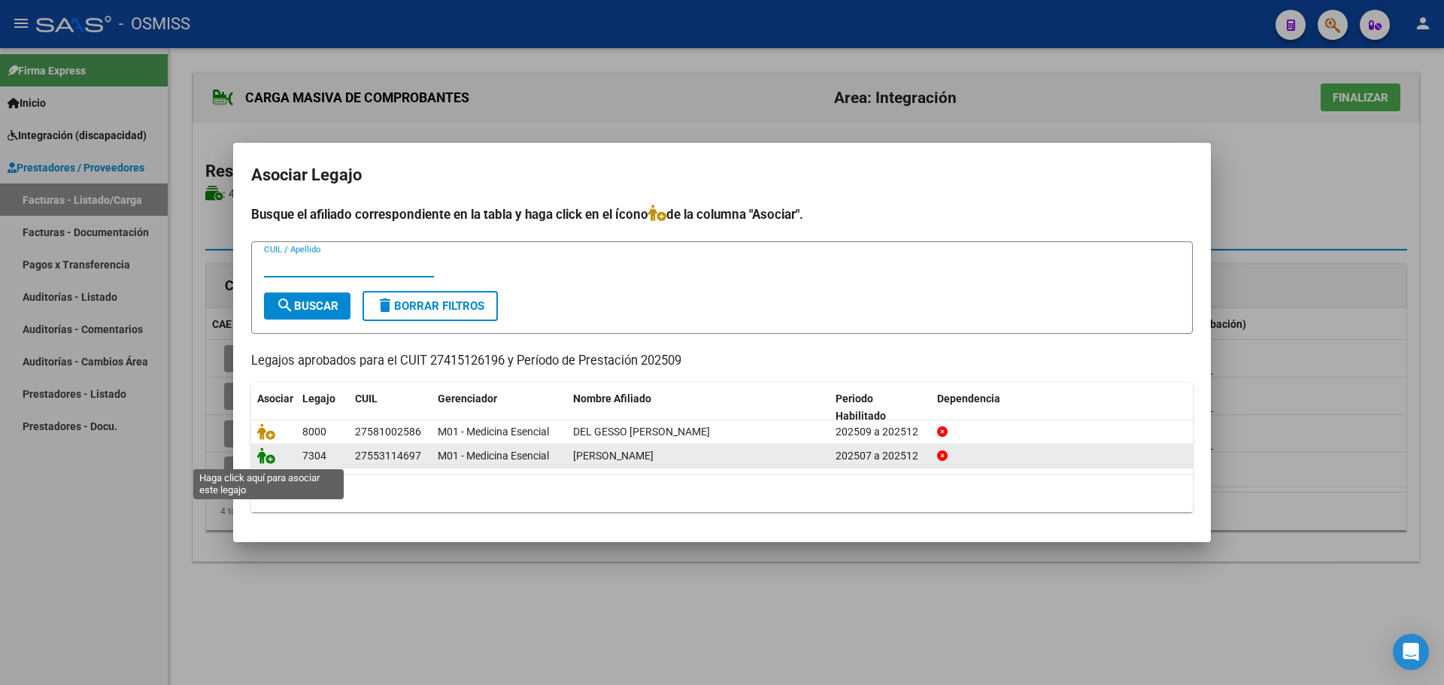
click at [269, 457] on icon at bounding box center [266, 456] width 18 height 17
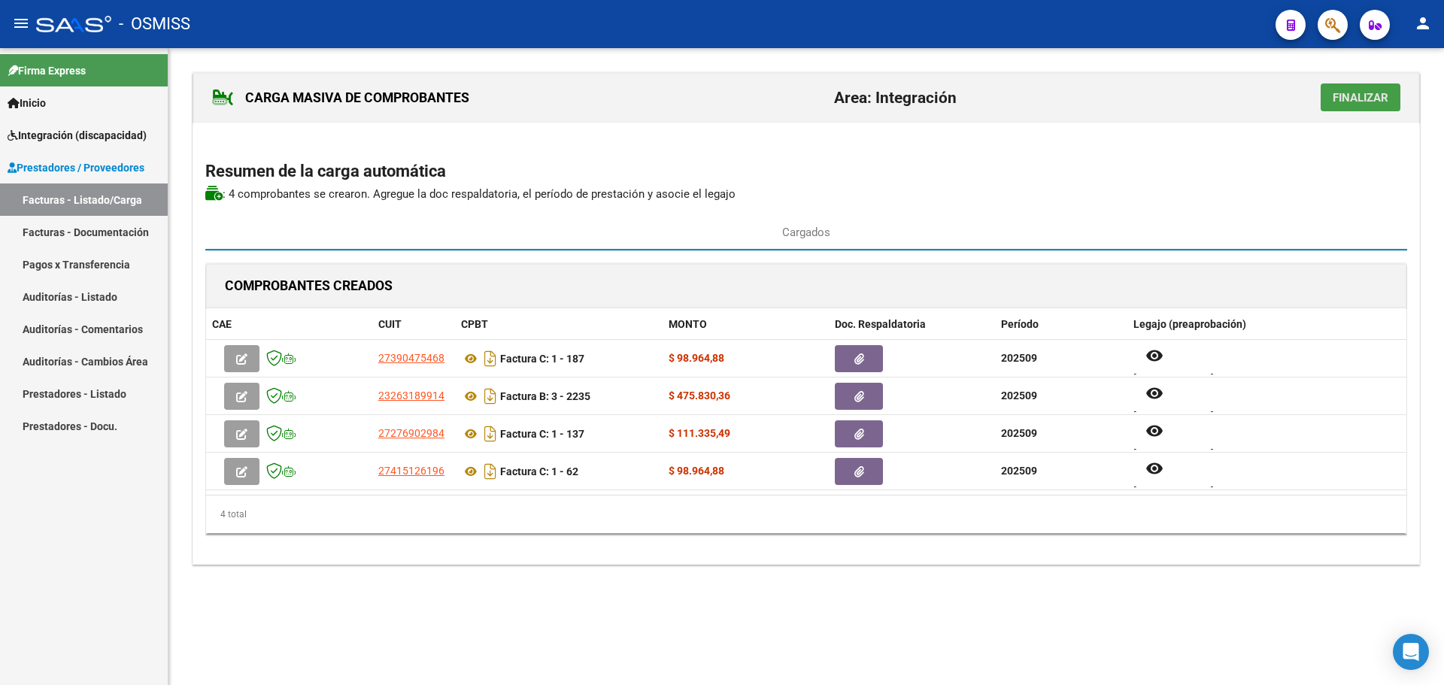
click at [1353, 100] on span "Finalizar" at bounding box center [1361, 98] width 56 height 14
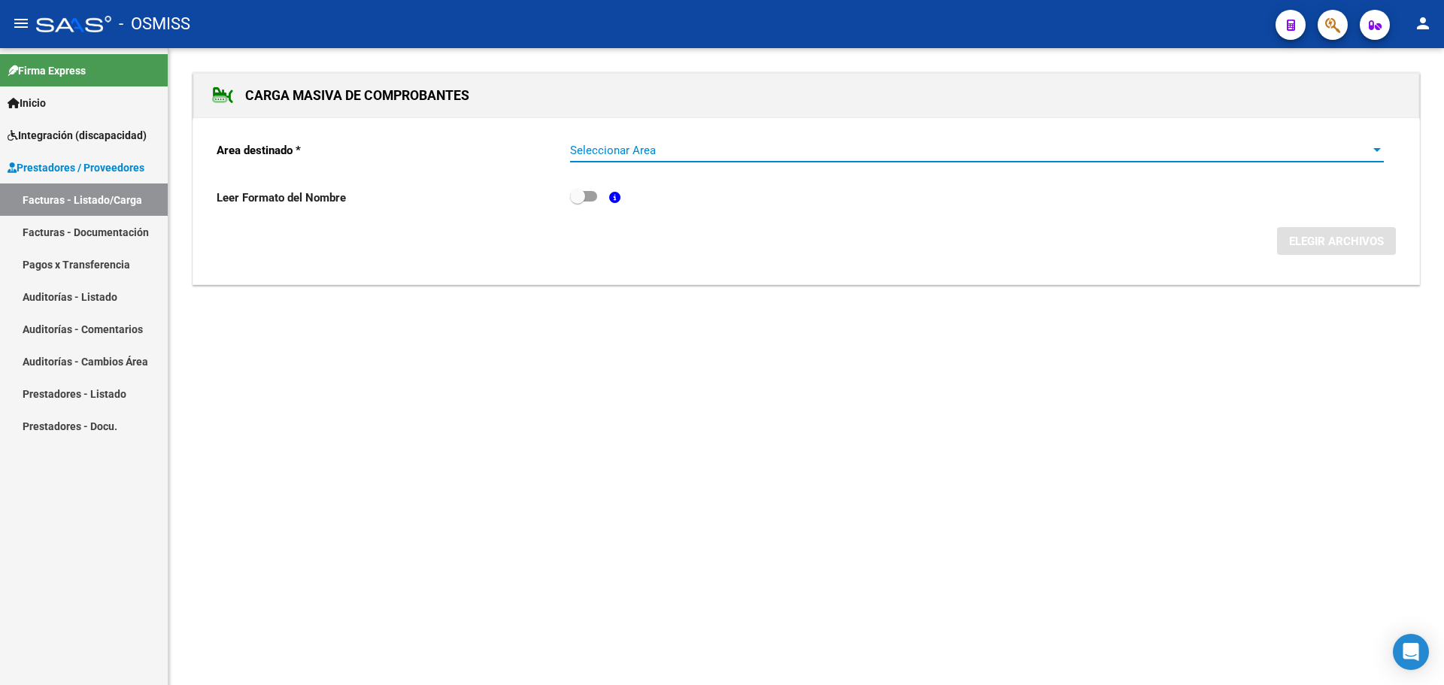
click at [1375, 149] on div at bounding box center [1377, 150] width 8 height 4
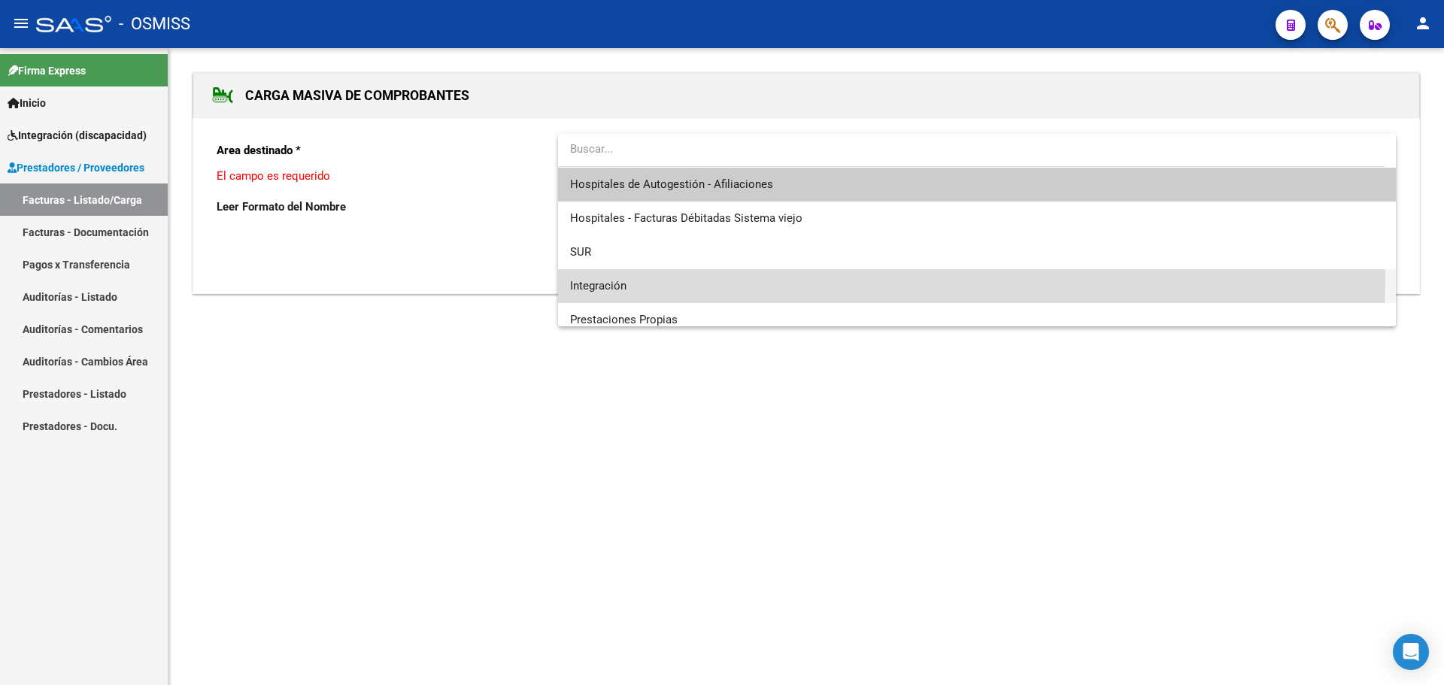
drag, startPoint x: 905, startPoint y: 281, endPoint x: 1091, endPoint y: 276, distance: 185.8
click at [906, 281] on span "Integración" at bounding box center [977, 286] width 814 height 34
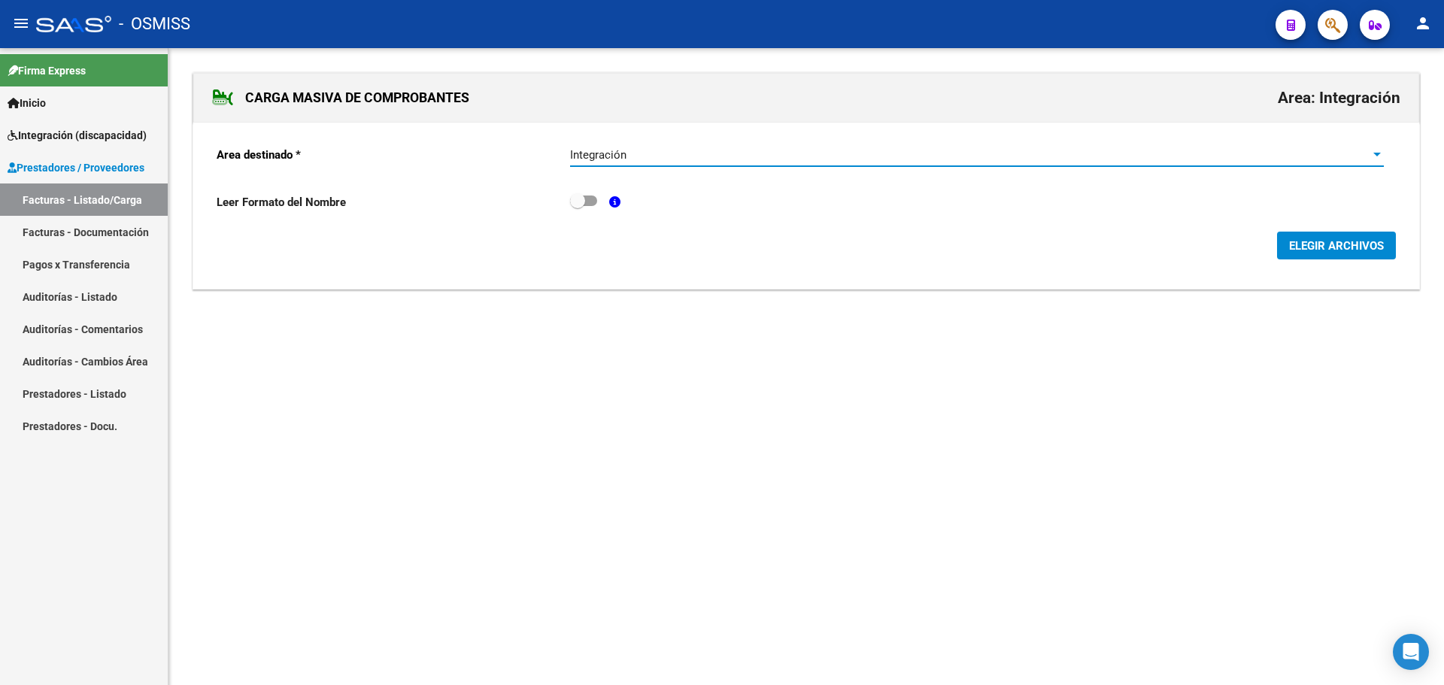
click at [1345, 247] on span "ELEGIR ARCHIVOS" at bounding box center [1336, 246] width 95 height 14
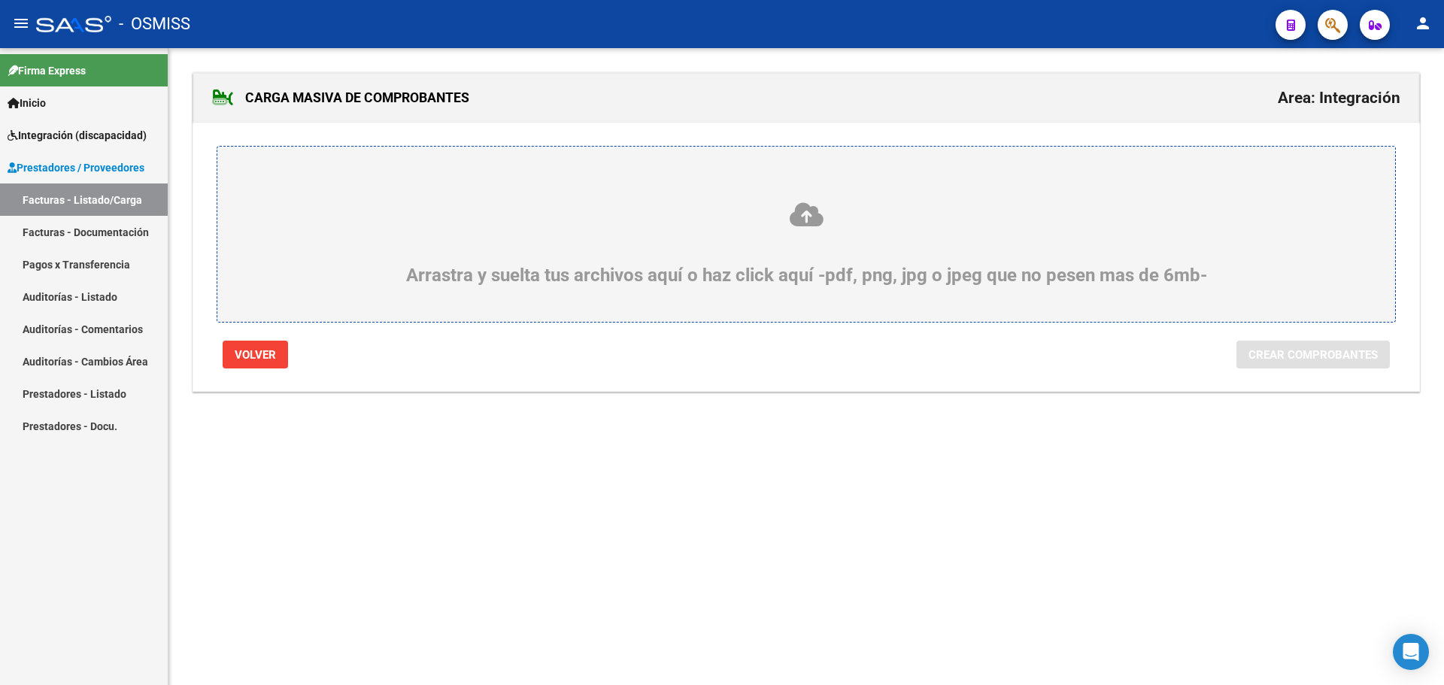
click at [531, 266] on div "Arrastra y suelta tus archivos aquí o haz click aquí -pdf, png, jpg o jpeg que …" at bounding box center [806, 243] width 1106 height 85
click at [0, 0] on input "Arrastra y suelta tus archivos aquí o haz click aquí -pdf, png, jpg o jpeg que …" at bounding box center [0, 0] width 0 height 0
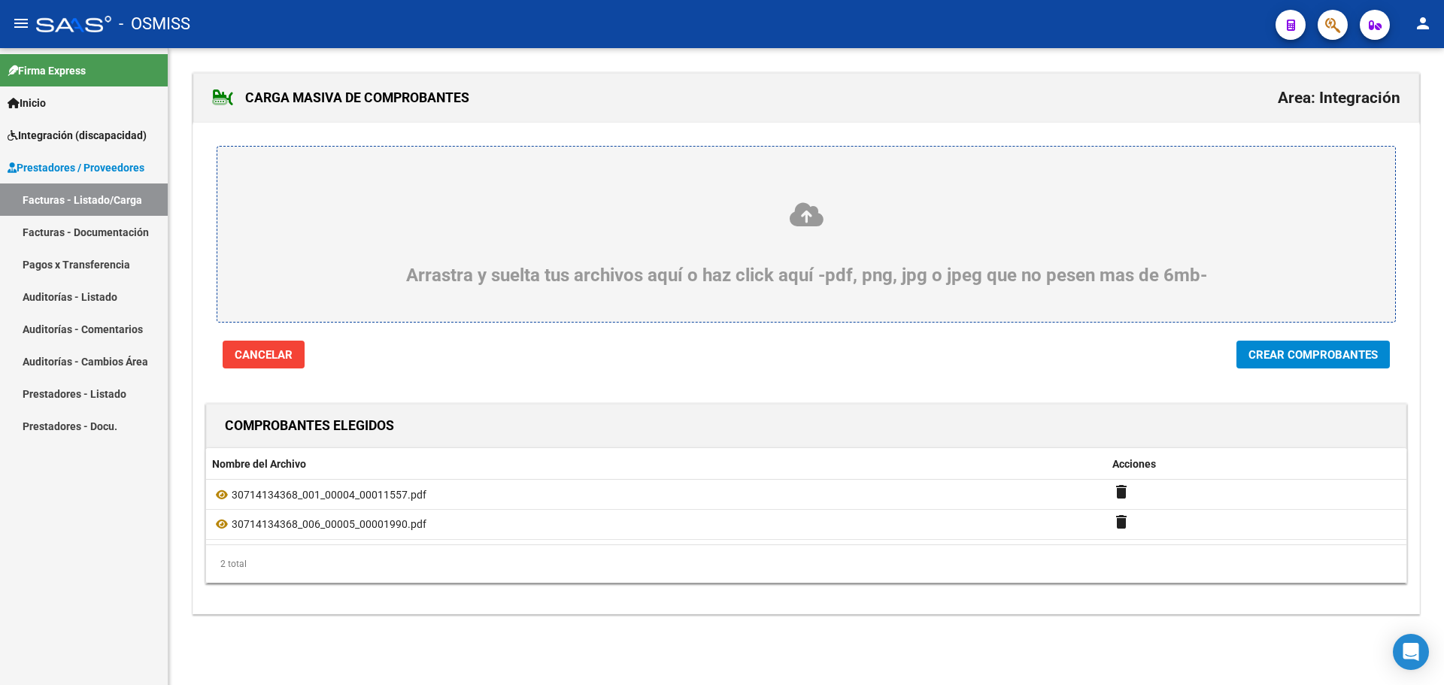
click at [1279, 361] on span "Crear Comprobantes" at bounding box center [1313, 355] width 129 height 14
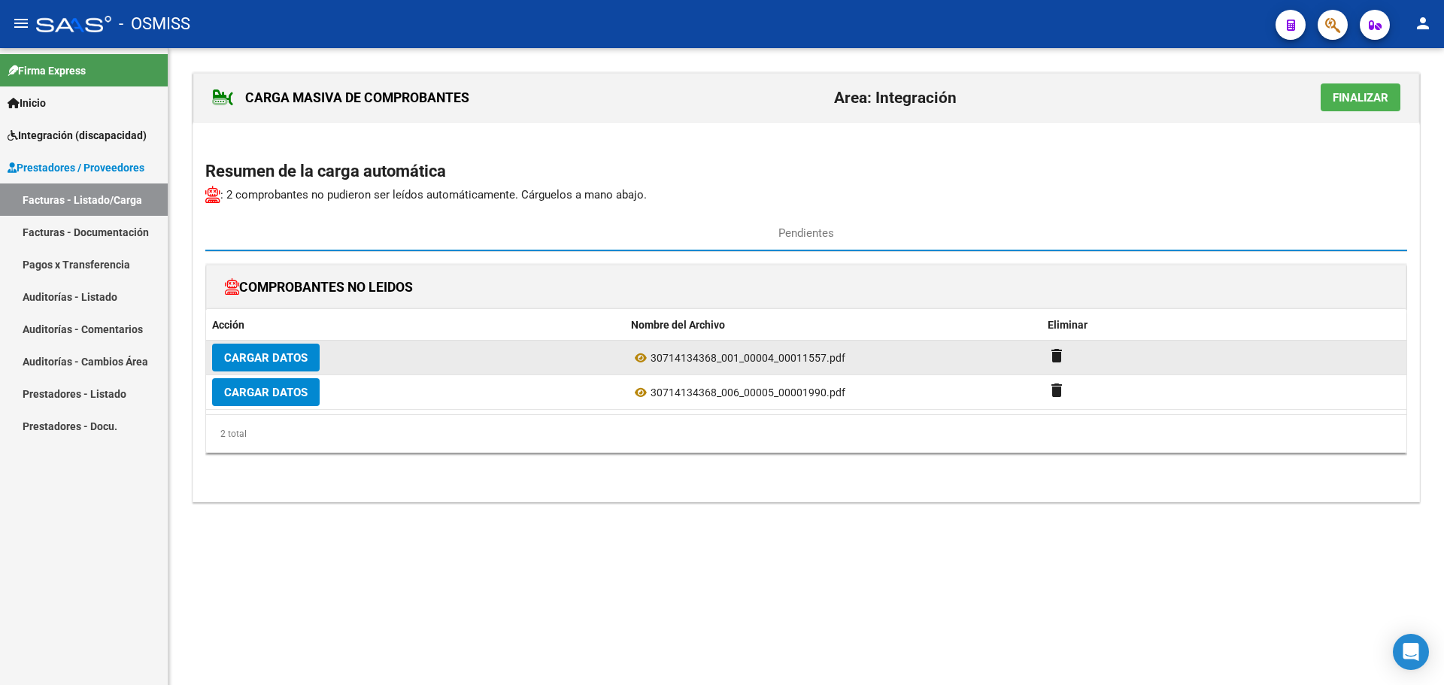
click at [283, 363] on span "Cargar Datos" at bounding box center [265, 358] width 83 height 14
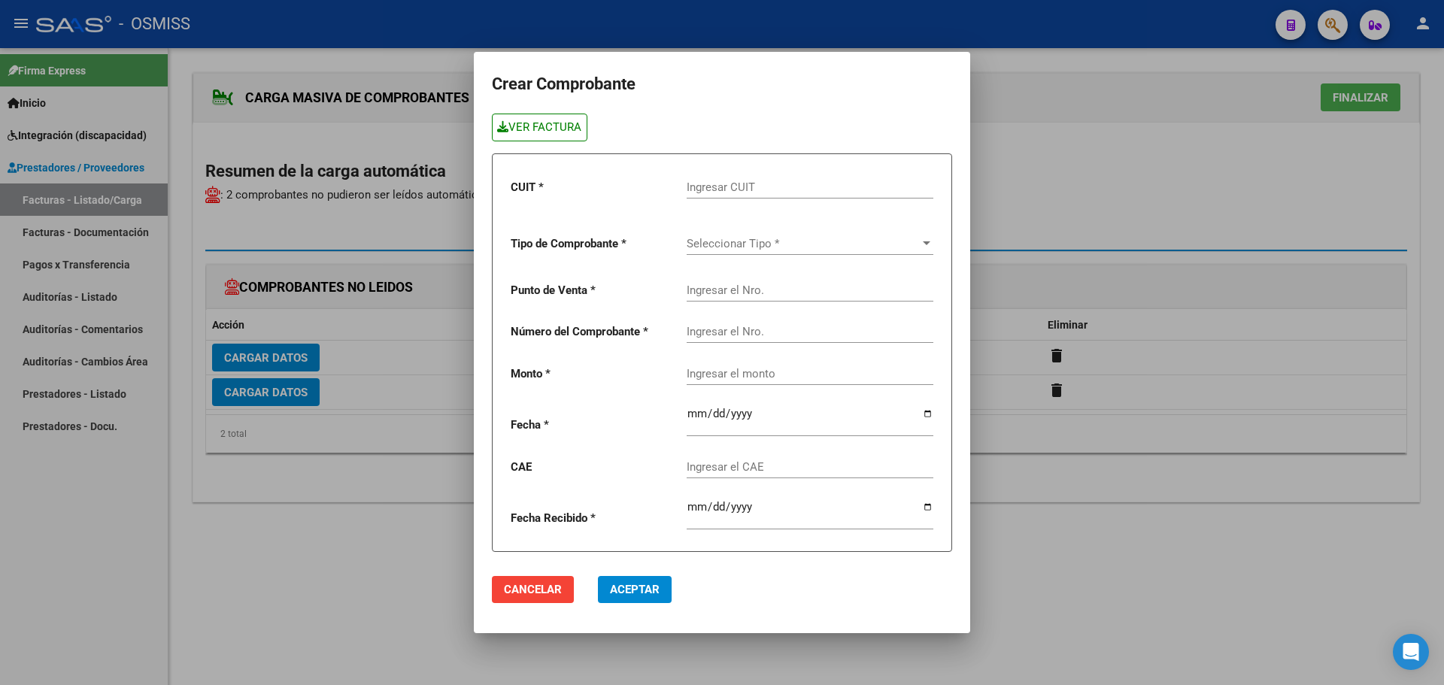
click at [556, 129] on link "VER FACTURA" at bounding box center [540, 128] width 96 height 28
click at [713, 187] on input "Ingresar CUIT" at bounding box center [810, 188] width 247 height 14
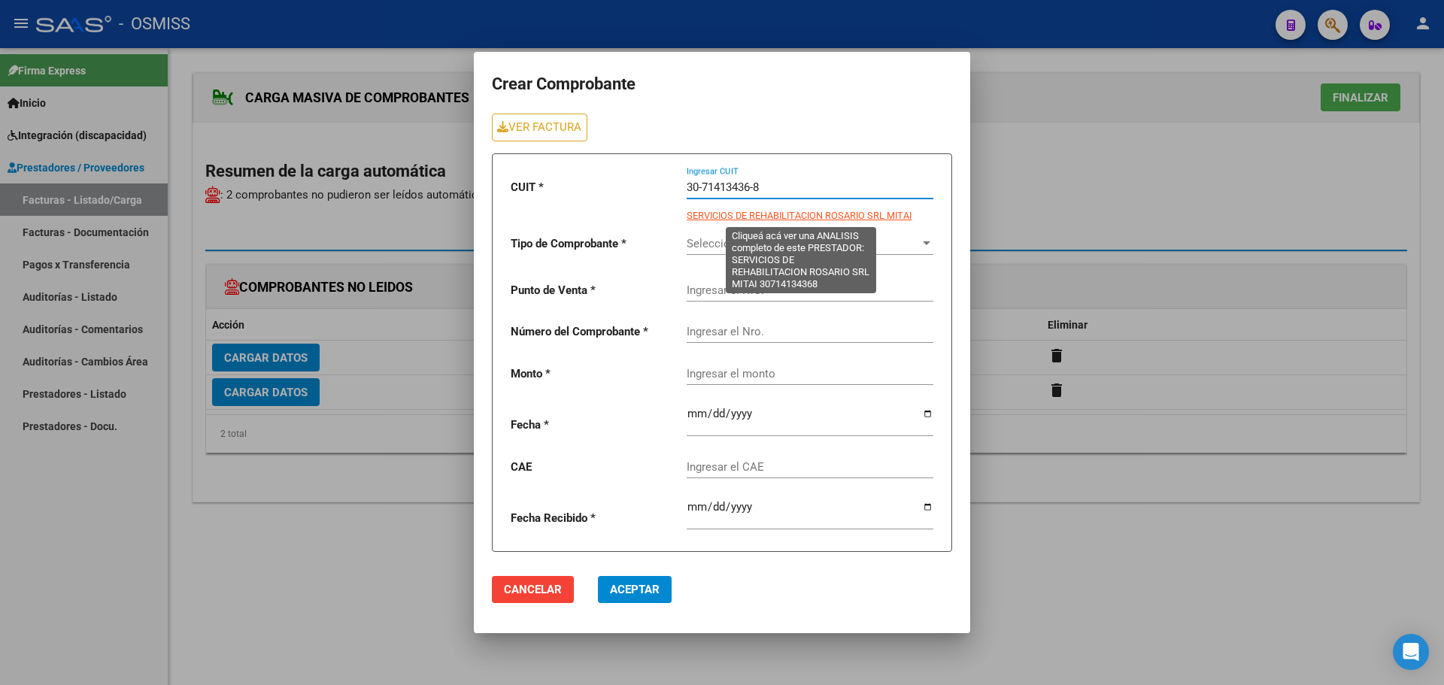
type input "30-71413436-8"
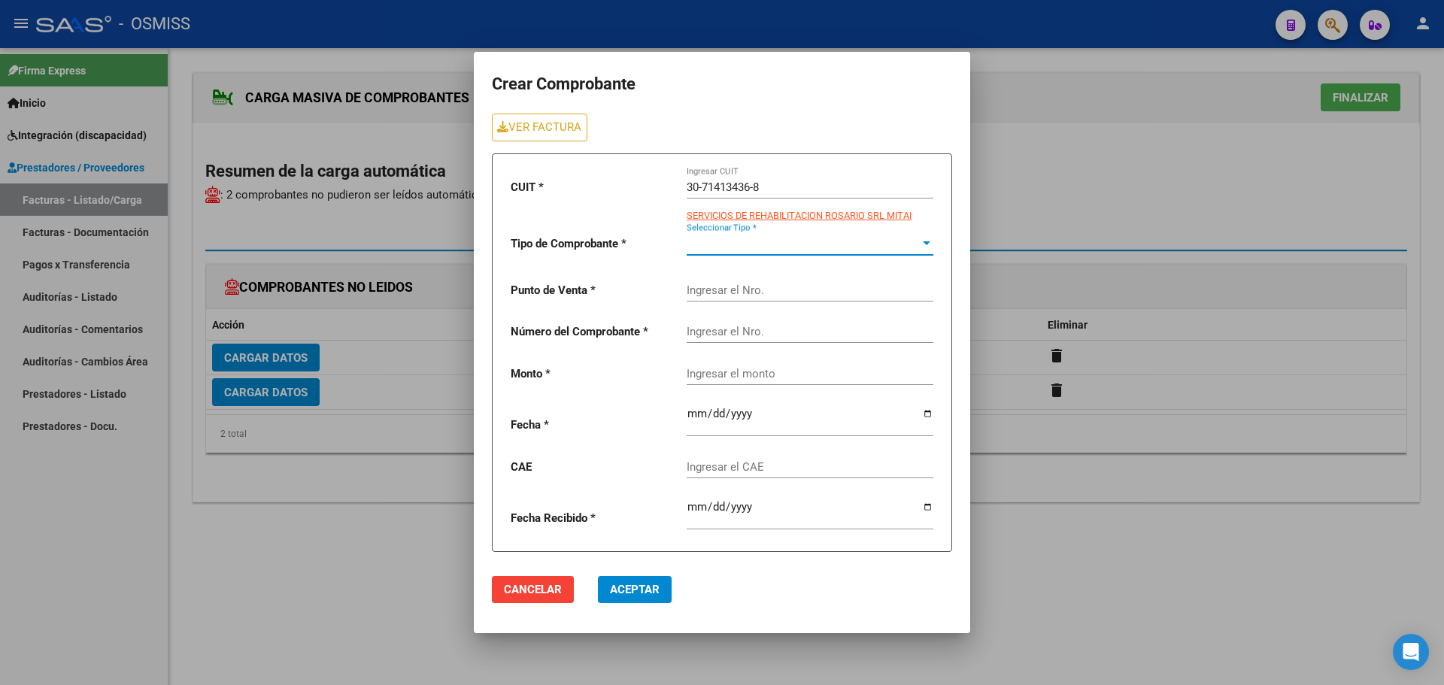
click at [716, 238] on span "Seleccionar Tipo *" at bounding box center [803, 244] width 233 height 14
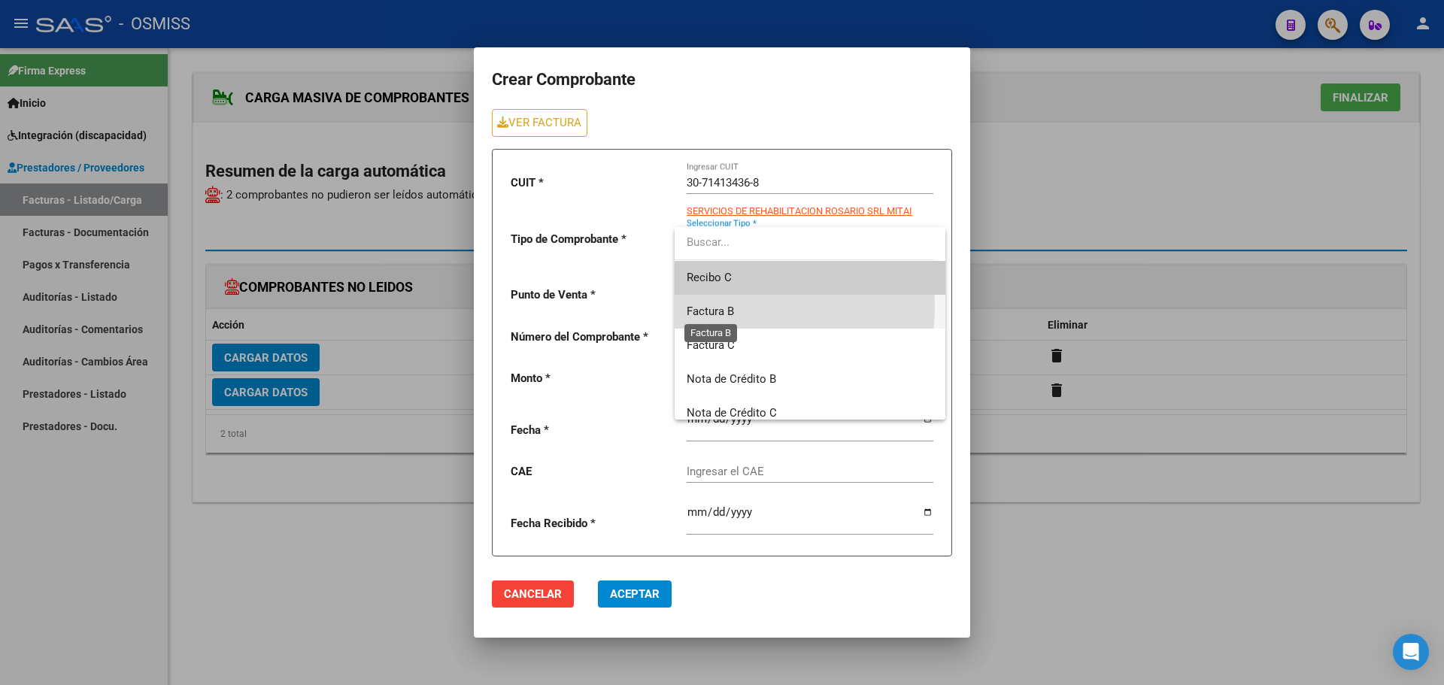
click at [705, 306] on span "Factura B" at bounding box center [710, 312] width 47 height 14
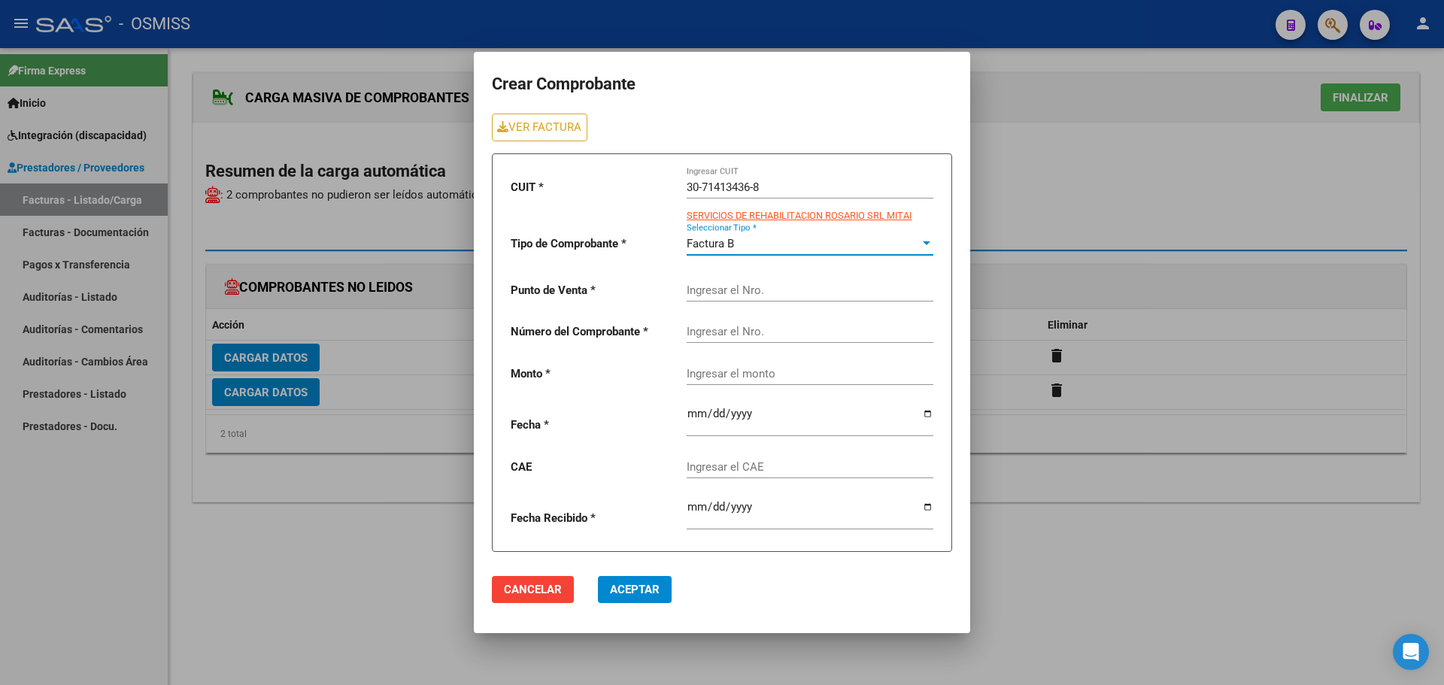
click at [705, 288] on input "Ingresar el Nro." at bounding box center [810, 291] width 247 height 14
type input "4"
click at [751, 320] on div "Ingresar el Nro." at bounding box center [810, 327] width 247 height 32
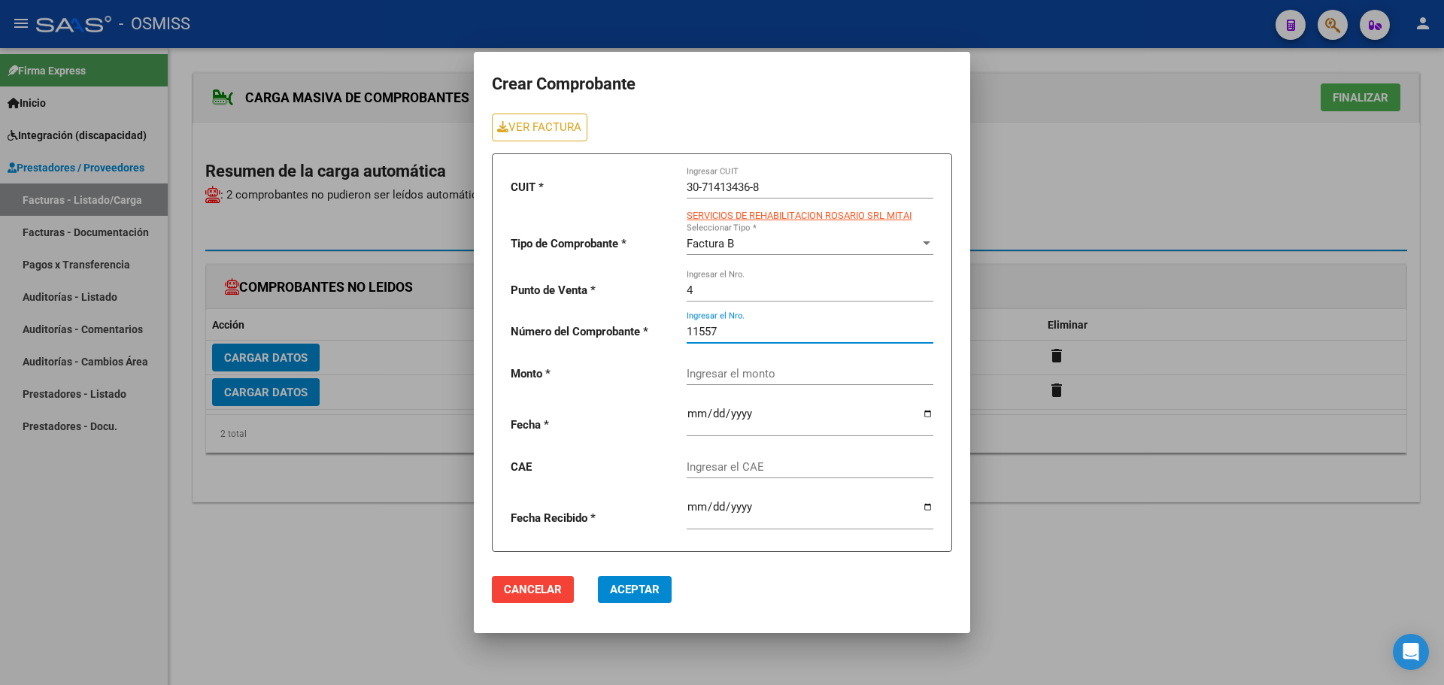
type input "11557"
click at [745, 378] on div "Ingresar el monto" at bounding box center [810, 369] width 247 height 32
paste input "435376.56"
type input "435376.56"
click at [927, 413] on input "date" at bounding box center [810, 420] width 247 height 24
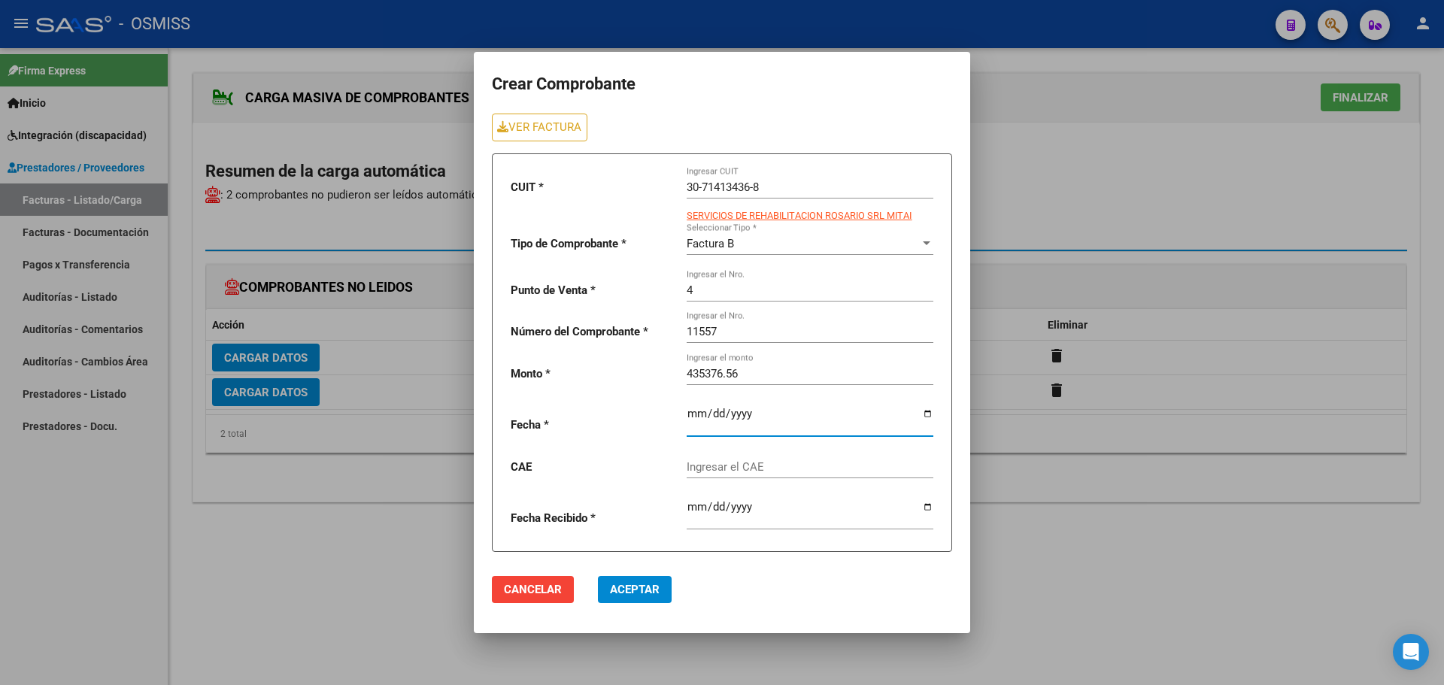
type input "[DATE]"
click at [733, 469] on input "Ingresar el CAE" at bounding box center [810, 467] width 247 height 14
paste input "75408204573029"
type input "75408204573029"
click at [626, 591] on span "Aceptar" at bounding box center [635, 590] width 50 height 14
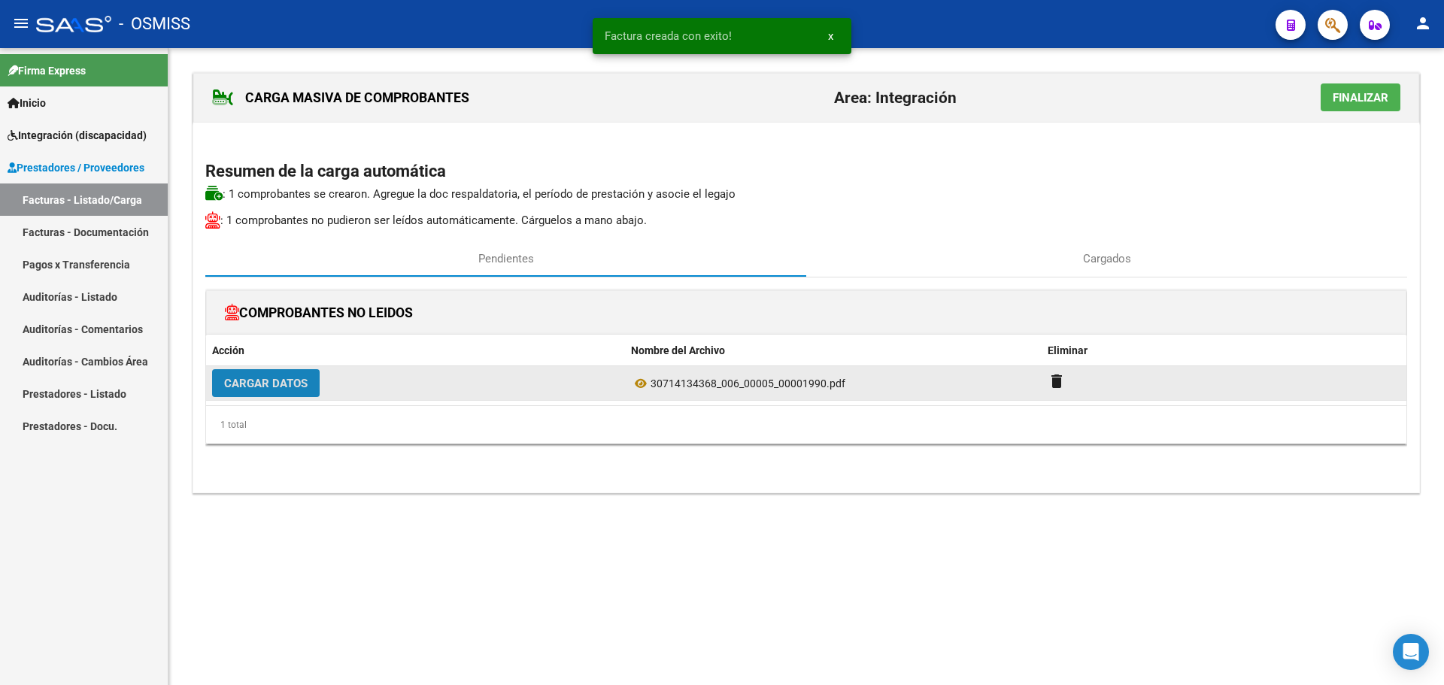
click at [240, 382] on span "Cargar Datos" at bounding box center [265, 384] width 83 height 14
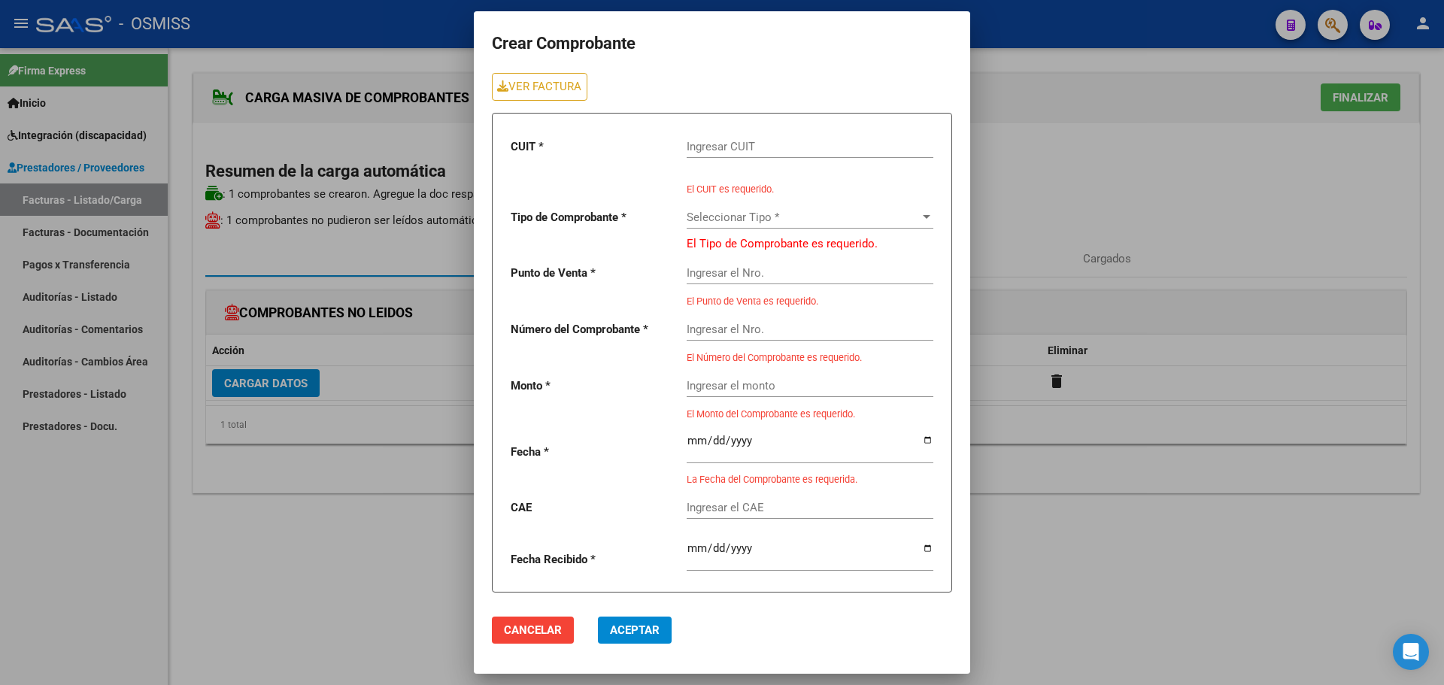
click at [718, 147] on input "Ingresar CUIT" at bounding box center [810, 147] width 247 height 14
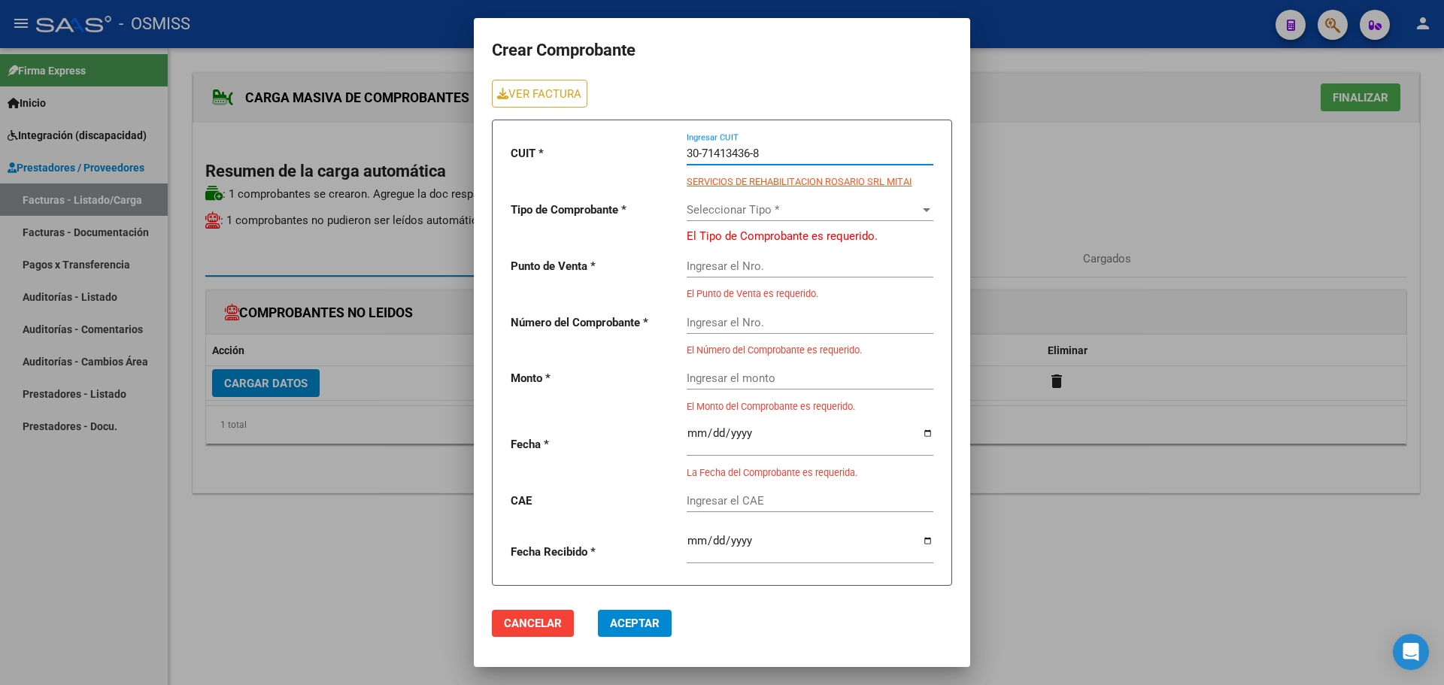
type input "30-71413436-8"
click at [750, 202] on div "Seleccionar Tipo * Seleccionar Tipo *" at bounding box center [810, 205] width 247 height 32
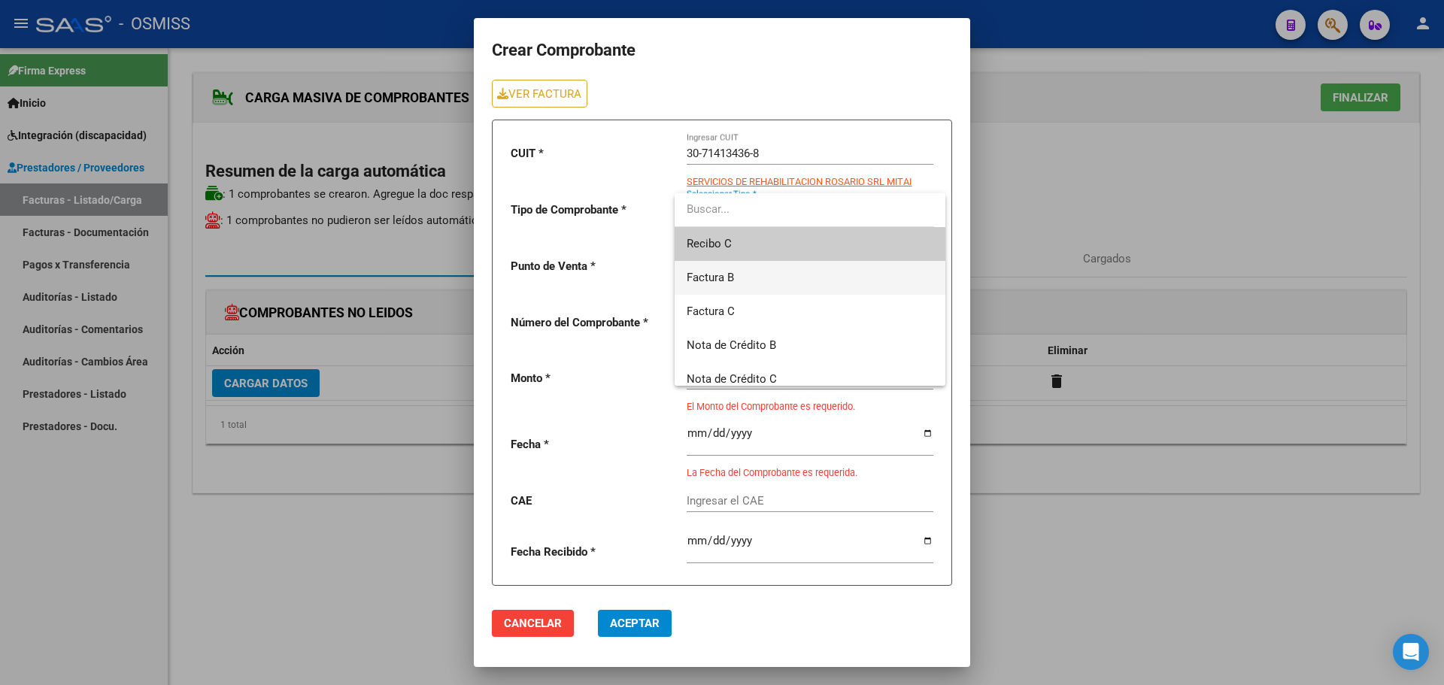
click at [742, 270] on span "Factura B" at bounding box center [810, 278] width 247 height 34
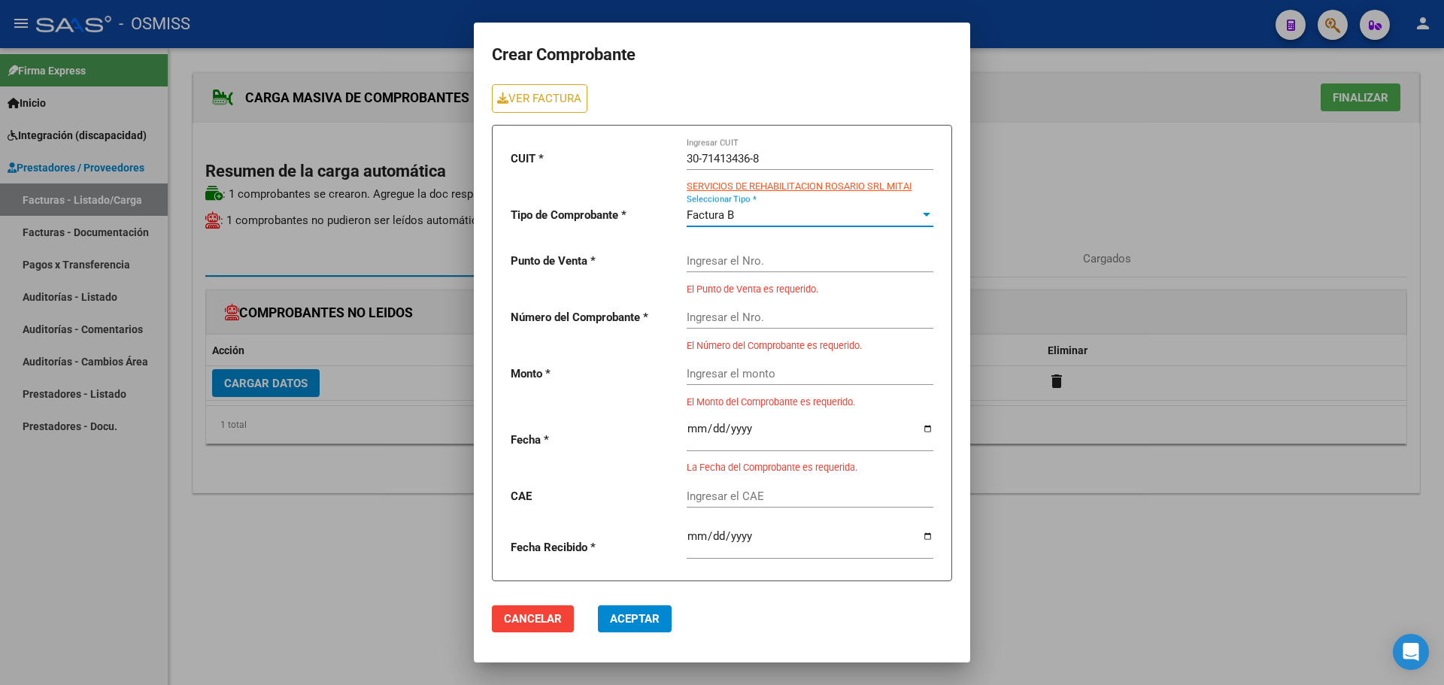
click at [724, 279] on div "Ingresar el Nro." at bounding box center [810, 263] width 247 height 47
click at [726, 263] on input "Ingresar el Nro." at bounding box center [810, 261] width 247 height 14
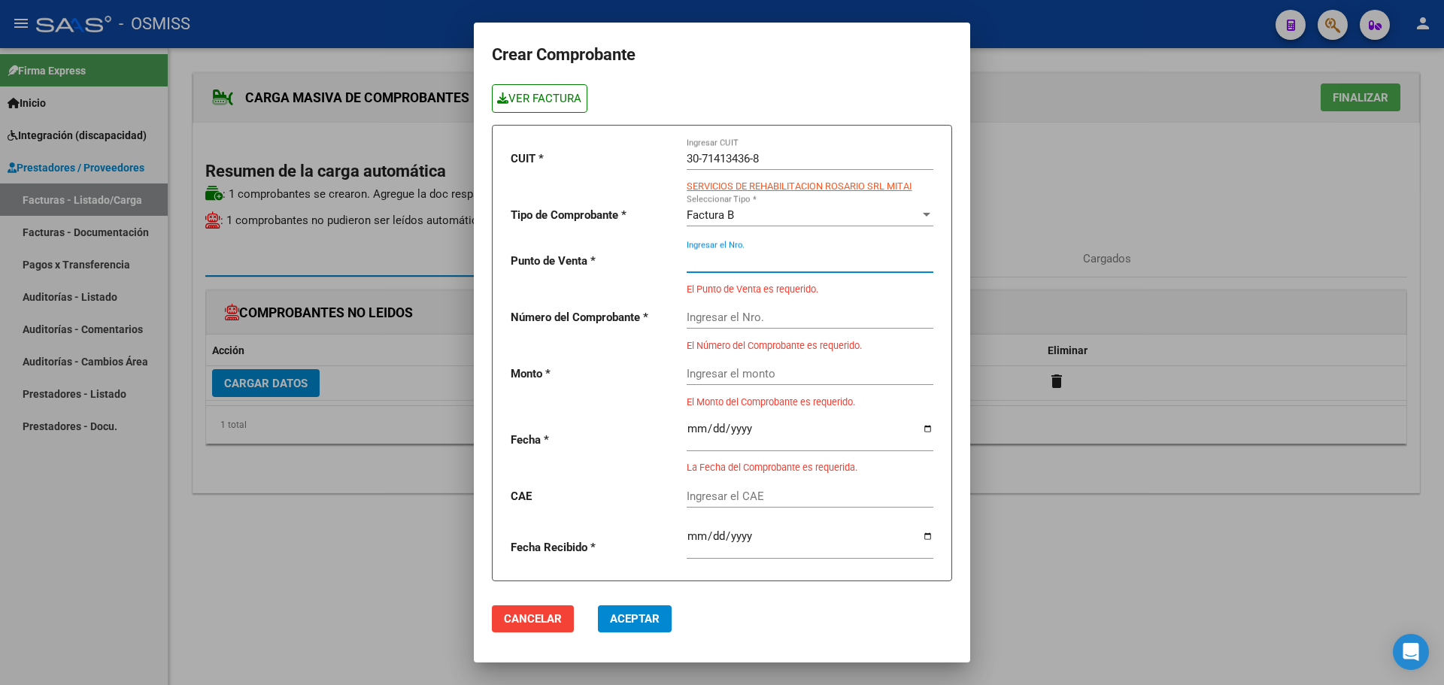
click at [548, 101] on link "VER FACTURA" at bounding box center [540, 98] width 96 height 28
click at [757, 260] on input "Ingresar el Nro." at bounding box center [810, 261] width 247 height 14
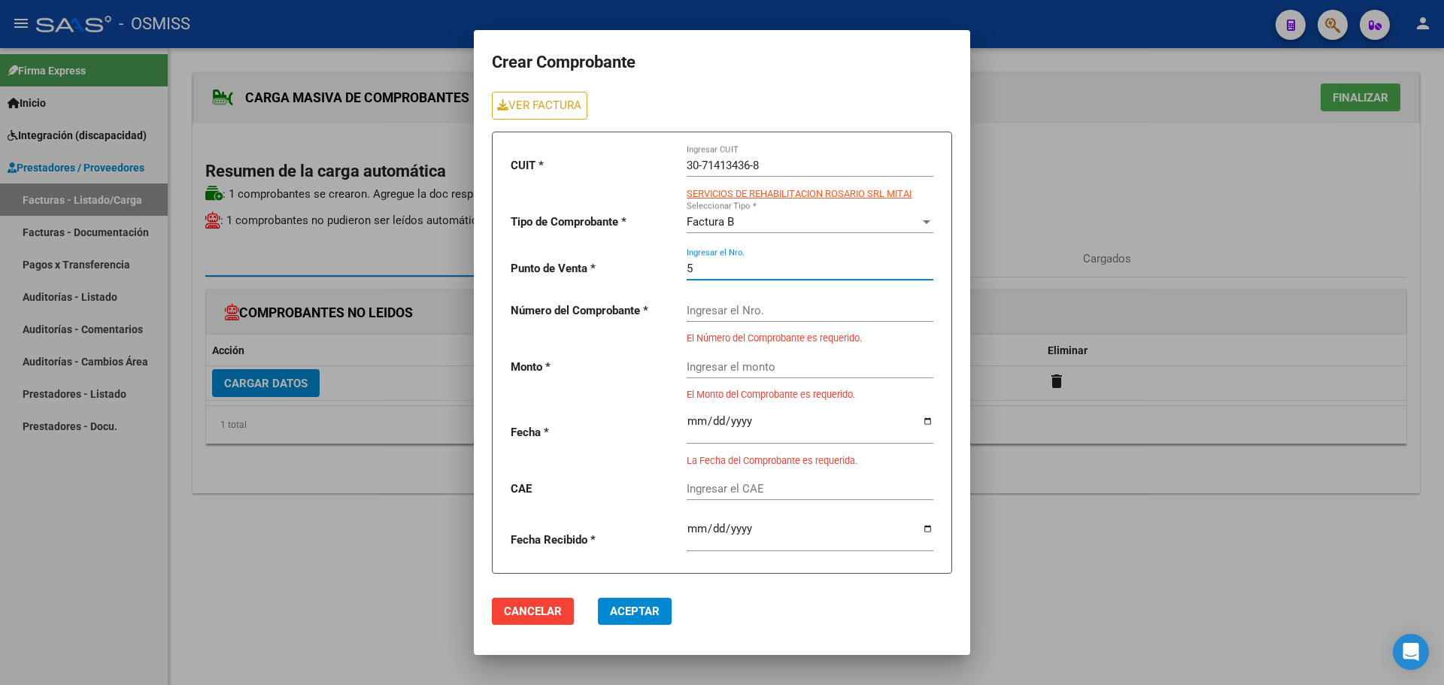
type input "5"
click at [739, 311] on input "Ingresar el Nro." at bounding box center [810, 311] width 247 height 14
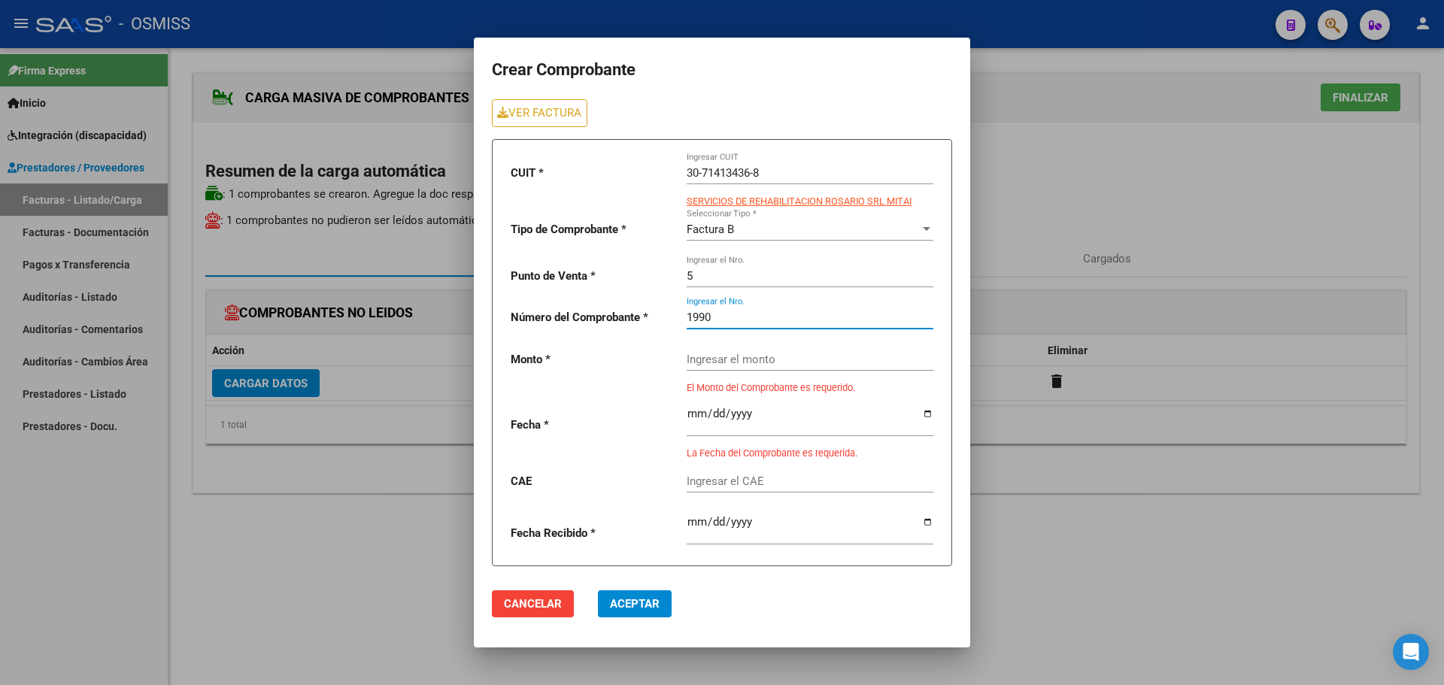
type input "1990"
click at [745, 355] on input "Ingresar el monto" at bounding box center [810, 360] width 247 height 14
drag, startPoint x: 722, startPoint y: 352, endPoint x: 694, endPoint y: 365, distance: 30.6
paste input "475830.36"
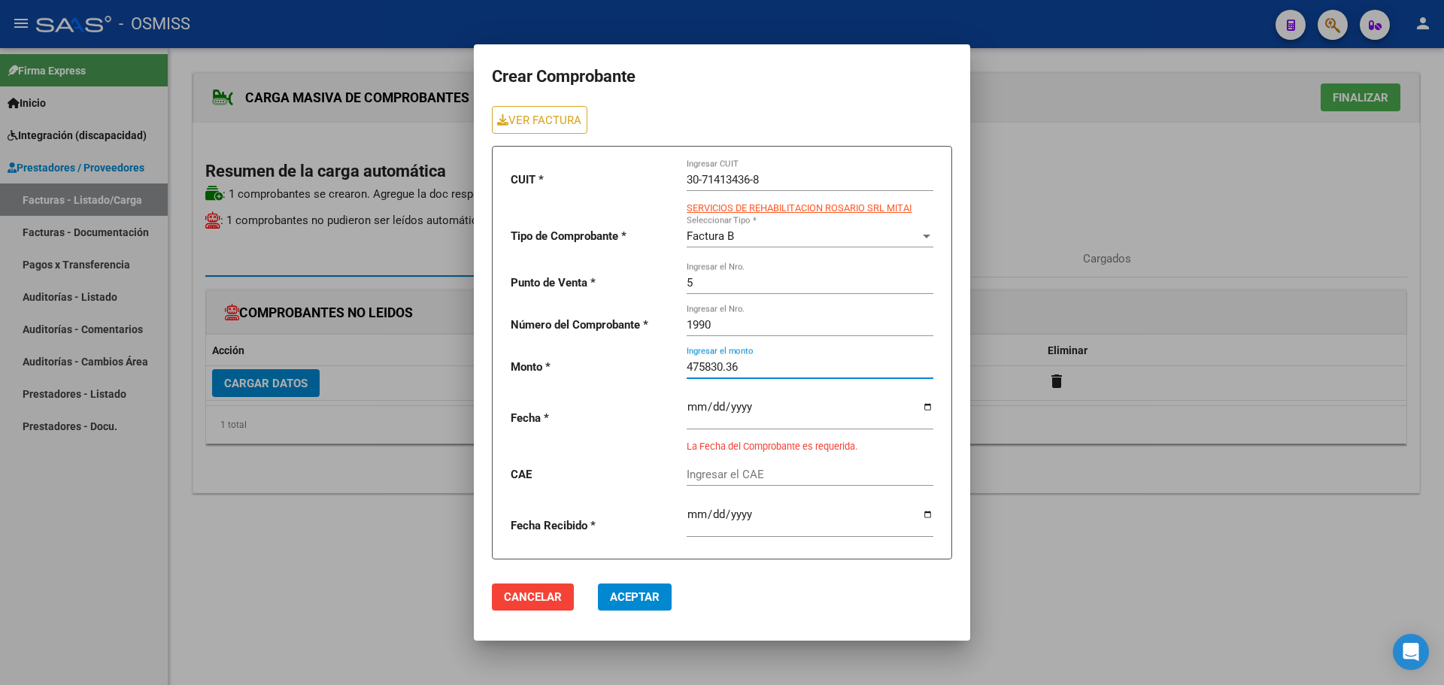
type input "475830.36"
click at [930, 405] on input "date" at bounding box center [810, 413] width 247 height 24
click at [931, 407] on input "date" at bounding box center [810, 413] width 247 height 24
type input "[DATE]"
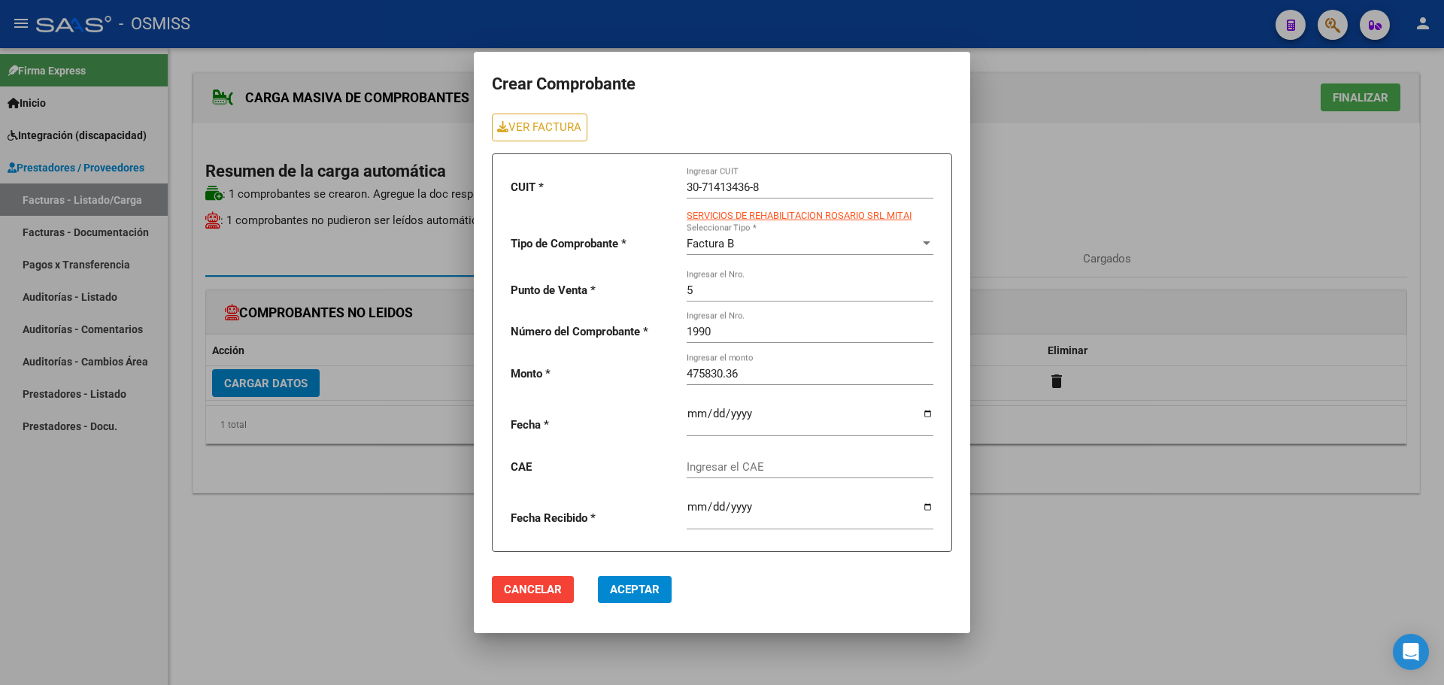
click at [722, 456] on div "Ingresar el CAE" at bounding box center [810, 462] width 247 height 32
paste input "75408144432114"
type input "75408144432114"
click at [634, 593] on span "Aceptar" at bounding box center [635, 590] width 50 height 14
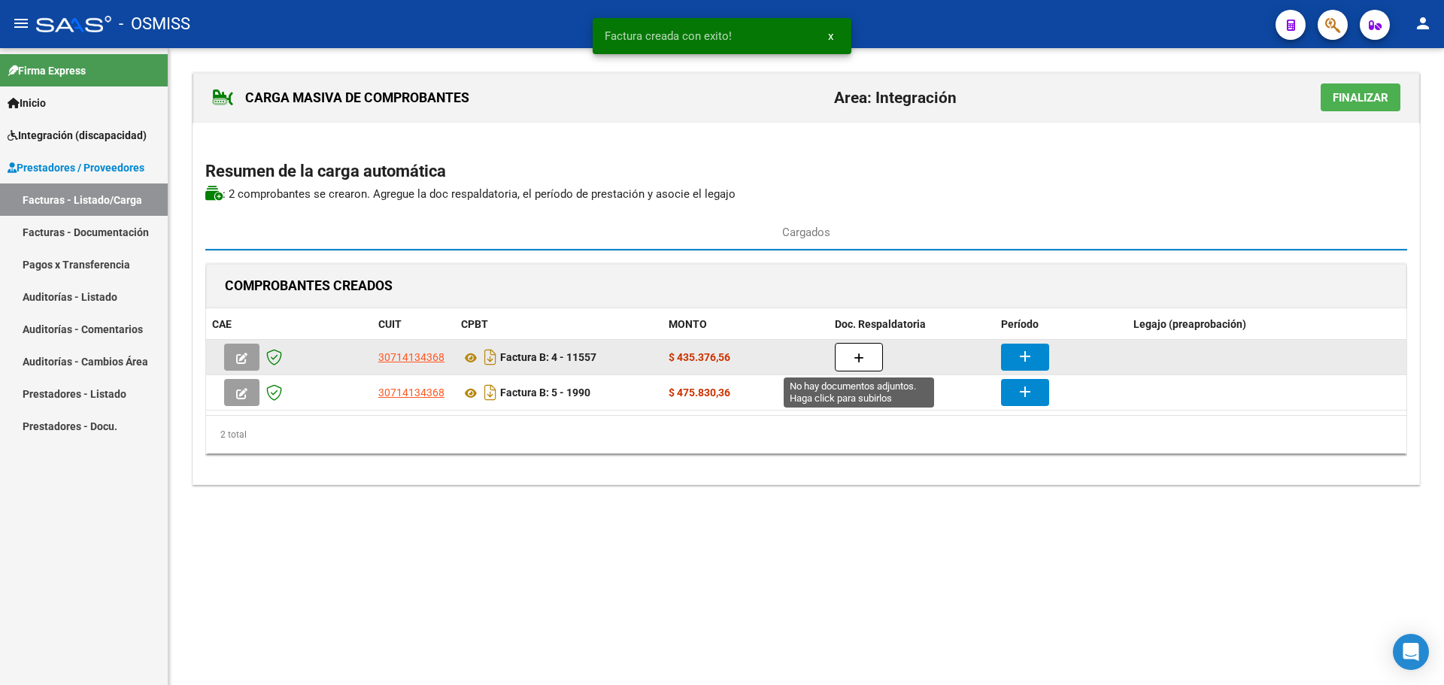
click at [857, 355] on icon "button" at bounding box center [859, 358] width 11 height 11
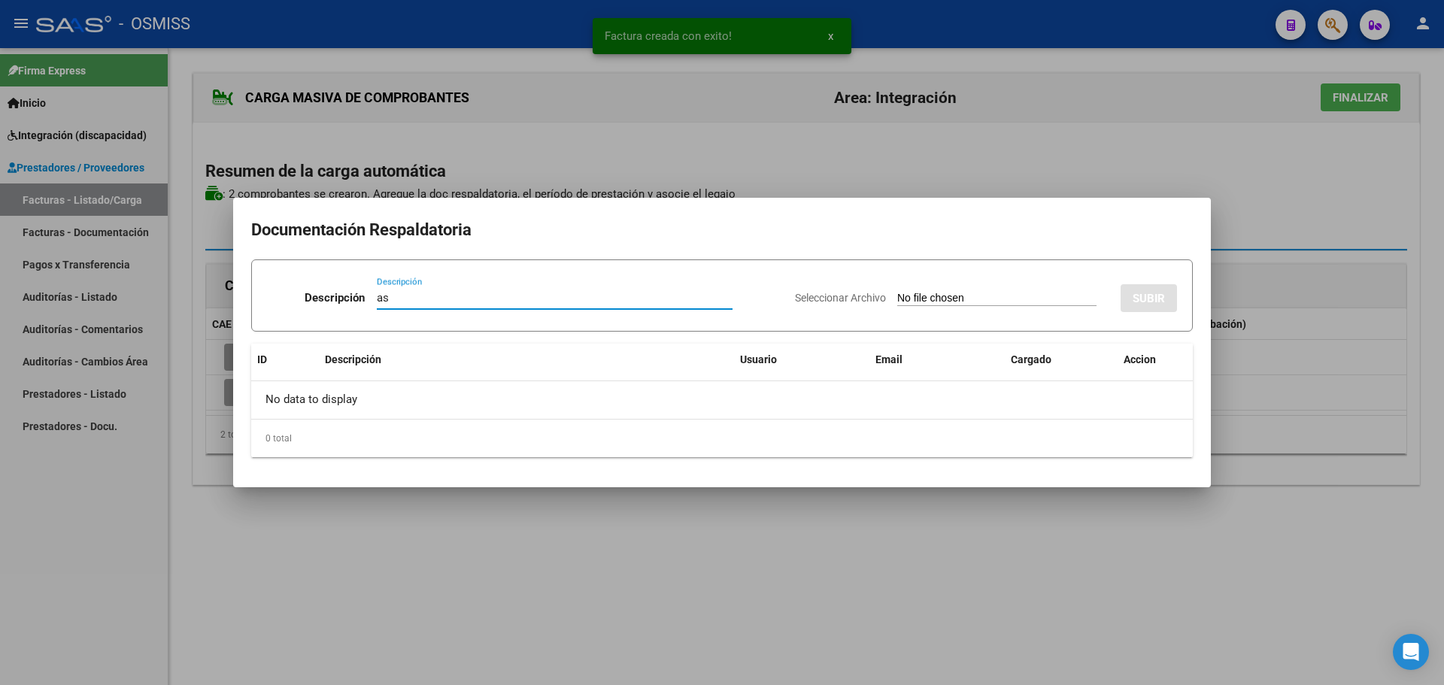
type input "as"
click at [930, 295] on input "Seleccionar Archivo" at bounding box center [996, 299] width 199 height 14
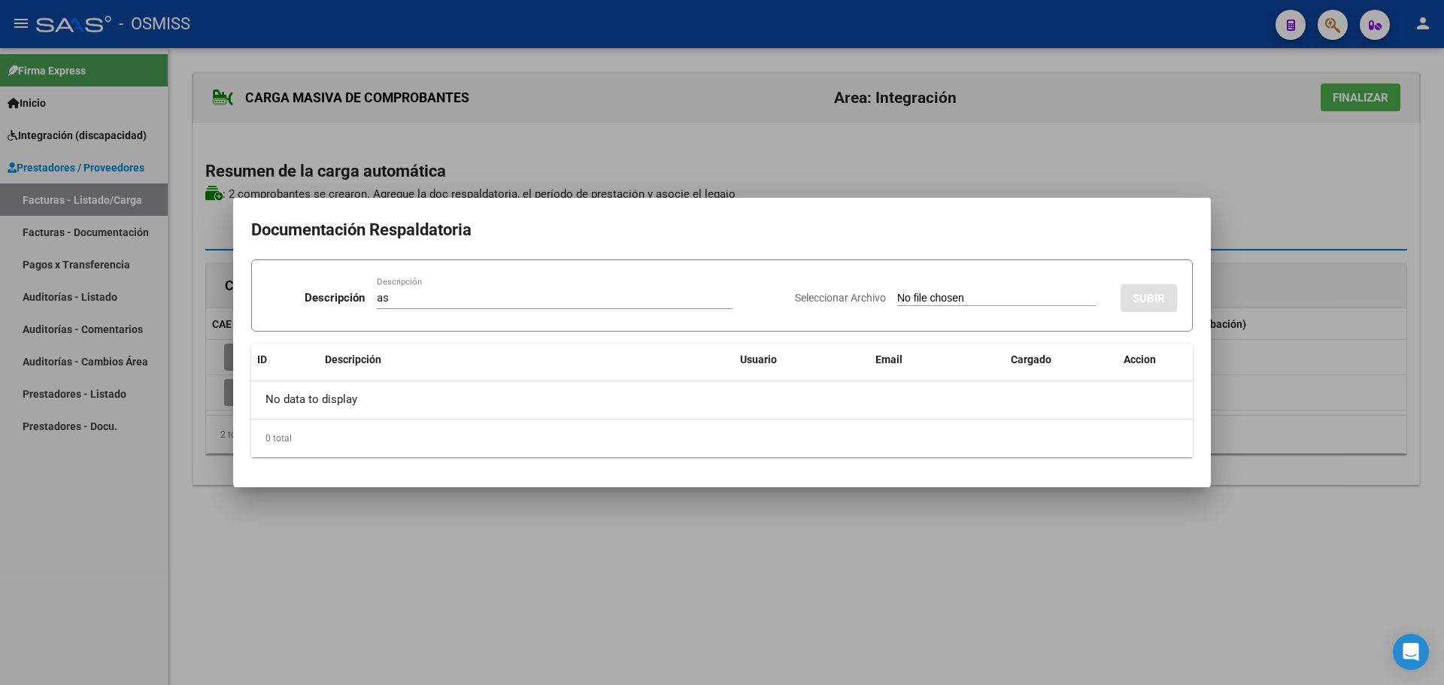
type input "C:\fakepath\[PERSON_NAME] Re [PERSON_NAME].pdf"
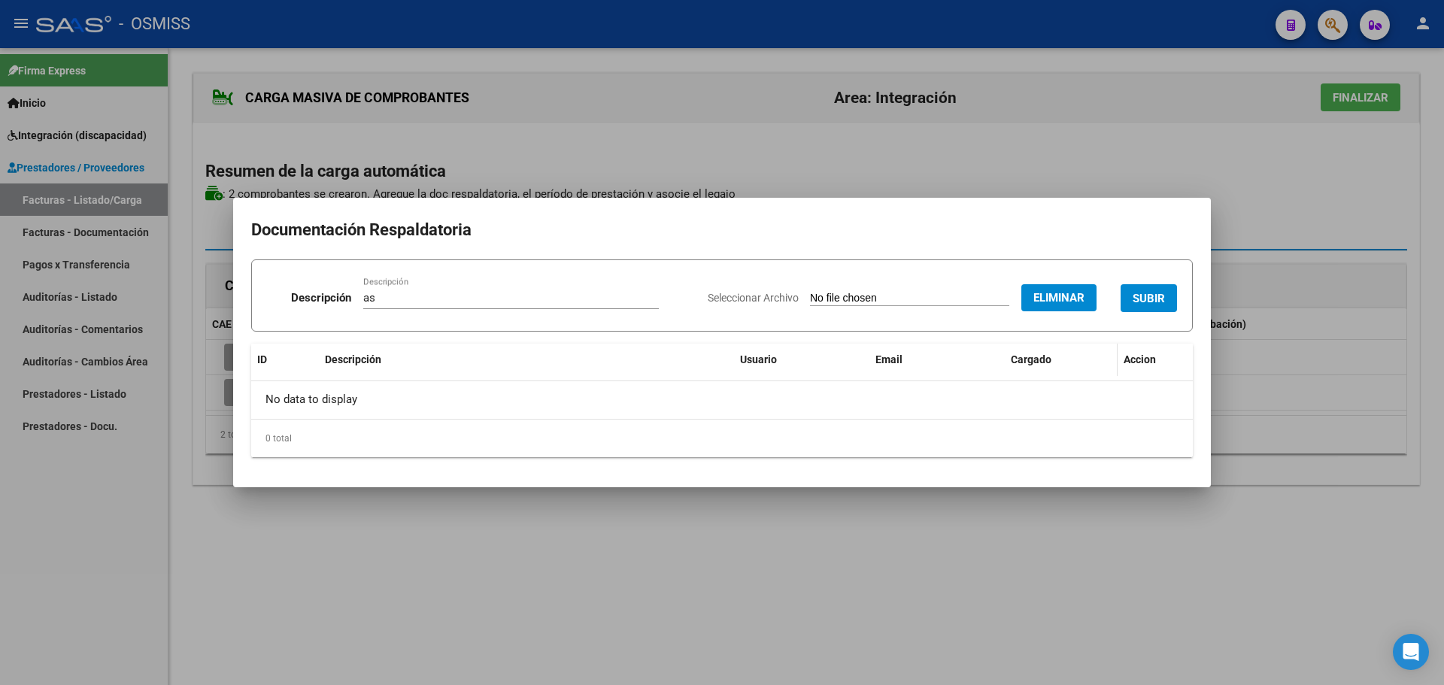
drag, startPoint x: 1137, startPoint y: 300, endPoint x: 1082, endPoint y: 351, distance: 74.5
click at [1137, 299] on span "SUBIR" at bounding box center [1149, 299] width 32 height 14
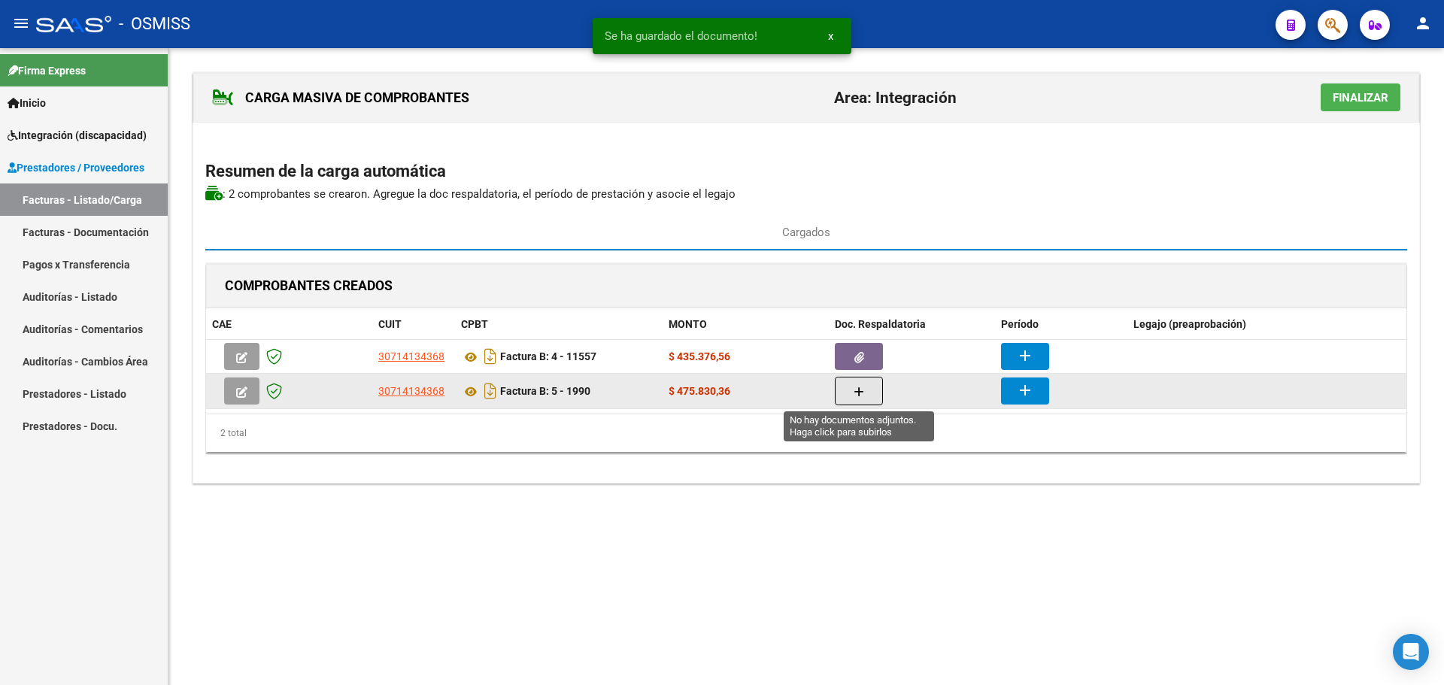
click at [856, 393] on icon "button" at bounding box center [859, 392] width 11 height 11
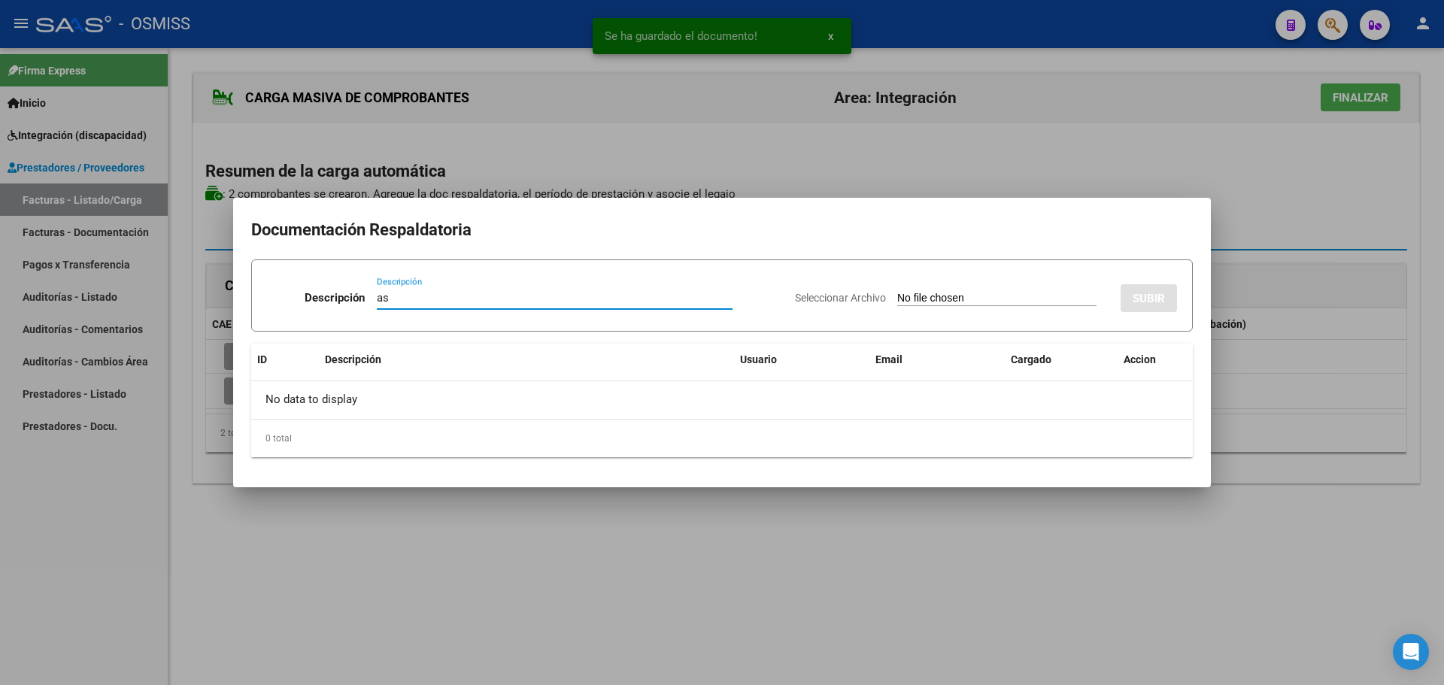
type input "as"
click at [968, 308] on div "Seleccionar Archivo SUBIR" at bounding box center [986, 295] width 382 height 46
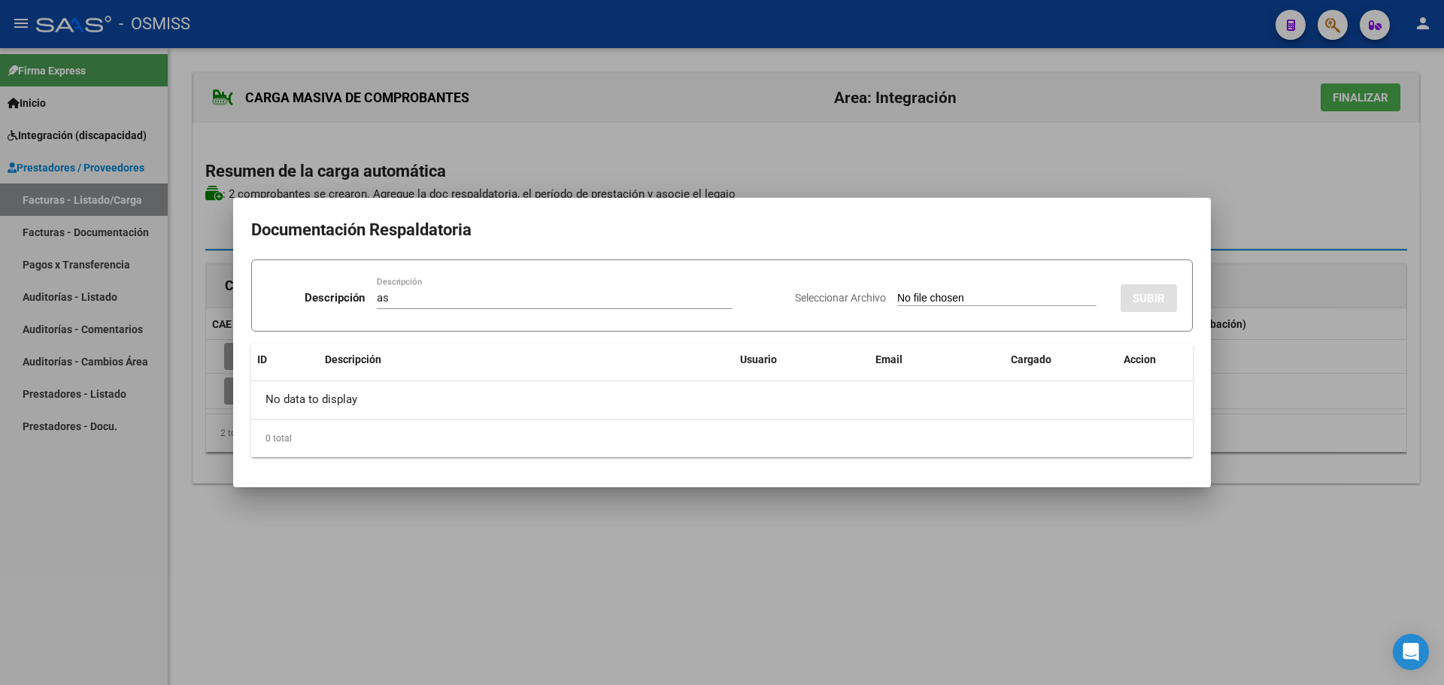
click at [964, 293] on input "Seleccionar Archivo" at bounding box center [996, 299] width 199 height 14
type input "C:\fakepath\[PERSON_NAME] LO RE [PERSON_NAME].pdf"
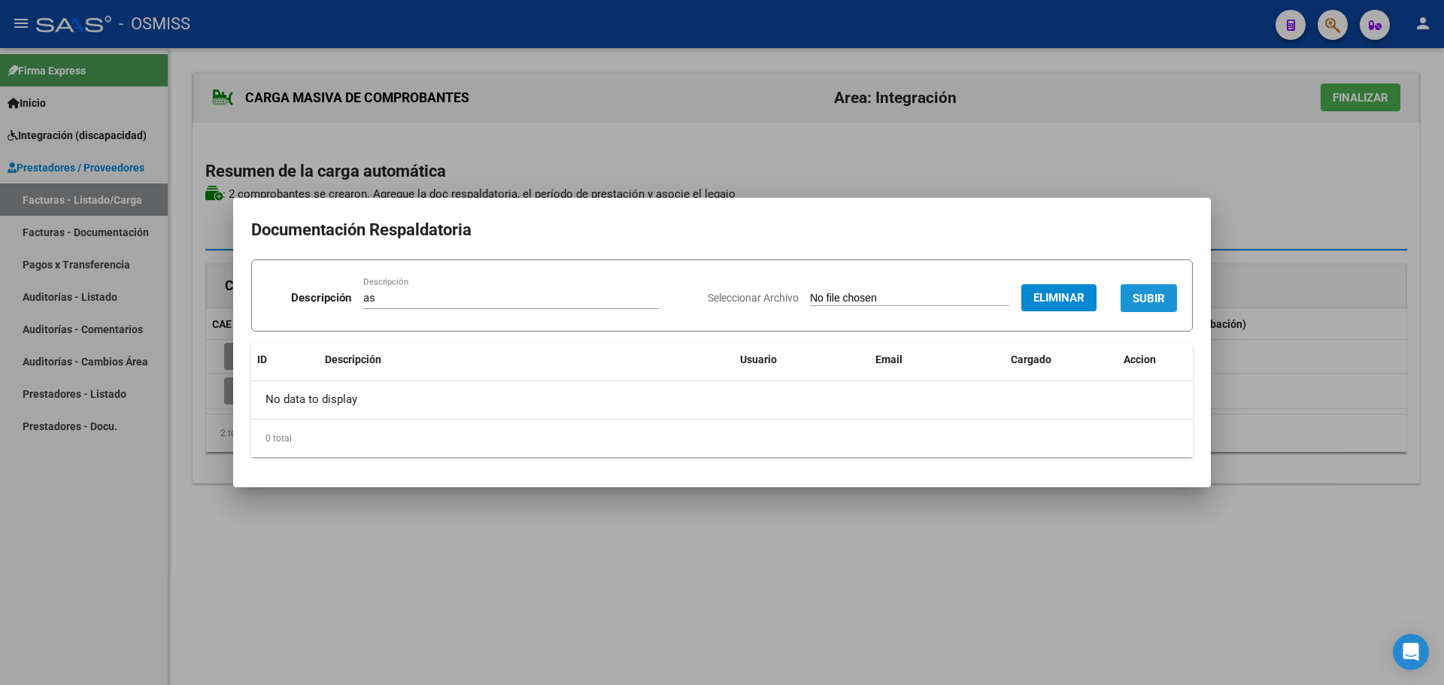
click at [1149, 299] on span "SUBIR" at bounding box center [1149, 299] width 32 height 14
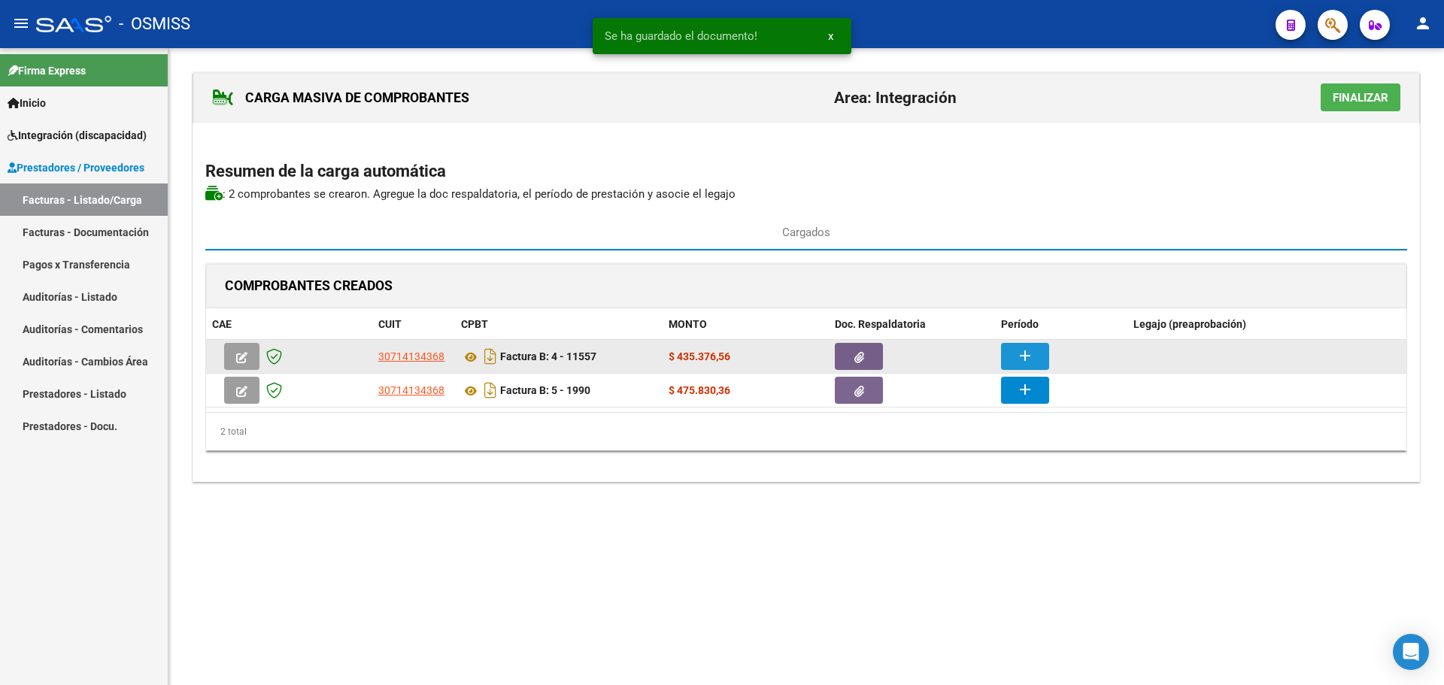
click at [1027, 355] on mat-icon "add" at bounding box center [1025, 356] width 18 height 18
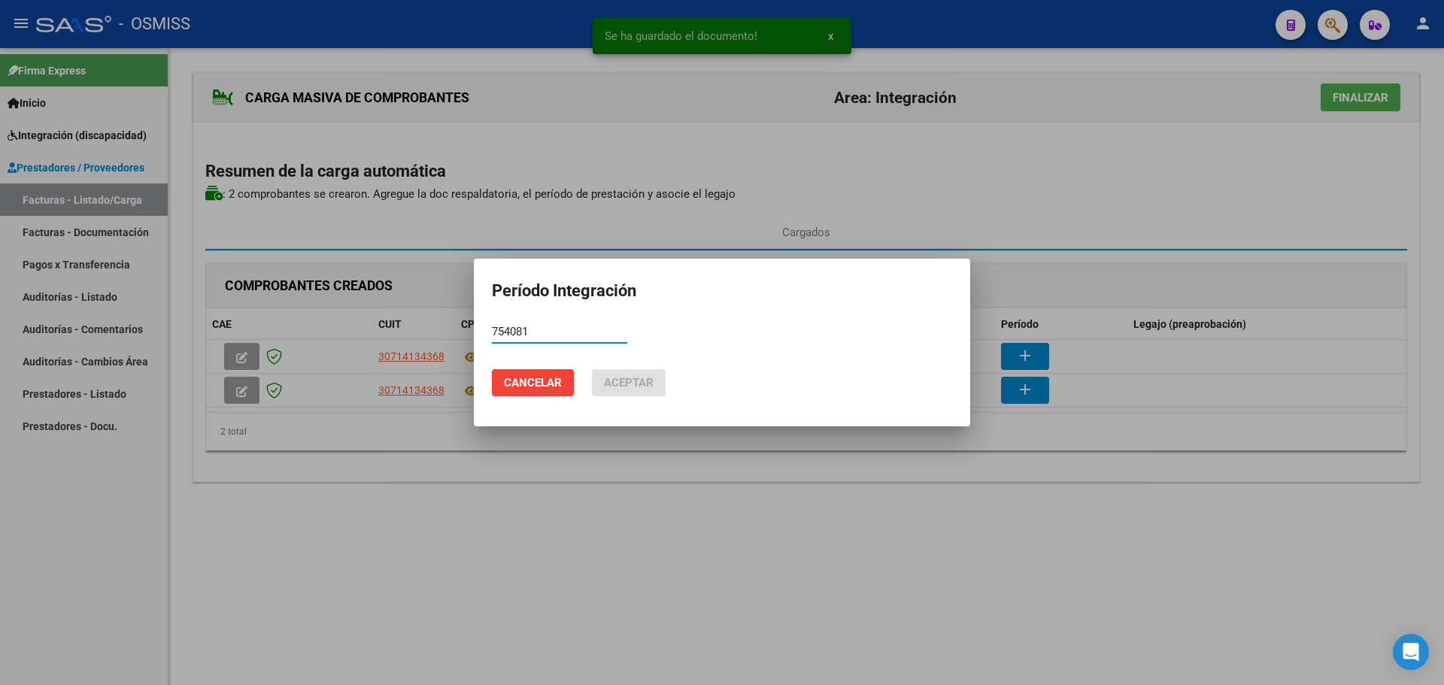
drag, startPoint x: 548, startPoint y: 333, endPoint x: 98, endPoint y: 328, distance: 450.6
click at [99, 333] on div "Se ha guardado el documento! x Período Integración 754081 Período (AAAAMM) Canc…" at bounding box center [722, 342] width 1444 height 685
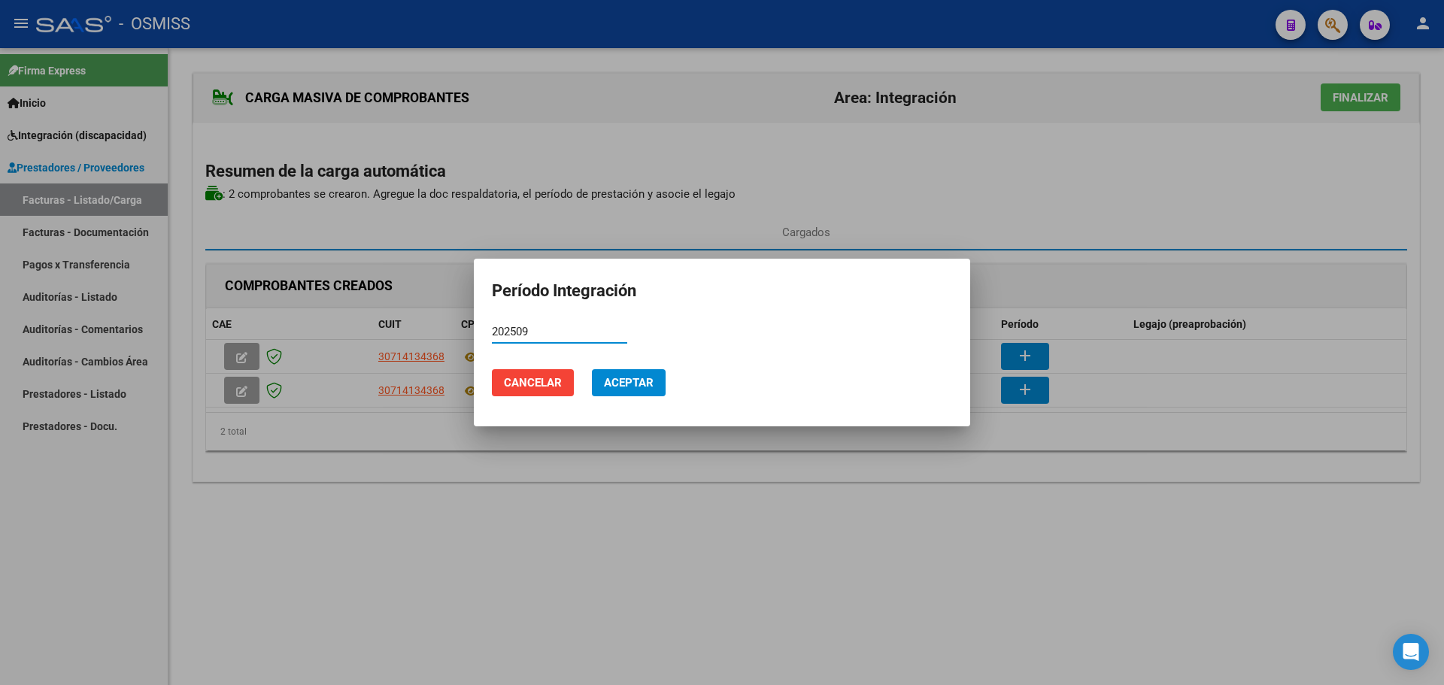
type input "202509"
click at [663, 388] on button "Aceptar" at bounding box center [629, 382] width 74 height 27
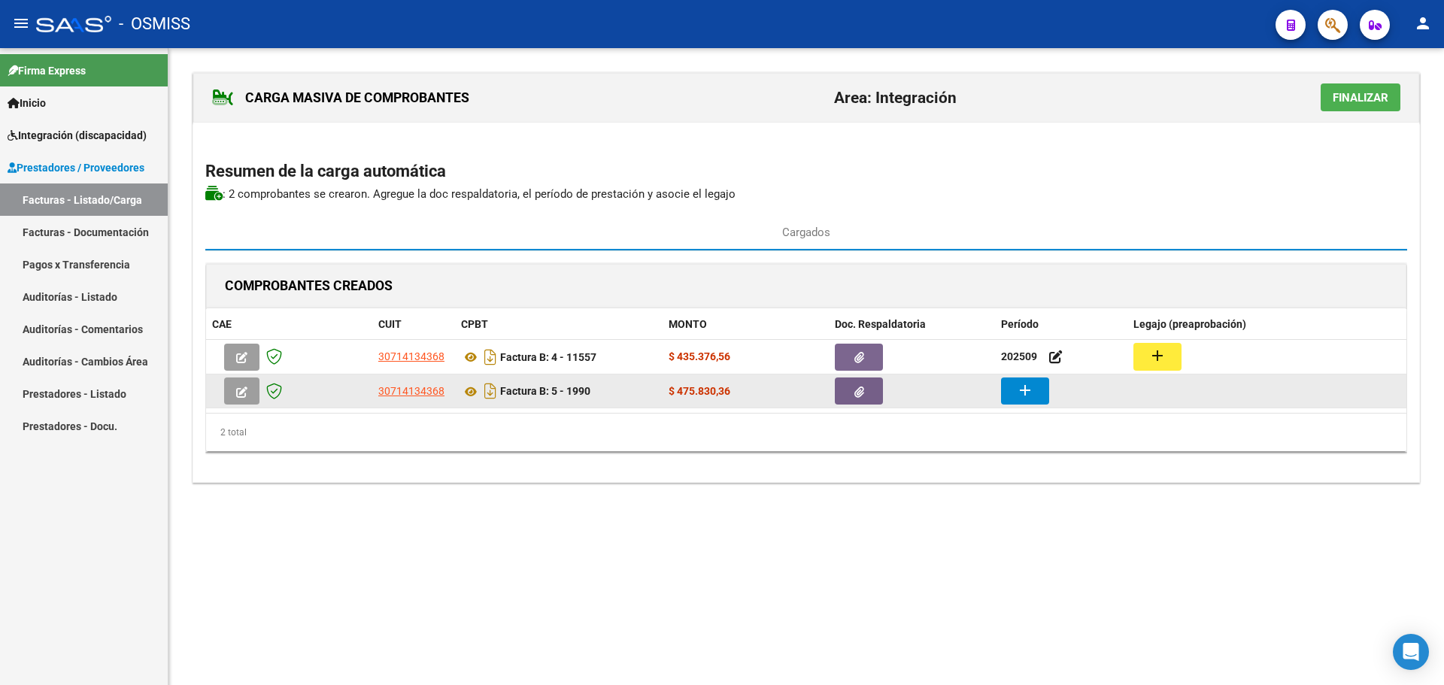
click at [1011, 390] on button "add" at bounding box center [1025, 391] width 48 height 27
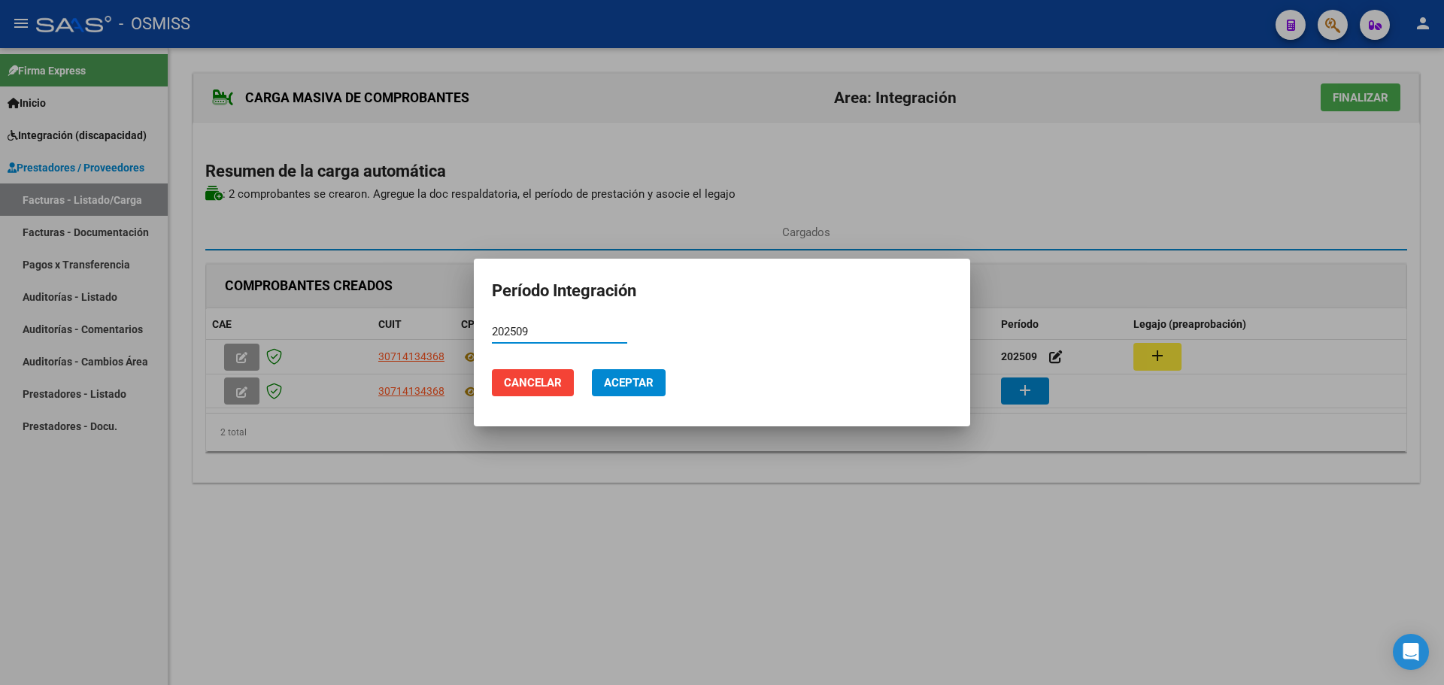
type input "202509"
click at [624, 385] on span "Aceptar" at bounding box center [629, 383] width 50 height 14
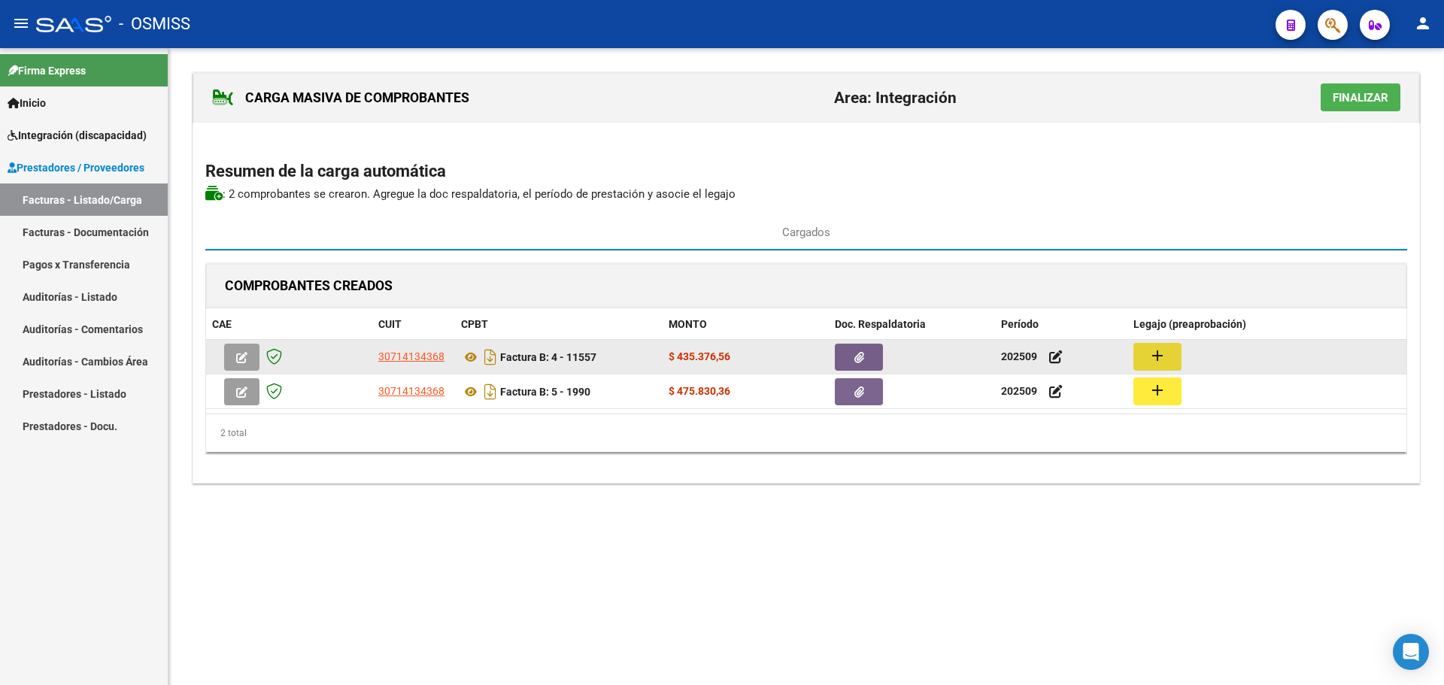
click at [1163, 353] on mat-icon "add" at bounding box center [1158, 356] width 18 height 18
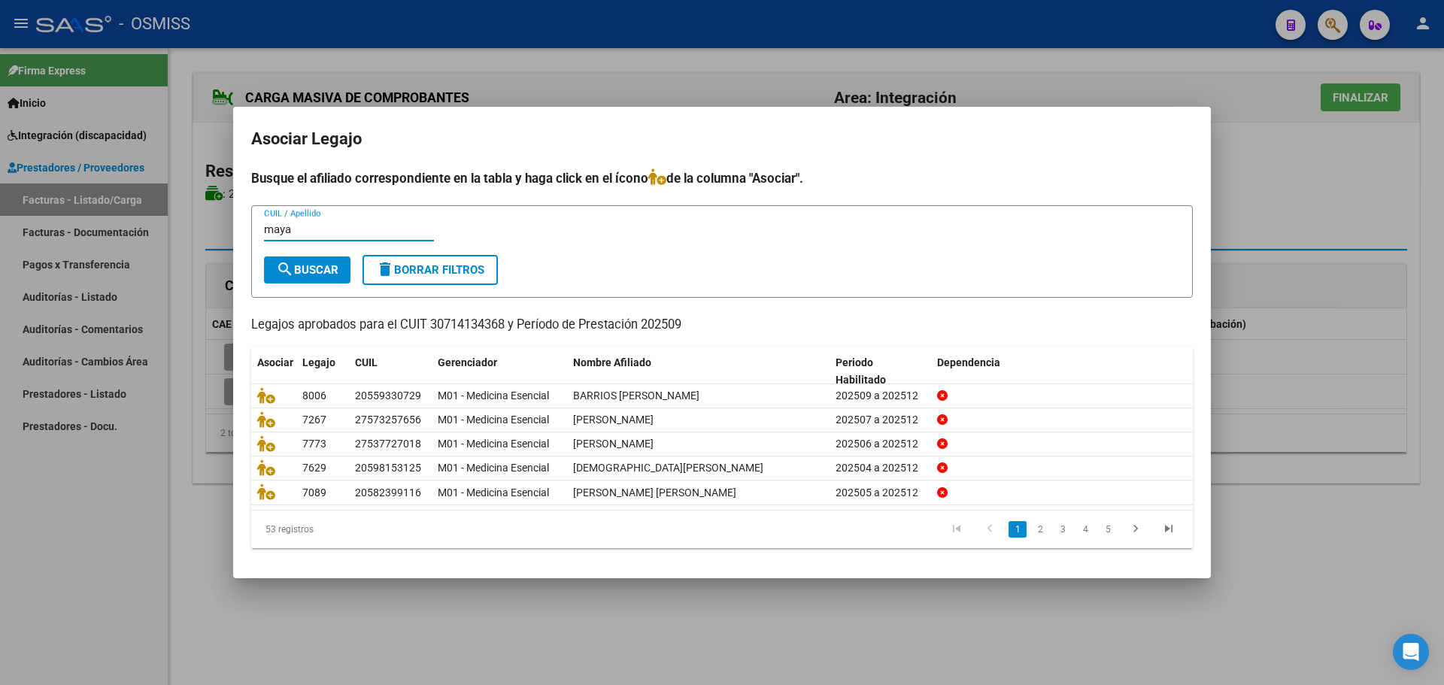
type input "maya"
click at [307, 263] on span "search Buscar" at bounding box center [307, 270] width 62 height 14
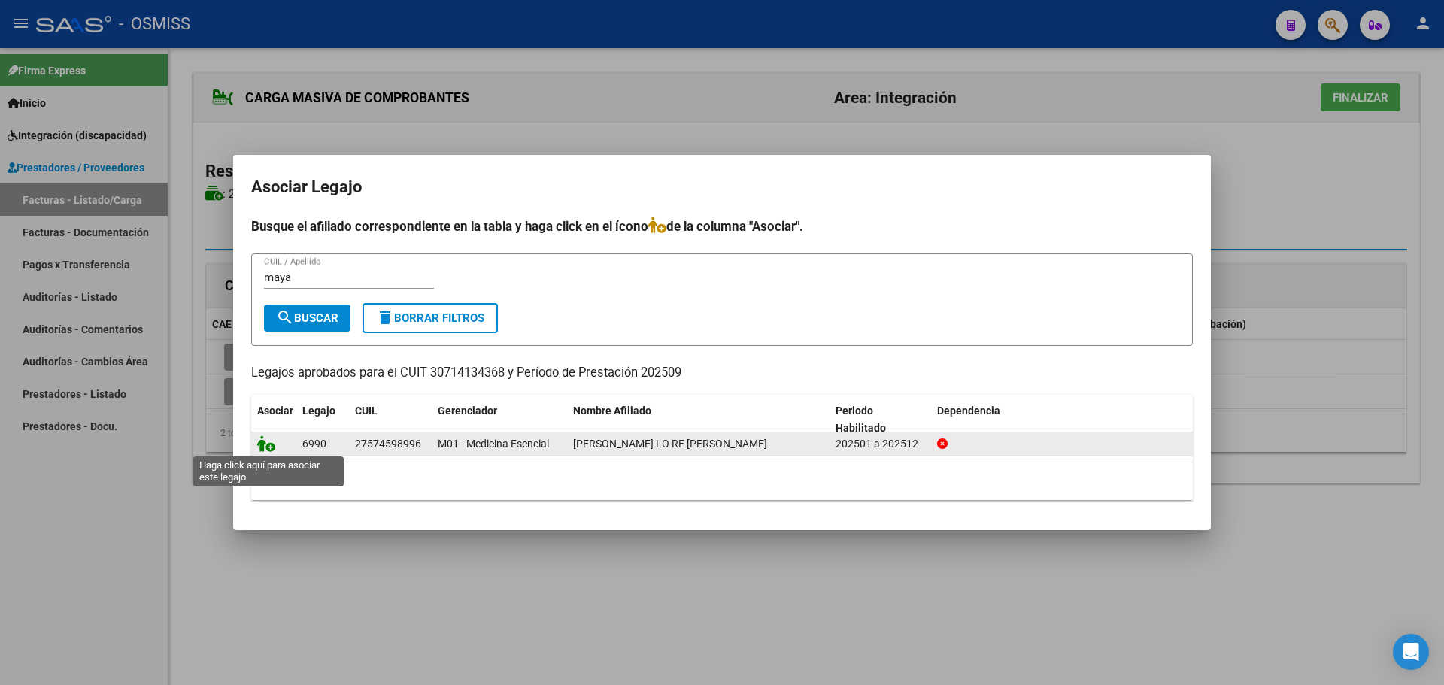
click at [263, 442] on icon at bounding box center [266, 443] width 18 height 17
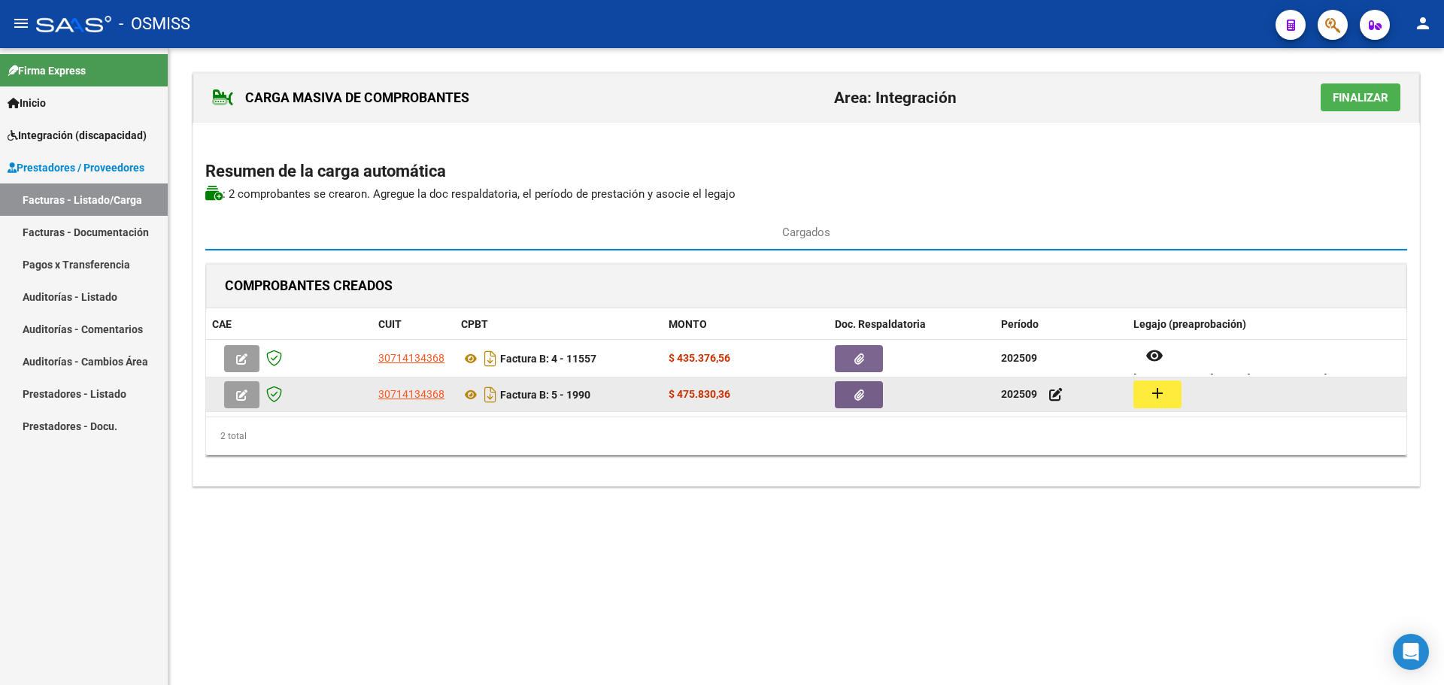
click at [1160, 396] on mat-icon "add" at bounding box center [1158, 393] width 18 height 18
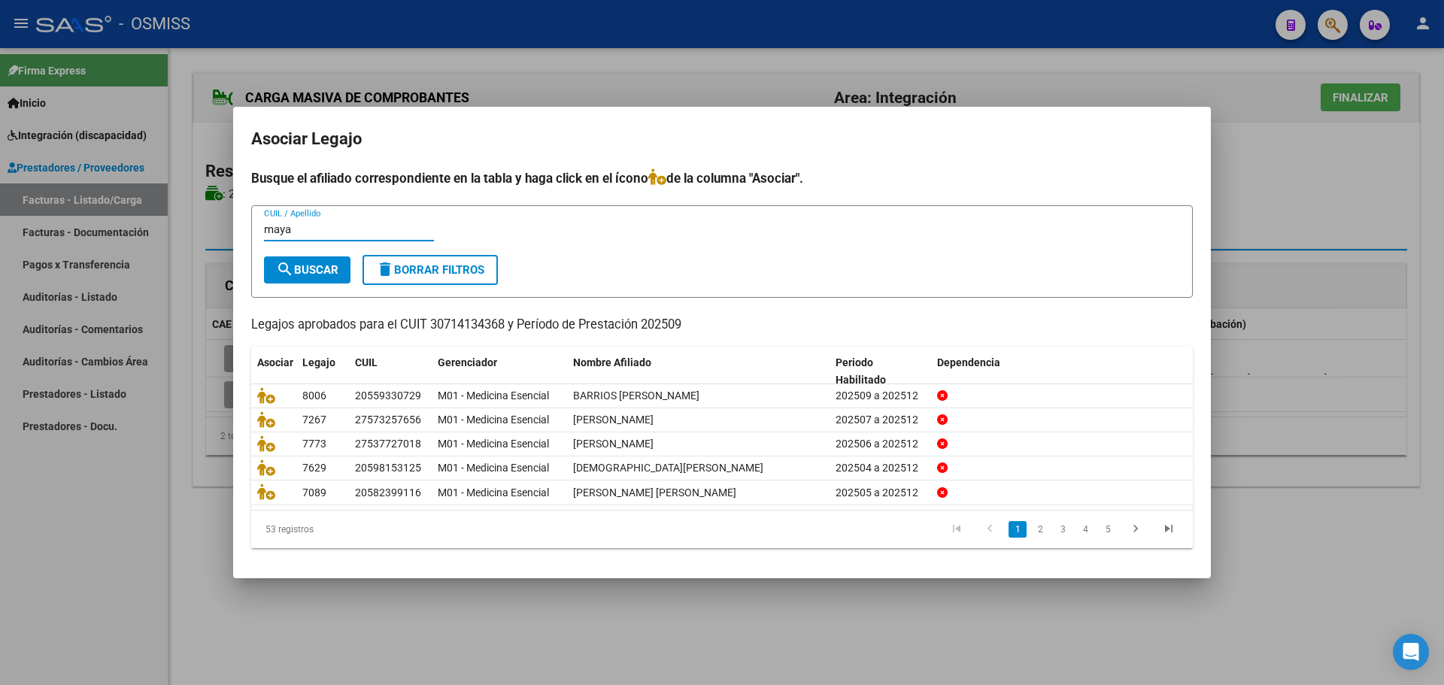
type input "maya"
click at [317, 266] on span "search Buscar" at bounding box center [307, 270] width 62 height 14
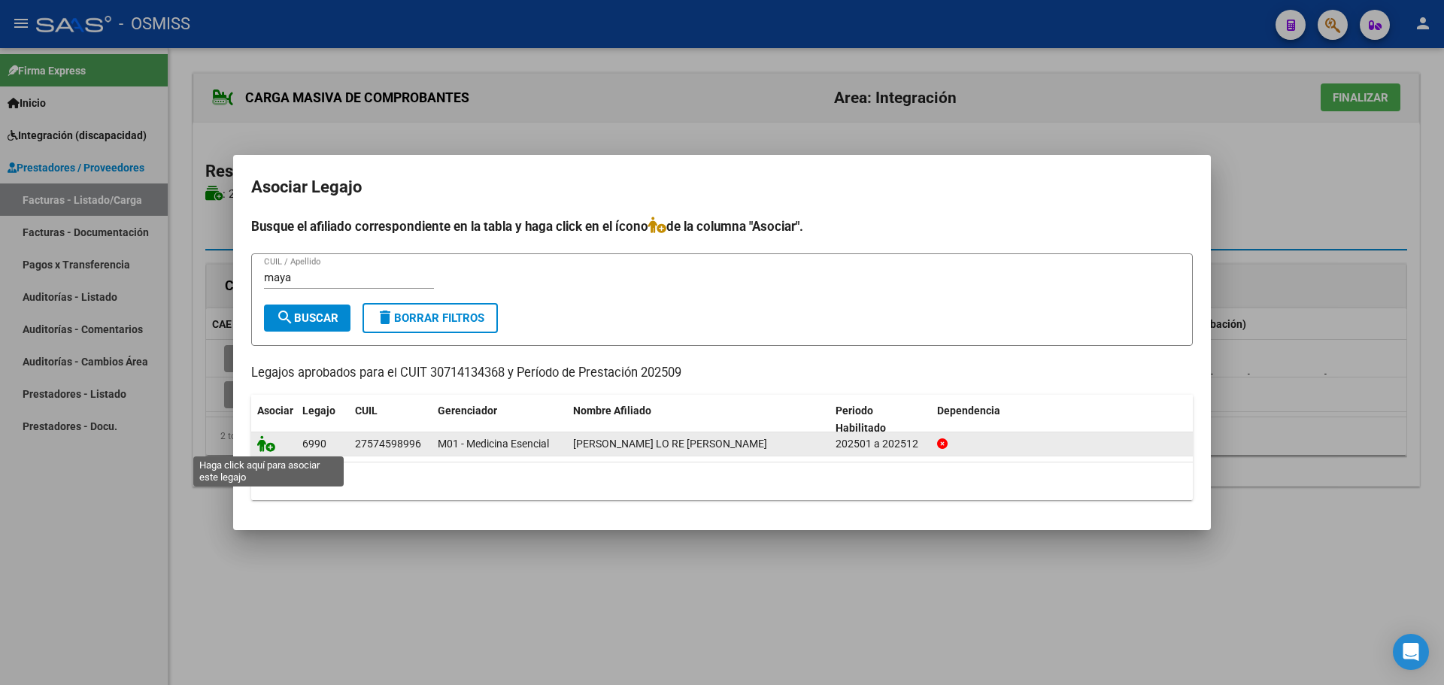
click at [262, 442] on icon at bounding box center [266, 443] width 18 height 17
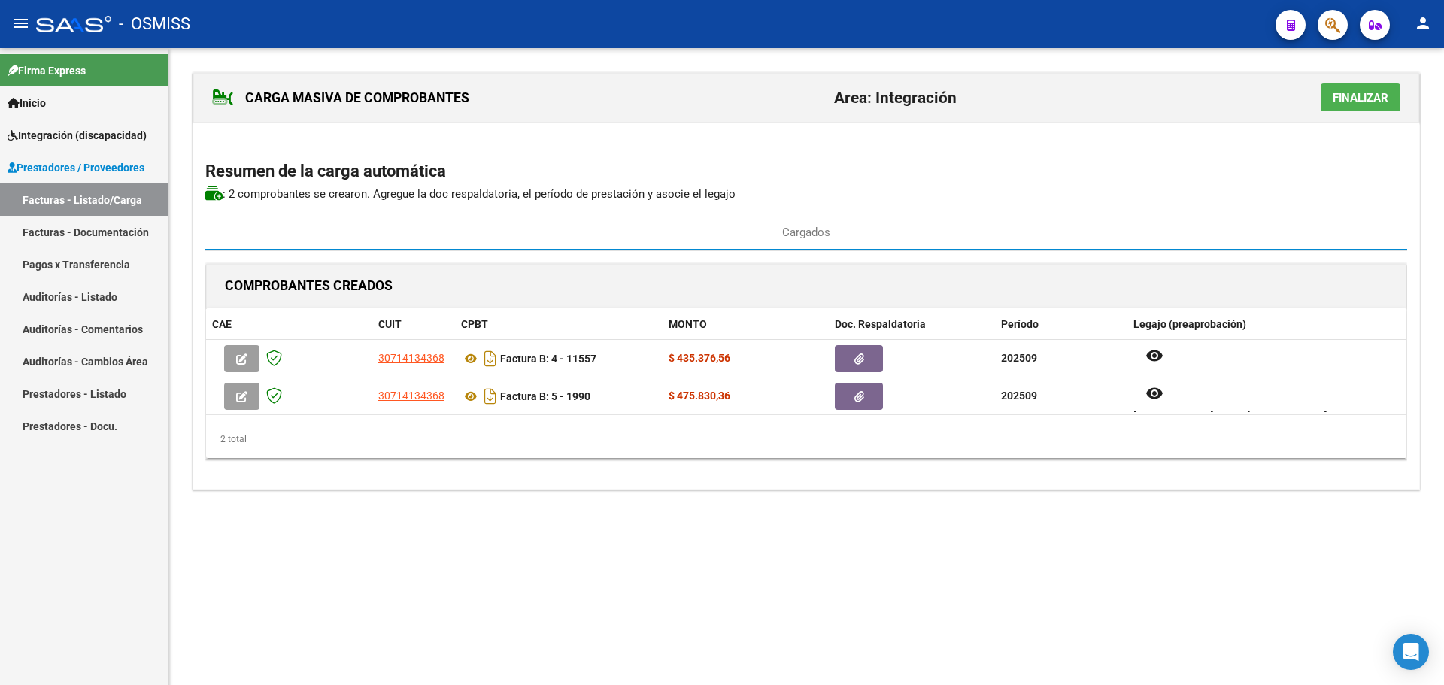
click at [1371, 93] on span "Finalizar" at bounding box center [1361, 98] width 56 height 14
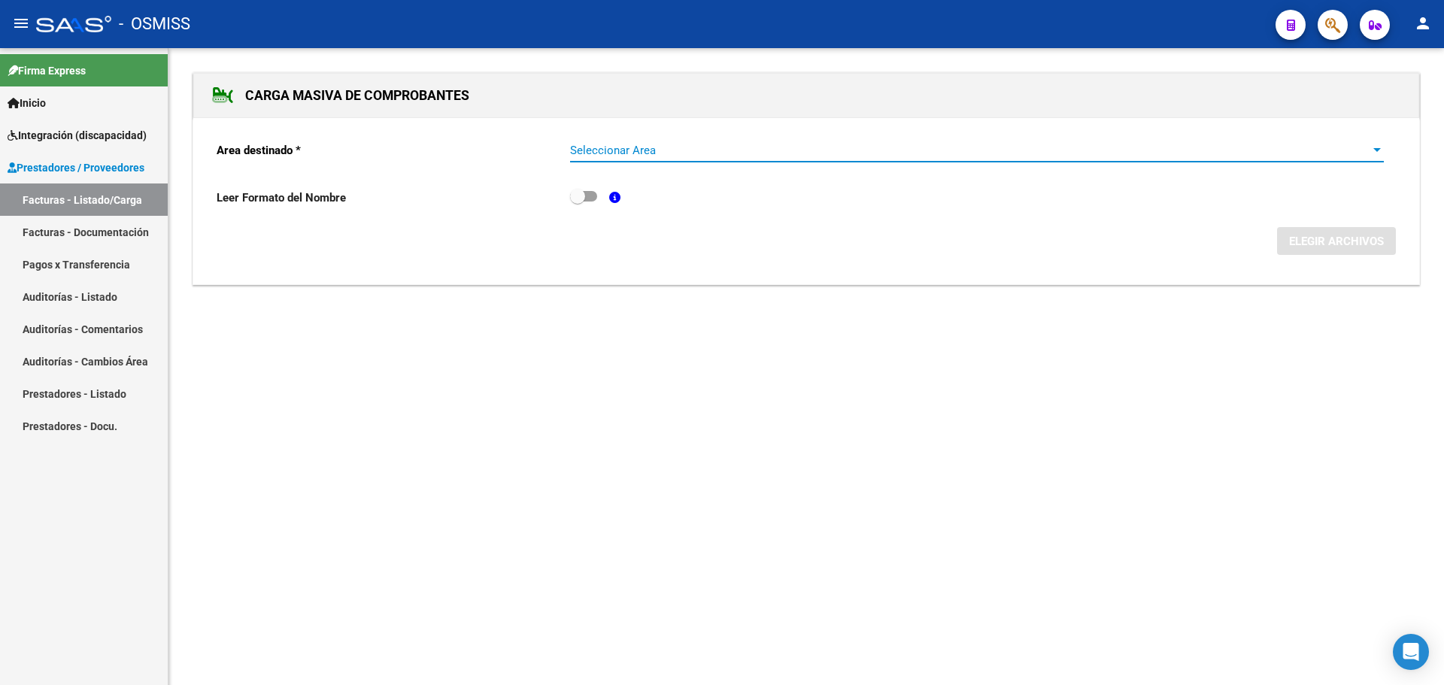
click at [1370, 148] on div "Seleccionar Area" at bounding box center [977, 151] width 814 height 14
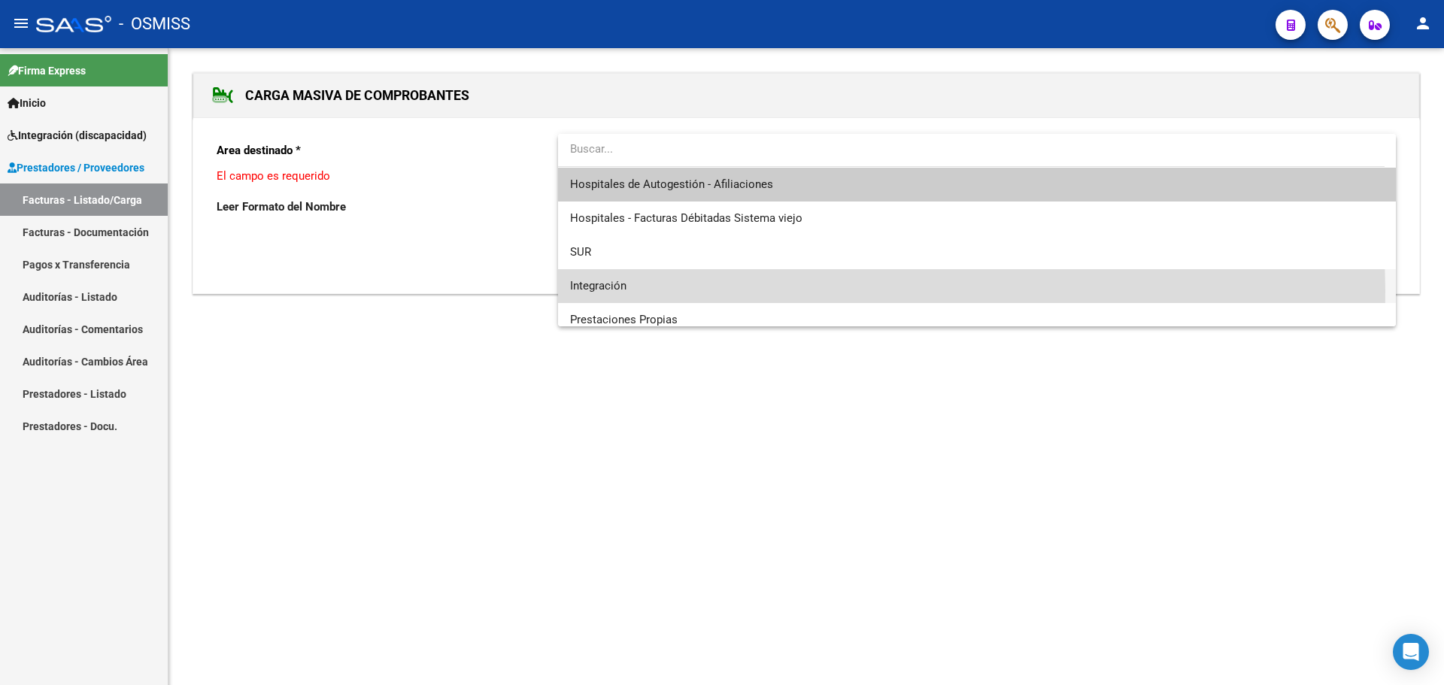
drag, startPoint x: 758, startPoint y: 291, endPoint x: 1062, endPoint y: 292, distance: 303.9
click at [759, 291] on span "Integración" at bounding box center [977, 286] width 814 height 34
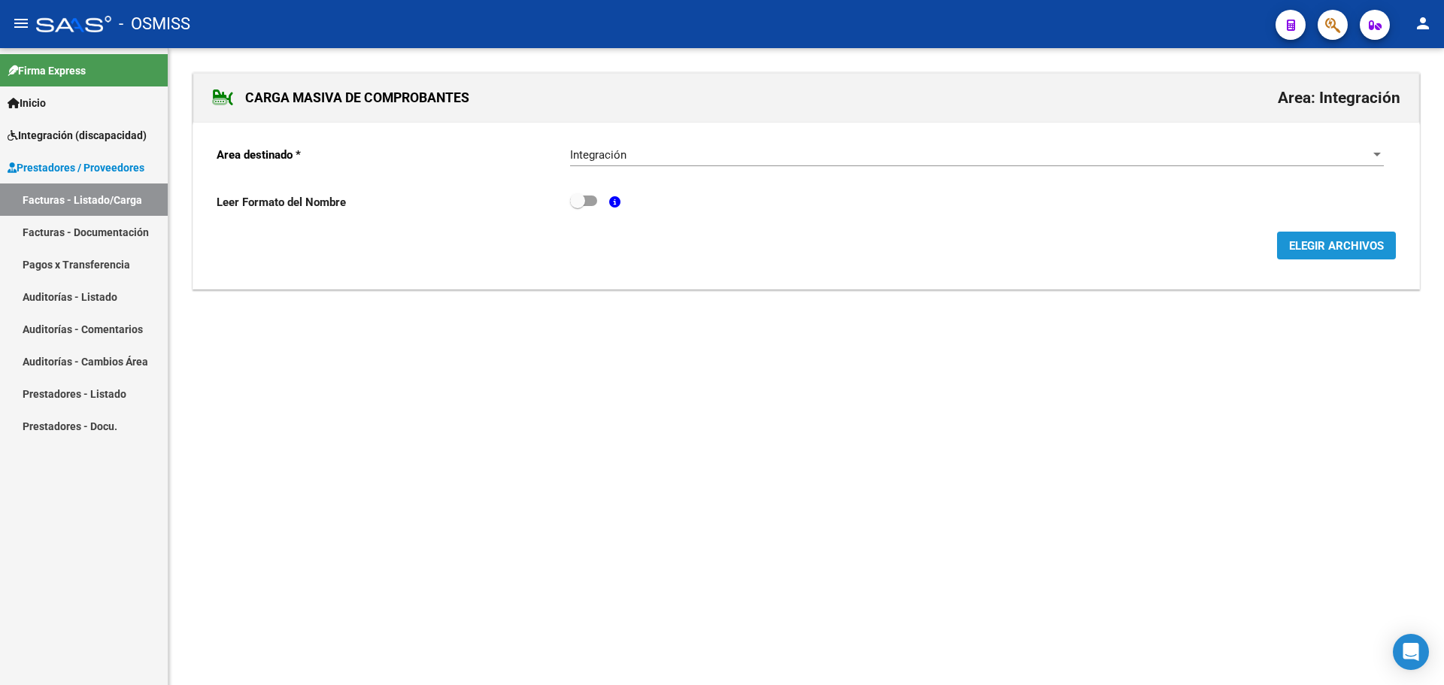
click at [1338, 248] on span "ELEGIR ARCHIVOS" at bounding box center [1336, 246] width 95 height 14
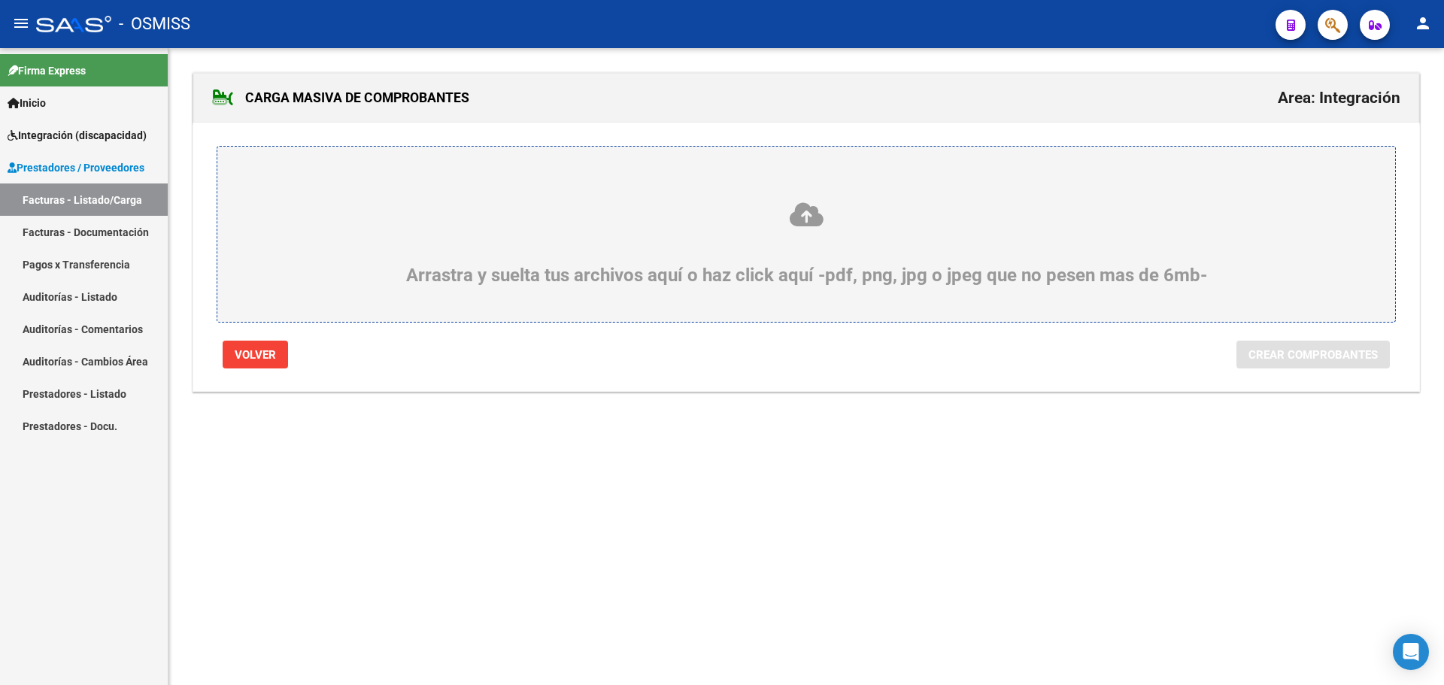
click at [476, 258] on div "Arrastra y suelta tus archivos aquí o haz click aquí -pdf, png, jpg o jpeg que …" at bounding box center [806, 243] width 1106 height 85
click at [0, 0] on input "Arrastra y suelta tus archivos aquí o haz click aquí -pdf, png, jpg o jpeg que …" at bounding box center [0, 0] width 0 height 0
click at [332, 237] on div "Arrastra y suelta tus archivos aquí o haz click aquí -pdf, png, jpg o jpeg que …" at bounding box center [806, 243] width 1106 height 85
click at [0, 0] on input "Arrastra y suelta tus archivos aquí o haz click aquí -pdf, png, jpg o jpeg que …" at bounding box center [0, 0] width 0 height 0
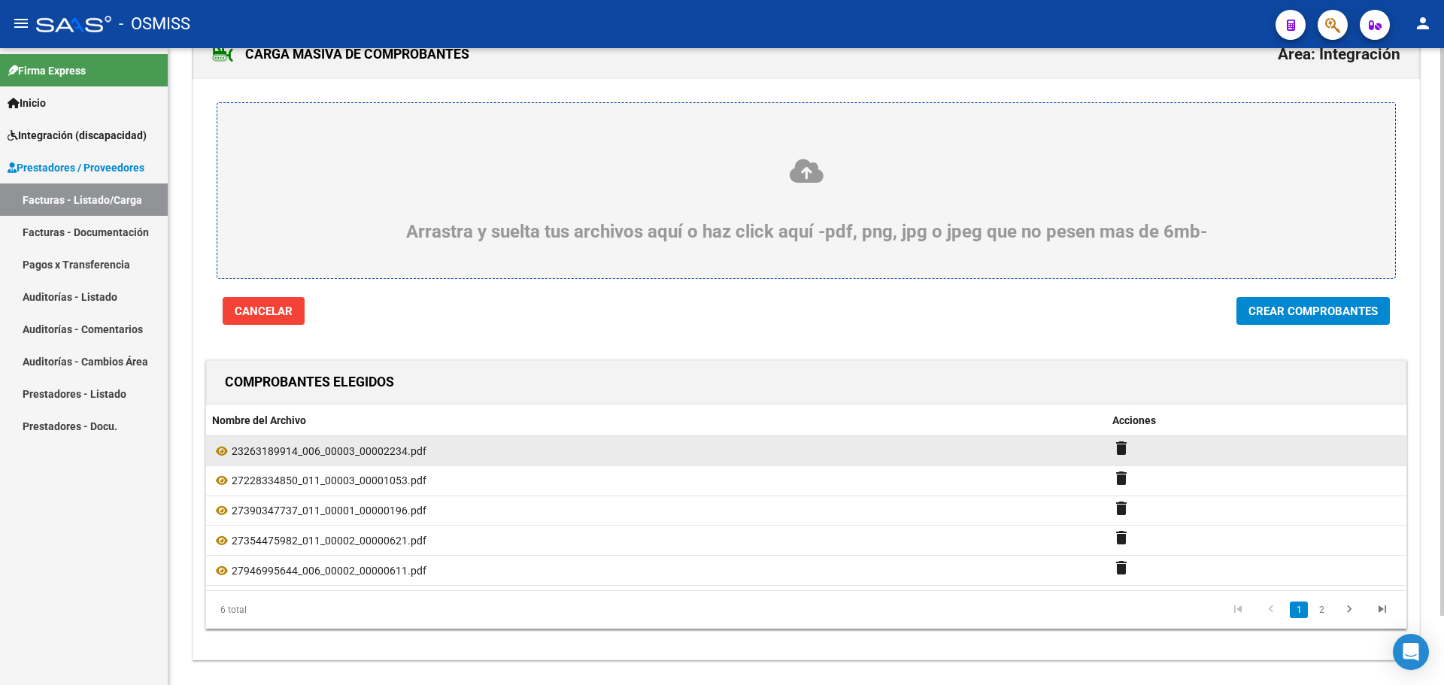
scroll to position [77, 0]
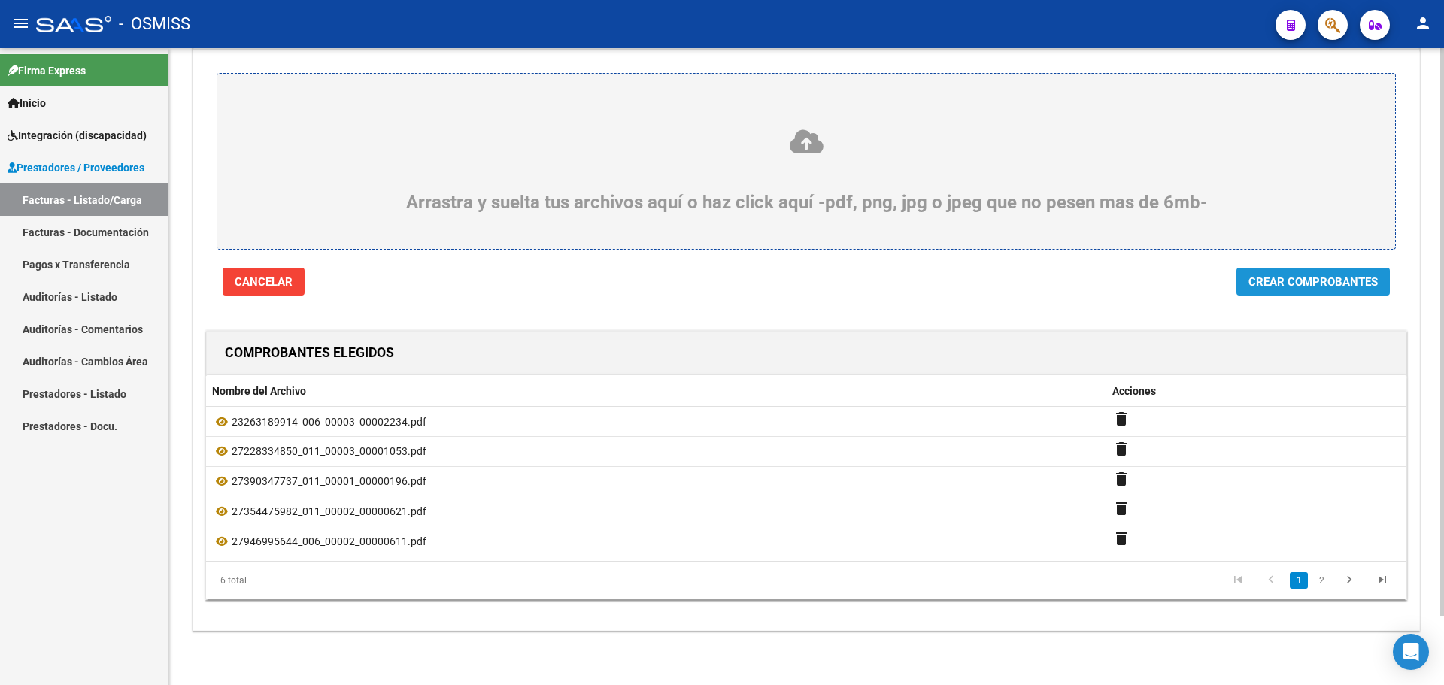
click at [1320, 278] on span "Crear Comprobantes" at bounding box center [1313, 282] width 129 height 14
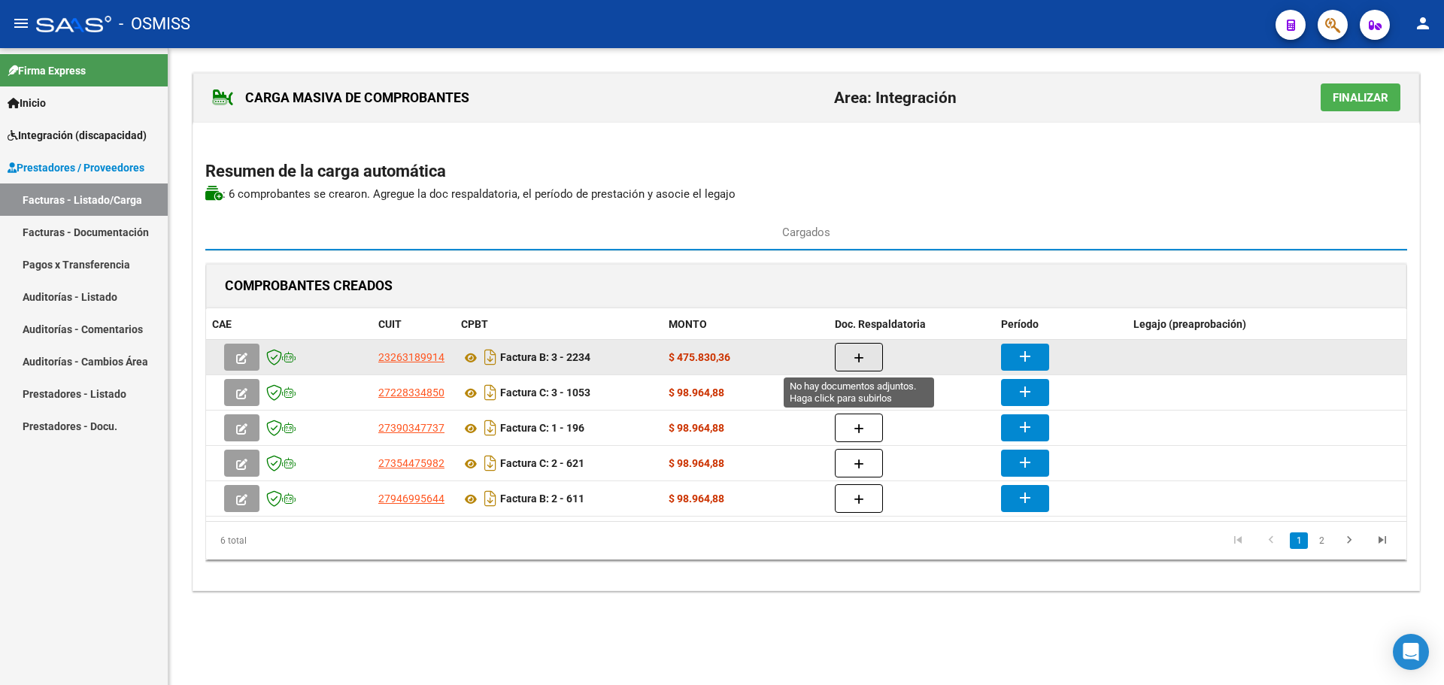
click at [869, 357] on button "button" at bounding box center [859, 357] width 48 height 29
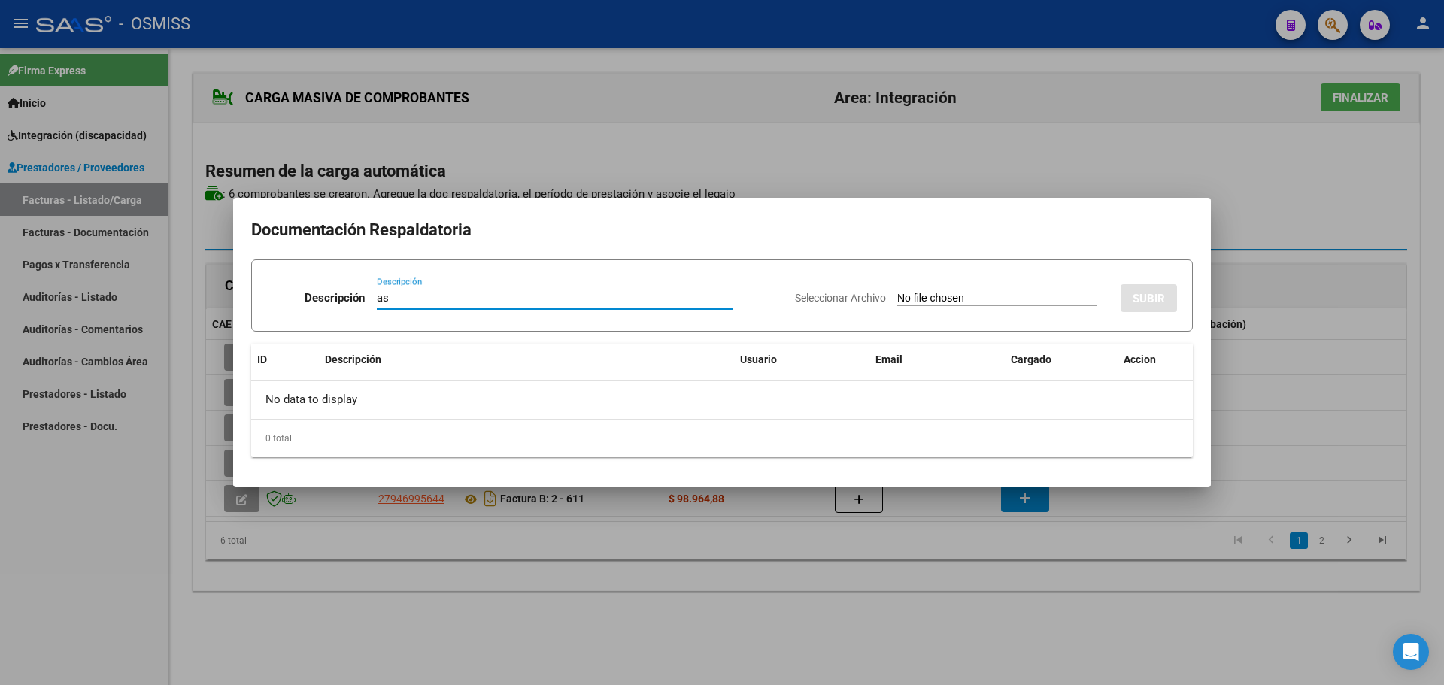
type input "as"
click at [944, 299] on input "Seleccionar Archivo" at bounding box center [996, 299] width 199 height 14
type input "C:\fakepath\Asistencia [PERSON_NAME][DATE].pdf"
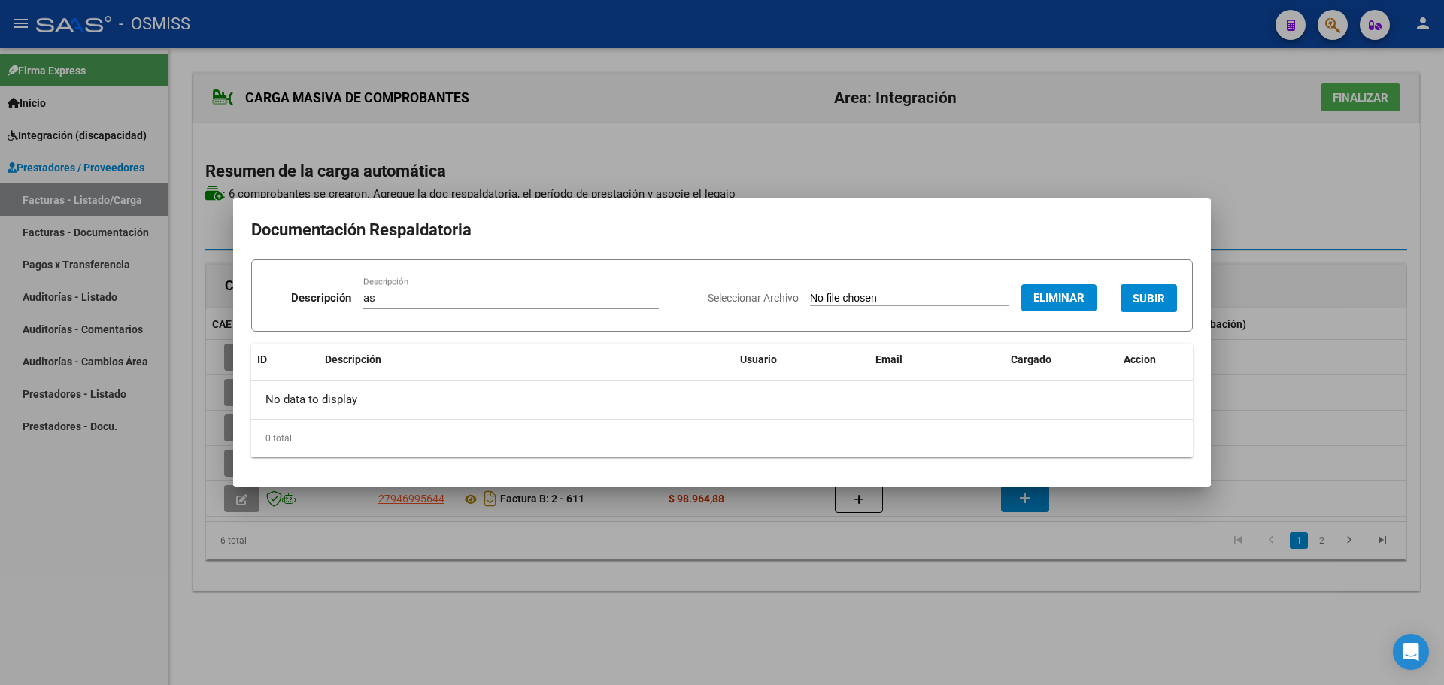
click at [1160, 293] on span "SUBIR" at bounding box center [1149, 299] width 32 height 14
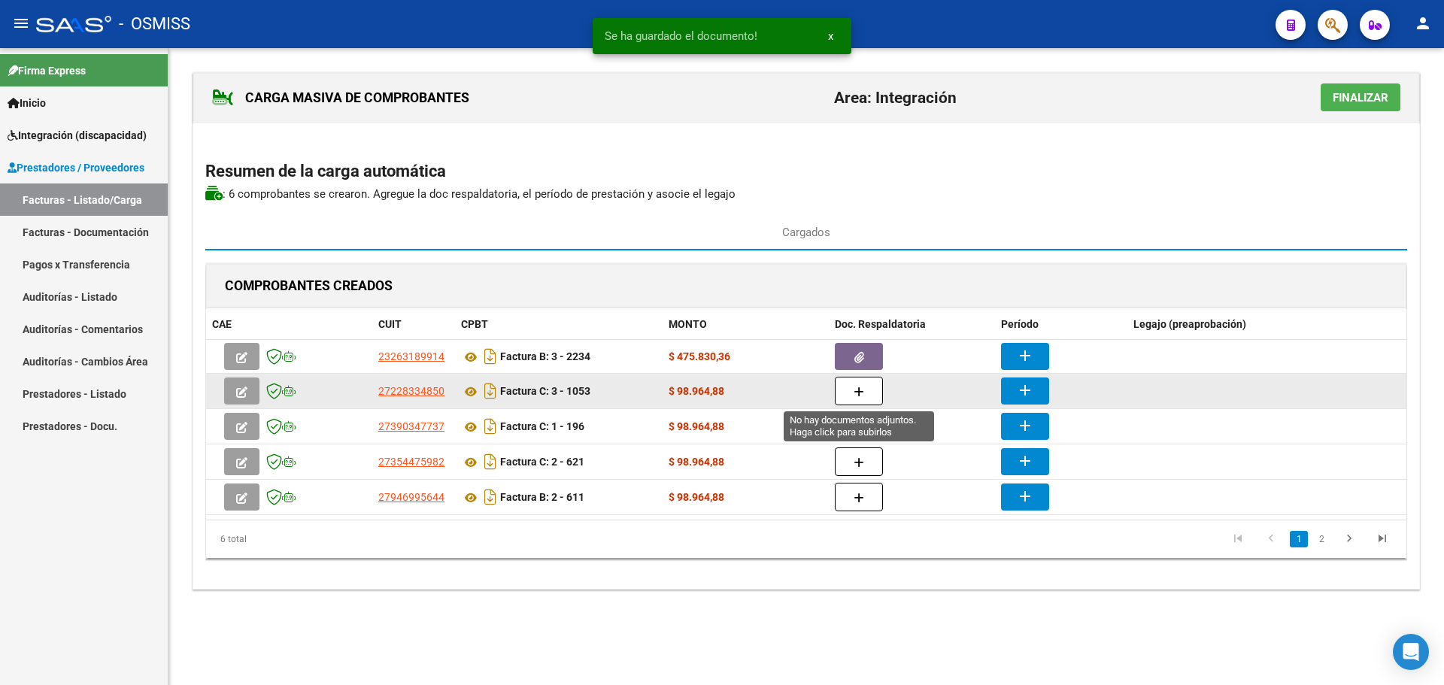
click at [851, 383] on button "button" at bounding box center [859, 391] width 48 height 29
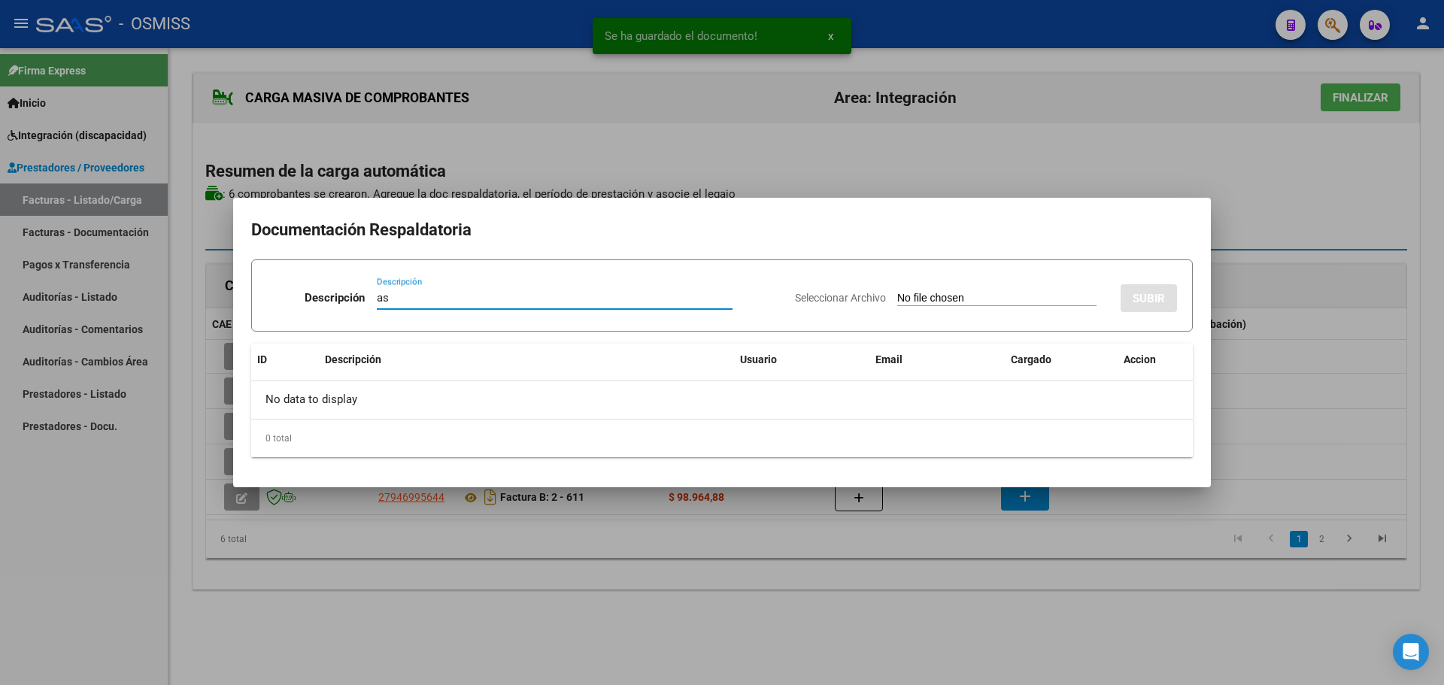
type input "as"
click at [921, 291] on app-file-uploader "Seleccionar Archivo" at bounding box center [952, 298] width 314 height 14
click at [921, 290] on div "Seleccionar Archivo SUBIR" at bounding box center [986, 295] width 382 height 46
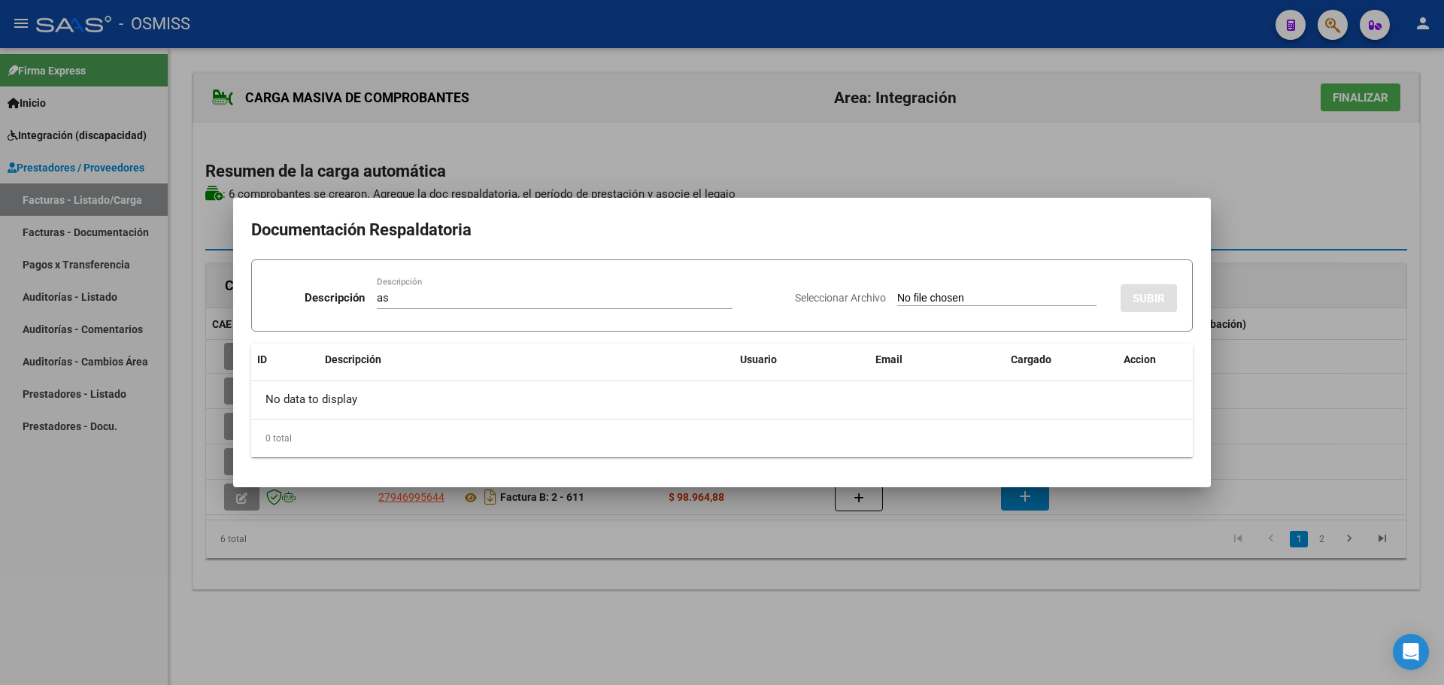
click at [922, 298] on input "Seleccionar Archivo" at bounding box center [996, 299] width 199 height 14
type input "C:\fakepath\PLANILLA ASISTENCIA Y AUTORIZACION [PERSON_NAME] [DATE].pdf"
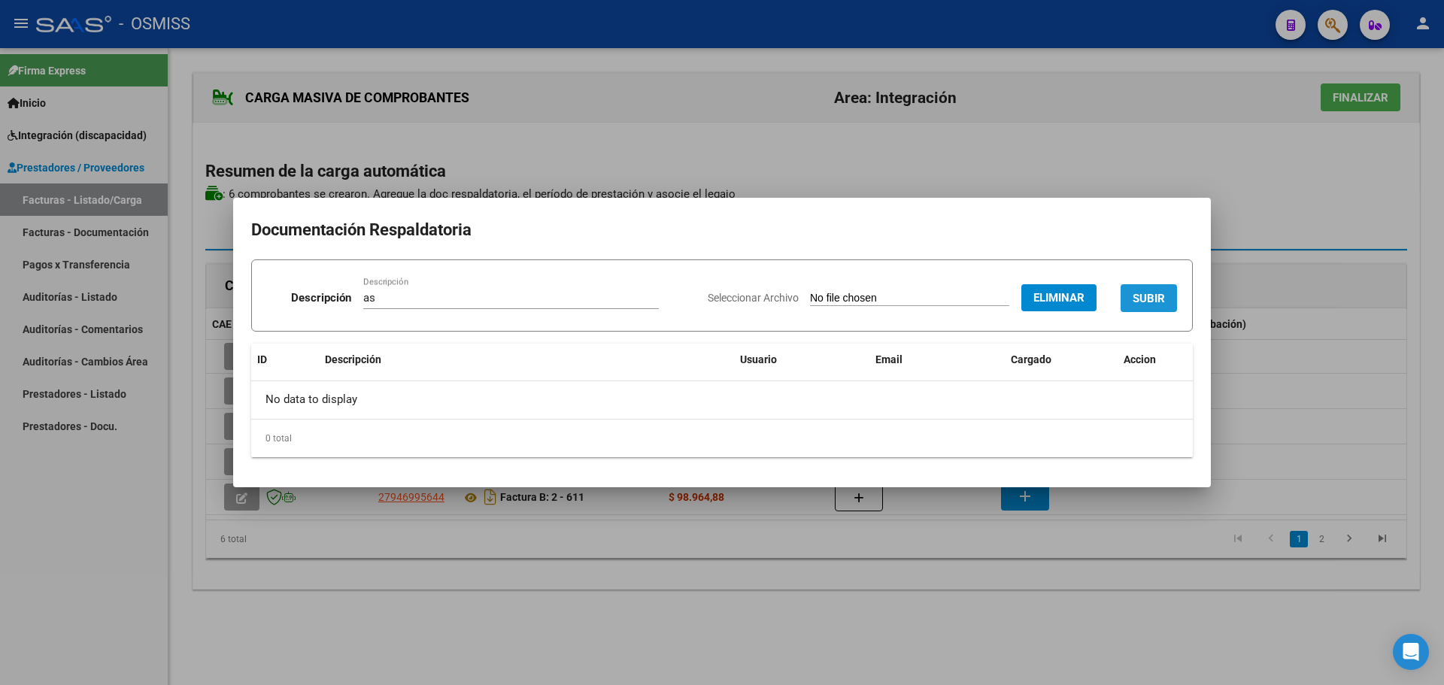
click at [1156, 297] on span "SUBIR" at bounding box center [1149, 299] width 32 height 14
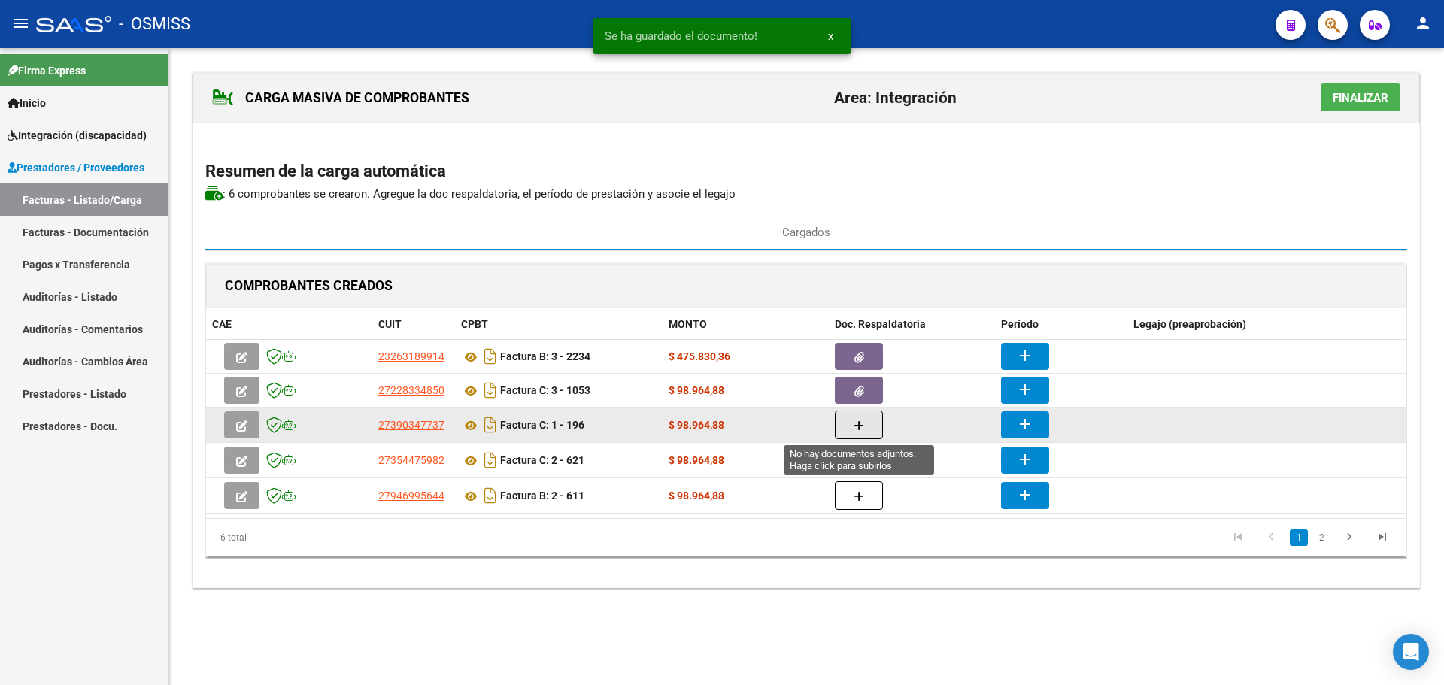
click at [854, 423] on icon "button" at bounding box center [859, 425] width 11 height 11
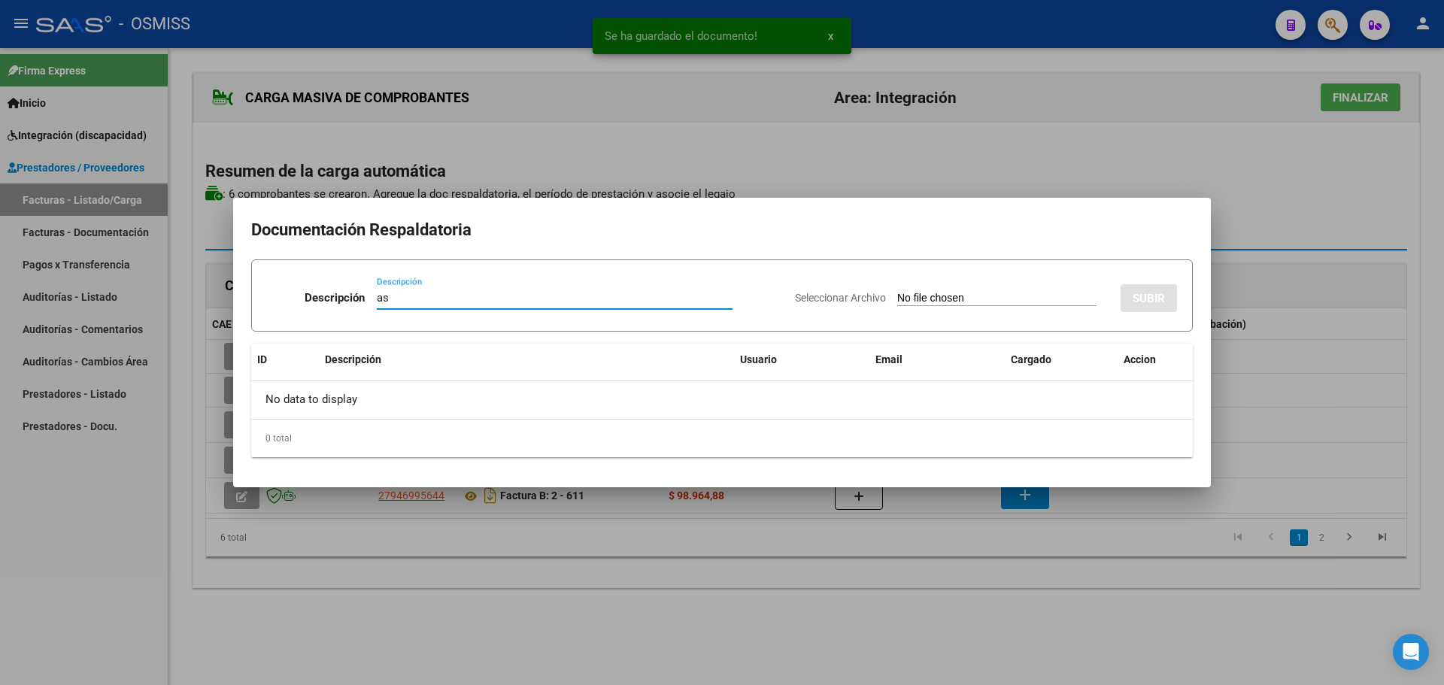
type input "as"
click at [913, 302] on input "Seleccionar Archivo" at bounding box center [996, 299] width 199 height 14
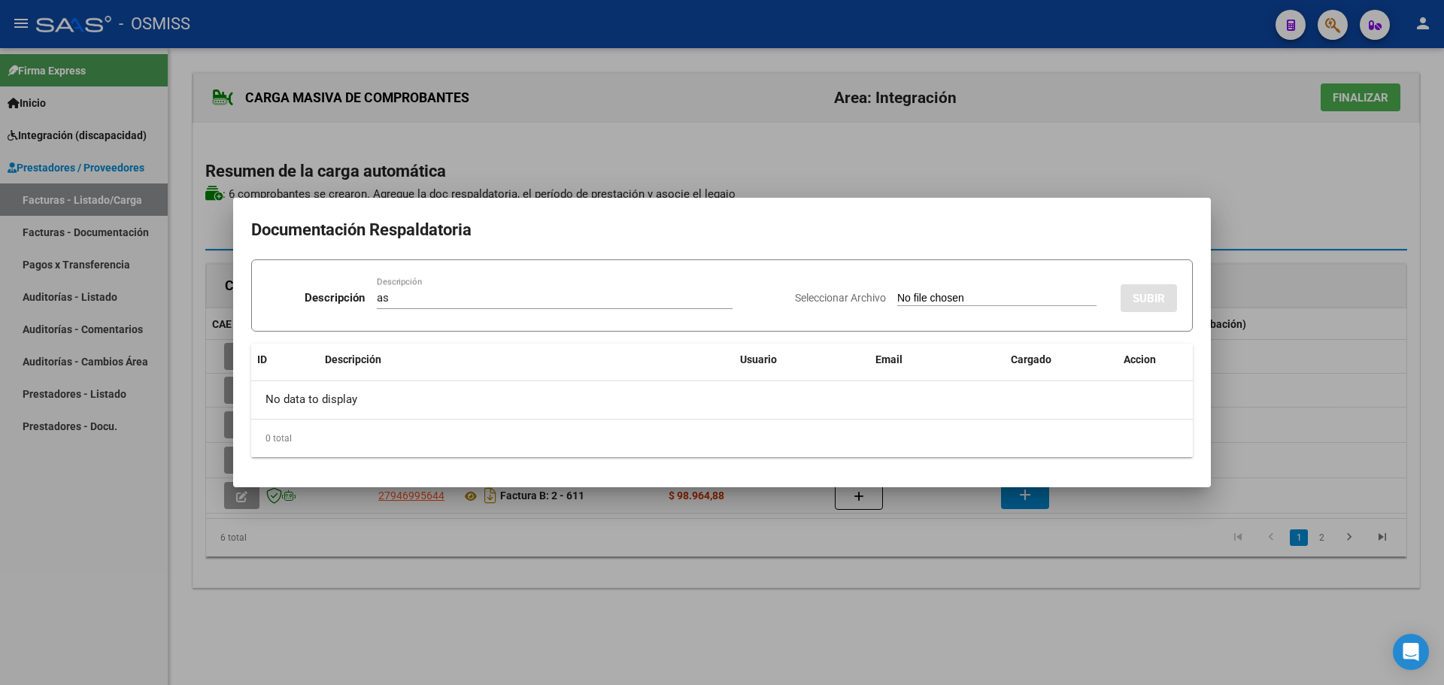
type input "C:\fakepath\MATTIAS SEPTIEMBRE.pdf"
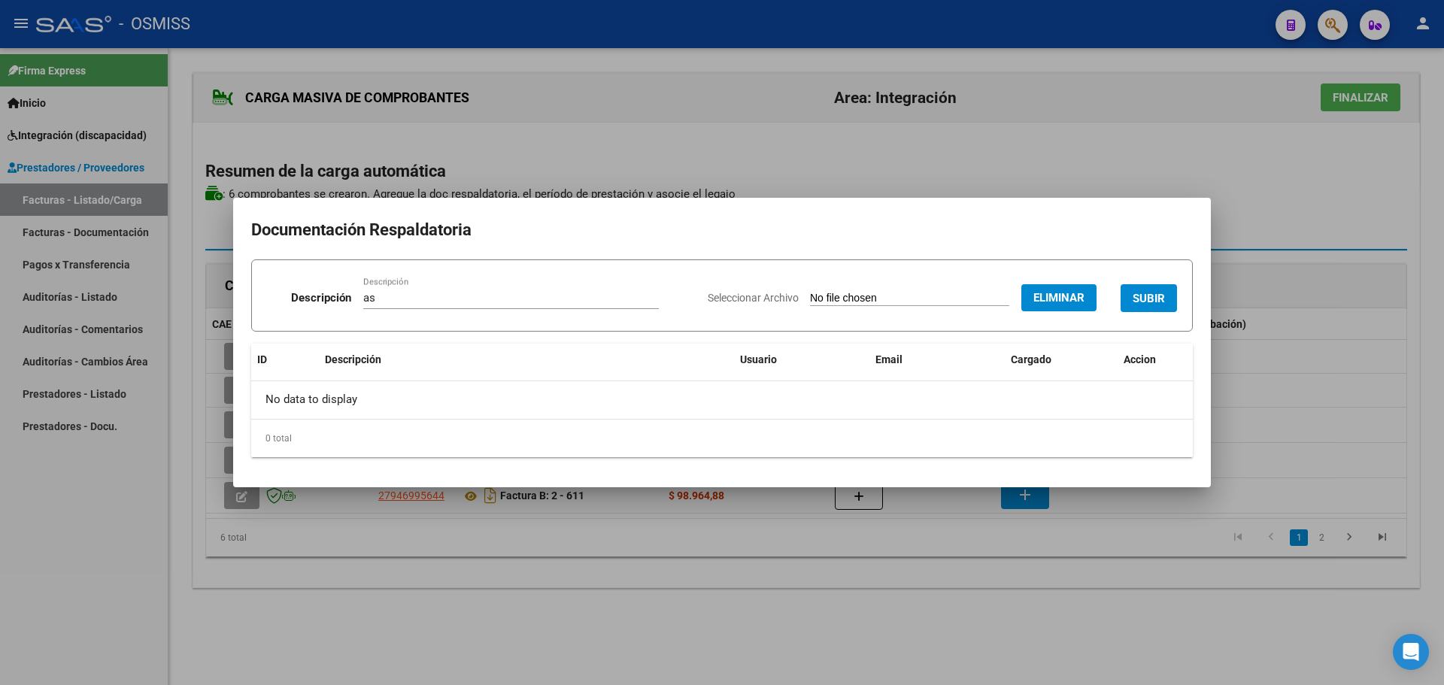
click at [1153, 295] on span "SUBIR" at bounding box center [1149, 299] width 32 height 14
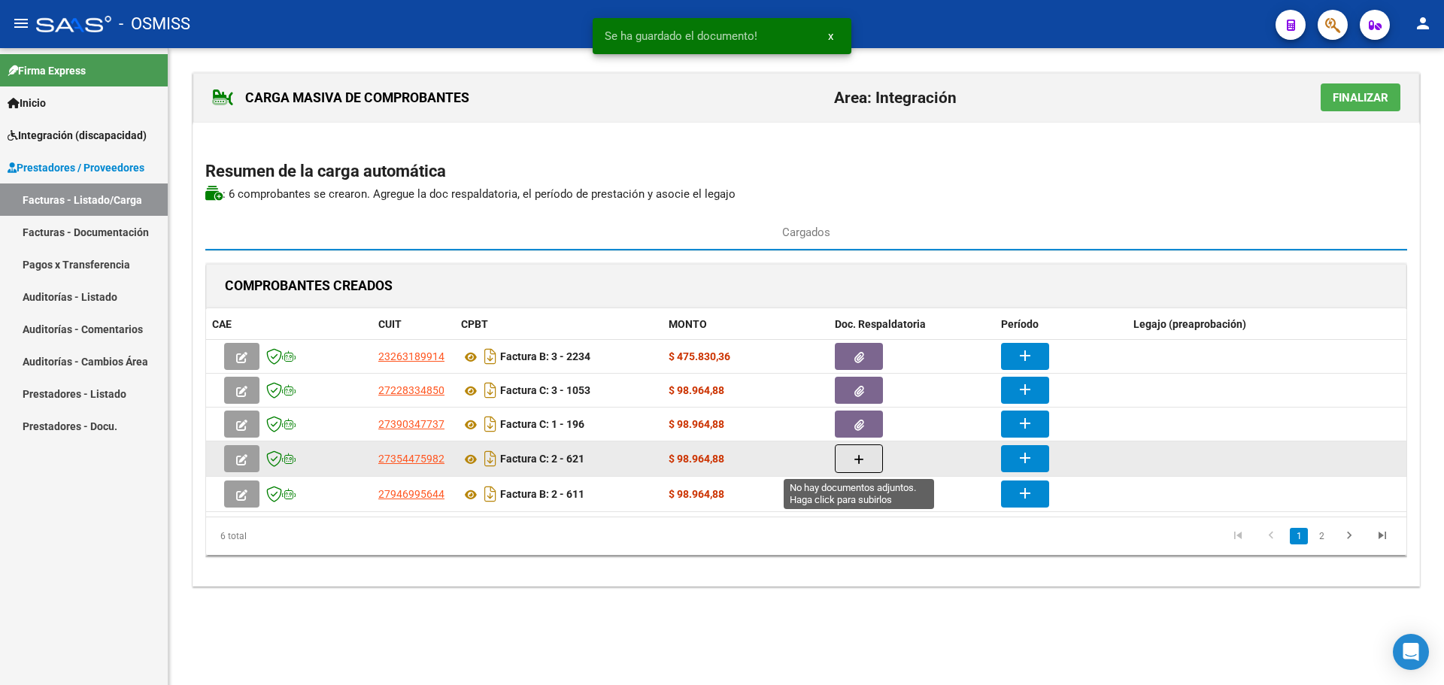
click at [858, 454] on icon "button" at bounding box center [859, 459] width 11 height 11
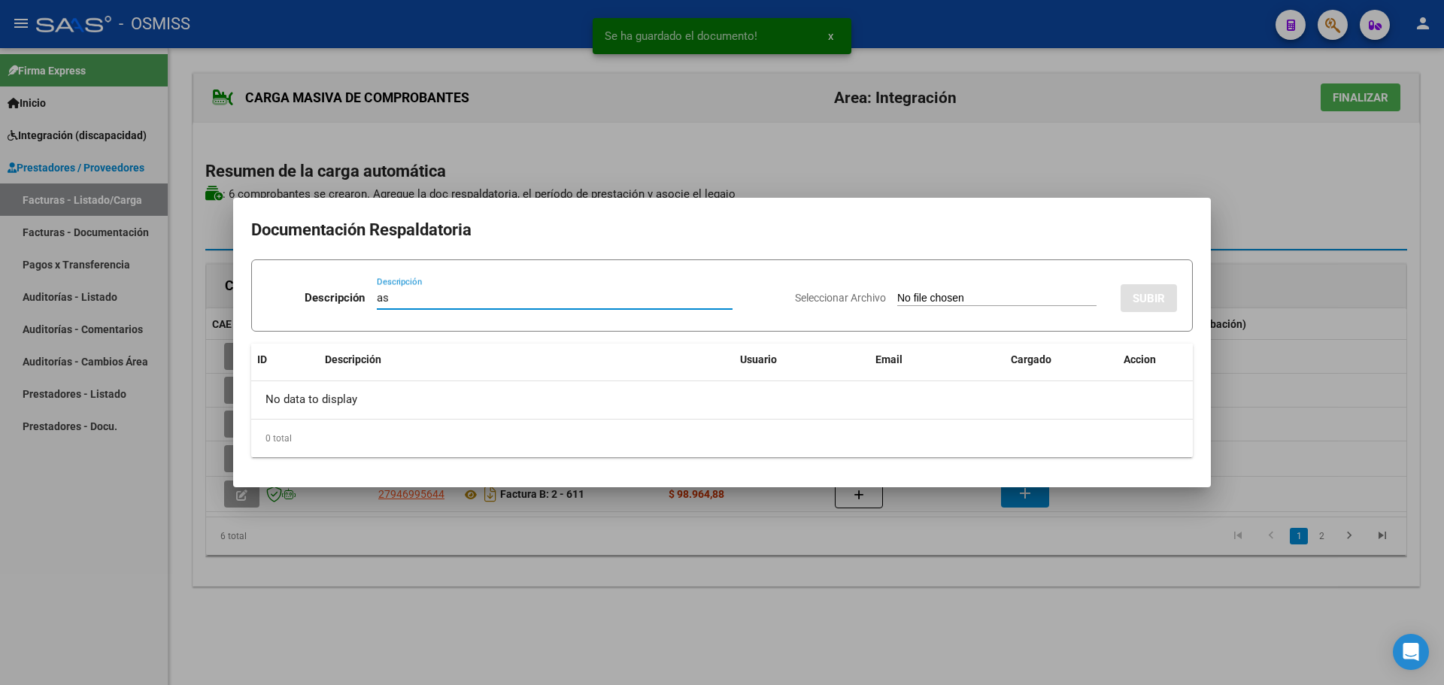
type input "as"
click at [897, 302] on input "Seleccionar Archivo" at bounding box center [996, 299] width 199 height 14
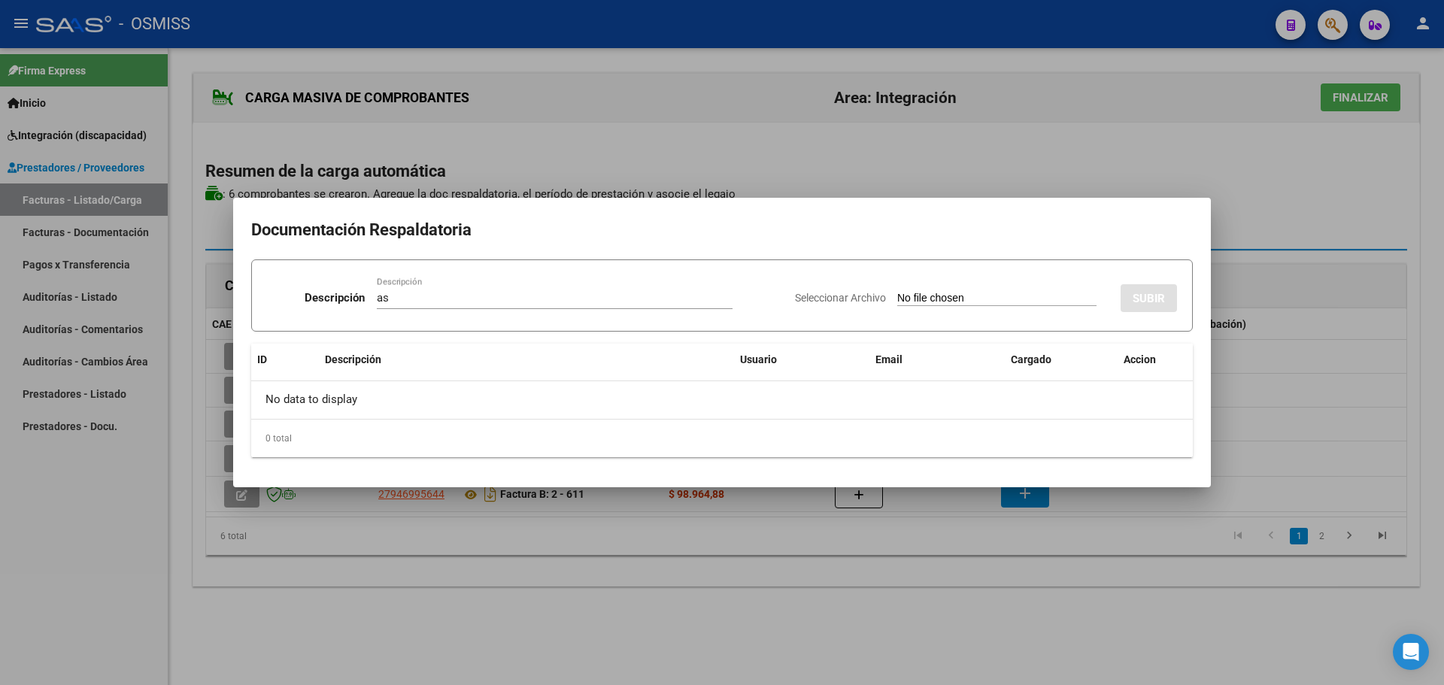
type input "C:\fakepath\ASIST [PERSON_NAME] [DATE] PSP.pdf"
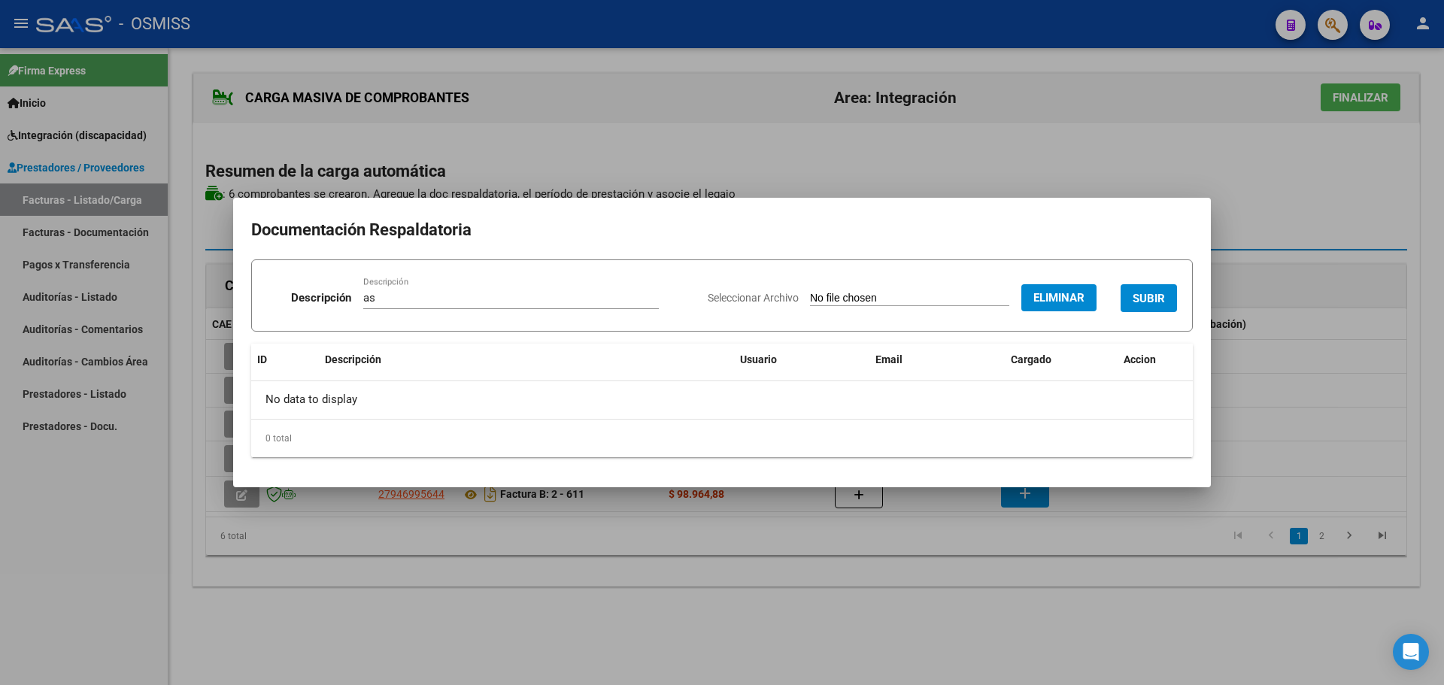
click at [1163, 300] on span "SUBIR" at bounding box center [1149, 299] width 32 height 14
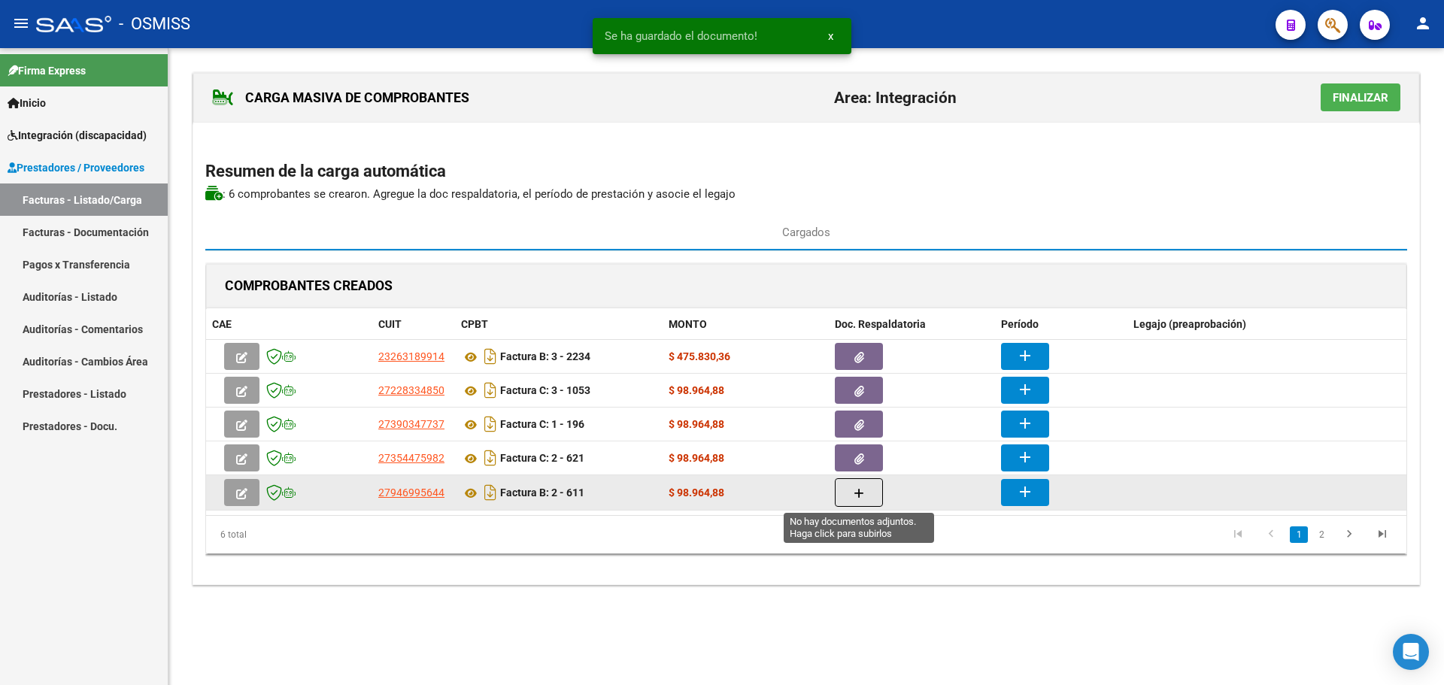
click at [841, 485] on button "button" at bounding box center [859, 492] width 48 height 29
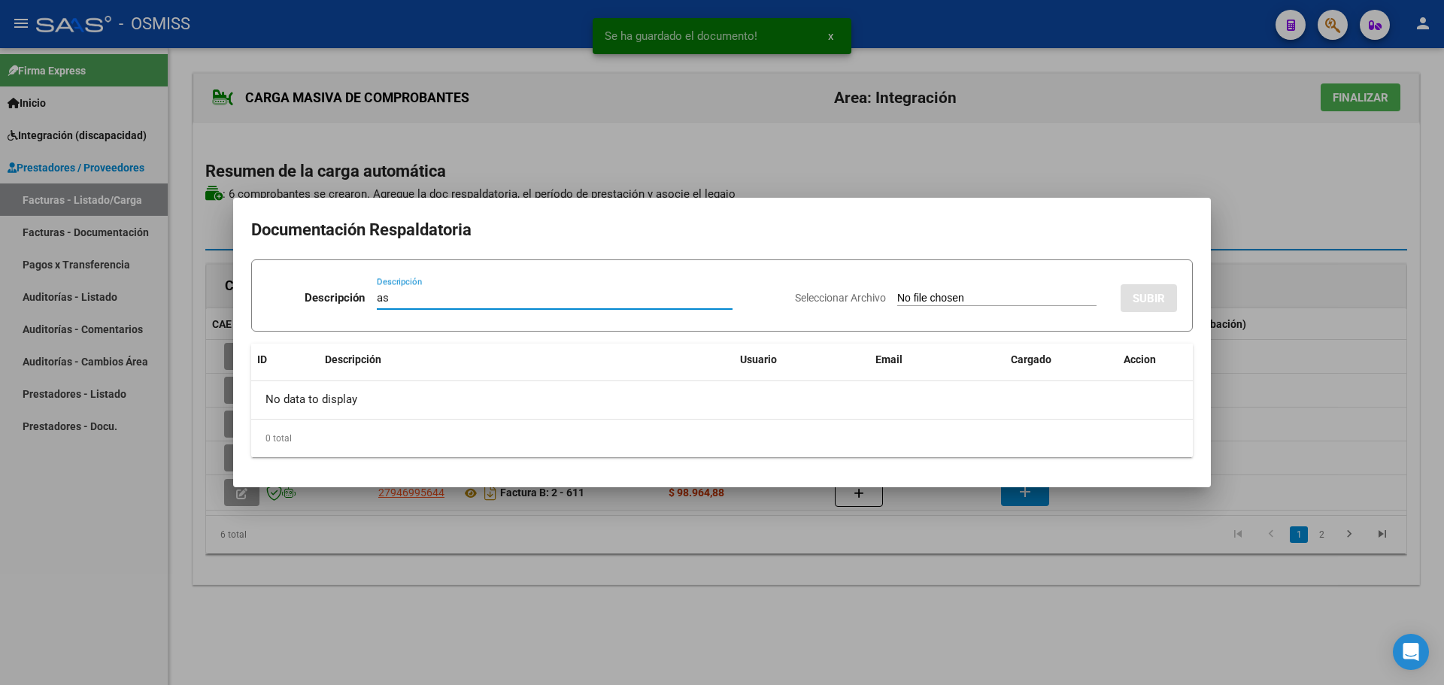
type input "as"
click at [897, 301] on input "Seleccionar Archivo" at bounding box center [996, 299] width 199 height 14
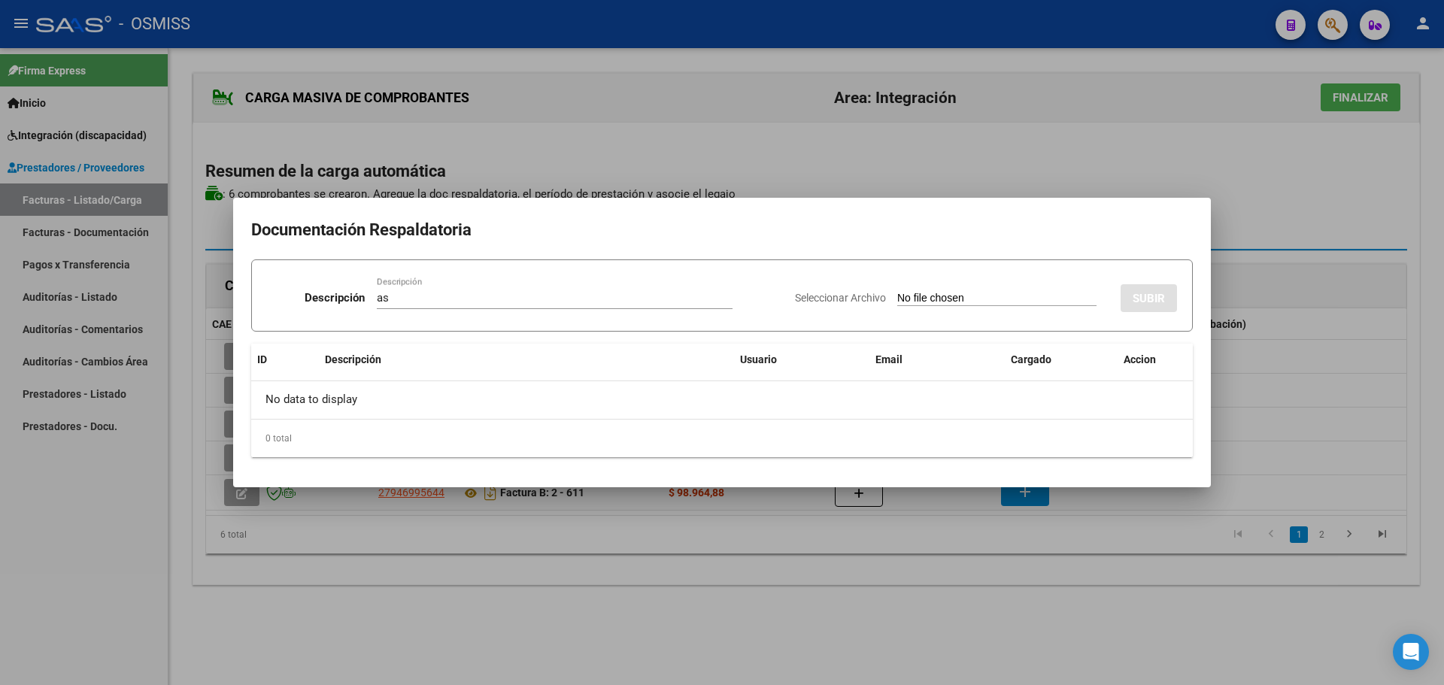
type input "C:\fakepath\PLANILLA [DATE] - [PERSON_NAME].pdf"
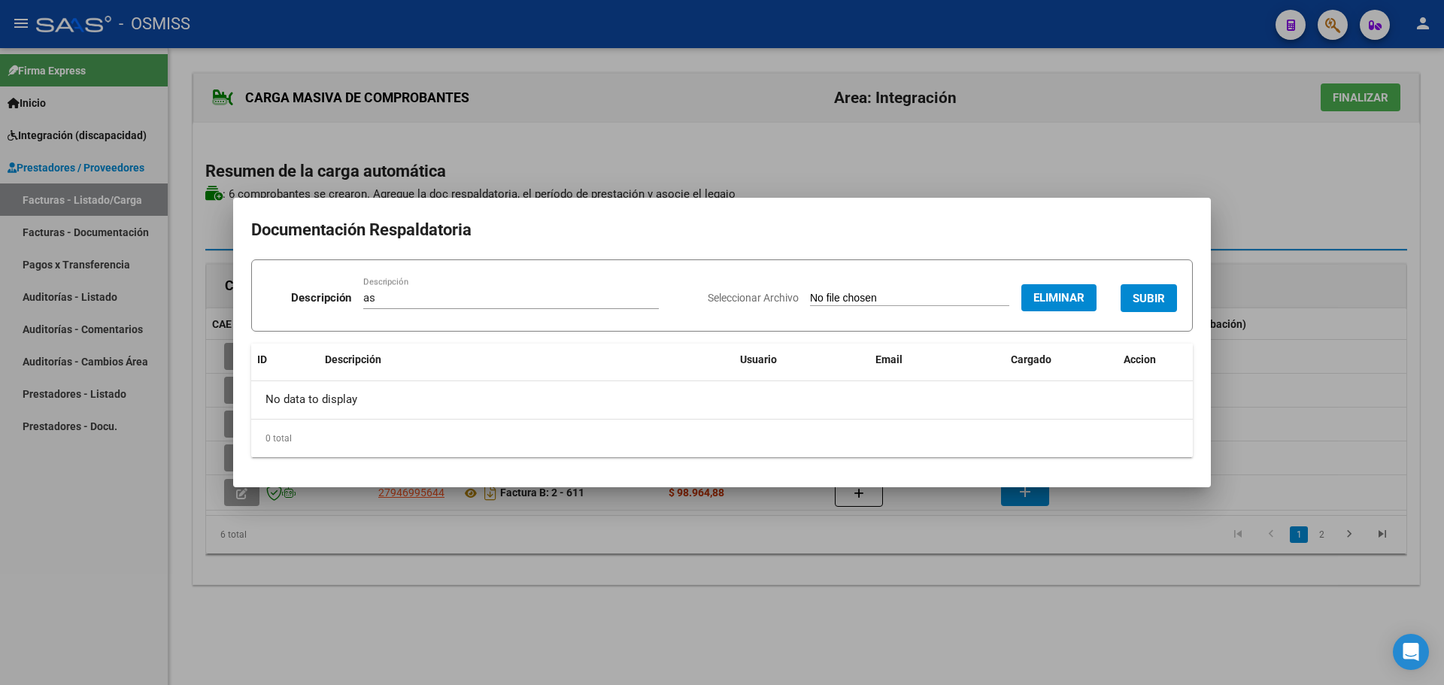
click at [1131, 300] on button "SUBIR" at bounding box center [1149, 298] width 56 height 28
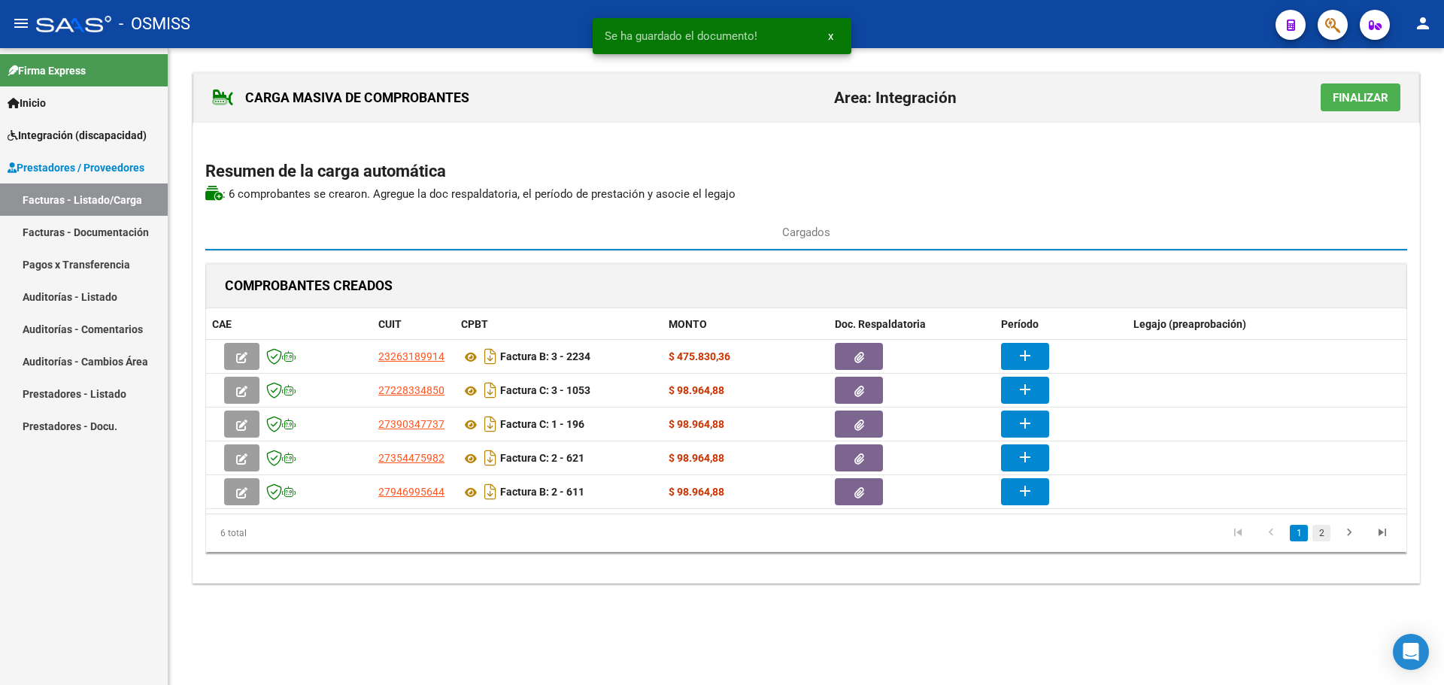
click at [1322, 541] on link "2" at bounding box center [1322, 533] width 18 height 17
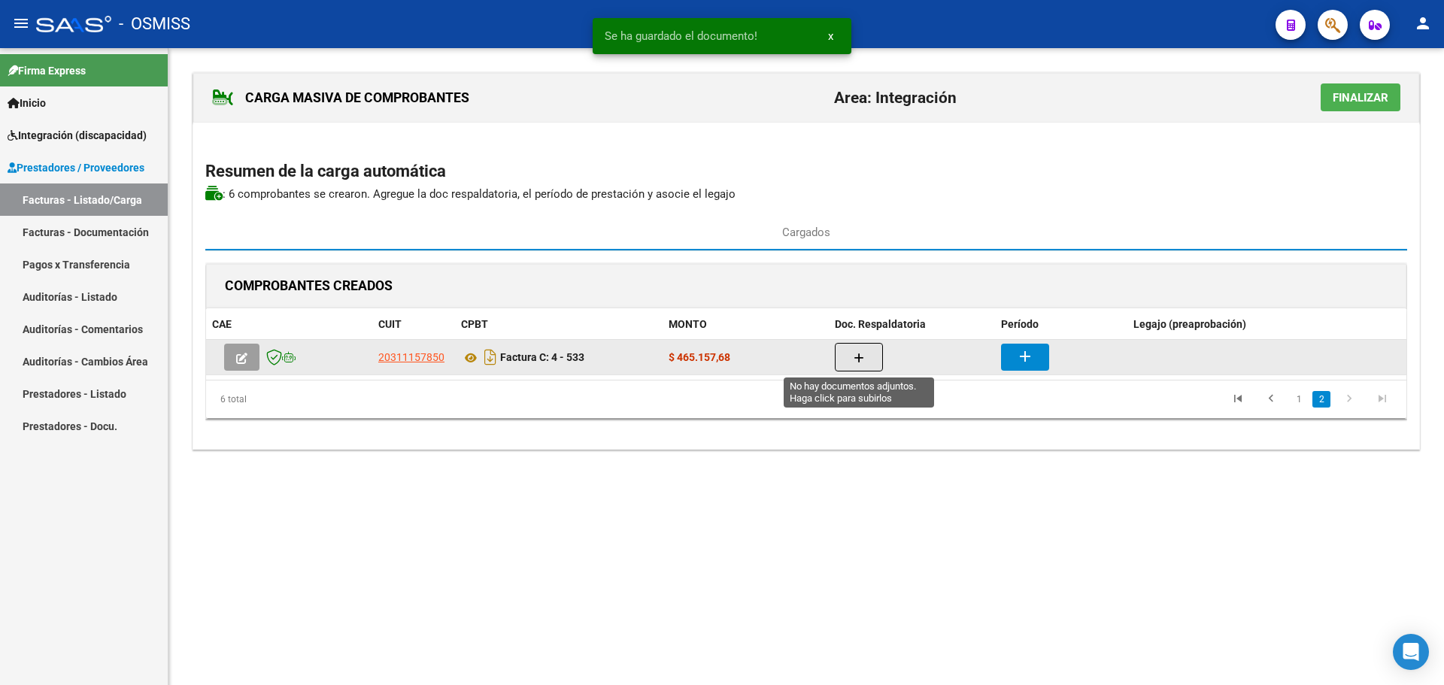
click at [854, 363] on icon "button" at bounding box center [859, 358] width 11 height 11
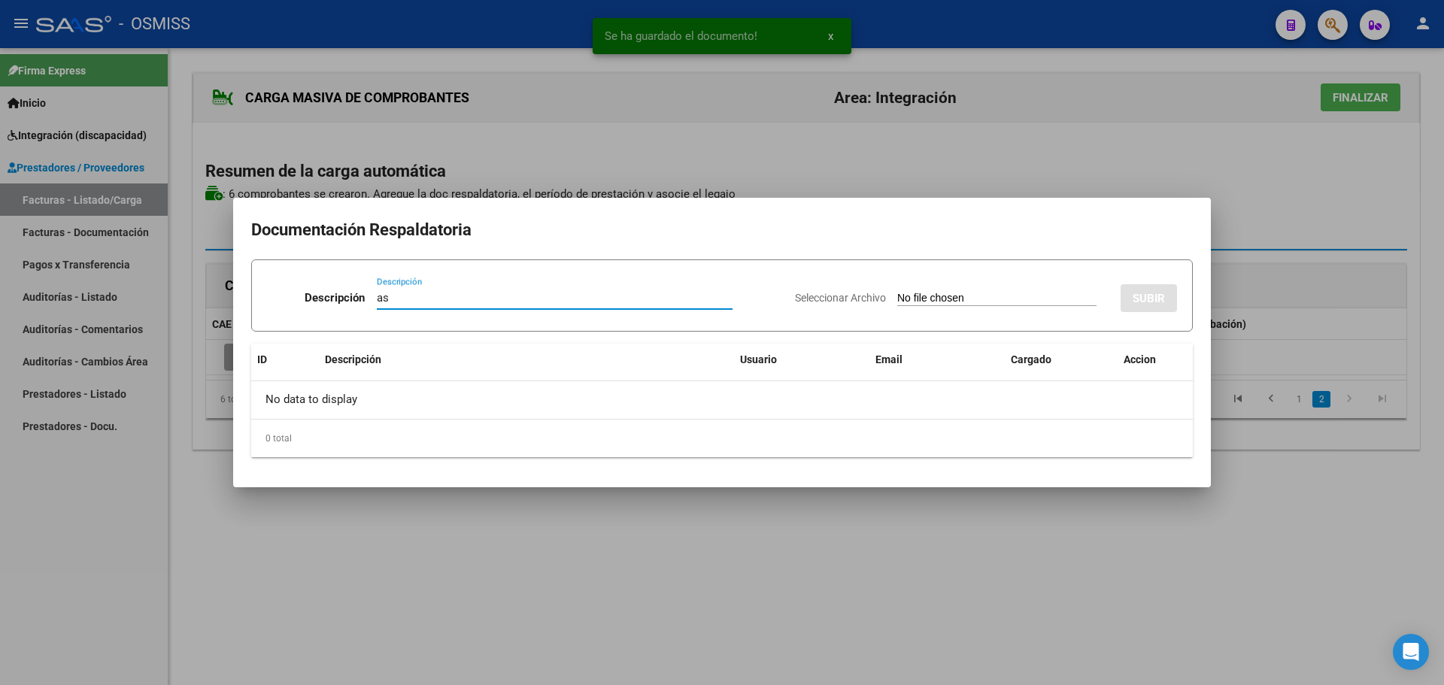
type input "as"
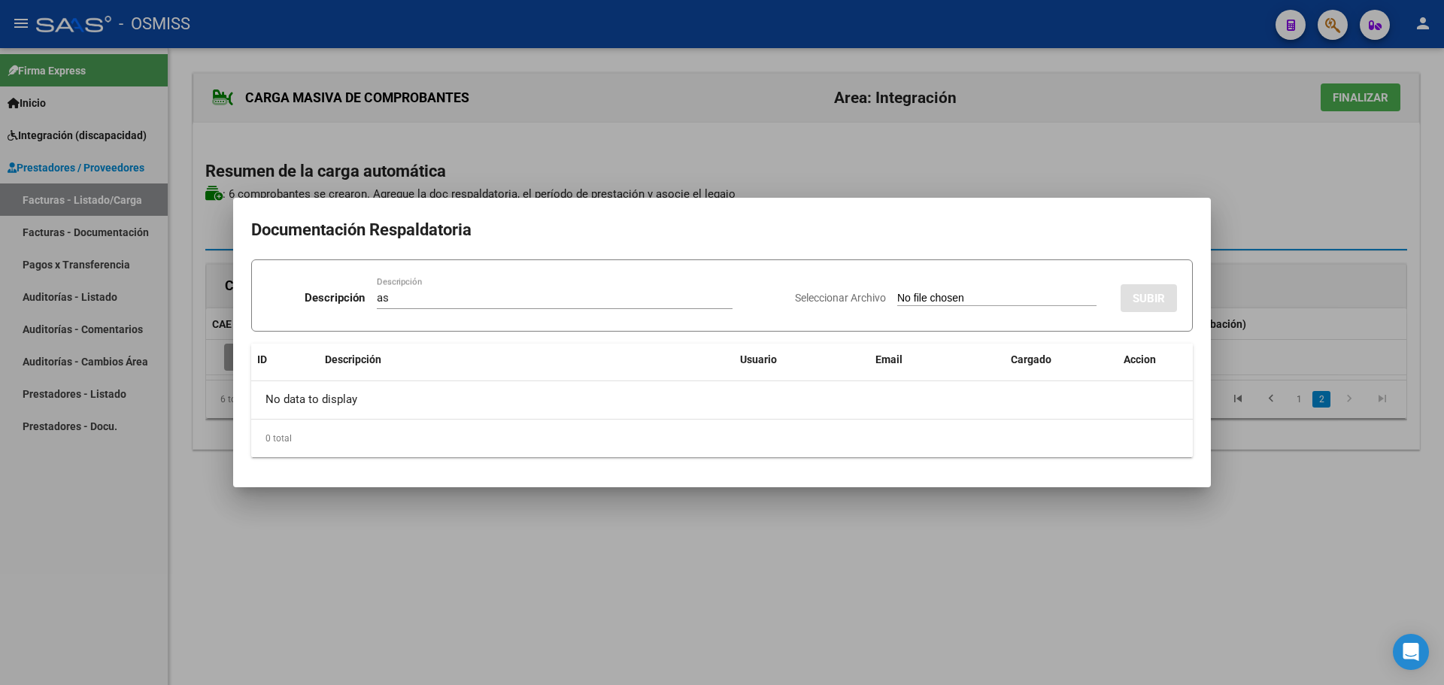
click at [970, 299] on input "Seleccionar Archivo" at bounding box center [996, 299] width 199 height 14
type input "C:\fakepath\Asistencias Septiembre 2025.pdf"
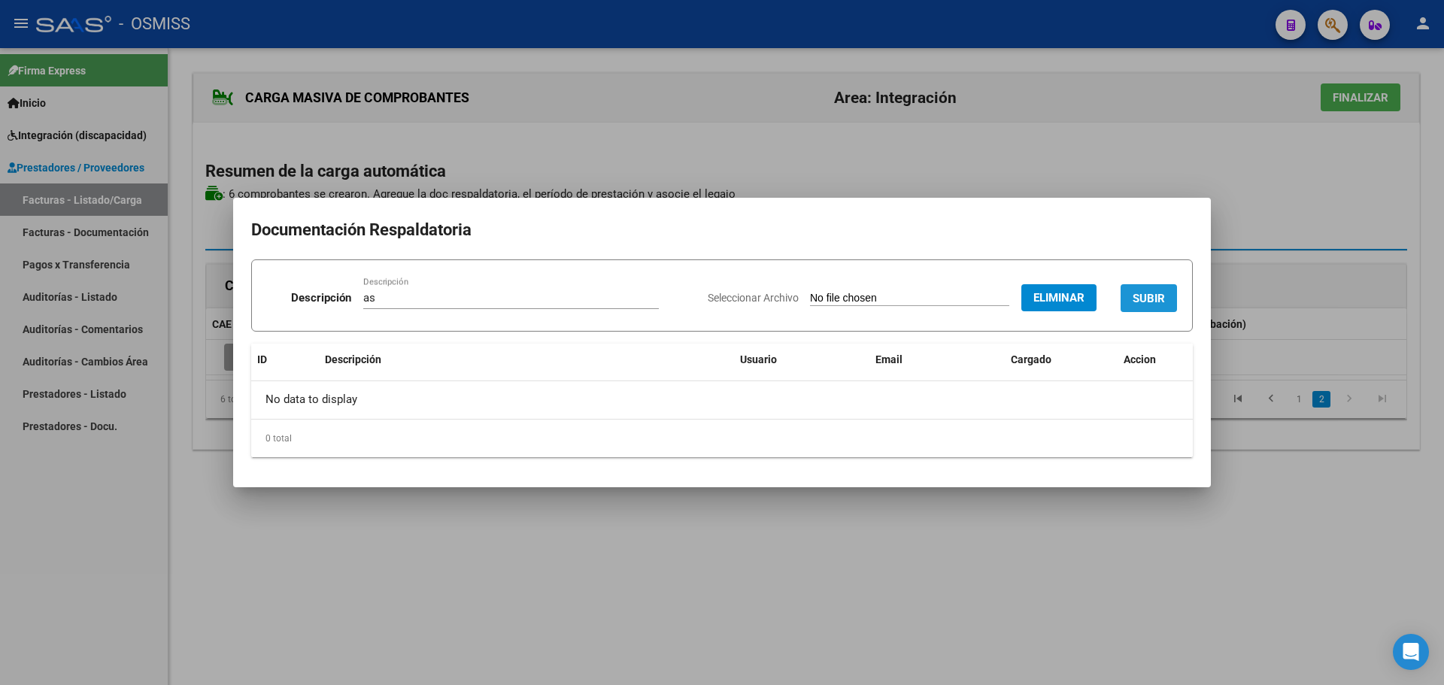
click at [1164, 299] on span "SUBIR" at bounding box center [1149, 299] width 32 height 14
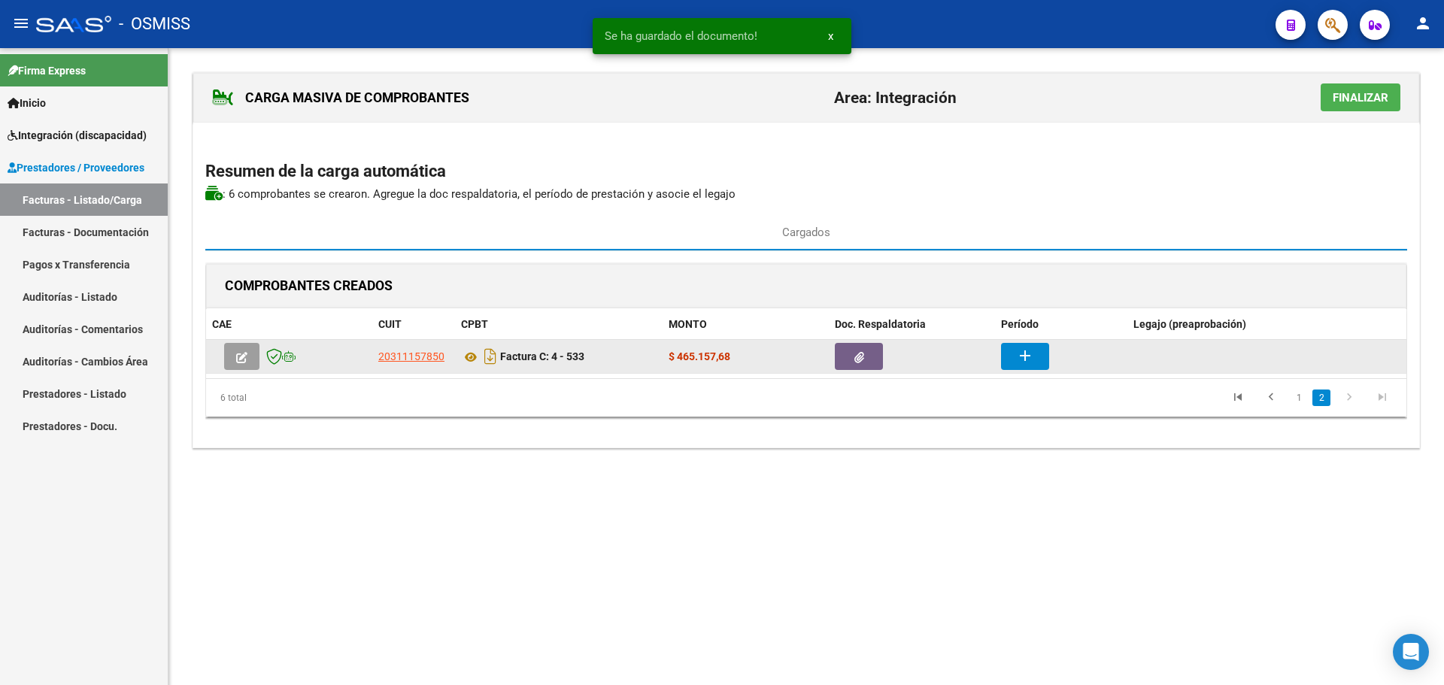
click at [1032, 358] on mat-icon "add" at bounding box center [1025, 356] width 18 height 18
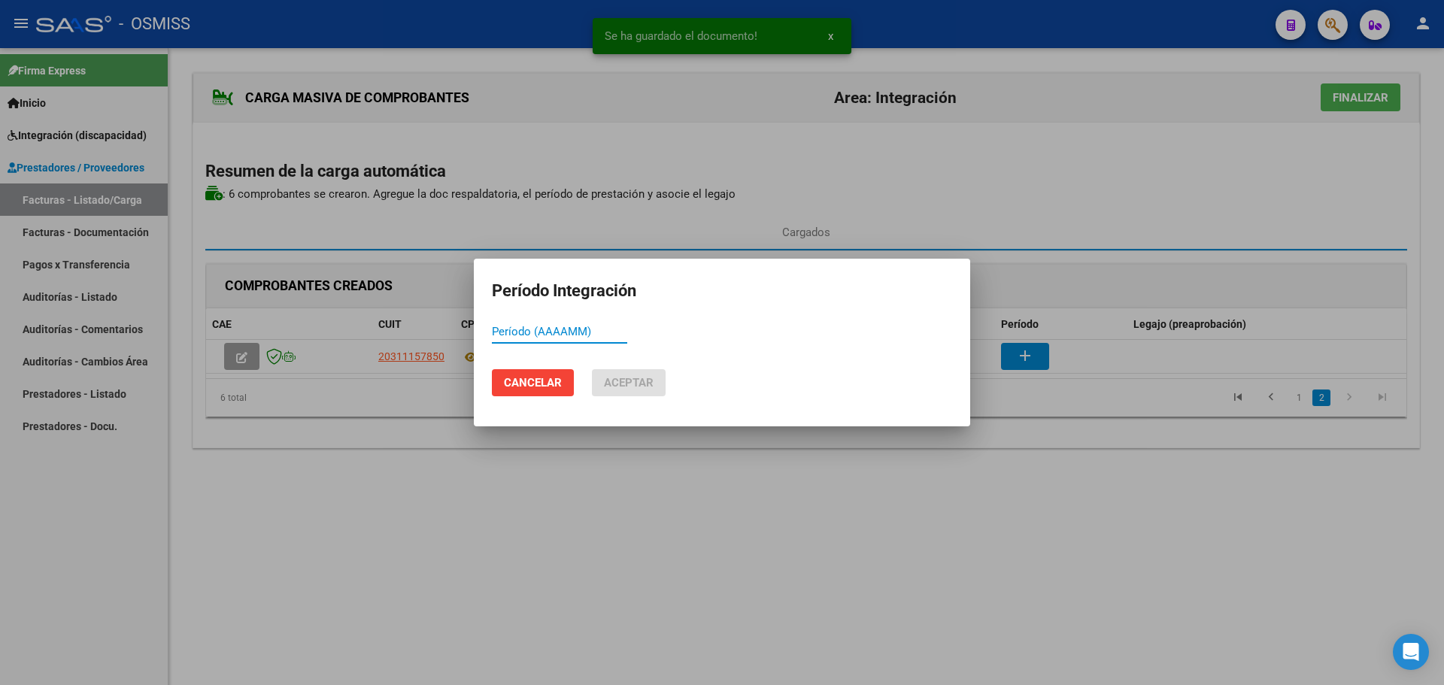
paste input "754081"
drag, startPoint x: 529, startPoint y: 335, endPoint x: 216, endPoint y: 334, distance: 312.9
click at [216, 334] on div "Período Integración 754081 Período (AAAAMM) Cancelar Aceptar" at bounding box center [722, 342] width 1444 height 685
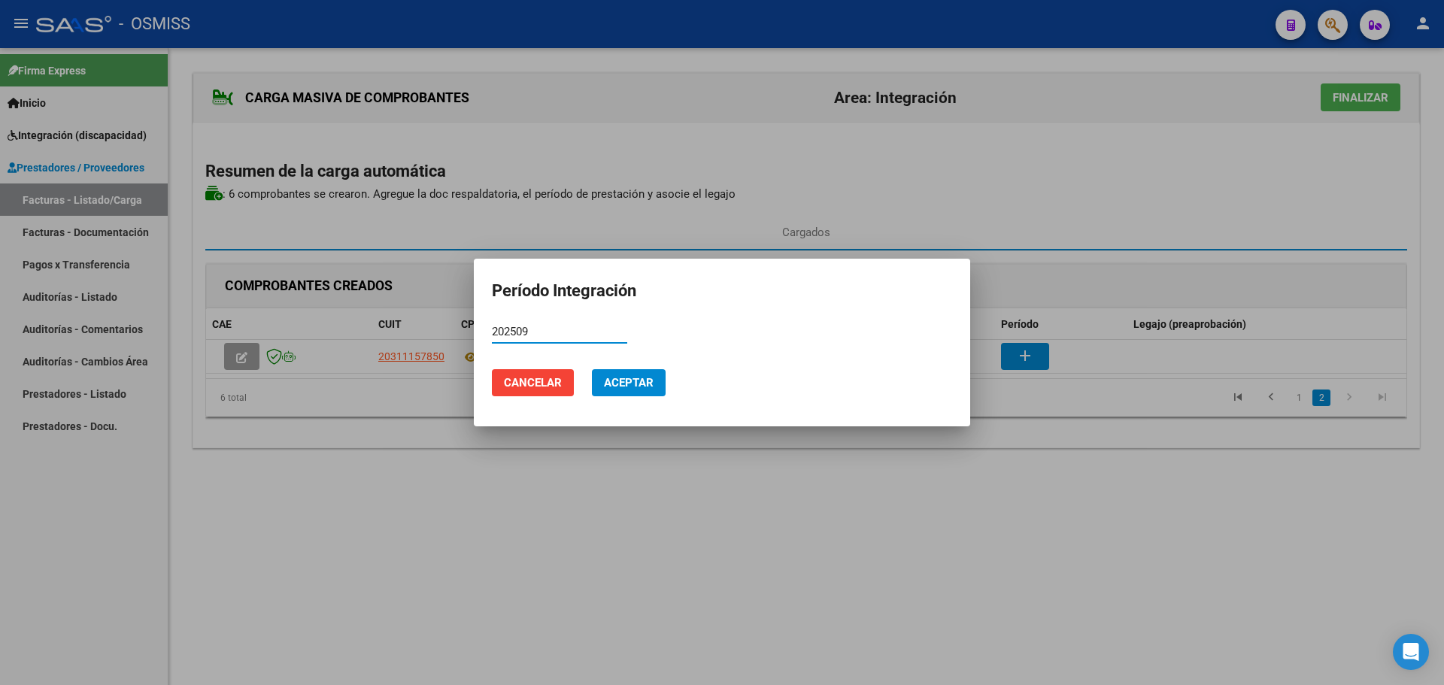
type input "202509"
click at [627, 378] on span "Aceptar" at bounding box center [629, 383] width 50 height 14
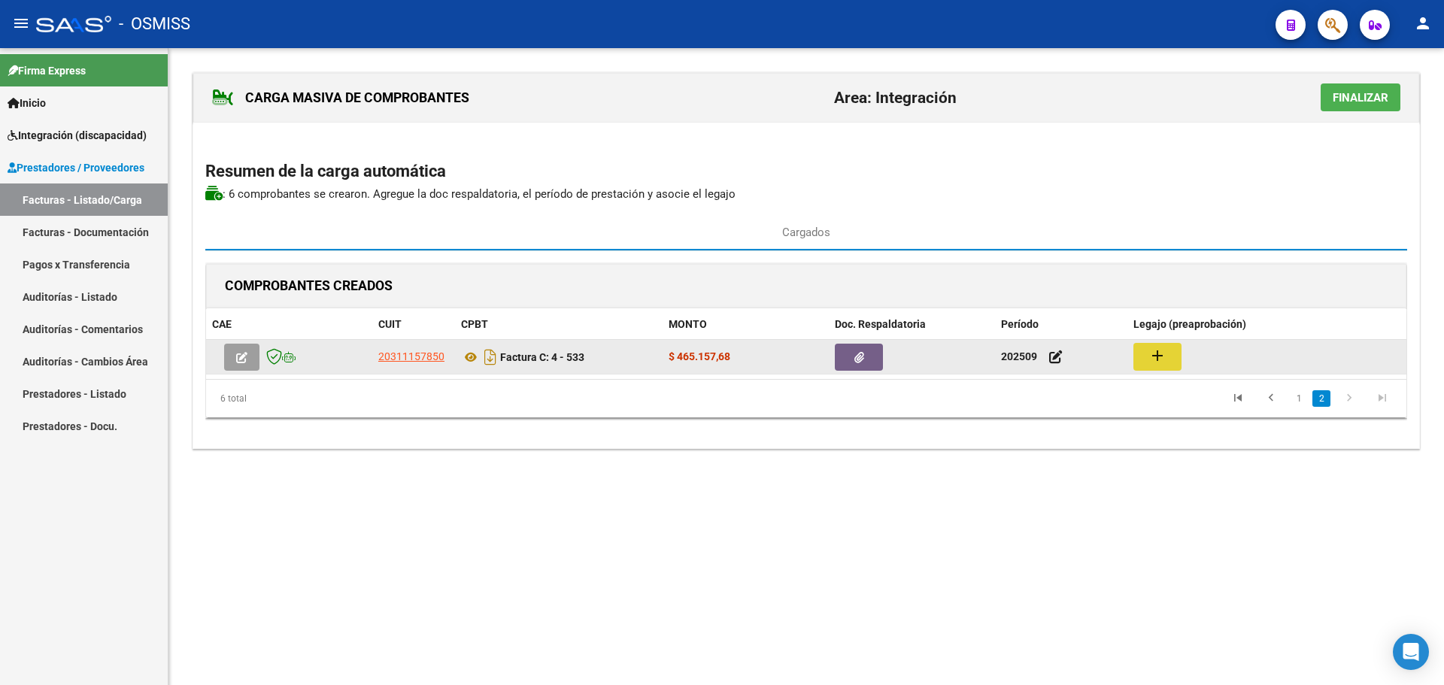
click at [1170, 357] on button "add" at bounding box center [1157, 357] width 48 height 28
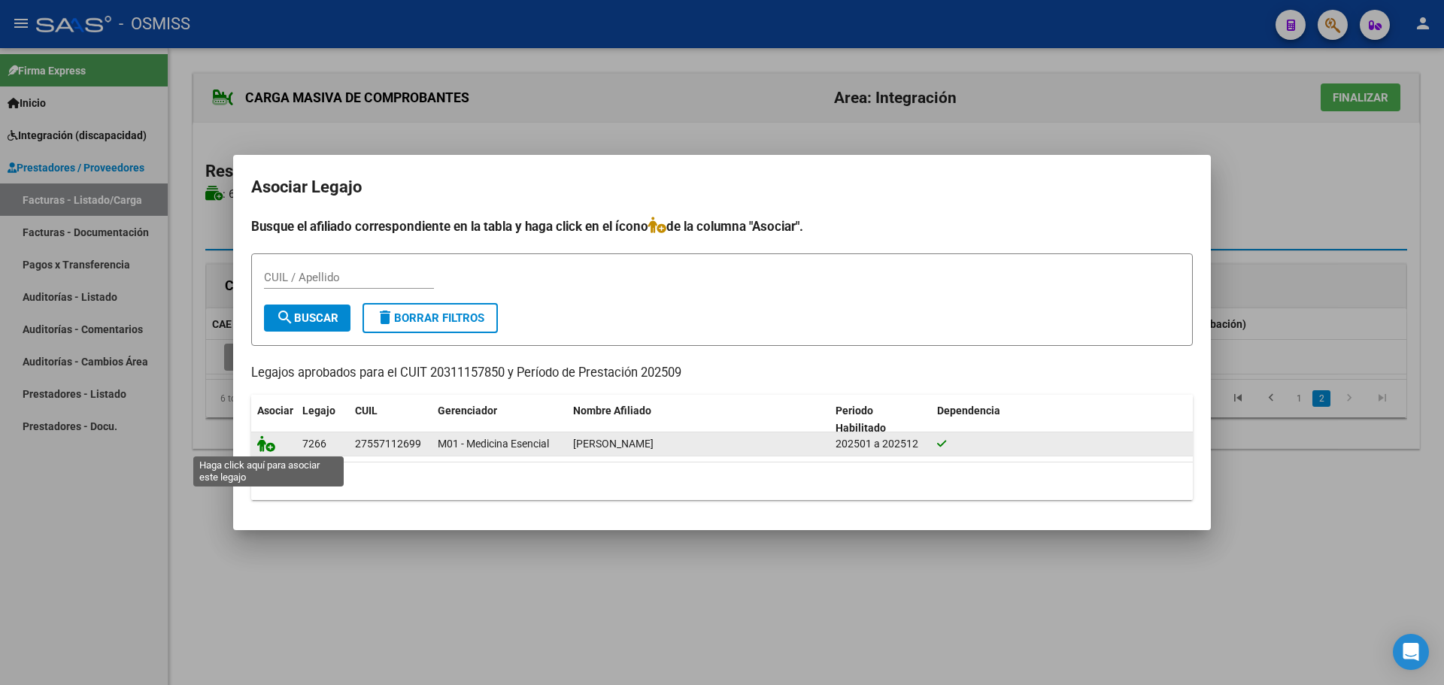
click at [266, 439] on icon at bounding box center [266, 443] width 18 height 17
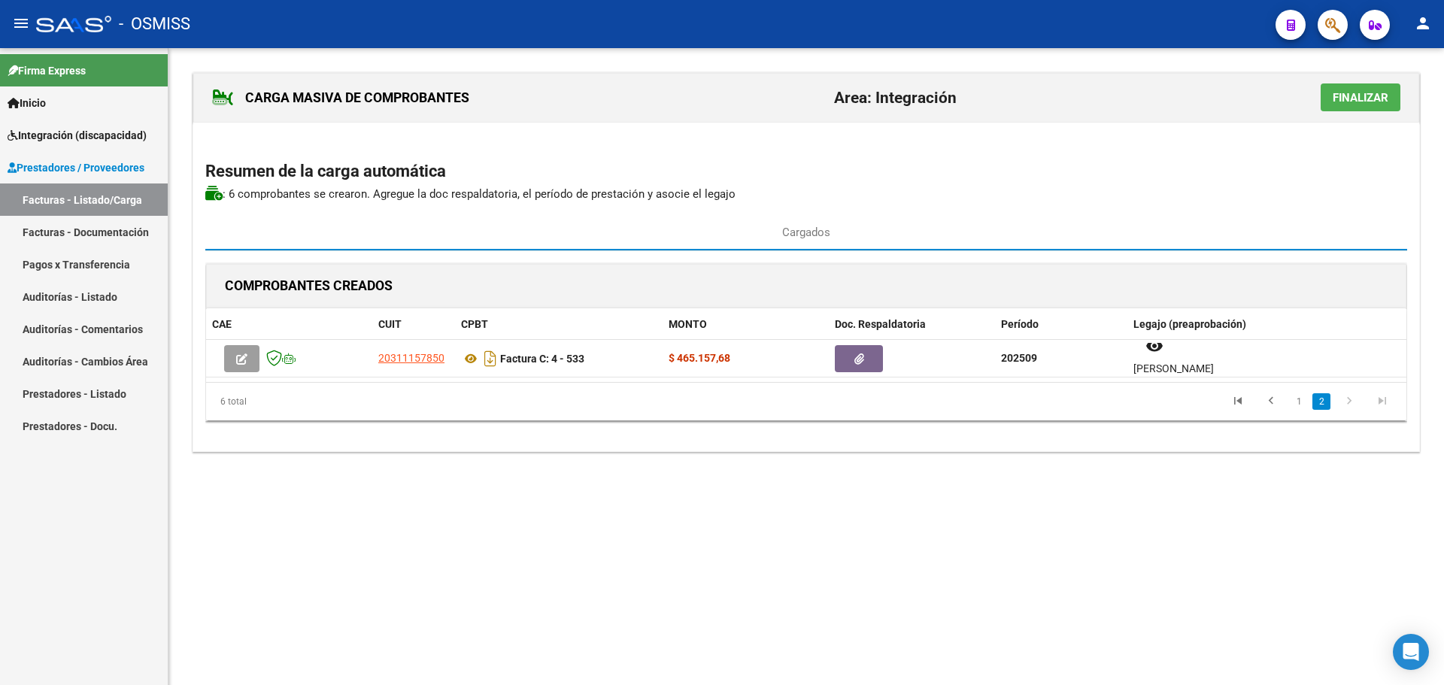
scroll to position [12, 0]
click at [1293, 400] on link "1" at bounding box center [1299, 401] width 18 height 17
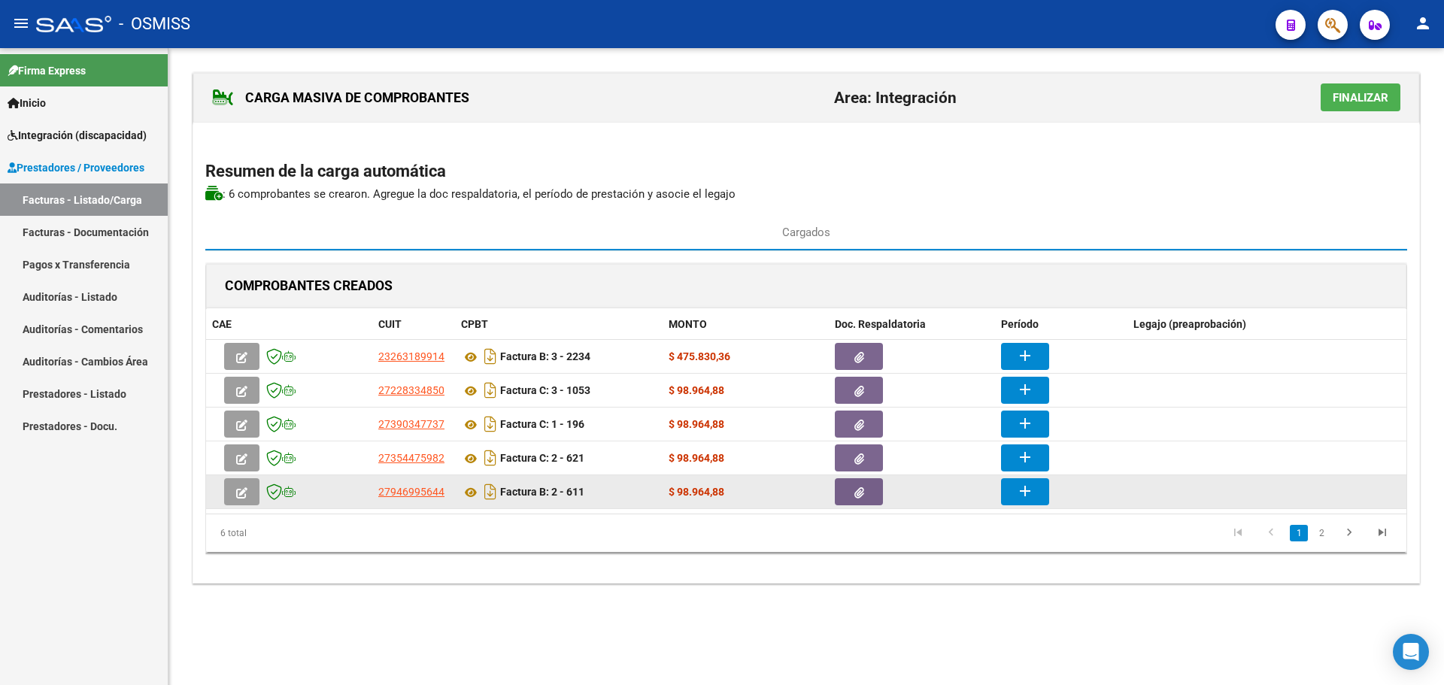
click at [1018, 489] on mat-icon "add" at bounding box center [1025, 491] width 18 height 18
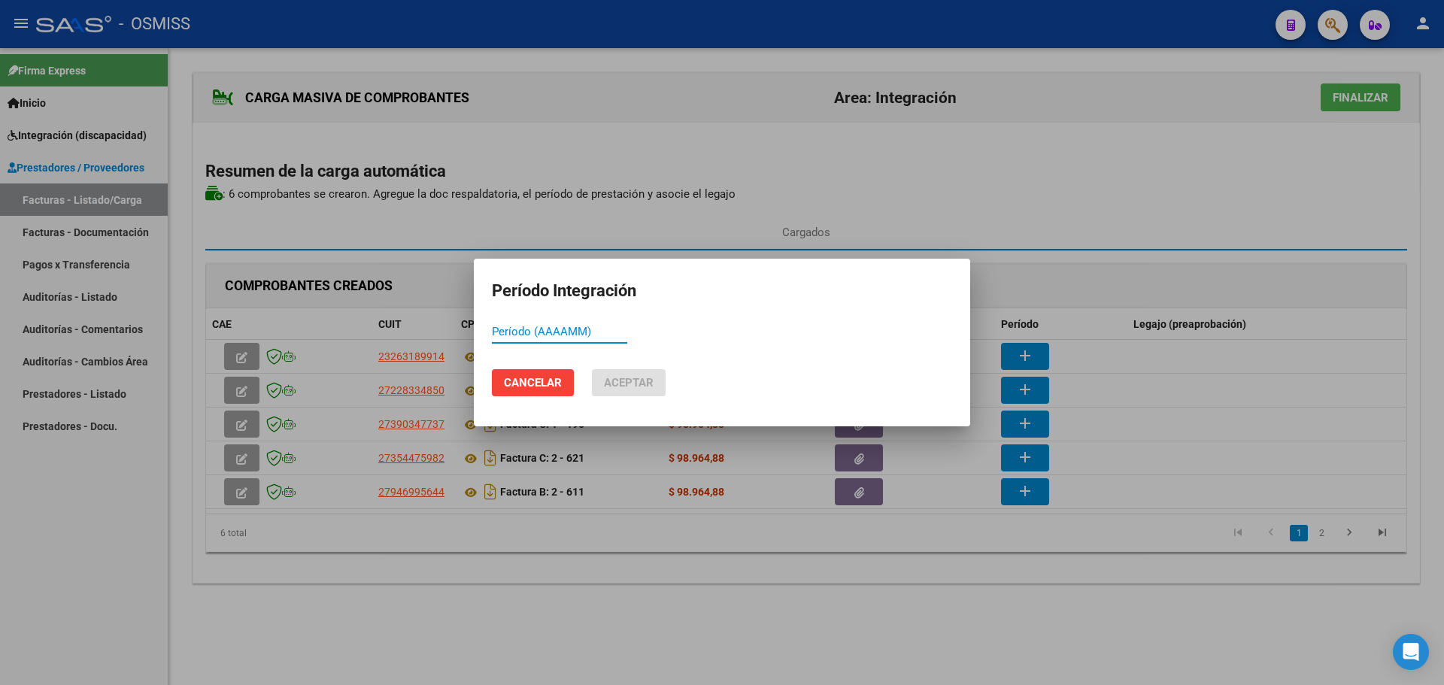
paste input "754081"
drag, startPoint x: 557, startPoint y: 333, endPoint x: 164, endPoint y: 329, distance: 392.6
click at [164, 329] on div "Período Integración 754081 Período (AAAAMM) Cancelar Aceptar" at bounding box center [722, 342] width 1444 height 685
drag, startPoint x: 542, startPoint y: 326, endPoint x: 483, endPoint y: 326, distance: 59.4
click at [483, 326] on mat-dialog-content "202509 Período (AAAAMM)" at bounding box center [722, 338] width 496 height 37
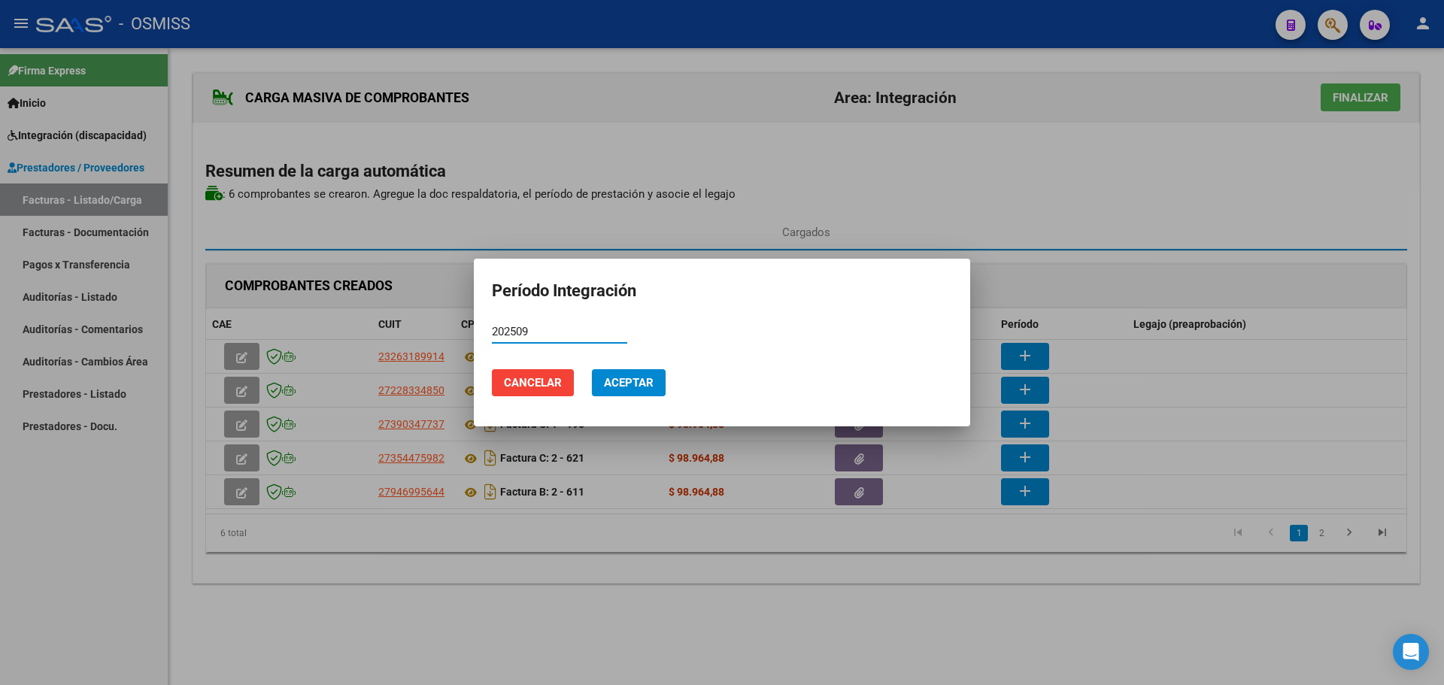
type input "202509"
click at [643, 382] on span "Aceptar" at bounding box center [629, 383] width 50 height 14
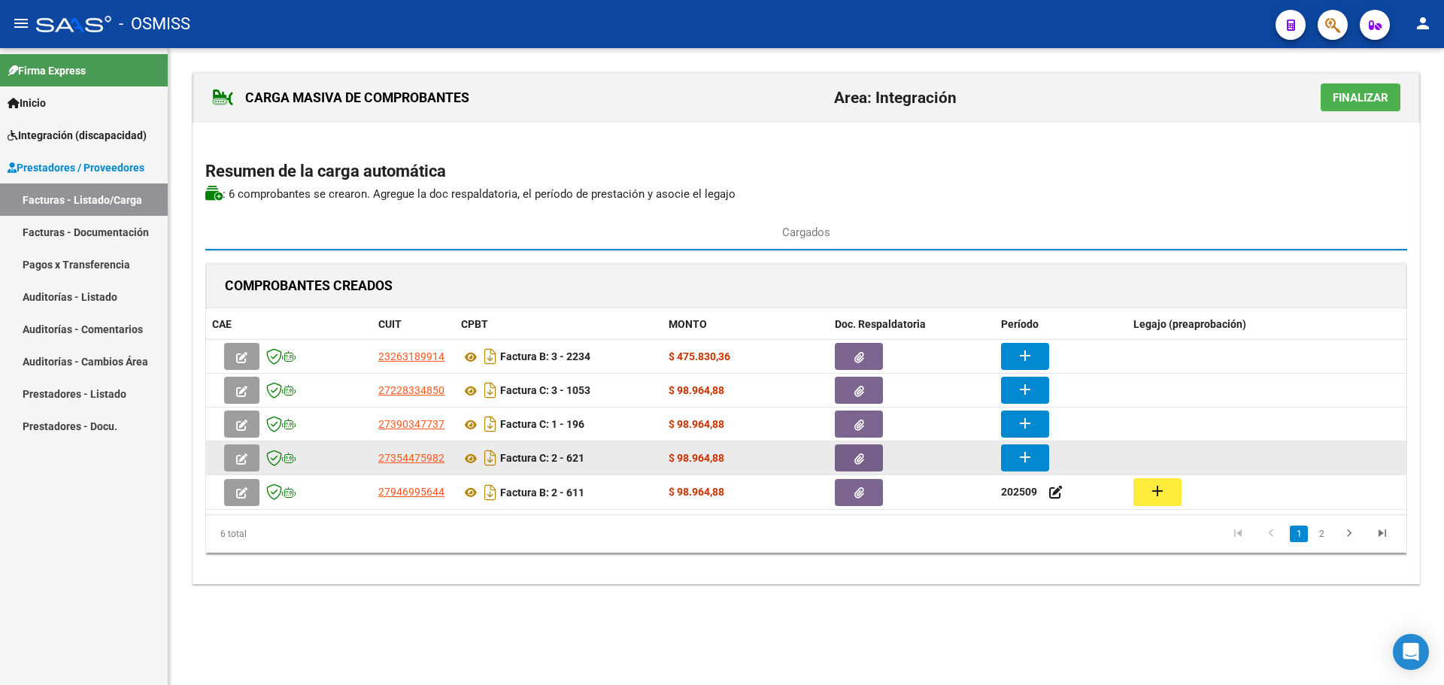
click at [1018, 452] on mat-icon "add" at bounding box center [1025, 457] width 18 height 18
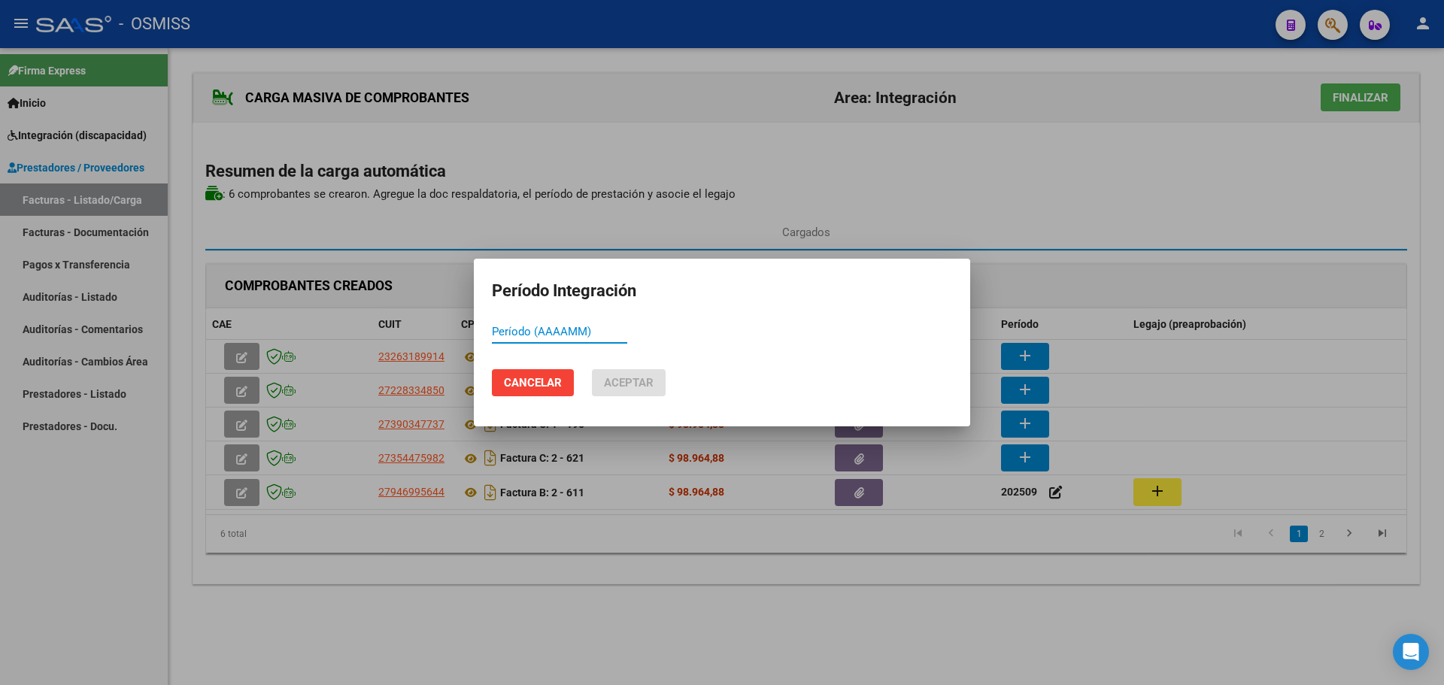
paste input "202509"
type input "202509"
click at [623, 384] on span "Aceptar" at bounding box center [629, 383] width 50 height 14
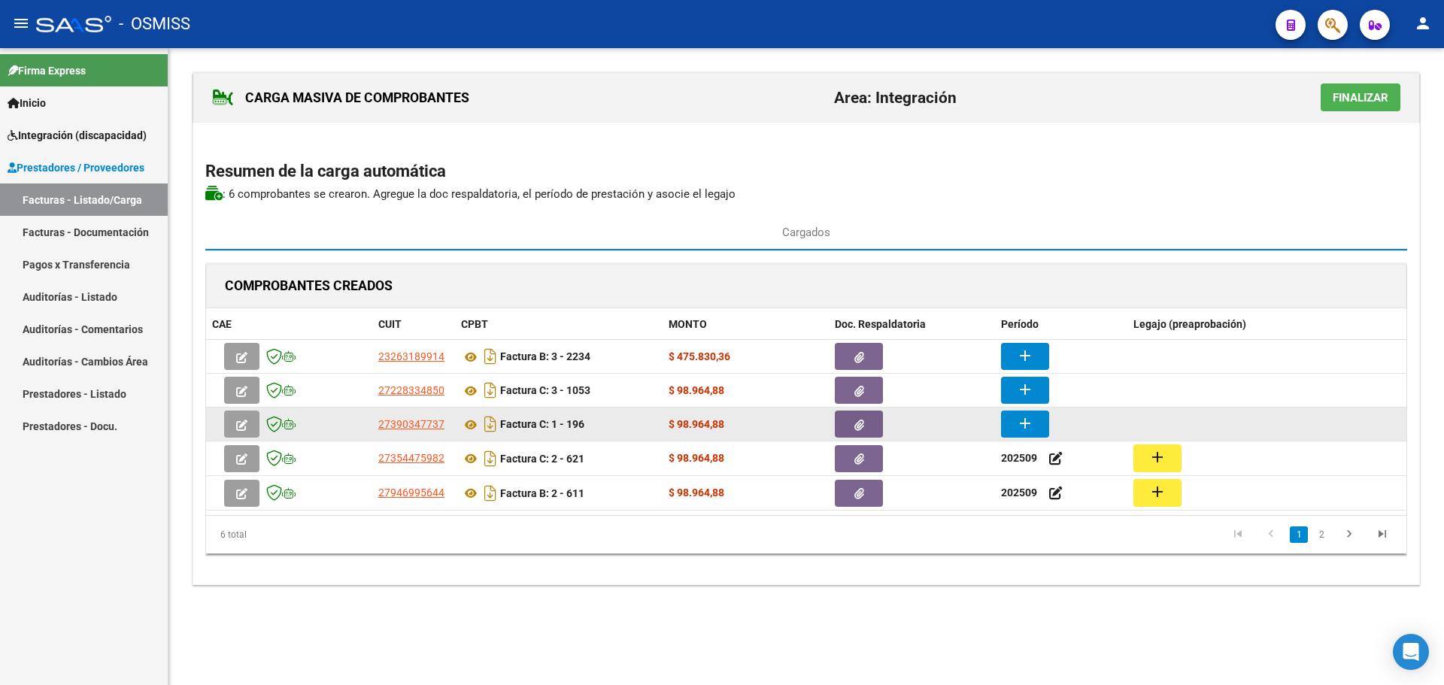
click at [1030, 422] on mat-icon "add" at bounding box center [1025, 423] width 18 height 18
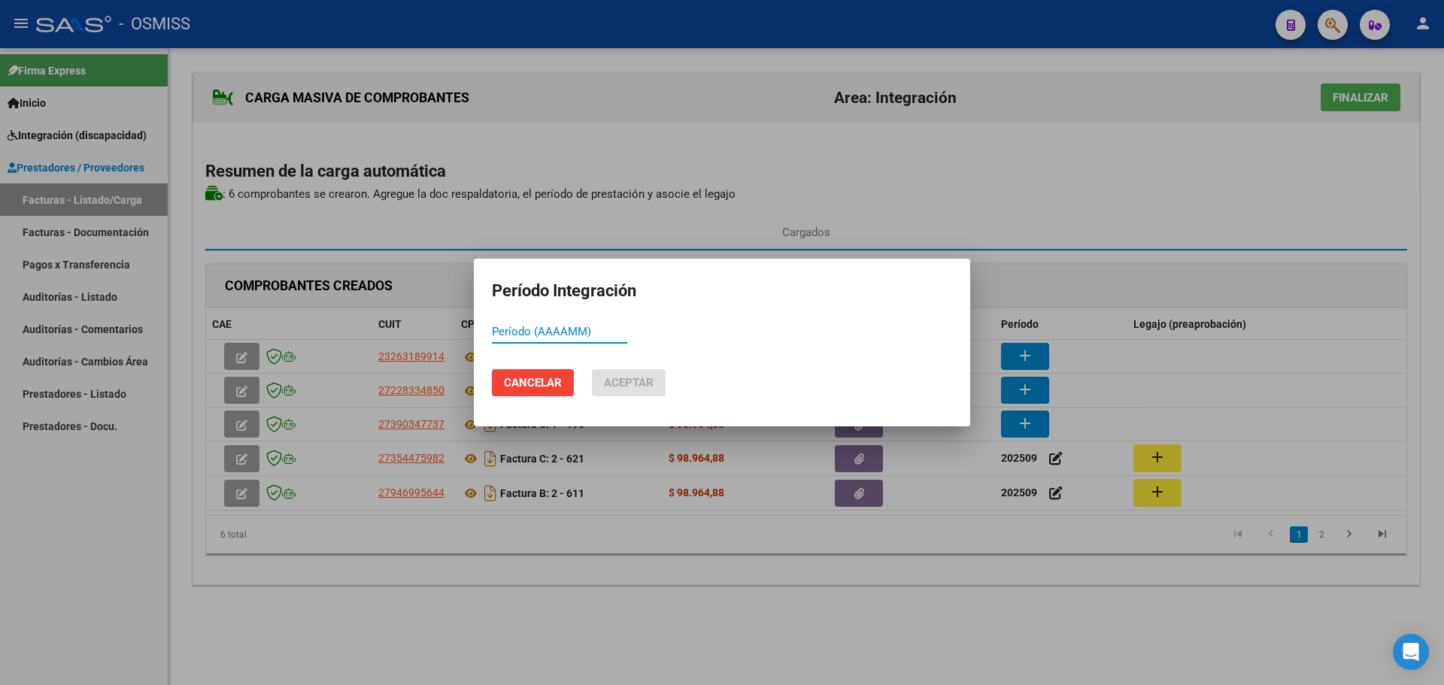
paste input "202509"
type input "202509"
click at [629, 388] on span "Aceptar" at bounding box center [629, 383] width 50 height 14
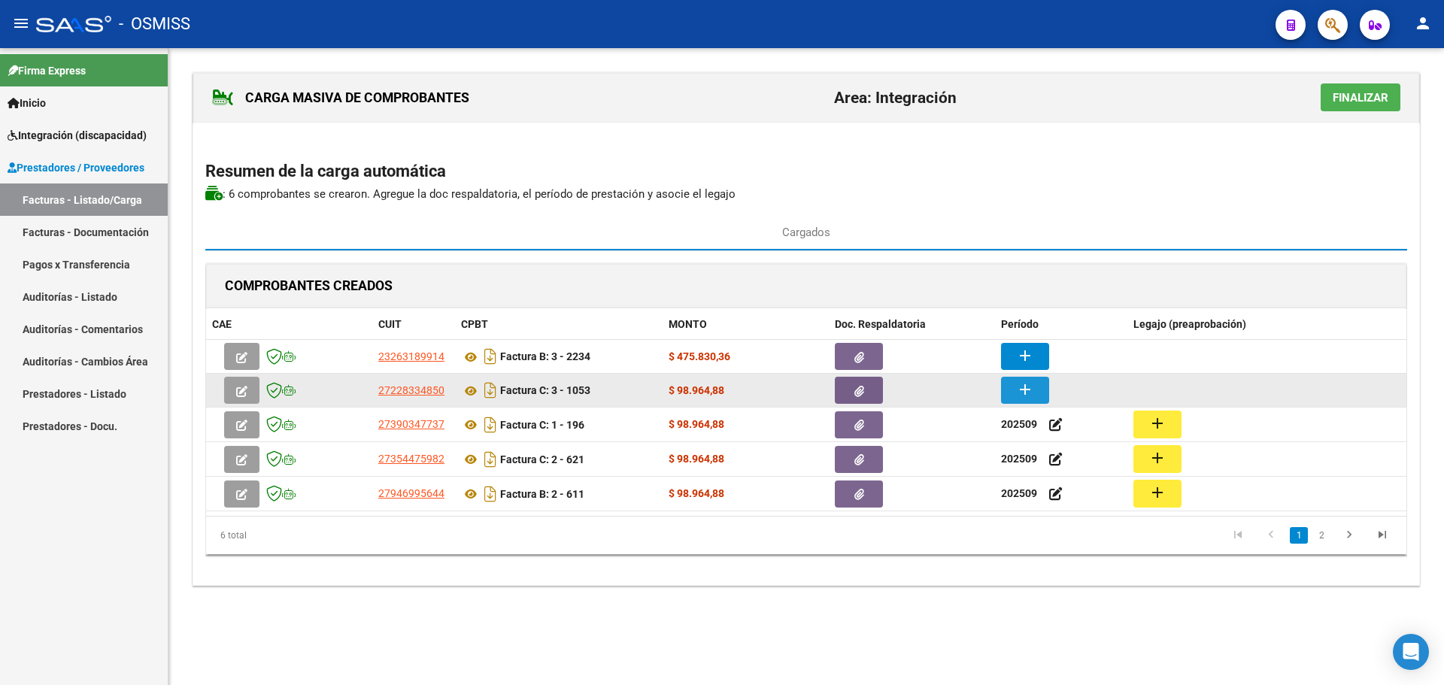
click at [1023, 393] on mat-icon "add" at bounding box center [1025, 390] width 18 height 18
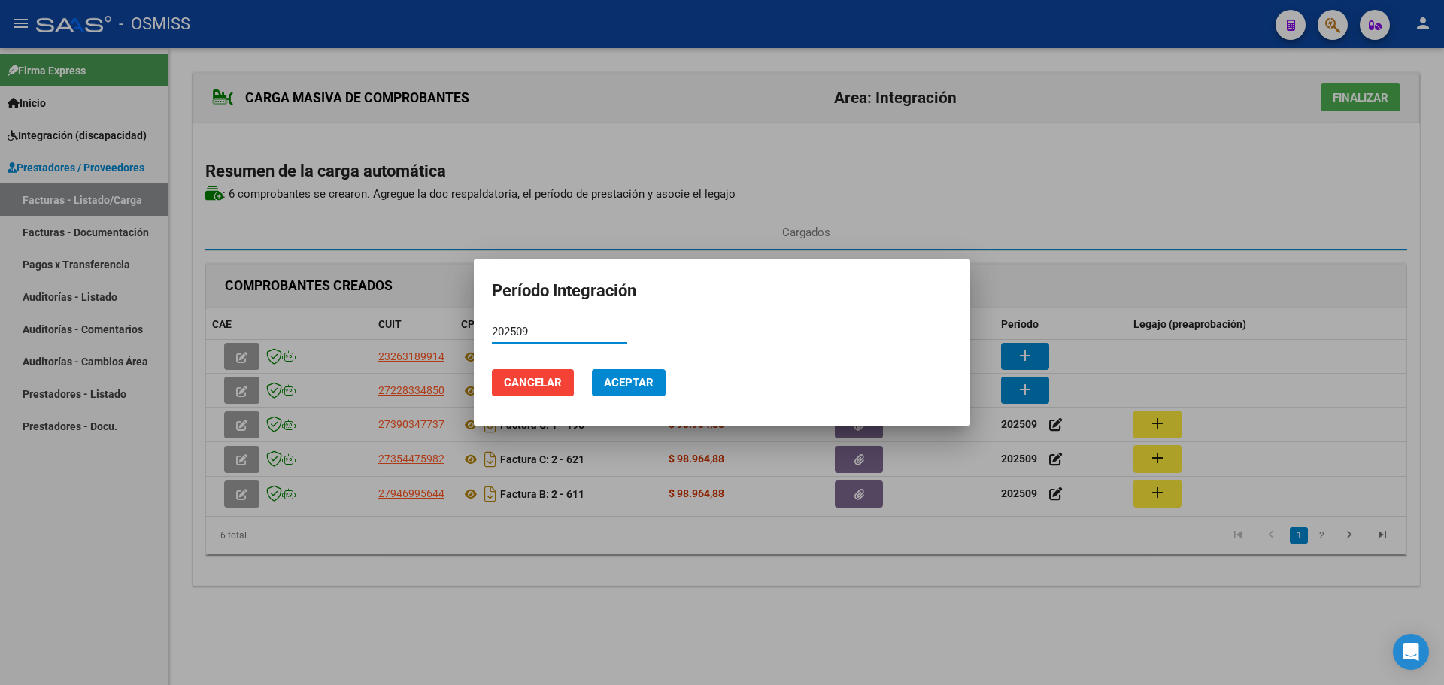
type input "202509"
click at [637, 397] on mat-dialog-actions "Cancelar Aceptar" at bounding box center [722, 382] width 460 height 51
click at [637, 378] on span "Aceptar" at bounding box center [629, 383] width 50 height 14
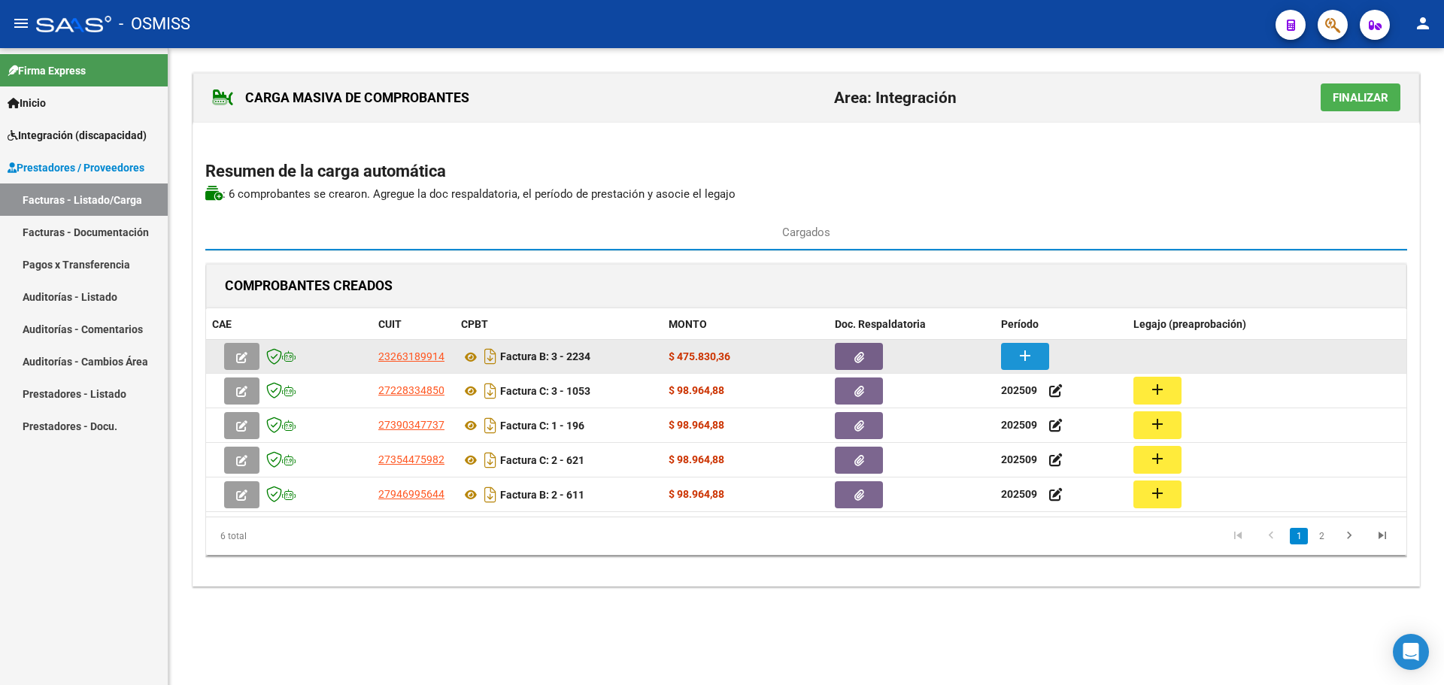
click at [1031, 363] on mat-icon "add" at bounding box center [1025, 356] width 18 height 18
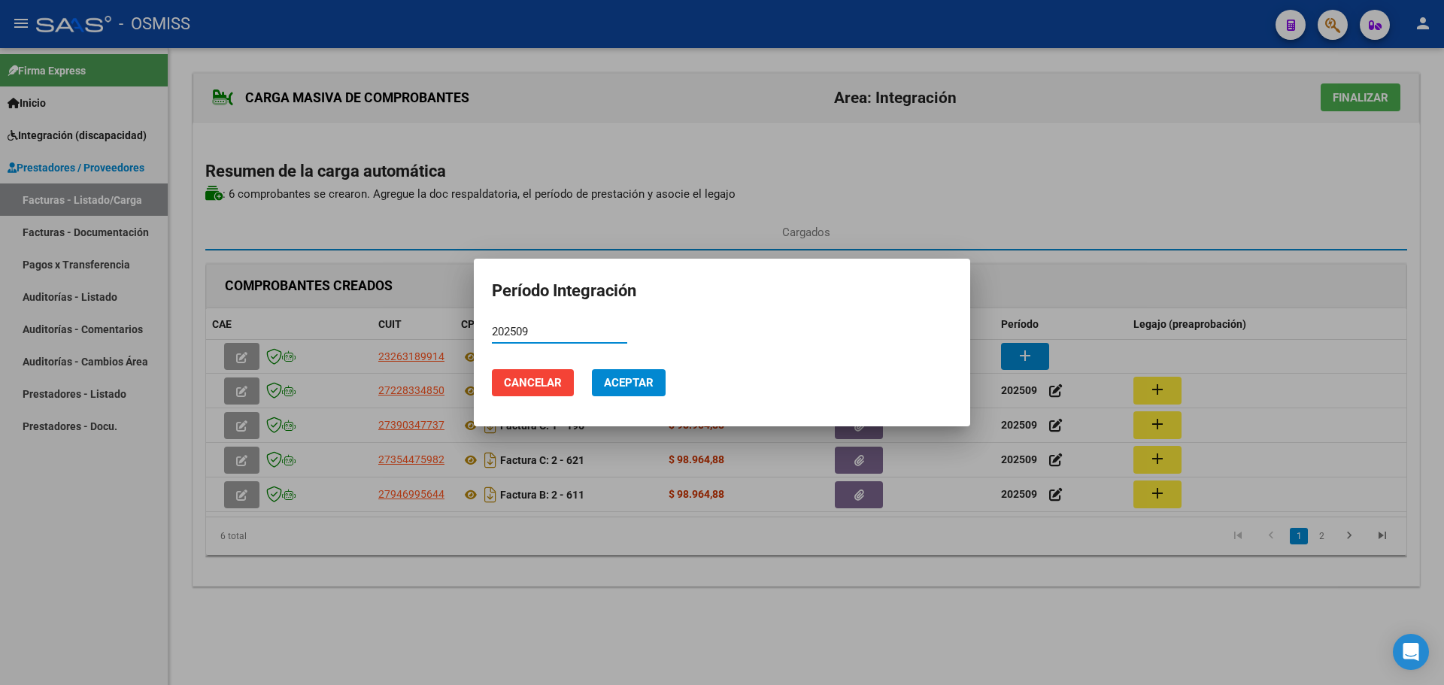
type input "202509"
click at [625, 381] on span "Aceptar" at bounding box center [629, 383] width 50 height 14
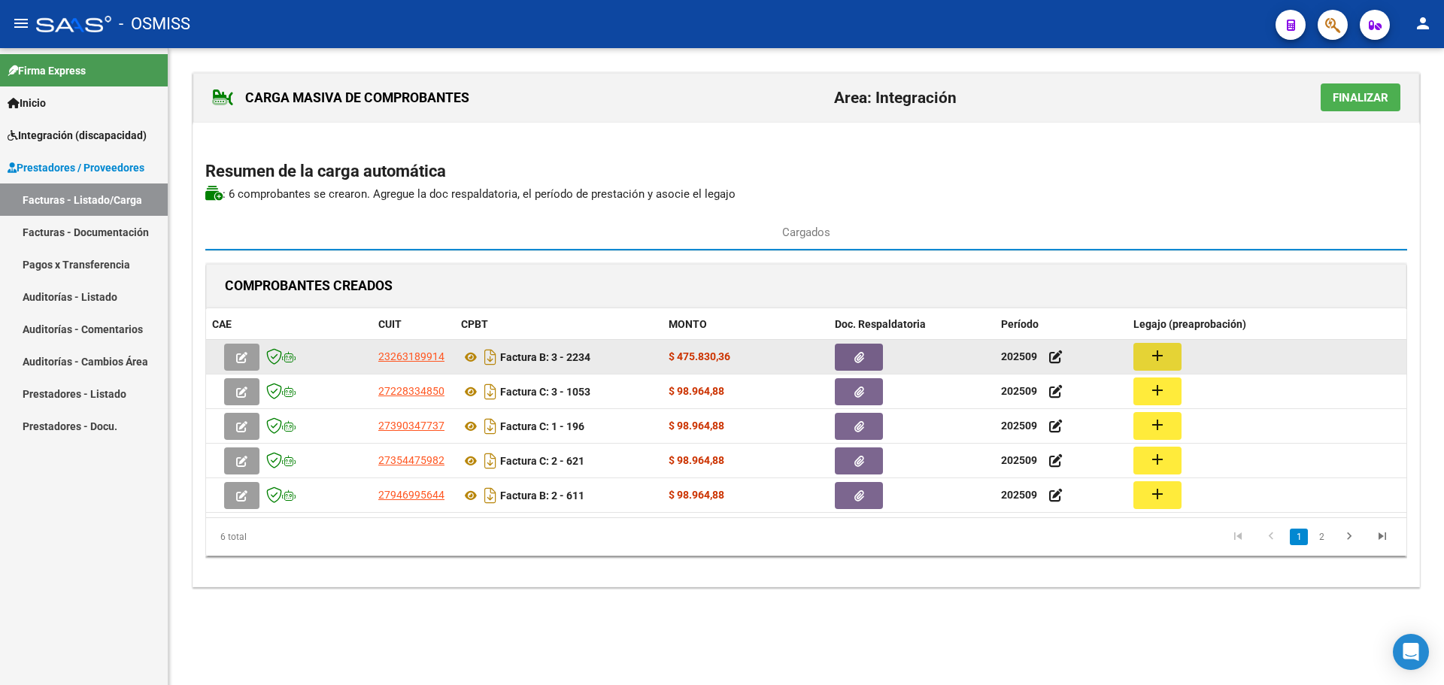
click at [1144, 353] on button "add" at bounding box center [1157, 357] width 48 height 28
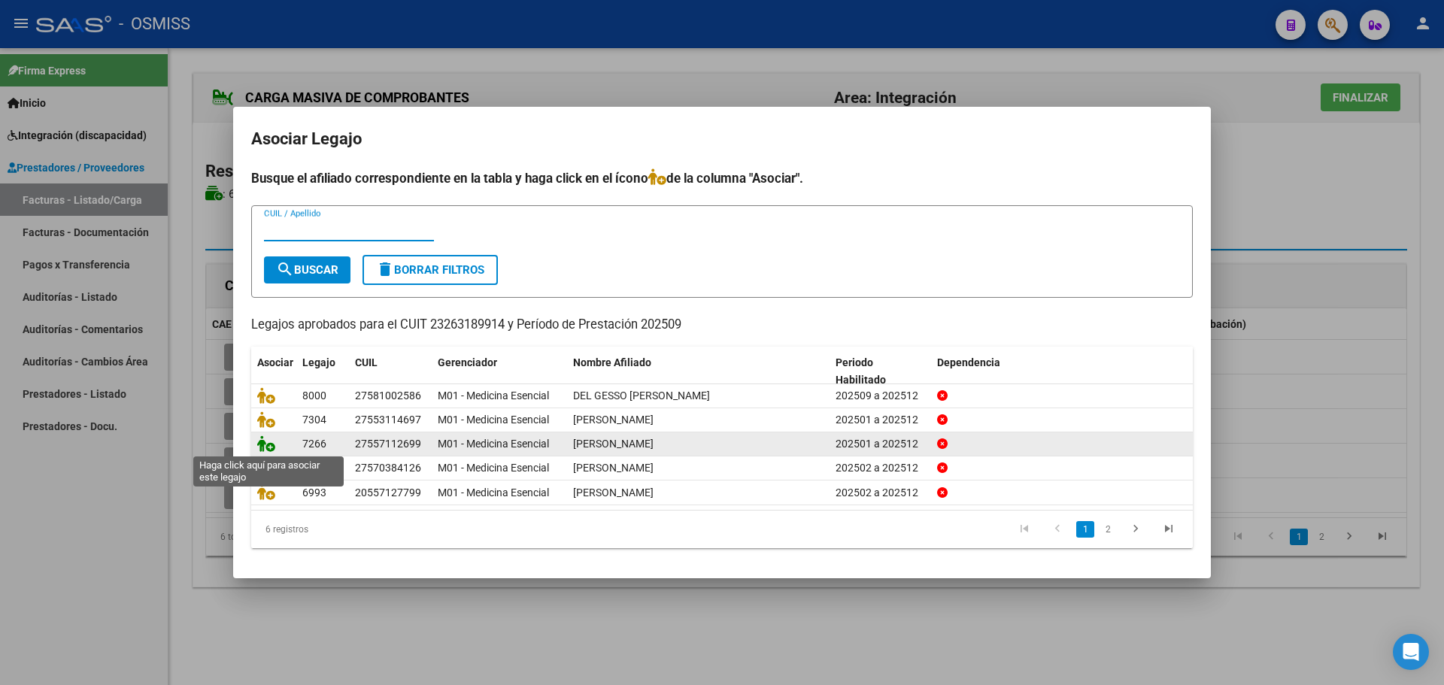
click at [269, 442] on icon at bounding box center [266, 443] width 18 height 17
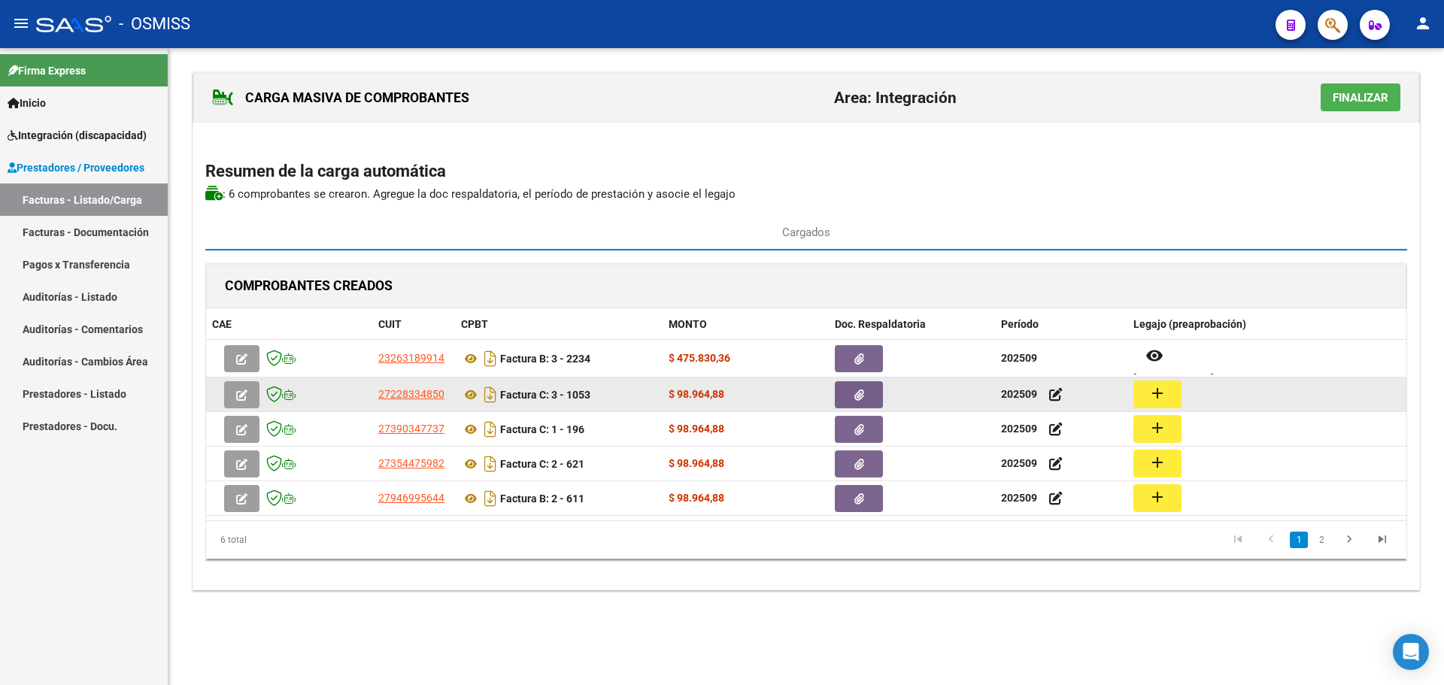
drag, startPoint x: 1131, startPoint y: 395, endPoint x: 1140, endPoint y: 395, distance: 9.0
click at [1132, 395] on datatable-body-cell "add" at bounding box center [1266, 395] width 279 height 34
click at [1159, 391] on mat-icon "add" at bounding box center [1158, 393] width 18 height 18
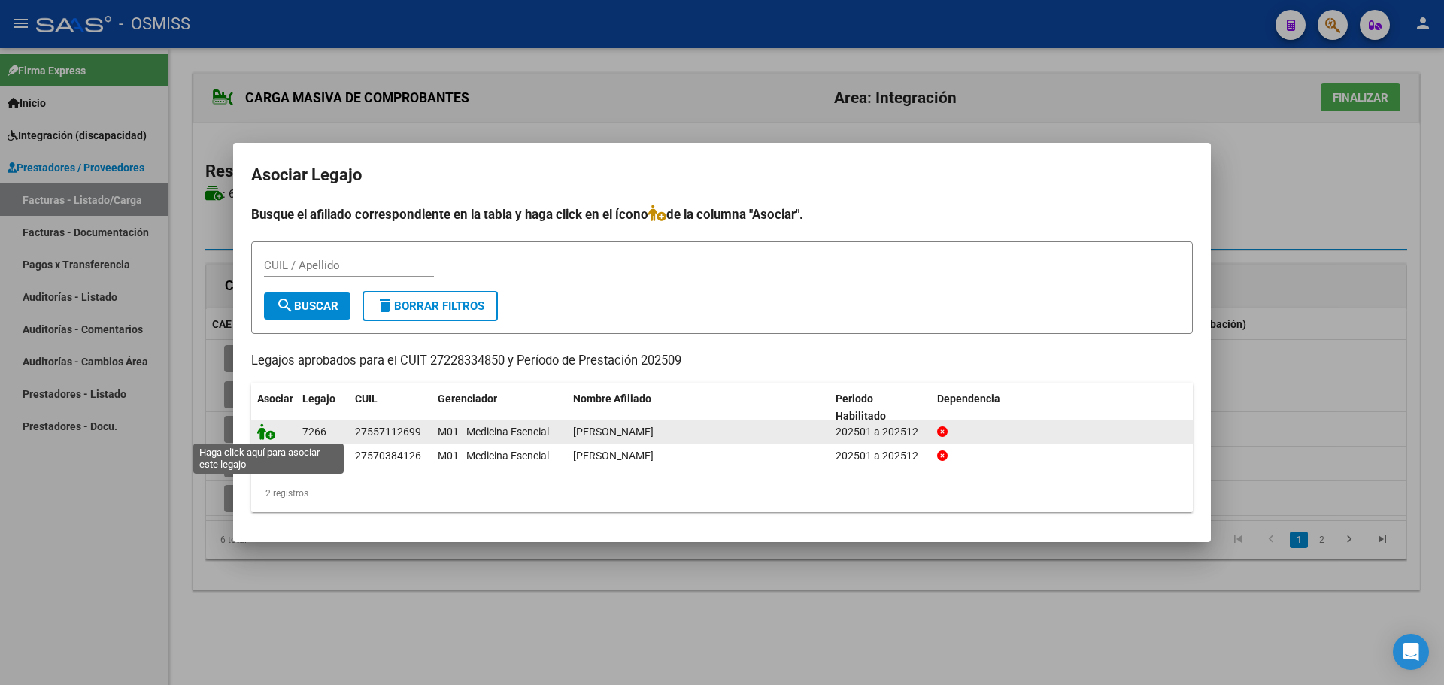
click at [269, 432] on icon at bounding box center [266, 431] width 18 height 17
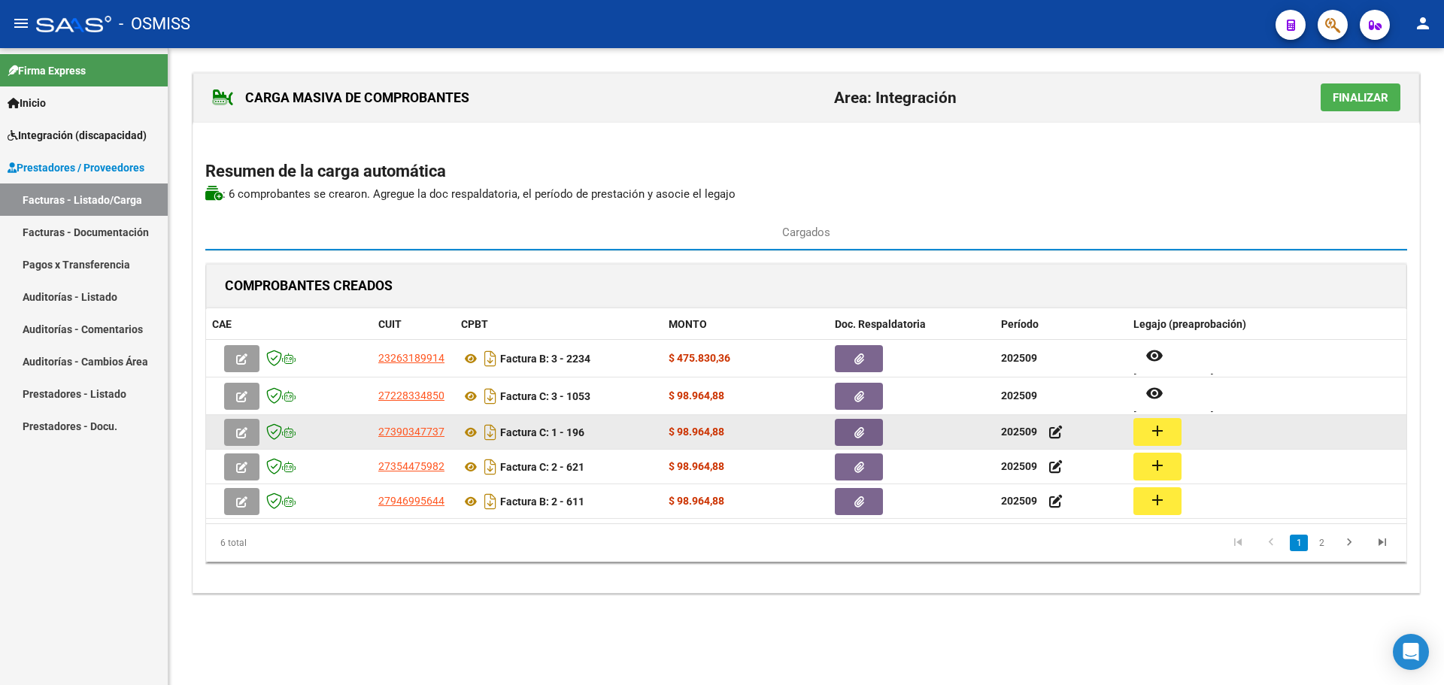
drag, startPoint x: 1155, startPoint y: 435, endPoint x: 1147, endPoint y: 433, distance: 7.7
click at [1147, 433] on button "add" at bounding box center [1157, 432] width 48 height 28
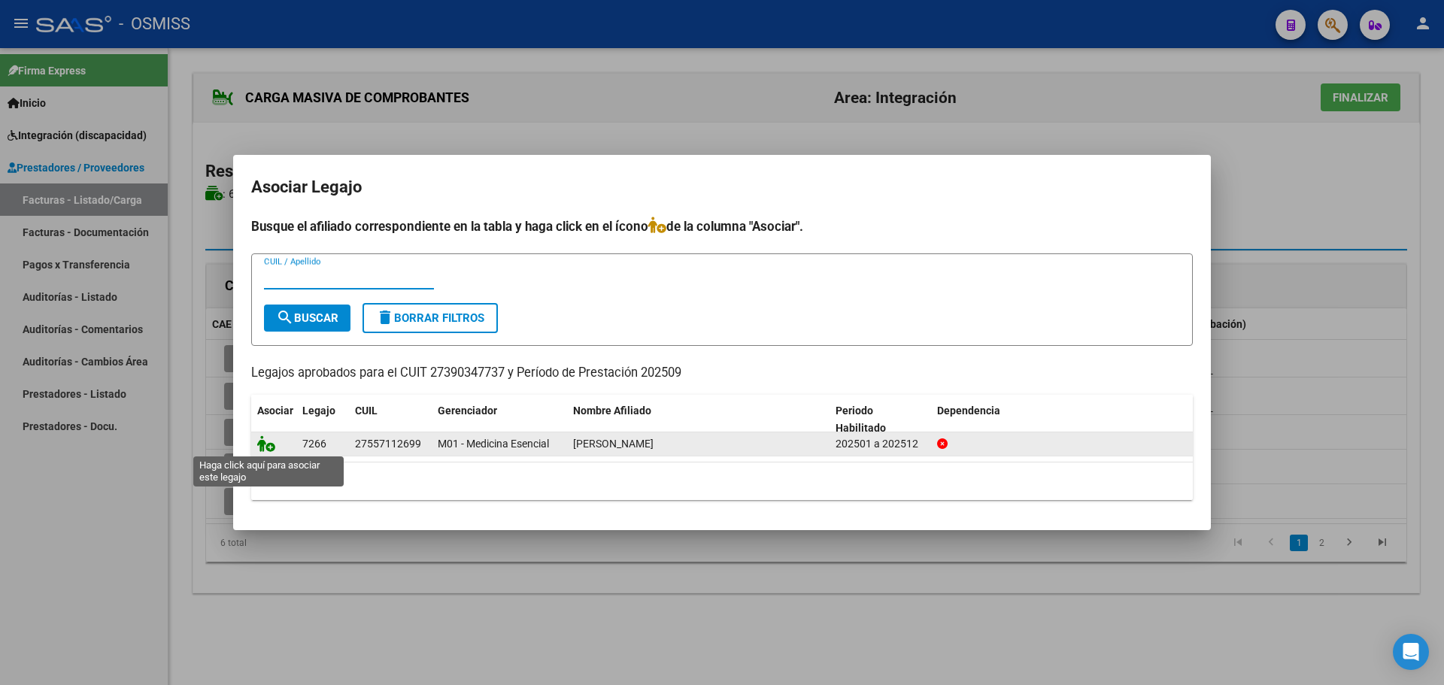
click at [269, 442] on icon at bounding box center [266, 443] width 18 height 17
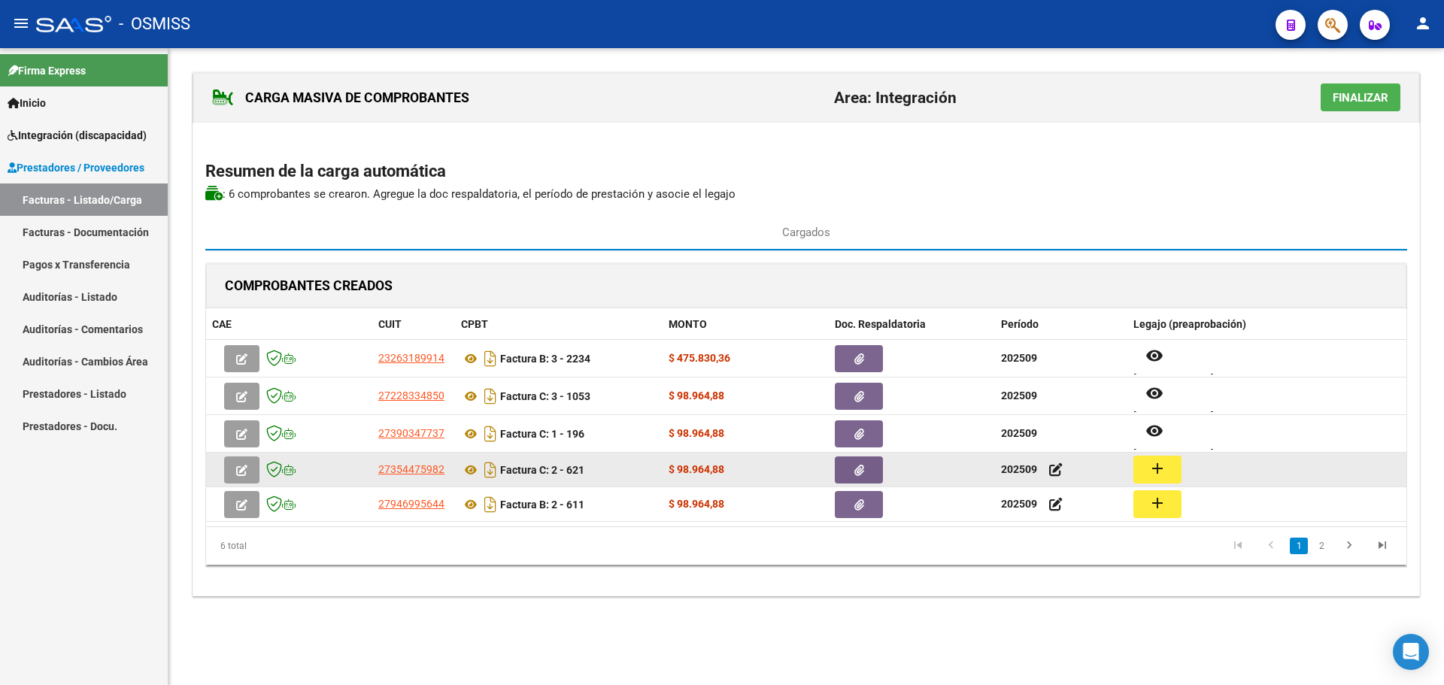
click at [1151, 462] on mat-icon "add" at bounding box center [1158, 469] width 18 height 18
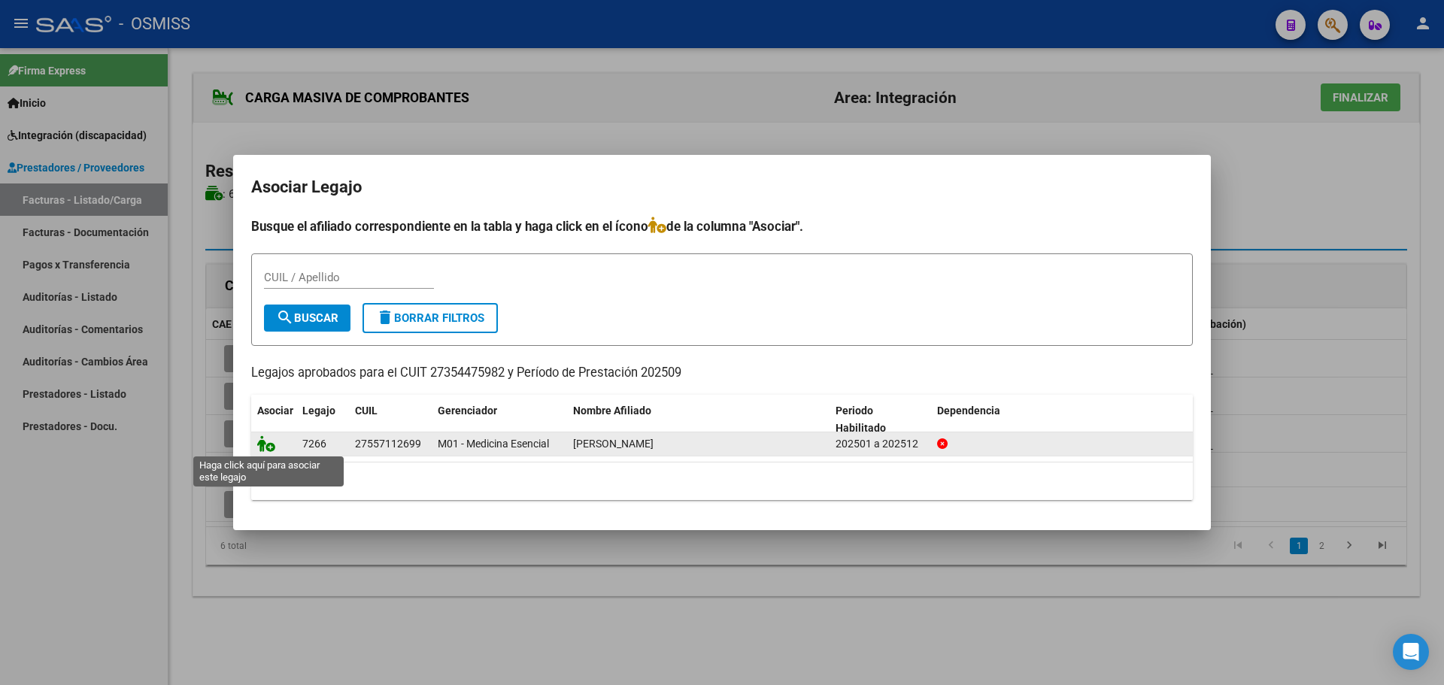
click at [262, 445] on icon at bounding box center [266, 443] width 18 height 17
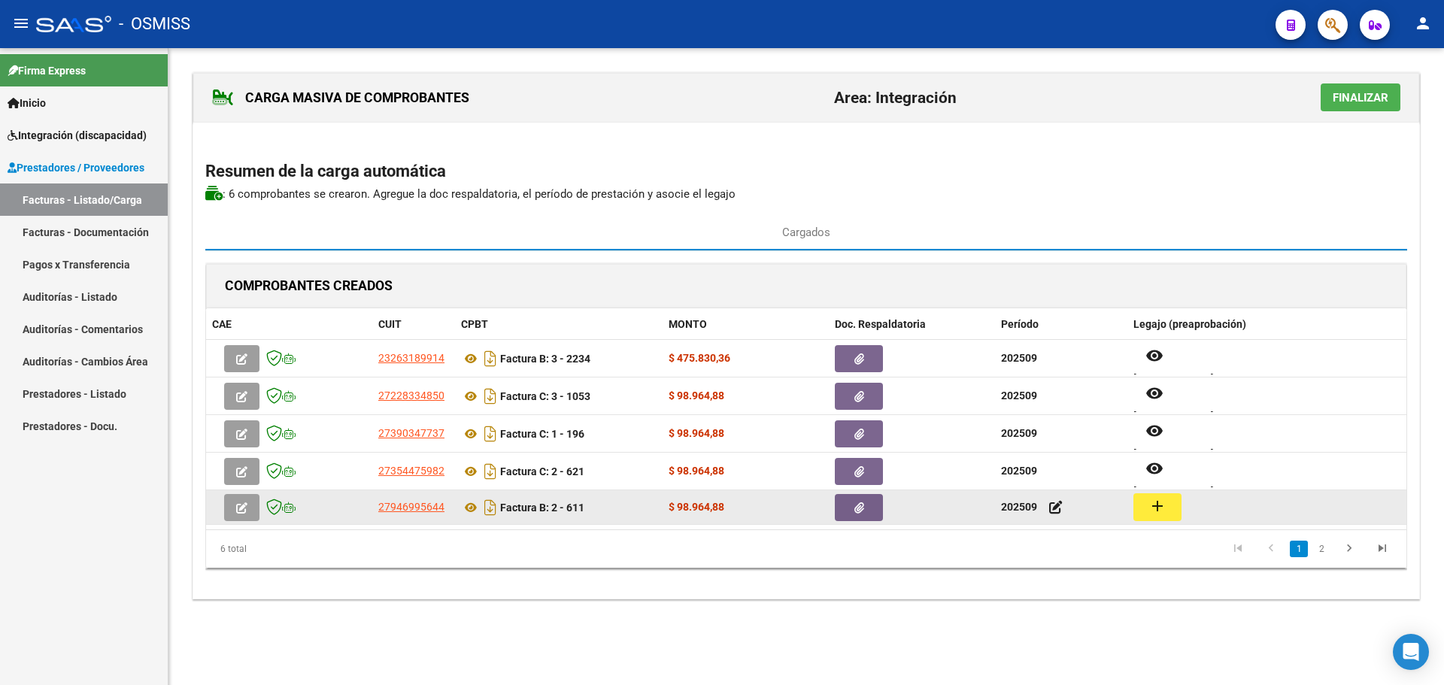
click at [1160, 502] on mat-icon "add" at bounding box center [1158, 506] width 18 height 18
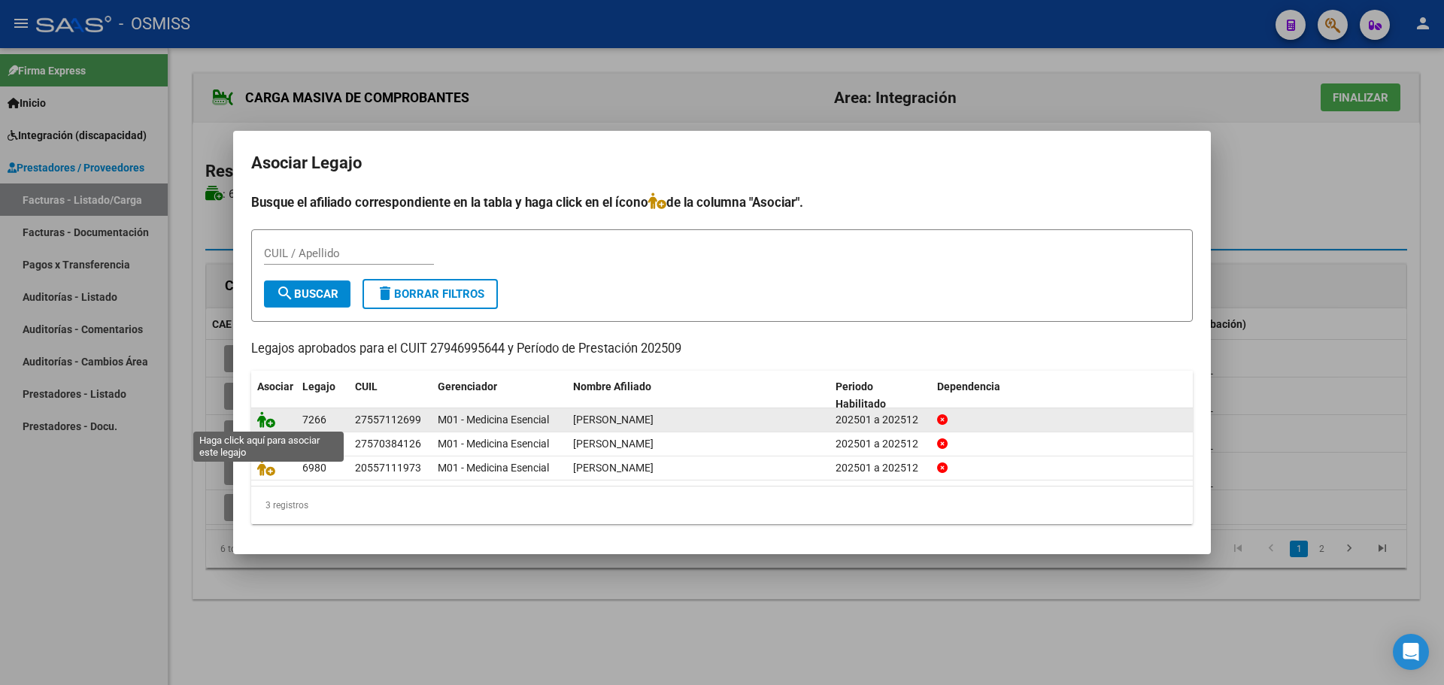
click at [269, 416] on icon at bounding box center [266, 419] width 18 height 17
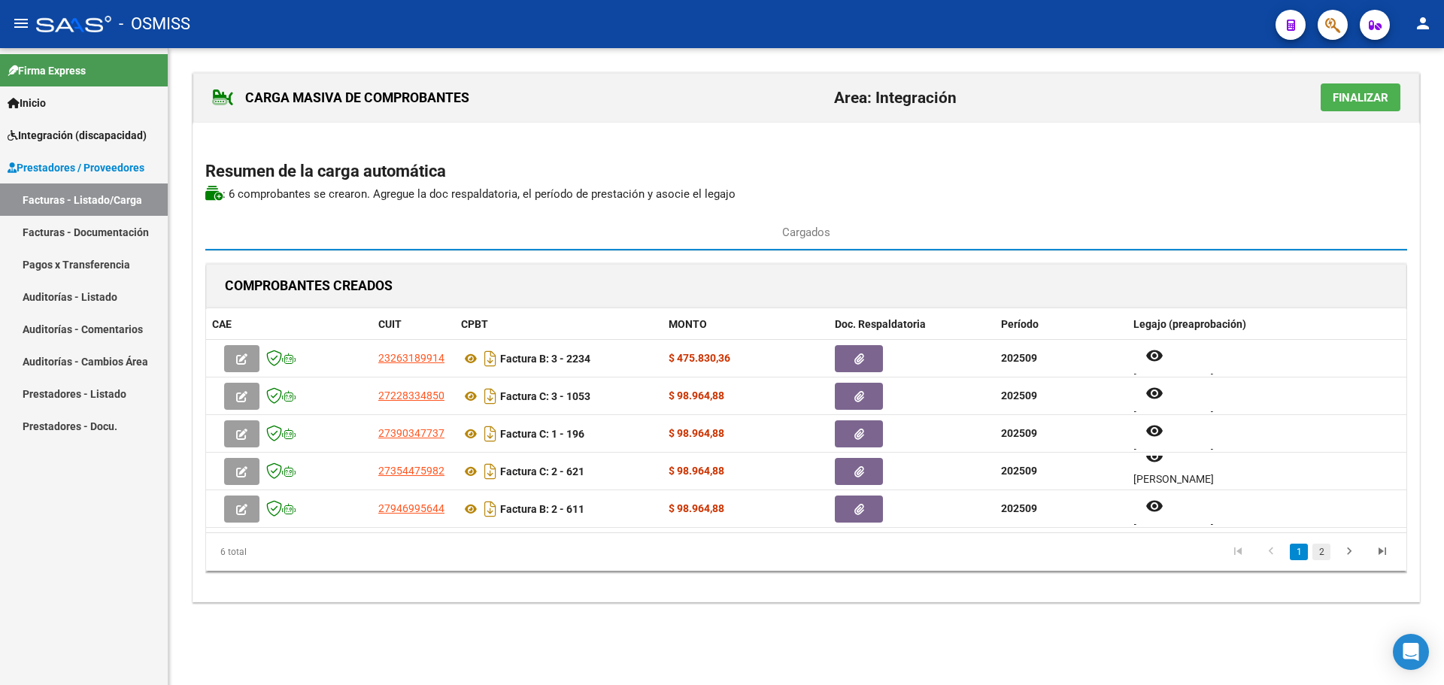
click at [1321, 554] on link "2" at bounding box center [1322, 552] width 18 height 17
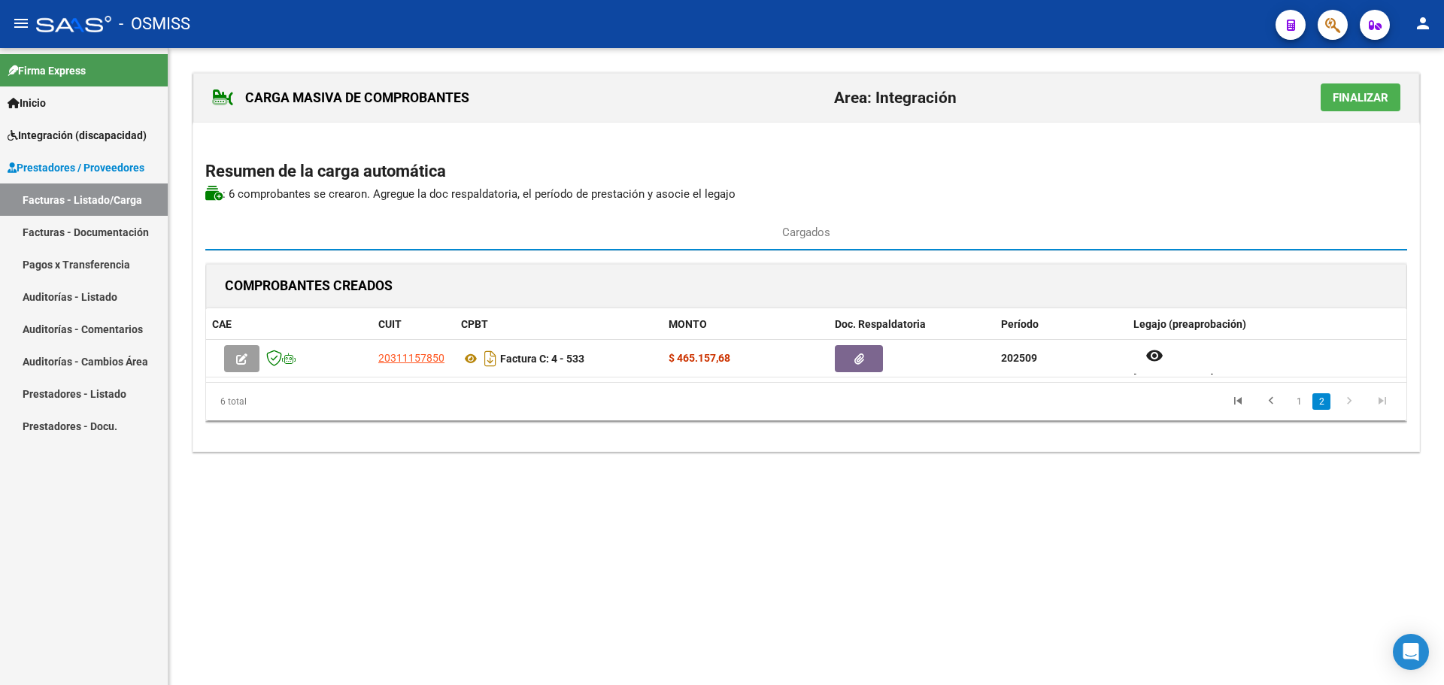
click at [1367, 101] on span "Finalizar" at bounding box center [1361, 98] width 56 height 14
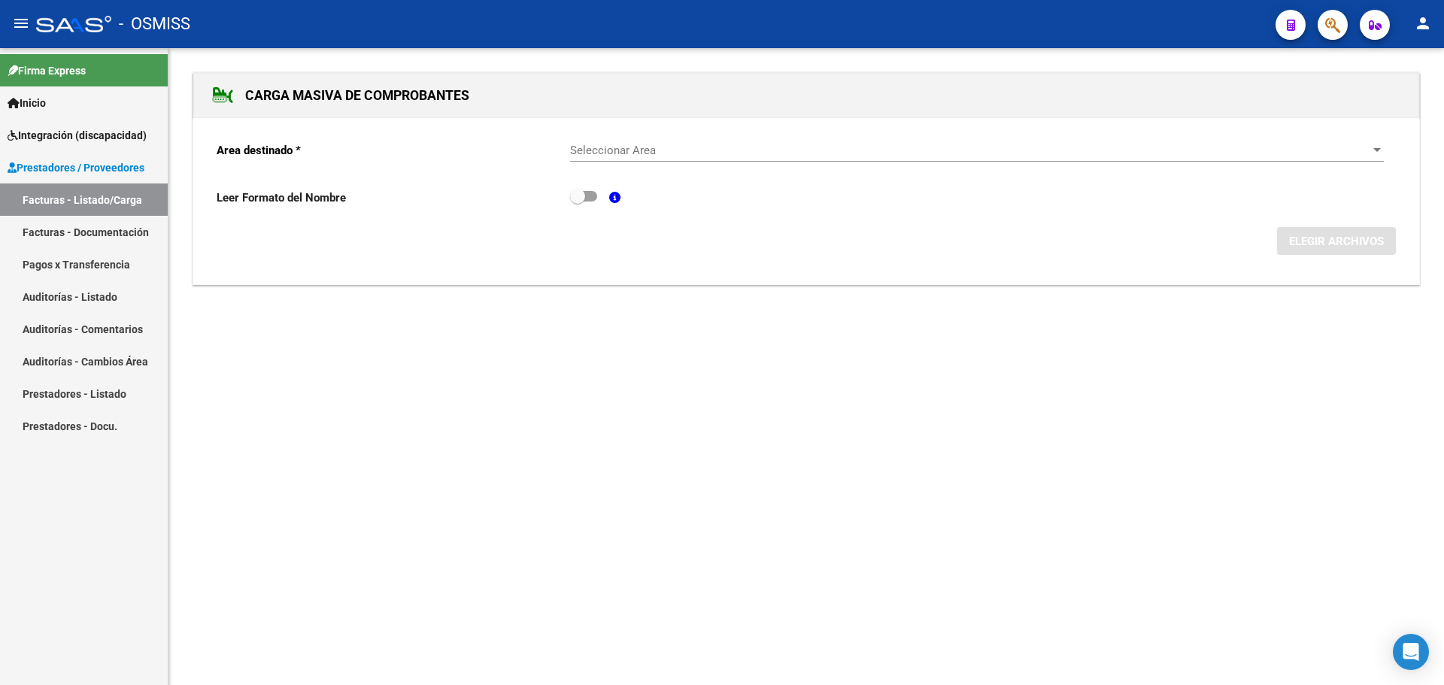
click at [1373, 150] on div at bounding box center [1377, 150] width 8 height 4
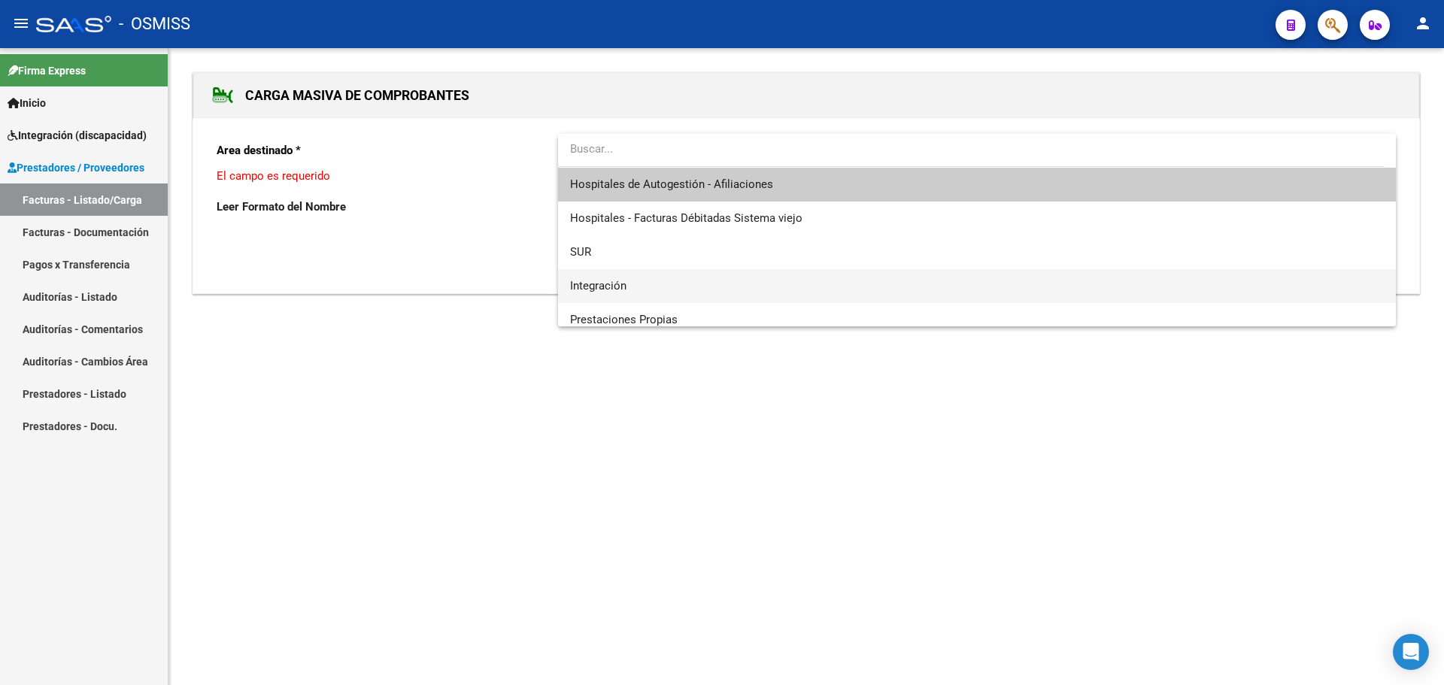
click at [678, 276] on span "Integración" at bounding box center [977, 286] width 814 height 34
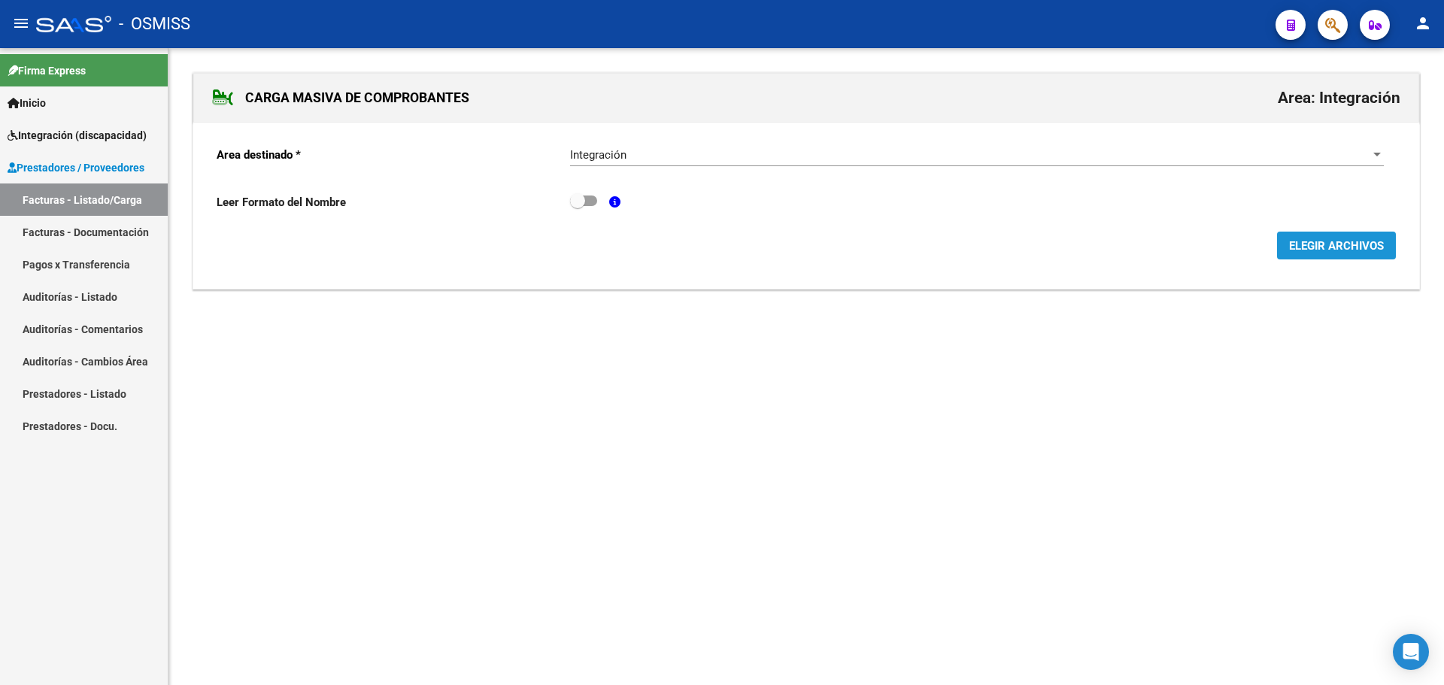
click at [1361, 234] on button "ELEGIR ARCHIVOS" at bounding box center [1336, 246] width 119 height 28
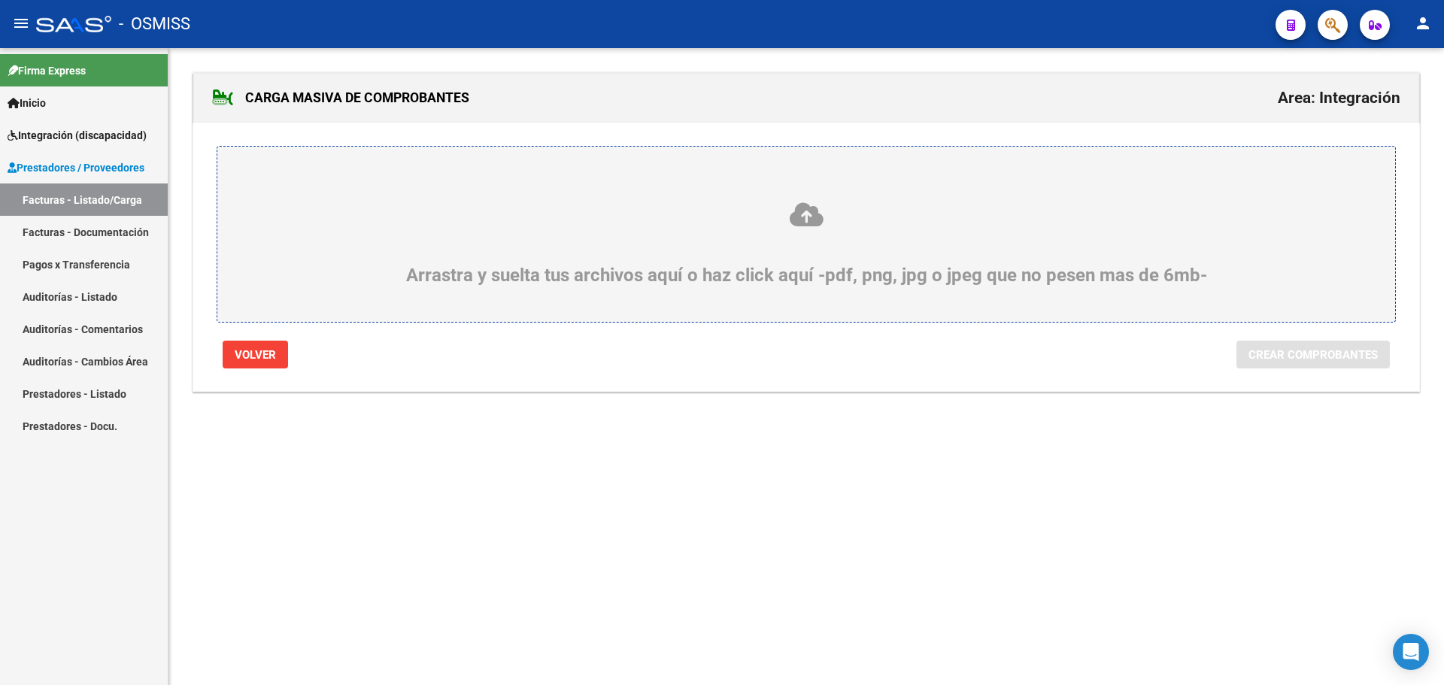
click at [703, 240] on div "Arrastra y suelta tus archivos aquí o haz click aquí -pdf, png, jpg o jpeg que …" at bounding box center [806, 243] width 1106 height 85
click at [0, 0] on input "Arrastra y suelta tus archivos aquí o haz click aquí -pdf, png, jpg o jpeg que …" at bounding box center [0, 0] width 0 height 0
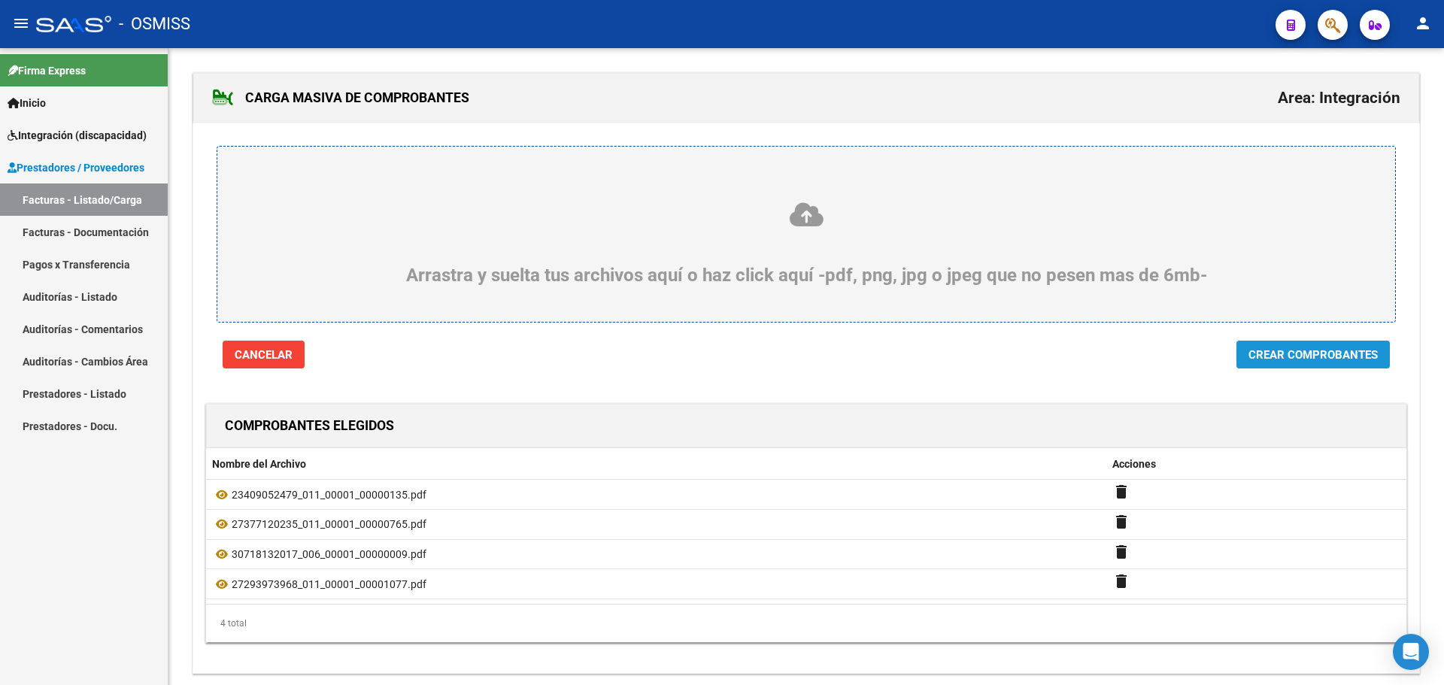
drag, startPoint x: 1328, startPoint y: 358, endPoint x: 1319, endPoint y: 361, distance: 9.5
click at [1328, 357] on span "Crear Comprobantes" at bounding box center [1313, 355] width 129 height 14
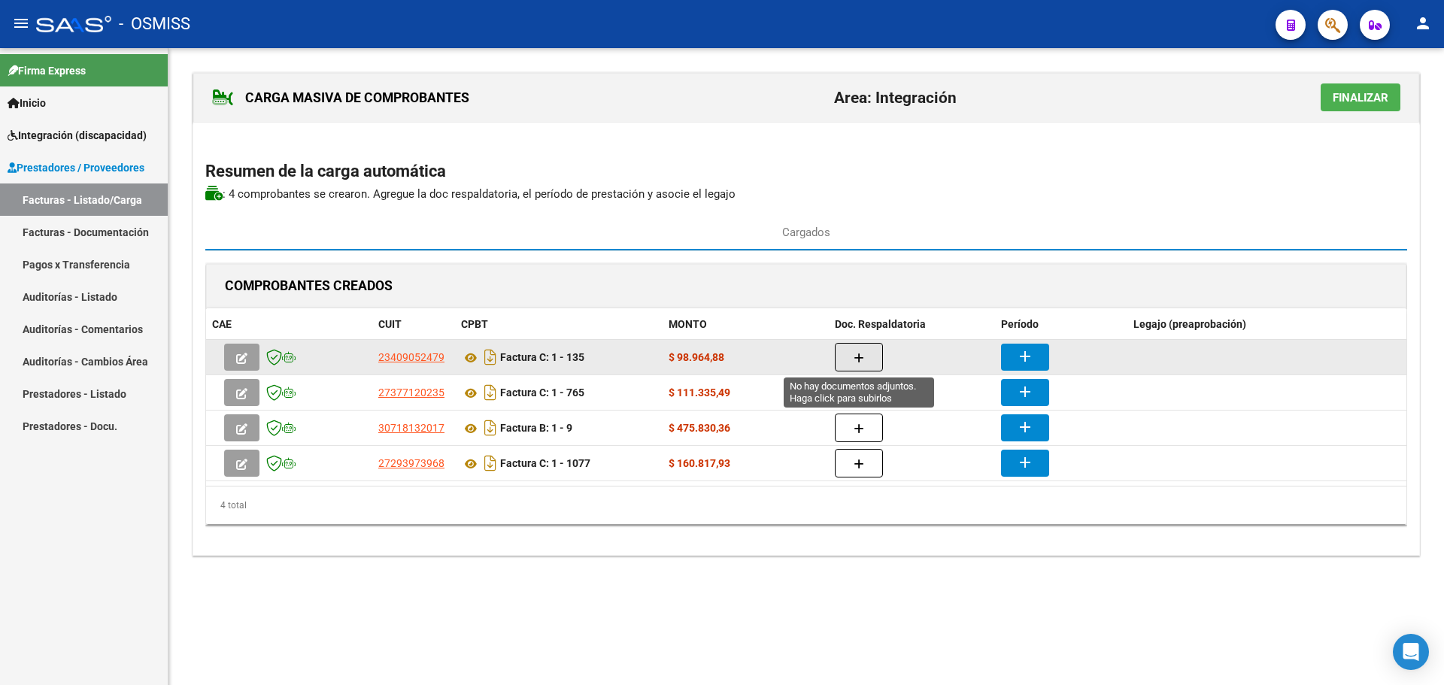
click at [860, 357] on icon "button" at bounding box center [859, 358] width 11 height 11
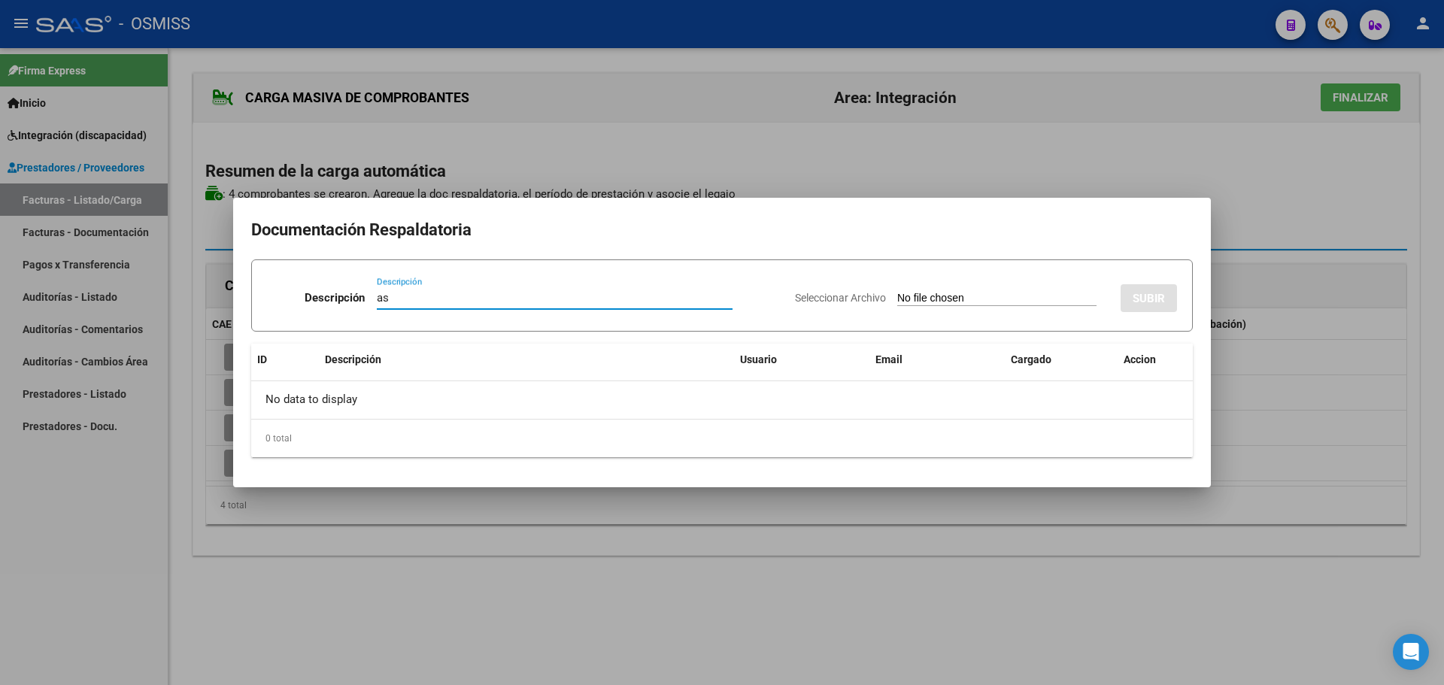
type input "as"
click at [907, 295] on input "Seleccionar Archivo" at bounding box center [996, 299] width 199 height 14
type input "C:\fakepath\Documento 765 (1).pdf"
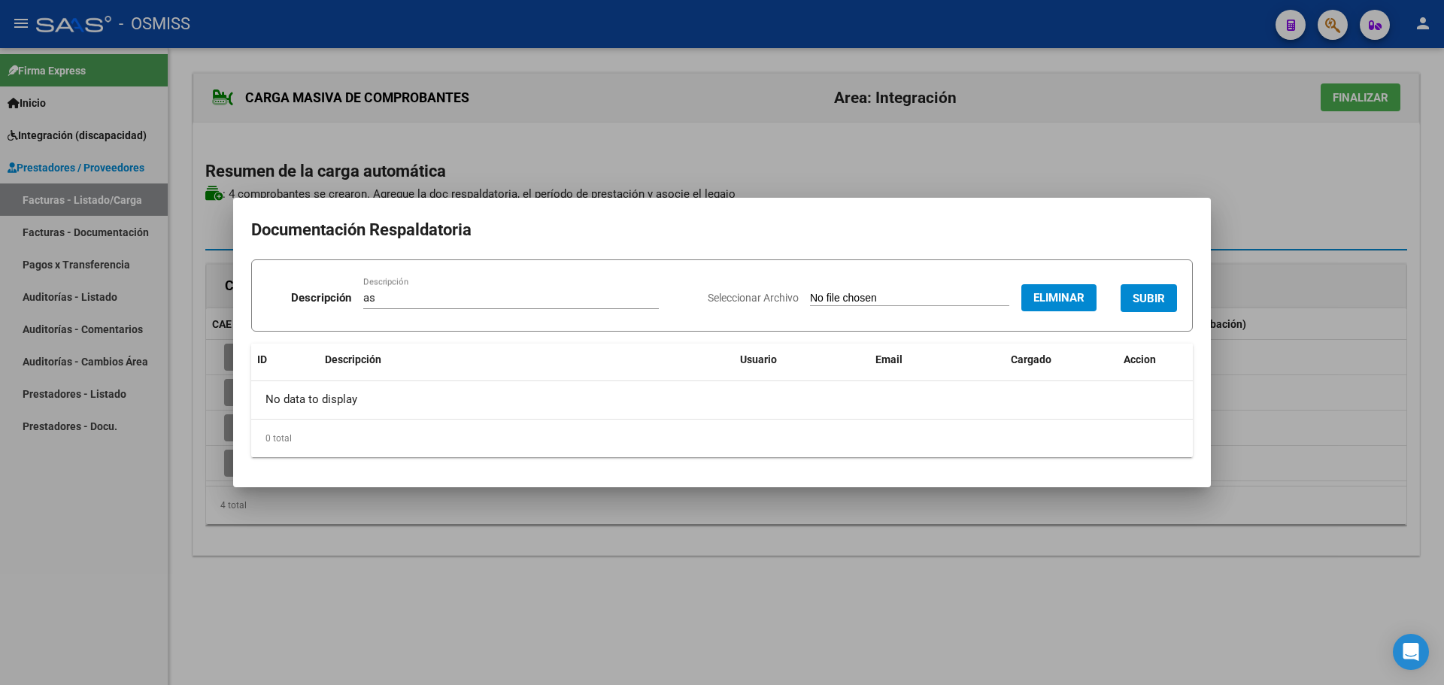
click at [1157, 290] on button "SUBIR" at bounding box center [1149, 298] width 56 height 28
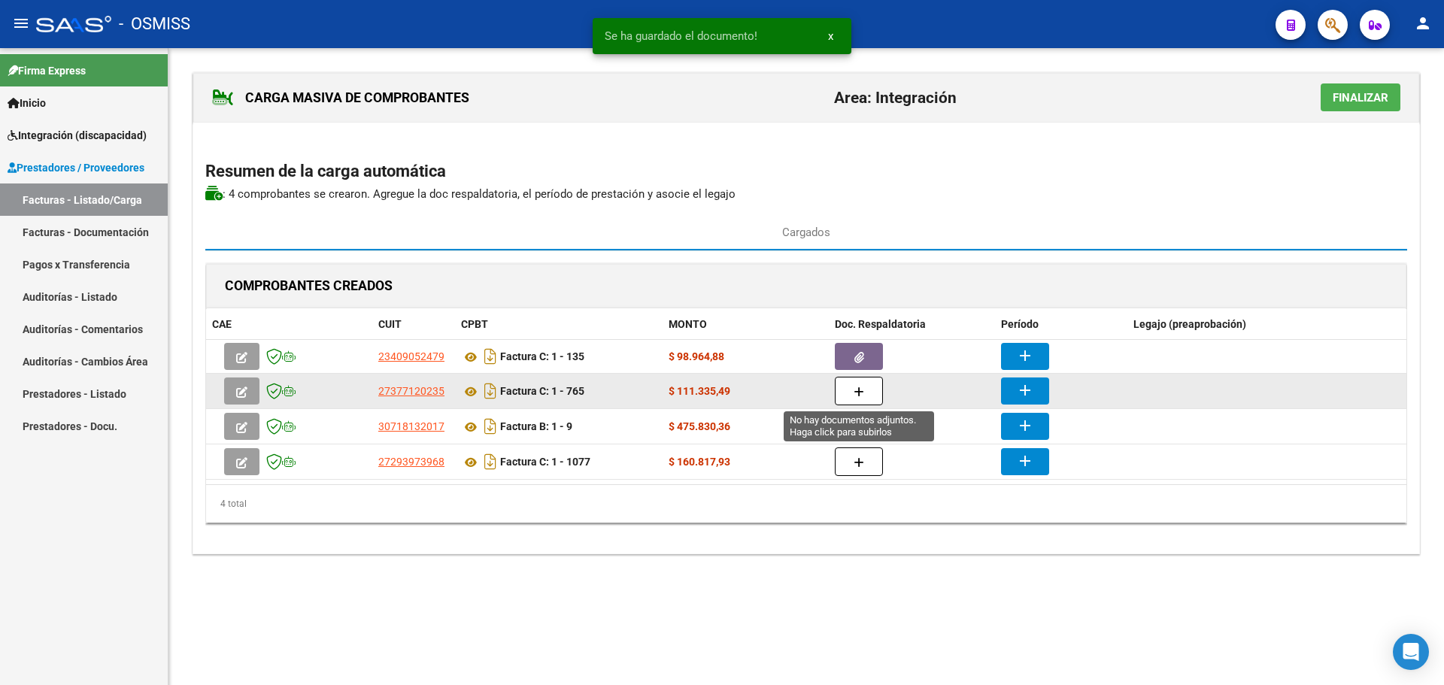
click at [860, 383] on button "button" at bounding box center [859, 391] width 48 height 29
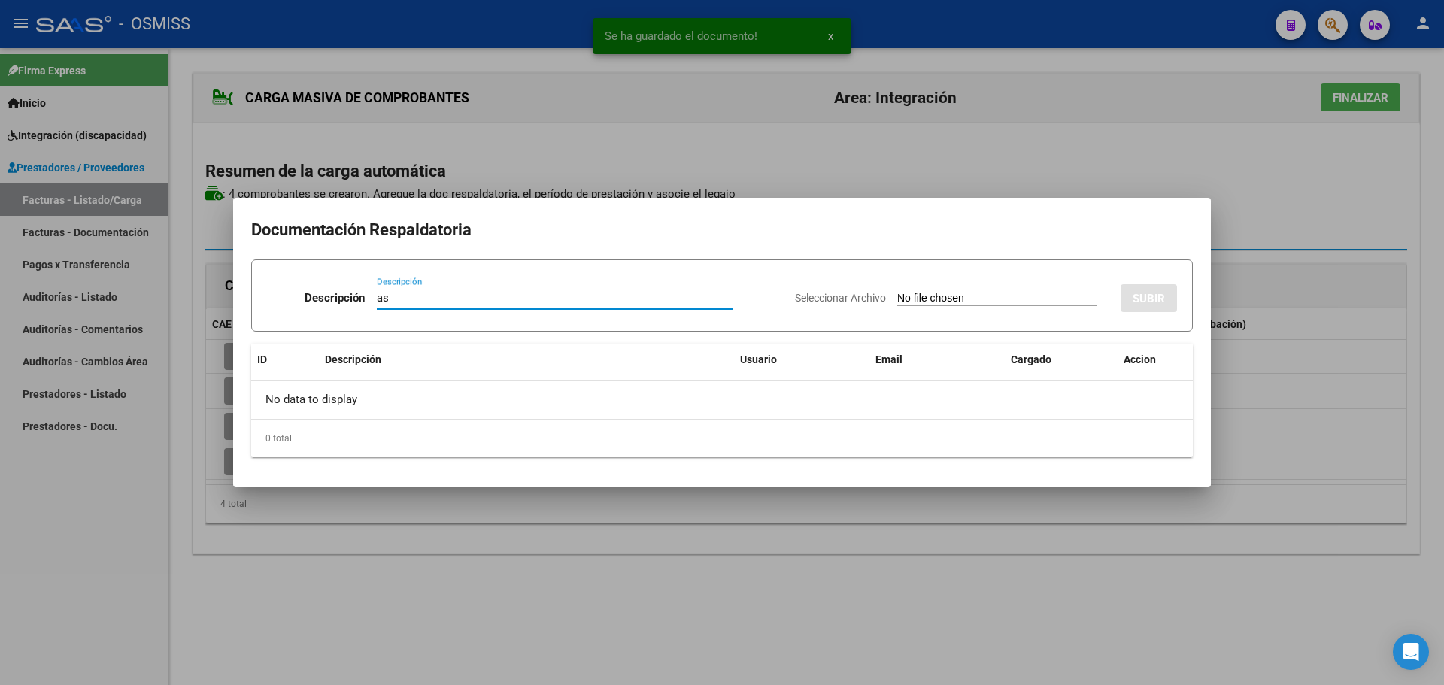
type input "as"
click at [953, 304] on input "Seleccionar Archivo" at bounding box center [996, 299] width 199 height 14
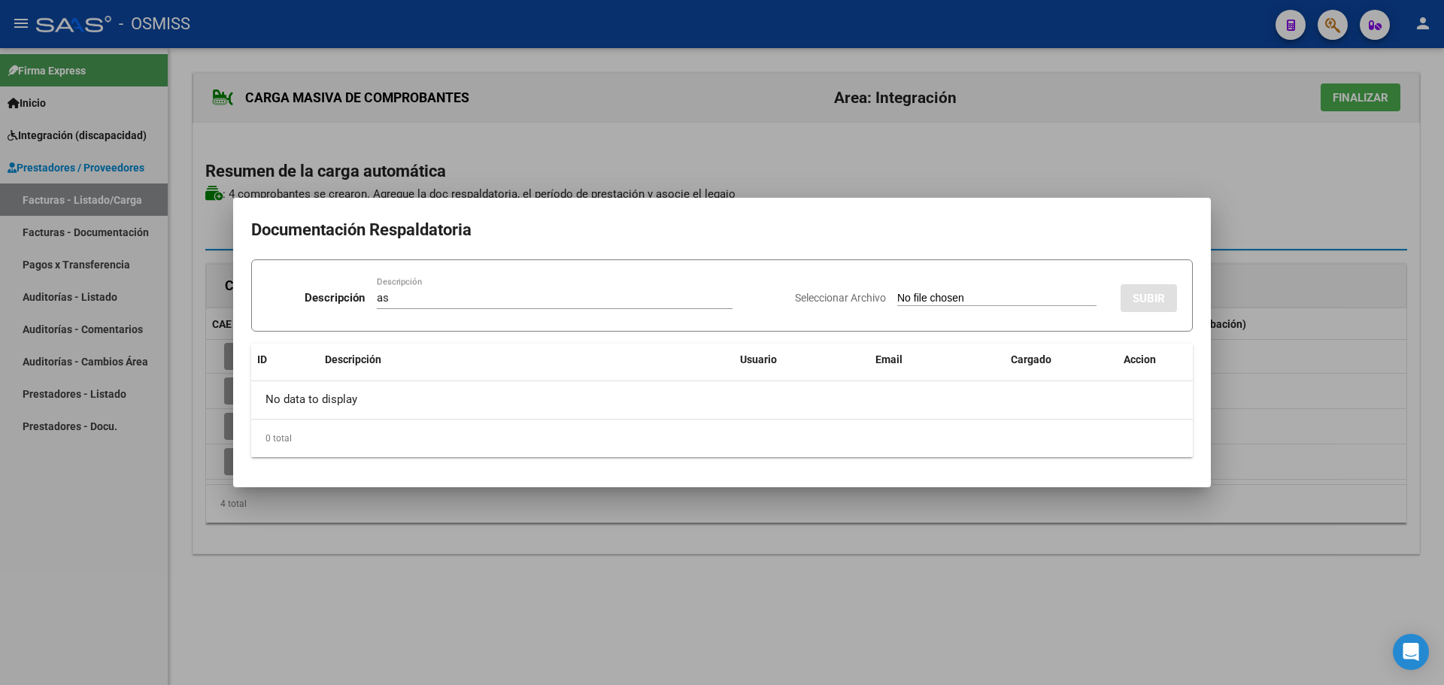
type input "C:\fakepath\Documento 914.pdf"
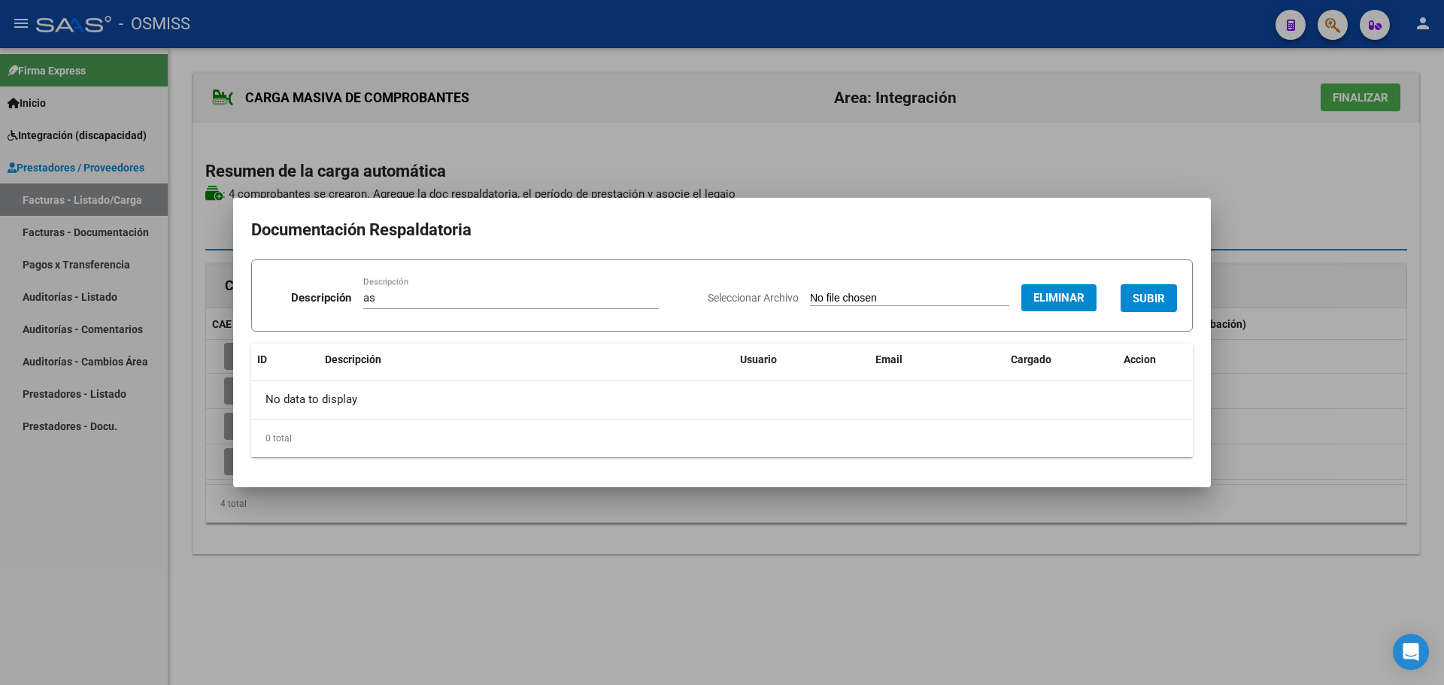
click at [1140, 299] on span "SUBIR" at bounding box center [1149, 299] width 32 height 14
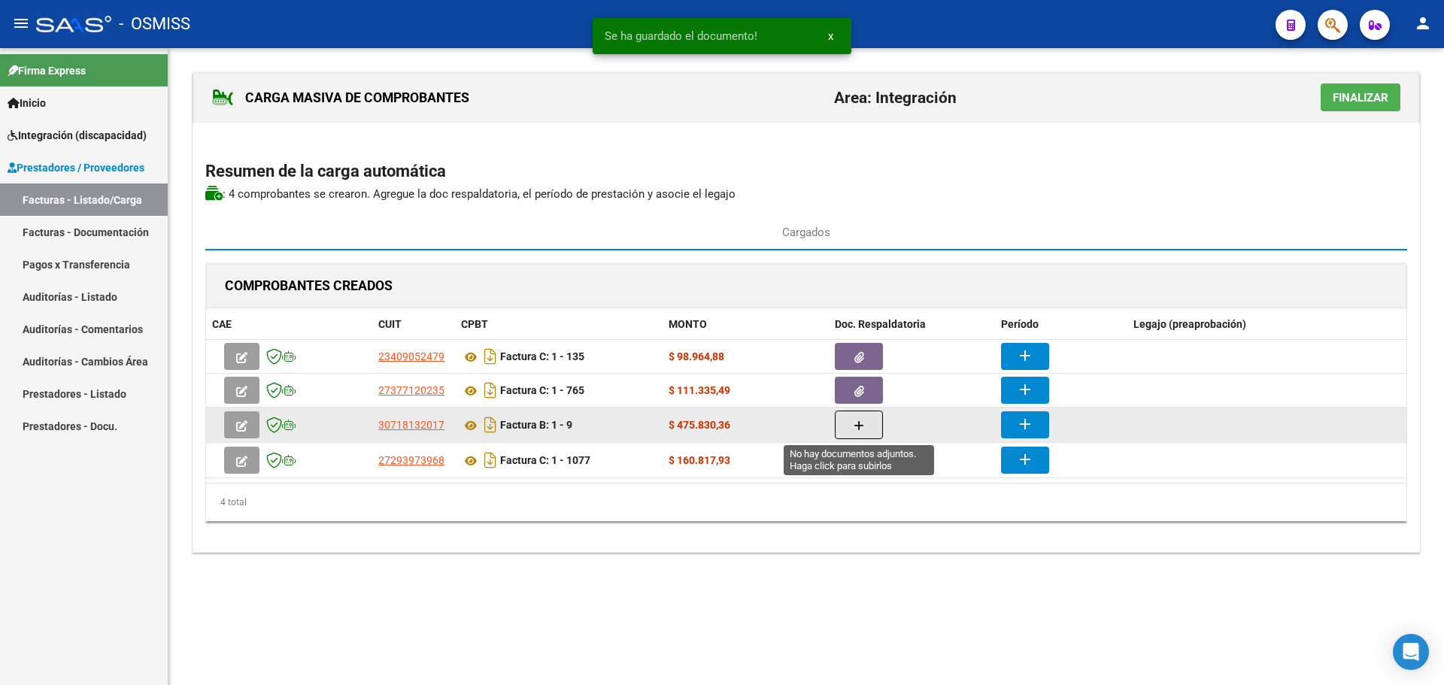
click at [849, 424] on button "button" at bounding box center [859, 425] width 48 height 29
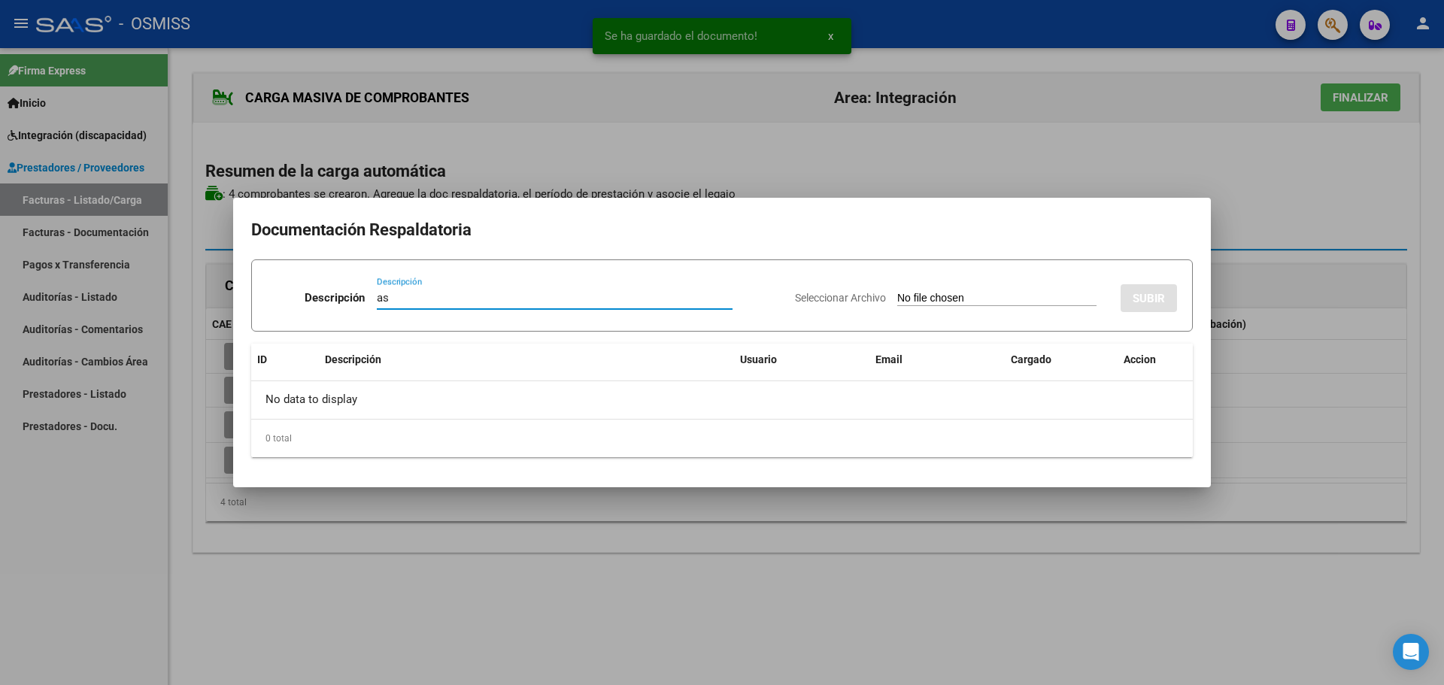
type input "as"
click at [927, 299] on input "Seleccionar Archivo" at bounding box center [996, 299] width 199 height 14
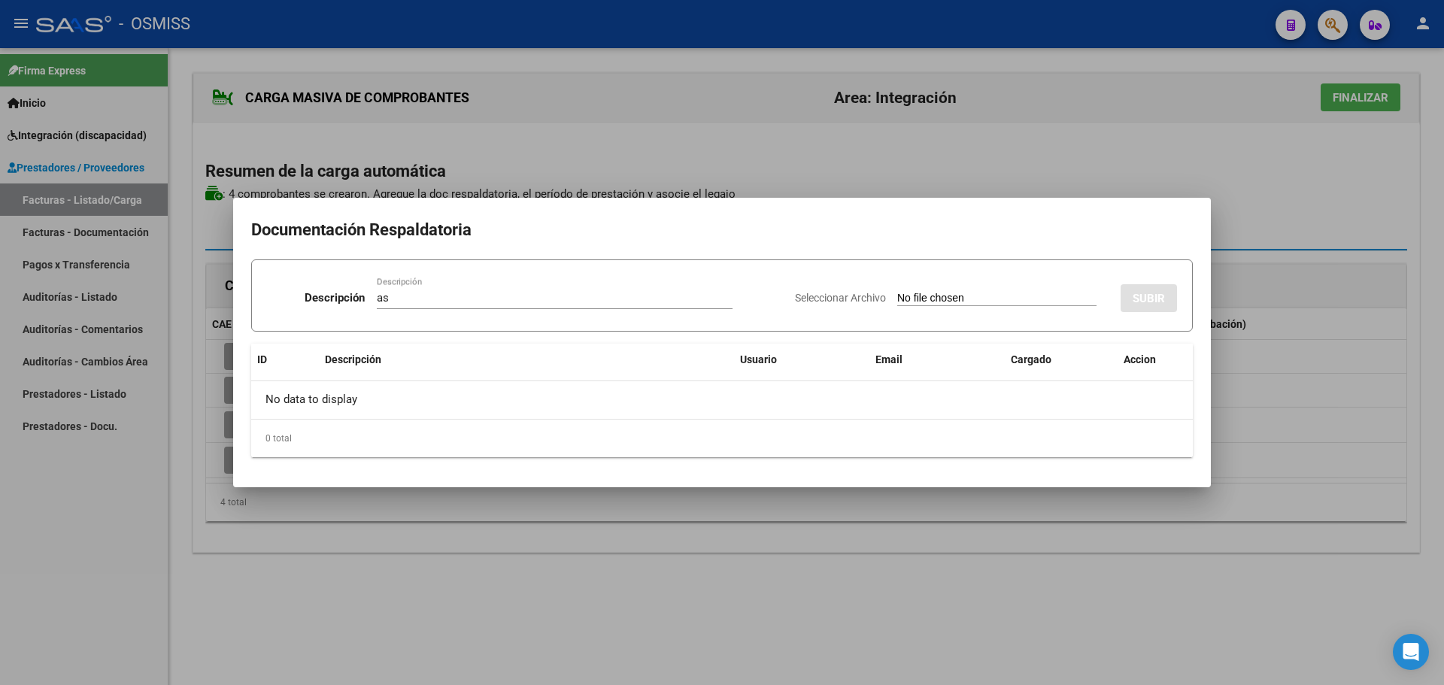
type input "C:\fakepath\A Saie [PERSON_NAME].pdf"
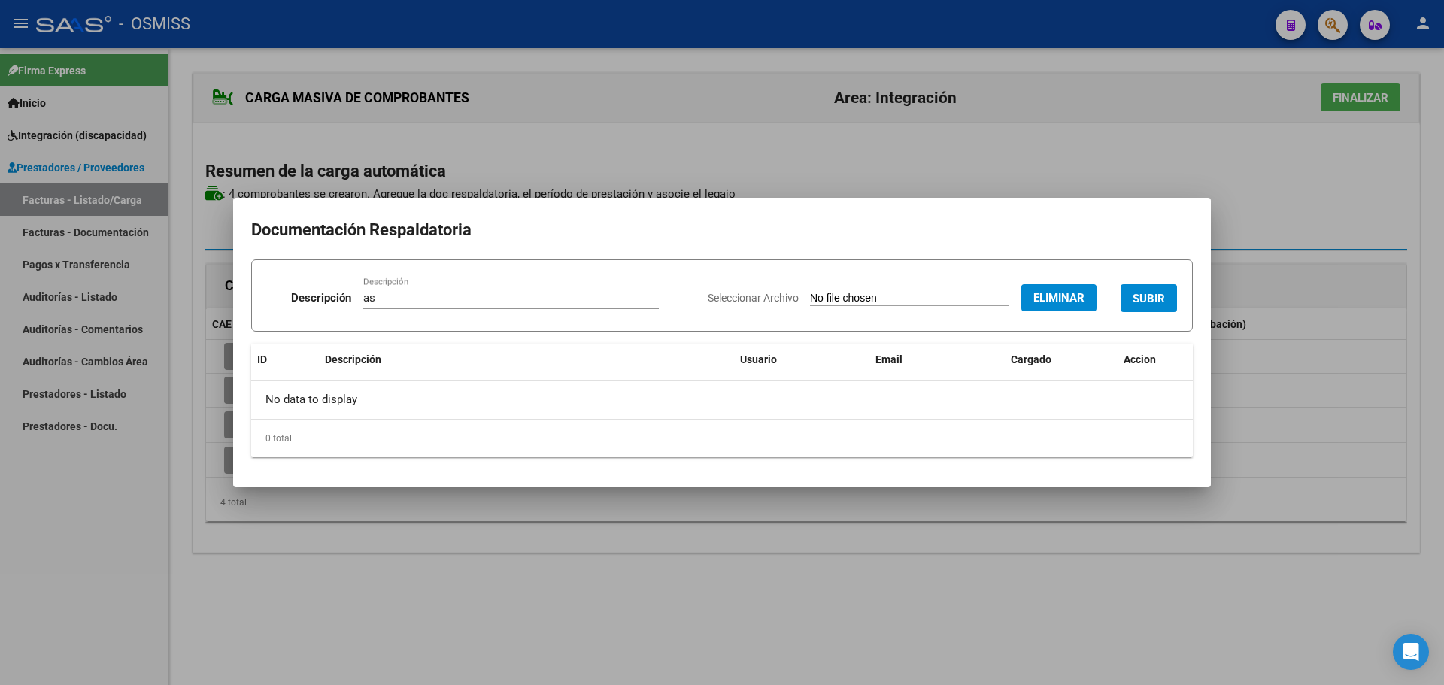
click at [1134, 297] on span "SUBIR" at bounding box center [1149, 299] width 32 height 14
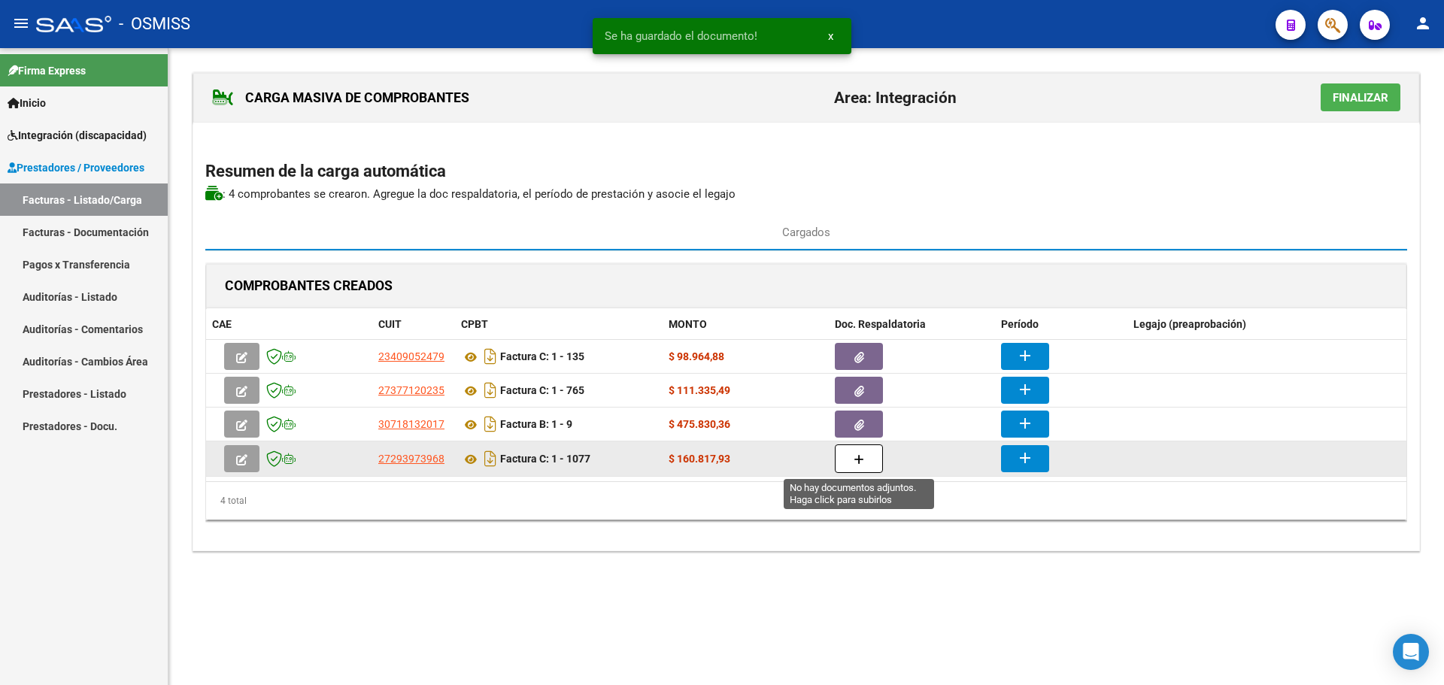
click at [855, 462] on icon "button" at bounding box center [859, 459] width 11 height 11
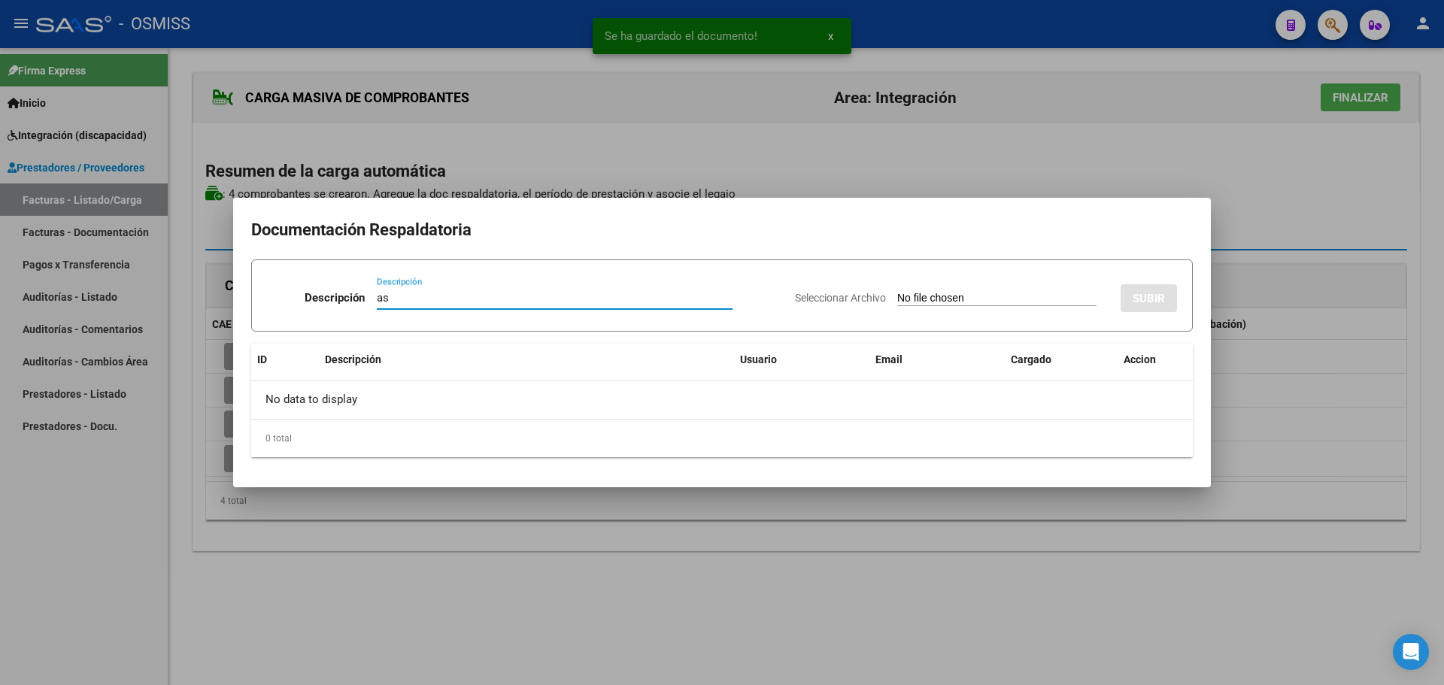
type input "as"
click at [924, 293] on input "Seleccionar Archivo" at bounding box center [996, 299] width 199 height 14
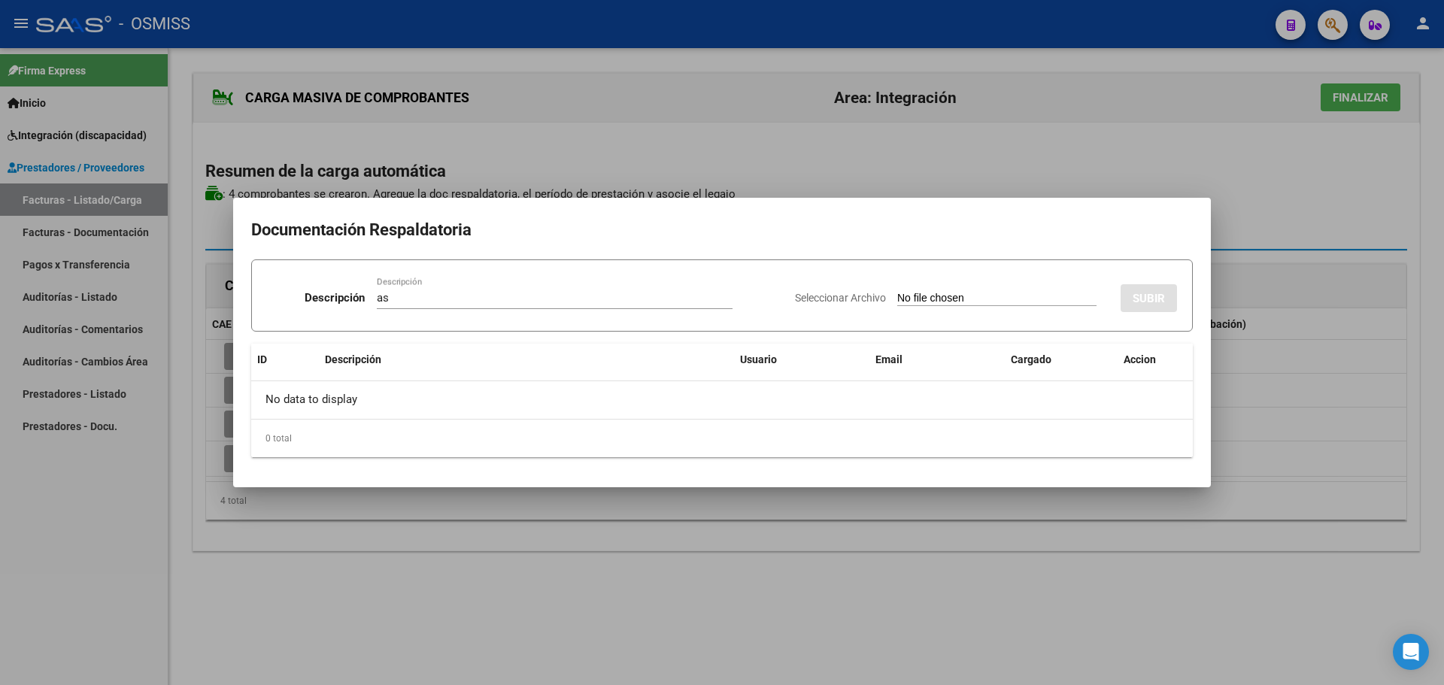
type input "C:\fakepath\A PSP [PERSON_NAME].pdf"
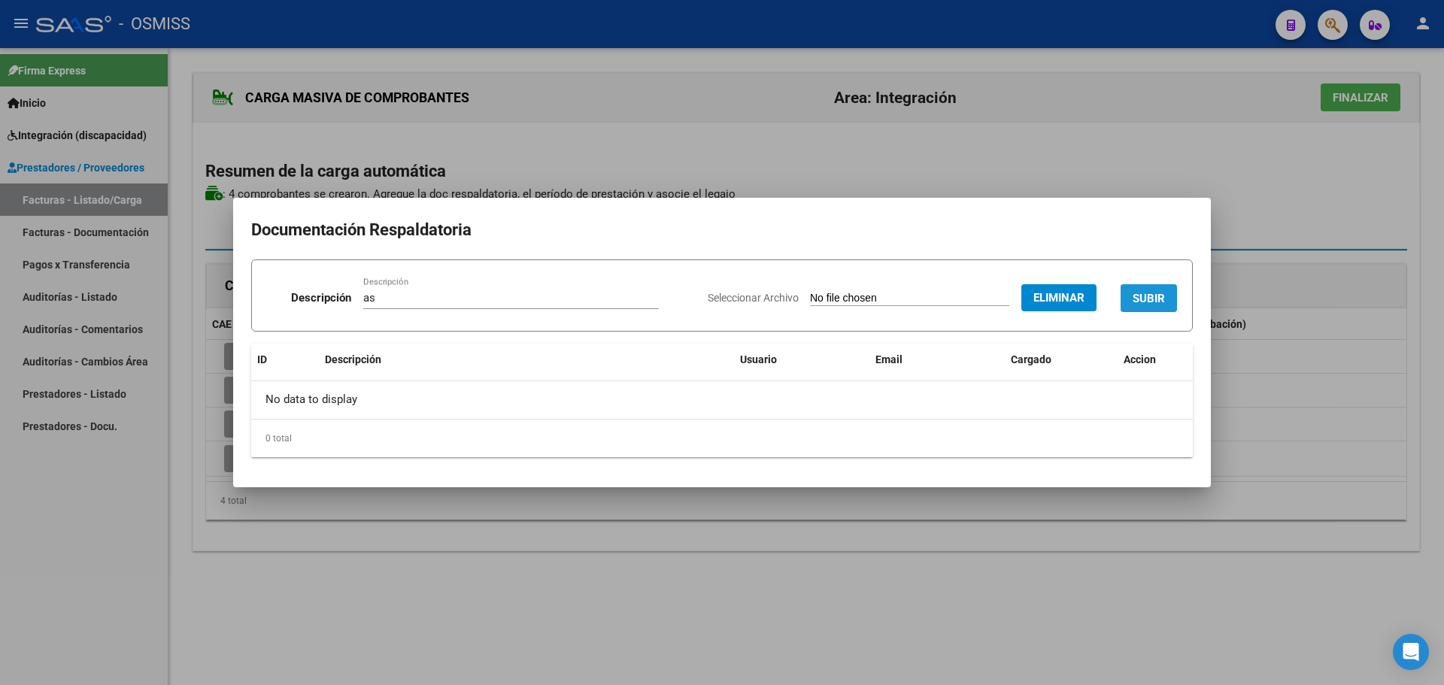
click at [1138, 292] on span "SUBIR" at bounding box center [1149, 299] width 32 height 14
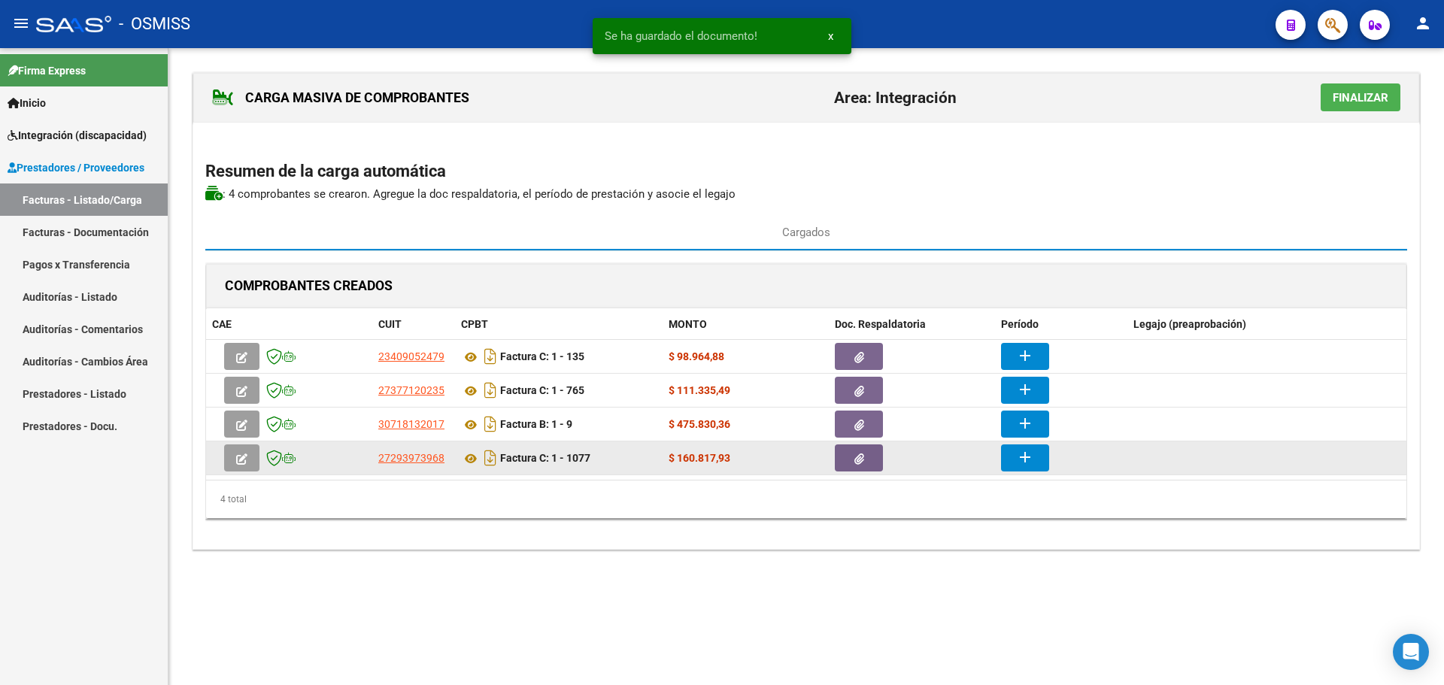
click at [1029, 460] on mat-icon "add" at bounding box center [1025, 457] width 18 height 18
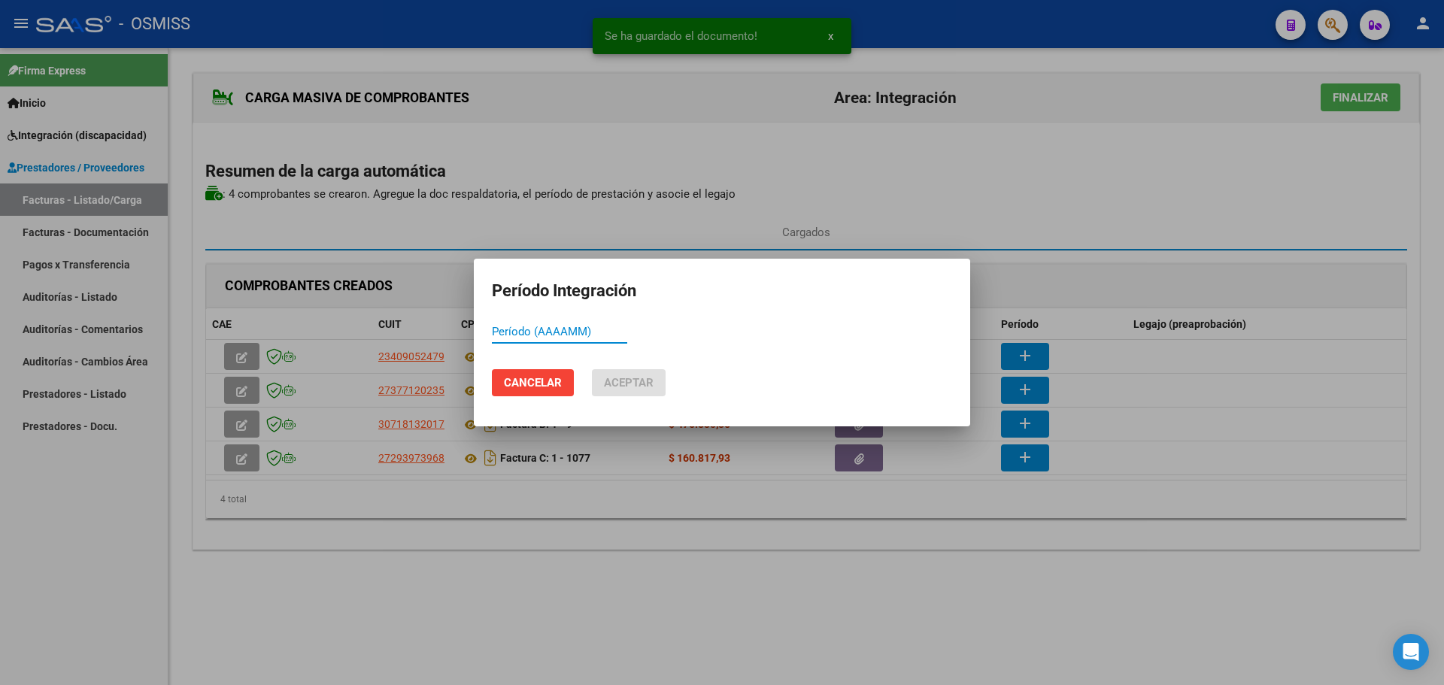
paste input "202509"
type input "202509"
click at [621, 376] on span "Aceptar" at bounding box center [629, 383] width 50 height 14
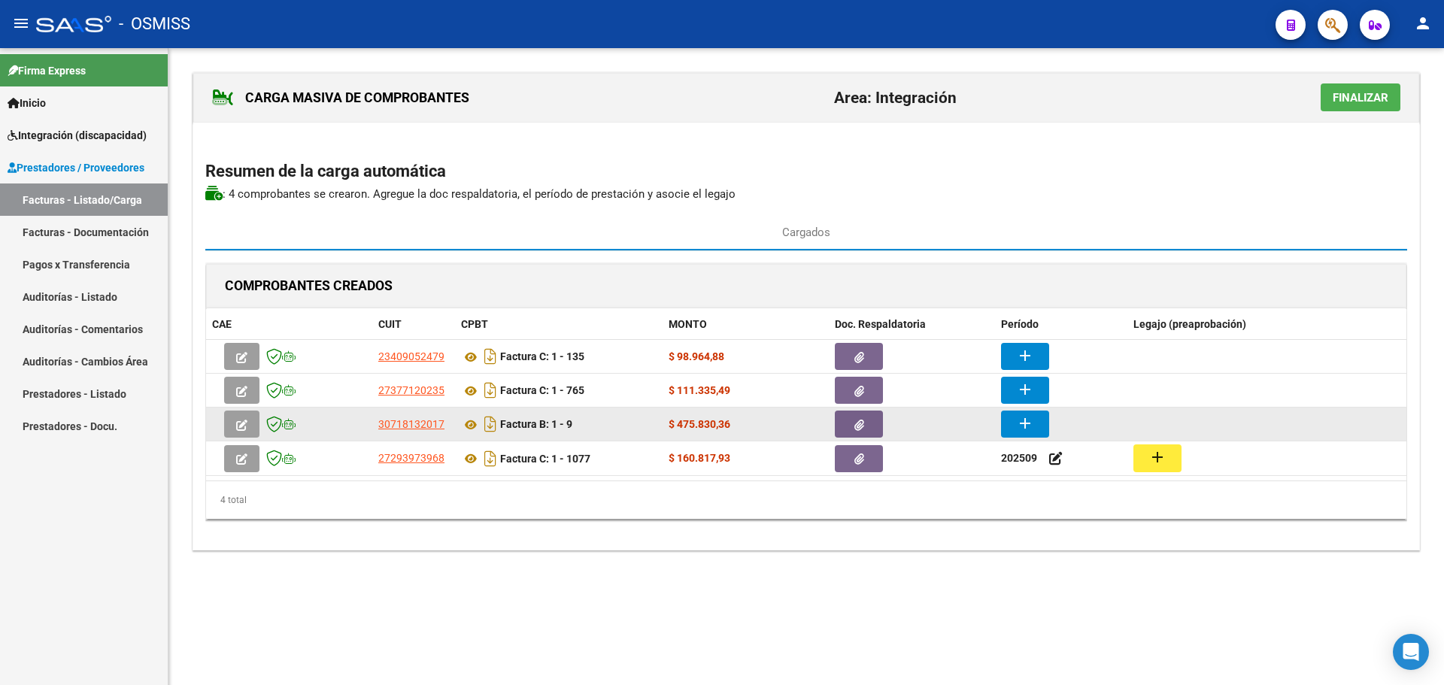
click at [1037, 426] on button "add" at bounding box center [1025, 424] width 48 height 27
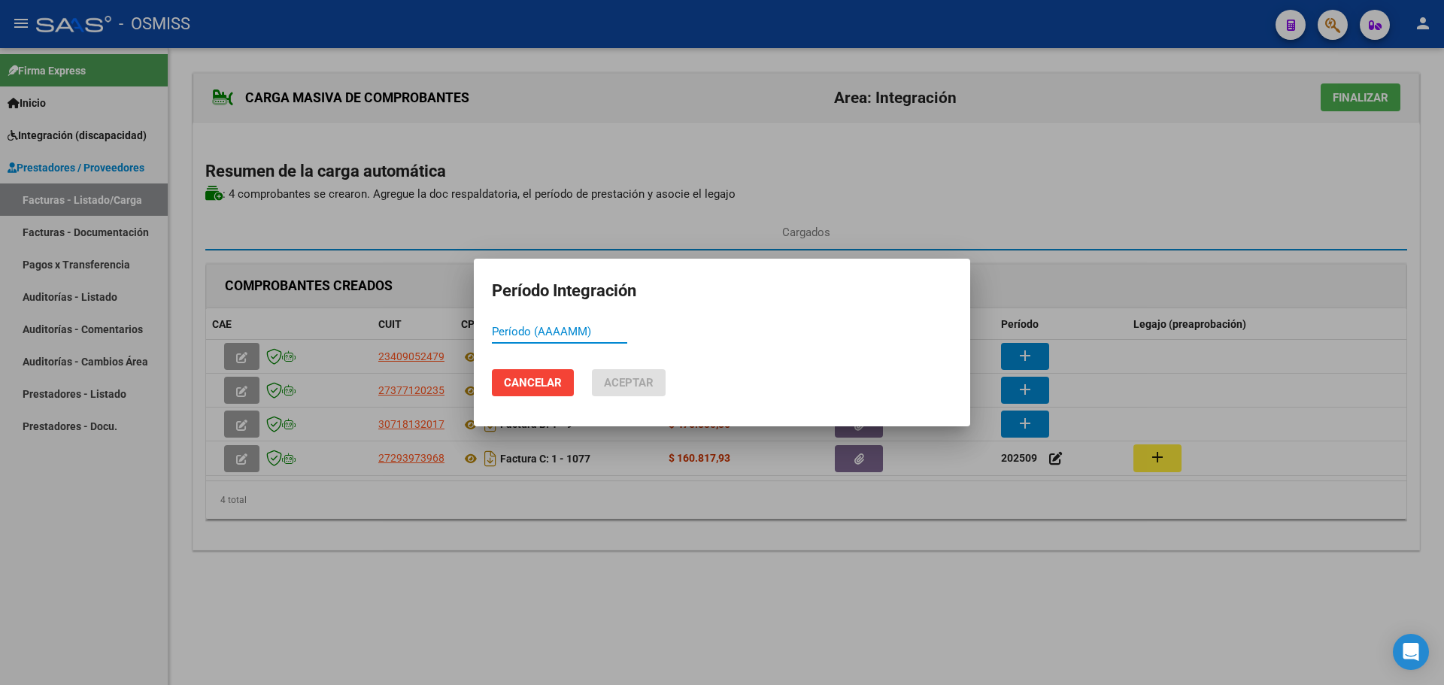
paste input "202509"
type input "202509"
click at [618, 382] on span "Aceptar" at bounding box center [629, 383] width 50 height 14
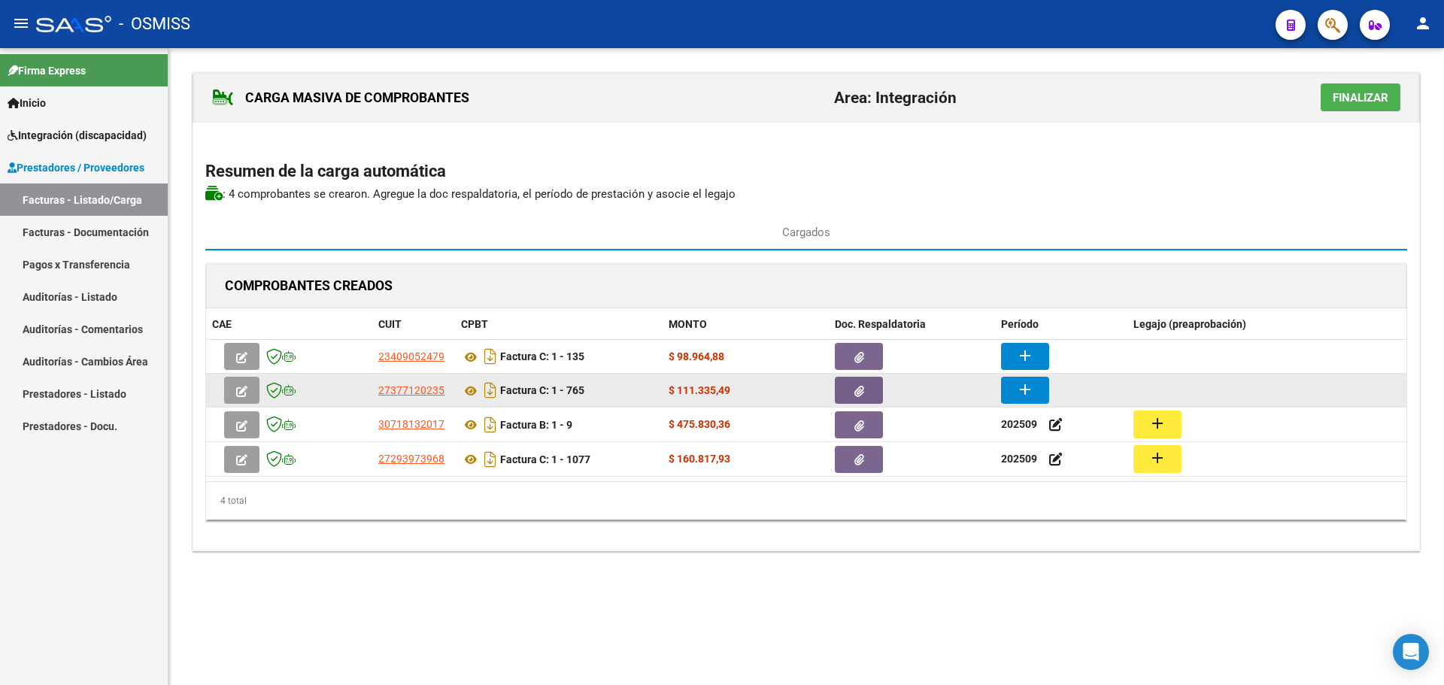
click at [1036, 389] on button "add" at bounding box center [1025, 390] width 48 height 27
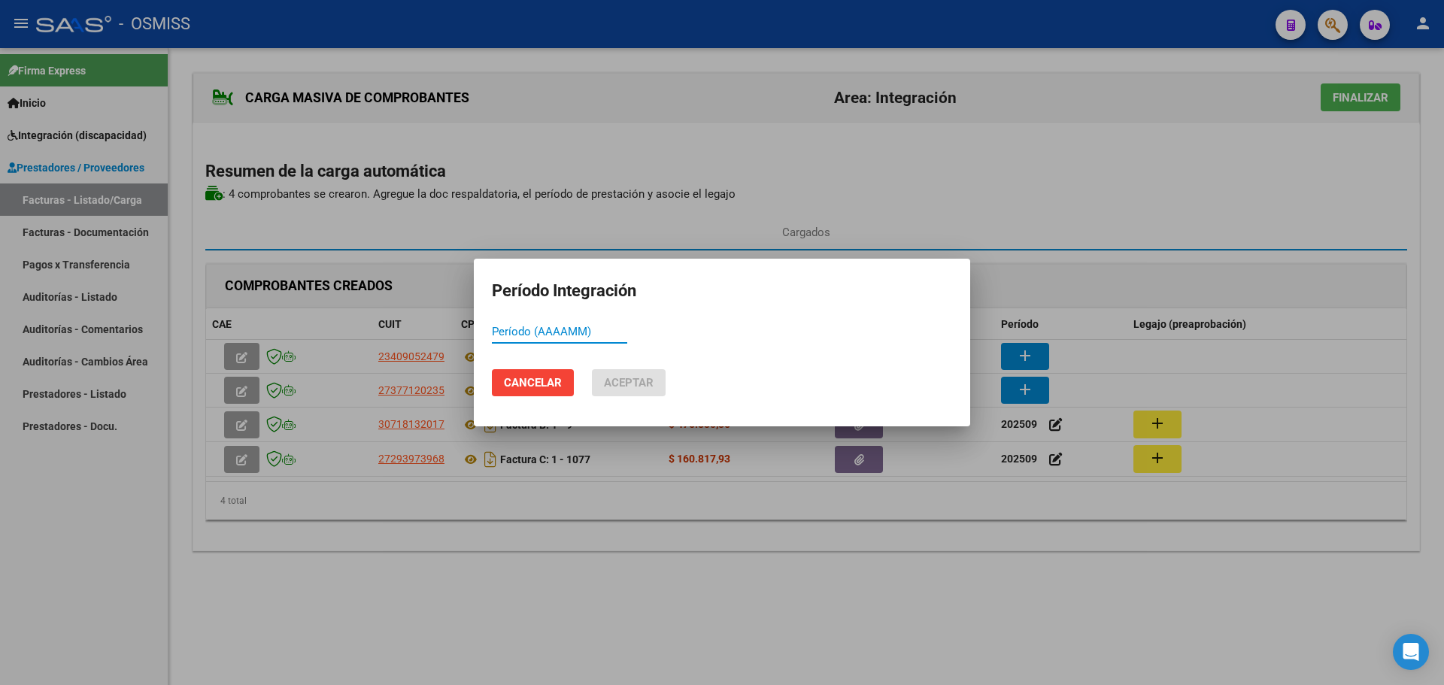
paste input "202509"
type input "202509"
click at [629, 378] on span "Aceptar" at bounding box center [629, 383] width 50 height 14
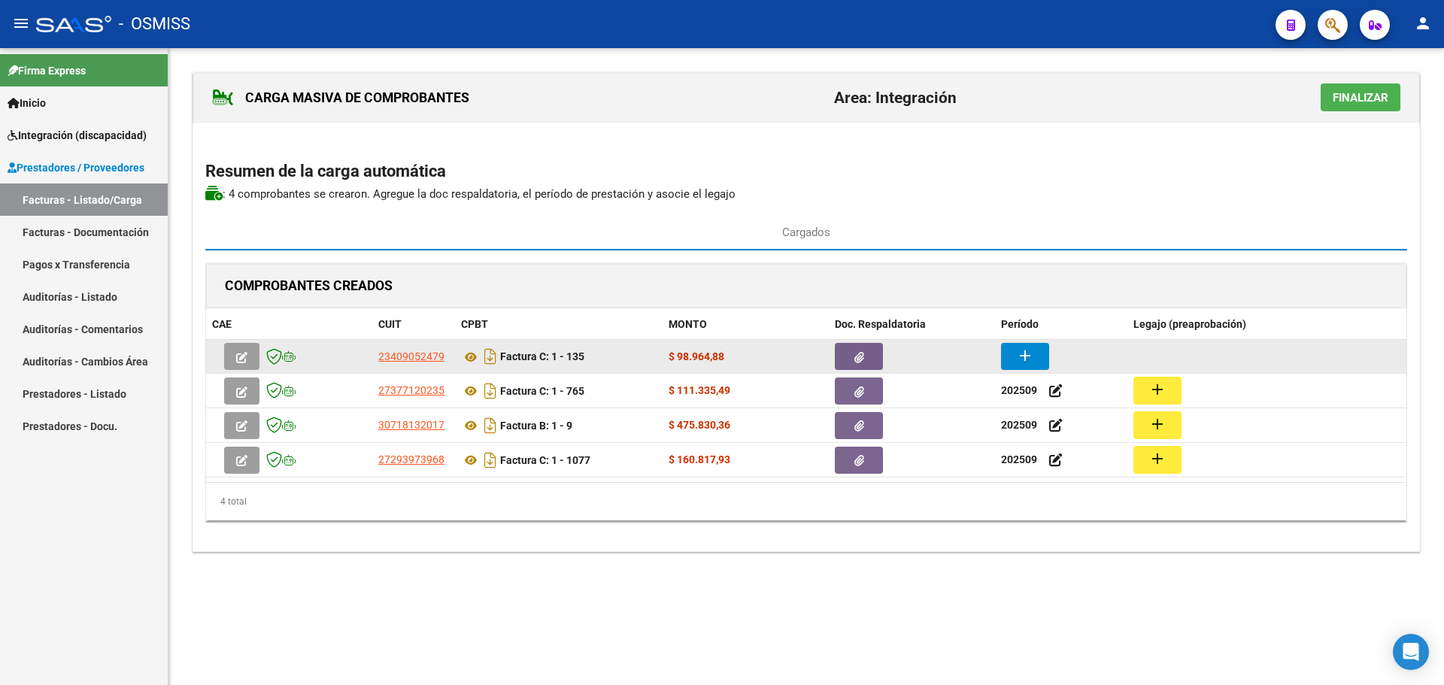
click at [1026, 354] on mat-icon "add" at bounding box center [1025, 356] width 18 height 18
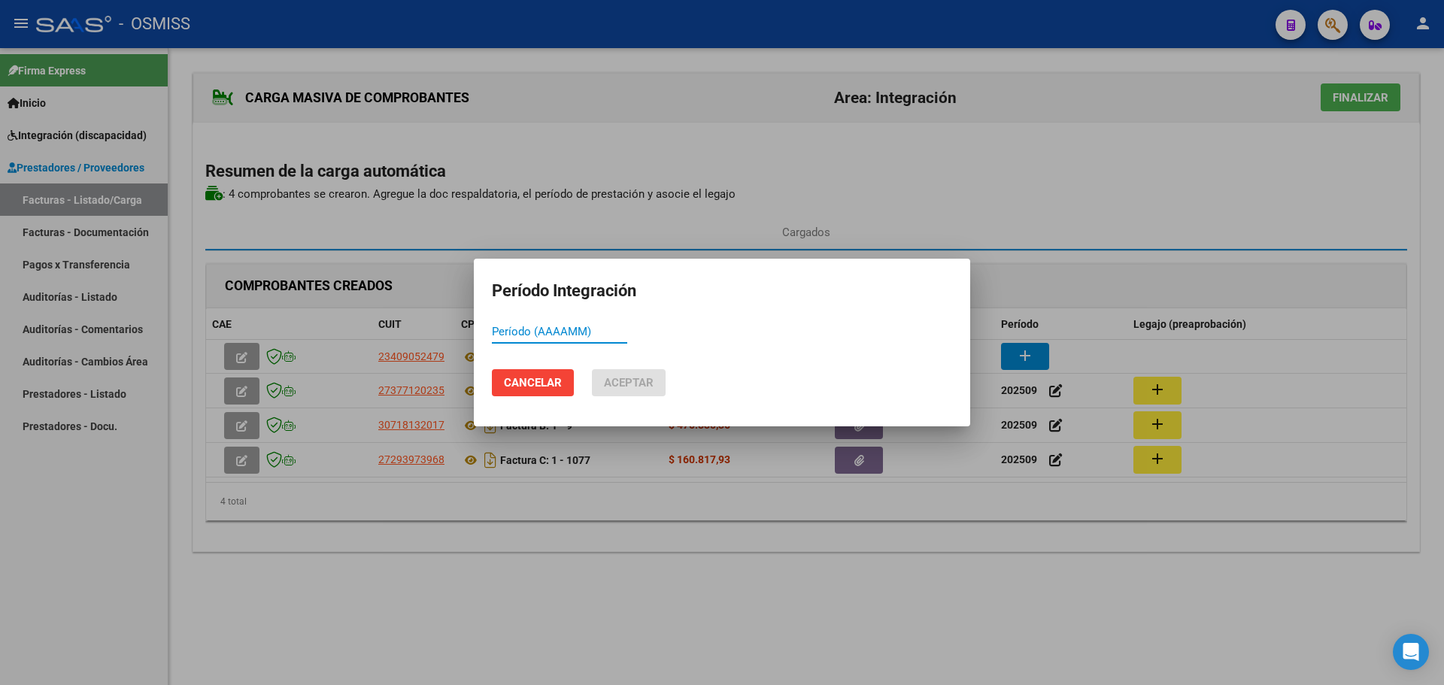
paste input "202509"
type input "202509"
click at [607, 385] on span "Aceptar" at bounding box center [629, 383] width 50 height 14
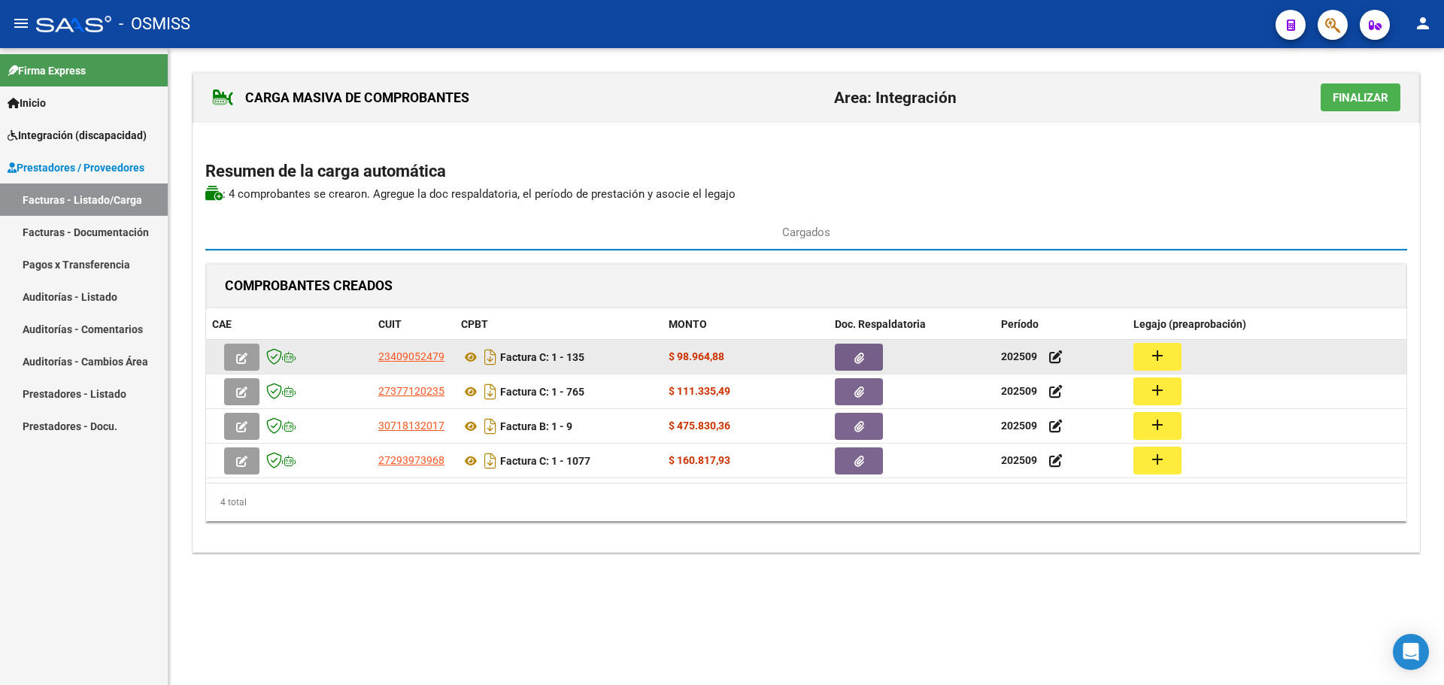
click at [1162, 358] on mat-icon "add" at bounding box center [1158, 356] width 18 height 18
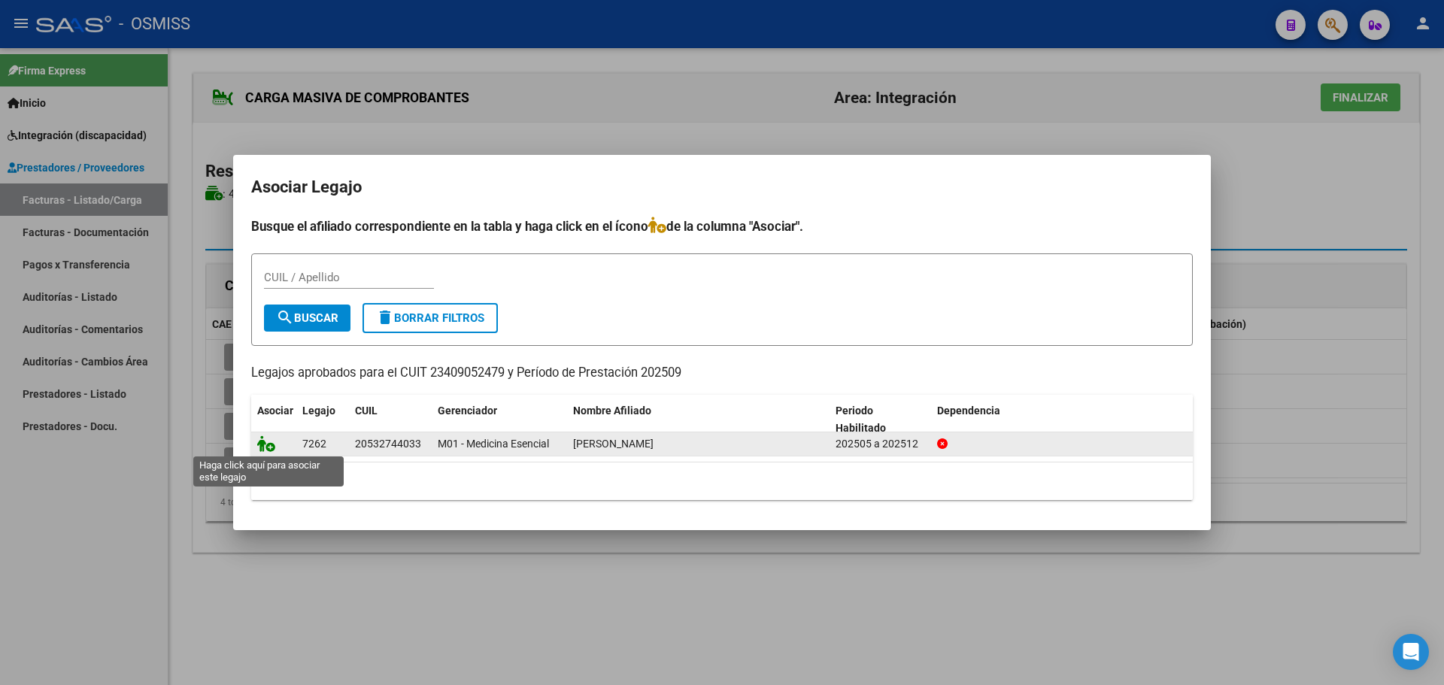
click at [269, 445] on icon at bounding box center [266, 443] width 18 height 17
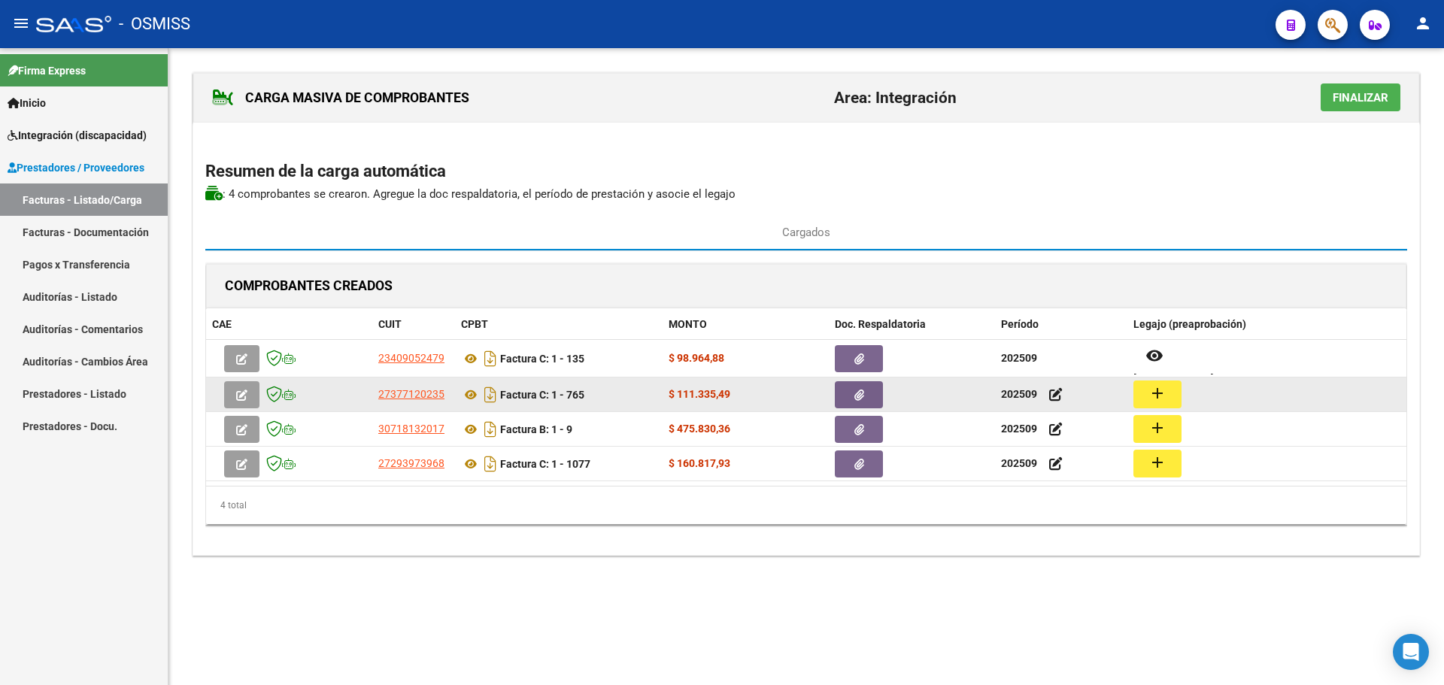
click at [1143, 389] on button "add" at bounding box center [1157, 395] width 48 height 28
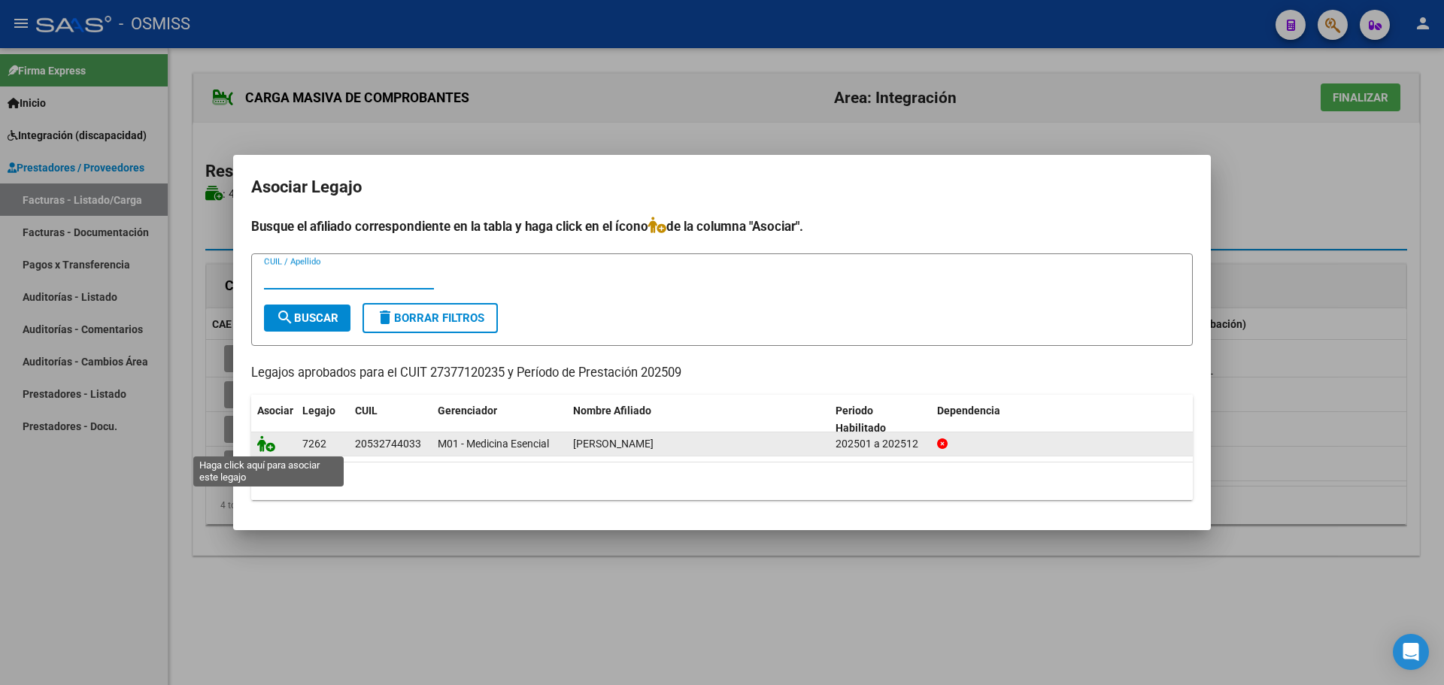
click at [266, 439] on icon at bounding box center [266, 443] width 18 height 17
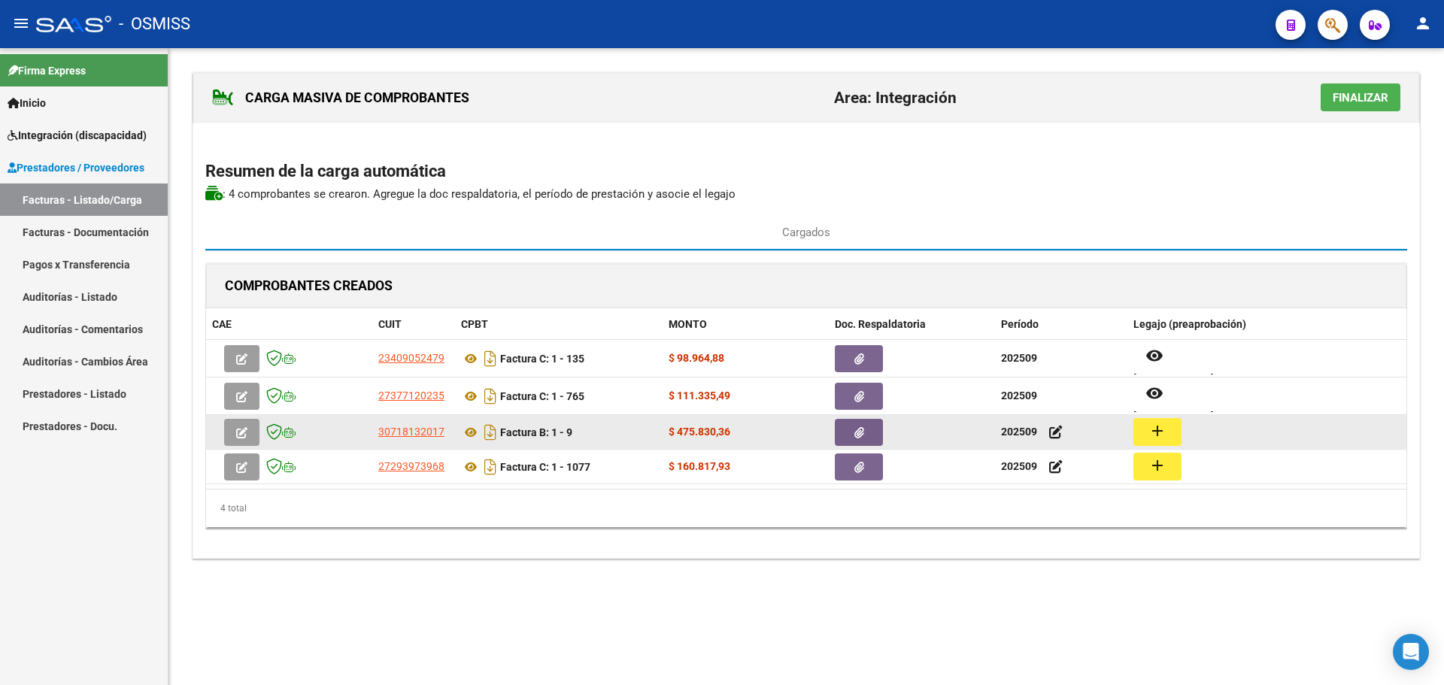
click at [1161, 427] on mat-icon "add" at bounding box center [1158, 431] width 18 height 18
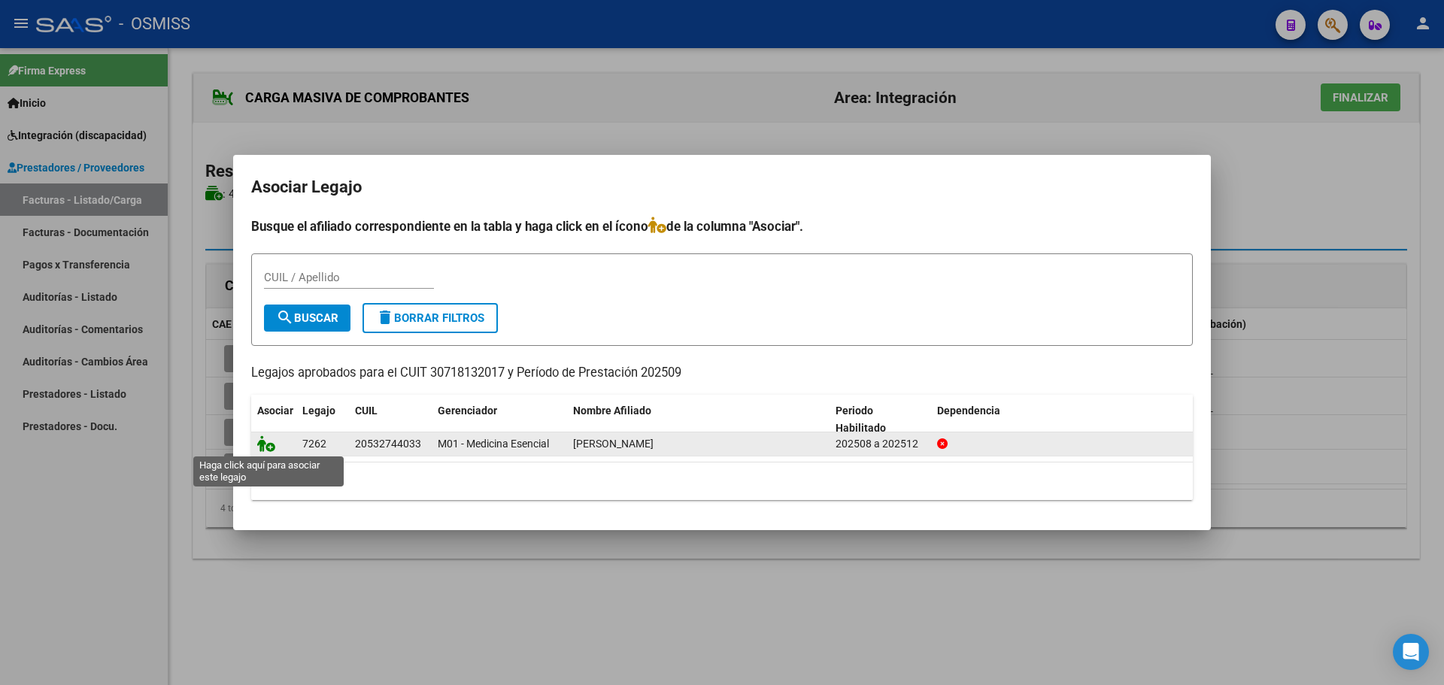
click at [267, 445] on icon at bounding box center [266, 443] width 18 height 17
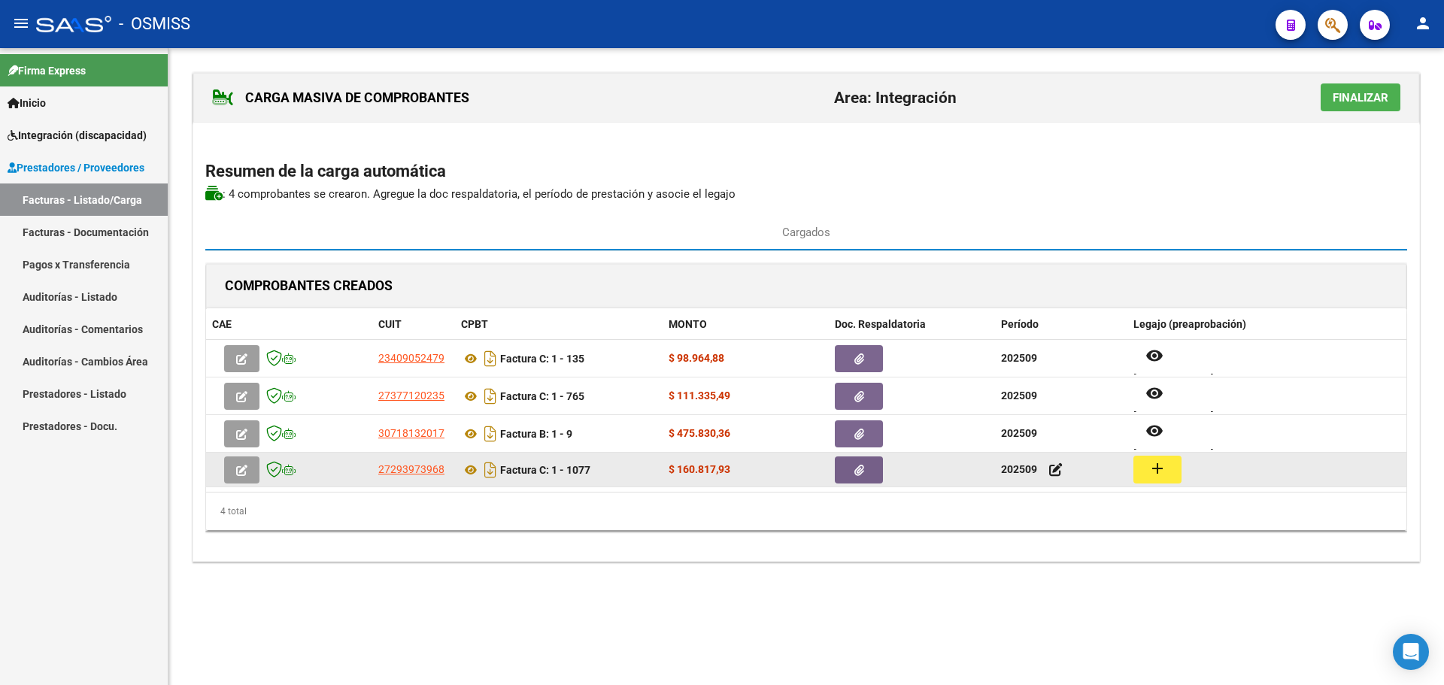
click at [1173, 472] on button "add" at bounding box center [1157, 470] width 48 height 28
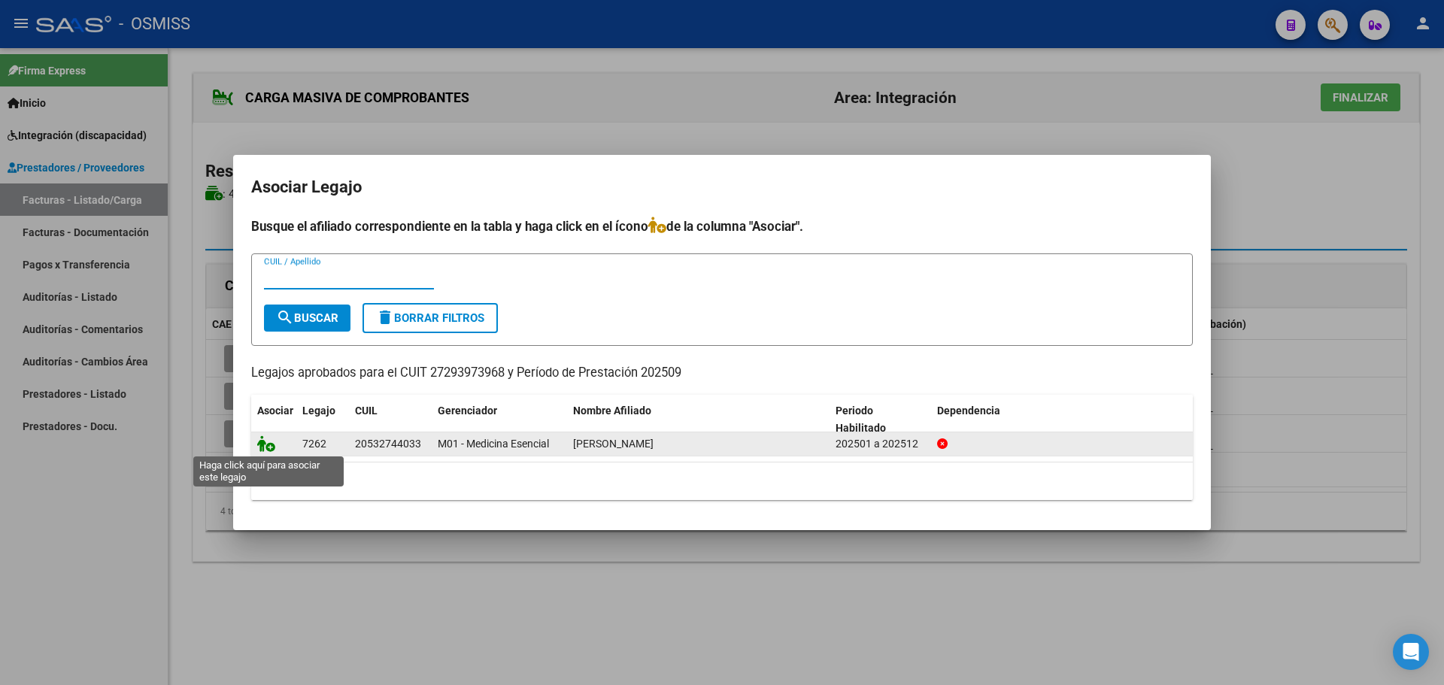
click at [263, 445] on icon at bounding box center [266, 443] width 18 height 17
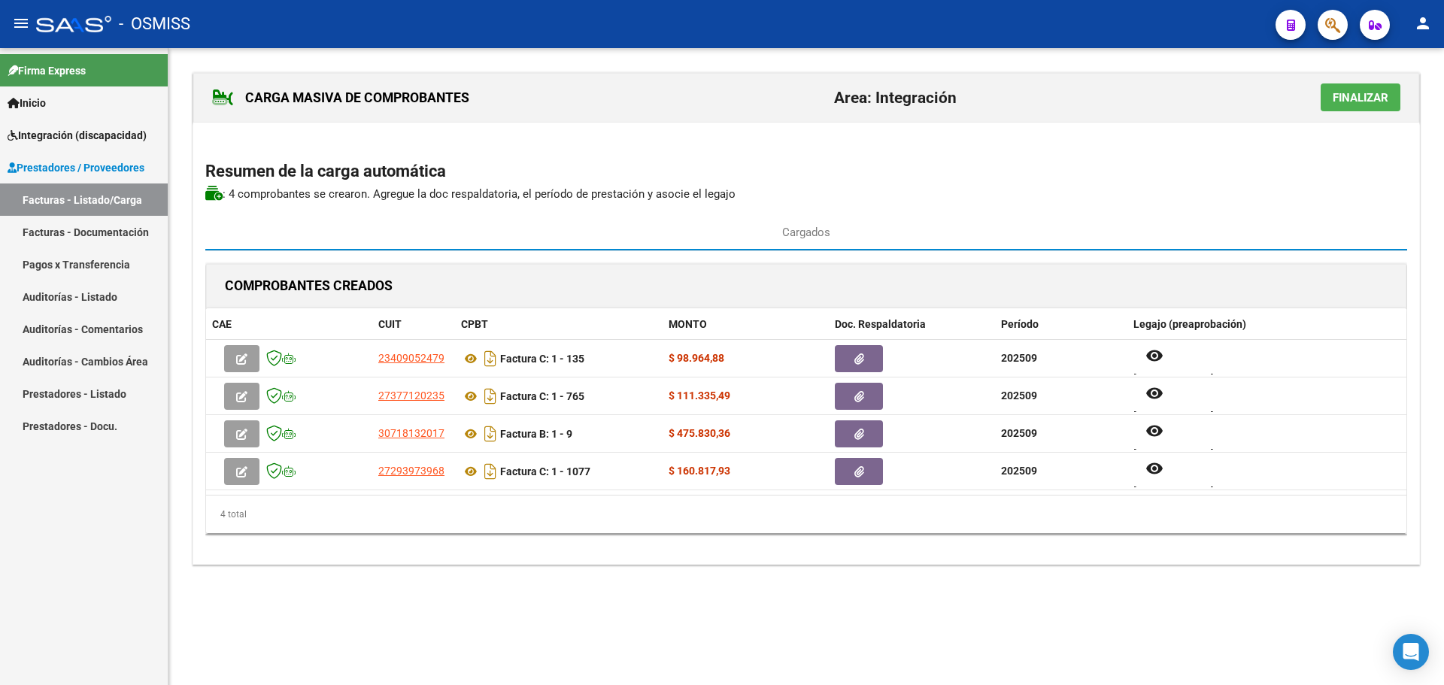
click at [1359, 98] on span "Finalizar" at bounding box center [1361, 98] width 56 height 14
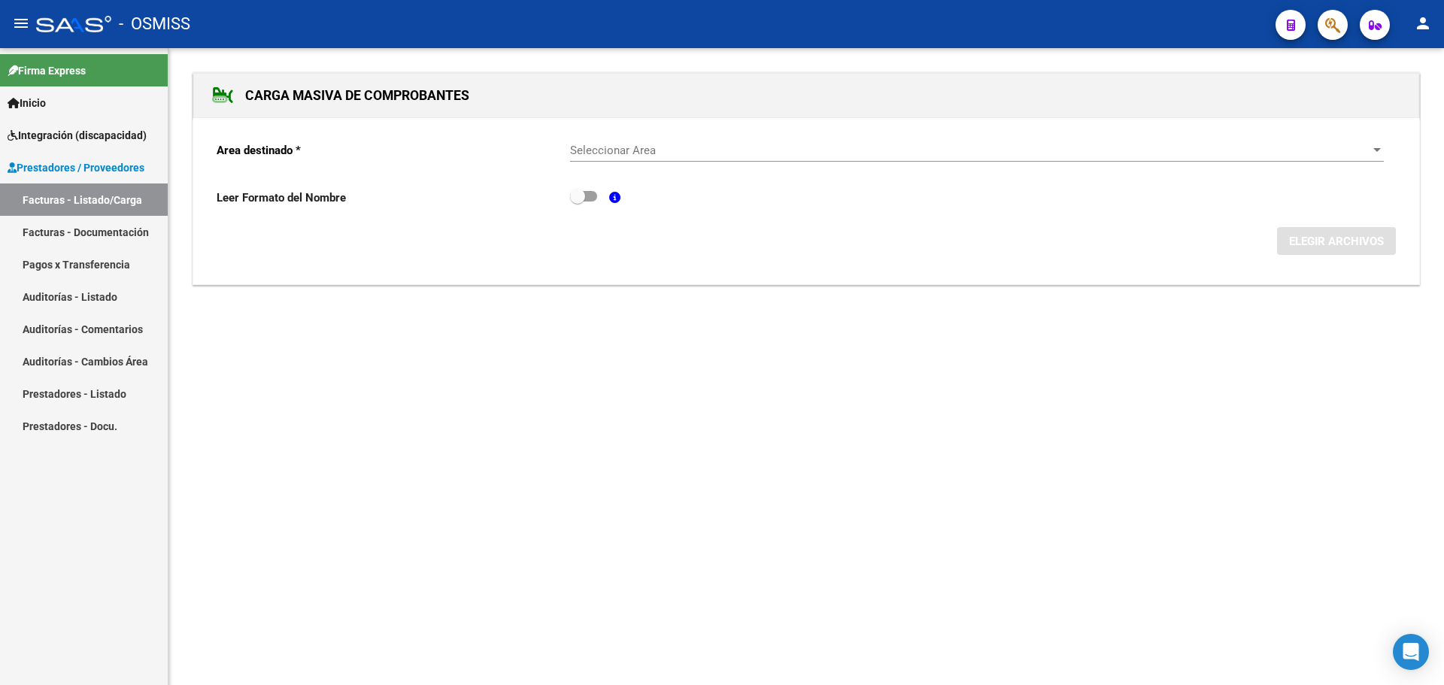
click at [1364, 147] on span "Seleccionar Area" at bounding box center [970, 151] width 800 height 14
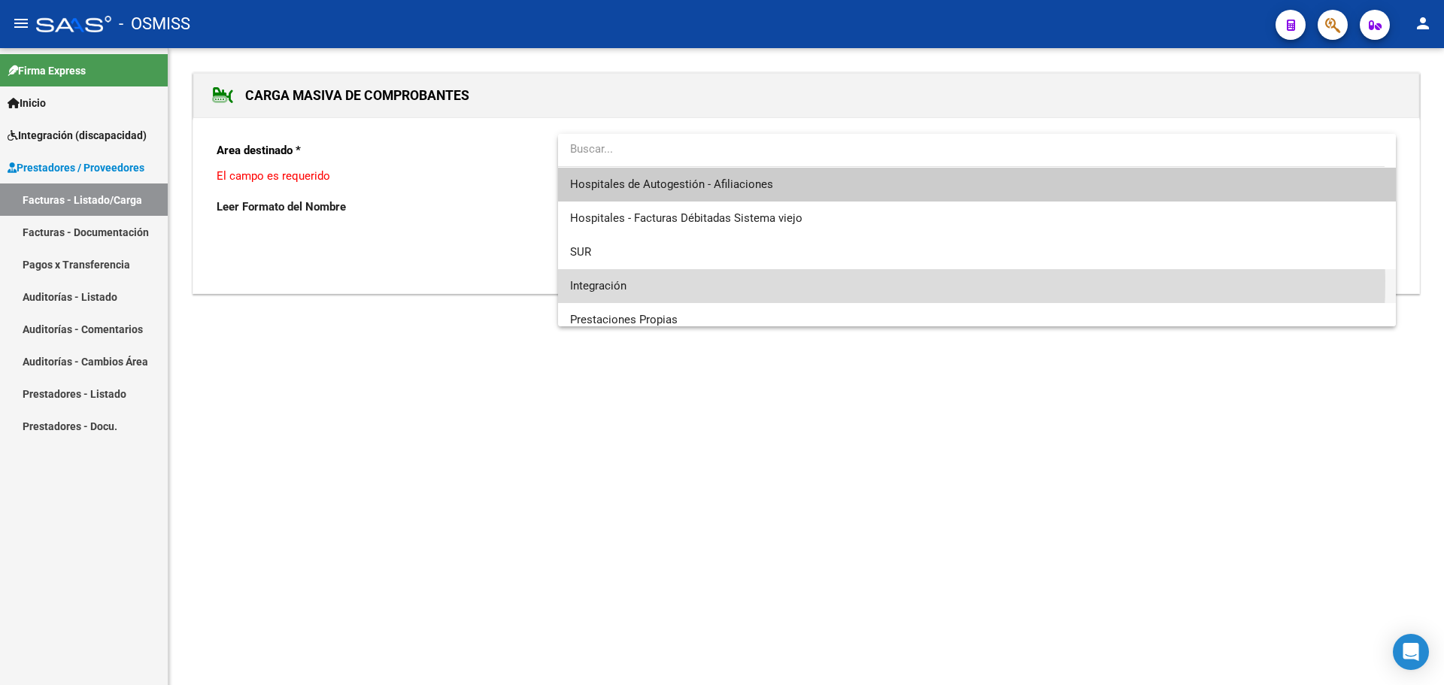
drag, startPoint x: 844, startPoint y: 281, endPoint x: 1008, endPoint y: 277, distance: 164.0
click at [848, 281] on span "Integración" at bounding box center [977, 286] width 814 height 34
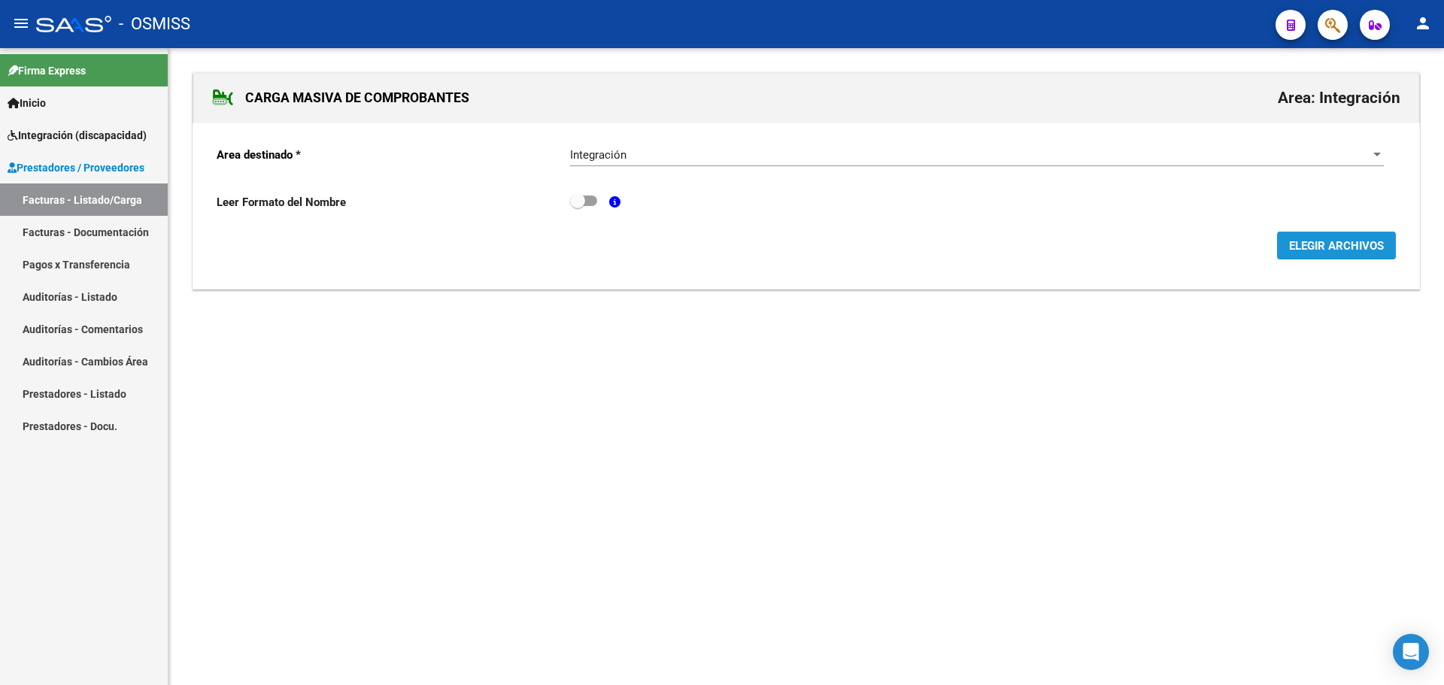
click at [1339, 247] on span "ELEGIR ARCHIVOS" at bounding box center [1336, 246] width 95 height 14
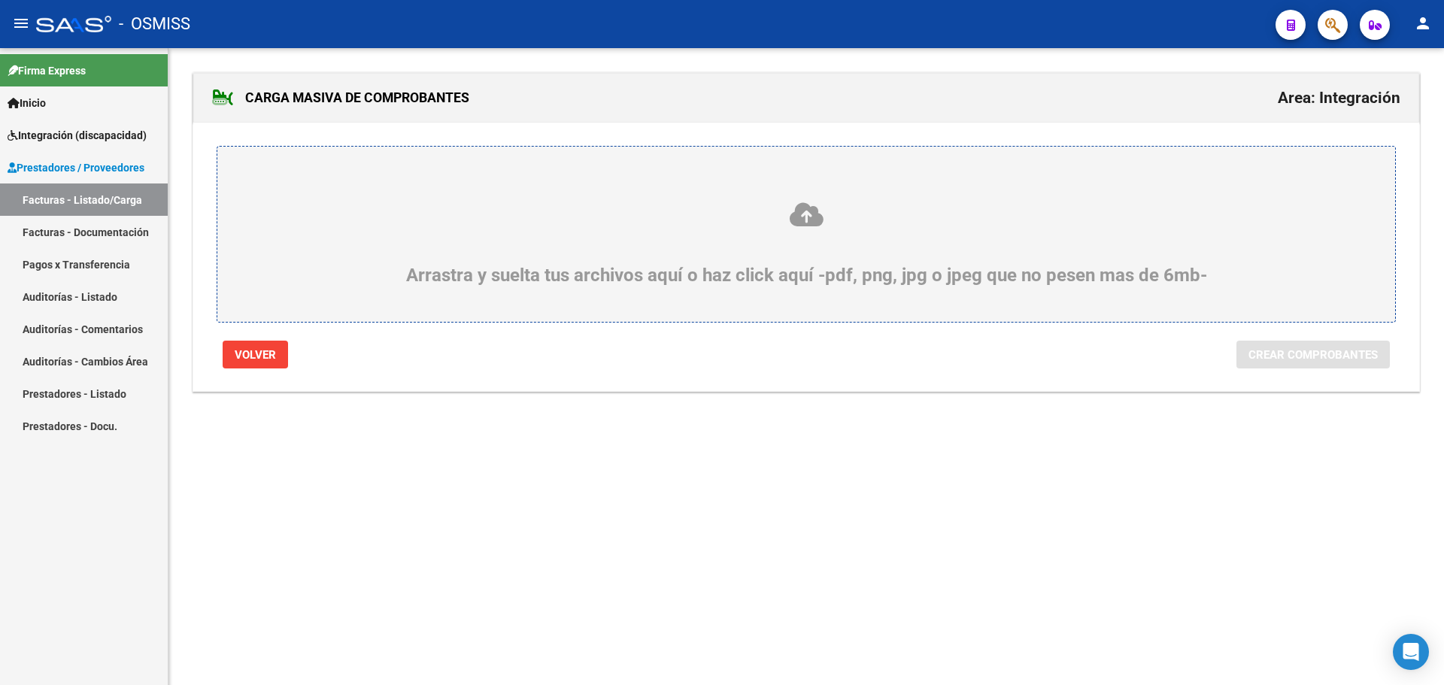
click at [426, 272] on div "Arrastra y suelta tus archivos aquí o haz click aquí -pdf, png, jpg o jpeg que …" at bounding box center [806, 243] width 1106 height 85
click at [0, 0] on input "Arrastra y suelta tus archivos aquí o haz click aquí -pdf, png, jpg o jpeg que …" at bounding box center [0, 0] width 0 height 0
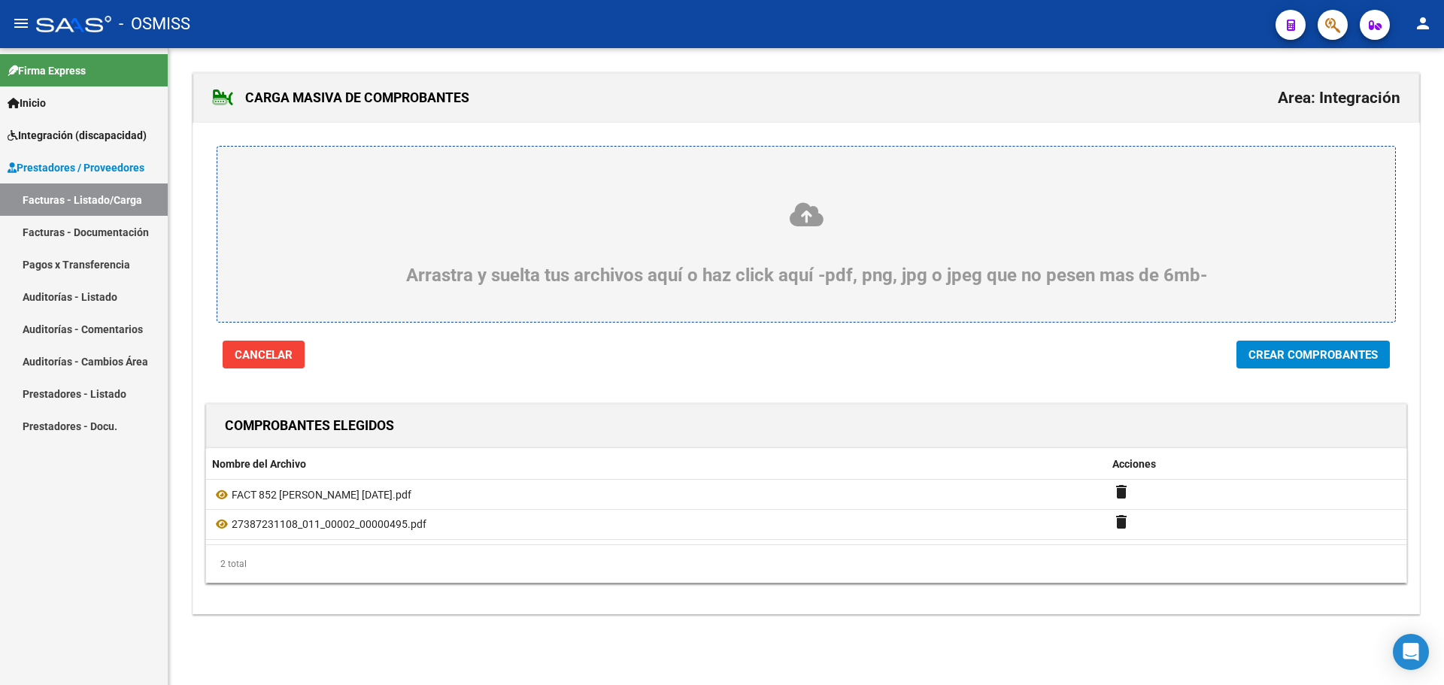
click at [1306, 351] on span "Crear Comprobantes" at bounding box center [1313, 355] width 129 height 14
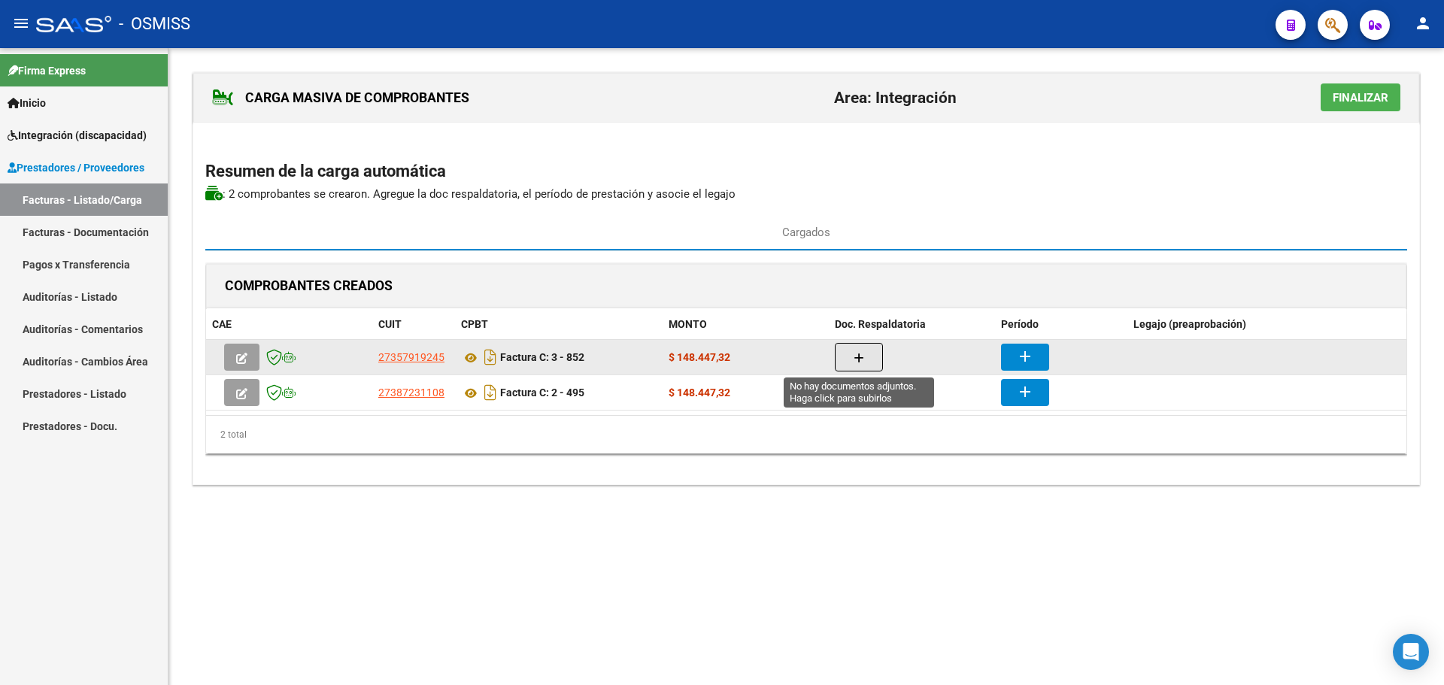
click at [866, 354] on button "button" at bounding box center [859, 357] width 48 height 29
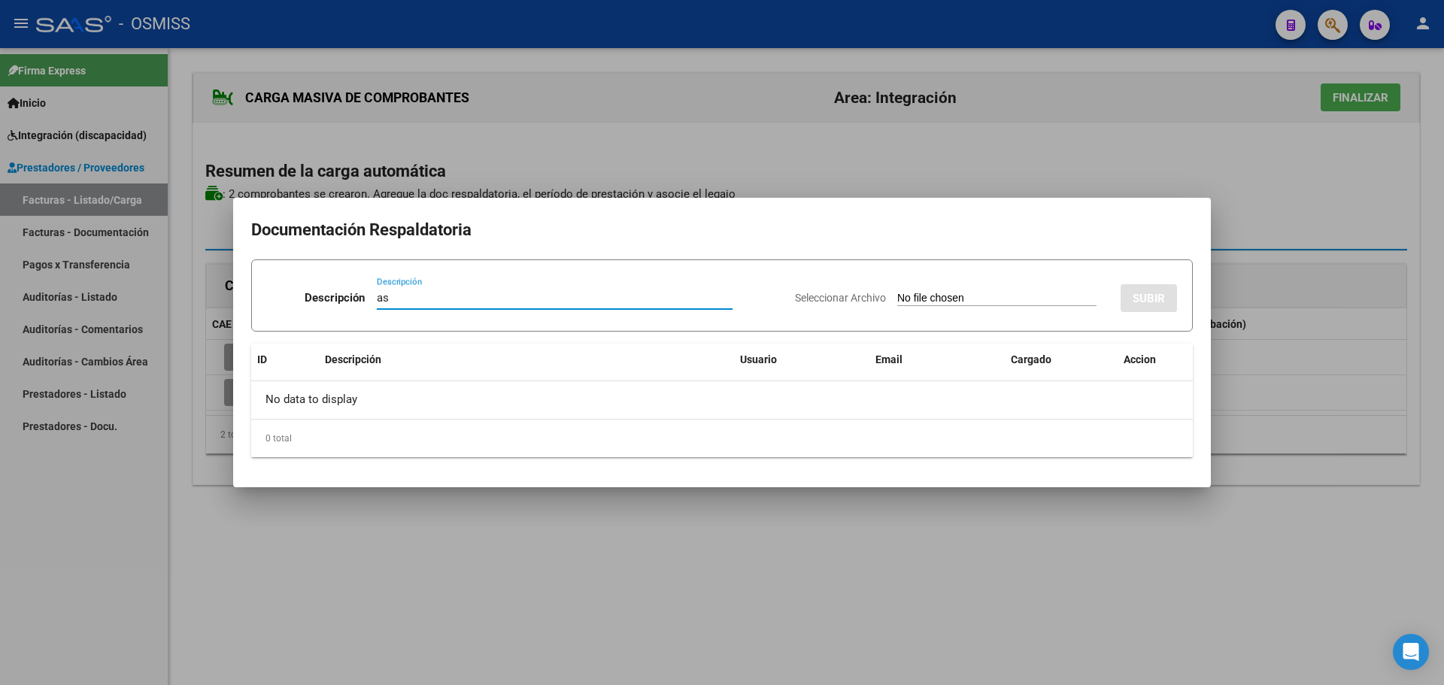
type input "as"
click at [922, 296] on input "Seleccionar Archivo" at bounding box center [996, 299] width 199 height 14
type input "C:\fakepath\ASISTECIA [PERSON_NAME] [DATE] .pdf"
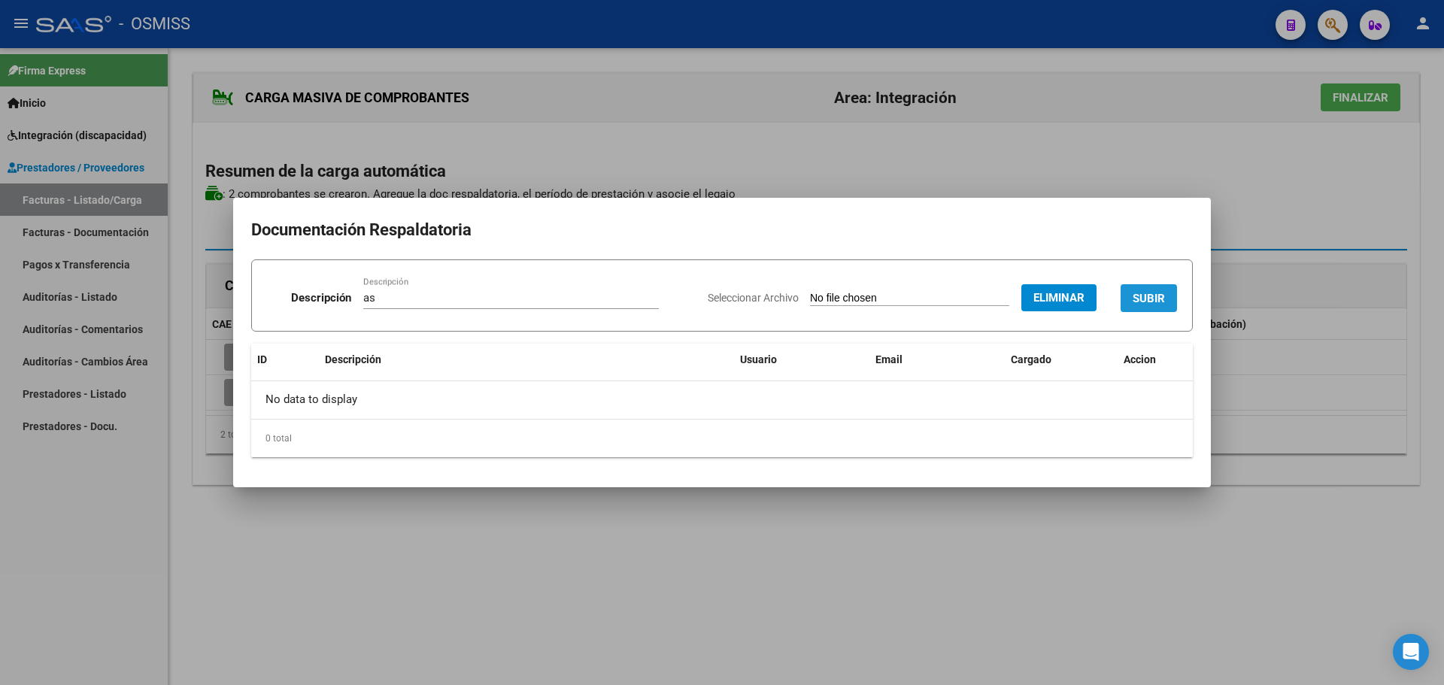
click at [1166, 294] on button "SUBIR" at bounding box center [1149, 298] width 56 height 28
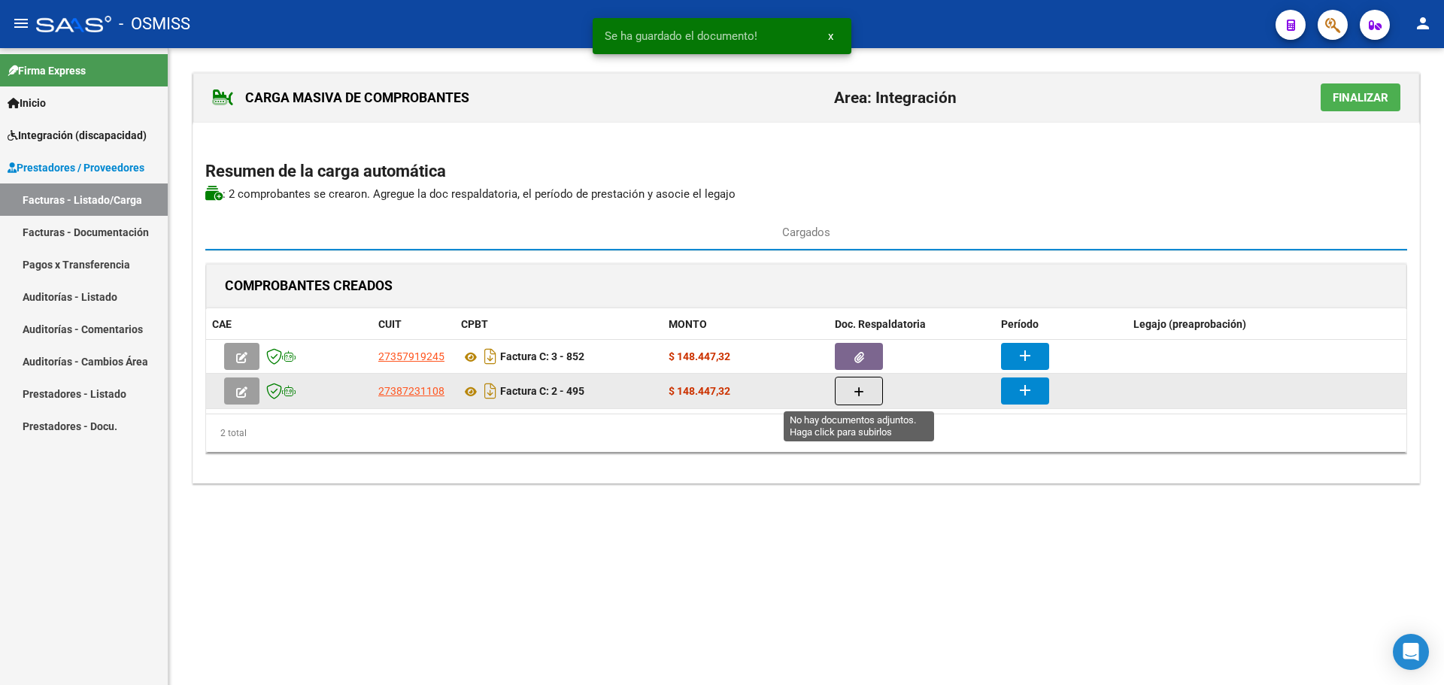
click at [865, 391] on button "button" at bounding box center [859, 391] width 48 height 29
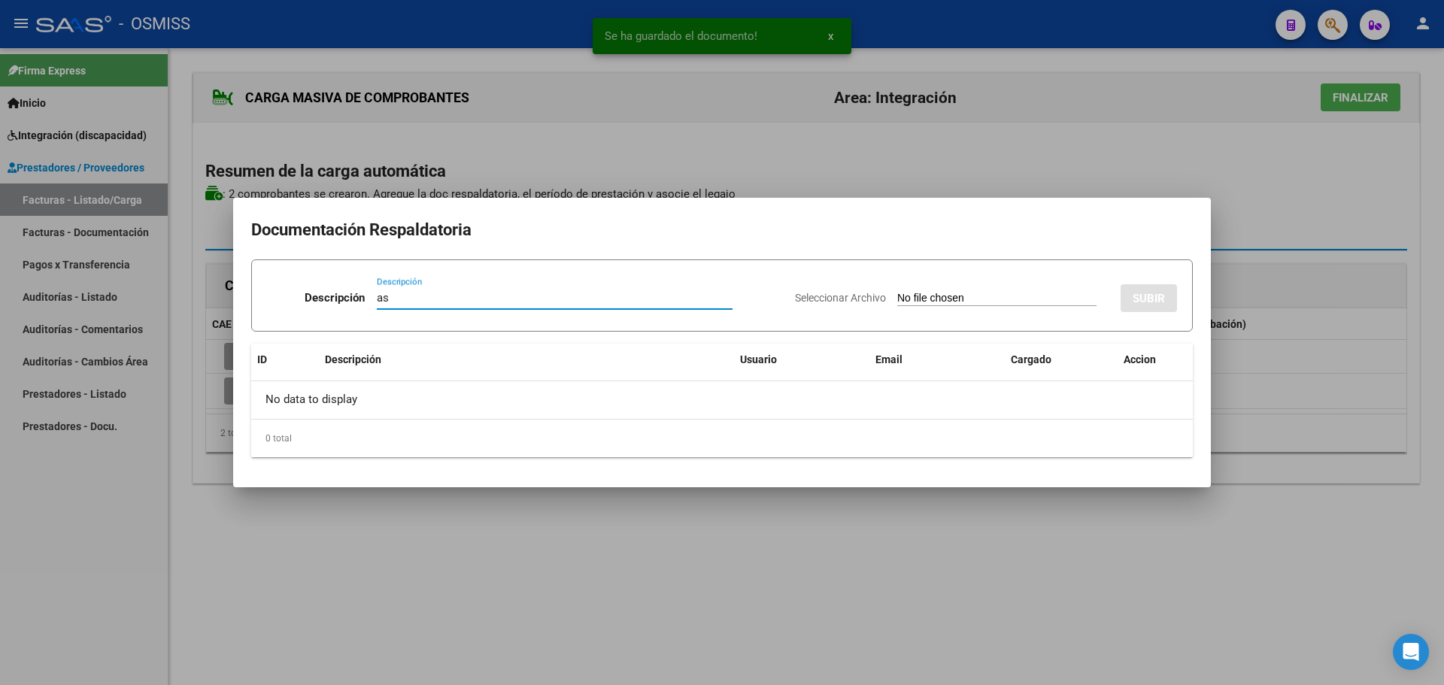
type input "as"
click at [990, 294] on input "Seleccionar Archivo" at bounding box center [996, 299] width 199 height 14
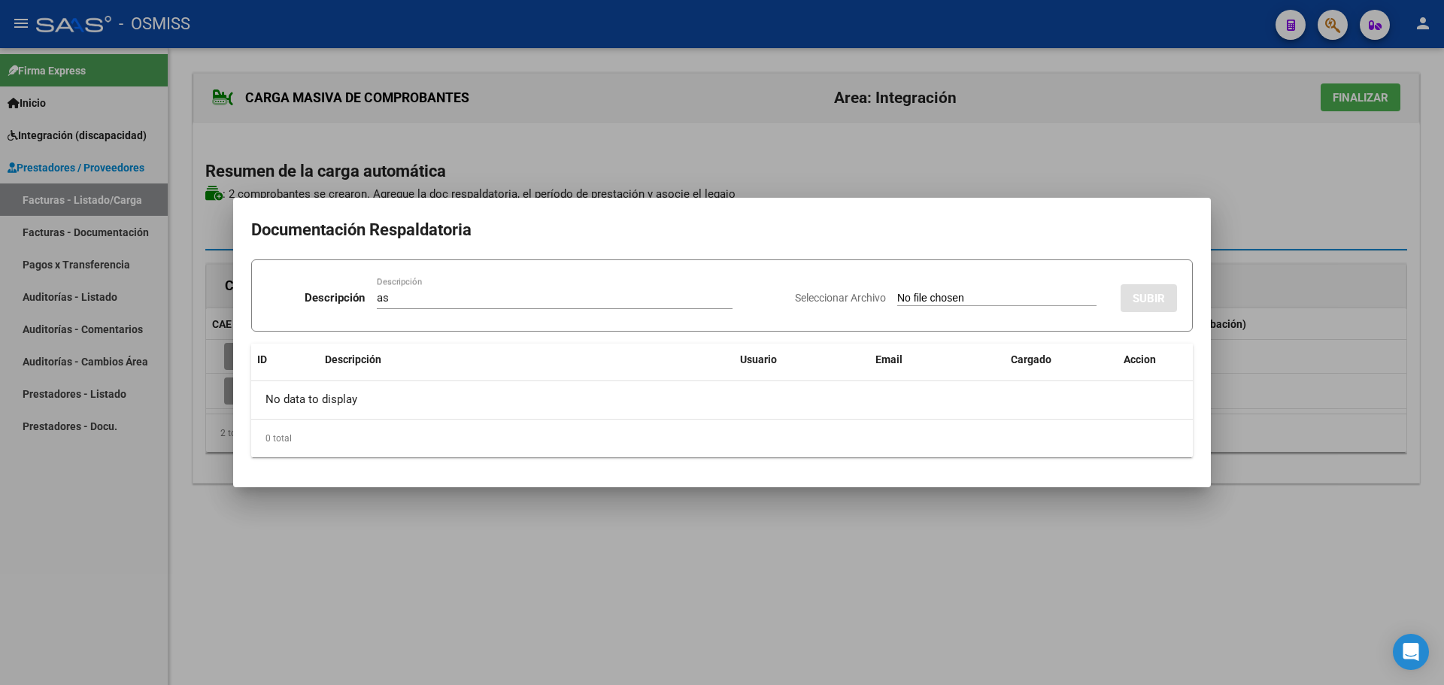
type input "C:\fakepath\ilovepdf_merged (19).pdf"
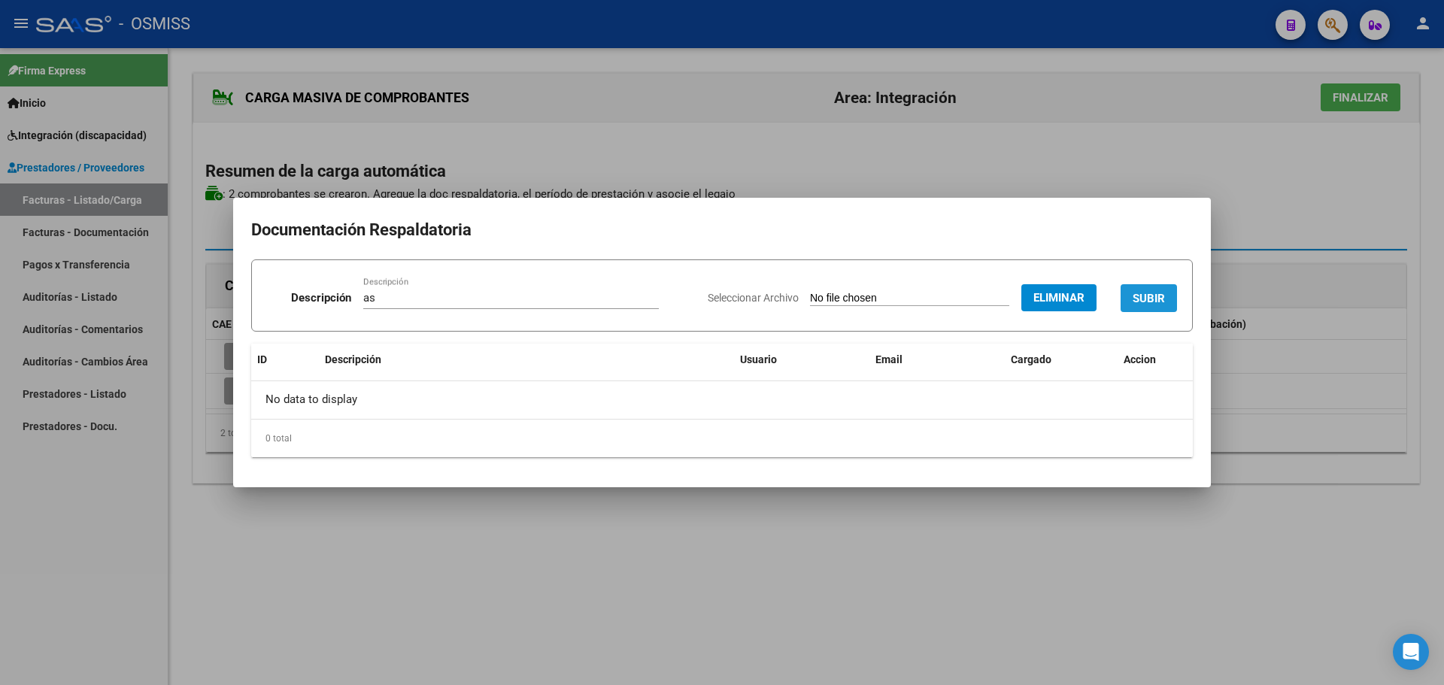
drag, startPoint x: 1156, startPoint y: 292, endPoint x: 1006, endPoint y: 393, distance: 180.9
click at [1155, 292] on span "SUBIR" at bounding box center [1149, 299] width 32 height 14
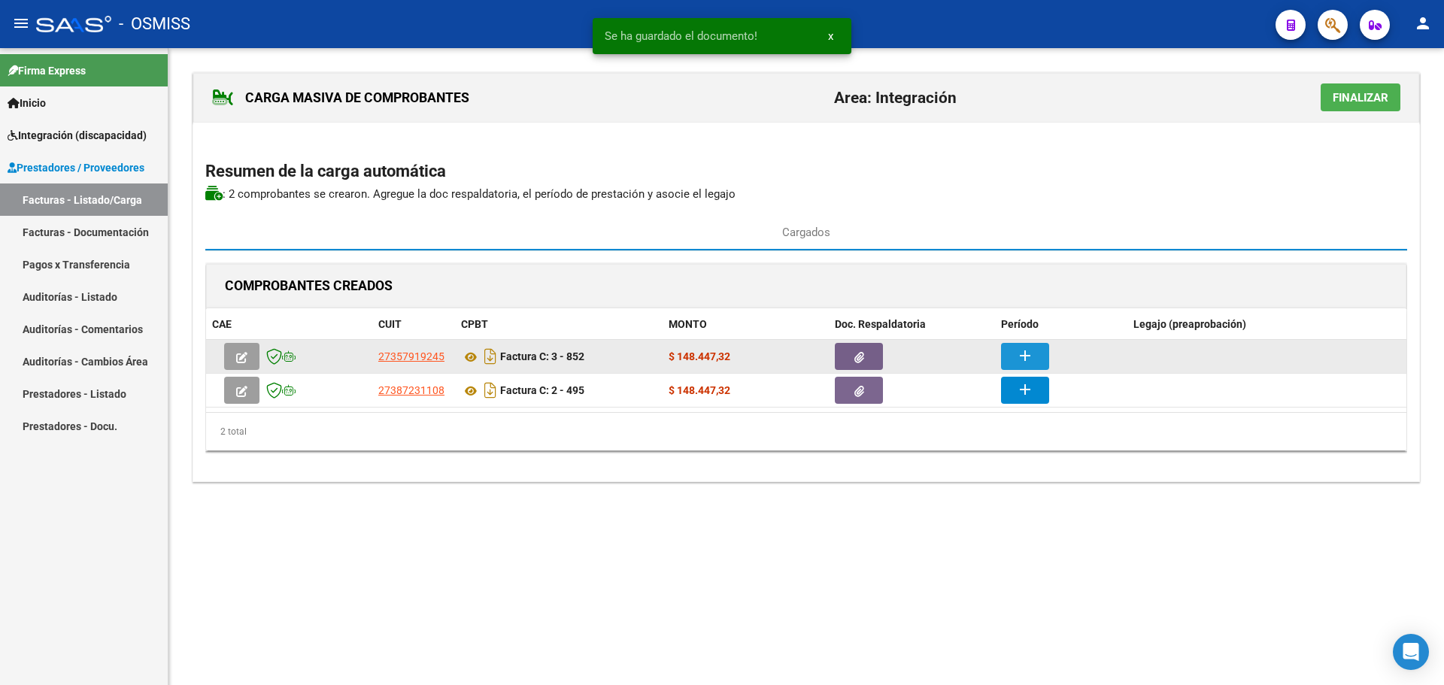
click at [1030, 354] on mat-icon "add" at bounding box center [1025, 356] width 18 height 18
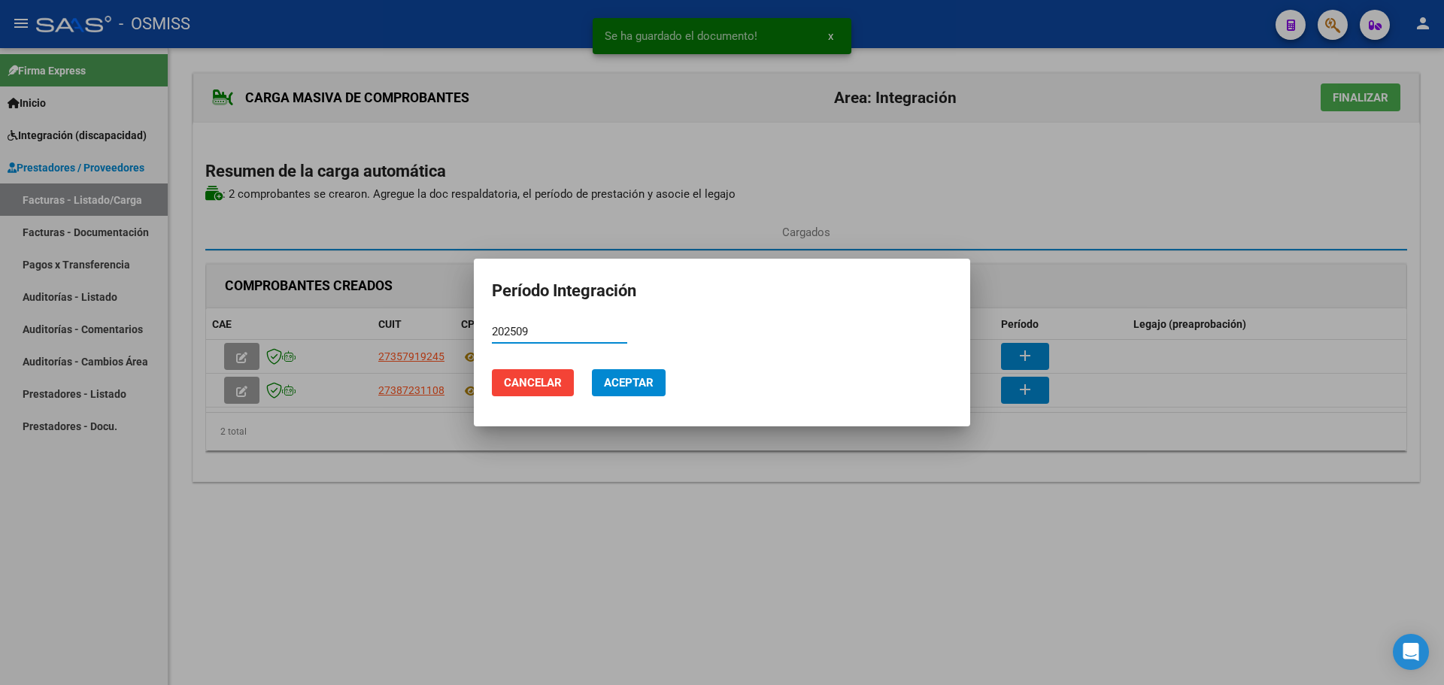
type input "202509"
click at [632, 391] on button "Aceptar" at bounding box center [629, 382] width 74 height 27
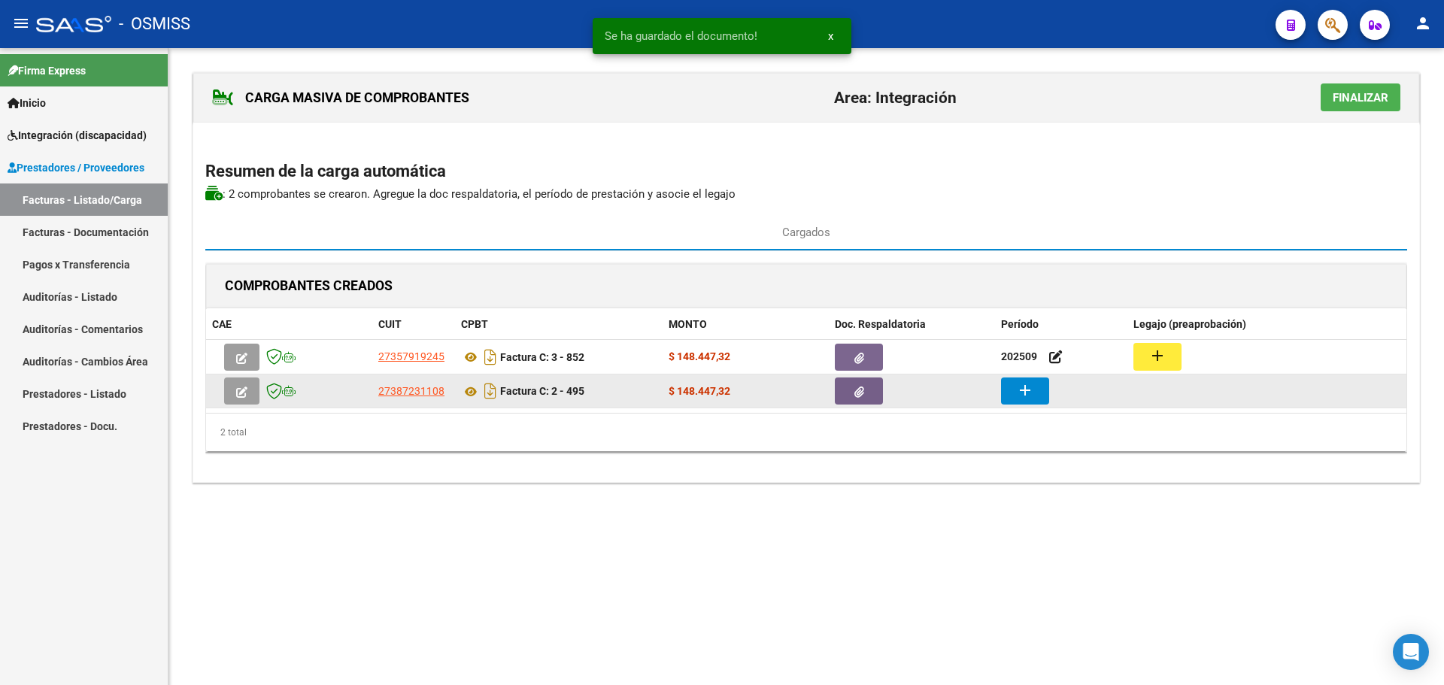
click at [1022, 387] on mat-icon "add" at bounding box center [1025, 390] width 18 height 18
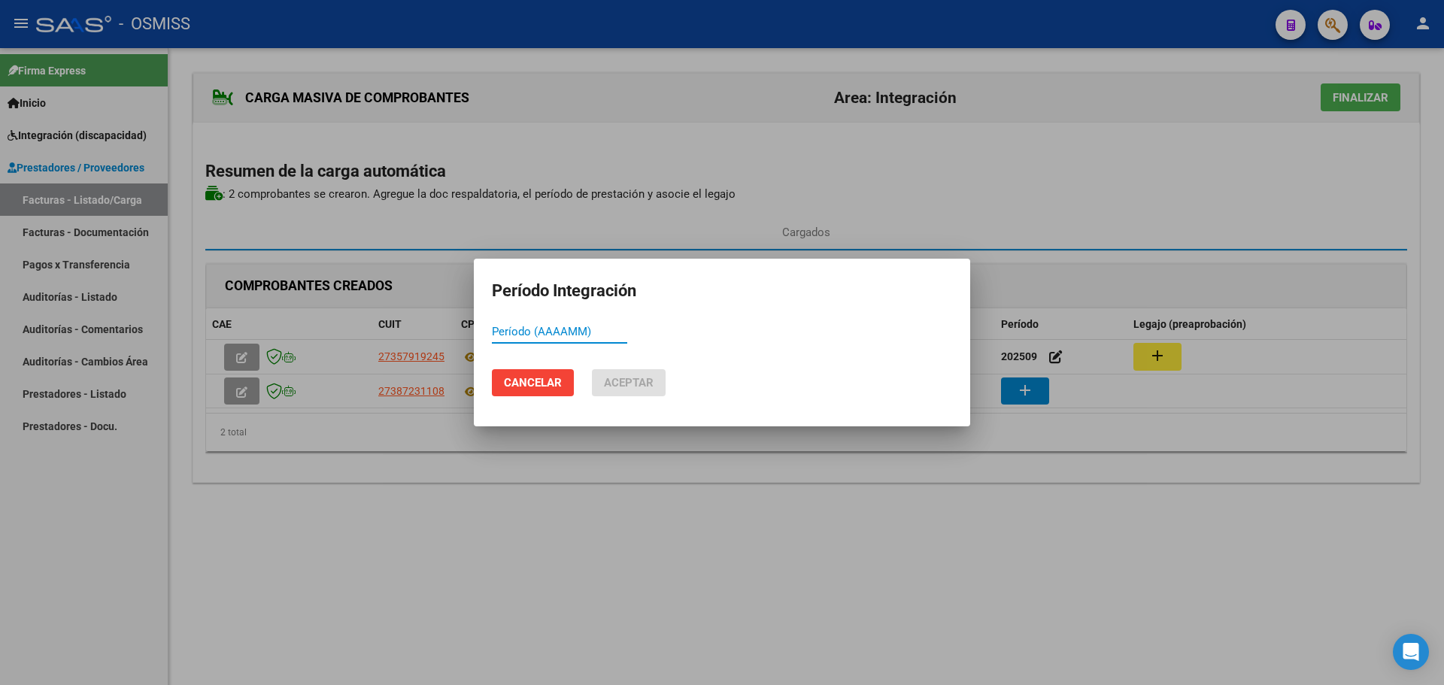
paste input "202509"
type input "202509"
click at [624, 387] on span "Aceptar" at bounding box center [629, 383] width 50 height 14
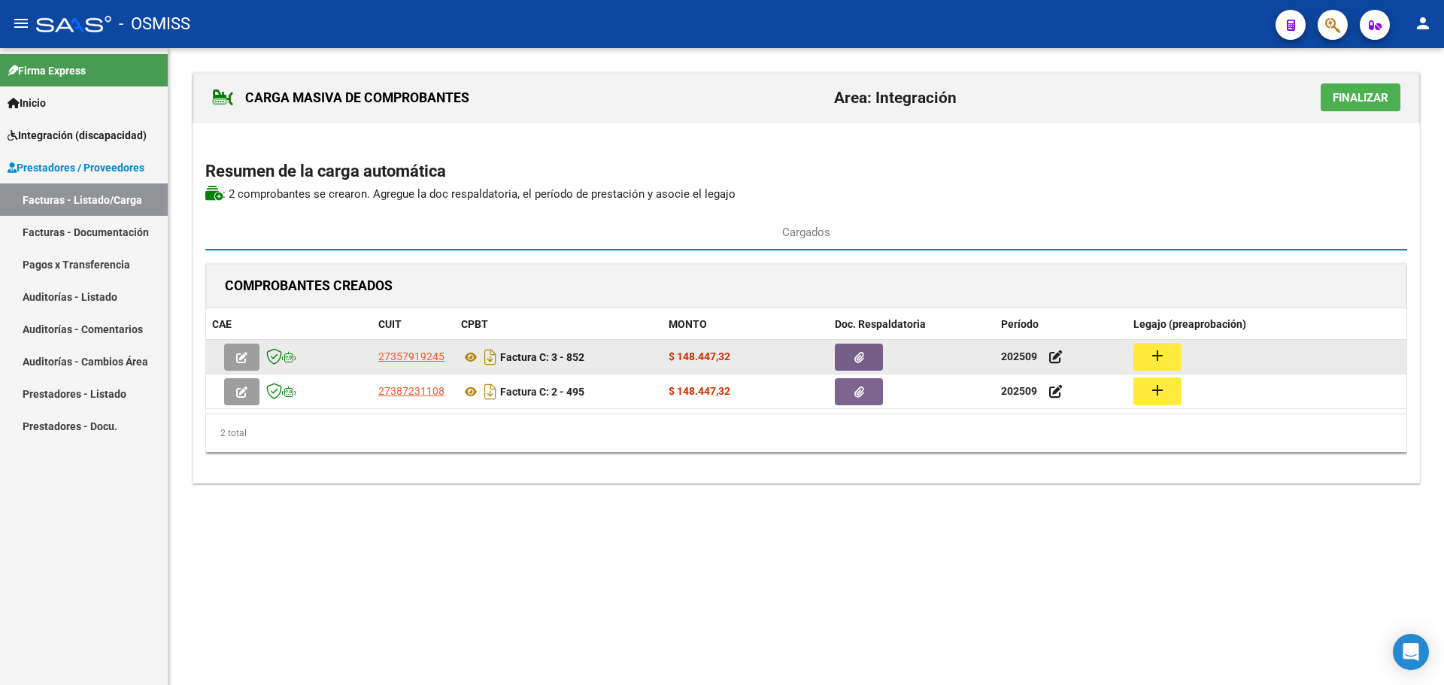
click at [1166, 355] on mat-icon "add" at bounding box center [1158, 356] width 18 height 18
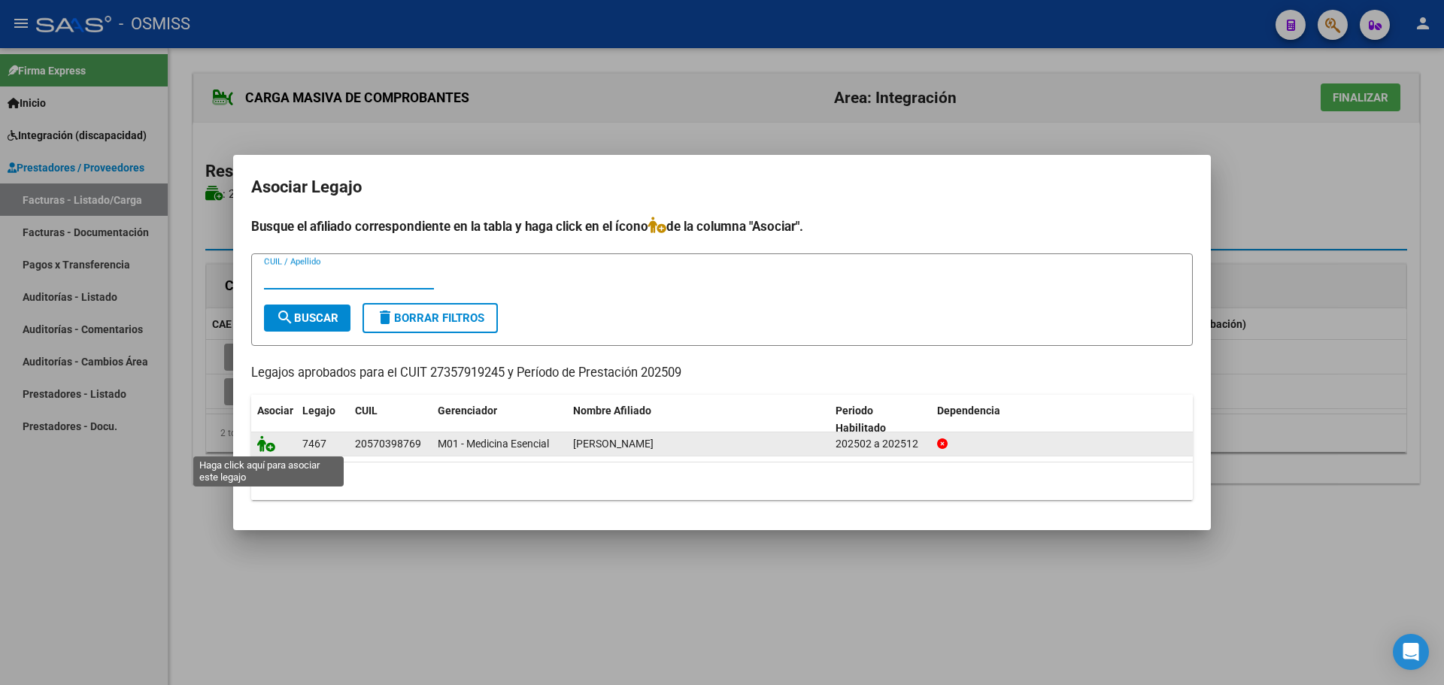
click at [268, 443] on icon at bounding box center [266, 443] width 18 height 17
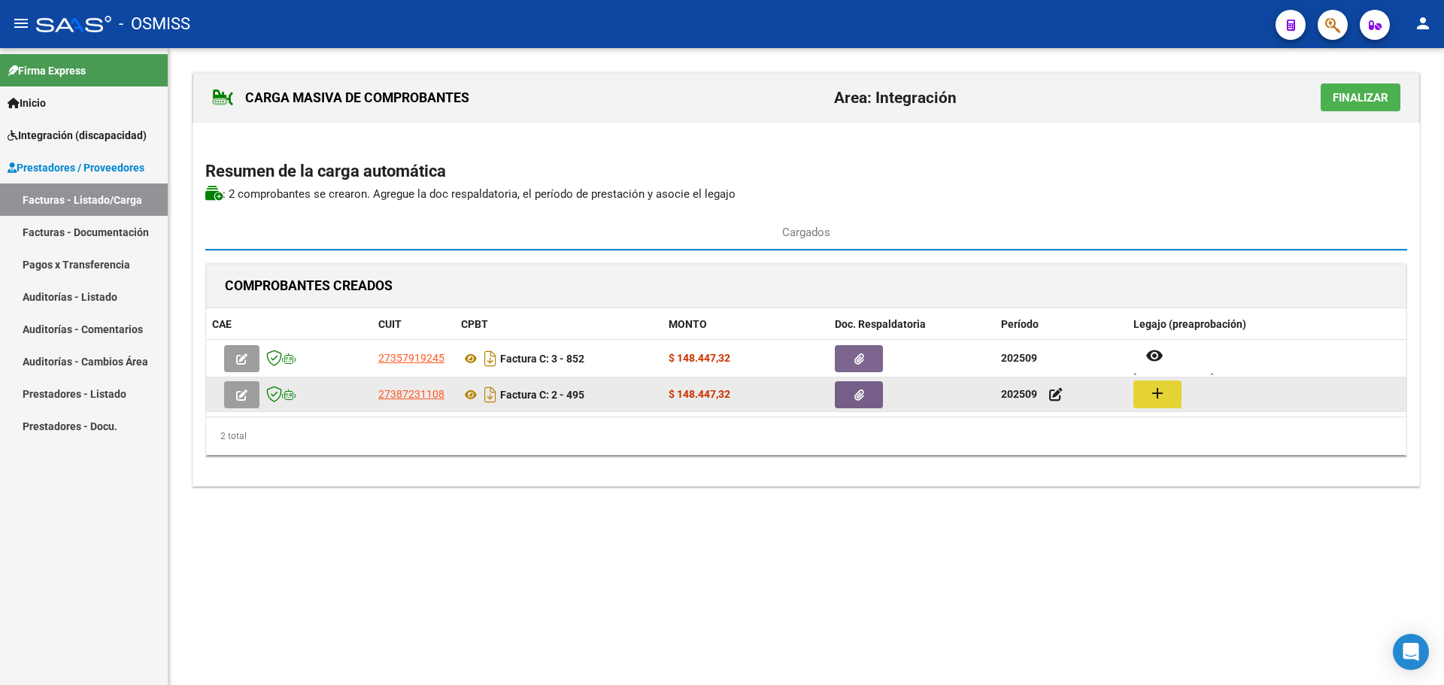
click at [1161, 400] on mat-icon "add" at bounding box center [1158, 393] width 18 height 18
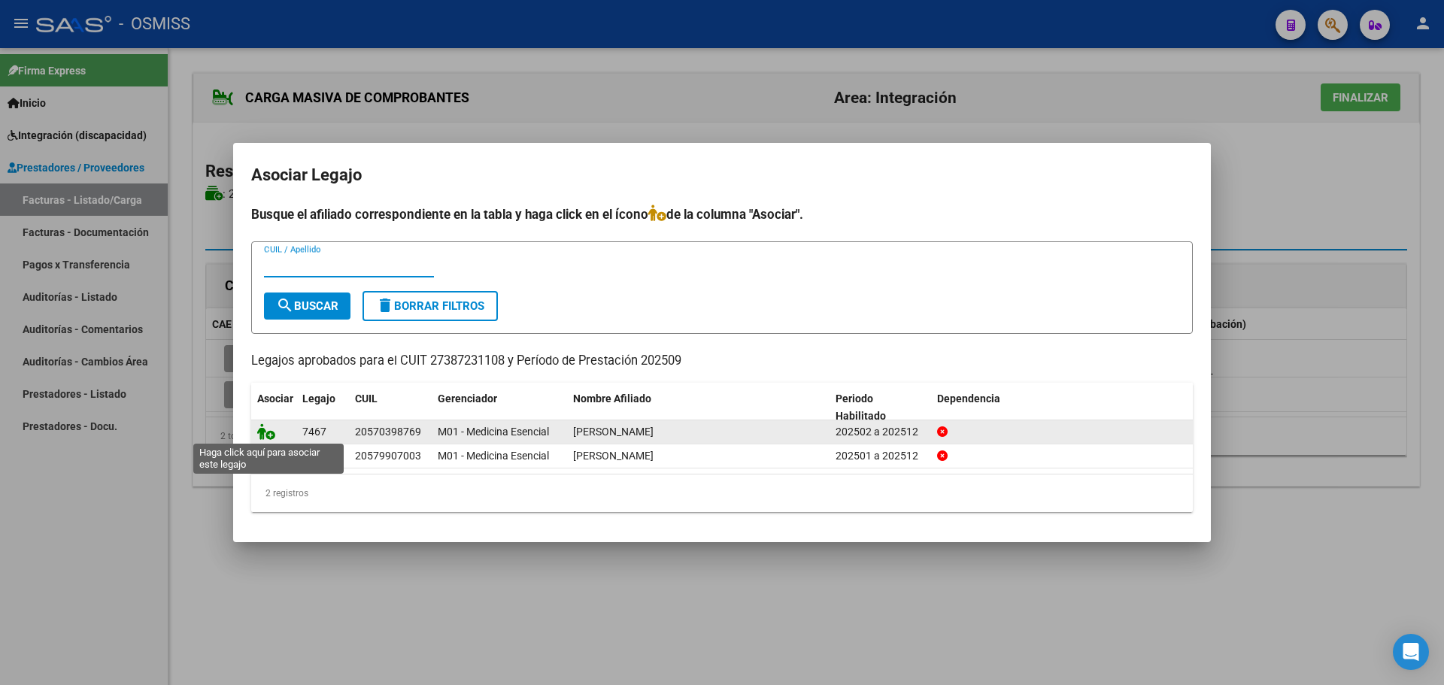
click at [271, 429] on icon at bounding box center [266, 431] width 18 height 17
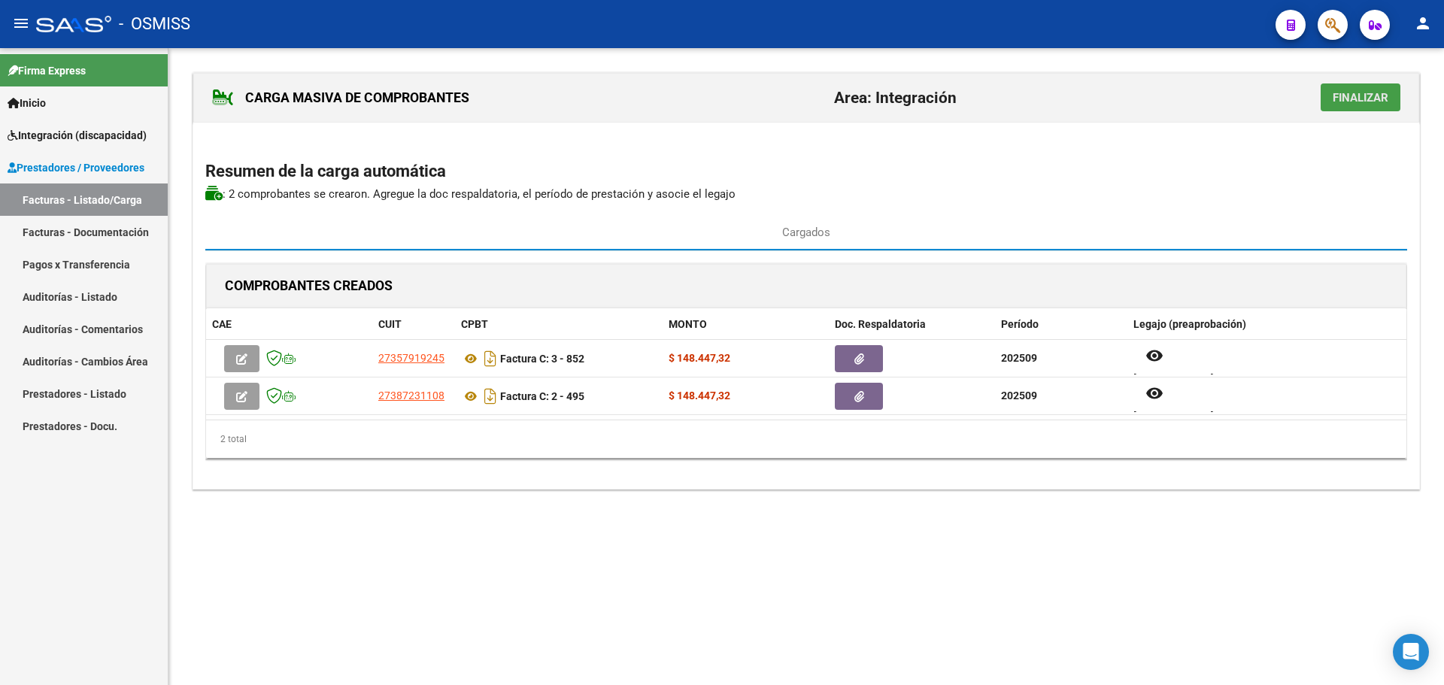
click at [1343, 91] on span "Finalizar" at bounding box center [1361, 98] width 56 height 14
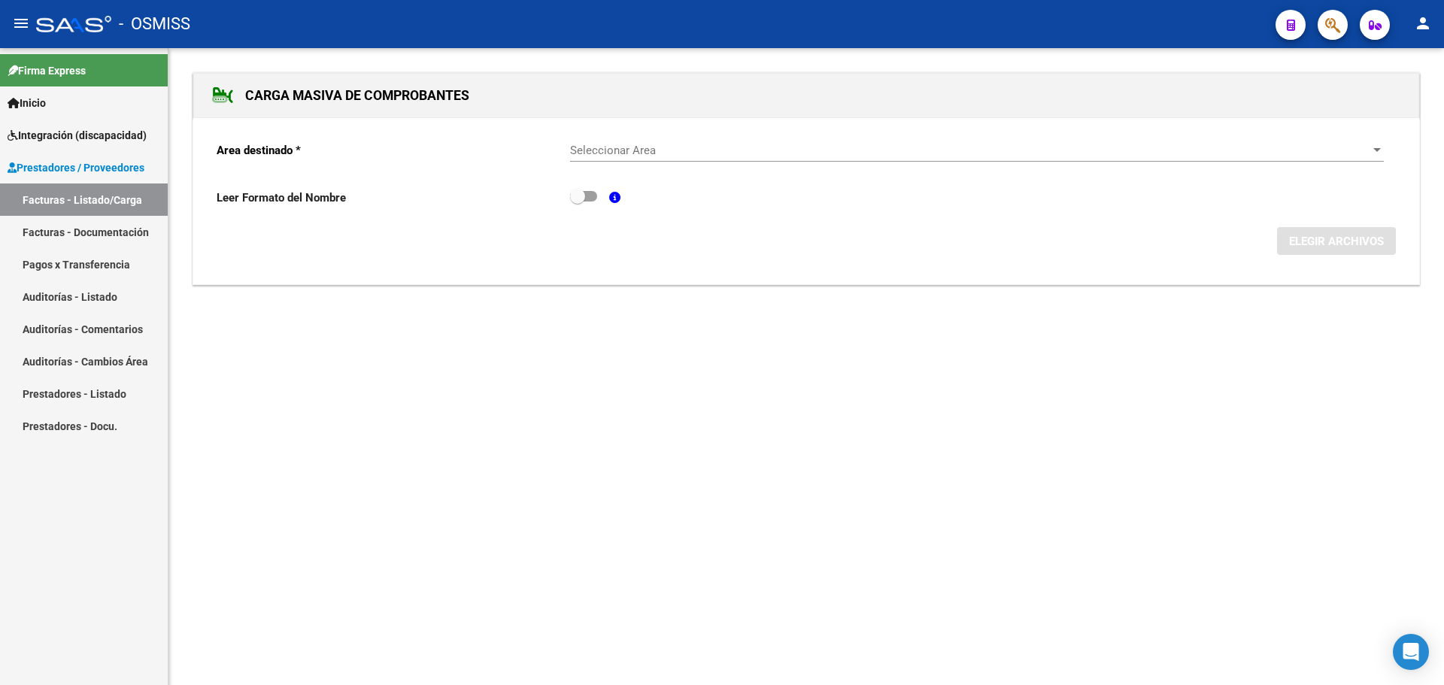
click at [1367, 141] on div "Seleccionar Area Seleccionar Area" at bounding box center [977, 145] width 814 height 32
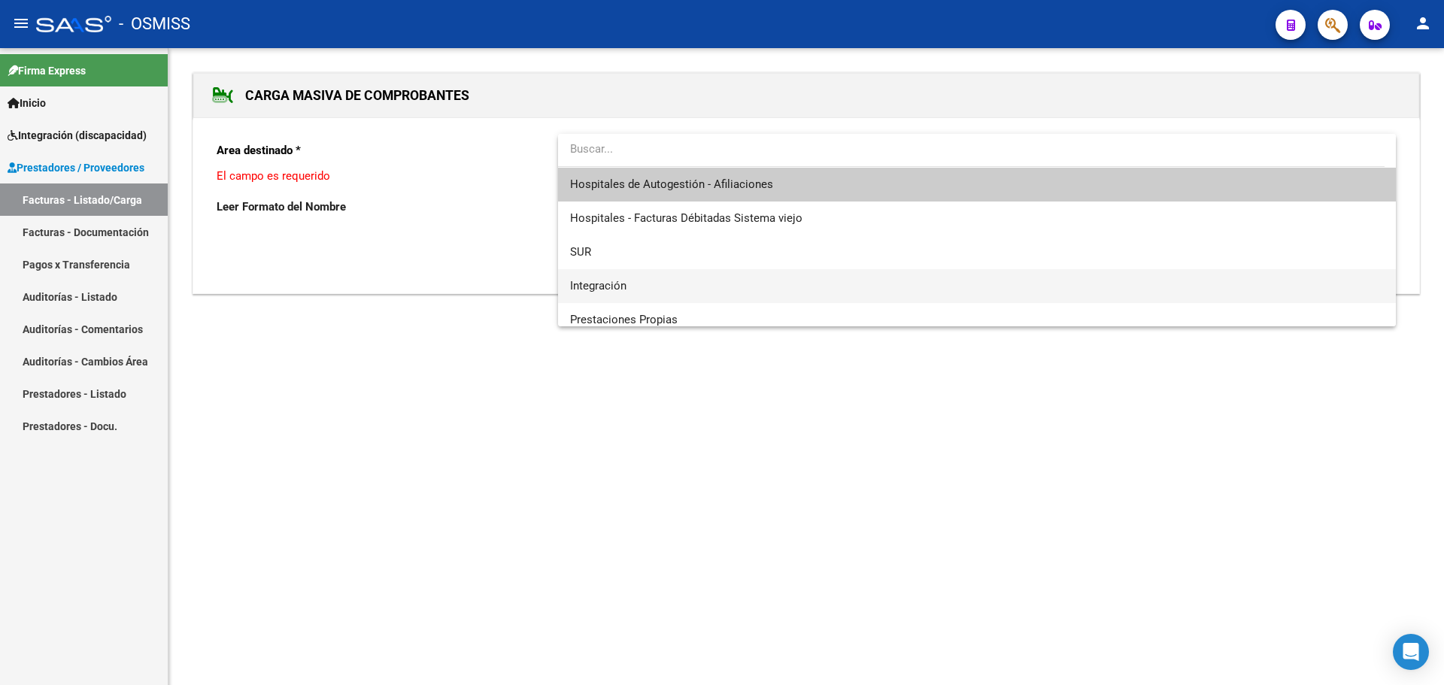
drag, startPoint x: 806, startPoint y: 290, endPoint x: 866, endPoint y: 289, distance: 60.9
click at [813, 289] on span "Integración" at bounding box center [977, 286] width 814 height 34
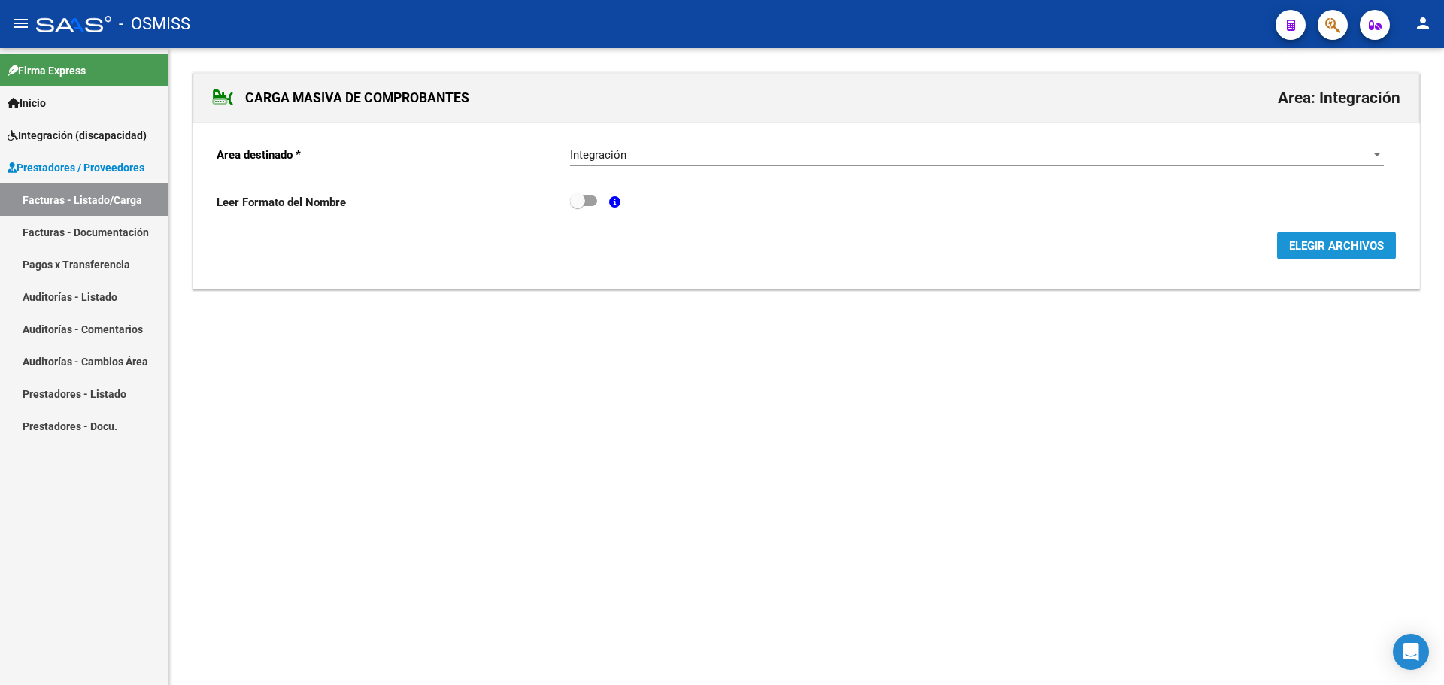
click at [1319, 241] on span "ELEGIR ARCHIVOS" at bounding box center [1336, 246] width 95 height 14
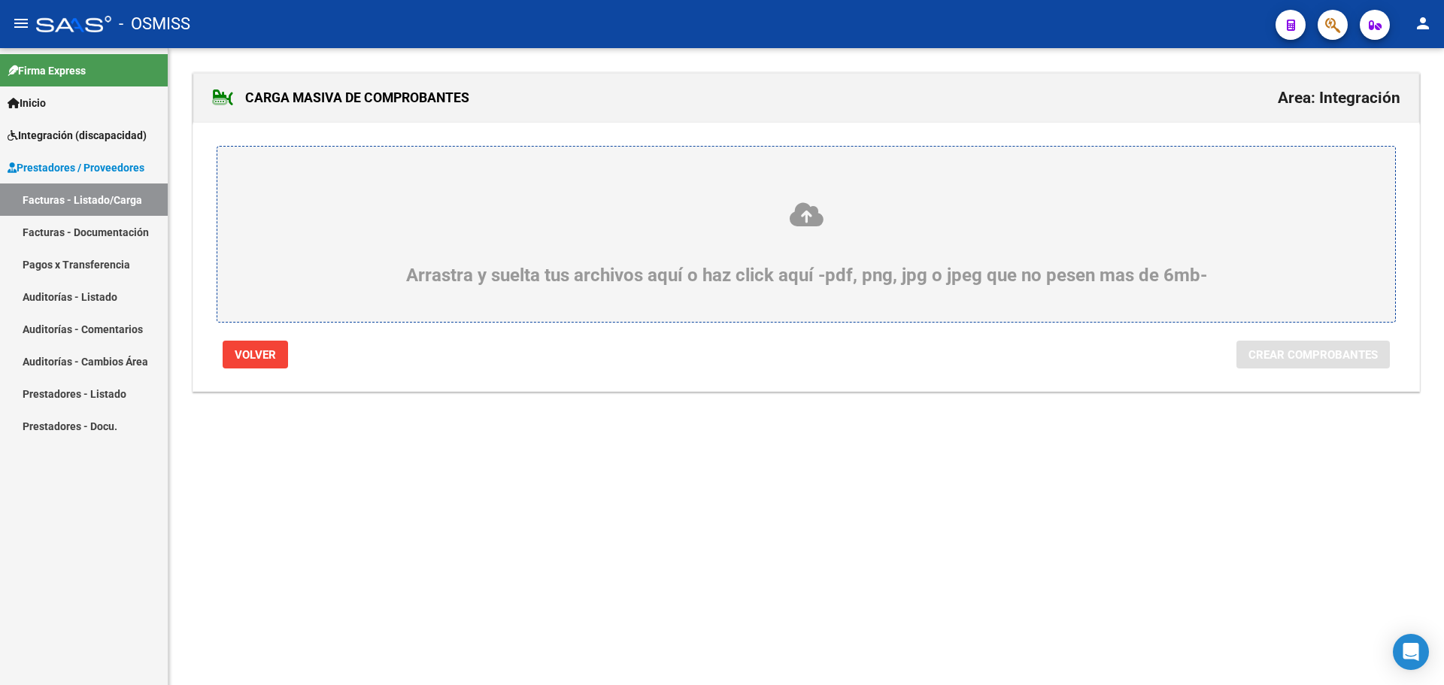
click at [420, 283] on div "Arrastra y suelta tus archivos aquí o haz click aquí -pdf, png, jpg o jpeg que …" at bounding box center [806, 243] width 1106 height 85
click at [0, 0] on input "Arrastra y suelta tus archivos aquí o haz click aquí -pdf, png, jpg o jpeg que …" at bounding box center [0, 0] width 0 height 0
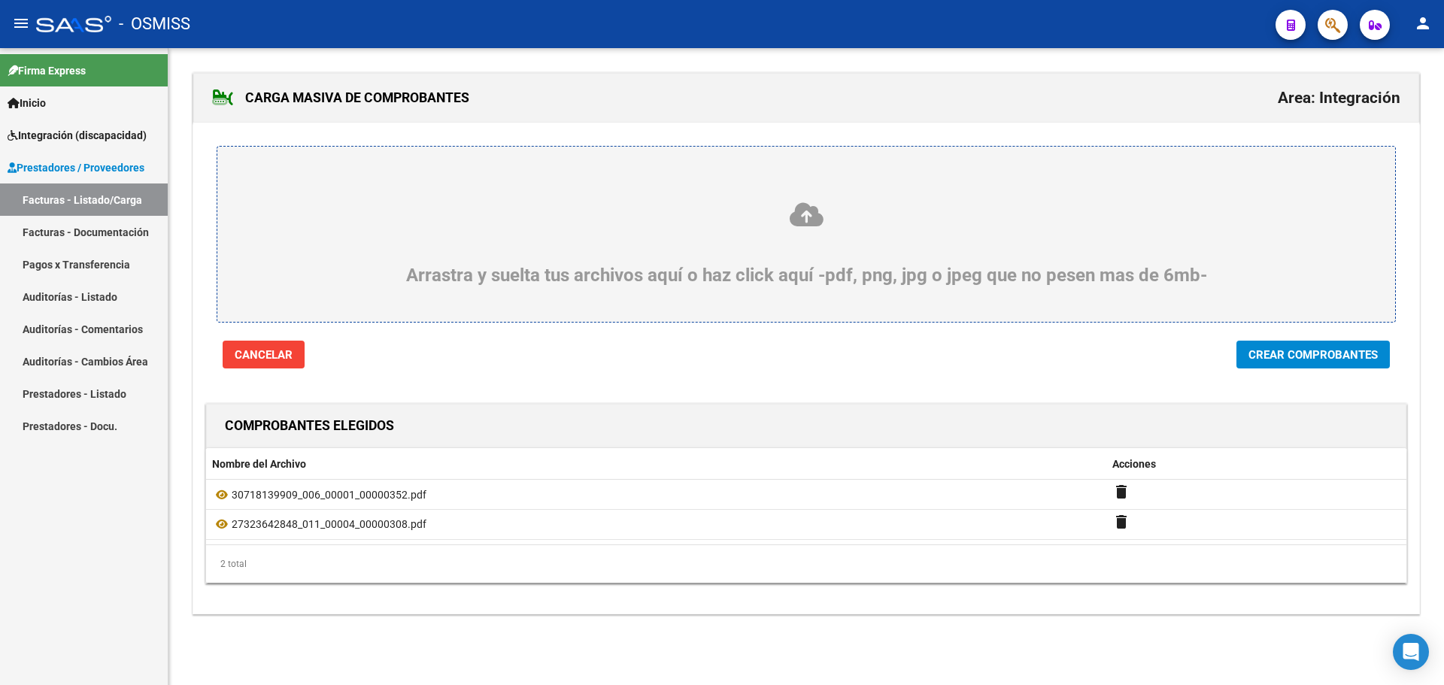
click at [1264, 359] on span "Crear Comprobantes" at bounding box center [1313, 355] width 129 height 14
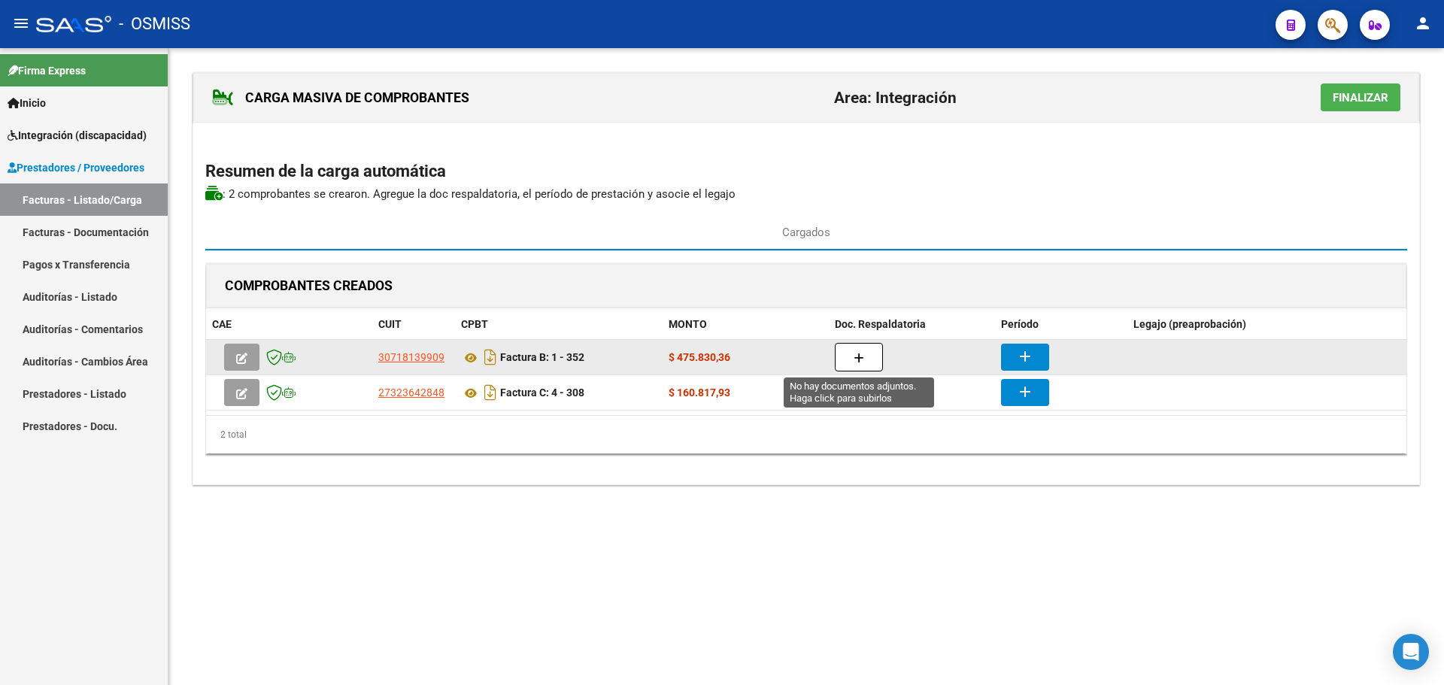
click at [869, 357] on button "button" at bounding box center [859, 357] width 48 height 29
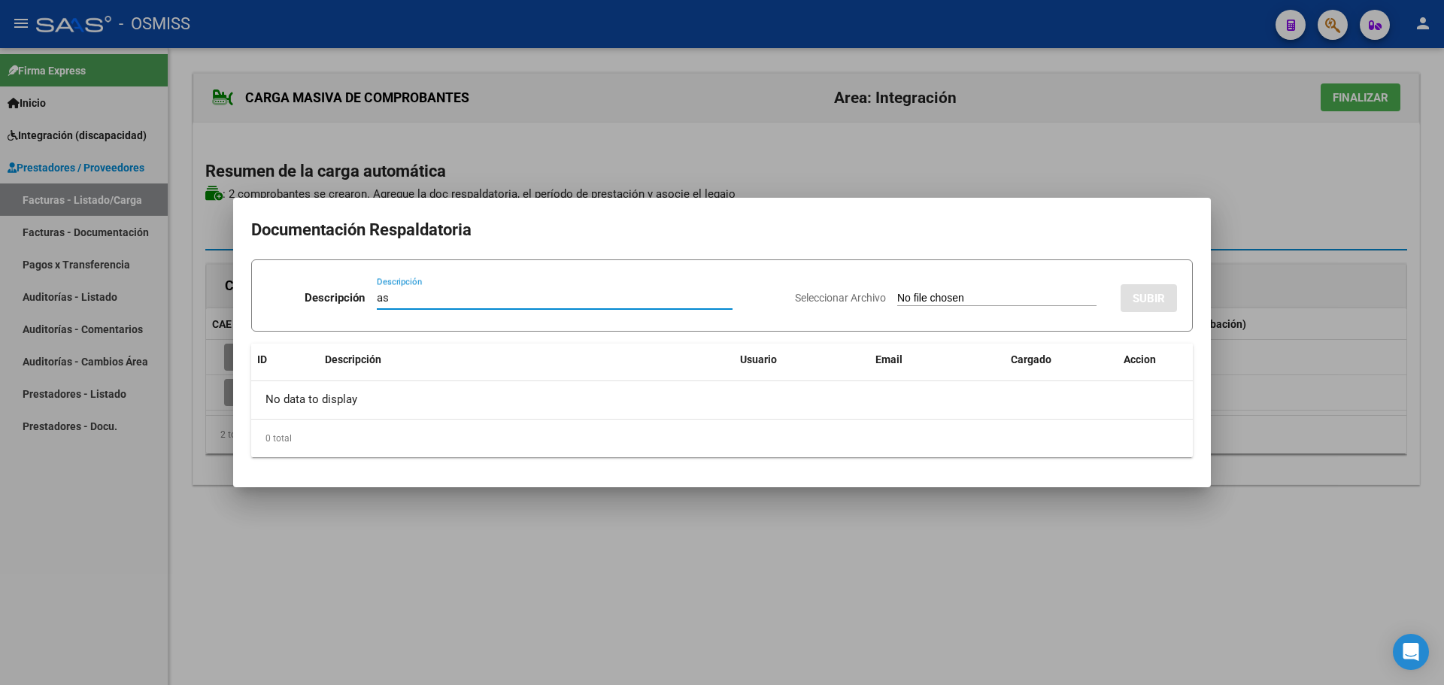
type input "as"
click at [907, 297] on input "Seleccionar Archivo" at bounding box center [996, 299] width 199 height 14
type input "C:\fakepath\[PERSON_NAME].pdf"
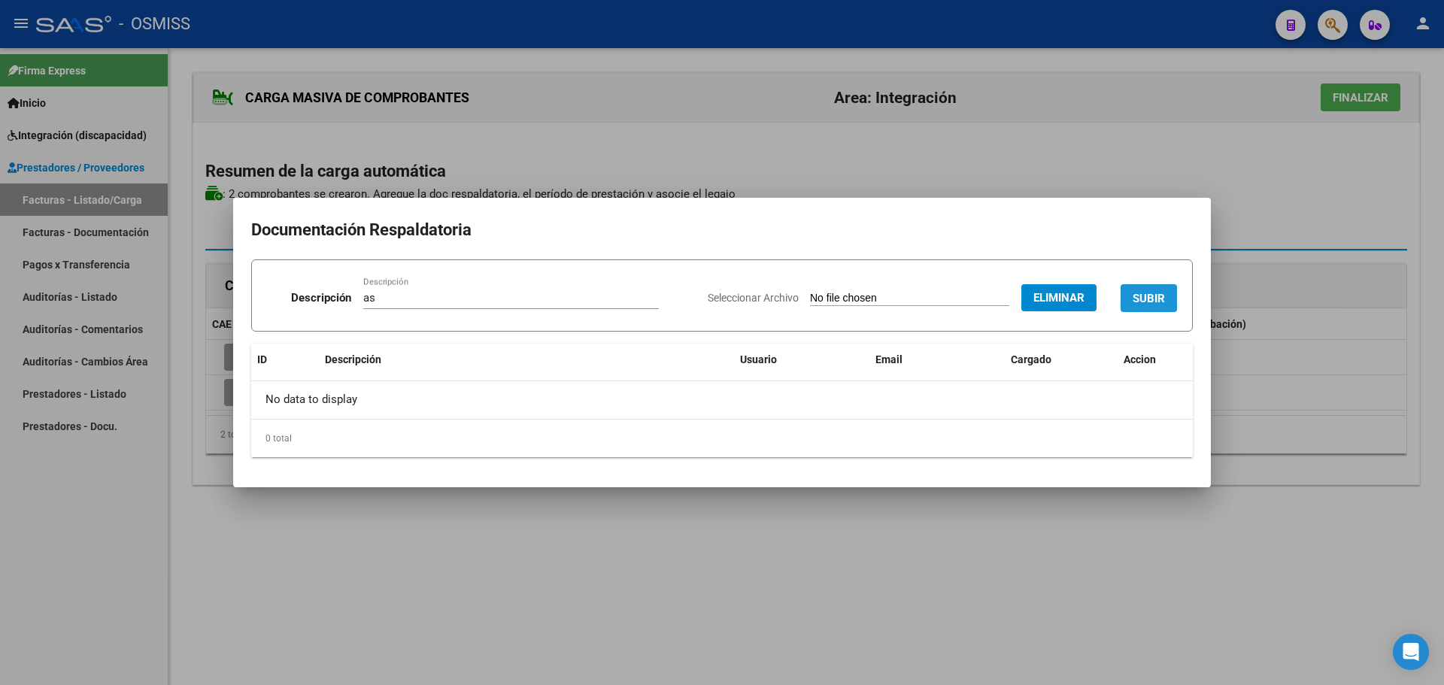
click at [1166, 293] on button "SUBIR" at bounding box center [1149, 298] width 56 height 28
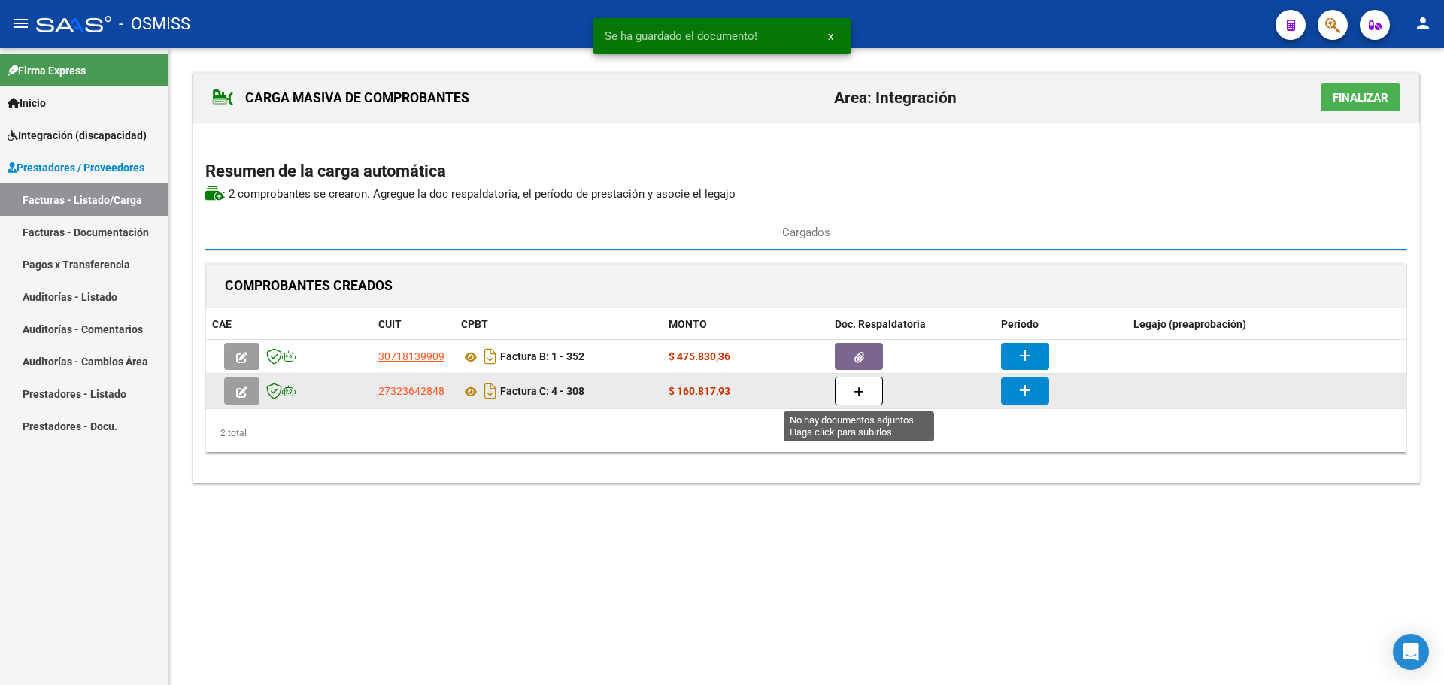
click at [854, 390] on icon "button" at bounding box center [859, 392] width 11 height 11
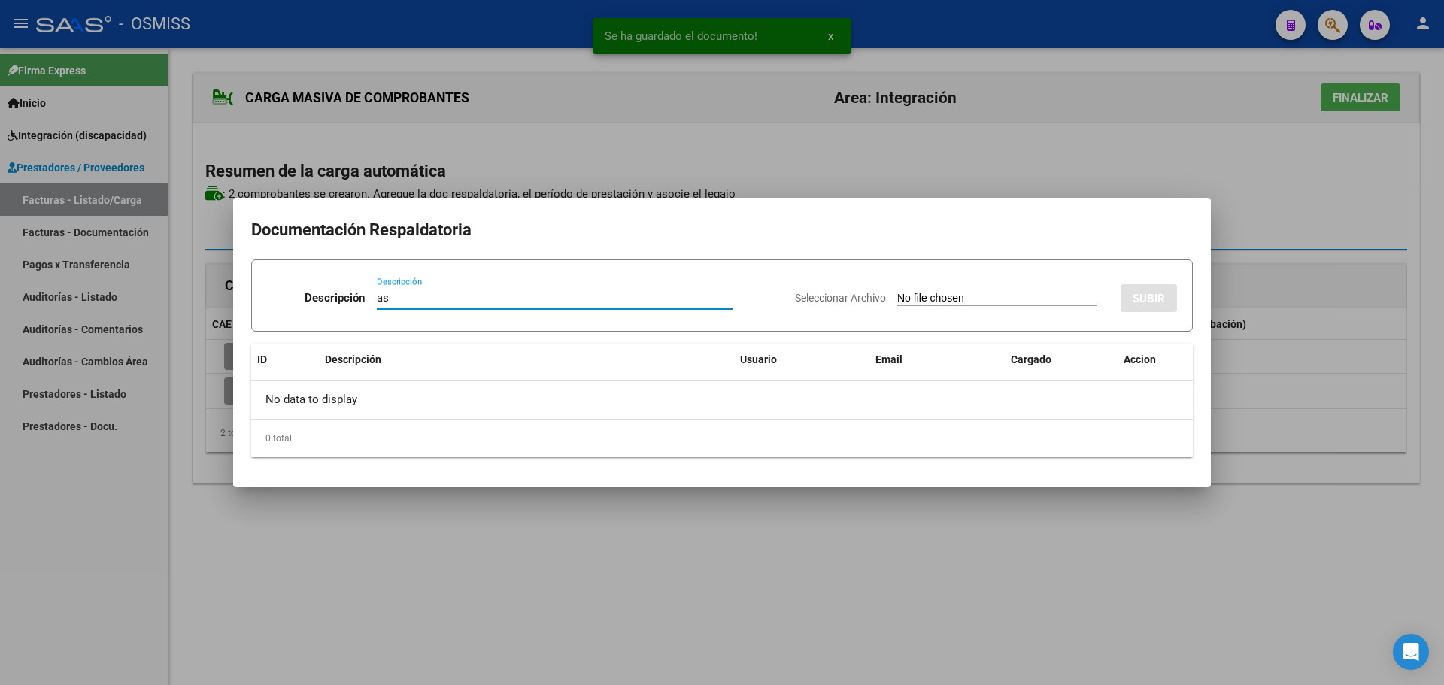
type input "as"
click at [929, 305] on input "Seleccionar Archivo" at bounding box center [996, 299] width 199 height 14
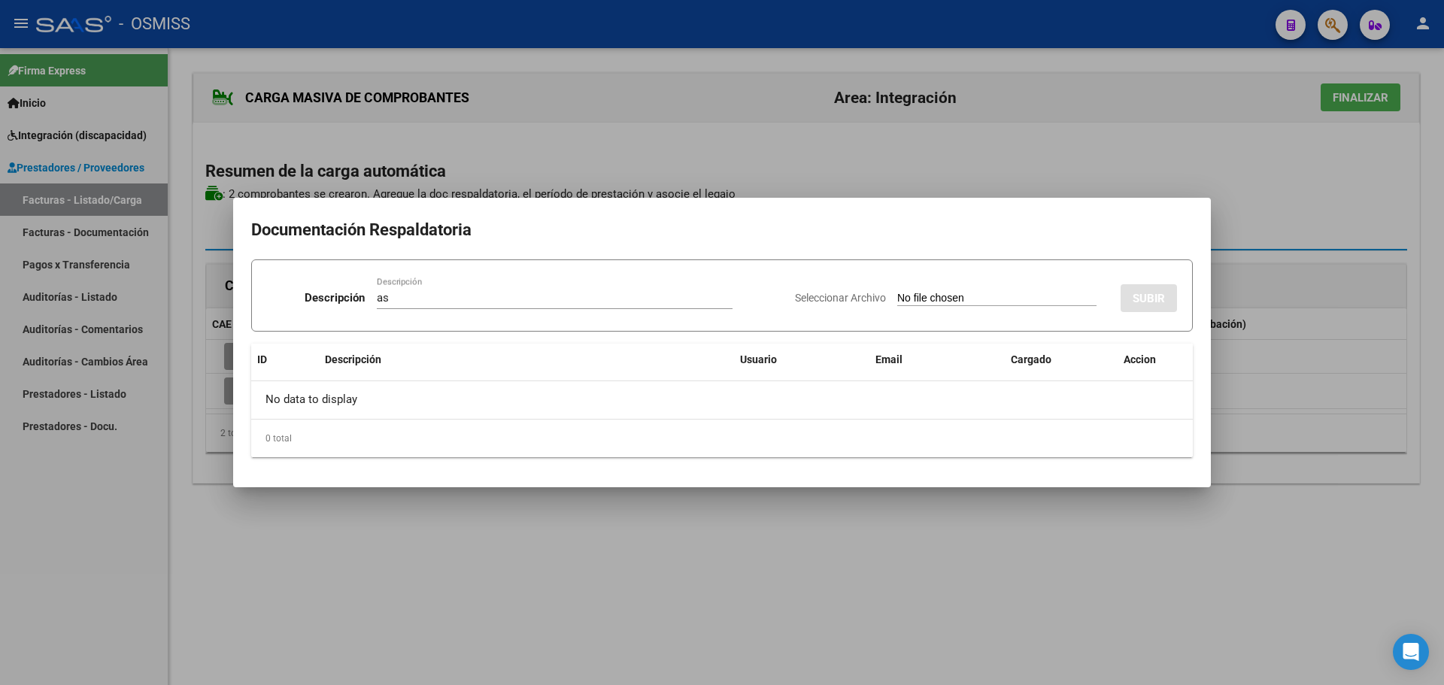
type input "C:\fakepath\martinez cordoba - sept.pdf"
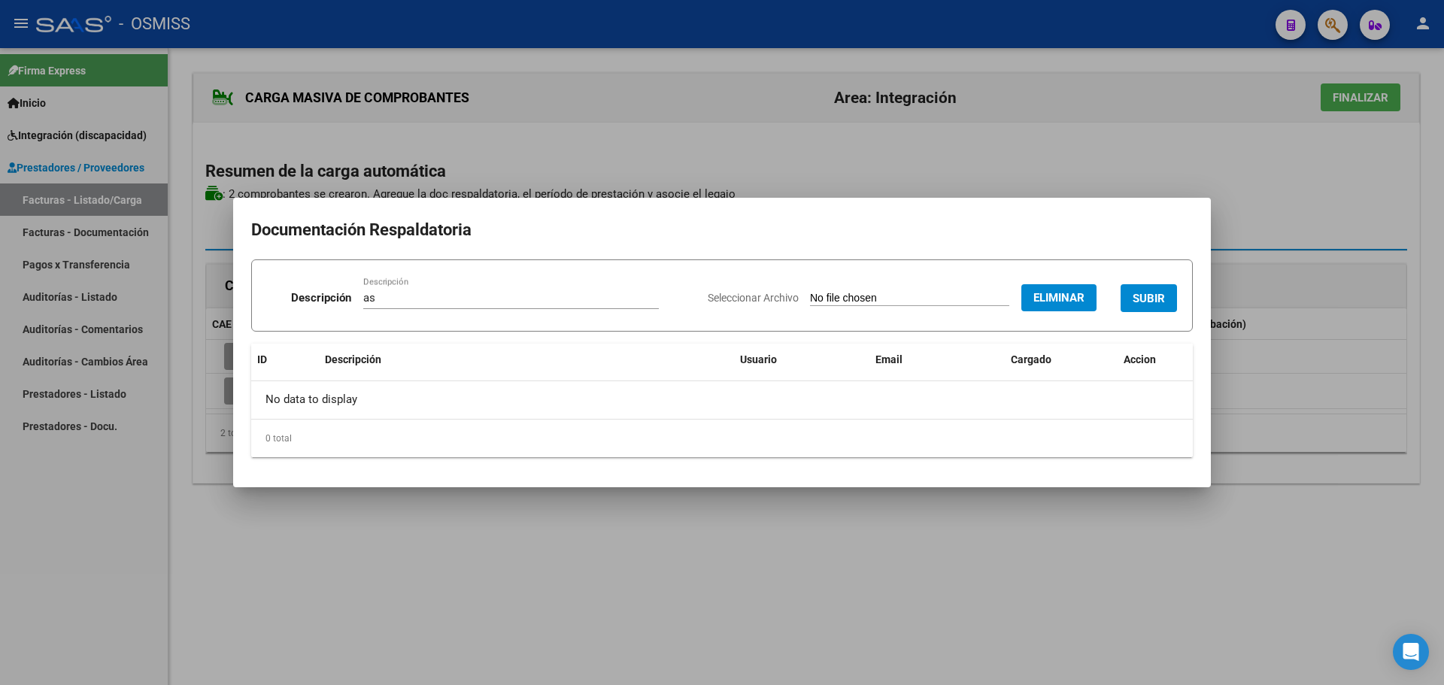
click at [1161, 293] on span "SUBIR" at bounding box center [1149, 299] width 32 height 14
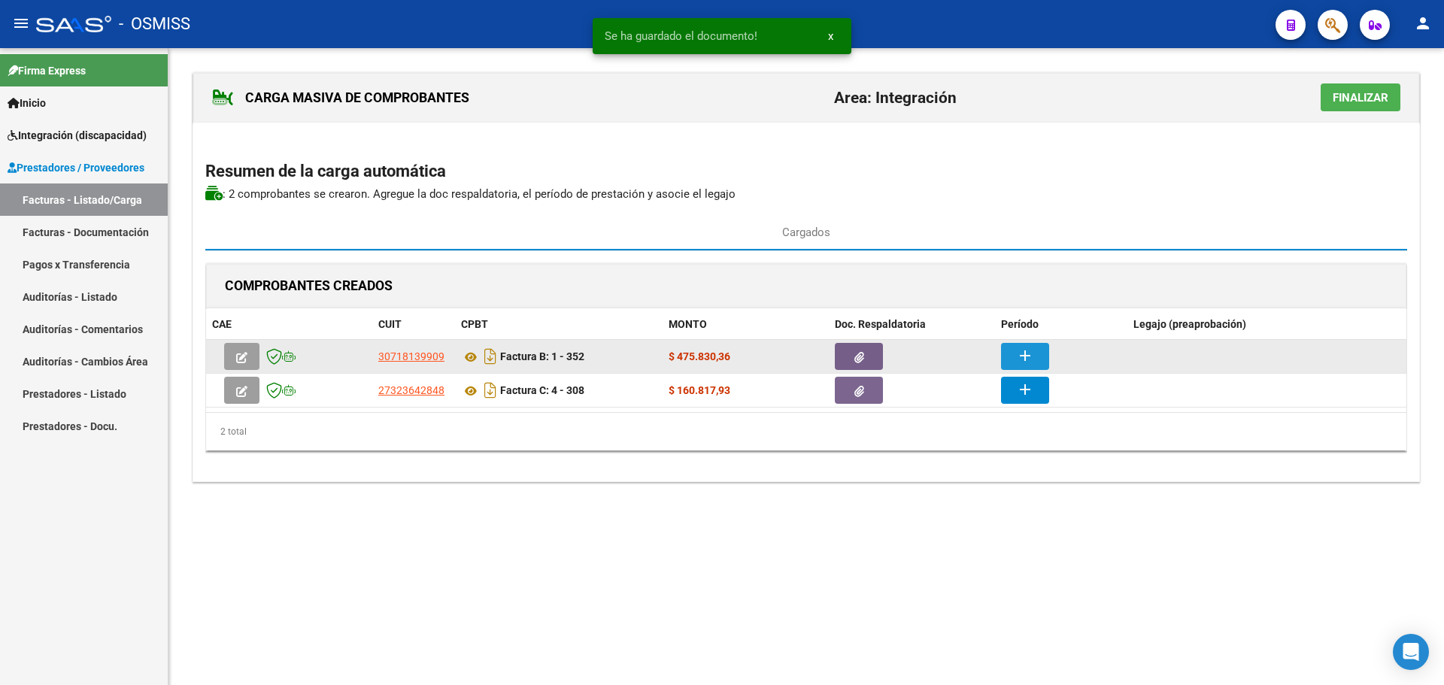
click at [1030, 355] on mat-icon "add" at bounding box center [1025, 356] width 18 height 18
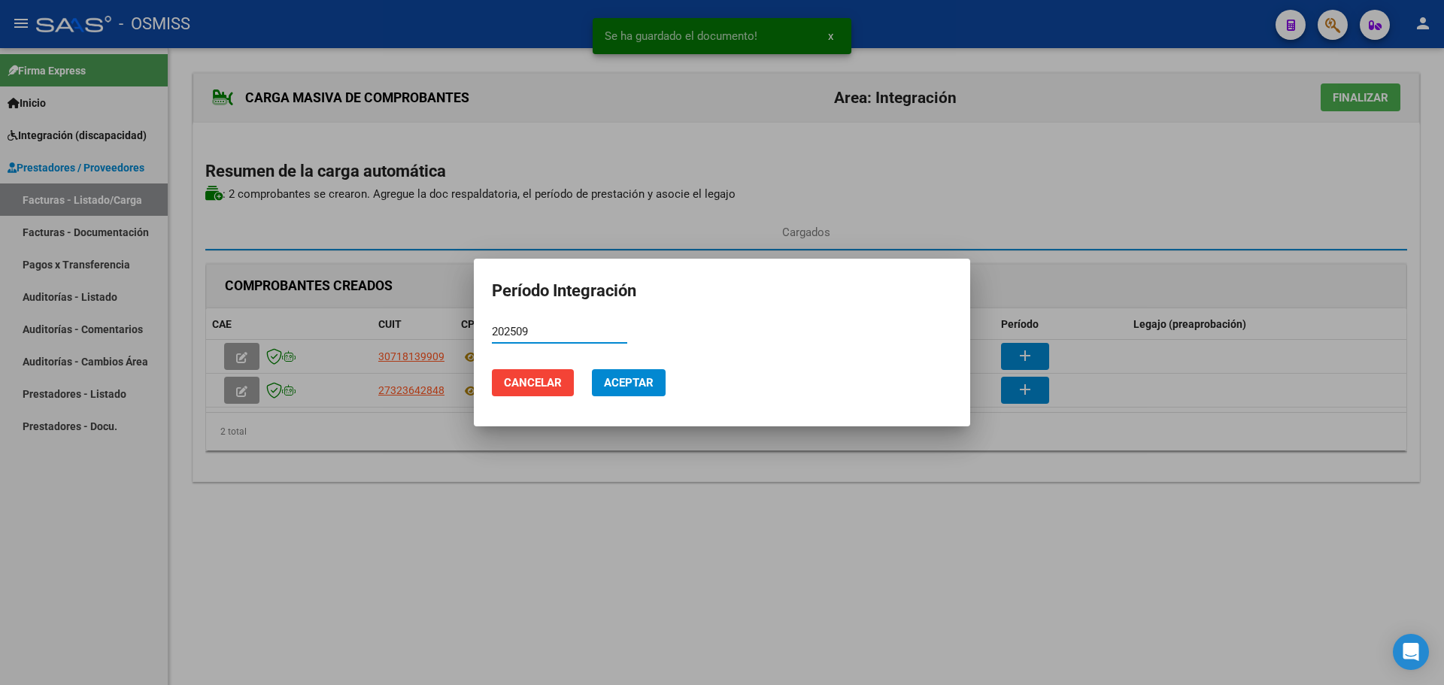
type input "202509"
click at [612, 372] on button "Aceptar" at bounding box center [629, 382] width 74 height 27
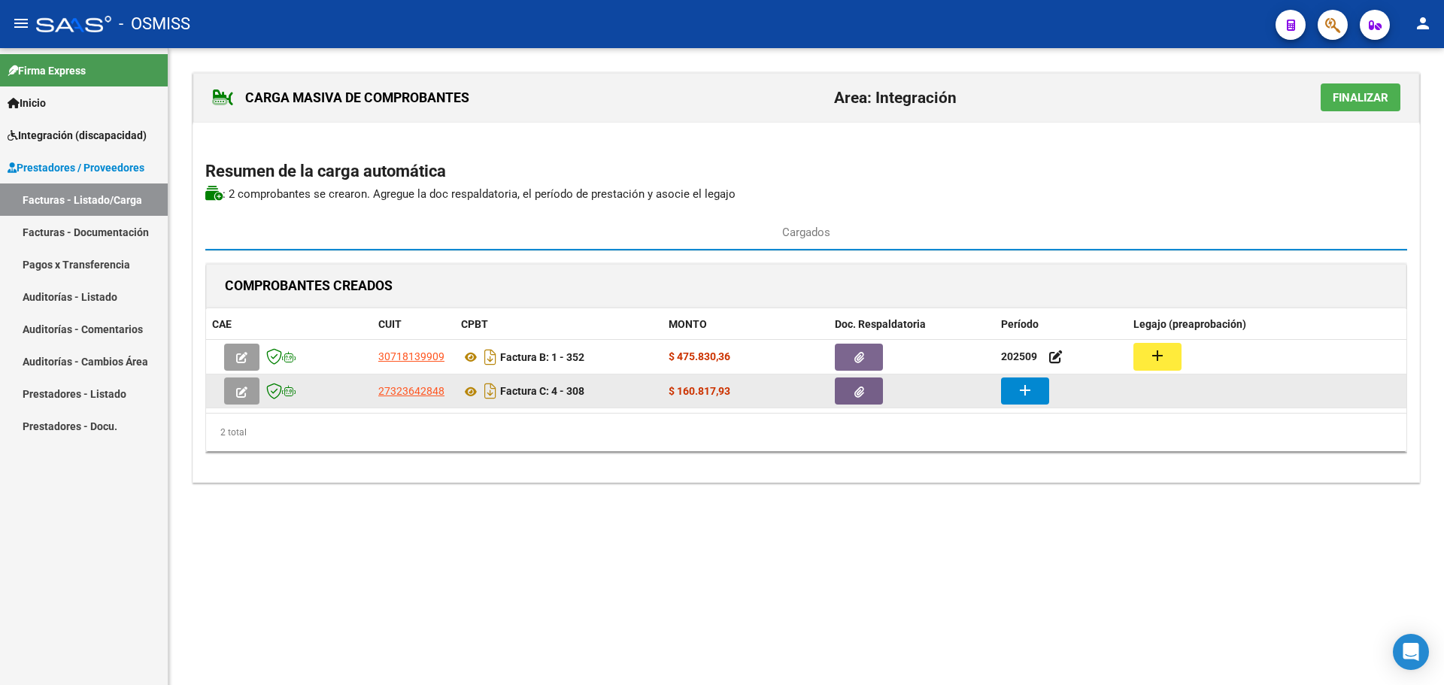
click at [1012, 395] on button "add" at bounding box center [1025, 391] width 48 height 27
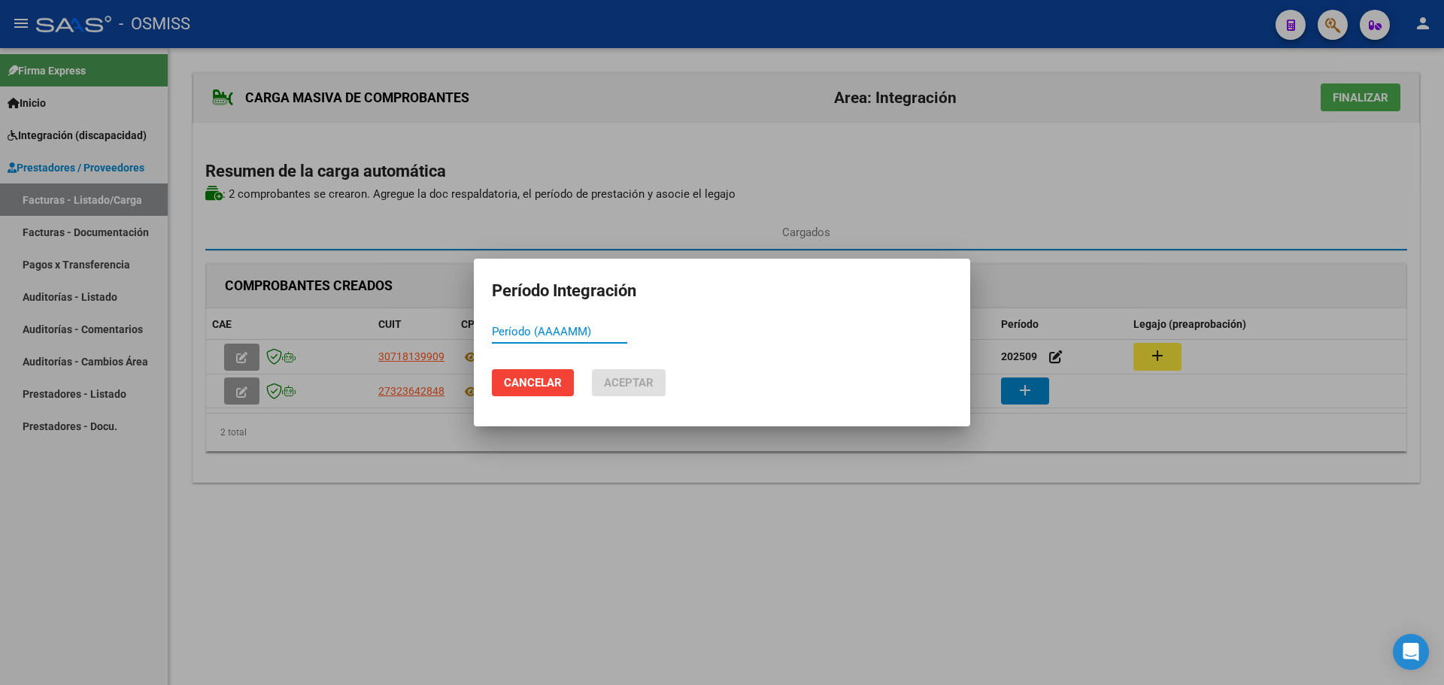
paste input "202509"
type input "202509"
click at [627, 387] on span "Aceptar" at bounding box center [629, 383] width 50 height 14
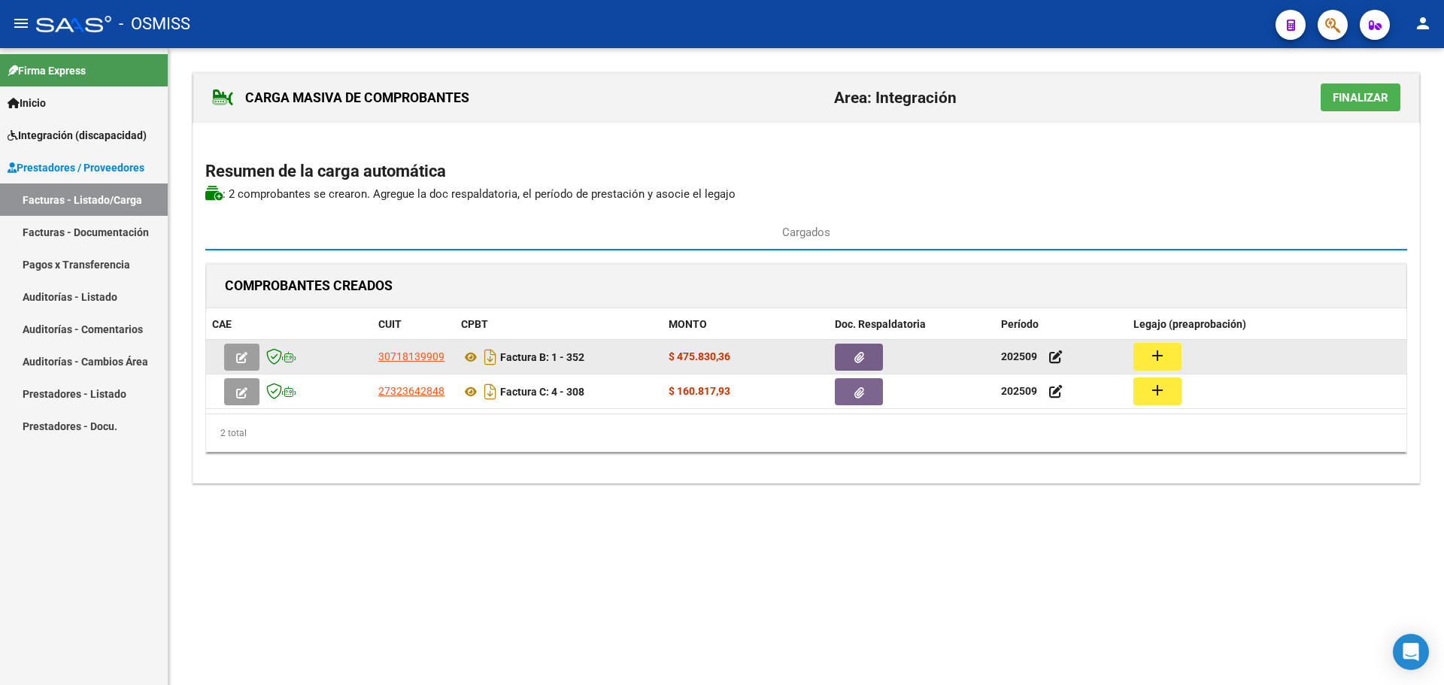
click at [1152, 358] on mat-icon "add" at bounding box center [1158, 356] width 18 height 18
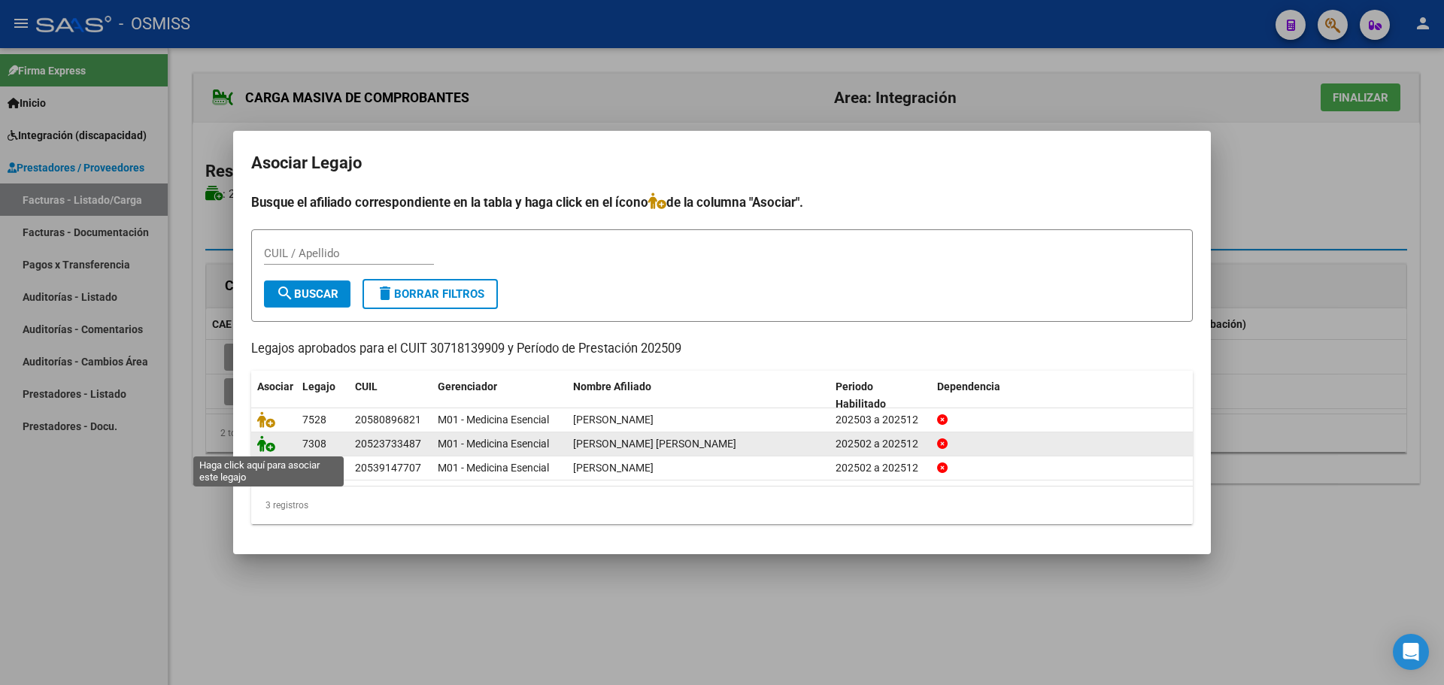
click at [267, 443] on icon at bounding box center [266, 443] width 18 height 17
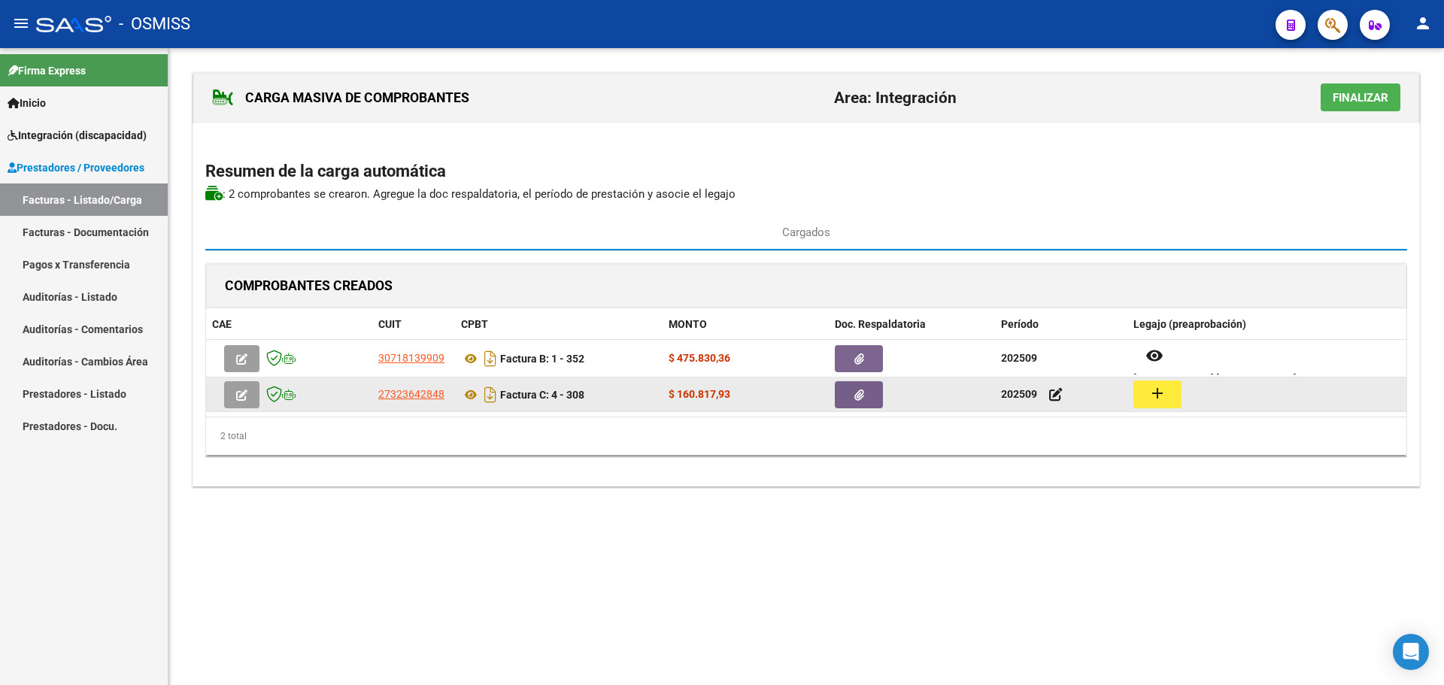
click at [1163, 399] on mat-icon "add" at bounding box center [1158, 393] width 18 height 18
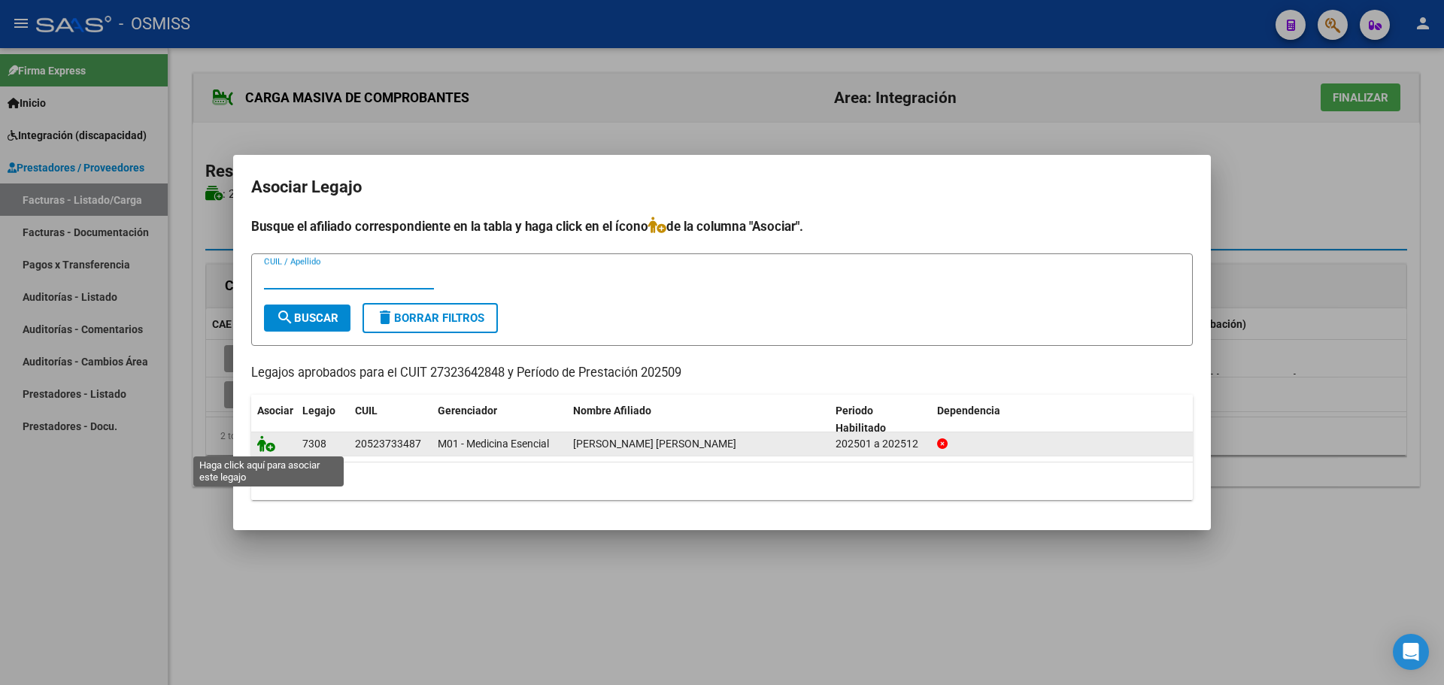
click at [259, 442] on icon at bounding box center [266, 443] width 18 height 17
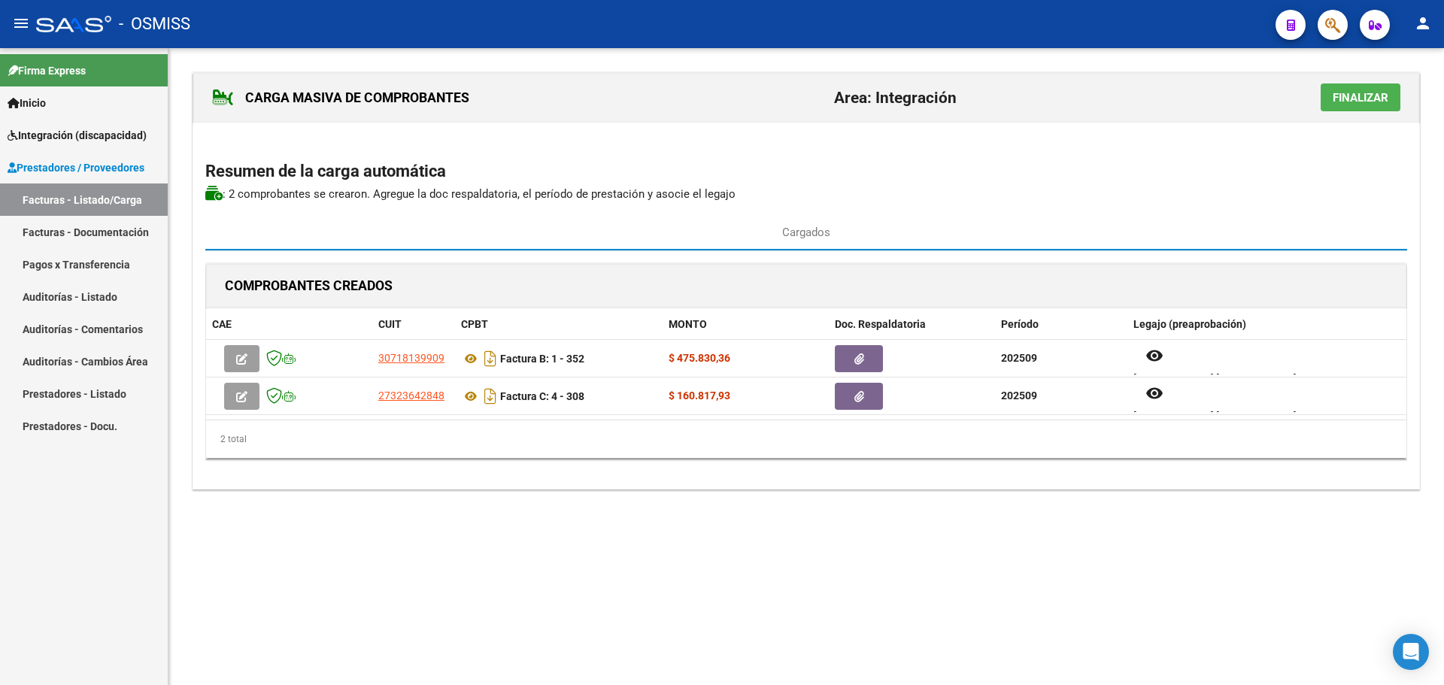
click at [1373, 93] on span "Finalizar" at bounding box center [1361, 98] width 56 height 14
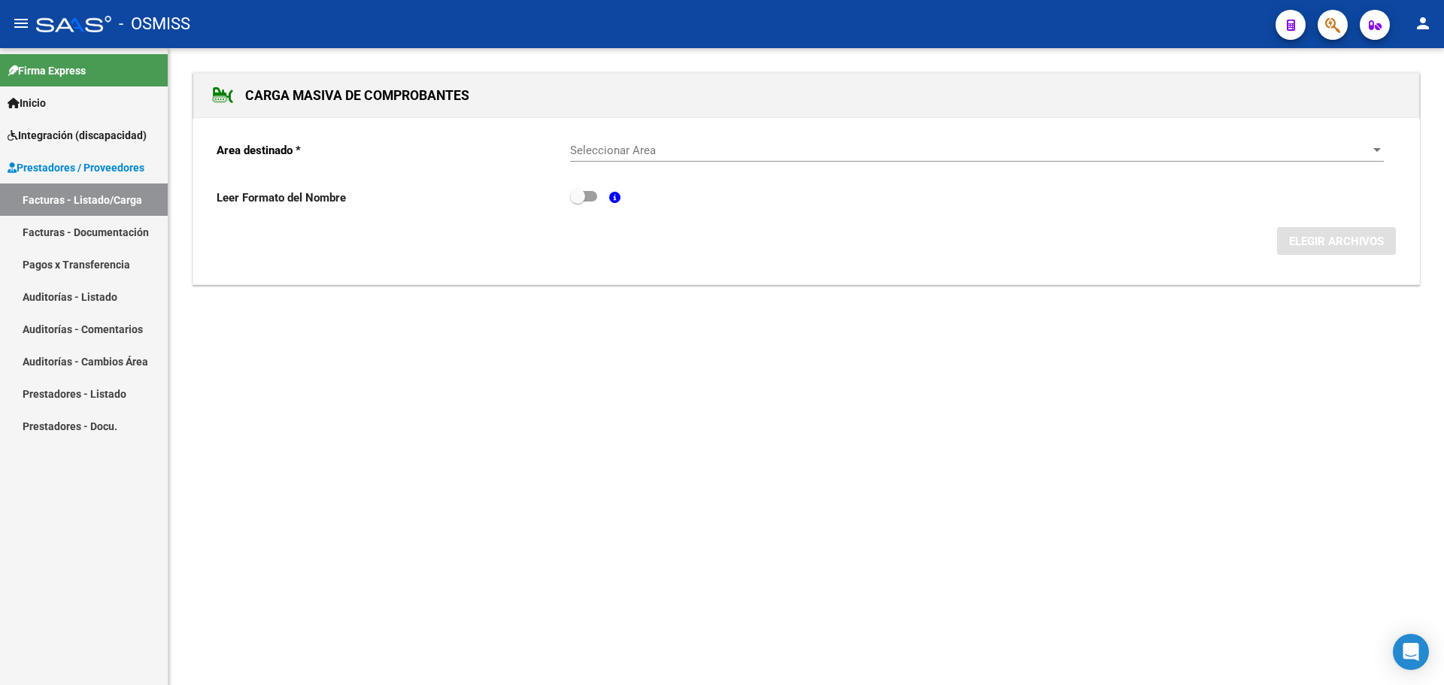
click at [1361, 152] on span "Seleccionar Area" at bounding box center [970, 151] width 800 height 14
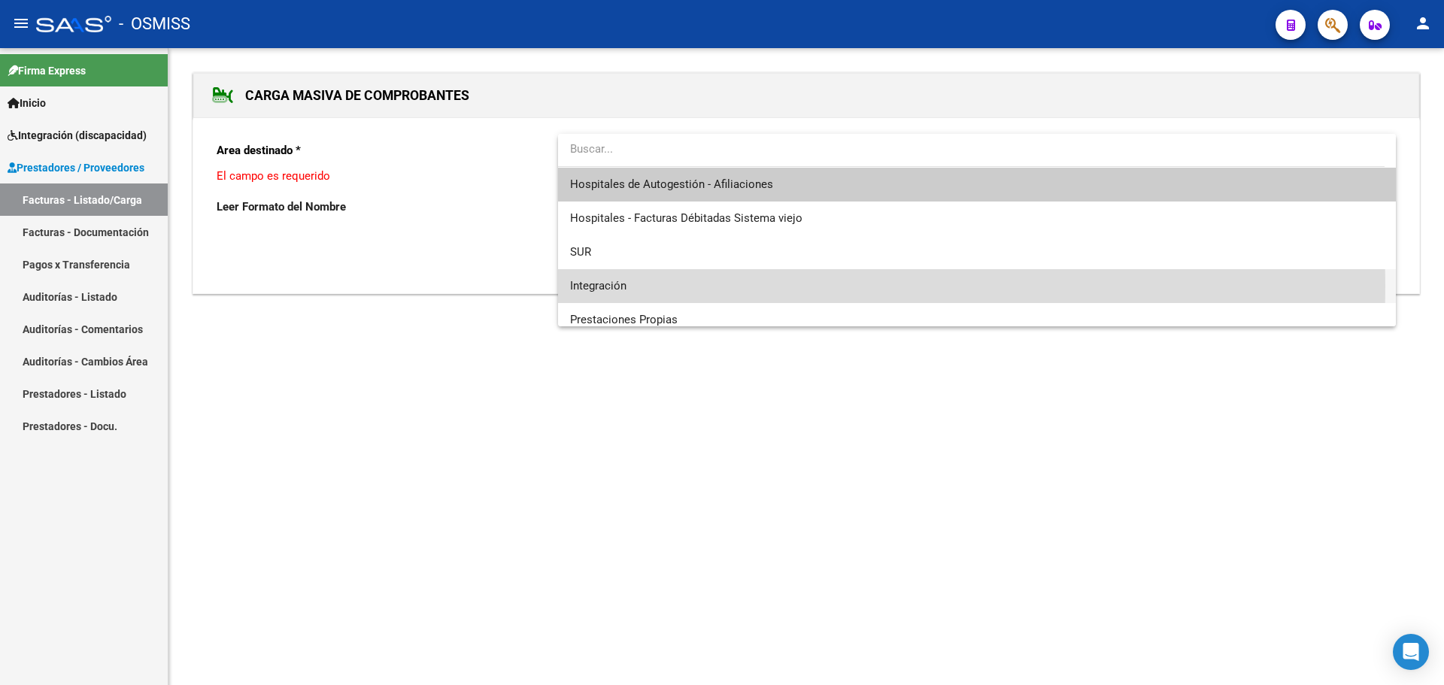
click at [776, 286] on span "Integración" at bounding box center [977, 286] width 814 height 34
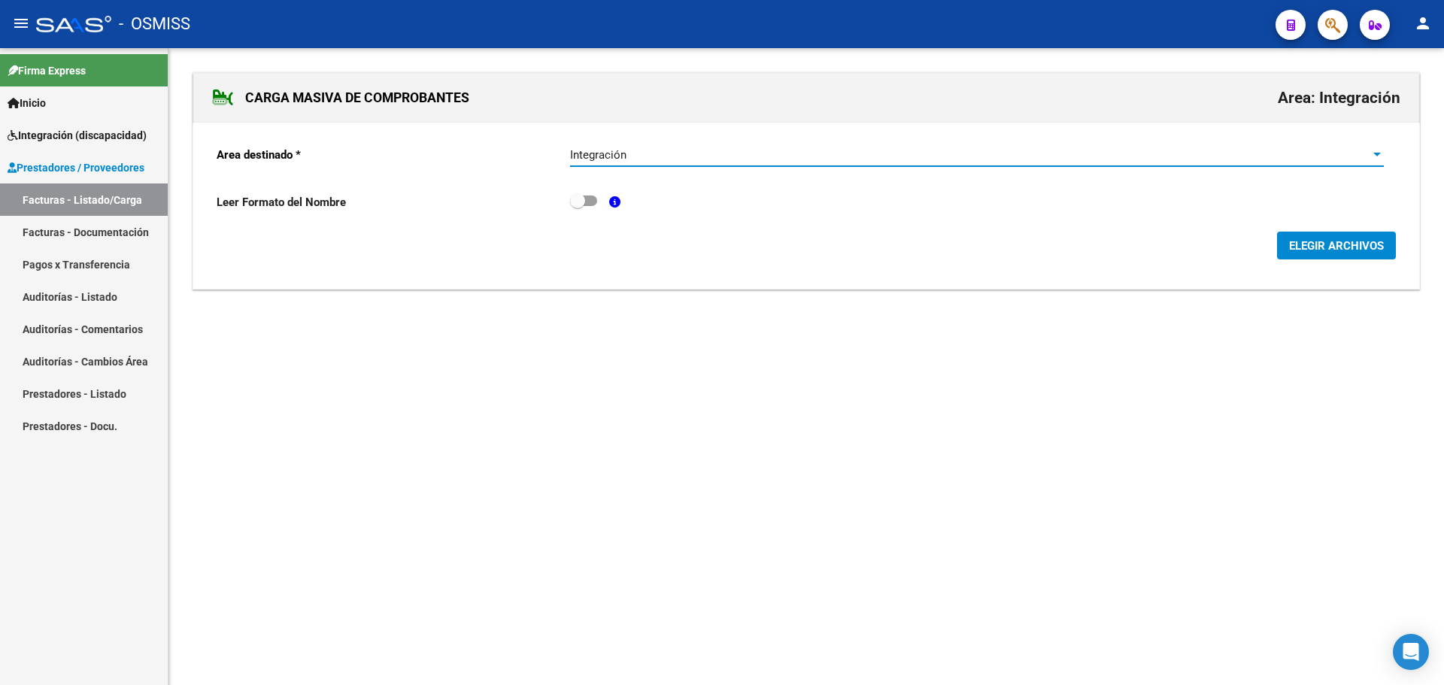
click at [1332, 245] on span "ELEGIR ARCHIVOS" at bounding box center [1336, 246] width 95 height 14
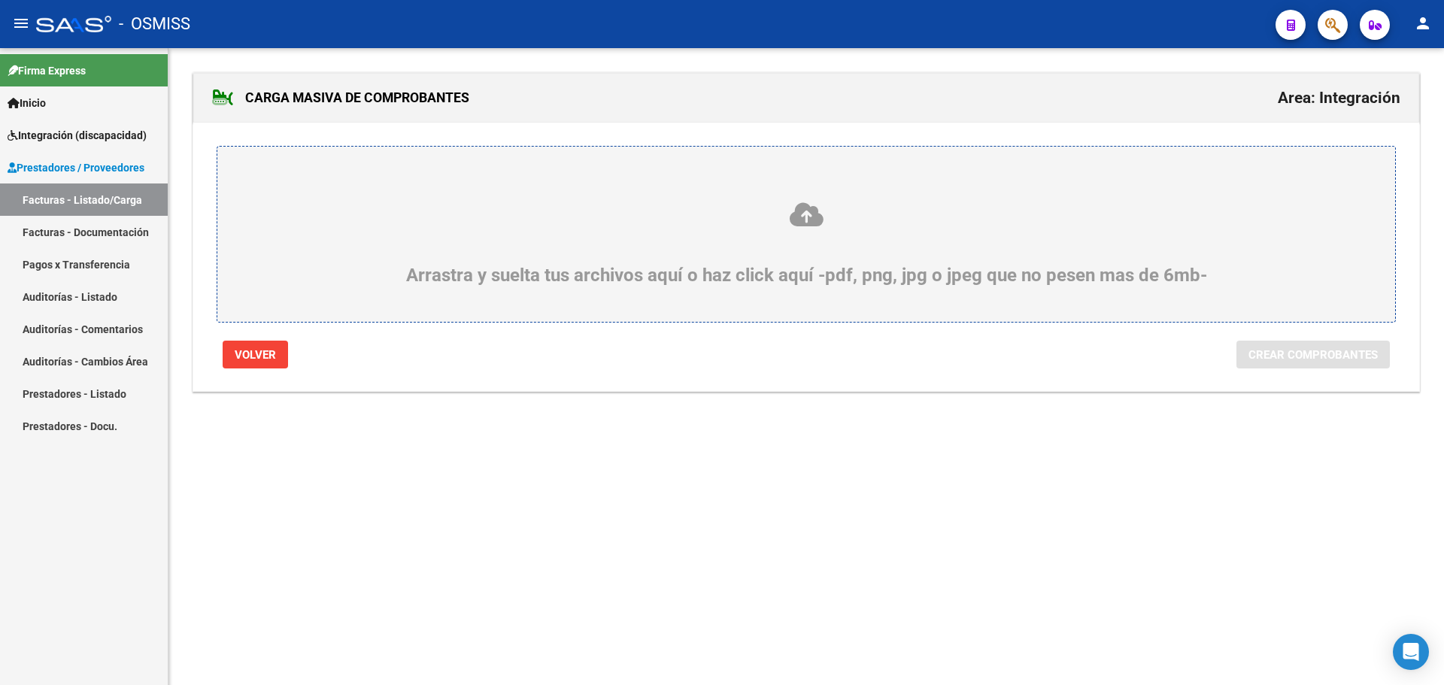
click at [430, 263] on div "Arrastra y suelta tus archivos aquí o haz click aquí -pdf, png, jpg o jpeg que …" at bounding box center [806, 243] width 1106 height 85
click at [0, 0] on input "Arrastra y suelta tus archivos aquí o haz click aquí -pdf, png, jpg o jpeg que …" at bounding box center [0, 0] width 0 height 0
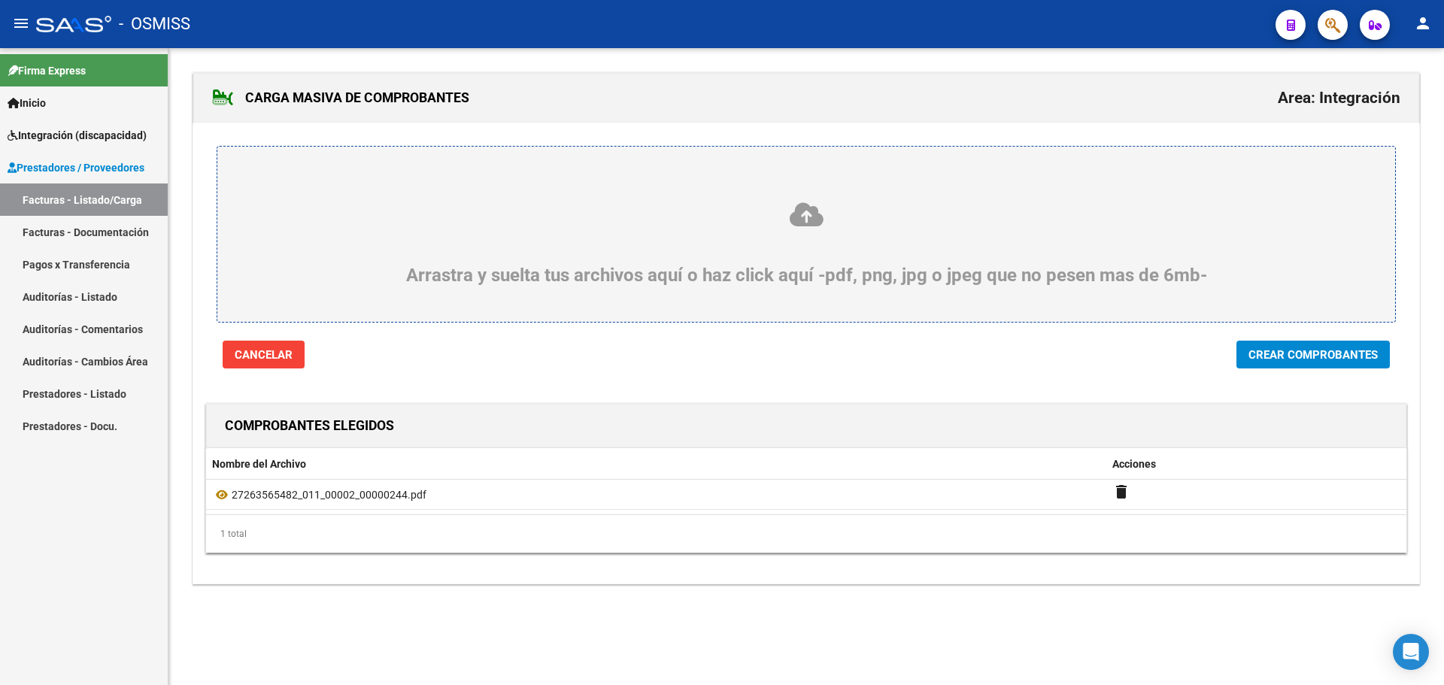
click at [1337, 355] on span "Crear Comprobantes" at bounding box center [1313, 355] width 129 height 14
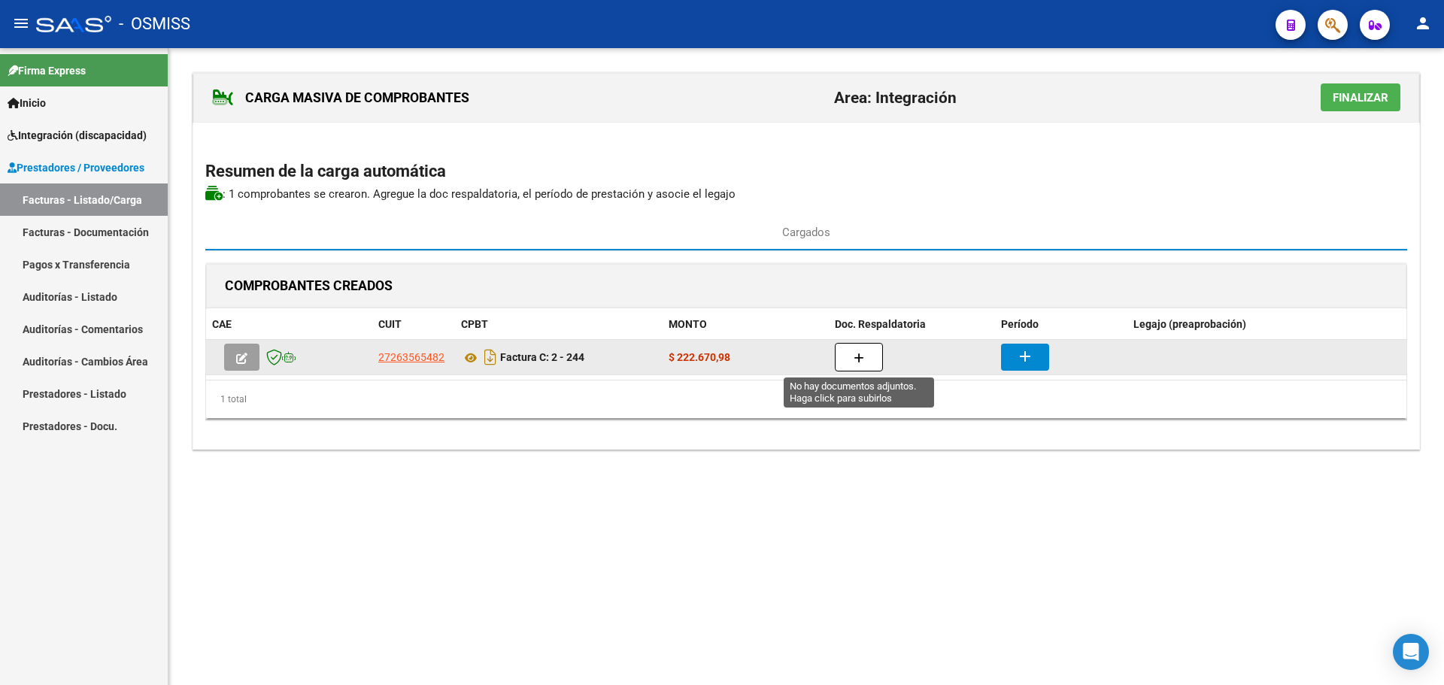
click at [855, 355] on icon "button" at bounding box center [859, 358] width 11 height 11
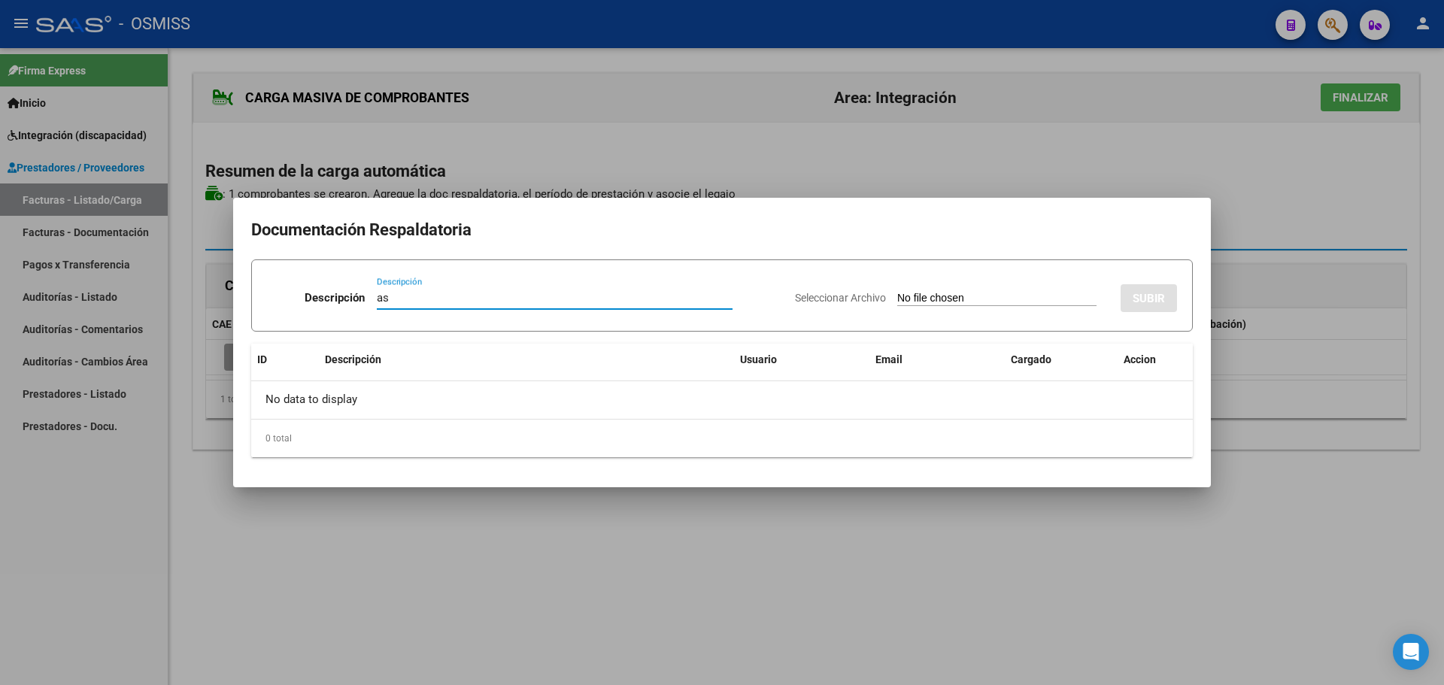
type input "as"
click at [909, 298] on input "Seleccionar Archivo" at bounding box center [996, 299] width 199 height 14
type input "C:\fakepath\asistencia [PERSON_NAME]. 09.25.pdf"
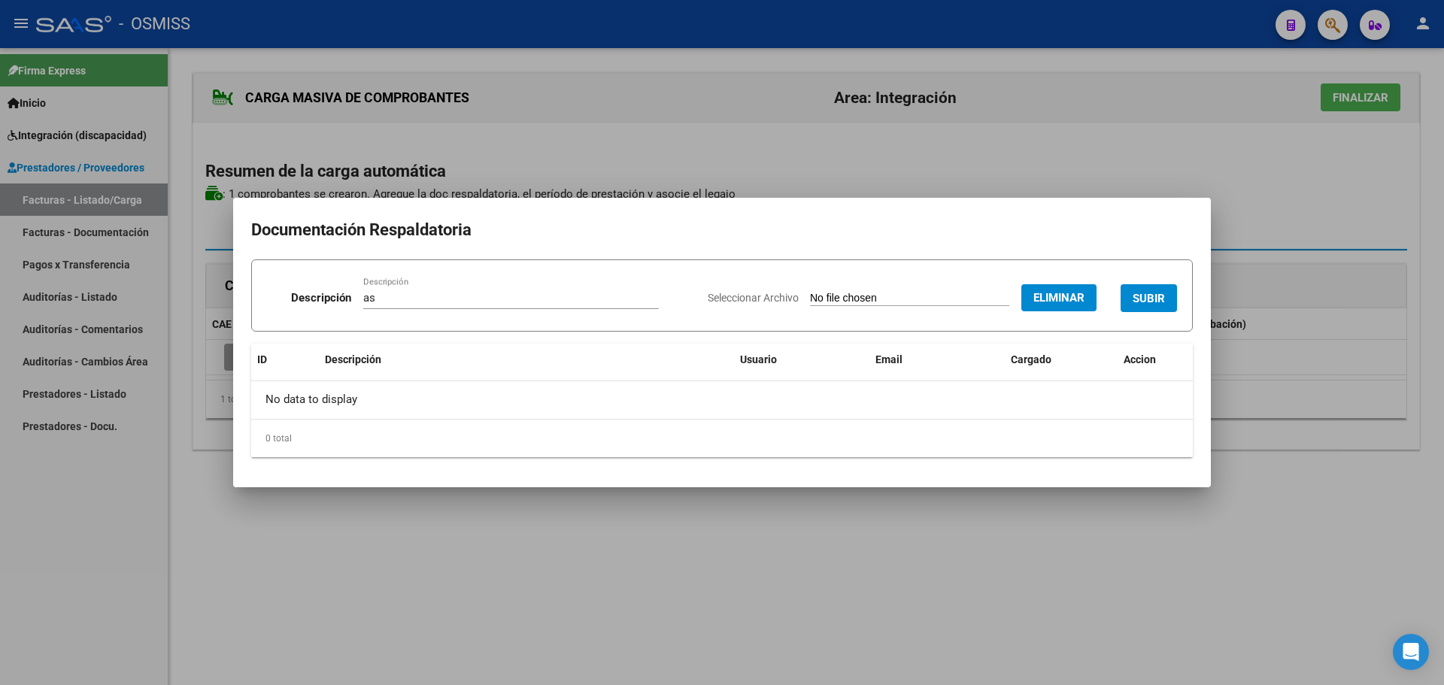
click at [1168, 297] on button "SUBIR" at bounding box center [1149, 298] width 56 height 28
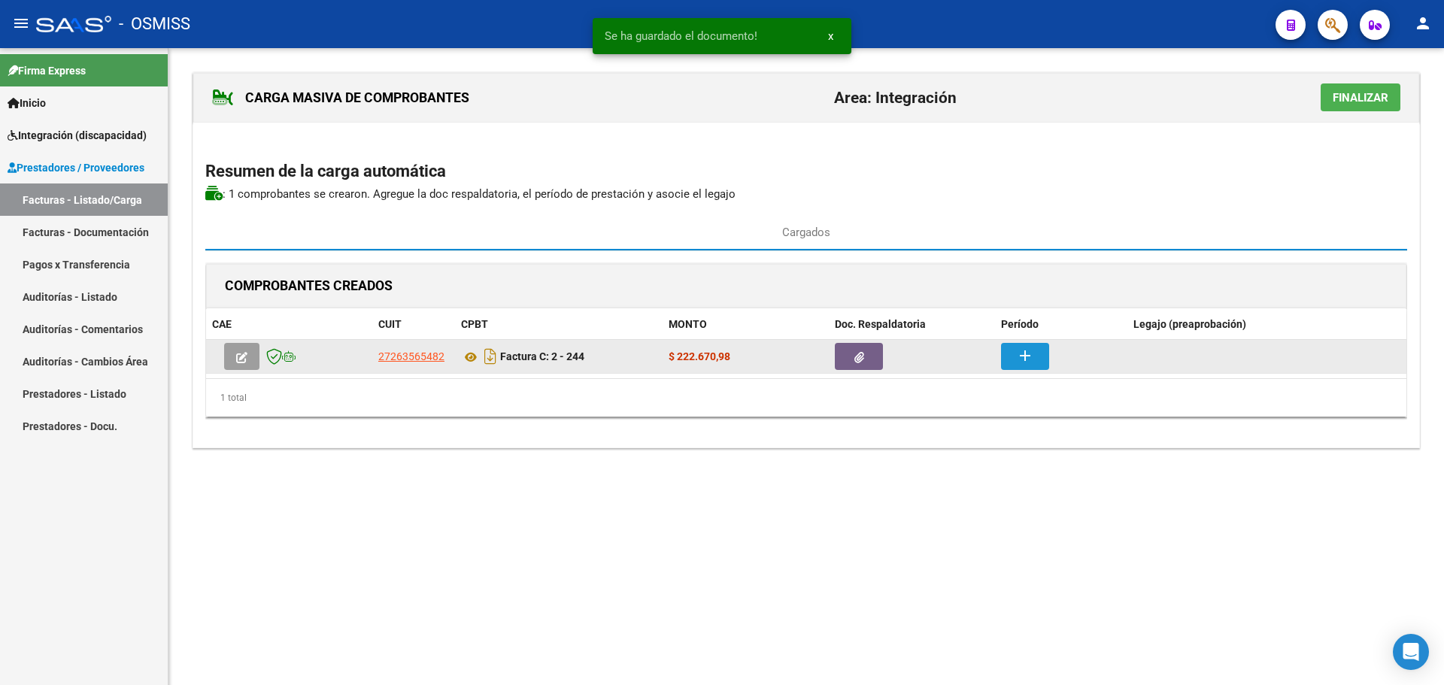
click at [1023, 360] on mat-icon "add" at bounding box center [1025, 356] width 18 height 18
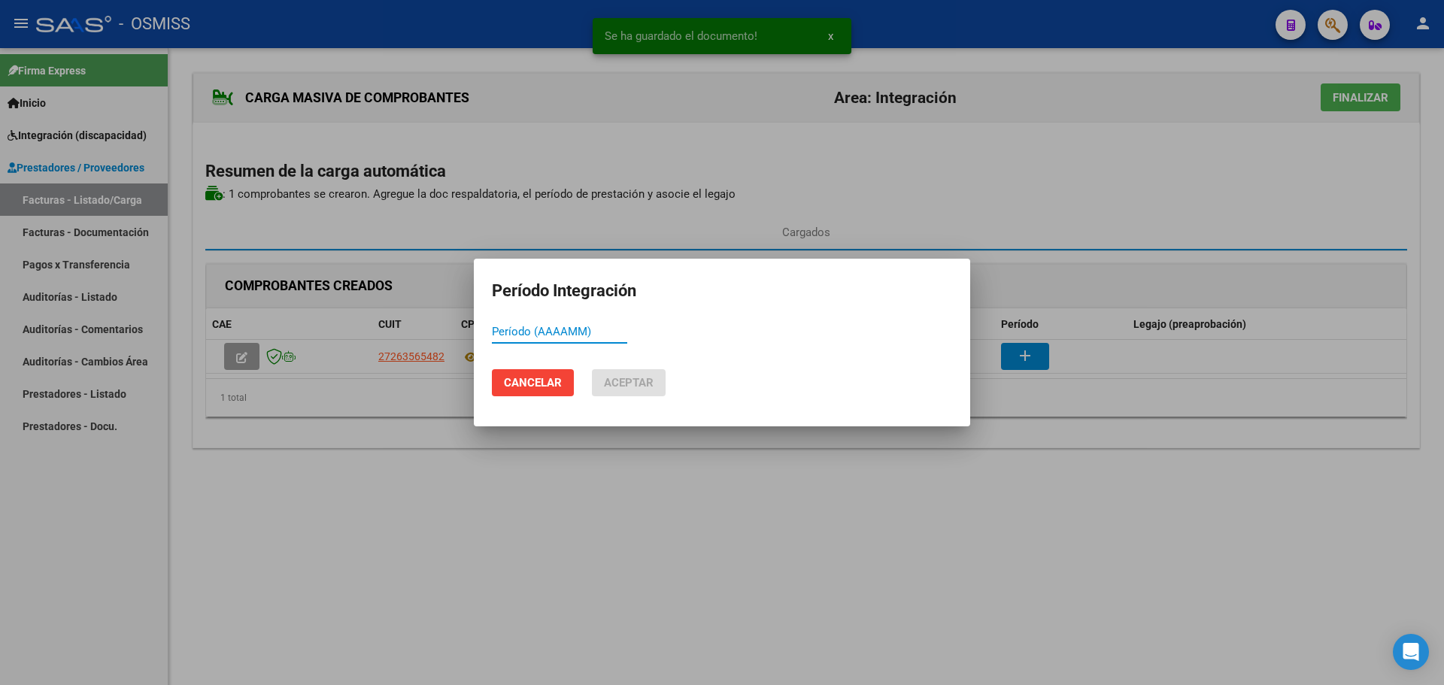
paste input "202509"
type input "202509"
click at [623, 374] on button "Aceptar" at bounding box center [629, 382] width 74 height 27
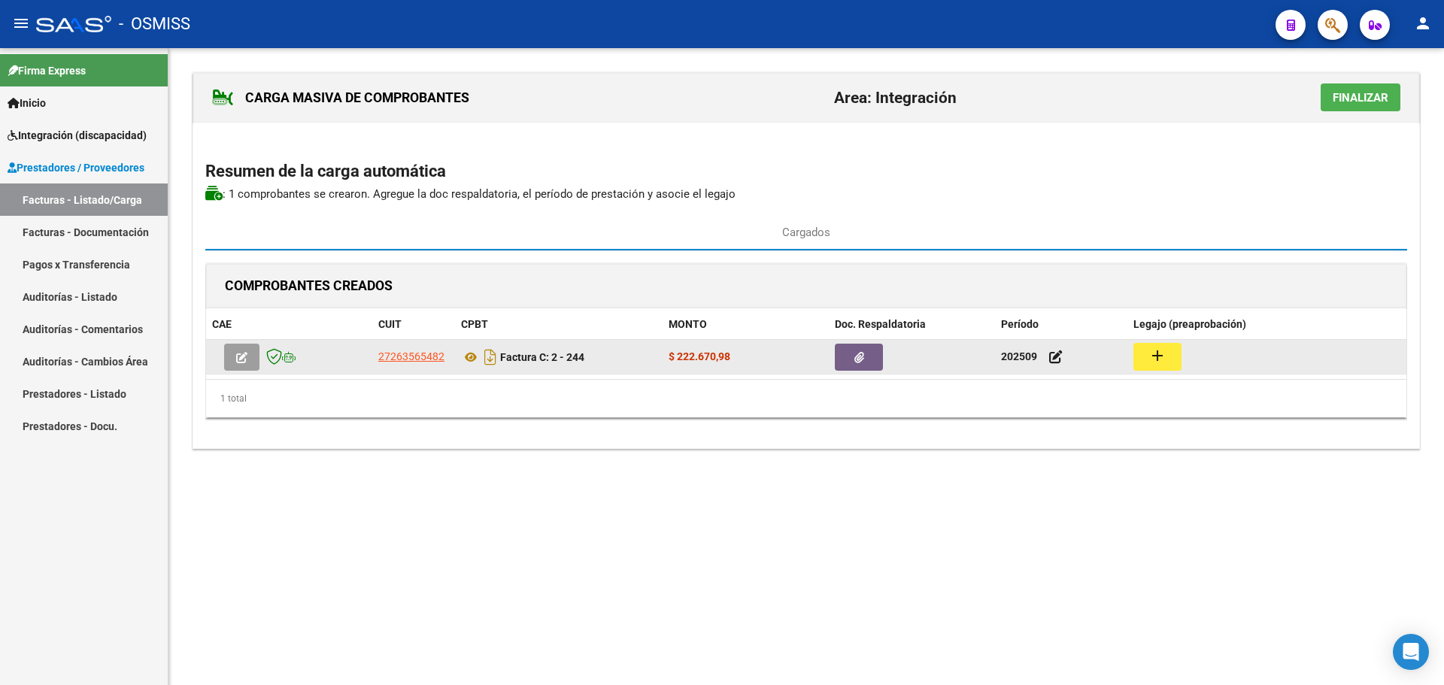
click at [1151, 357] on mat-icon "add" at bounding box center [1158, 356] width 18 height 18
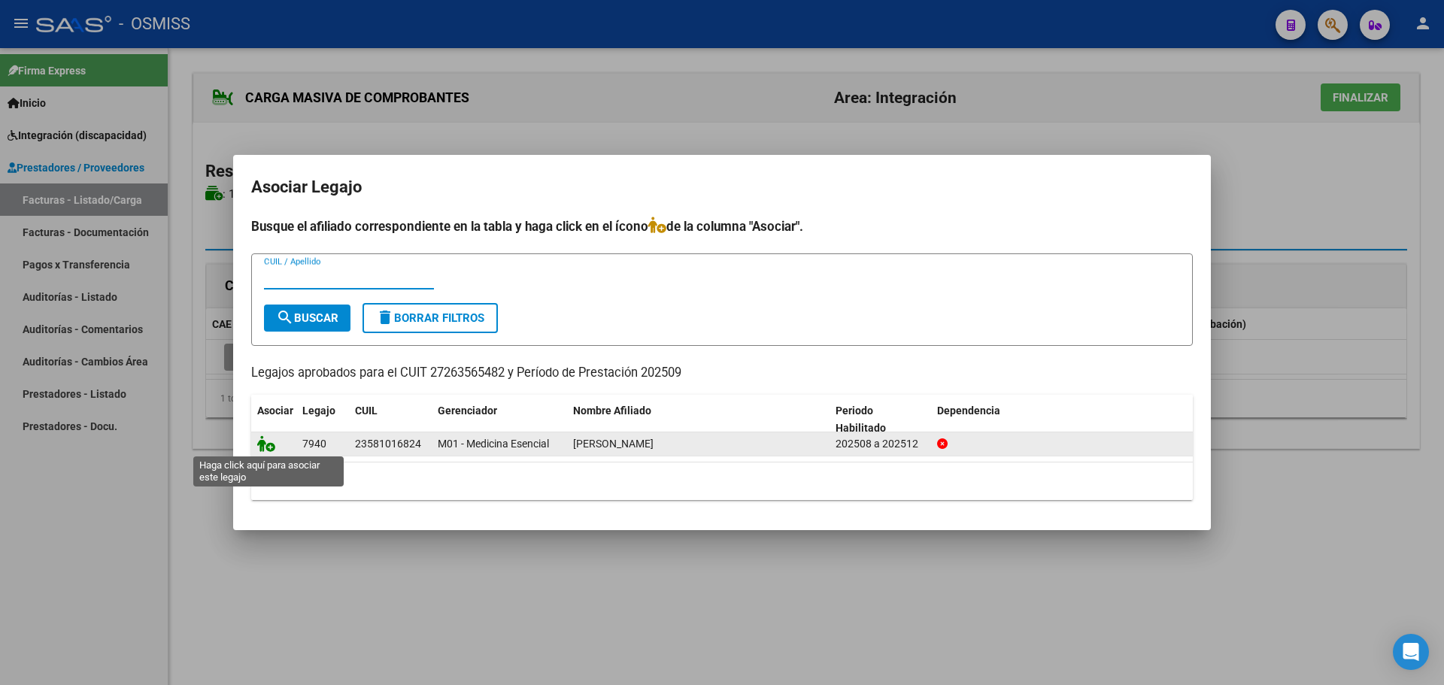
click at [264, 442] on icon at bounding box center [266, 443] width 18 height 17
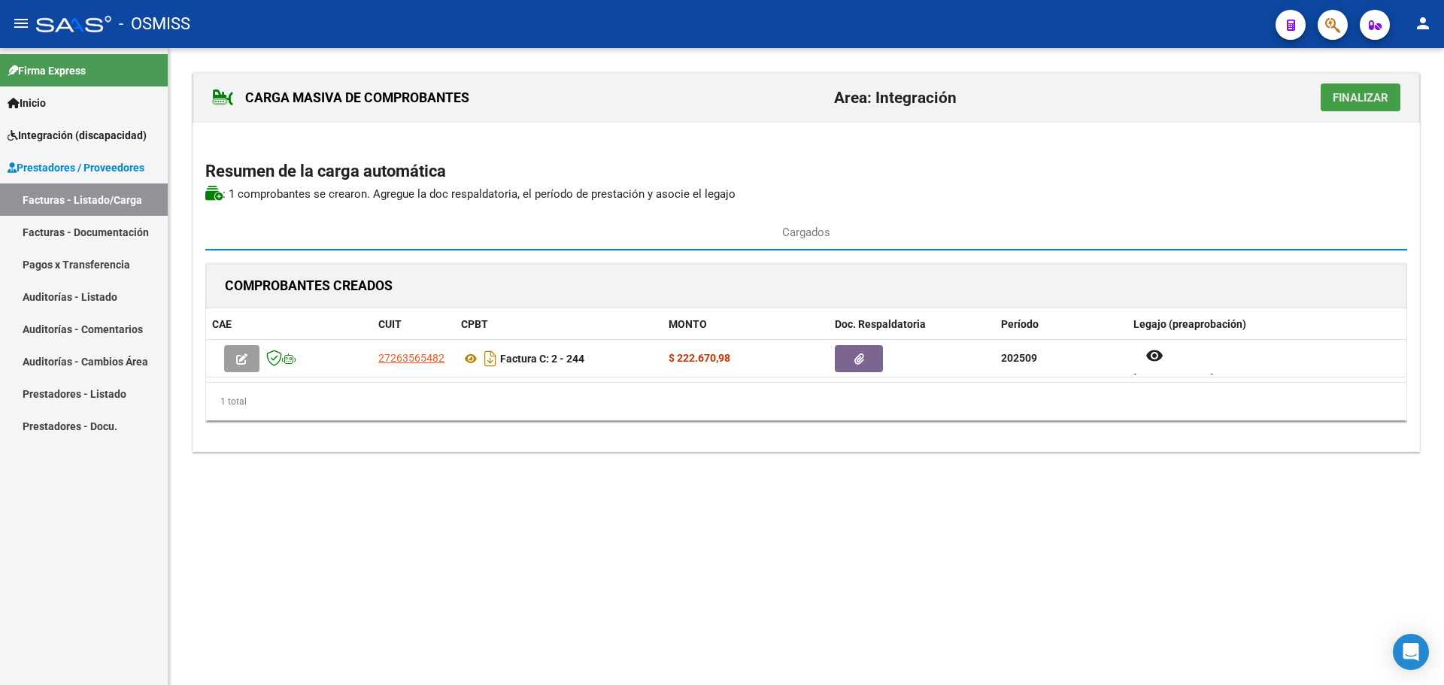
click at [1352, 98] on span "Finalizar" at bounding box center [1361, 98] width 56 height 14
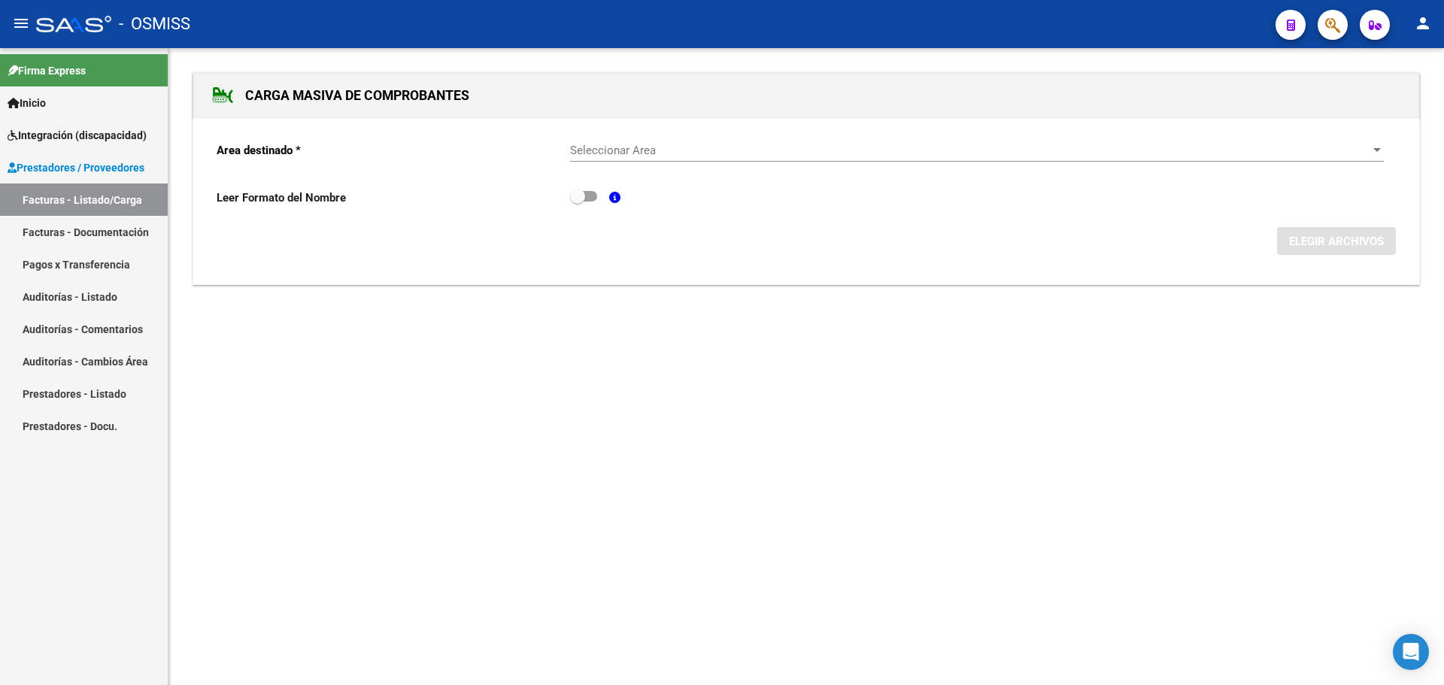
drag, startPoint x: 1386, startPoint y: 152, endPoint x: 1373, endPoint y: 152, distance: 12.8
click at [1385, 152] on form "Area destinado * Seleccionar Area Seleccionar Area Leer Formato del Nombre ELEG…" at bounding box center [806, 192] width 1179 height 126
click at [1376, 147] on div at bounding box center [1377, 150] width 14 height 12
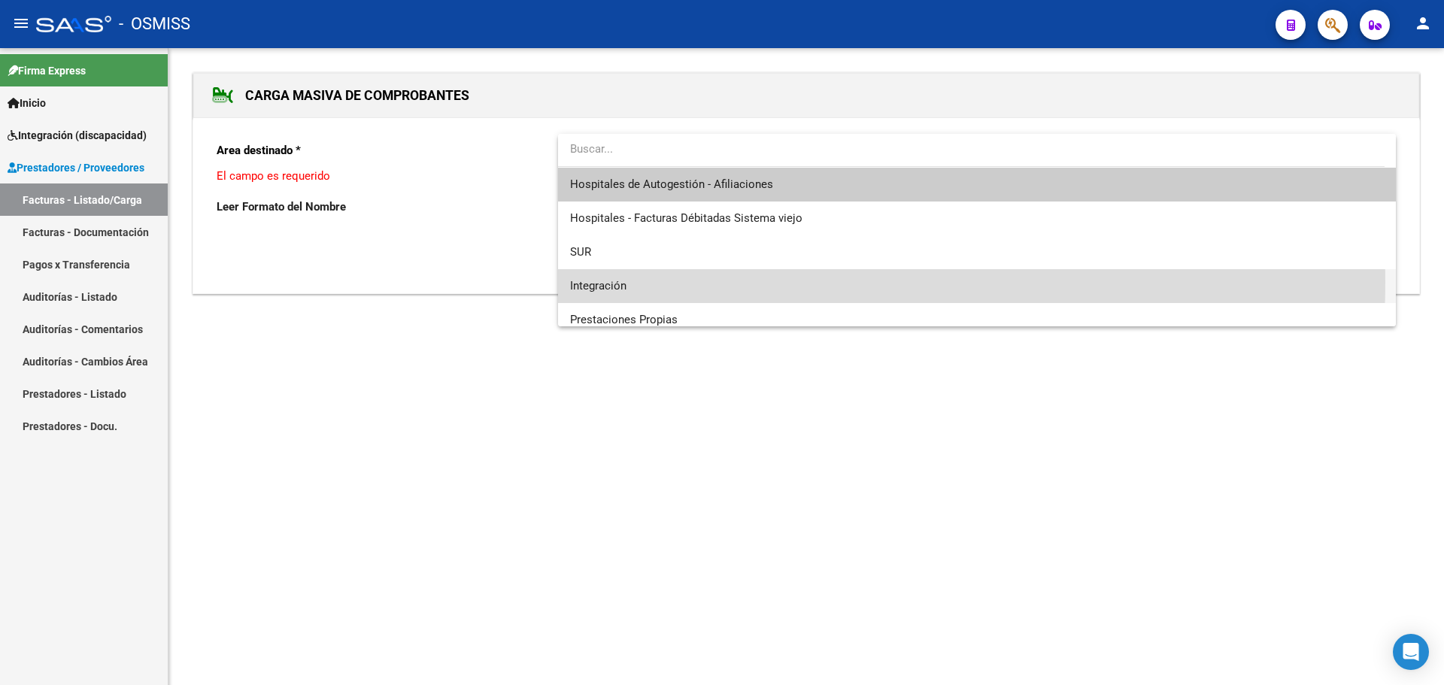
click at [751, 282] on span "Integración" at bounding box center [977, 286] width 814 height 34
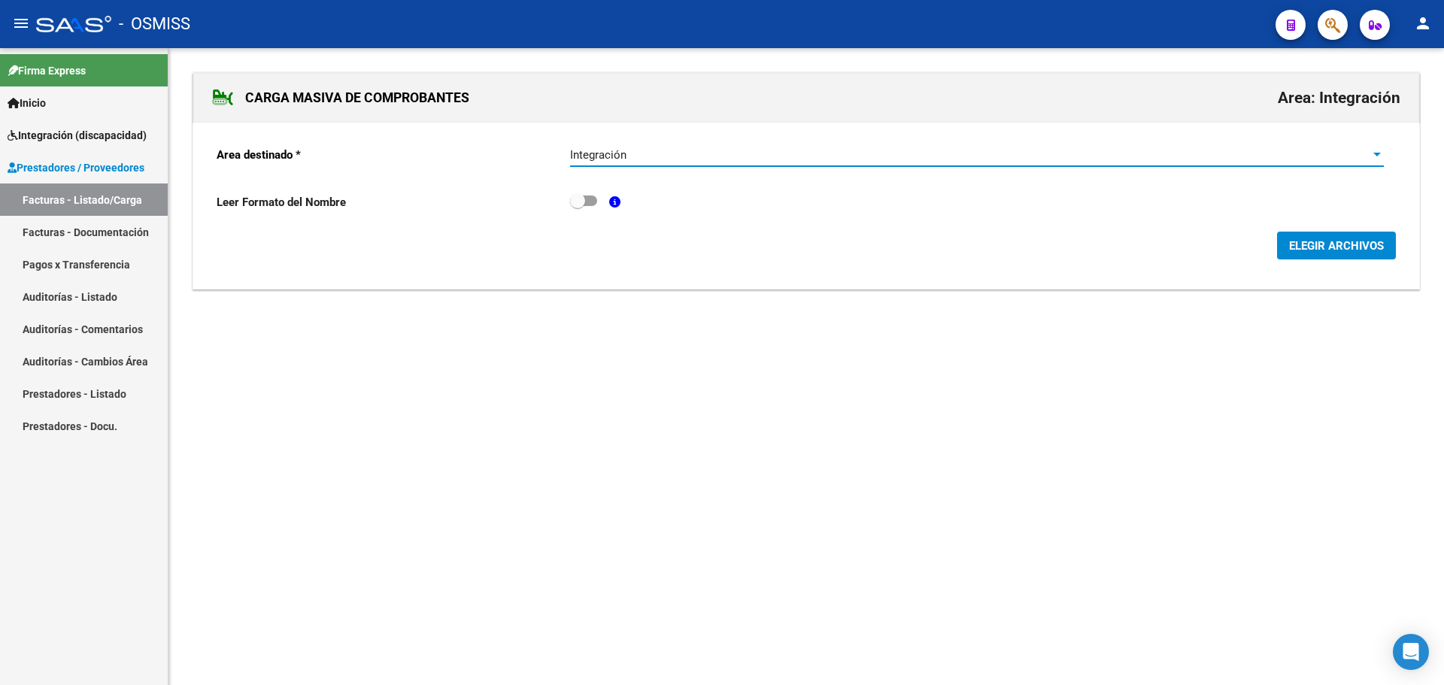
click at [1310, 244] on span "ELEGIR ARCHIVOS" at bounding box center [1336, 246] width 95 height 14
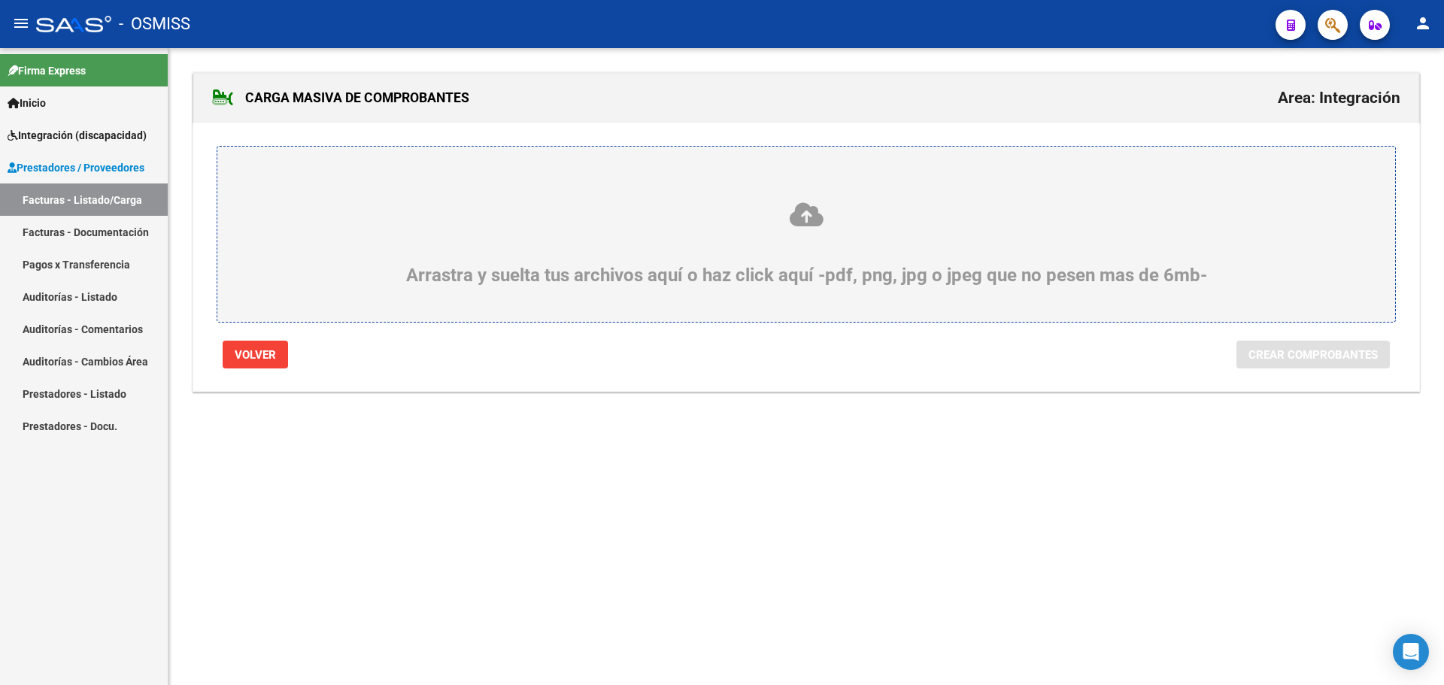
click at [388, 268] on div "Arrastra y suelta tus archivos aquí o haz click aquí -pdf, png, jpg o jpeg que …" at bounding box center [806, 243] width 1106 height 85
click at [0, 0] on input "Arrastra y suelta tus archivos aquí o haz click aquí -pdf, png, jpg o jpeg que …" at bounding box center [0, 0] width 0 height 0
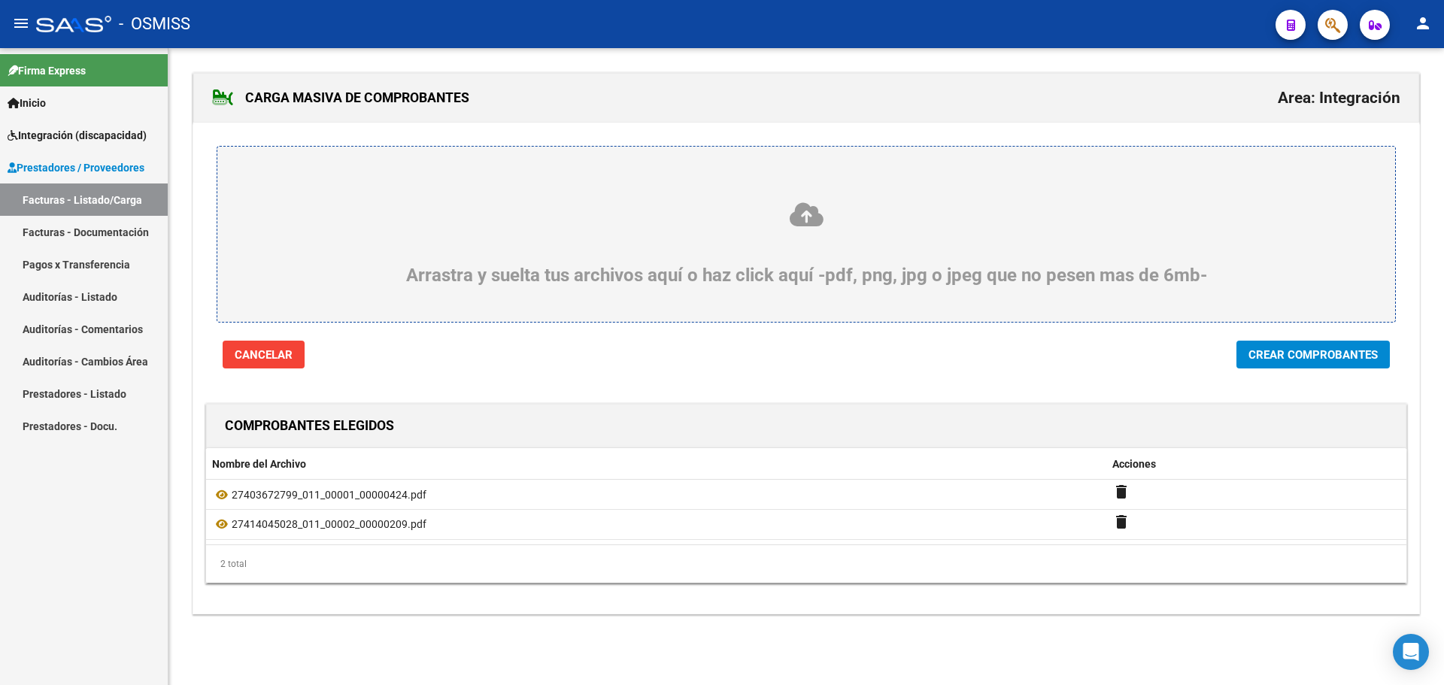
click at [1285, 351] on span "Crear Comprobantes" at bounding box center [1313, 355] width 129 height 14
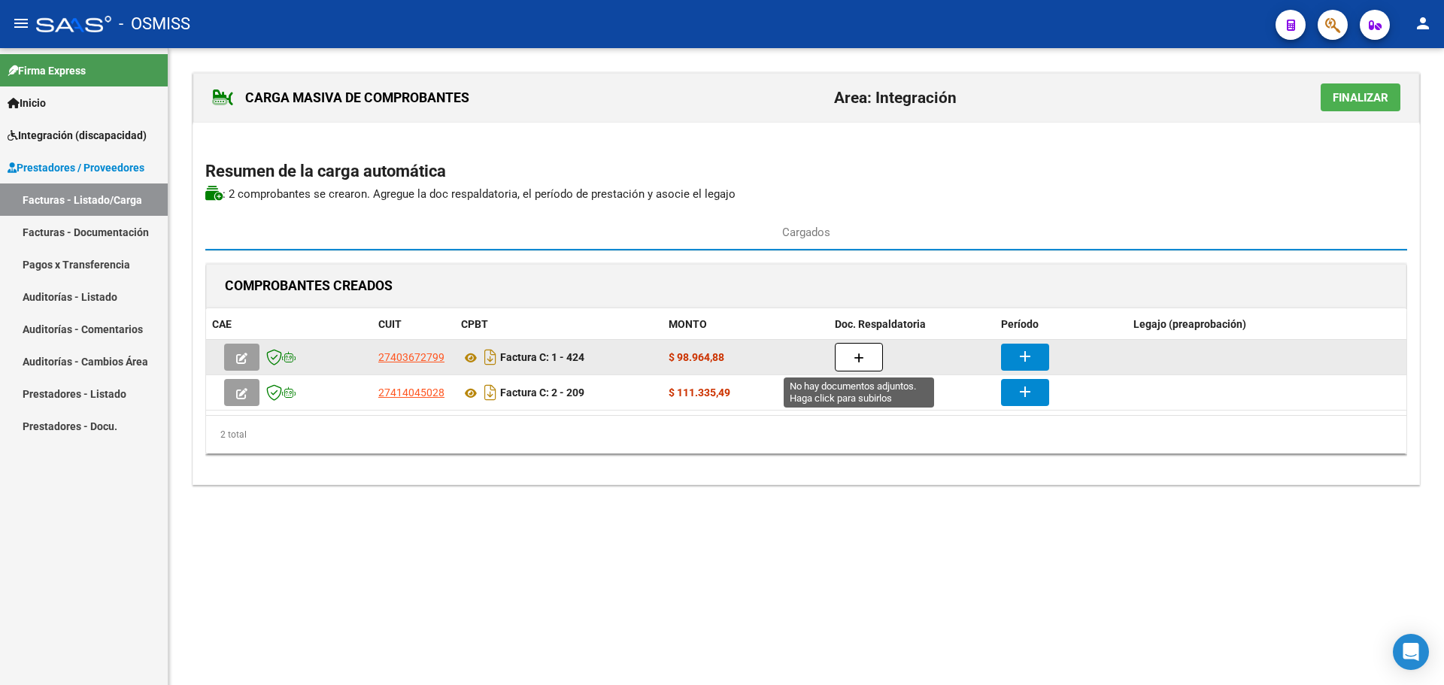
click at [857, 357] on icon "button" at bounding box center [859, 358] width 11 height 11
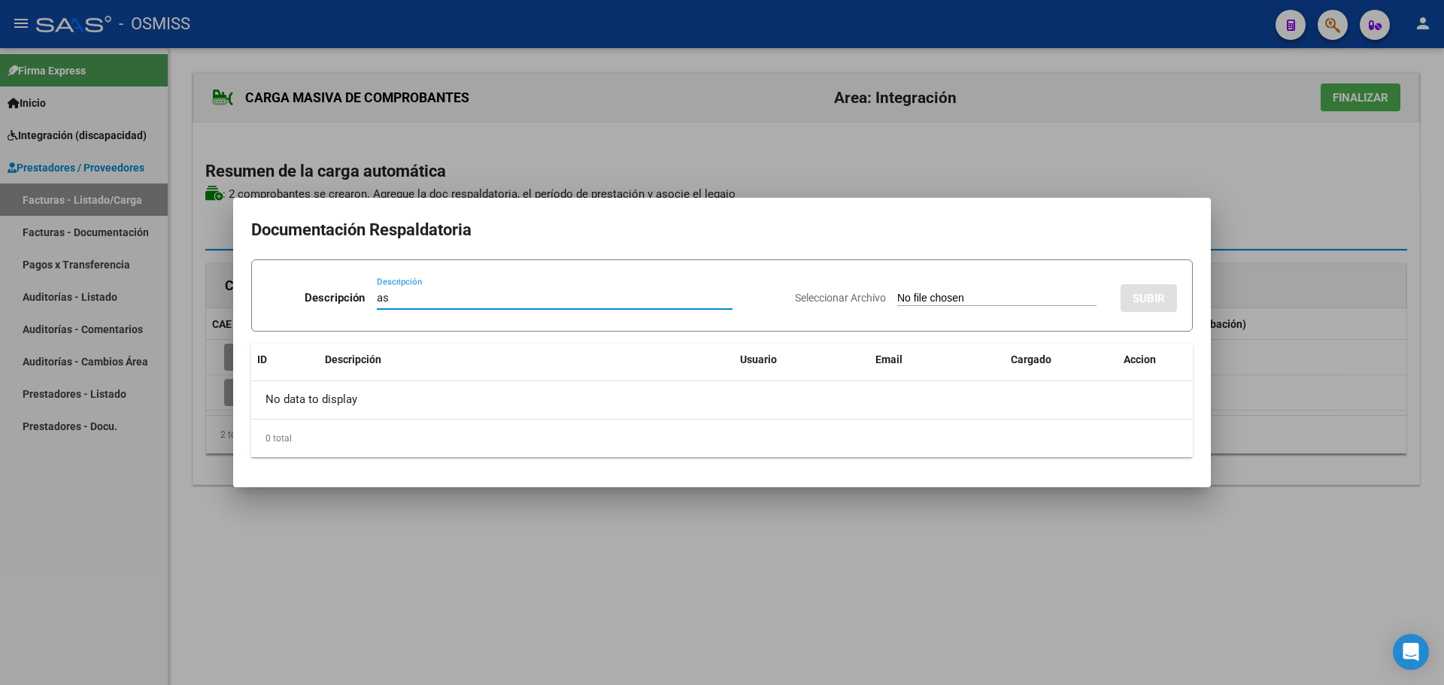
type input "as"
click at [967, 296] on input "Seleccionar Archivo" at bounding box center [996, 299] width 199 height 14
type input "C:\fakepath\Asistencia [DATE] [PERSON_NAME].pdf"
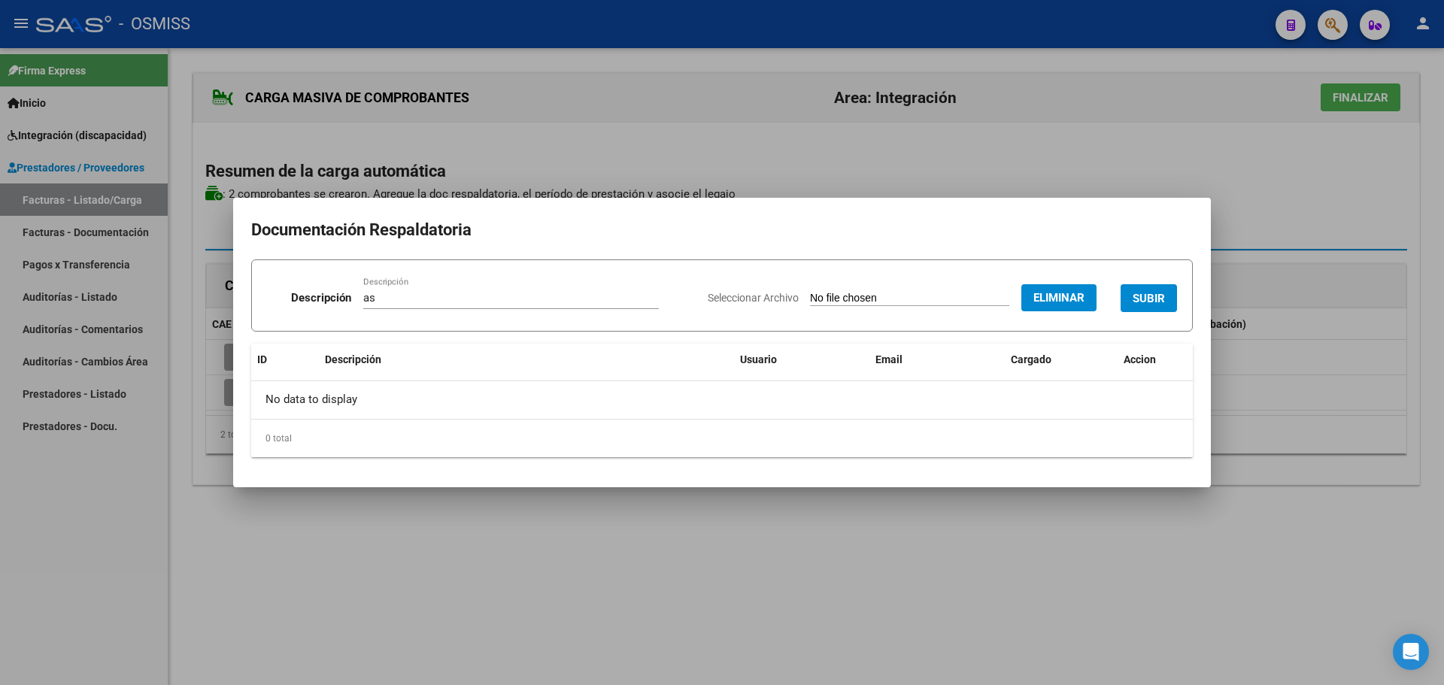
click at [1152, 287] on button "SUBIR" at bounding box center [1149, 298] width 56 height 28
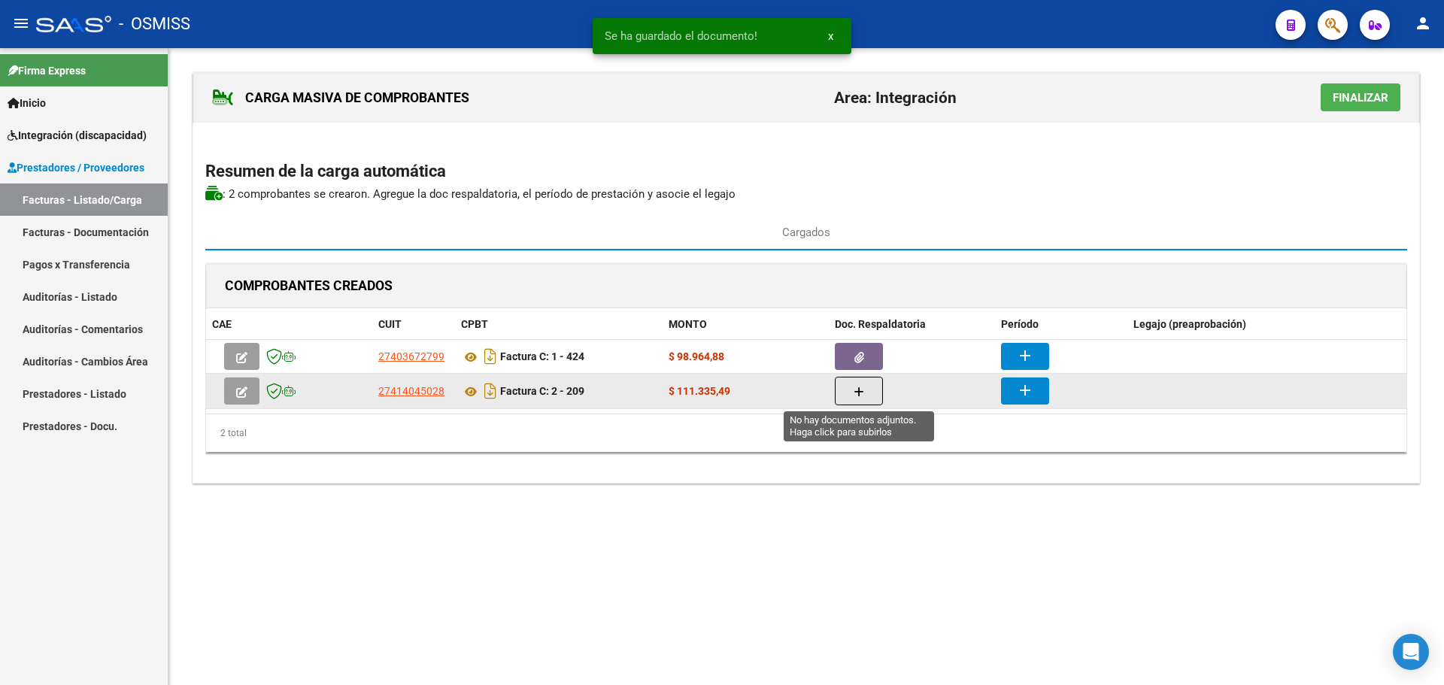
click at [865, 400] on button "button" at bounding box center [859, 391] width 48 height 29
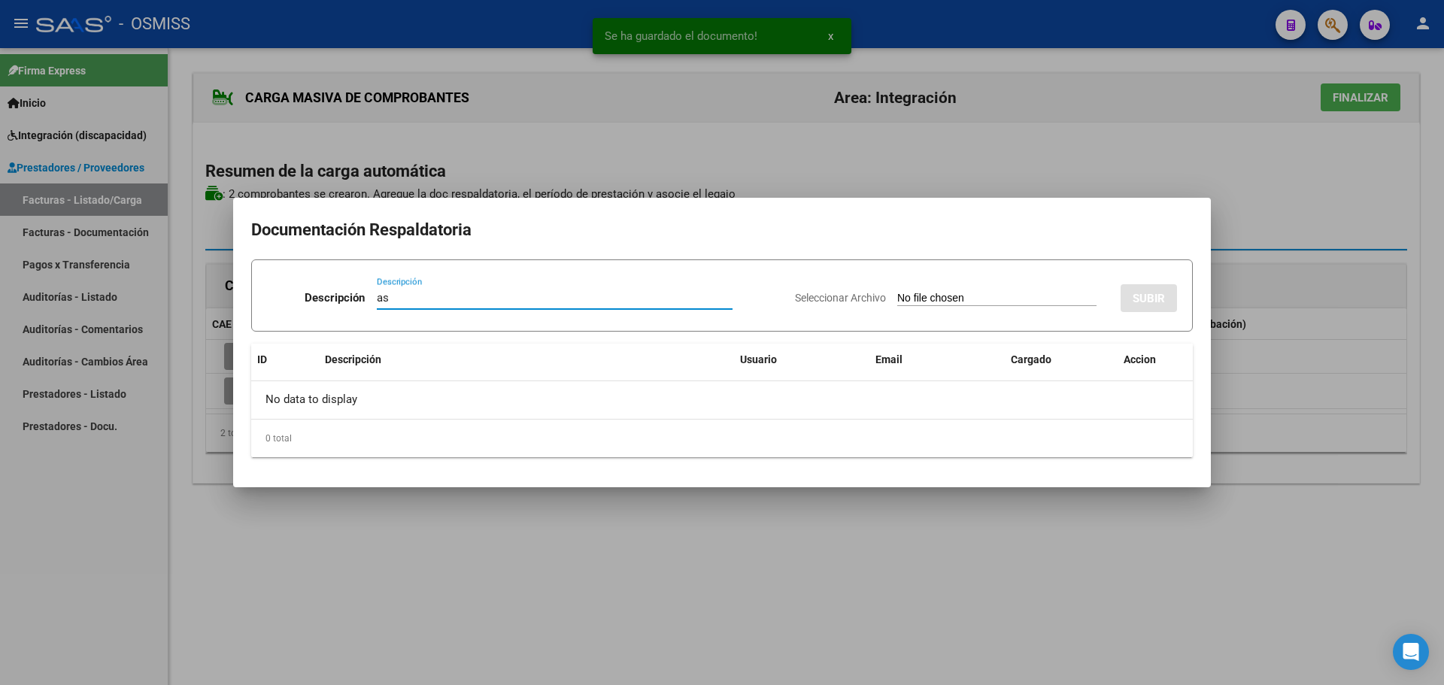
type input "as"
click at [932, 297] on input "Seleccionar Archivo" at bounding box center [996, 299] width 199 height 14
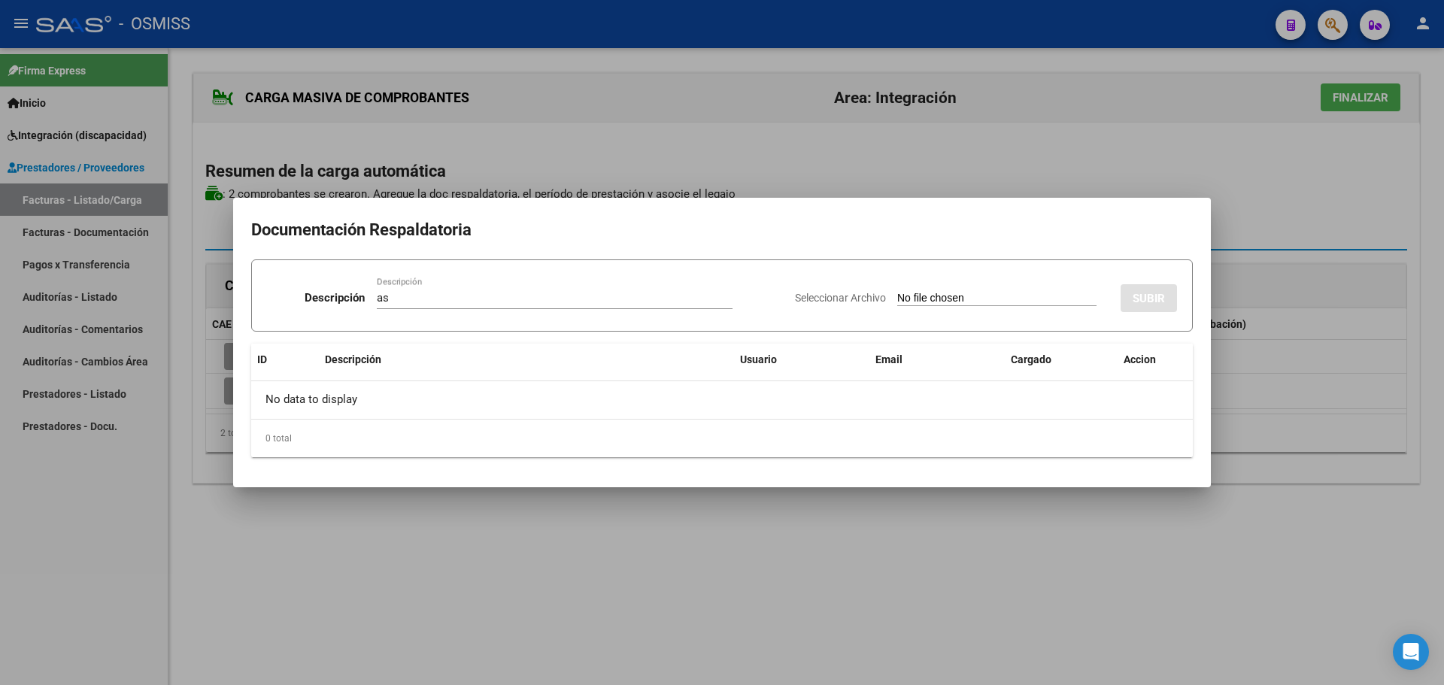
type input "C:\fakepath\53957722-3d9f-490f-8fa4-9b04d220012e.pdf"
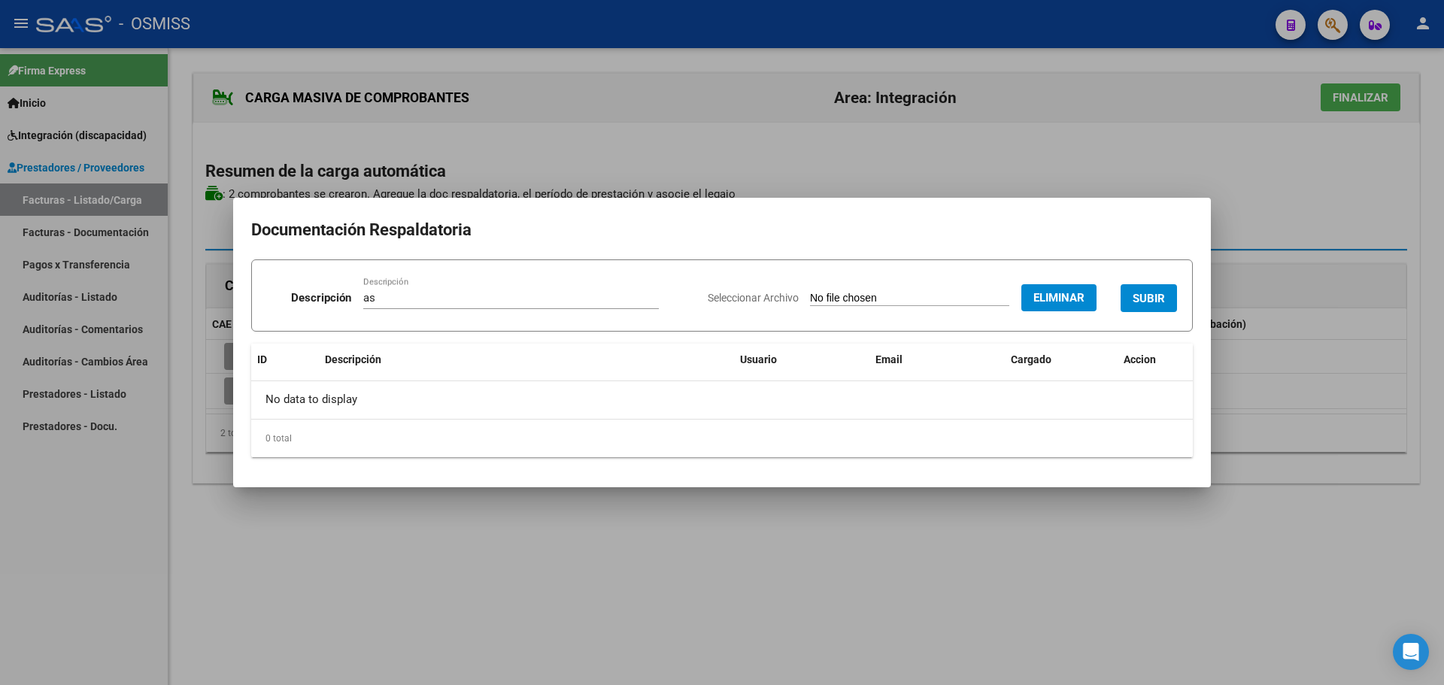
click at [1161, 305] on span "SUBIR" at bounding box center [1149, 299] width 32 height 14
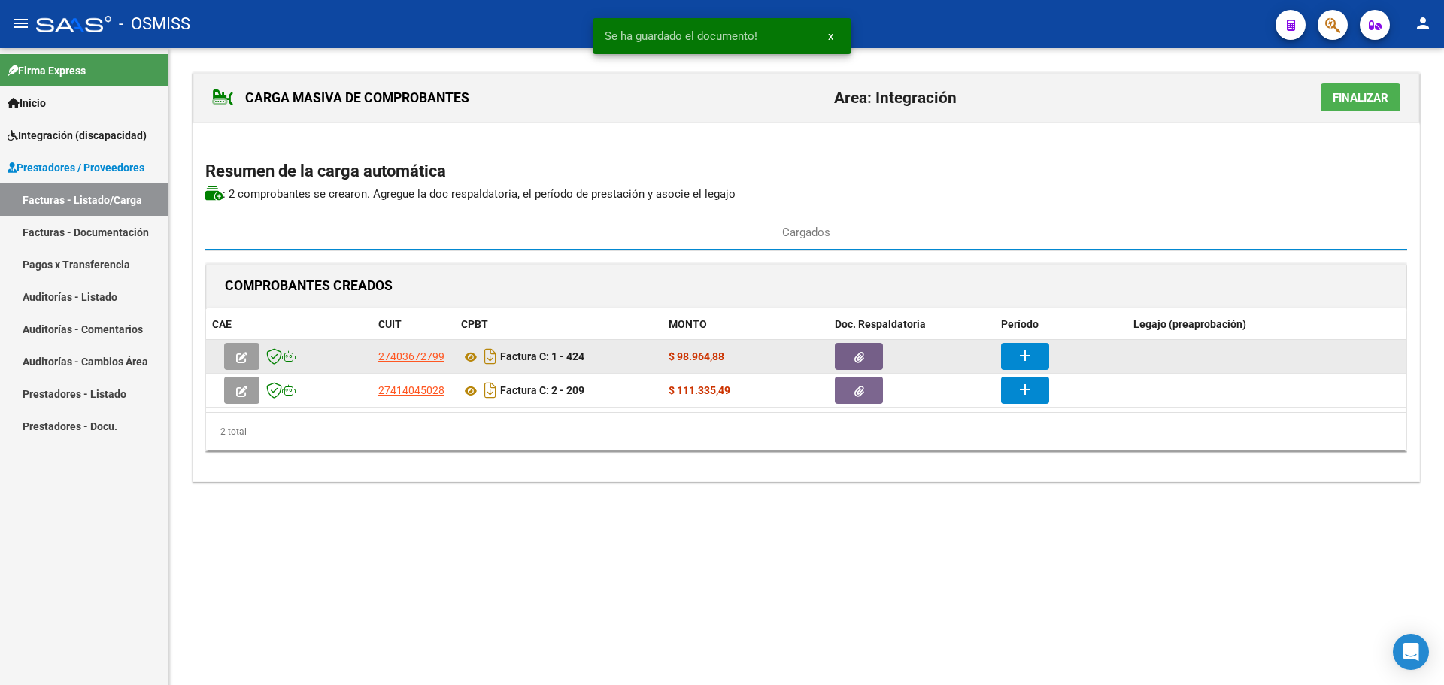
click at [1010, 351] on button "add" at bounding box center [1025, 356] width 48 height 27
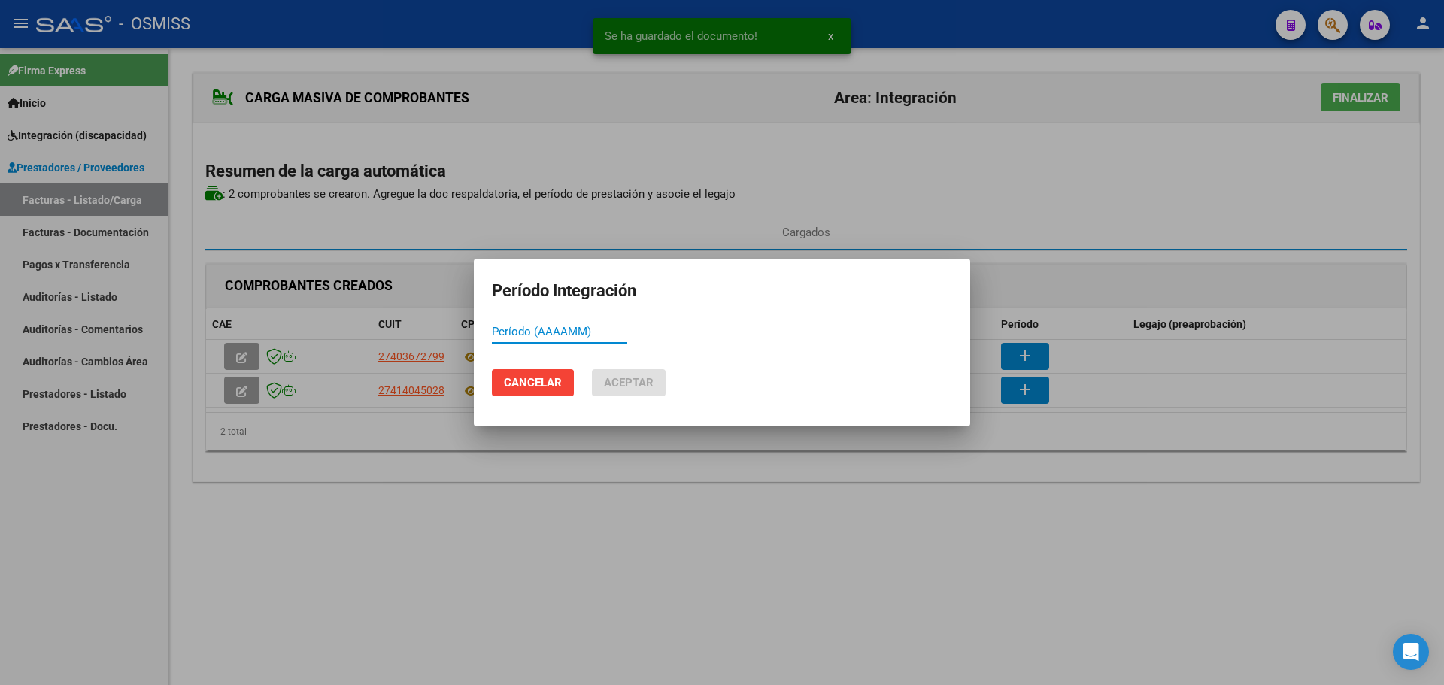
paste input "202509"
type input "202509"
click at [612, 384] on span "Aceptar" at bounding box center [629, 383] width 50 height 14
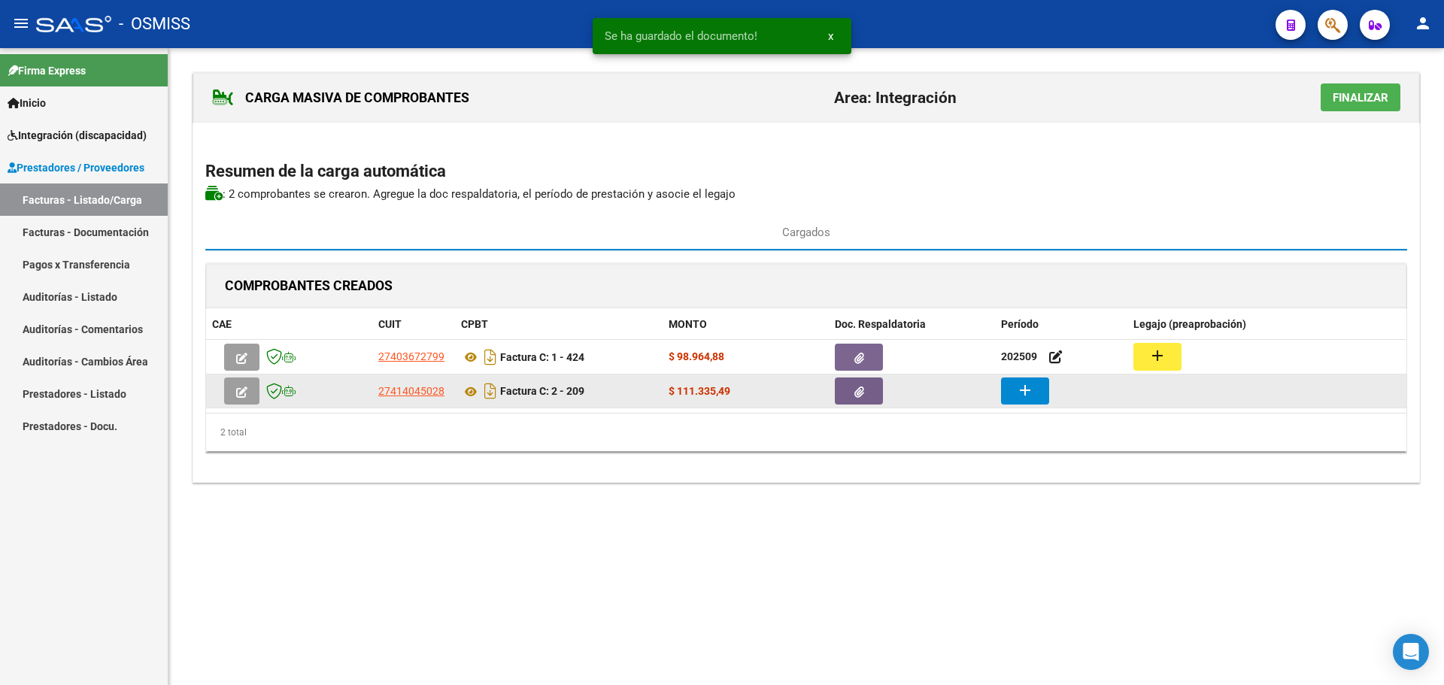
click at [1015, 390] on button "add" at bounding box center [1025, 391] width 48 height 27
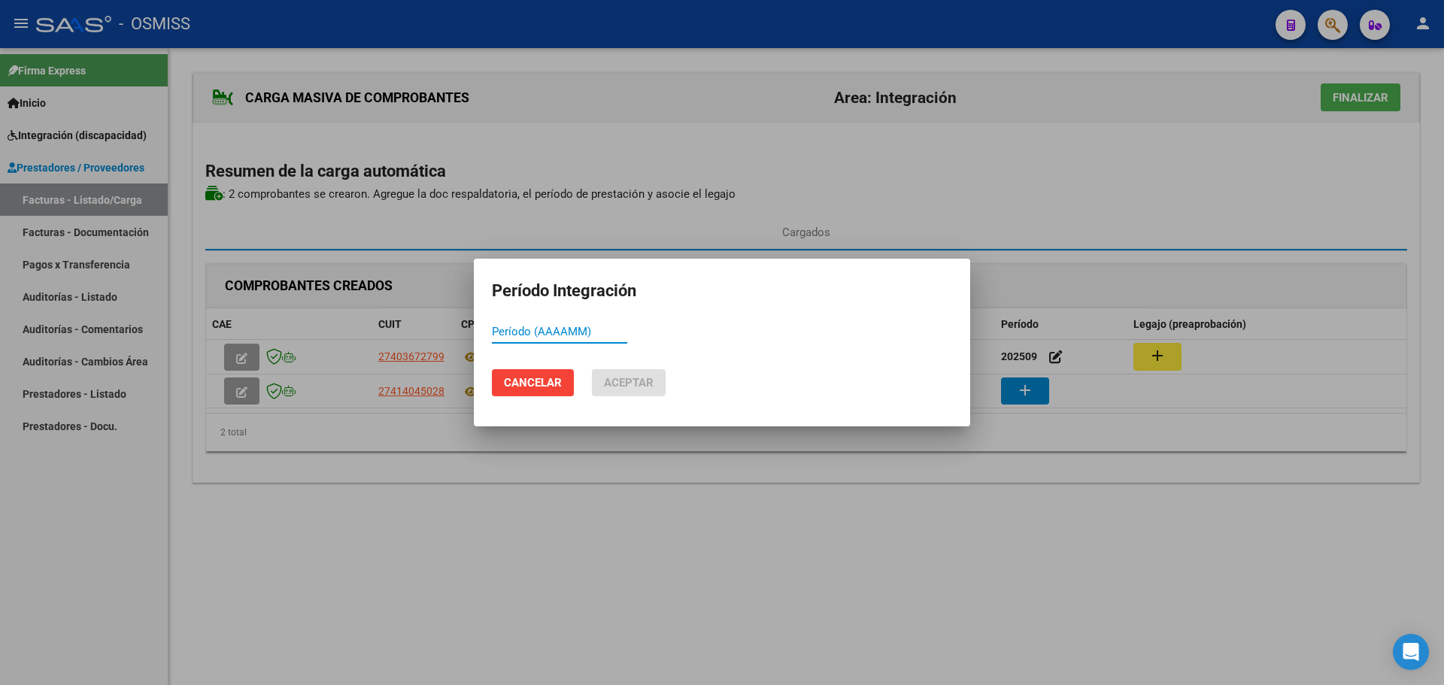
paste input "202509"
type input "202509"
click at [622, 383] on span "Aceptar" at bounding box center [629, 383] width 50 height 14
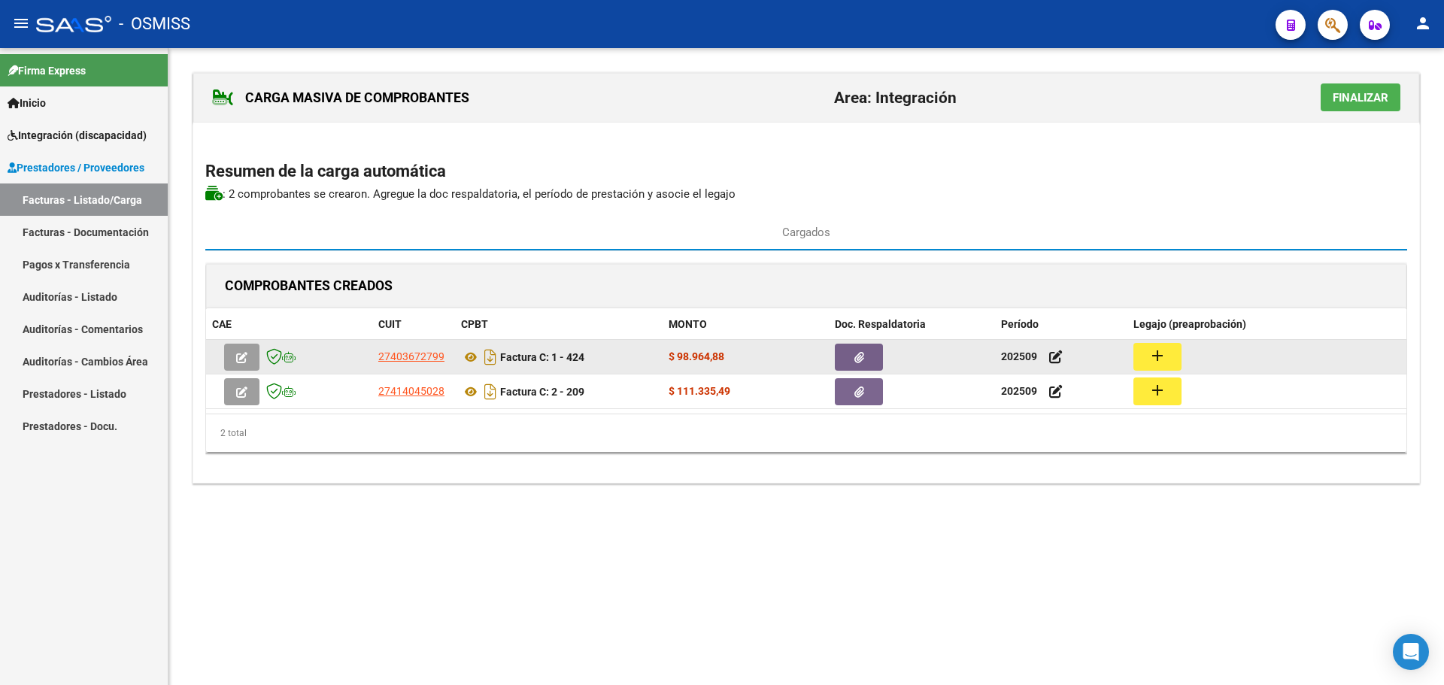
click at [1161, 350] on mat-icon "add" at bounding box center [1158, 356] width 18 height 18
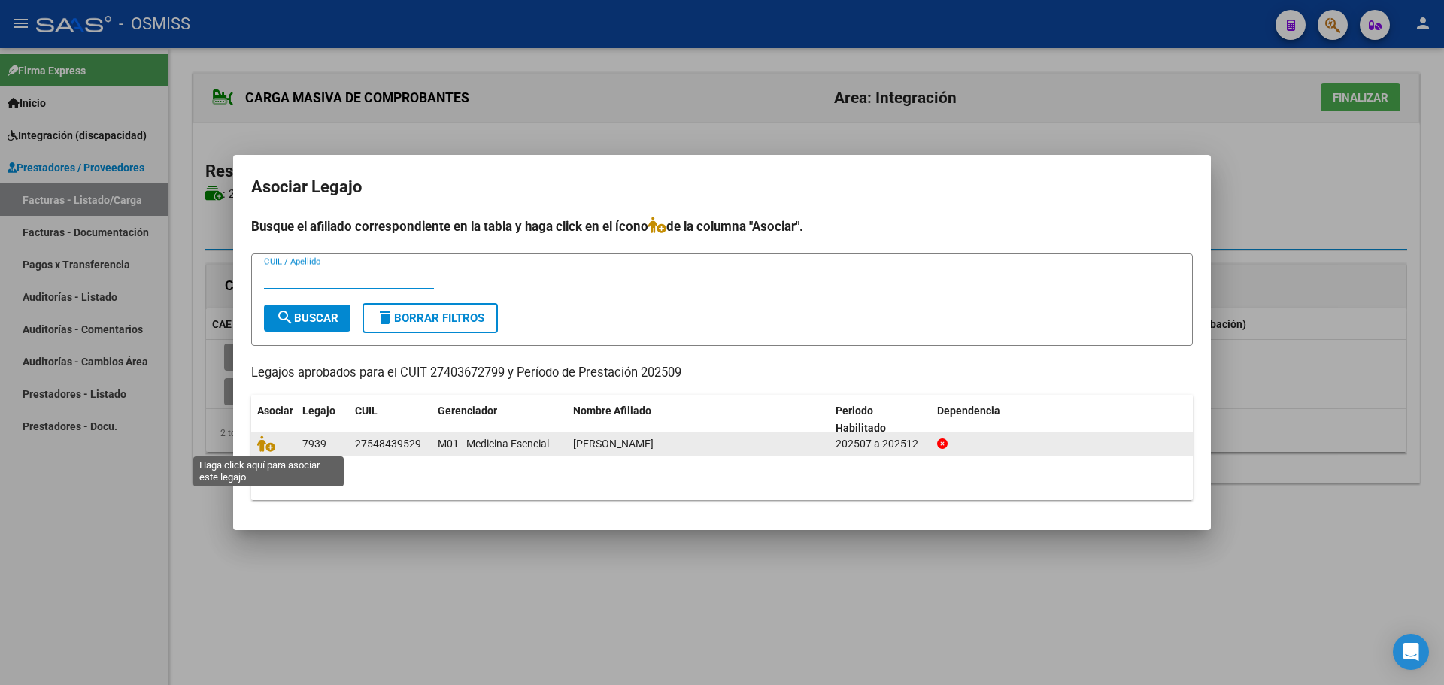
drag, startPoint x: 267, startPoint y: 439, endPoint x: 284, endPoint y: 435, distance: 16.8
click at [268, 439] on icon at bounding box center [266, 443] width 18 height 17
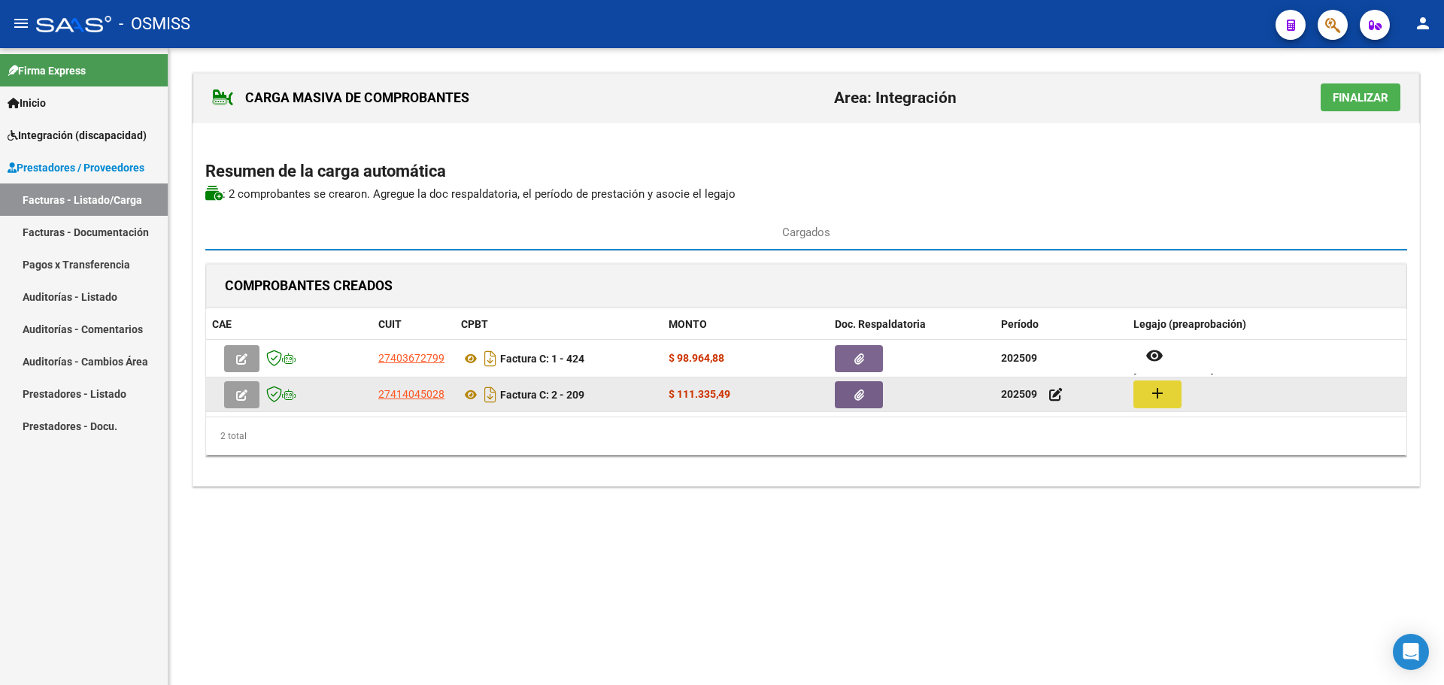
click at [1154, 391] on mat-icon "add" at bounding box center [1158, 393] width 18 height 18
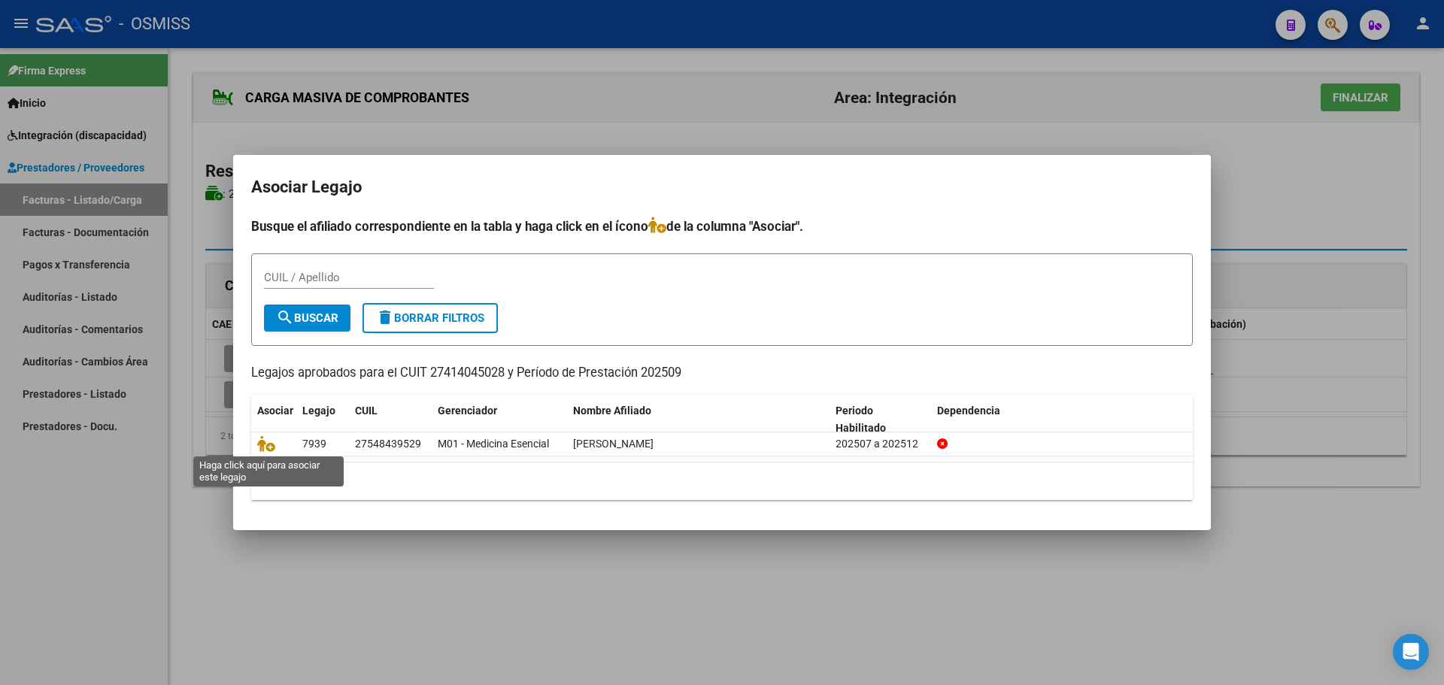
drag, startPoint x: 269, startPoint y: 438, endPoint x: 615, endPoint y: 366, distance: 354.0
click at [272, 439] on icon at bounding box center [266, 443] width 18 height 17
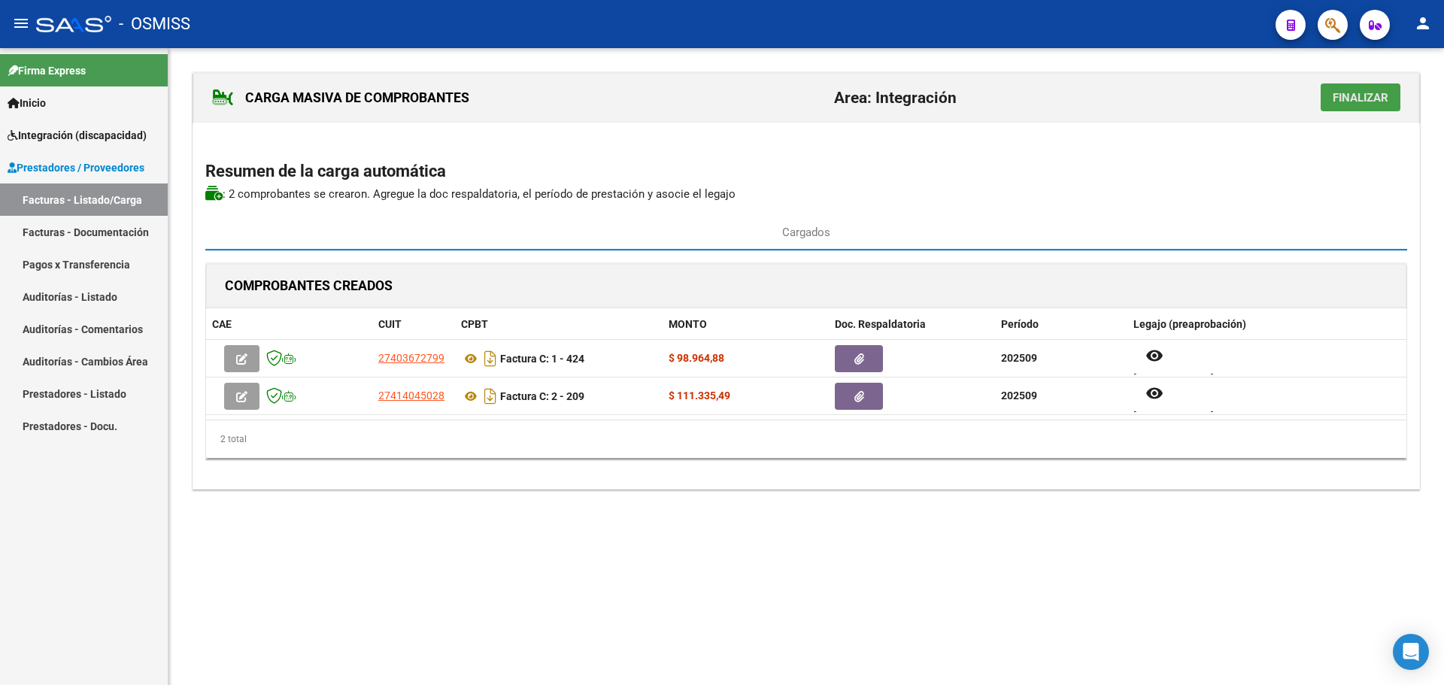
click at [1367, 96] on span "Finalizar" at bounding box center [1361, 98] width 56 height 14
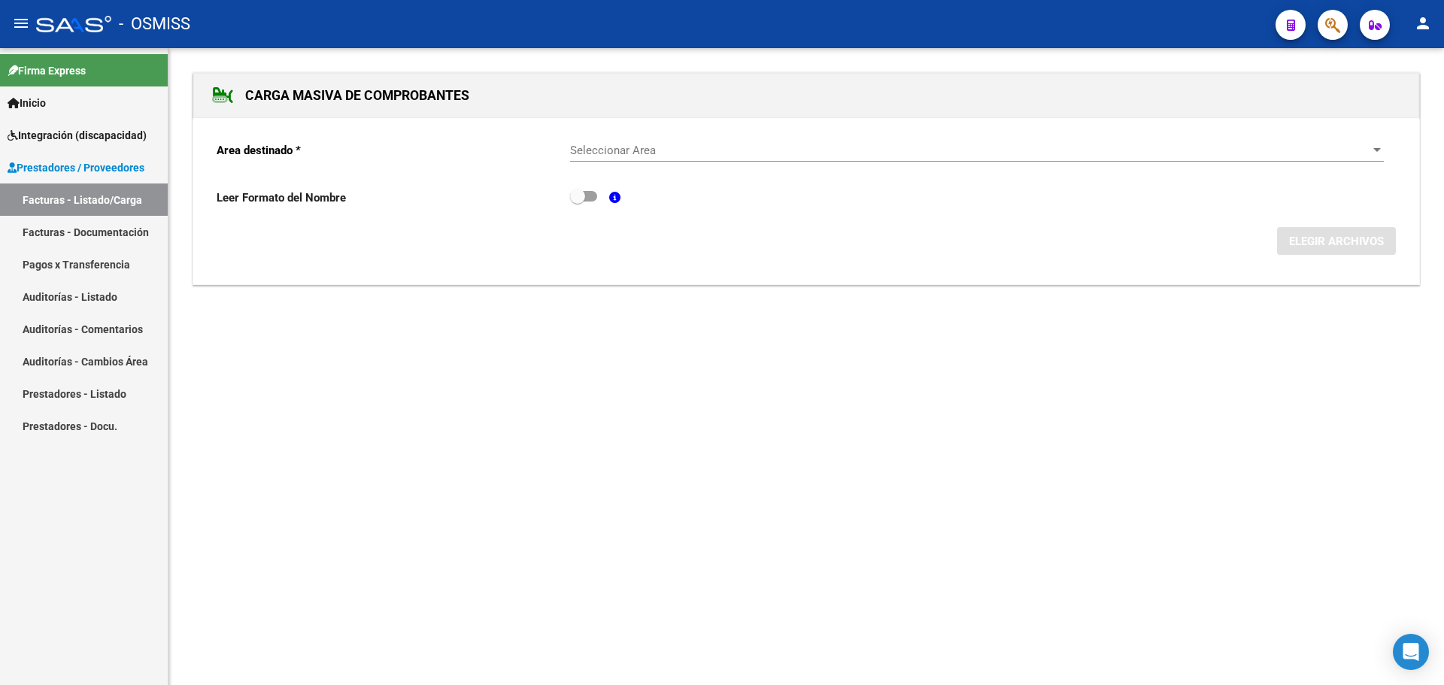
click at [1364, 147] on div "Seleccionar Area" at bounding box center [977, 151] width 814 height 14
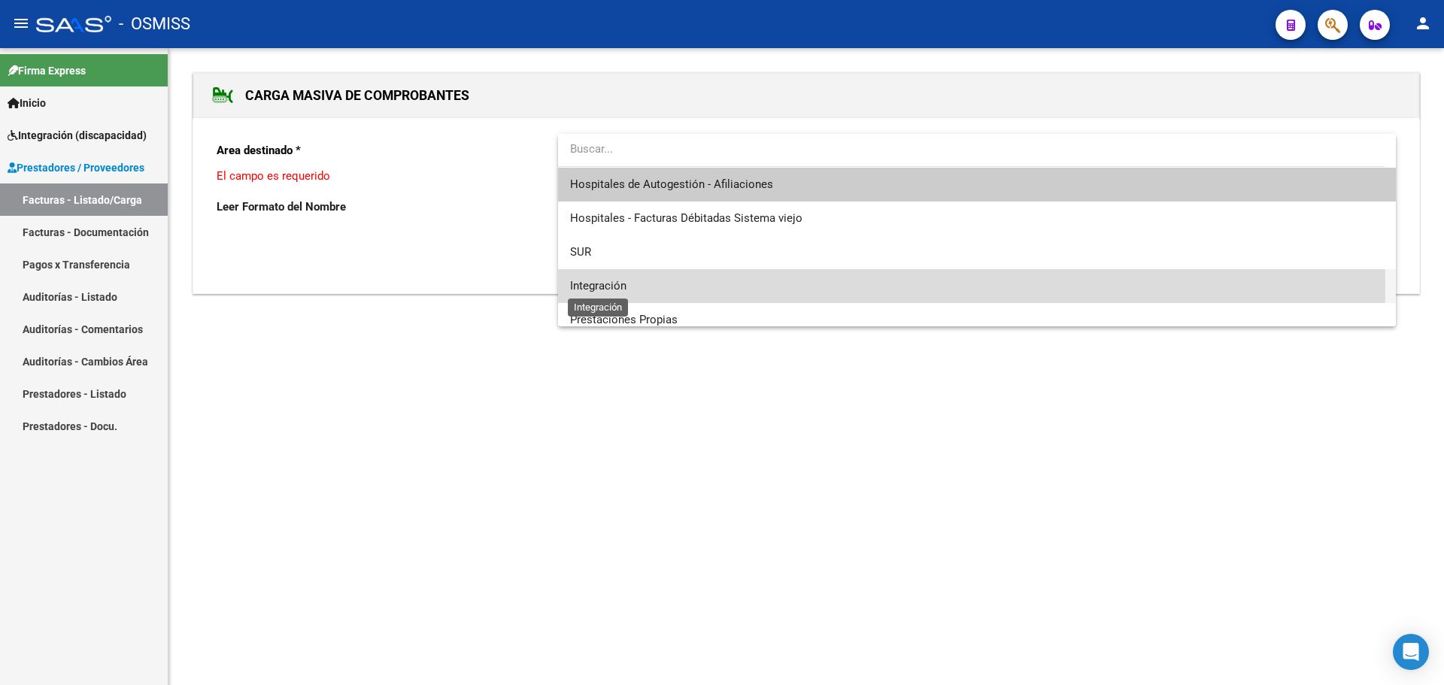
drag, startPoint x: 618, startPoint y: 286, endPoint x: 965, endPoint y: 271, distance: 347.8
click at [618, 286] on span "Integración" at bounding box center [598, 286] width 56 height 14
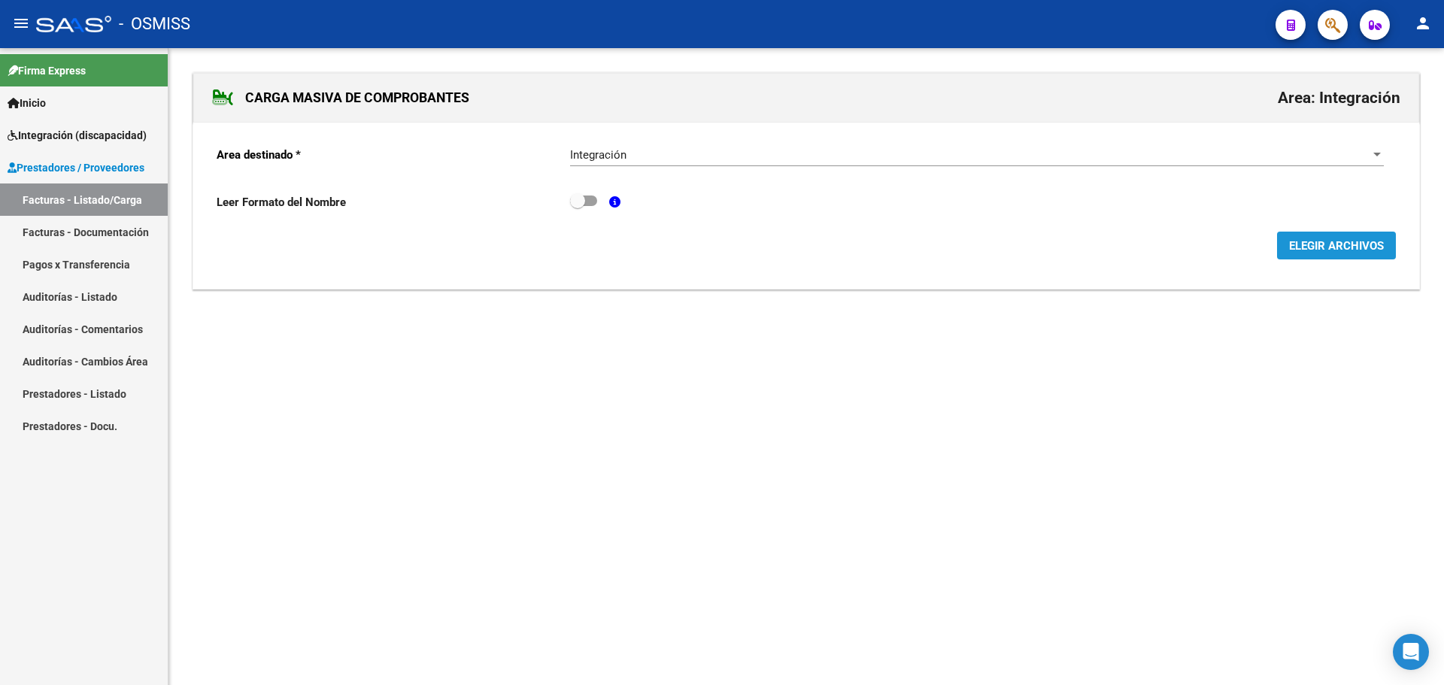
click at [1340, 246] on span "ELEGIR ARCHIVOS" at bounding box center [1336, 246] width 95 height 14
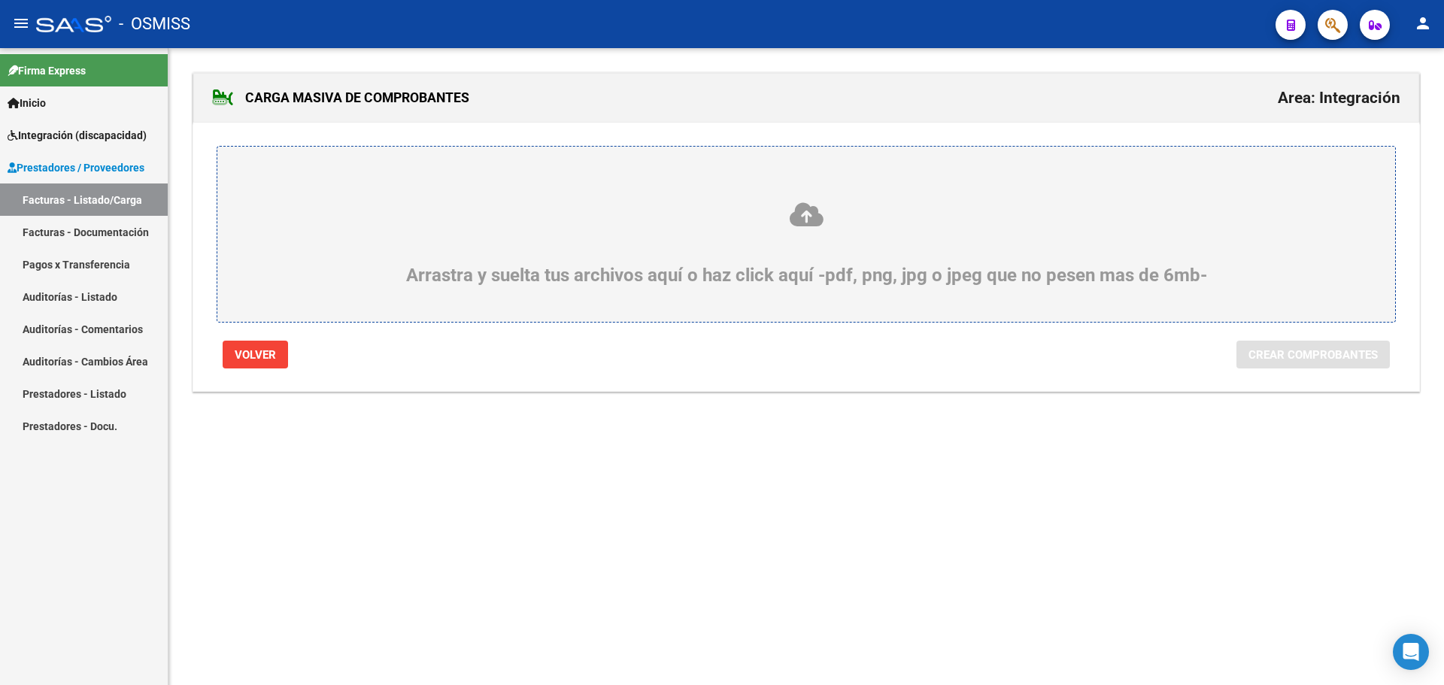
click at [393, 251] on div "Arrastra y suelta tus archivos aquí o haz click aquí -pdf, png, jpg o jpeg que …" at bounding box center [806, 243] width 1106 height 85
click at [0, 0] on input "Arrastra y suelta tus archivos aquí o haz click aquí -pdf, png, jpg o jpeg que …" at bounding box center [0, 0] width 0 height 0
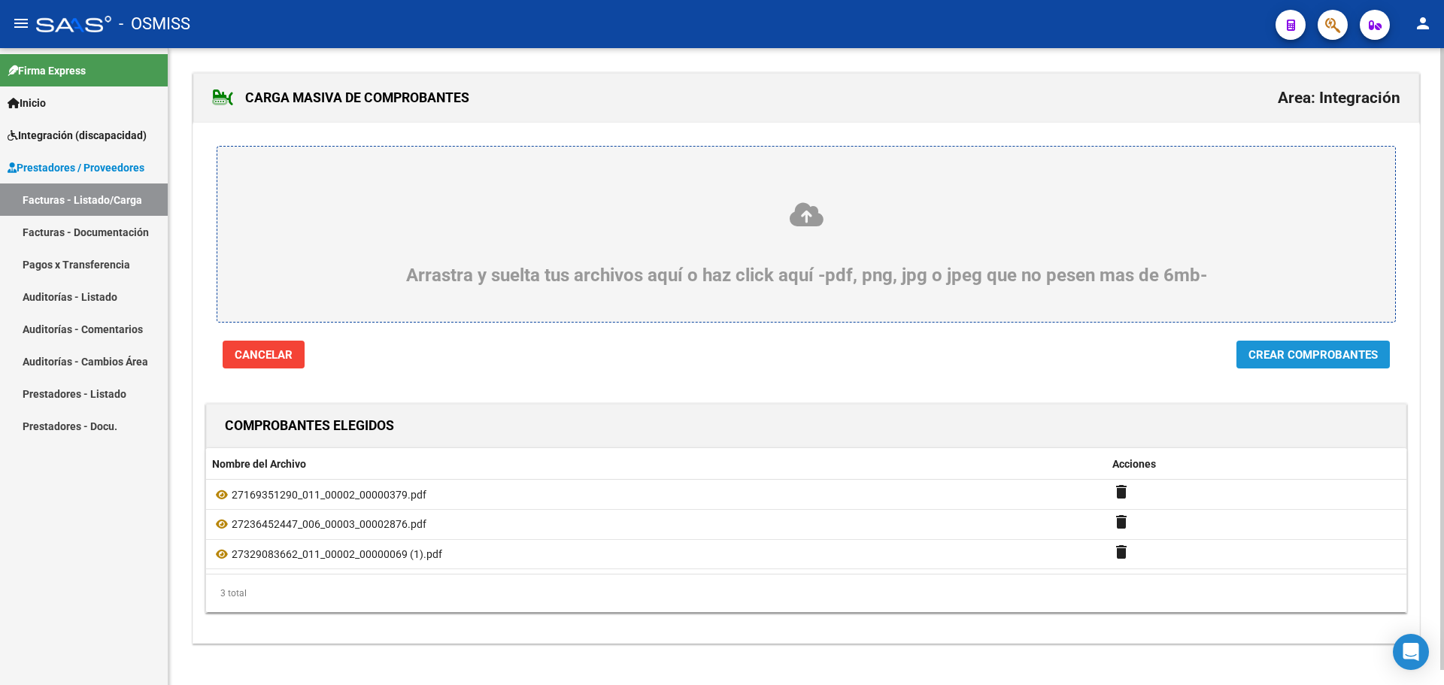
click at [1313, 363] on button "Crear Comprobantes" at bounding box center [1313, 355] width 153 height 28
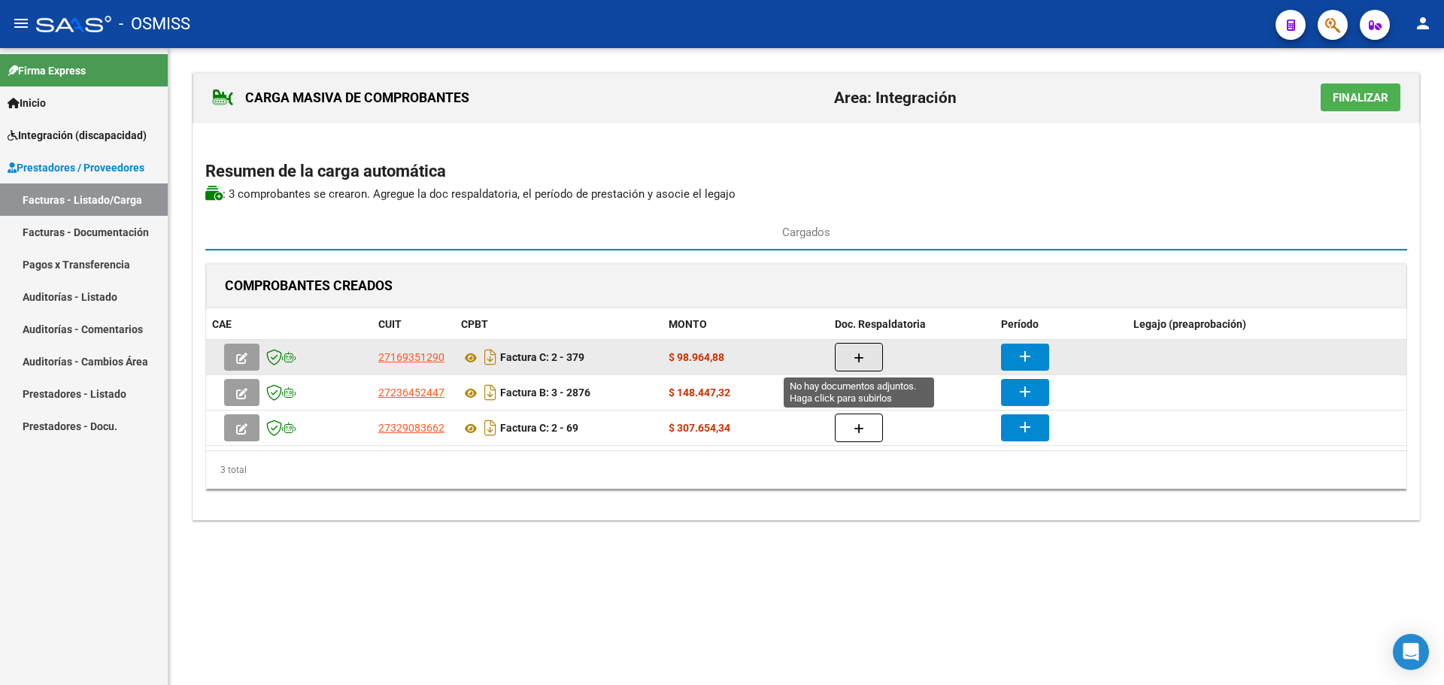
click at [868, 356] on button "button" at bounding box center [859, 357] width 48 height 29
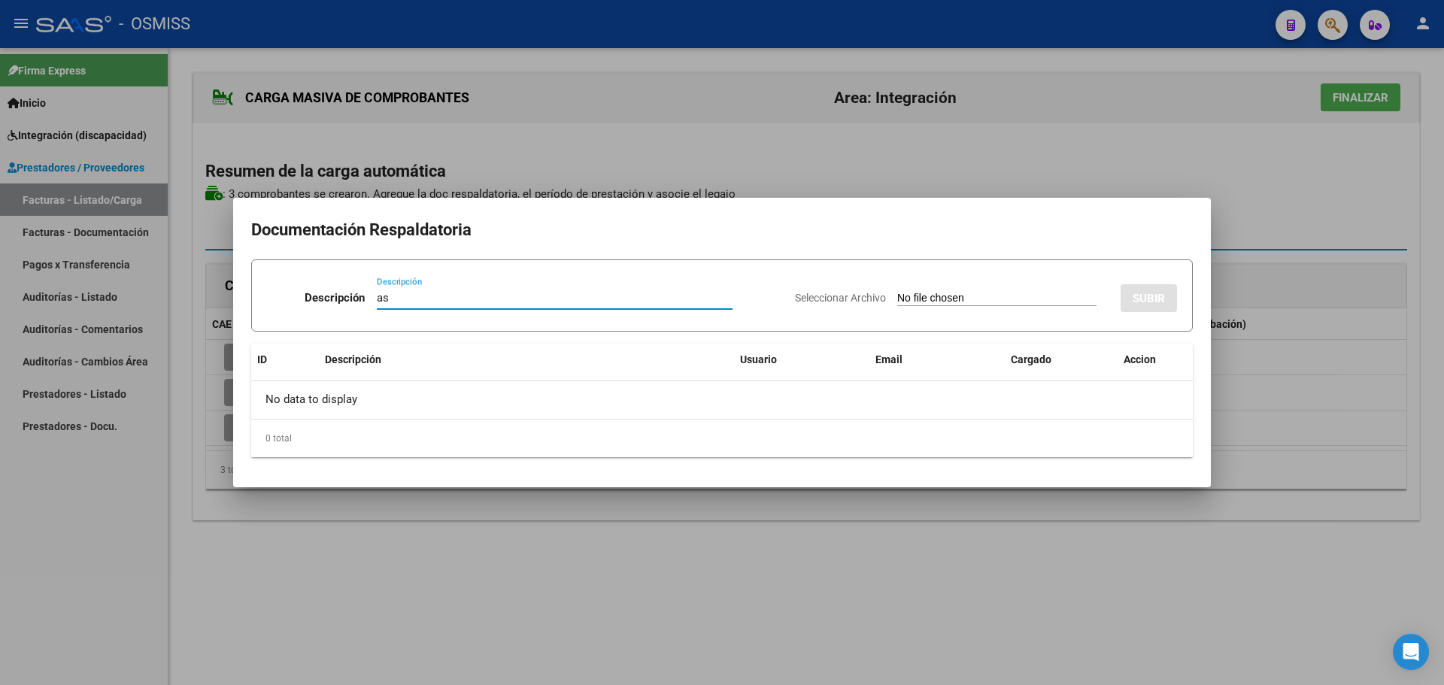
type input "as"
click at [906, 296] on input "Seleccionar Archivo" at bounding box center [996, 299] width 199 height 14
type input "C:\fakepath\Asit sept [PERSON_NAME].pdf"
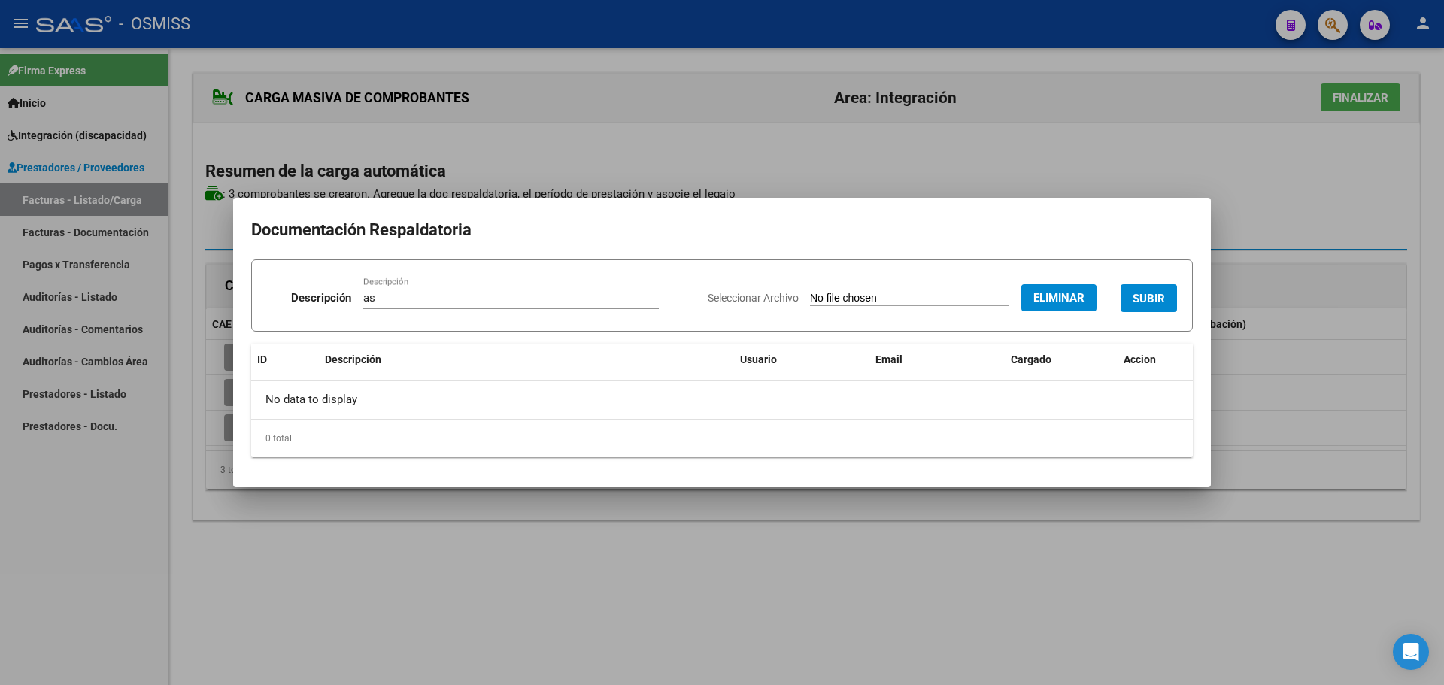
click at [1151, 295] on span "SUBIR" at bounding box center [1149, 299] width 32 height 14
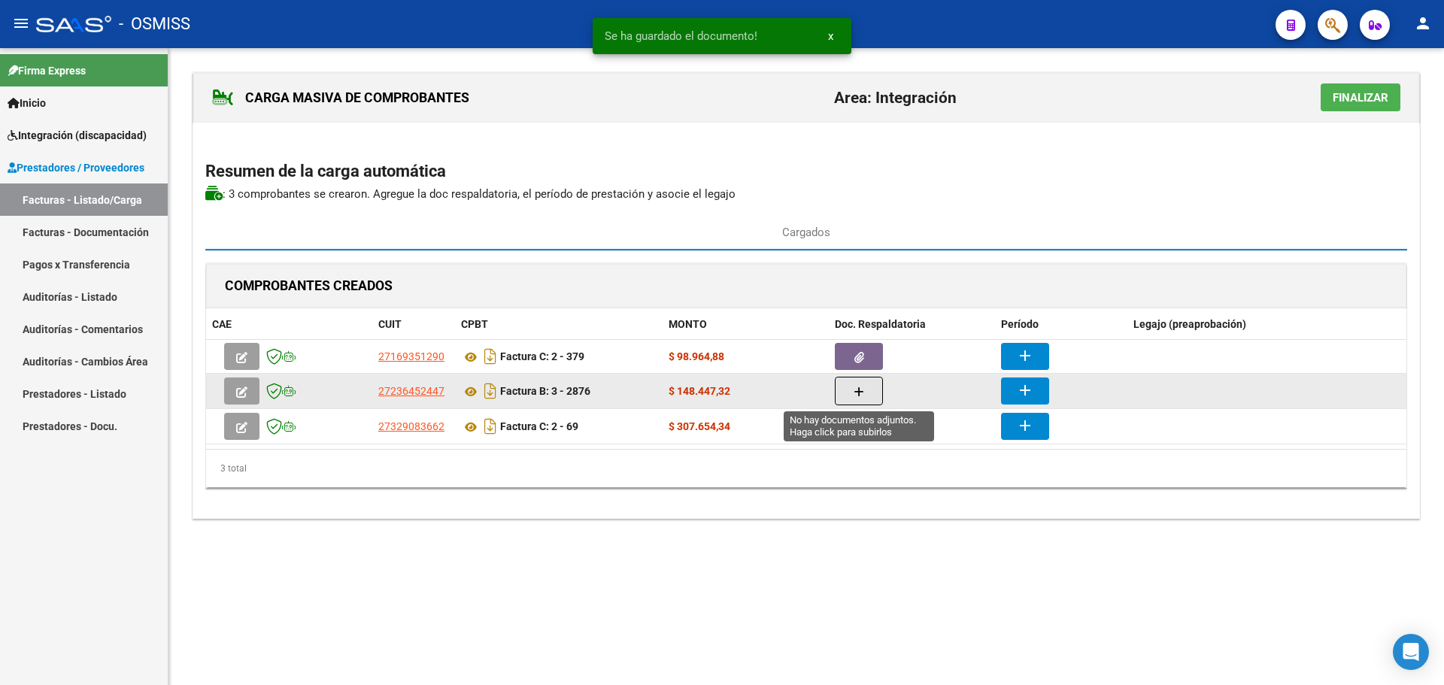
click at [846, 384] on button "button" at bounding box center [859, 391] width 48 height 29
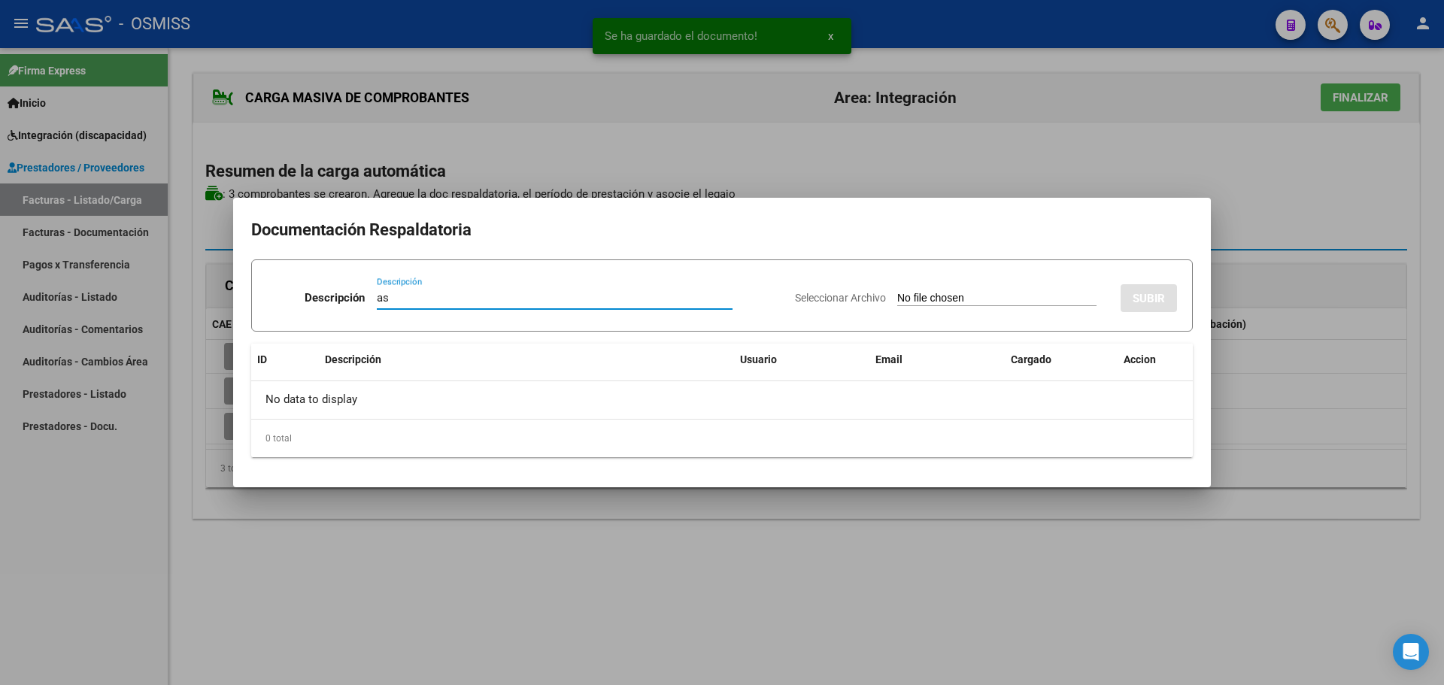
type input "as"
click at [988, 295] on input "Seleccionar Archivo" at bounding box center [996, 299] width 199 height 14
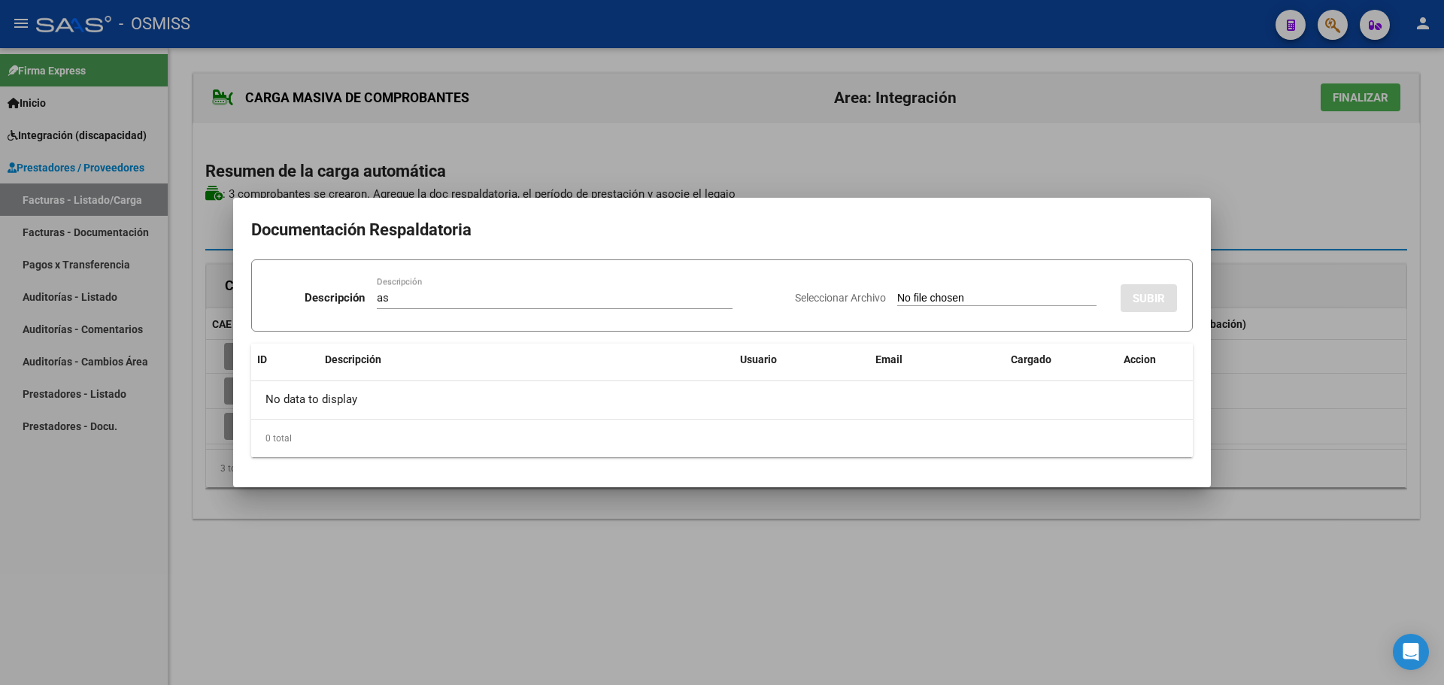
type input "C:\fakepath\Planilla [PERSON_NAME] [DATE] y consentimiento.pdf"
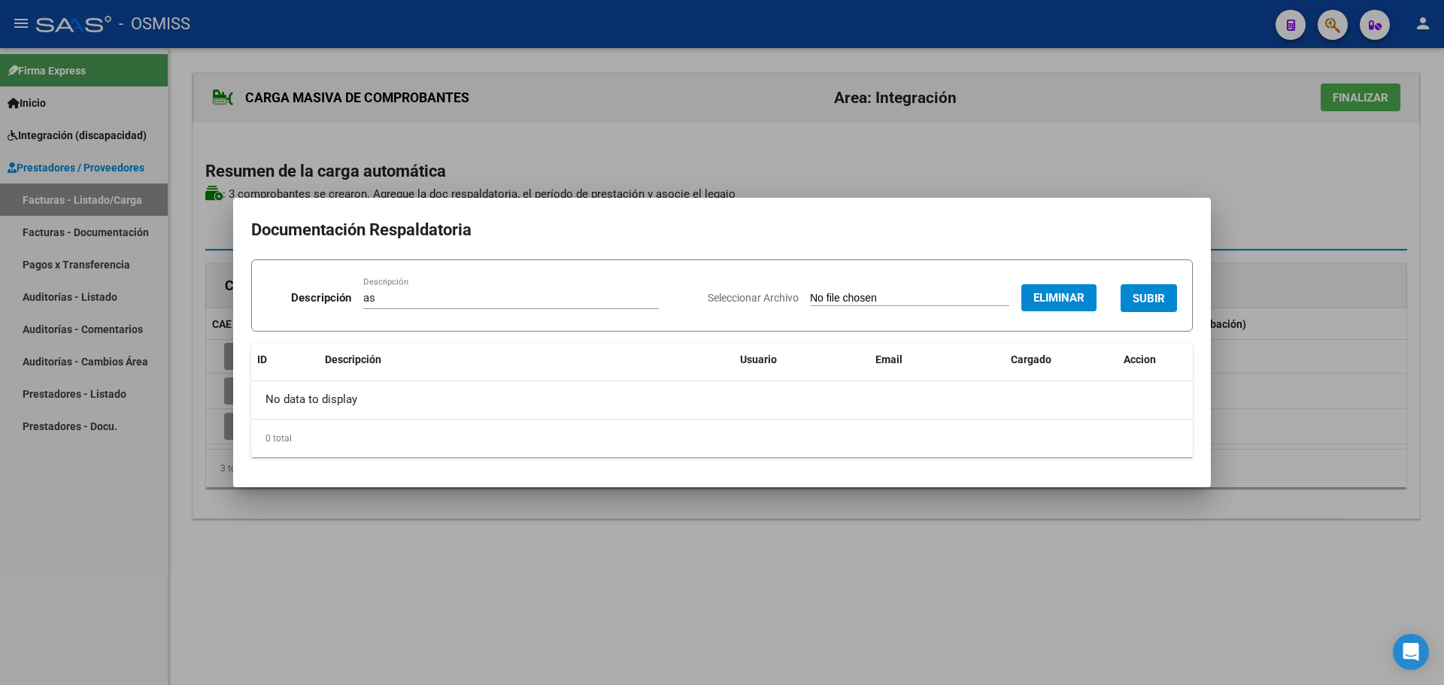
click at [1158, 302] on span "SUBIR" at bounding box center [1149, 299] width 32 height 14
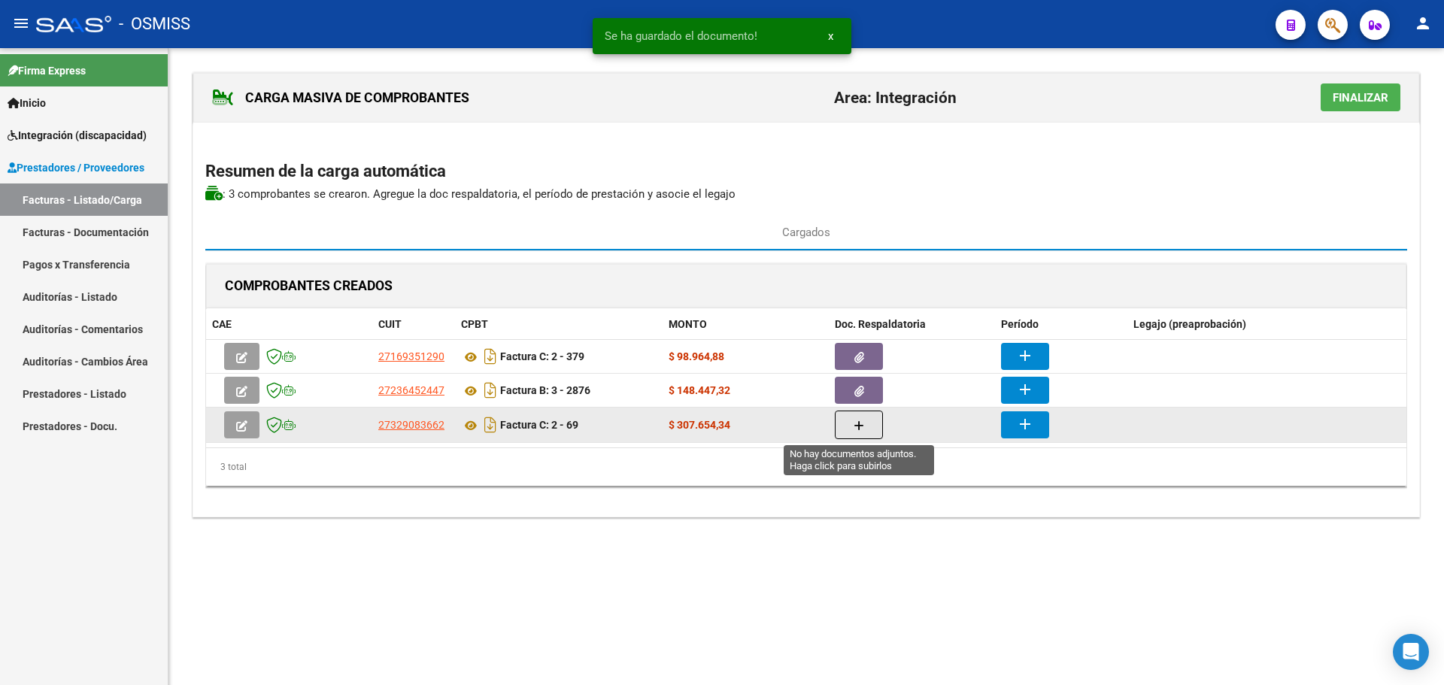
click at [869, 428] on button "button" at bounding box center [859, 425] width 48 height 29
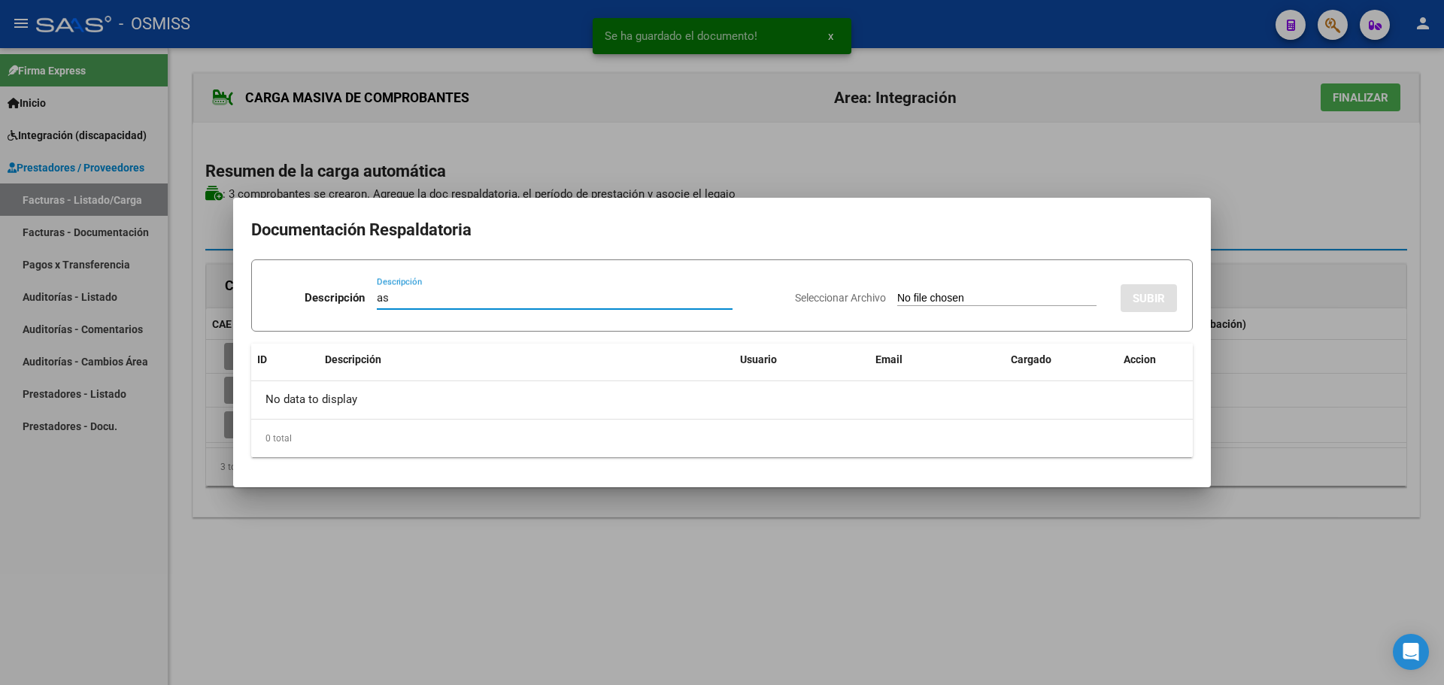
type input "as"
click at [942, 296] on input "Seleccionar Archivo" at bounding box center [996, 299] width 199 height 14
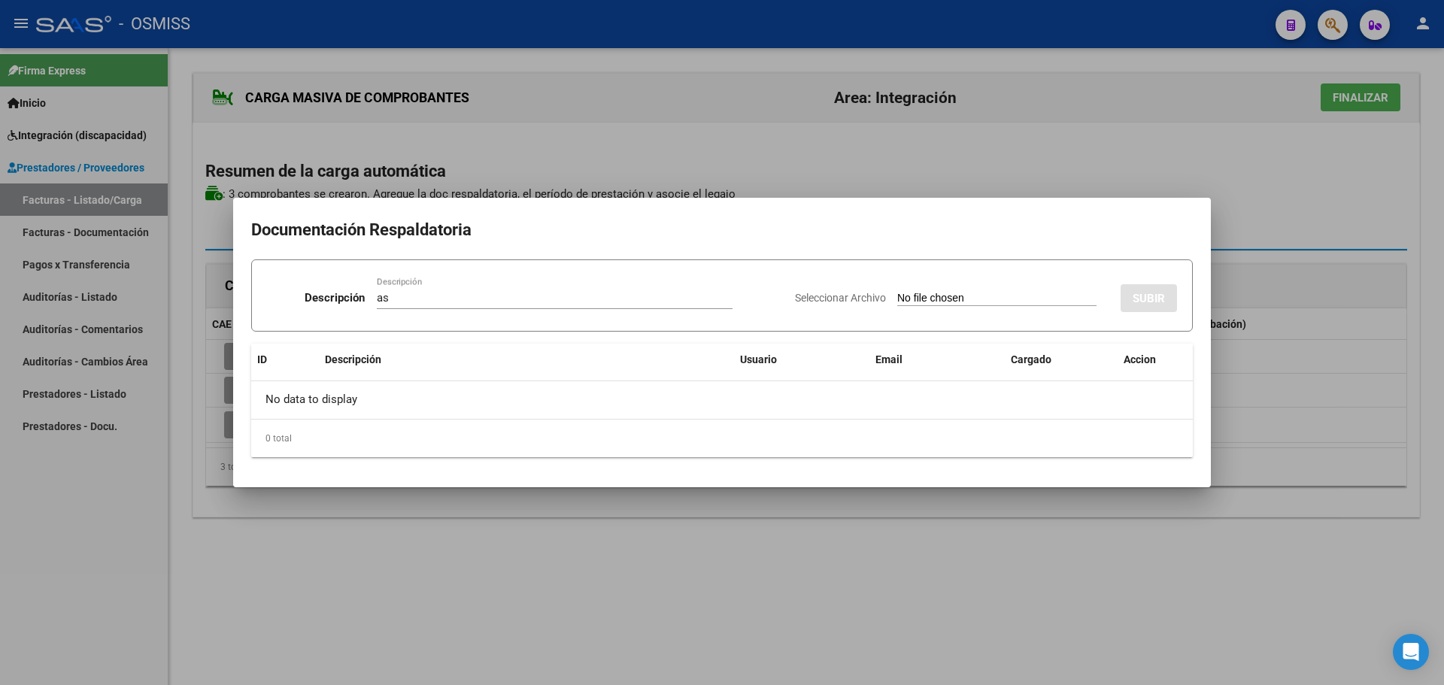
type input "C:\fakepath\planilla [DATE] (1).pdf"
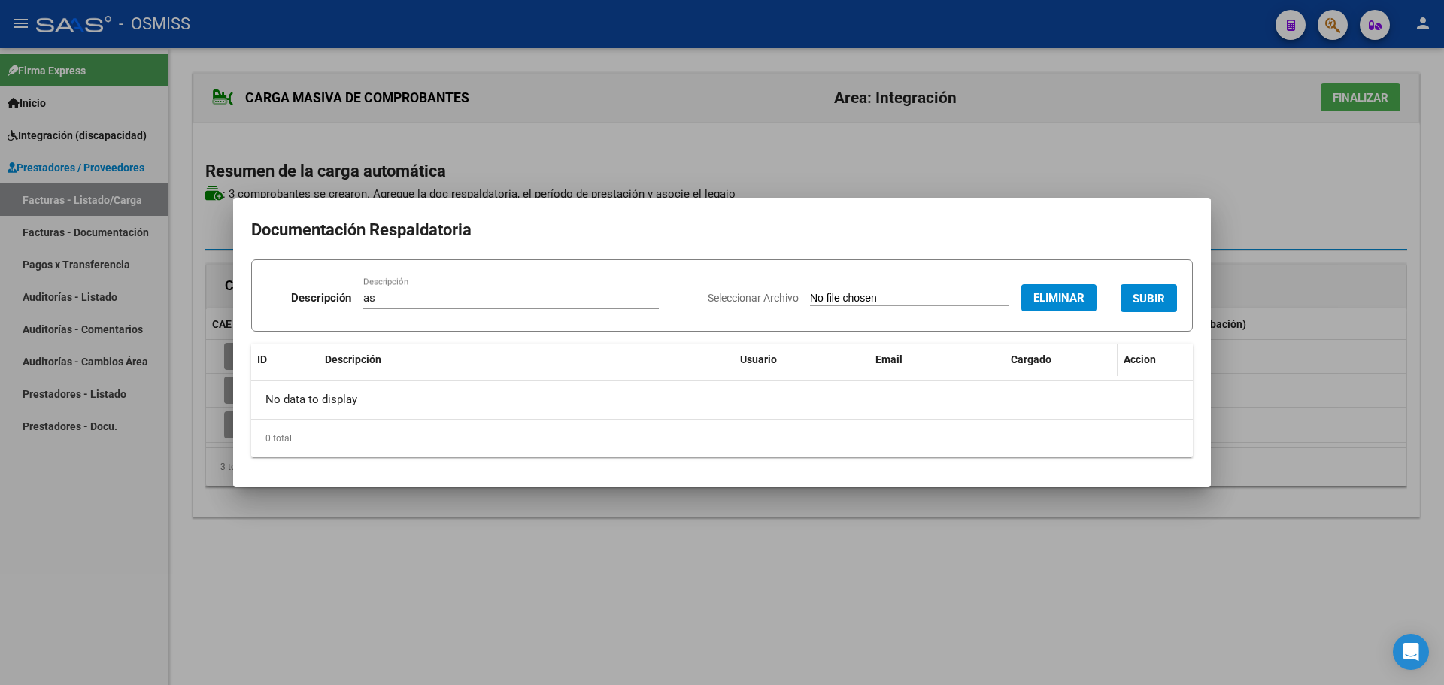
drag, startPoint x: 1155, startPoint y: 296, endPoint x: 1086, endPoint y: 351, distance: 88.3
click at [1155, 299] on span "SUBIR" at bounding box center [1149, 299] width 32 height 14
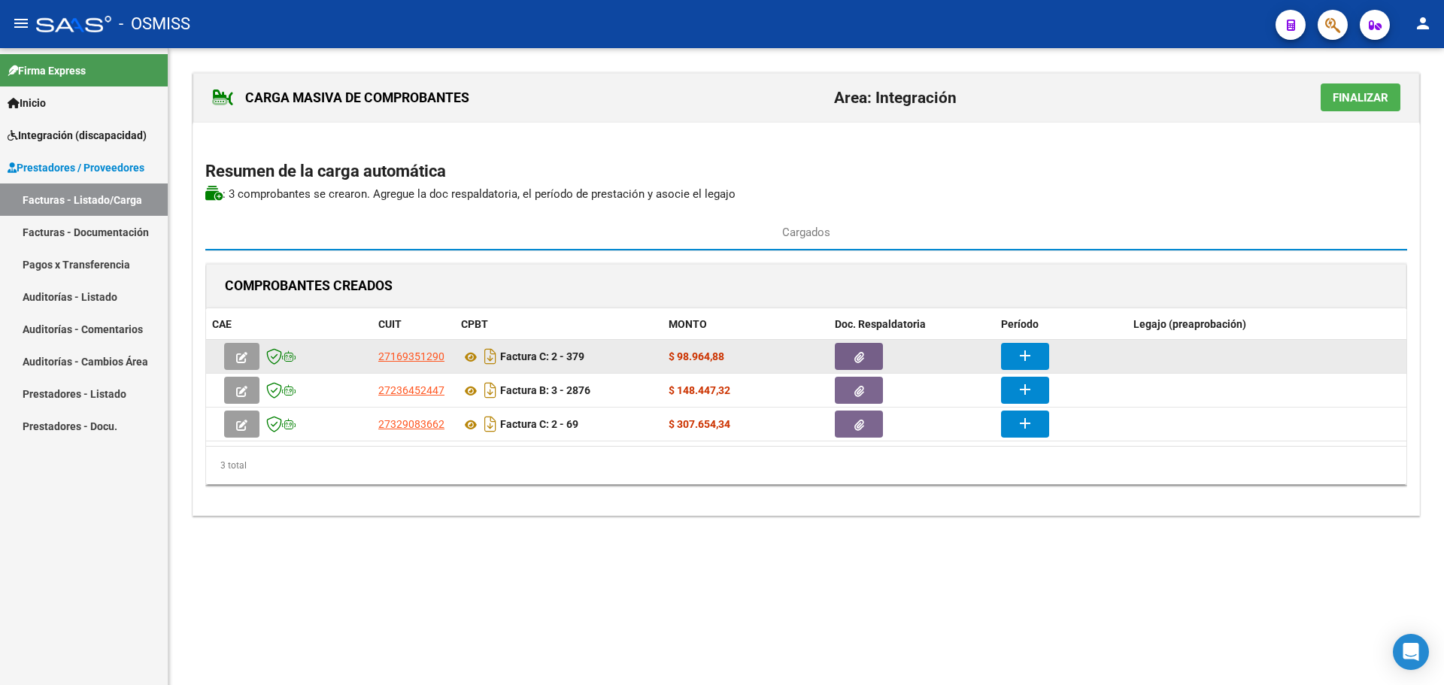
click at [863, 351] on span "button" at bounding box center [859, 357] width 10 height 14
click at [1027, 356] on mat-icon "add" at bounding box center [1025, 356] width 18 height 18
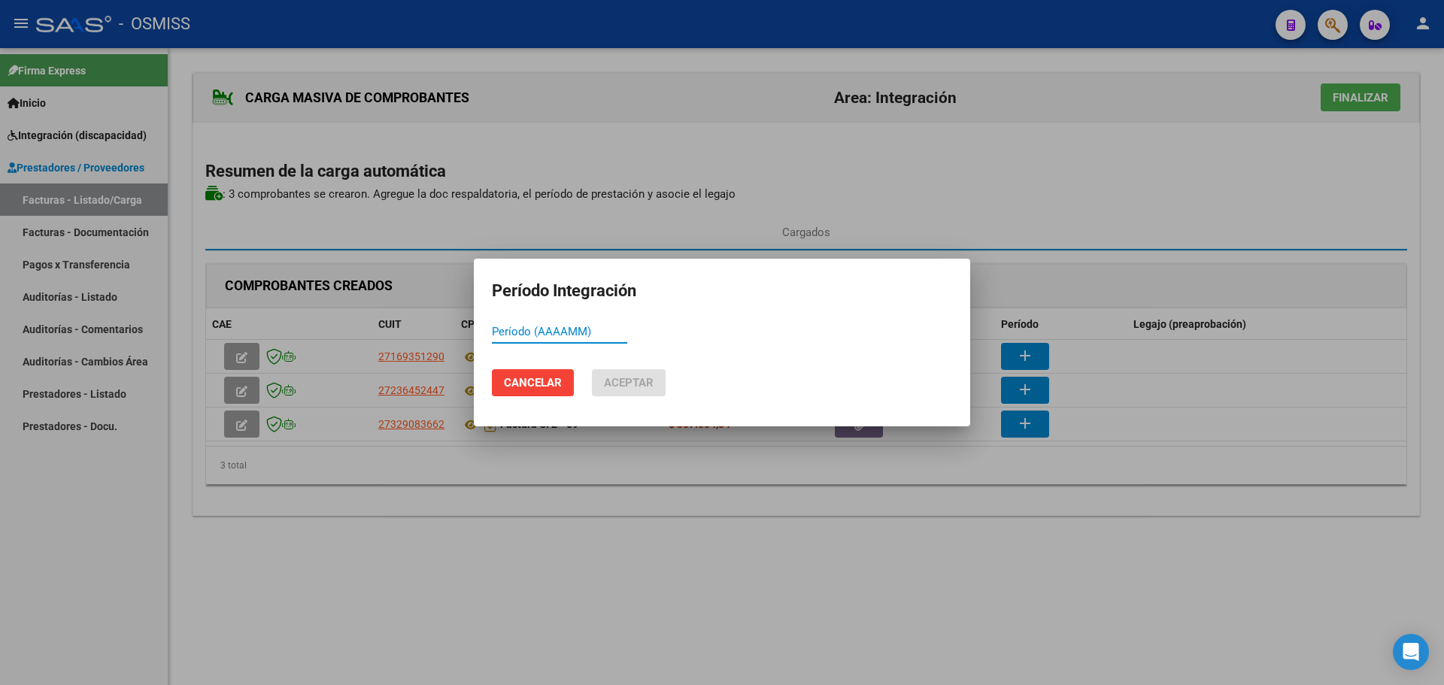
paste input "202509"
type input "202509"
click at [637, 378] on span "Aceptar" at bounding box center [629, 383] width 50 height 14
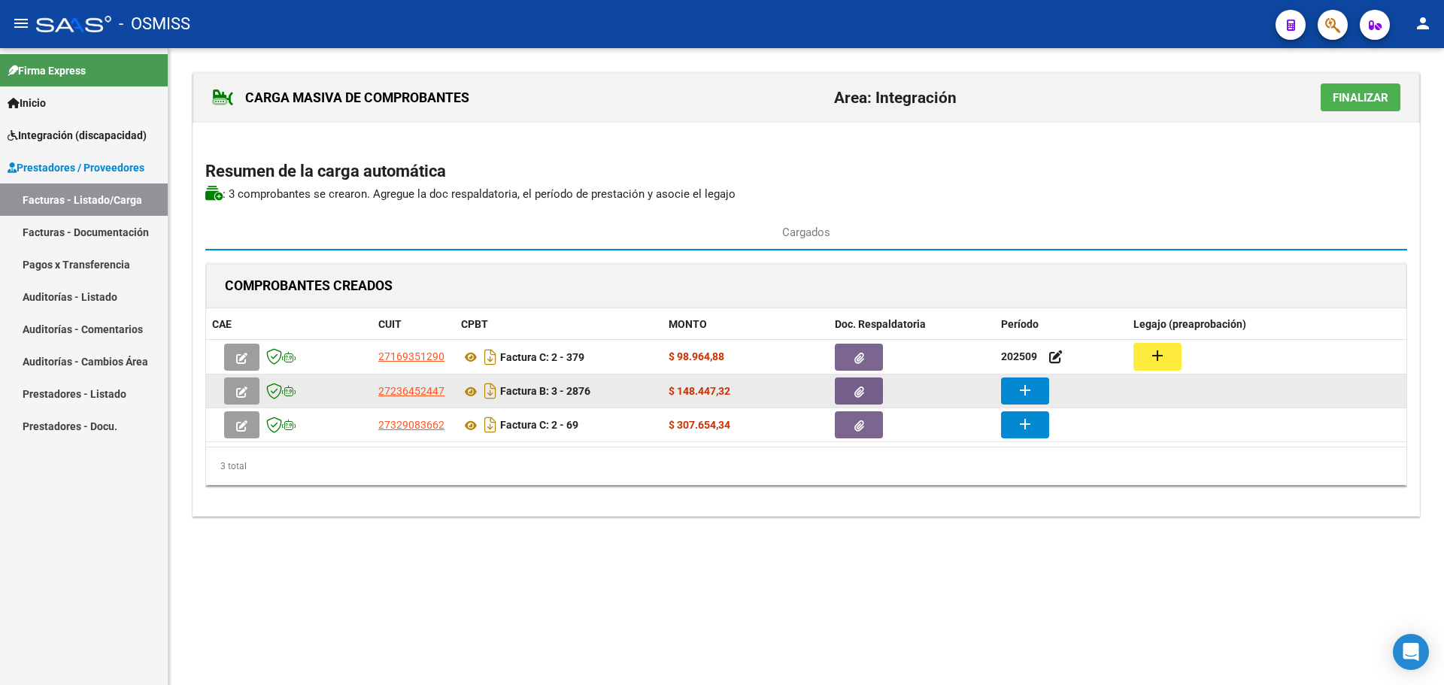
click at [1037, 384] on button "add" at bounding box center [1025, 391] width 48 height 27
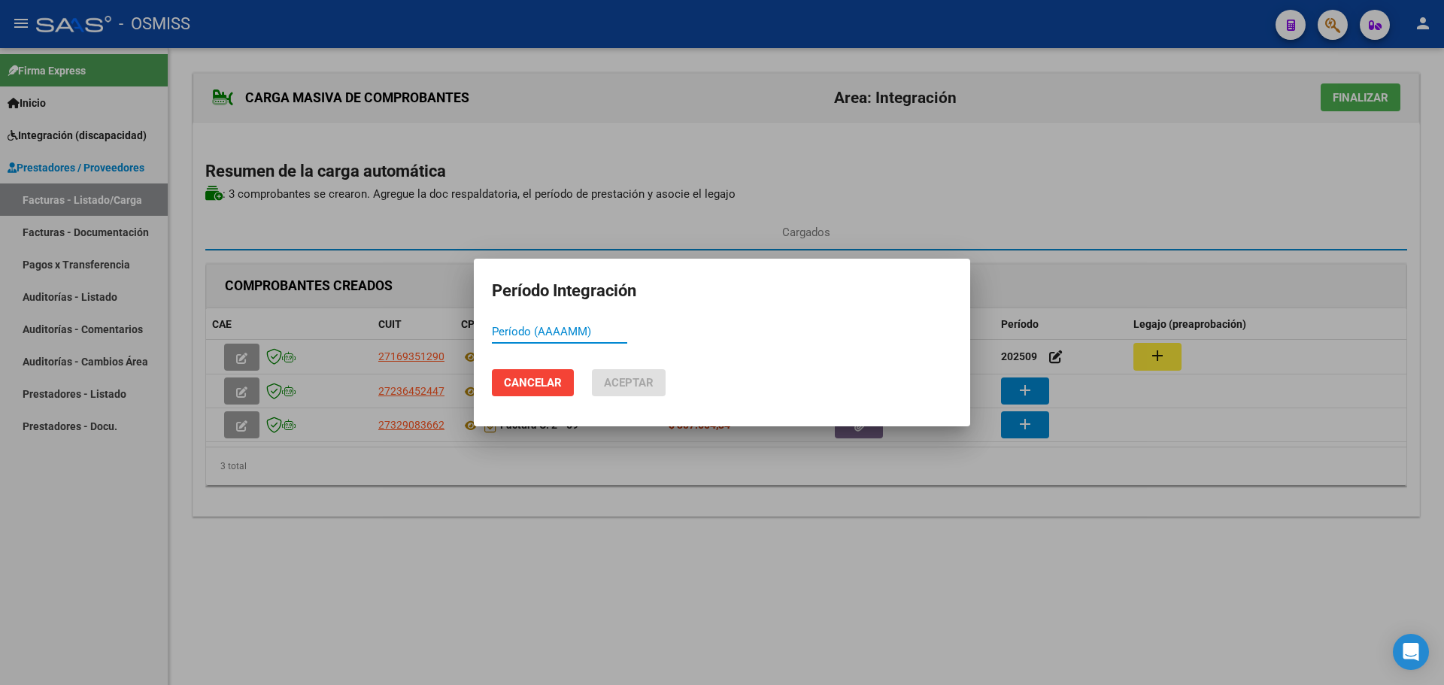
paste input "202509"
type input "202509"
click at [642, 386] on span "Aceptar" at bounding box center [629, 383] width 50 height 14
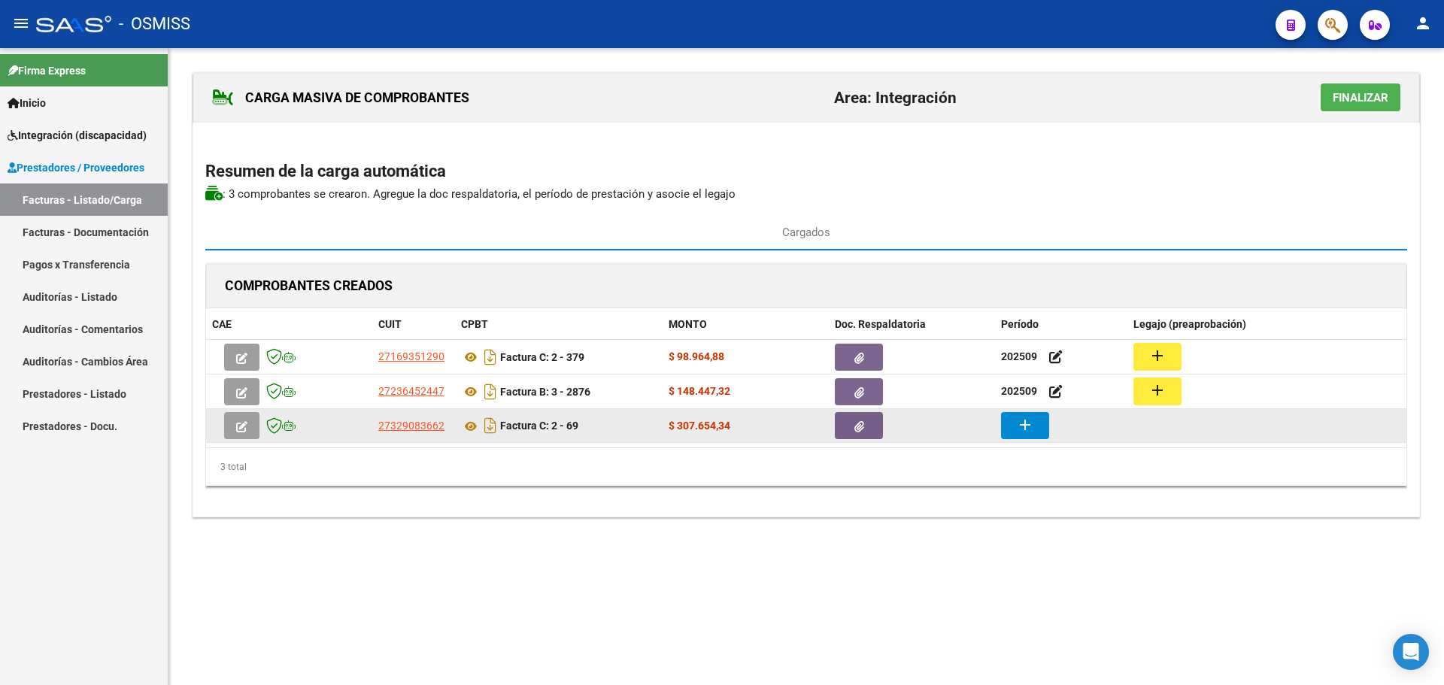
click at [1042, 421] on button "add" at bounding box center [1025, 425] width 48 height 27
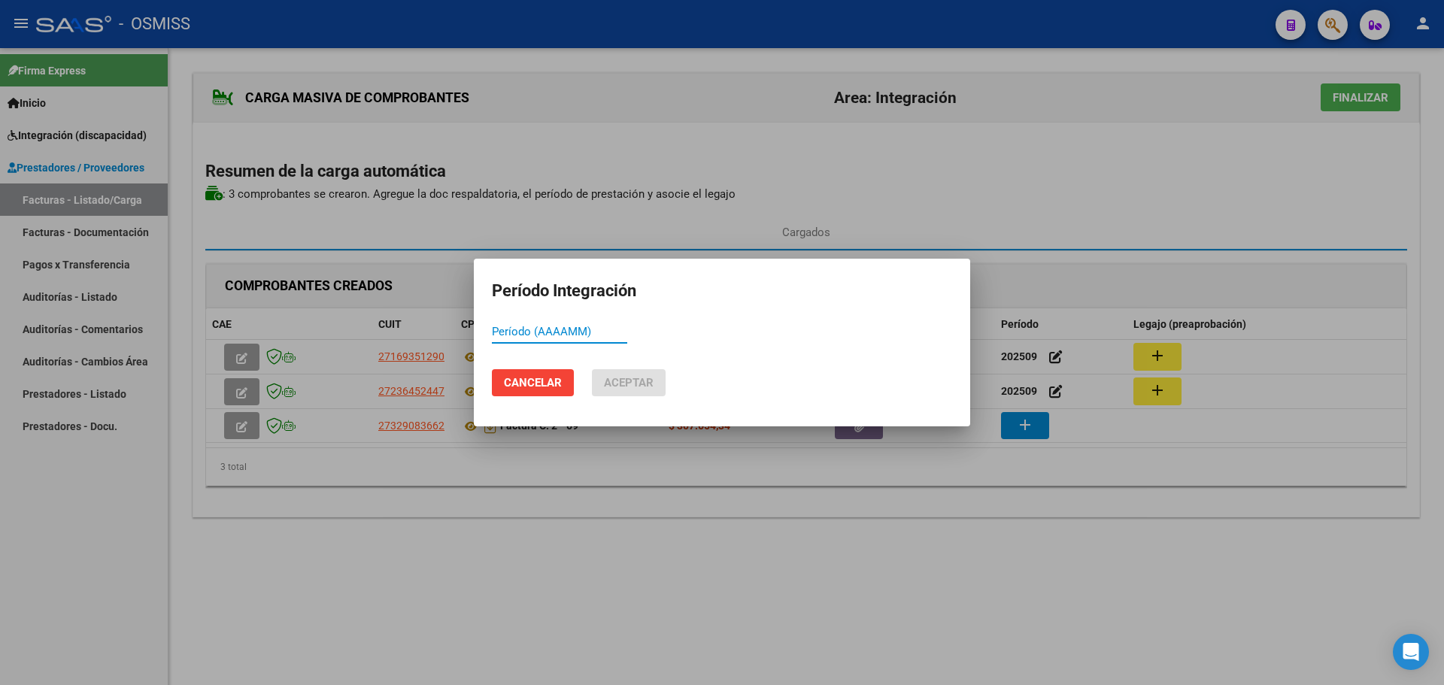
paste input "202509"
type input "202509"
click at [639, 393] on button "Aceptar" at bounding box center [629, 382] width 74 height 27
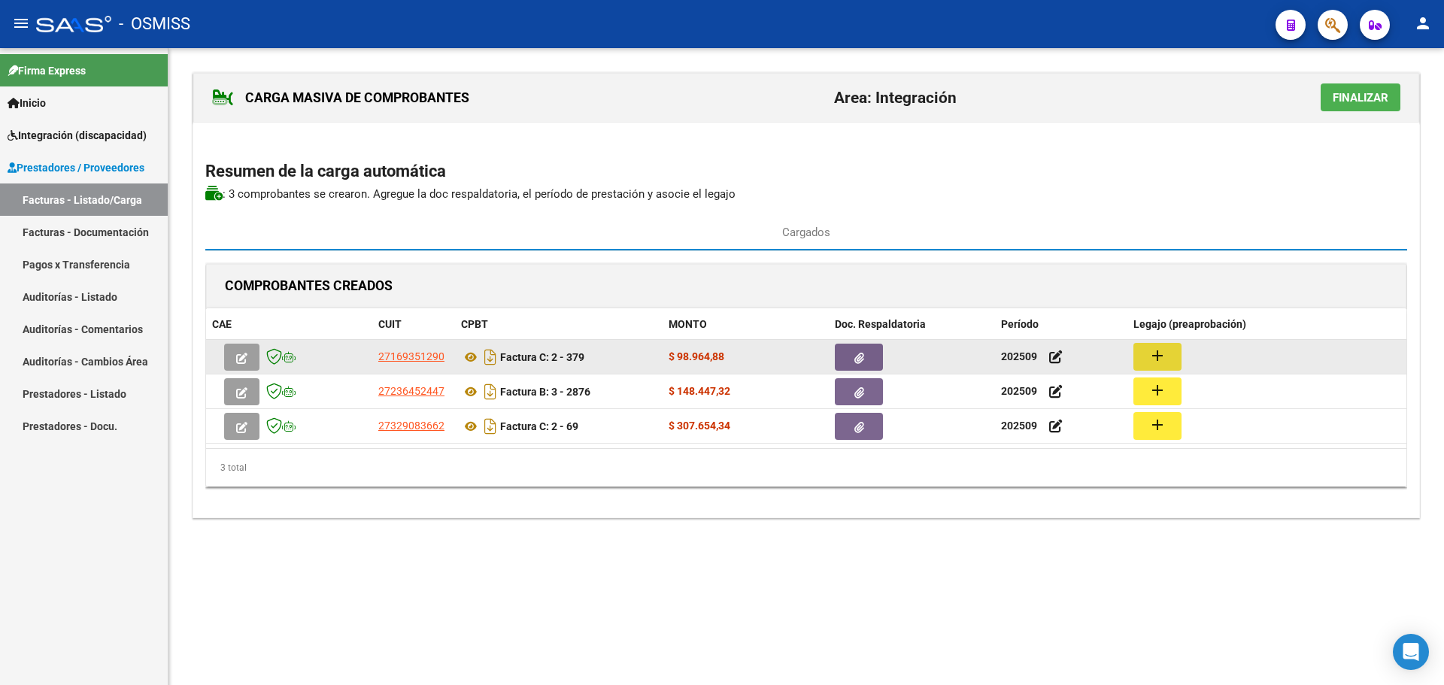
click at [1163, 351] on mat-icon "add" at bounding box center [1158, 356] width 18 height 18
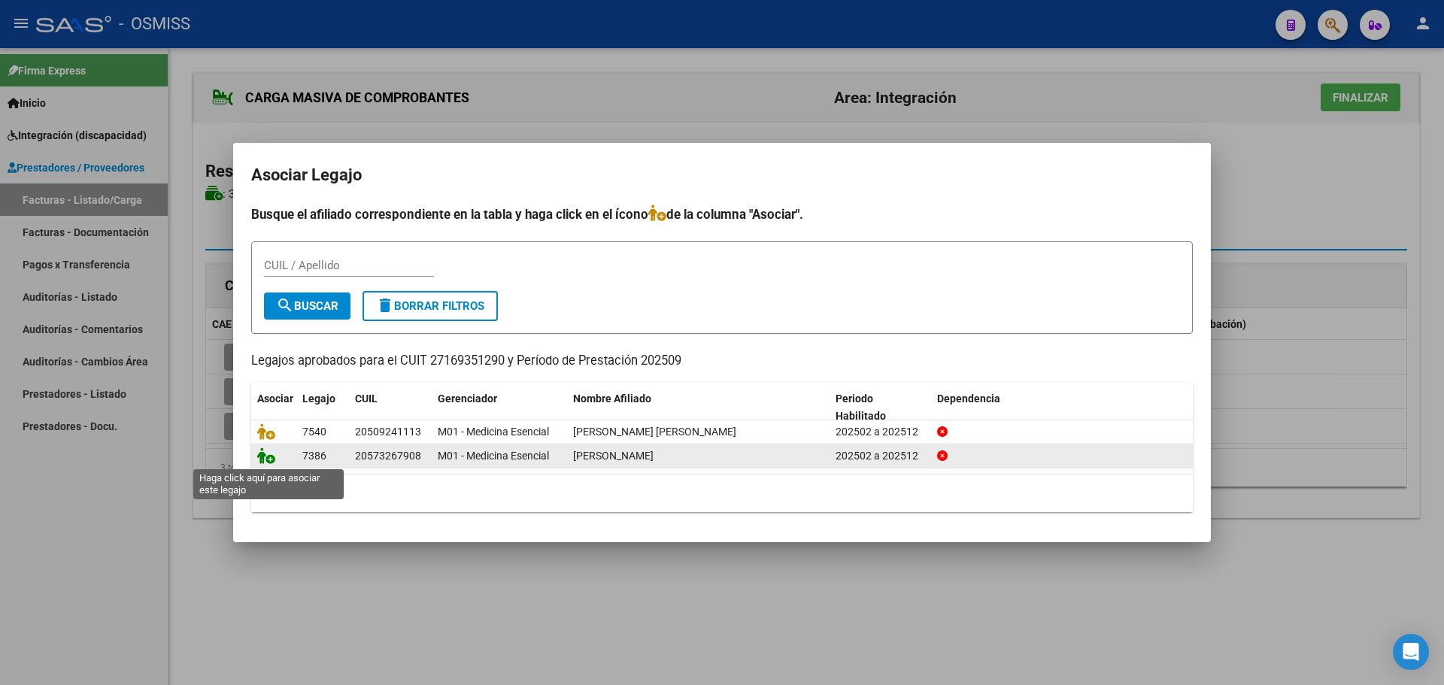
click at [267, 452] on icon at bounding box center [266, 456] width 18 height 17
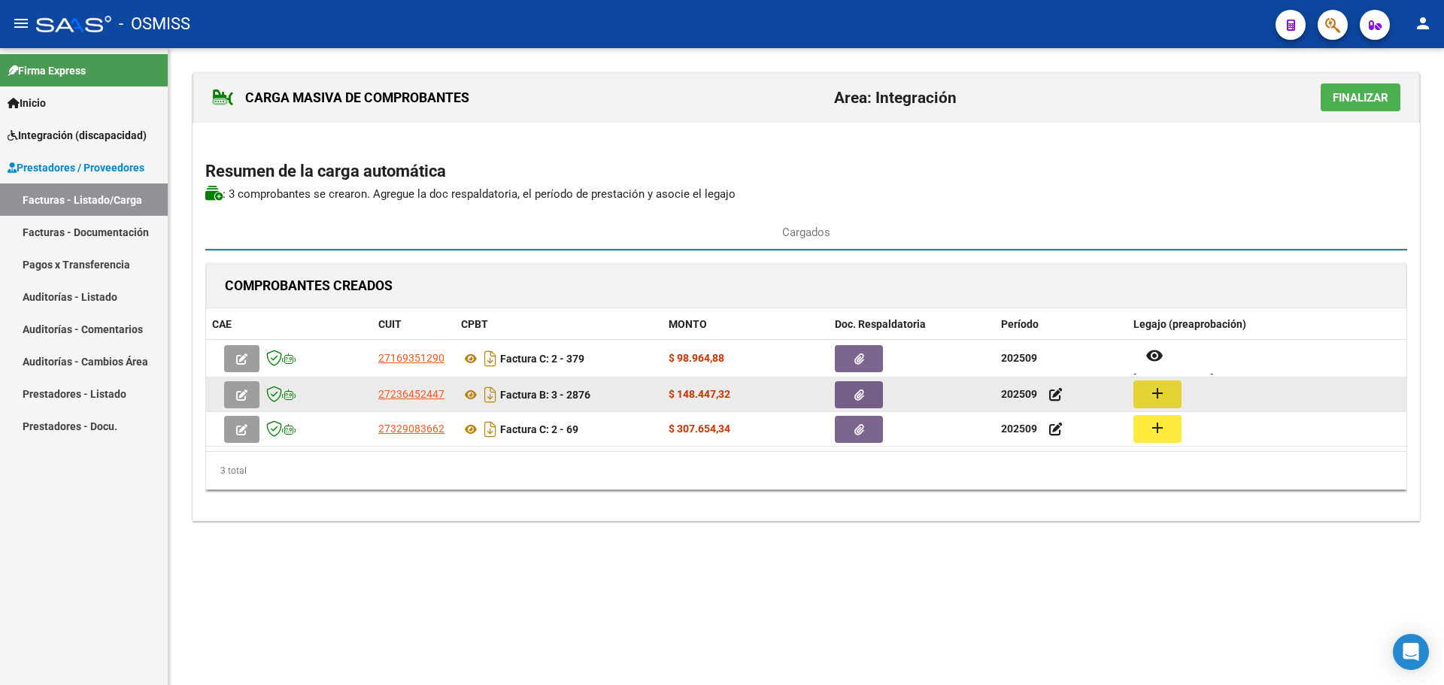
click at [1146, 389] on button "add" at bounding box center [1157, 395] width 48 height 28
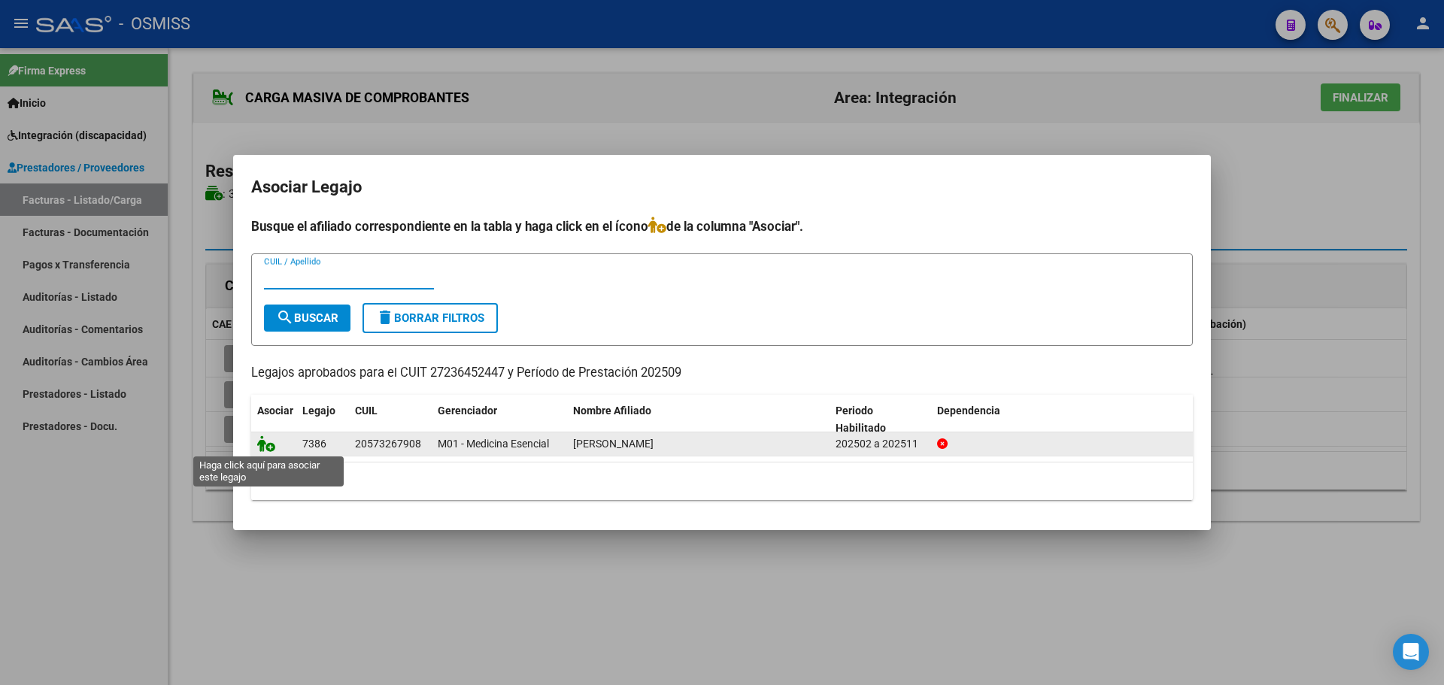
click at [264, 437] on icon at bounding box center [266, 443] width 18 height 17
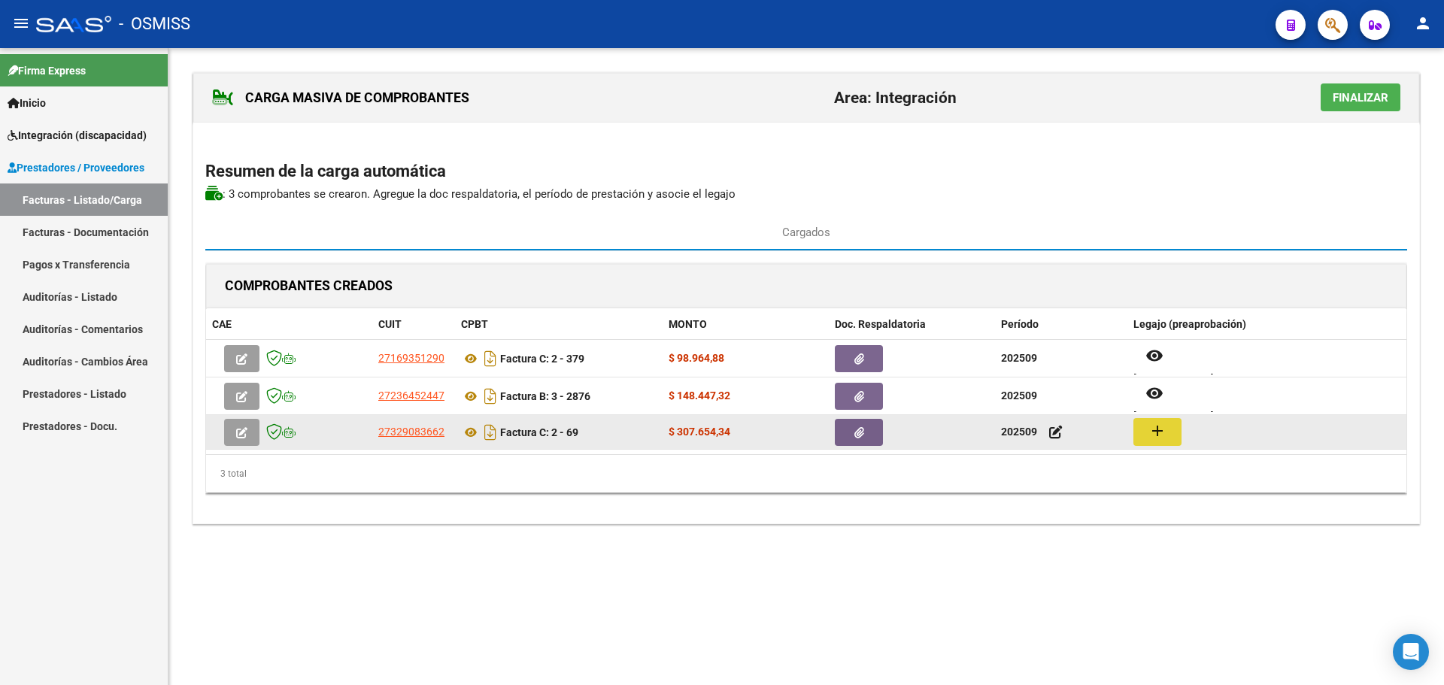
click at [1164, 431] on mat-icon "add" at bounding box center [1158, 431] width 18 height 18
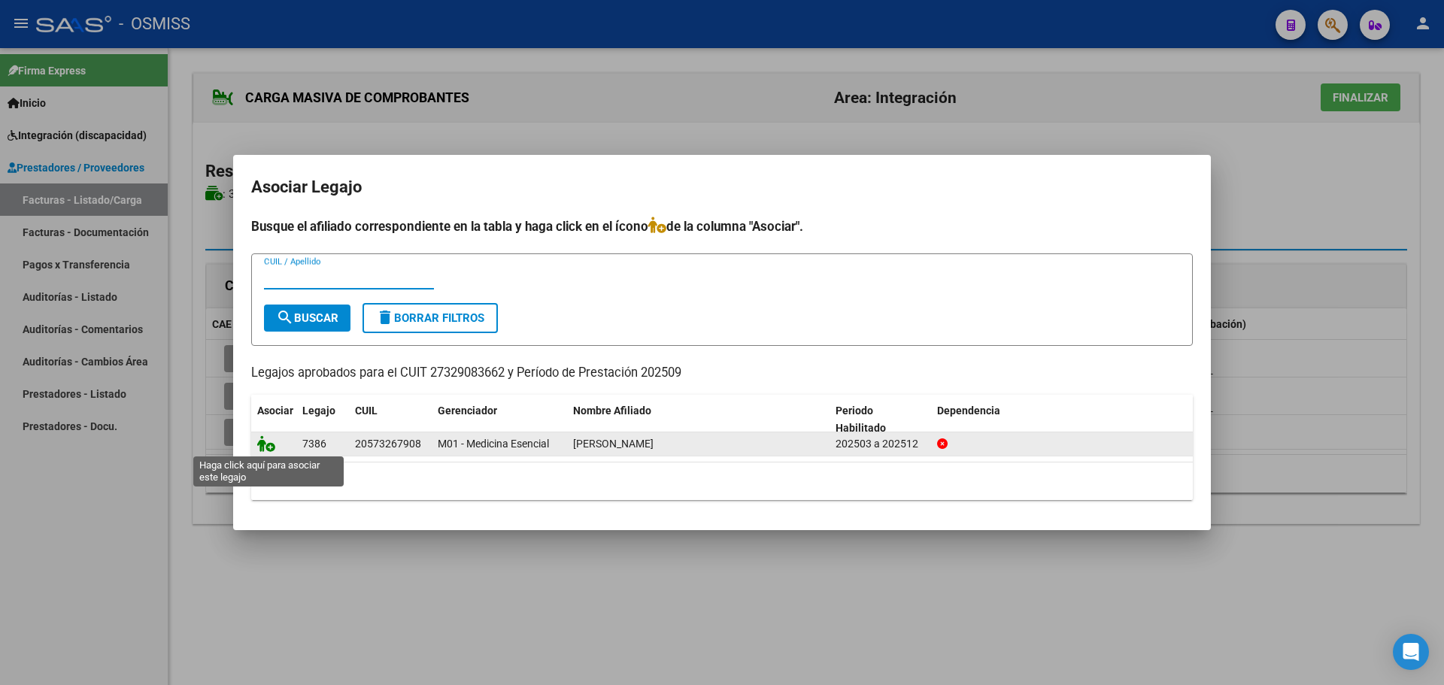
click at [266, 441] on icon at bounding box center [266, 443] width 18 height 17
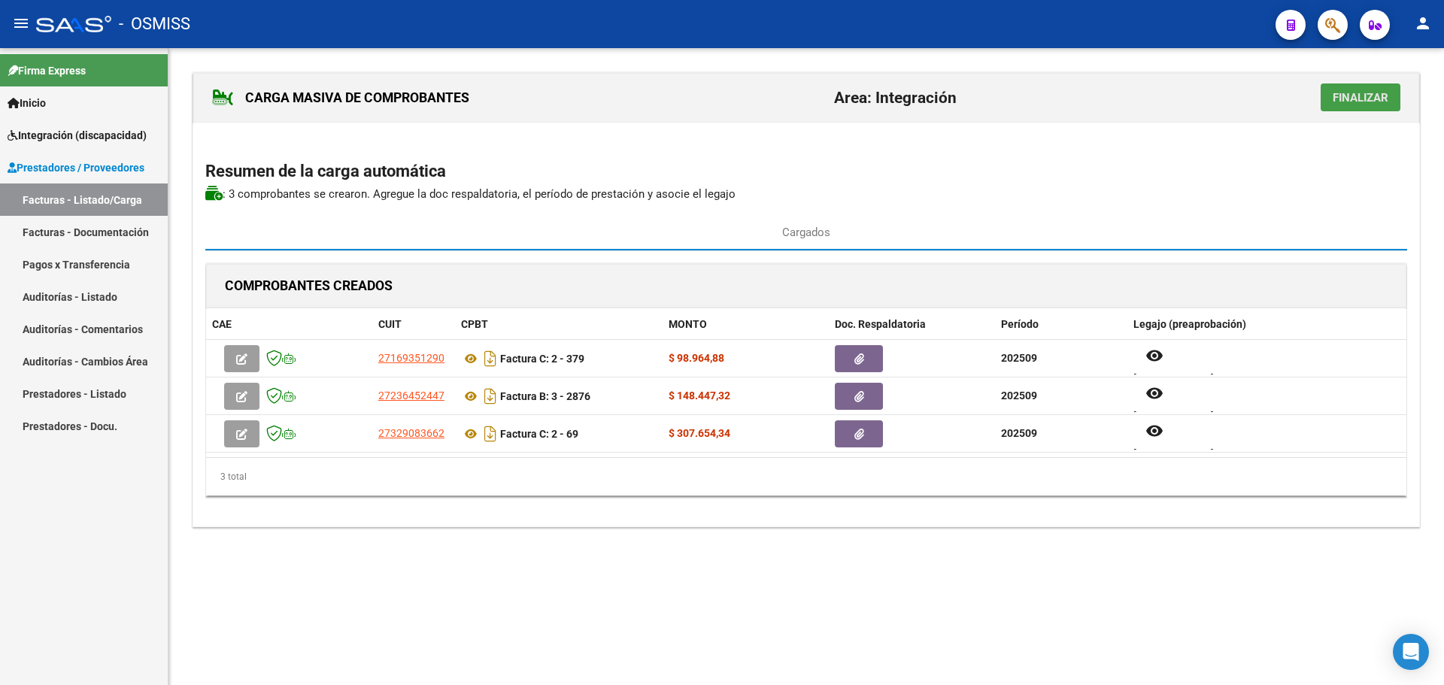
click at [1373, 99] on span "Finalizar" at bounding box center [1361, 98] width 56 height 14
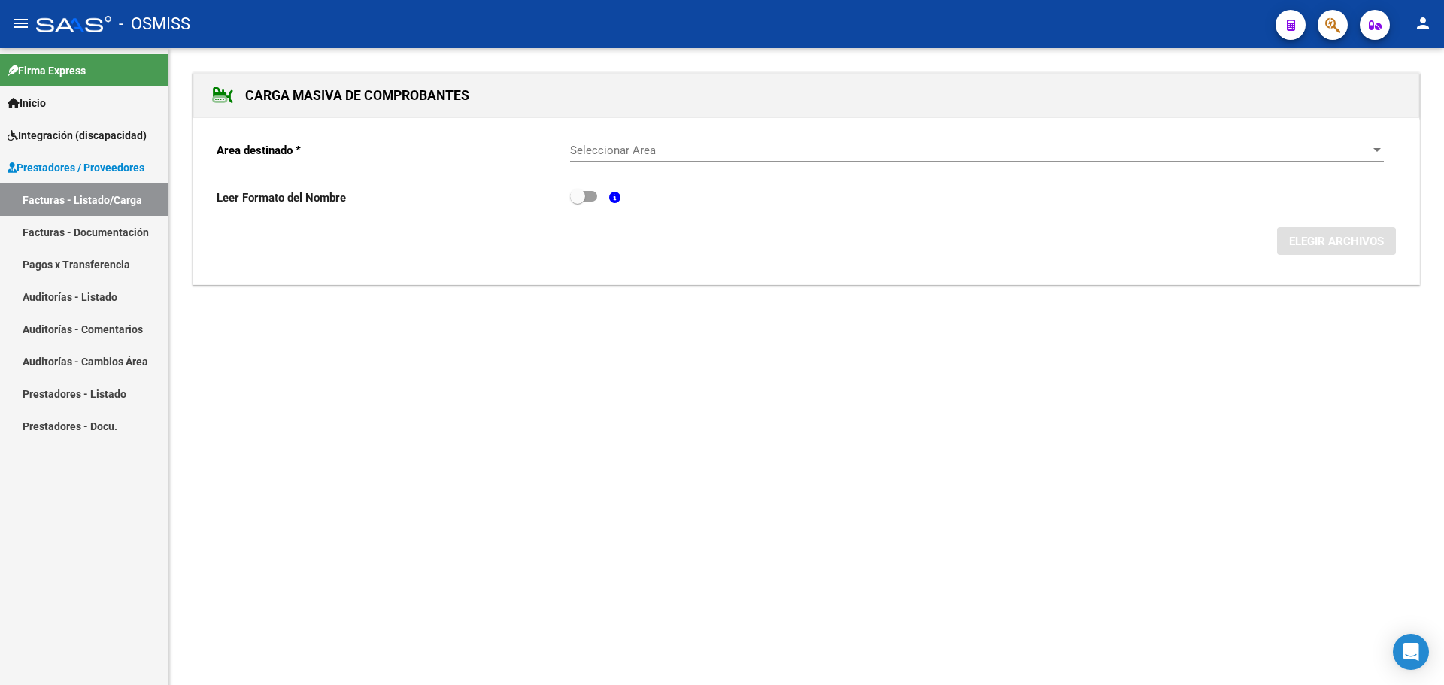
drag, startPoint x: 1390, startPoint y: 142, endPoint x: 1375, endPoint y: 144, distance: 15.2
click at [1389, 142] on form "Area destinado * Seleccionar Area Seleccionar Area Leer Formato del Nombre ELEG…" at bounding box center [806, 192] width 1179 height 126
click at [1374, 144] on div at bounding box center [1377, 150] width 14 height 12
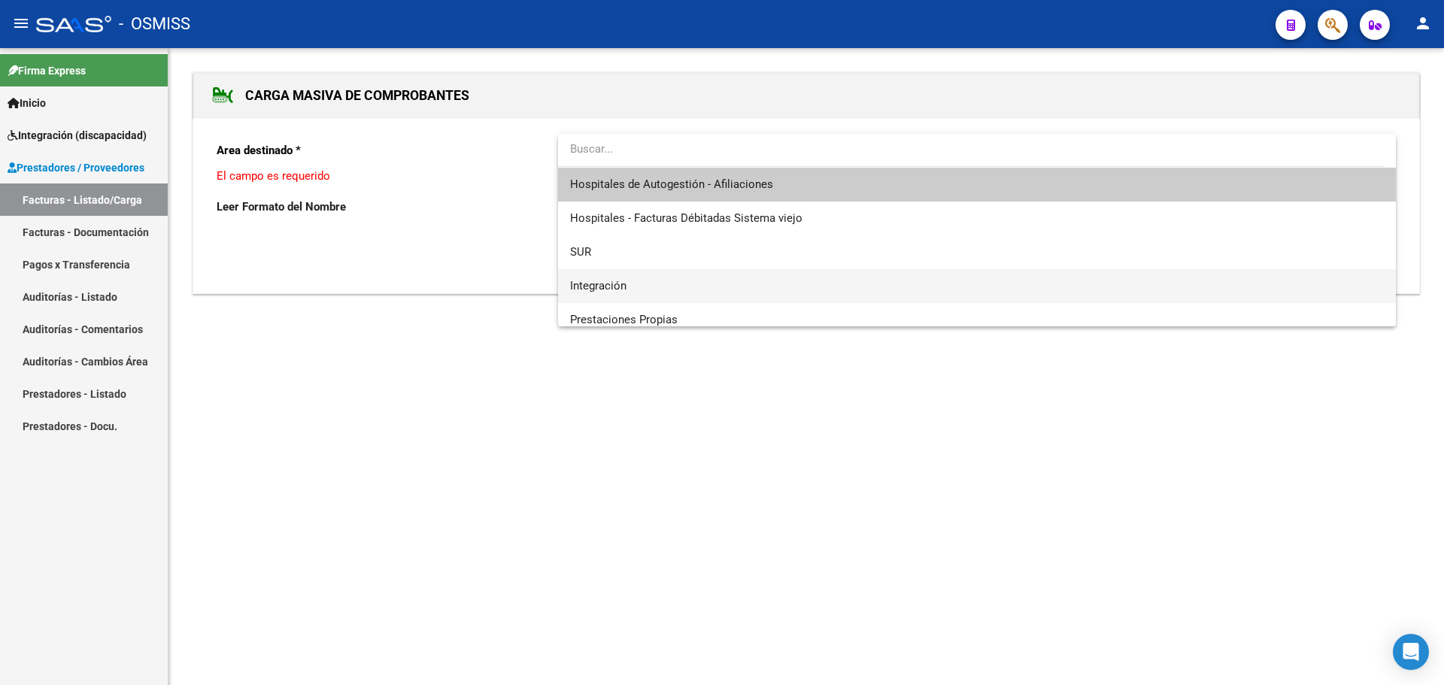
drag, startPoint x: 790, startPoint y: 284, endPoint x: 954, endPoint y: 284, distance: 164.7
click at [794, 284] on span "Integración" at bounding box center [977, 286] width 814 height 34
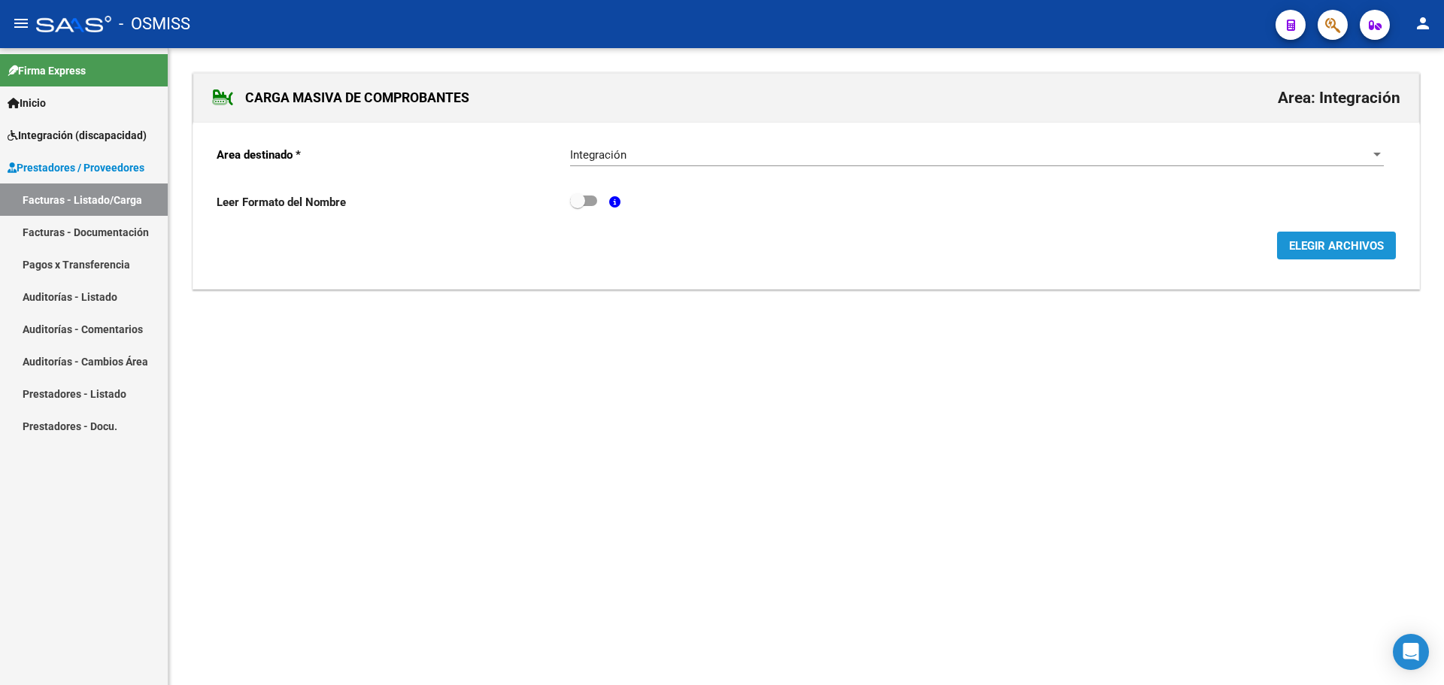
click at [1316, 250] on span "ELEGIR ARCHIVOS" at bounding box center [1336, 246] width 95 height 14
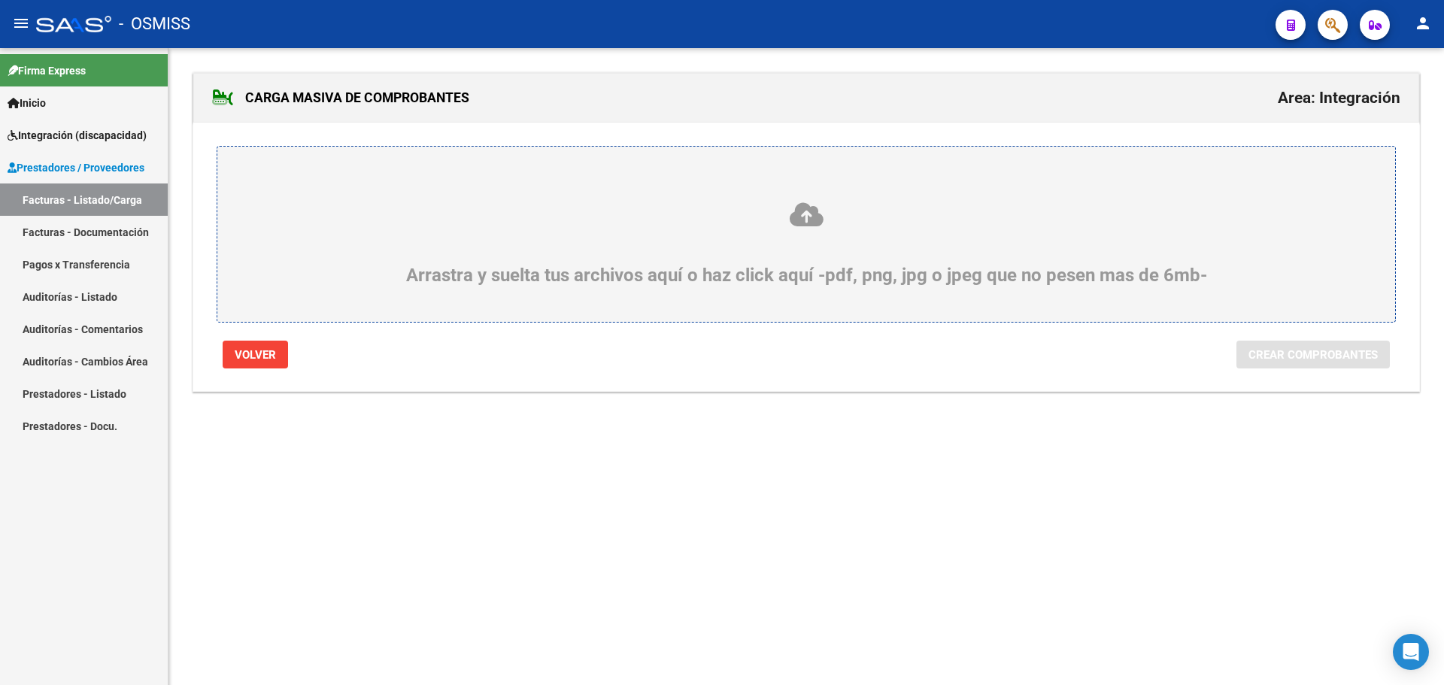
click at [379, 259] on div "Arrastra y suelta tus archivos aquí o haz click aquí -pdf, png, jpg o jpeg que …" at bounding box center [806, 243] width 1106 height 85
click at [0, 0] on input "Arrastra y suelta tus archivos aquí o haz click aquí -pdf, png, jpg o jpeg que …" at bounding box center [0, 0] width 0 height 0
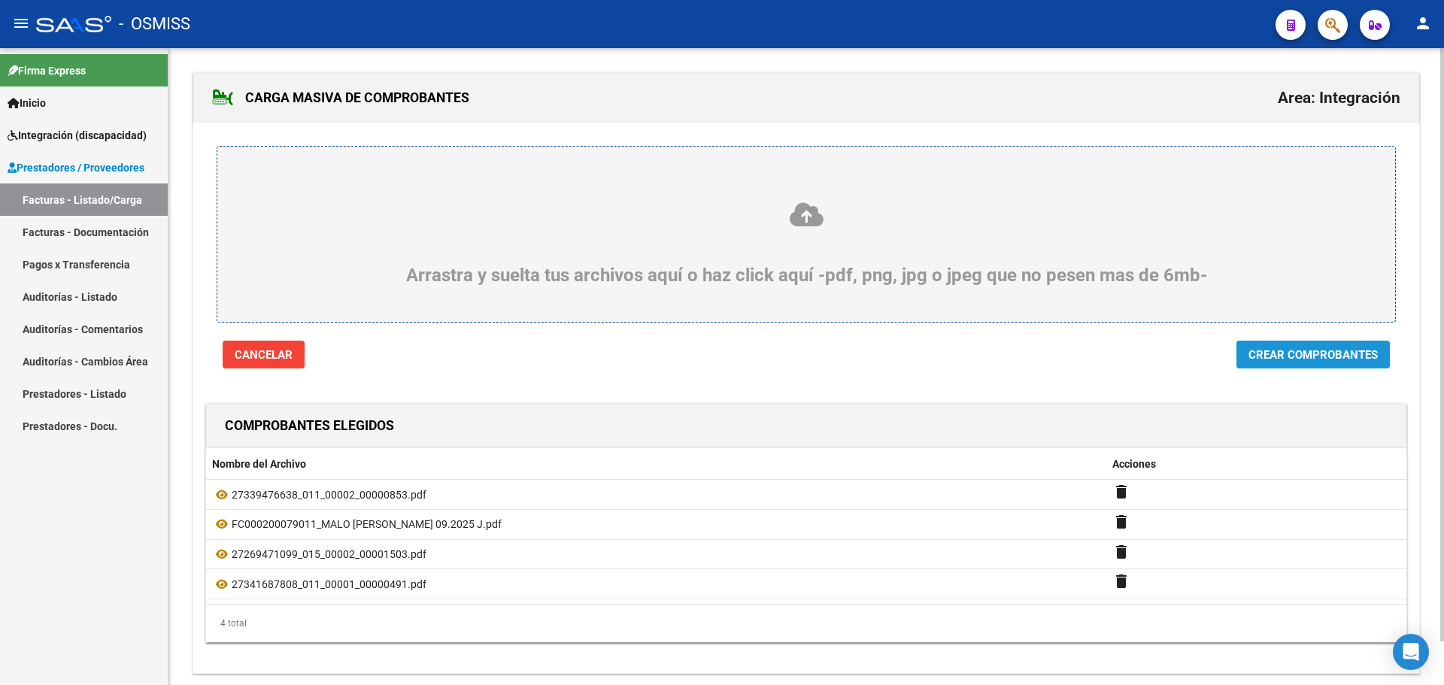
click at [1313, 352] on span "Crear Comprobantes" at bounding box center [1313, 355] width 129 height 14
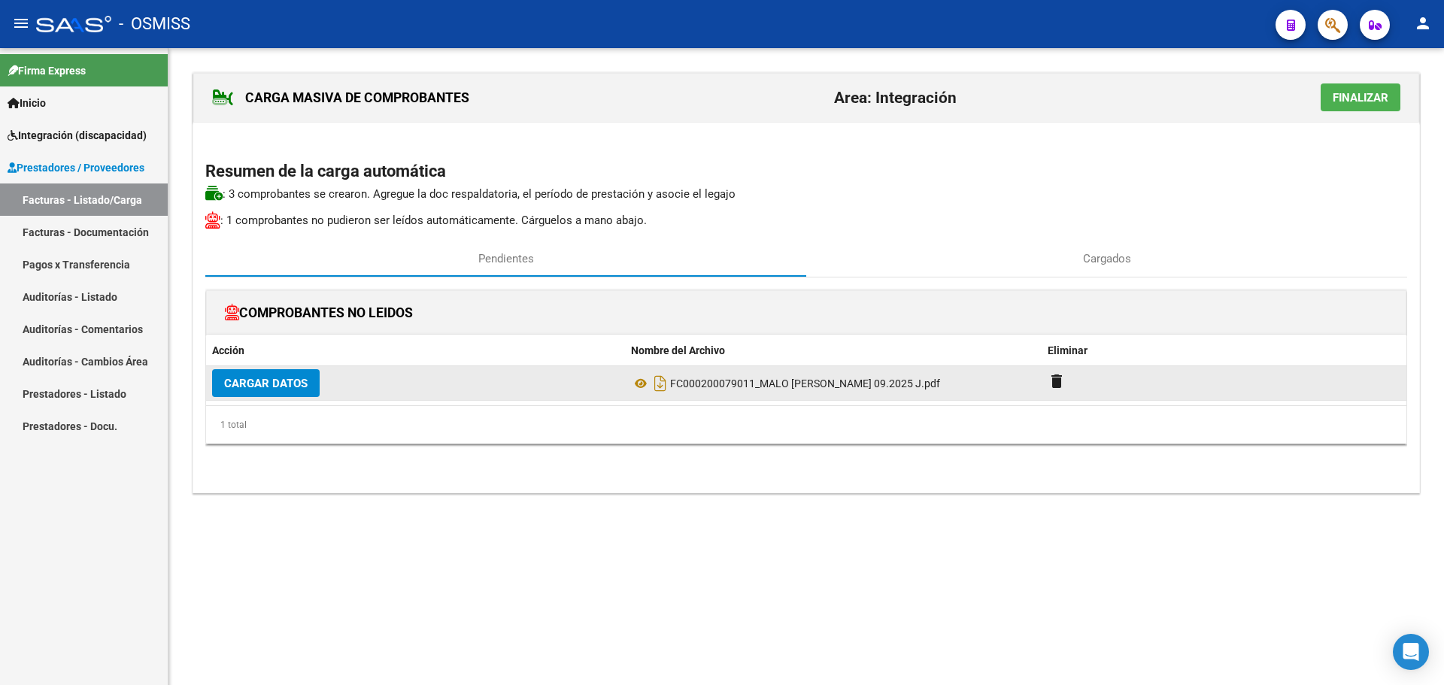
click at [253, 384] on span "Cargar Datos" at bounding box center [265, 384] width 83 height 14
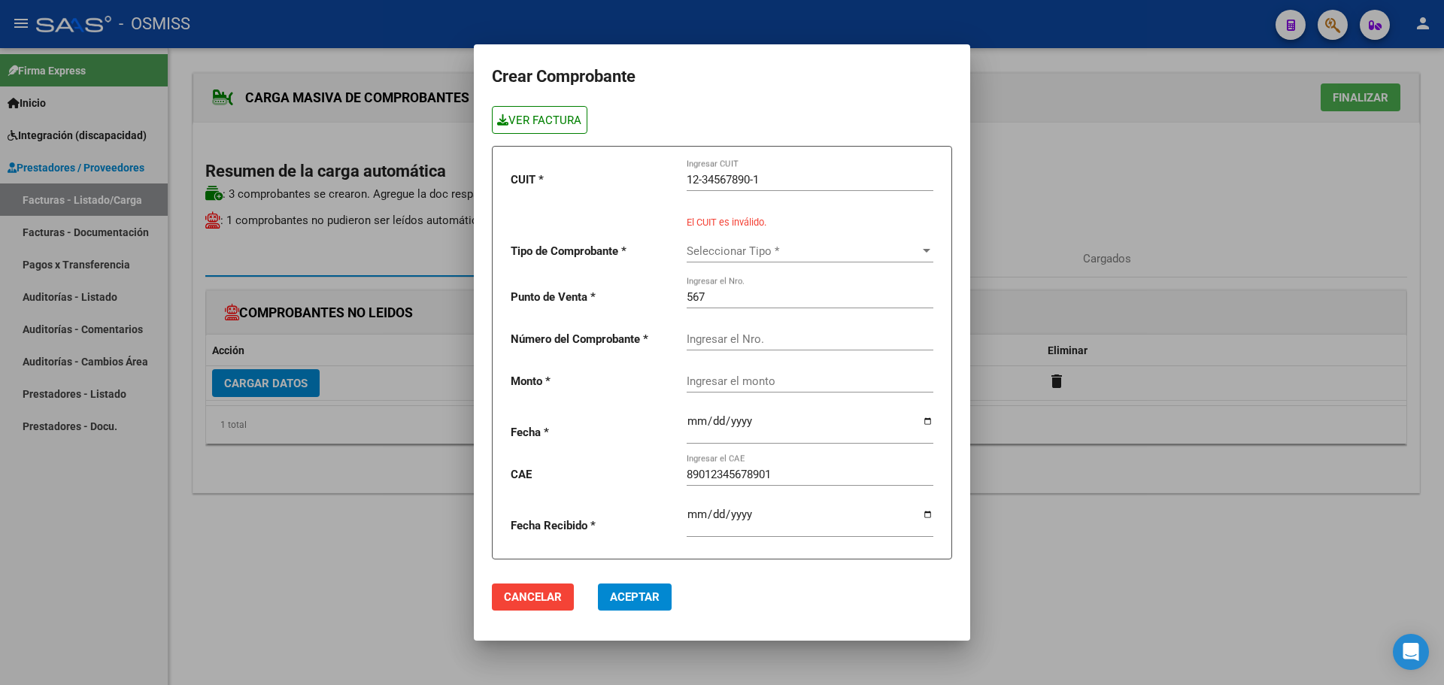
click at [545, 120] on link "VER FACTURA" at bounding box center [540, 120] width 96 height 28
drag, startPoint x: 761, startPoint y: 170, endPoint x: 578, endPoint y: 174, distance: 183.6
click at [594, 174] on div "CUIT * 12-34567890-1 Ingresar CUIT El CUIT es inválido. Tipo de Comprobante * S…" at bounding box center [722, 352] width 460 height 413
click at [769, 182] on input "12-34567890-1" at bounding box center [810, 180] width 247 height 14
drag, startPoint x: 784, startPoint y: 181, endPoint x: 682, endPoint y: 180, distance: 101.5
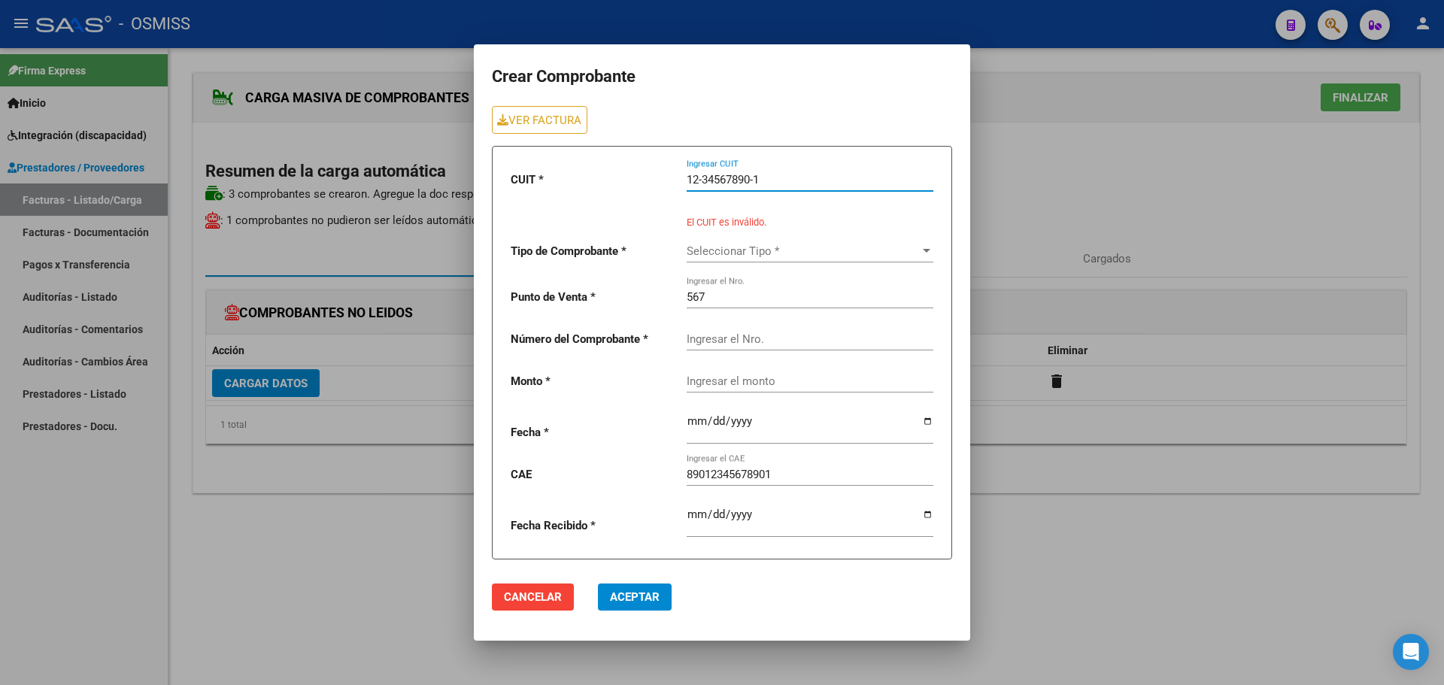
click at [684, 180] on div "CUIT * 12-34567890-1 Ingresar CUIT El CUIT es inválido. Tipo de Comprobante * S…" at bounding box center [722, 352] width 460 height 413
paste input "30-56715134-0"
type input "30-56715134-0"
click at [918, 244] on span "Seleccionar Tipo *" at bounding box center [803, 251] width 233 height 14
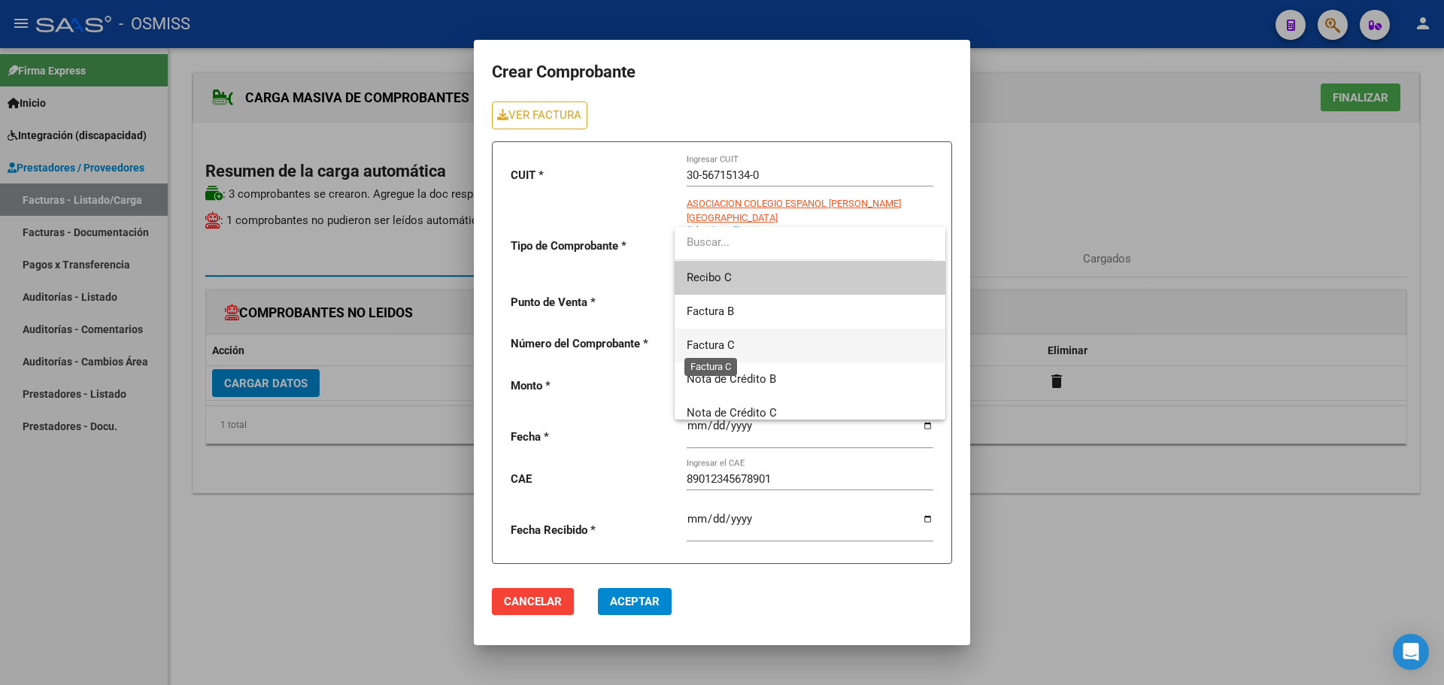
click at [723, 346] on span "Factura C" at bounding box center [711, 345] width 48 height 14
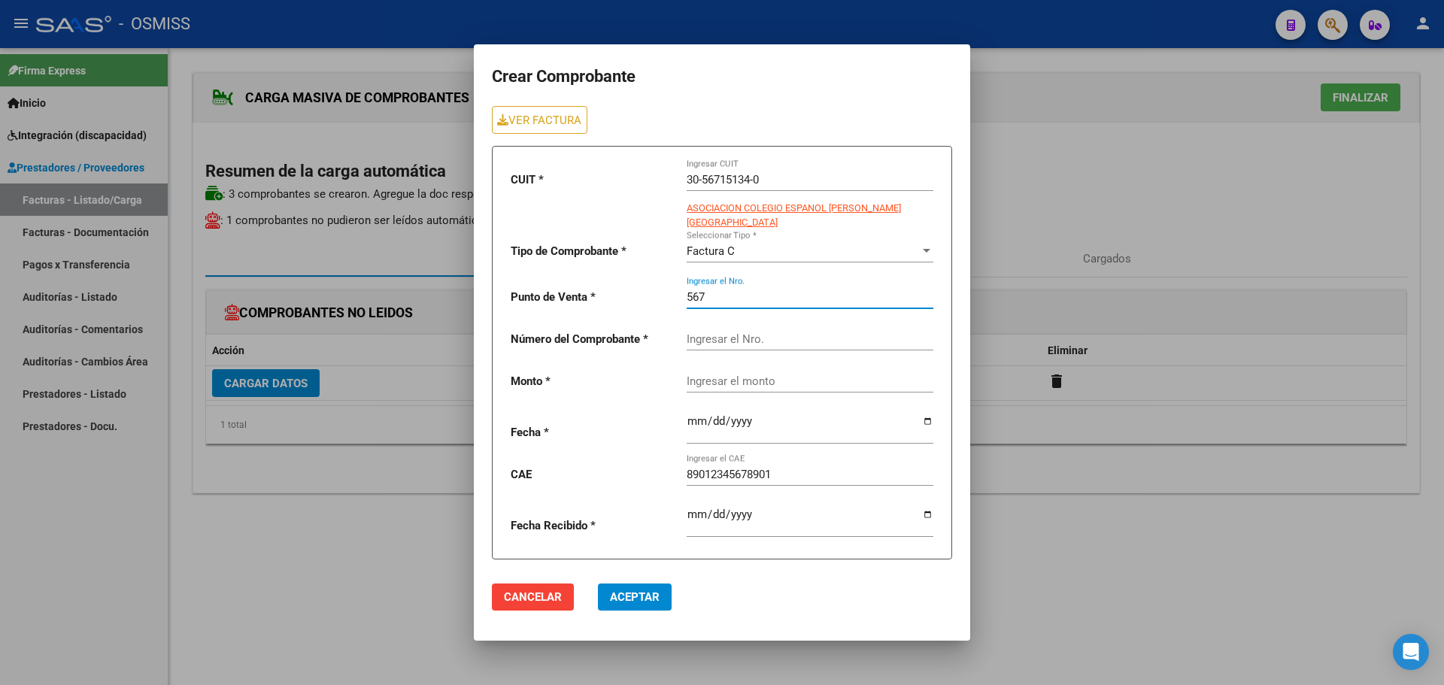
drag, startPoint x: 734, startPoint y: 290, endPoint x: 447, endPoint y: 283, distance: 287.4
click at [447, 283] on div "Crear Comprobante VER FACTURA CUIT * 30-56715134-0 Ingresar CUIT ASOCIACION COL…" at bounding box center [722, 342] width 1444 height 685
type input "2"
click at [763, 332] on input "Ingresar el Nro." at bounding box center [810, 339] width 247 height 14
type input "79011"
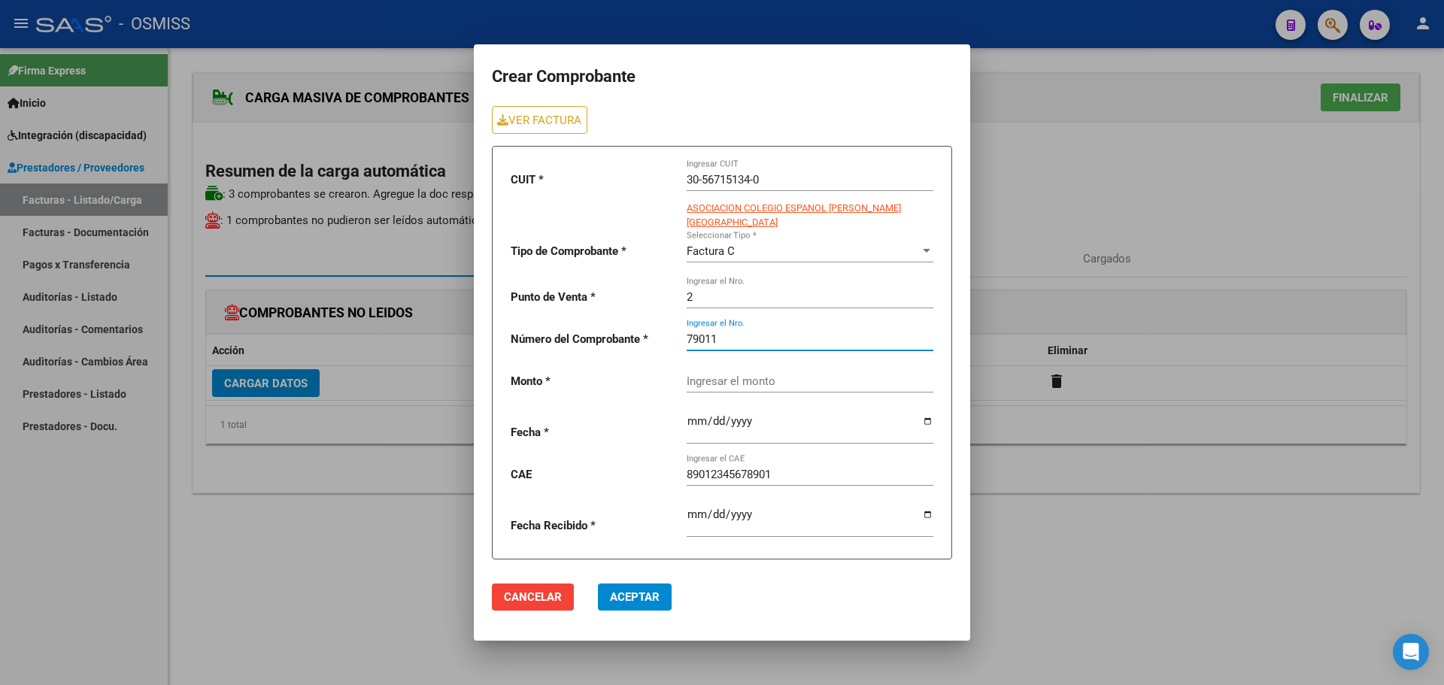
click at [777, 374] on div "Ingresar el monto" at bounding box center [810, 376] width 247 height 32
paste input "475,830.36"
type input "475,830.36"
click at [927, 415] on input "date" at bounding box center [810, 427] width 247 height 24
type input "[DATE]"
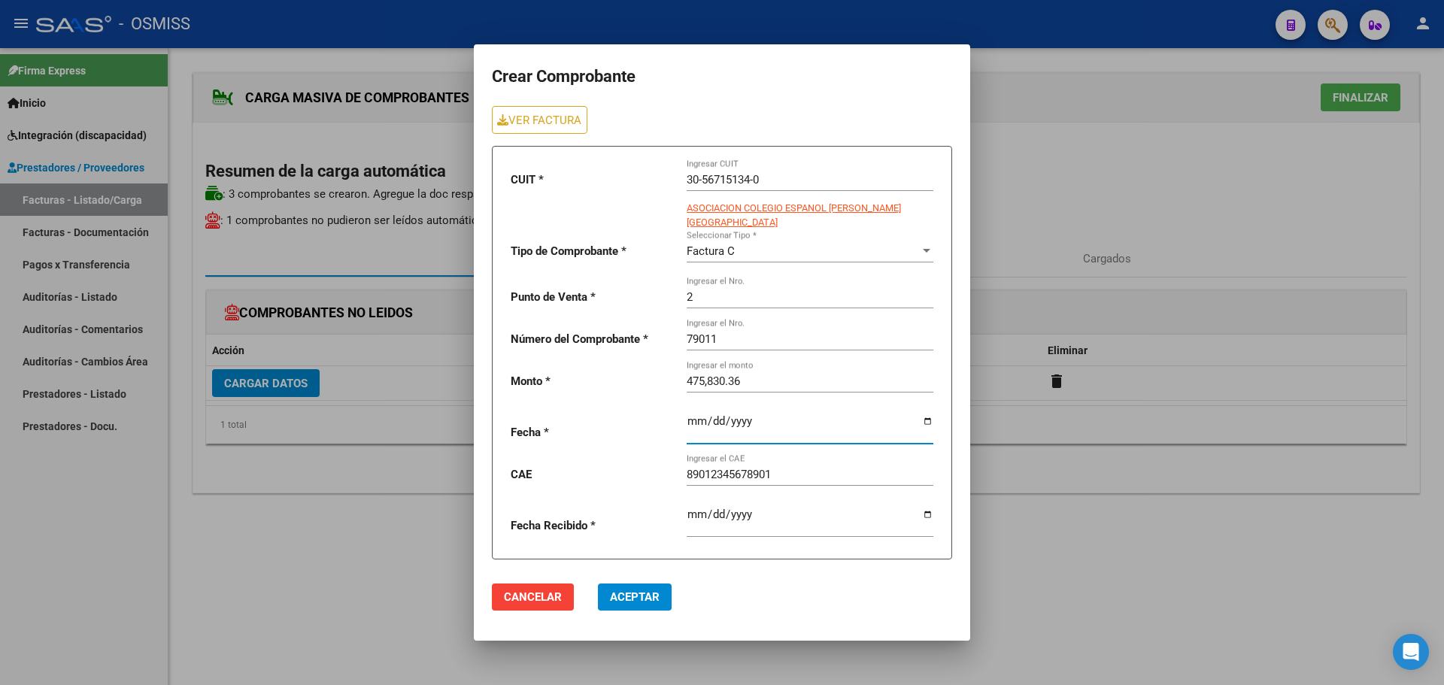
click at [636, 592] on span "Aceptar" at bounding box center [635, 597] width 50 height 14
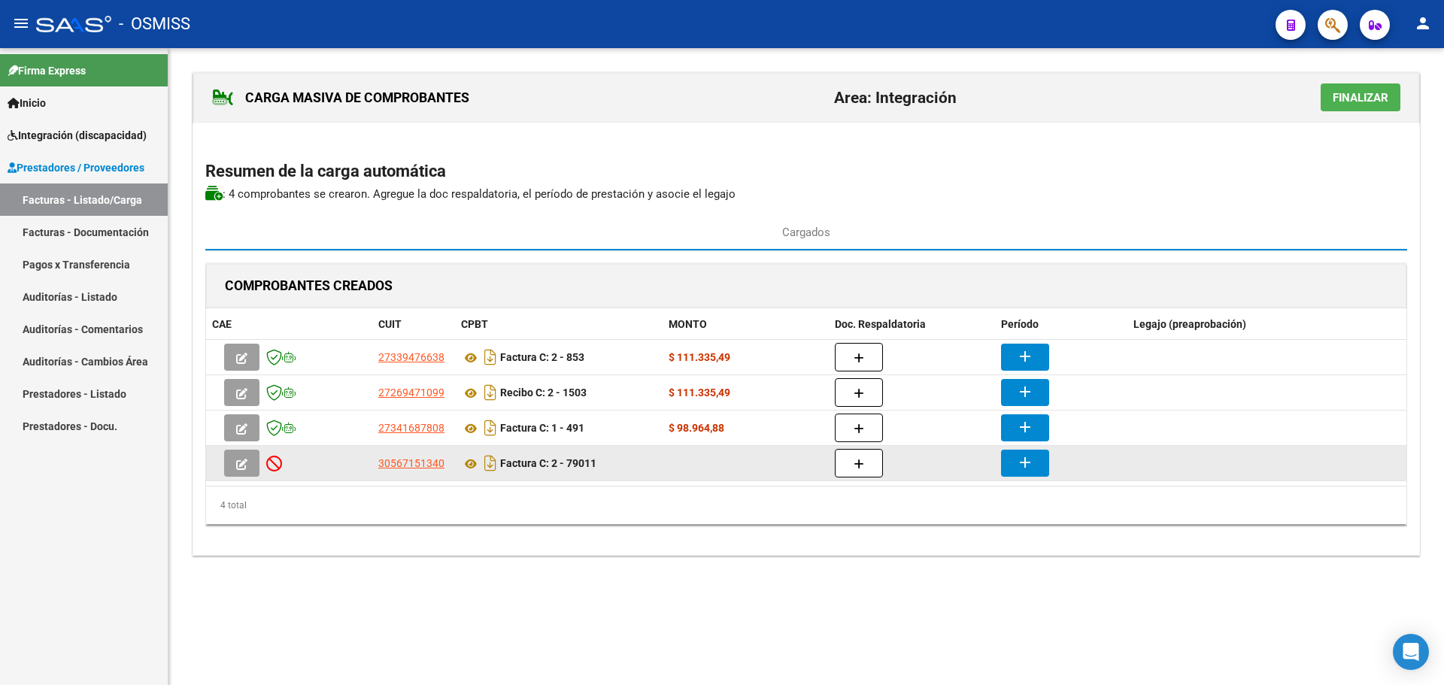
click at [241, 465] on icon "button" at bounding box center [241, 464] width 11 height 11
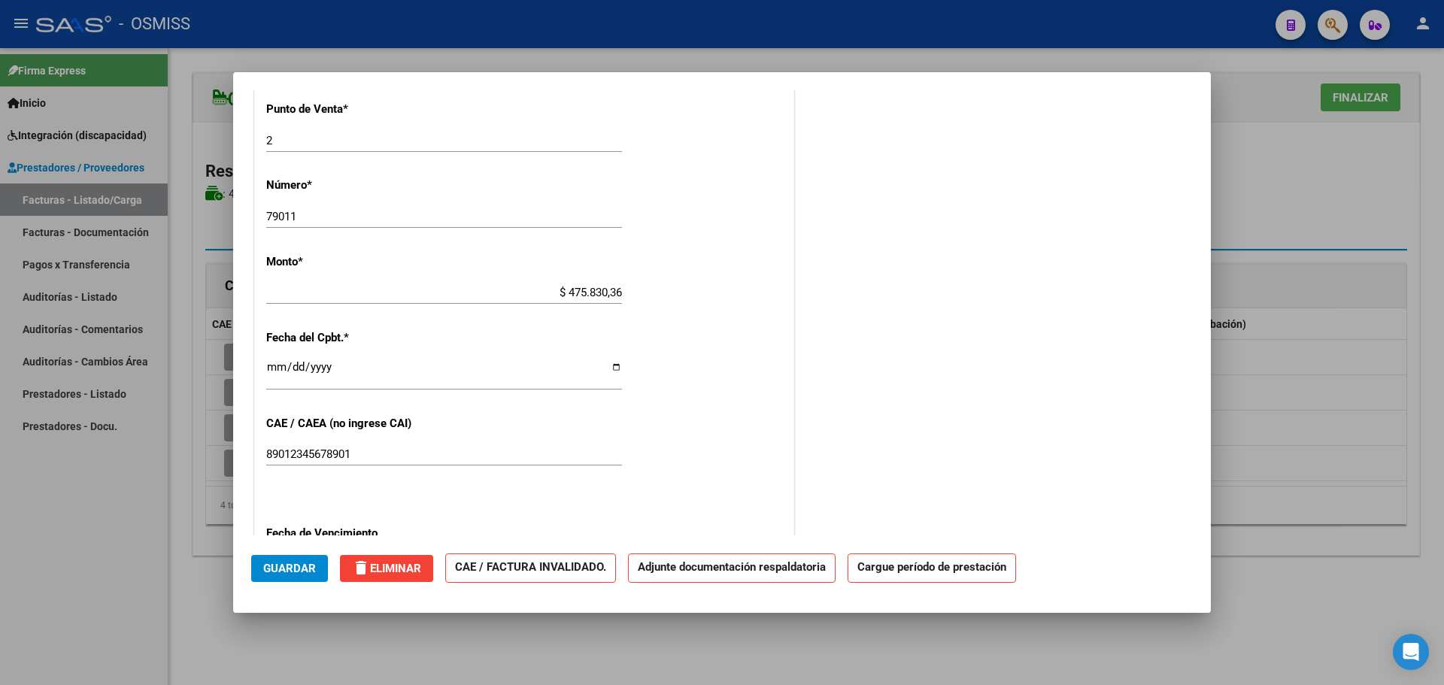
scroll to position [602, 0]
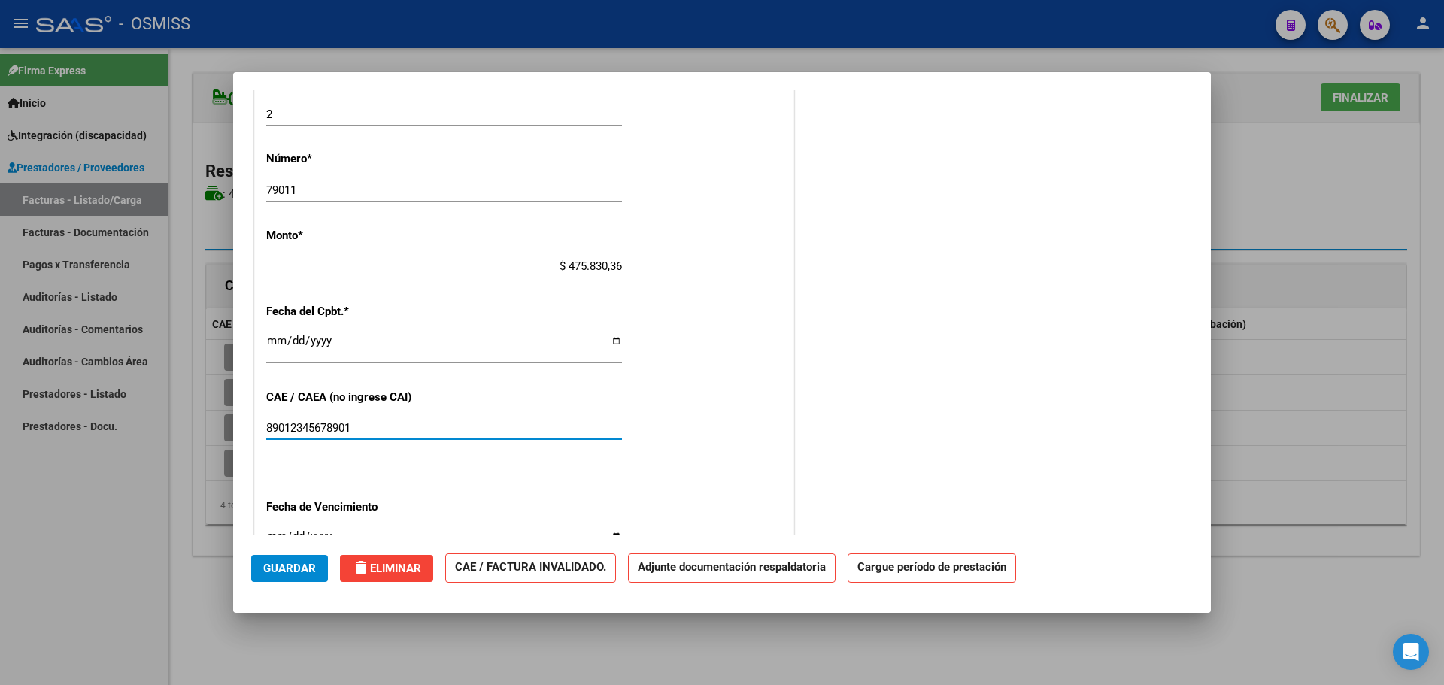
drag, startPoint x: 366, startPoint y: 426, endPoint x: 119, endPoint y: 426, distance: 246.7
click at [112, 426] on div "COMPROBANTE VER COMPROBANTE ESTADO: Recibida. En proceso de confirmacion/acepta…" at bounding box center [722, 342] width 1444 height 685
paste input "75380010101370"
type input "75380010101370"
click at [299, 567] on span "Guardar" at bounding box center [289, 569] width 53 height 14
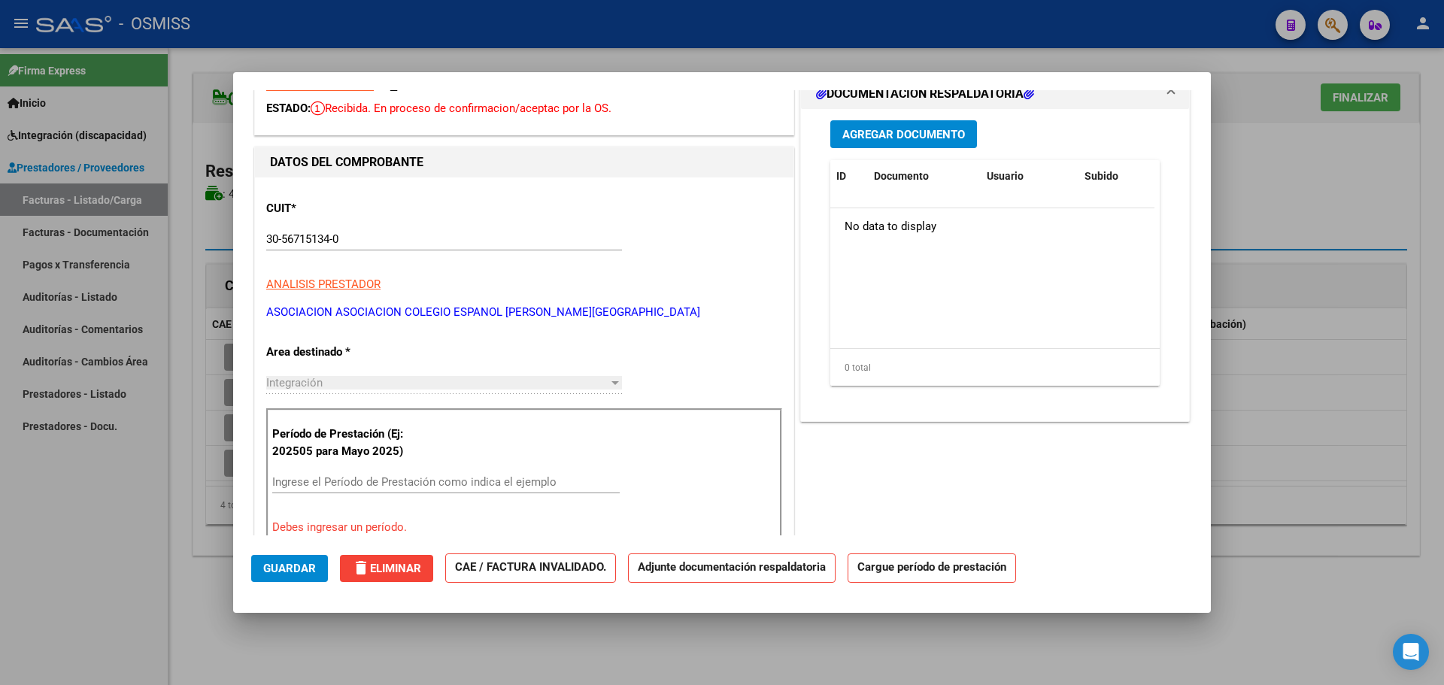
scroll to position [226, 0]
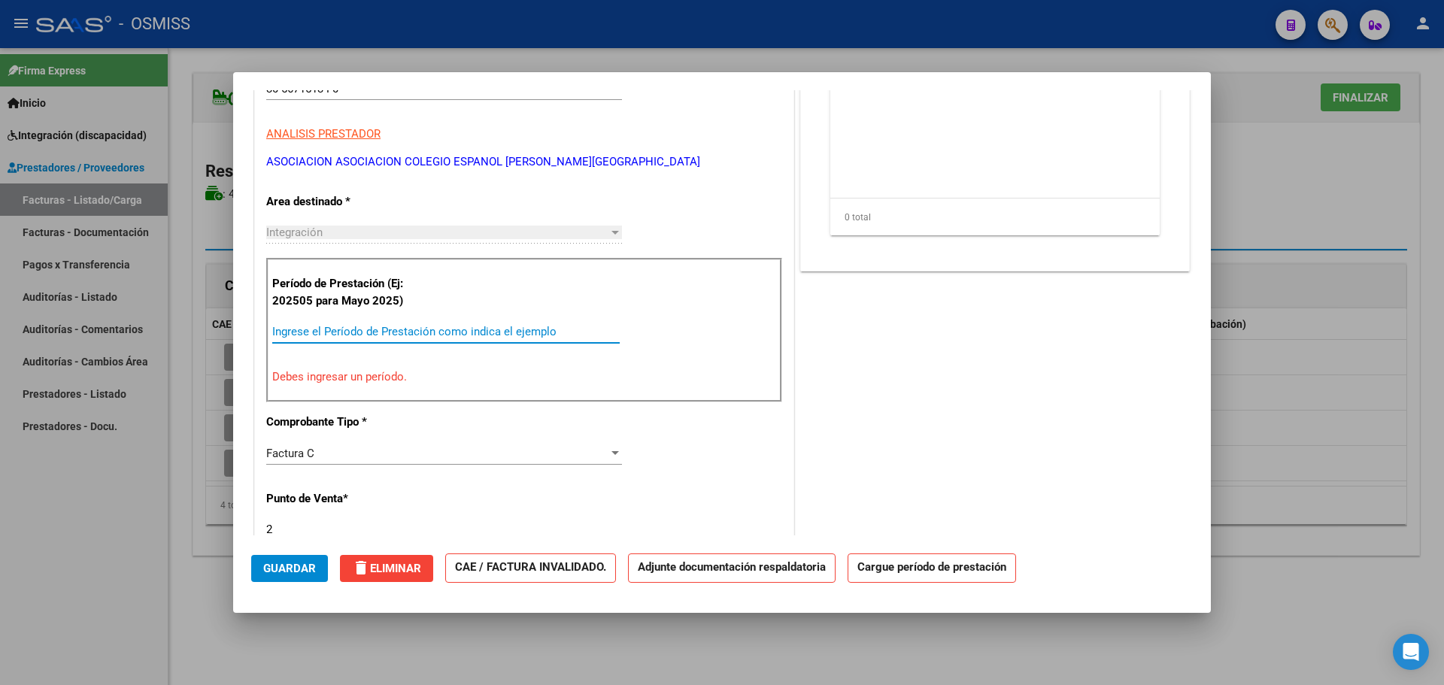
click at [335, 338] on input "Ingrese el Período de Prestación como indica el ejemplo" at bounding box center [445, 332] width 347 height 14
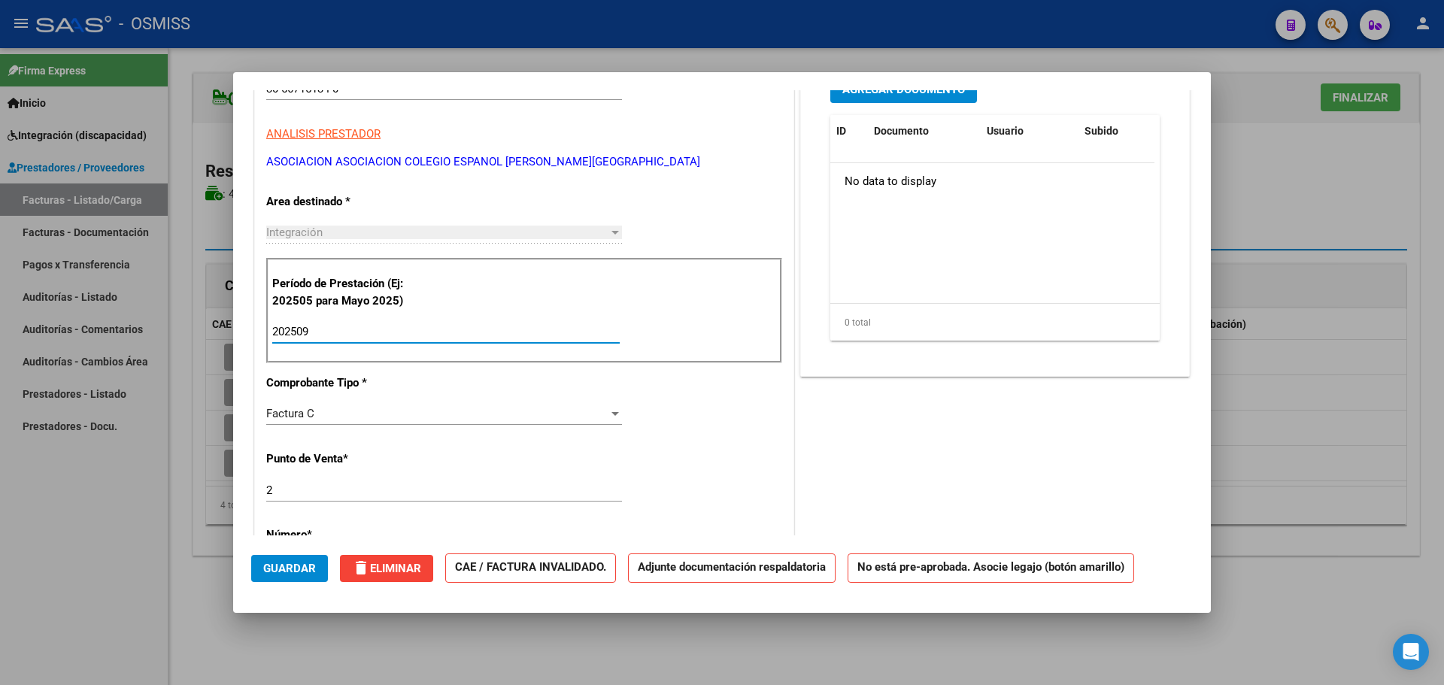
type input "202509"
click at [285, 572] on span "Guardar" at bounding box center [289, 569] width 53 height 14
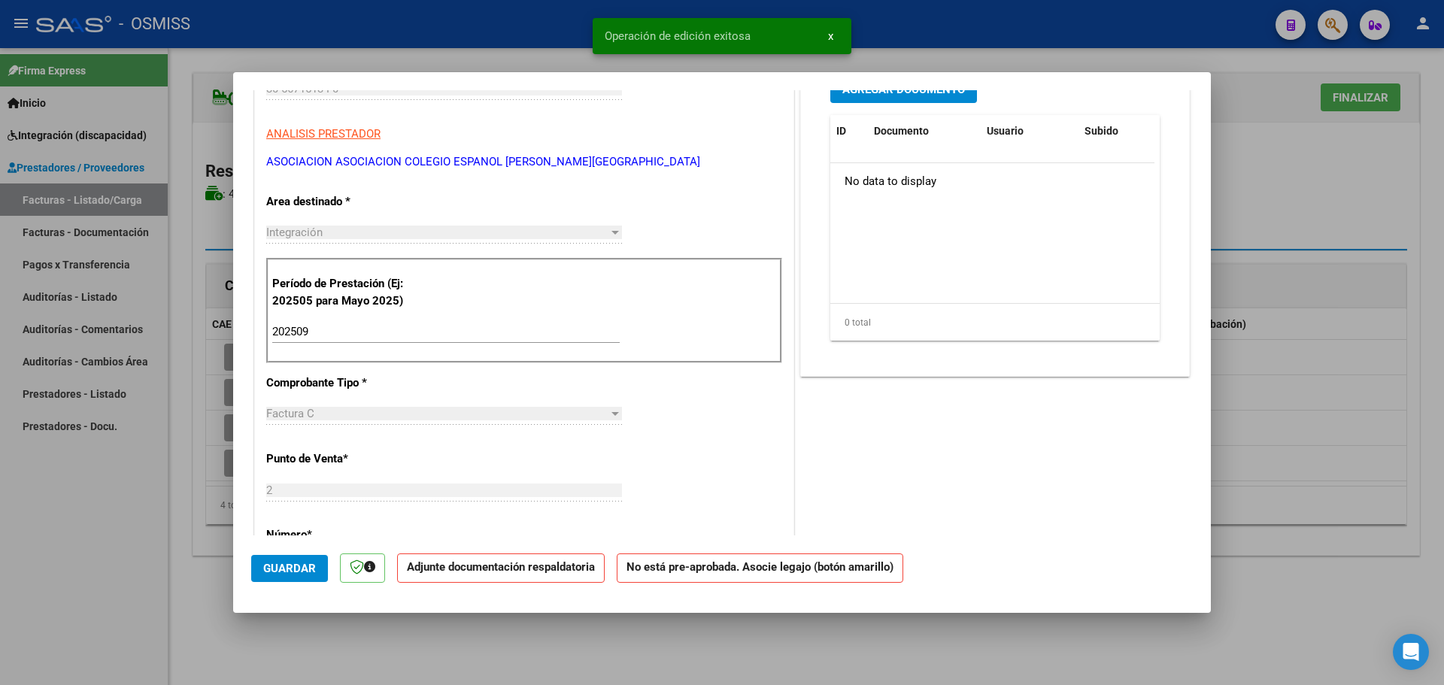
scroll to position [75, 0]
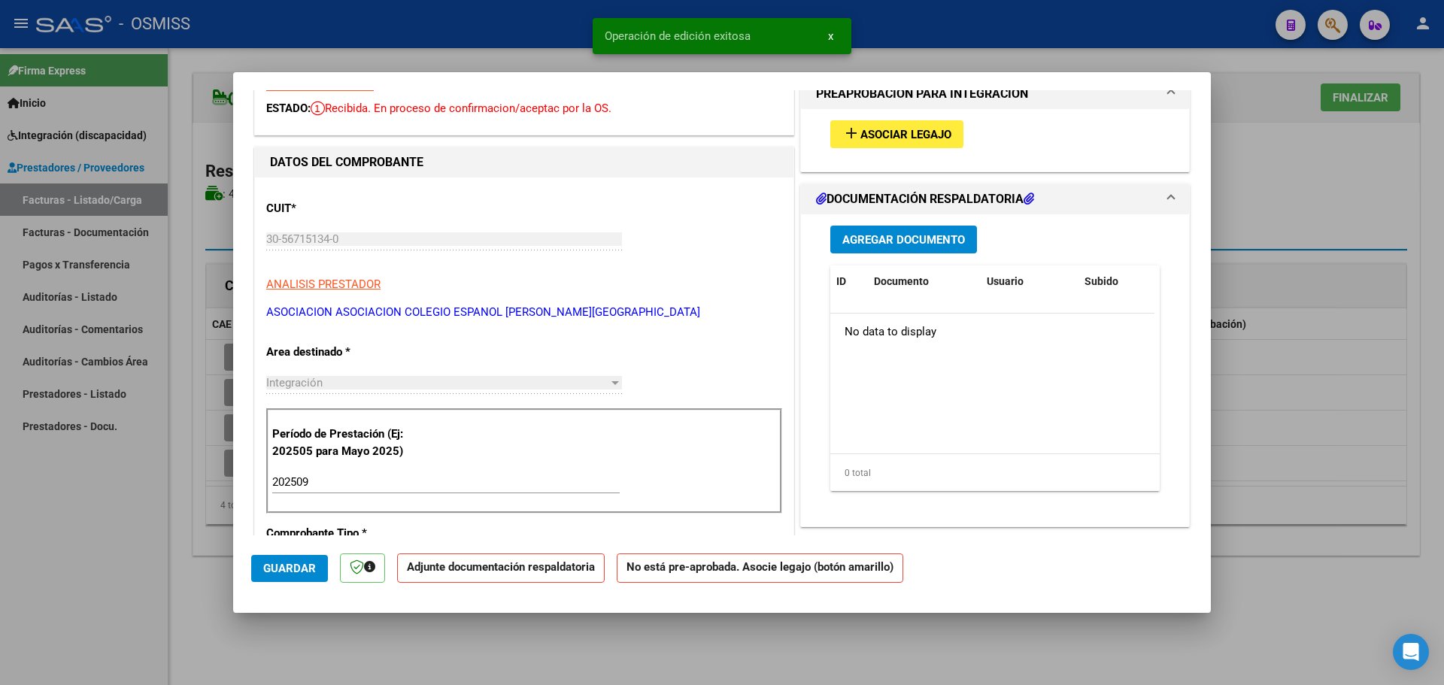
type input "$ 0,00"
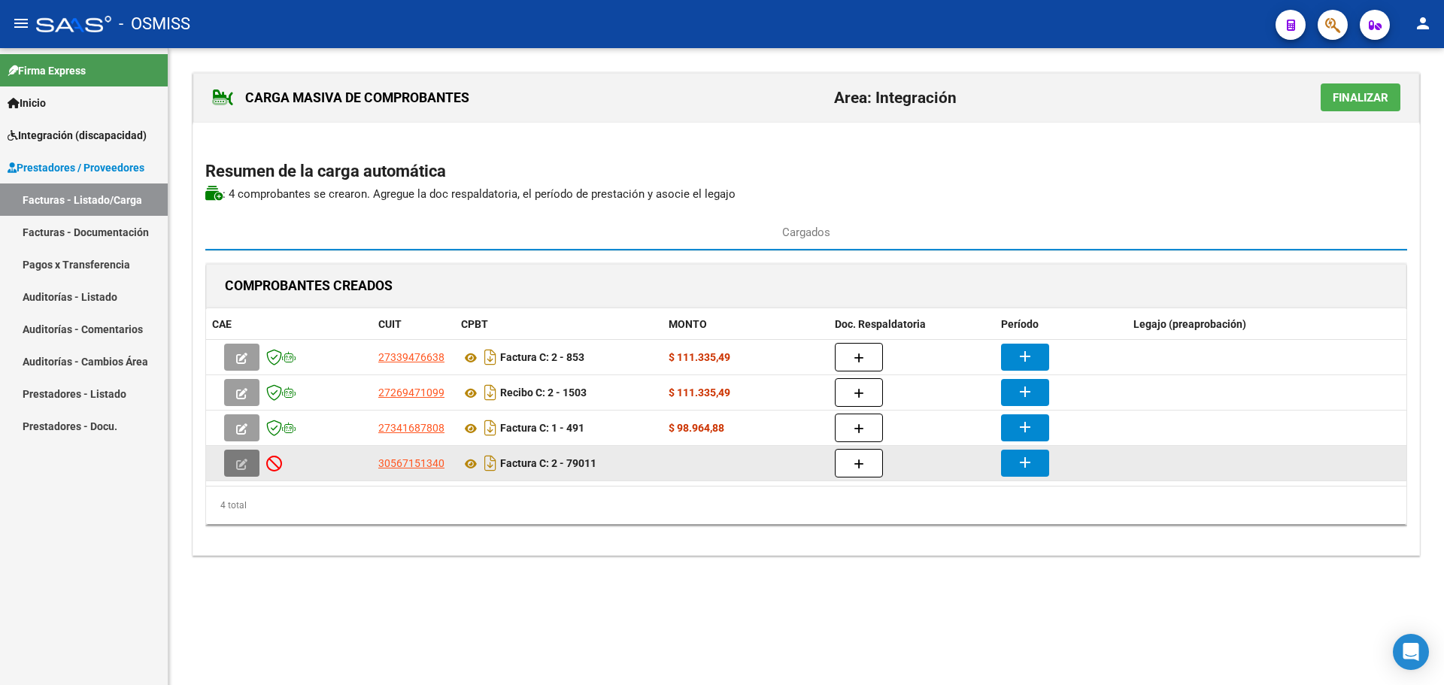
click at [240, 466] on icon "button" at bounding box center [241, 464] width 11 height 11
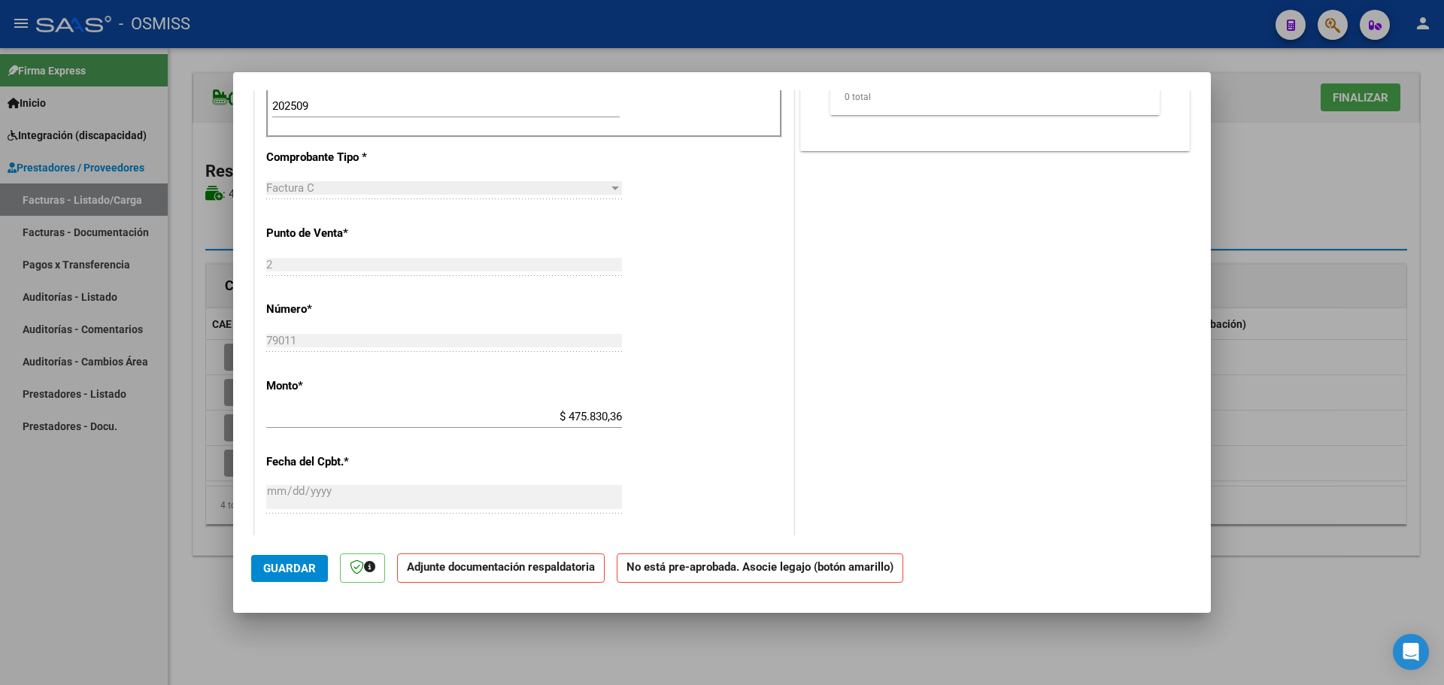
scroll to position [150, 0]
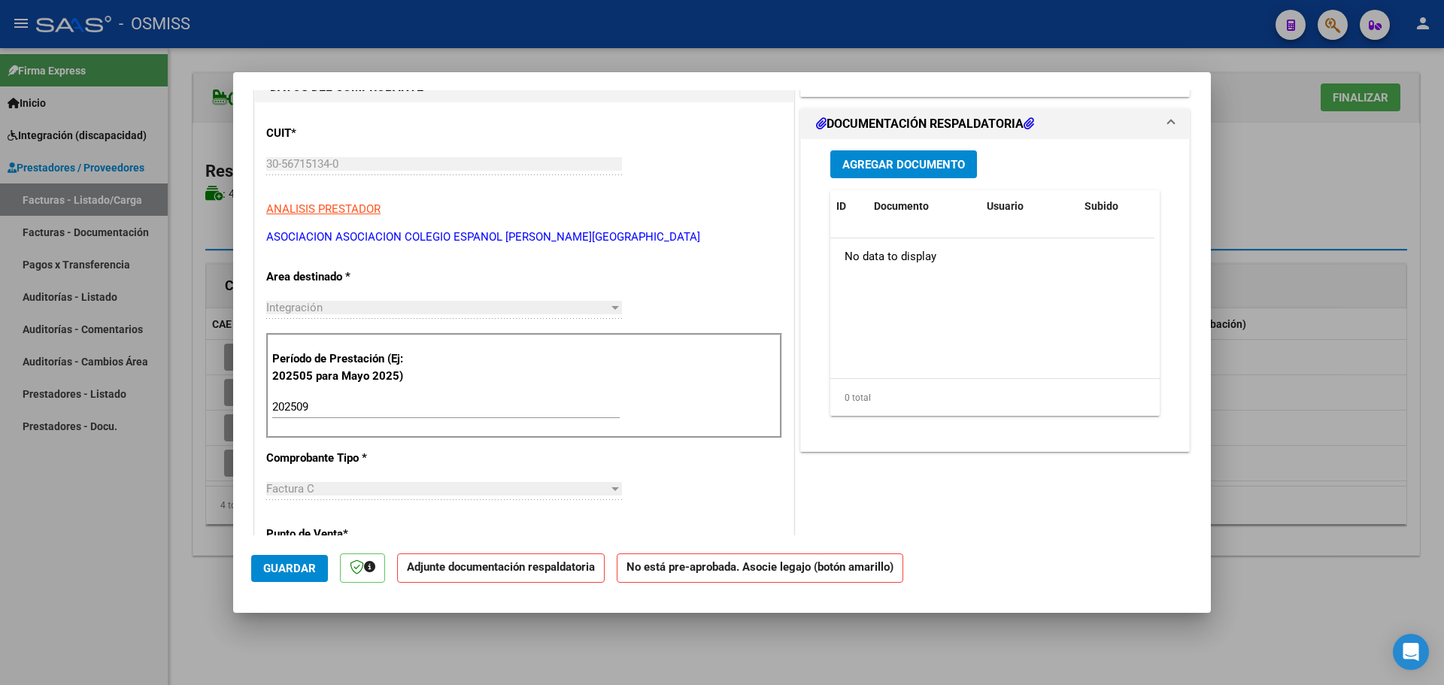
type input "$ 0,00"
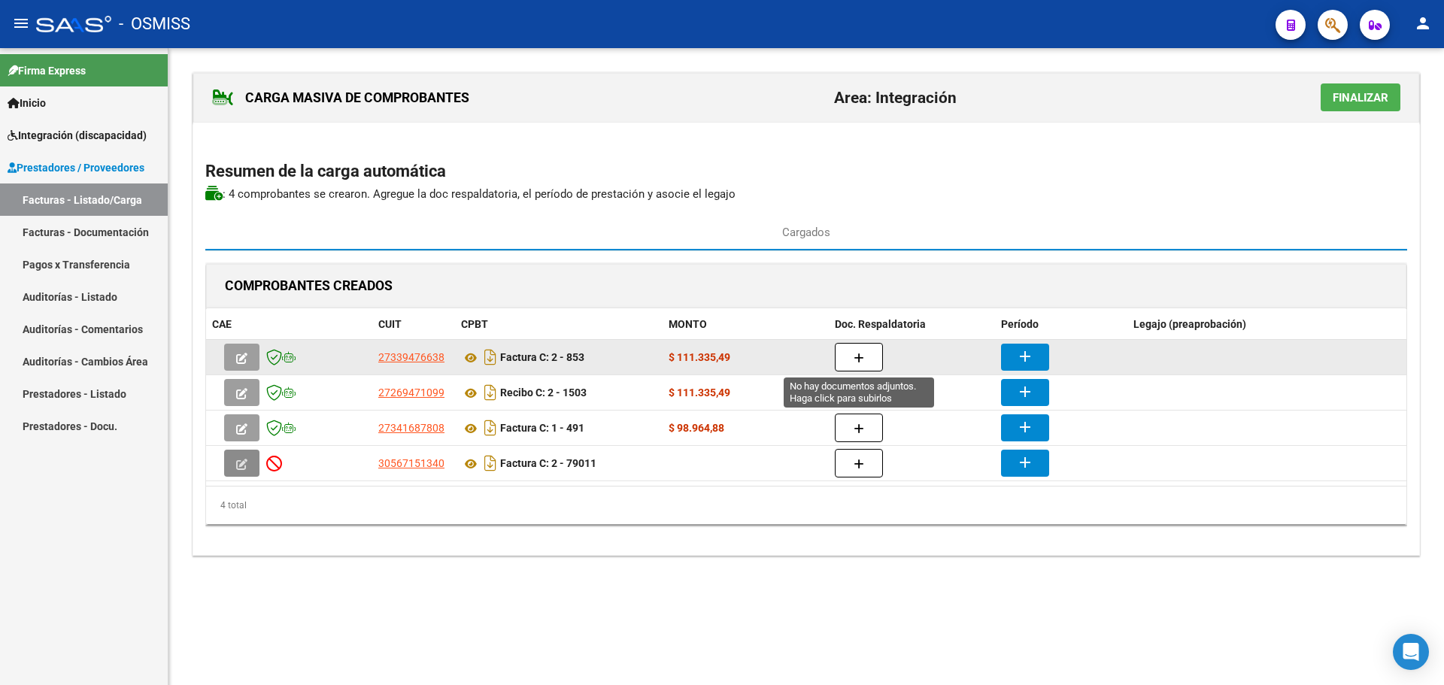
click at [852, 354] on button "button" at bounding box center [859, 357] width 48 height 29
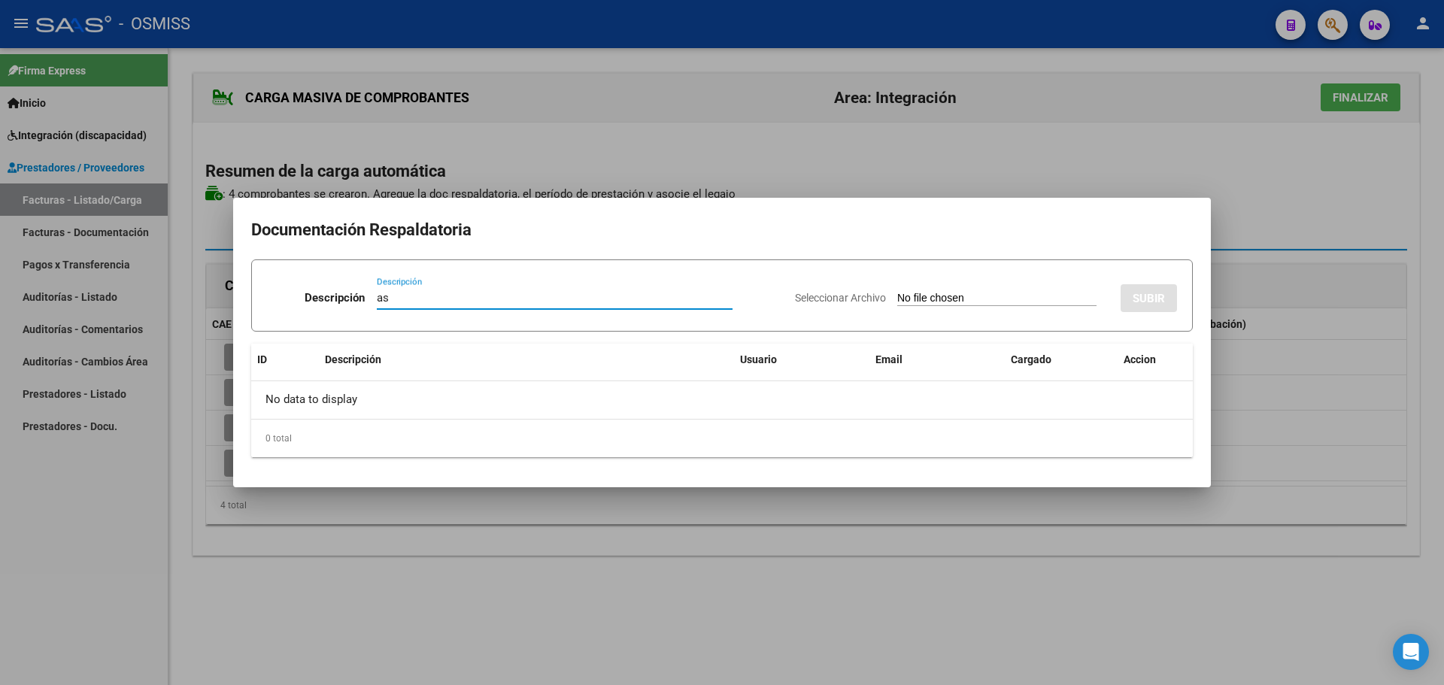
type input "as"
click at [908, 296] on input "Seleccionar Archivo" at bounding box center [996, 299] width 199 height 14
type input "C:\fakepath\ASISTENCIA [PERSON_NAME][DATE].pdf"
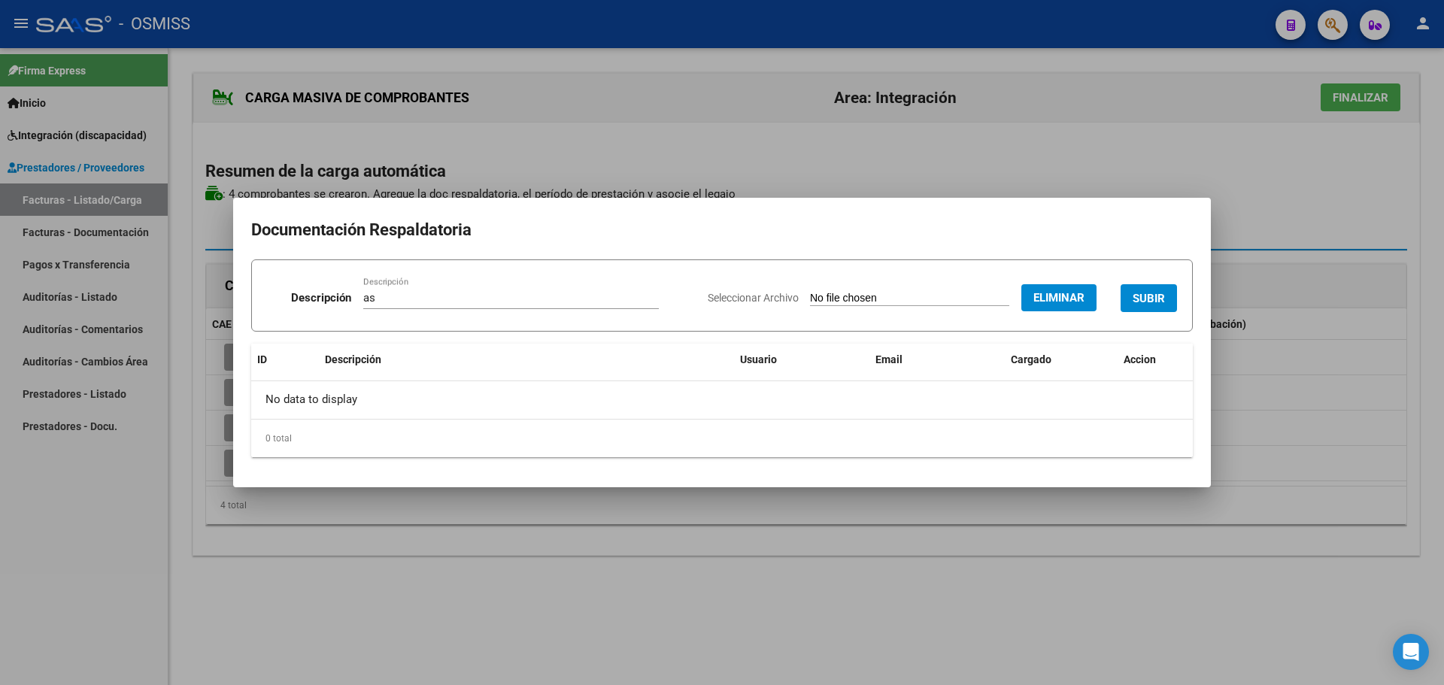
click at [1149, 300] on span "SUBIR" at bounding box center [1149, 299] width 32 height 14
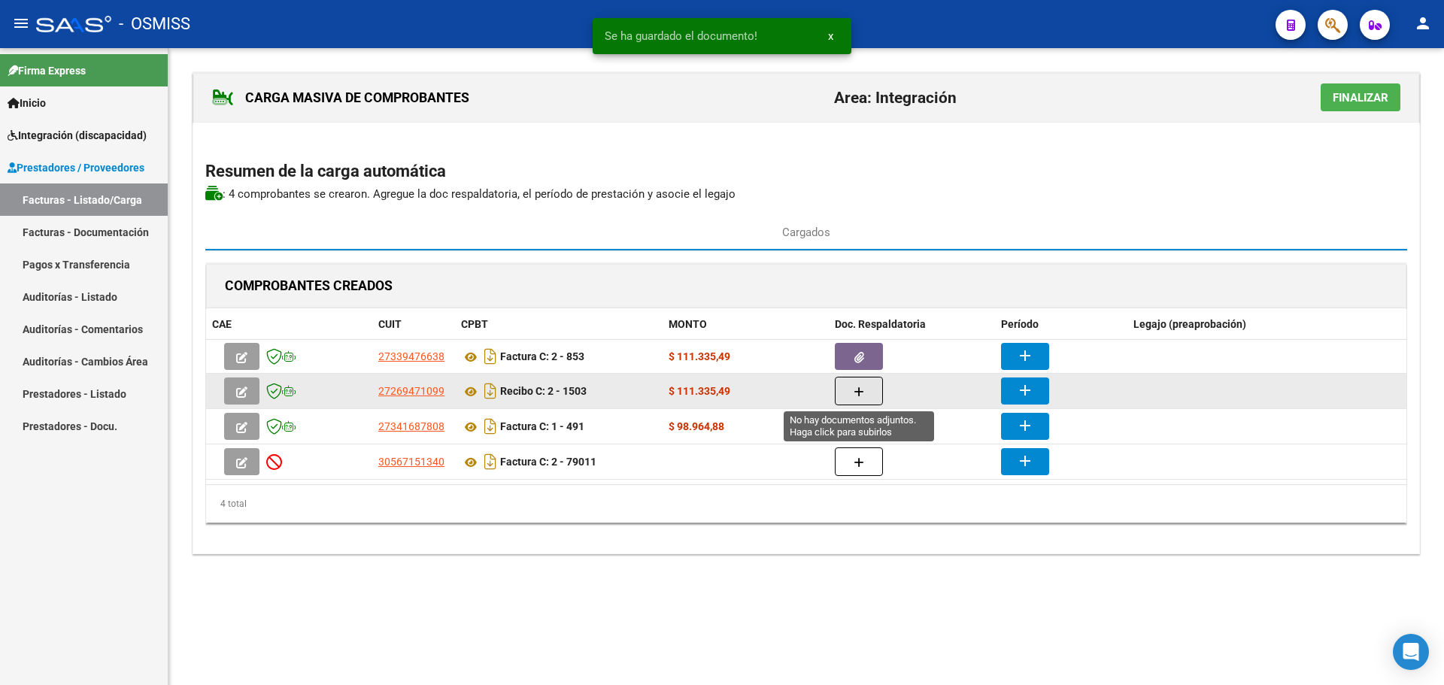
click at [847, 390] on button "button" at bounding box center [859, 391] width 48 height 29
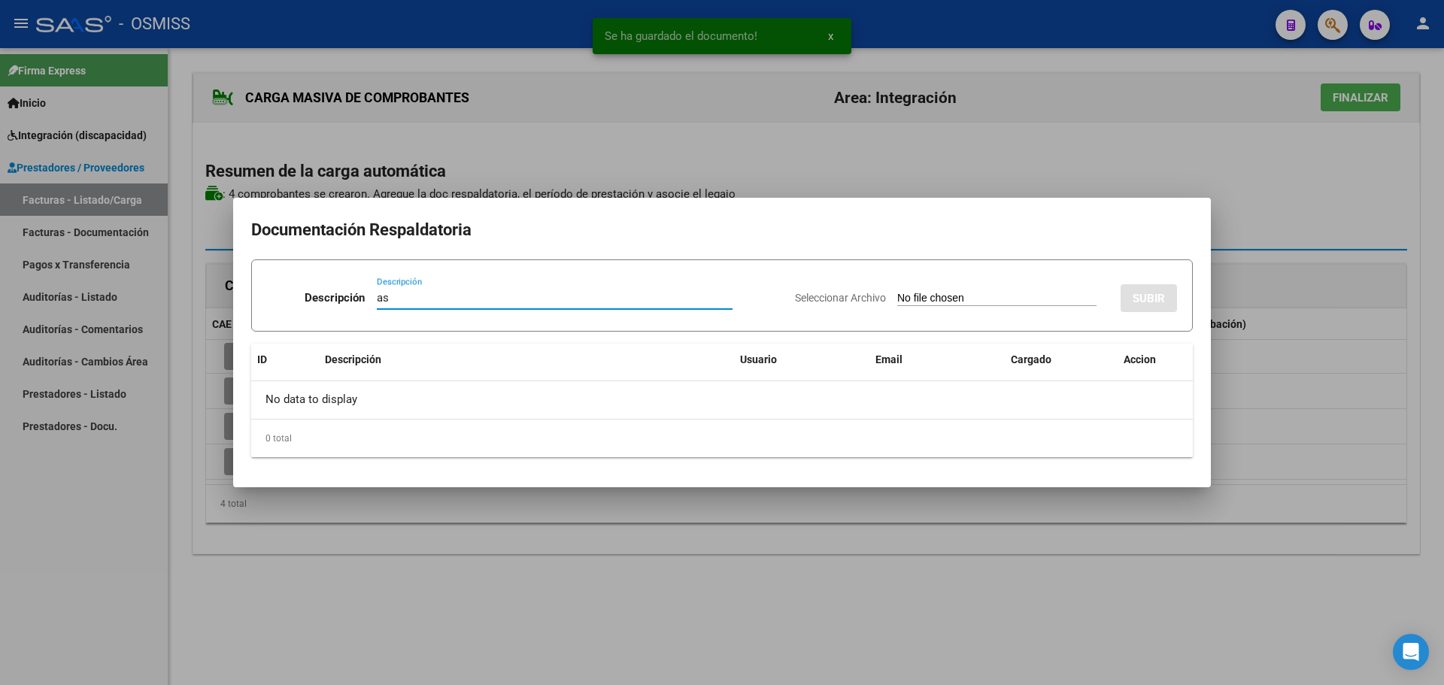
type input "as"
click at [939, 298] on input "Seleccionar Archivo" at bounding box center [996, 299] width 199 height 14
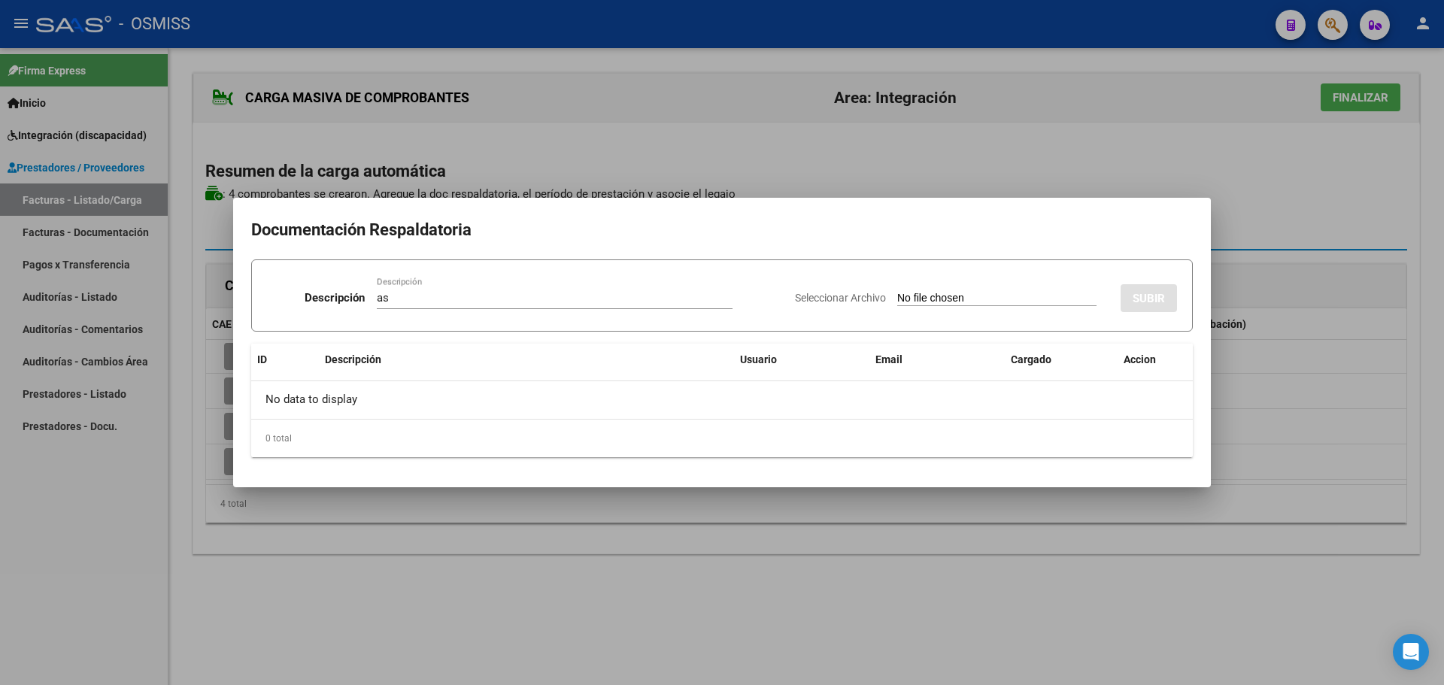
type input "C:\fakepath\CamScanner [DATE] 09.40.pdf"
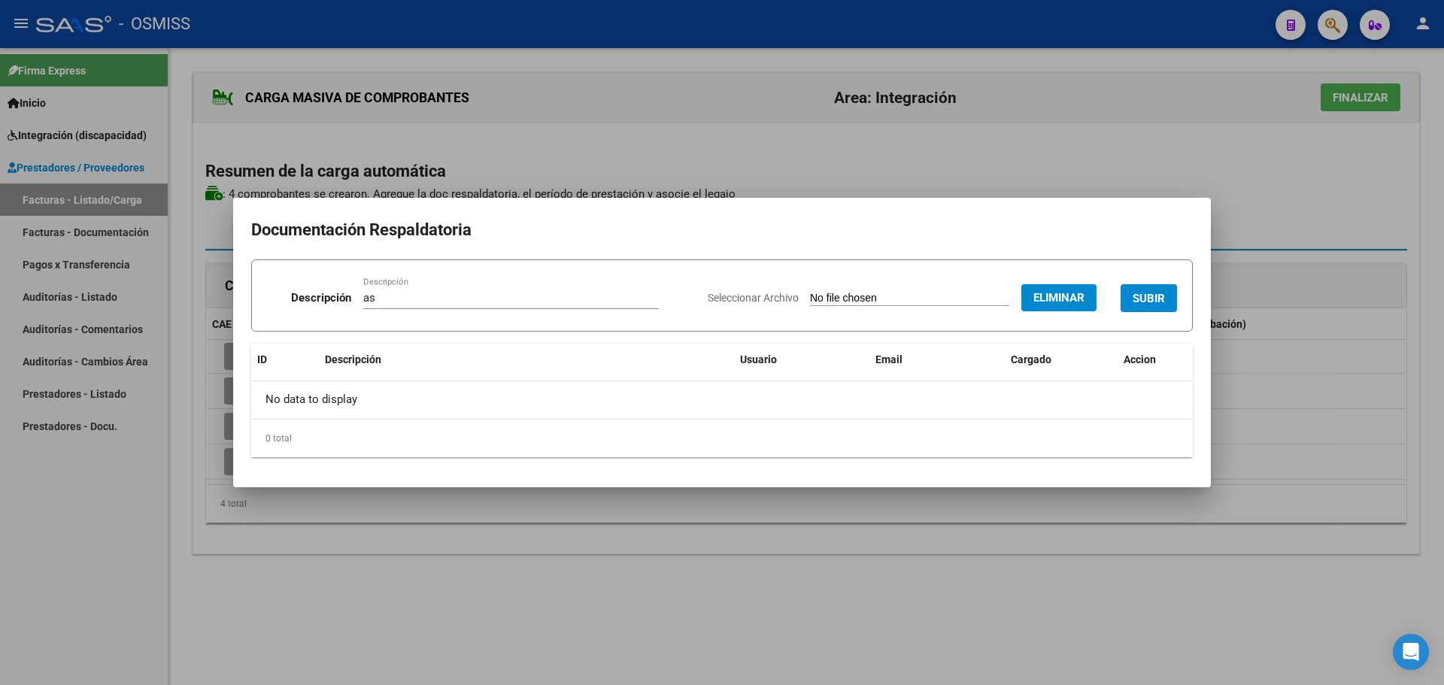
click at [1039, 297] on span "Eliminar" at bounding box center [1058, 298] width 51 height 14
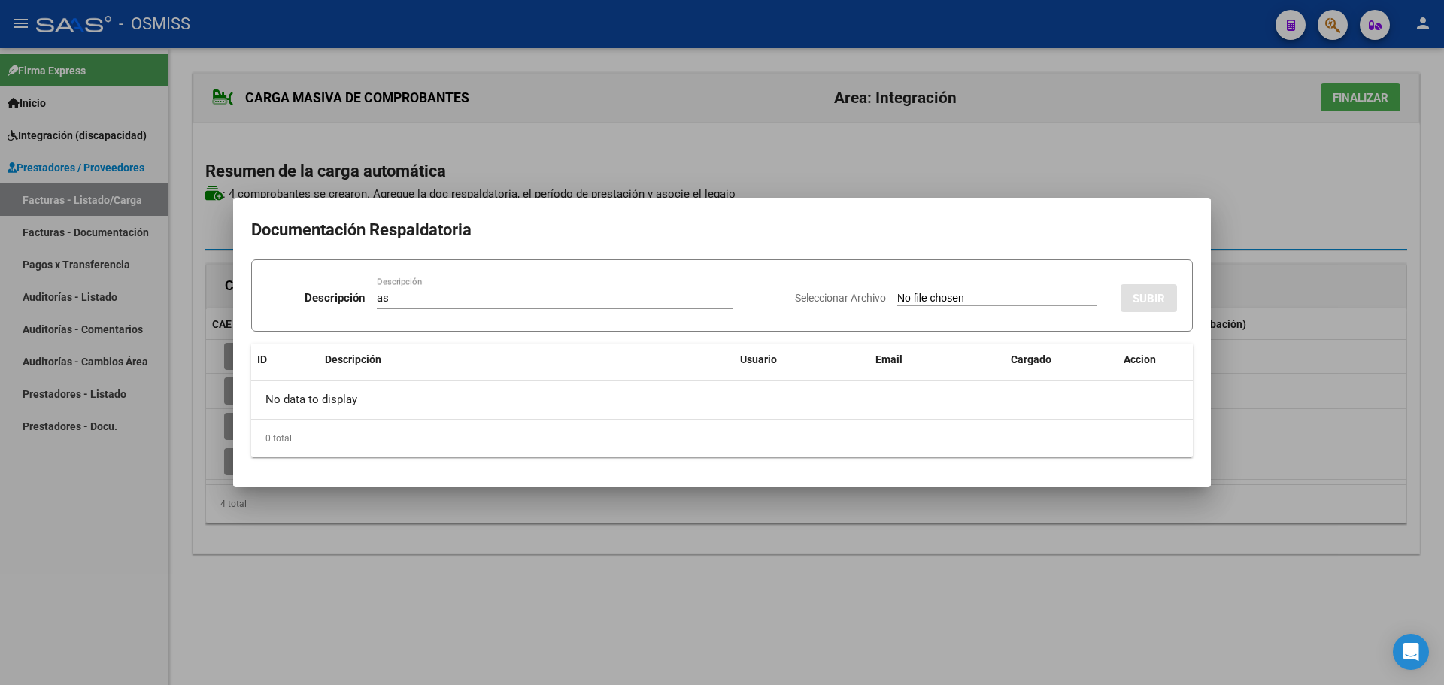
click at [941, 299] on input "Seleccionar Archivo" at bounding box center [996, 299] width 199 height 14
type input "C:\fakepath\ASISTENCIASEPTIEMBRE.pdf"
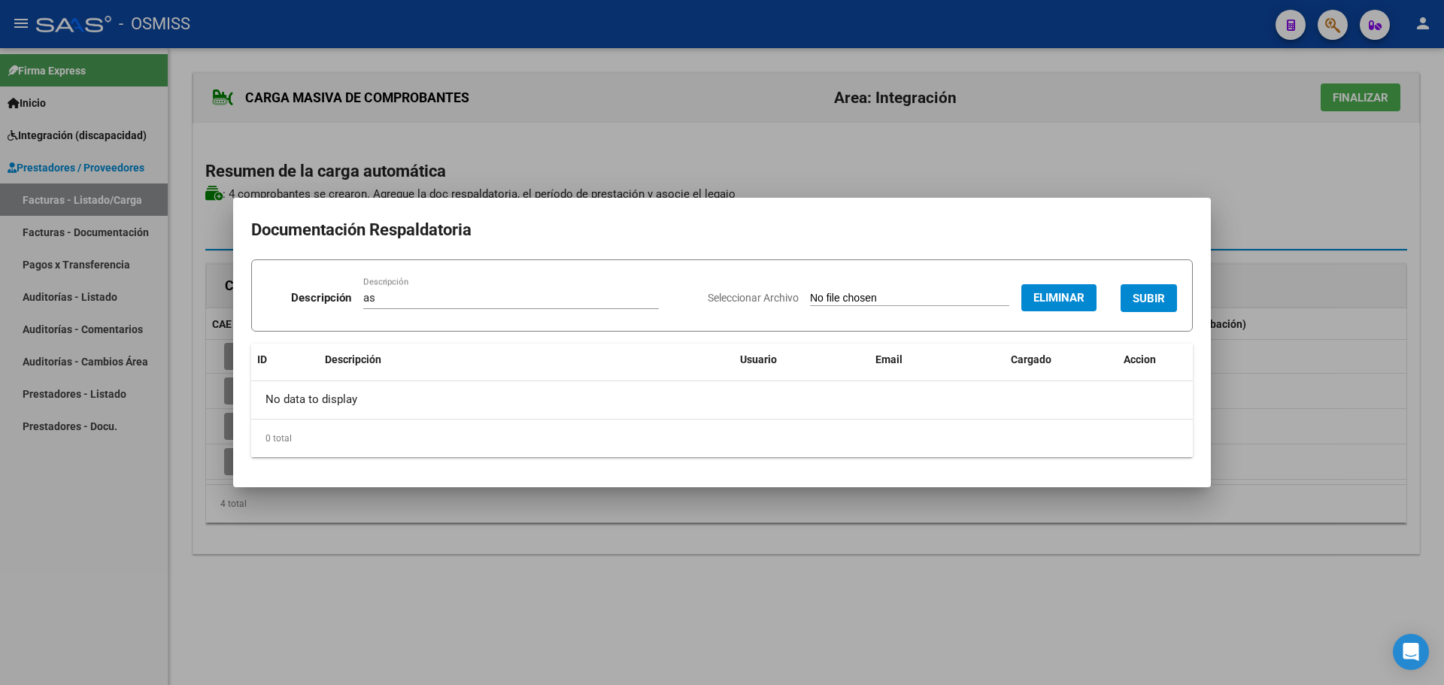
click at [1158, 296] on span "SUBIR" at bounding box center [1149, 299] width 32 height 14
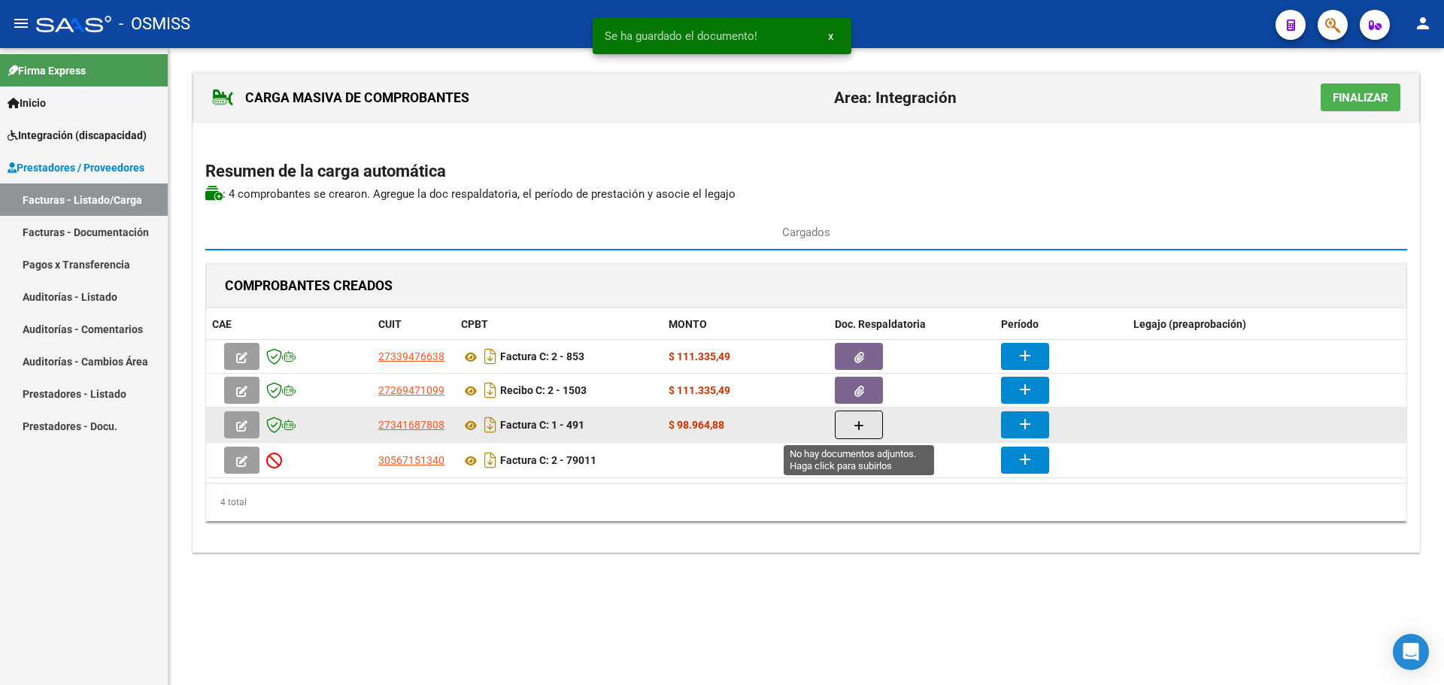
click at [857, 432] on span "button" at bounding box center [859, 425] width 11 height 14
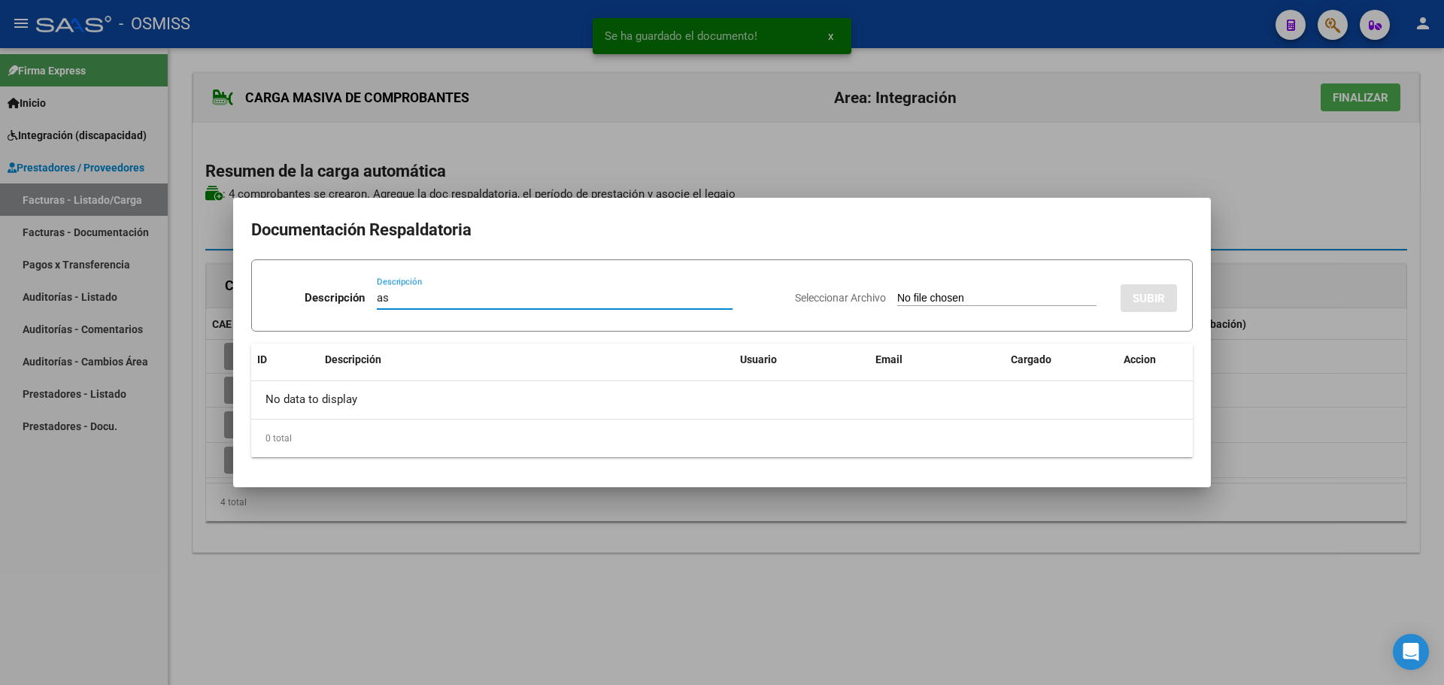
type input "as"
click at [971, 296] on input "Seleccionar Archivo" at bounding box center [996, 299] width 199 height 14
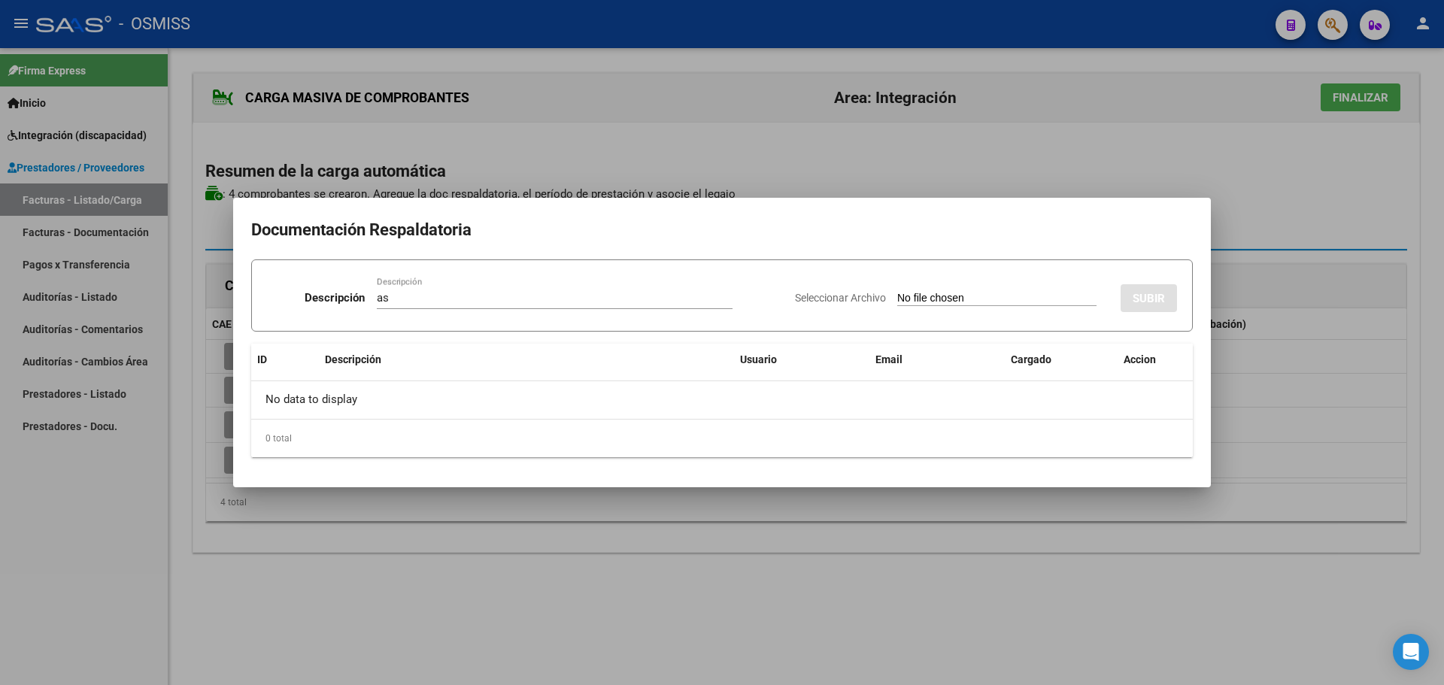
type input "C:\fakepath\Asistencia malo [DATE].pdf"
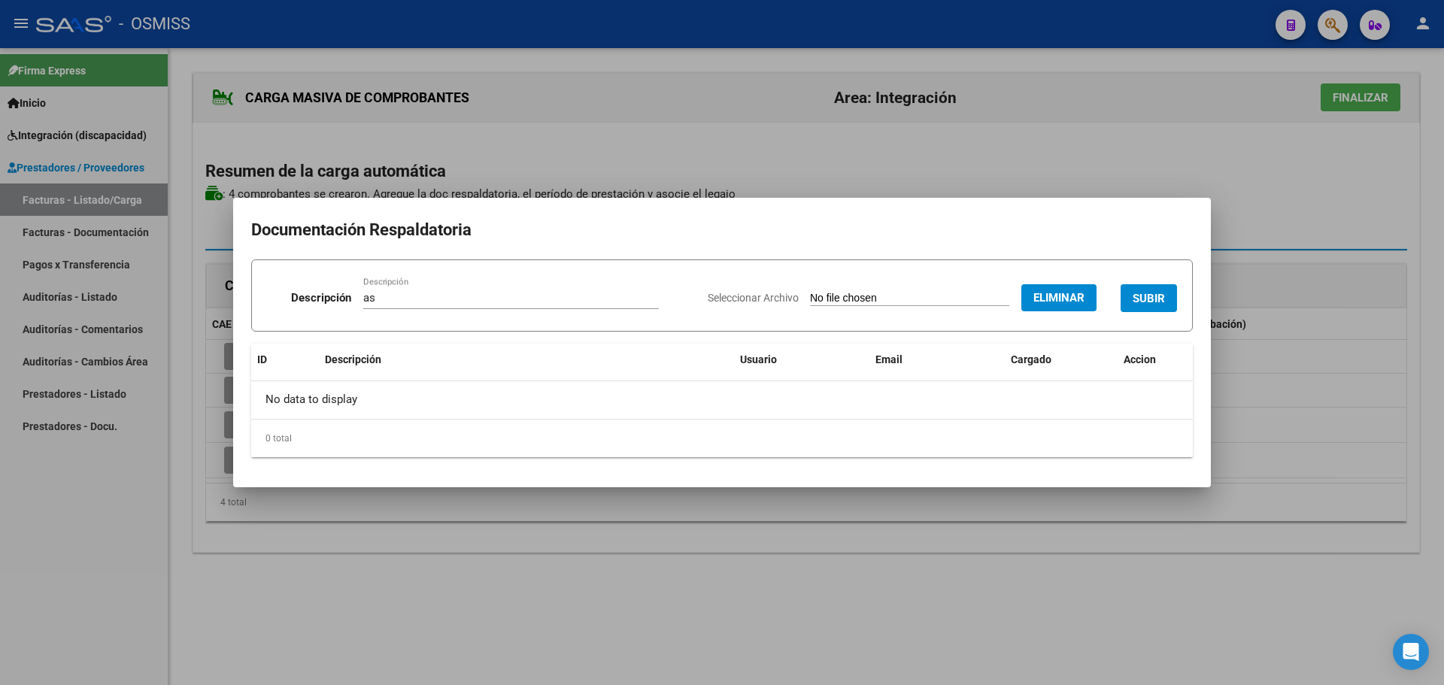
click at [1161, 295] on span "SUBIR" at bounding box center [1149, 299] width 32 height 14
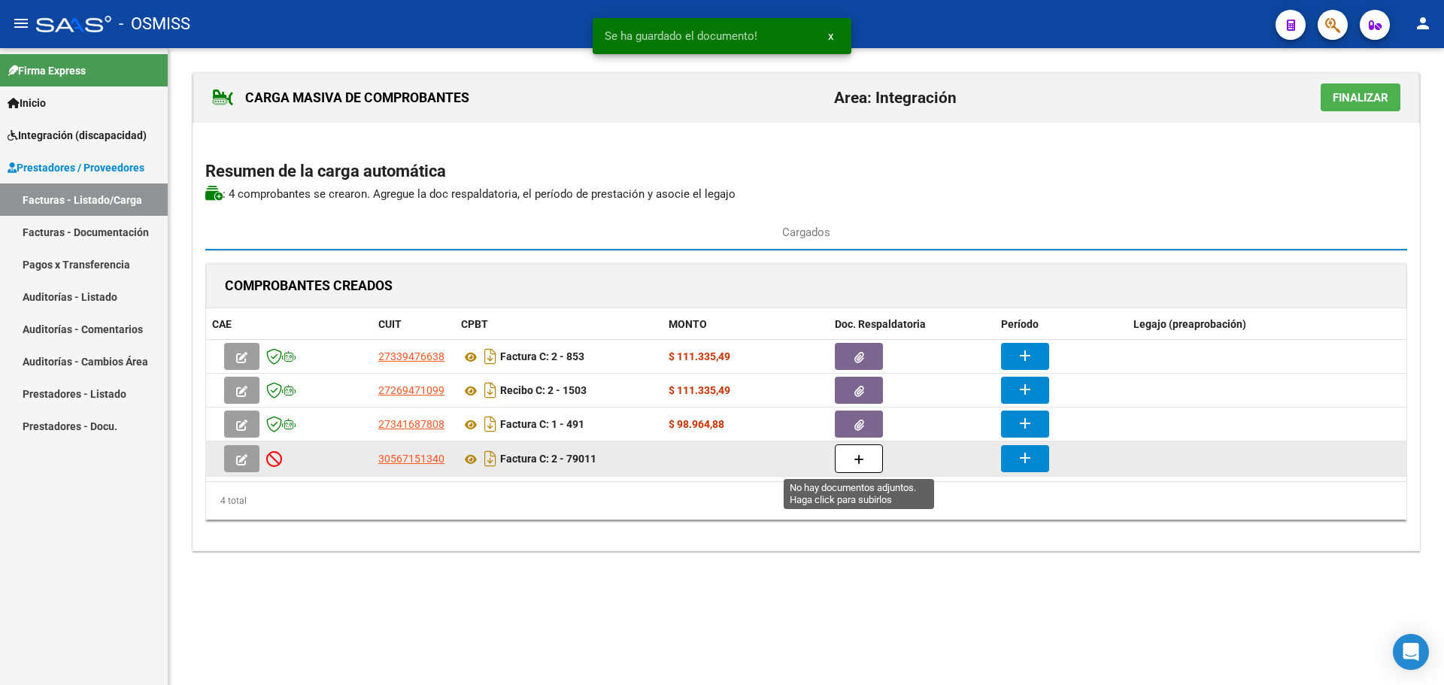
click at [853, 465] on button "button" at bounding box center [859, 459] width 48 height 29
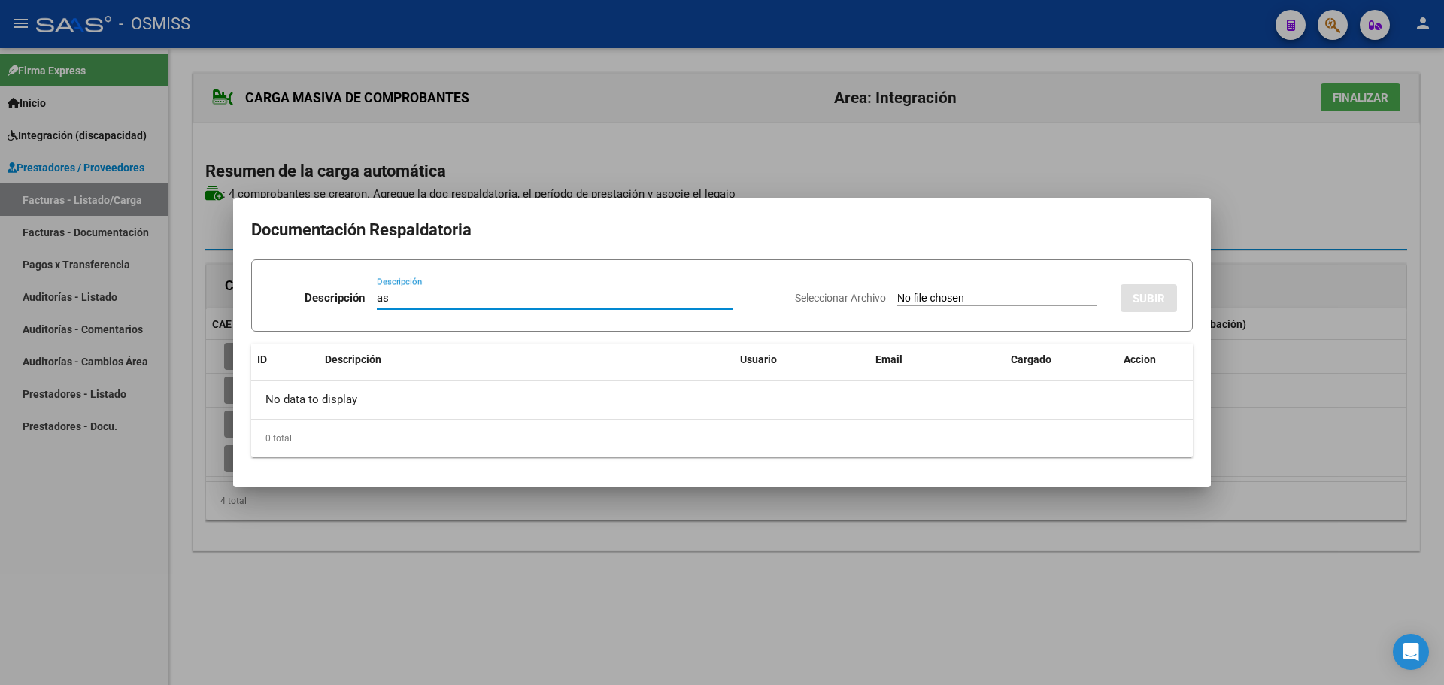
click at [910, 298] on input "Seleccionar Archivo" at bounding box center [996, 299] width 199 height 14
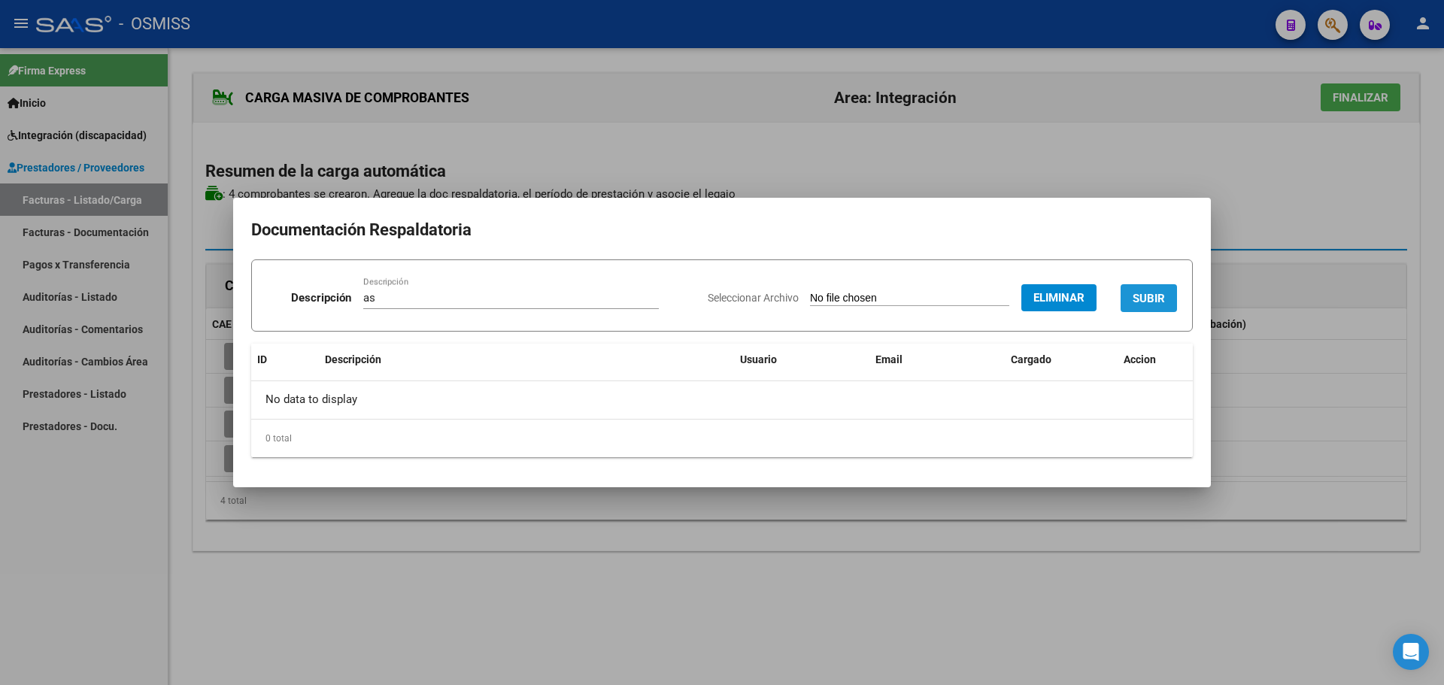
click at [1151, 299] on span "SUBIR" at bounding box center [1149, 299] width 32 height 14
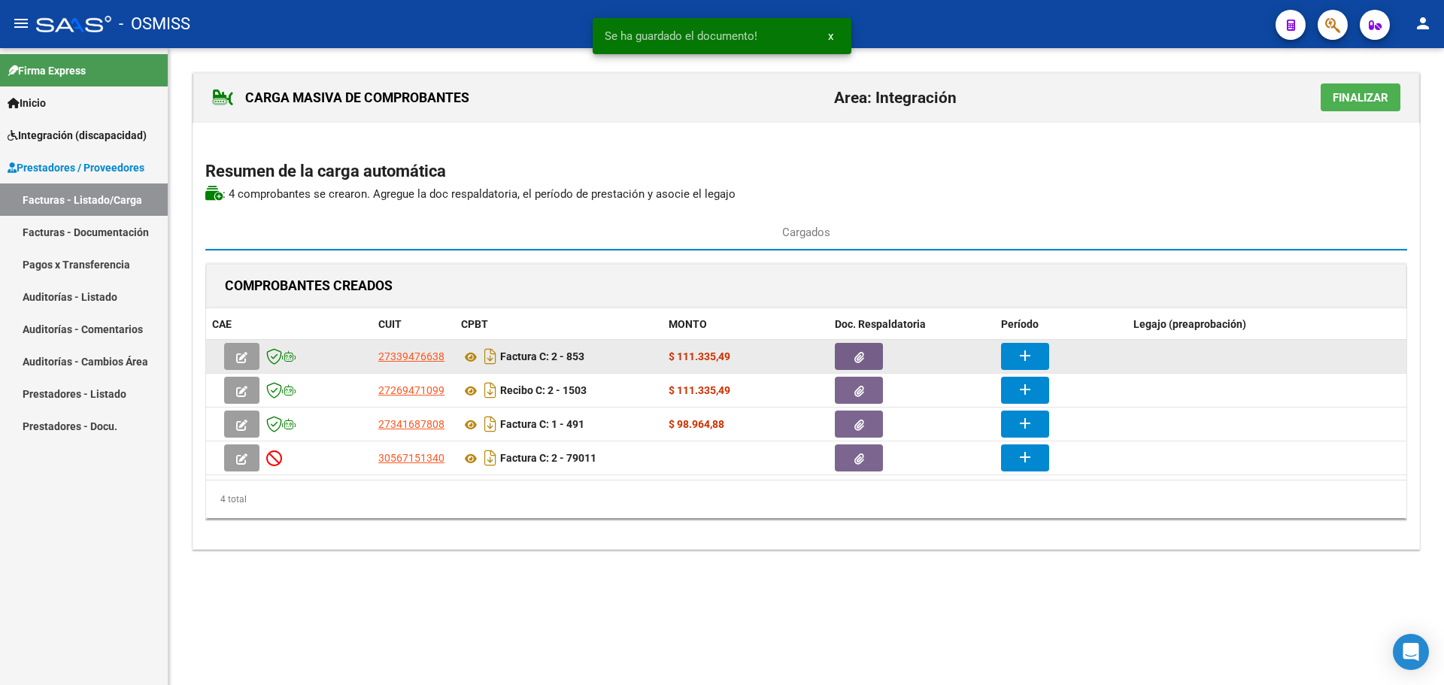
click at [1040, 360] on button "add" at bounding box center [1025, 356] width 48 height 27
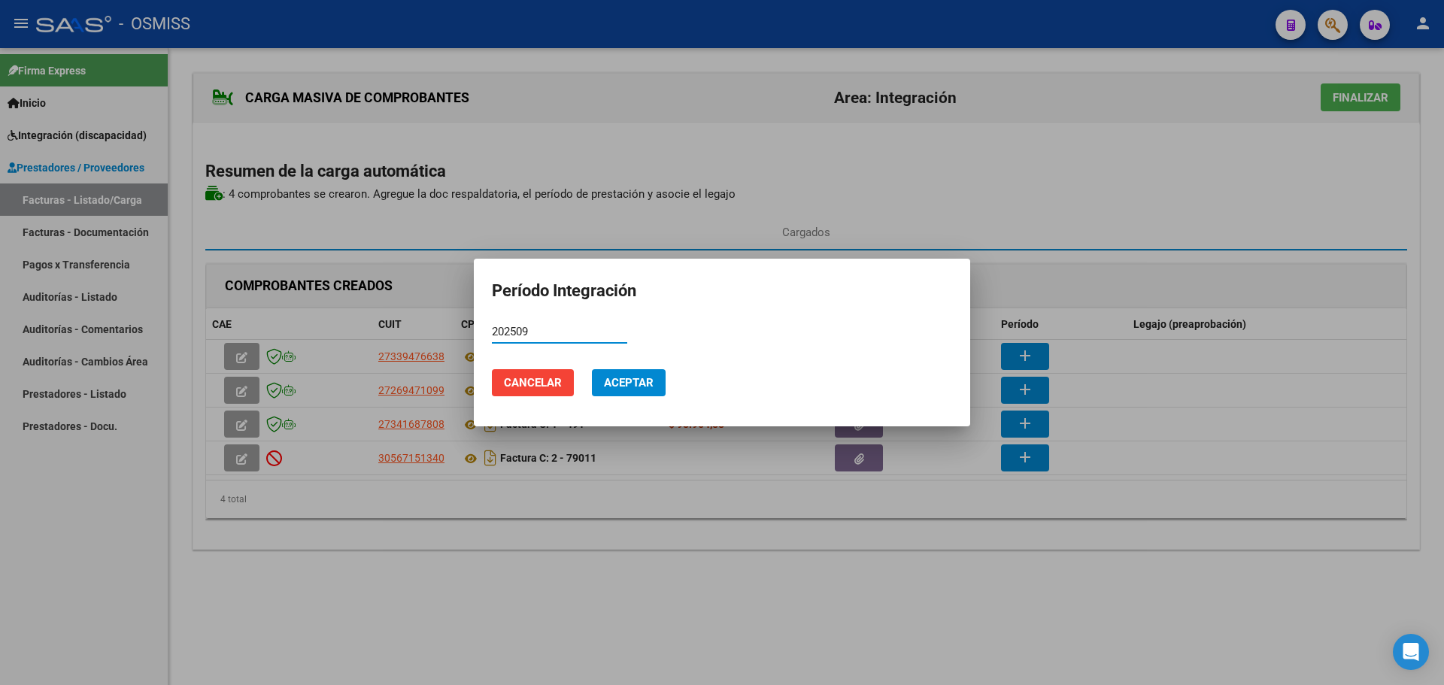
click at [625, 384] on span "Aceptar" at bounding box center [629, 383] width 50 height 14
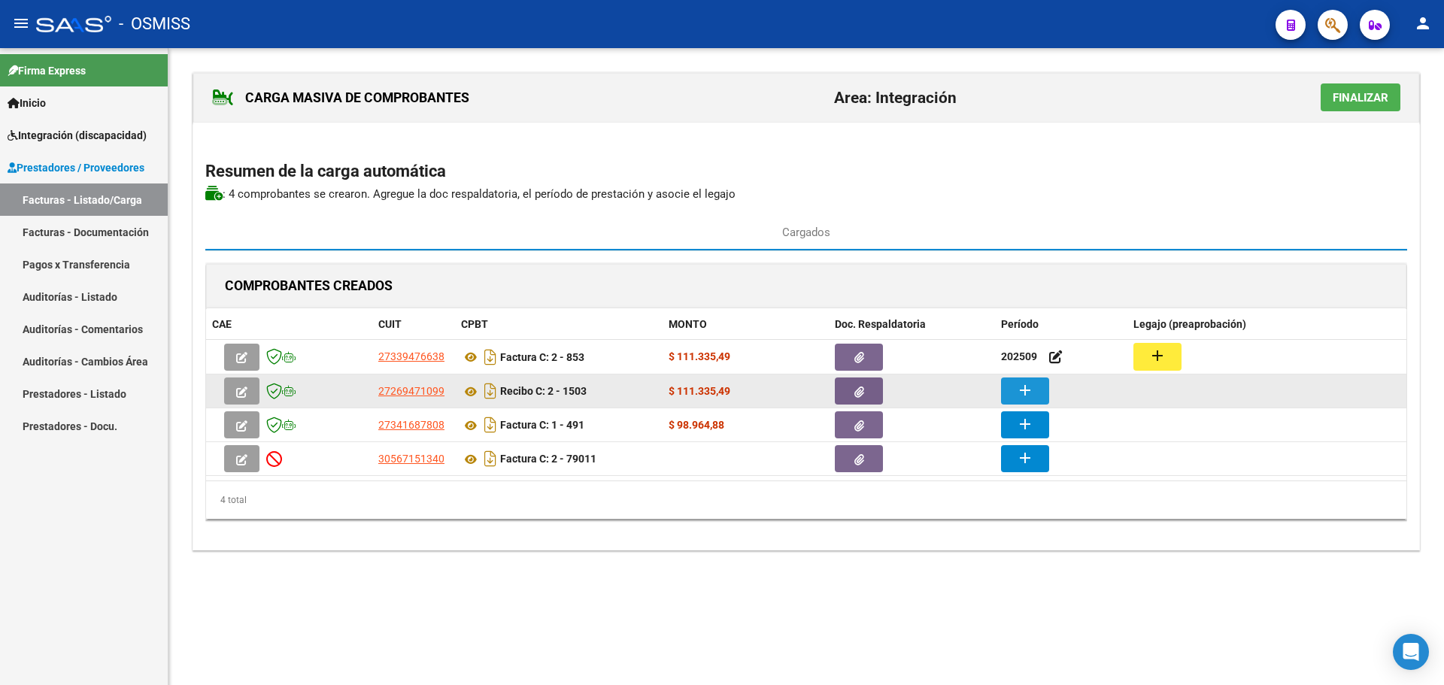
click at [1021, 389] on mat-icon "add" at bounding box center [1025, 390] width 18 height 18
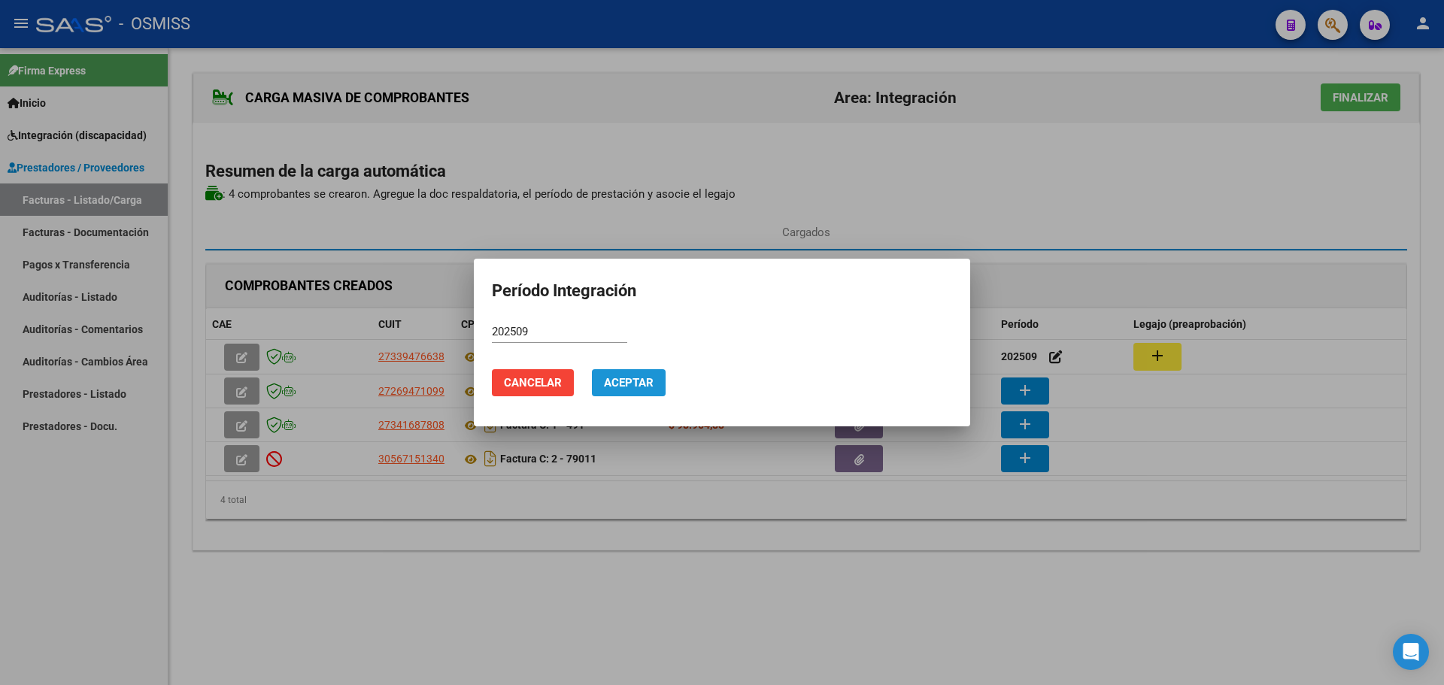
click at [640, 375] on button "Aceptar" at bounding box center [629, 382] width 74 height 27
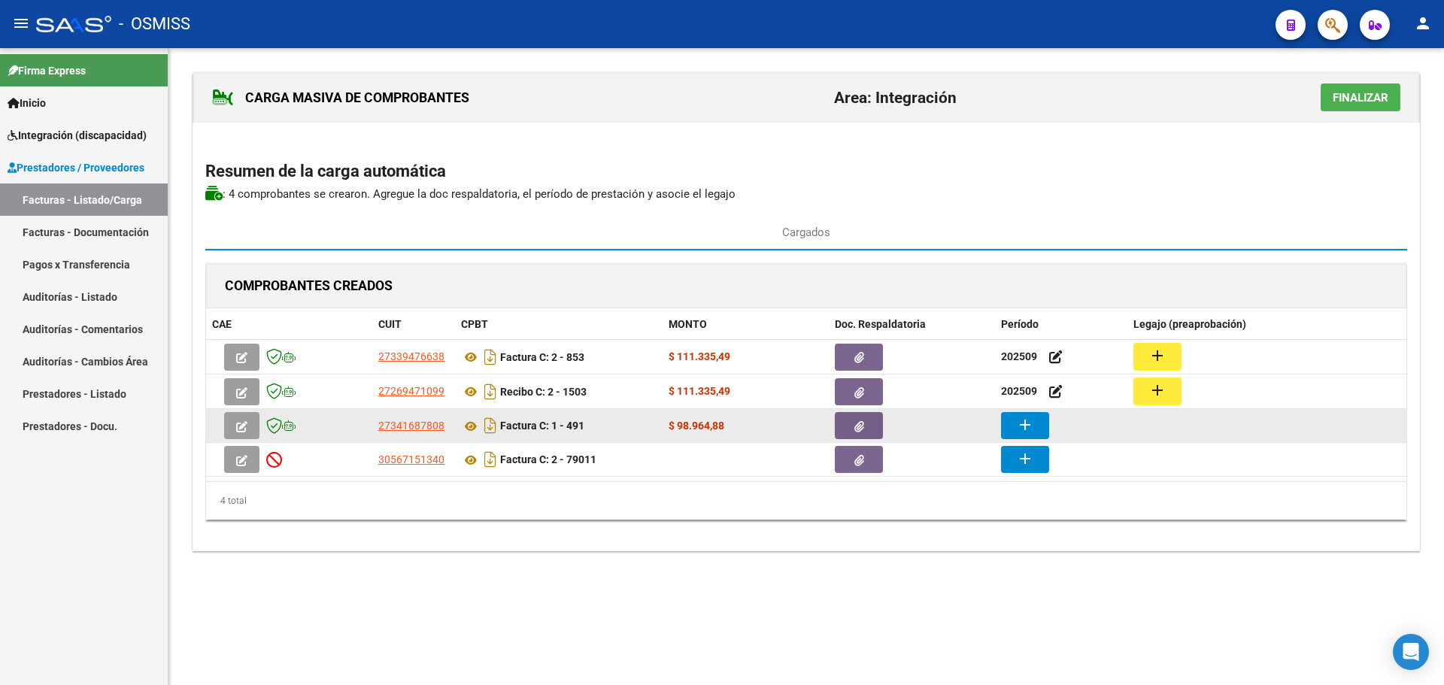
click at [1005, 423] on button "add" at bounding box center [1025, 425] width 48 height 27
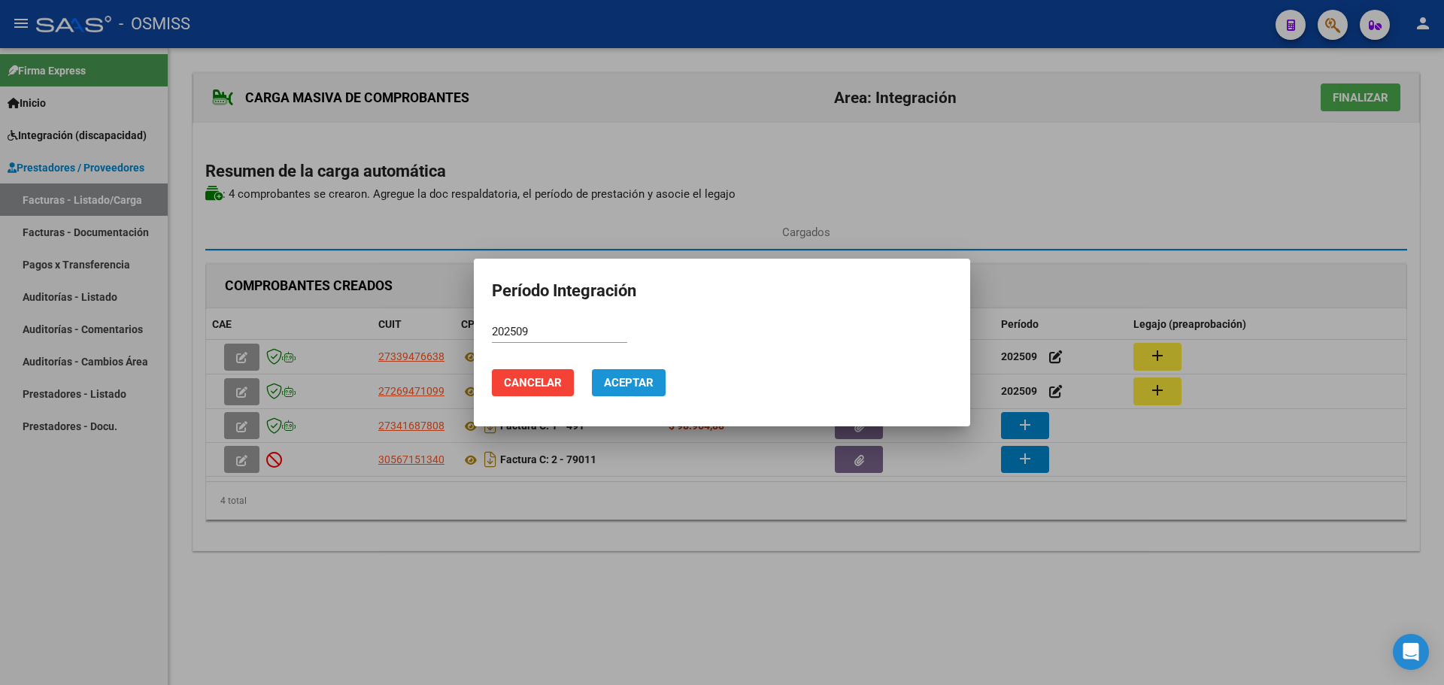
click at [630, 373] on button "Aceptar" at bounding box center [629, 382] width 74 height 27
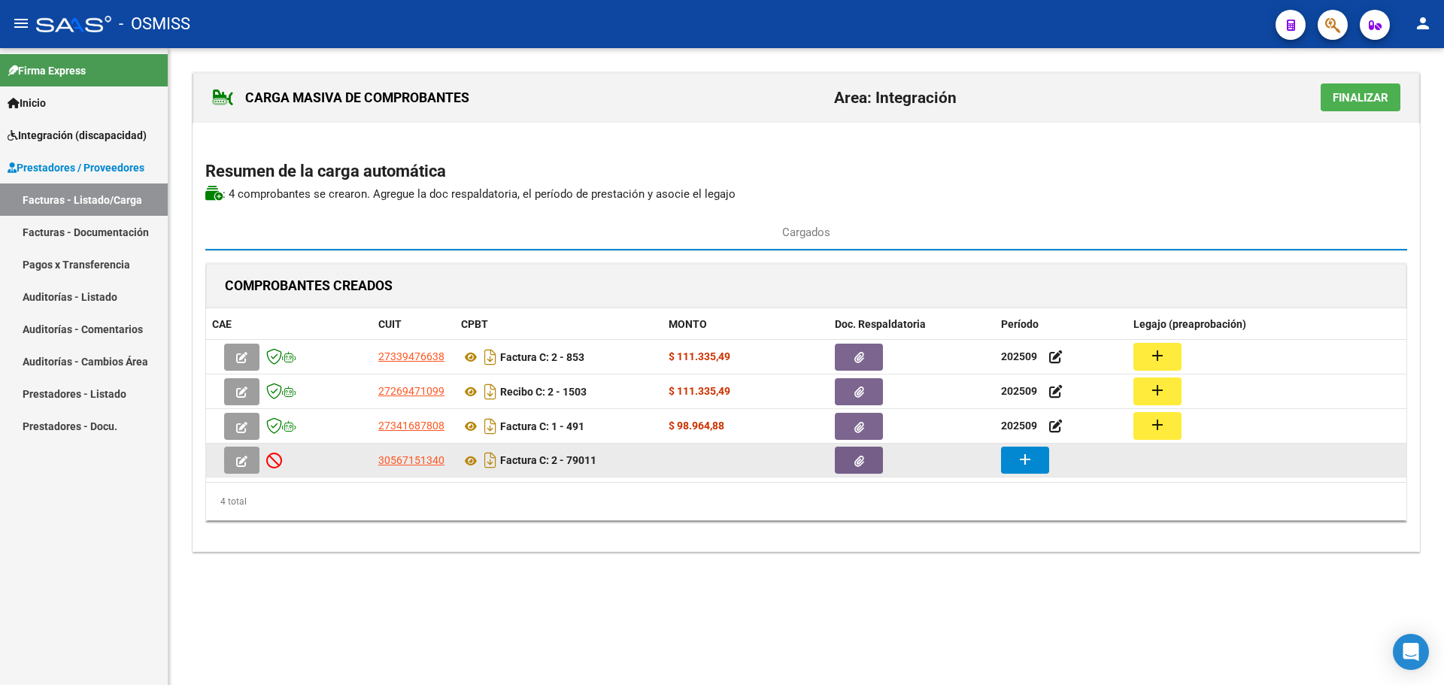
click at [1007, 461] on button "add" at bounding box center [1025, 460] width 48 height 27
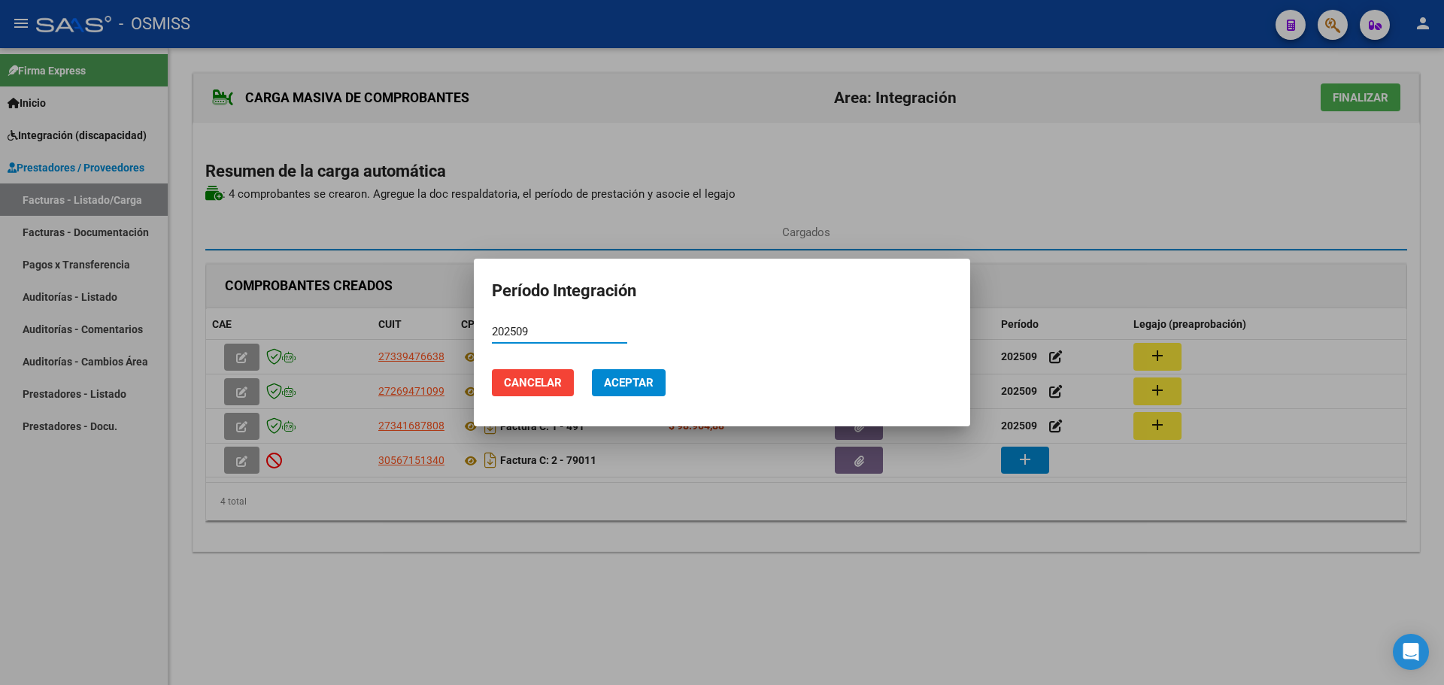
click at [647, 382] on span "Aceptar" at bounding box center [629, 383] width 50 height 14
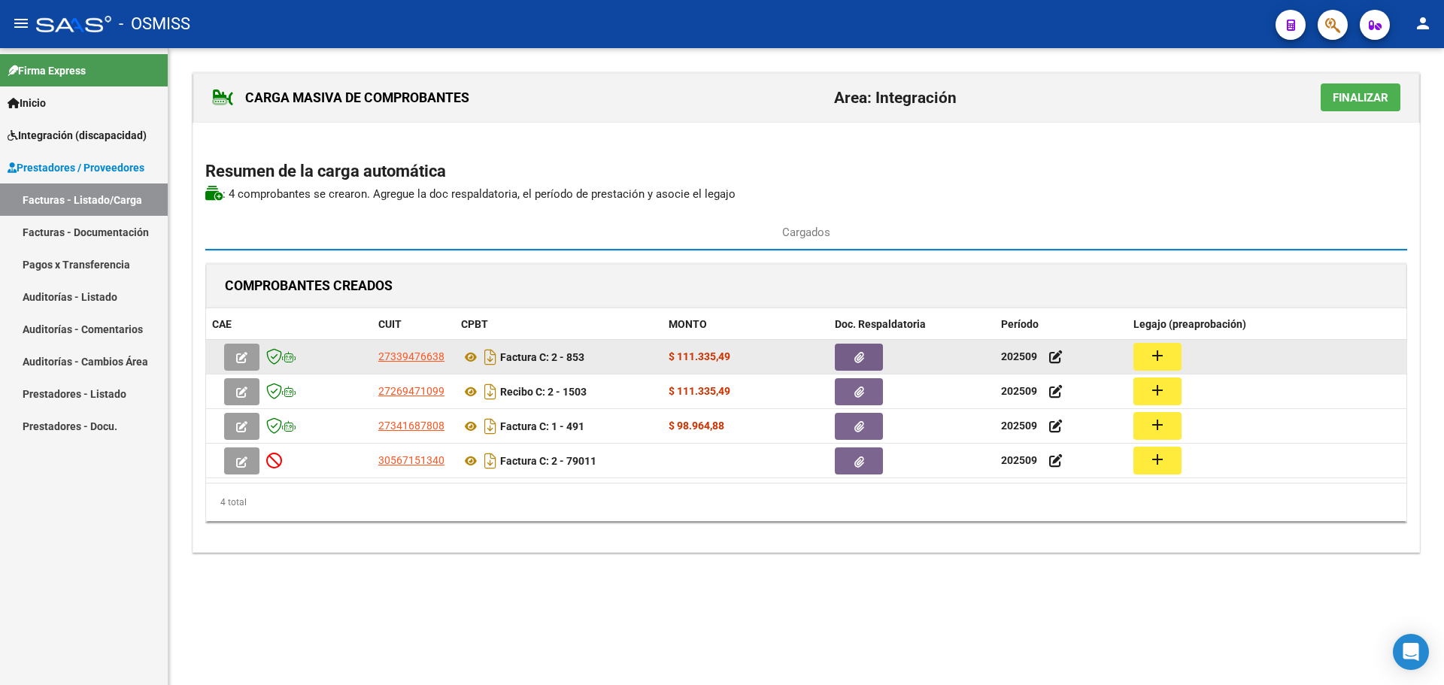
click at [1164, 358] on mat-icon "add" at bounding box center [1158, 356] width 18 height 18
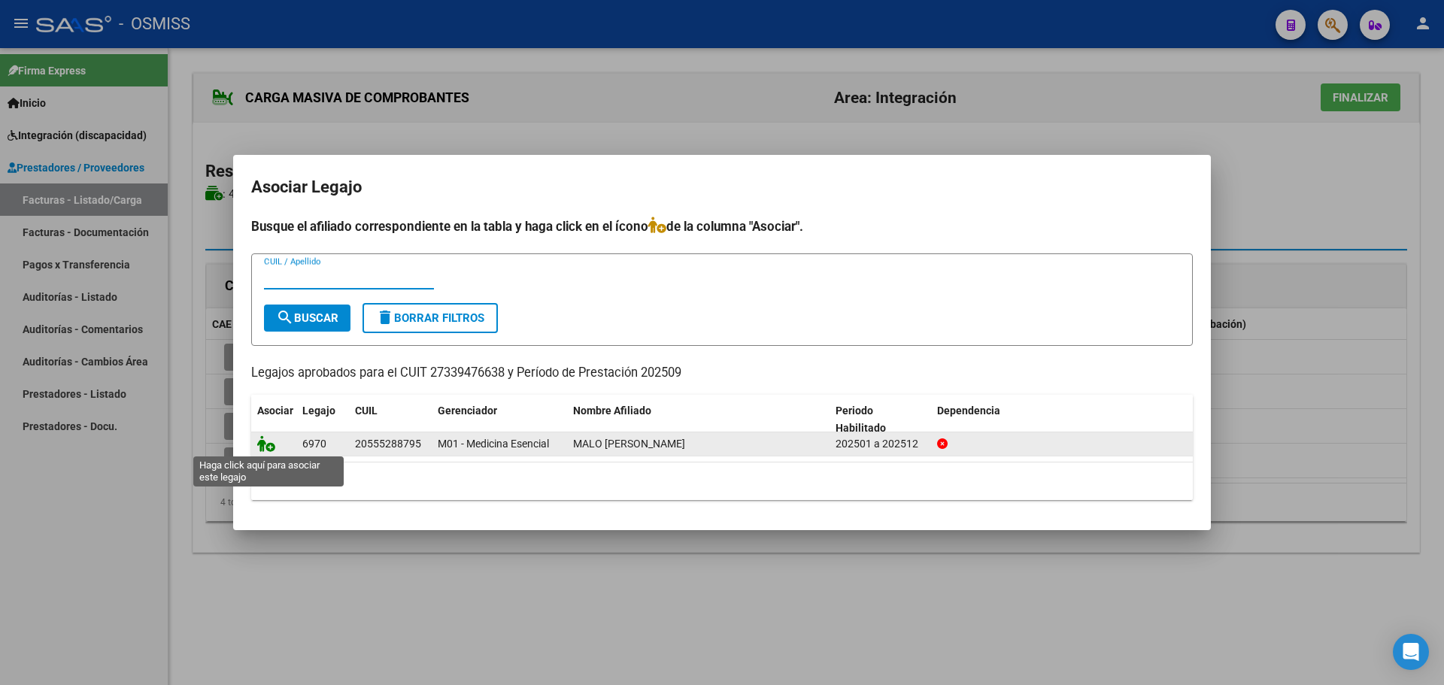
click at [263, 442] on icon at bounding box center [266, 443] width 18 height 17
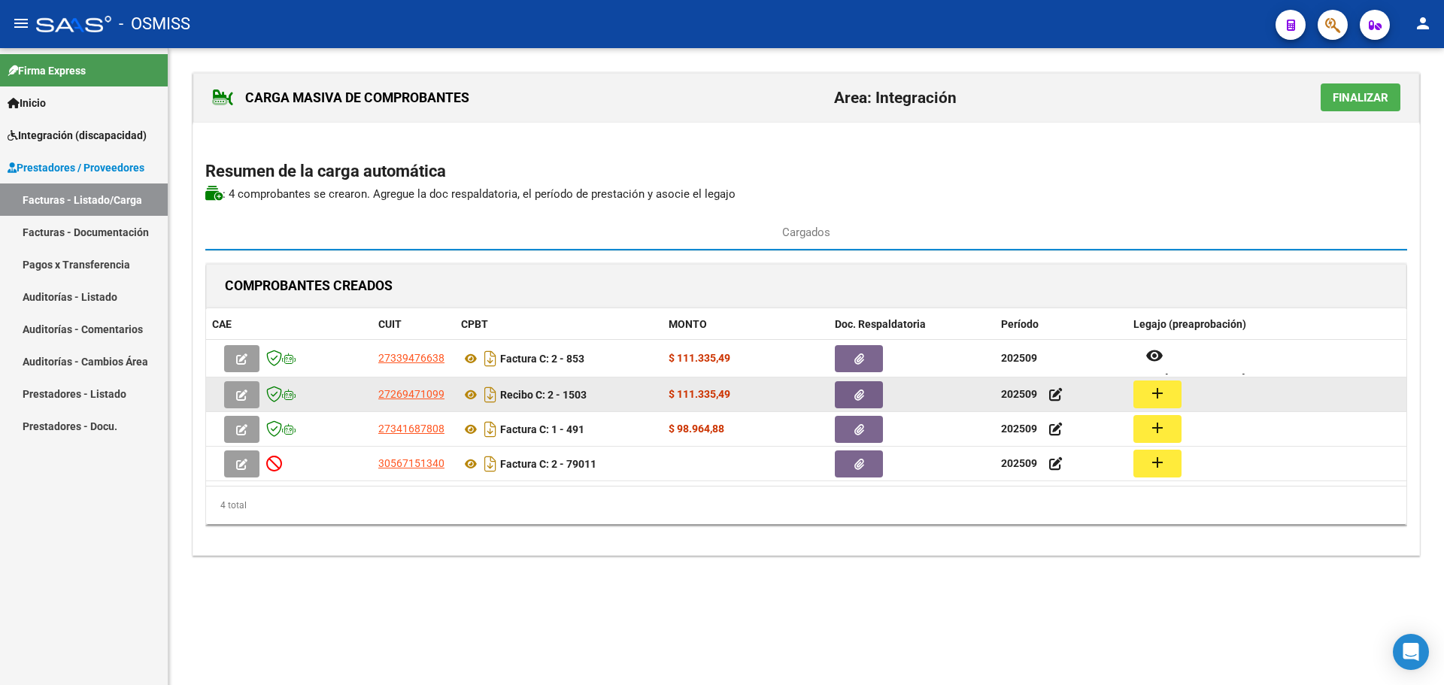
click at [1142, 399] on button "add" at bounding box center [1157, 395] width 48 height 28
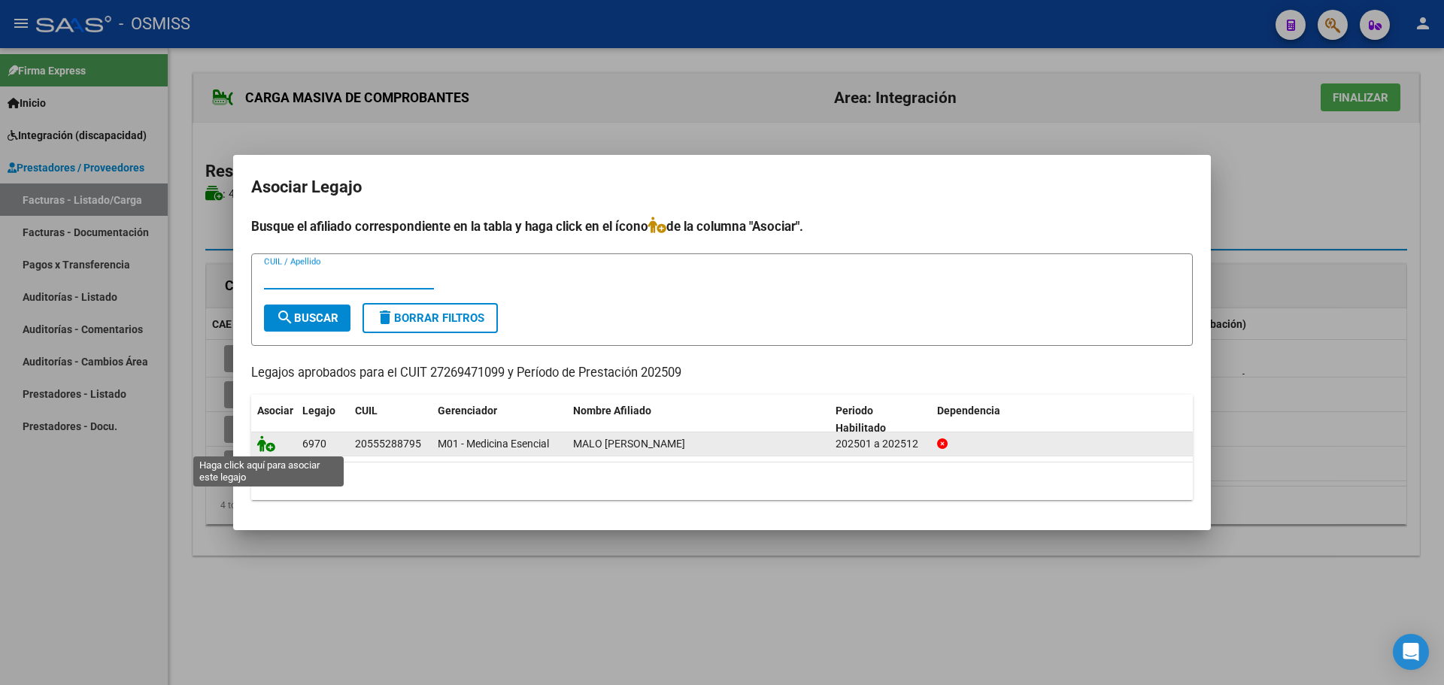
click at [272, 439] on icon at bounding box center [266, 443] width 18 height 17
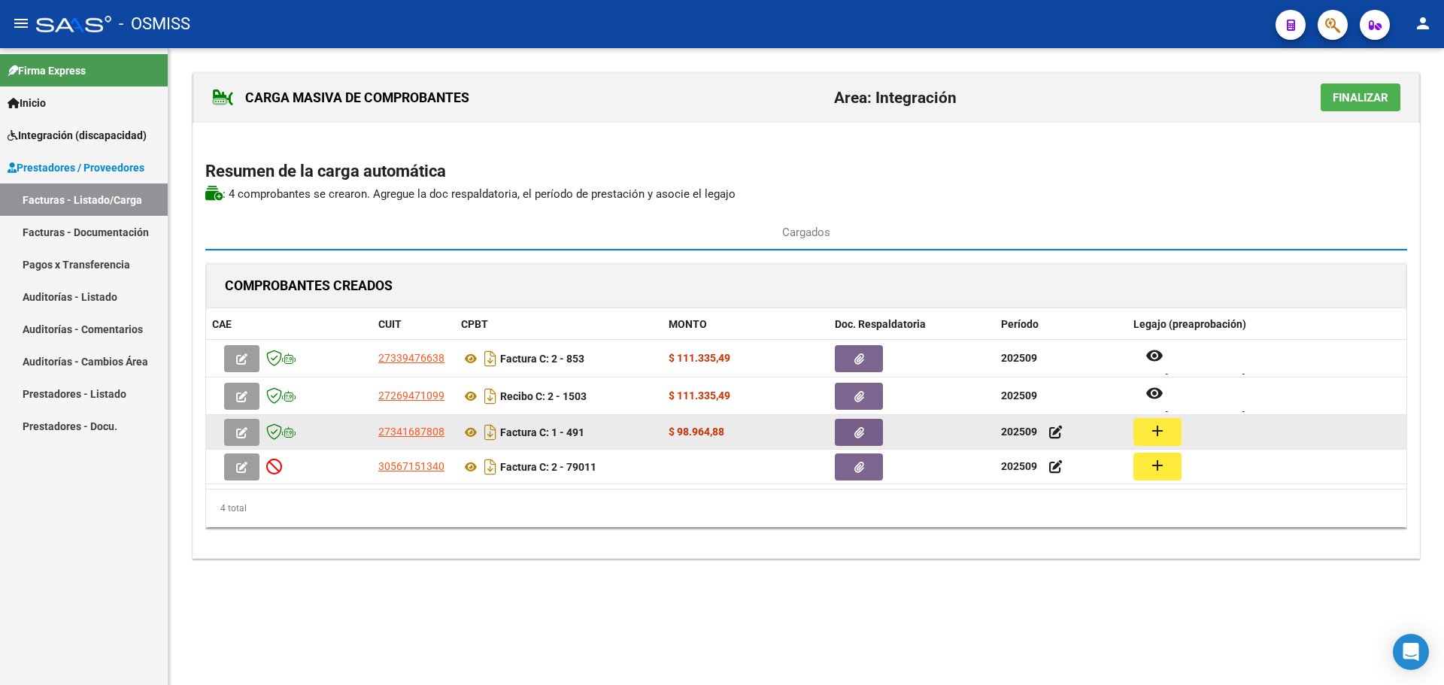
click at [1151, 430] on mat-icon "add" at bounding box center [1158, 431] width 18 height 18
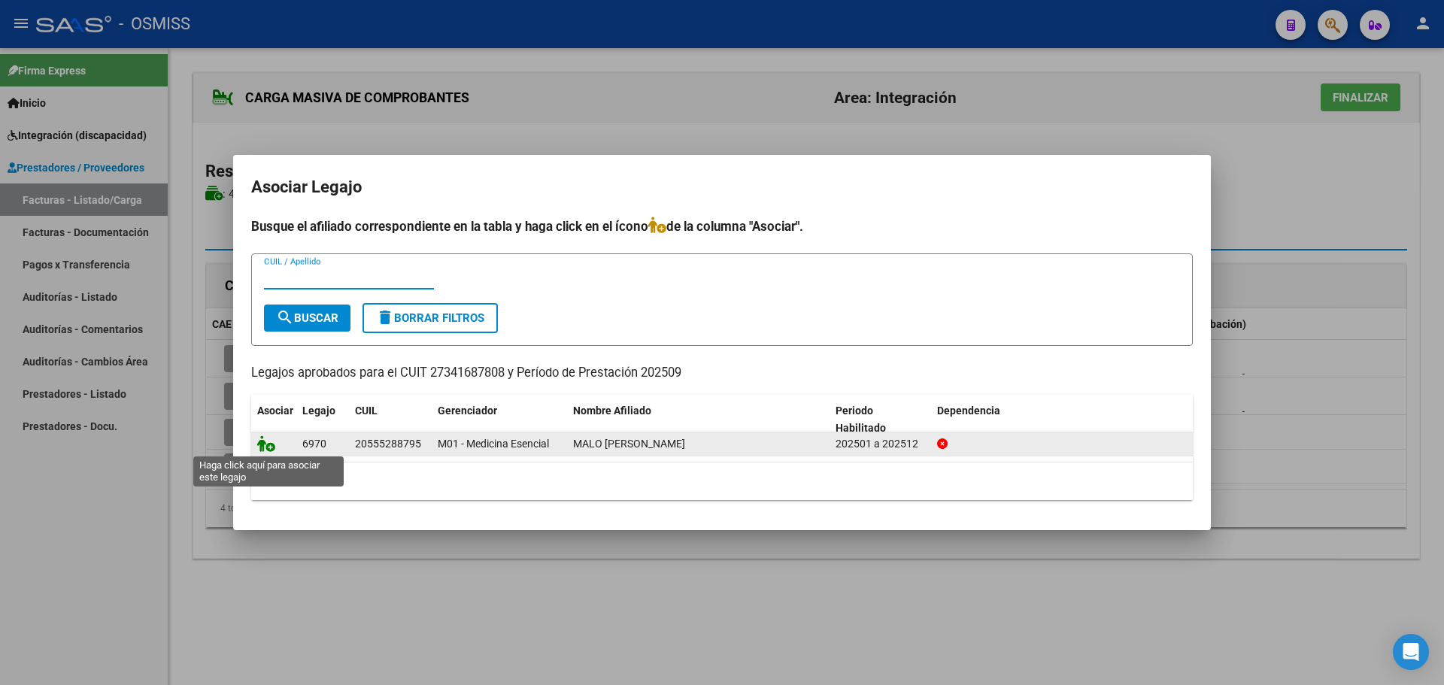
click at [269, 441] on icon at bounding box center [266, 443] width 18 height 17
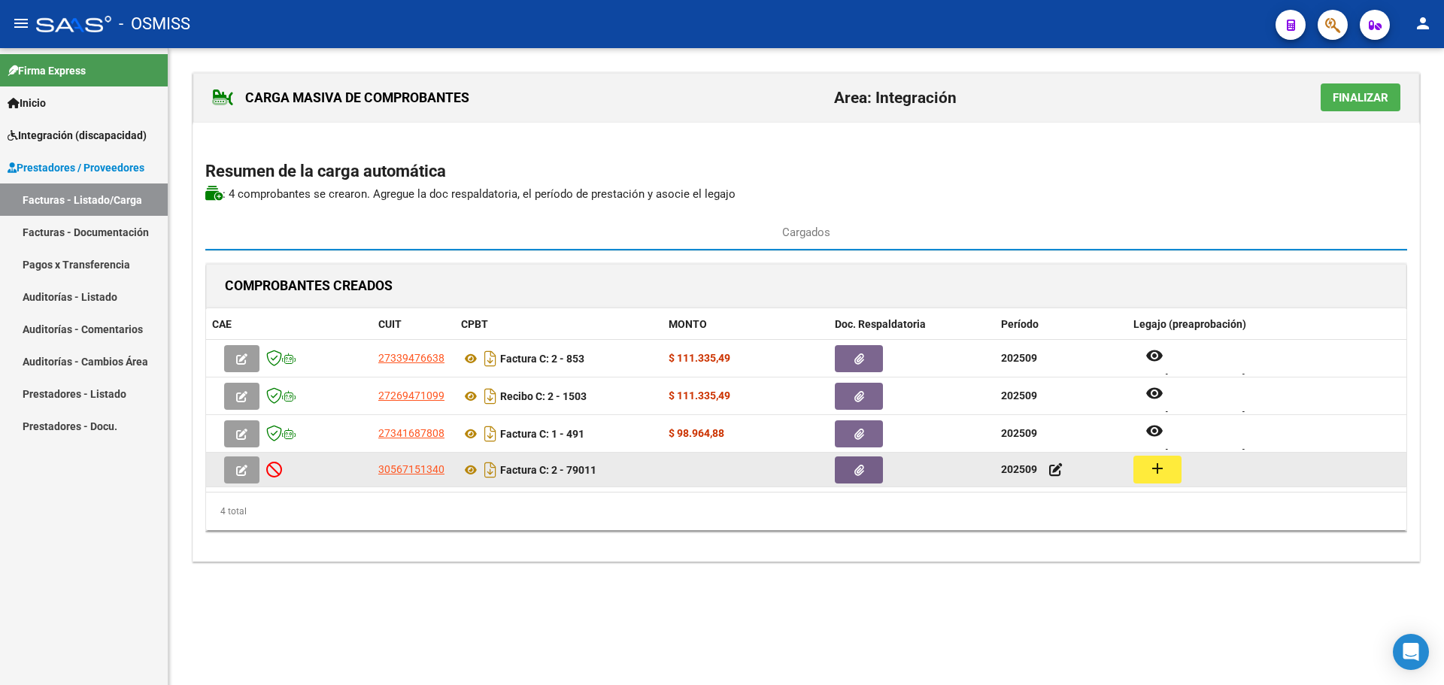
click at [1143, 457] on button "add" at bounding box center [1157, 470] width 48 height 28
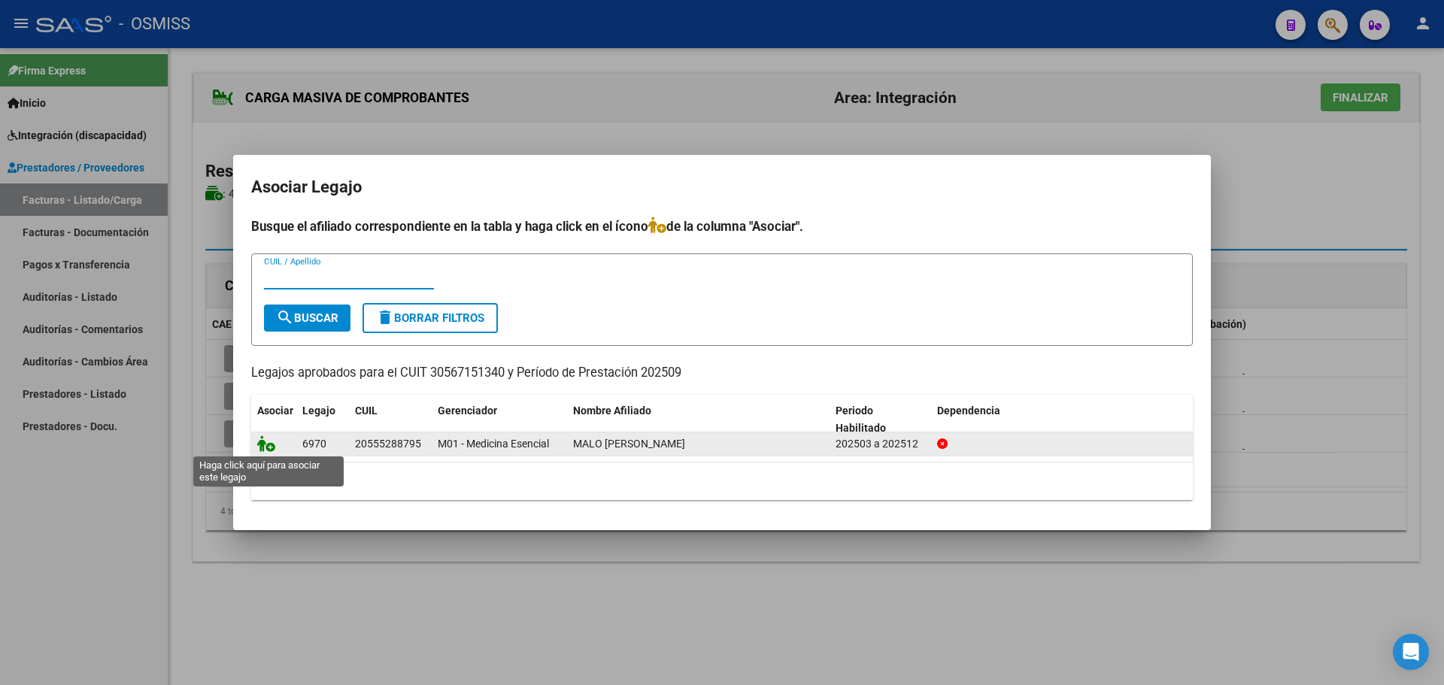
click at [258, 442] on icon at bounding box center [266, 443] width 18 height 17
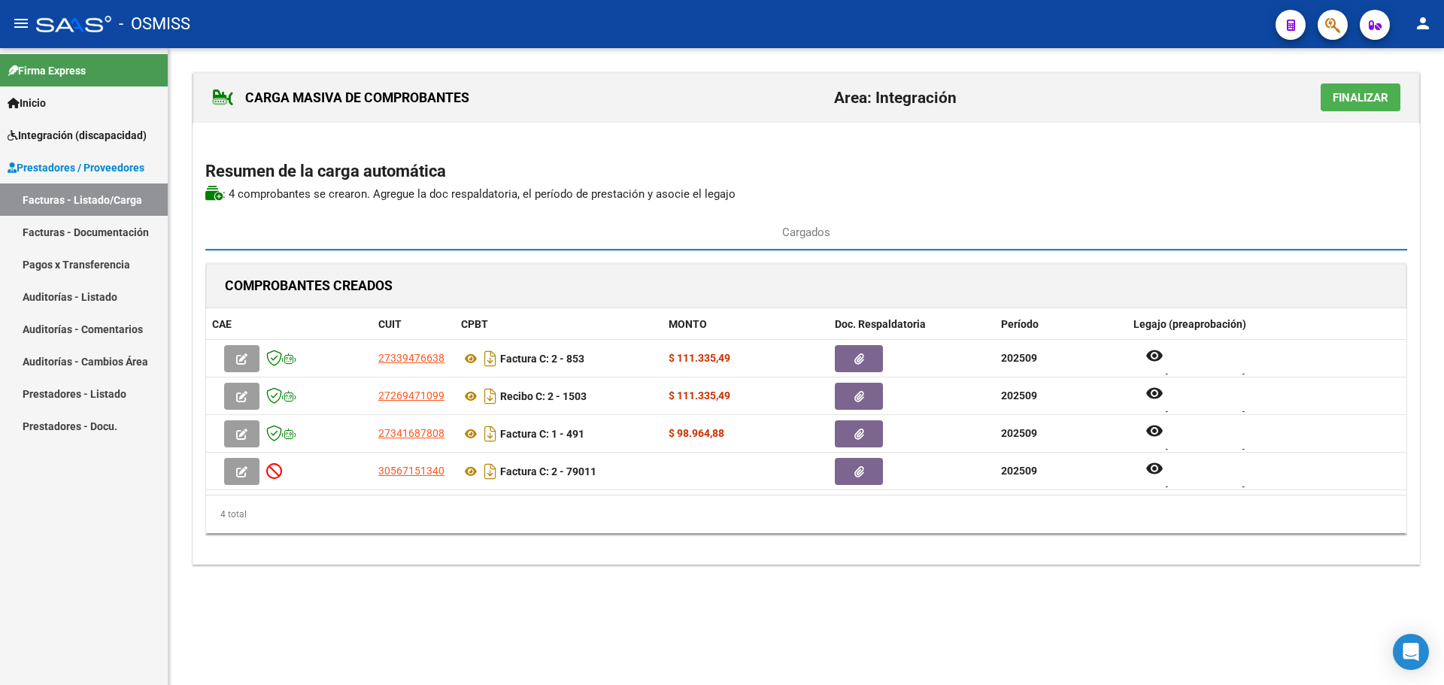
click at [1358, 103] on span "Finalizar" at bounding box center [1361, 98] width 56 height 14
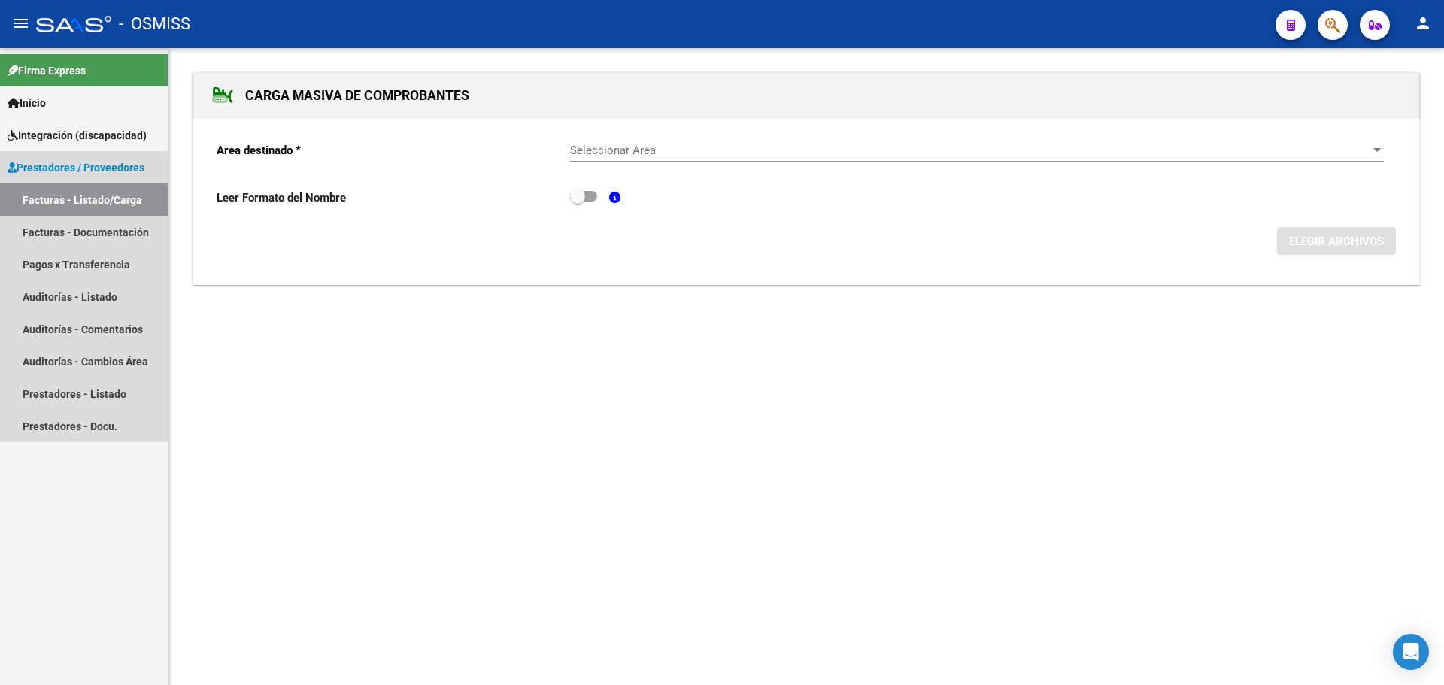
click at [96, 194] on link "Facturas - Listado/Carga" at bounding box center [84, 200] width 168 height 32
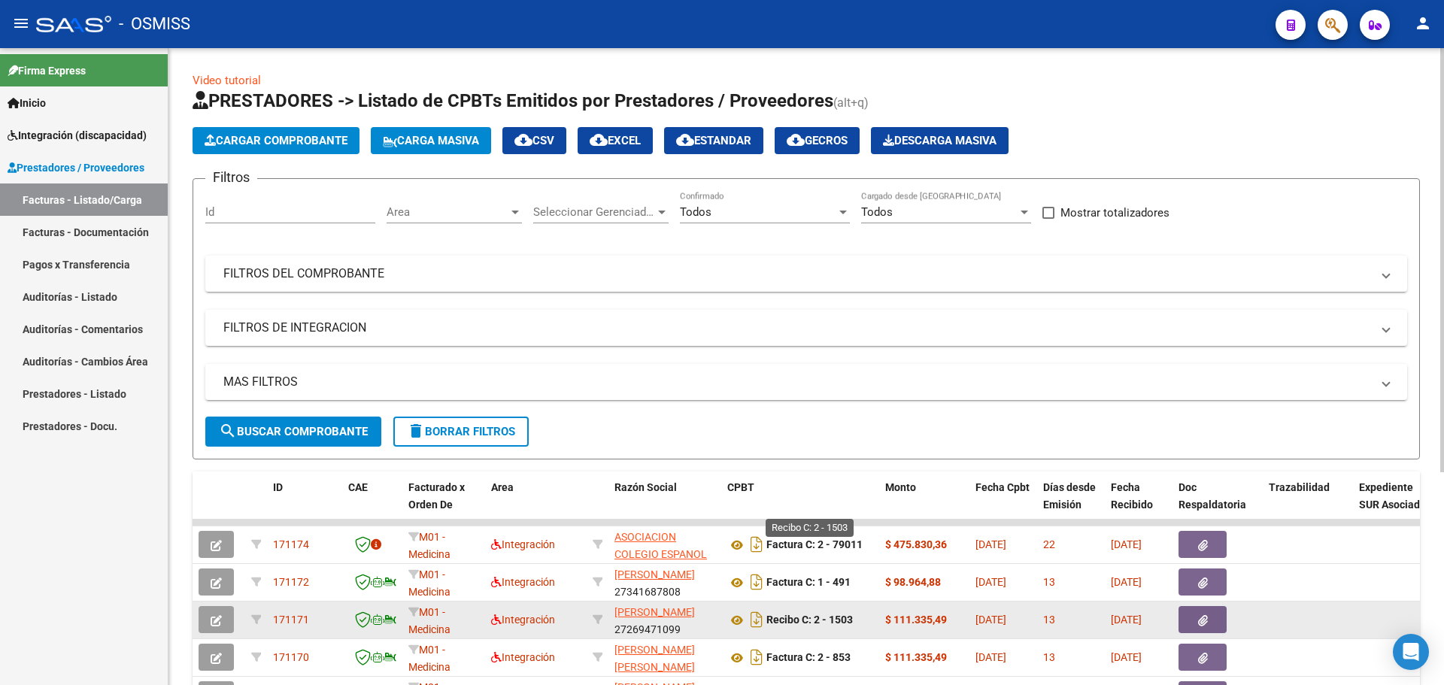
scroll to position [150, 0]
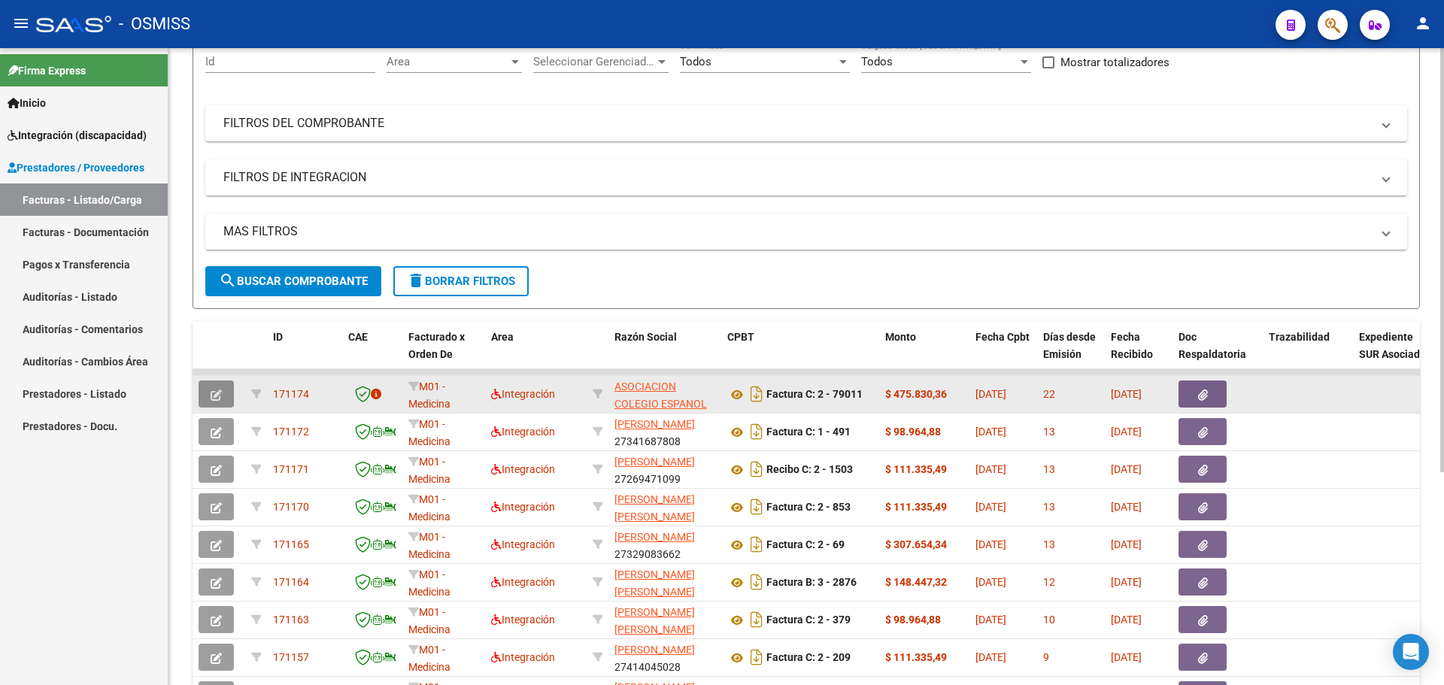
click at [217, 391] on icon "button" at bounding box center [216, 395] width 11 height 11
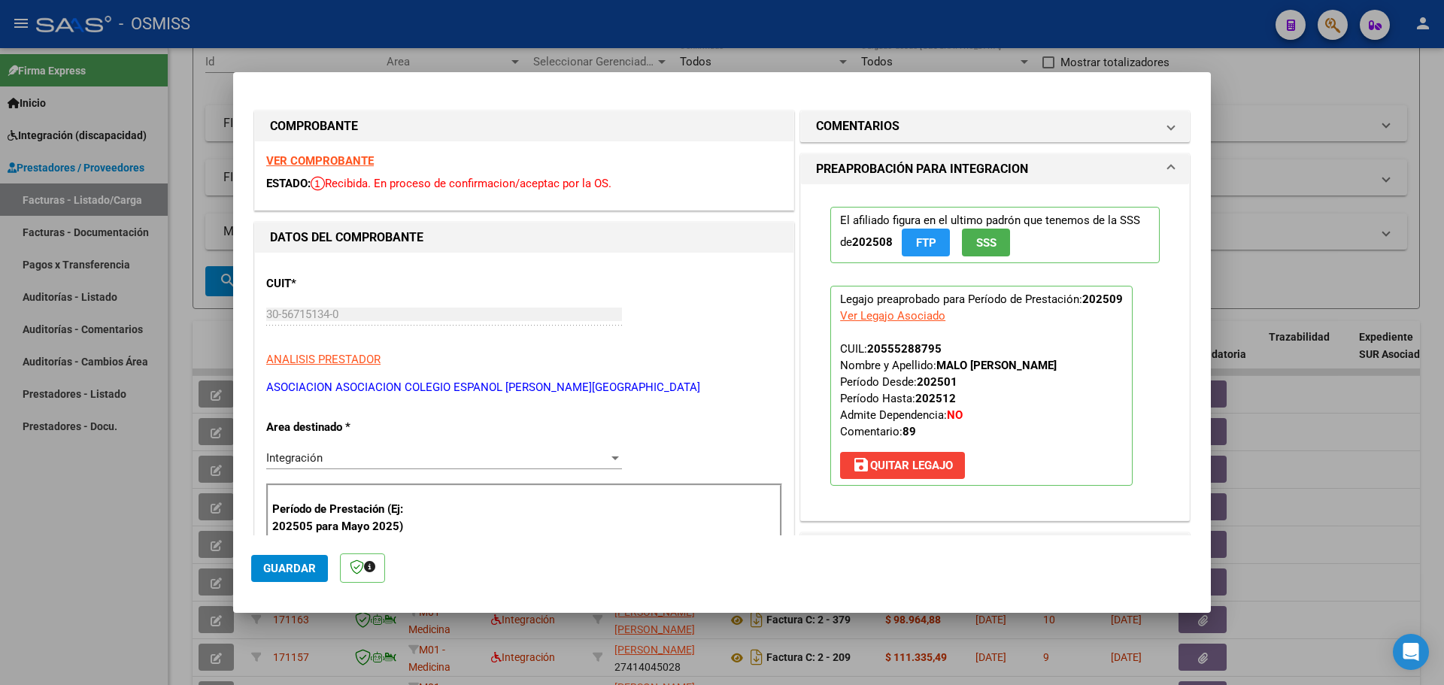
scroll to position [301, 0]
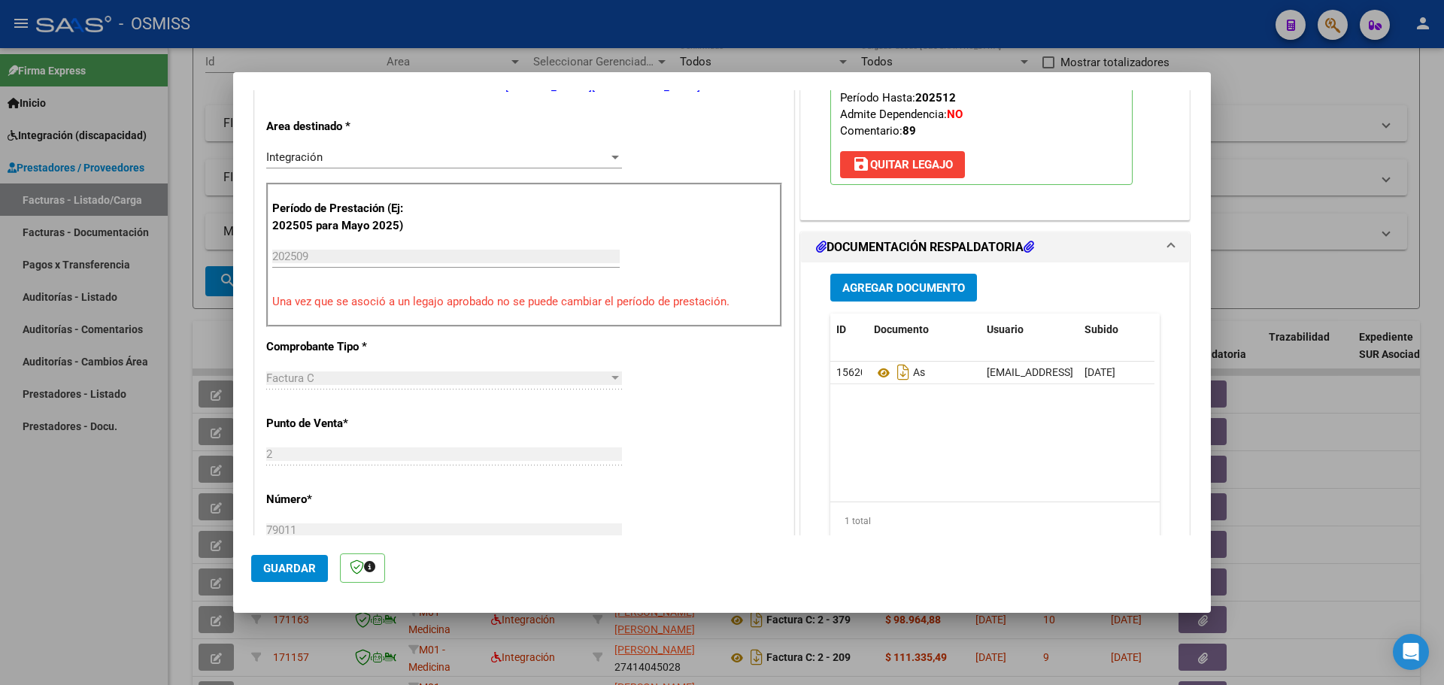
click at [282, 571] on span "Guardar" at bounding box center [289, 569] width 53 height 14
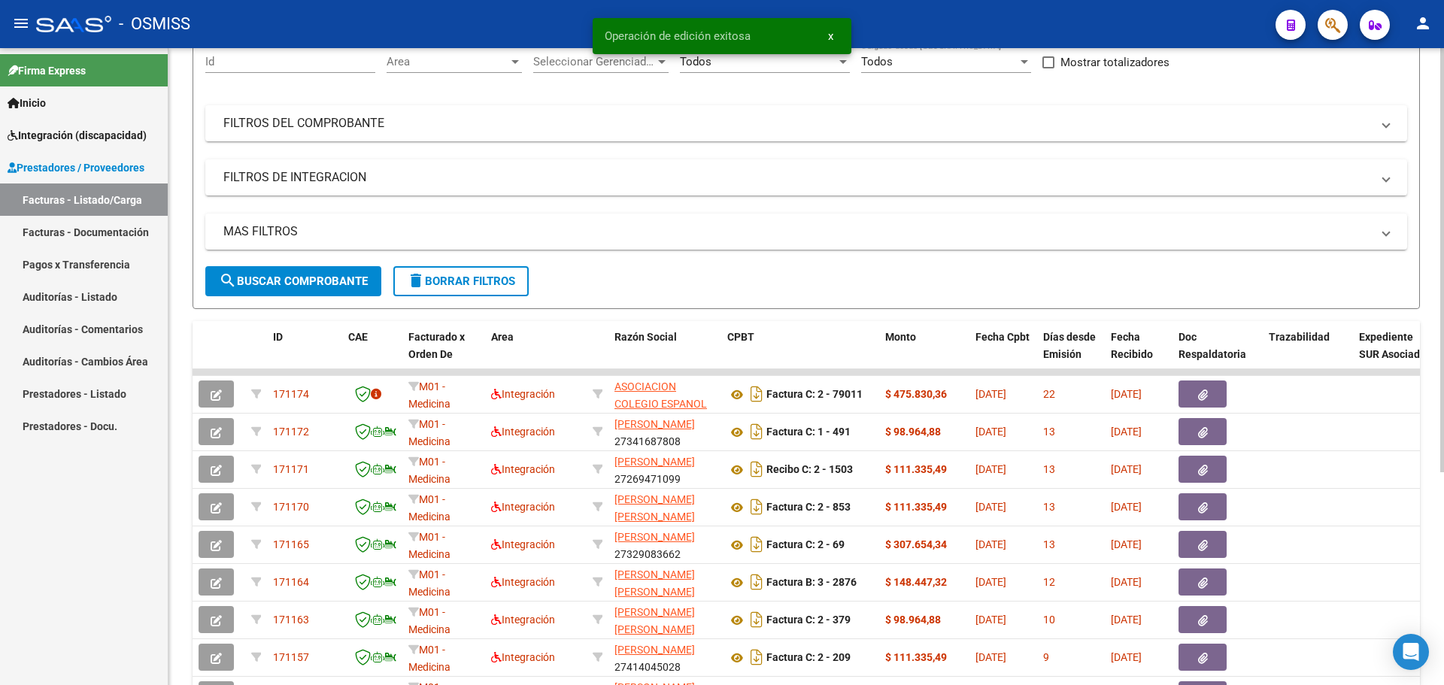
scroll to position [0, 0]
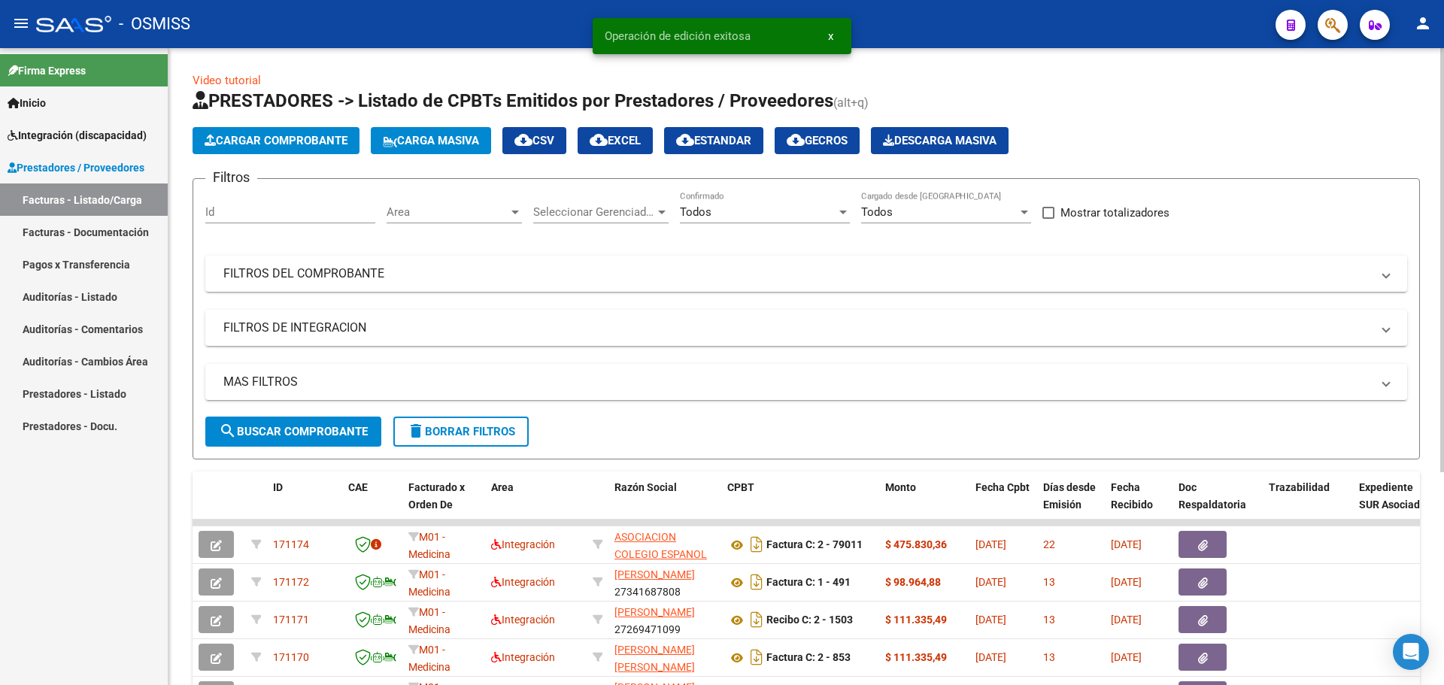
click at [459, 139] on span "Carga Masiva" at bounding box center [431, 141] width 96 height 14
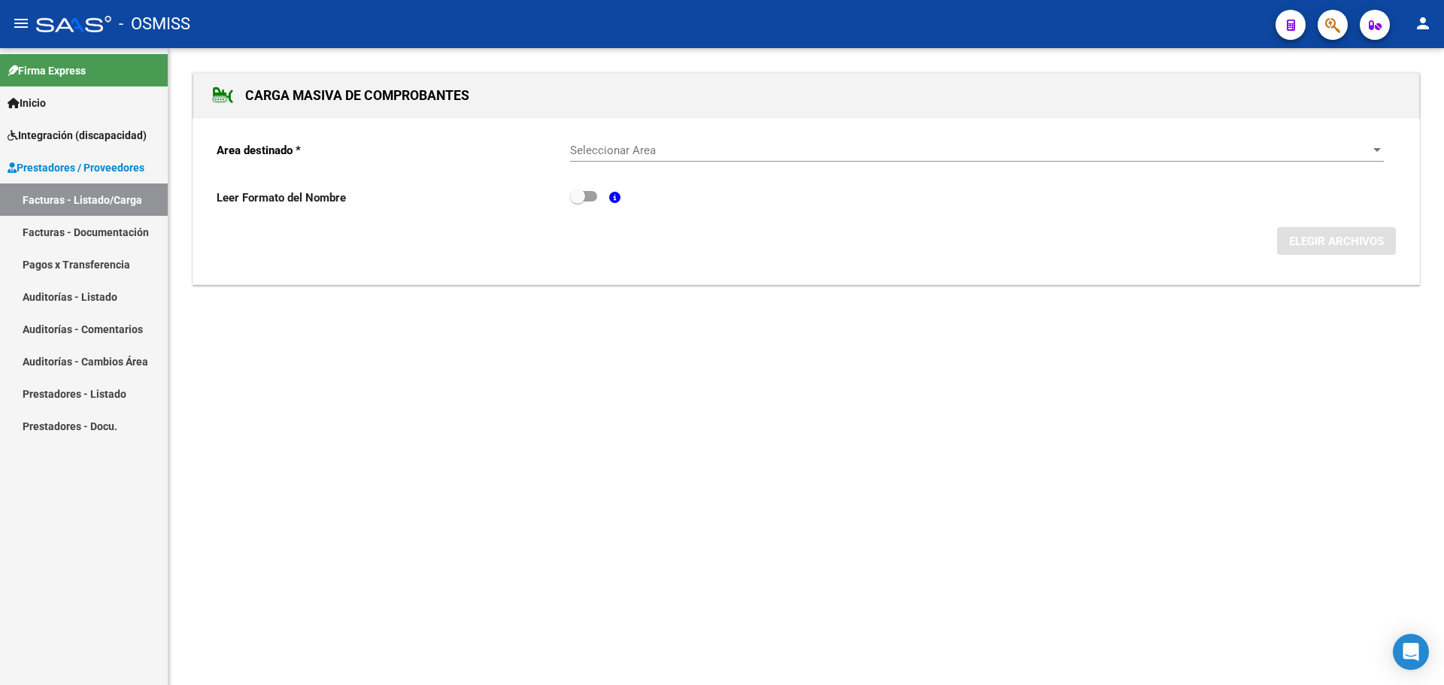
click at [1170, 145] on span "Seleccionar Area" at bounding box center [970, 151] width 800 height 14
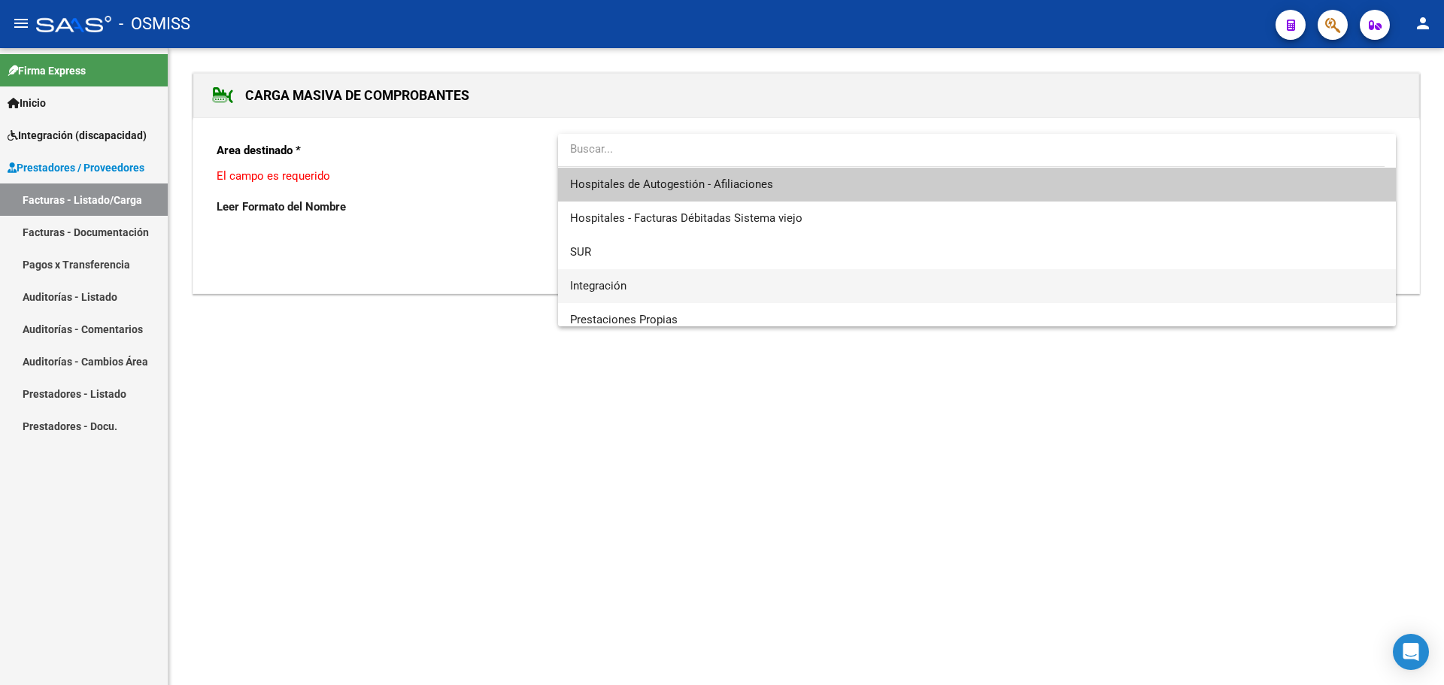
click at [749, 281] on span "Integración" at bounding box center [977, 286] width 814 height 34
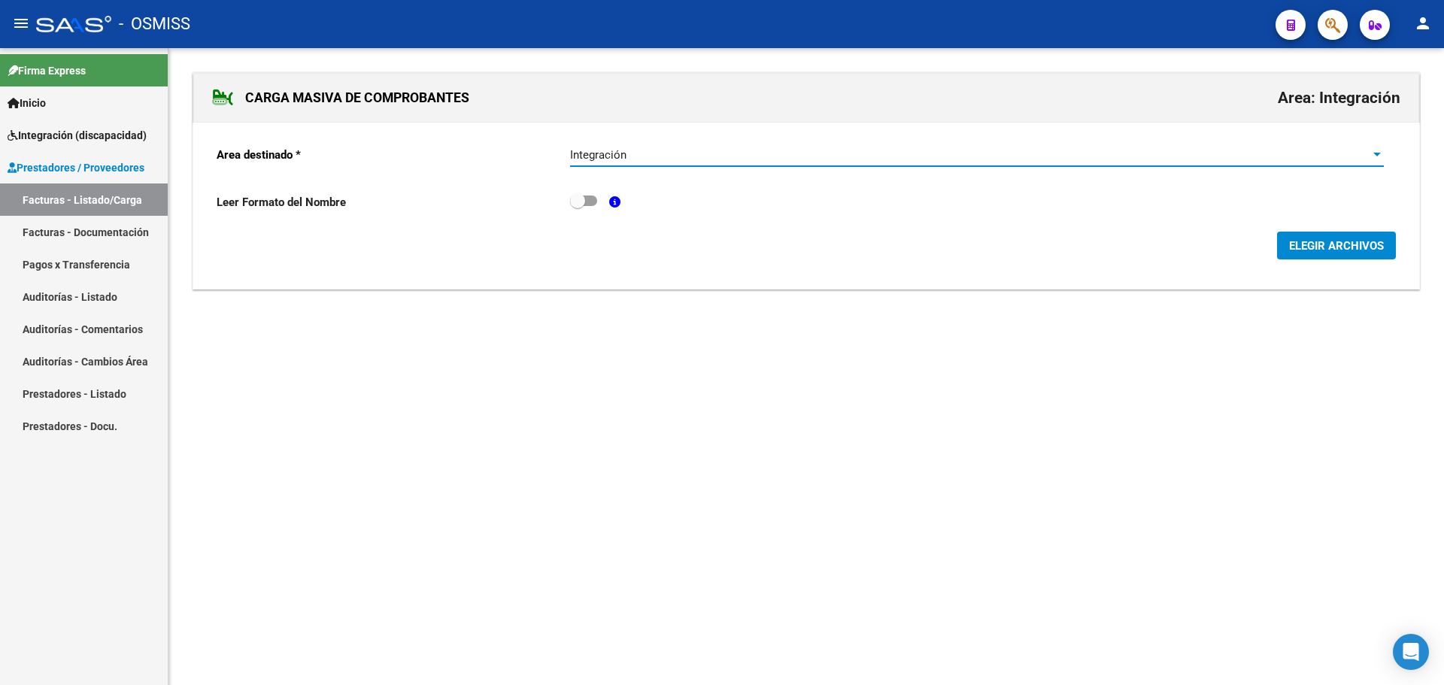
click at [1349, 247] on span "ELEGIR ARCHIVOS" at bounding box center [1336, 246] width 95 height 14
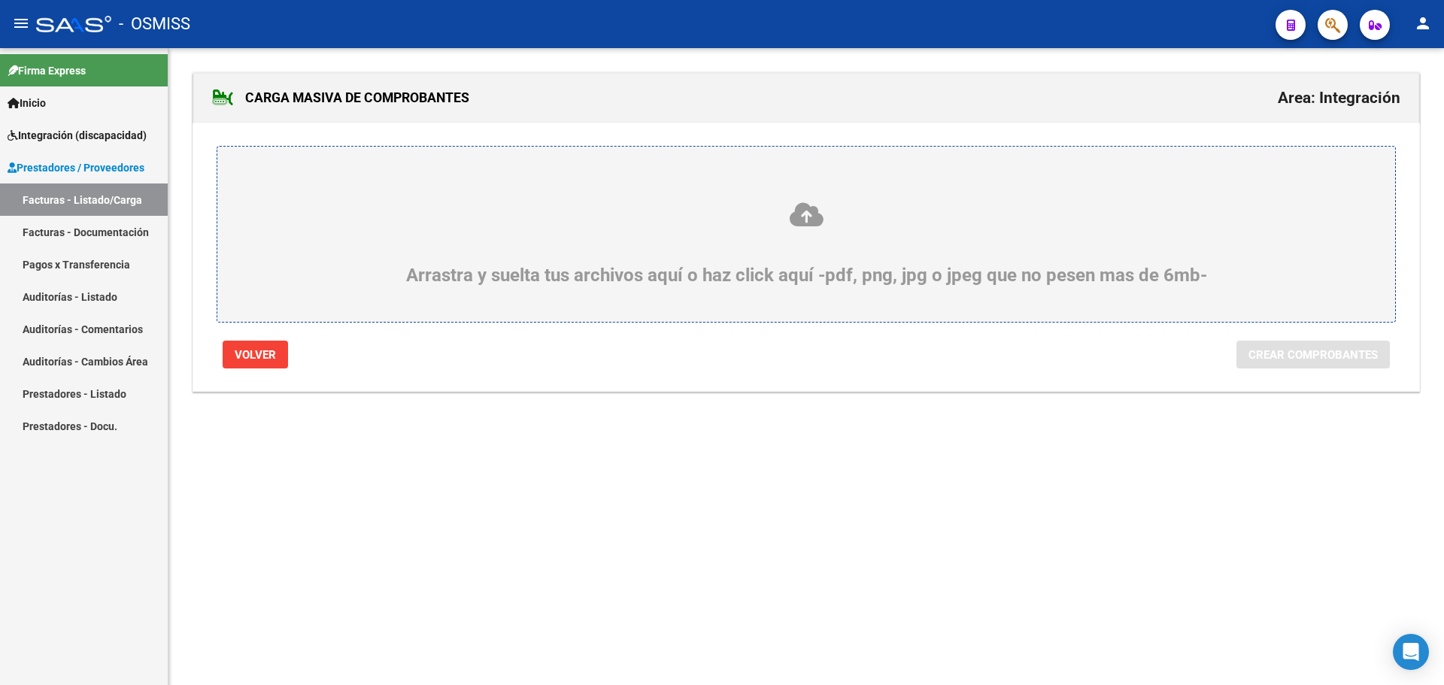
click at [499, 235] on div "Arrastra y suelta tus archivos aquí o haz click aquí -pdf, png, jpg o jpeg que …" at bounding box center [806, 243] width 1106 height 85
click at [0, 0] on input "Arrastra y suelta tus archivos aquí o haz click aquí -pdf, png, jpg o jpeg que …" at bounding box center [0, 0] width 0 height 0
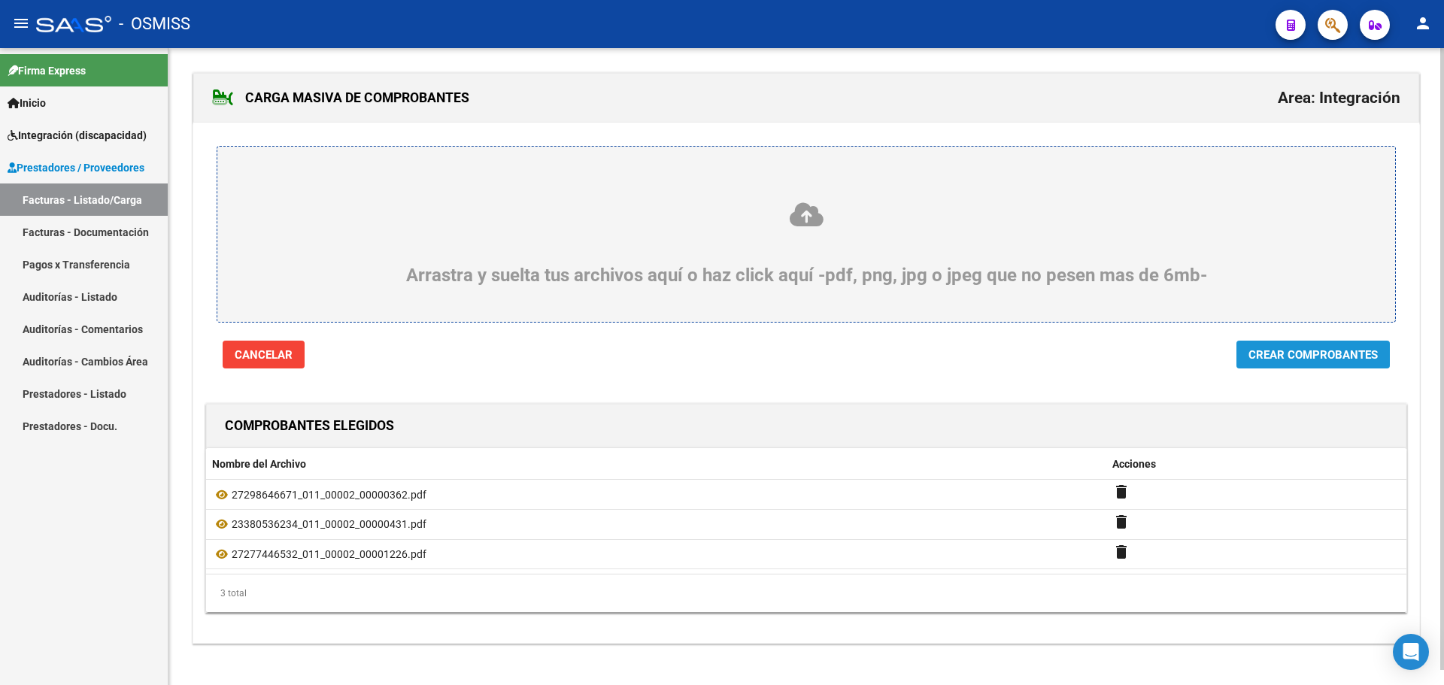
click at [1325, 350] on span "Crear Comprobantes" at bounding box center [1313, 355] width 129 height 14
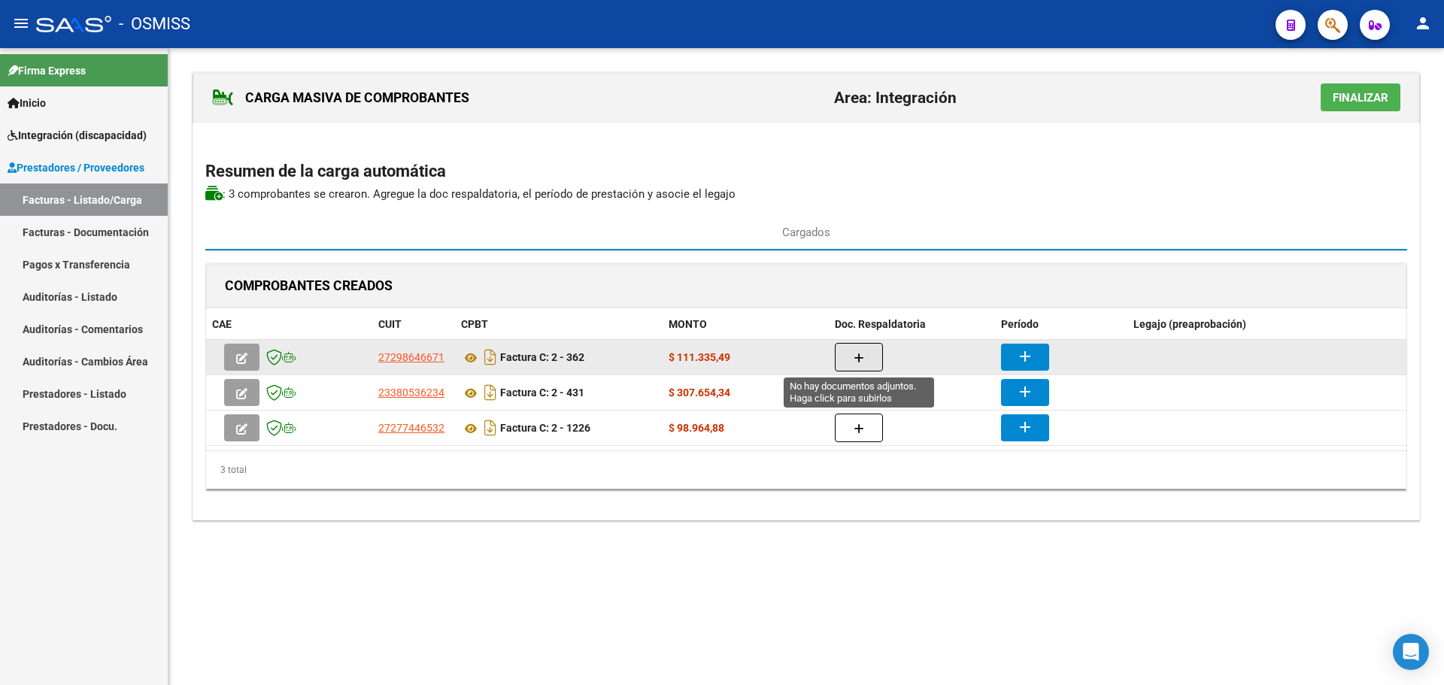
click at [868, 357] on button "button" at bounding box center [859, 357] width 48 height 29
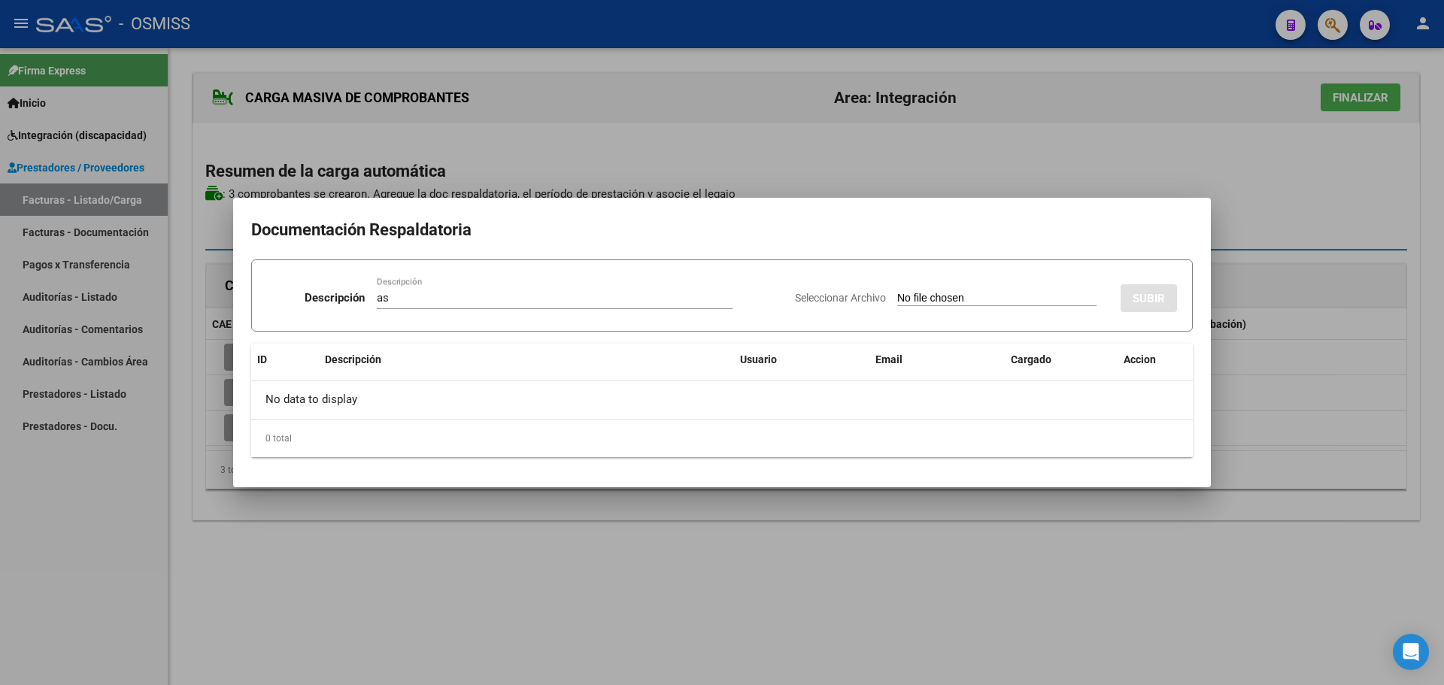
click at [924, 293] on input "Seleccionar Archivo" at bounding box center [996, 299] width 199 height 14
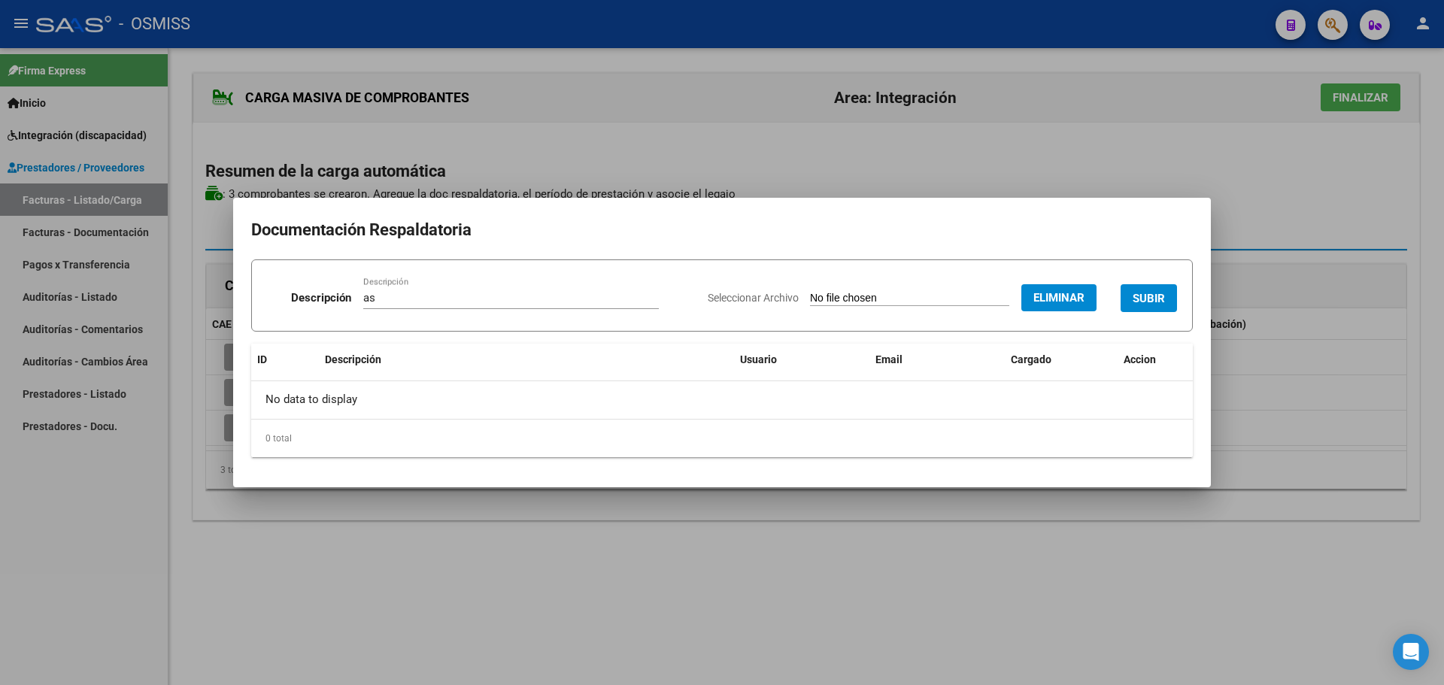
click at [1148, 293] on span "SUBIR" at bounding box center [1149, 299] width 32 height 14
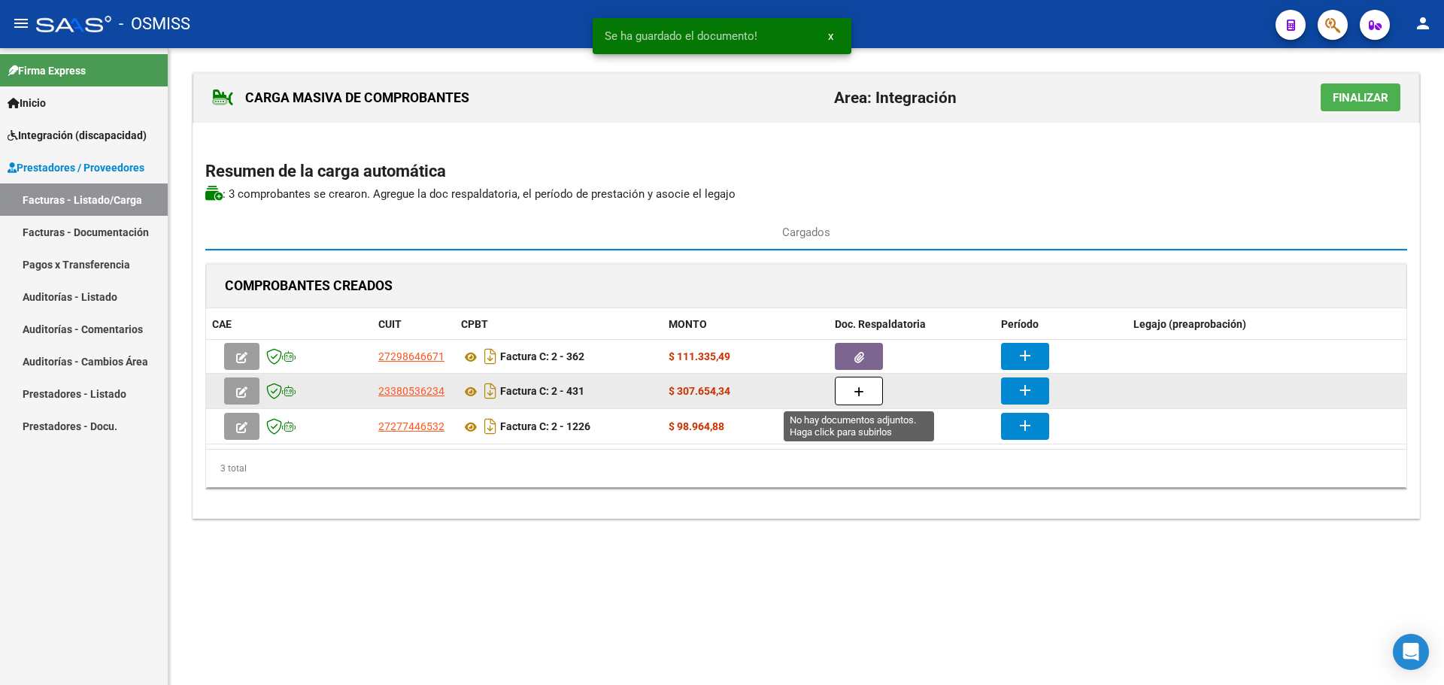
click at [858, 382] on button "button" at bounding box center [859, 391] width 48 height 29
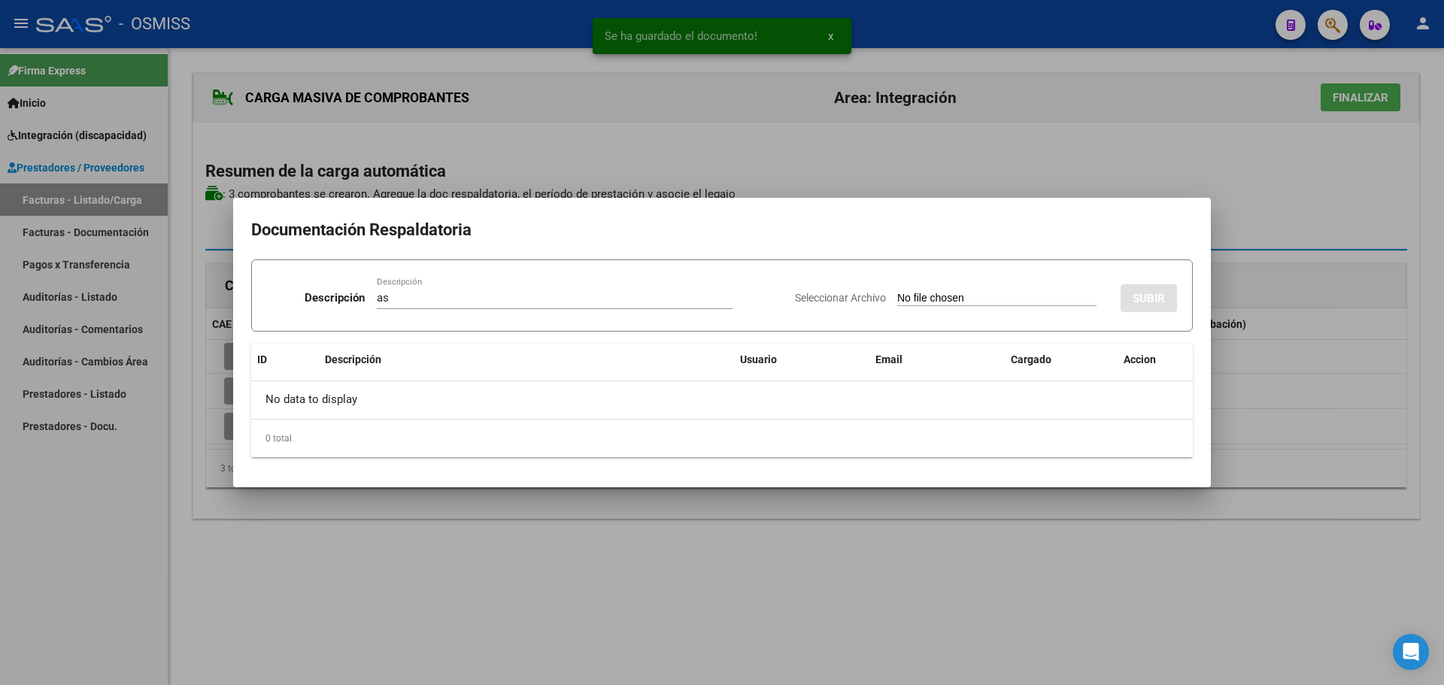
click at [903, 296] on input "Seleccionar Archivo" at bounding box center [996, 299] width 199 height 14
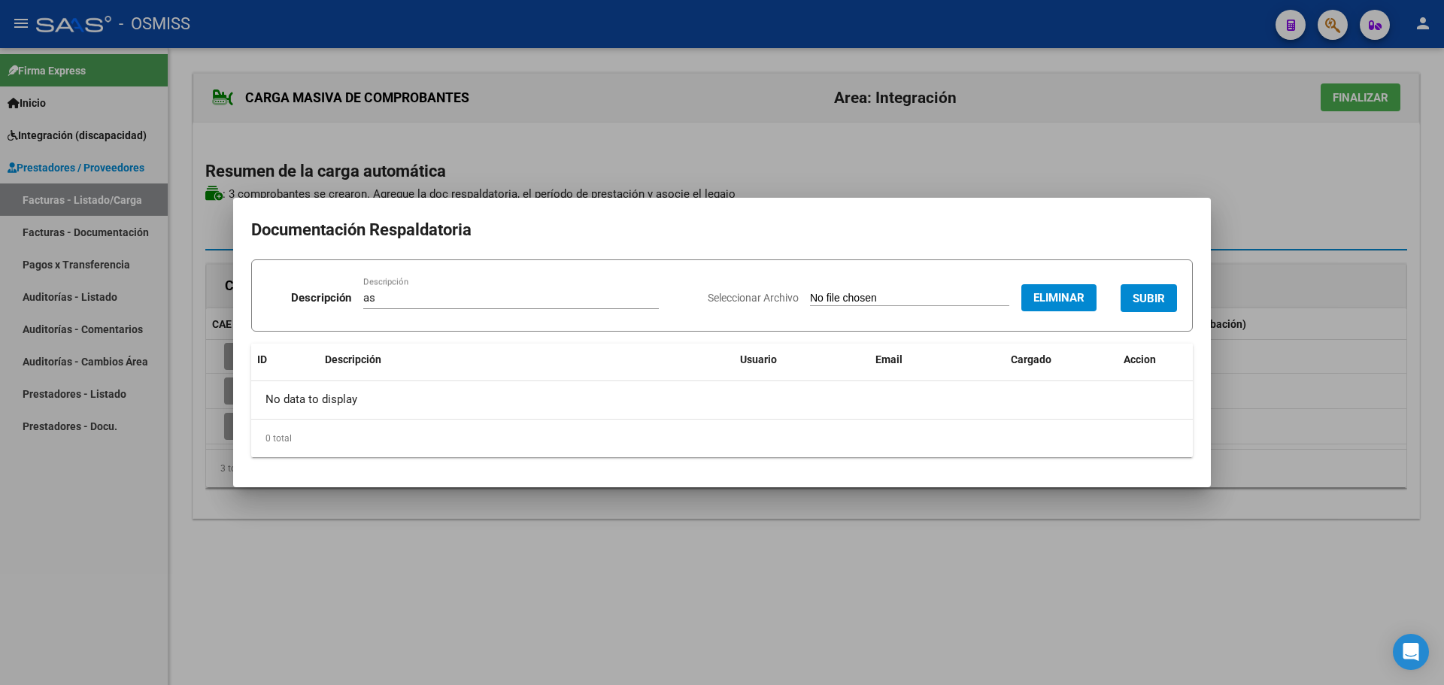
click at [1157, 296] on span "SUBIR" at bounding box center [1149, 299] width 32 height 14
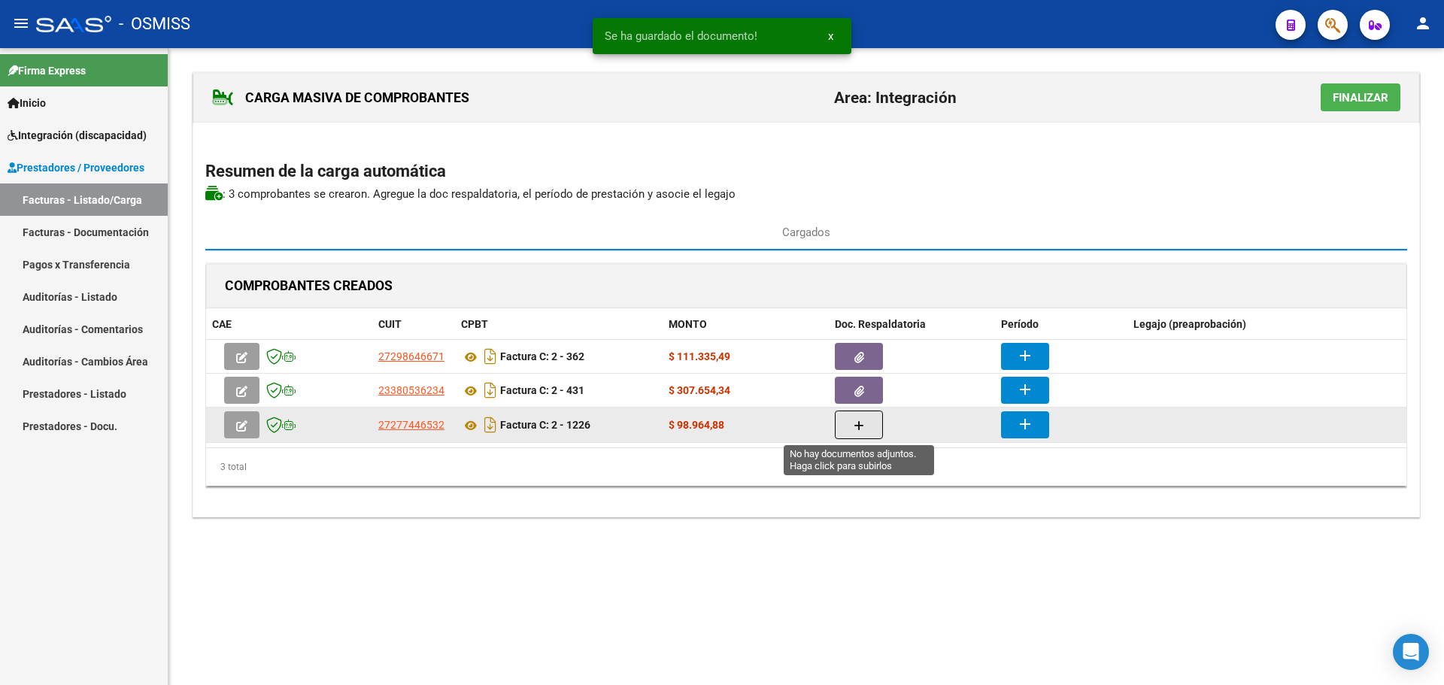
click at [845, 432] on button "button" at bounding box center [859, 425] width 48 height 29
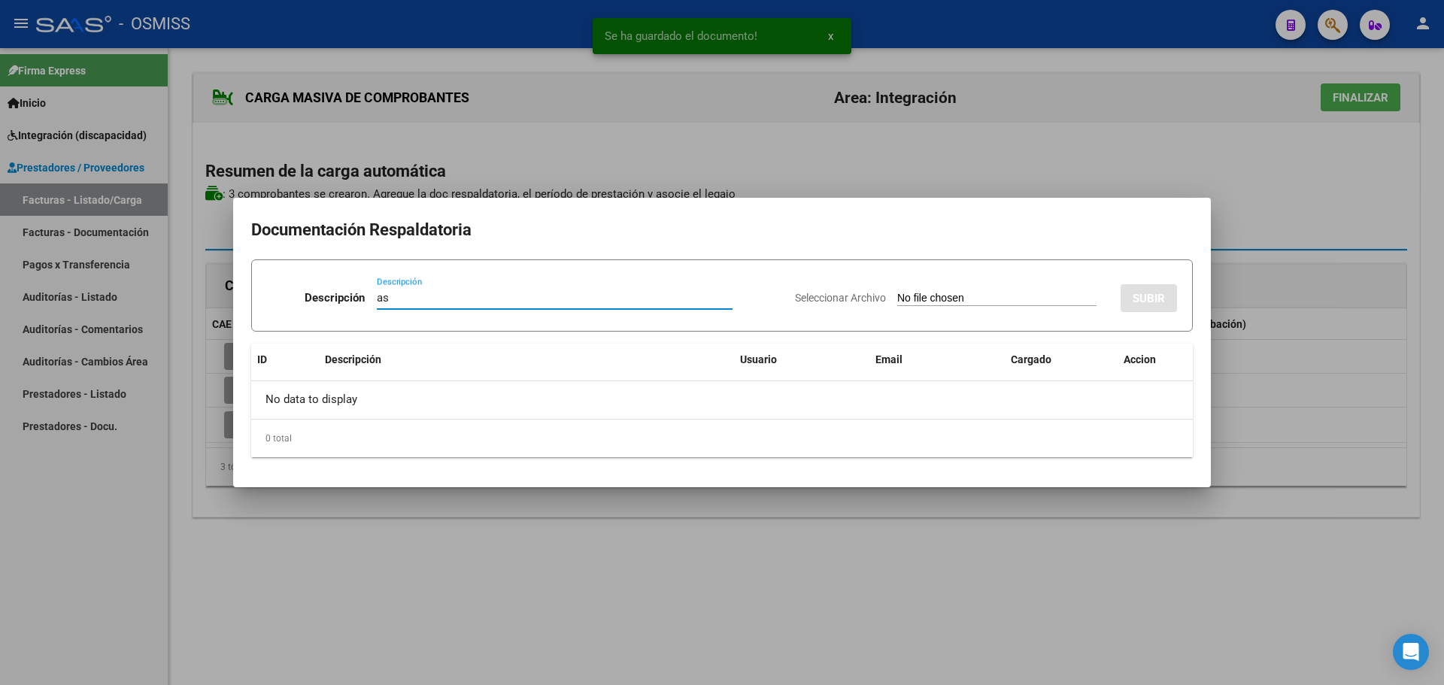
click at [953, 298] on input "Seleccionar Archivo" at bounding box center [996, 299] width 199 height 14
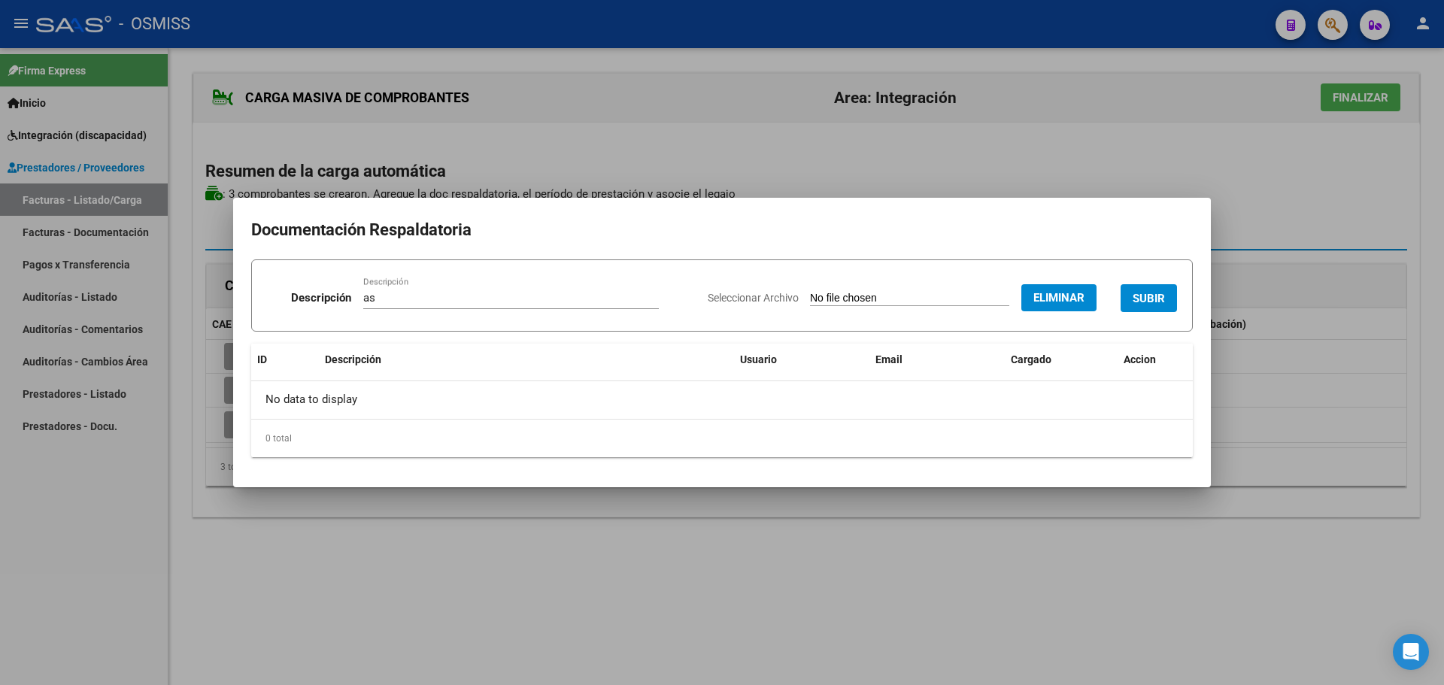
click at [1152, 294] on span "SUBIR" at bounding box center [1149, 299] width 32 height 14
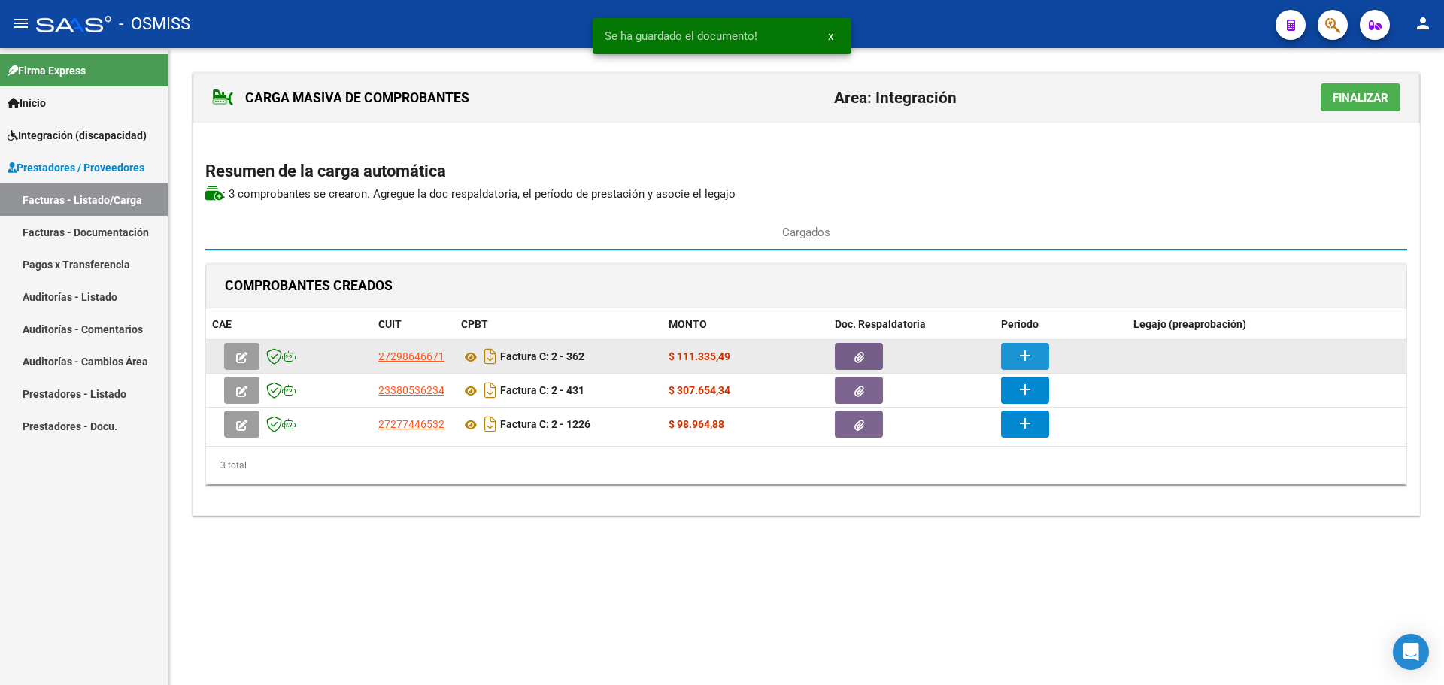
click at [1030, 355] on mat-icon "add" at bounding box center [1025, 356] width 18 height 18
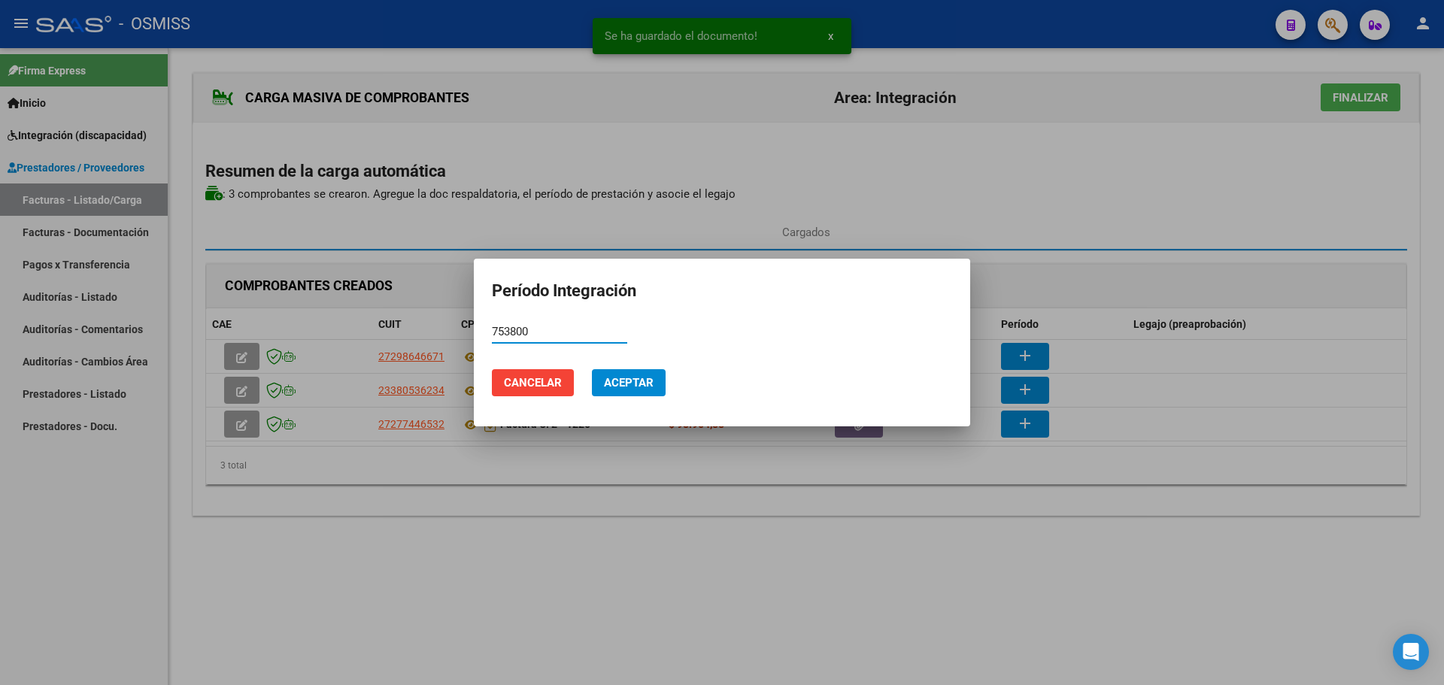
drag, startPoint x: 550, startPoint y: 335, endPoint x: 165, endPoint y: 302, distance: 385.8
click at [169, 310] on div "Se ha guardado el documento! x Período Integración 753800 Período (AAAAMM) Canc…" at bounding box center [722, 342] width 1444 height 685
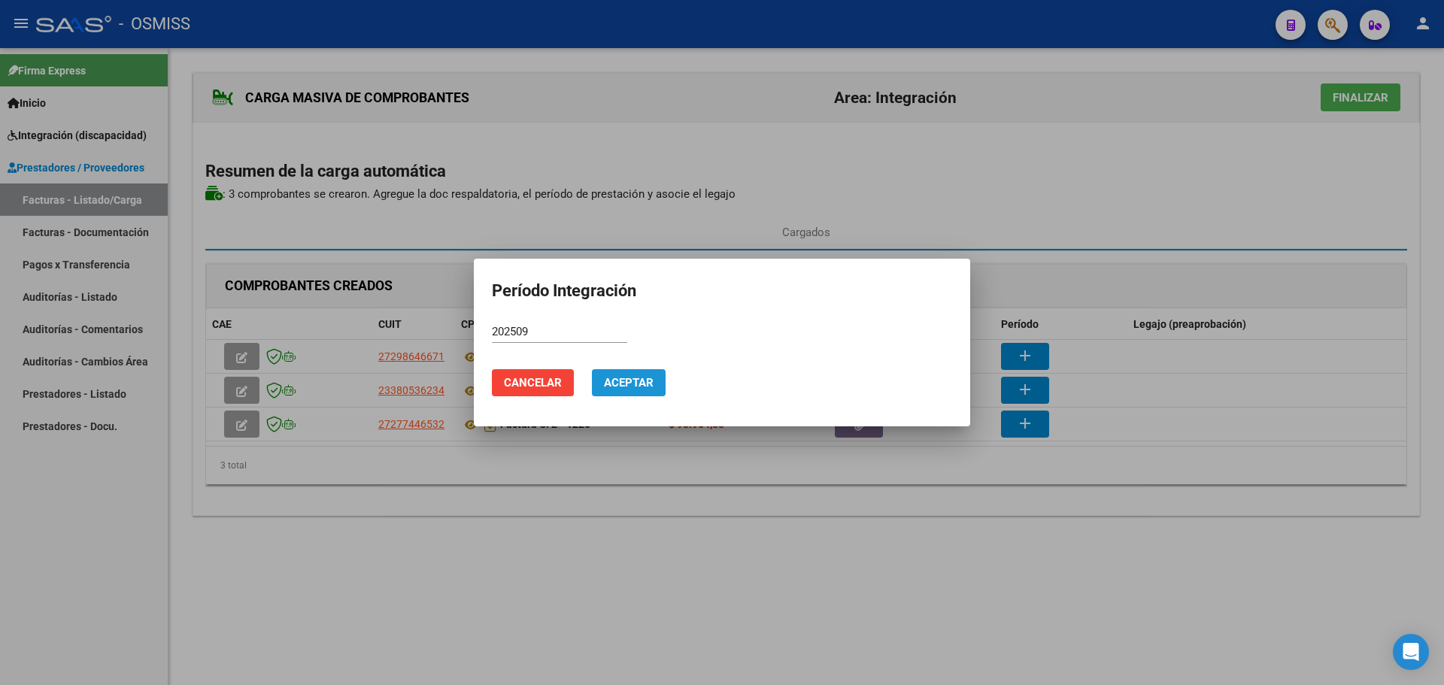
click at [637, 374] on button "Aceptar" at bounding box center [629, 382] width 74 height 27
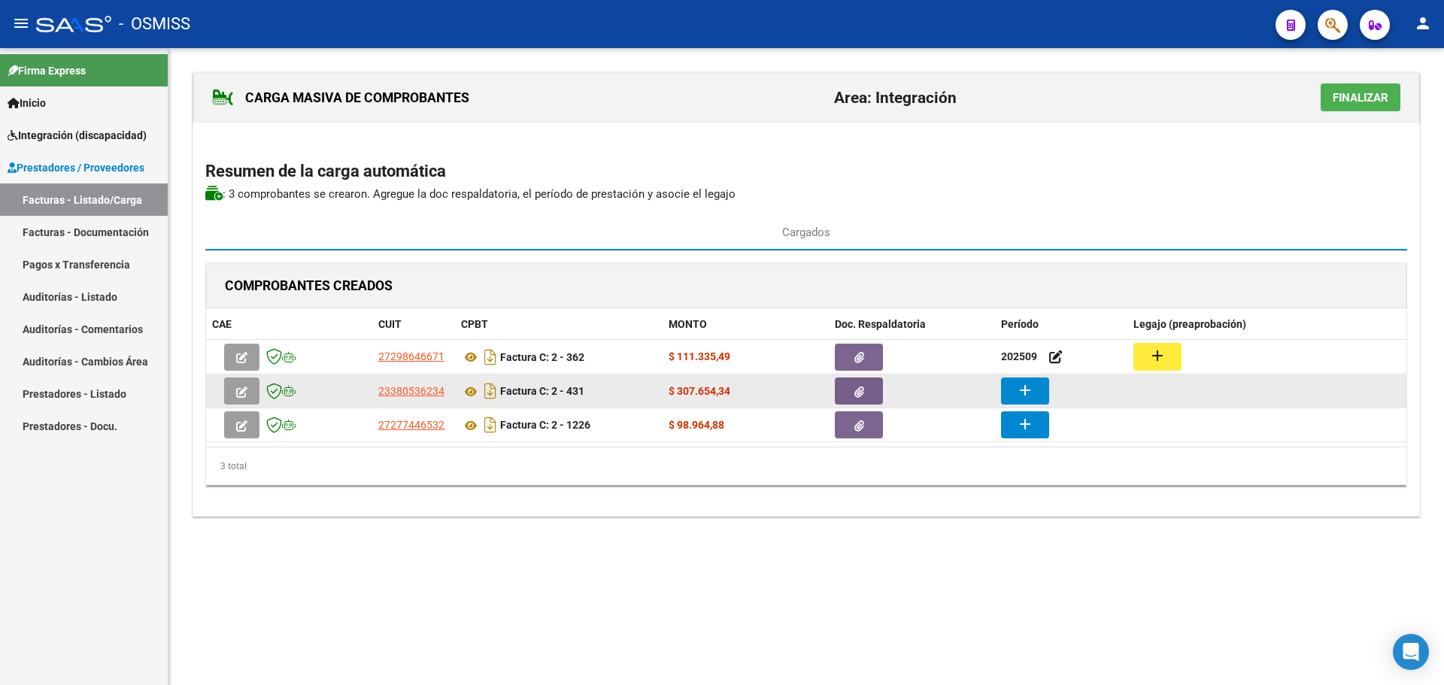
click at [1030, 391] on mat-icon "add" at bounding box center [1025, 390] width 18 height 18
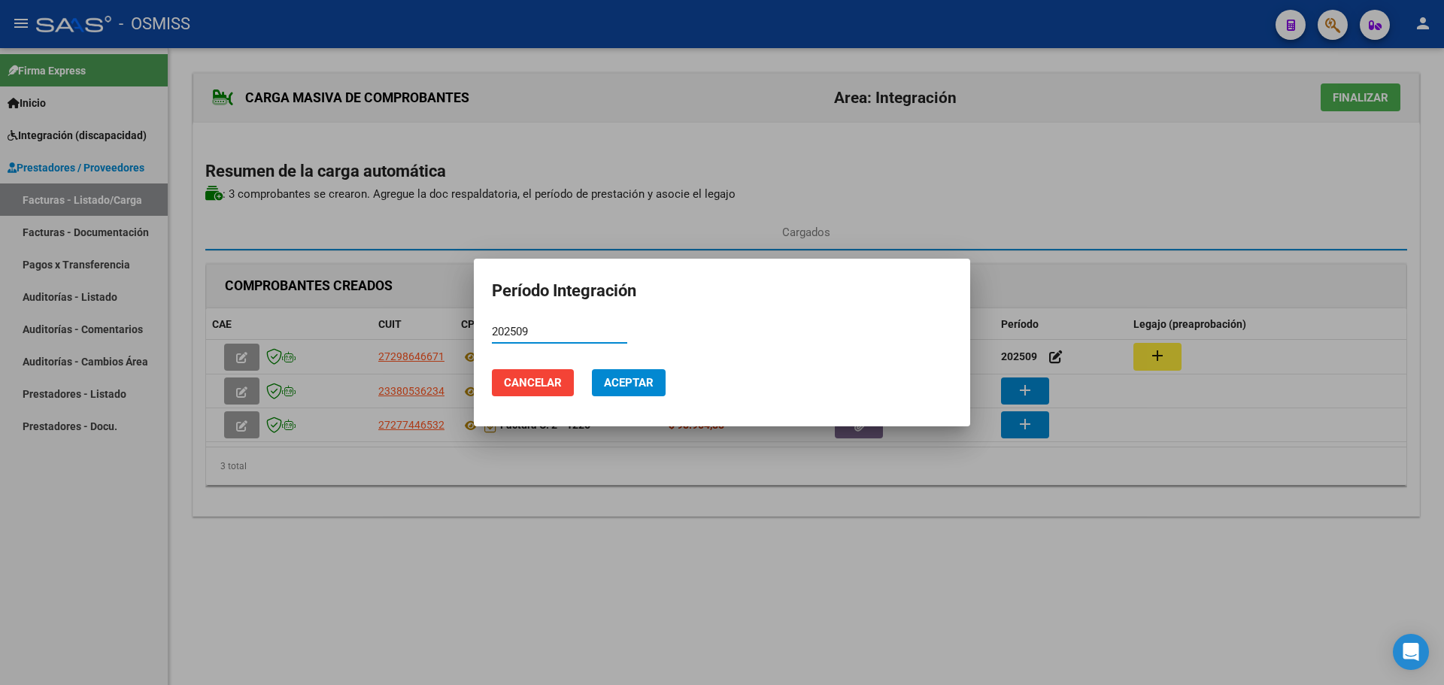
click at [636, 384] on span "Aceptar" at bounding box center [629, 383] width 50 height 14
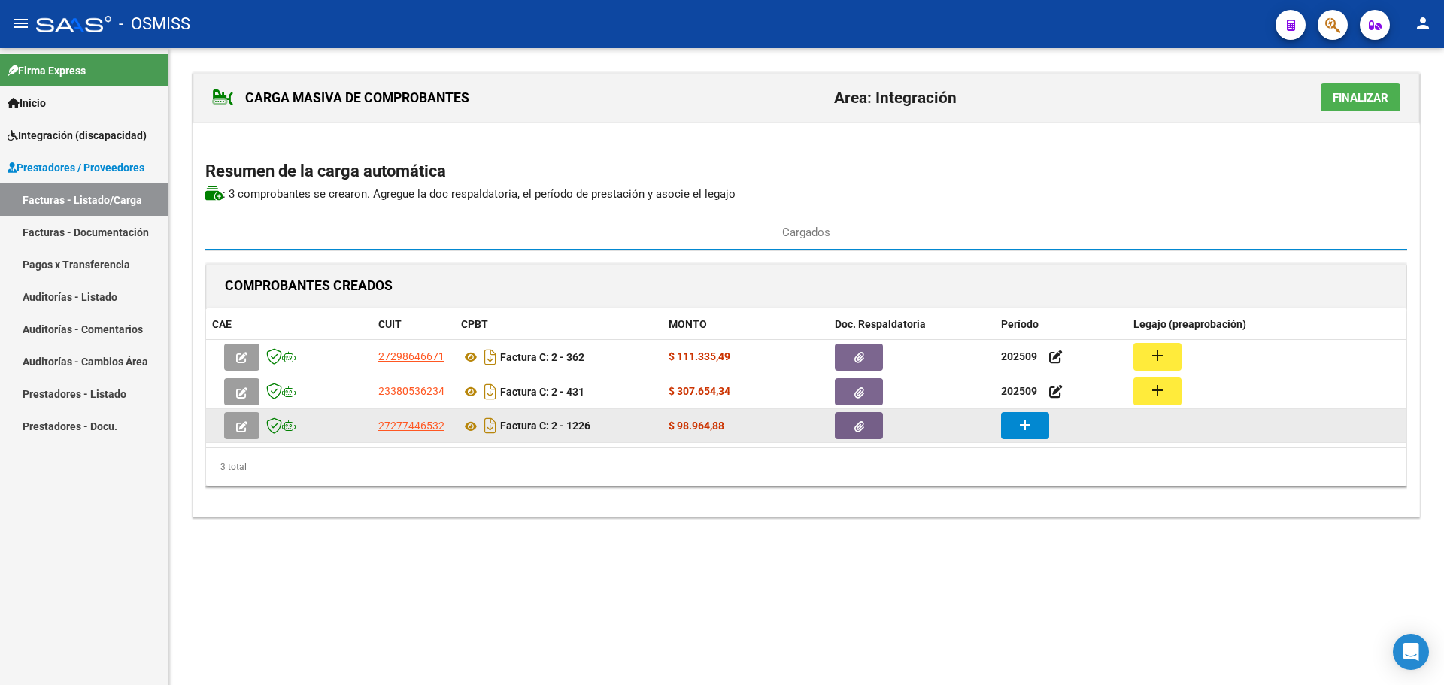
click at [1041, 424] on button "add" at bounding box center [1025, 425] width 48 height 27
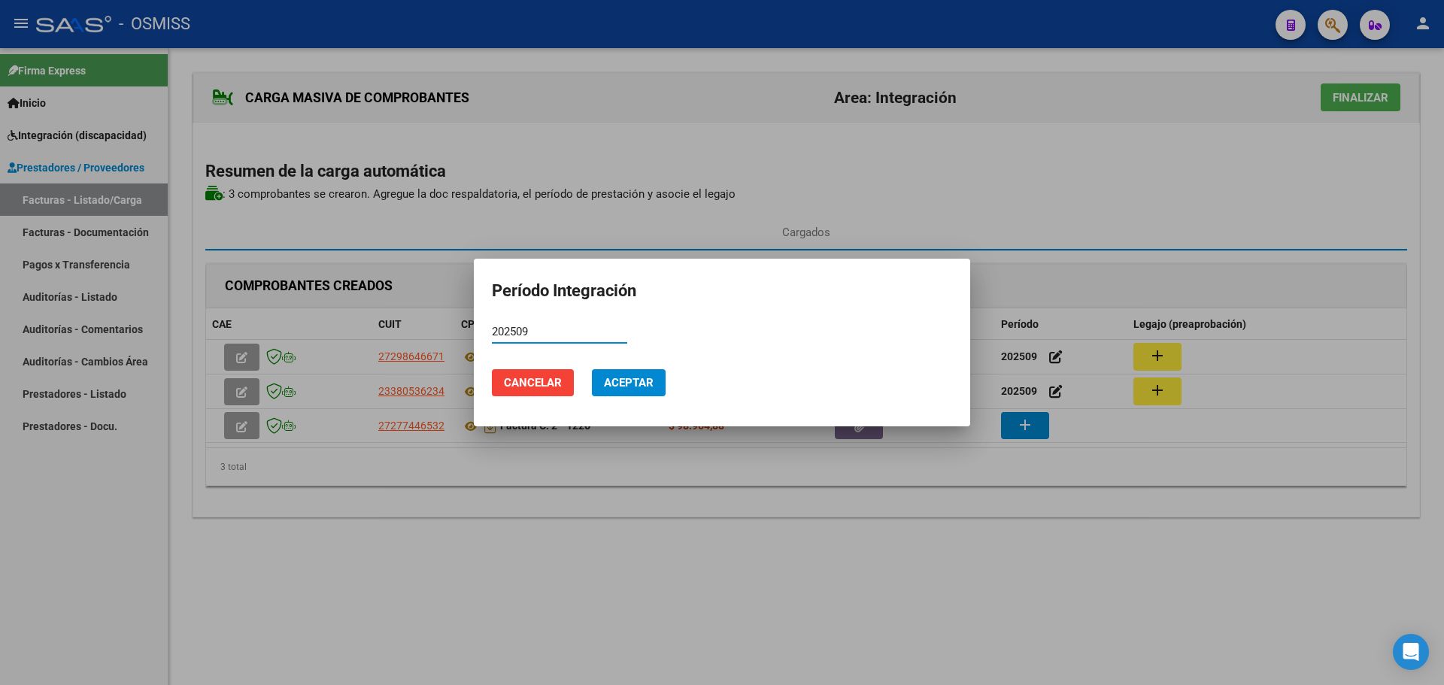
drag, startPoint x: 637, startPoint y: 387, endPoint x: 638, endPoint y: 374, distance: 12.8
click at [638, 385] on span "Aceptar" at bounding box center [629, 383] width 50 height 14
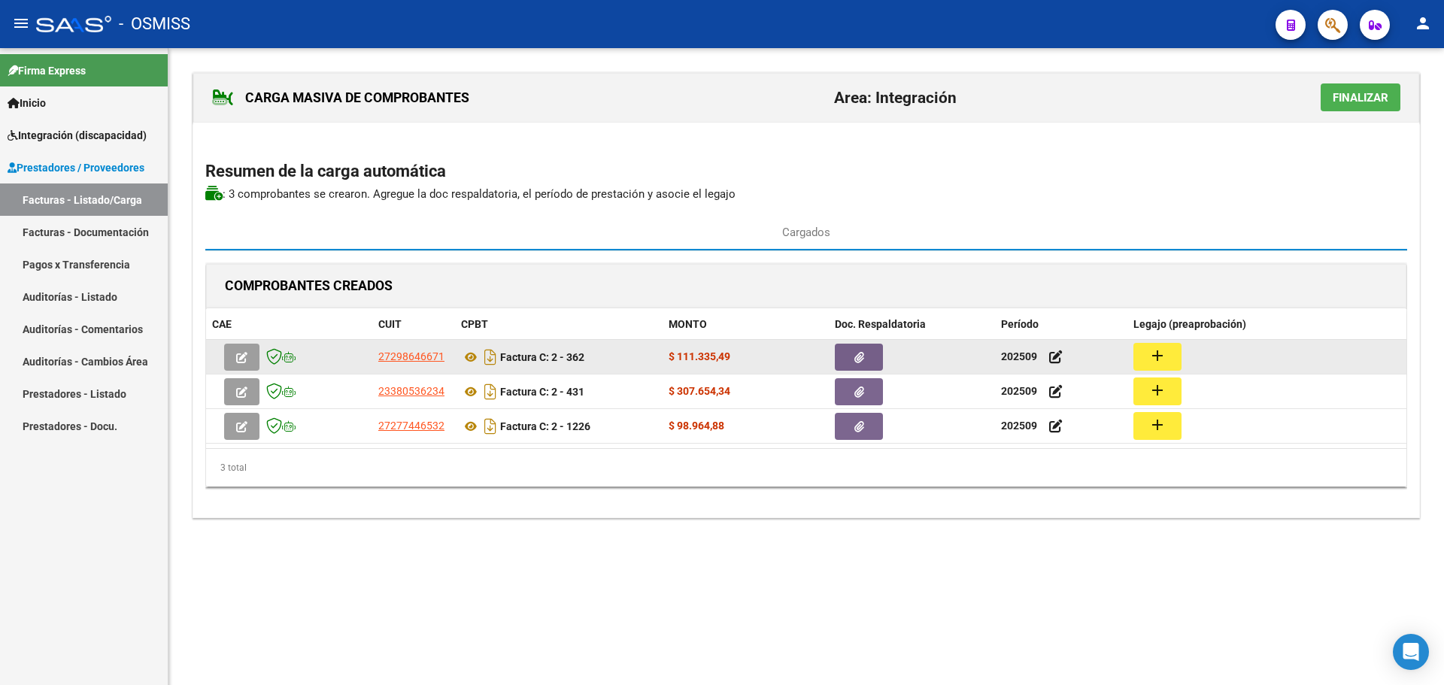
click at [1150, 341] on datatable-body-cell "add" at bounding box center [1266, 357] width 279 height 34
click at [1167, 352] on button "add" at bounding box center [1157, 357] width 48 height 28
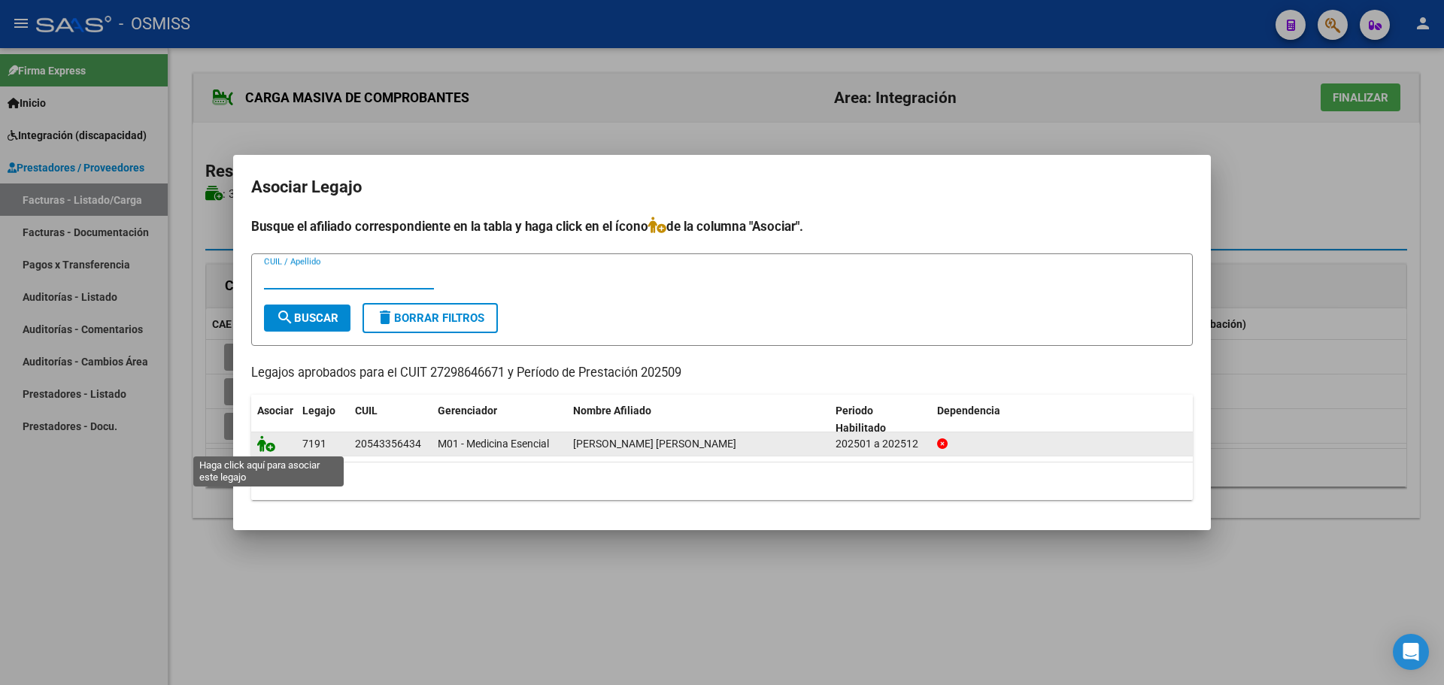
click at [263, 440] on icon at bounding box center [266, 443] width 18 height 17
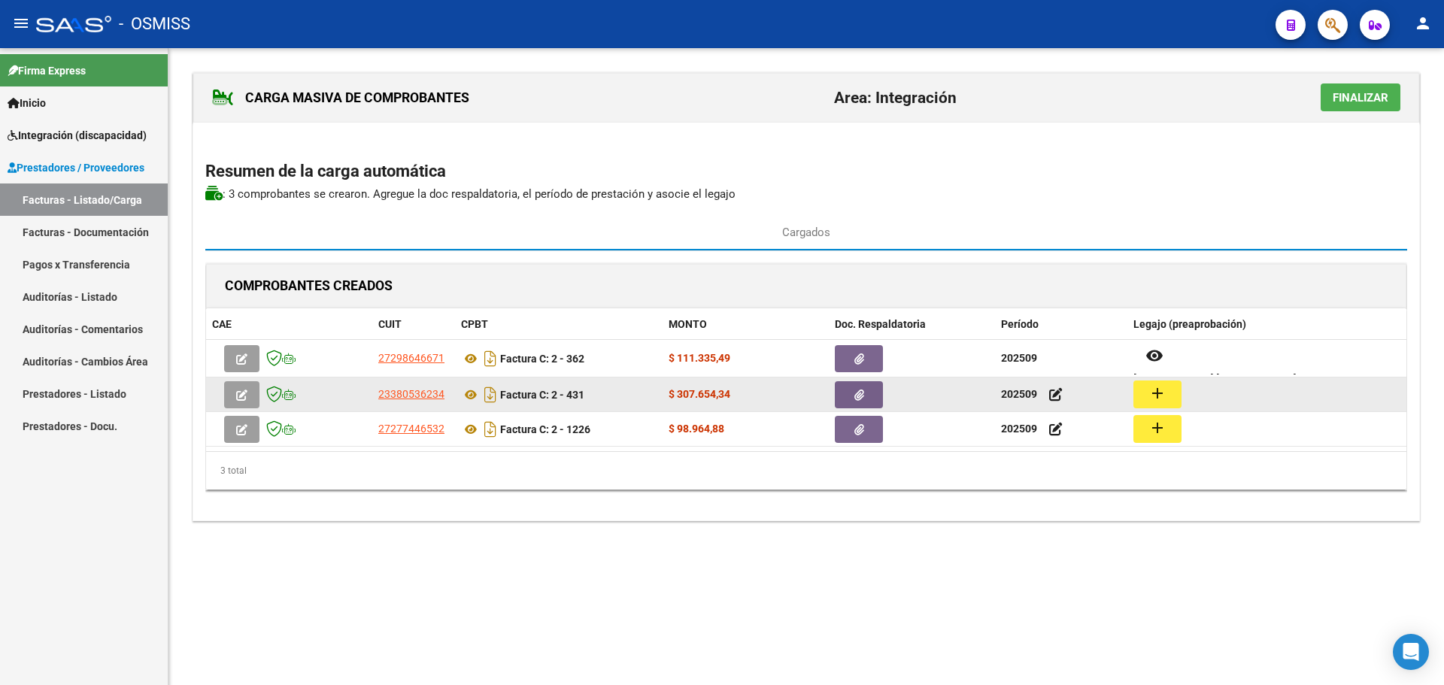
click at [1173, 391] on button "add" at bounding box center [1157, 395] width 48 height 28
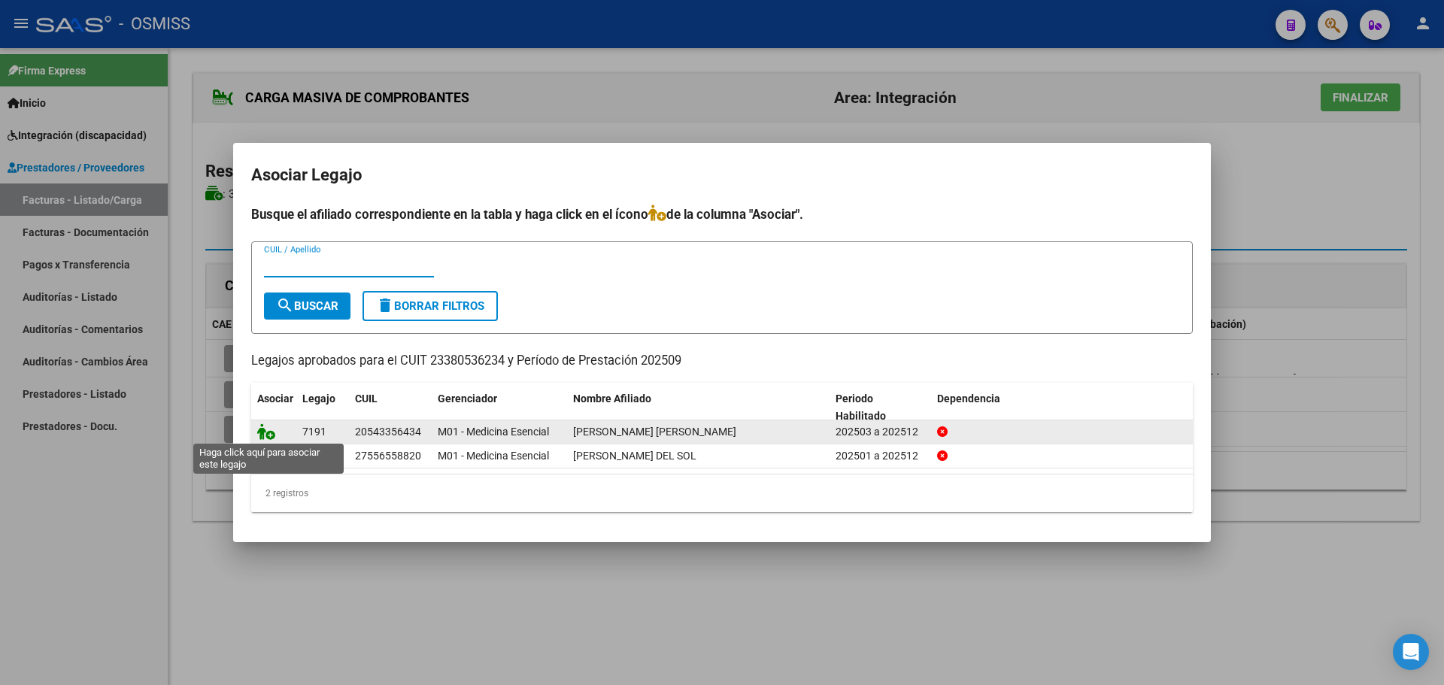
click at [273, 431] on icon at bounding box center [266, 431] width 18 height 17
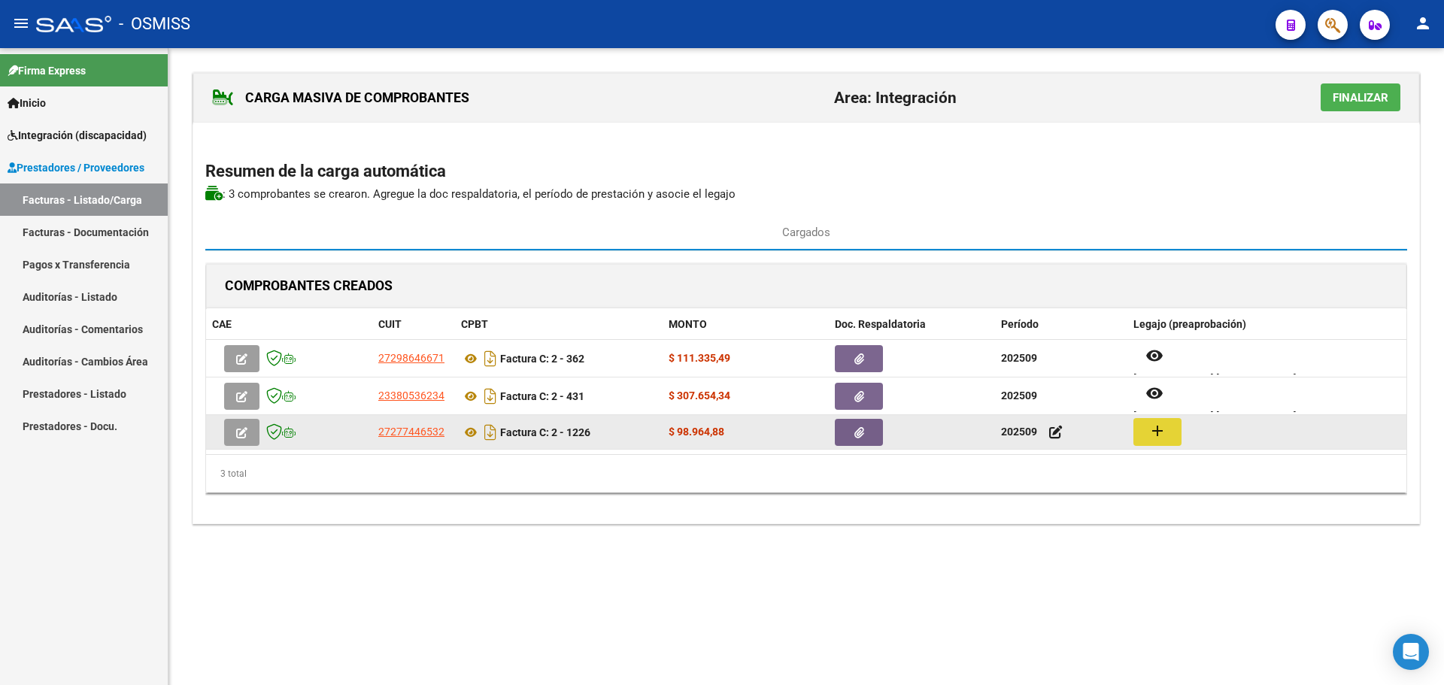
click at [1152, 431] on mat-icon "add" at bounding box center [1158, 431] width 18 height 18
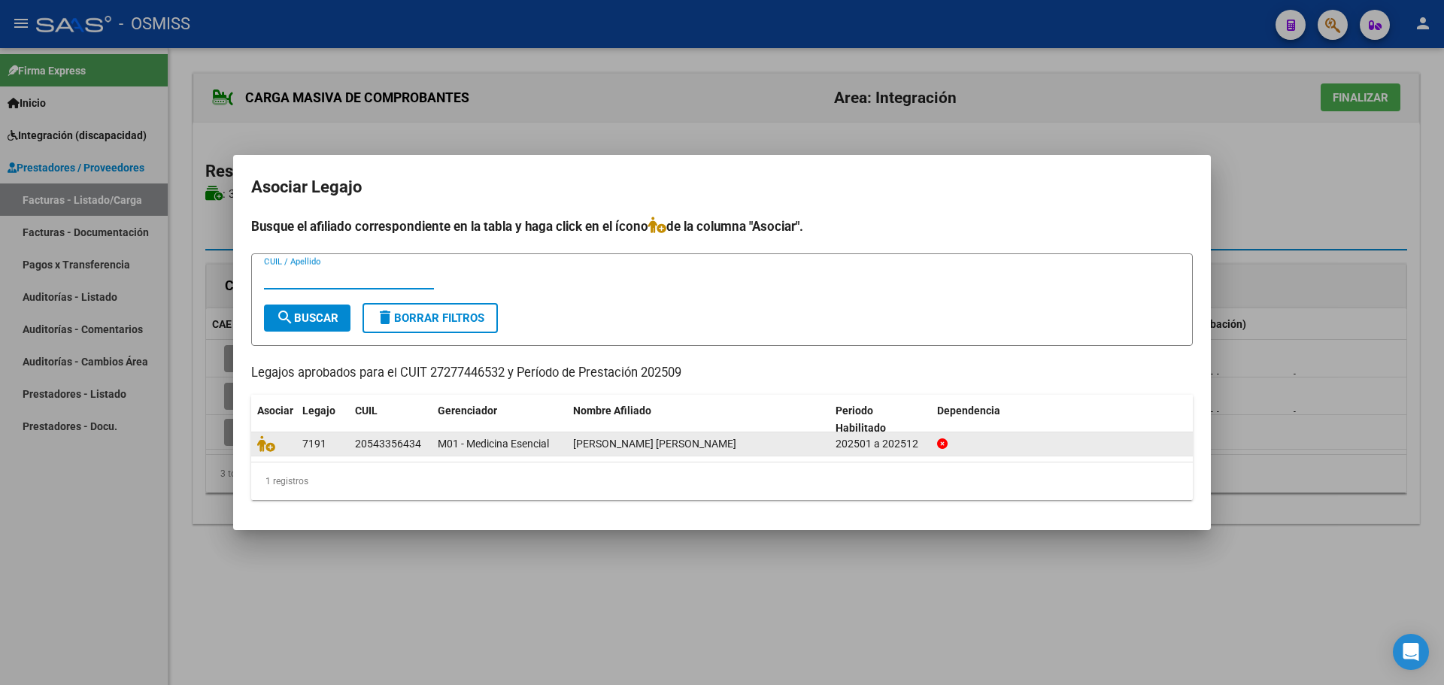
click at [256, 435] on datatable-body-cell at bounding box center [273, 443] width 45 height 23
click at [266, 442] on icon at bounding box center [266, 443] width 18 height 17
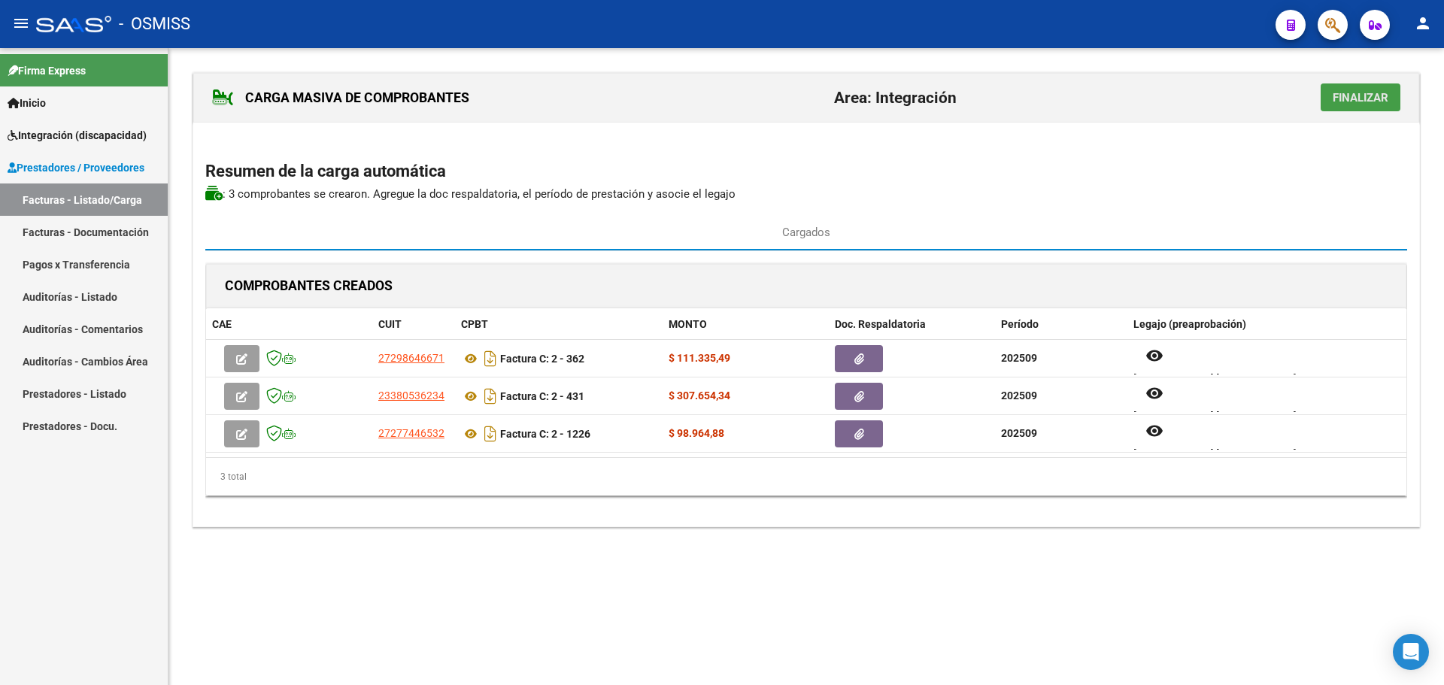
click at [1361, 103] on span "Finalizar" at bounding box center [1361, 98] width 56 height 14
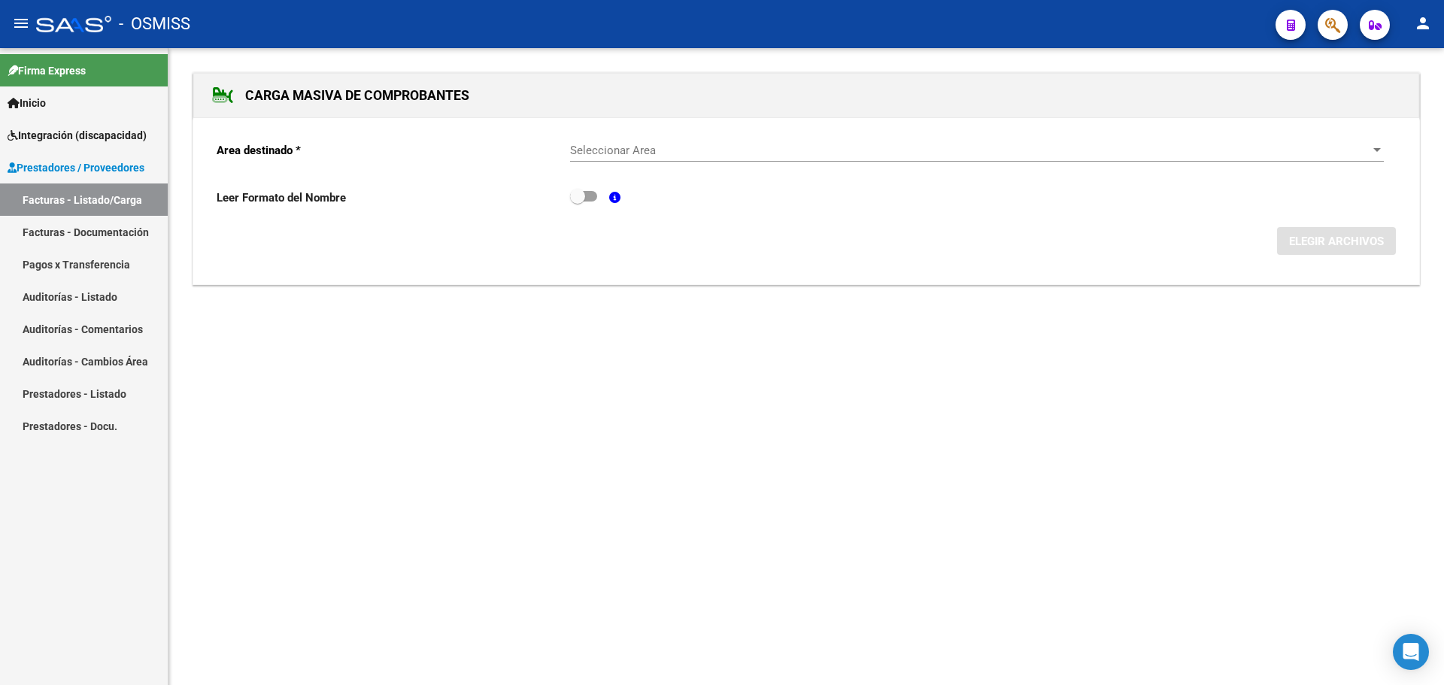
click at [1365, 139] on div "Seleccionar Area Seleccionar Area" at bounding box center [977, 145] width 814 height 32
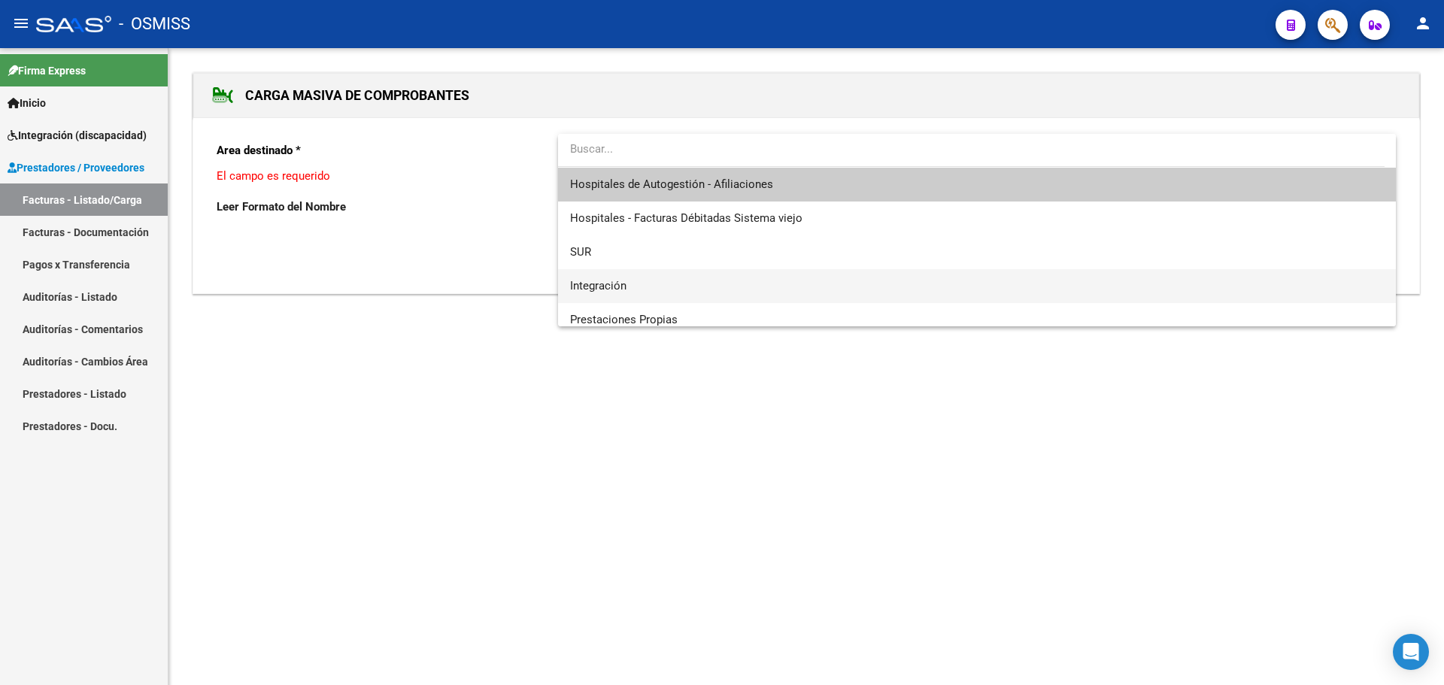
drag, startPoint x: 708, startPoint y: 282, endPoint x: 724, endPoint y: 279, distance: 16.8
click at [709, 282] on span "Integración" at bounding box center [977, 286] width 814 height 34
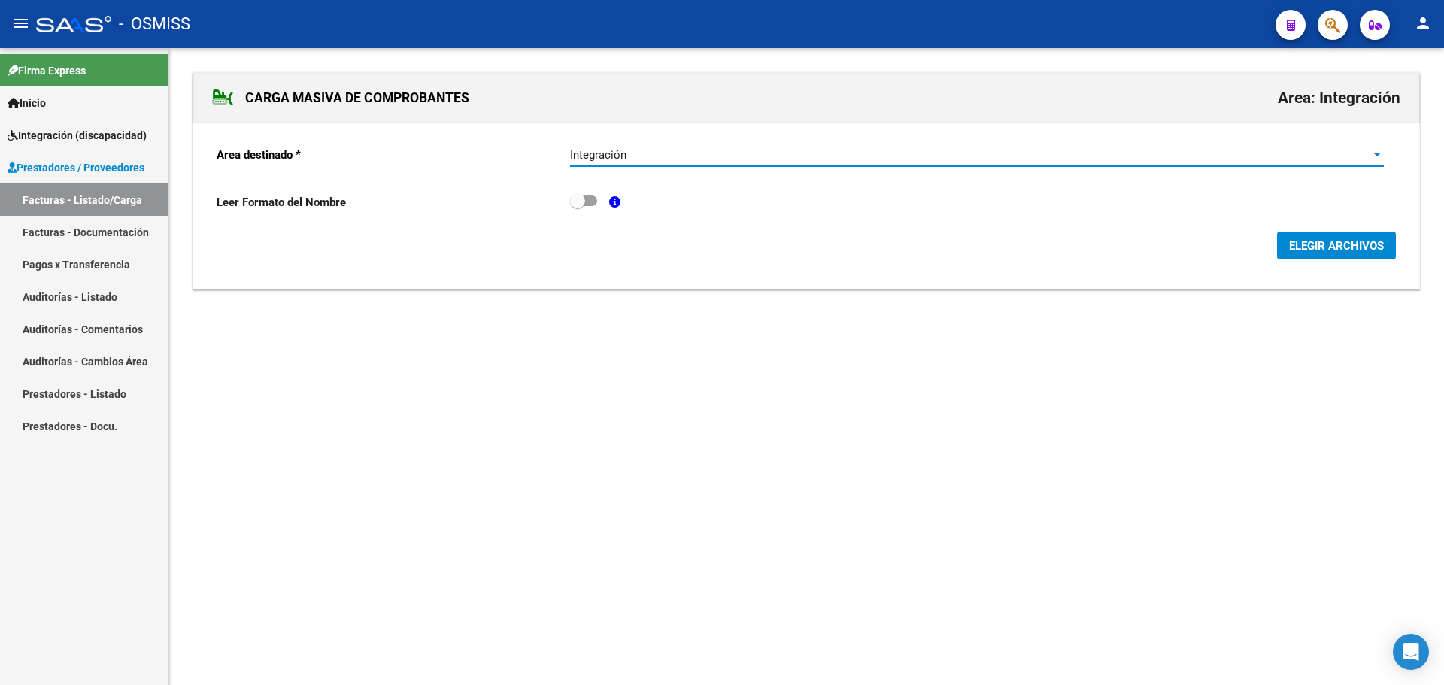
click at [1343, 241] on span "ELEGIR ARCHIVOS" at bounding box center [1336, 246] width 95 height 14
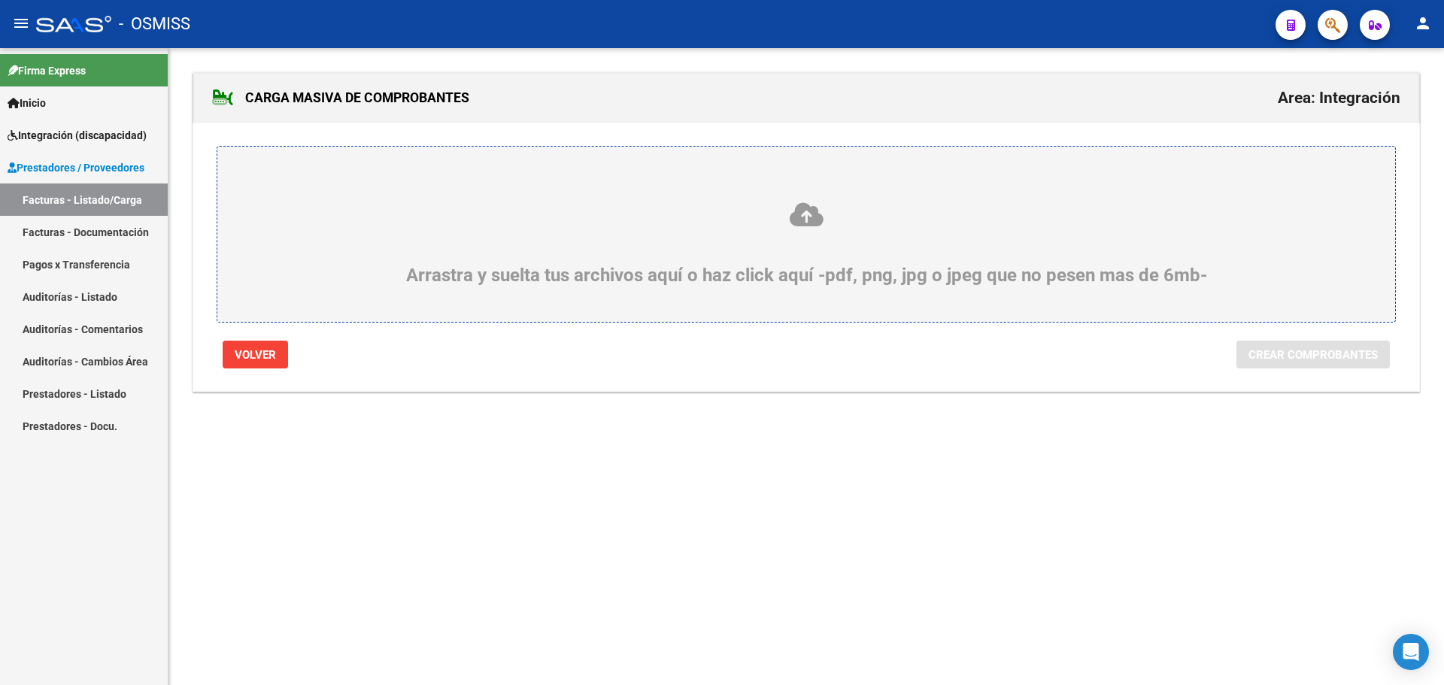
click at [650, 238] on div "Arrastra y suelta tus archivos aquí o haz click aquí -pdf, png, jpg o jpeg que …" at bounding box center [806, 243] width 1106 height 85
click at [0, 0] on input "Arrastra y suelta tus archivos aquí o haz click aquí -pdf, png, jpg o jpeg que …" at bounding box center [0, 0] width 0 height 0
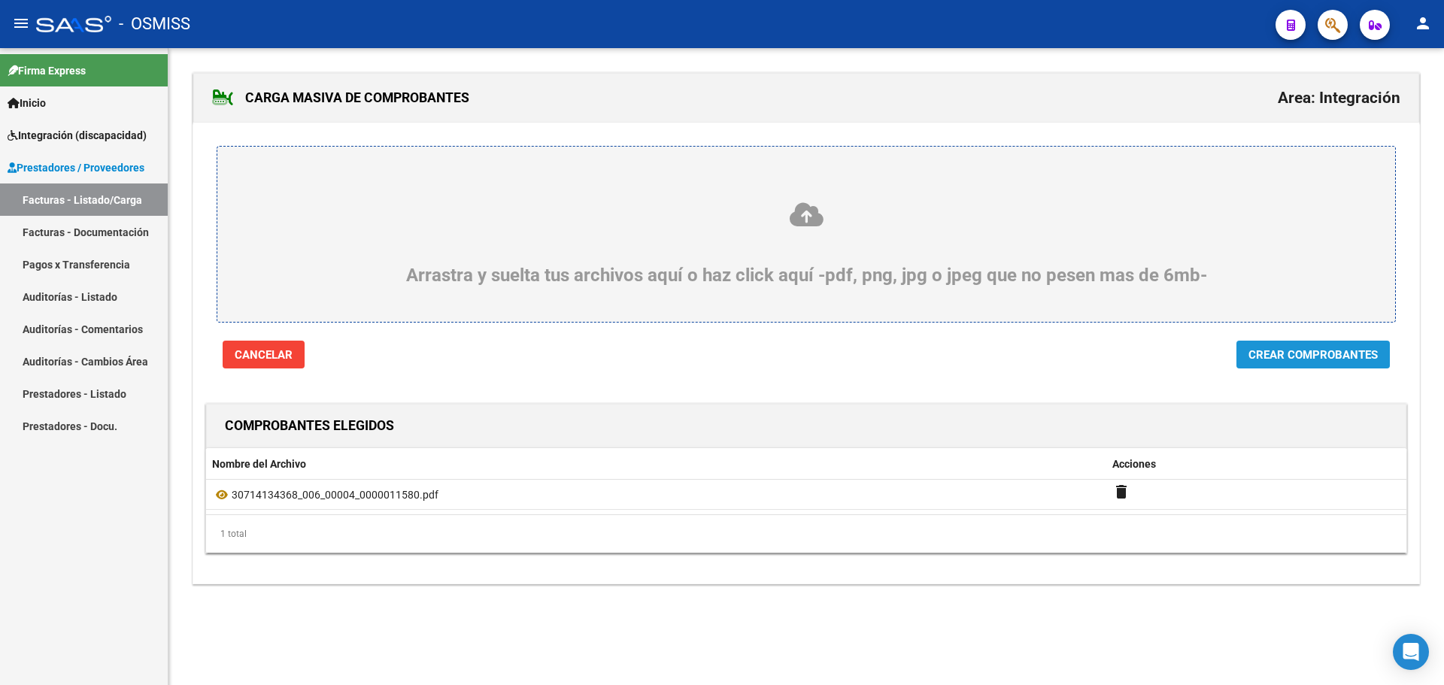
drag, startPoint x: 1298, startPoint y: 353, endPoint x: 689, endPoint y: 346, distance: 609.3
click at [1296, 353] on span "Crear Comprobantes" at bounding box center [1313, 355] width 129 height 14
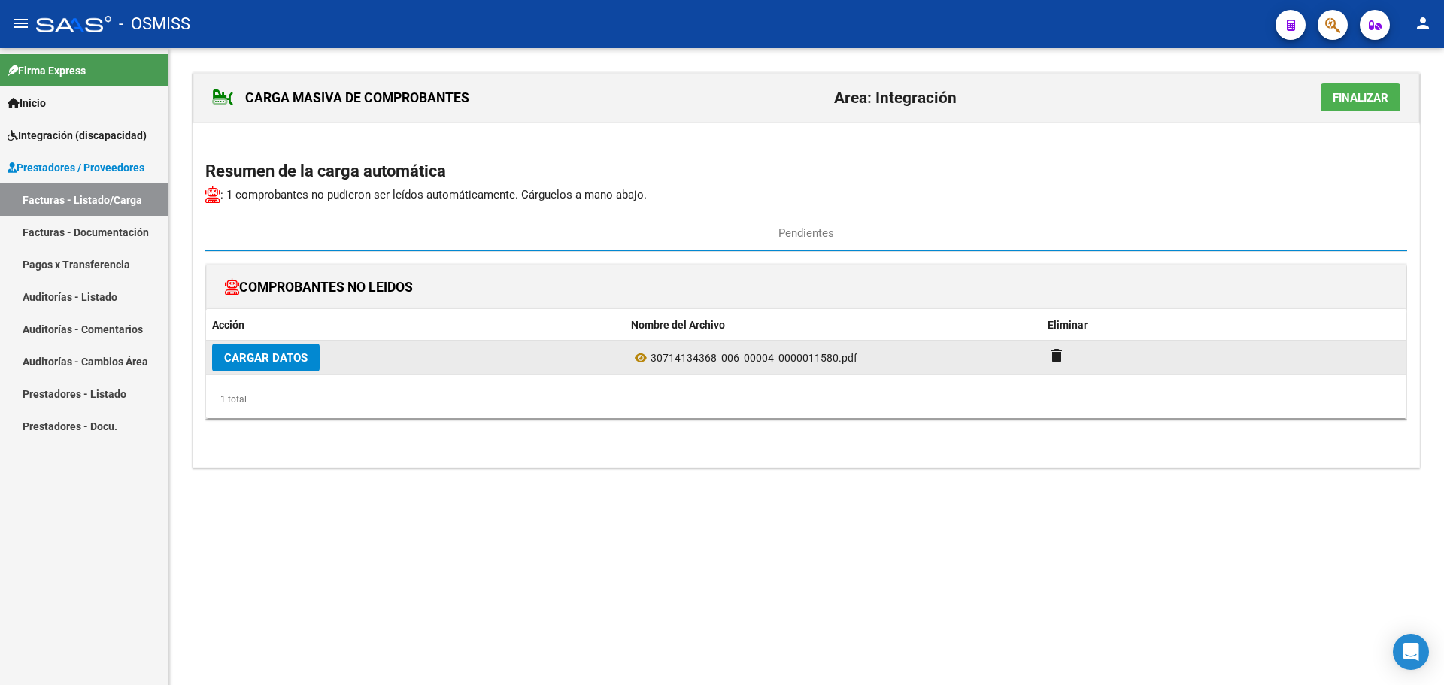
click at [275, 355] on span "Cargar Datos" at bounding box center [265, 358] width 83 height 14
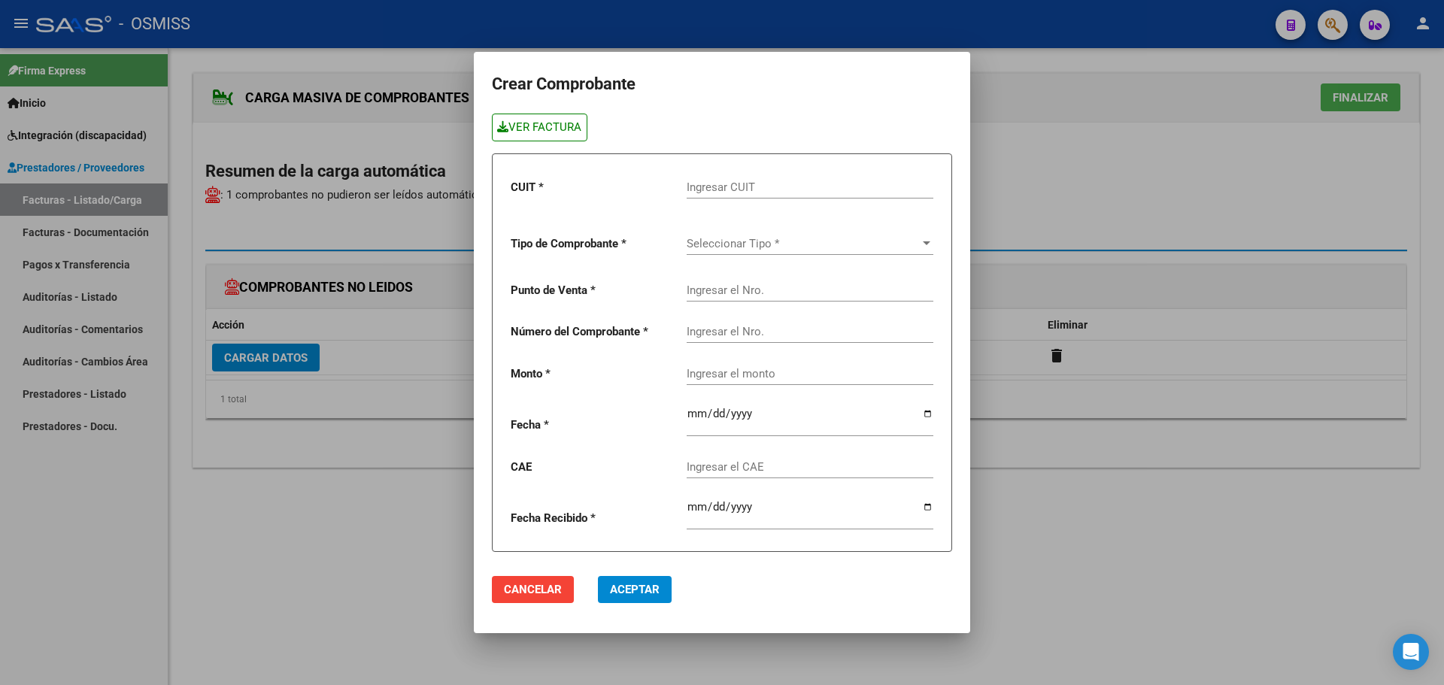
click at [559, 128] on link "VER FACTURA" at bounding box center [540, 128] width 96 height 28
click at [738, 180] on div "Ingresar CUIT" at bounding box center [810, 182] width 247 height 32
click at [758, 231] on div "Seleccionar Tipo * Seleccionar Tipo *" at bounding box center [810, 239] width 247 height 32
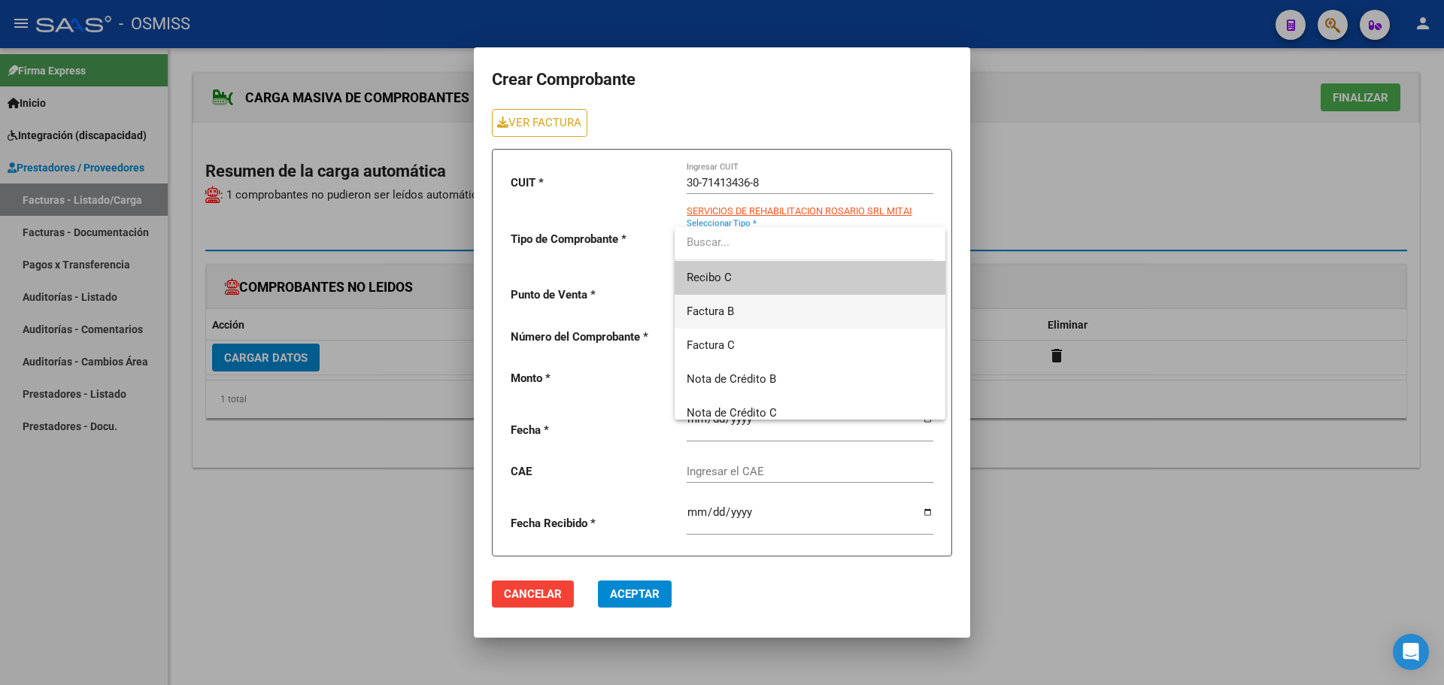
click at [739, 306] on span "Factura B" at bounding box center [810, 312] width 247 height 34
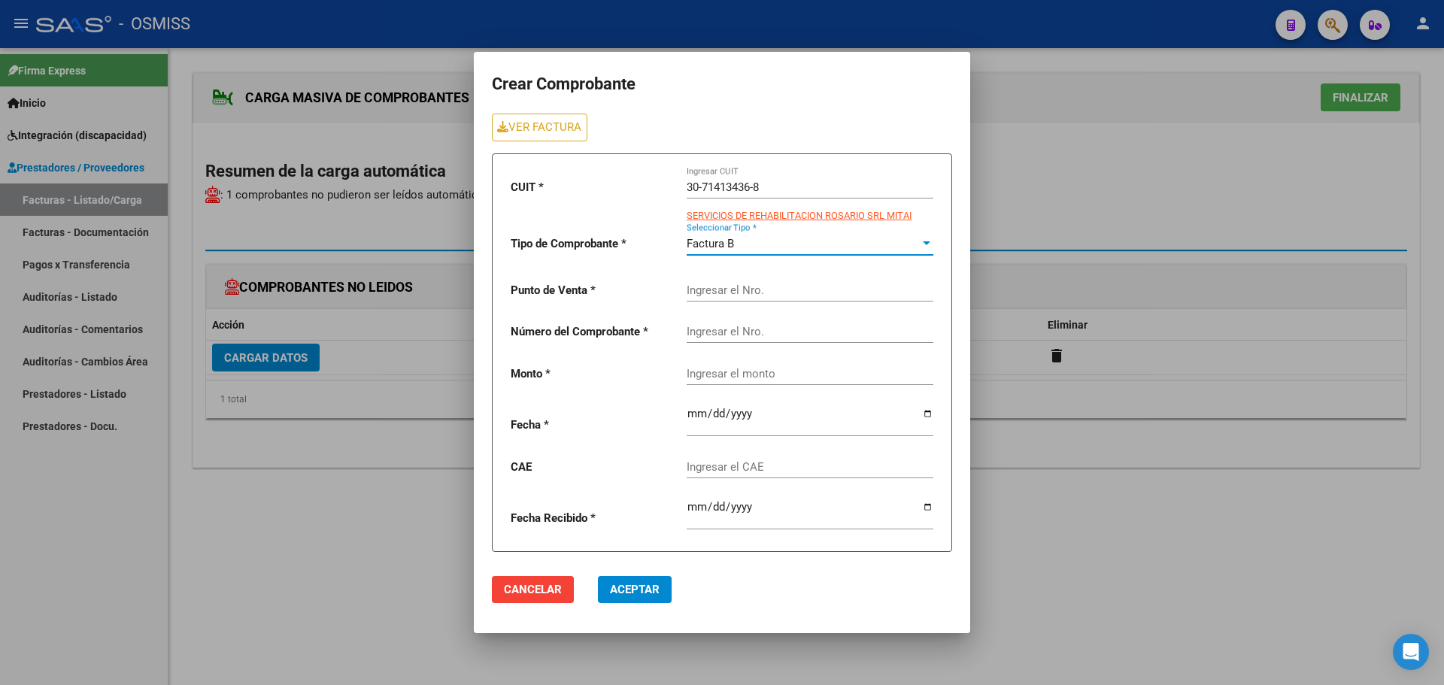
click at [739, 285] on input "Ingresar el Nro." at bounding box center [810, 291] width 247 height 14
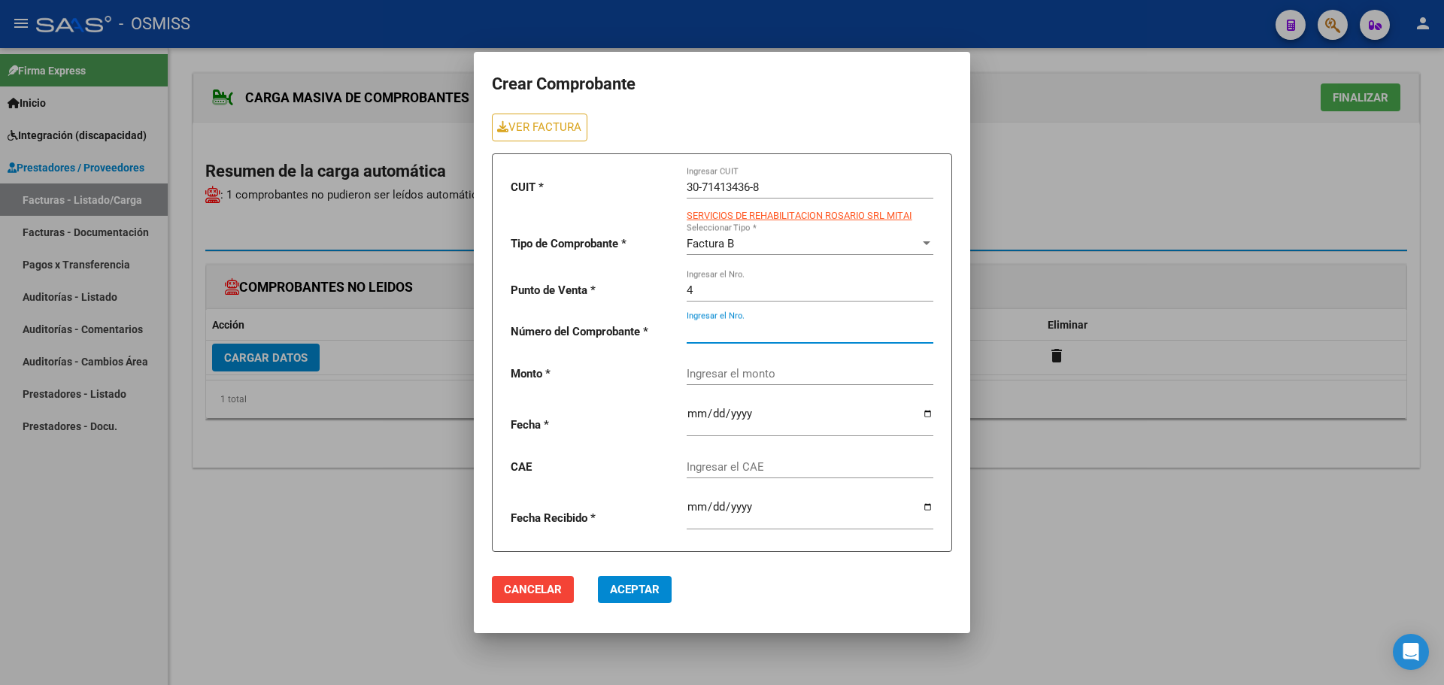
click at [740, 338] on input "Ingresar el Nro." at bounding box center [810, 332] width 247 height 14
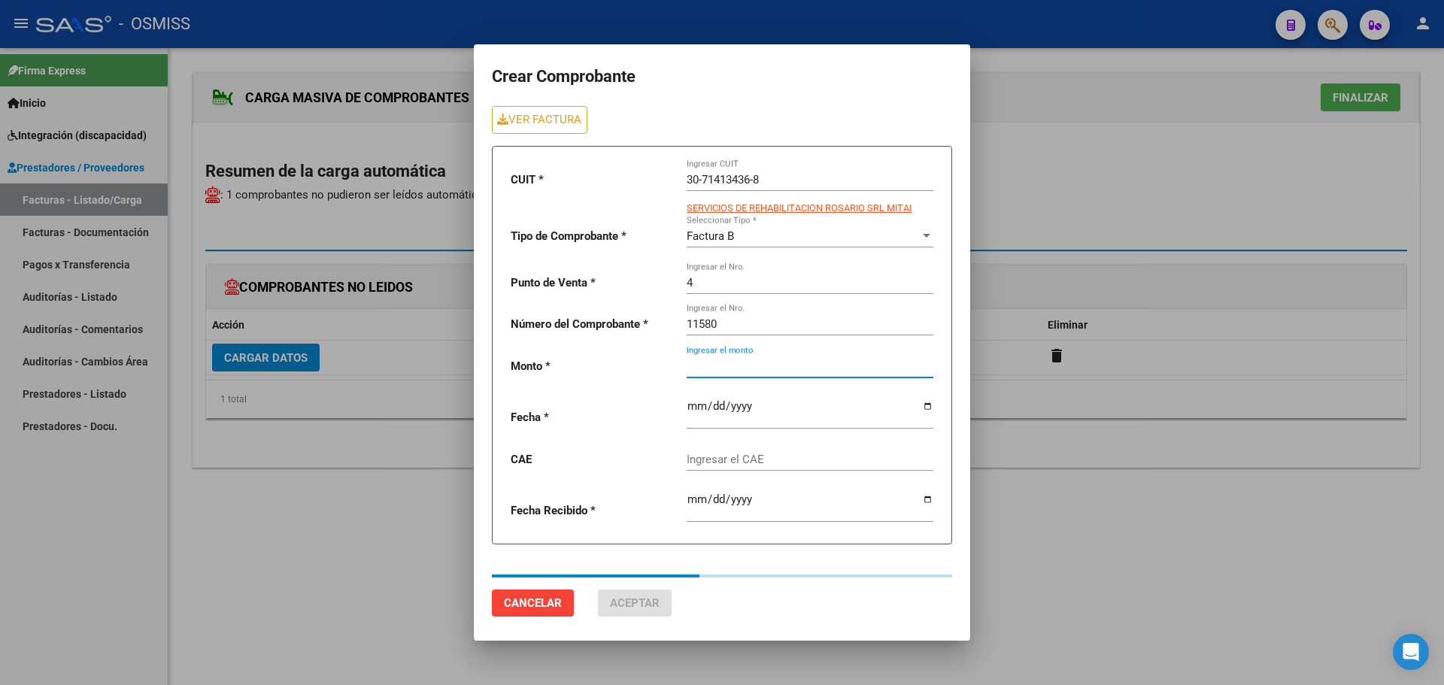
click at [737, 375] on div "Ingresar el monto" at bounding box center [810, 361] width 247 height 32
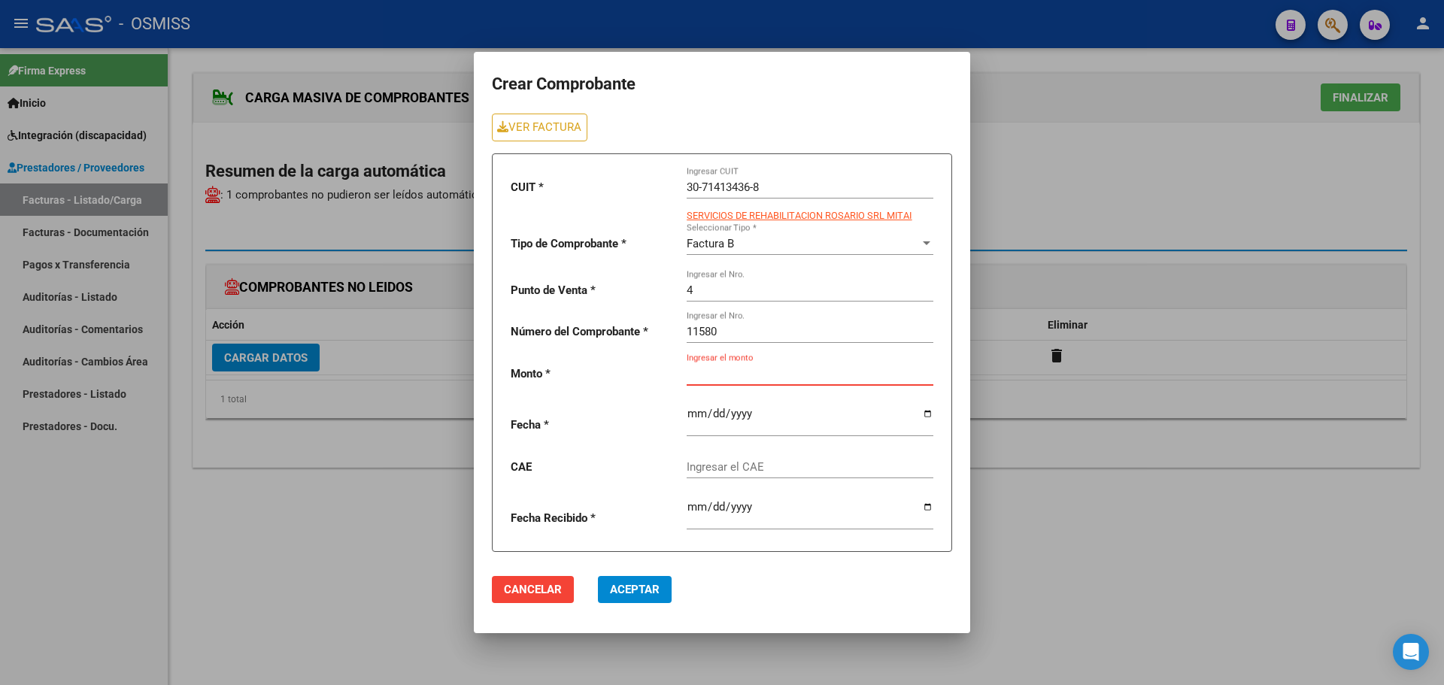
paste input "435376.56"
drag, startPoint x: 867, startPoint y: 416, endPoint x: 803, endPoint y: 424, distance: 64.5
click at [866, 417] on input "date" at bounding box center [810, 420] width 247 height 24
click at [927, 414] on input "date" at bounding box center [810, 420] width 247 height 24
click at [751, 466] on input "Ingresar el CAE" at bounding box center [810, 467] width 247 height 14
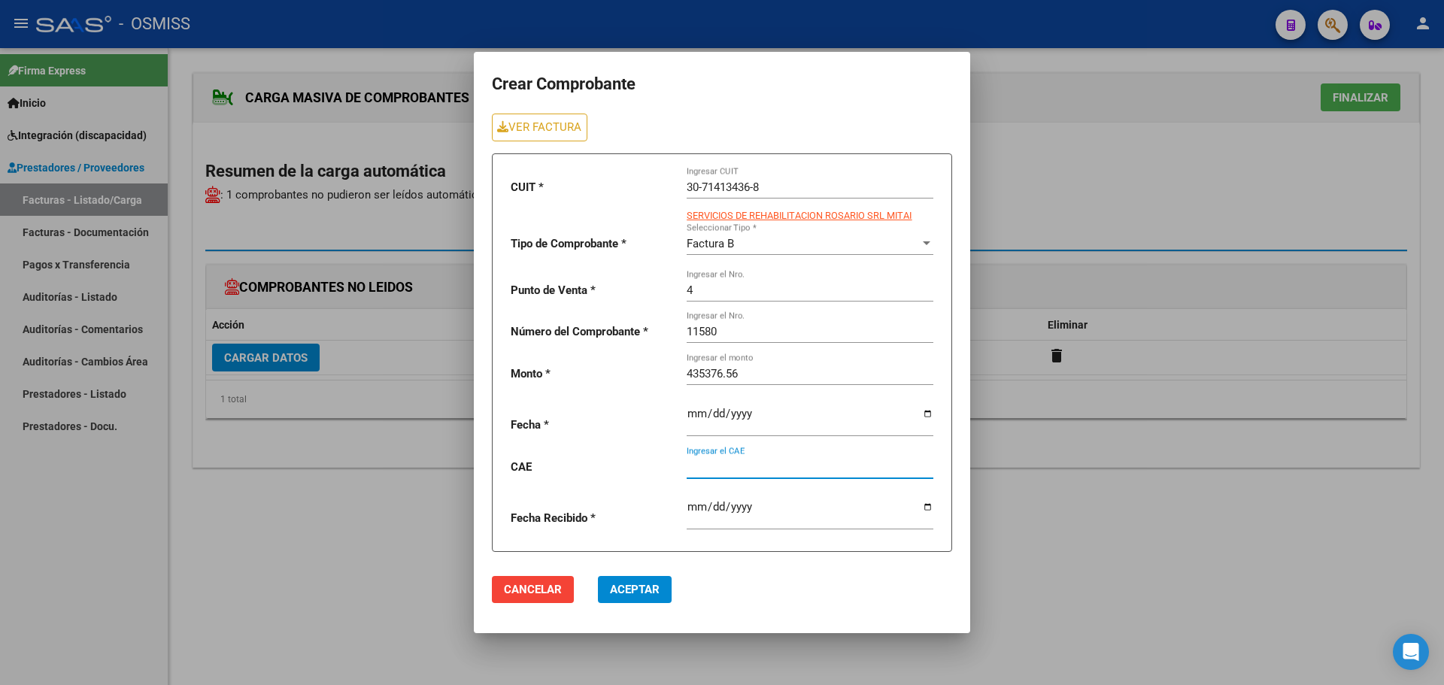
paste input "75408364401544"
click at [626, 590] on span "Aceptar" at bounding box center [635, 590] width 50 height 14
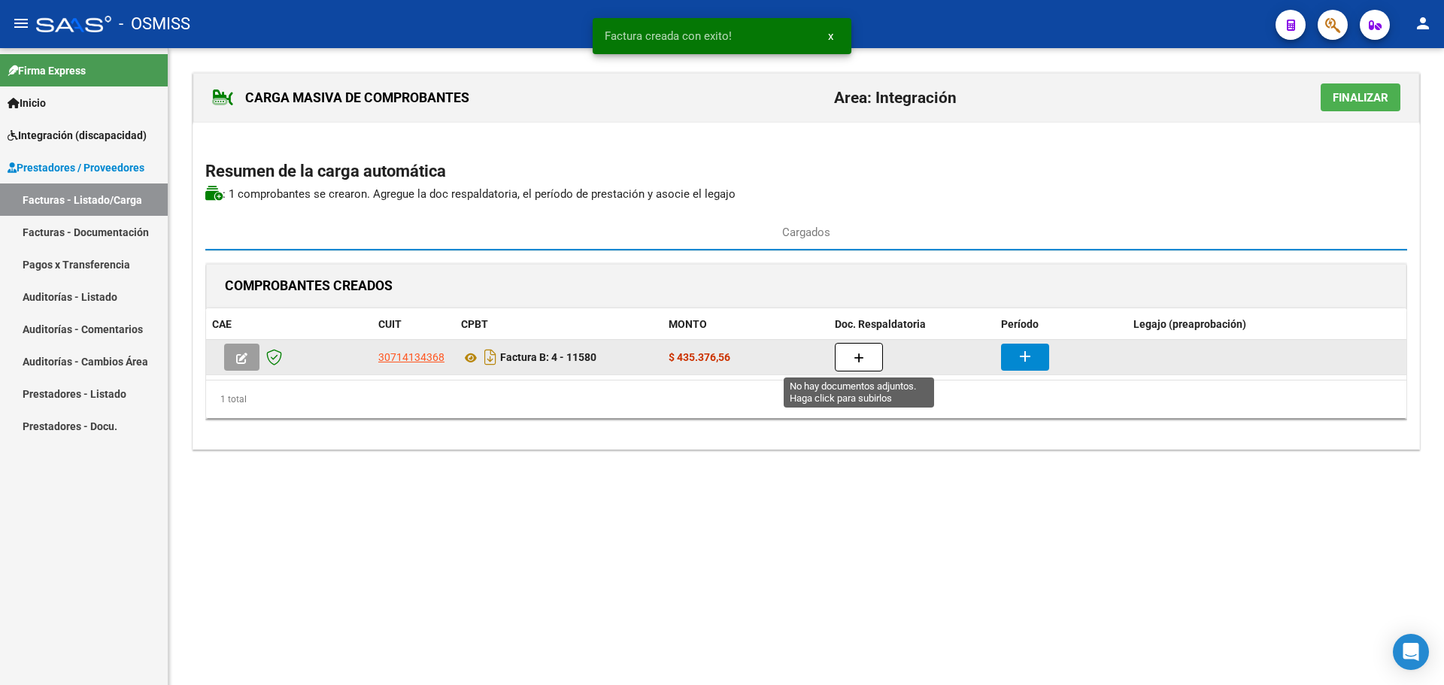
click at [860, 344] on button "button" at bounding box center [859, 357] width 48 height 29
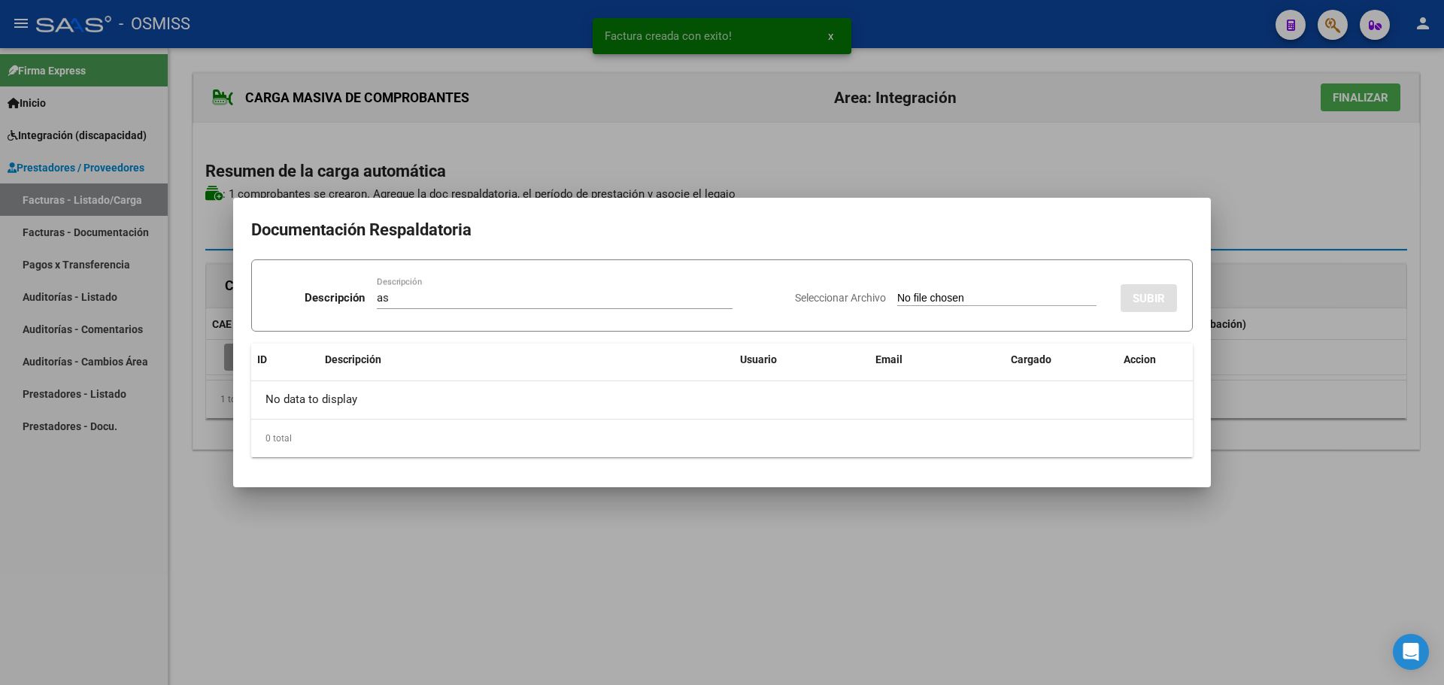
click at [932, 297] on input "Seleccionar Archivo" at bounding box center [996, 299] width 199 height 14
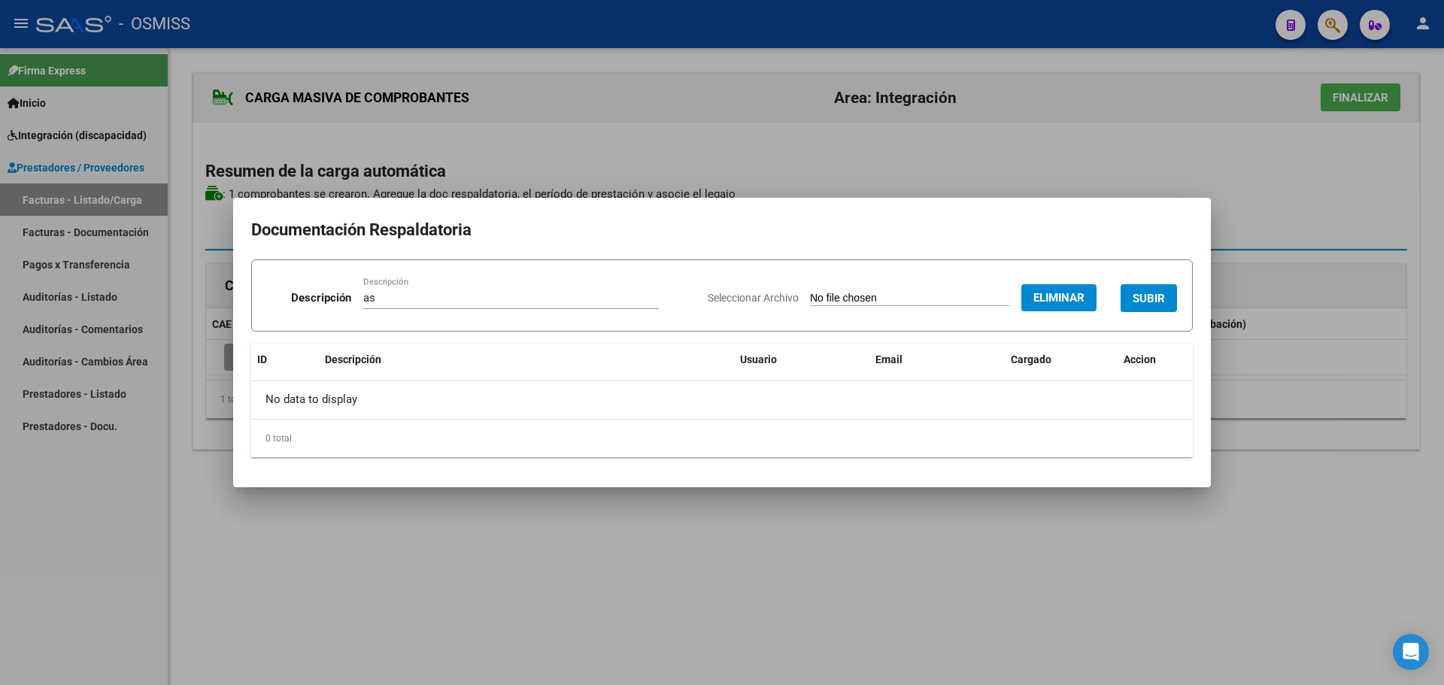
click at [1133, 311] on button "SUBIR" at bounding box center [1149, 298] width 56 height 28
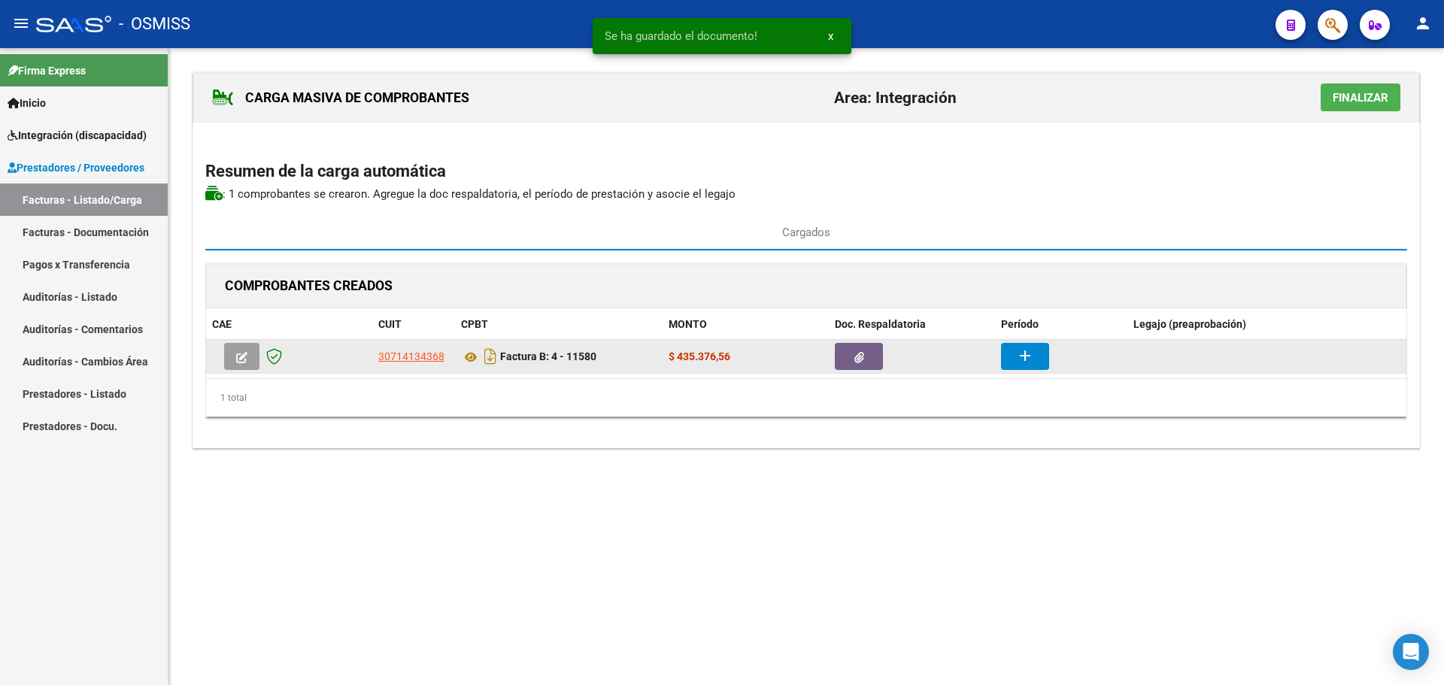
click at [1032, 351] on mat-icon "add" at bounding box center [1025, 356] width 18 height 18
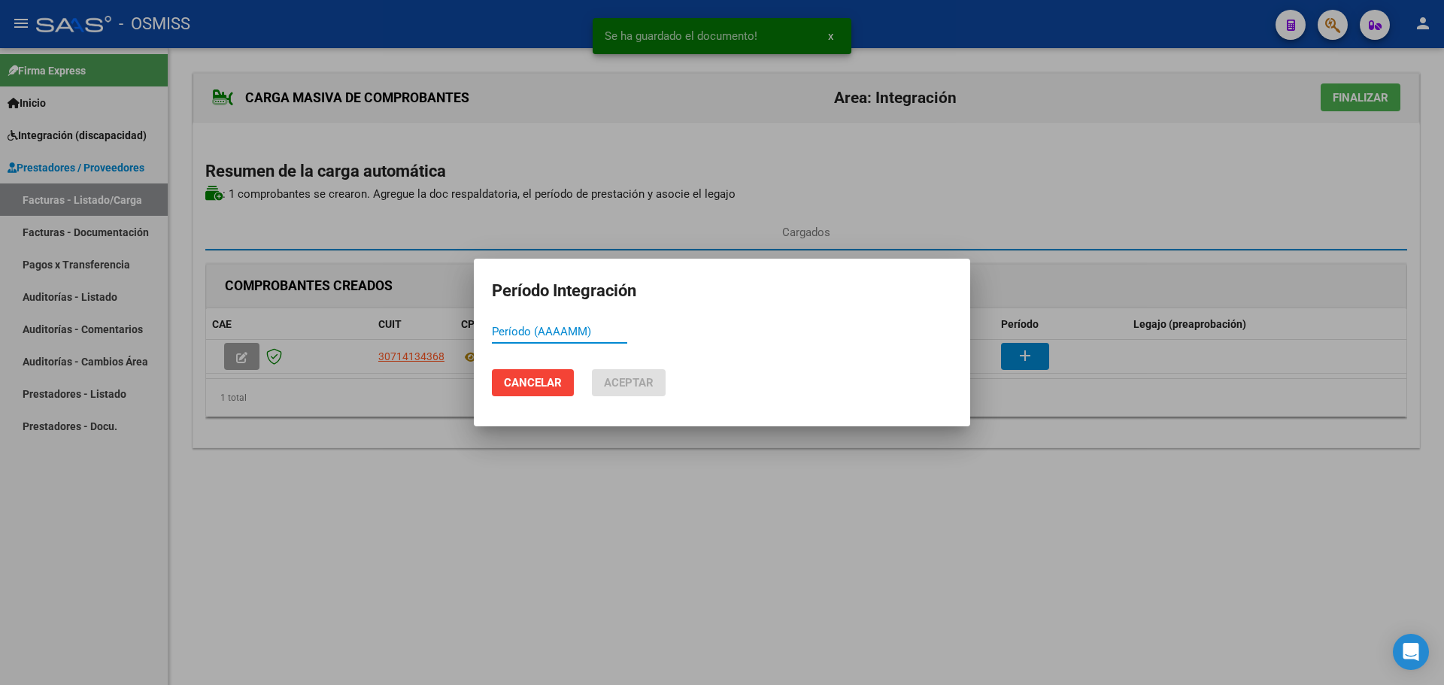
paste input "754083"
drag, startPoint x: 542, startPoint y: 335, endPoint x: 308, endPoint y: 317, distance: 235.3
click at [310, 332] on div "Se ha guardado el documento! x Período Integración 754083 Período (AAAAMM) Canc…" at bounding box center [722, 342] width 1444 height 685
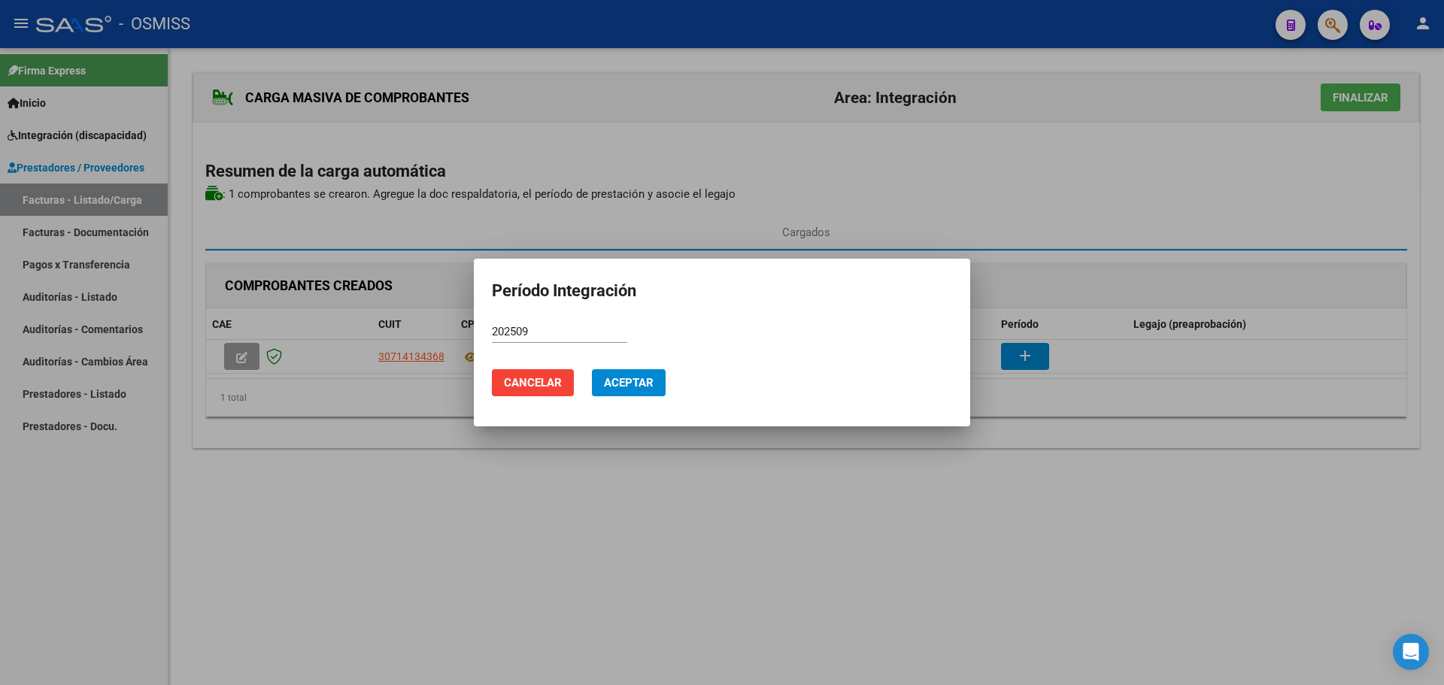
click at [638, 366] on mat-dialog-actions "Cancelar Aceptar" at bounding box center [722, 382] width 460 height 51
click at [642, 384] on span "Aceptar" at bounding box center [629, 383] width 50 height 14
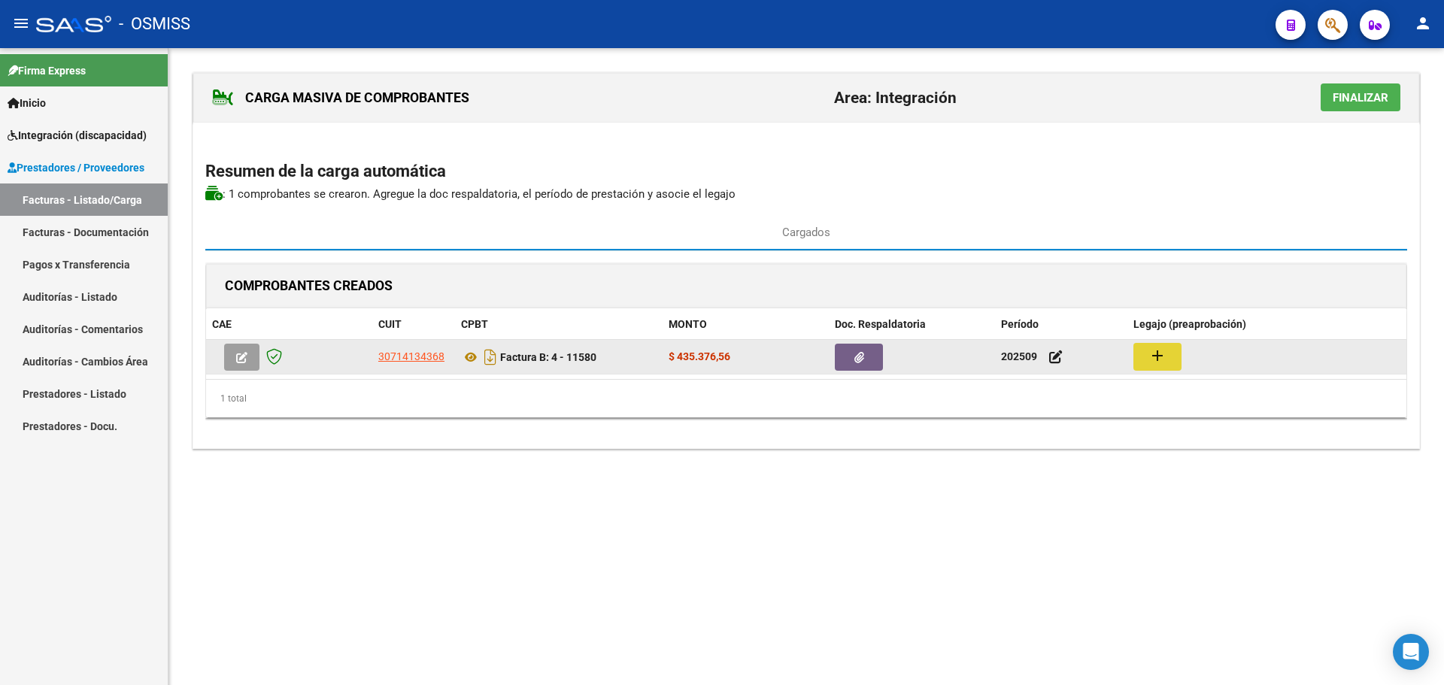
click at [1160, 358] on mat-icon "add" at bounding box center [1158, 356] width 18 height 18
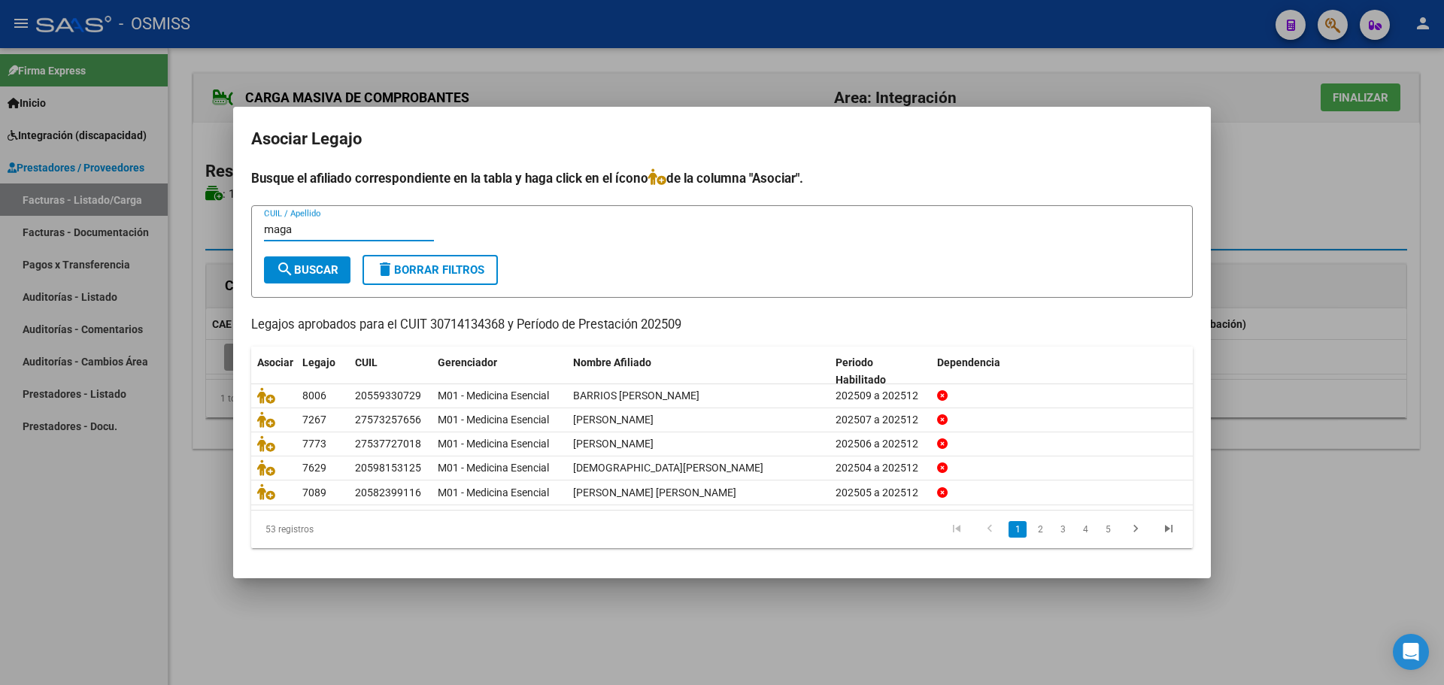
click at [299, 263] on span "search Buscar" at bounding box center [307, 270] width 62 height 14
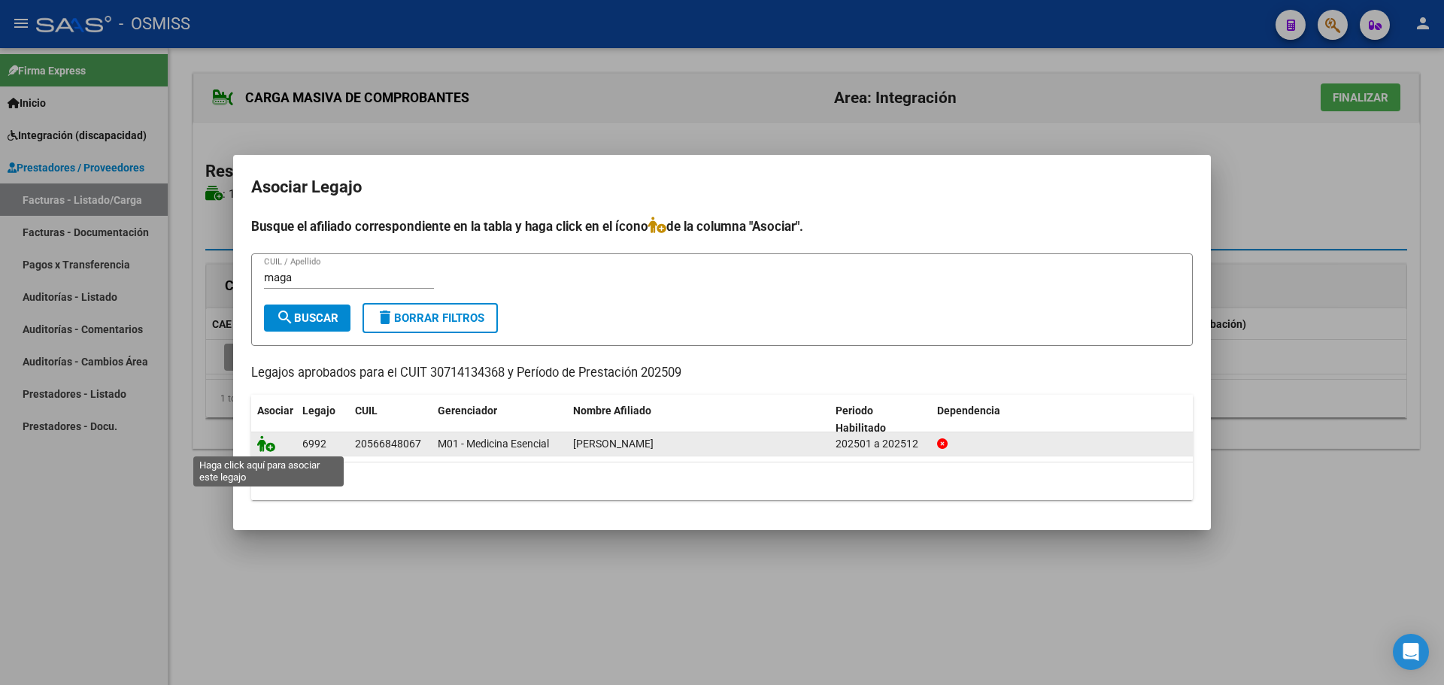
click at [269, 444] on icon at bounding box center [266, 443] width 18 height 17
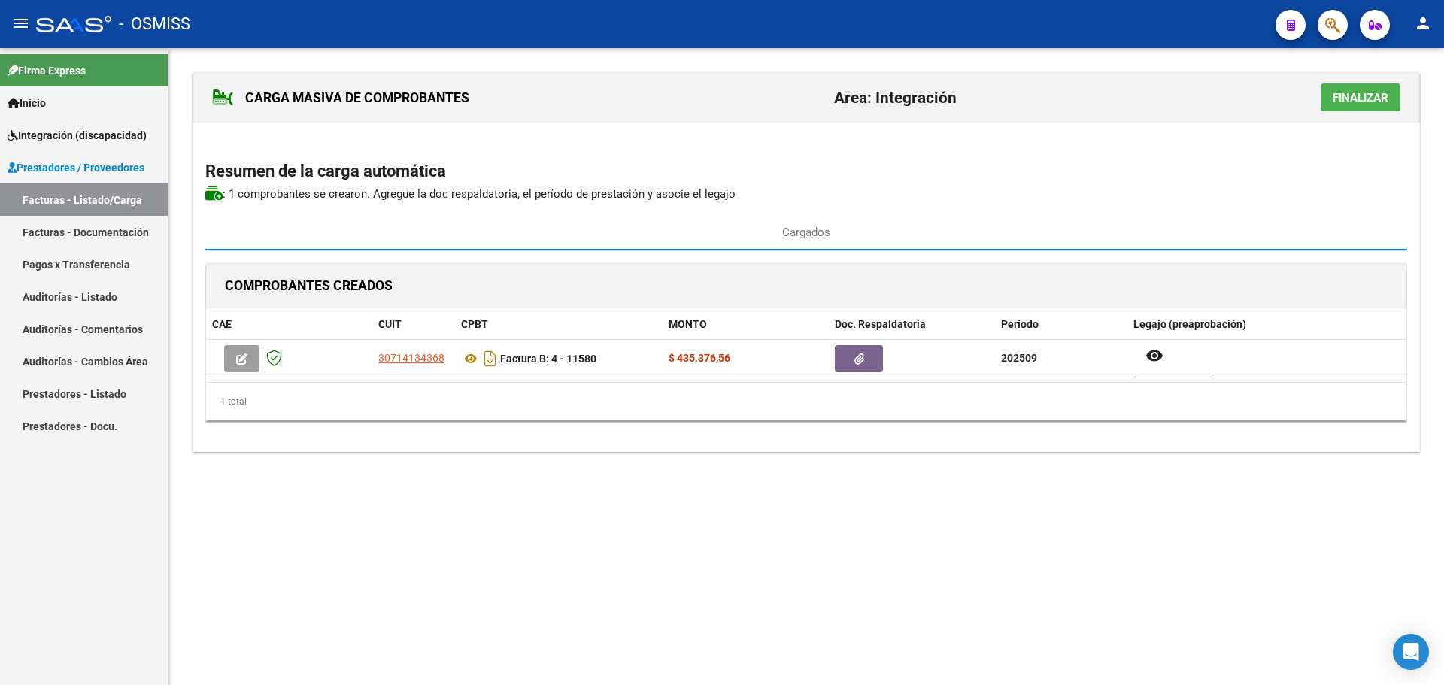
click at [1356, 93] on span "Finalizar" at bounding box center [1361, 98] width 56 height 14
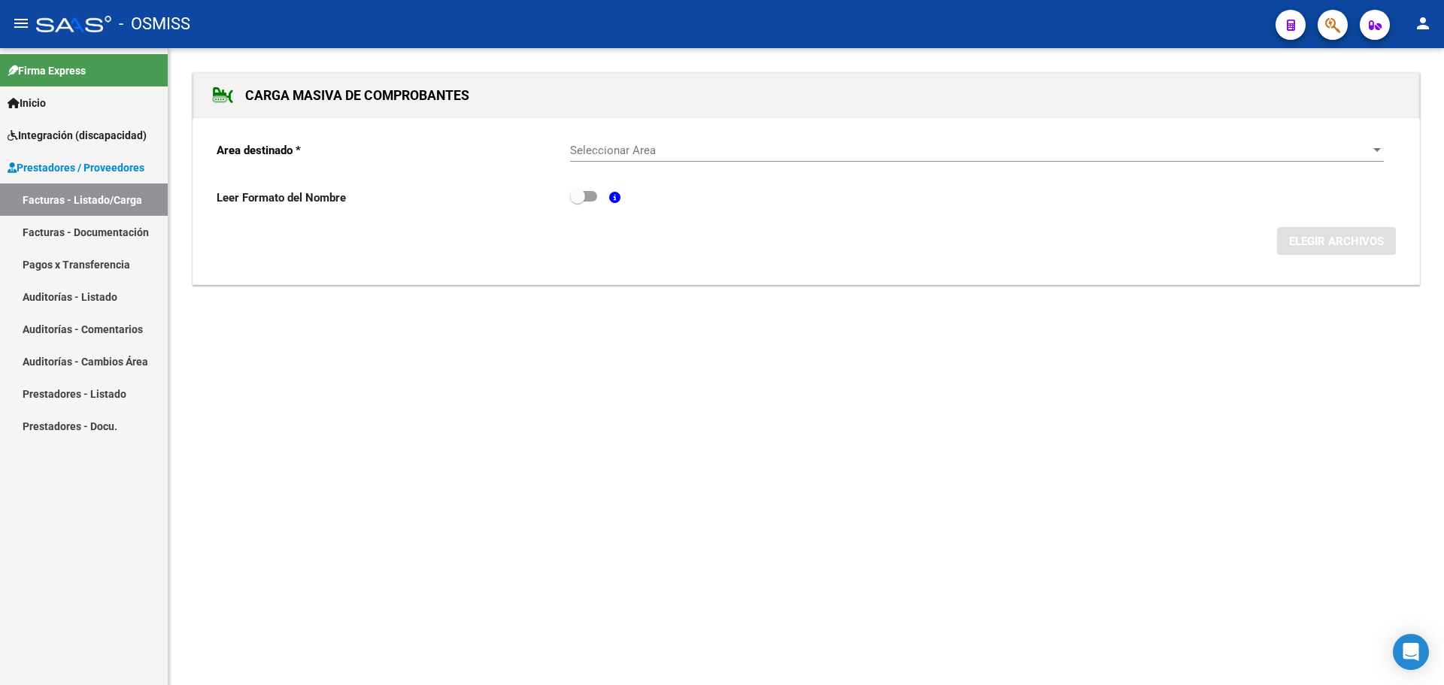
click at [1361, 147] on span "Seleccionar Area" at bounding box center [970, 151] width 800 height 14
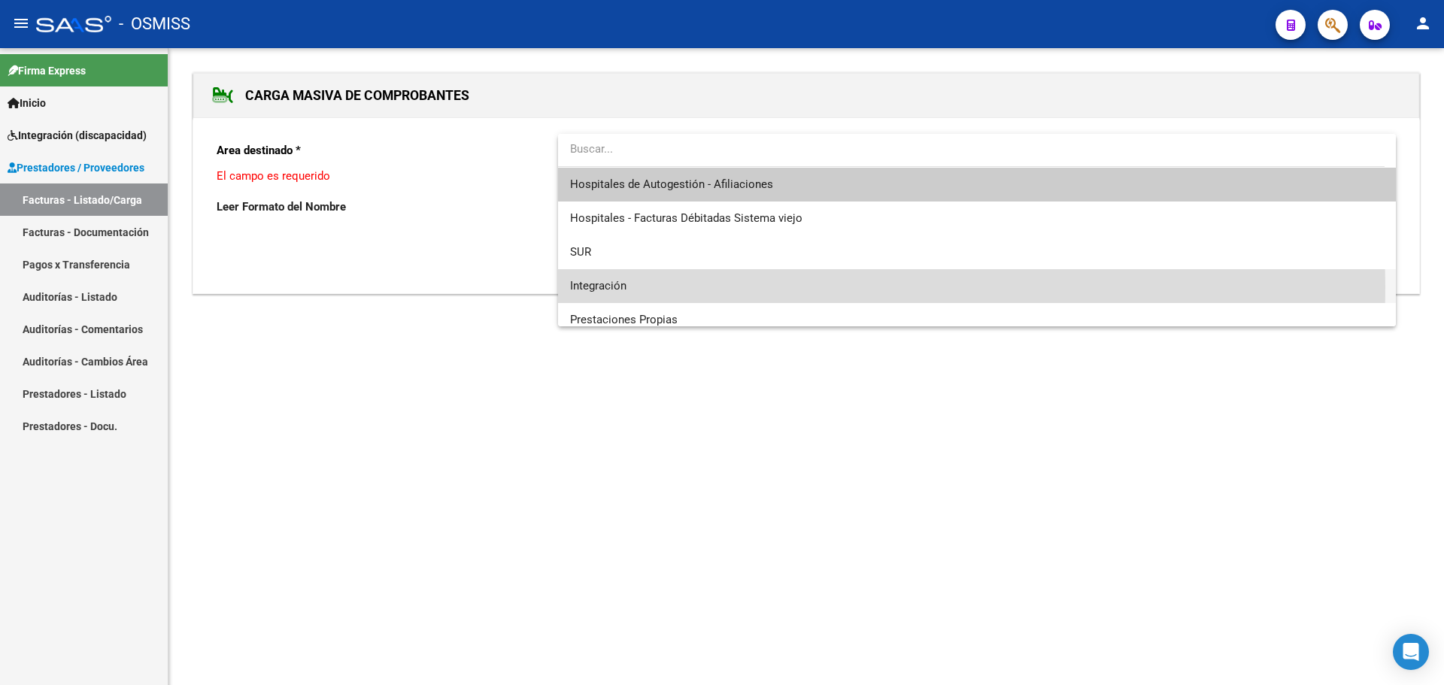
drag, startPoint x: 769, startPoint y: 287, endPoint x: 1015, endPoint y: 269, distance: 247.3
click at [774, 287] on span "Integración" at bounding box center [977, 286] width 814 height 34
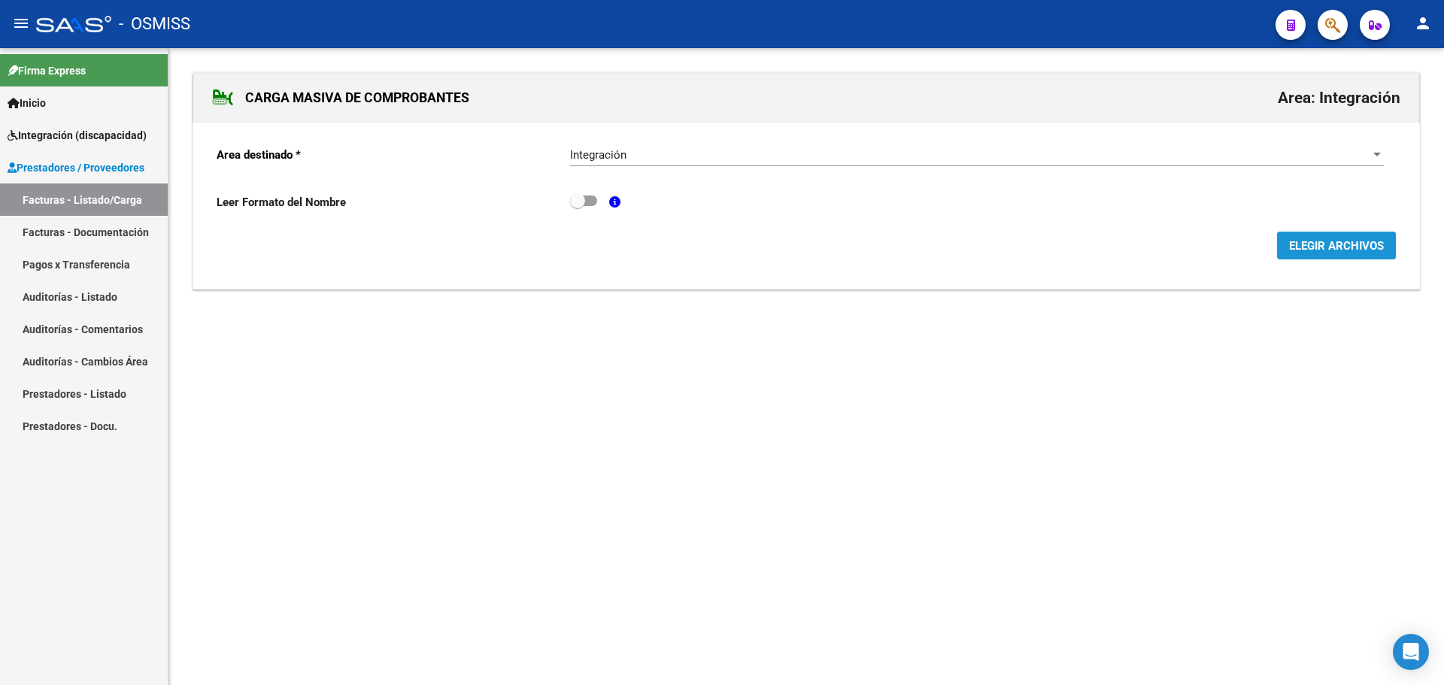
click at [1312, 247] on span "ELEGIR ARCHIVOS" at bounding box center [1336, 246] width 95 height 14
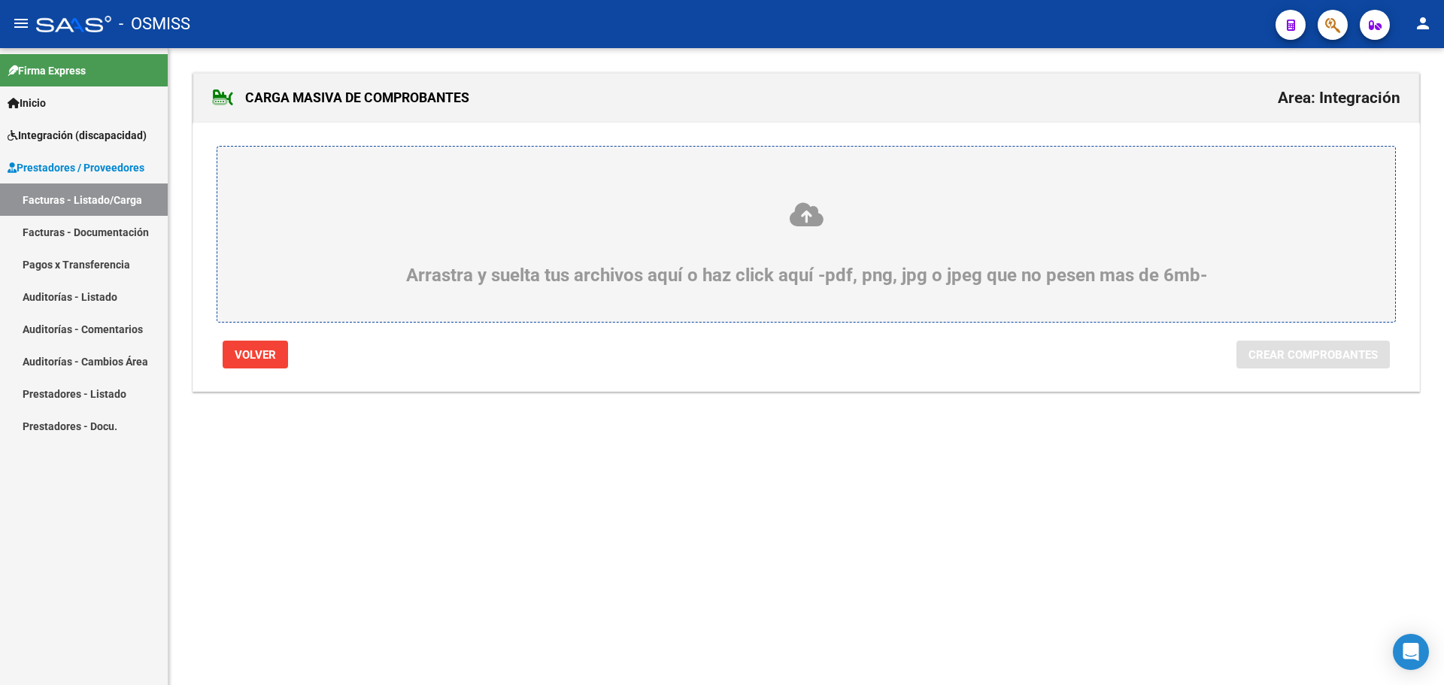
click at [409, 241] on div "Arrastra y suelta tus archivos aquí o haz click aquí -pdf, png, jpg o jpeg que …" at bounding box center [806, 243] width 1106 height 85
click at [0, 0] on input "Arrastra y suelta tus archivos aquí o haz click aquí -pdf, png, jpg o jpeg que …" at bounding box center [0, 0] width 0 height 0
click at [308, 241] on div "Arrastra y suelta tus archivos aquí o haz click aquí -pdf, png, jpg o jpeg que …" at bounding box center [806, 243] width 1106 height 85
click at [0, 0] on input "Arrastra y suelta tus archivos aquí o haz click aquí -pdf, png, jpg o jpeg que …" at bounding box center [0, 0] width 0 height 0
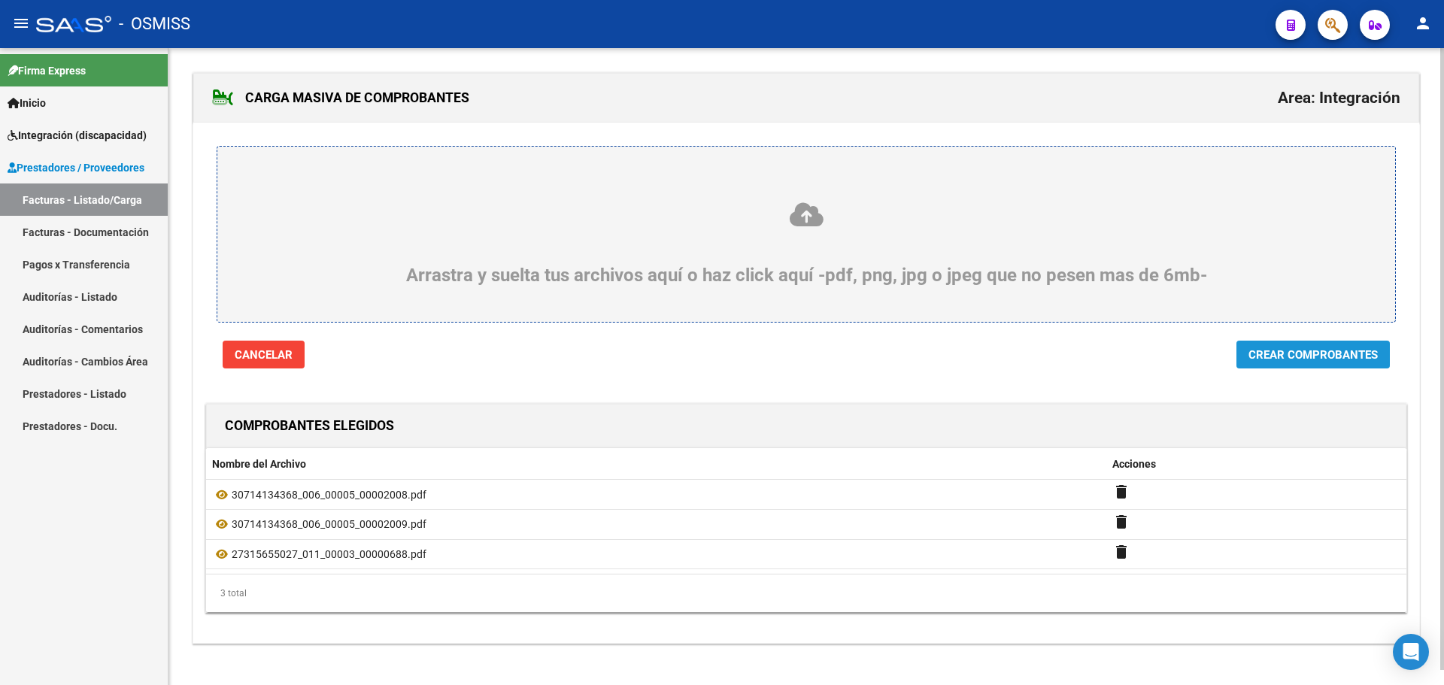
click at [1303, 360] on span "Crear Comprobantes" at bounding box center [1313, 355] width 129 height 14
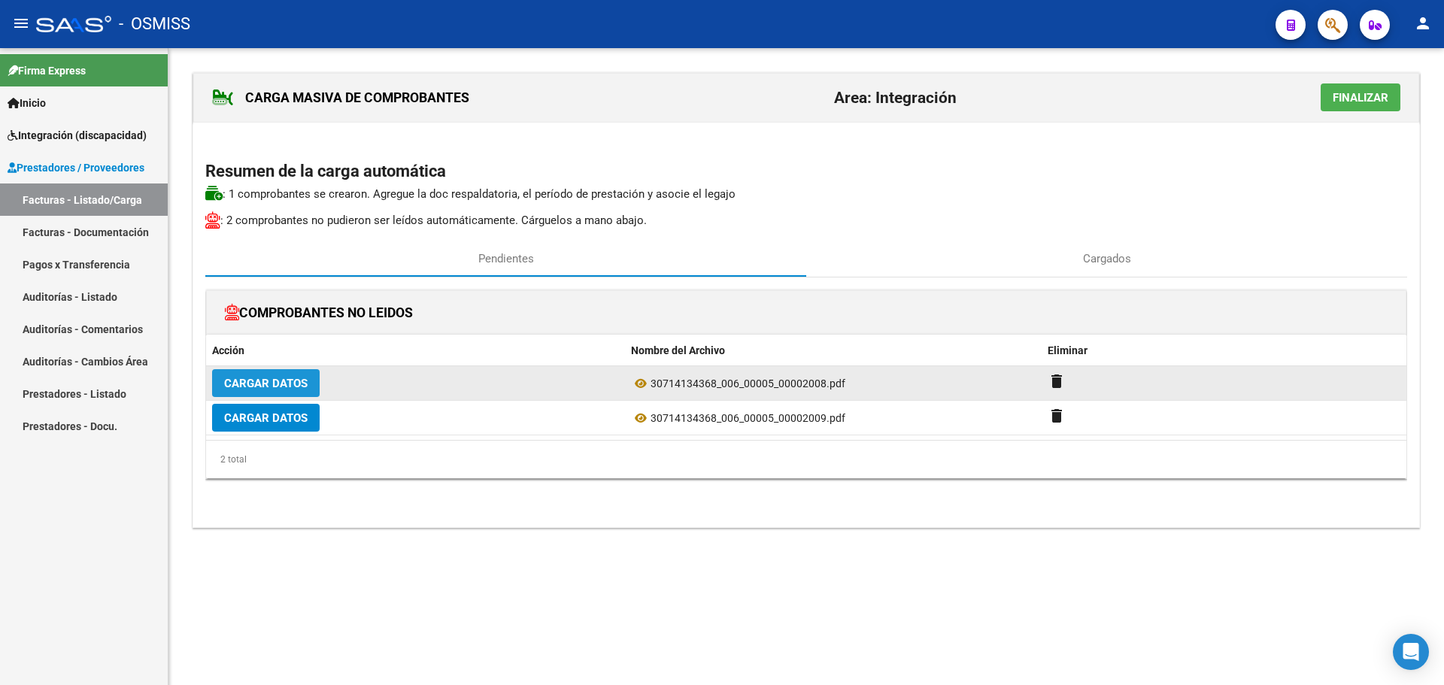
click at [264, 378] on span "Cargar Datos" at bounding box center [265, 384] width 83 height 14
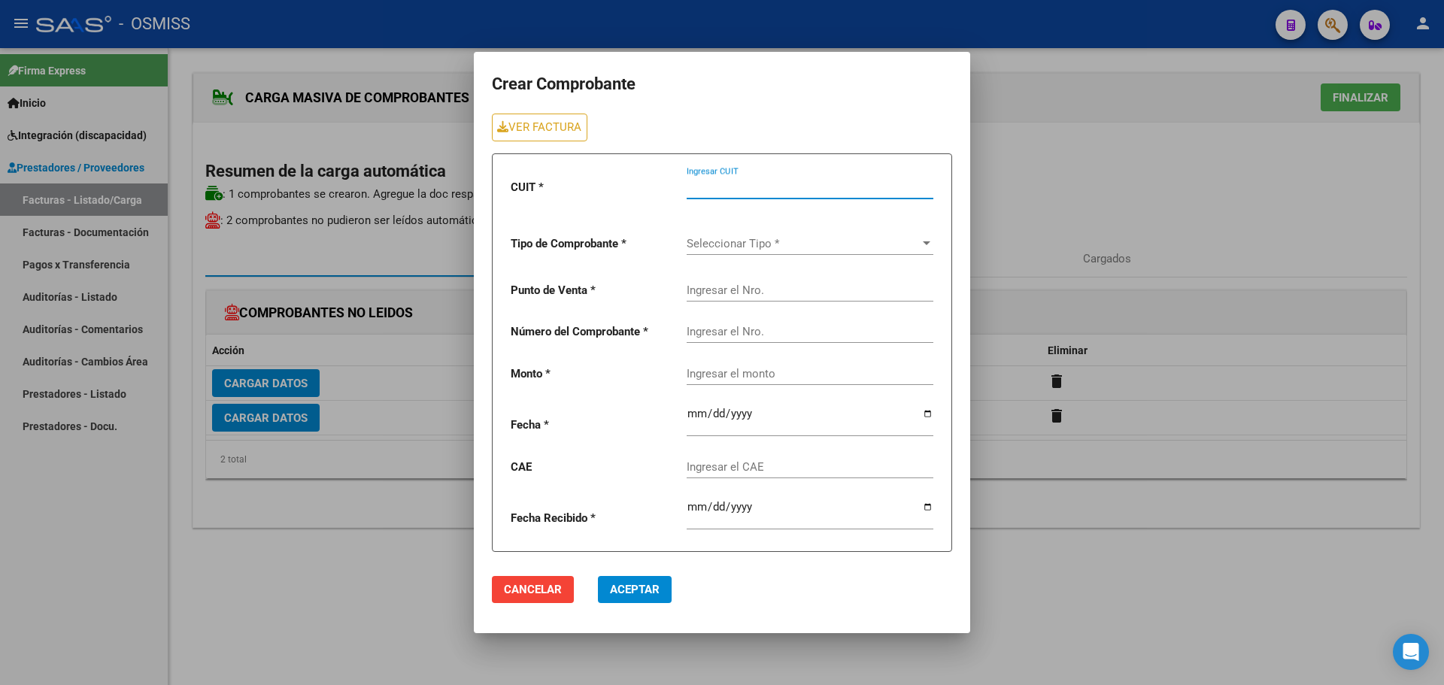
click at [700, 190] on input "Ingresar CUIT" at bounding box center [810, 188] width 247 height 14
click at [744, 244] on span "Seleccionar Tipo *" at bounding box center [803, 244] width 233 height 14
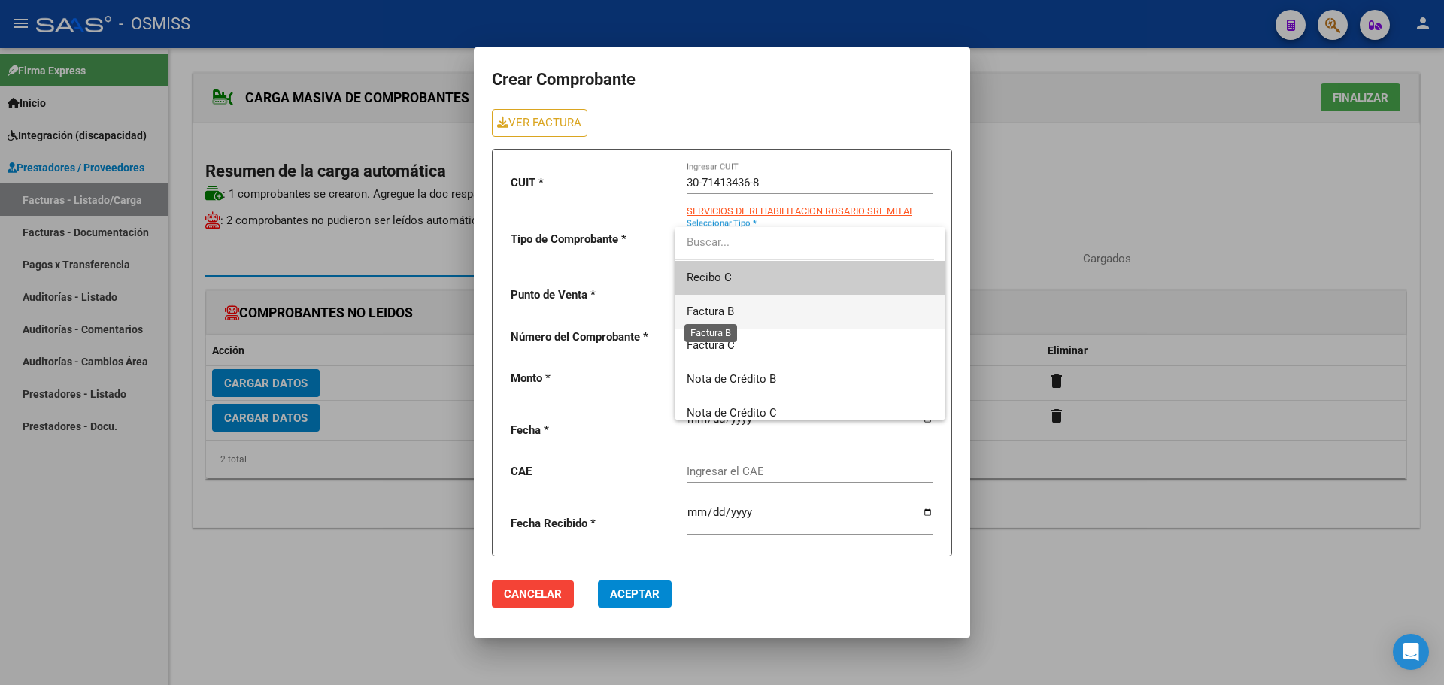
click at [727, 314] on span "Factura B" at bounding box center [710, 312] width 47 height 14
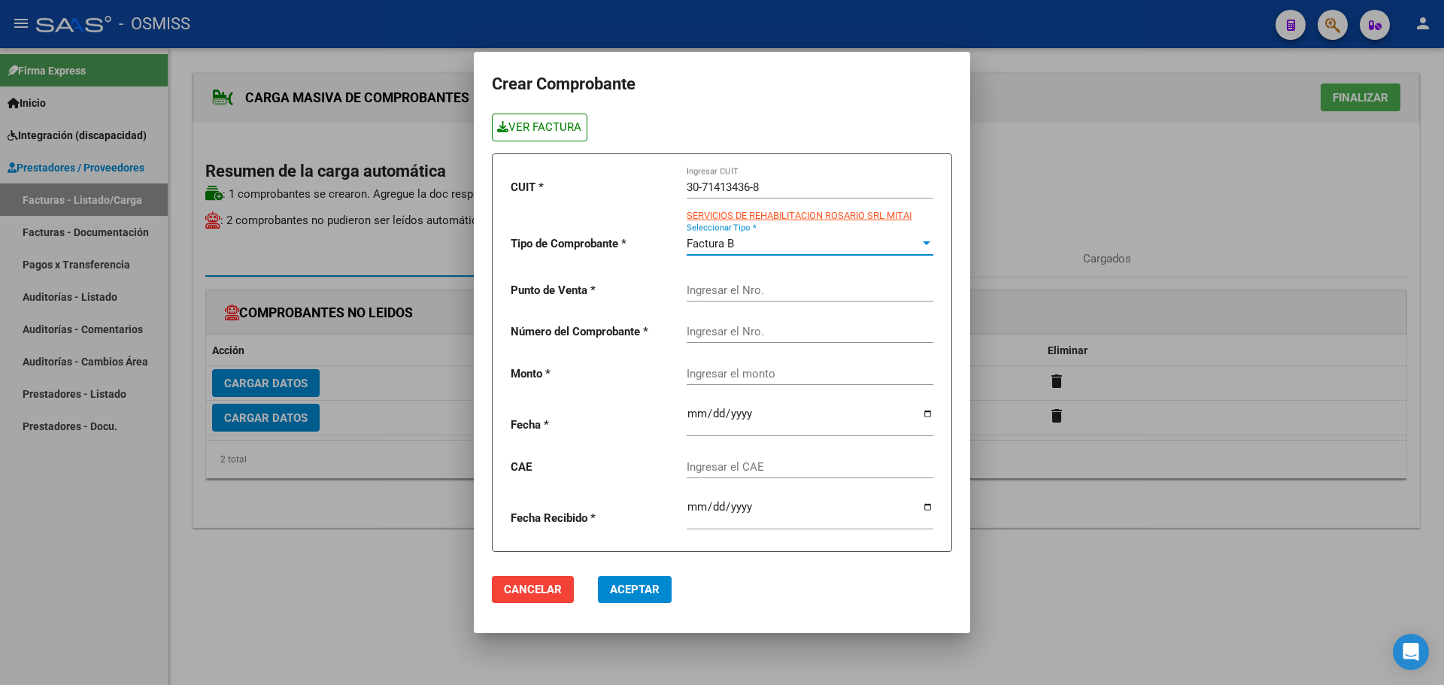
click at [566, 126] on link "VER FACTURA" at bounding box center [540, 128] width 96 height 28
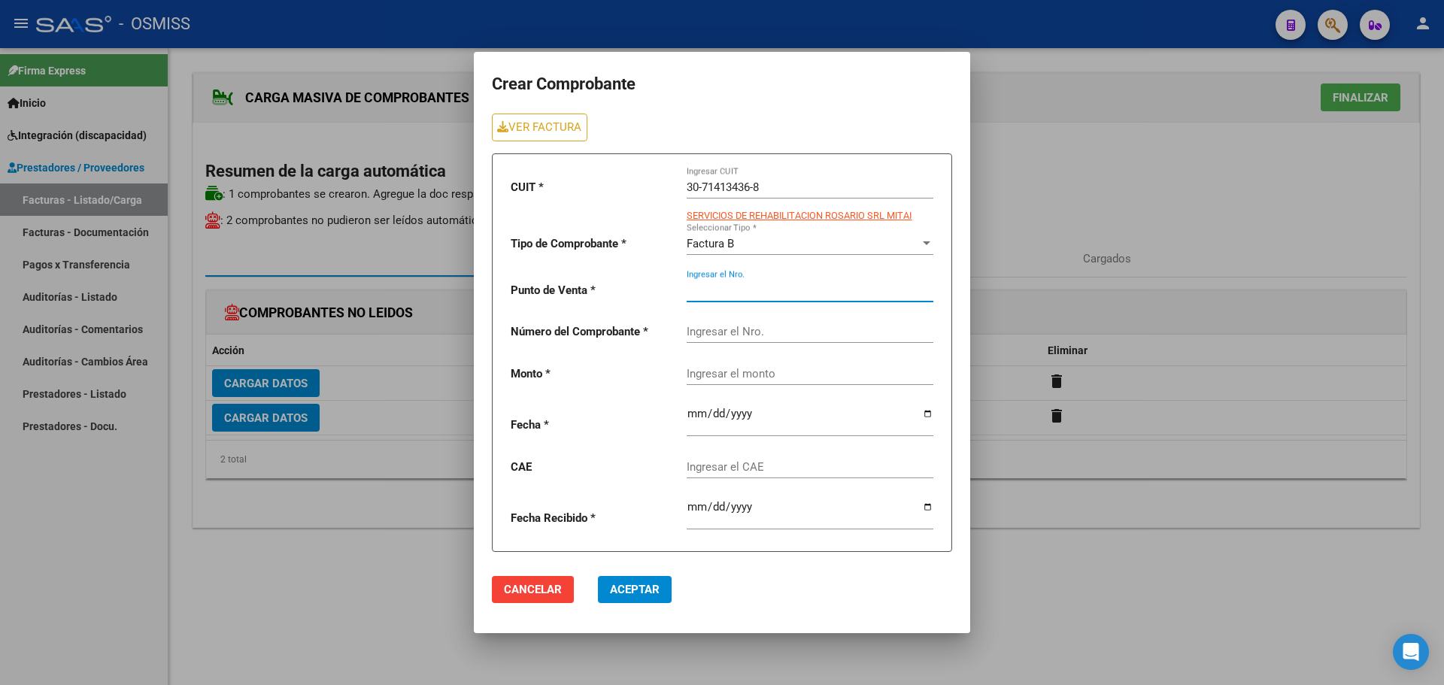
click at [723, 288] on input "Ingresar el Nro." at bounding box center [810, 291] width 247 height 14
click at [730, 328] on input "Ingresar el Nro." at bounding box center [810, 332] width 247 height 14
click at [707, 369] on input "Ingresar el monto" at bounding box center [810, 374] width 247 height 14
paste input "435376.56"
click at [927, 406] on div at bounding box center [810, 416] width 247 height 42
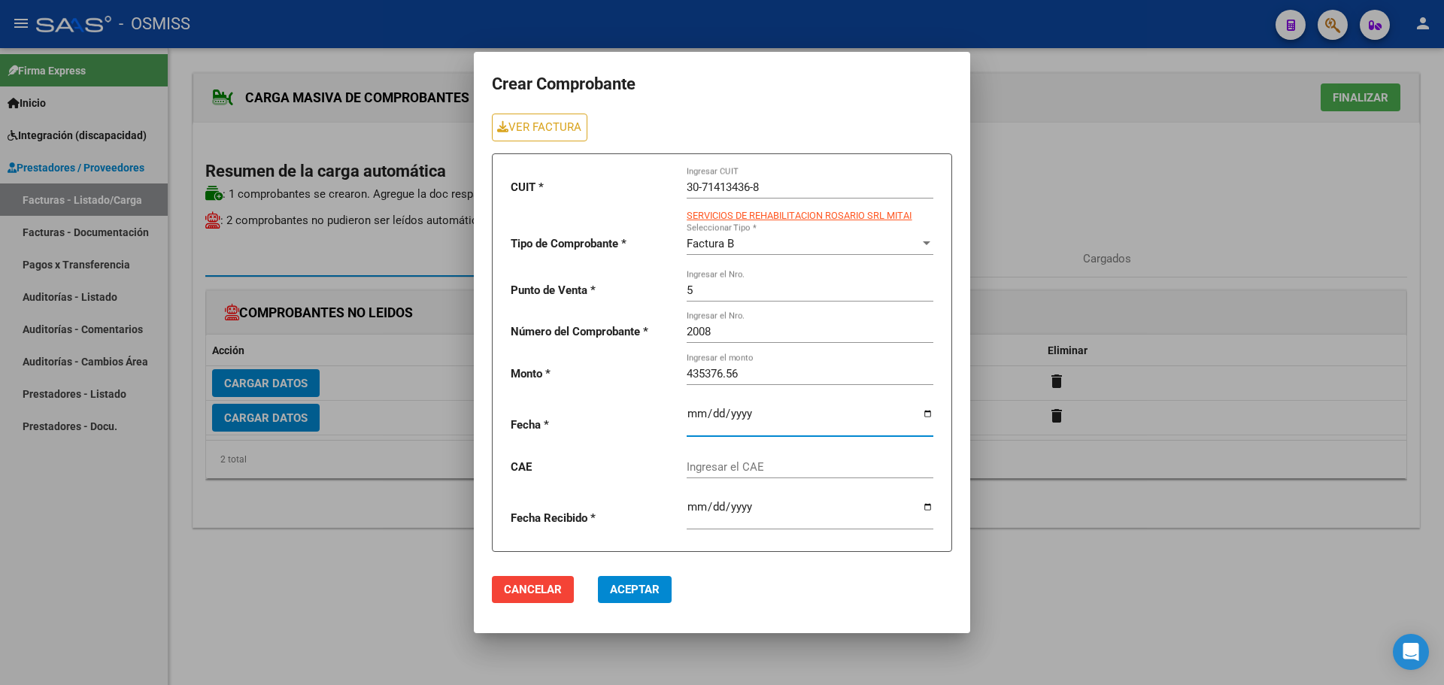
click at [928, 413] on input "date" at bounding box center [810, 420] width 247 height 24
click at [744, 463] on input "Ingresar el CAE" at bounding box center [810, 467] width 247 height 14
paste input "75408192333022"
click at [643, 586] on span "Aceptar" at bounding box center [635, 590] width 50 height 14
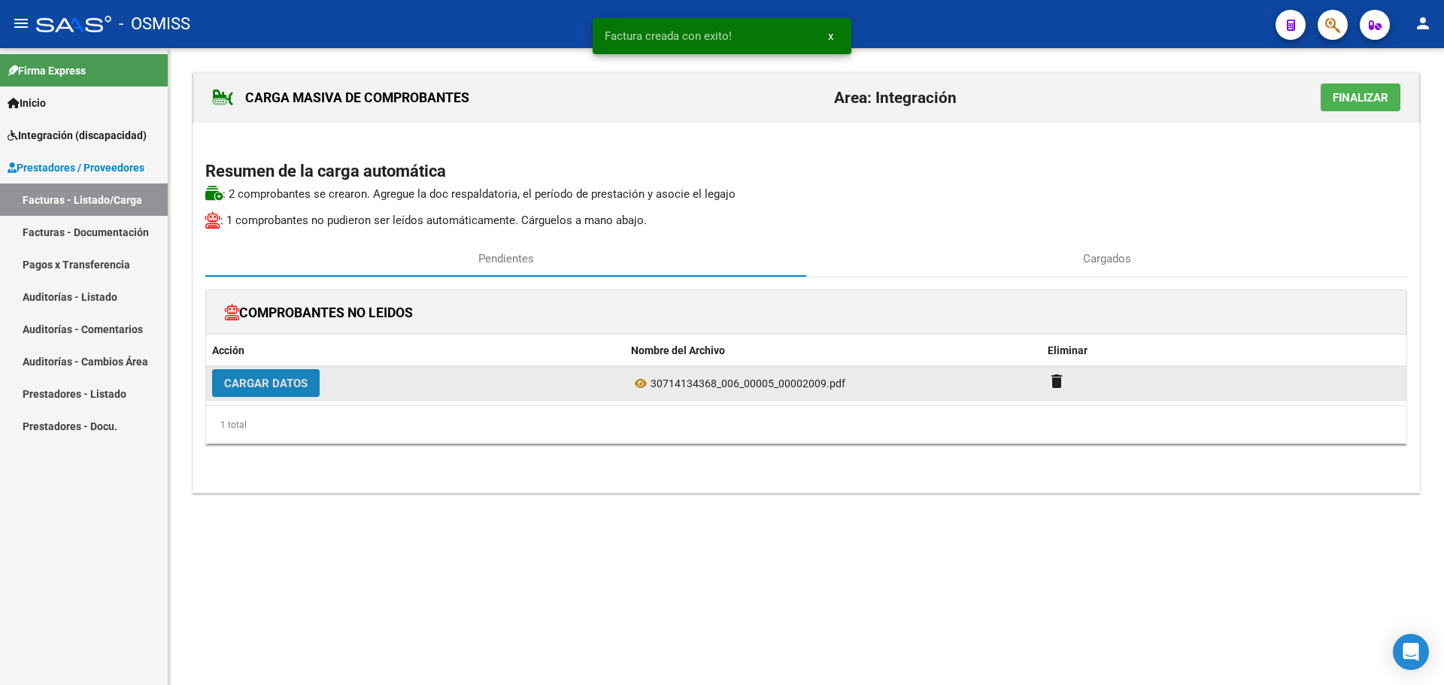
click at [302, 393] on button "Cargar Datos" at bounding box center [266, 383] width 108 height 28
click at [256, 385] on span "Cargar Datos" at bounding box center [265, 384] width 83 height 14
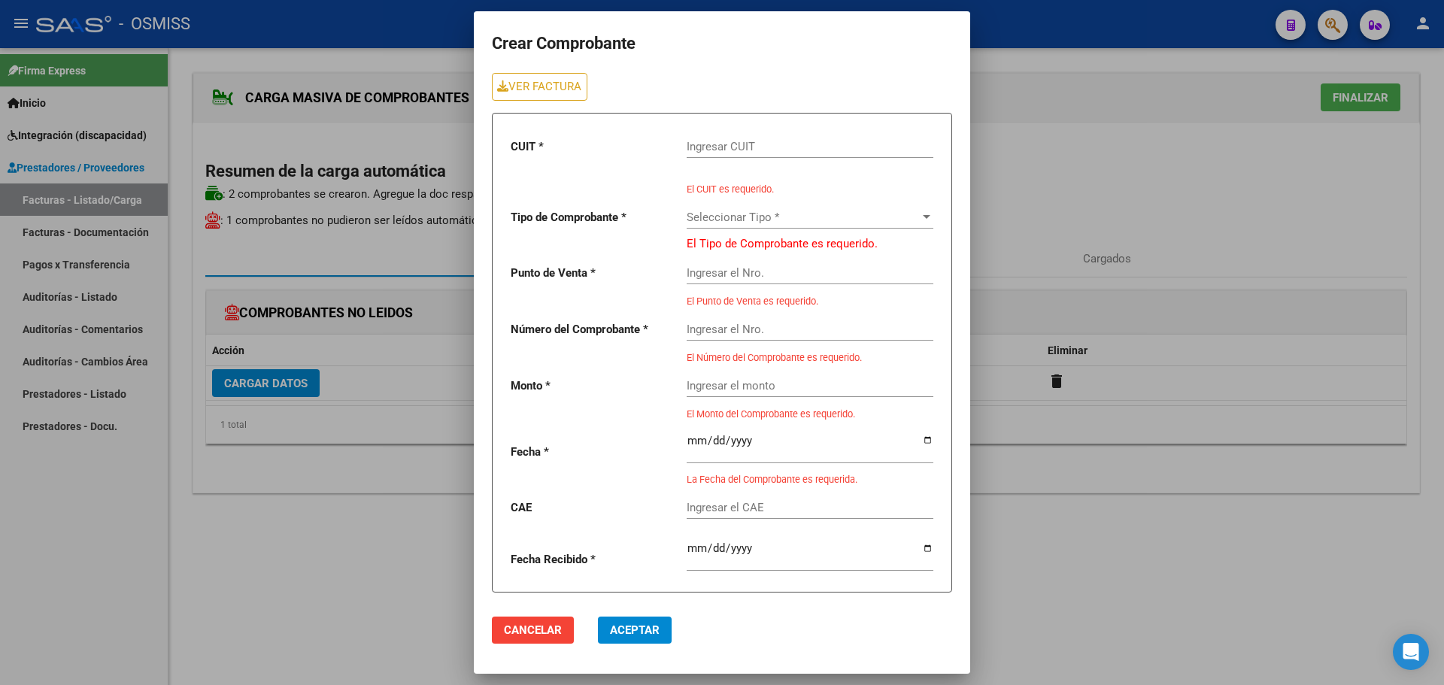
click at [716, 149] on input "Ingresar CUIT" at bounding box center [810, 147] width 247 height 14
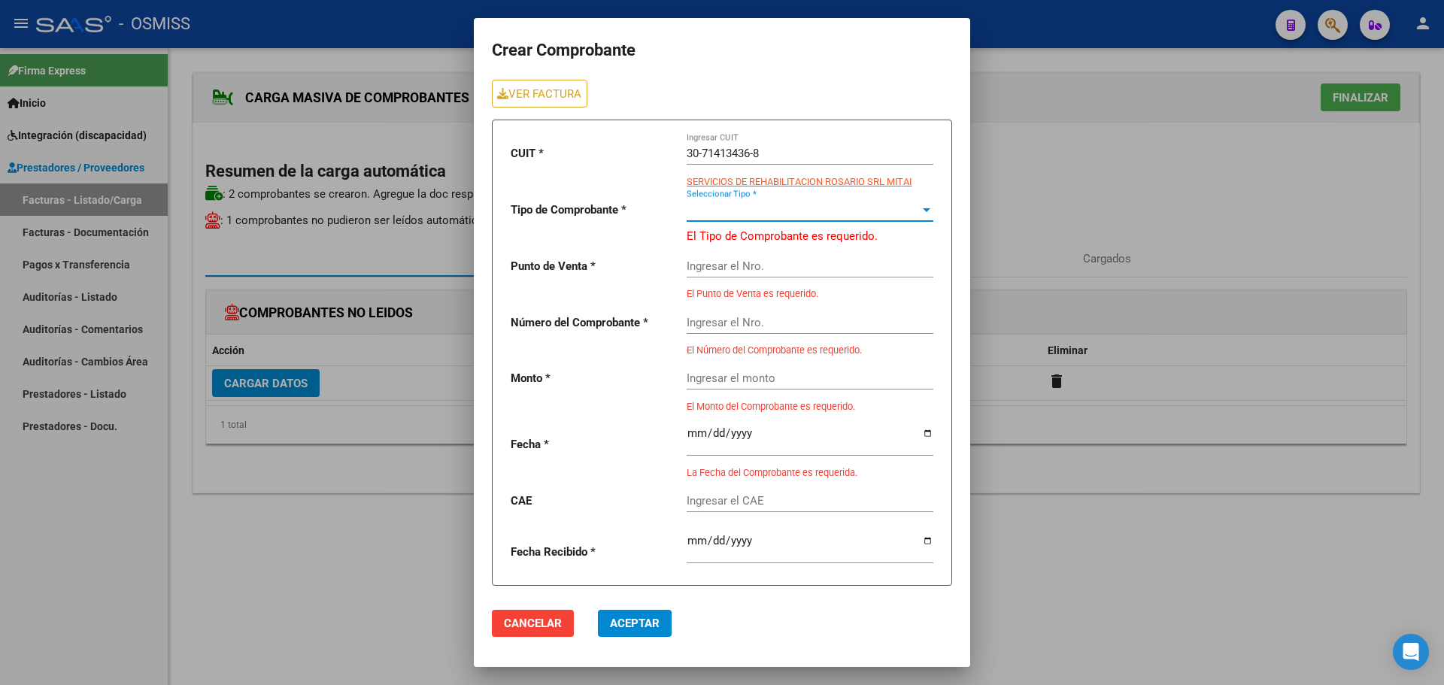
click at [788, 214] on span "Seleccionar Tipo *" at bounding box center [803, 210] width 233 height 14
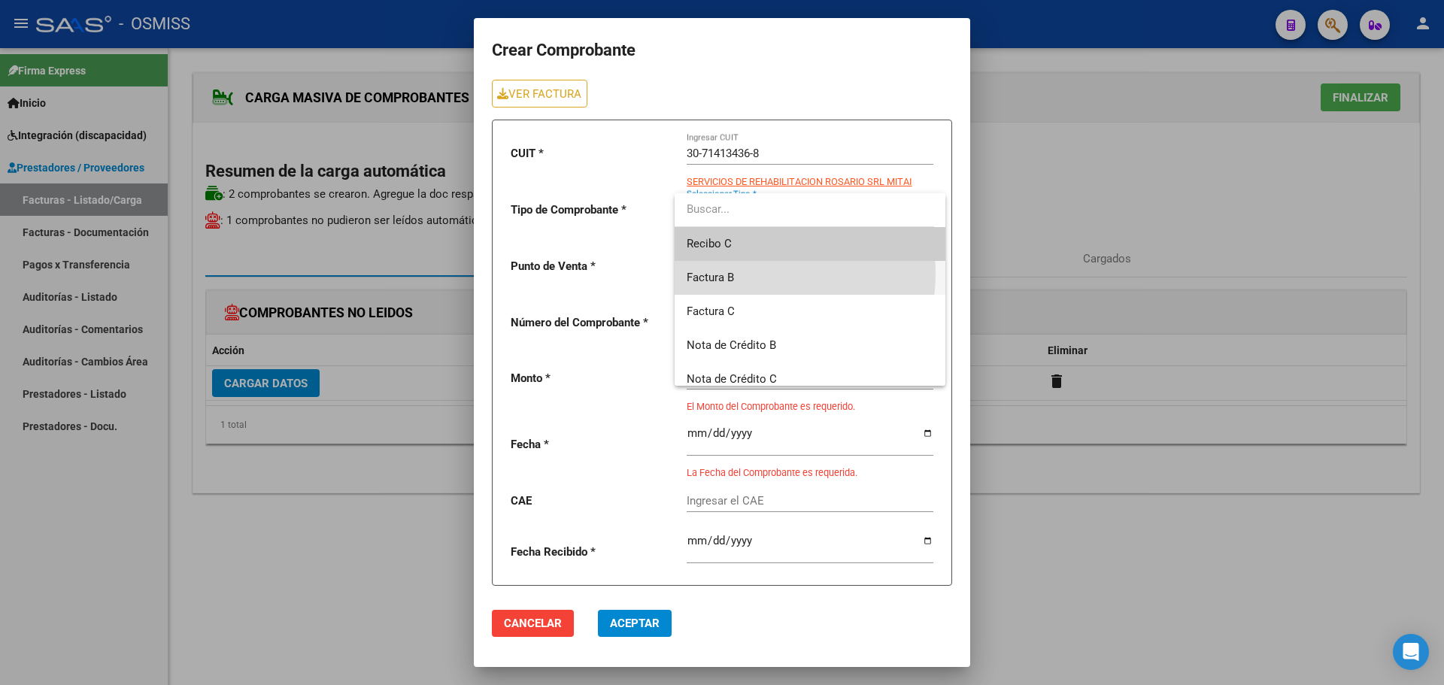
click at [751, 273] on span "Factura B" at bounding box center [810, 278] width 247 height 34
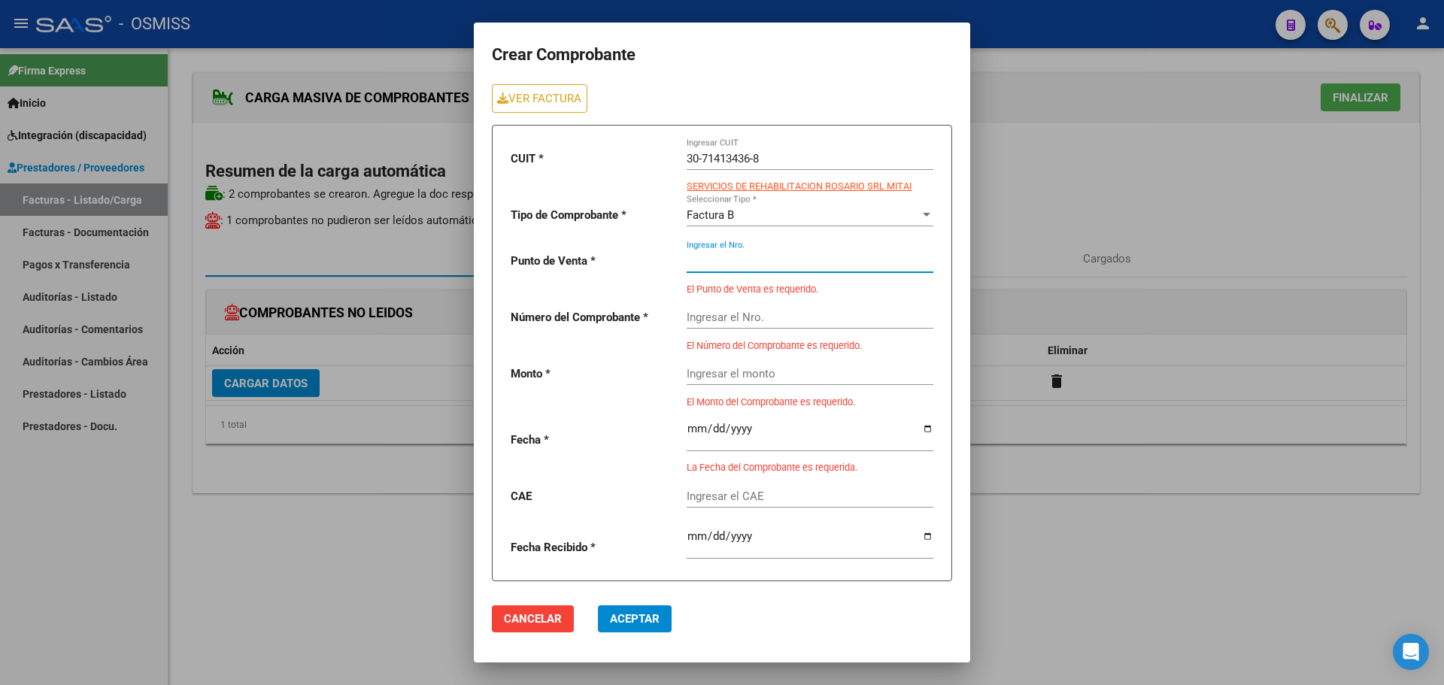
click at [736, 256] on input "Ingresar el Nro." at bounding box center [810, 261] width 247 height 14
click at [555, 97] on link "VER FACTURA" at bounding box center [540, 98] width 96 height 28
click at [776, 265] on input "Ingresar el Nro." at bounding box center [810, 261] width 247 height 14
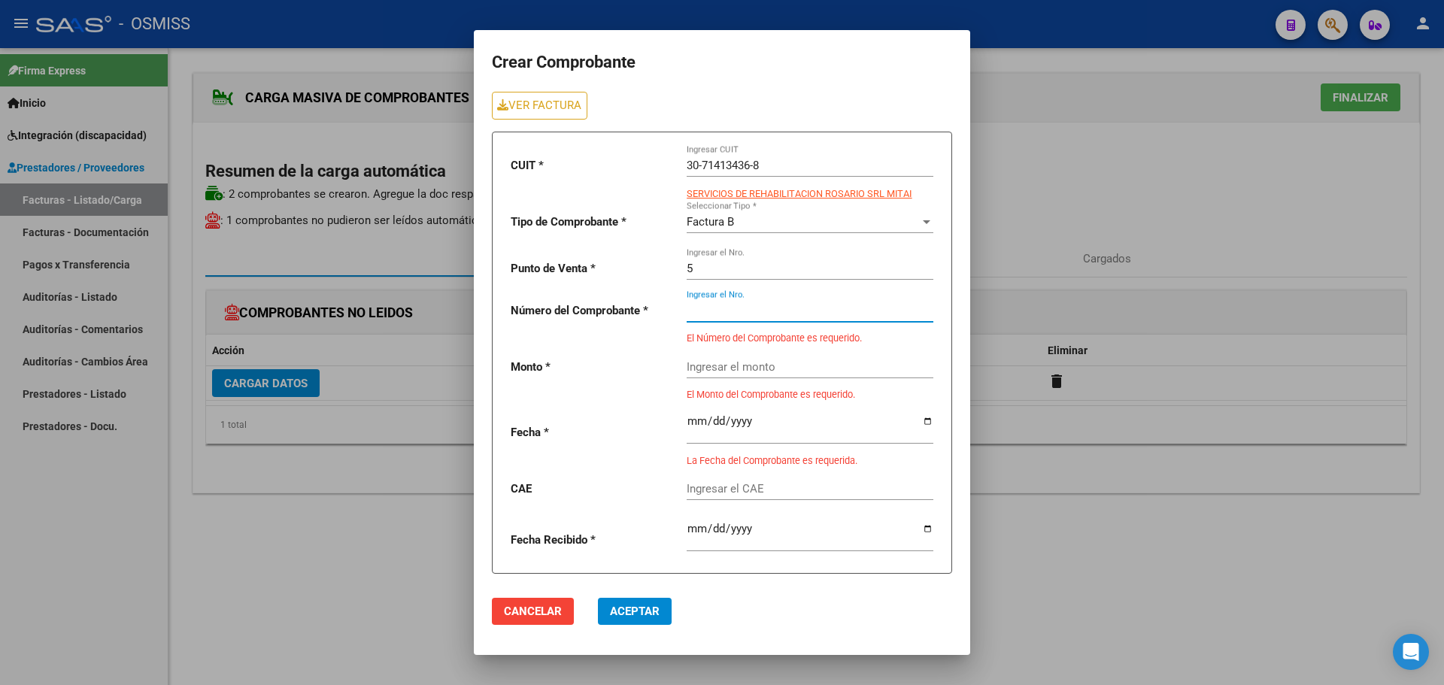
click at [771, 311] on input "Ingresar el Nro." at bounding box center [810, 311] width 247 height 14
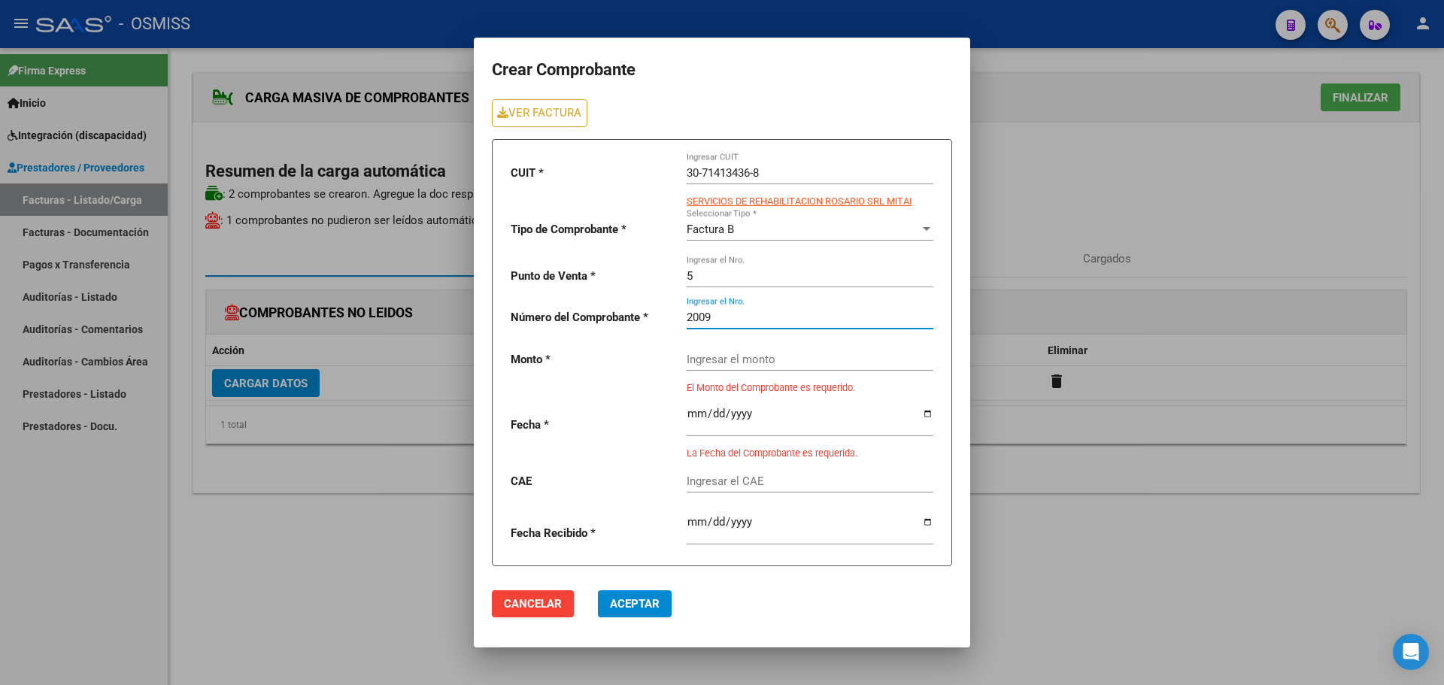
click at [748, 345] on div "Ingresar el monto" at bounding box center [810, 354] width 247 height 32
paste input "435376.56"
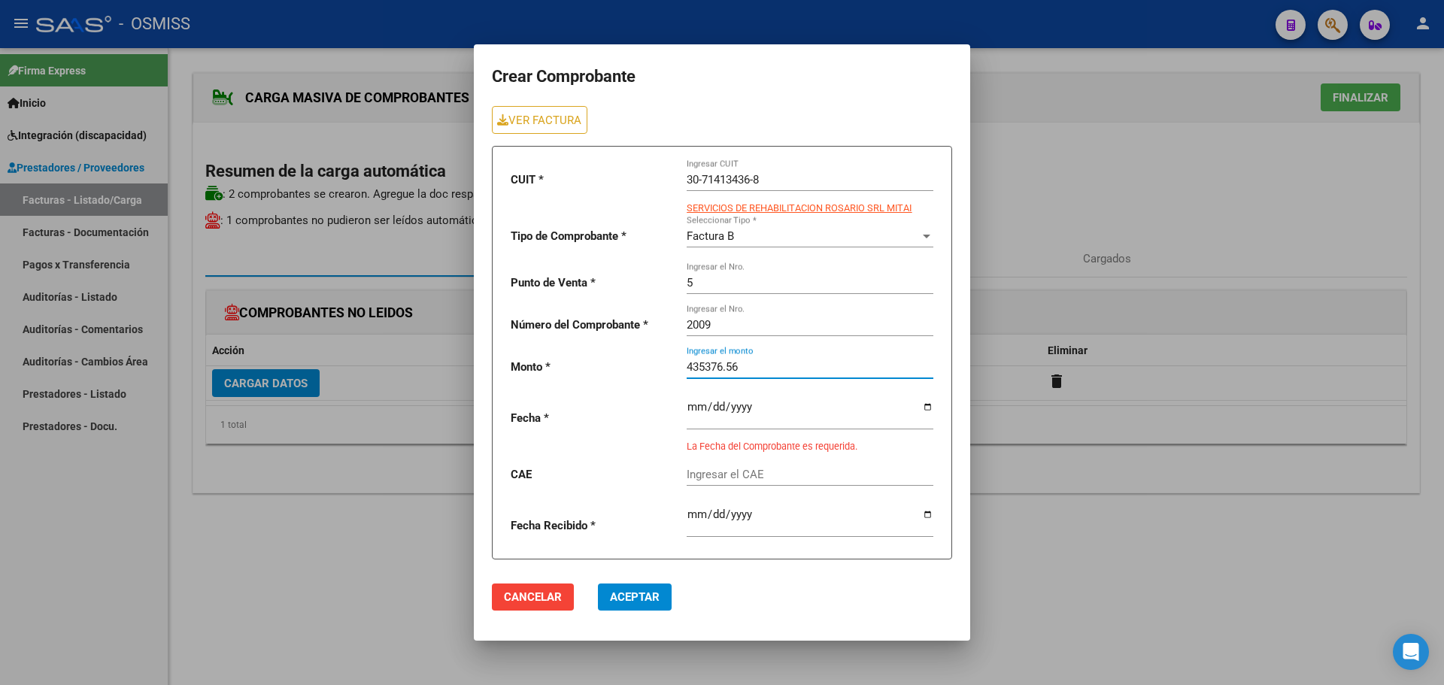
click at [762, 406] on input "date" at bounding box center [810, 413] width 247 height 24
click at [928, 405] on input "date" at bounding box center [810, 413] width 247 height 24
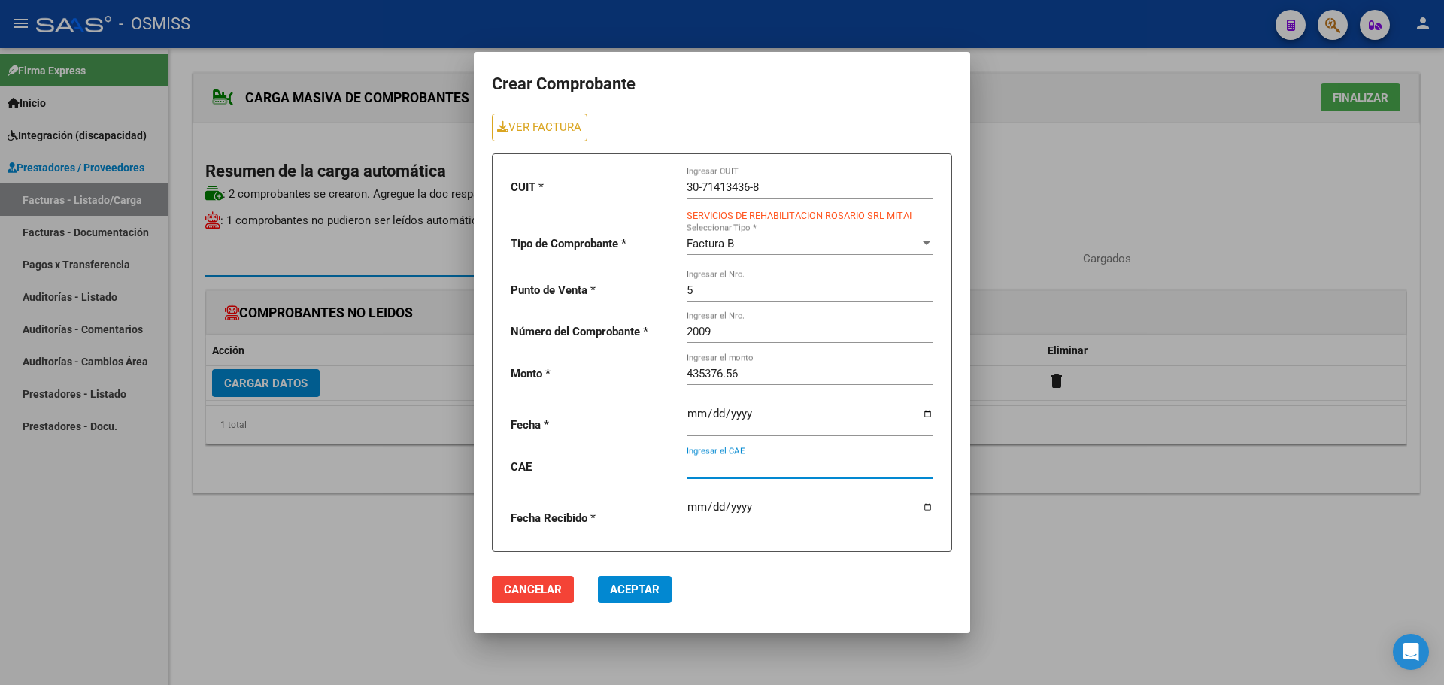
click at [727, 468] on input "Ingresar el CAE" at bounding box center [810, 467] width 247 height 14
paste input "75408197466788"
click at [642, 590] on span "Aceptar" at bounding box center [635, 590] width 50 height 14
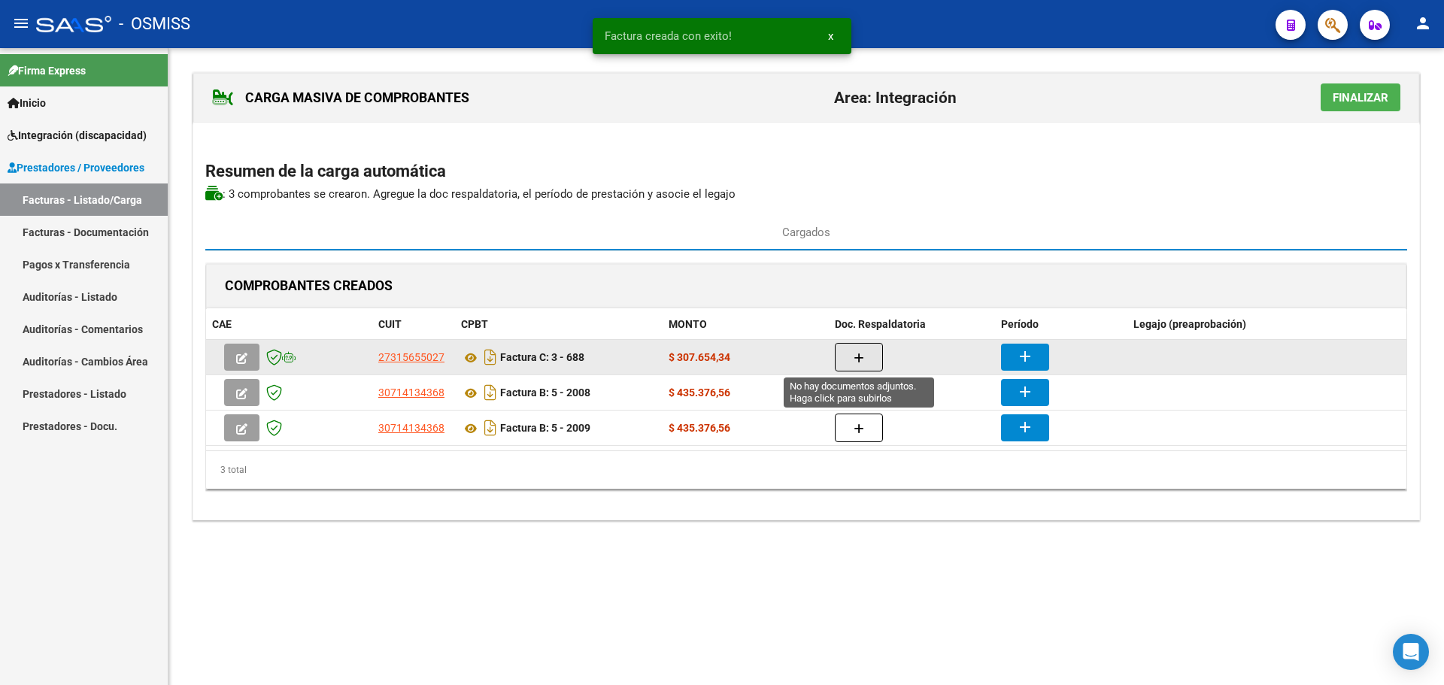
click at [870, 360] on button "button" at bounding box center [859, 357] width 48 height 29
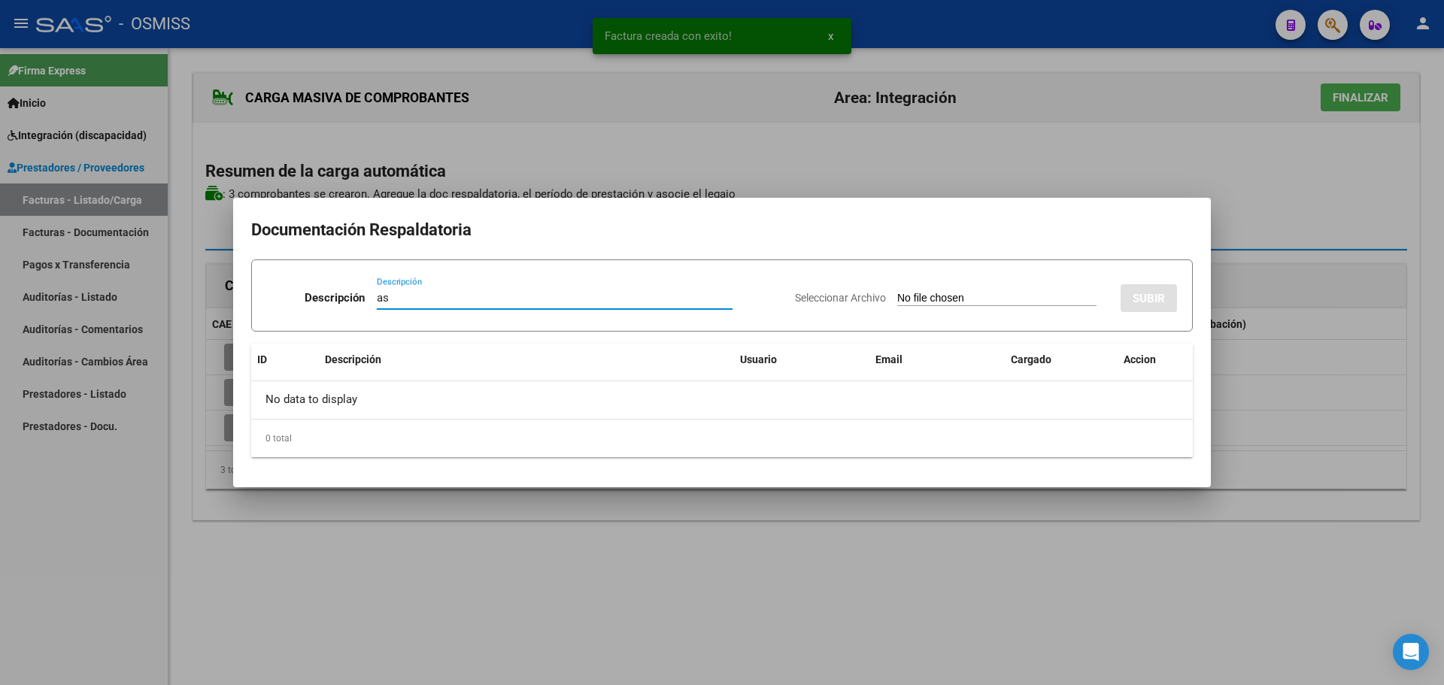
click at [970, 299] on input "Seleccionar Archivo" at bounding box center [996, 299] width 199 height 14
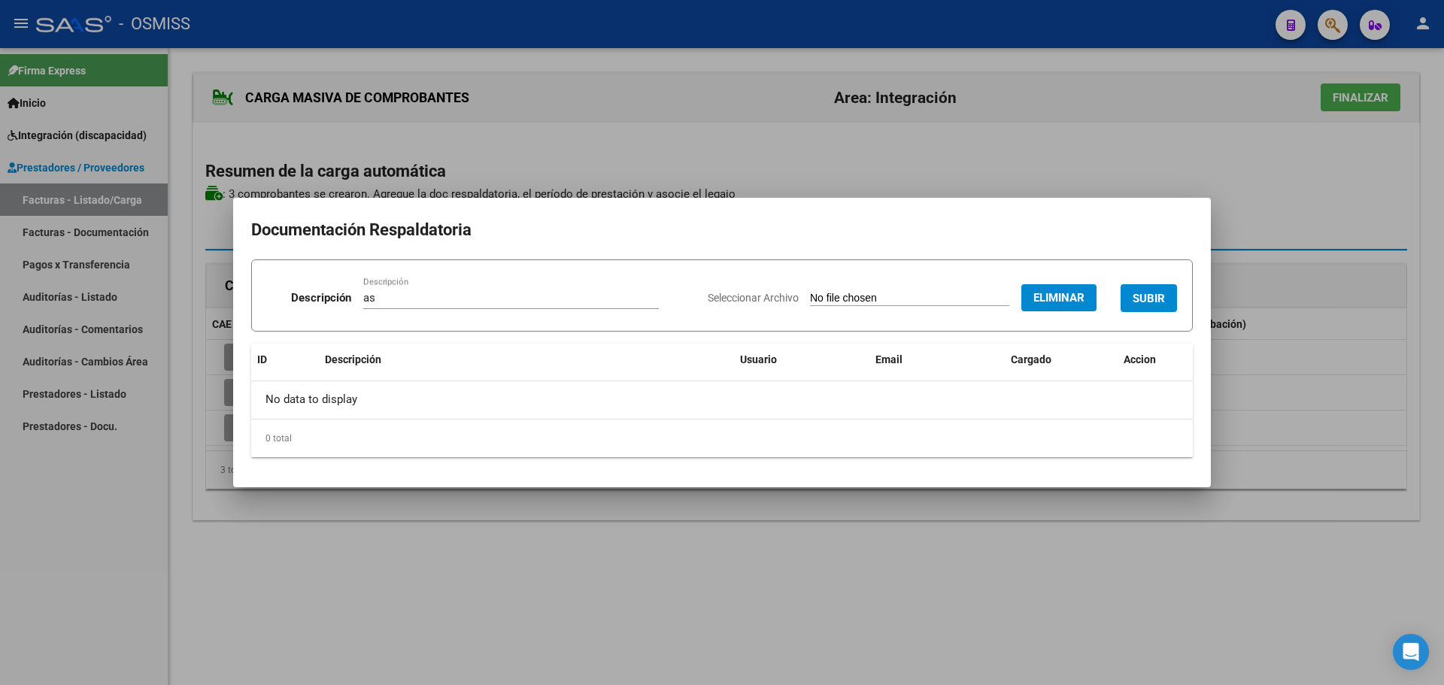
click at [1157, 297] on span "SUBIR" at bounding box center [1149, 299] width 32 height 14
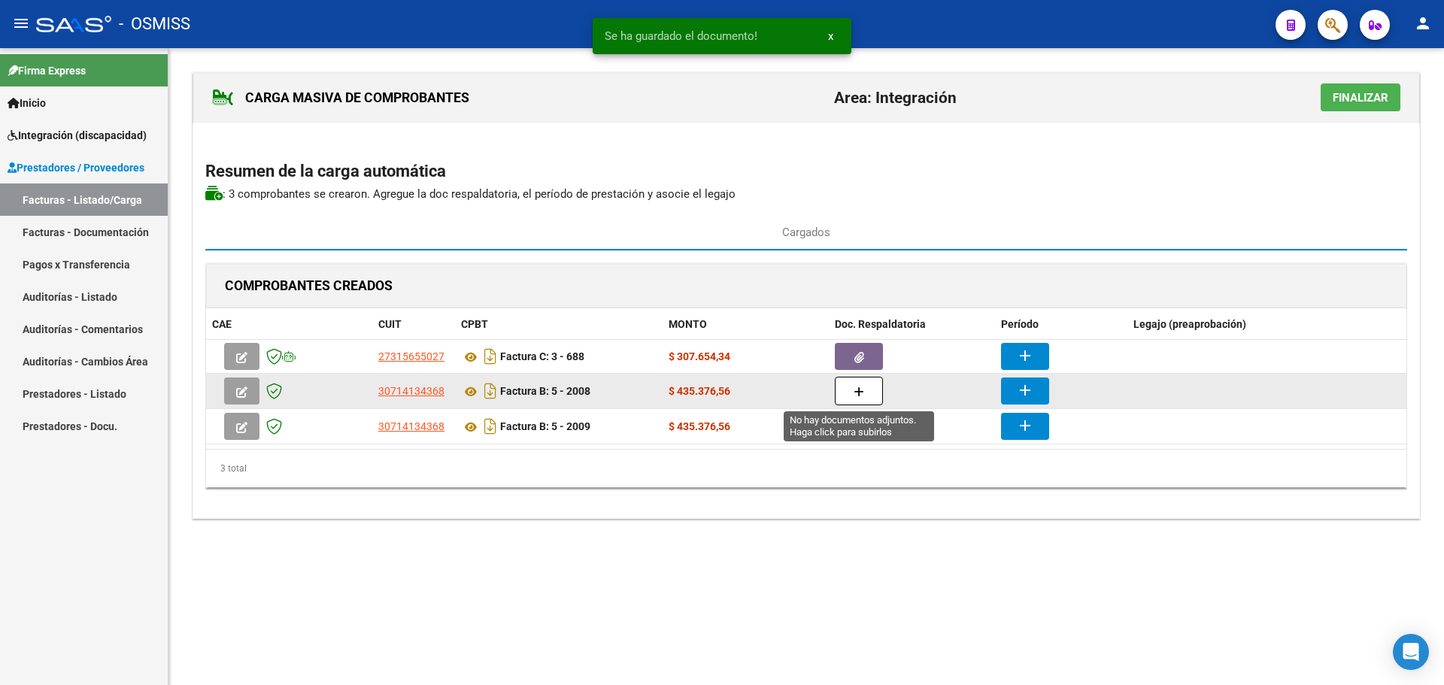
click at [863, 390] on icon "button" at bounding box center [859, 392] width 11 height 11
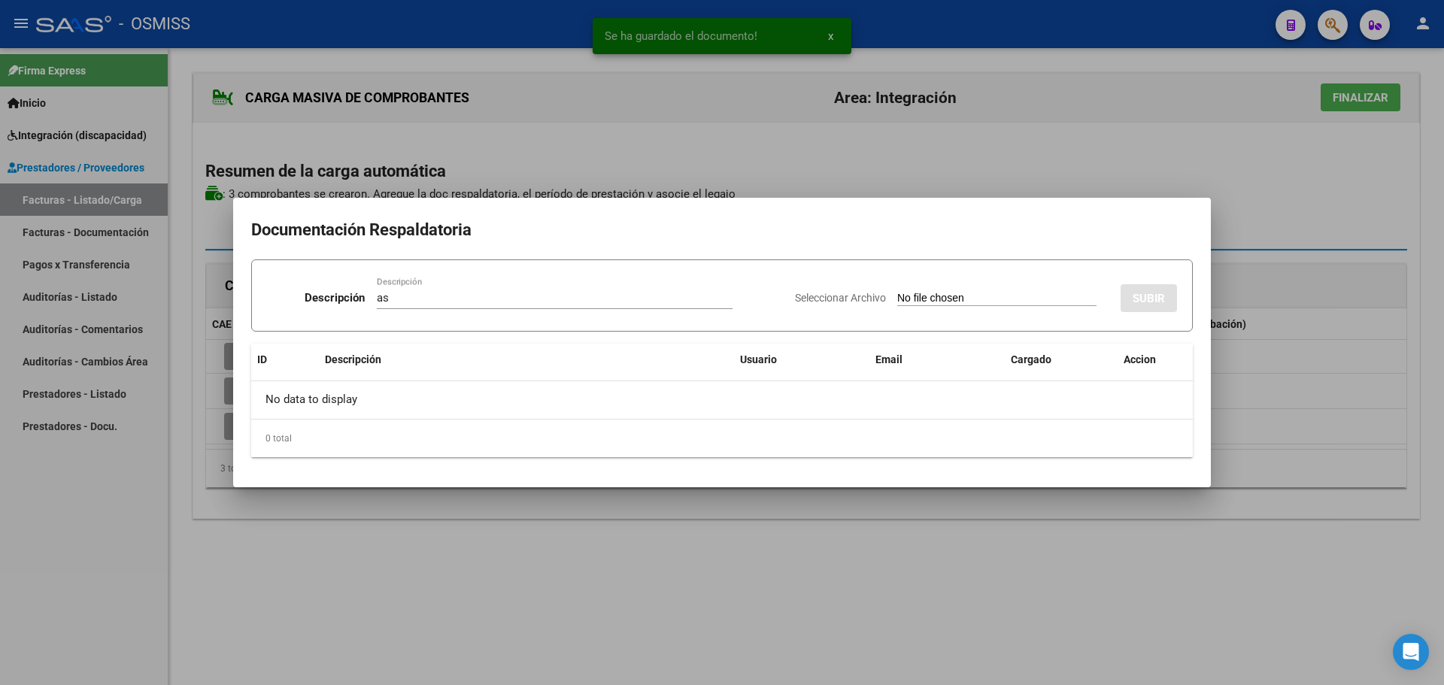
click at [911, 298] on input "Seleccionar Archivo" at bounding box center [996, 299] width 199 height 14
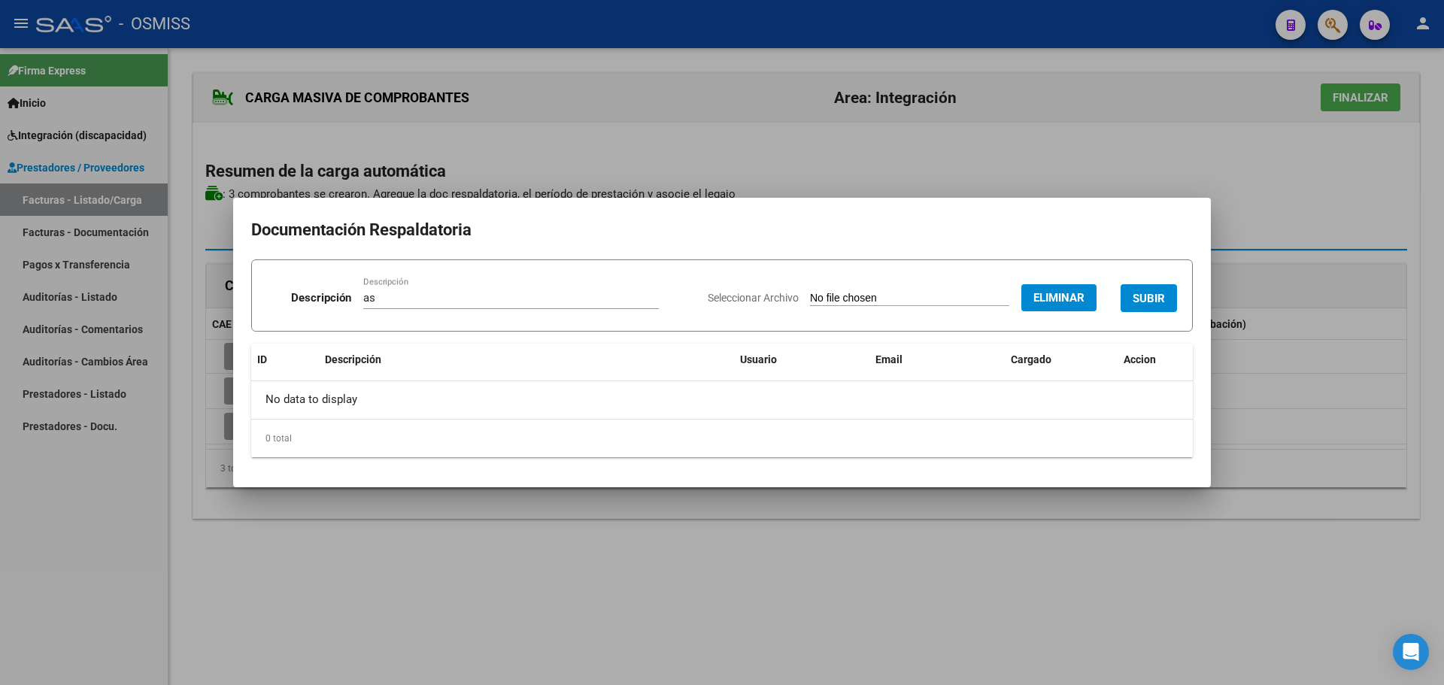
click at [1153, 290] on button "SUBIR" at bounding box center [1149, 298] width 56 height 28
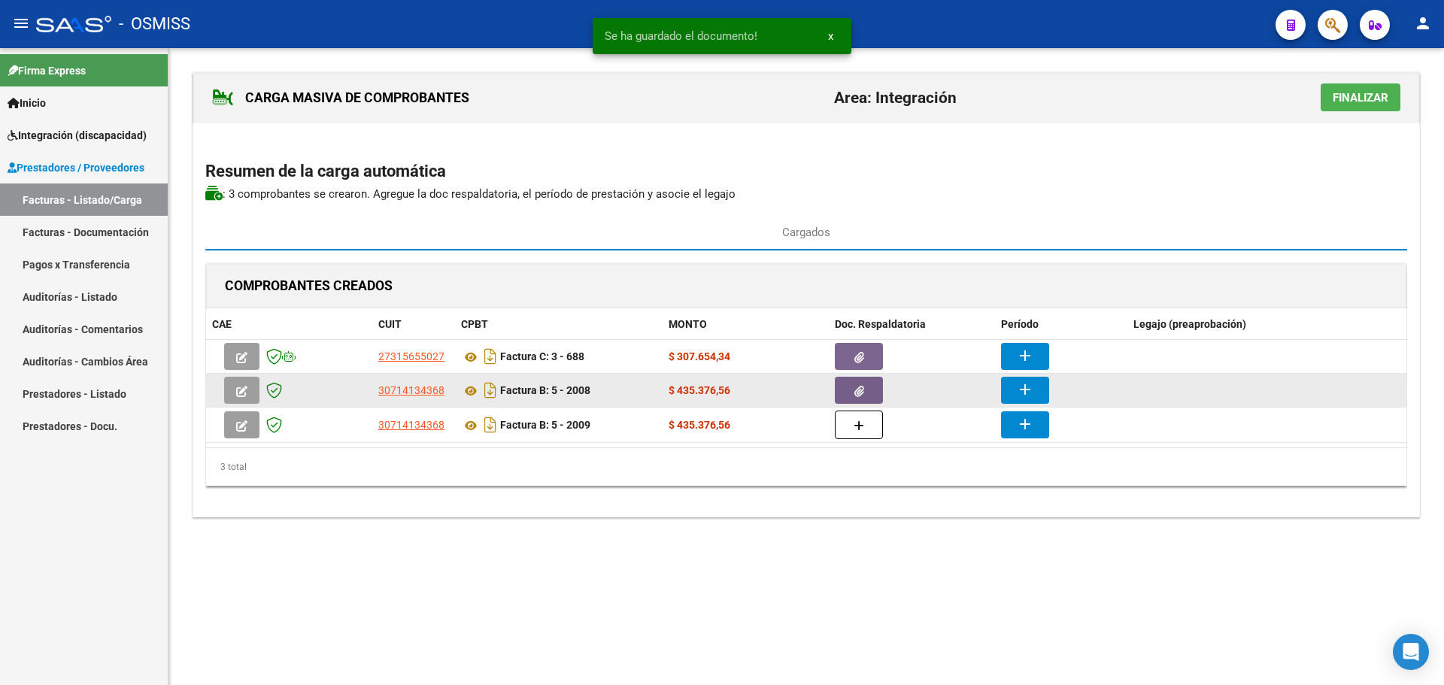
click at [1027, 395] on mat-icon "add" at bounding box center [1025, 390] width 18 height 18
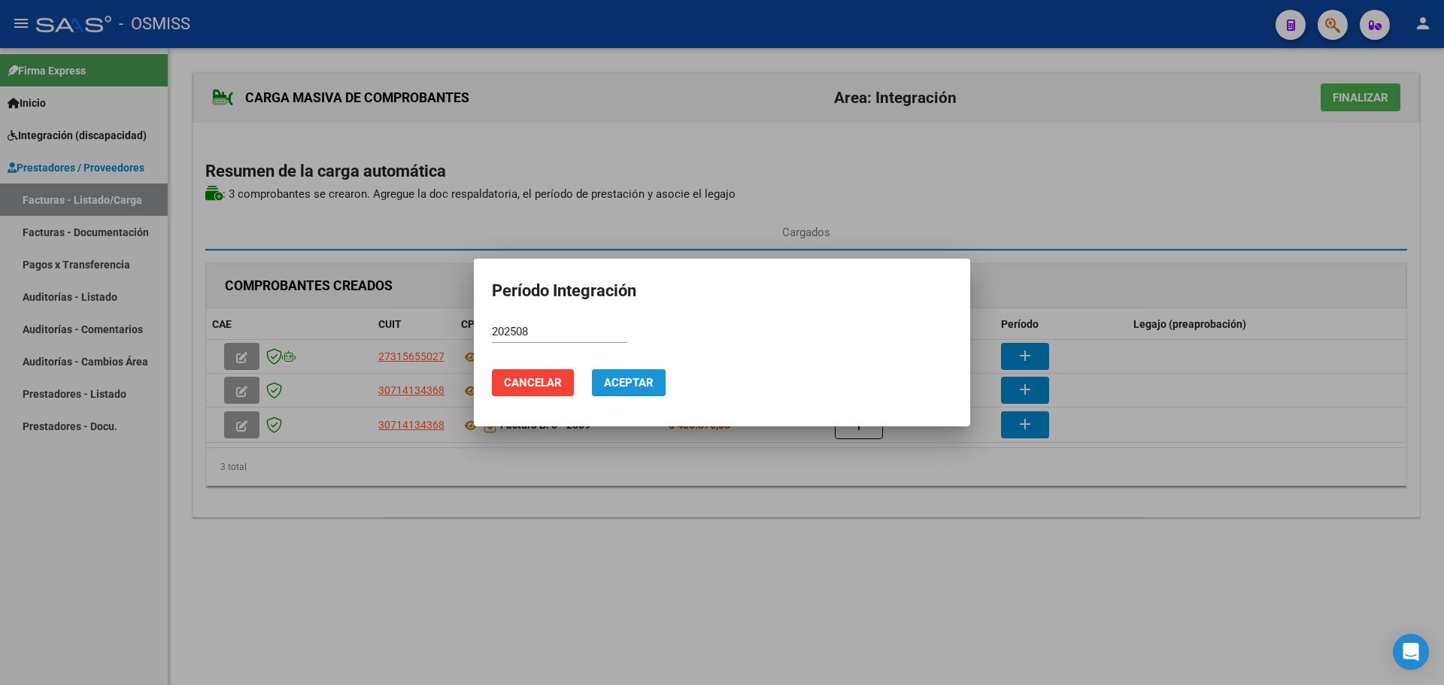
click at [630, 377] on span "Aceptar" at bounding box center [629, 383] width 50 height 14
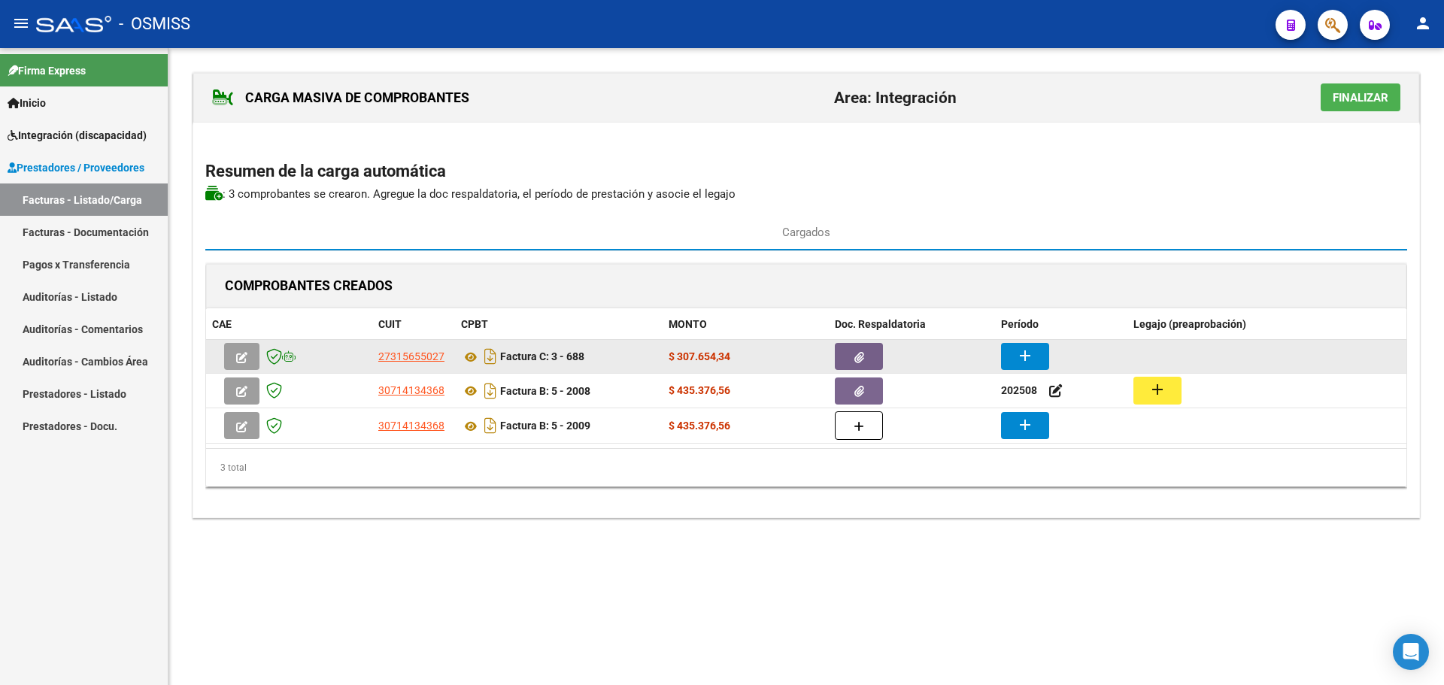
click at [1015, 350] on button "add" at bounding box center [1025, 356] width 48 height 27
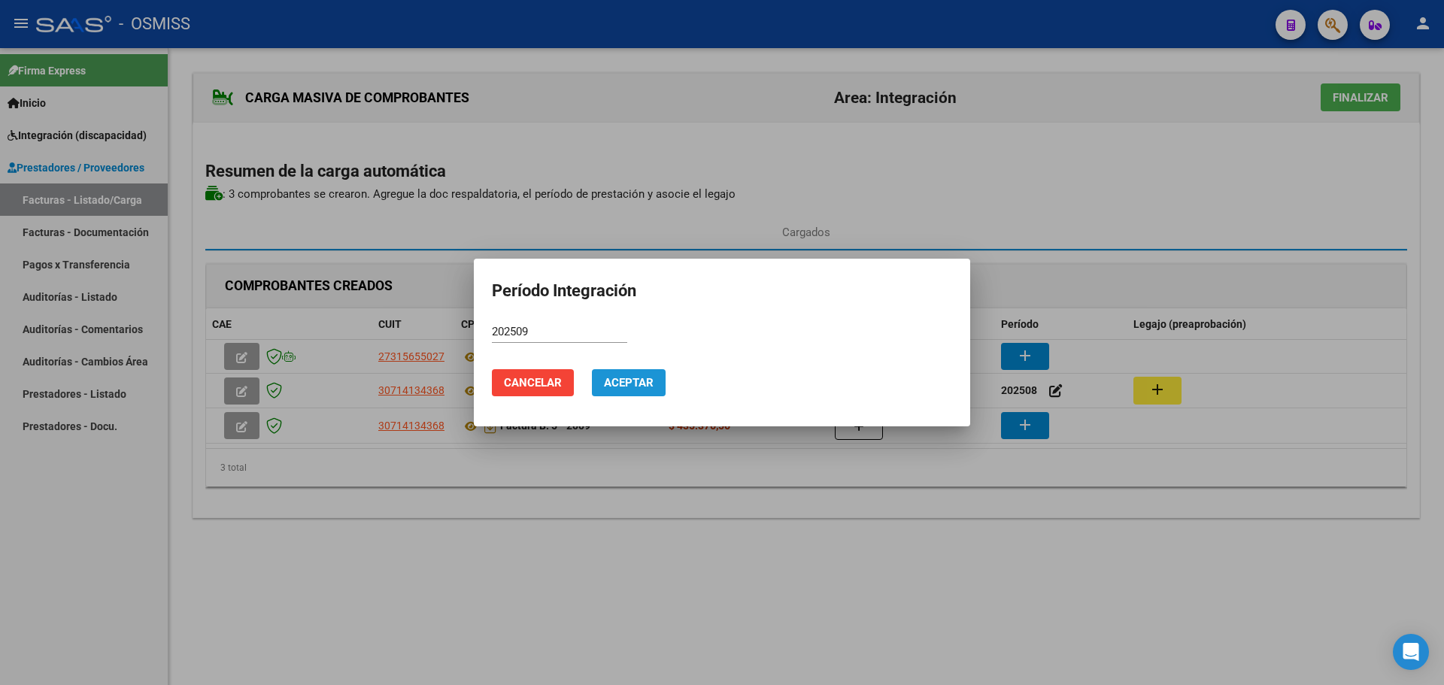
click at [617, 388] on span "Aceptar" at bounding box center [629, 383] width 50 height 14
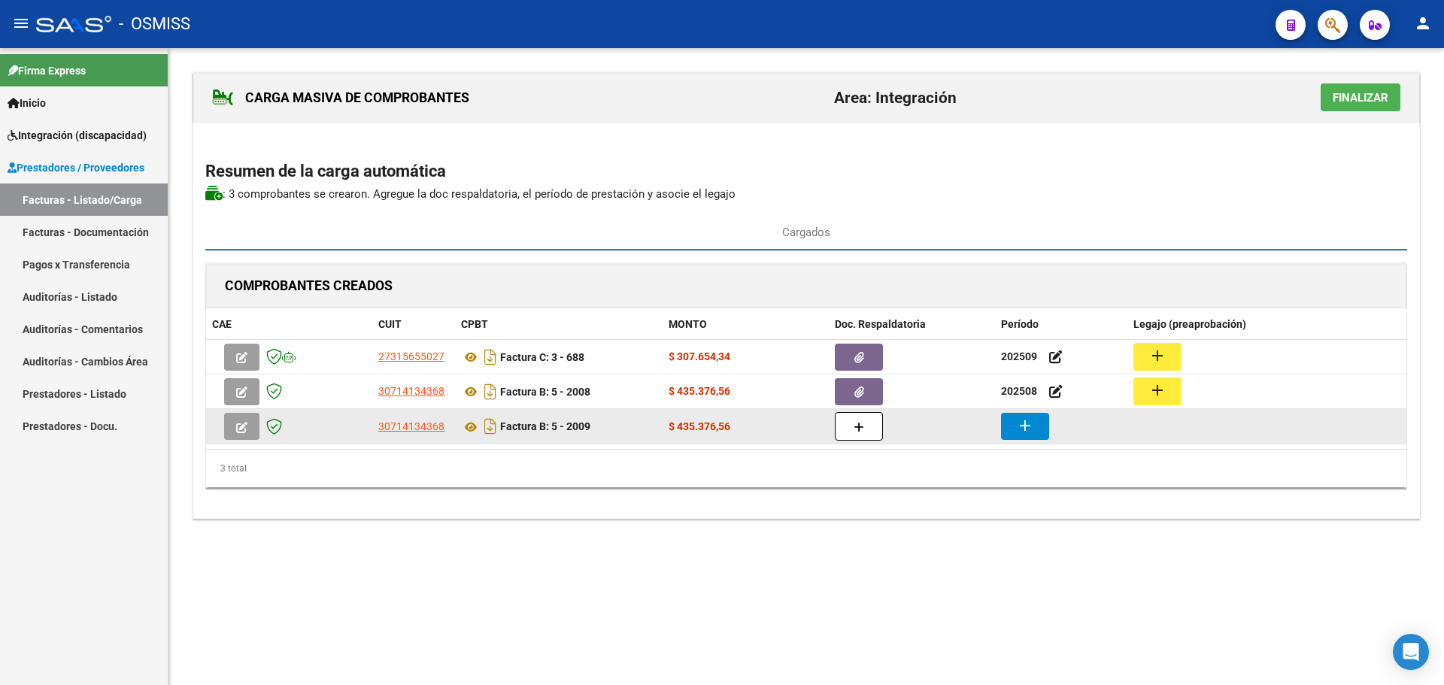
click at [1022, 426] on mat-icon "add" at bounding box center [1025, 426] width 18 height 18
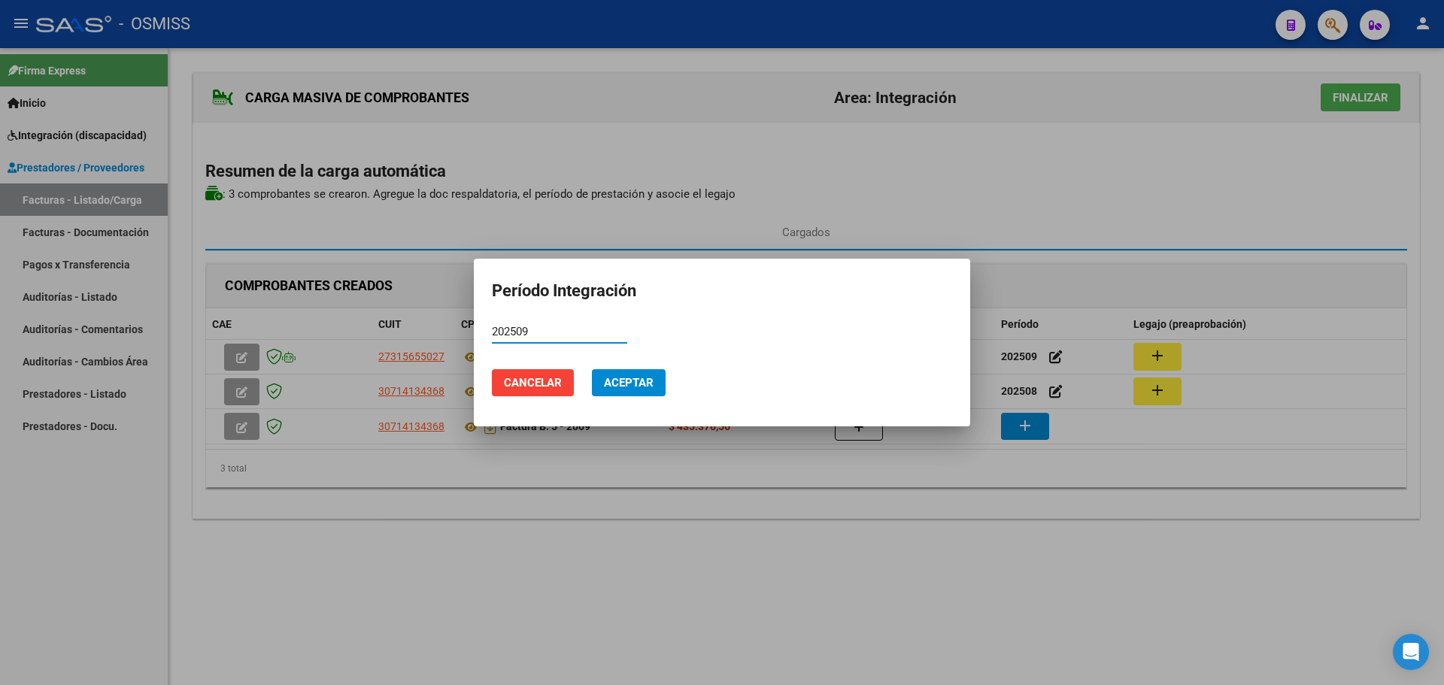
click at [650, 382] on span "Aceptar" at bounding box center [629, 383] width 50 height 14
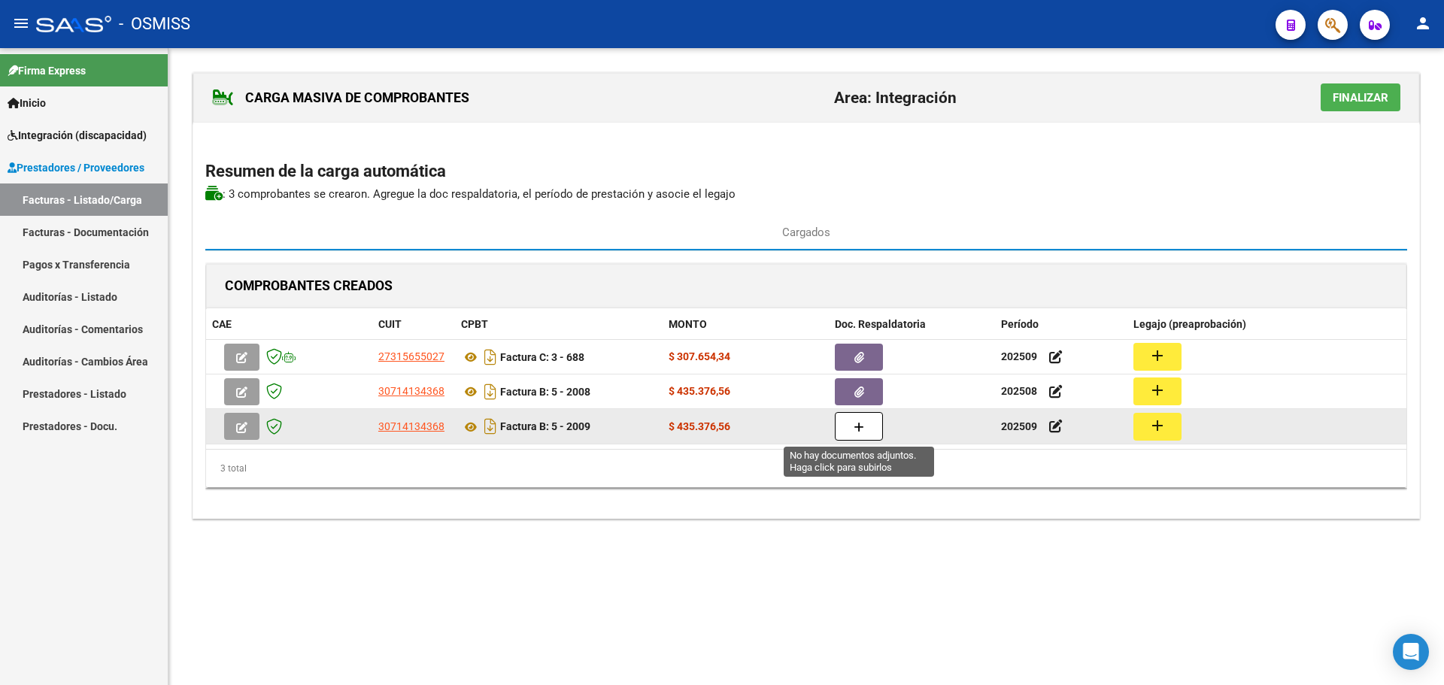
click at [862, 425] on icon "button" at bounding box center [859, 427] width 11 height 11
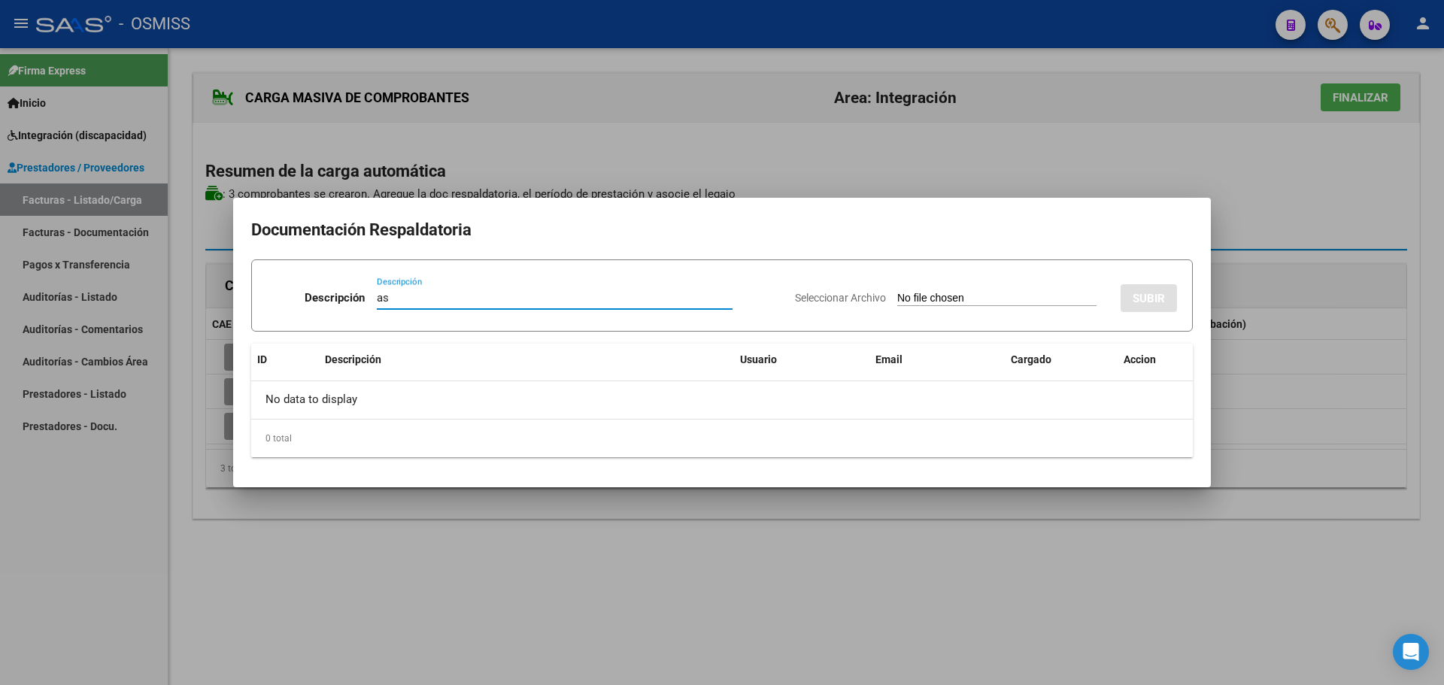
click at [936, 296] on input "Seleccionar Archivo" at bounding box center [996, 299] width 199 height 14
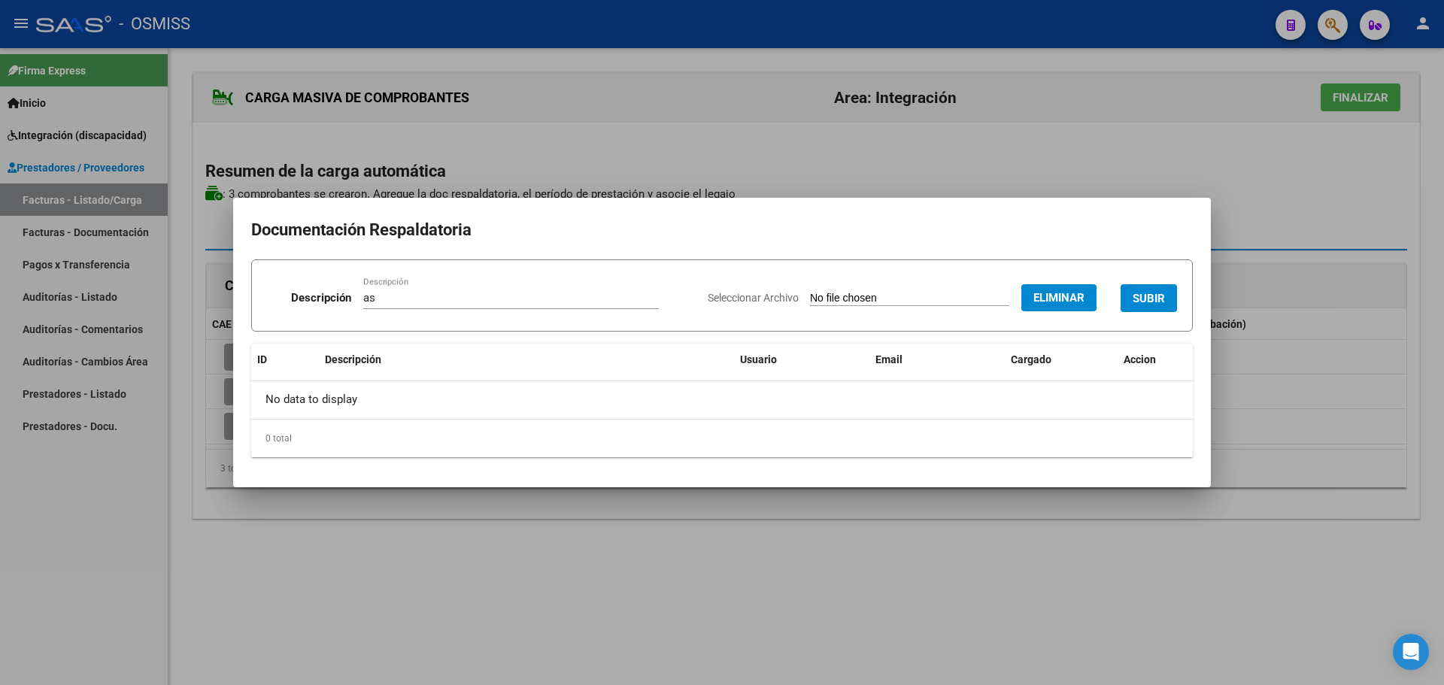
click at [1156, 273] on div "Seleccionar Archivo Eliminar SUBIR" at bounding box center [942, 295] width 469 height 46
click at [1149, 302] on span "SUBIR" at bounding box center [1149, 299] width 32 height 14
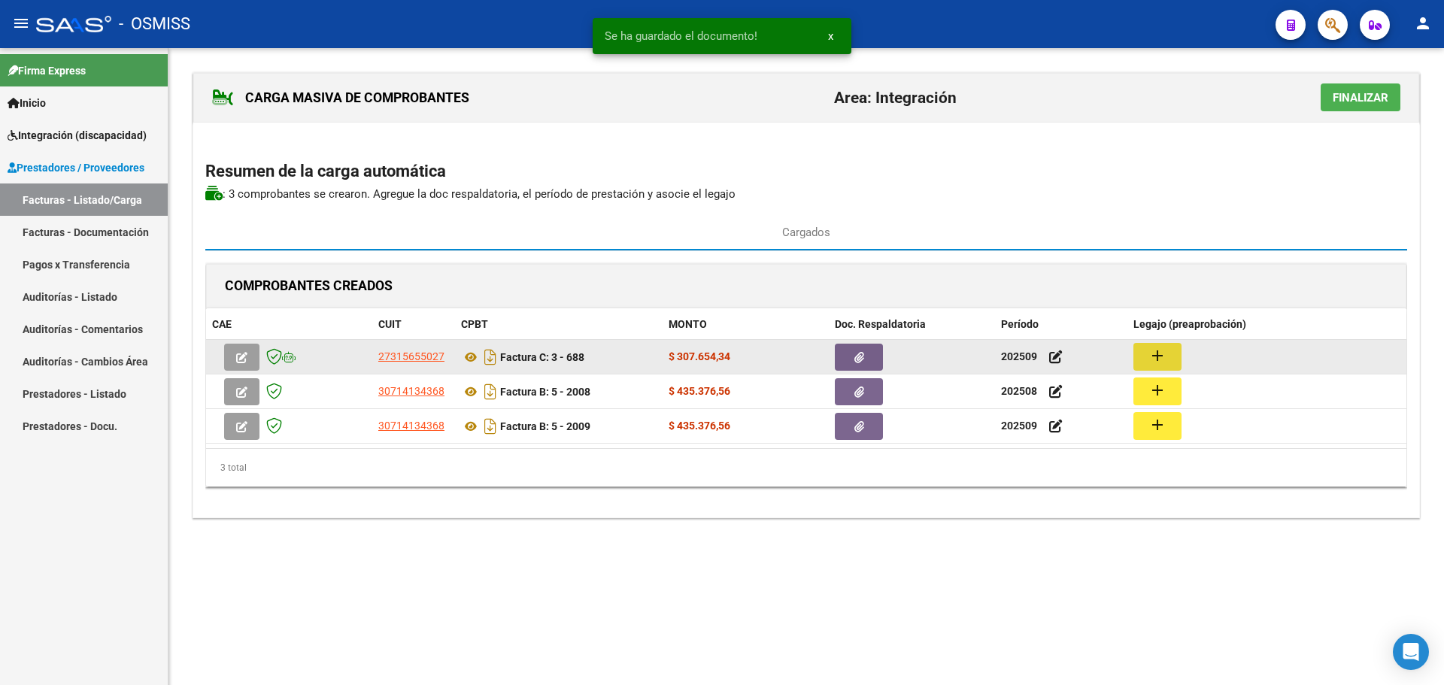
click at [1159, 352] on mat-icon "add" at bounding box center [1158, 356] width 18 height 18
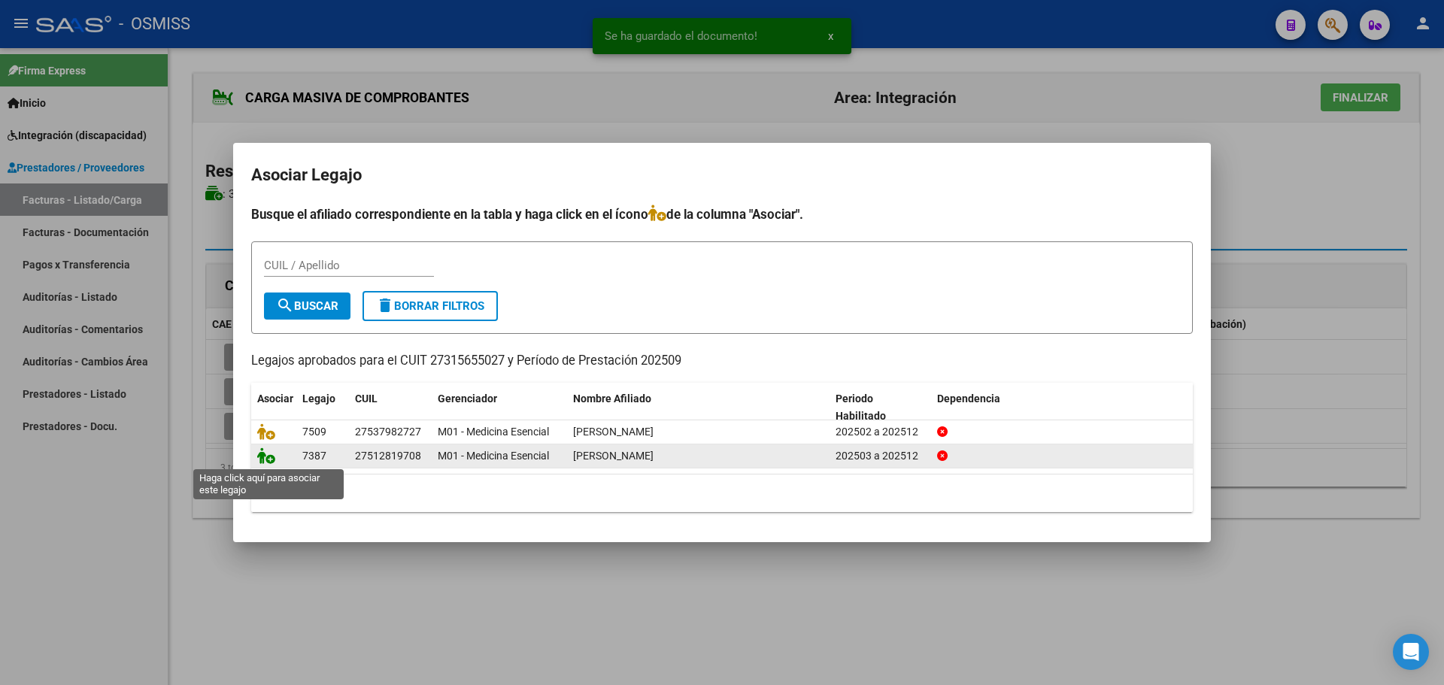
click at [270, 454] on icon at bounding box center [266, 456] width 18 height 17
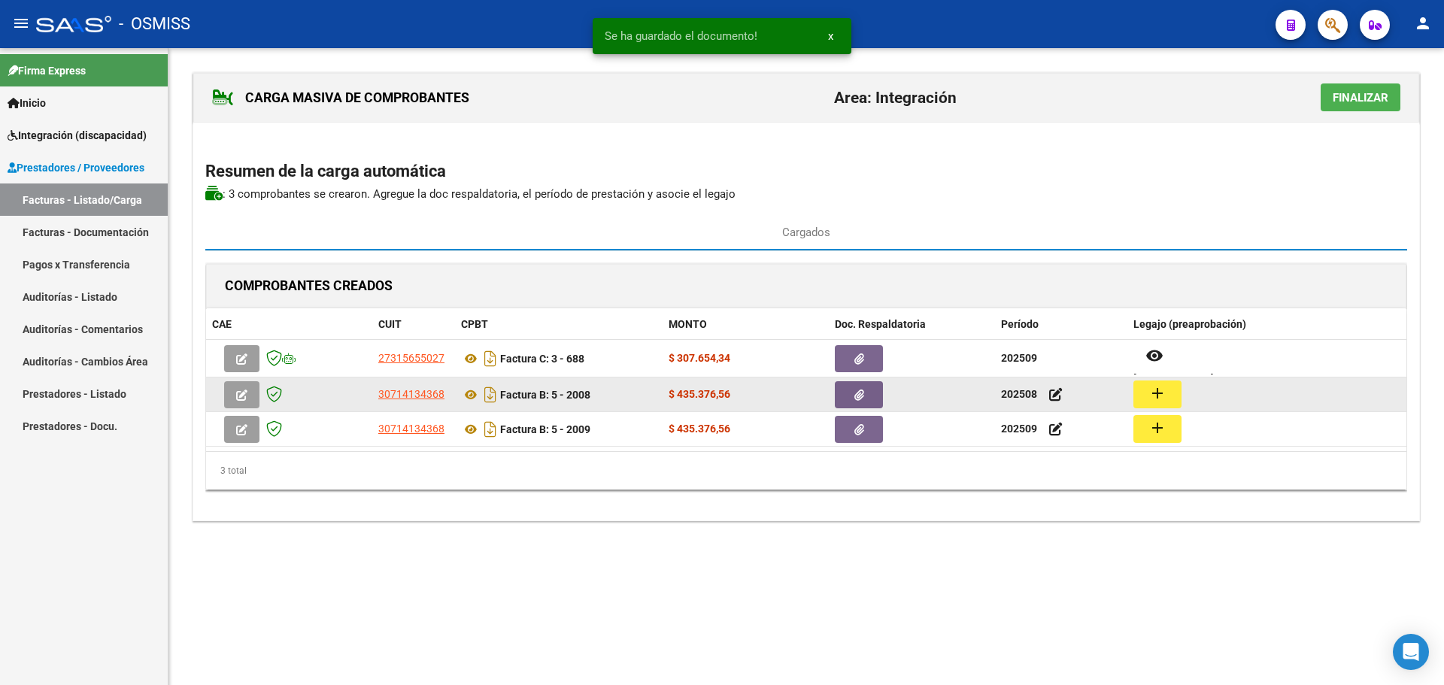
click at [1190, 393] on div "add" at bounding box center [1266, 395] width 267 height 28
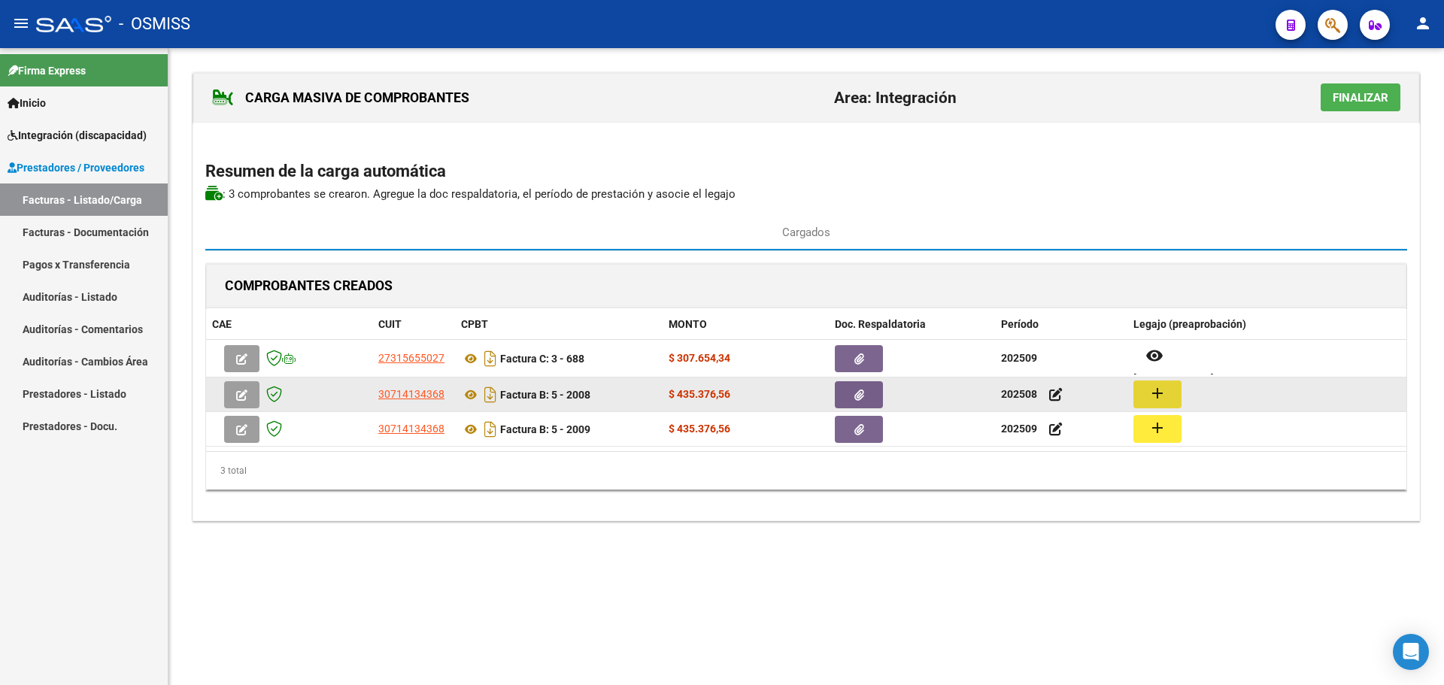
click at [1152, 400] on mat-icon "add" at bounding box center [1158, 393] width 18 height 18
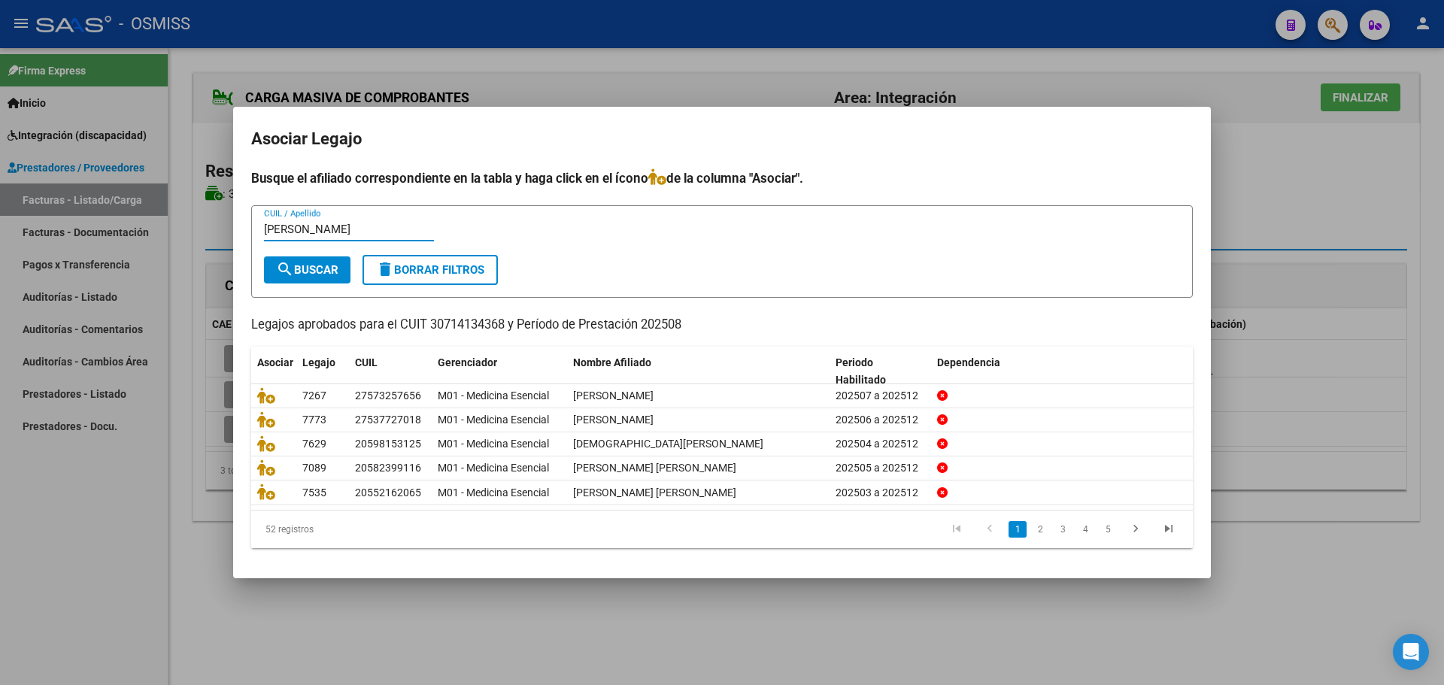
click at [330, 268] on span "search Buscar" at bounding box center [307, 270] width 62 height 14
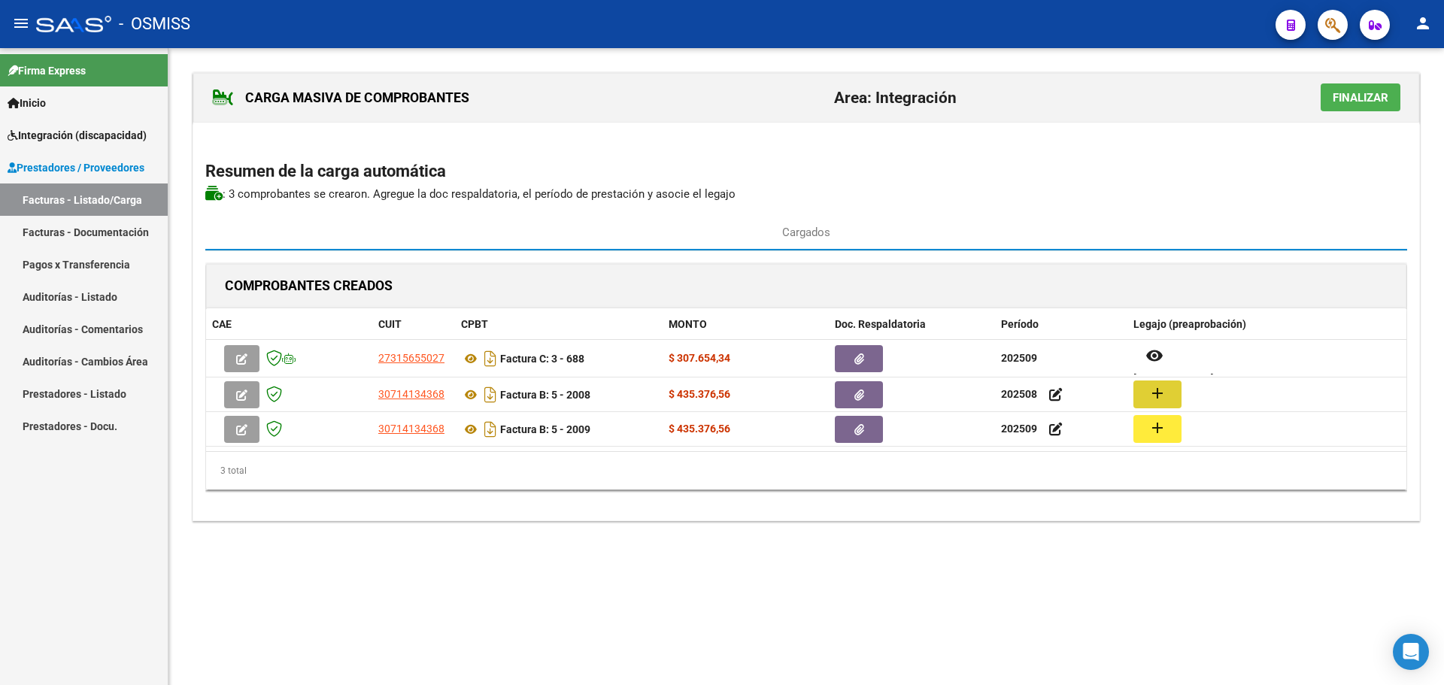
click at [1352, 101] on span "Finalizar" at bounding box center [1361, 98] width 56 height 14
